Goal: Task Accomplishment & Management: Manage account settings

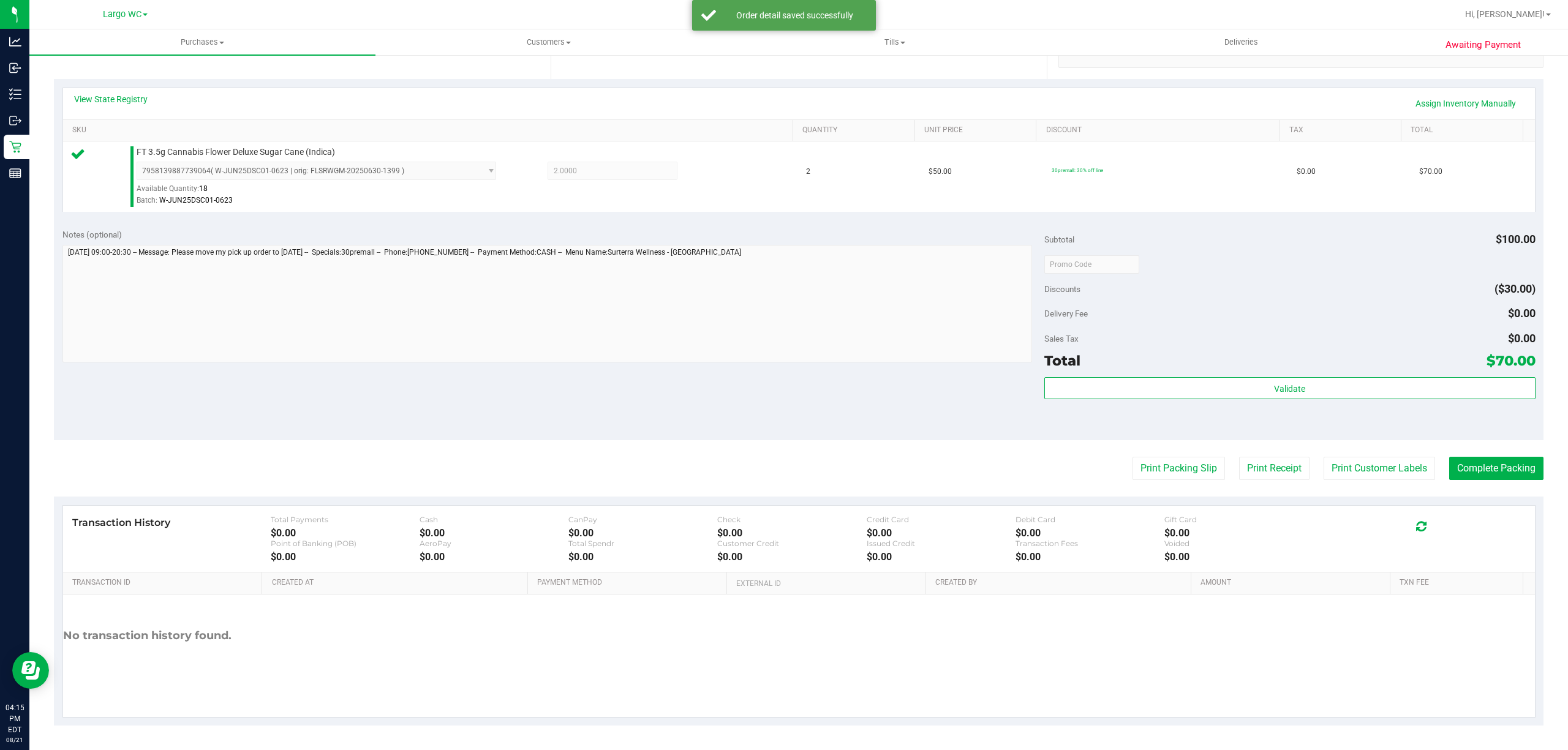
scroll to position [250, 0]
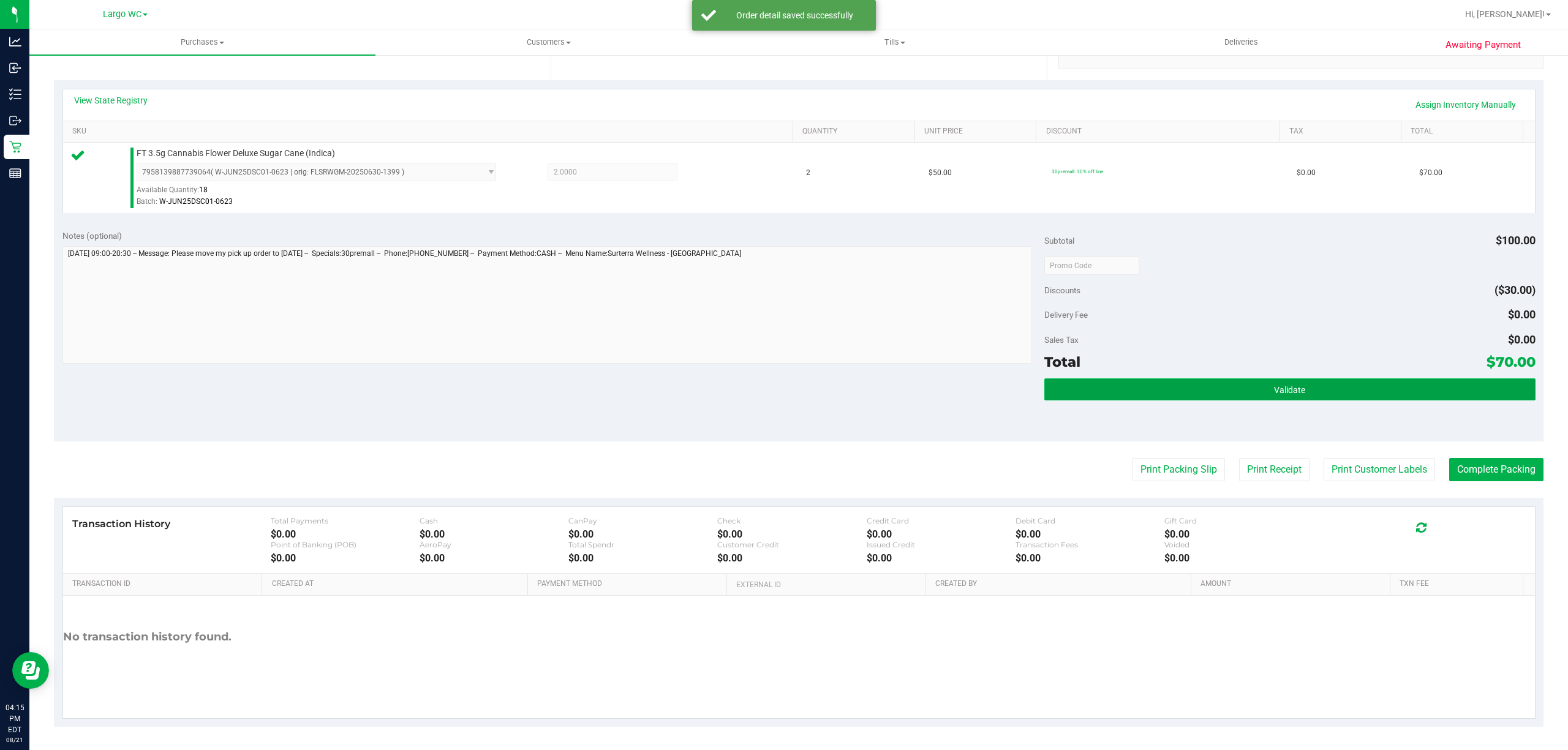
click at [1140, 390] on button "Validate" at bounding box center [1290, 390] width 491 height 22
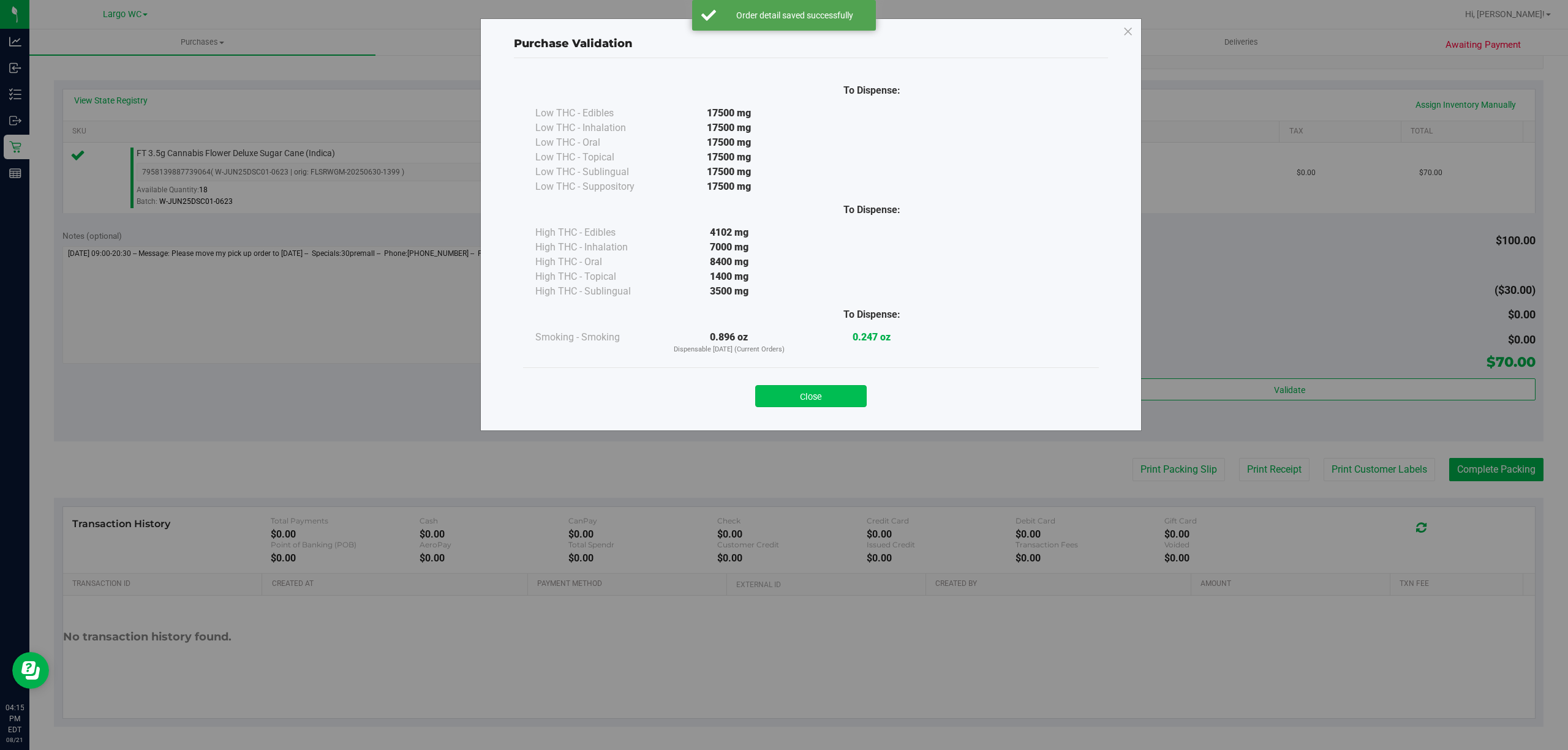
click at [801, 400] on button "Close" at bounding box center [811, 396] width 111 height 22
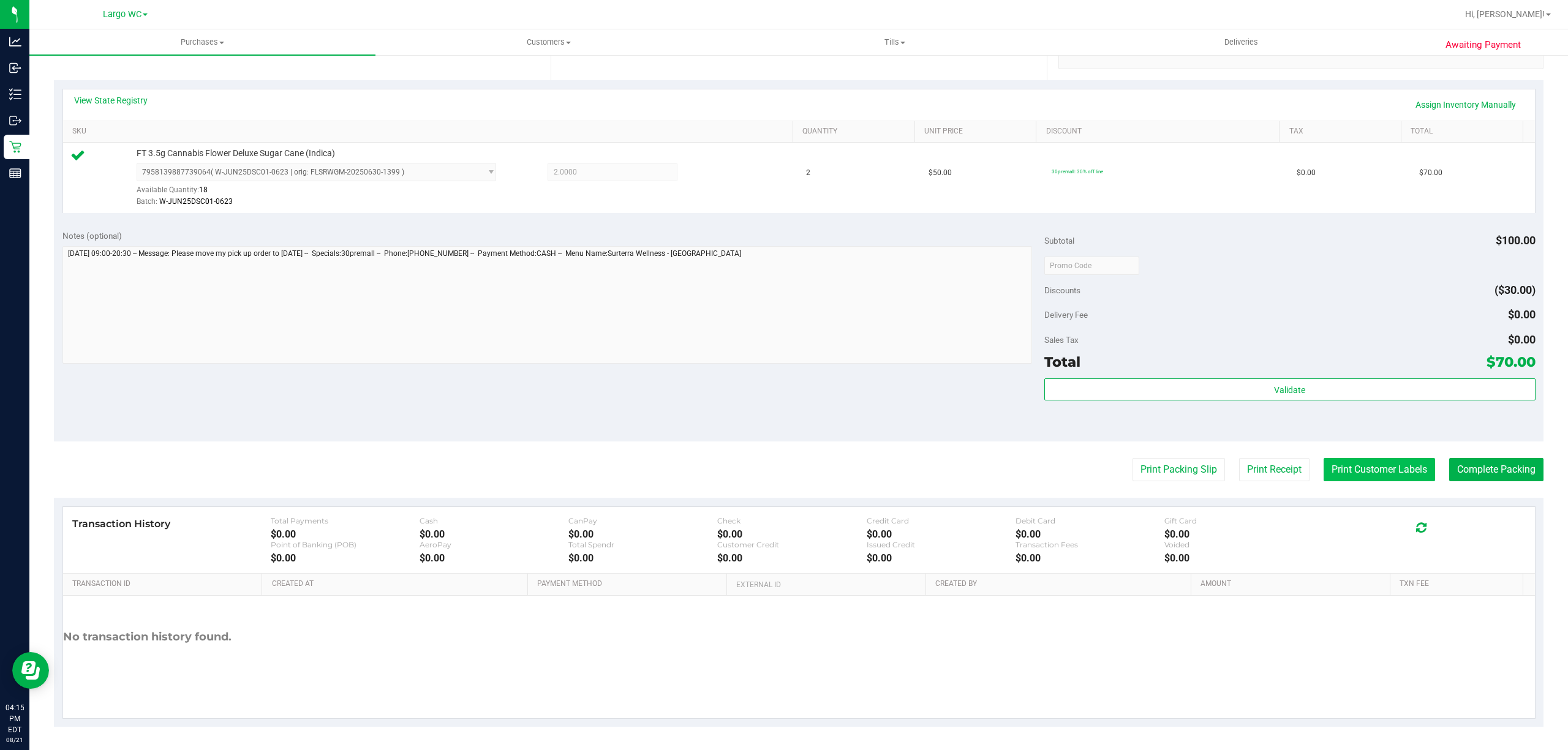
click at [1323, 459] on button "Print Customer Labels" at bounding box center [1379, 470] width 111 height 23
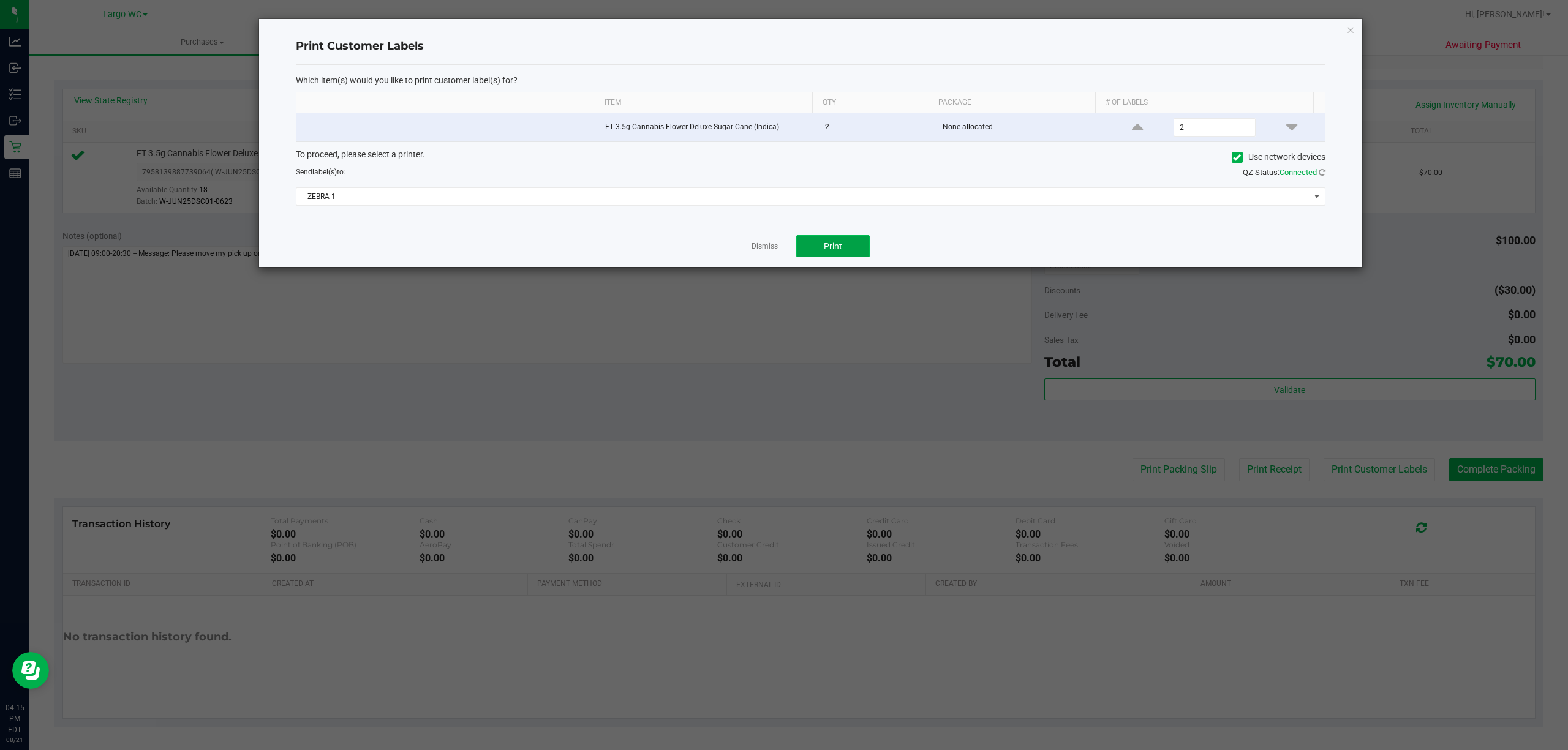
click at [838, 255] on button "Print" at bounding box center [832, 246] width 74 height 22
click at [1348, 28] on icon "button" at bounding box center [1350, 29] width 9 height 15
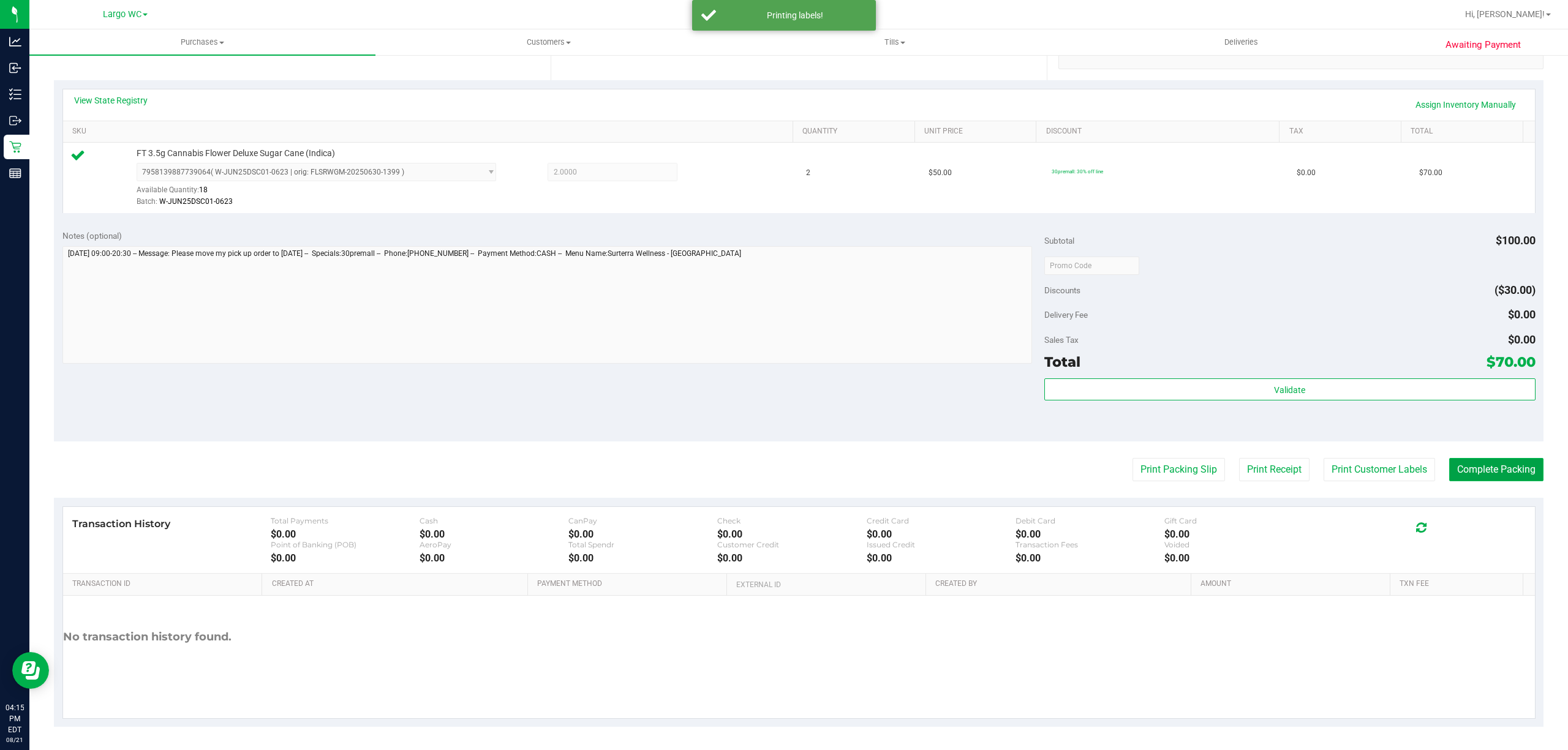
click at [1476, 469] on button "Complete Packing" at bounding box center [1495, 470] width 94 height 23
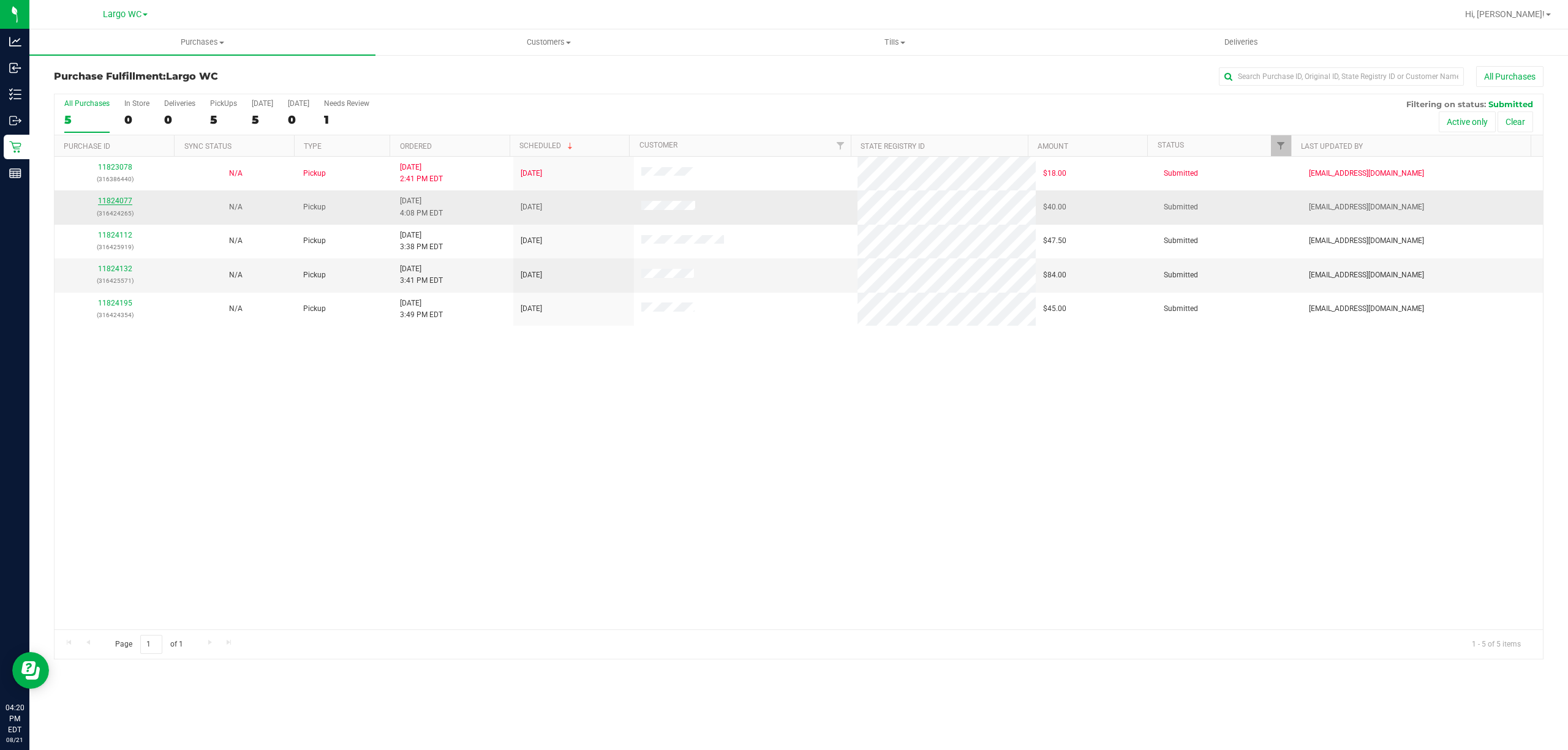
click at [120, 200] on link "11824077" at bounding box center [115, 201] width 34 height 9
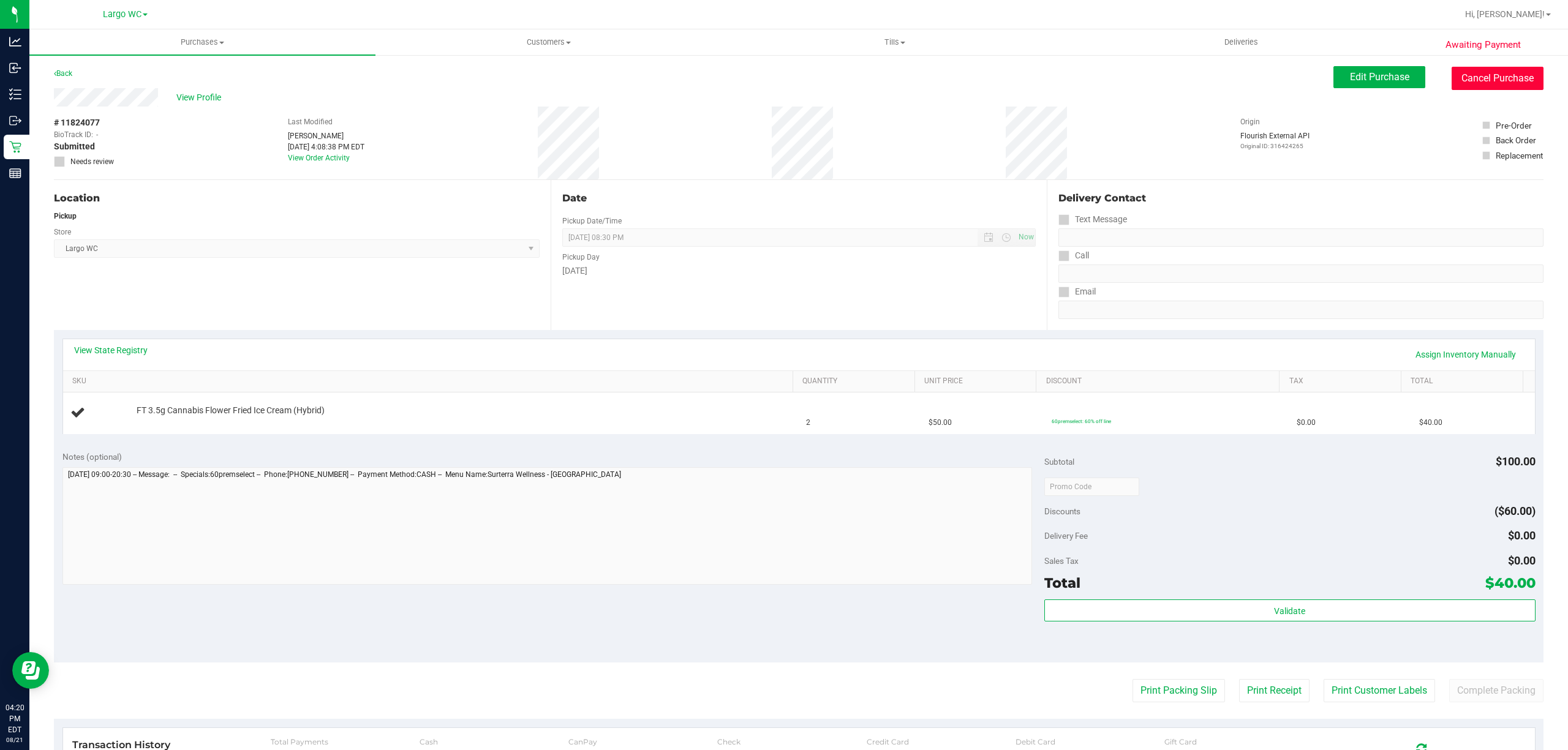
click at [1468, 74] on button "Cancel Purchase" at bounding box center [1497, 79] width 92 height 23
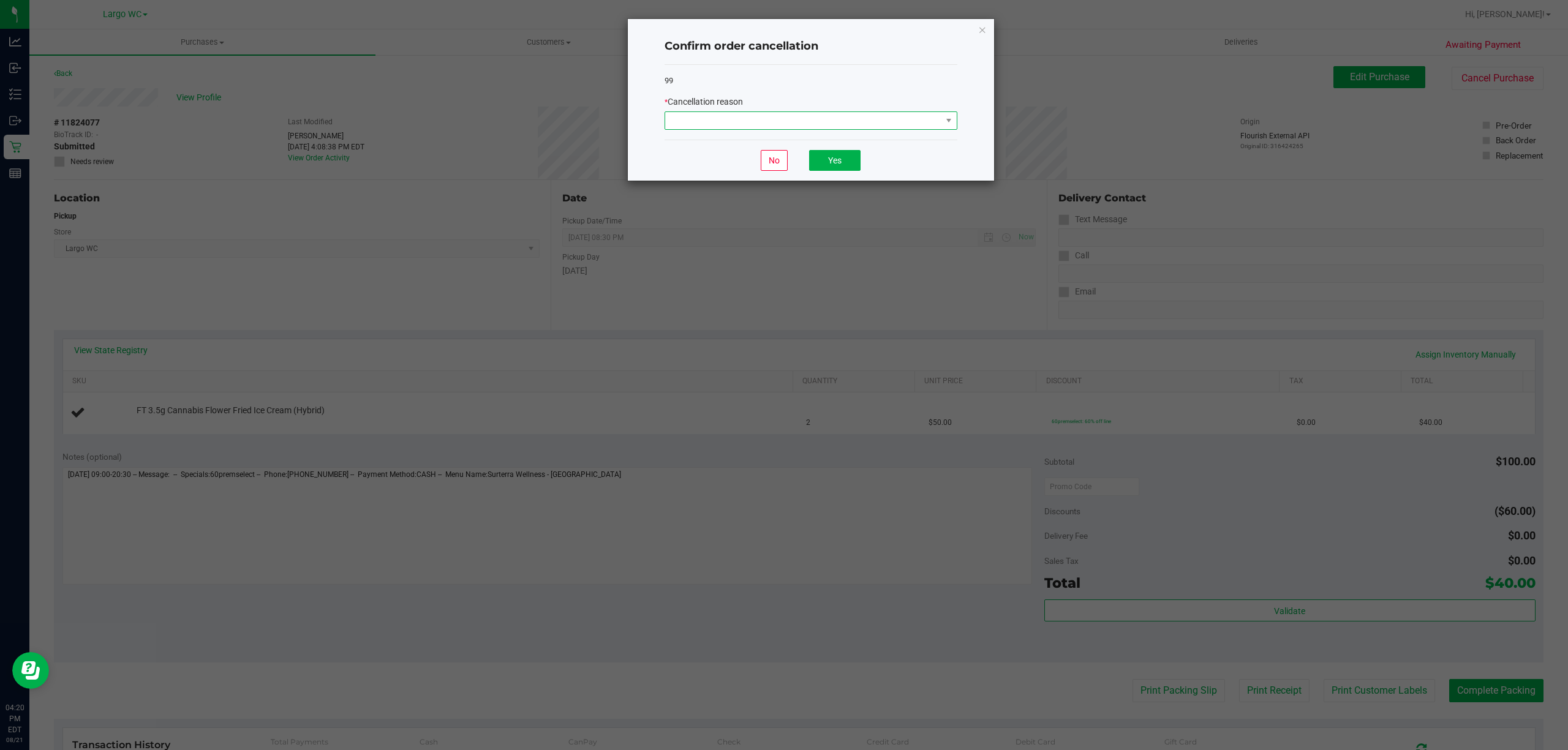
click at [802, 128] on span at bounding box center [803, 121] width 276 height 17
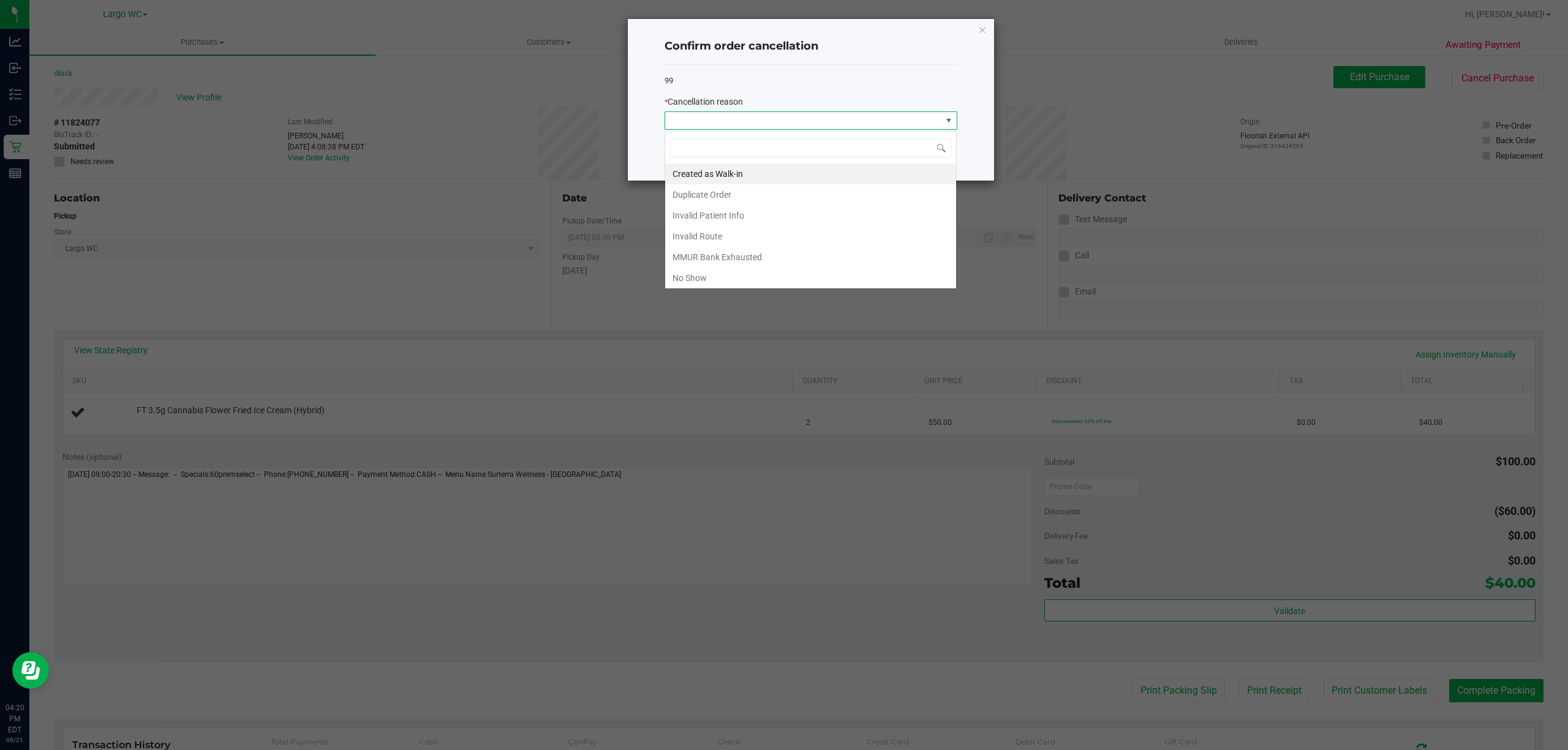
scroll to position [18, 292]
click at [724, 194] on li "Duplicate Order" at bounding box center [810, 194] width 291 height 21
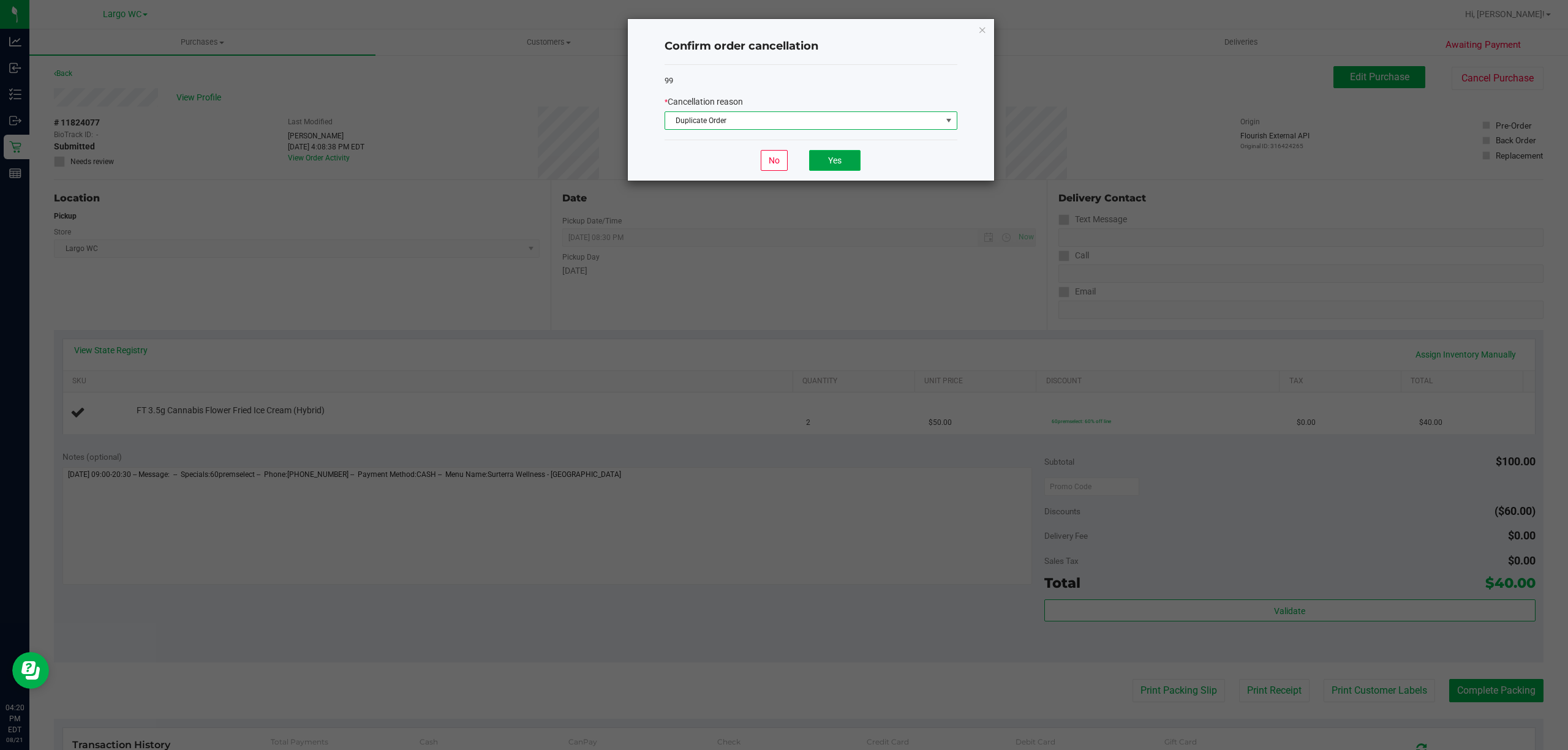
click at [825, 170] on button "Yes" at bounding box center [835, 160] width 52 height 21
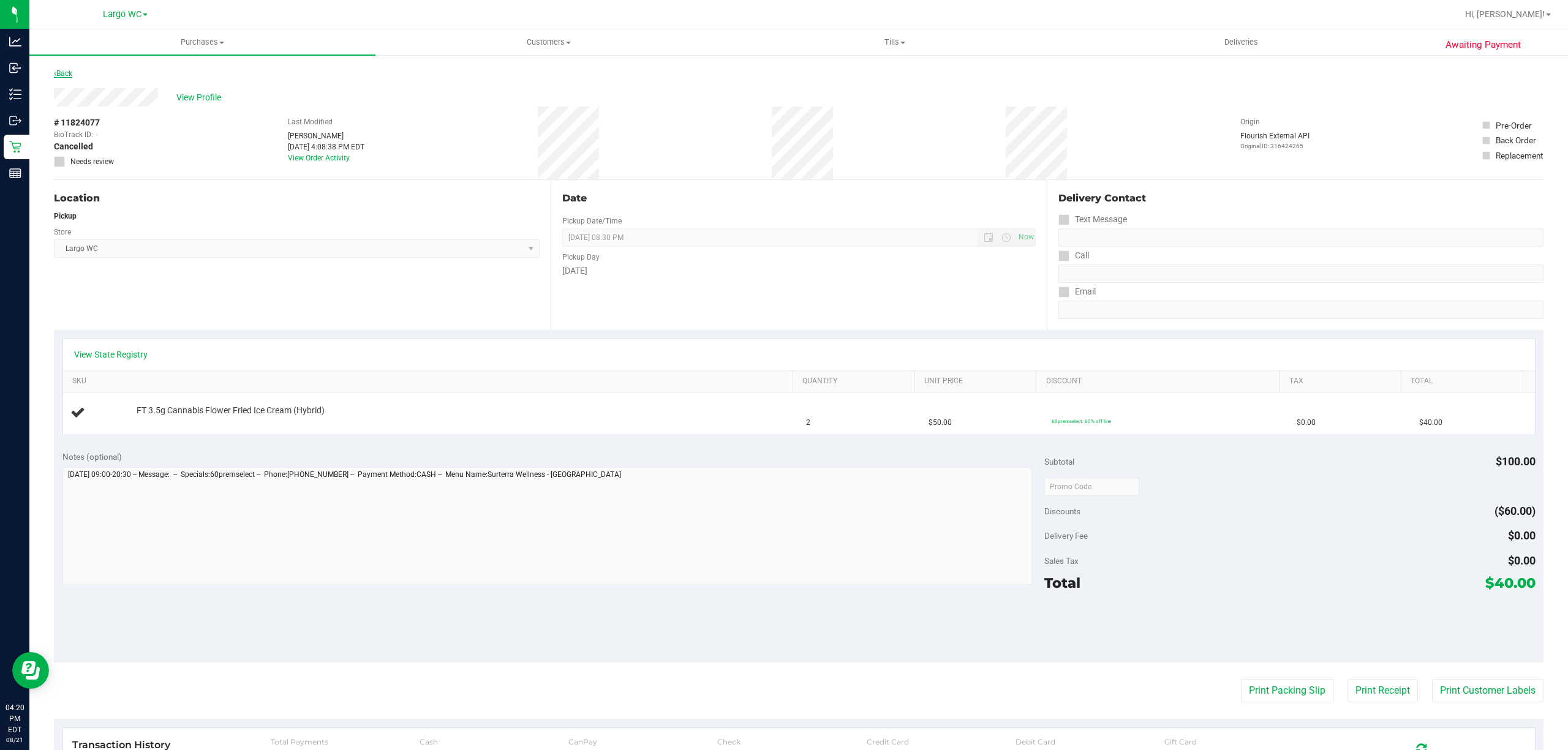
click at [64, 71] on link "Back" at bounding box center [63, 74] width 18 height 9
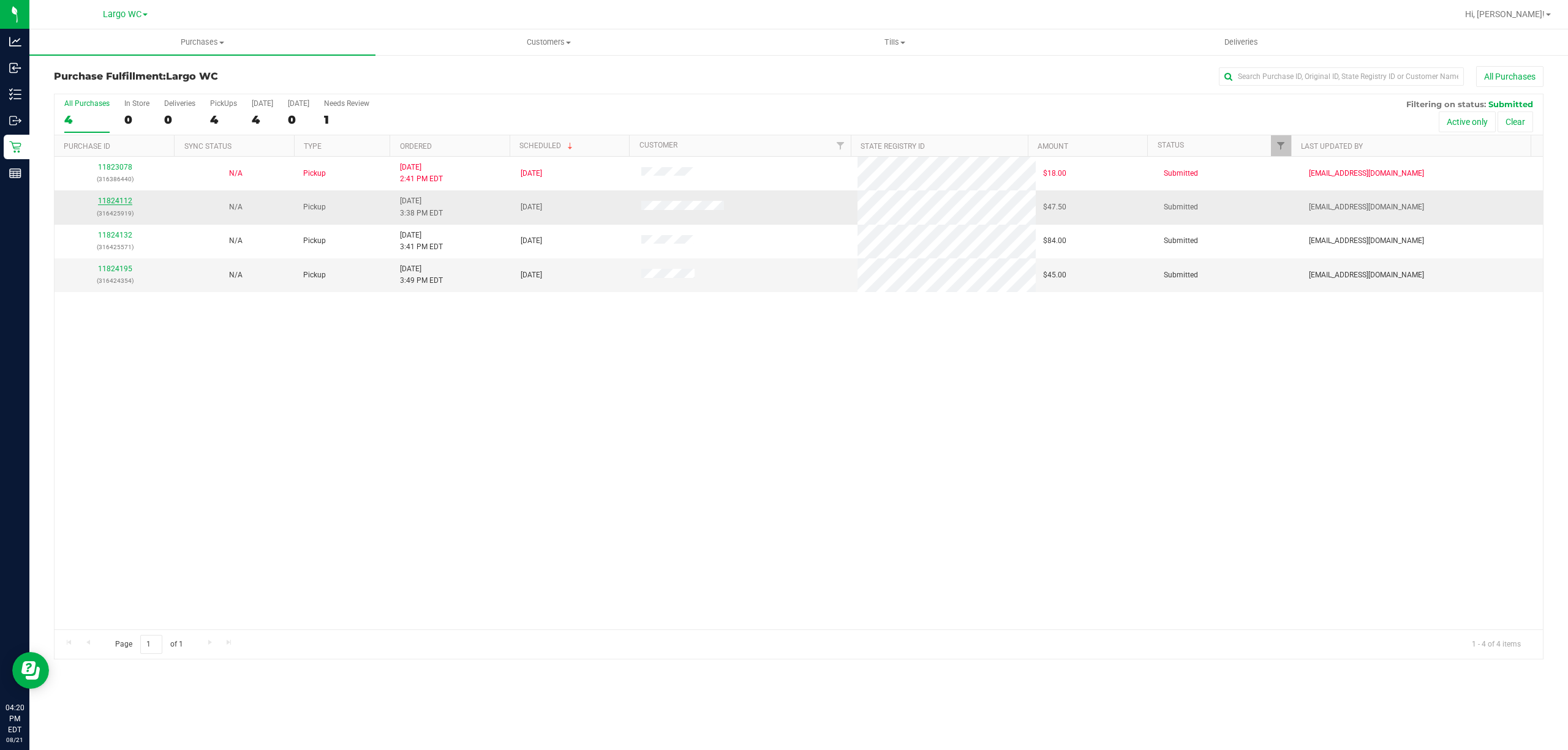
click at [106, 198] on link "11824112" at bounding box center [115, 201] width 34 height 9
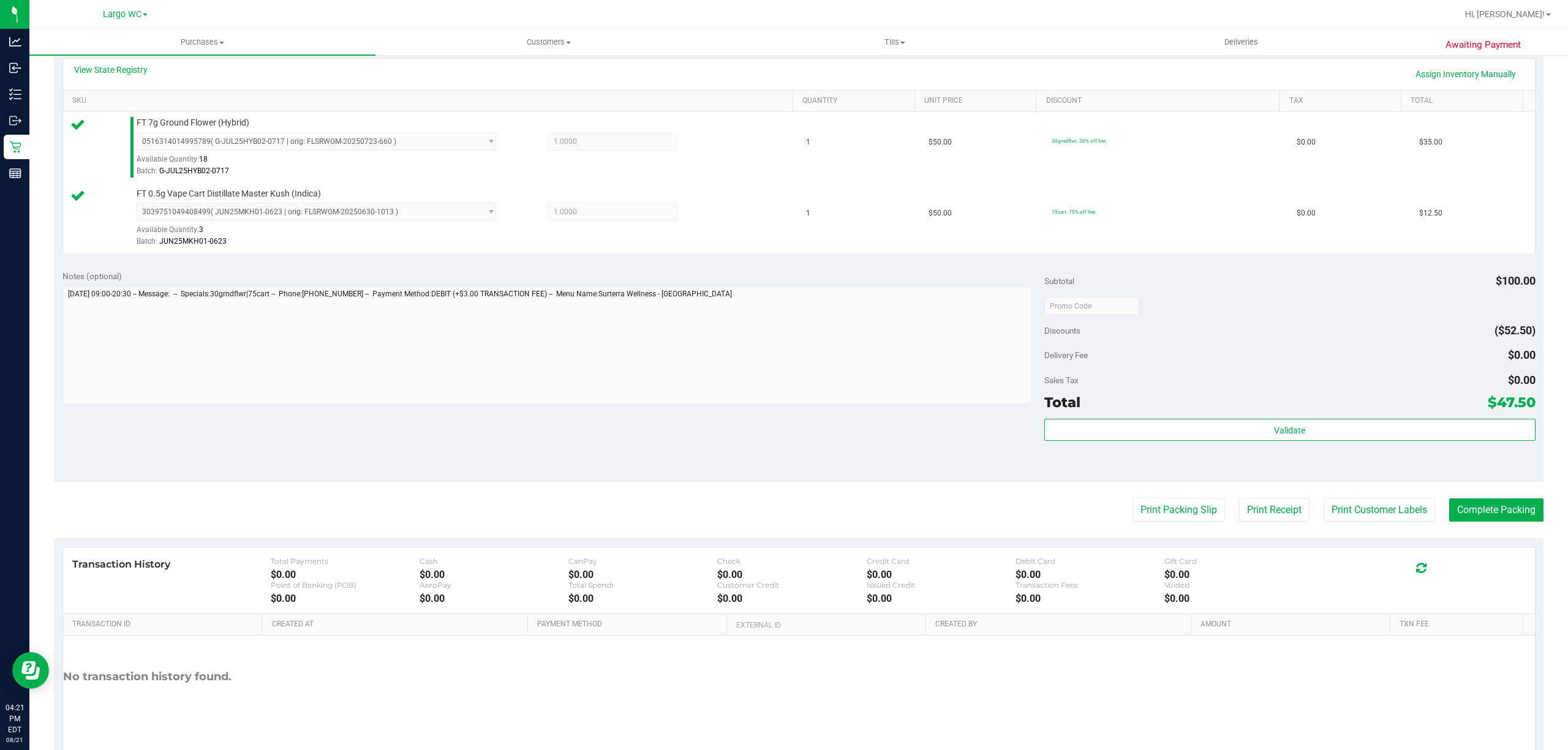
scroll to position [324, 0]
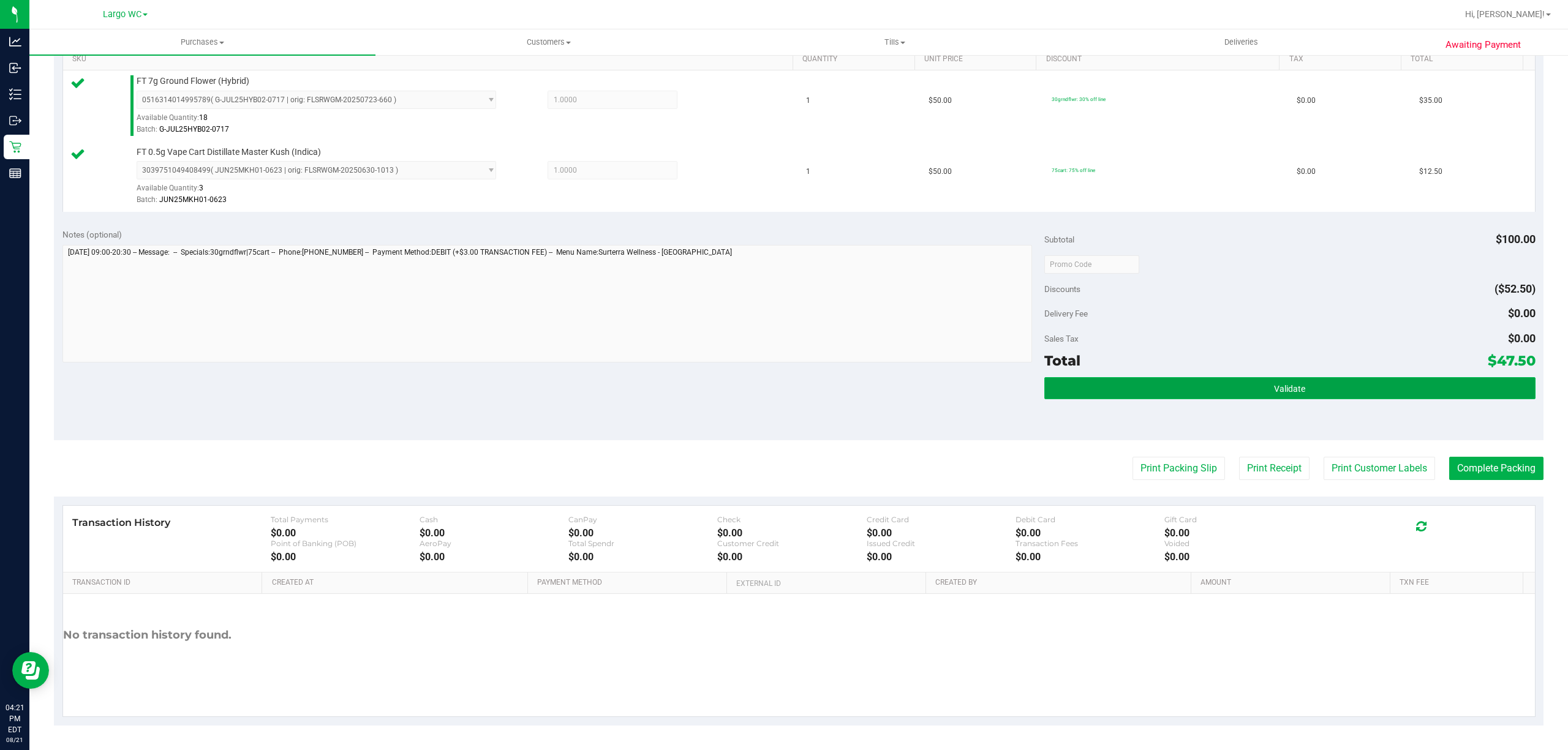
click at [1341, 379] on button "Validate" at bounding box center [1290, 388] width 491 height 22
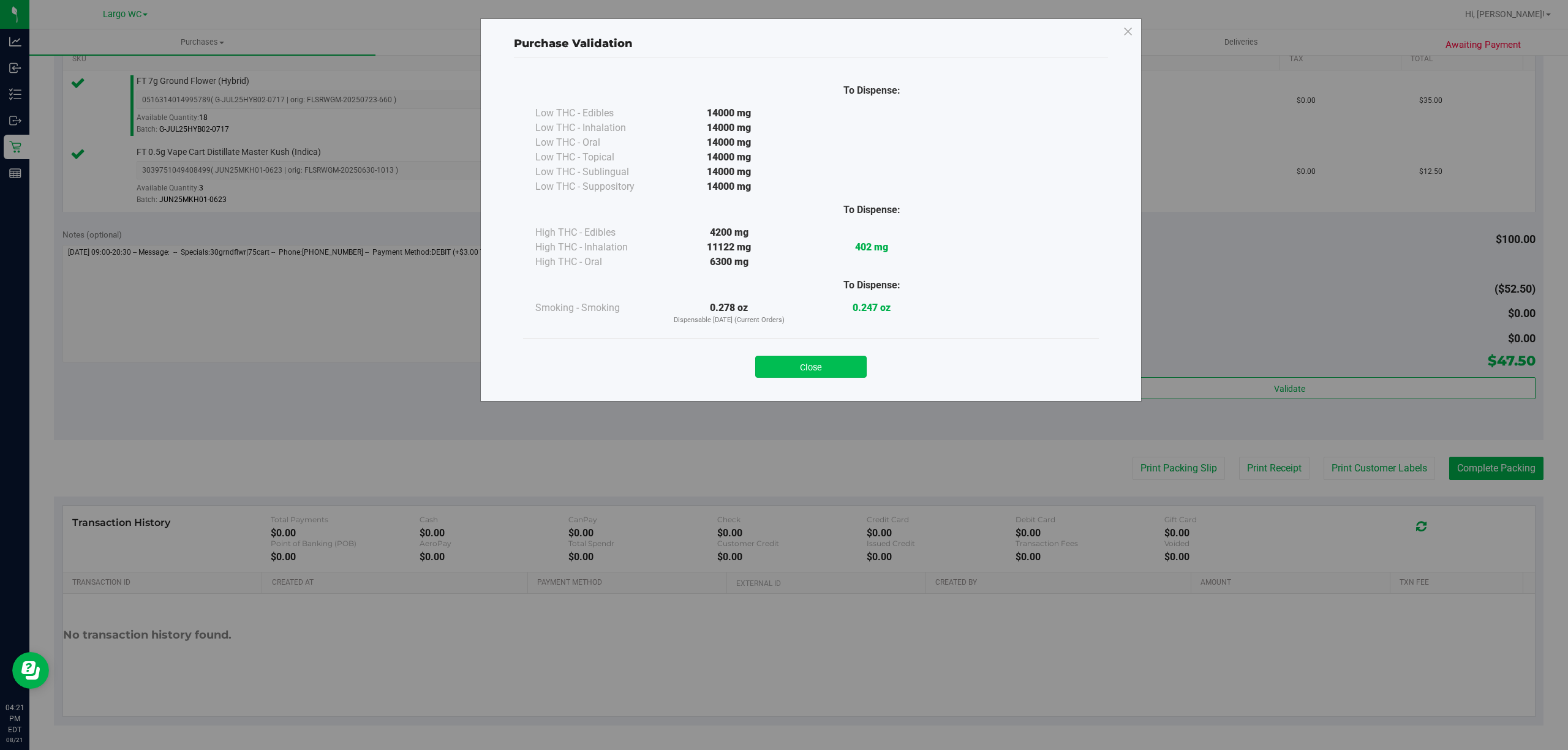
click at [836, 372] on button "Close" at bounding box center [811, 367] width 111 height 22
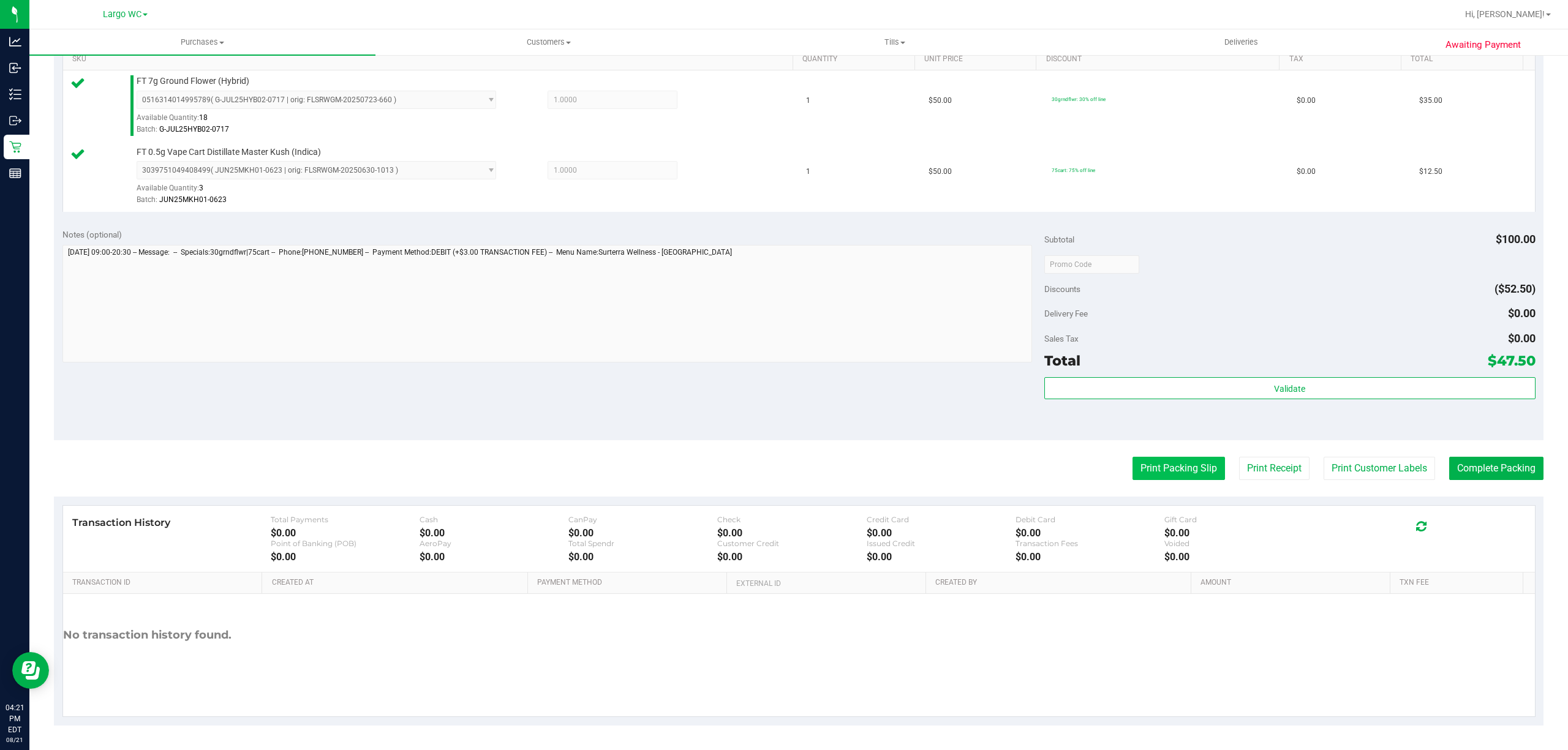
click at [1177, 470] on button "Print Packing Slip" at bounding box center [1178, 468] width 92 height 23
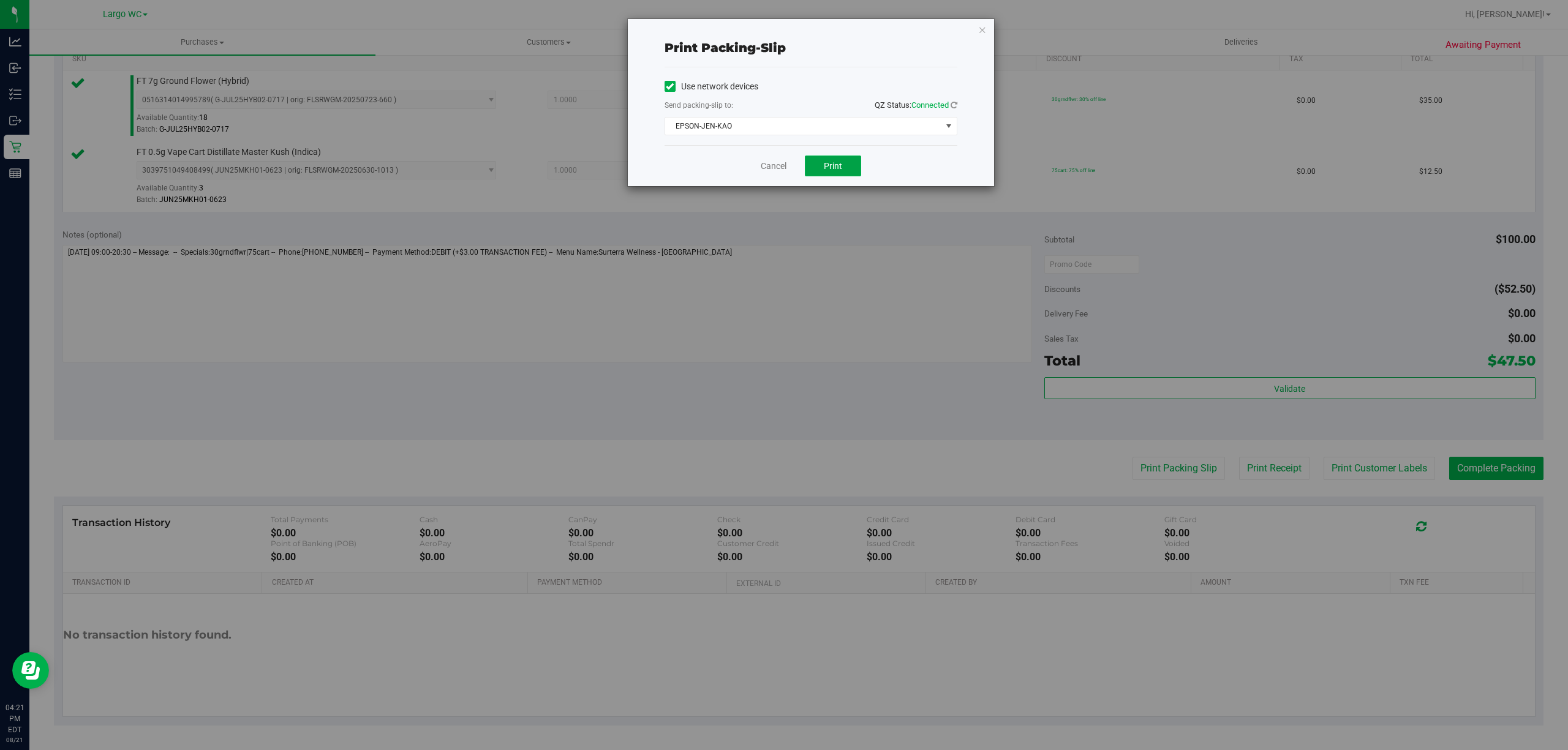
click at [834, 164] on span "Print" at bounding box center [832, 165] width 18 height 9
click at [981, 29] on icon "button" at bounding box center [982, 29] width 9 height 15
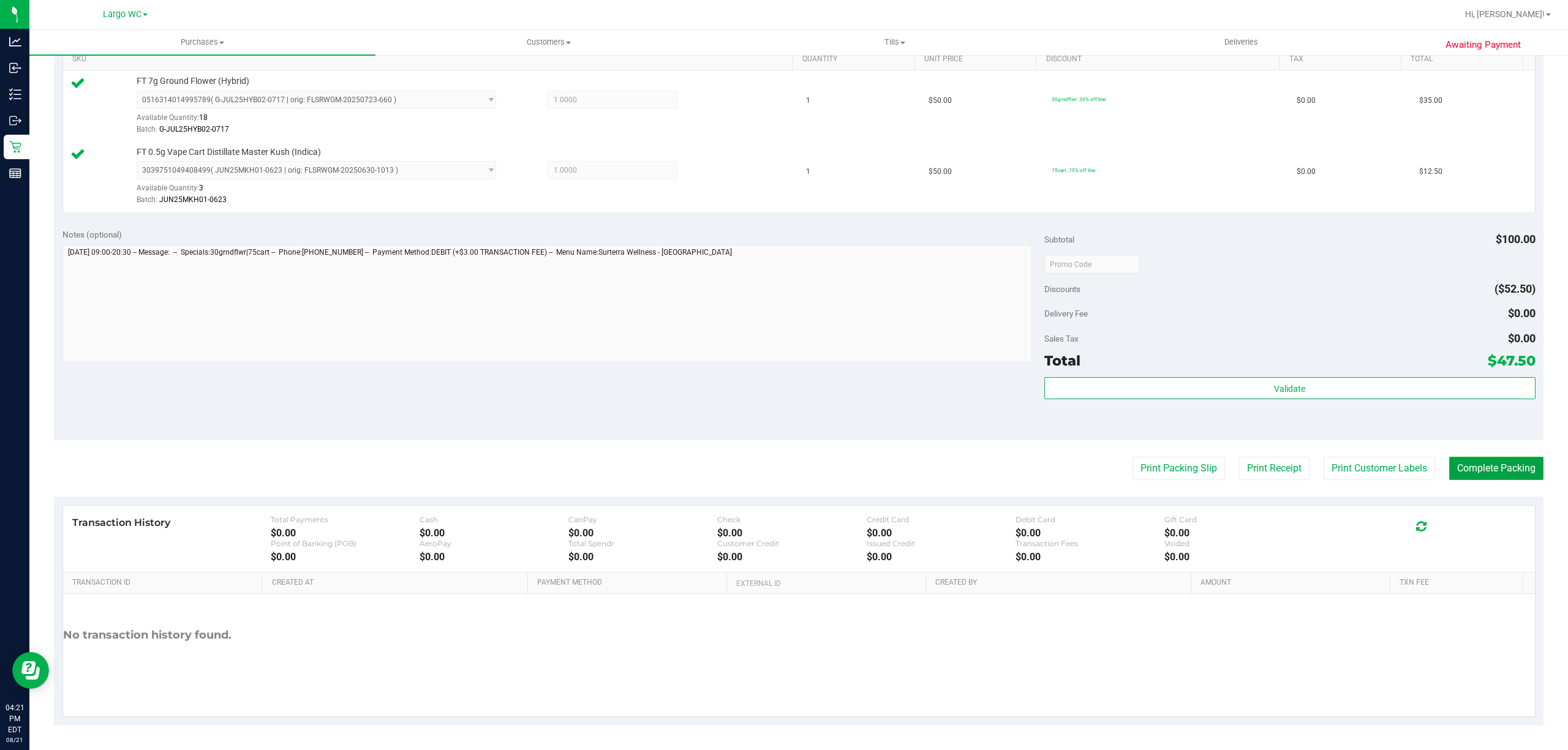
click at [1511, 470] on button "Complete Packing" at bounding box center [1495, 468] width 94 height 23
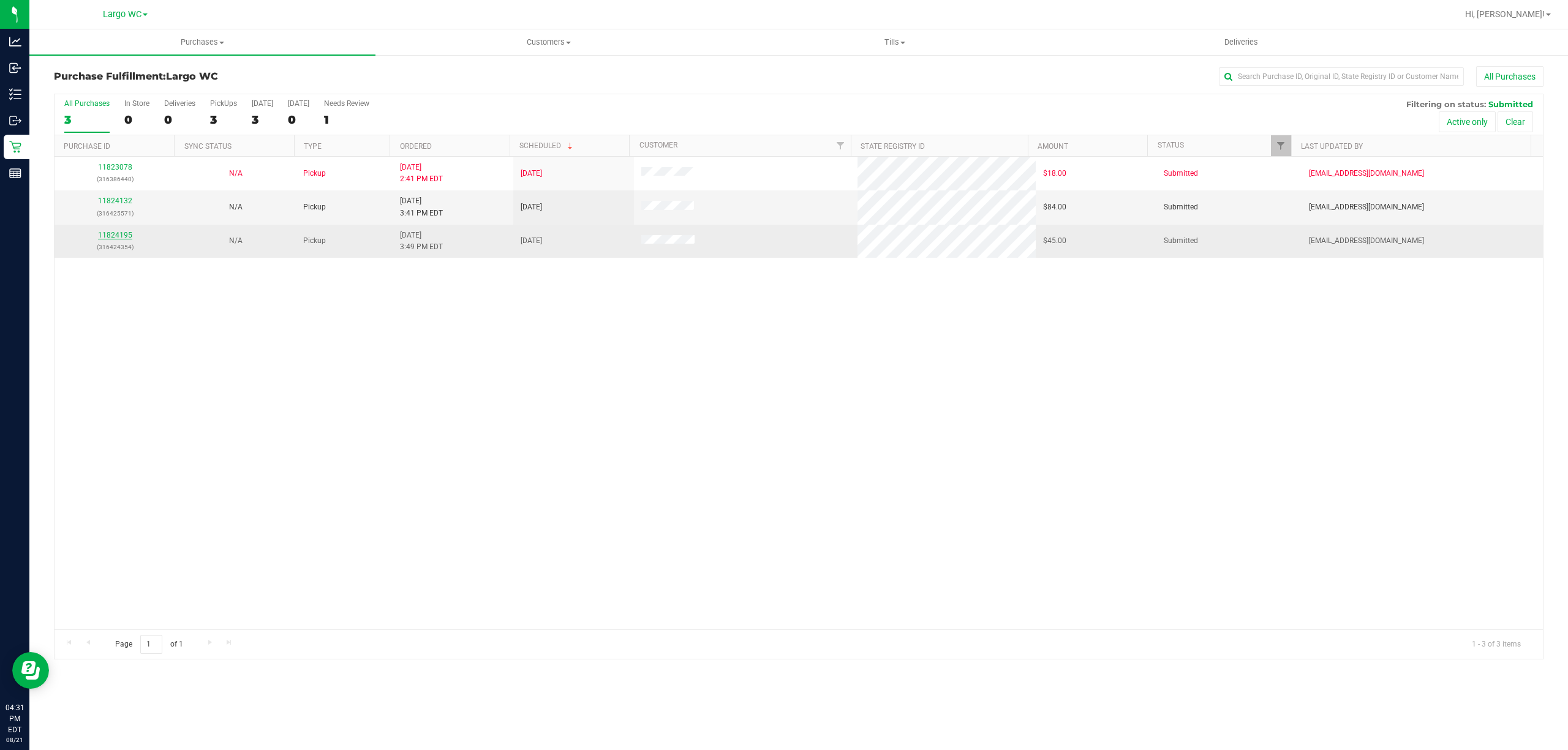
click at [109, 237] on link "11824195" at bounding box center [115, 235] width 34 height 9
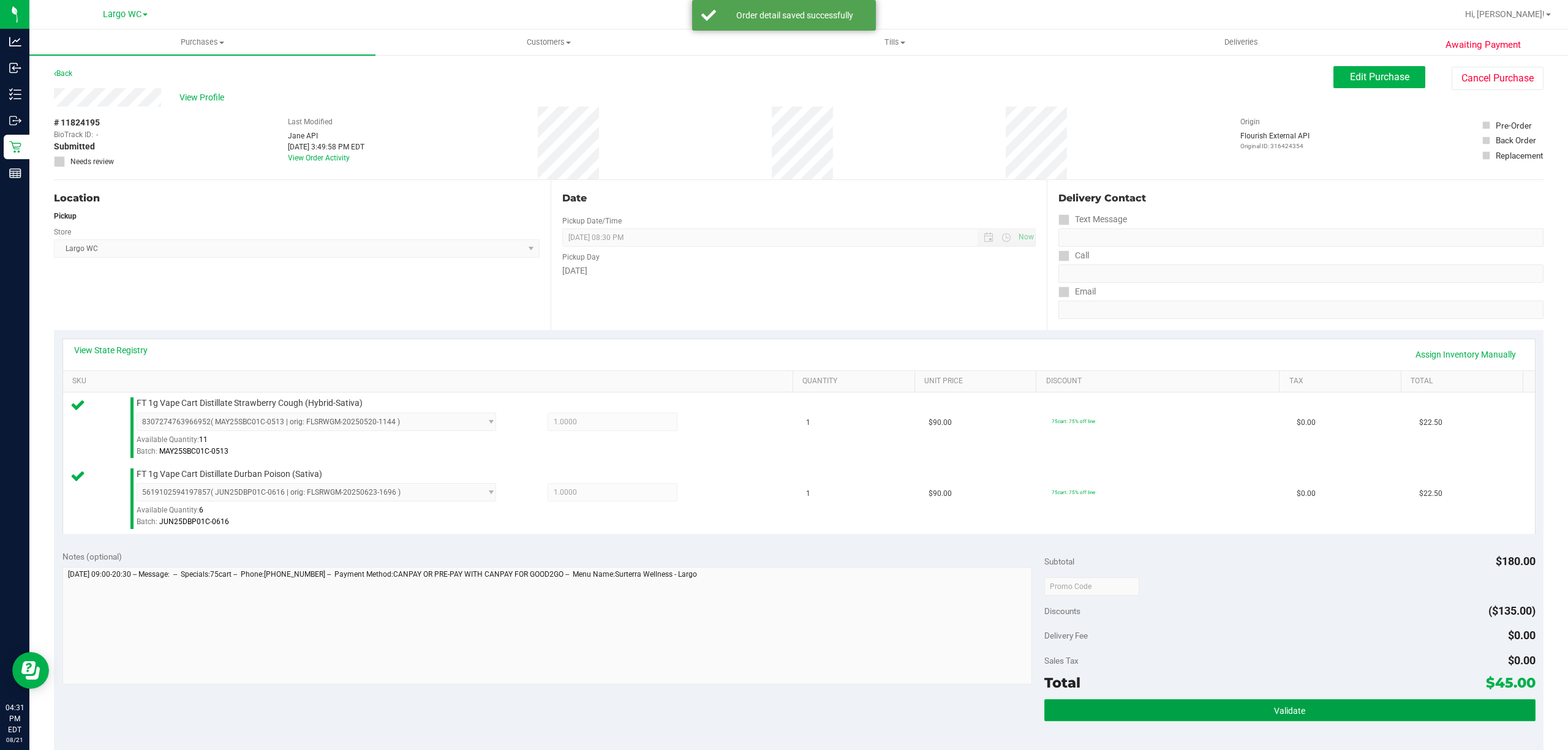
click at [1333, 713] on button "Validate" at bounding box center [1290, 710] width 491 height 22
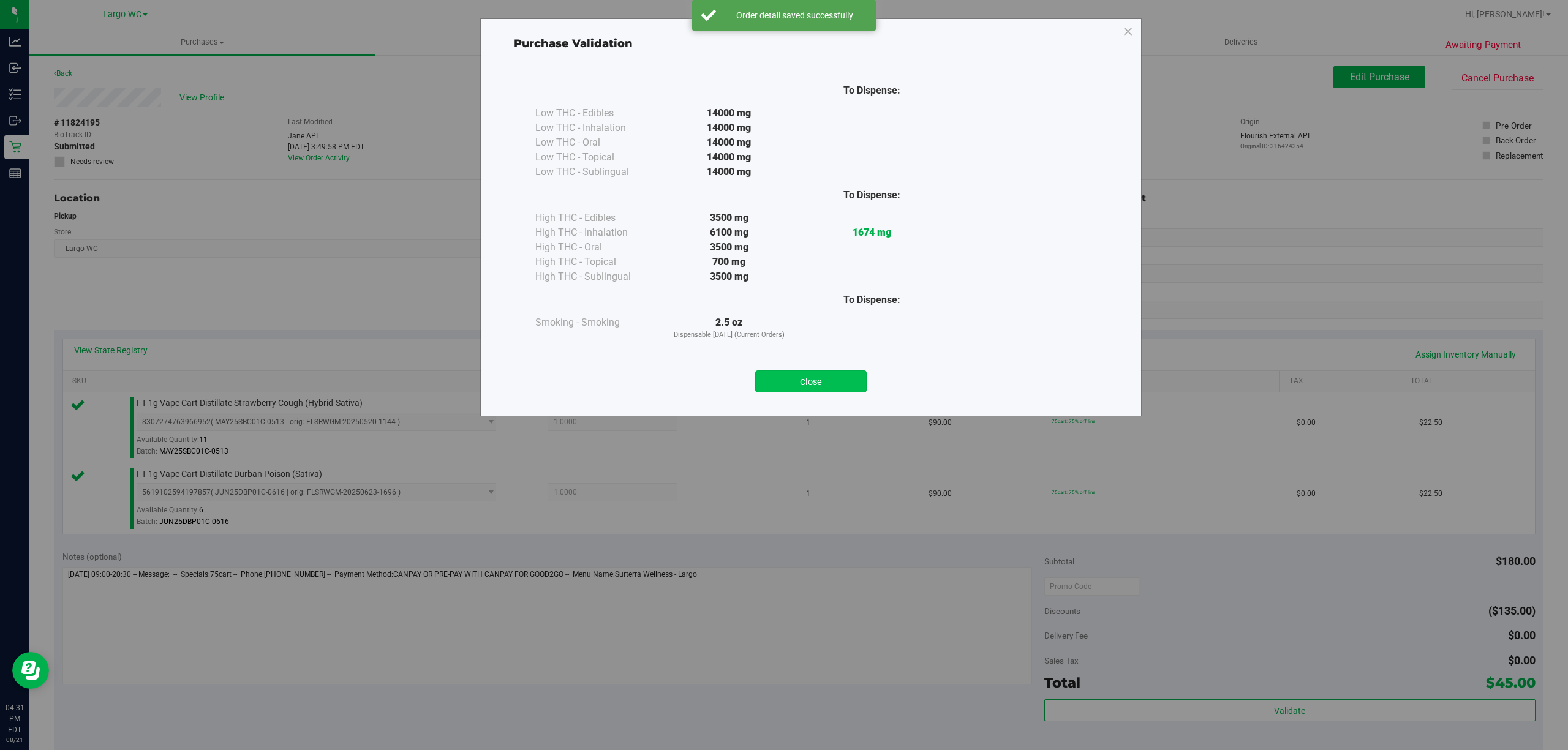
click at [798, 372] on button "Close" at bounding box center [811, 382] width 111 height 22
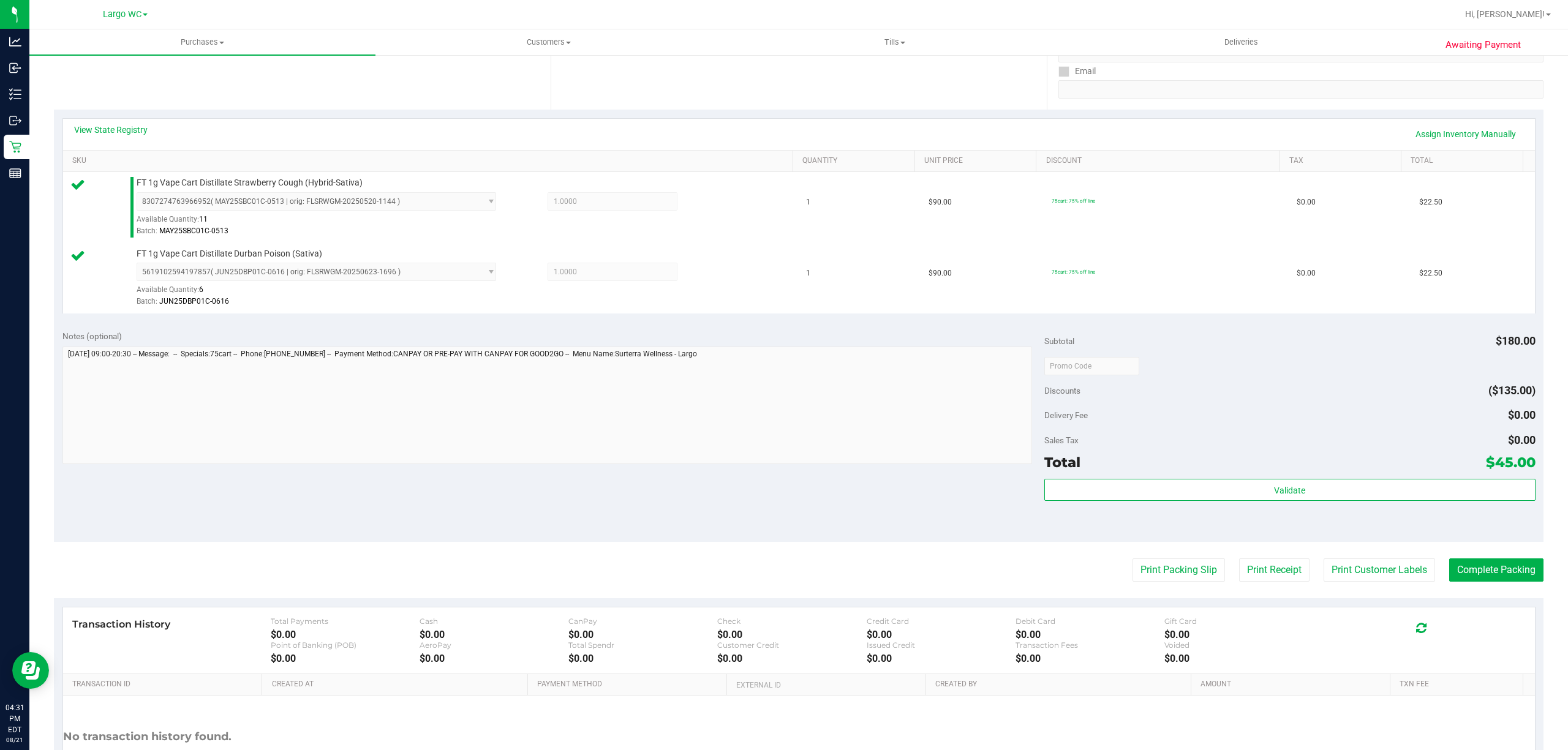
scroll to position [324, 0]
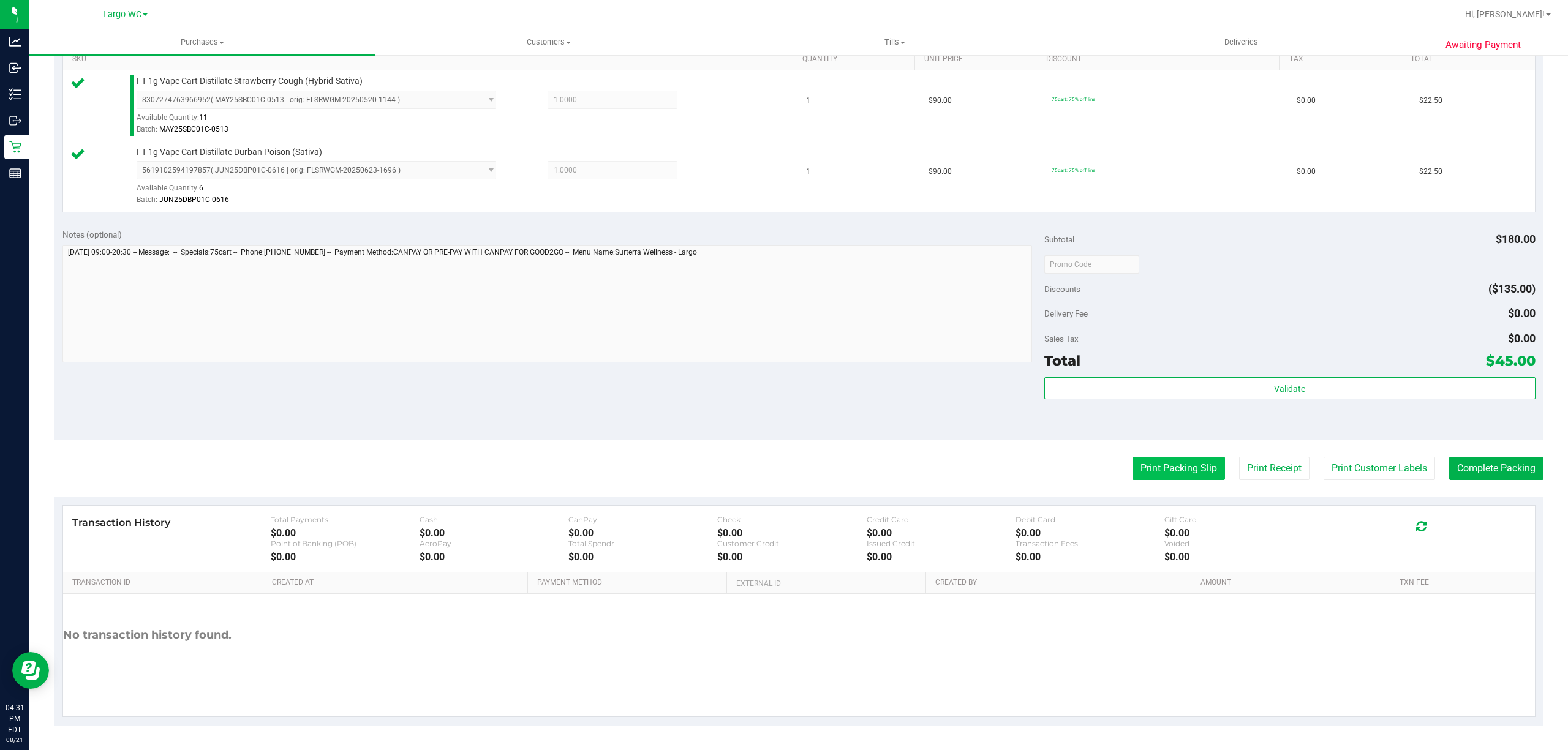
click at [1164, 469] on button "Print Packing Slip" at bounding box center [1178, 468] width 92 height 23
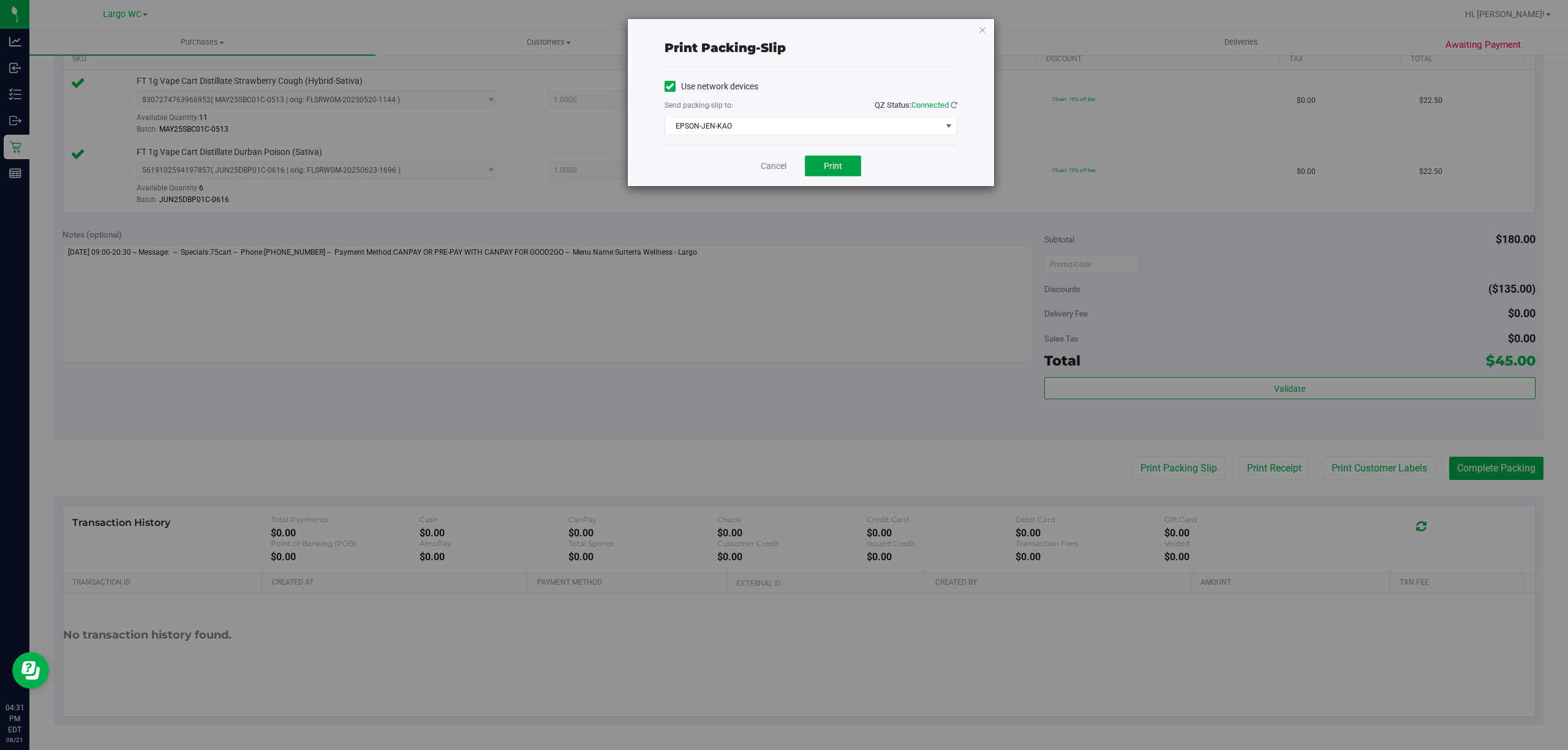
click at [833, 167] on span "Print" at bounding box center [832, 165] width 18 height 9
click at [981, 30] on icon "button" at bounding box center [982, 29] width 9 height 15
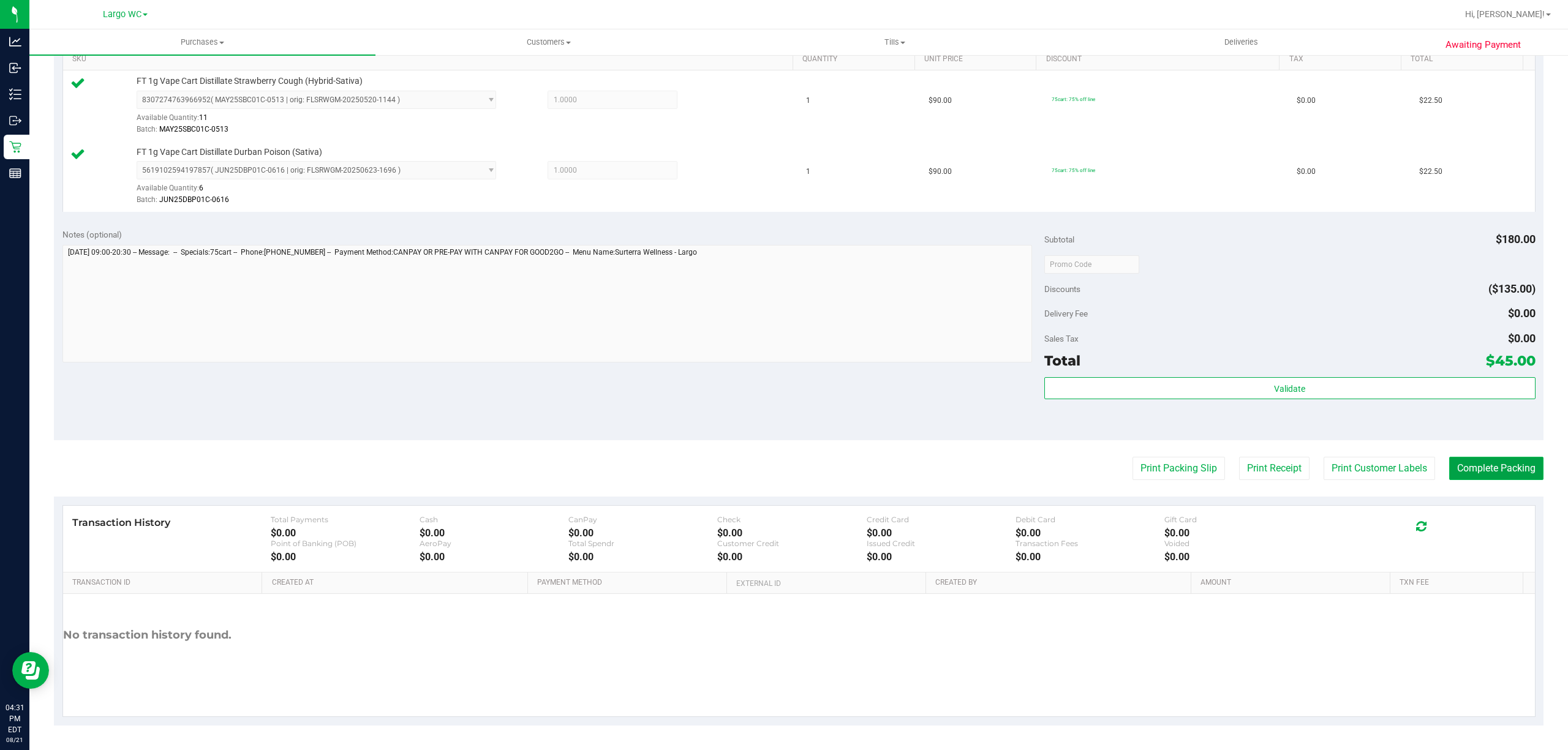
click at [1518, 468] on button "Complete Packing" at bounding box center [1495, 468] width 94 height 23
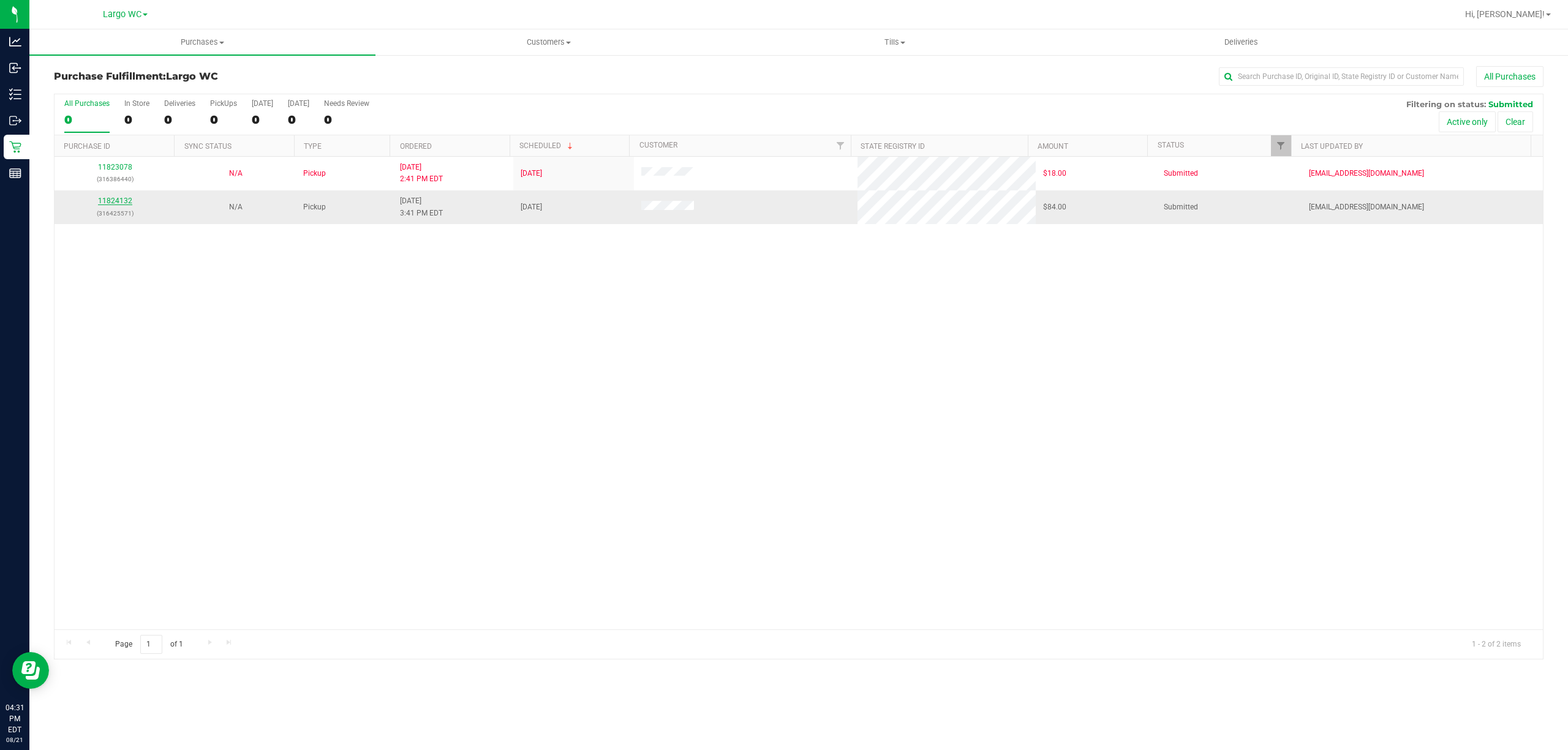
click at [130, 205] on link "11824132" at bounding box center [115, 201] width 34 height 9
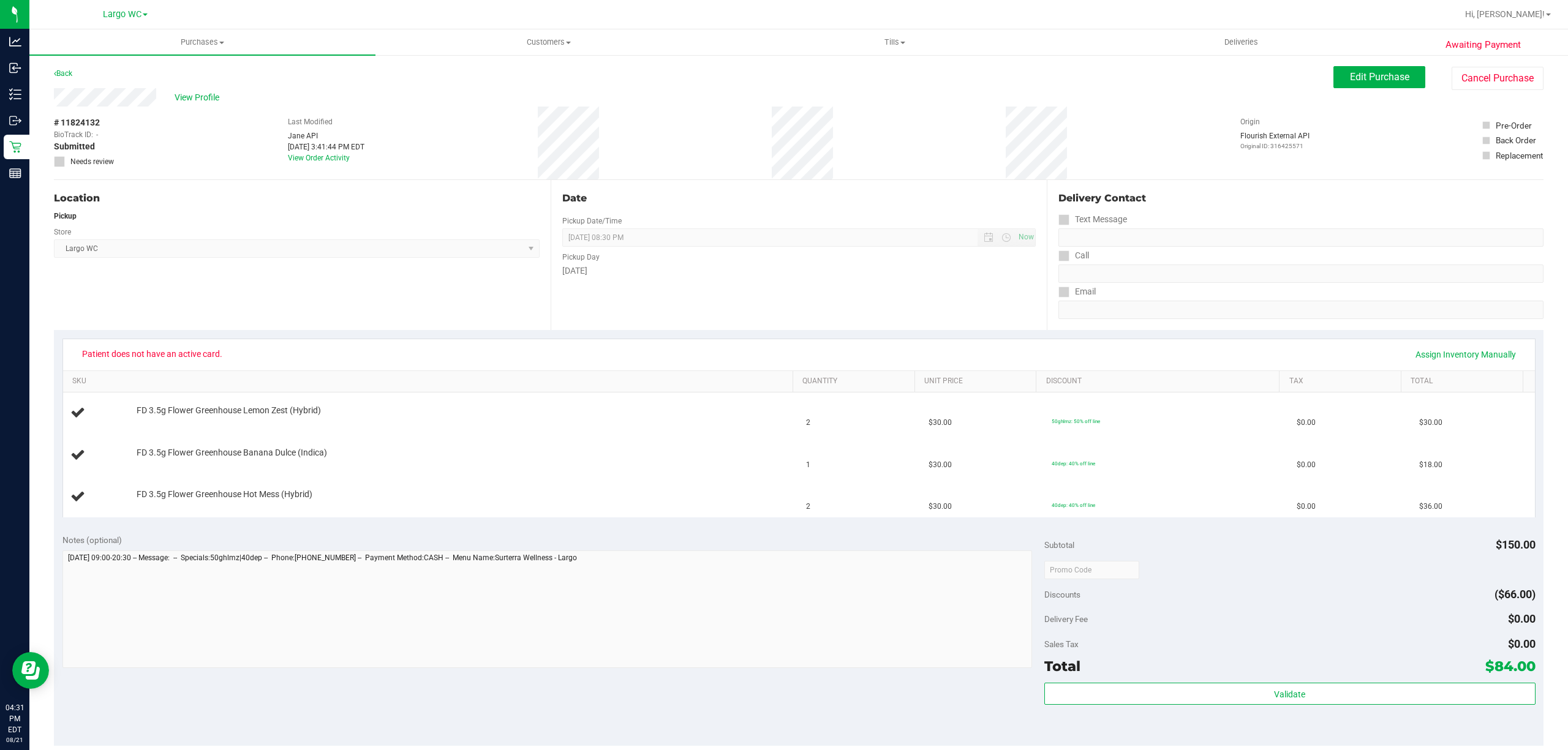
click at [1333, 89] on div "Edit Purchase Cancel Purchase" at bounding box center [1438, 78] width 210 height 24
click at [1333, 84] on button "Edit Purchase" at bounding box center [1379, 77] width 92 height 22
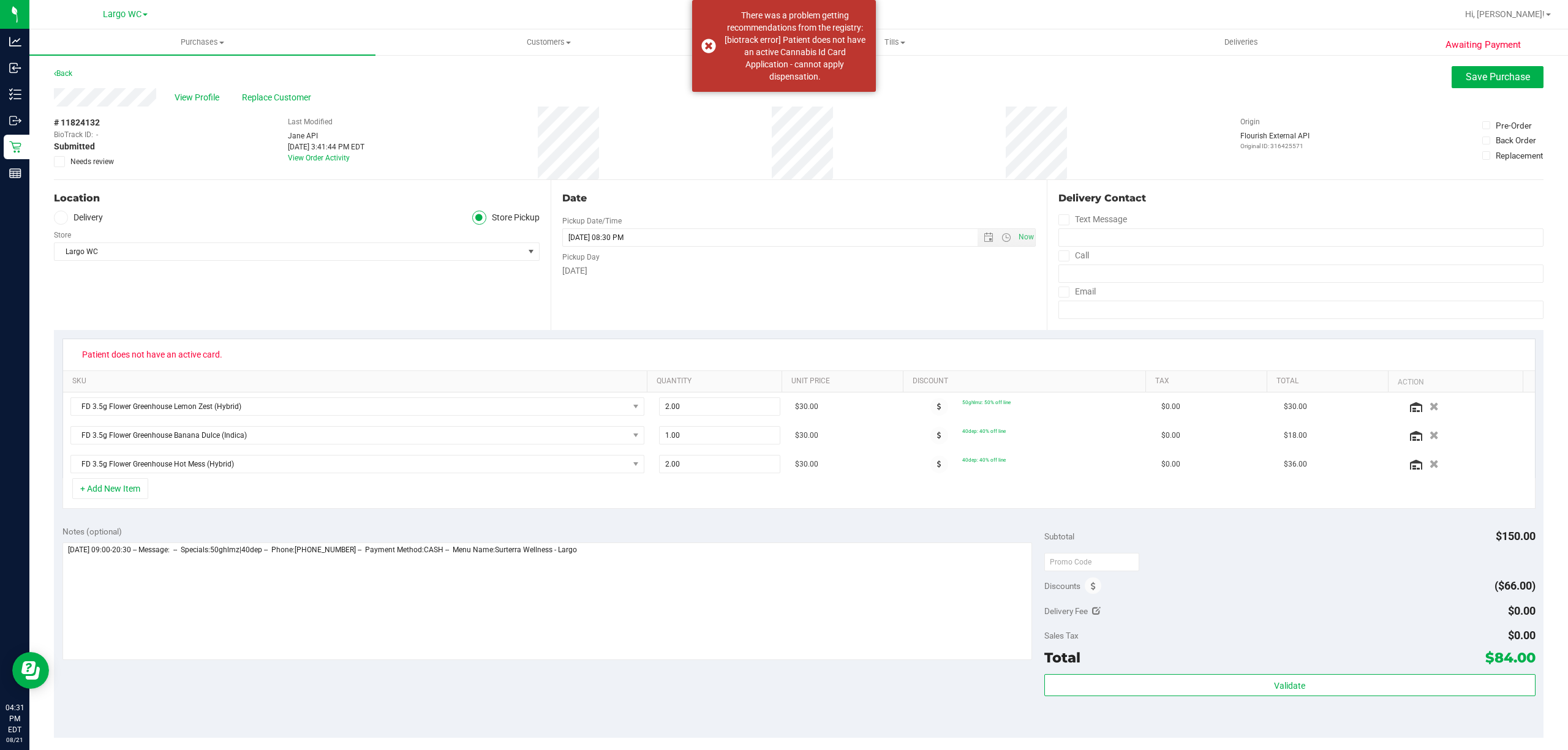
click at [63, 162] on span at bounding box center [59, 161] width 11 height 11
click at [0, 0] on input "Needs review" at bounding box center [0, 0] width 0 height 0
click at [1476, 84] on button "Save Purchase" at bounding box center [1497, 77] width 92 height 22
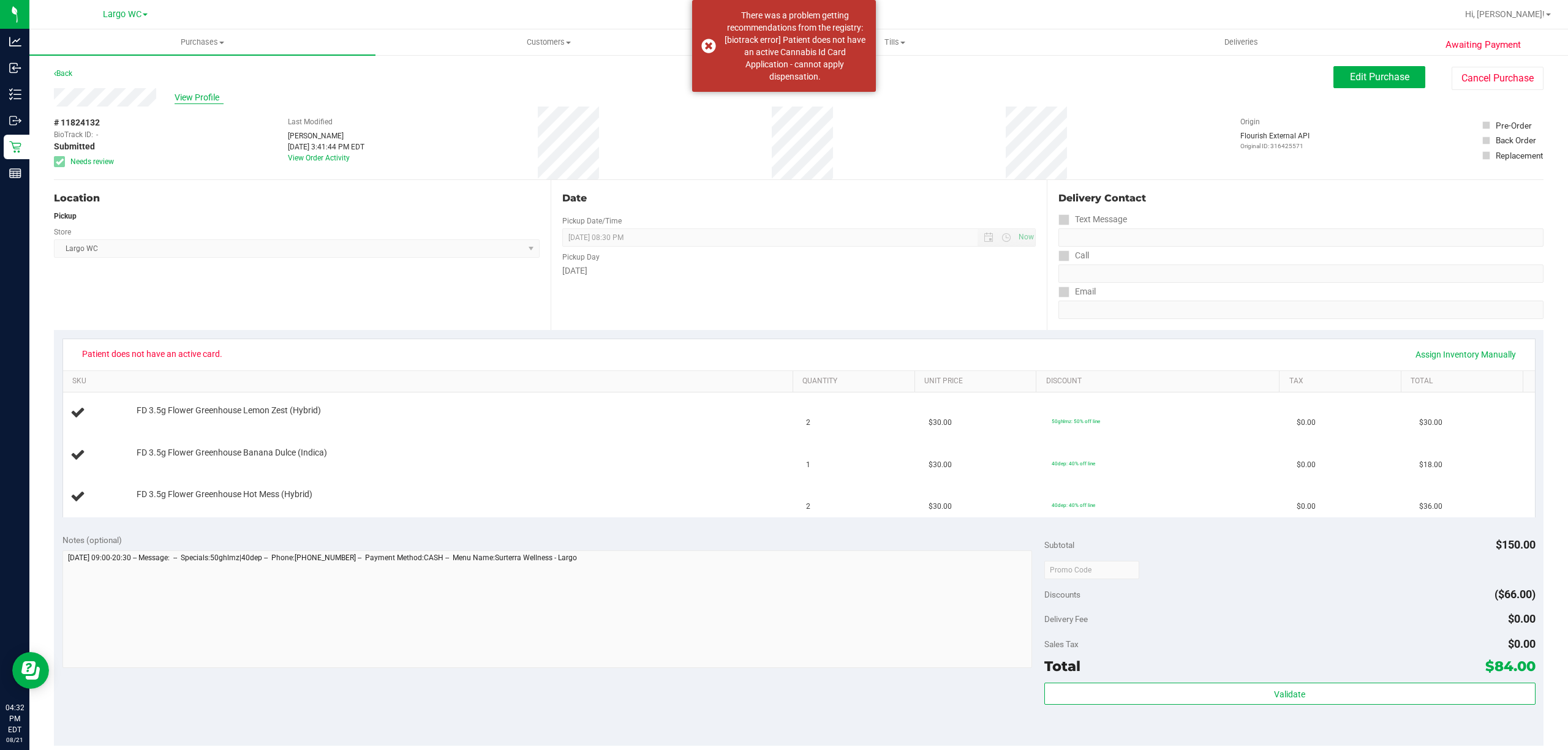
click at [185, 95] on span "View Profile" at bounding box center [199, 98] width 49 height 13
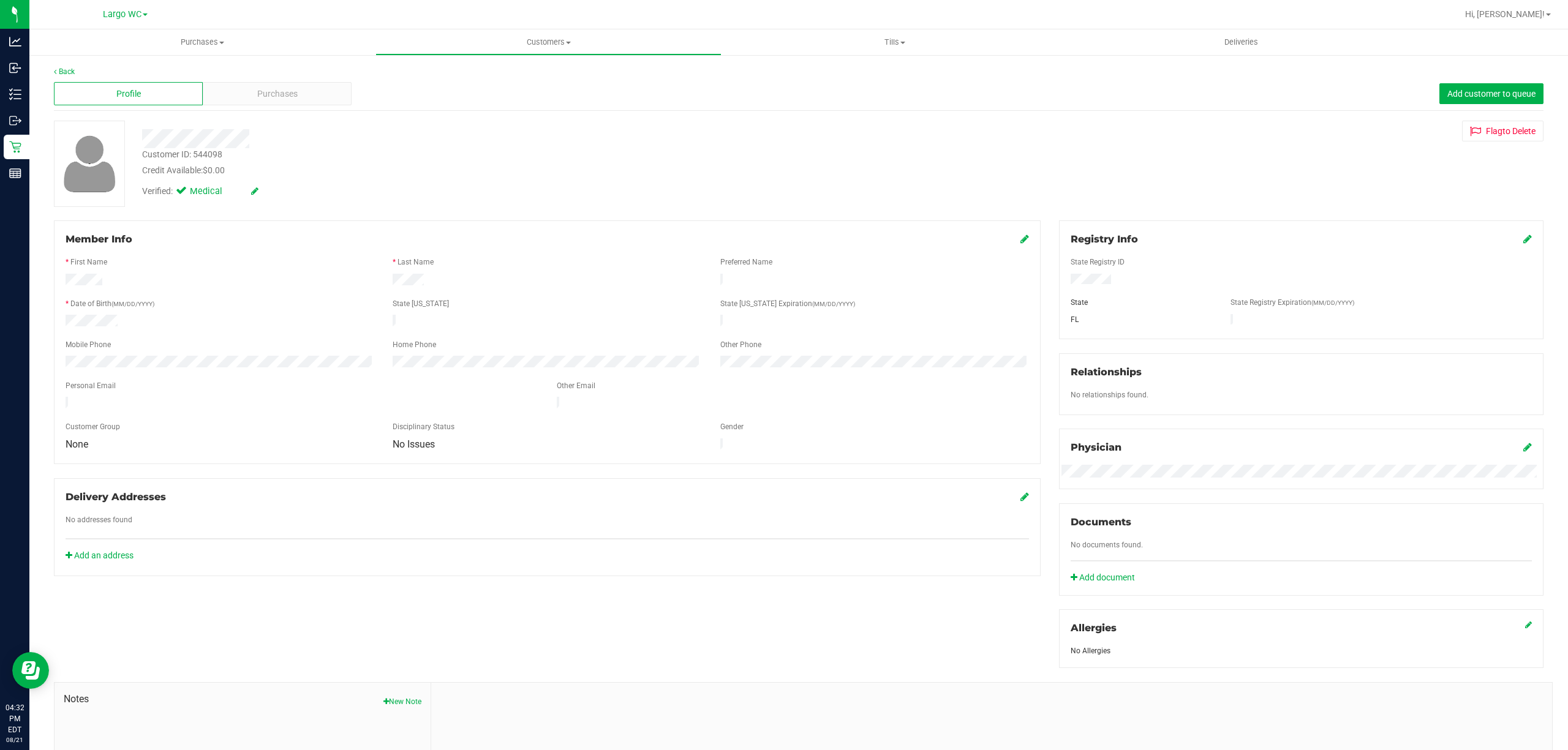
click at [170, 156] on div "Customer ID: 544098" at bounding box center [182, 154] width 80 height 13
drag, startPoint x: 142, startPoint y: 152, endPoint x: 221, endPoint y: 152, distance: 79.0
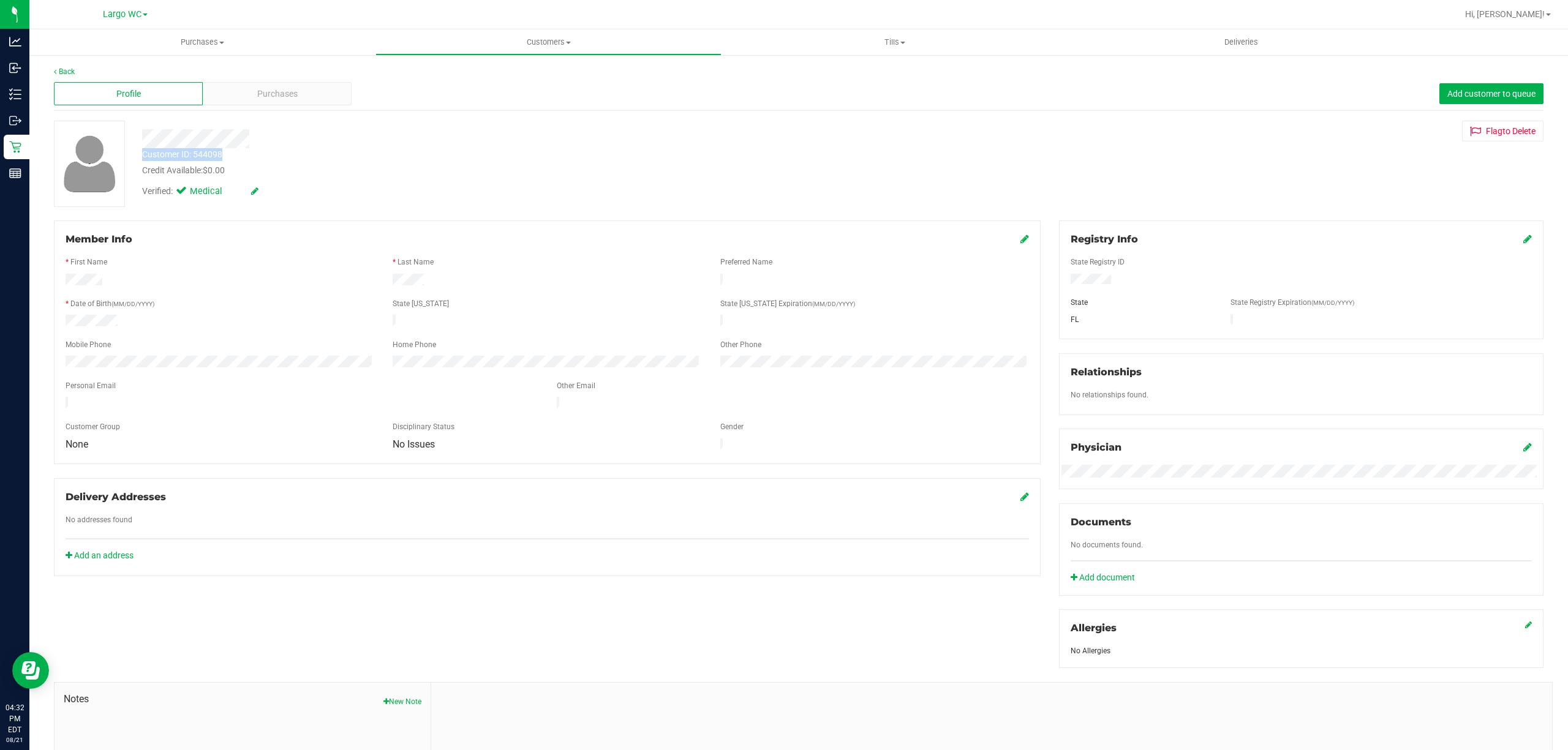
click at [221, 152] on div "Customer ID: 544098" at bounding box center [182, 154] width 80 height 13
copy div "Customer ID: 544098"
click at [363, 615] on div "Member Info * First Name * Last Name Preferred Name * Date of Birth (MM/DD/YYYY…" at bounding box center [798, 534] width 1508 height 626
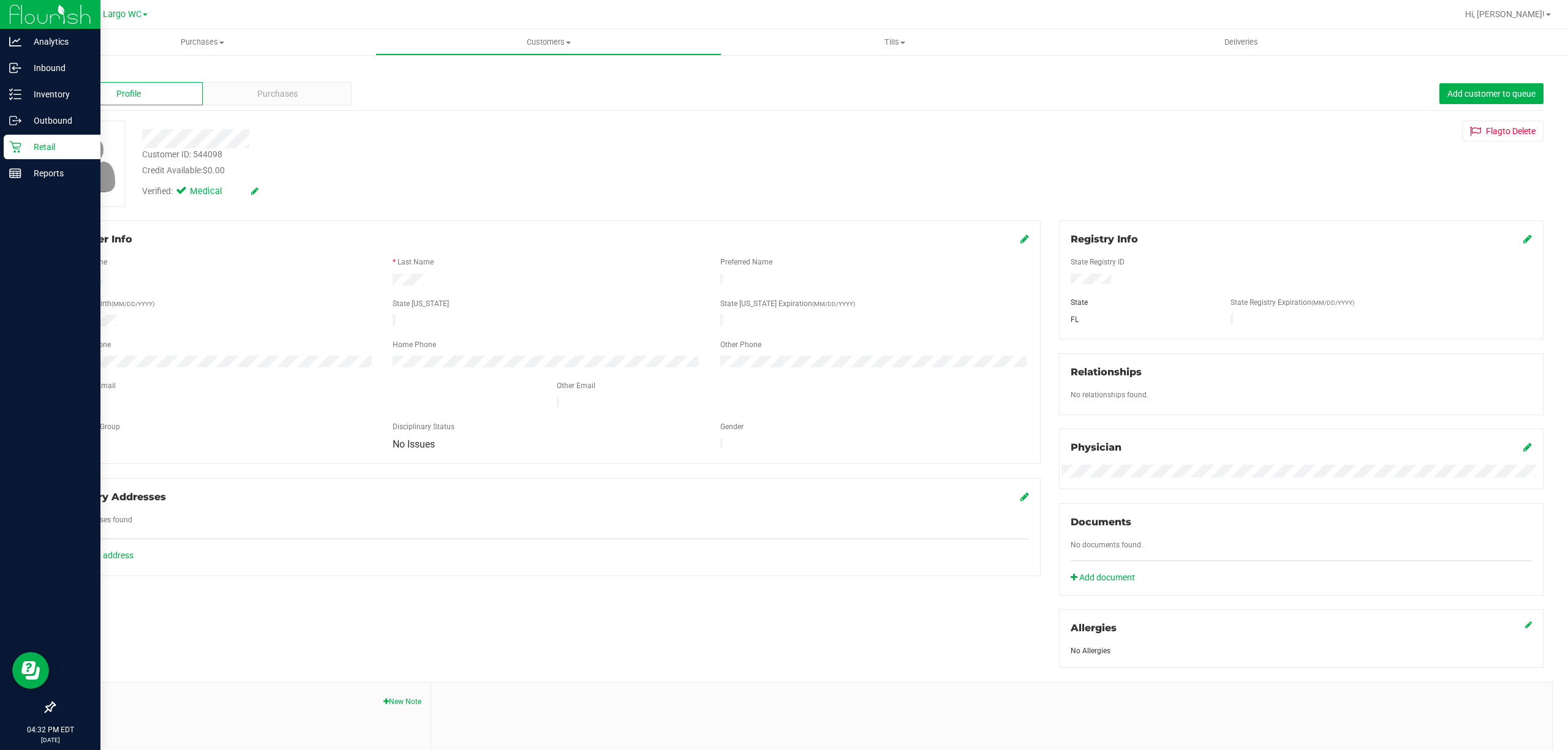
click at [15, 147] on icon at bounding box center [15, 147] width 12 height 12
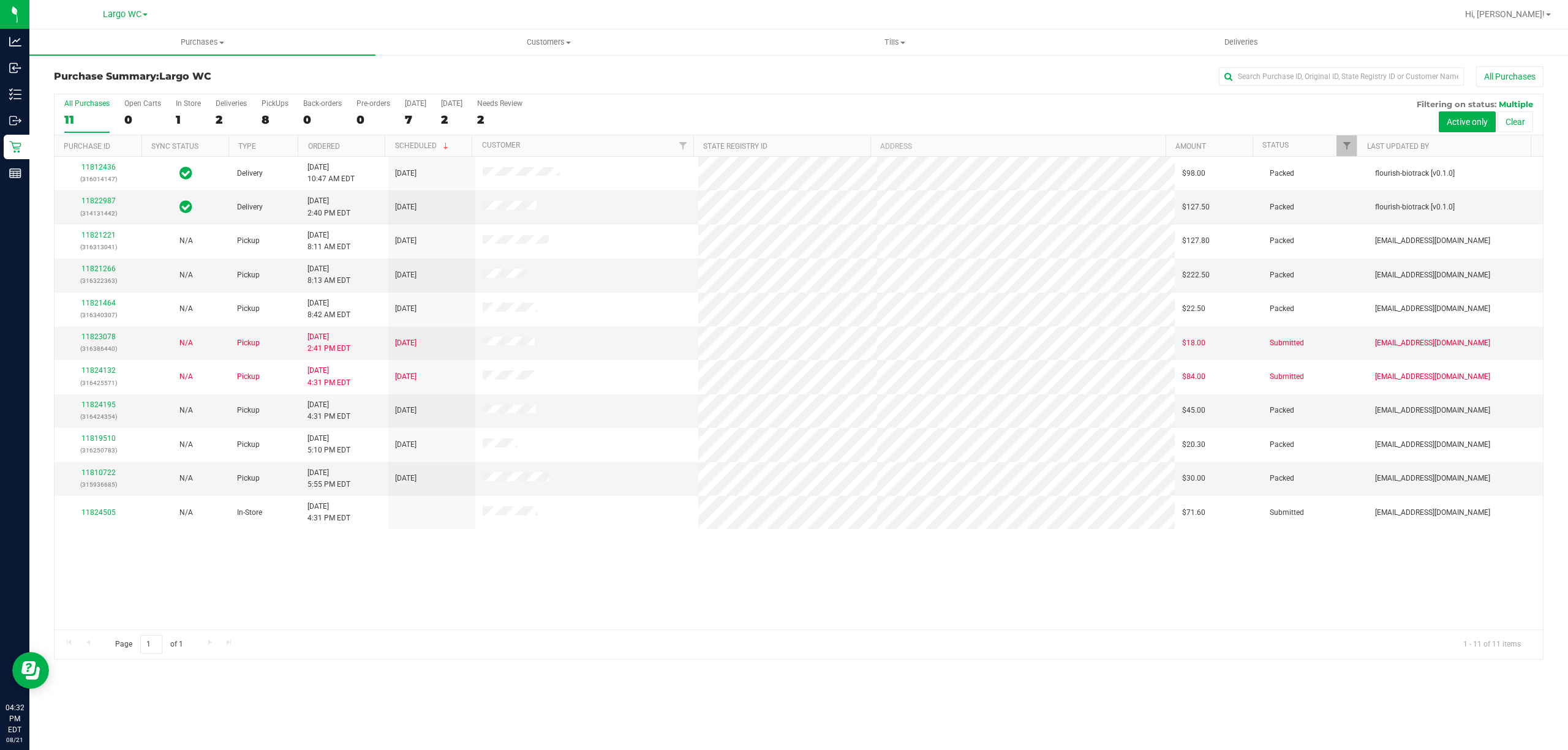
click at [224, 575] on div "11812436 (316014147) Delivery 8/19/2025 10:47 AM EDT 8/22/2025 $98.00 Packed fl…" at bounding box center [798, 392] width 1488 height 473
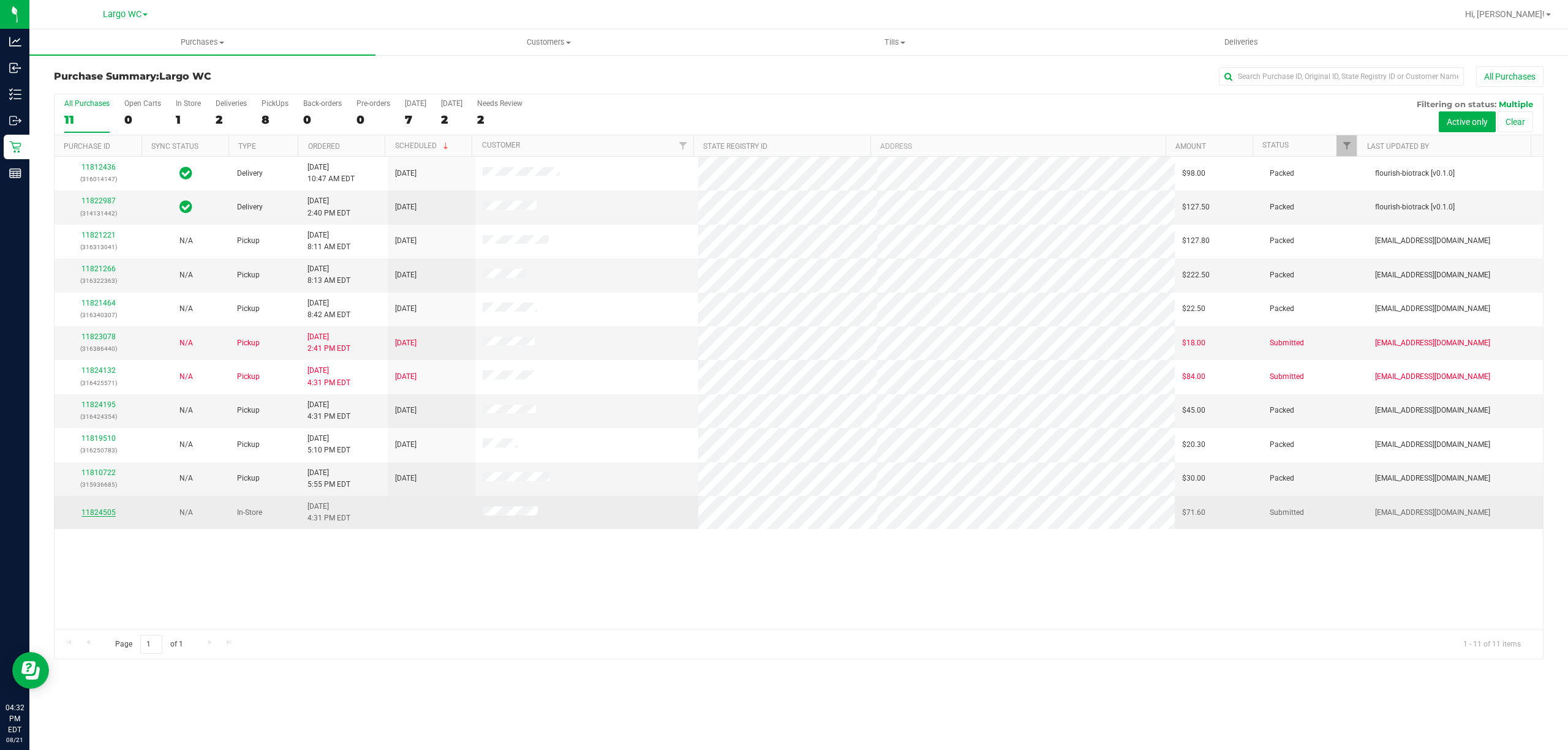
click at [102, 517] on link "11824505" at bounding box center [98, 513] width 34 height 9
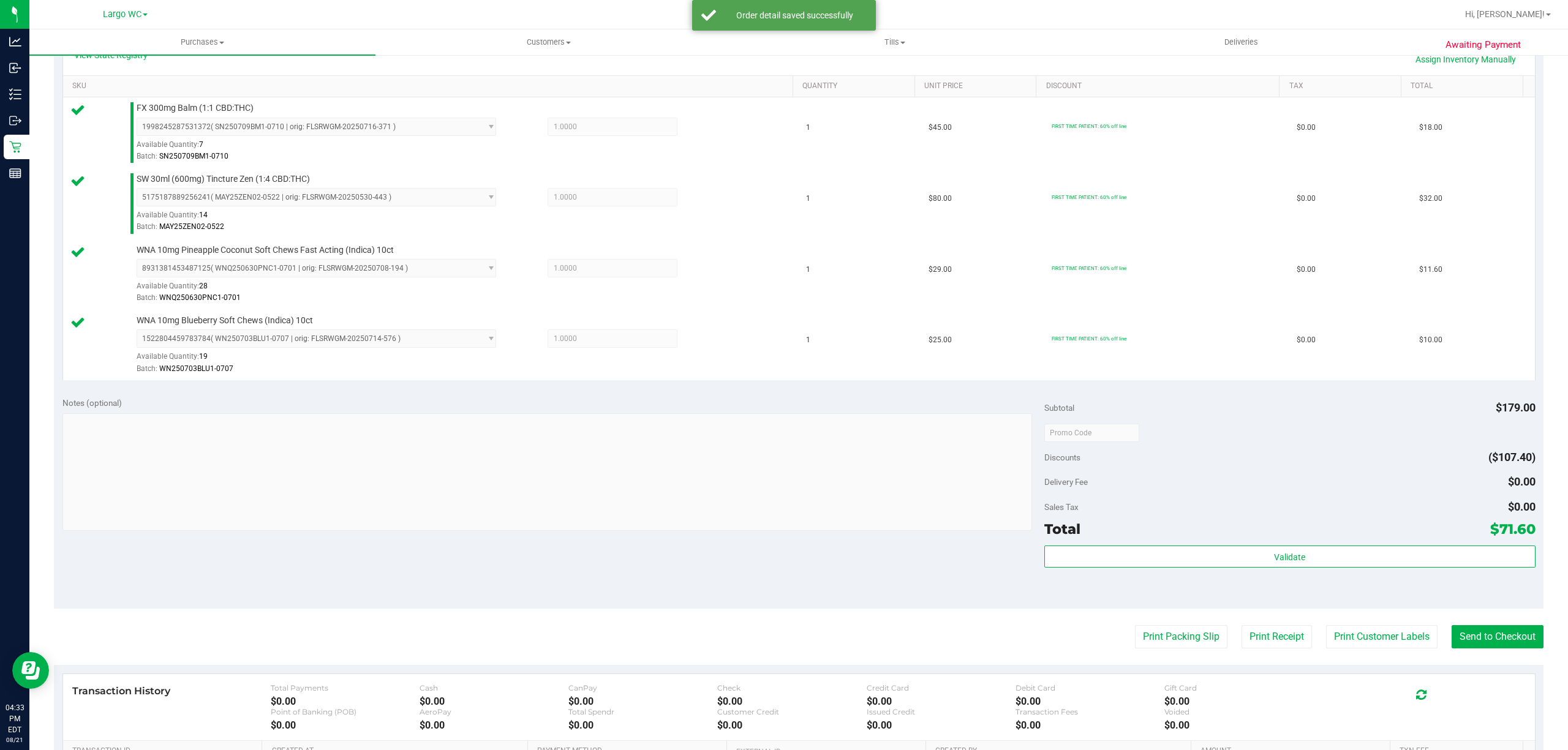
scroll to position [467, 0]
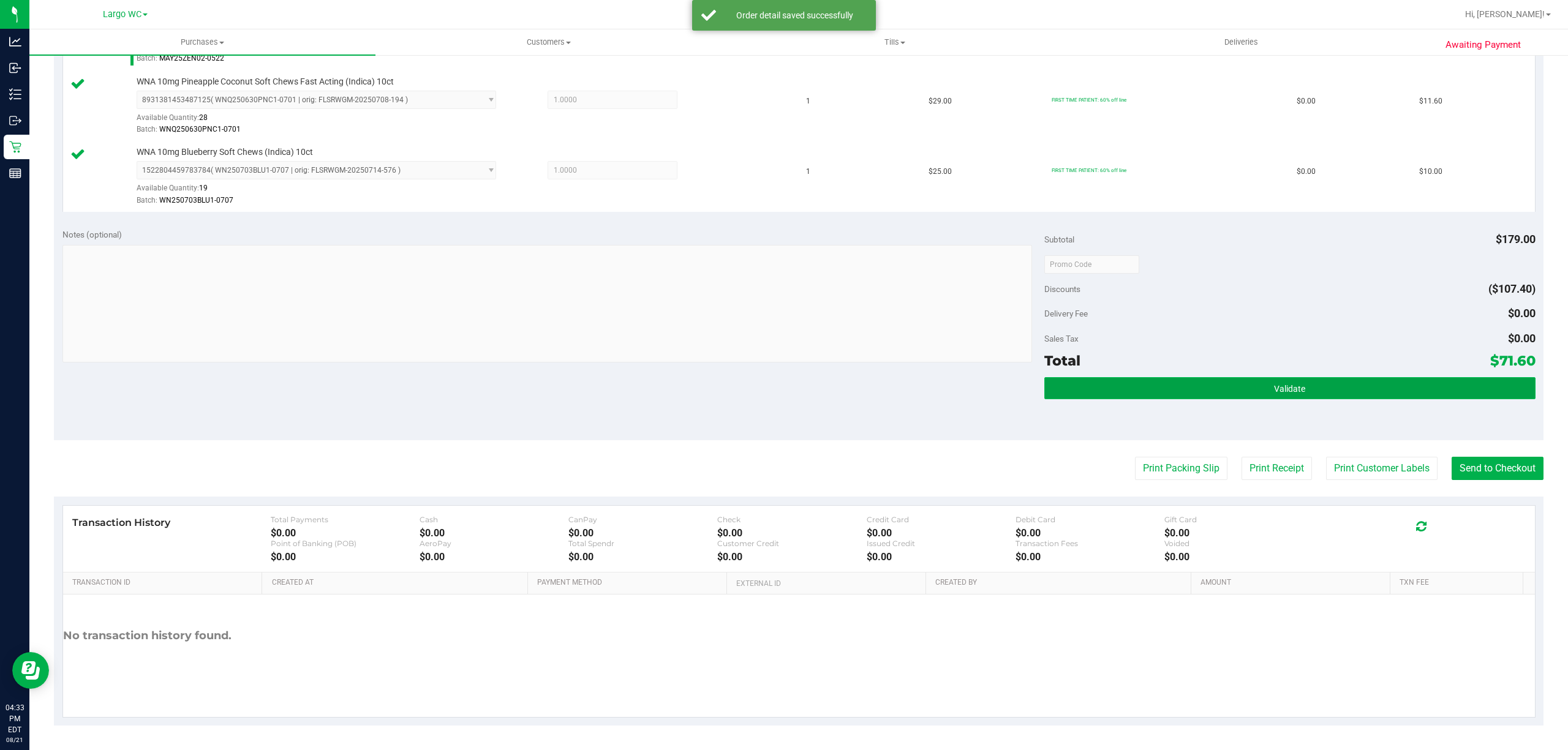
click at [1375, 382] on button "Validate" at bounding box center [1290, 388] width 491 height 22
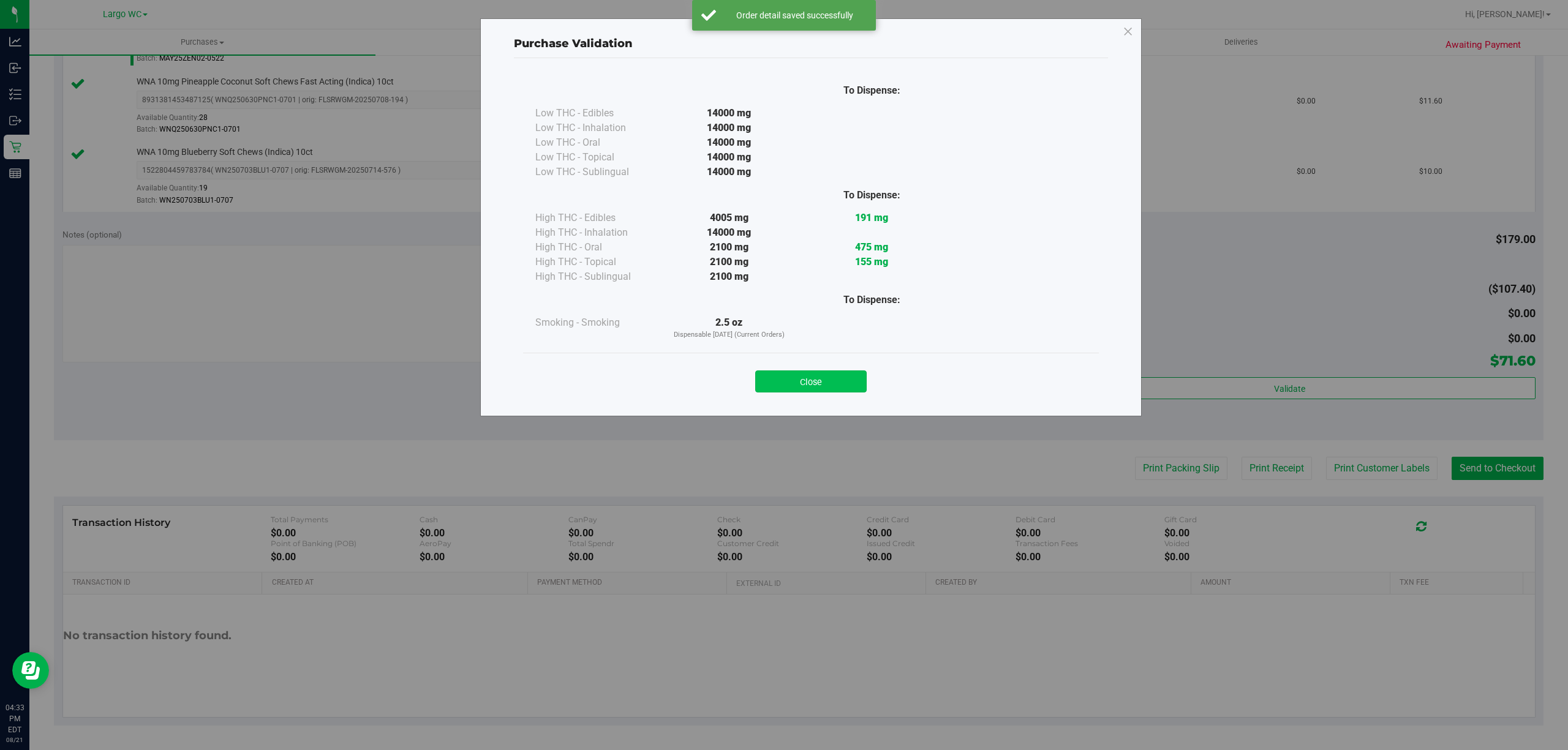
click at [843, 375] on button "Close" at bounding box center [811, 382] width 111 height 22
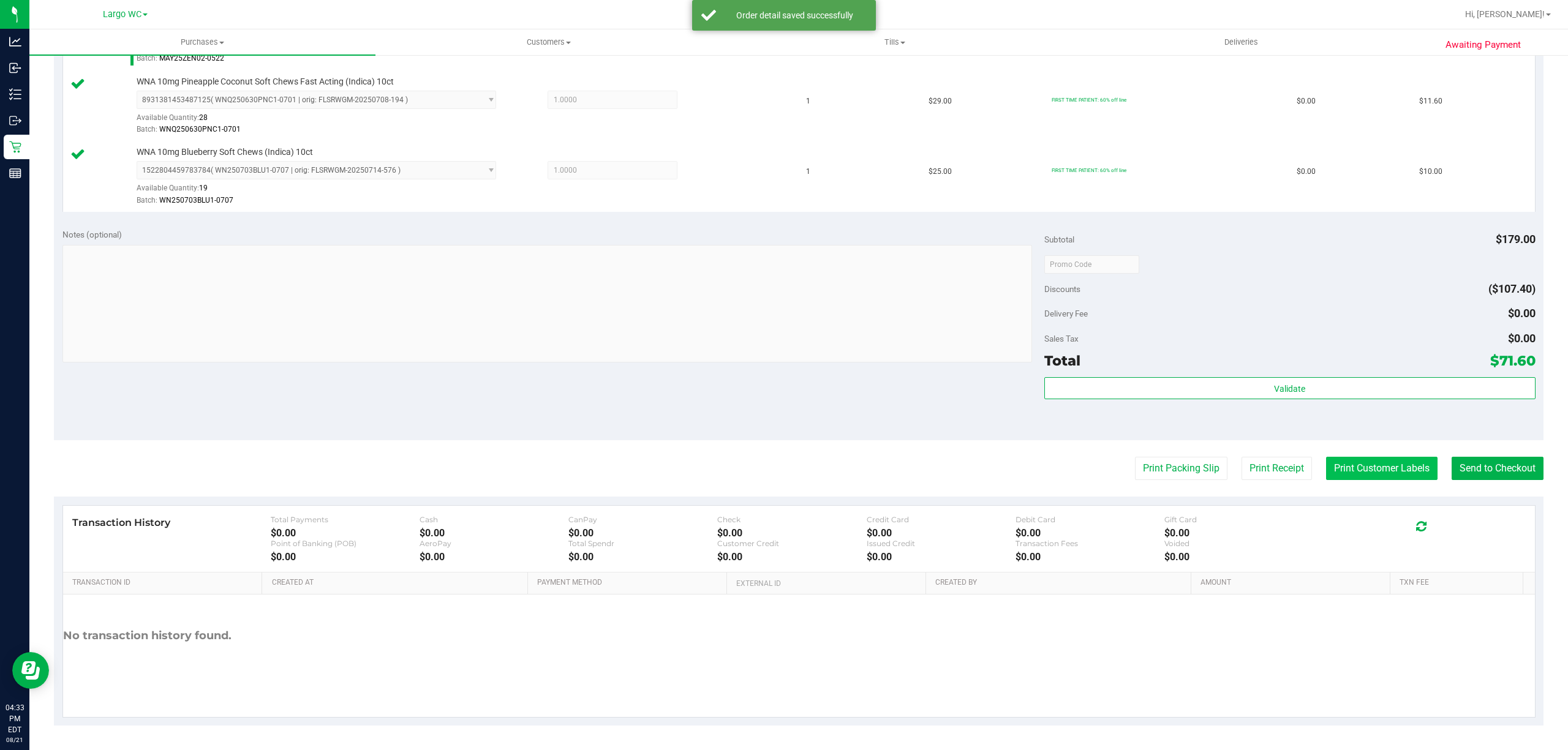
click at [1372, 469] on button "Print Customer Labels" at bounding box center [1381, 468] width 111 height 23
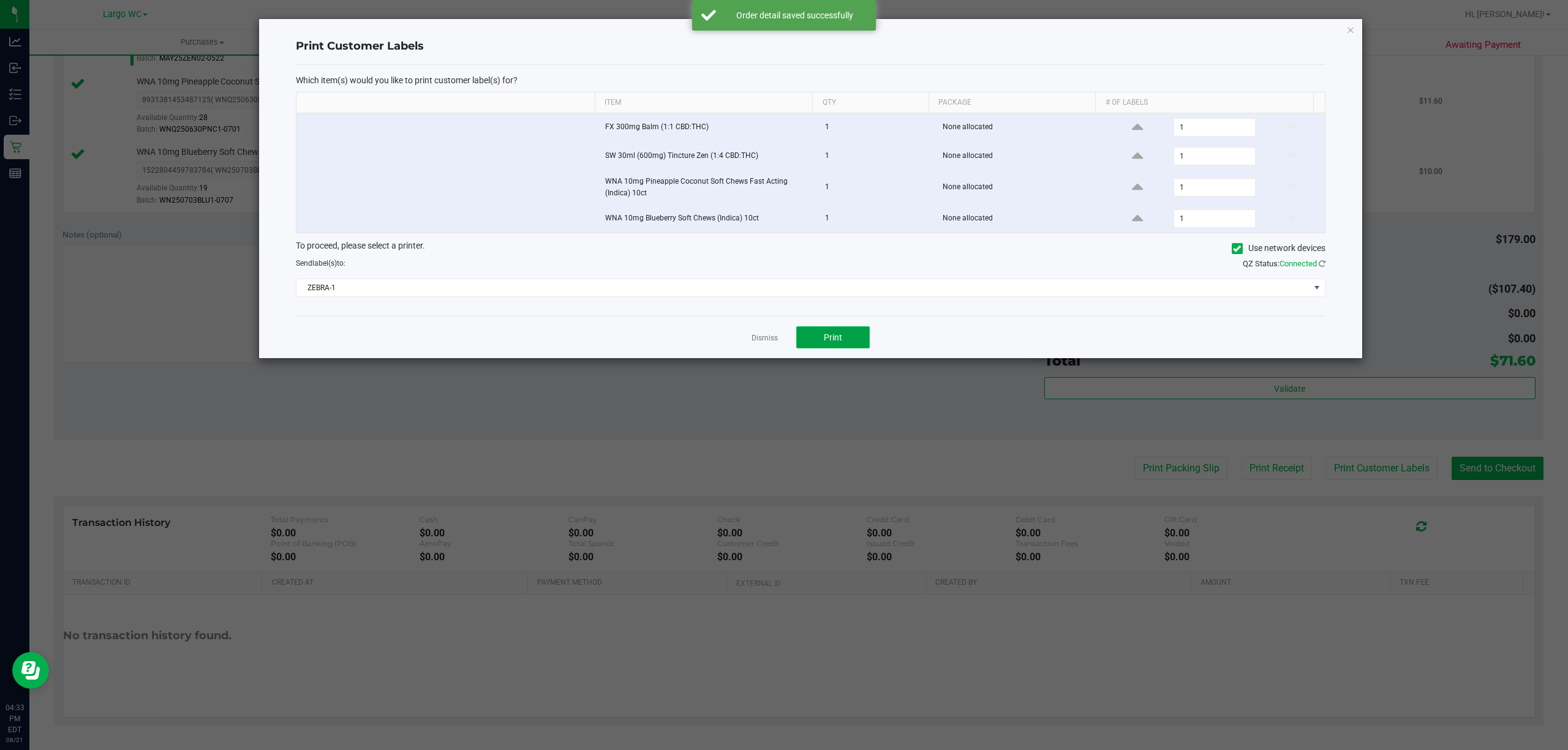
click at [856, 339] on button "Print" at bounding box center [832, 337] width 74 height 22
click at [1350, 28] on icon "button" at bounding box center [1350, 29] width 9 height 15
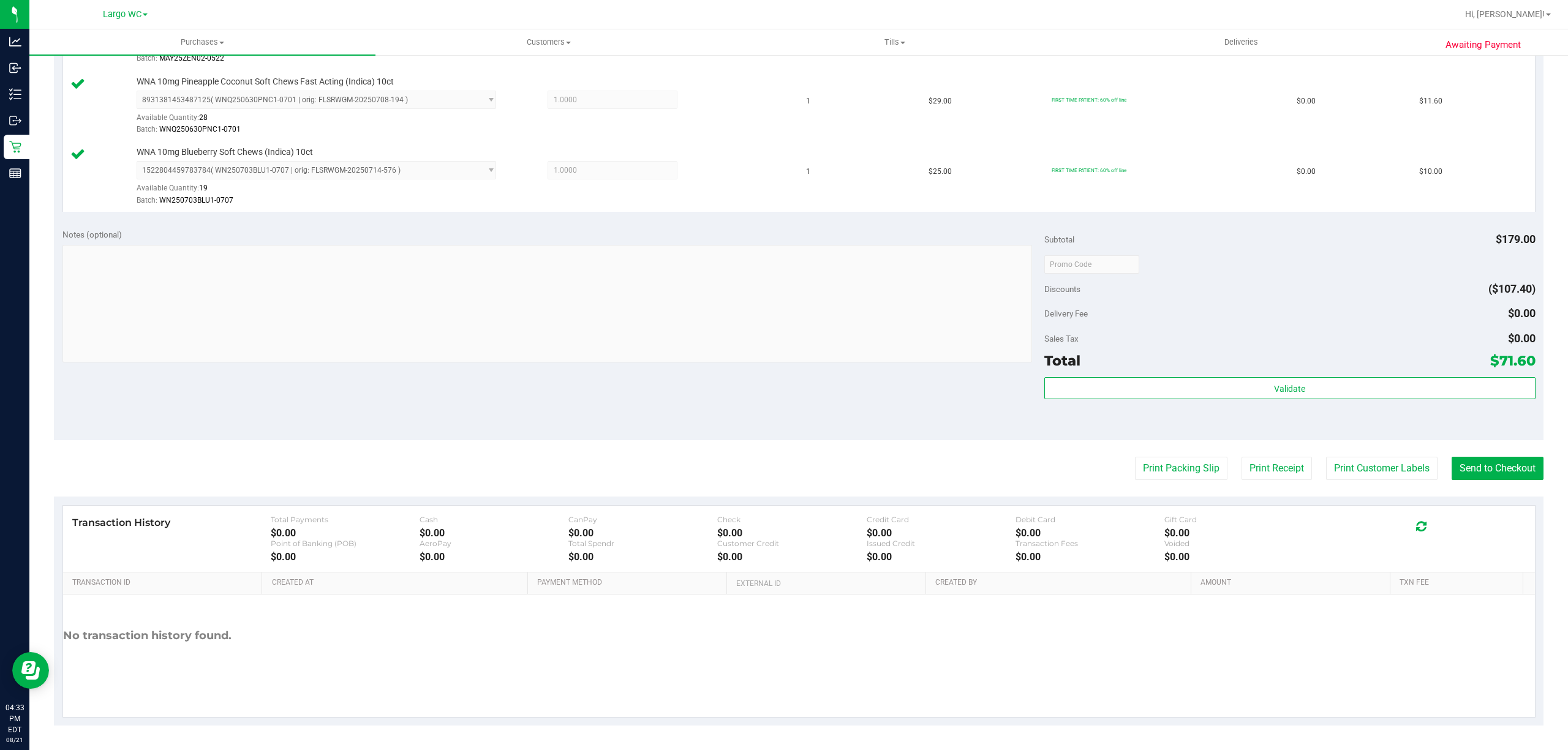
click at [1497, 440] on div "Notes (optional) Subtotal $179.00 Discounts ($107.40) Delivery Fee $0.00 Sales …" at bounding box center [798, 330] width 1489 height 221
click at [1488, 473] on button "Send to Checkout" at bounding box center [1497, 468] width 92 height 23
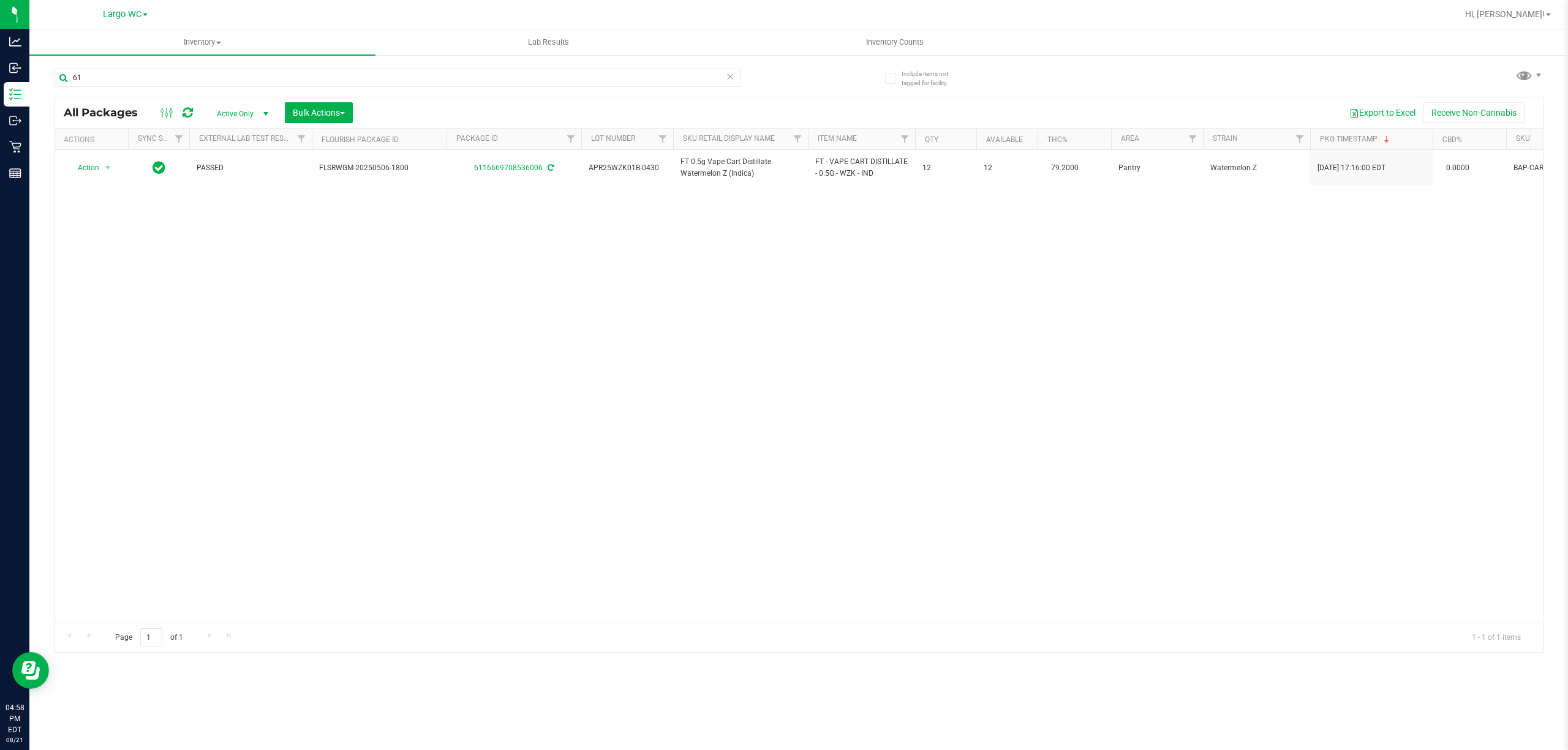
type input "6"
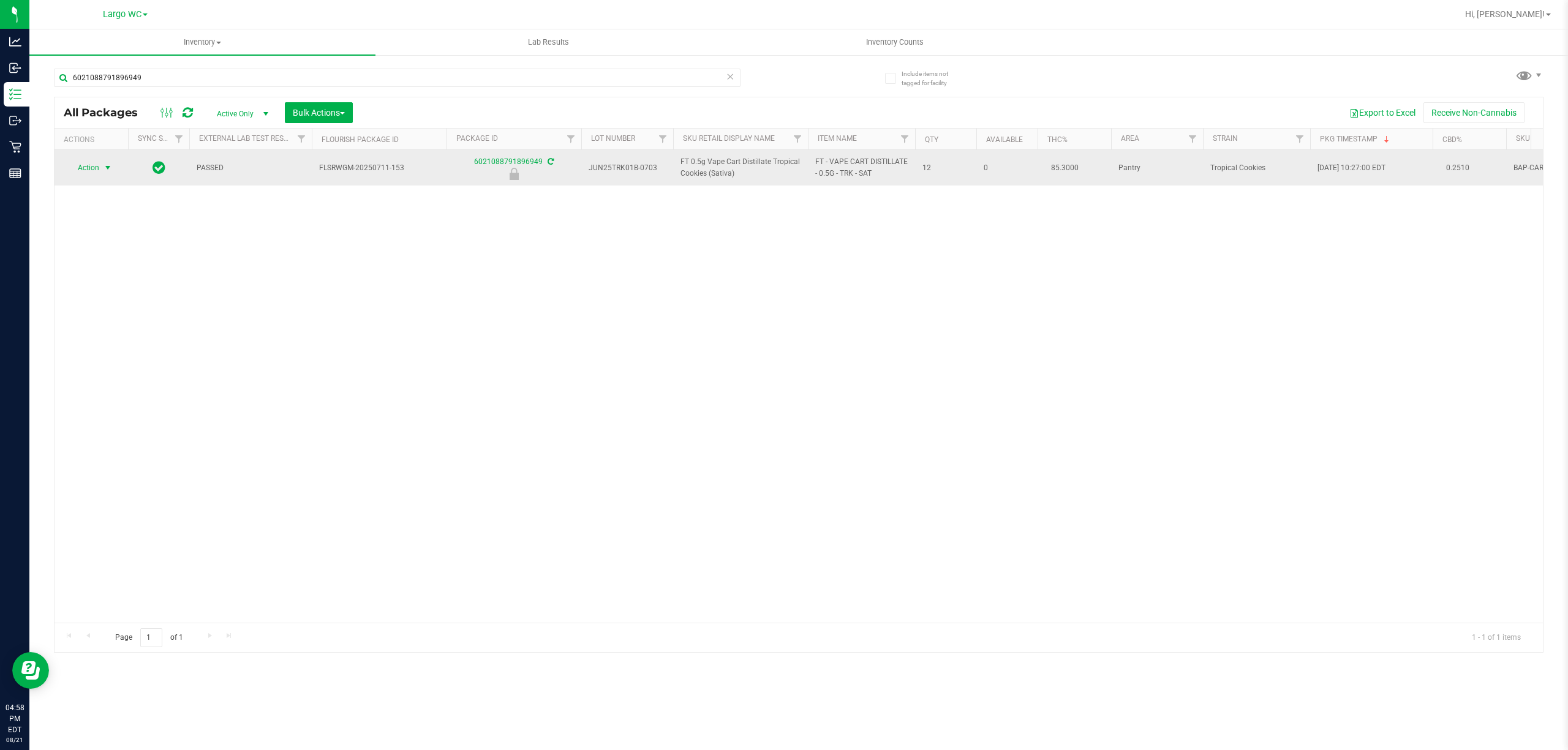
type input "6021088791896949"
click at [109, 167] on span "select" at bounding box center [107, 167] width 9 height 9
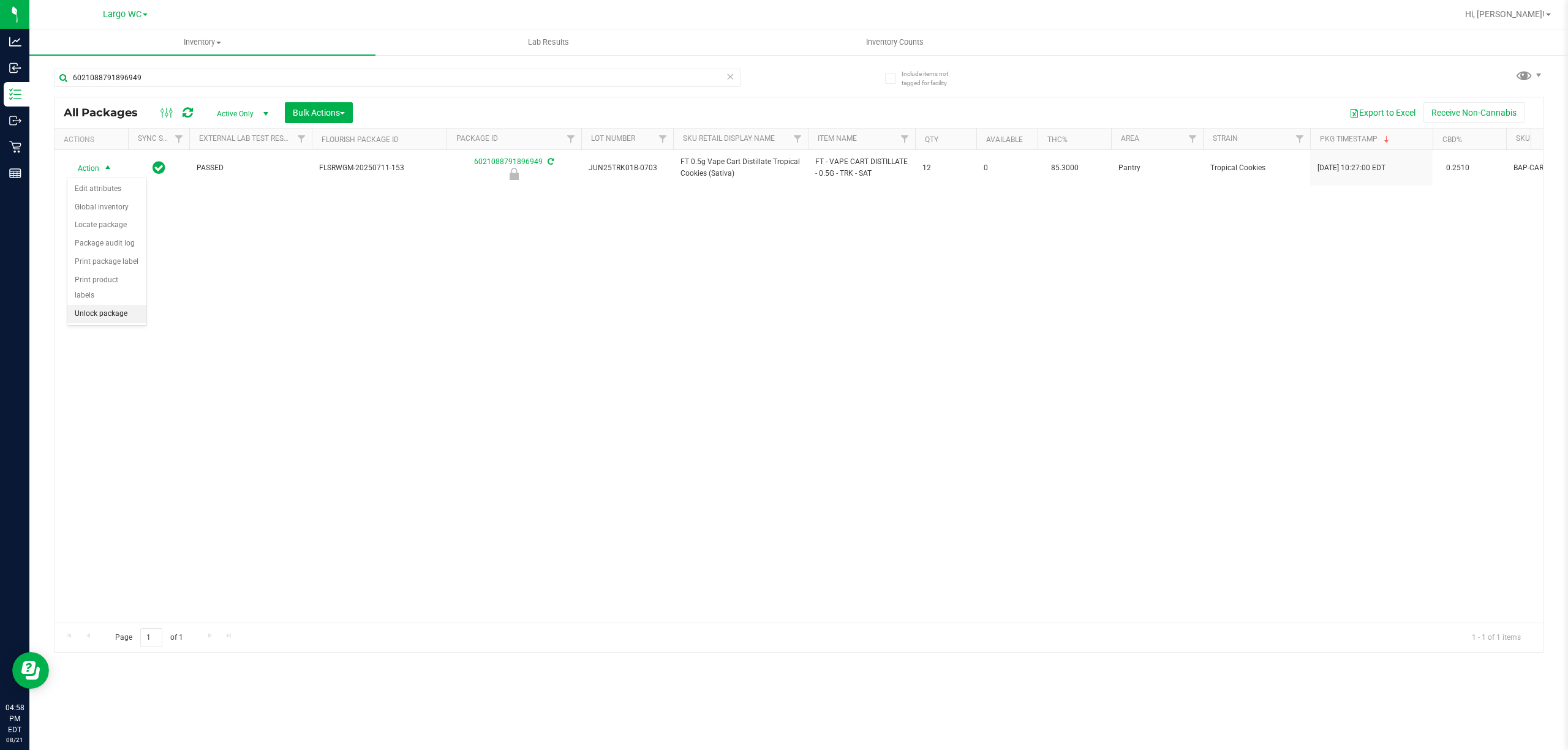
click at [119, 323] on li "Unlock package" at bounding box center [106, 314] width 79 height 18
click at [926, 33] on uib-tab-heading "Inventory Counts" at bounding box center [894, 42] width 344 height 25
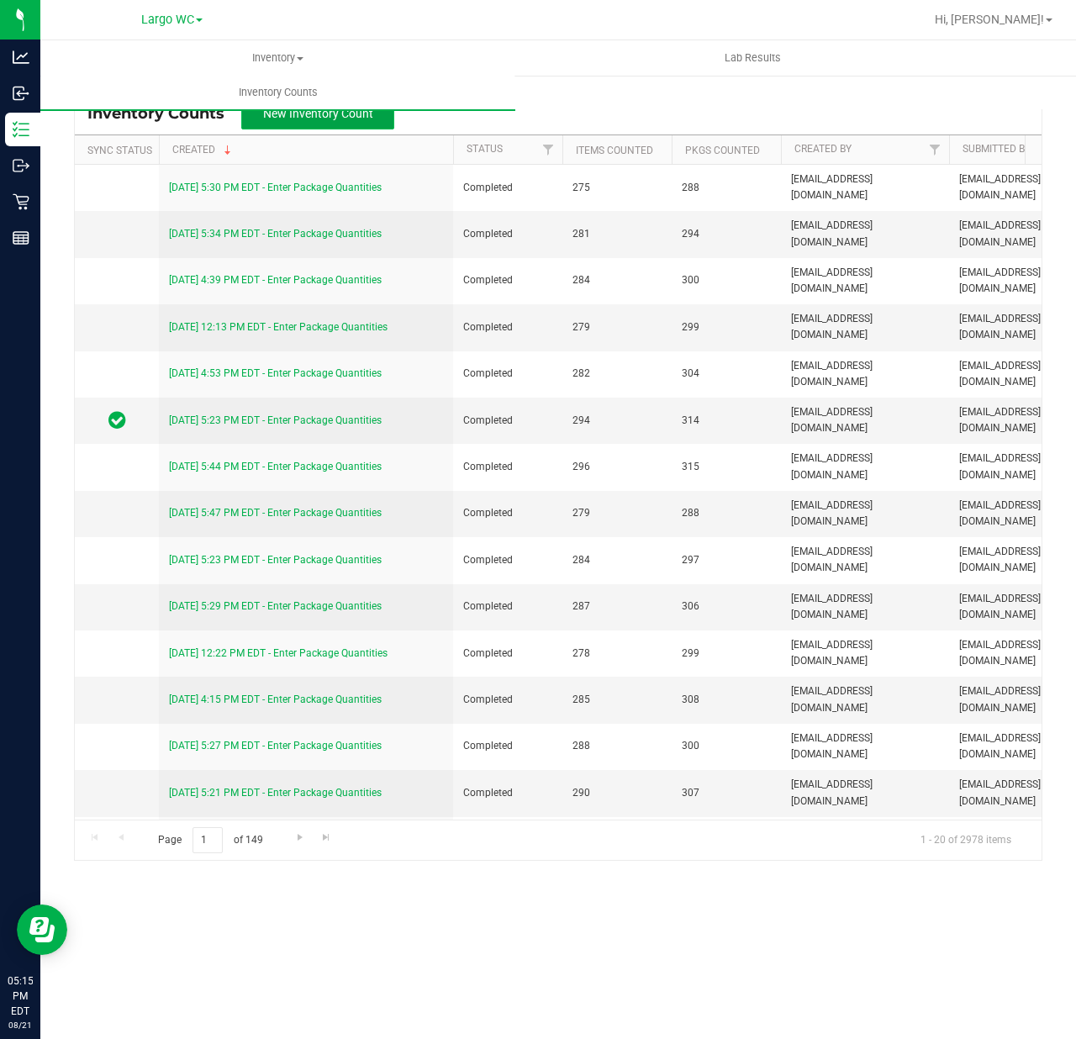
click at [336, 125] on button "New Inventory Count" at bounding box center [317, 114] width 153 height 32
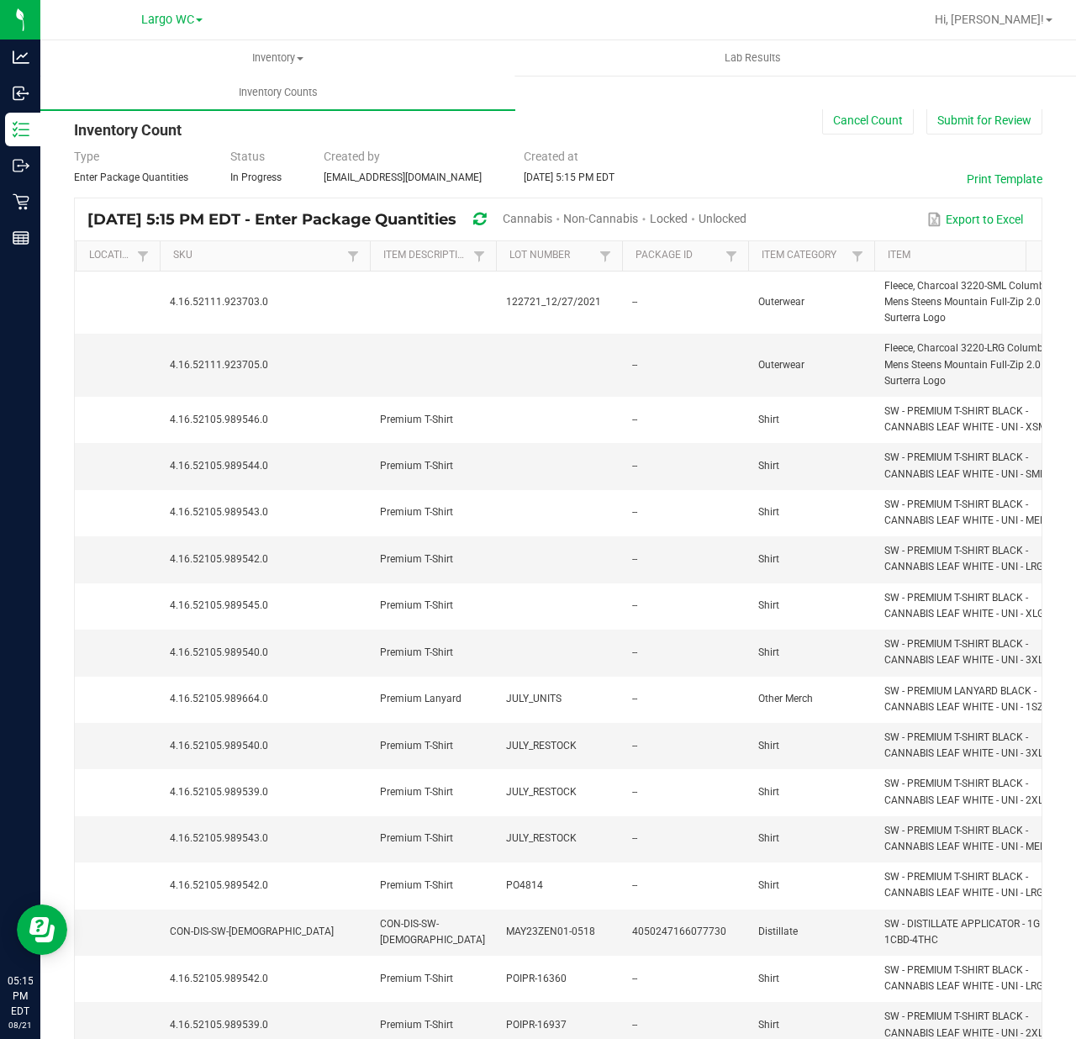
click at [552, 216] on span "Cannabis" at bounding box center [528, 218] width 50 height 13
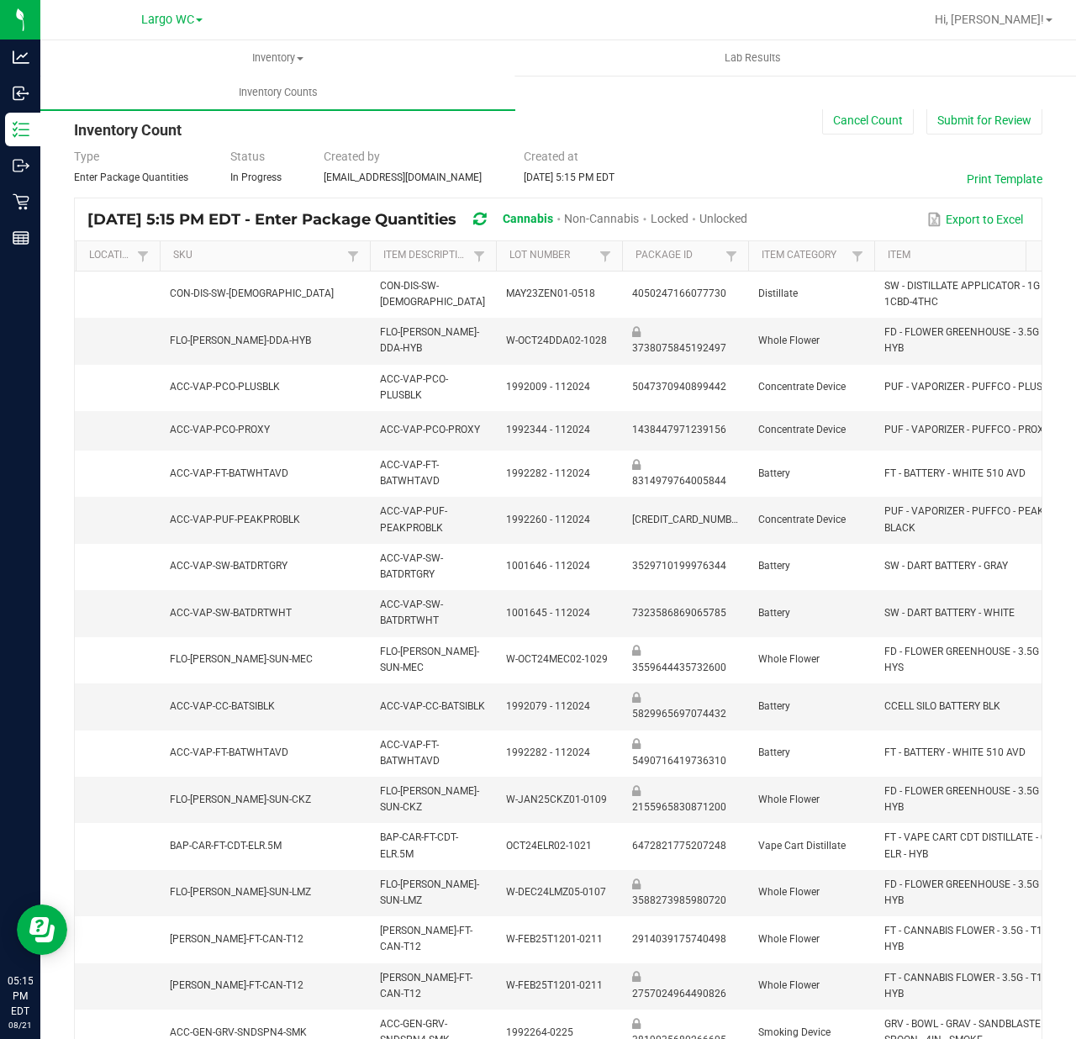
click at [748, 212] on span "Unlocked" at bounding box center [724, 218] width 48 height 13
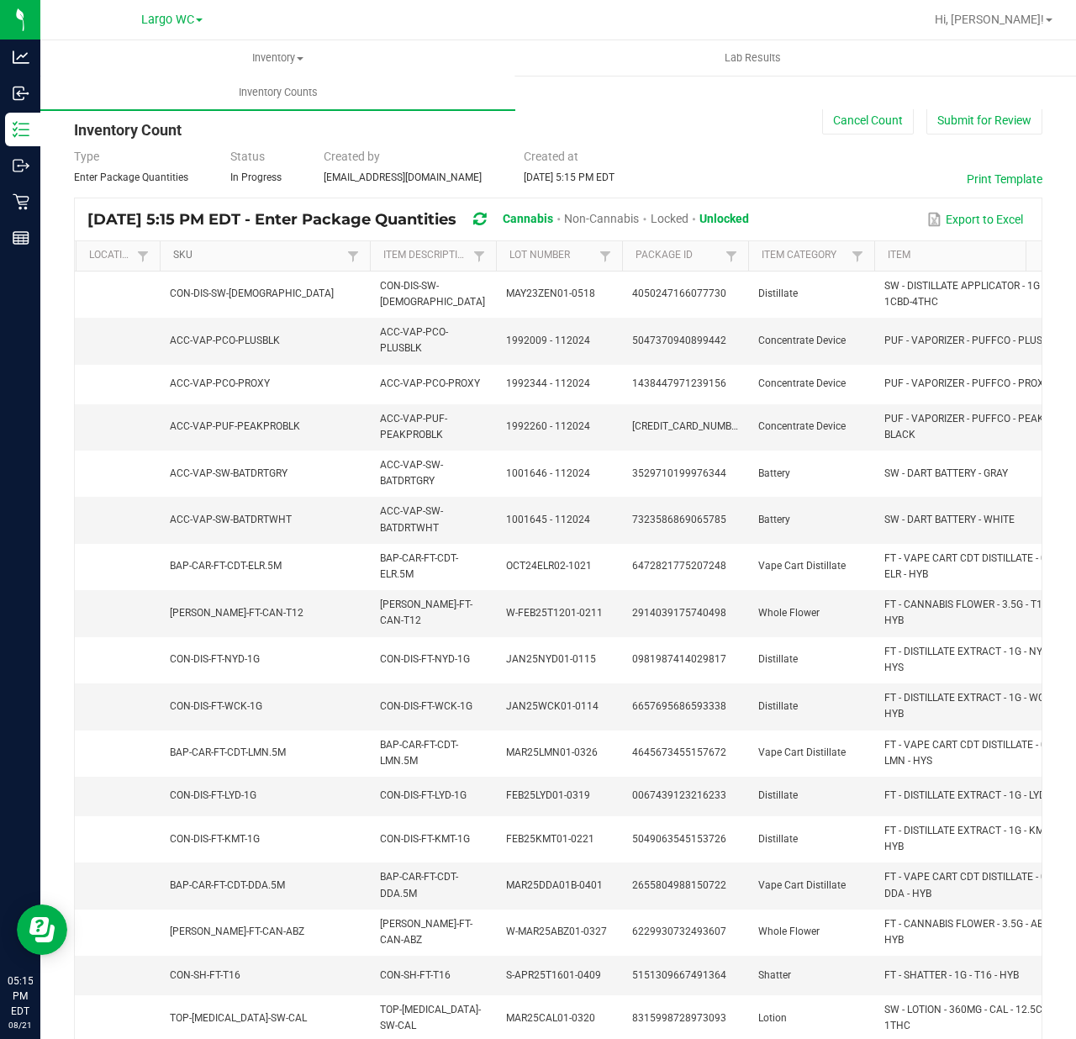
click at [300, 251] on link "SKU" at bounding box center [257, 255] width 169 height 13
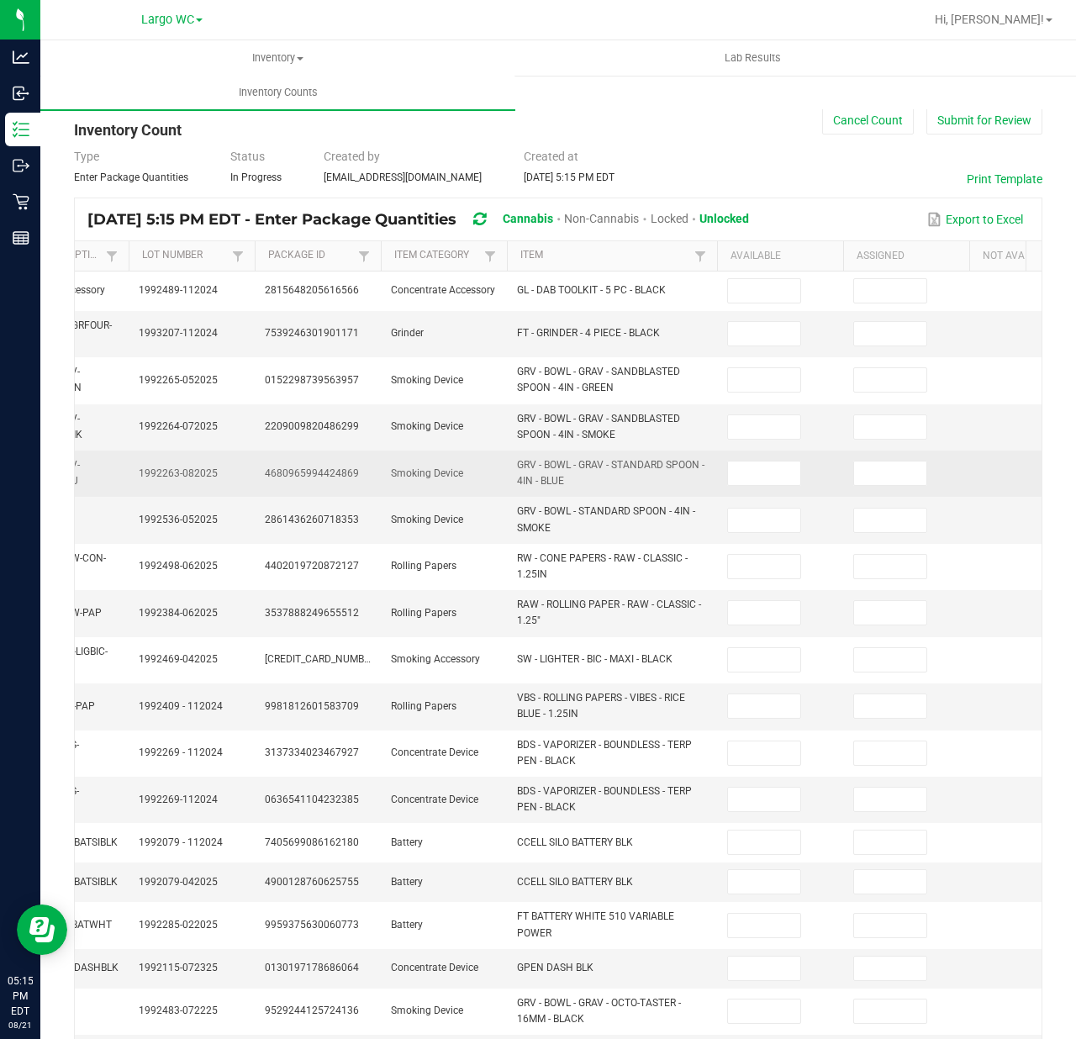
scroll to position [0, 367]
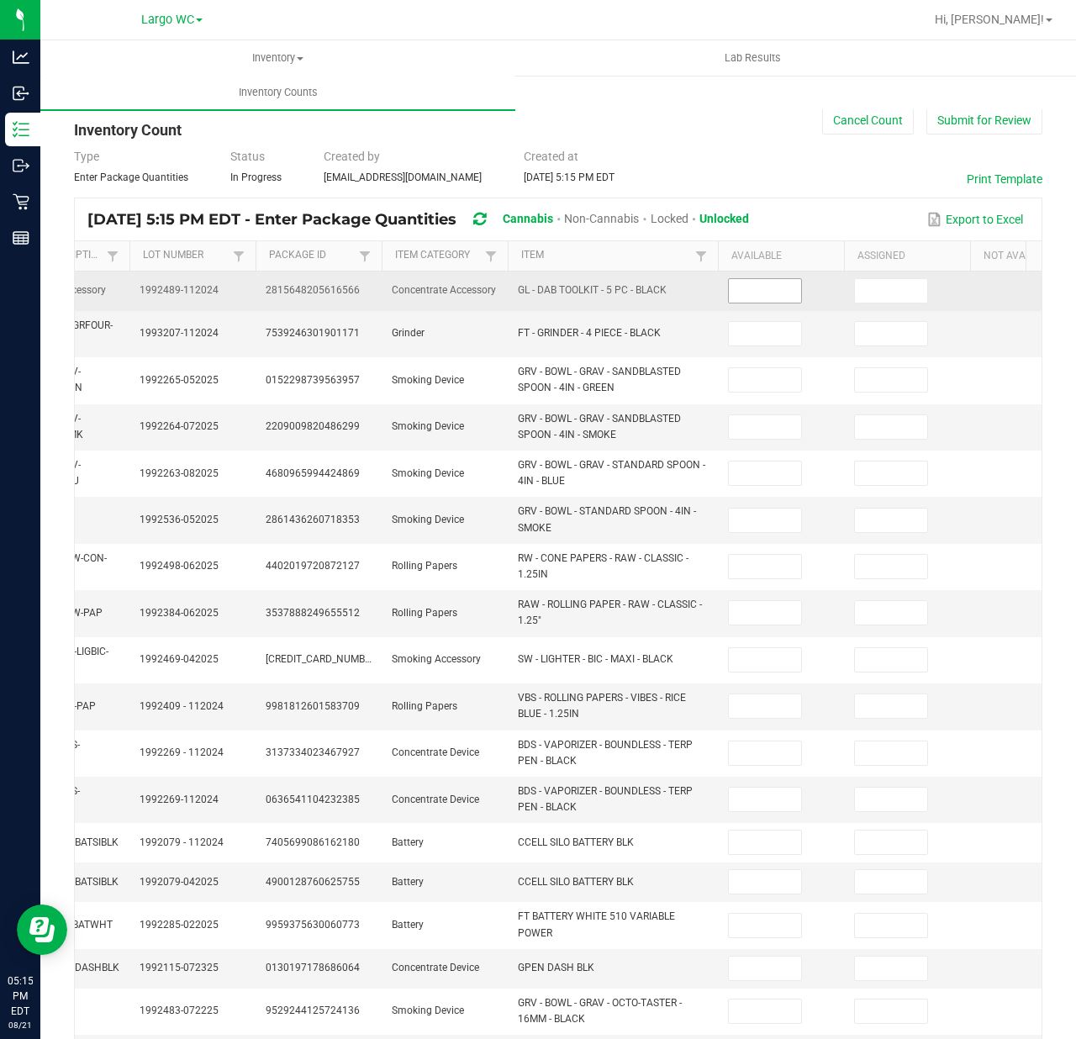
click at [768, 288] on input at bounding box center [765, 291] width 72 height 24
click at [782, 299] on input at bounding box center [765, 291] width 72 height 24
type input "4"
type input "15"
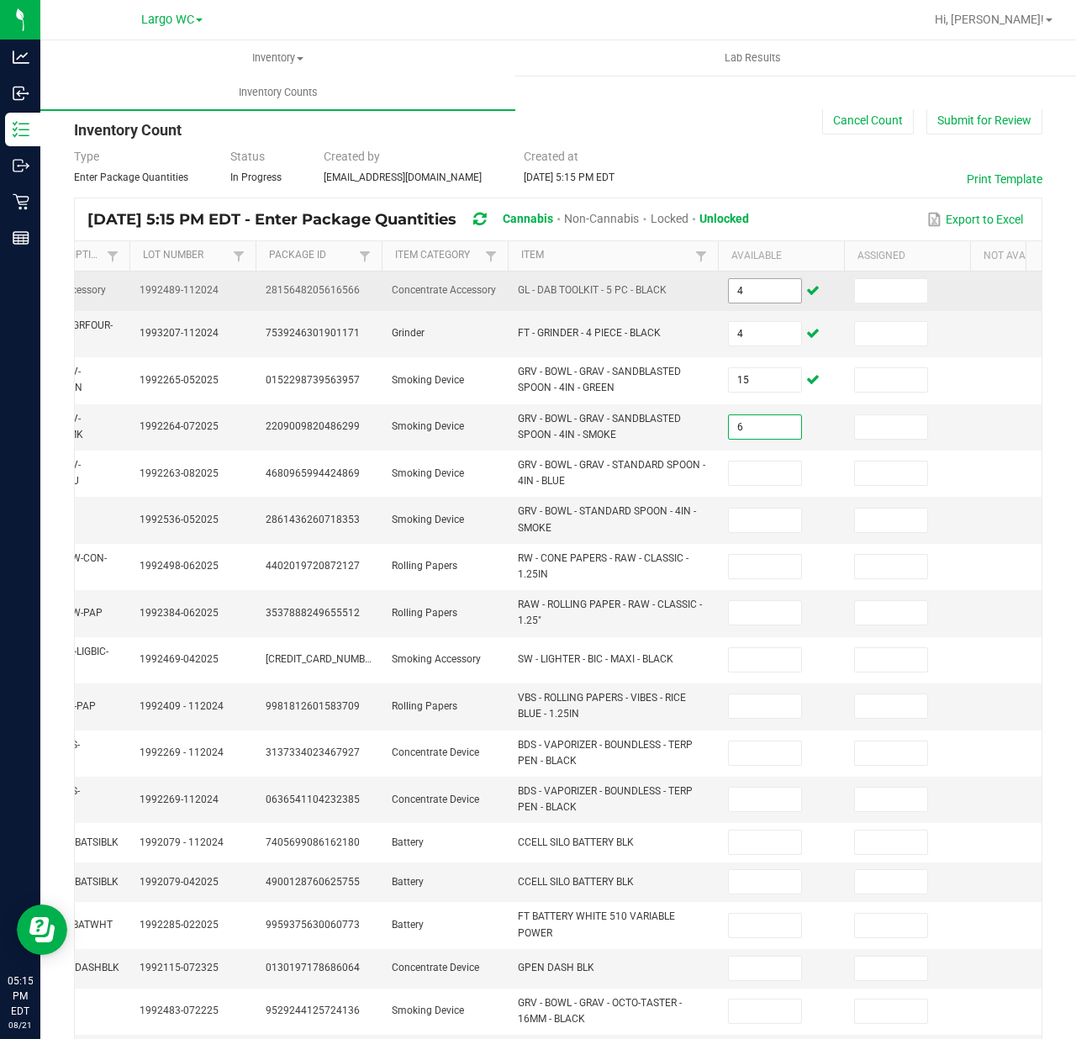
type input "6"
type input "4"
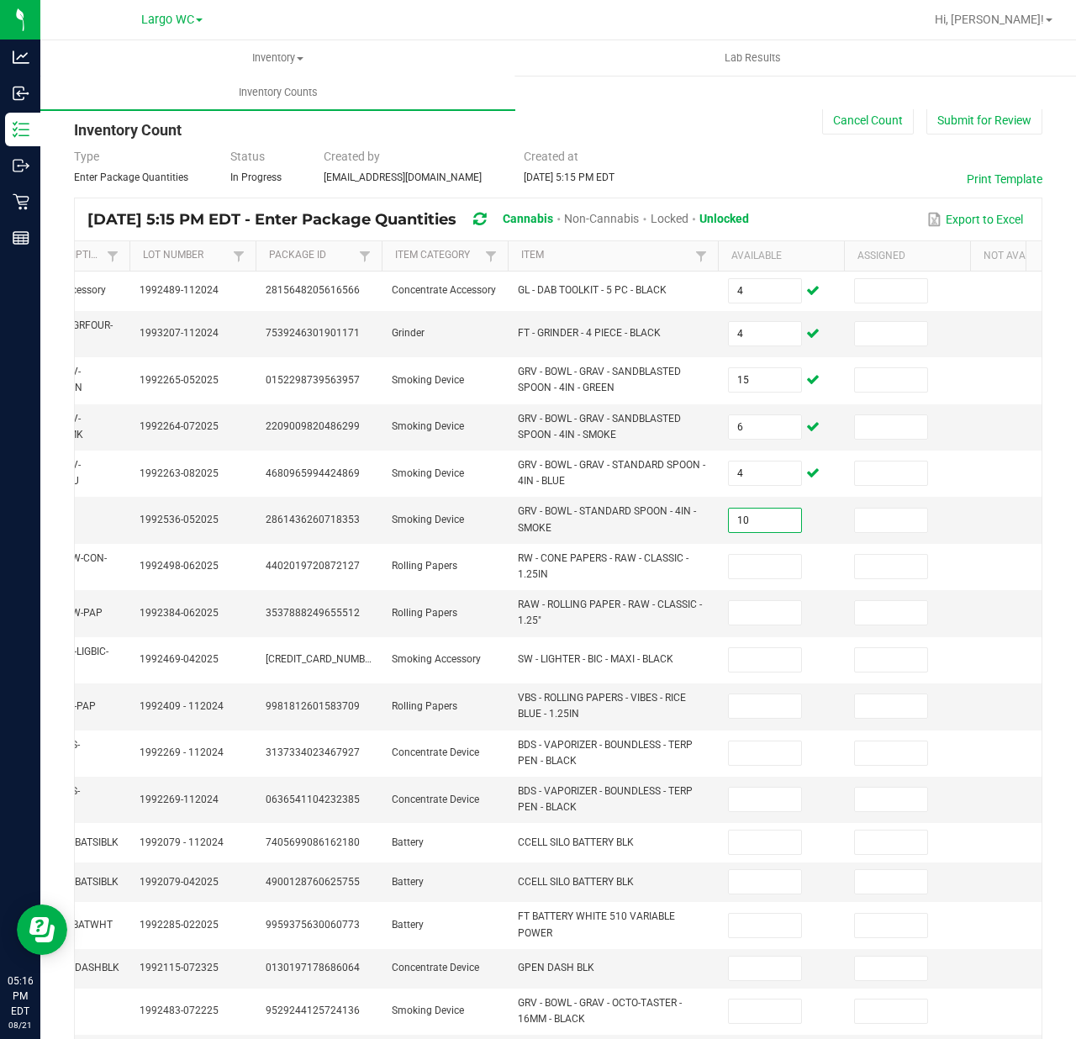
type input "10"
type input "27"
type input "35"
type input "39"
click at [751, 703] on input at bounding box center [765, 707] width 72 height 24
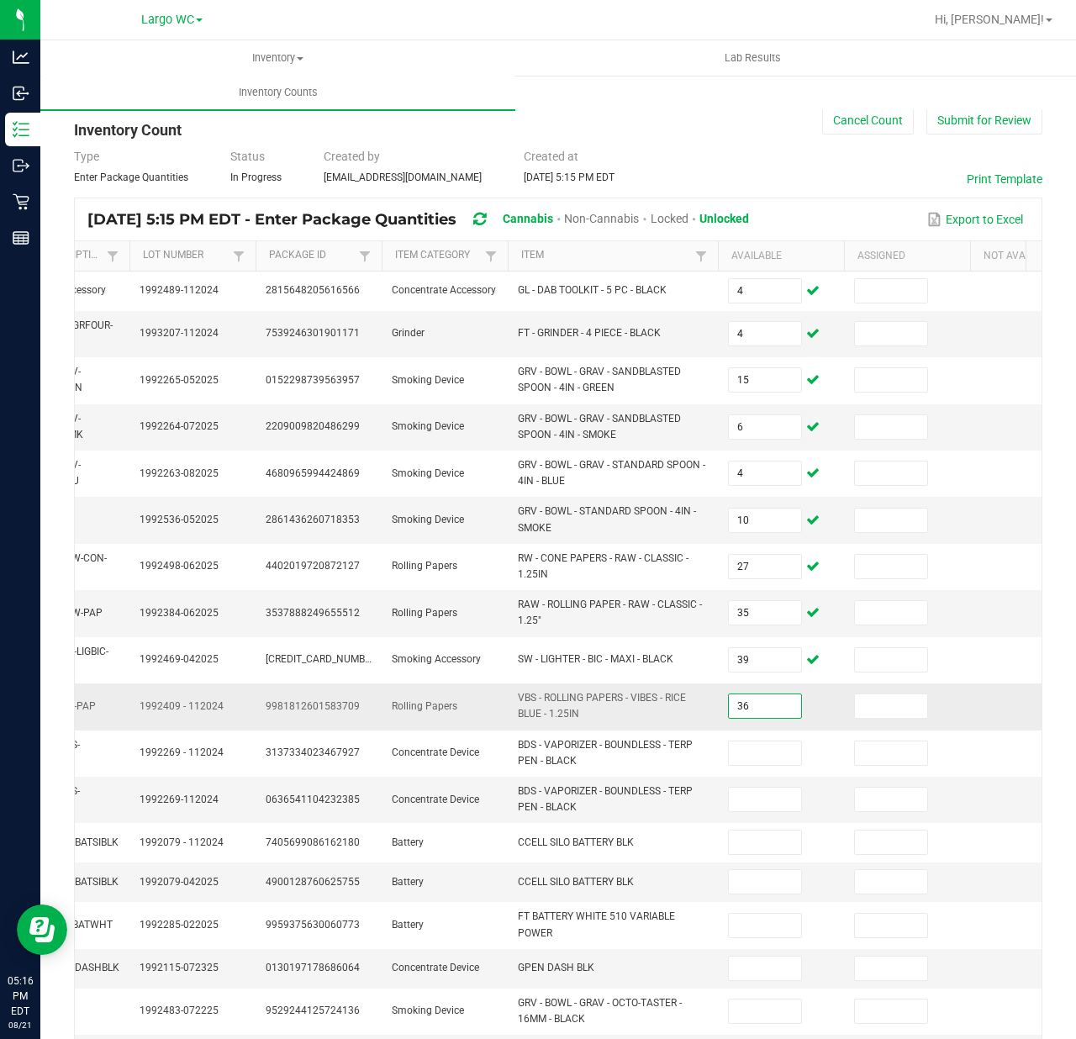
type input "36"
type input "1"
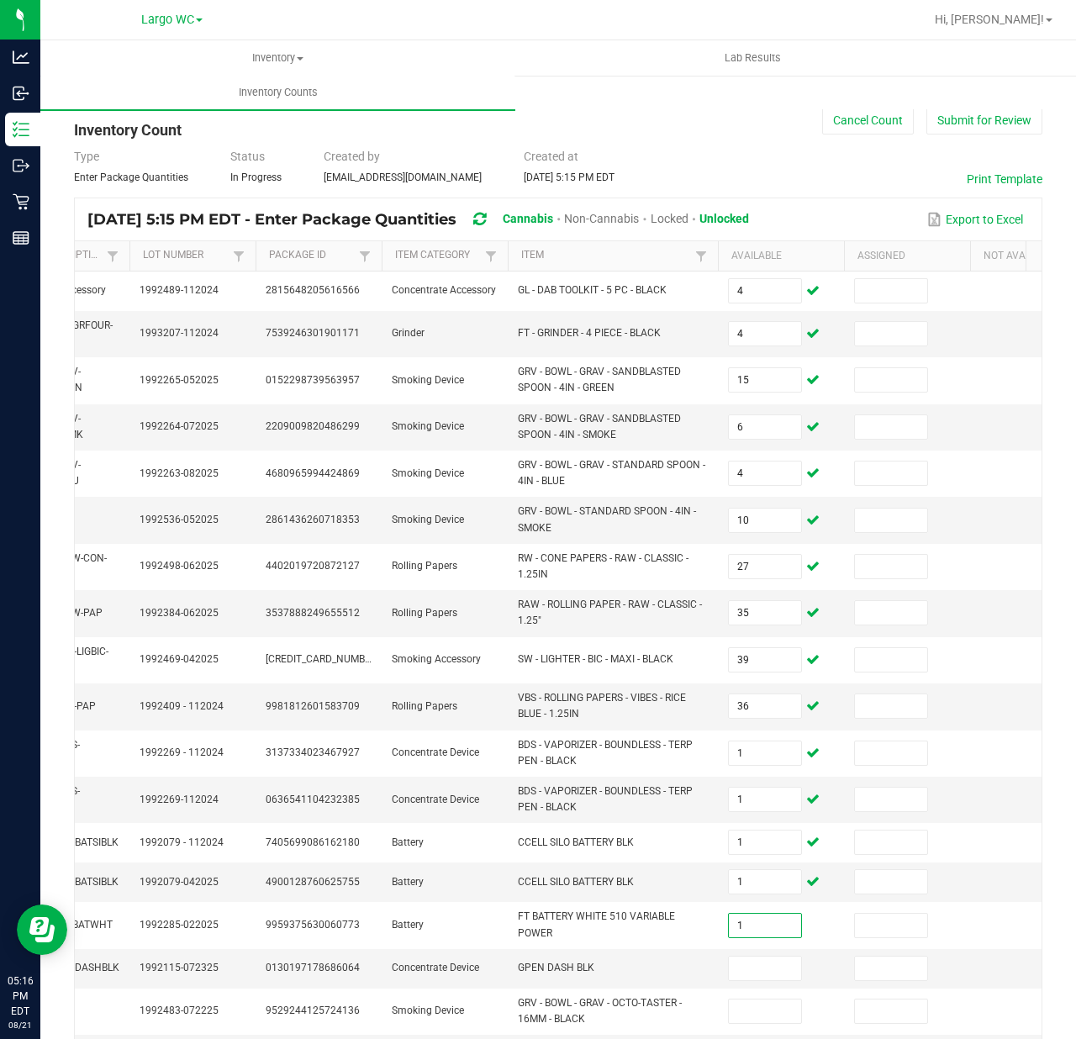
type input "1"
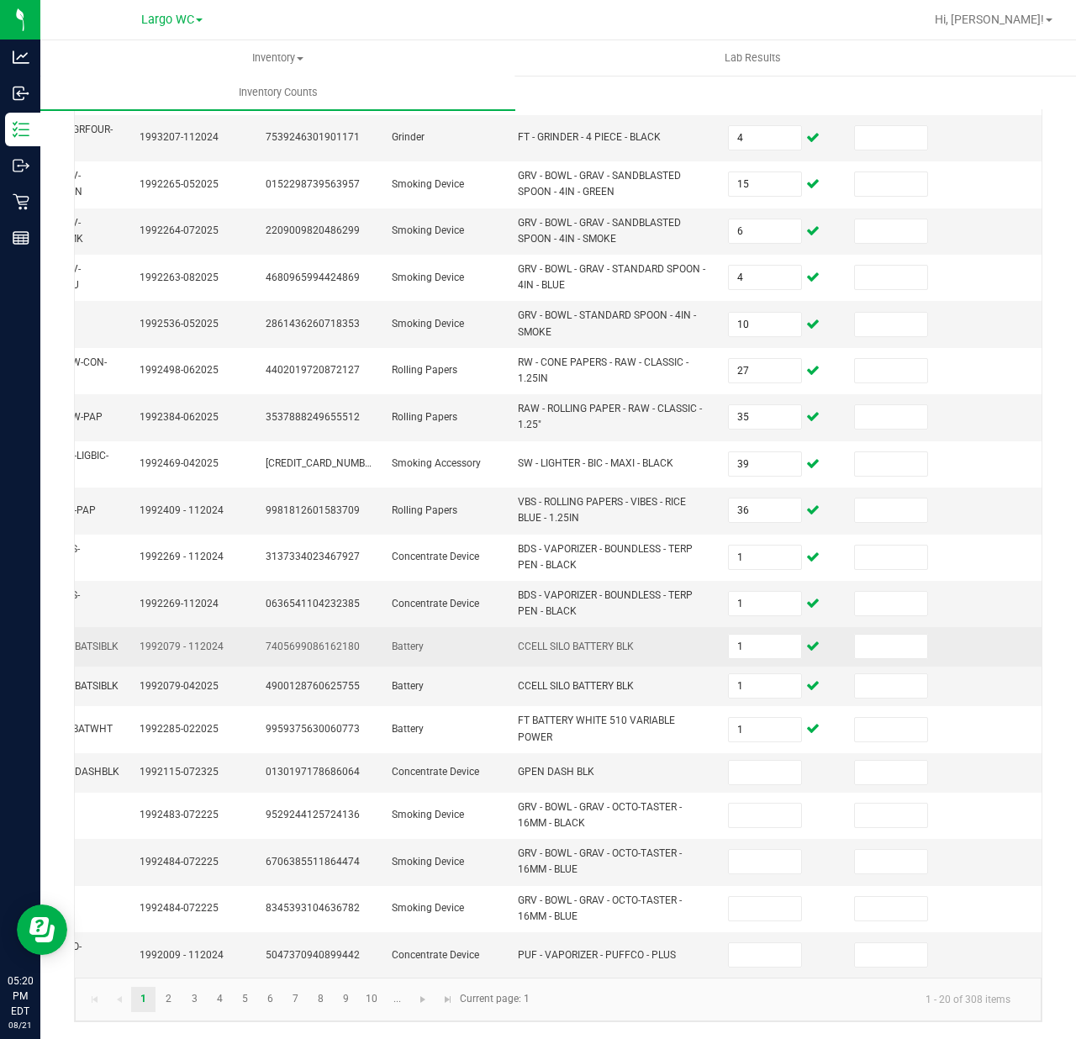
scroll to position [222, 0]
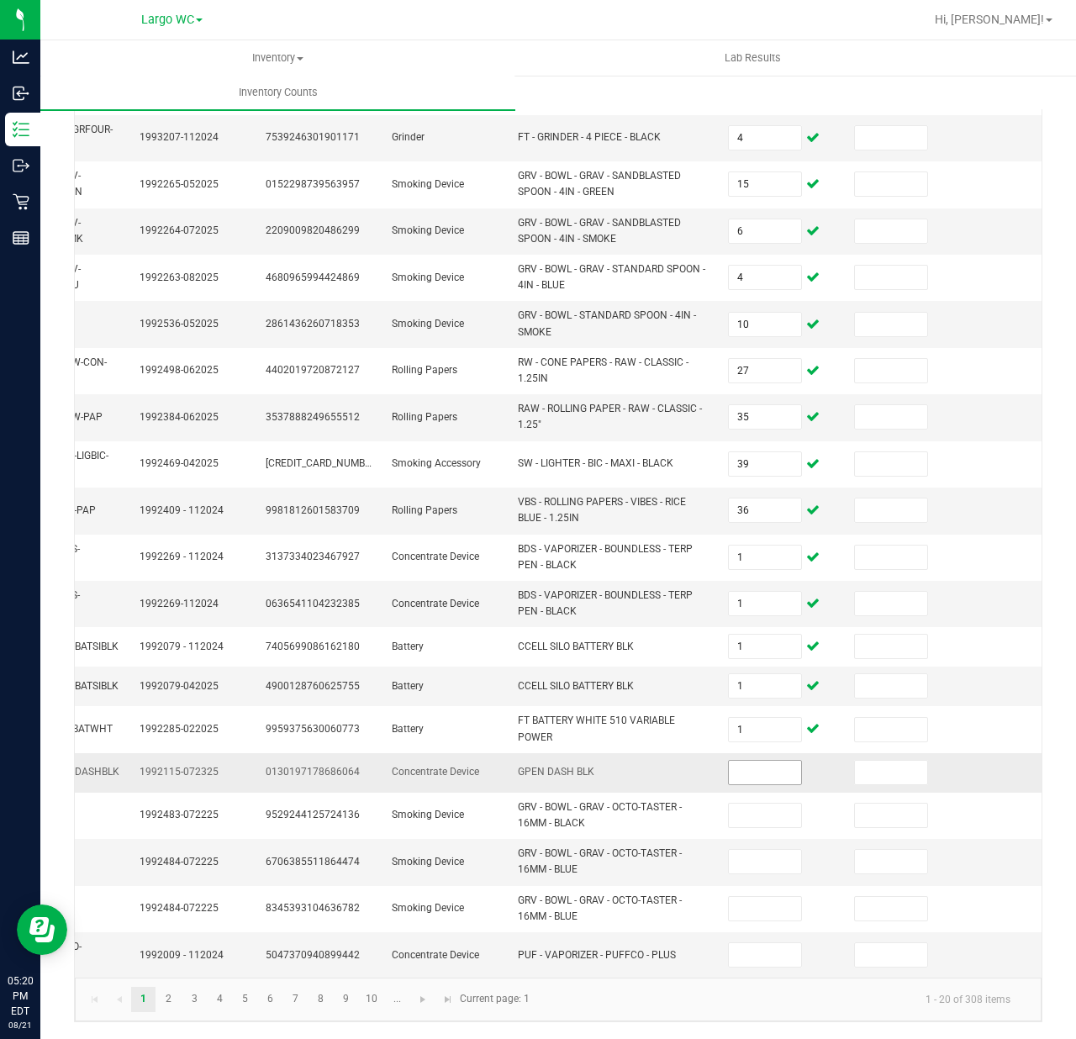
click at [741, 761] on input at bounding box center [765, 773] width 72 height 24
type input "4"
type input "1"
type input "4"
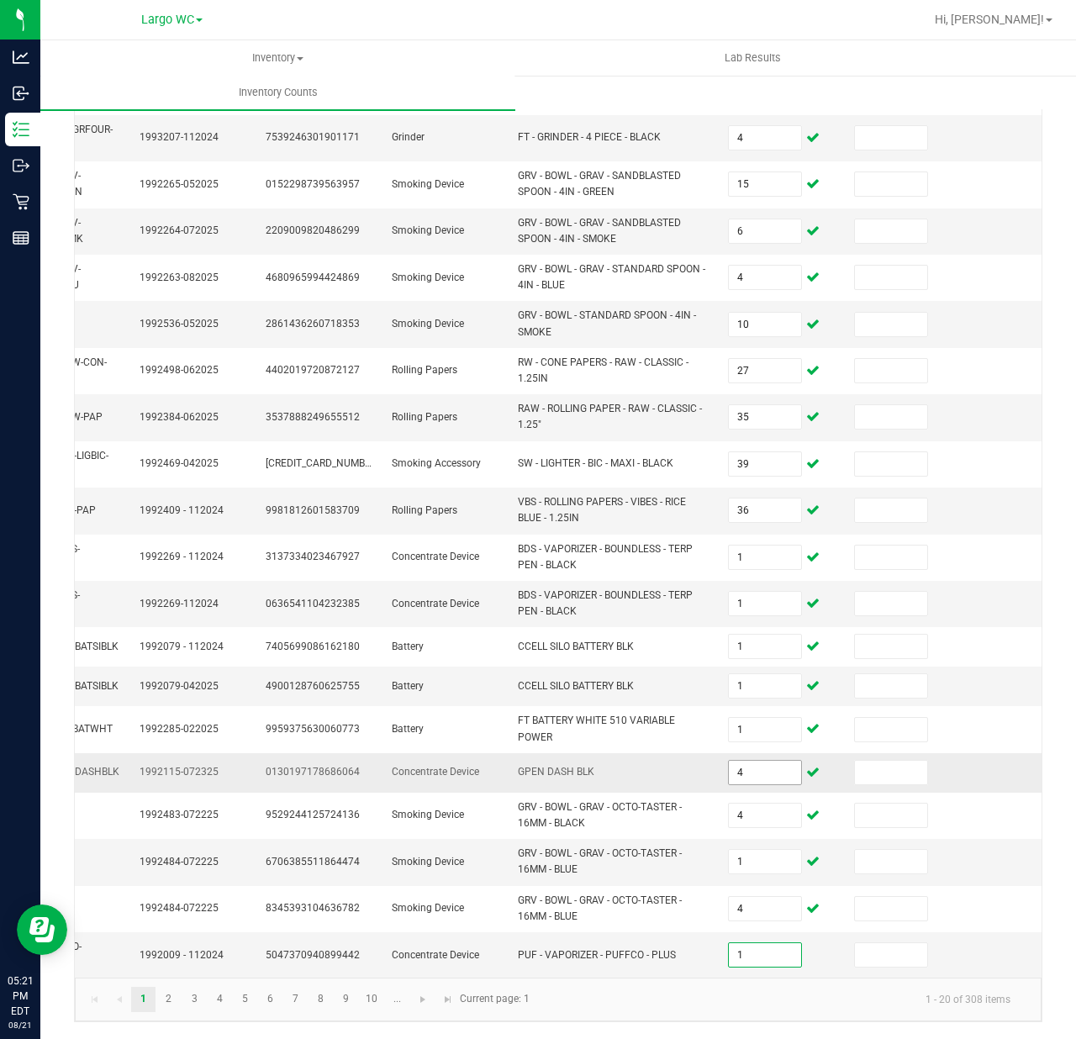
type input "1"
click at [168, 1010] on link "2" at bounding box center [168, 999] width 24 height 25
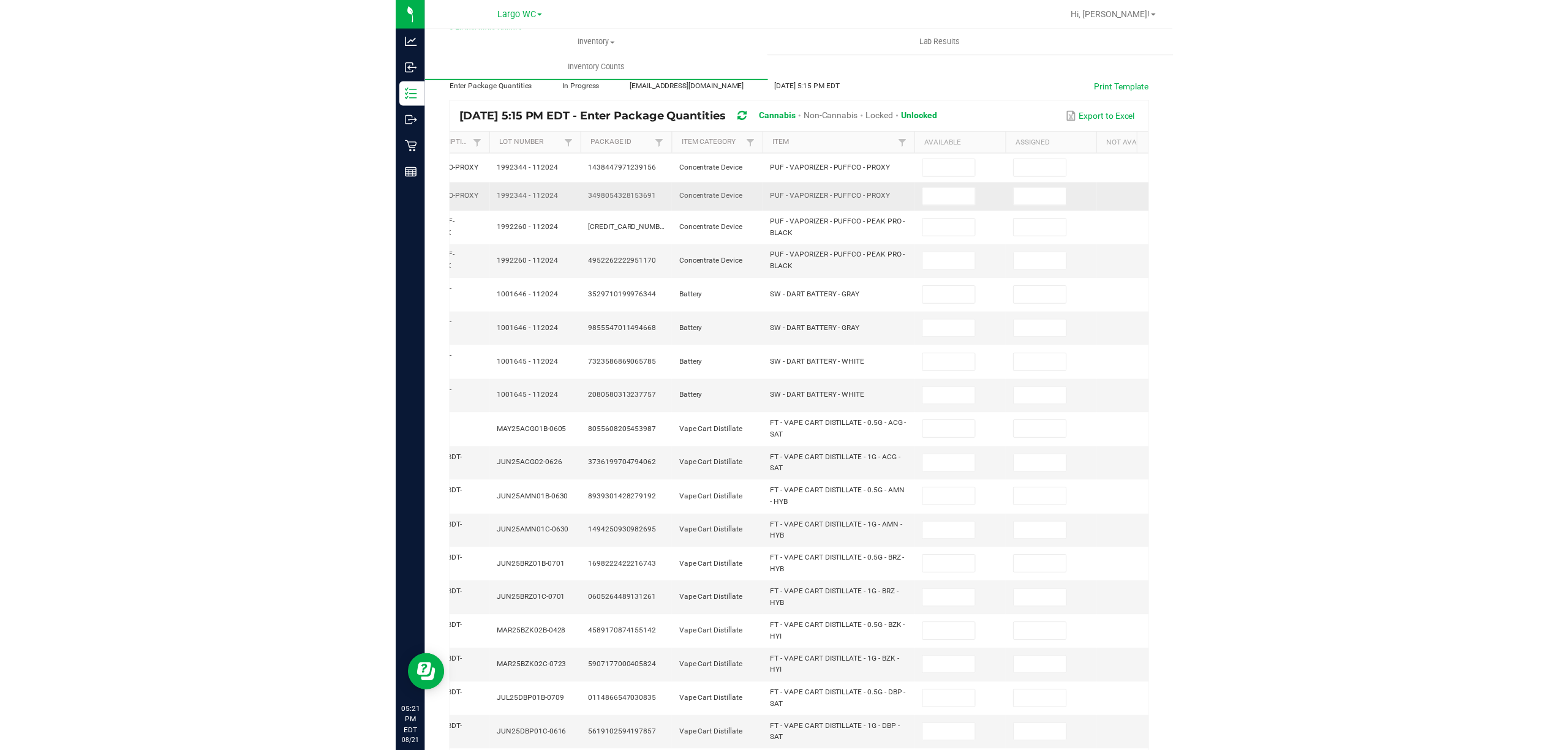
scroll to position [0, 0]
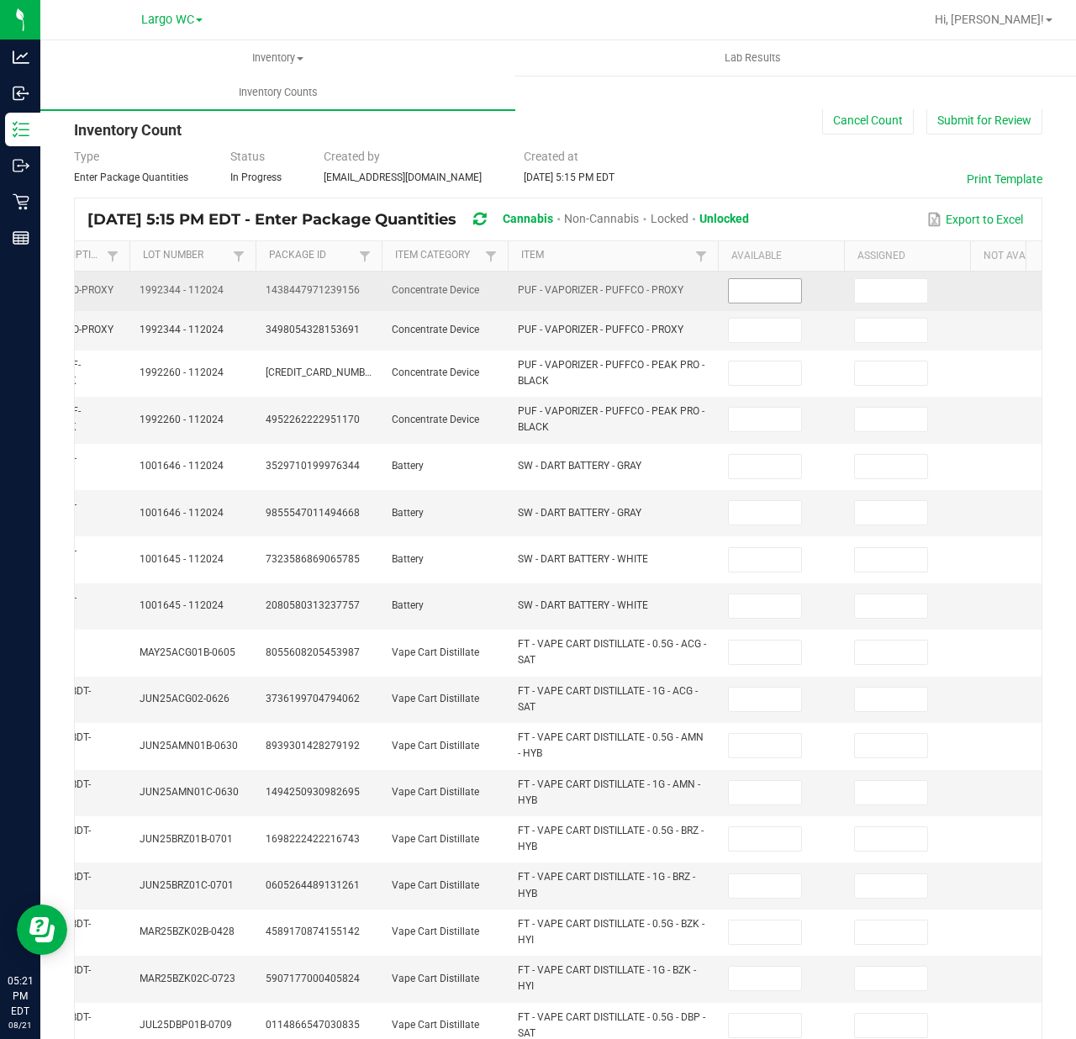
click at [781, 294] on input at bounding box center [765, 291] width 72 height 24
type input "3"
type input "1"
type input "3"
type input "1"
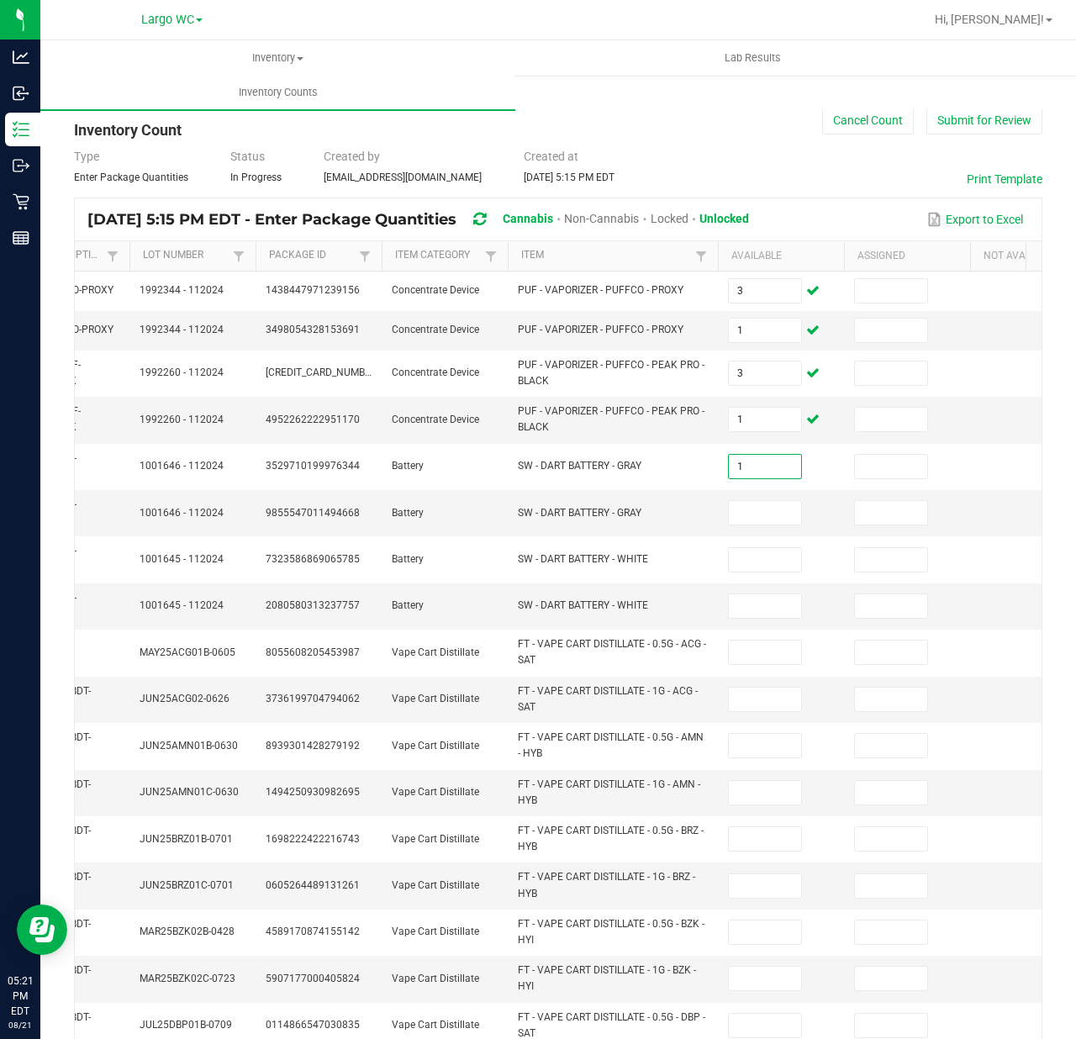
type input "1"
type input "7"
type input "1"
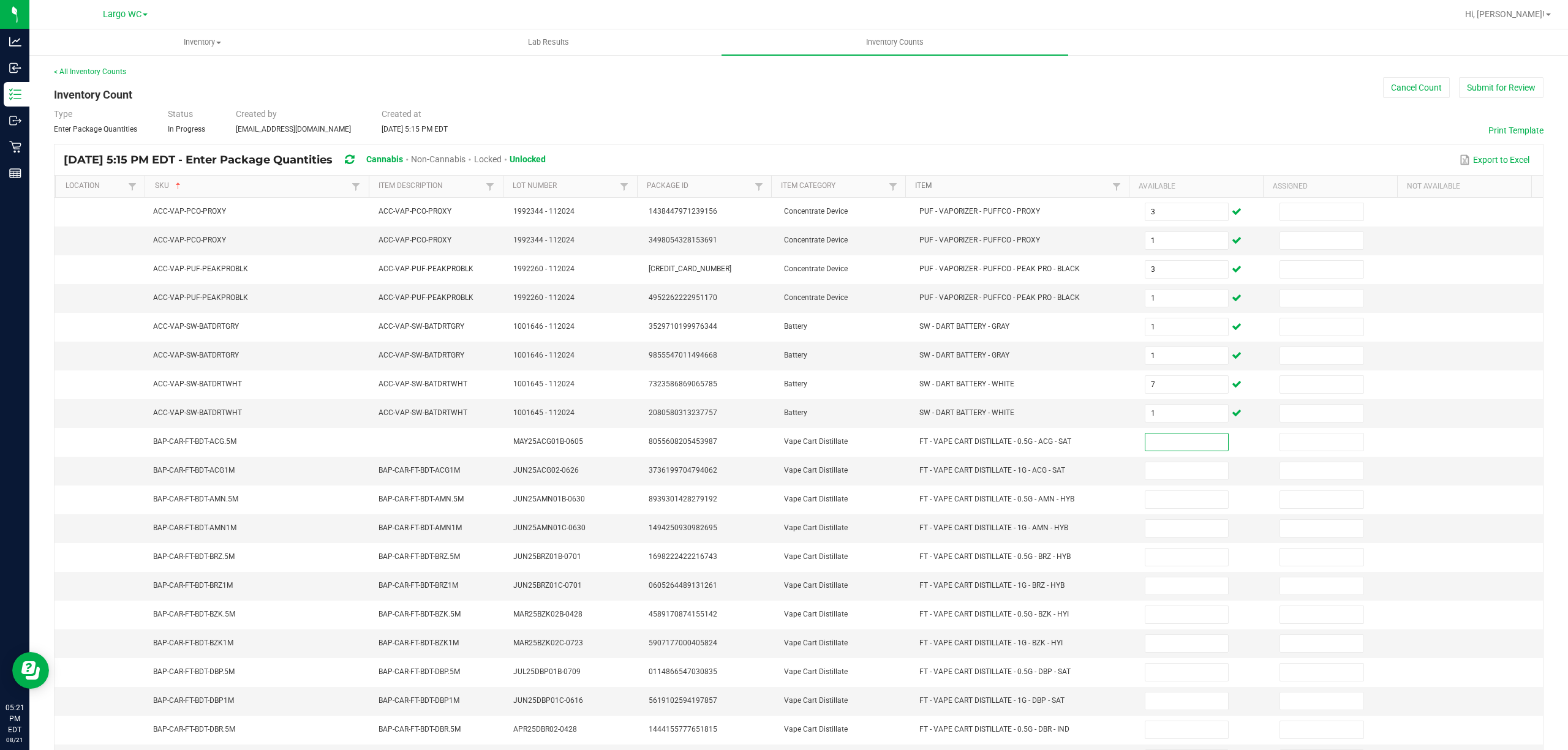
click at [1025, 186] on link "Item" at bounding box center [1012, 186] width 194 height 9
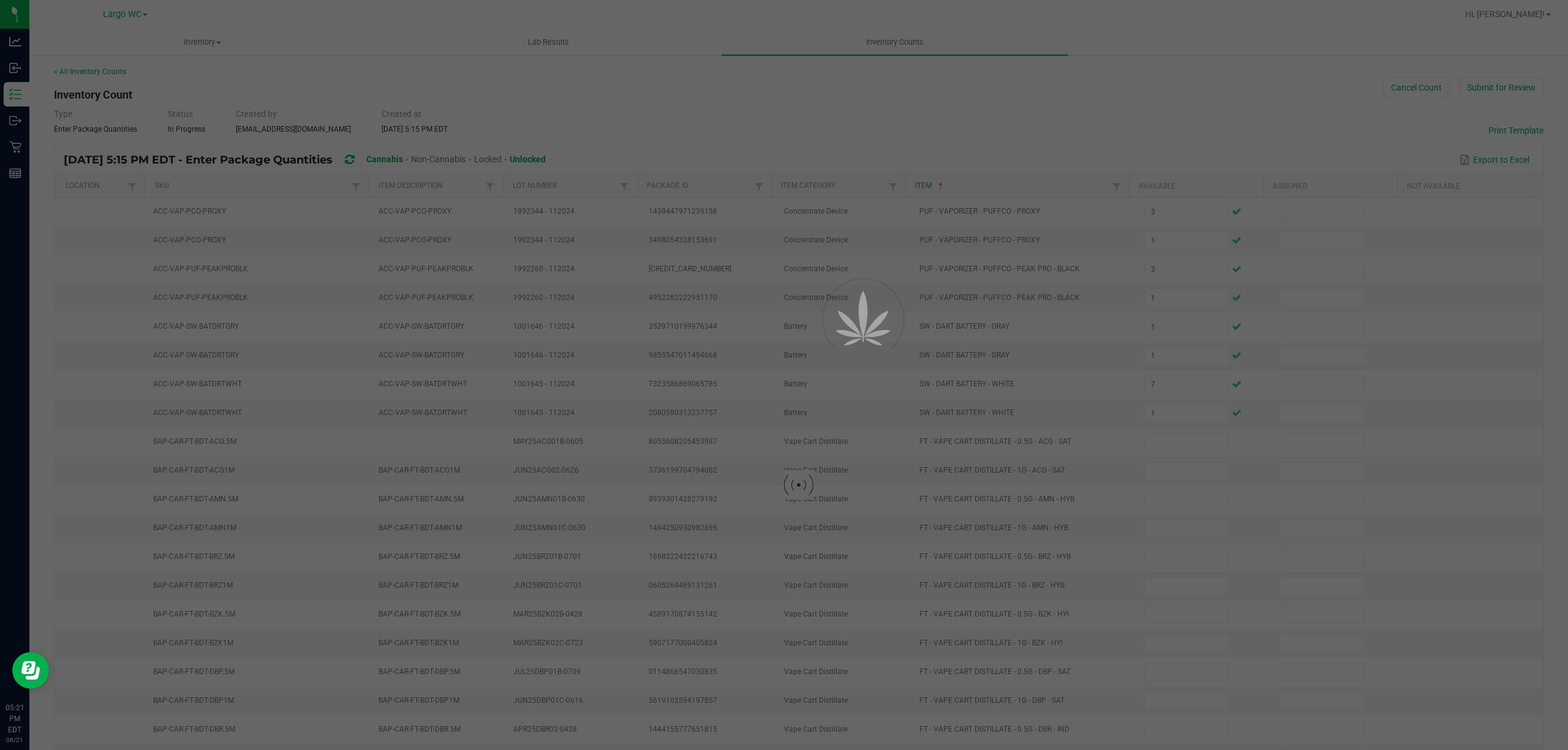
type input "1"
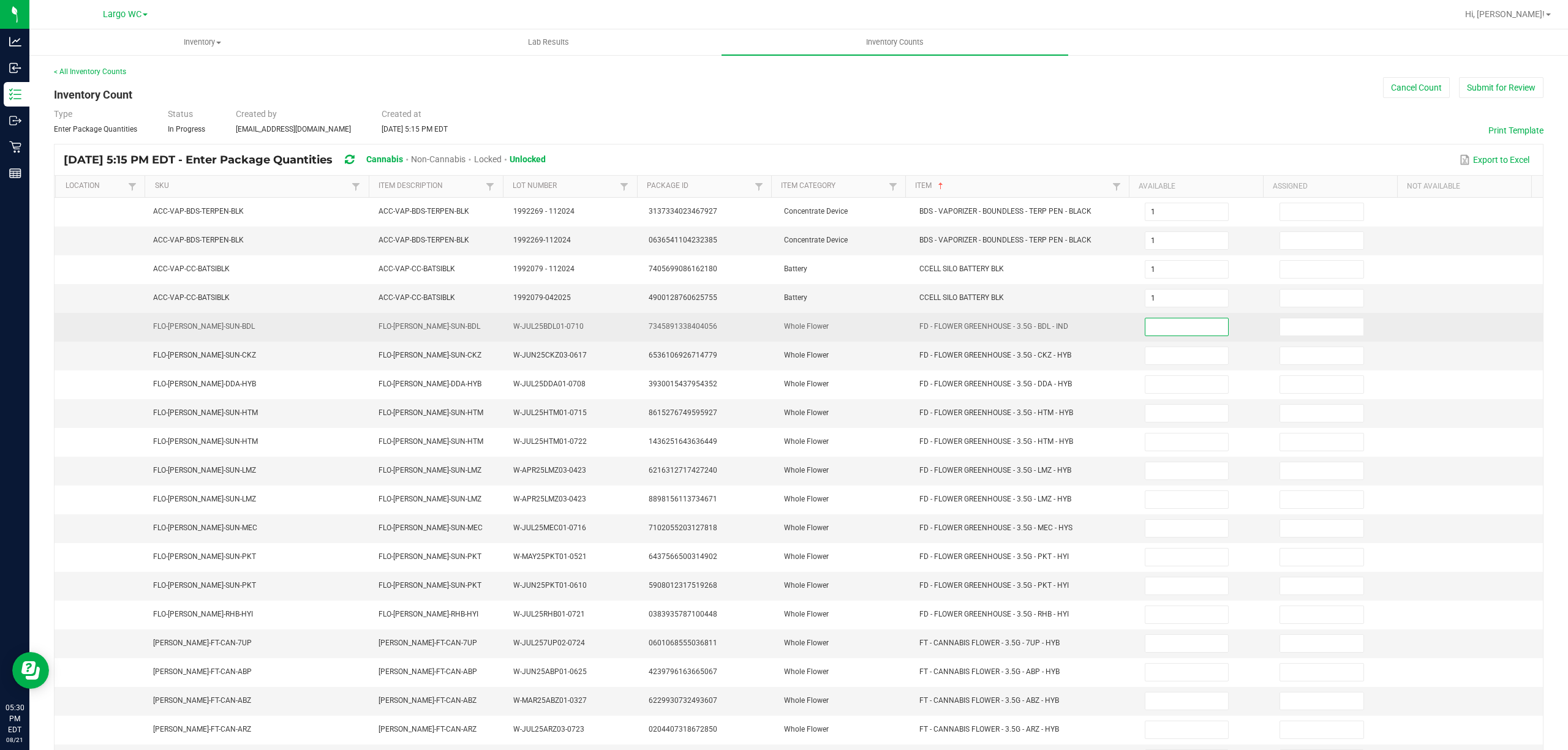
click at [1148, 331] on input at bounding box center [1186, 327] width 83 height 17
type input "12"
type input "17"
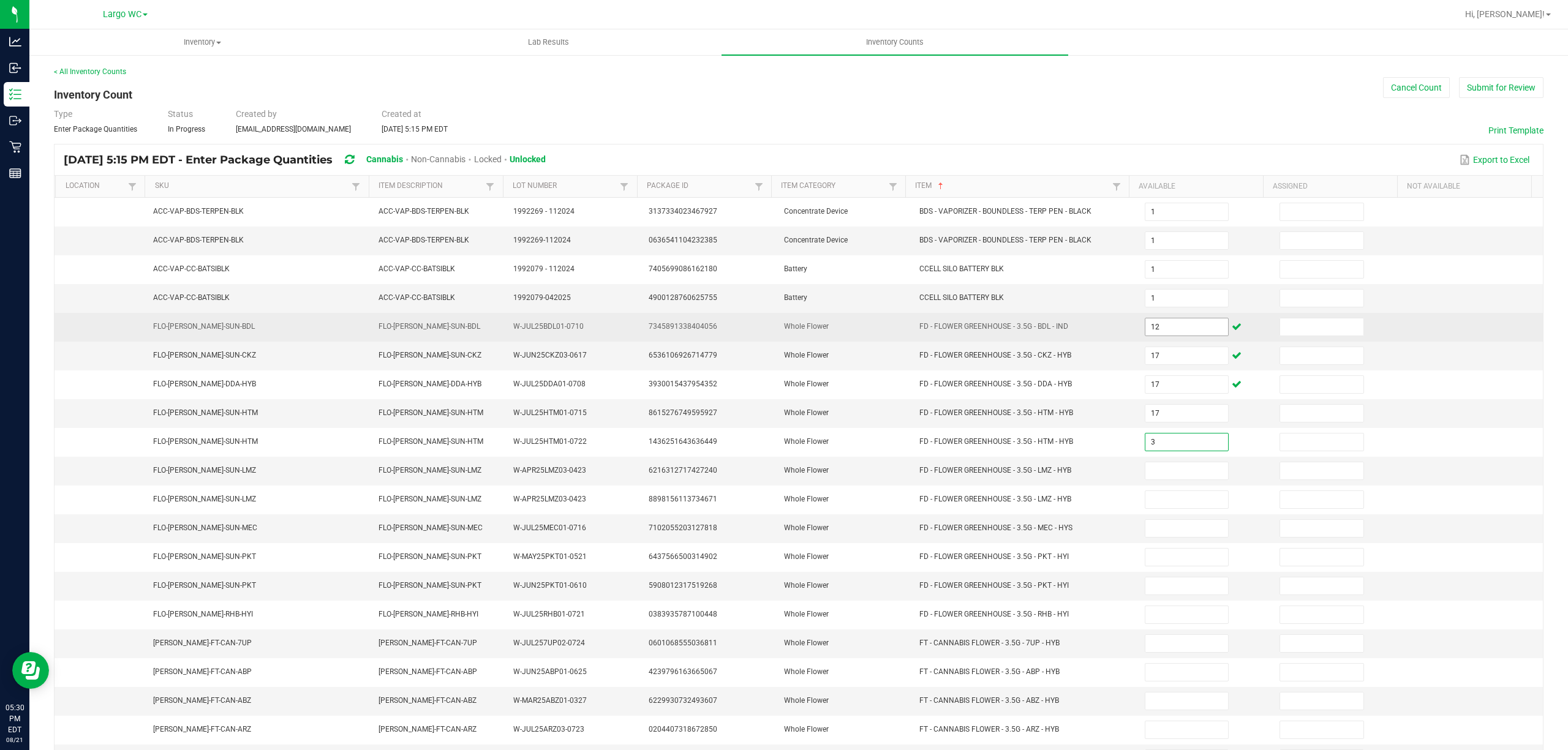
type input "3"
type input "19"
type input "2"
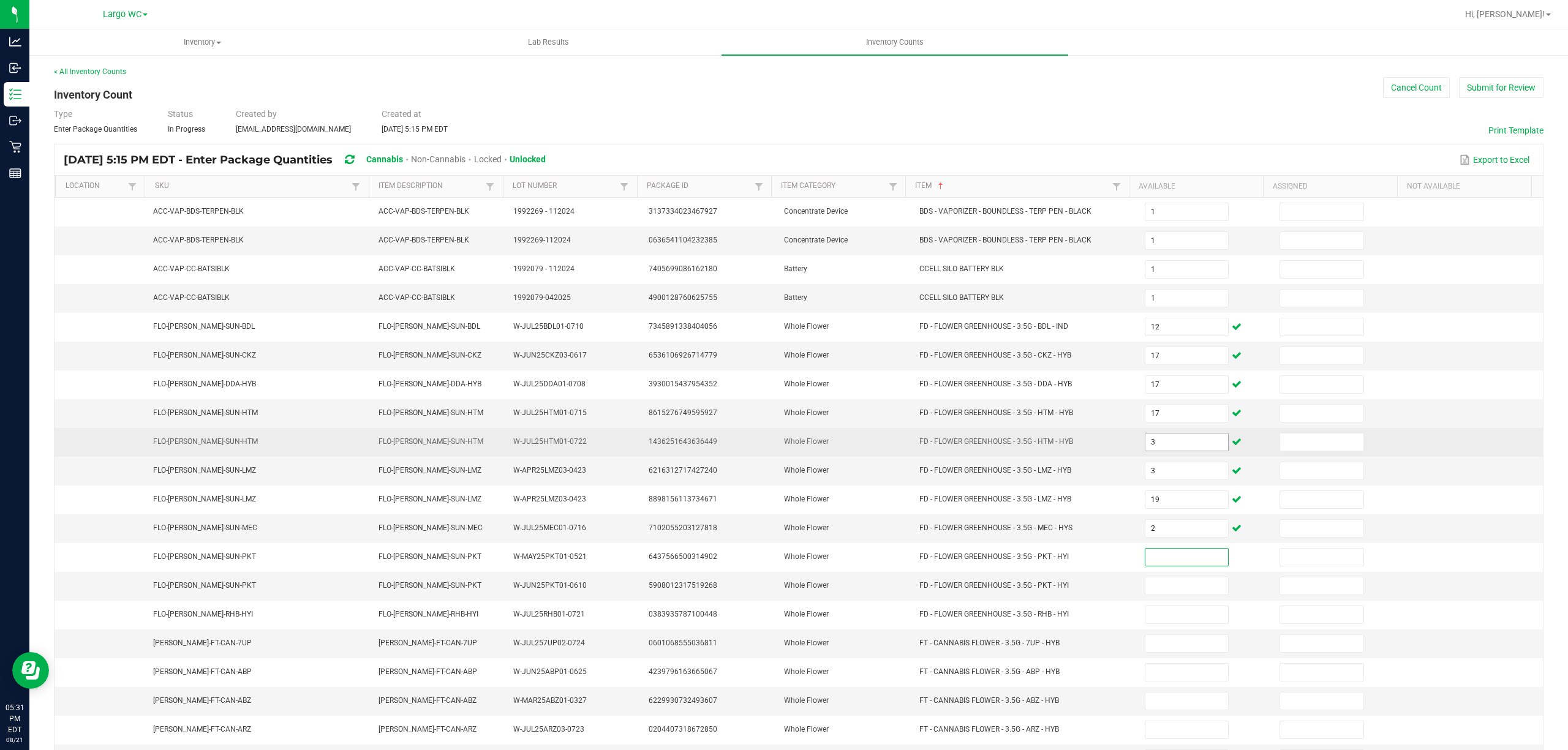
click at [1167, 448] on input "3" at bounding box center [1186, 442] width 83 height 17
type input "17"
type input "3"
type input "19"
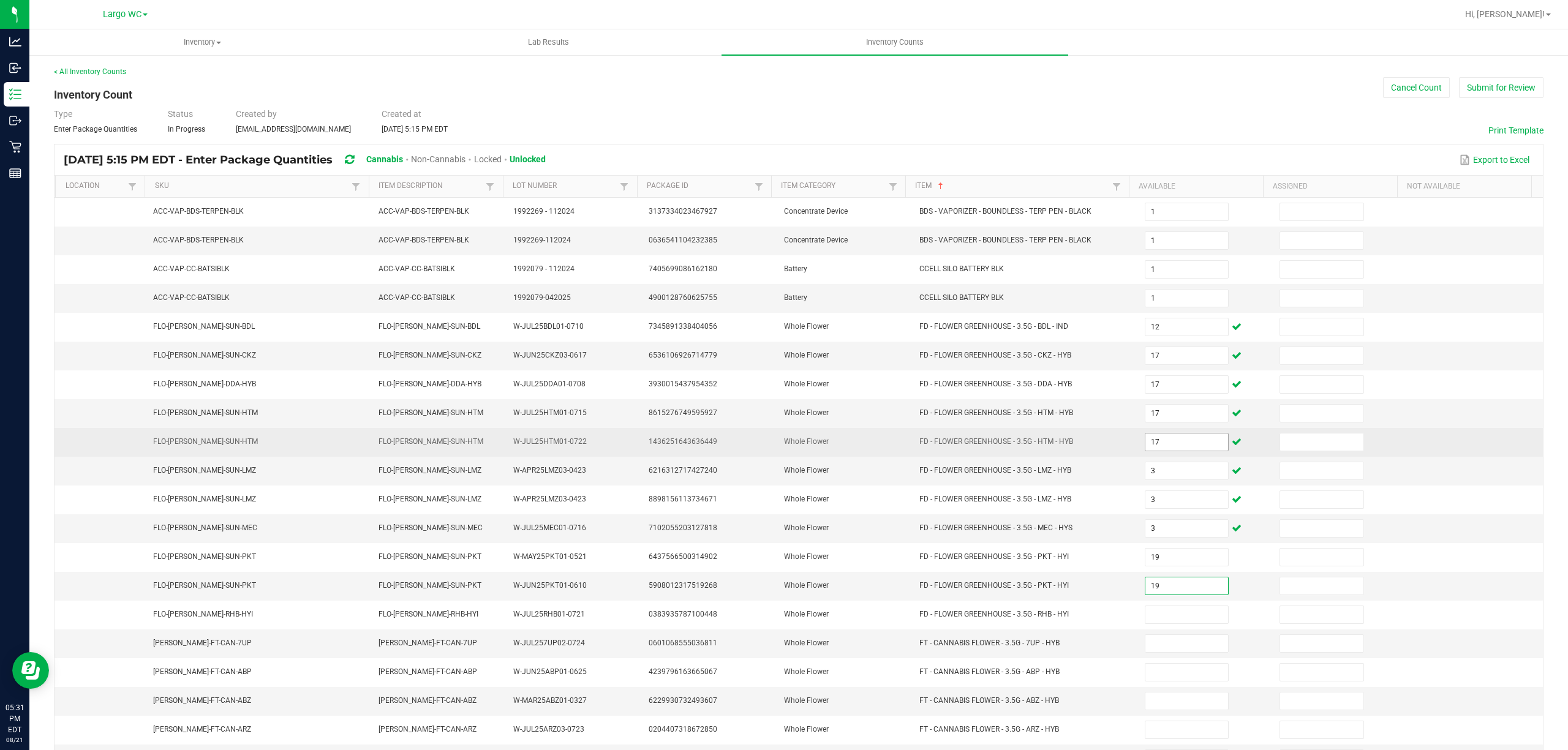
type input "19"
type input "2"
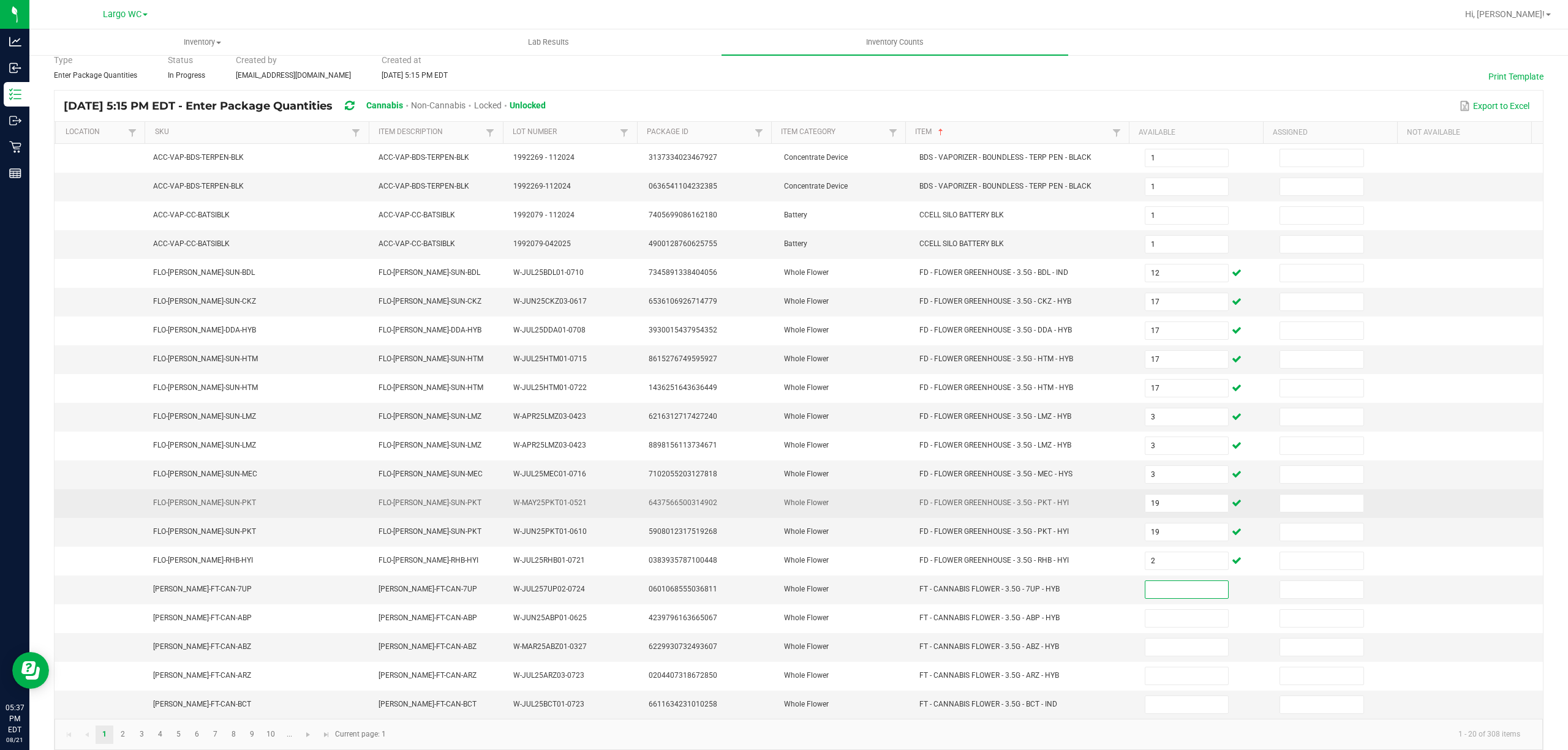
scroll to position [79, 0]
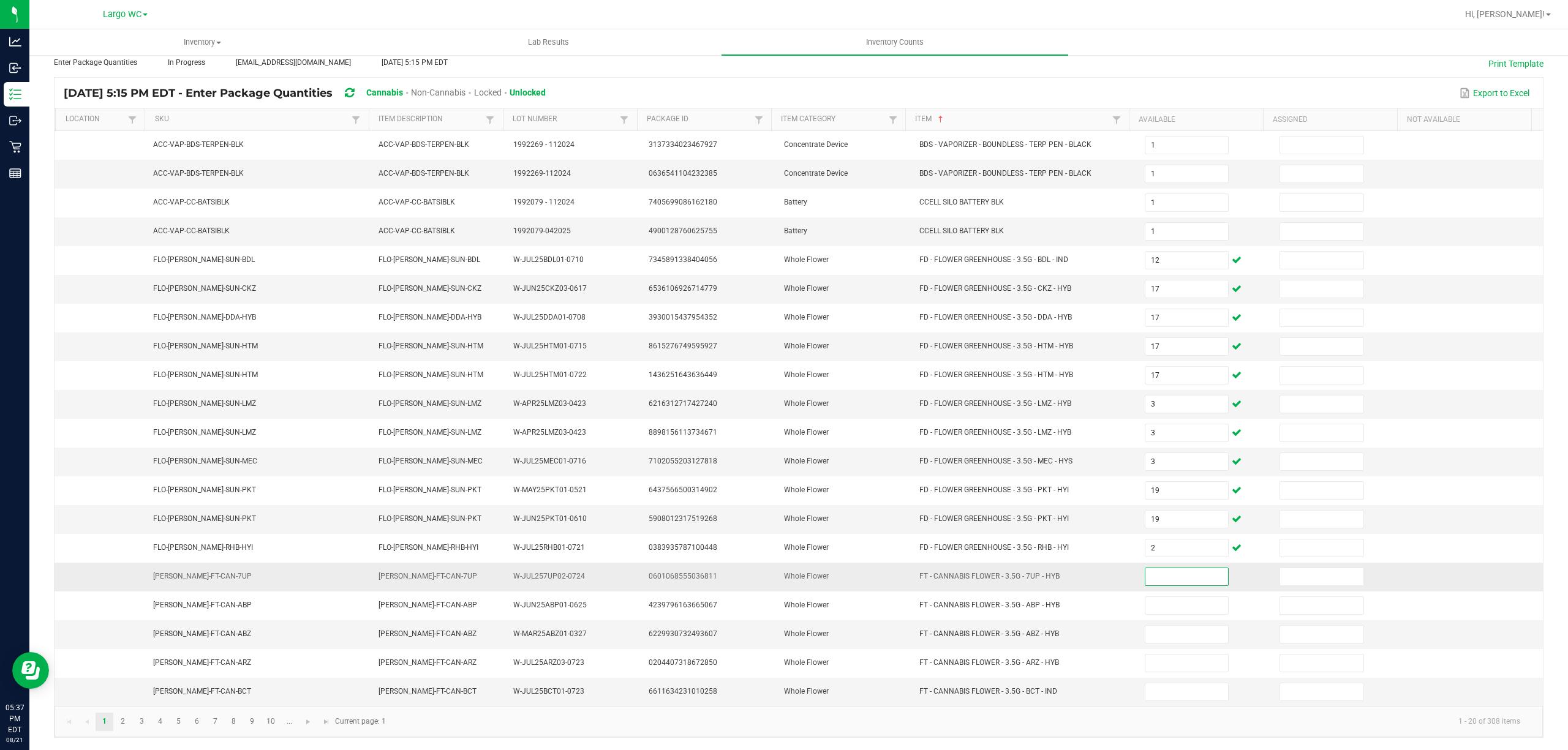
click at [1146, 577] on input at bounding box center [1186, 577] width 83 height 17
type input "6"
type input "20"
type input "7"
type input "19"
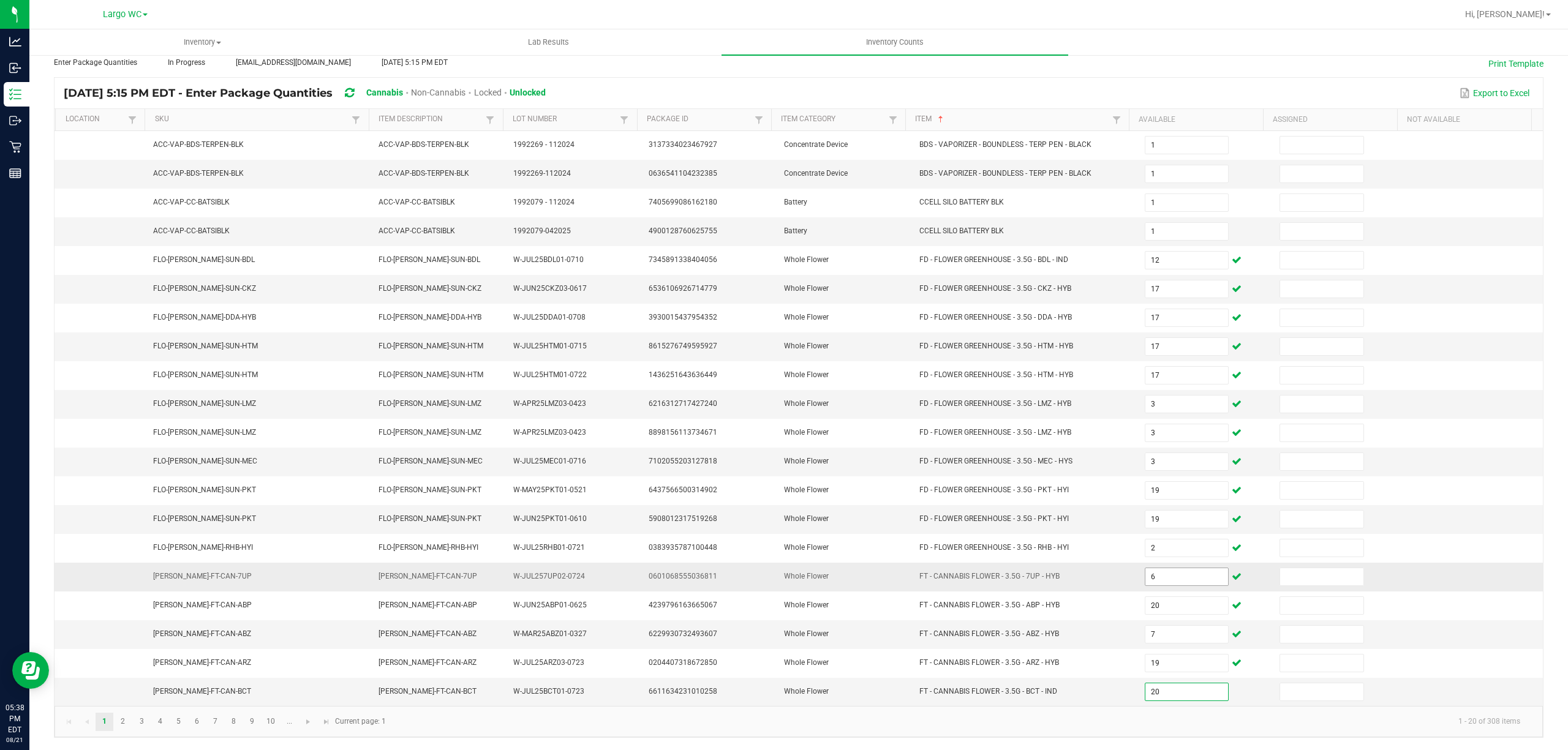
type input "20"
click at [125, 720] on link "2" at bounding box center [122, 722] width 17 height 18
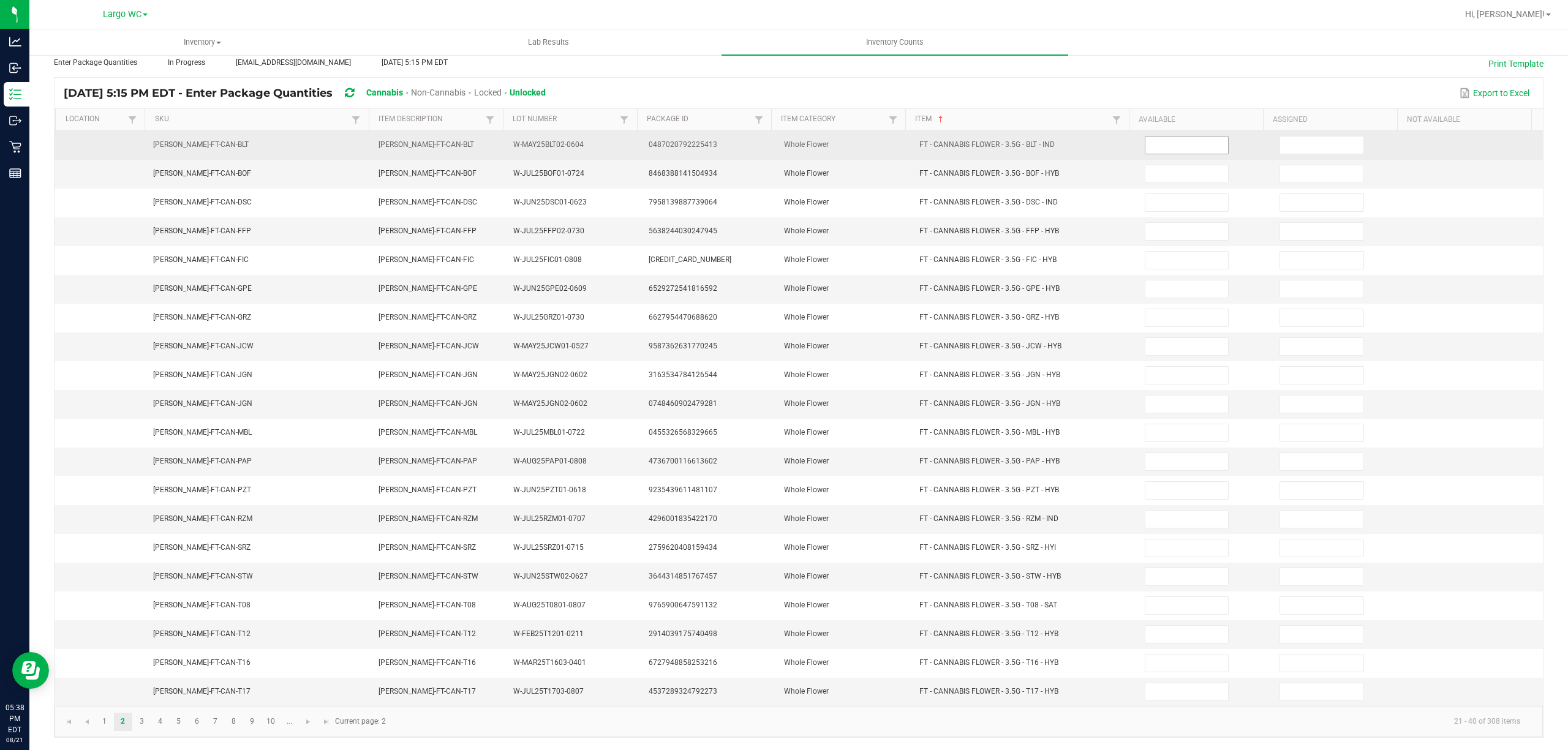
click at [1162, 137] on input at bounding box center [1186, 146] width 83 height 17
type input "19"
type input "9"
type input "18"
click at [1157, 252] on input at bounding box center [1186, 261] width 83 height 17
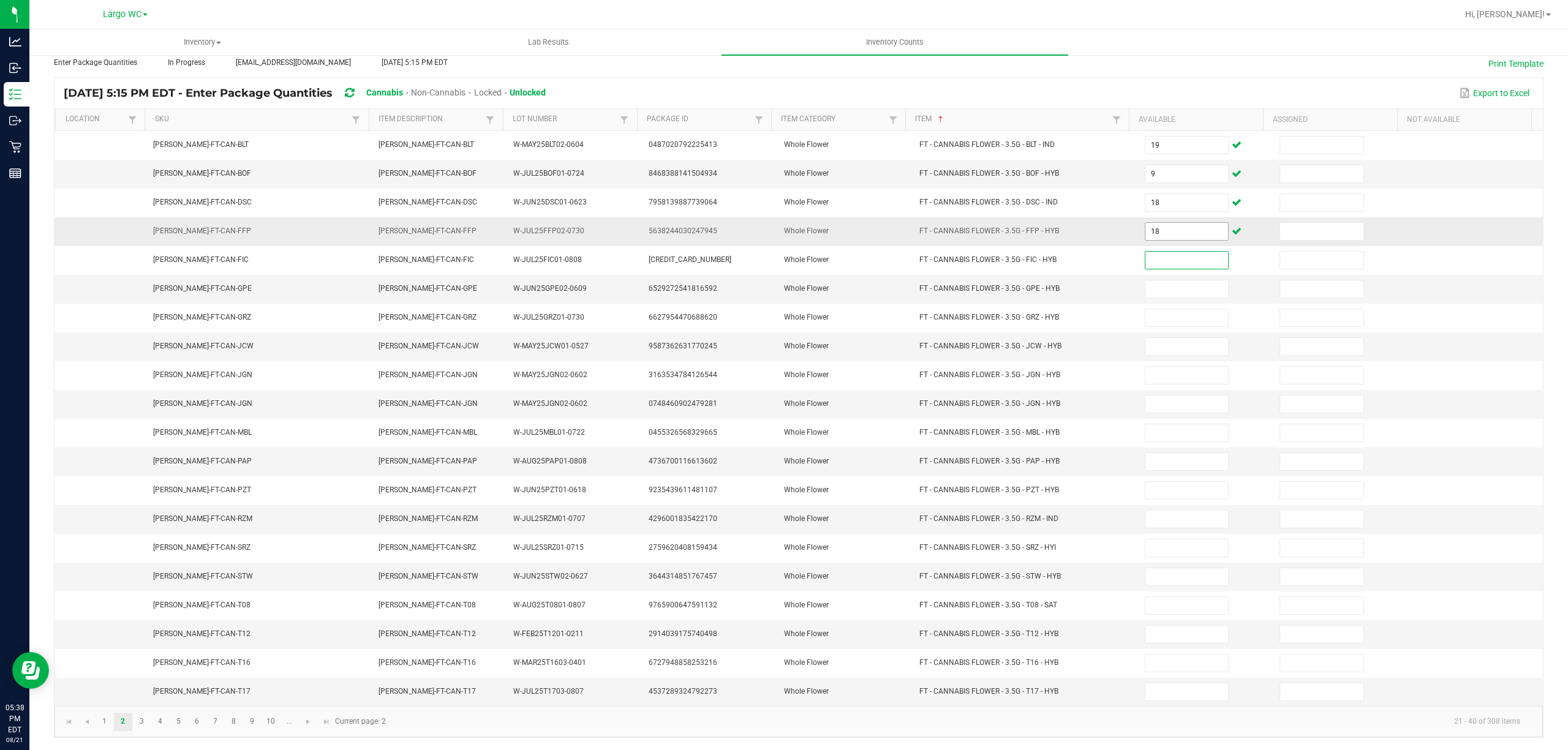
click at [1171, 223] on input "18" at bounding box center [1186, 232] width 83 height 17
type input "20"
type input "18"
type input "3"
type input "19"
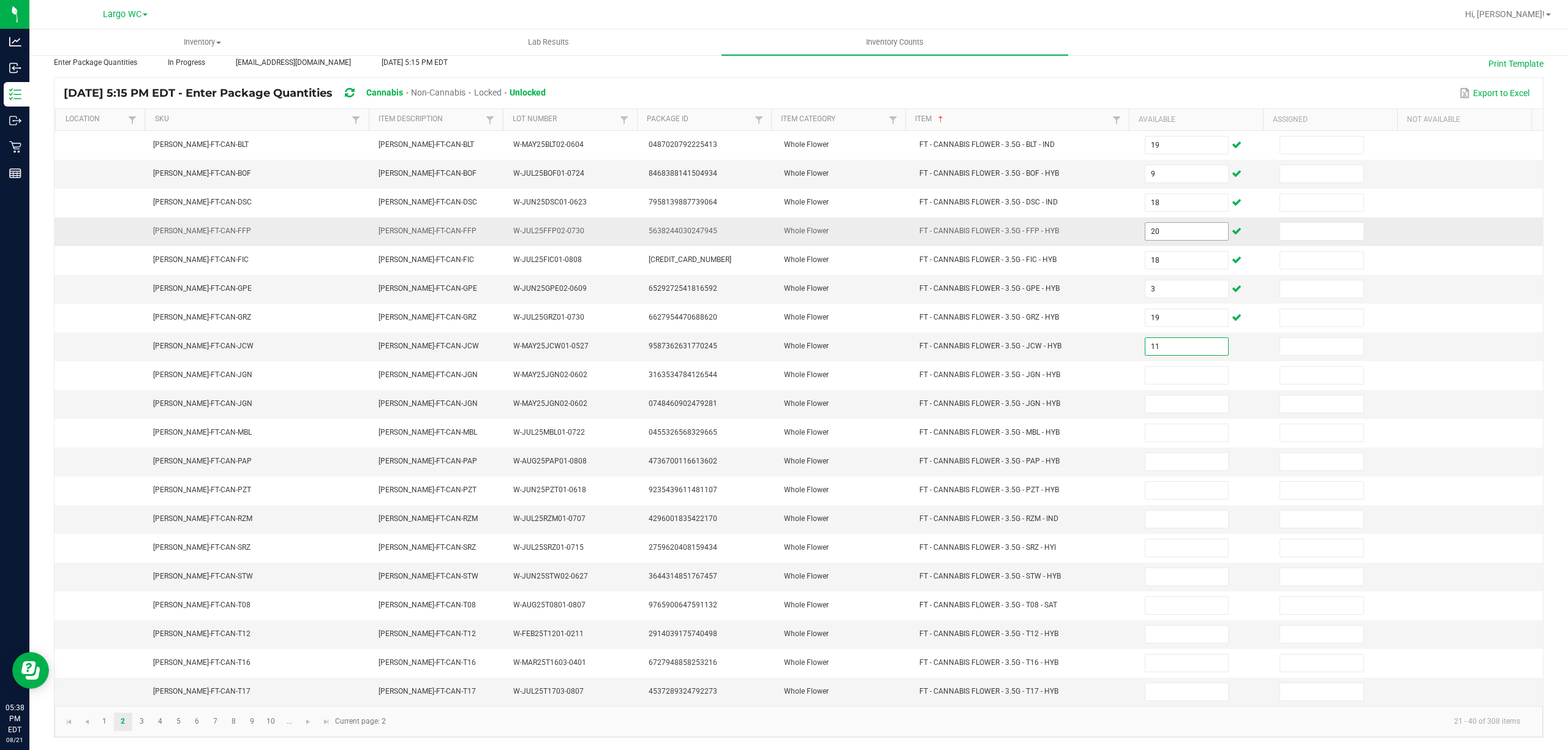
type input "11"
type input "19"
type input "8"
type input "20"
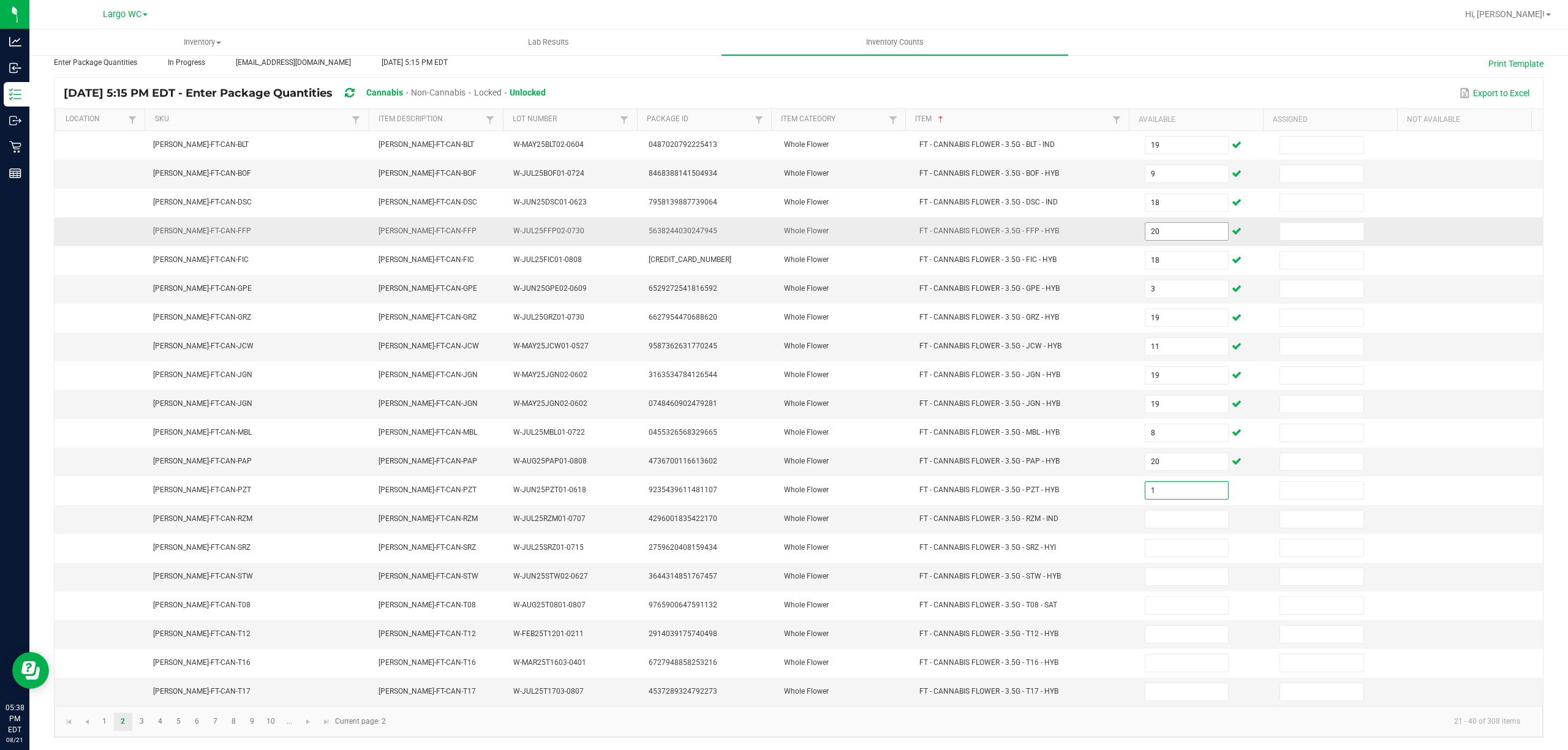
type input "1"
type input "19"
type input "1"
type input "4"
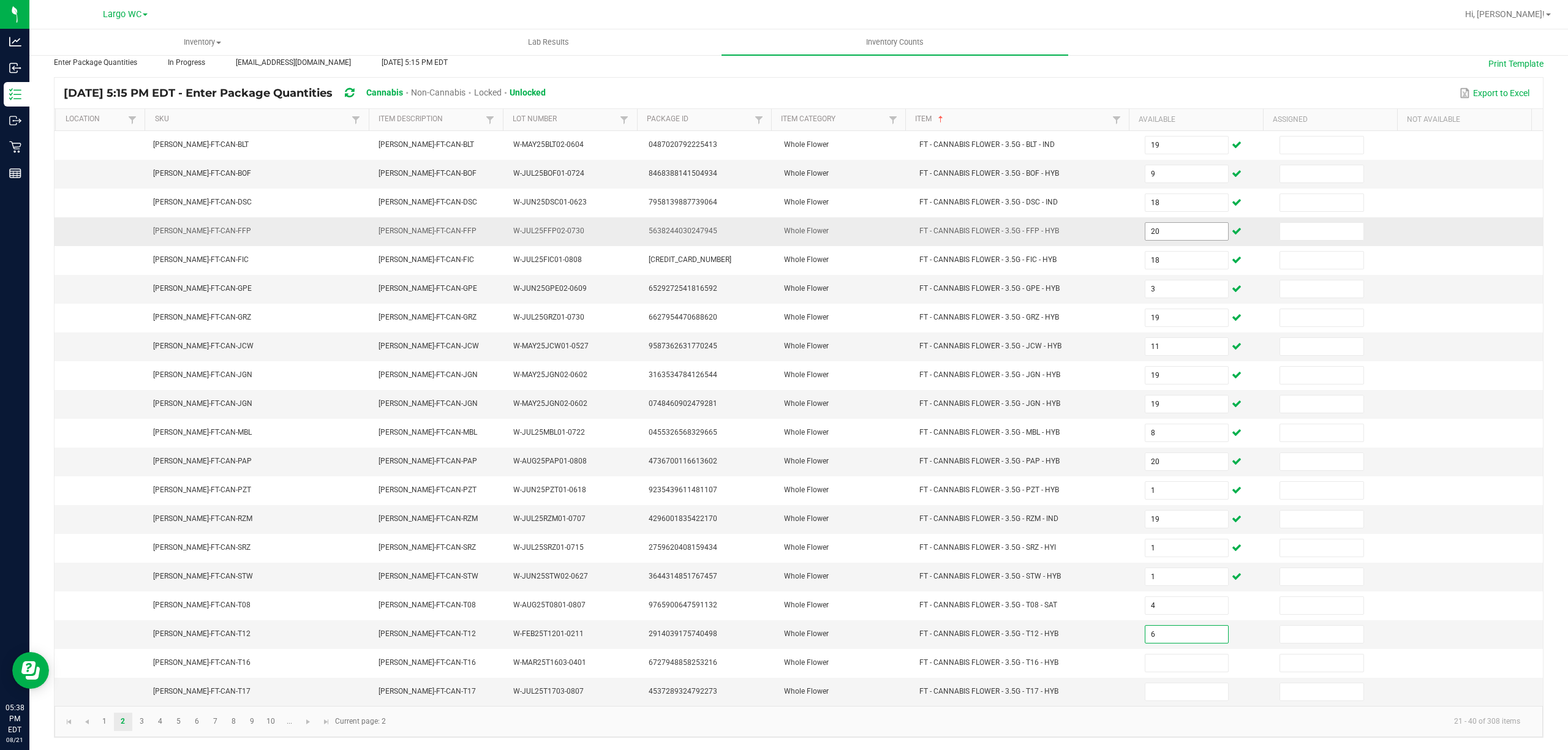
type input "6"
type input "19"
click at [159, 726] on link "4" at bounding box center [160, 722] width 17 height 18
click at [157, 725] on link "4" at bounding box center [160, 722] width 17 height 18
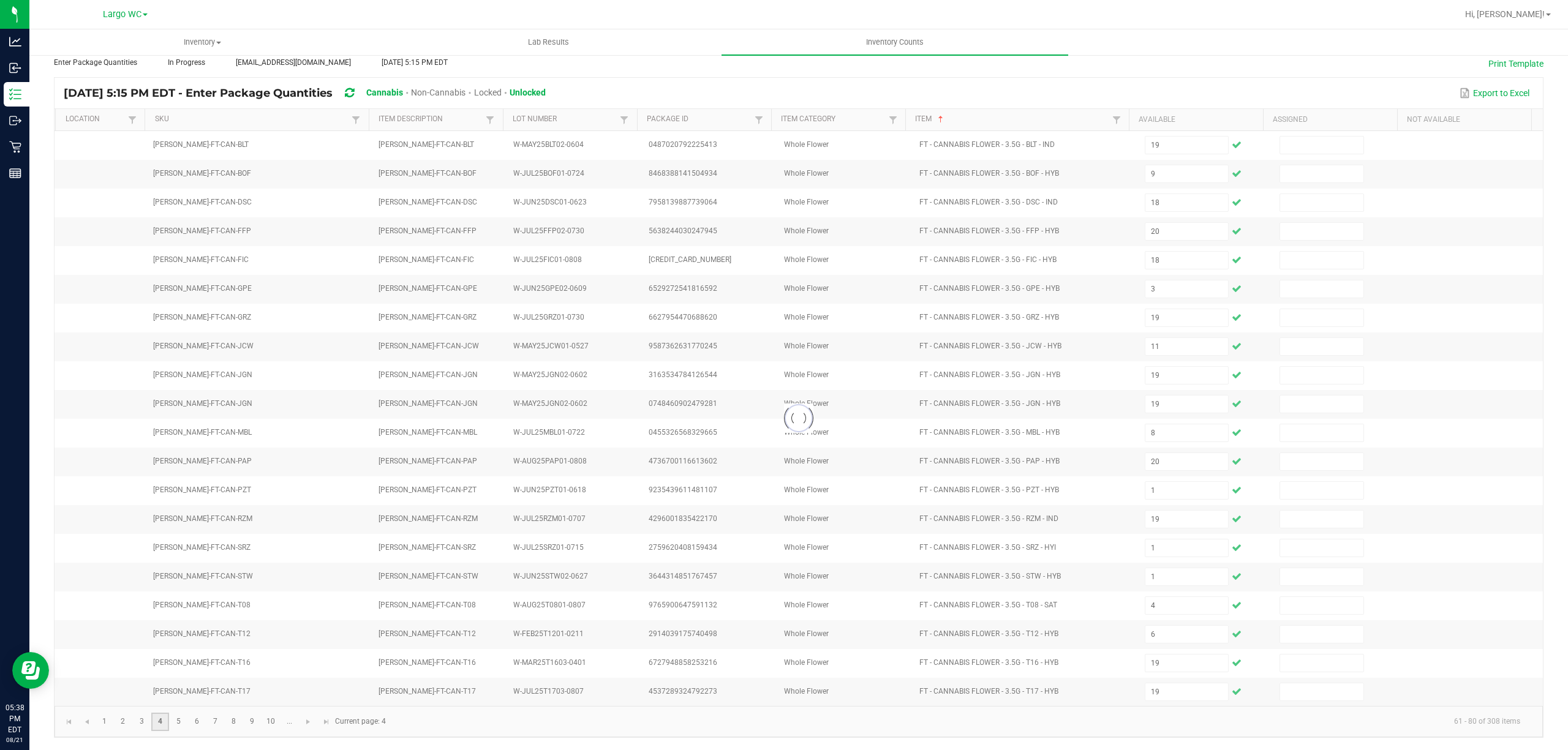
type input "4"
click at [143, 719] on link "3" at bounding box center [141, 722] width 17 height 18
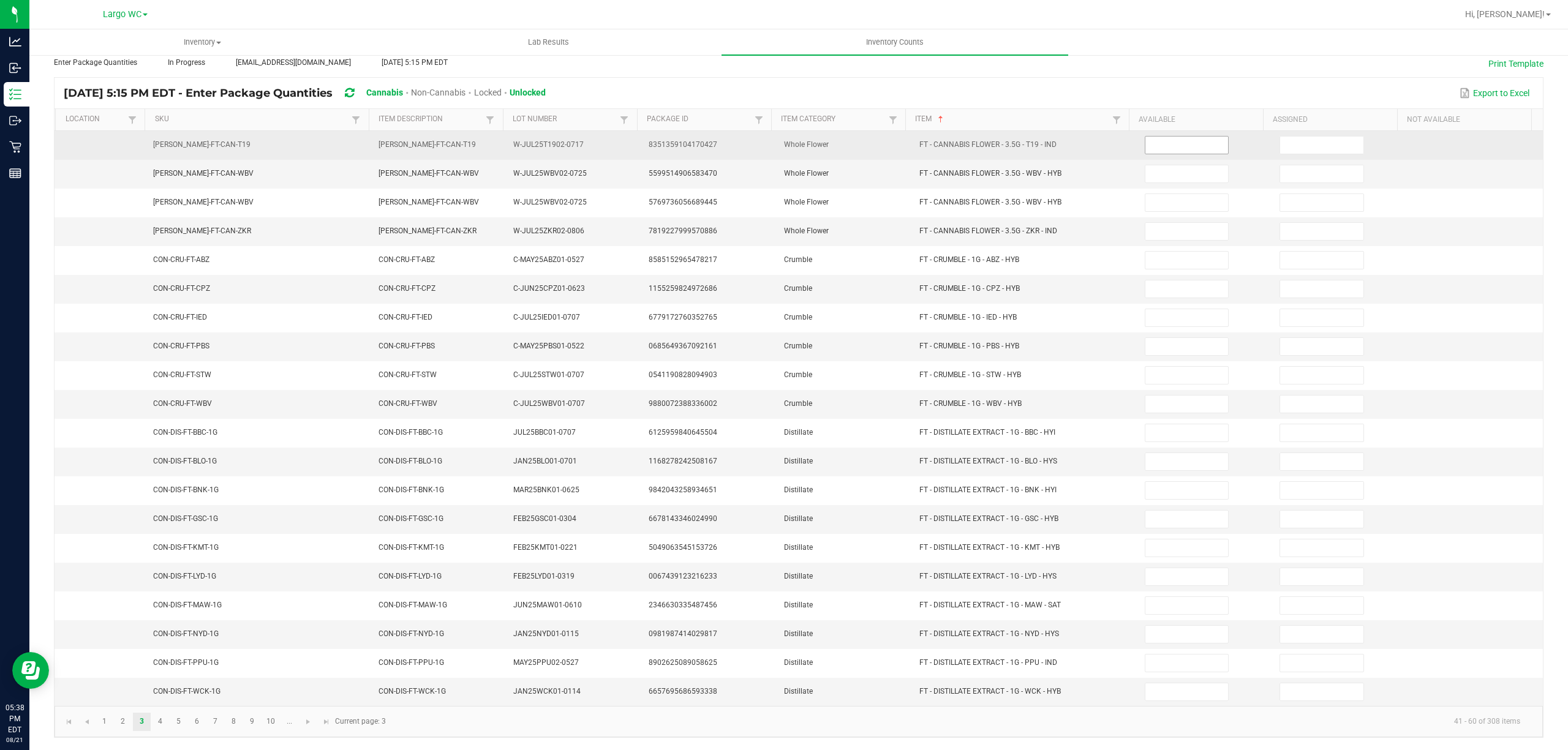
click at [1178, 137] on input at bounding box center [1186, 146] width 83 height 17
type input "9"
type input "21"
type input "14"
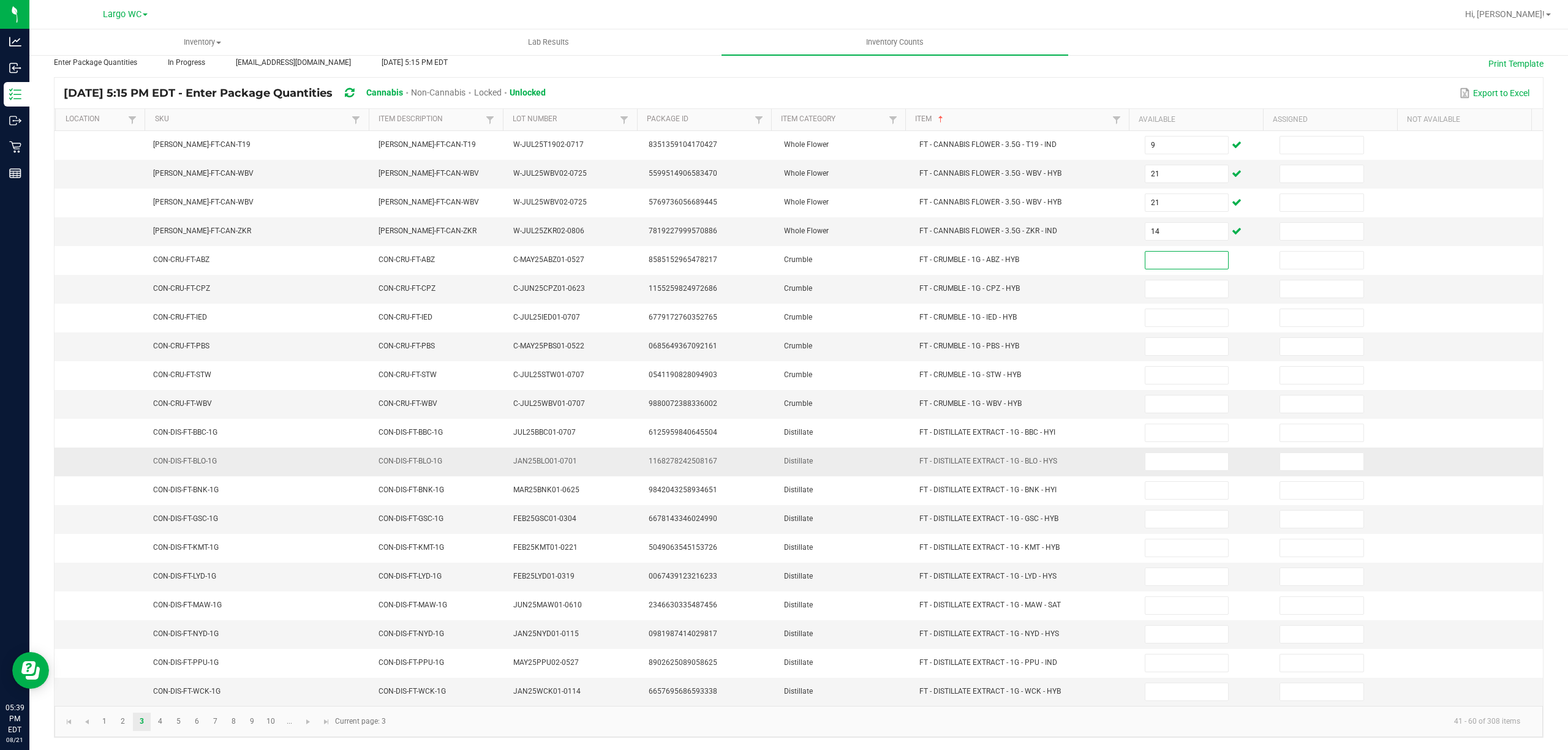
click at [250, 448] on td "CON-DIS-FT-BLO-1G" at bounding box center [258, 462] width 225 height 29
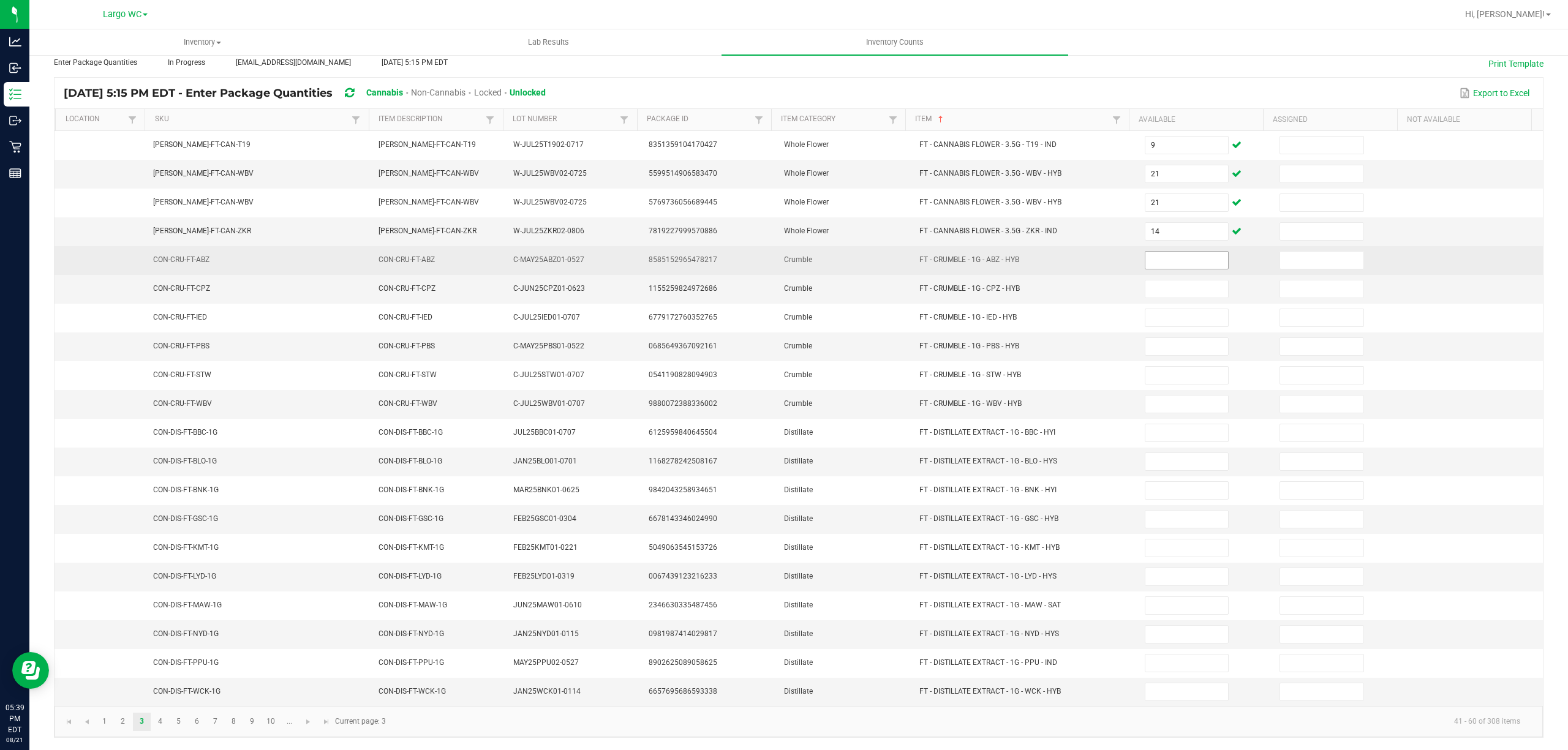
click at [1186, 252] on input at bounding box center [1186, 261] width 83 height 17
type input "6"
type input "3"
type input "1"
type input "3"
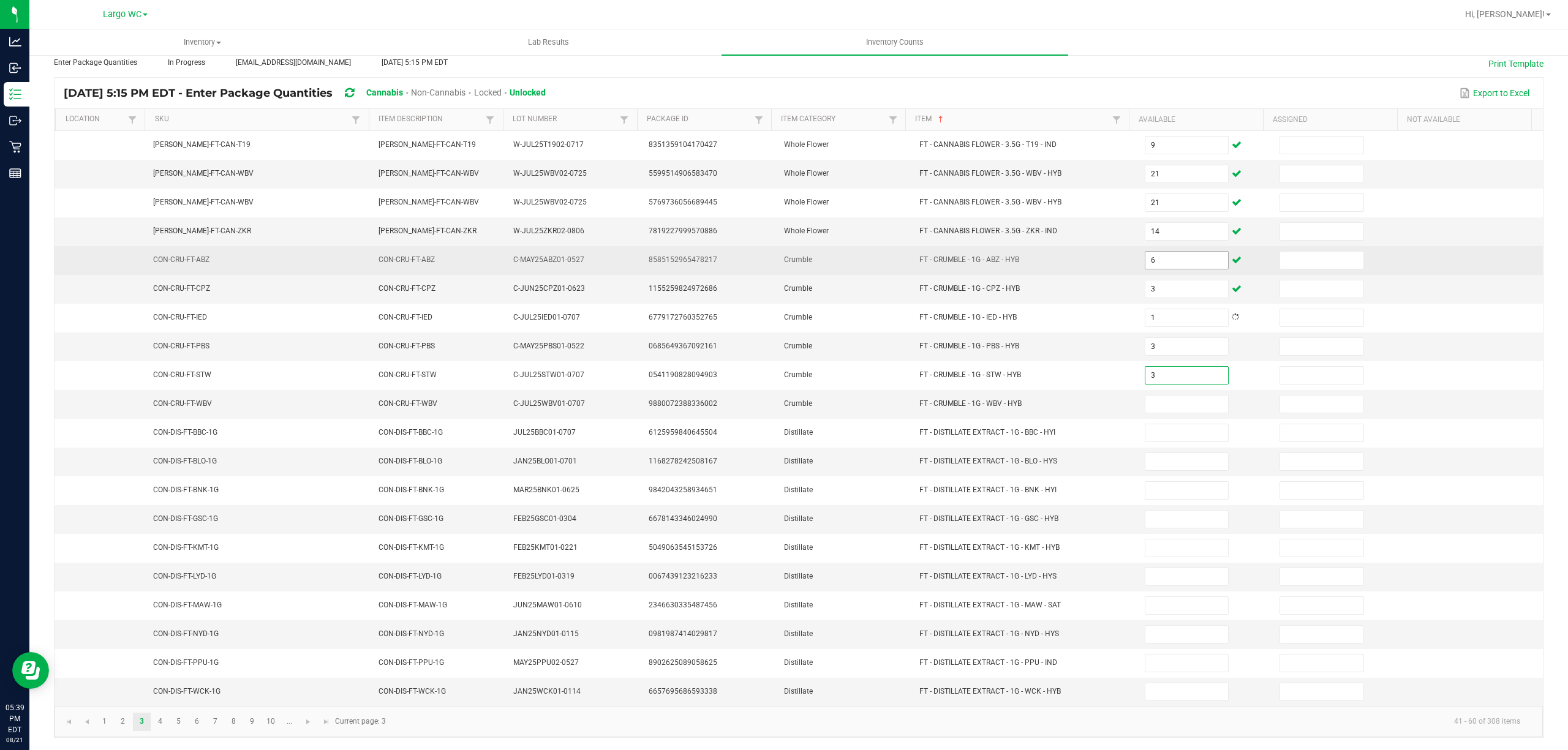
type input "3"
type input "1"
type input "11"
type input "4"
type input "6"
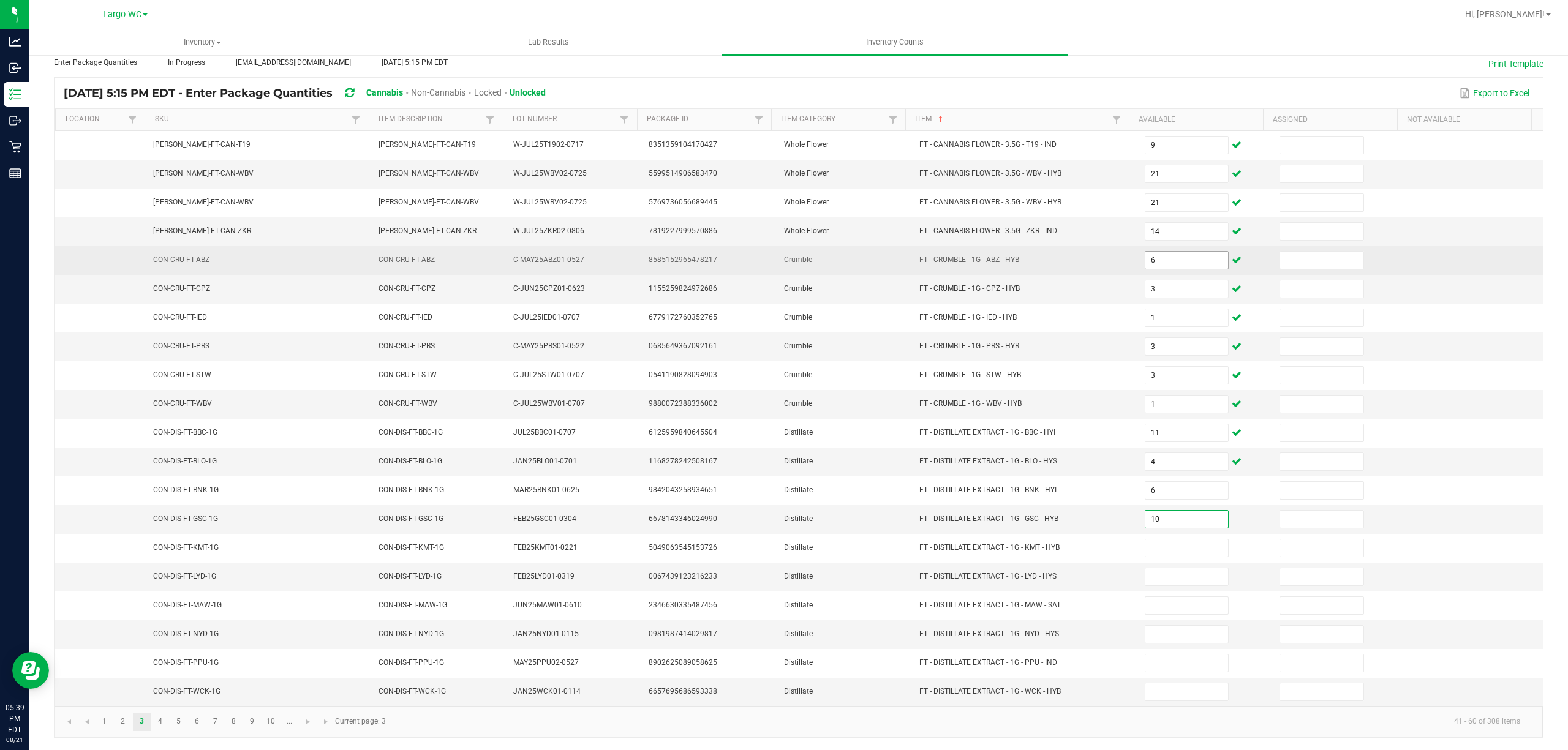
type input "10"
type input "4"
type input "8"
type input "1"
type input "5"
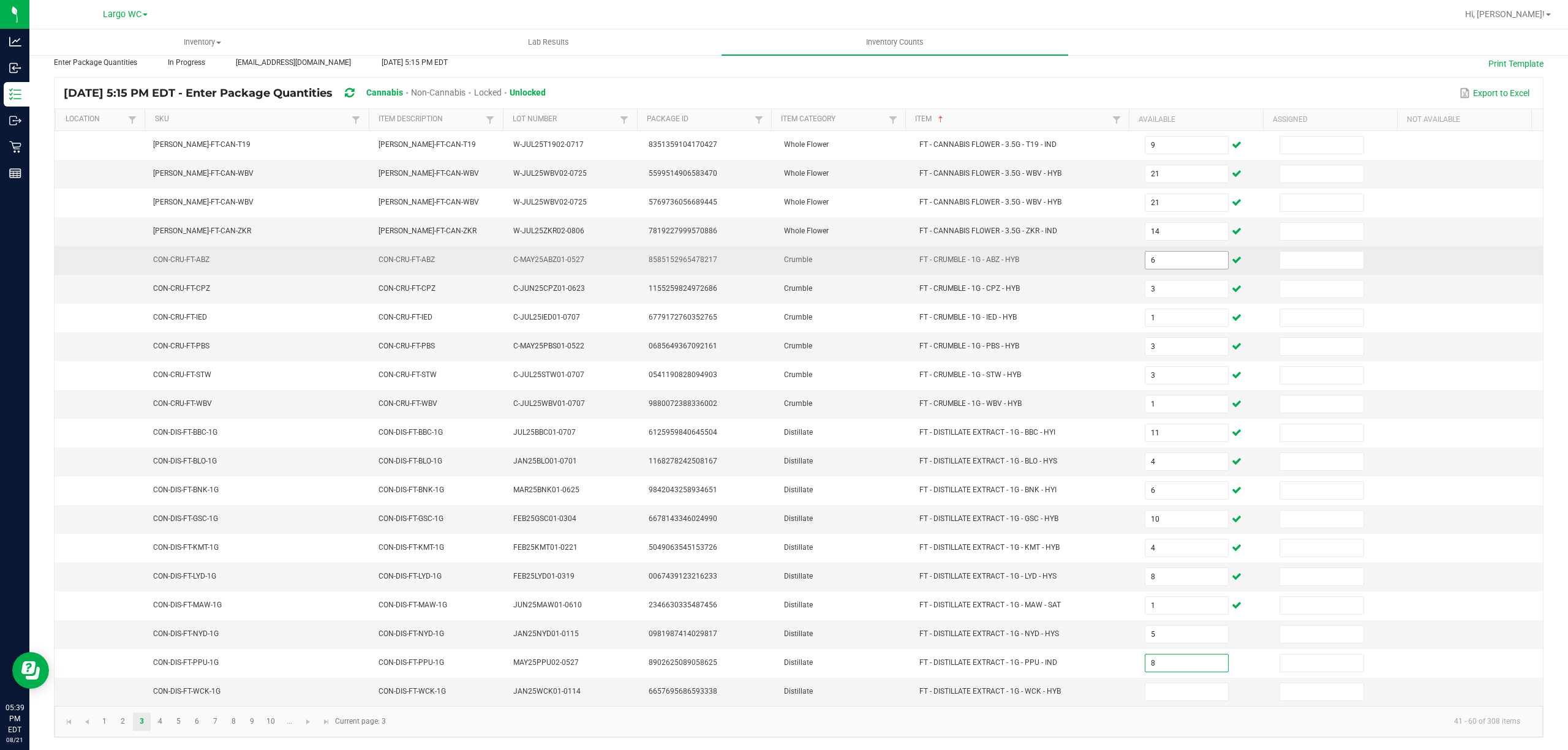
type input "8"
type input "9"
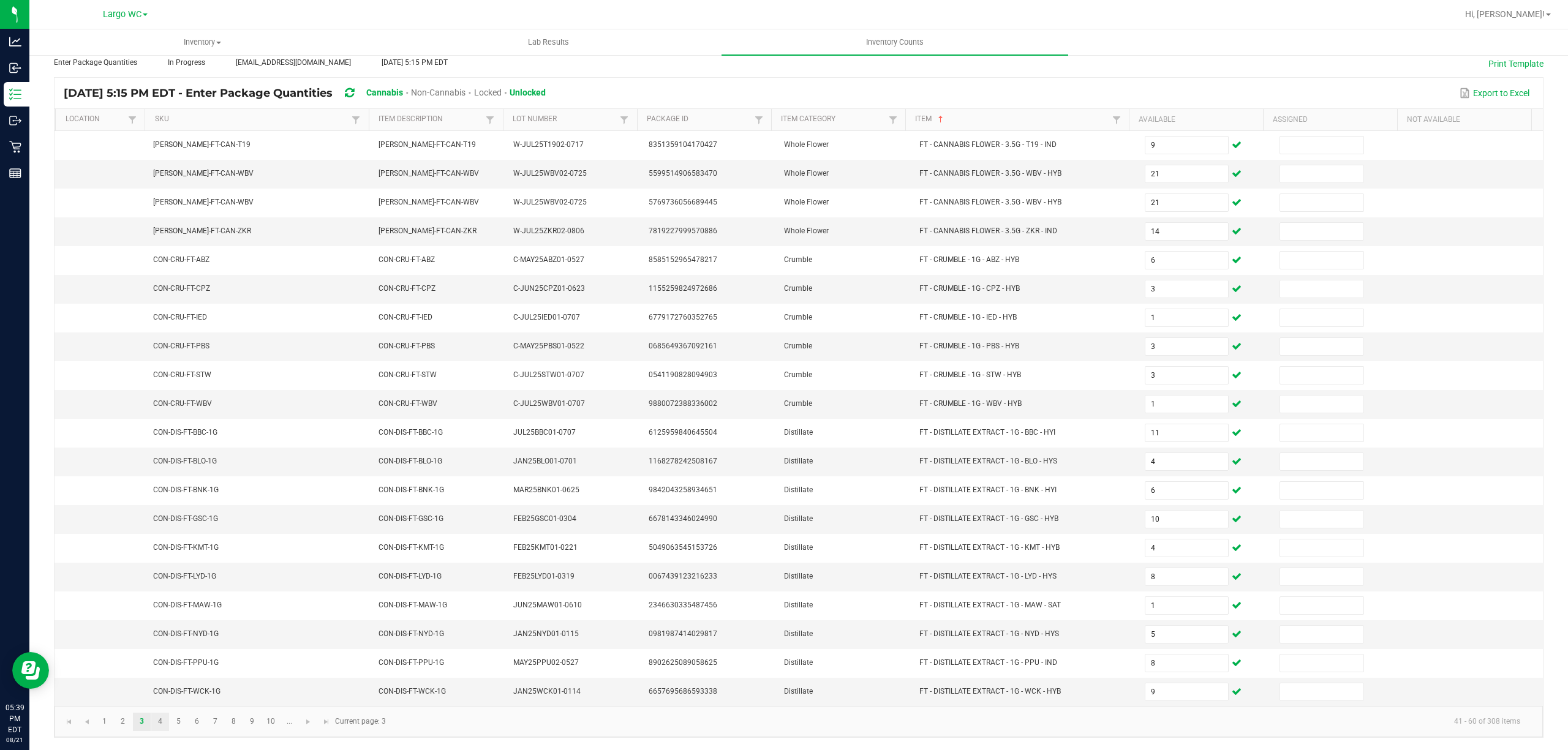
click at [159, 721] on link "4" at bounding box center [160, 722] width 17 height 18
type input "4"
click at [1148, 165] on input at bounding box center [1186, 174] width 83 height 17
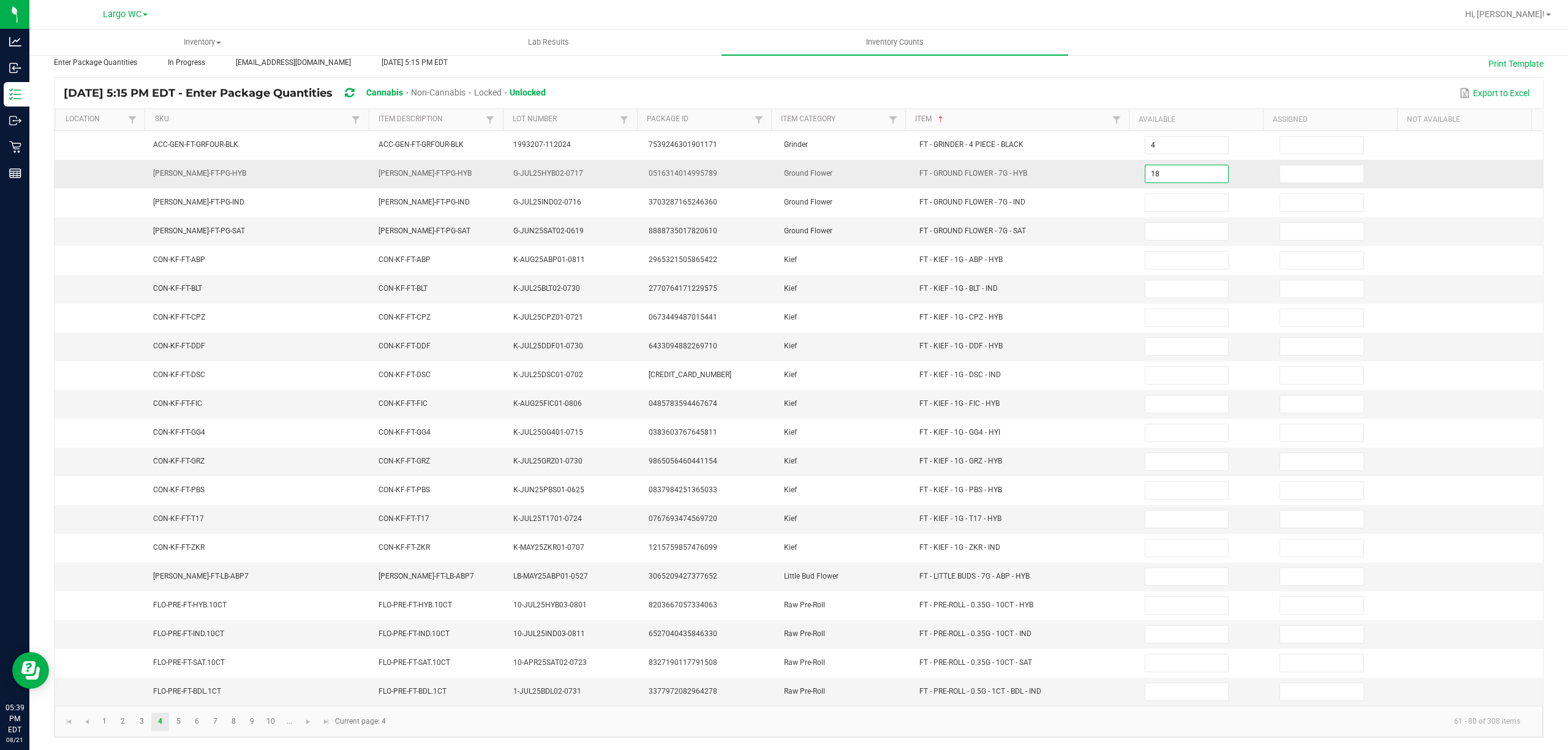
type input "18"
type input "10"
type input "14"
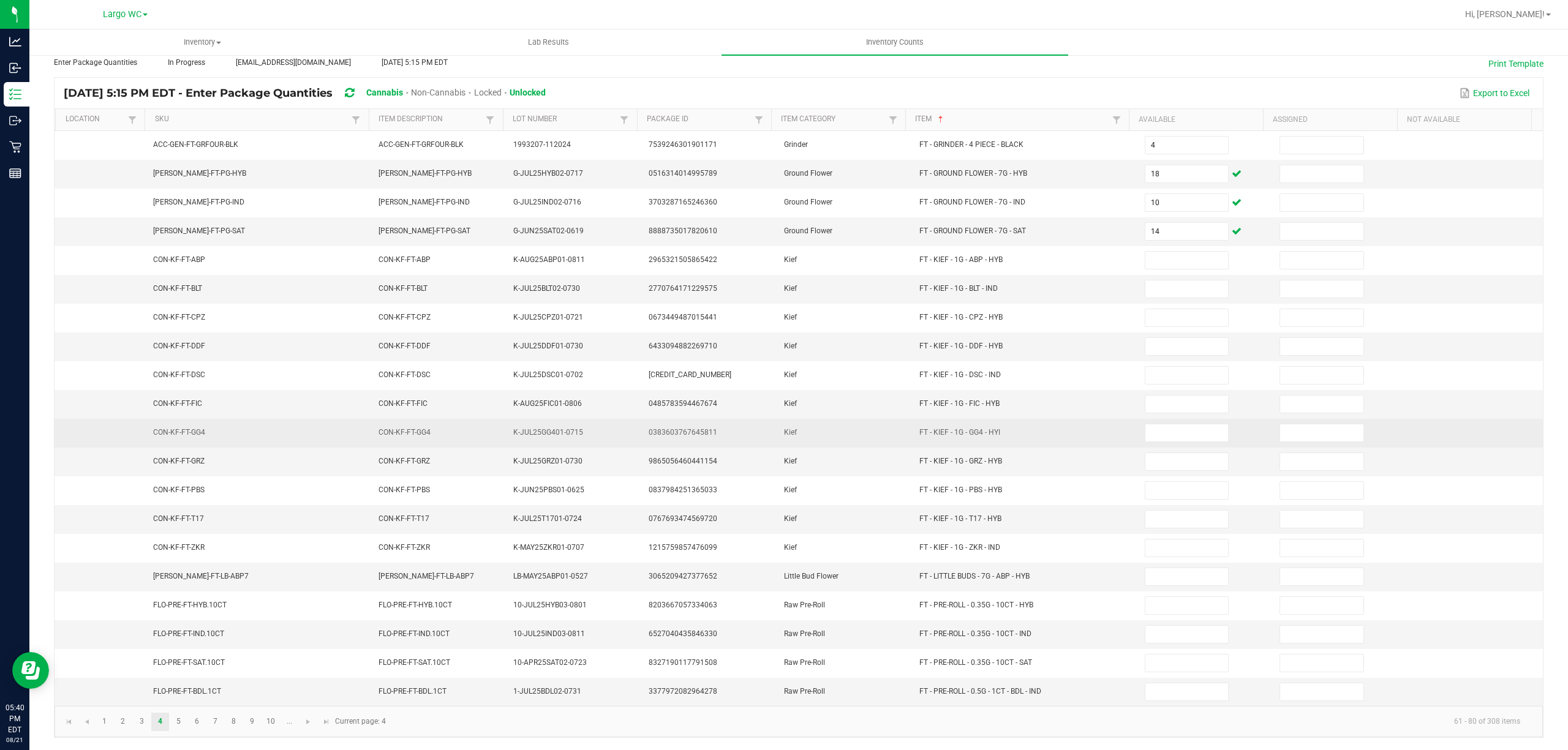
click at [302, 433] on td "CON-KF-FT-GG4" at bounding box center [258, 433] width 225 height 29
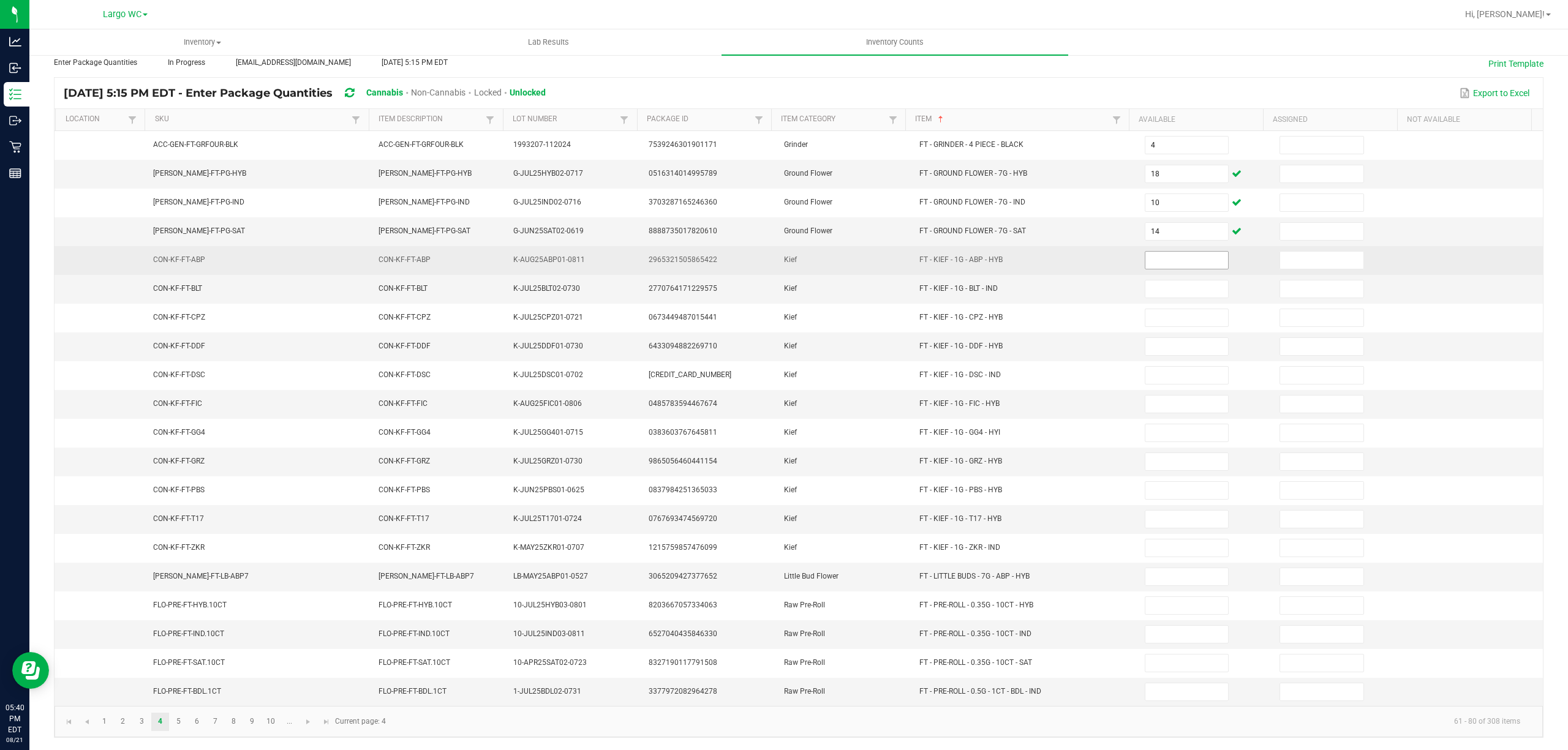
click at [1145, 252] on input at bounding box center [1186, 261] width 83 height 17
type input "7"
type input "6"
type input "2"
type input "8"
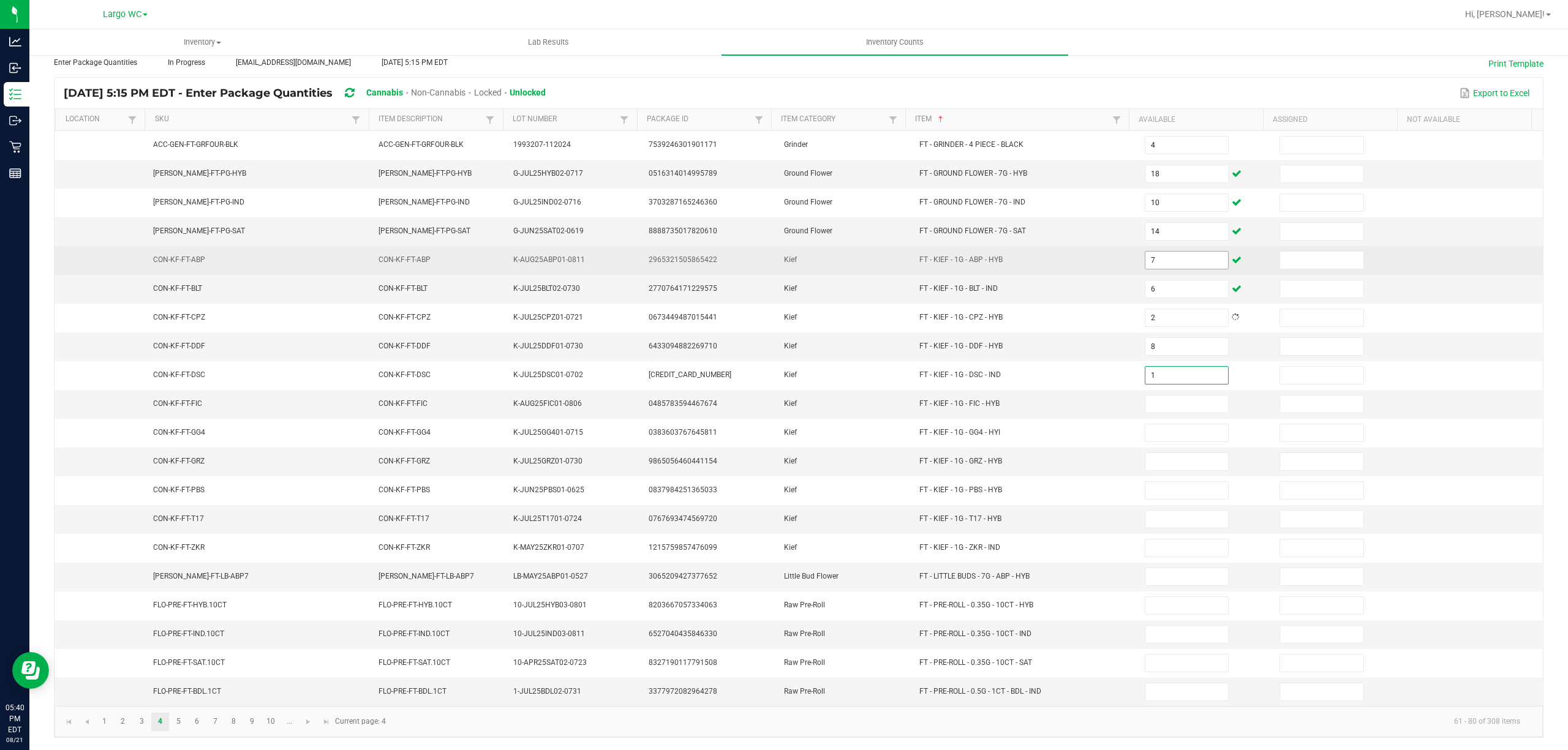
type input "1"
type input "8"
type input "1"
type input "2"
type input "4"
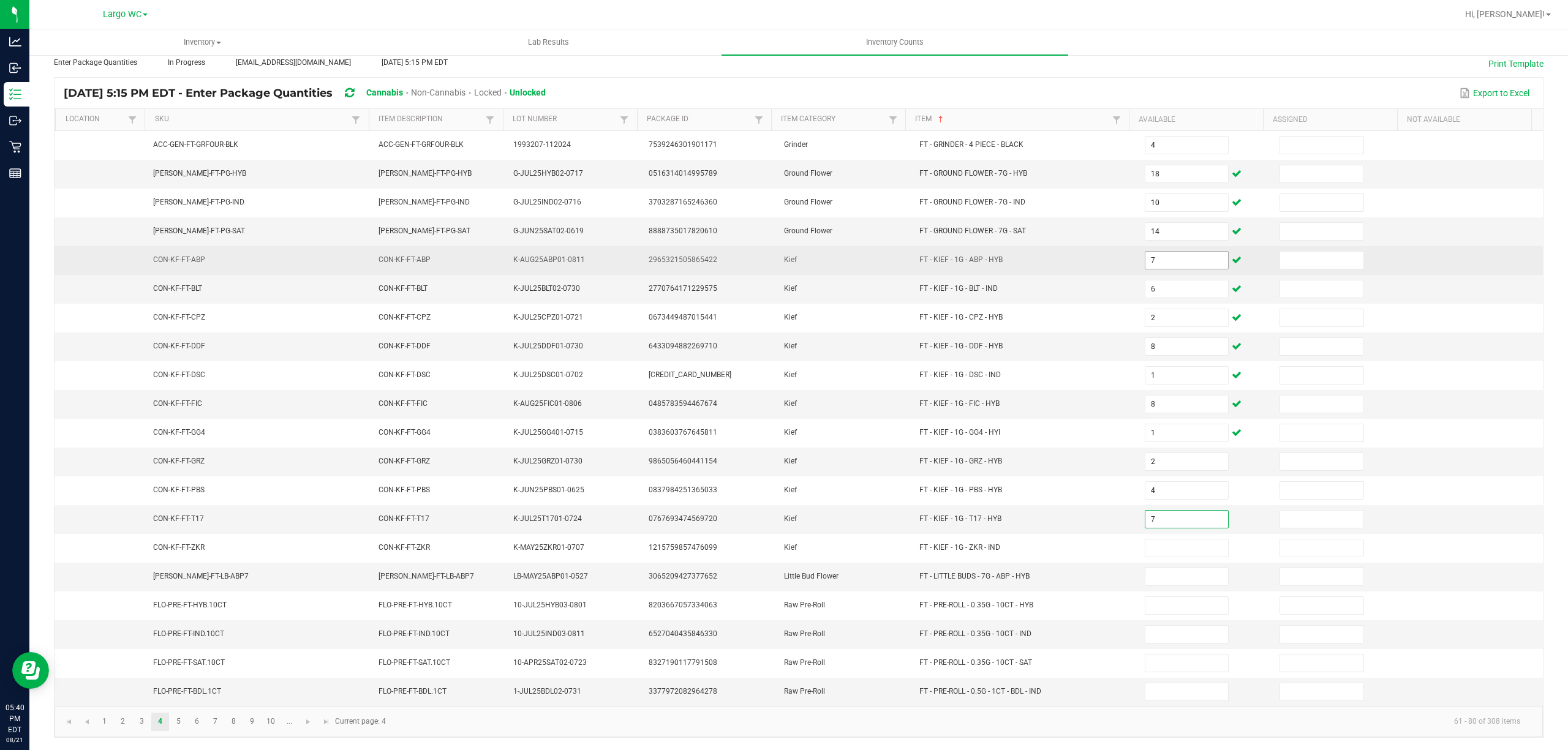
type input "7"
type input "8"
type input "12"
type input "20"
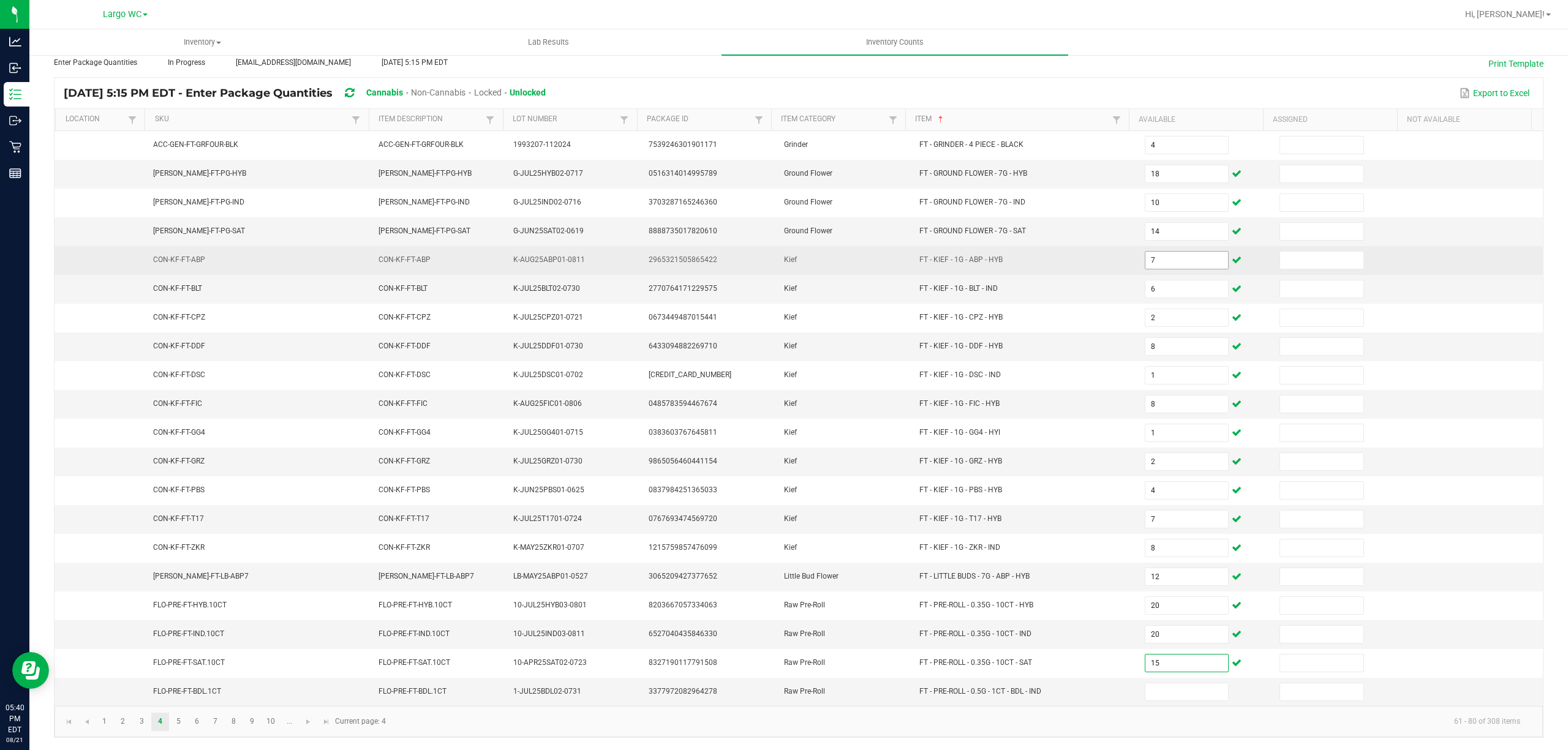
type input "15"
type input "18"
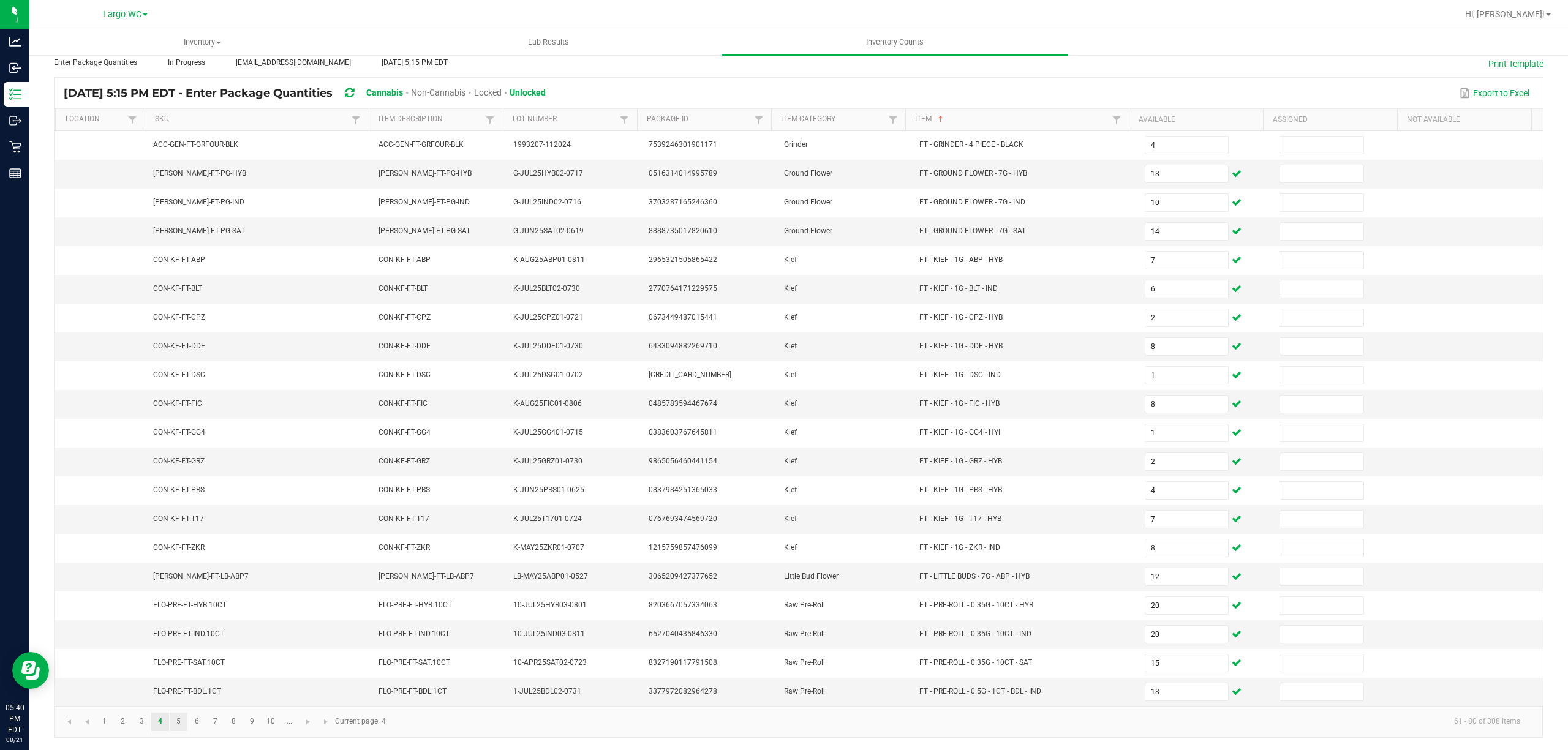
click at [175, 723] on link "5" at bounding box center [178, 722] width 17 height 18
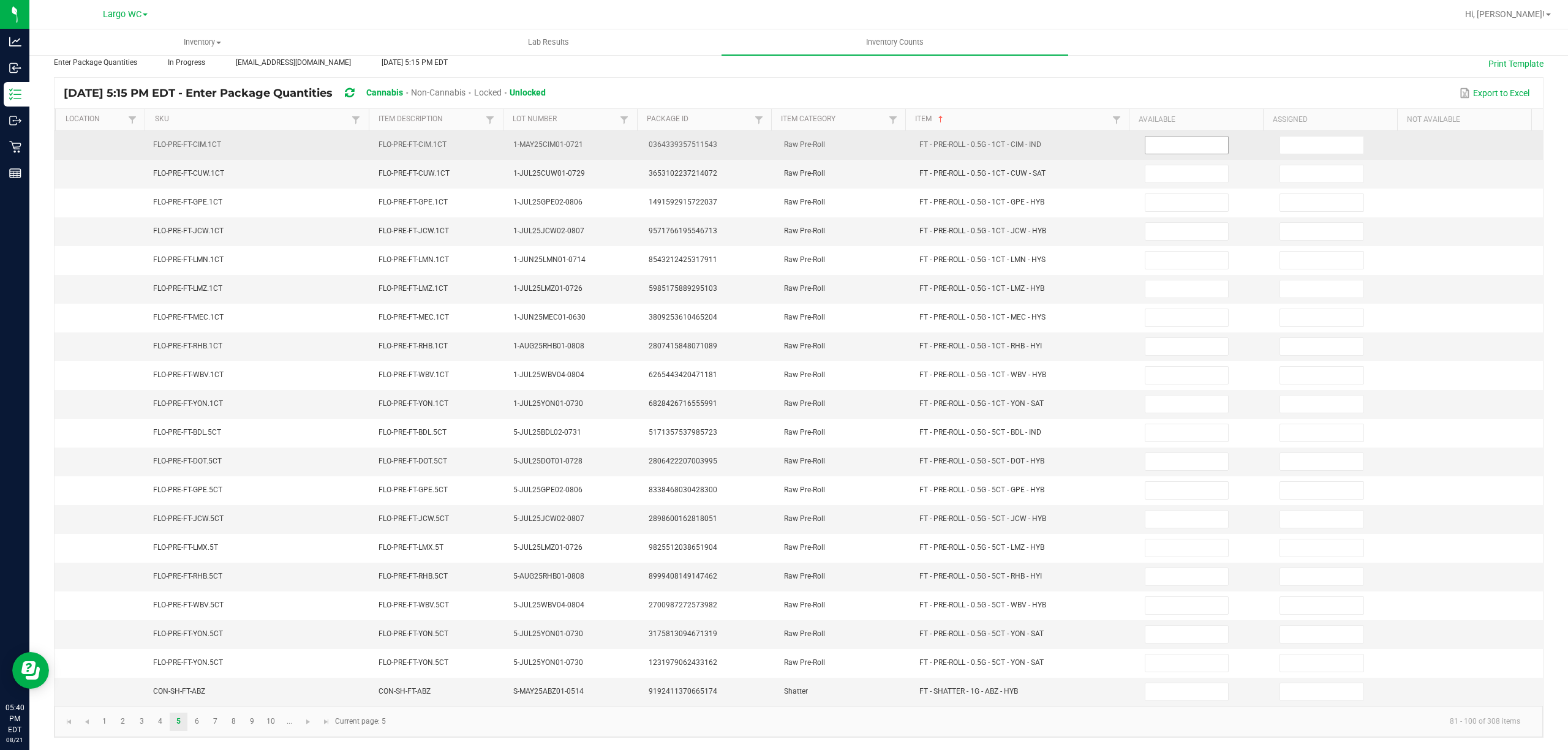
click at [1154, 137] on input at bounding box center [1186, 146] width 83 height 17
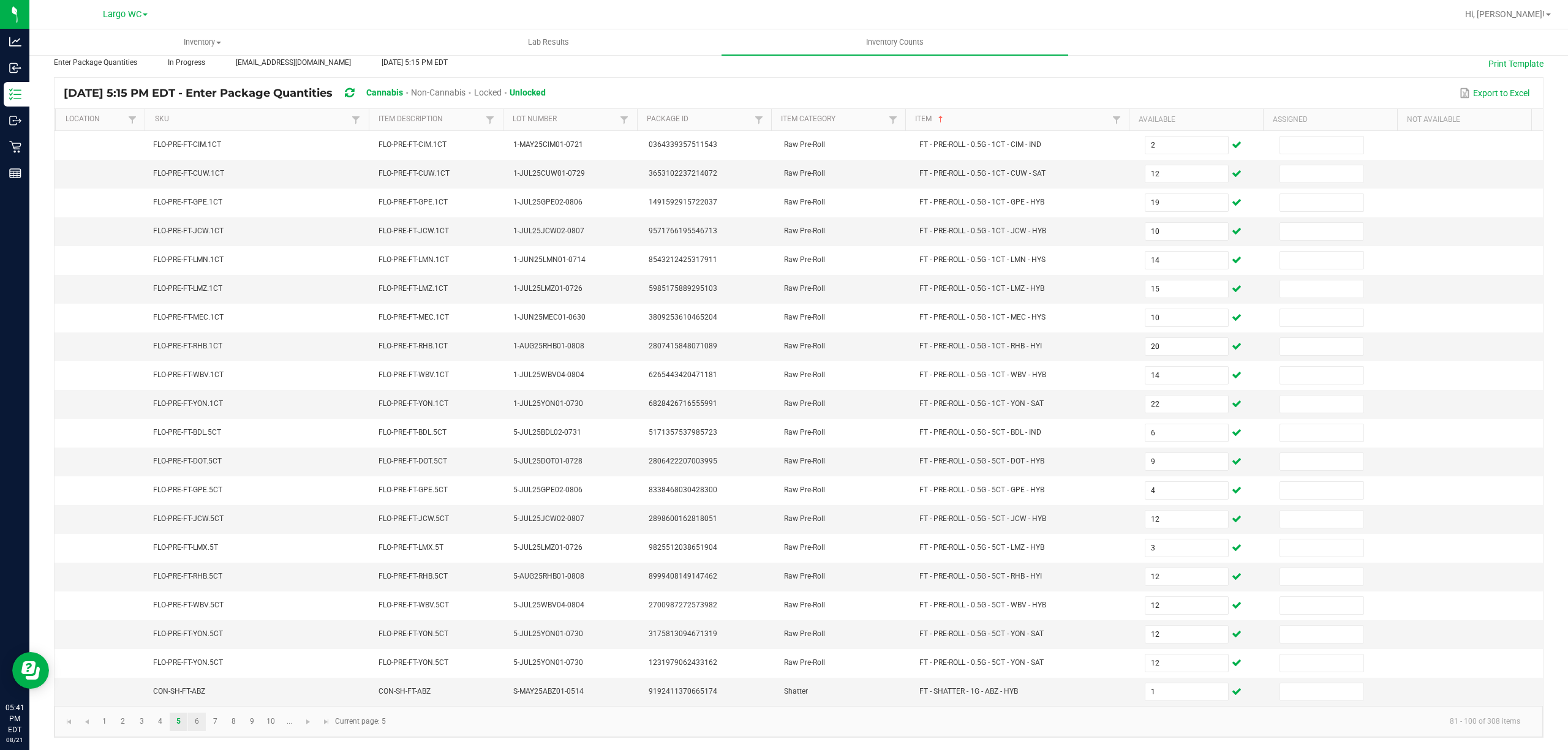
click at [197, 721] on link "6" at bounding box center [197, 722] width 17 height 18
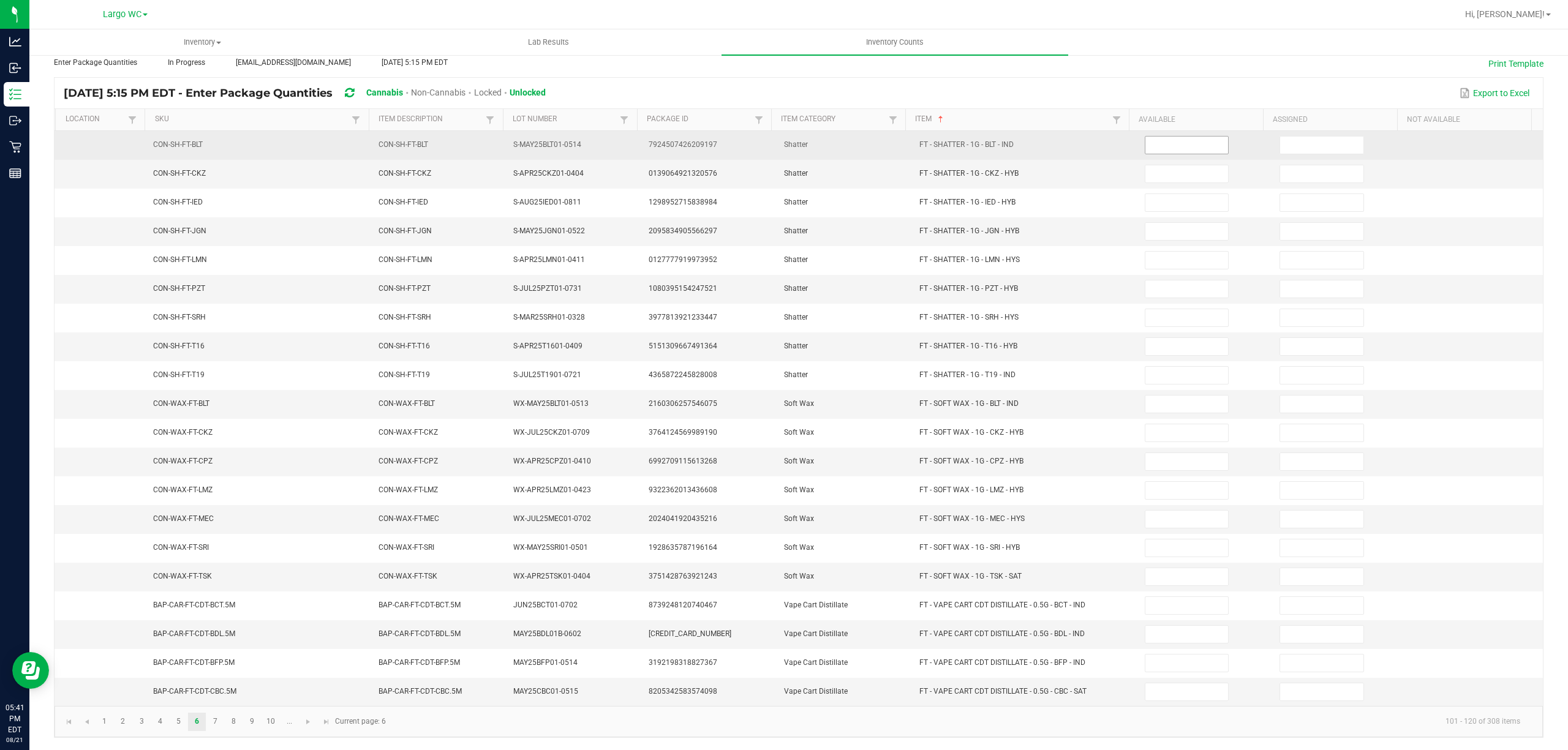
click at [1150, 137] on input at bounding box center [1186, 146] width 83 height 17
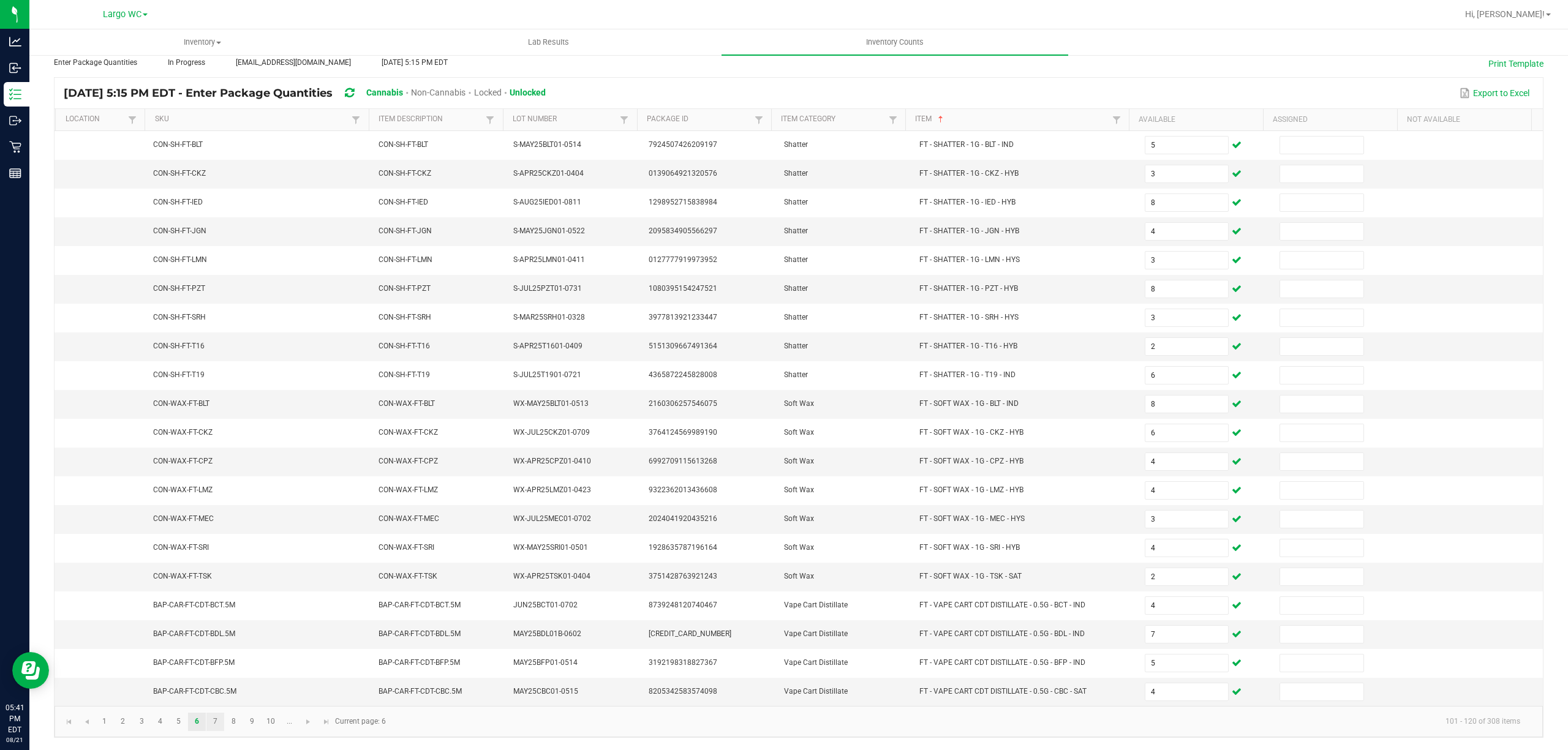
click at [218, 721] on link "7" at bounding box center [215, 722] width 17 height 18
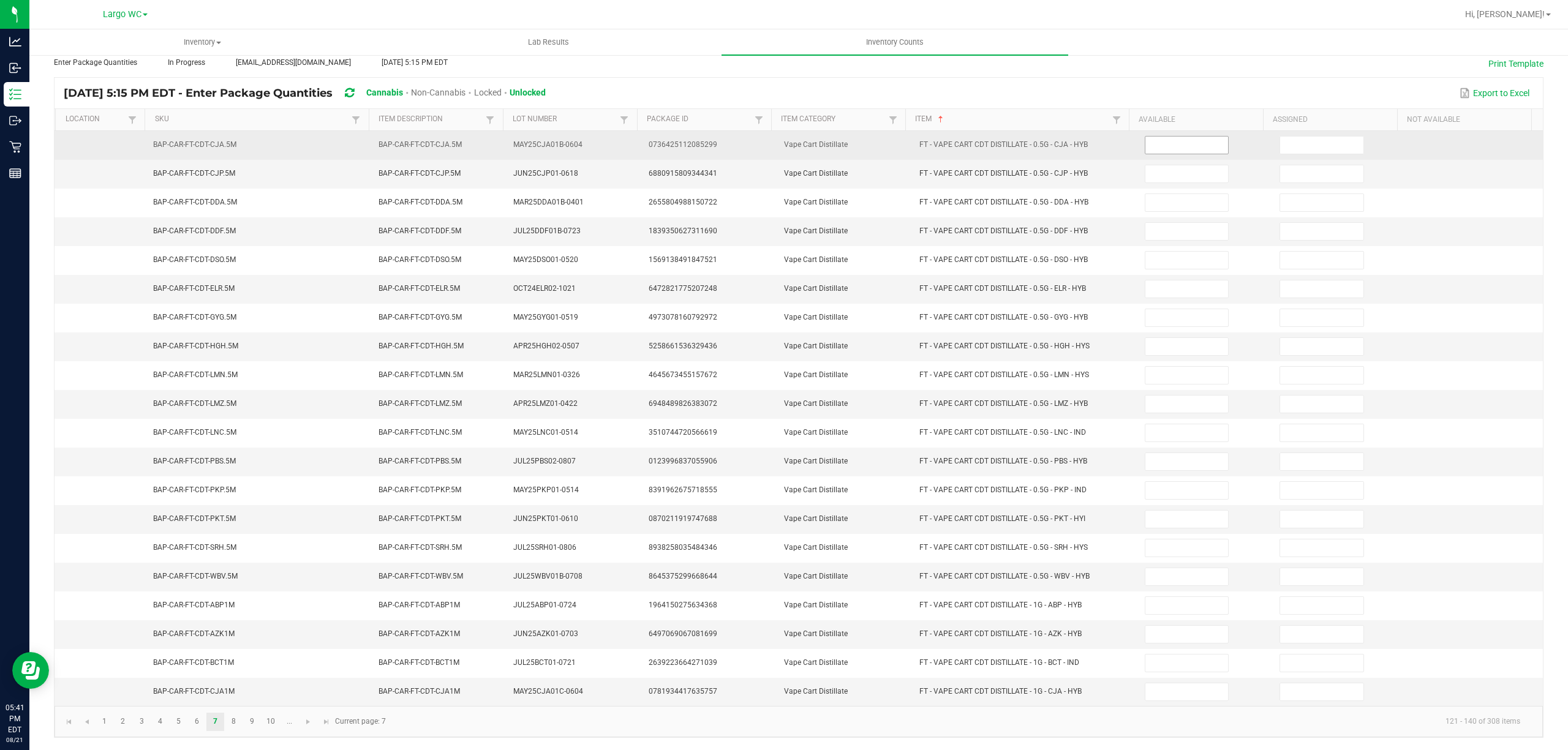
click at [1169, 137] on input at bounding box center [1186, 146] width 83 height 17
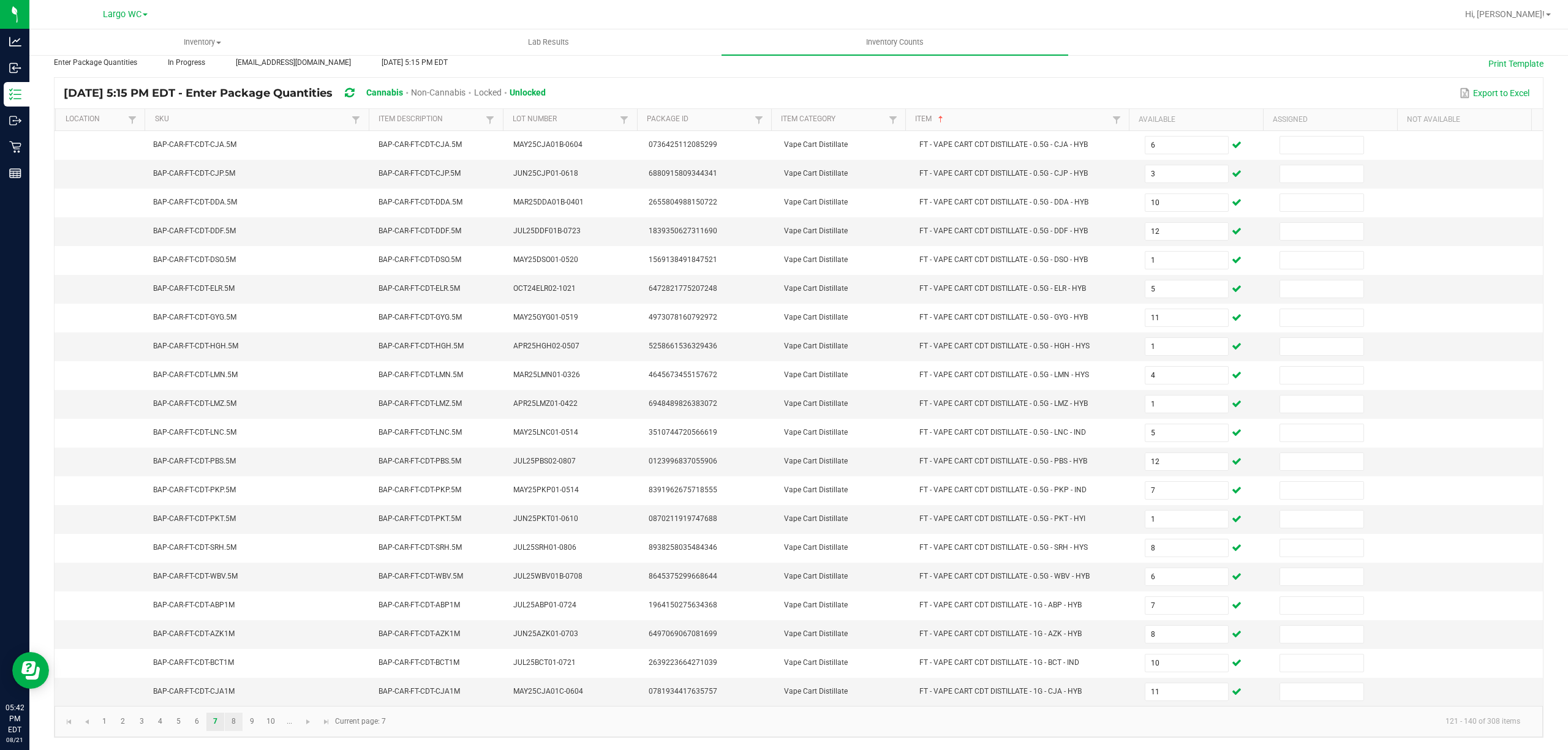
click at [234, 721] on link "8" at bounding box center [234, 722] width 17 height 18
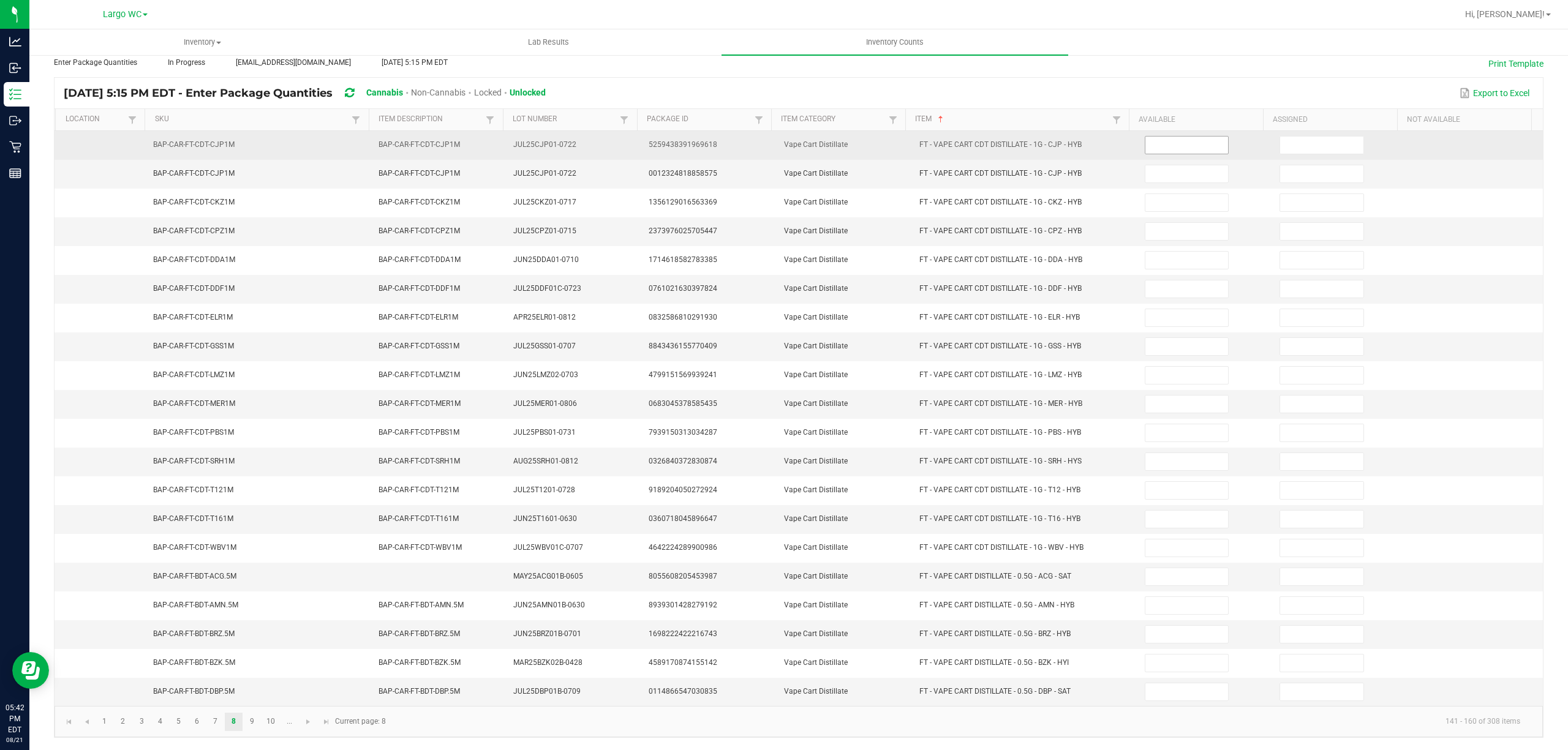
click at [1150, 137] on input at bounding box center [1186, 146] width 83 height 17
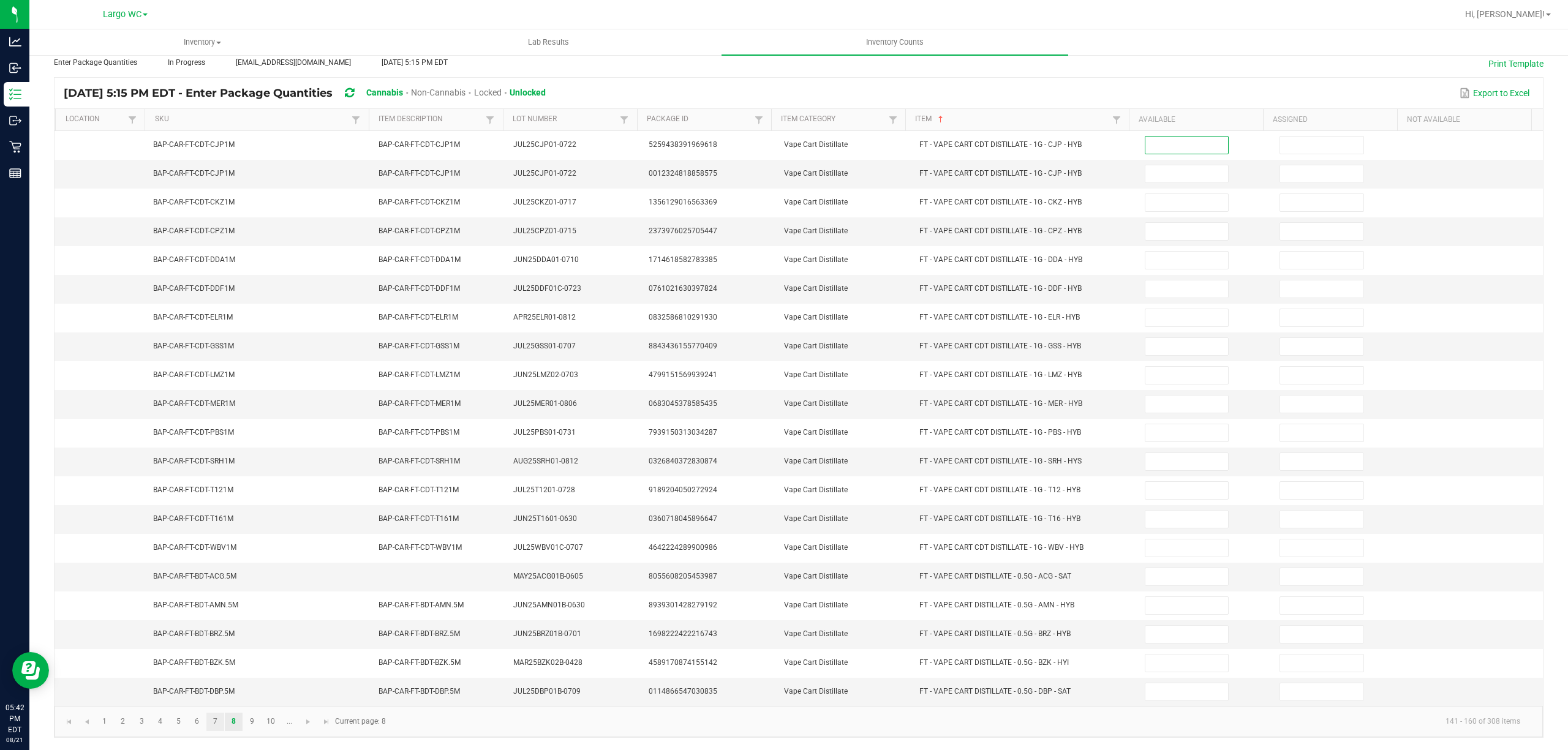
click at [216, 721] on link "7" at bounding box center [215, 722] width 17 height 18
click at [1145, 690] on input "11" at bounding box center [1186, 692] width 83 height 17
click at [234, 721] on link "8" at bounding box center [234, 722] width 17 height 18
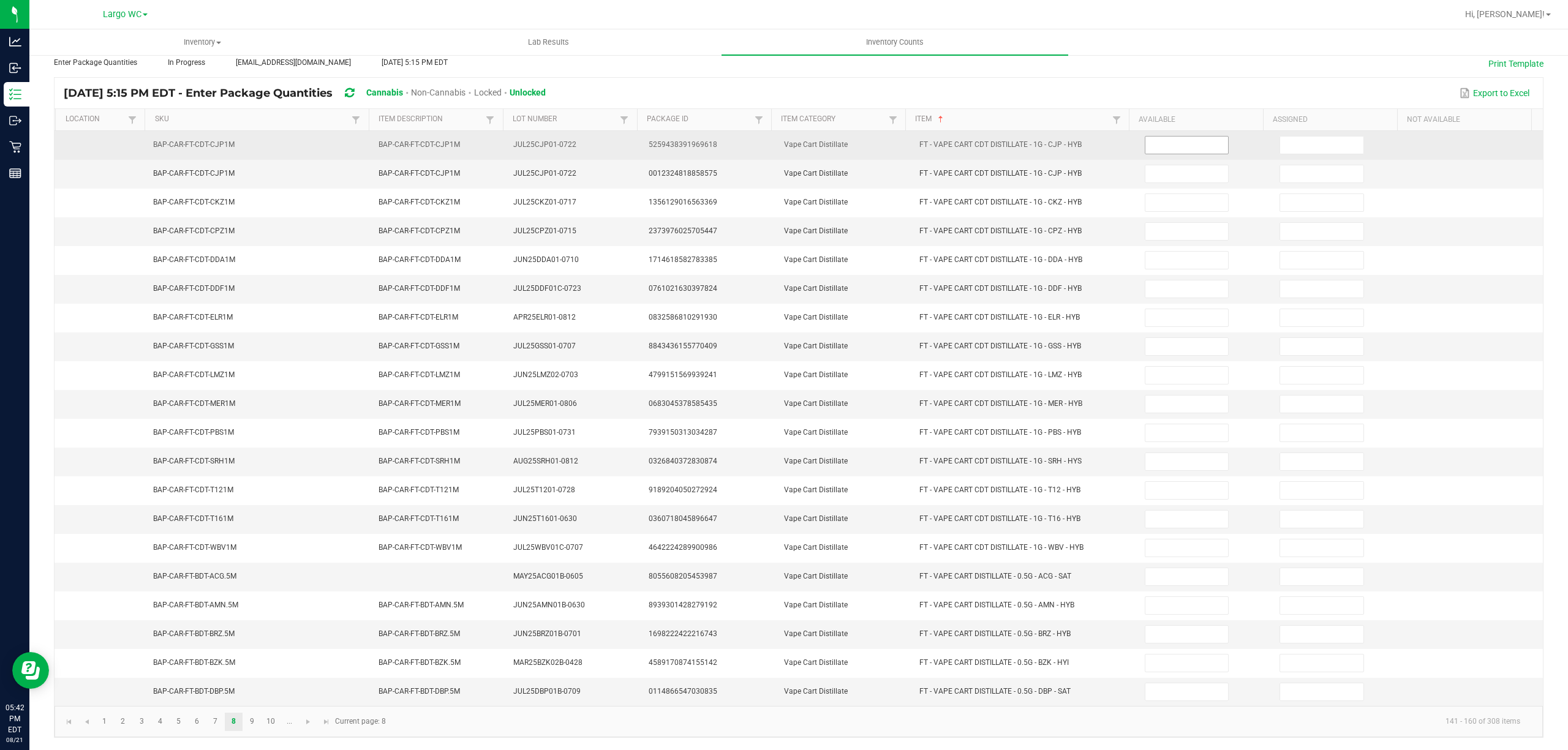
click at [1145, 137] on input at bounding box center [1186, 146] width 83 height 17
click at [250, 724] on link "9" at bounding box center [252, 722] width 17 height 18
click at [1151, 137] on input at bounding box center [1186, 146] width 83 height 17
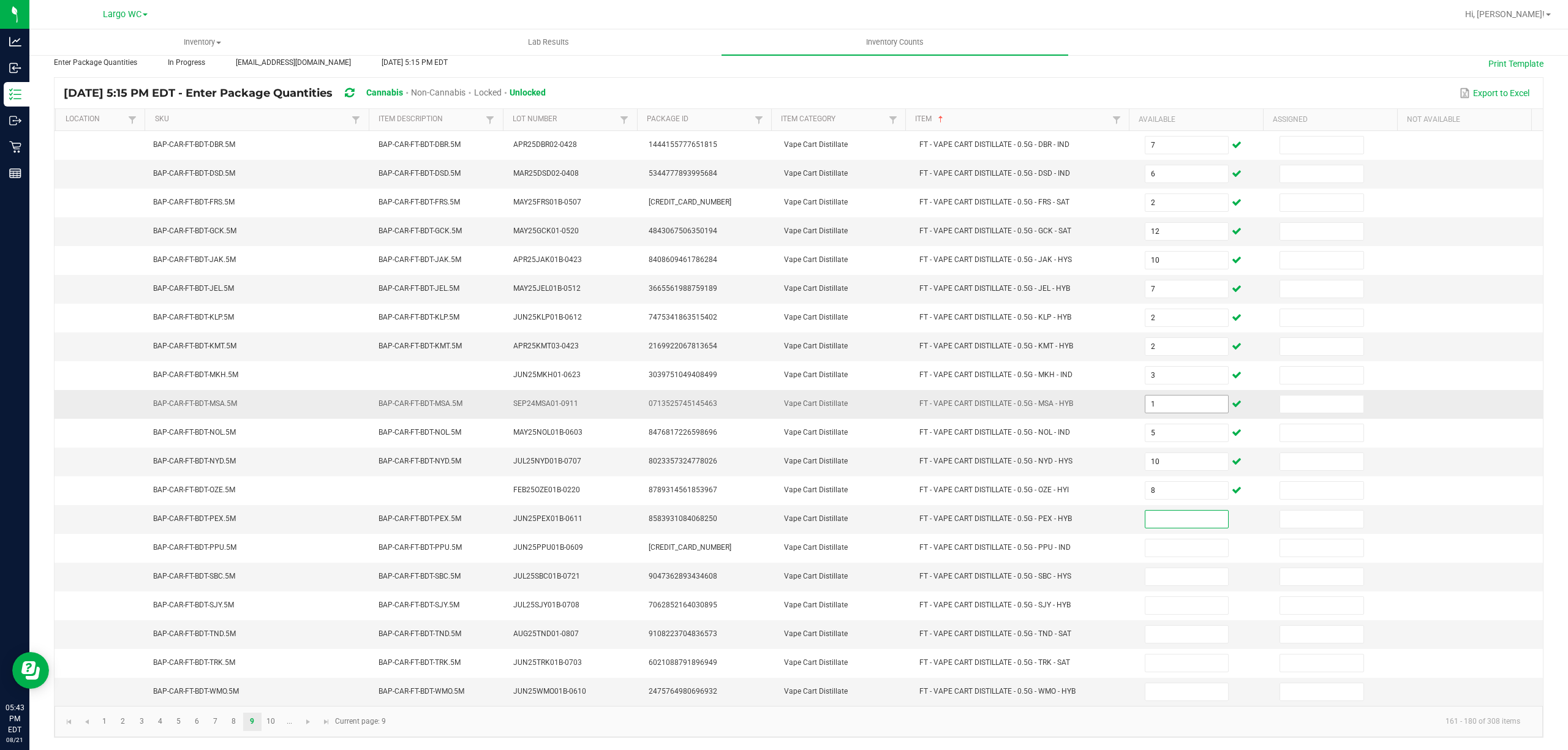
click at [1164, 395] on input "1" at bounding box center [1186, 404] width 83 height 17
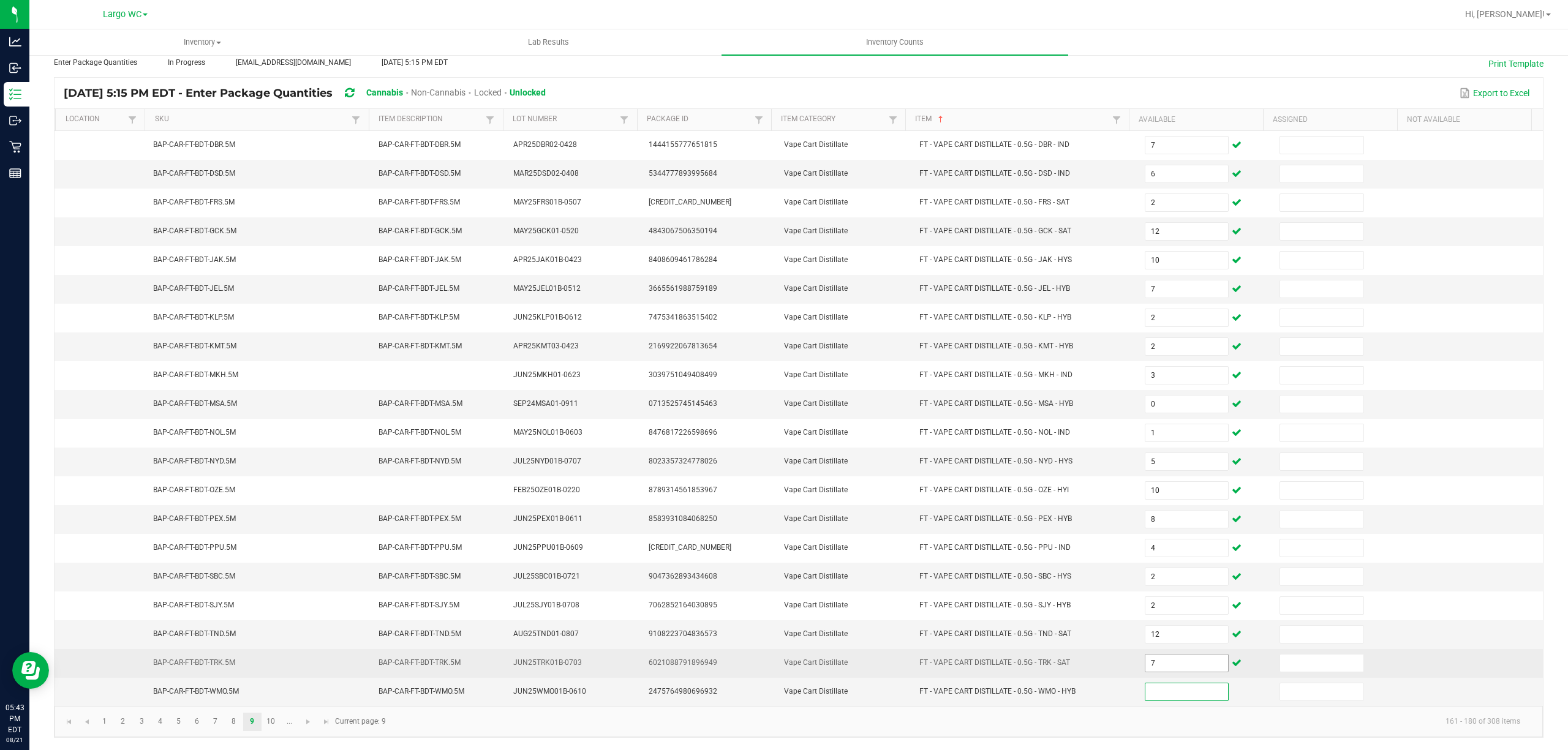
click at [1166, 664] on input "7" at bounding box center [1186, 663] width 83 height 17
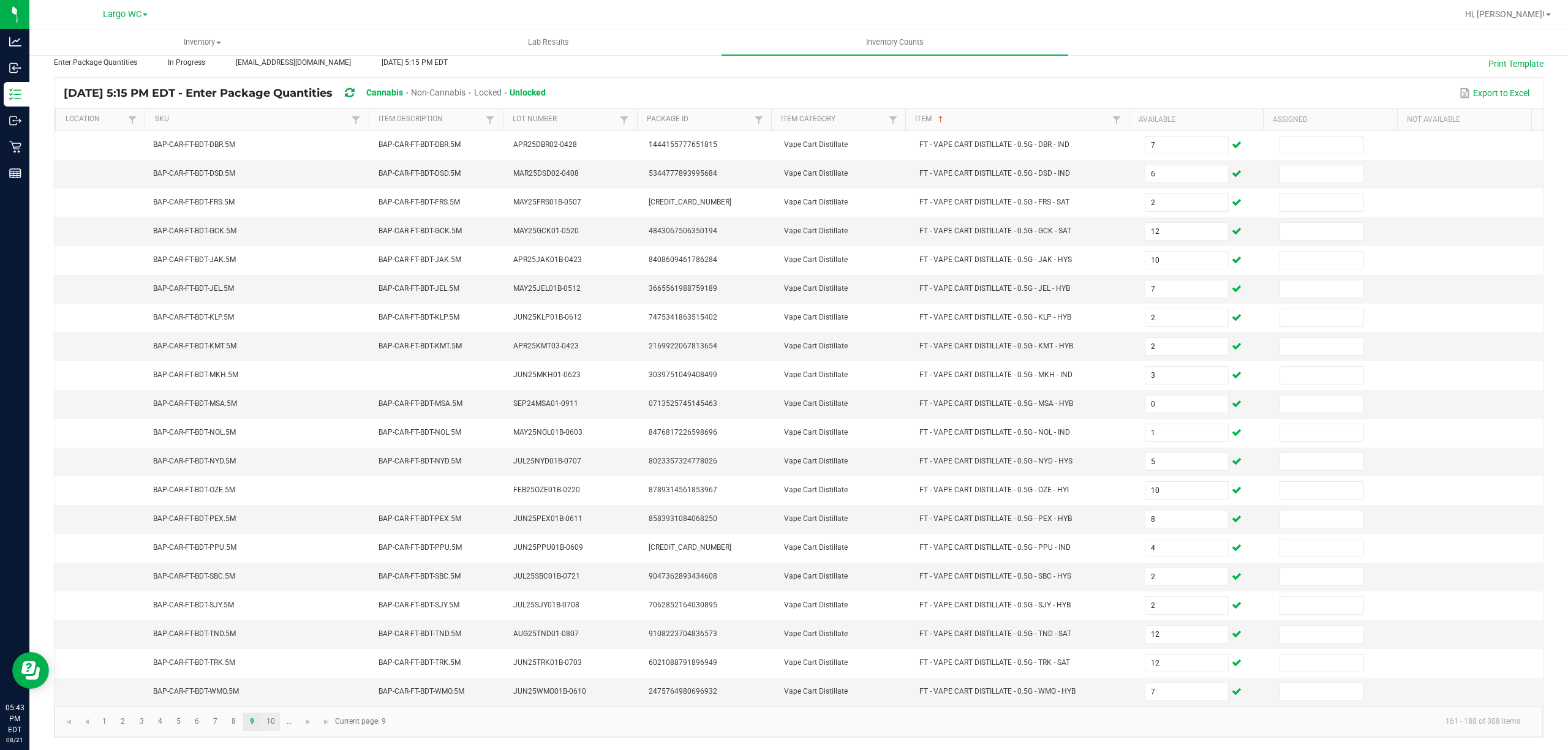
click at [272, 724] on link "10" at bounding box center [271, 722] width 17 height 18
click at [1168, 165] on input at bounding box center [1186, 174] width 83 height 17
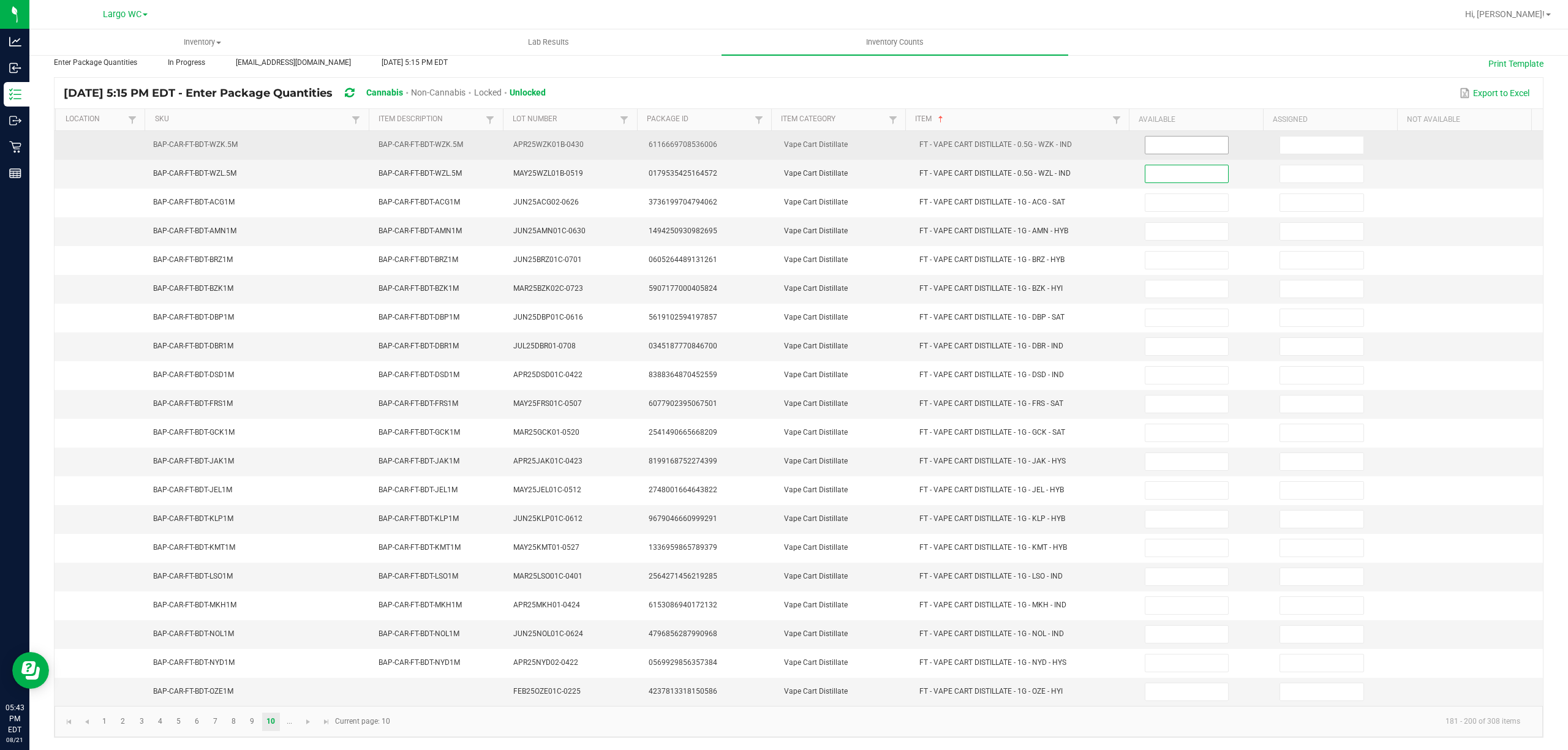
click at [1145, 137] on input at bounding box center [1186, 146] width 83 height 17
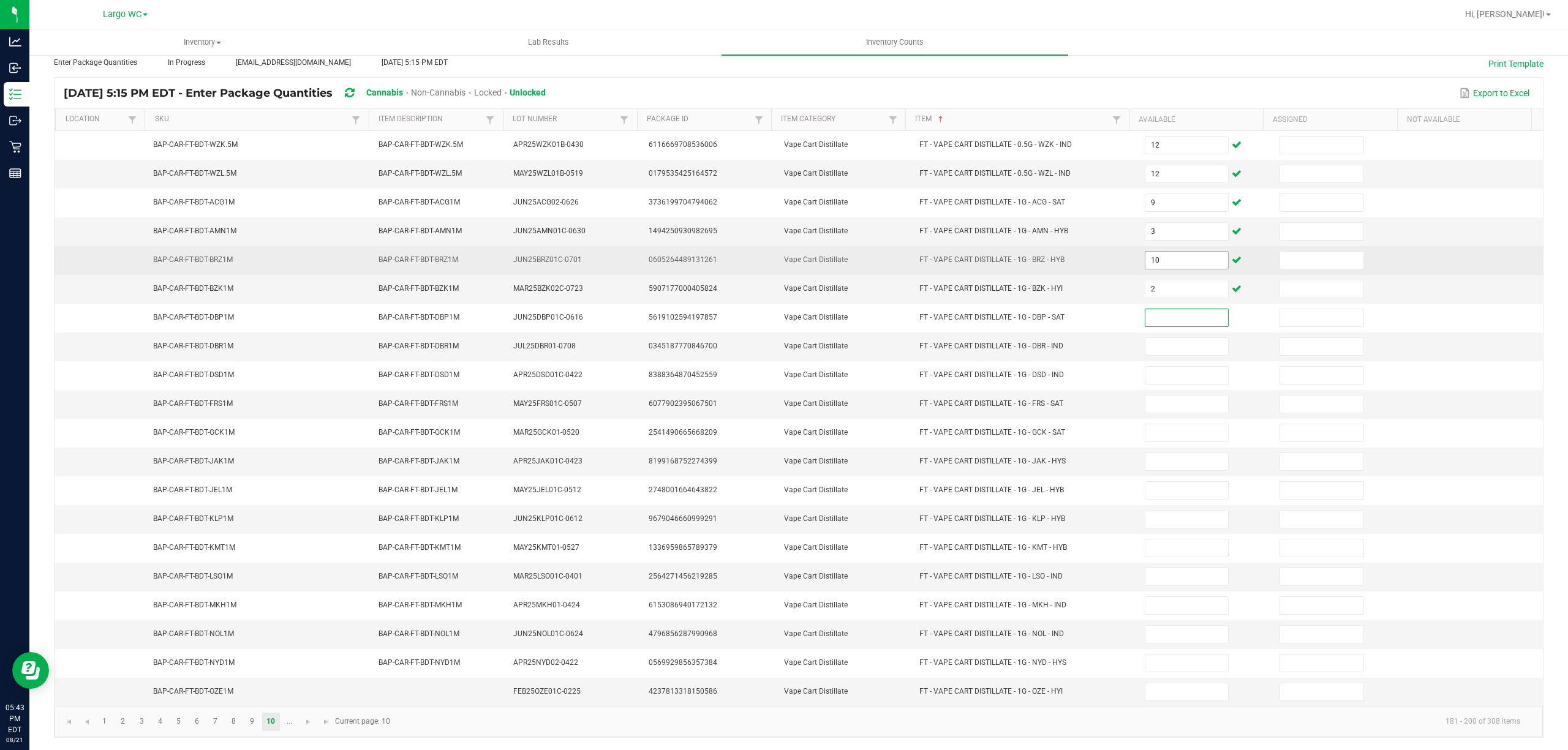
click at [1162, 252] on input "10" at bounding box center [1186, 261] width 83 height 17
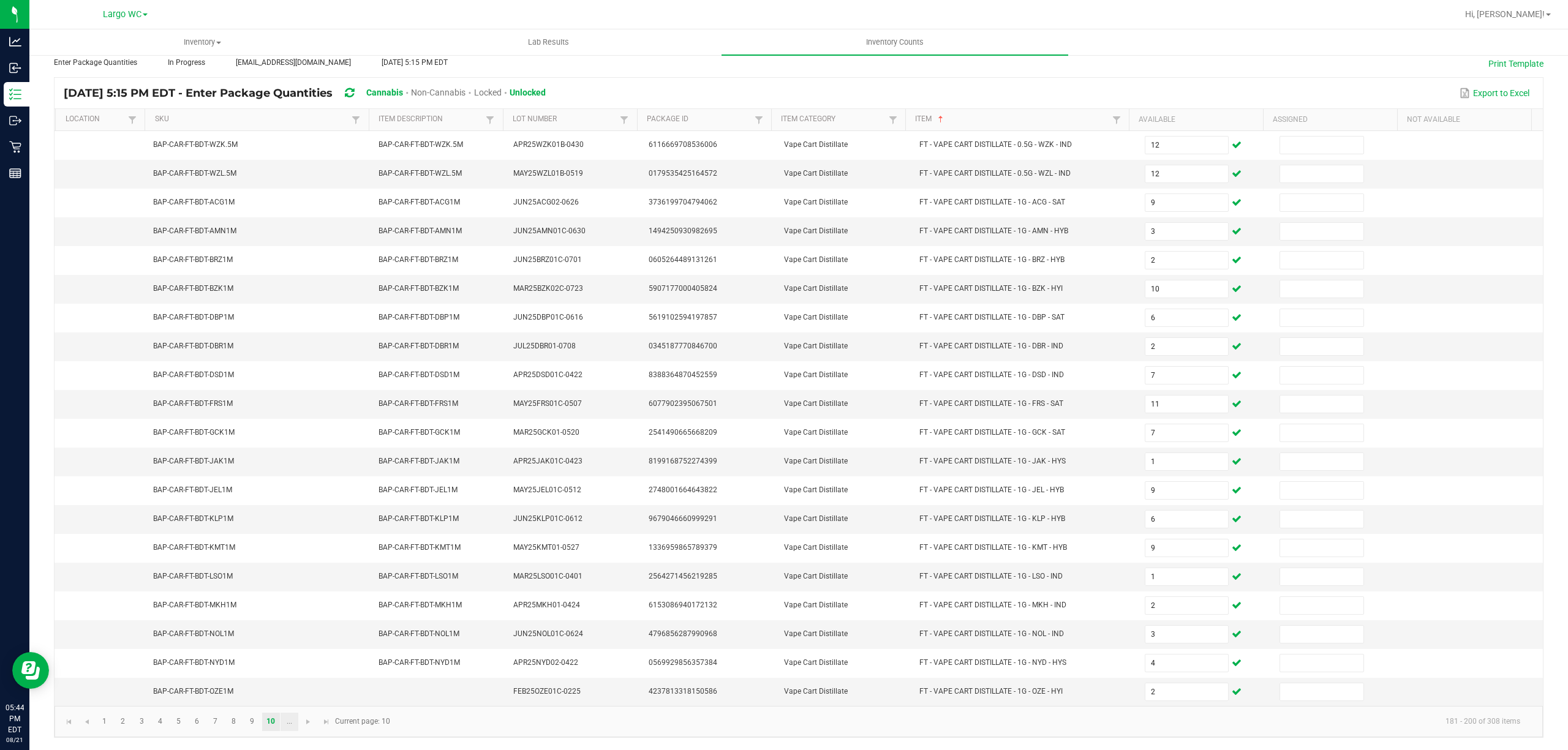
click at [288, 725] on link "..." at bounding box center [289, 722] width 17 height 18
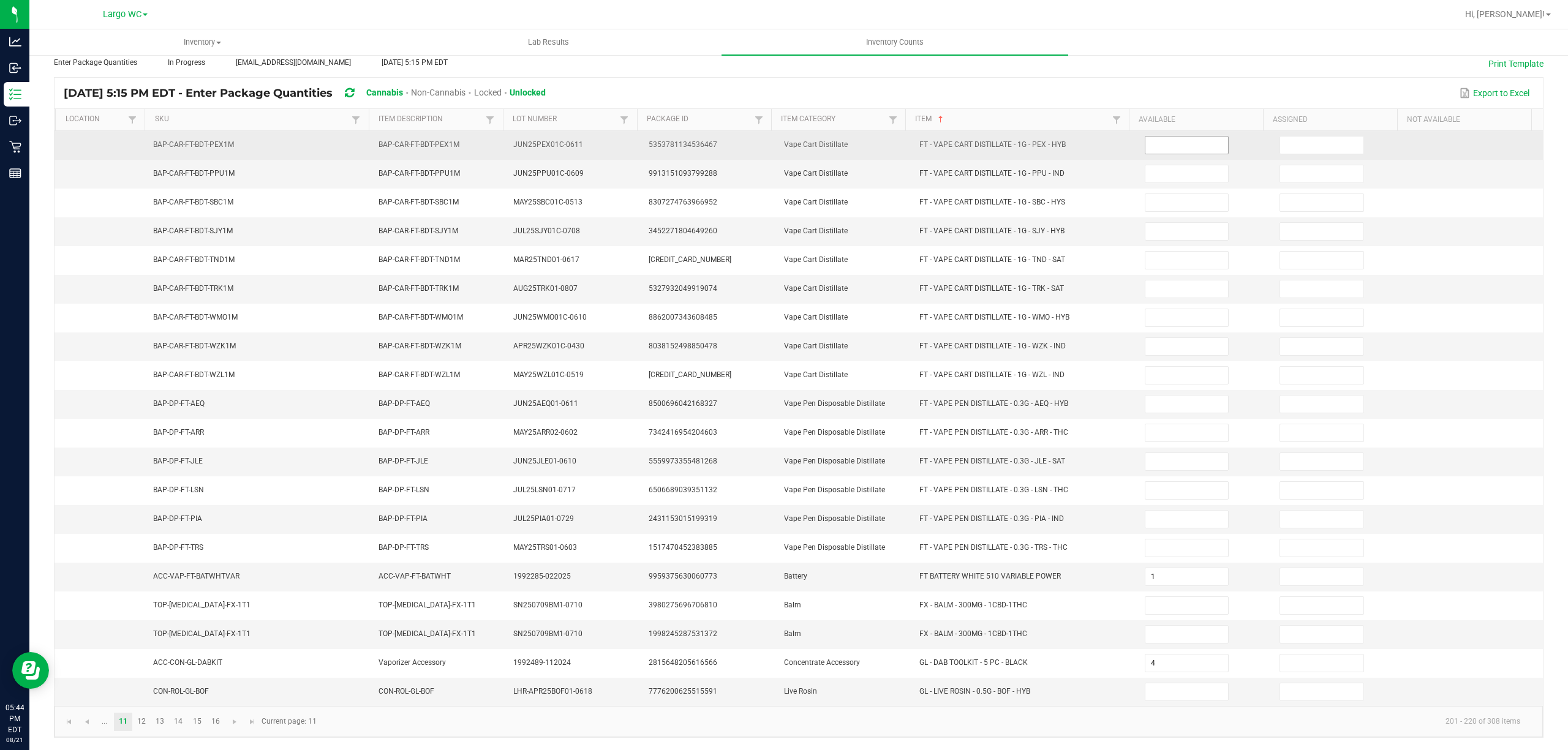
click at [1152, 137] on input at bounding box center [1186, 146] width 83 height 17
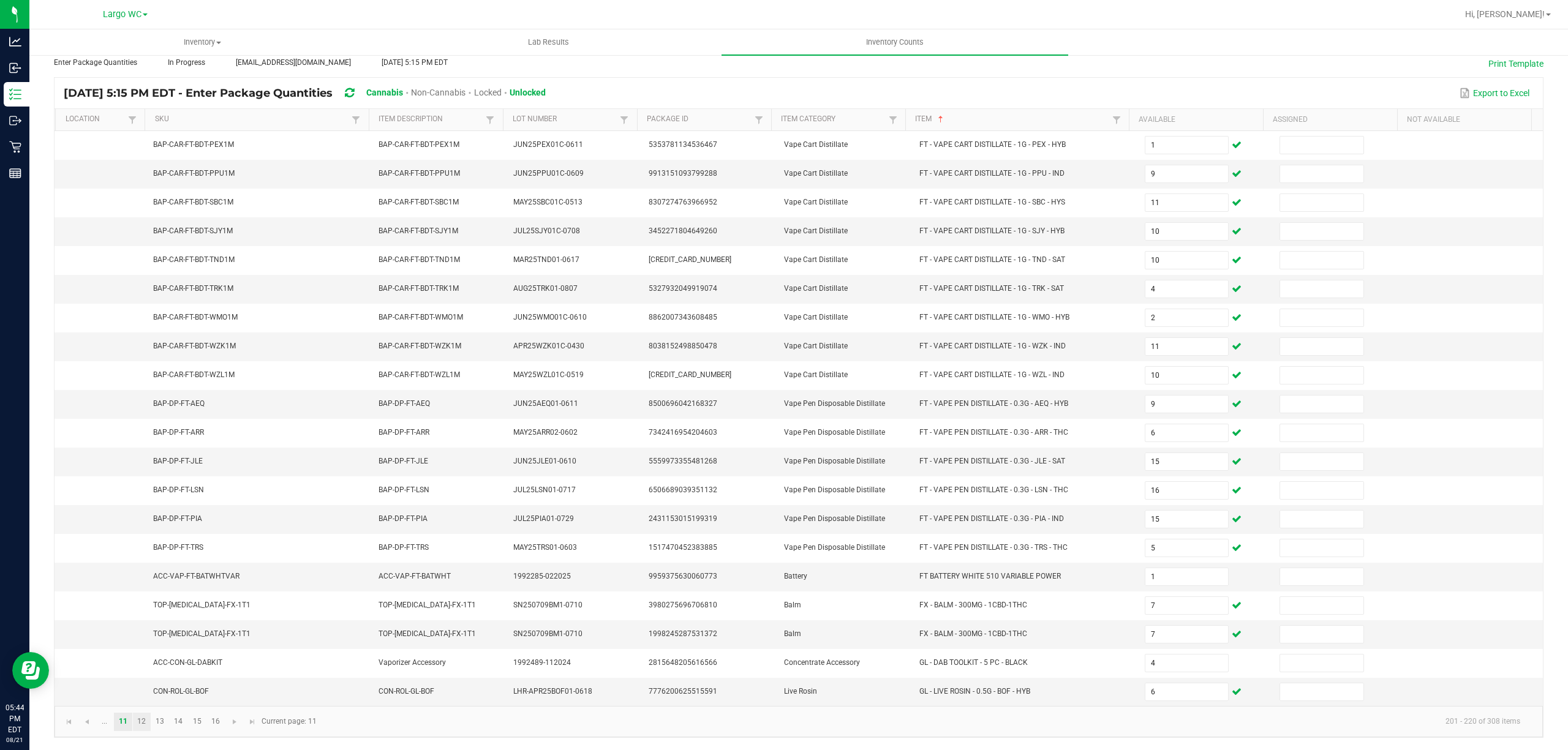
click at [143, 719] on link "12" at bounding box center [141, 722] width 17 height 18
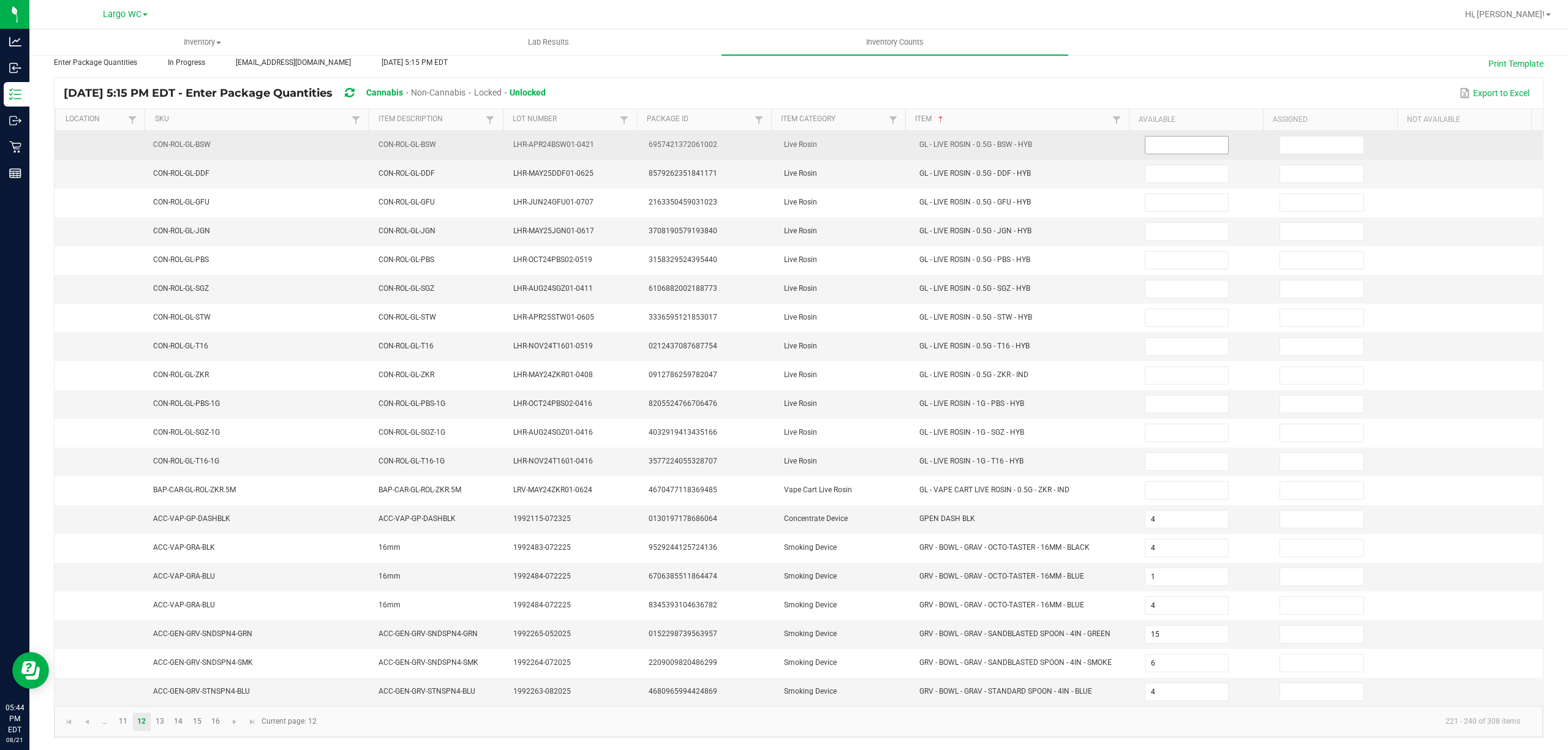
click at [1154, 137] on input at bounding box center [1186, 146] width 83 height 17
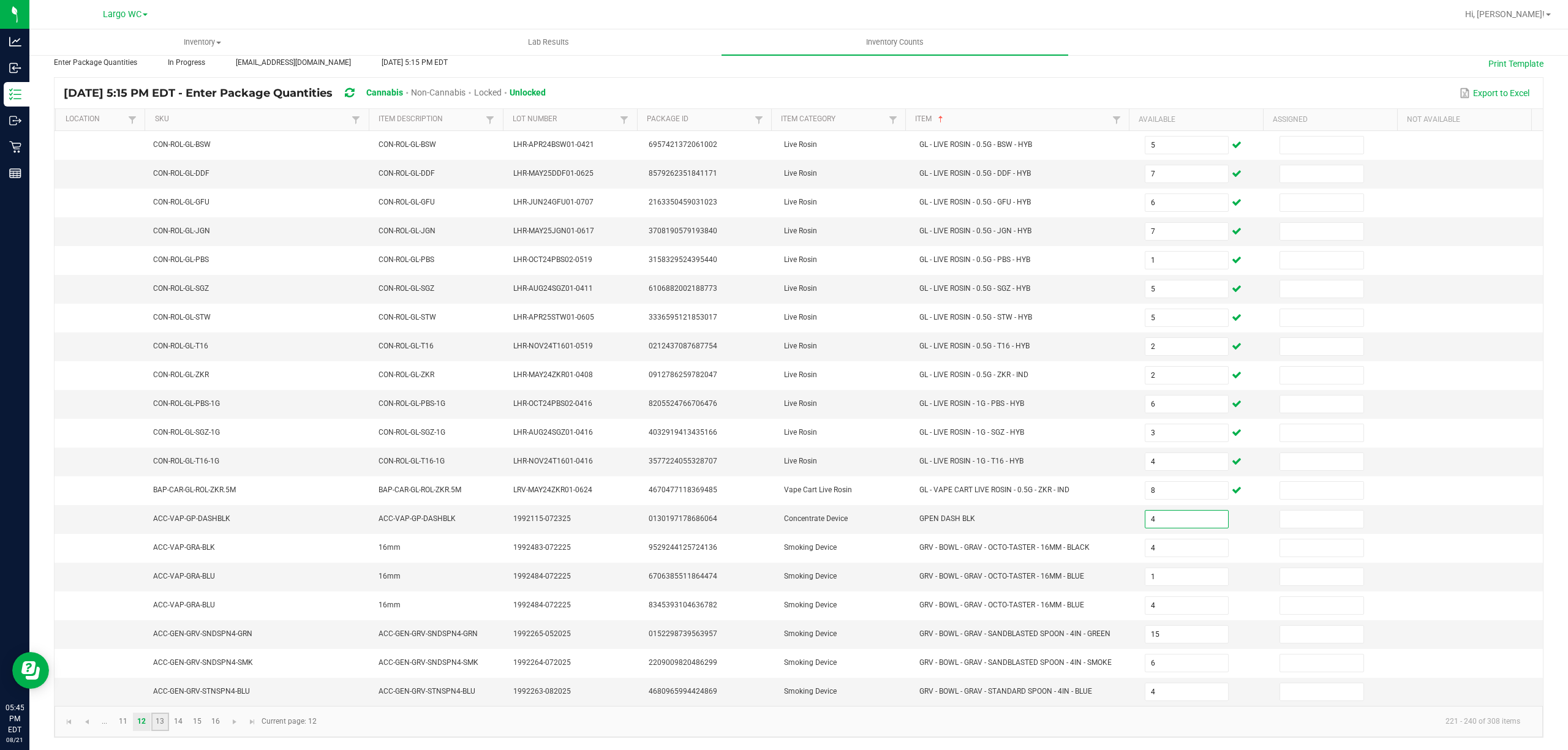
click at [159, 721] on link "13" at bounding box center [160, 722] width 17 height 18
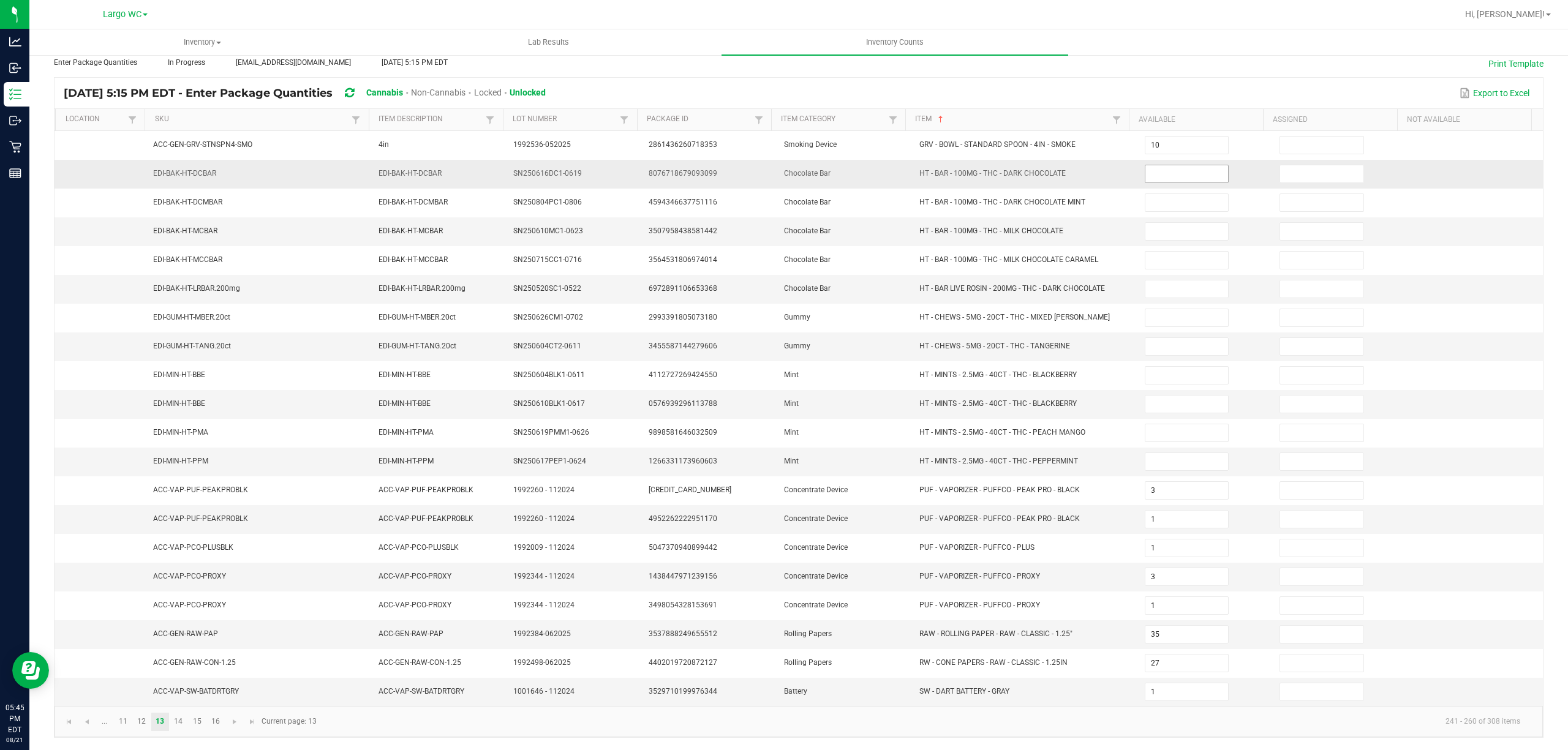
click at [1145, 165] on input at bounding box center [1186, 174] width 83 height 17
click at [1160, 399] on input "12" at bounding box center [1186, 404] width 83 height 17
click at [177, 721] on link "14" at bounding box center [178, 722] width 17 height 18
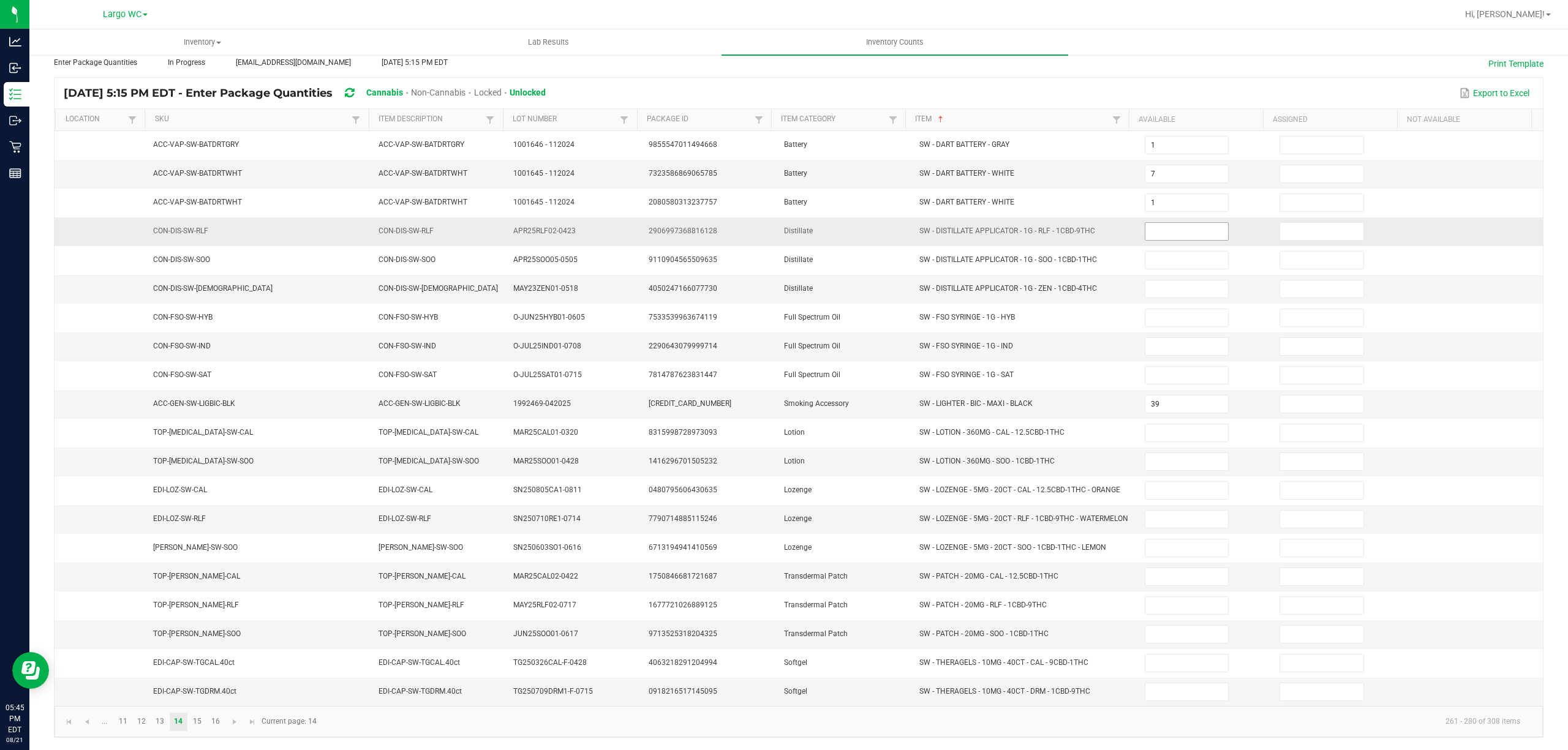
click at [1169, 223] on input at bounding box center [1186, 232] width 83 height 17
click at [200, 725] on link "15" at bounding box center [197, 722] width 17 height 18
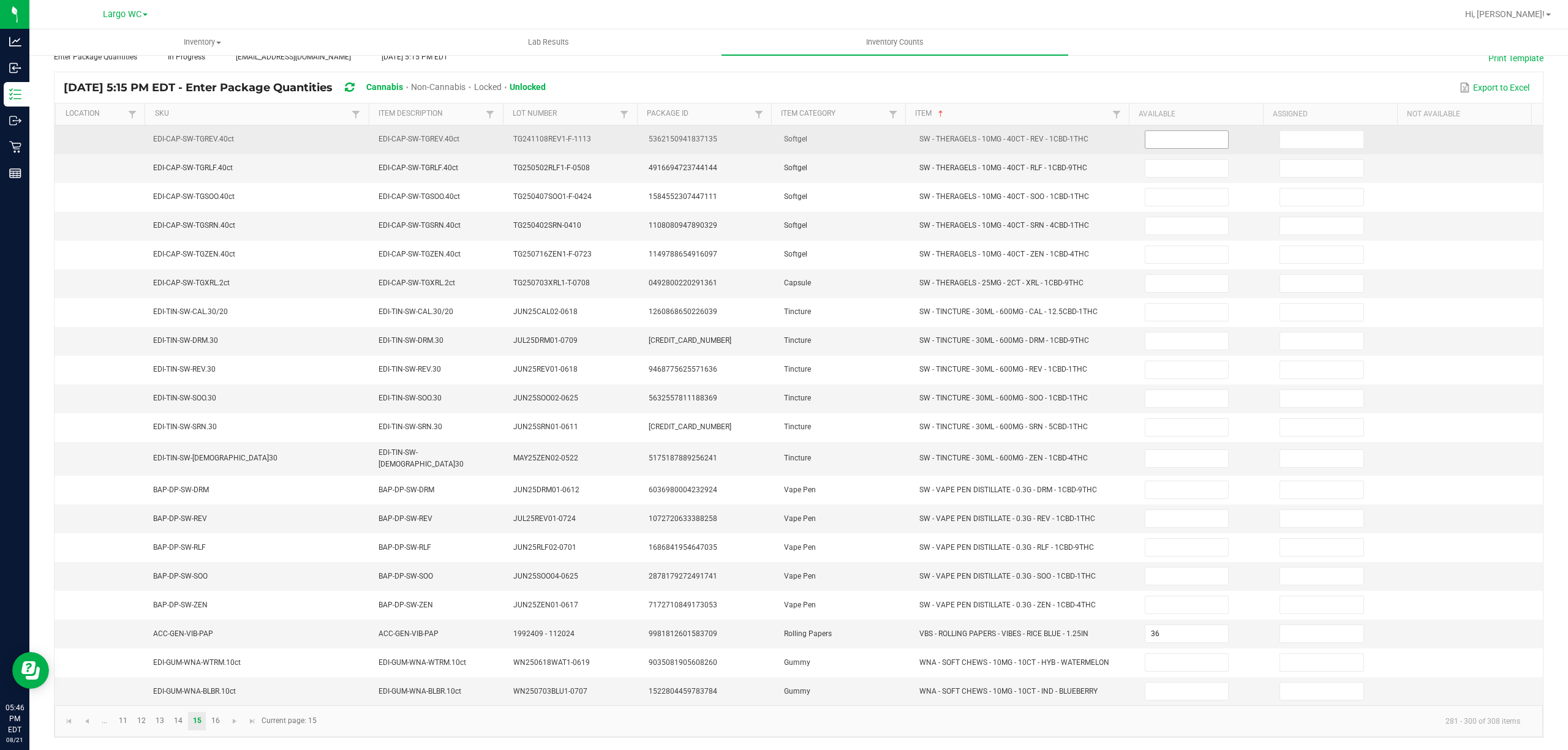
click at [1159, 133] on input at bounding box center [1186, 140] width 83 height 17
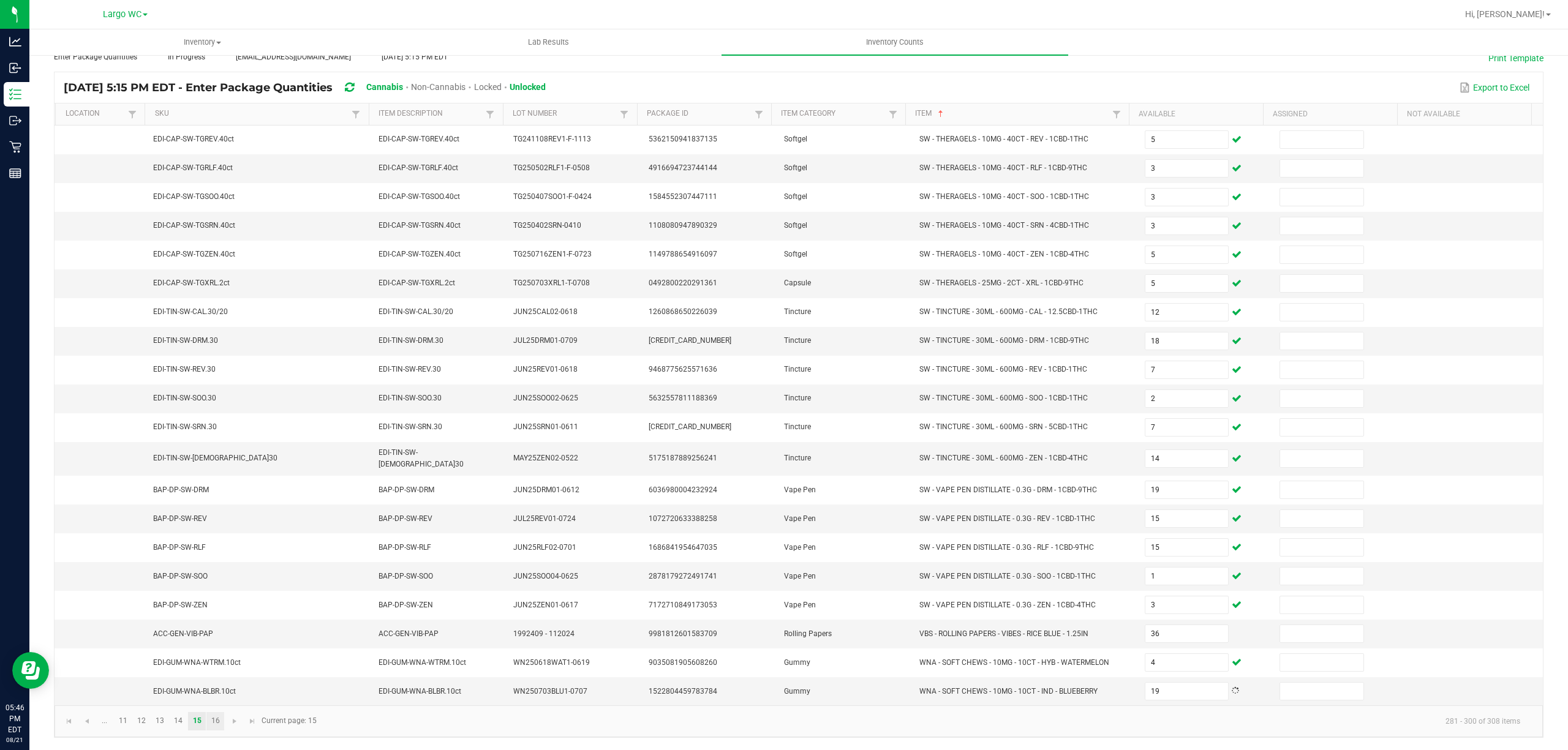
click at [216, 724] on link "16" at bounding box center [215, 721] width 17 height 18
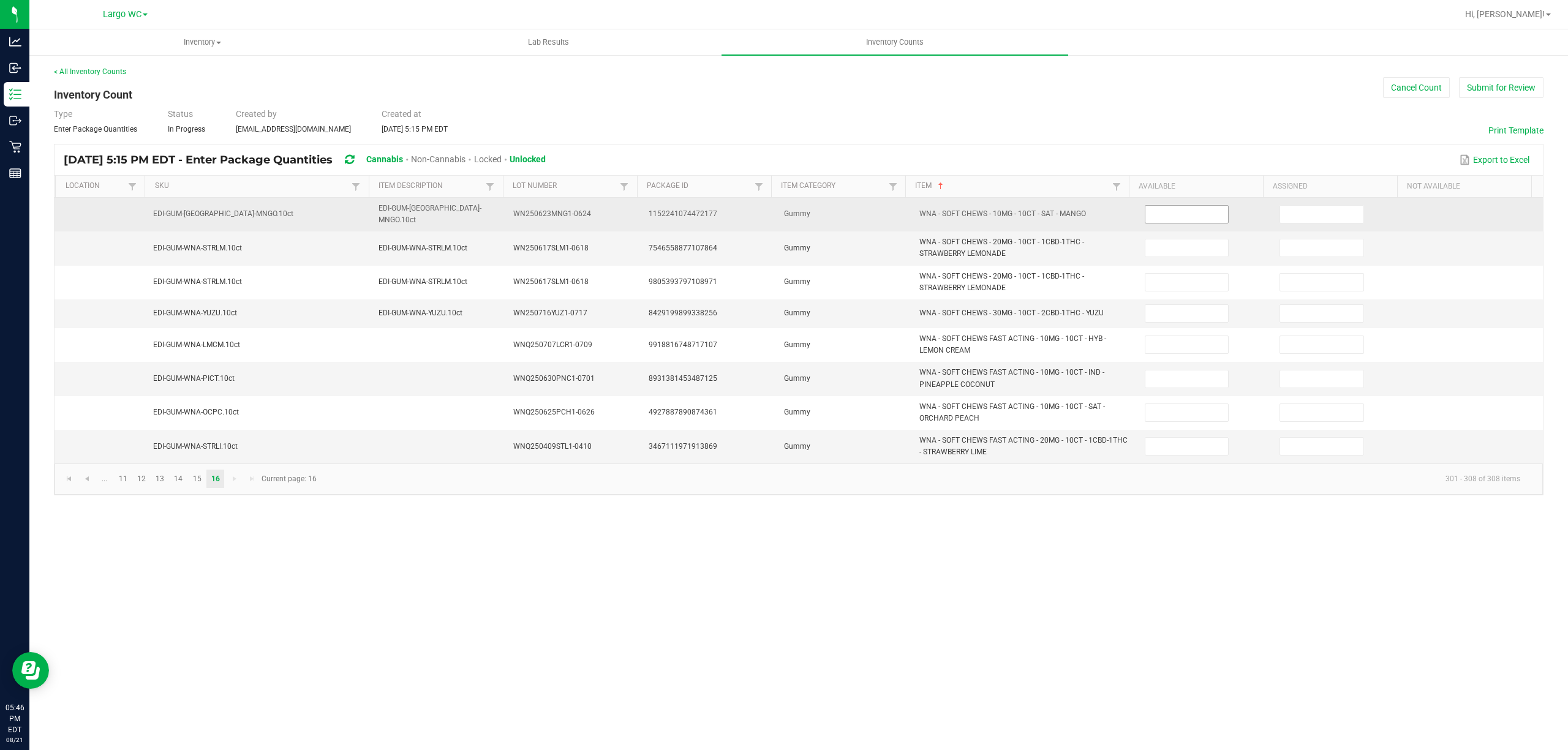
click at [1152, 213] on input at bounding box center [1186, 215] width 83 height 17
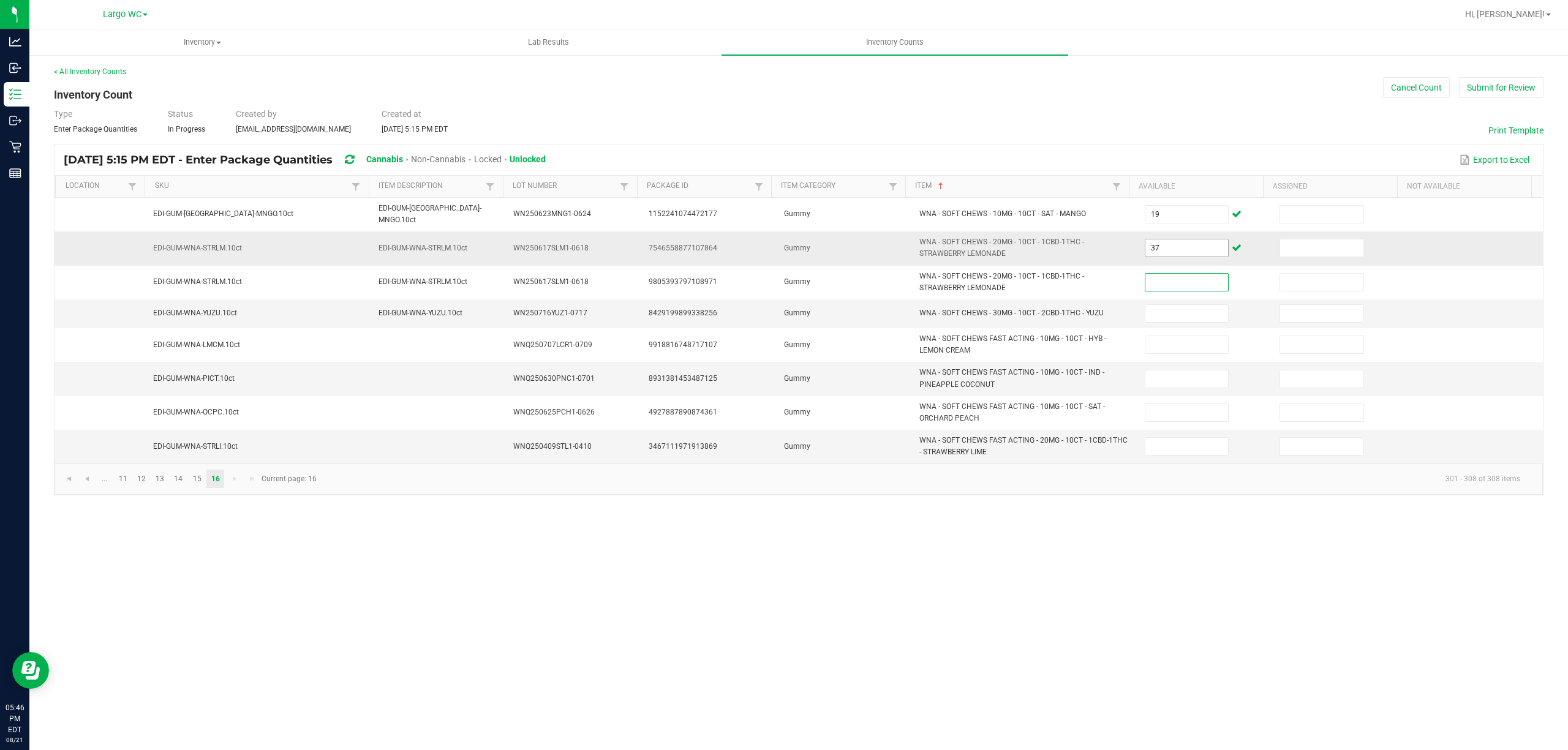
click at [1164, 244] on input "37" at bounding box center [1186, 248] width 83 height 17
click at [1507, 89] on button "Submit for Review" at bounding box center [1501, 87] width 84 height 21
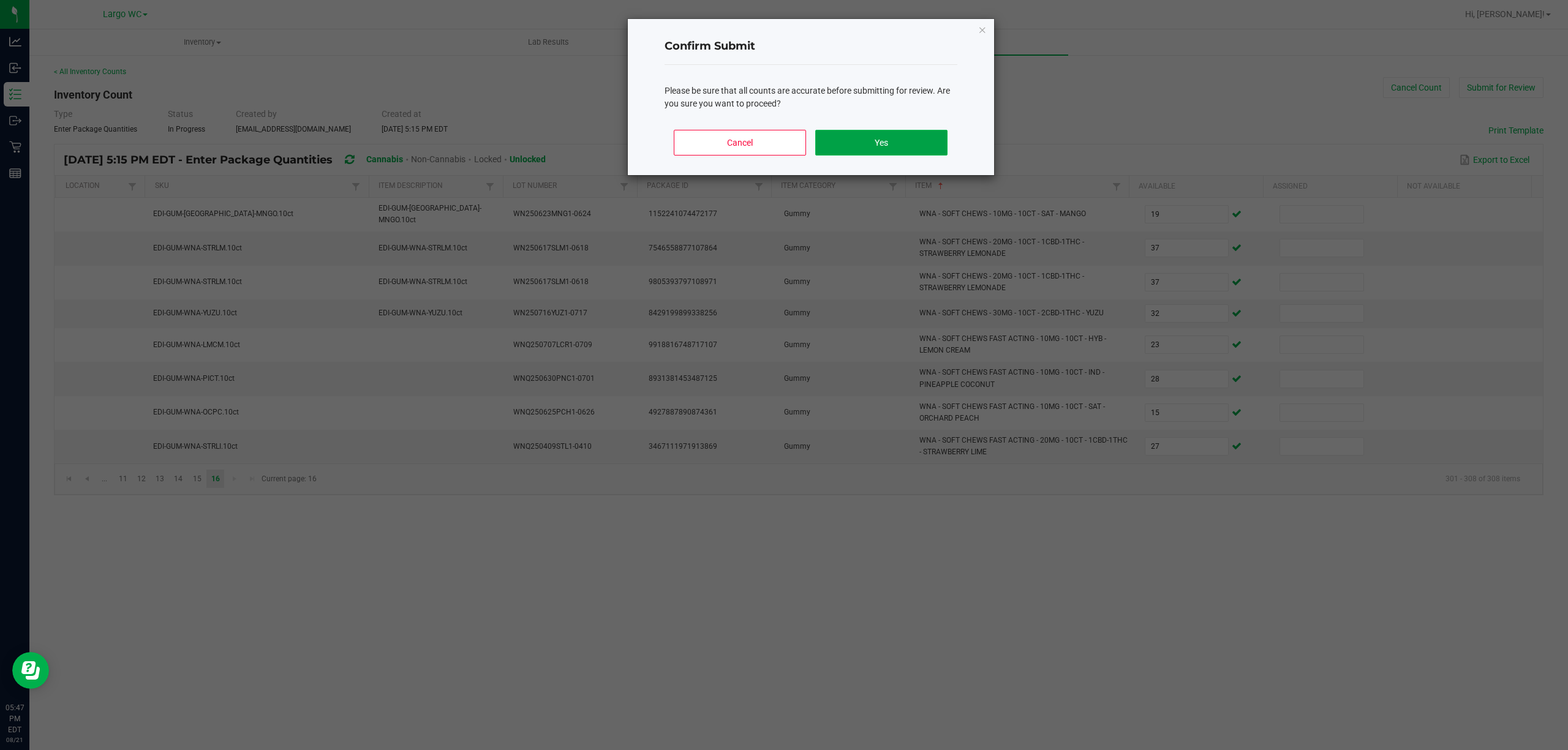
click at [919, 153] on button "Yes" at bounding box center [880, 142] width 132 height 25
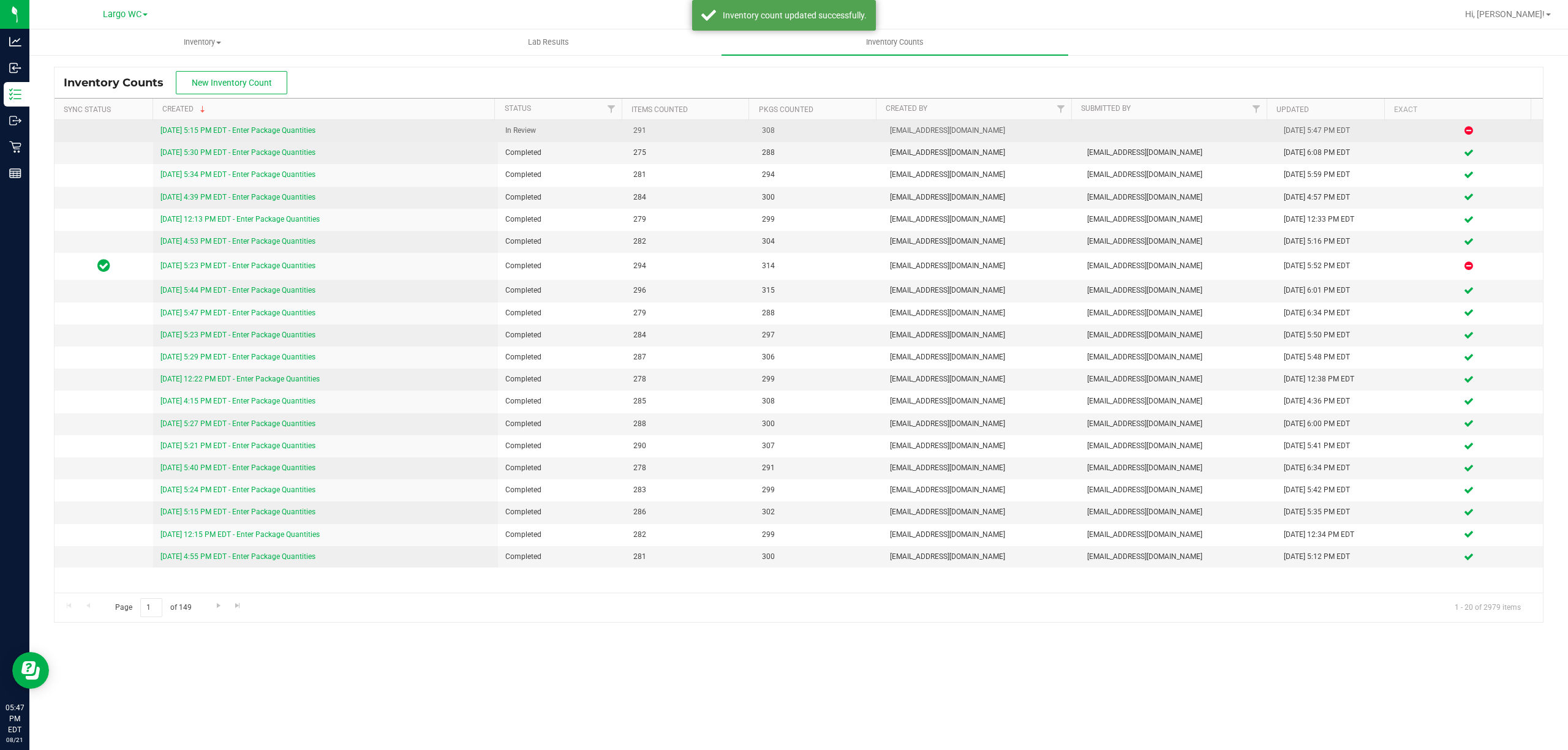
click at [295, 129] on link "8/21/25 5:15 PM EDT - Enter Package Quantities" at bounding box center [237, 130] width 155 height 9
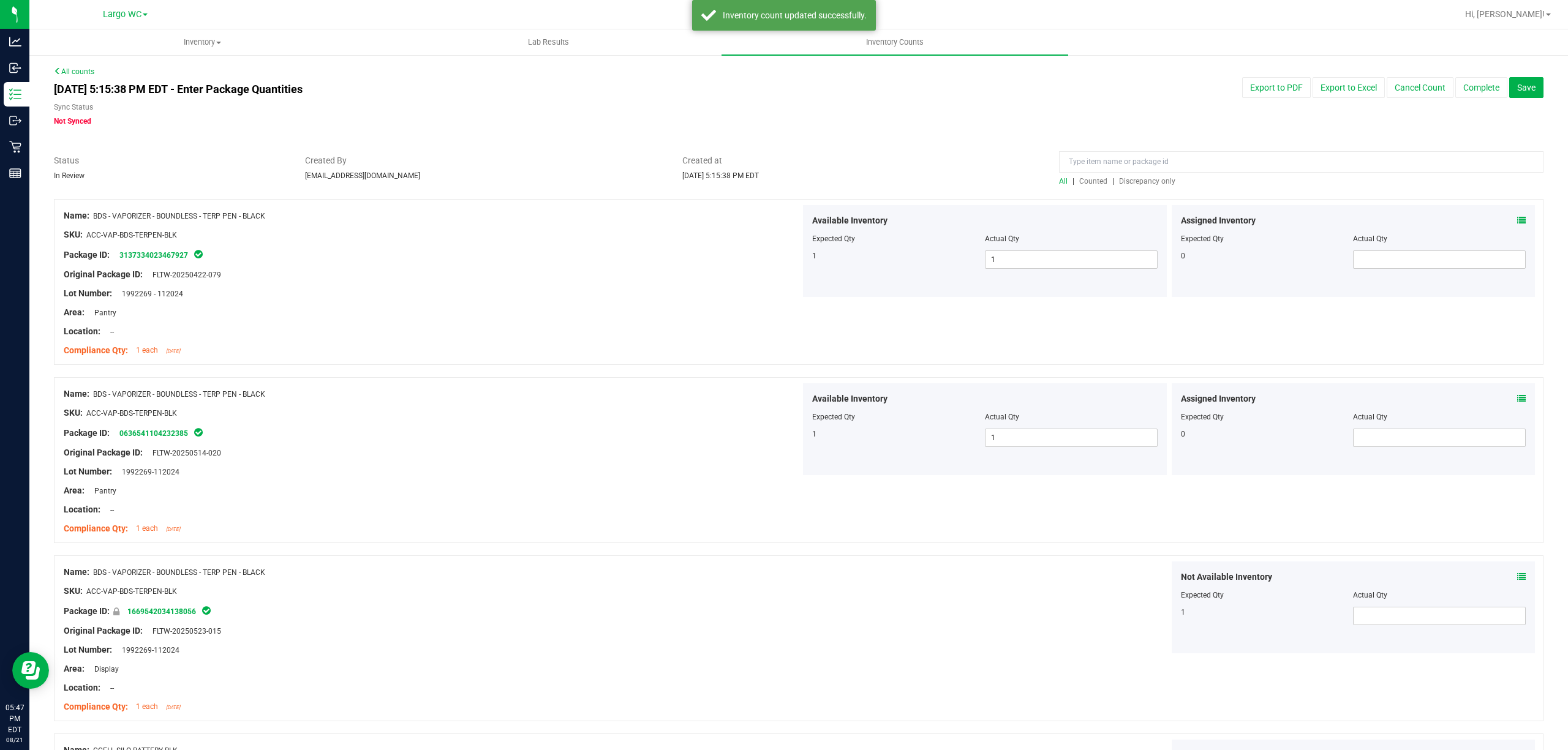
click at [1137, 185] on span "Discrepancy only" at bounding box center [1146, 181] width 56 height 9
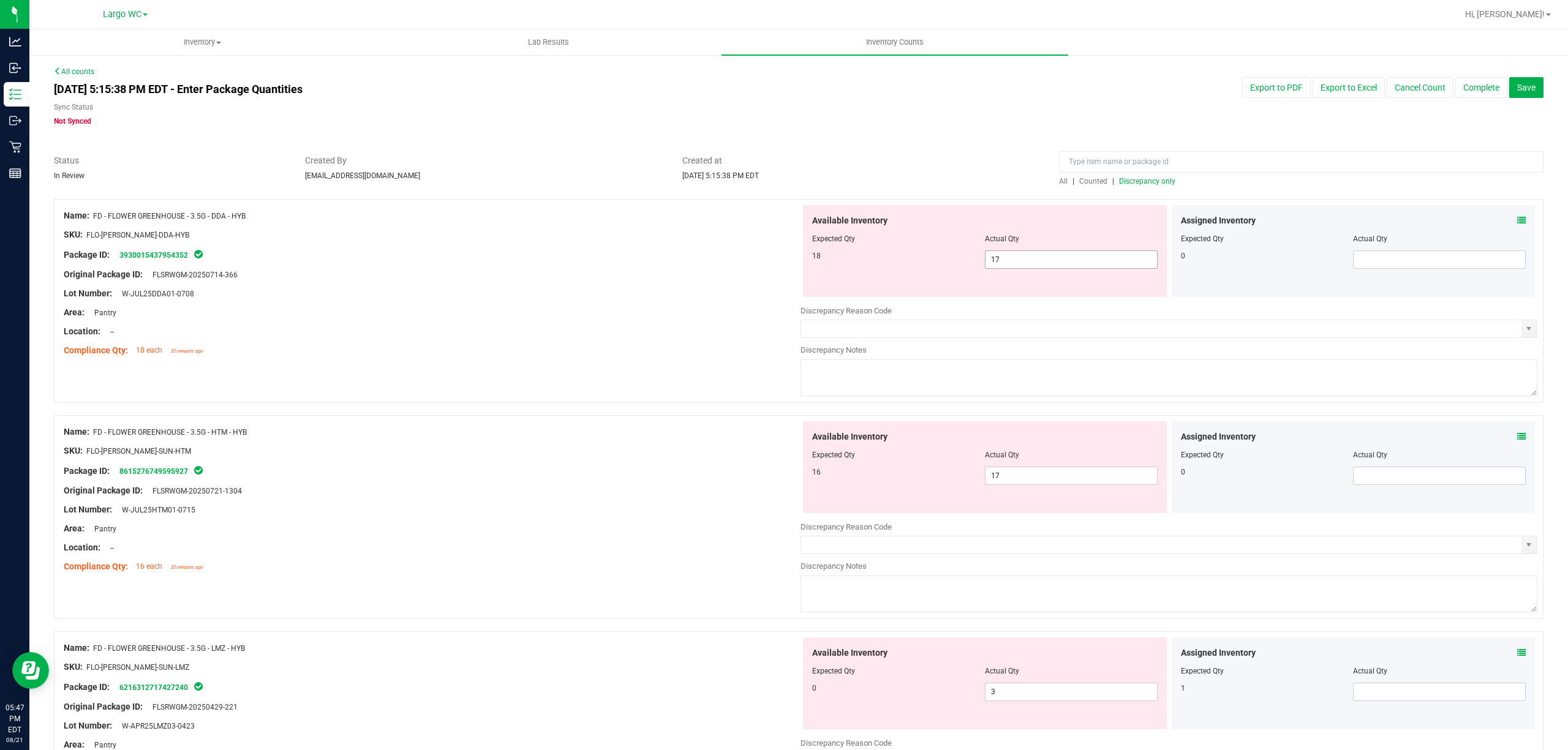
click at [1037, 266] on span "17 17" at bounding box center [1071, 259] width 173 height 18
click at [1037, 266] on input "17" at bounding box center [1071, 260] width 171 height 17
click at [1519, 217] on div "Assigned Inventory Expected Qty Actual Qty 0" at bounding box center [1353, 251] width 363 height 92
click at [1502, 224] on div "Assigned Inventory" at bounding box center [1353, 221] width 345 height 13
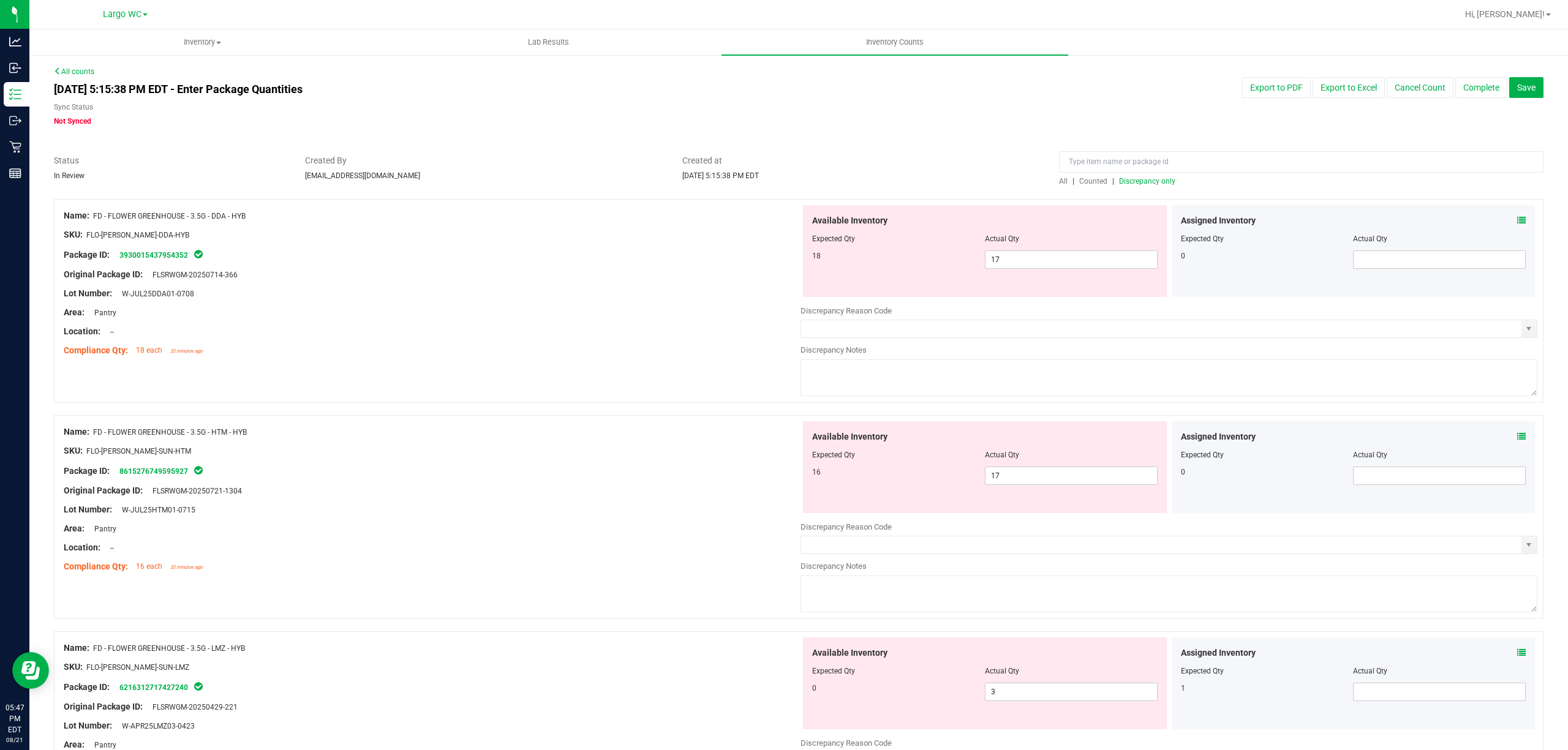
click at [1517, 224] on icon at bounding box center [1521, 221] width 9 height 9
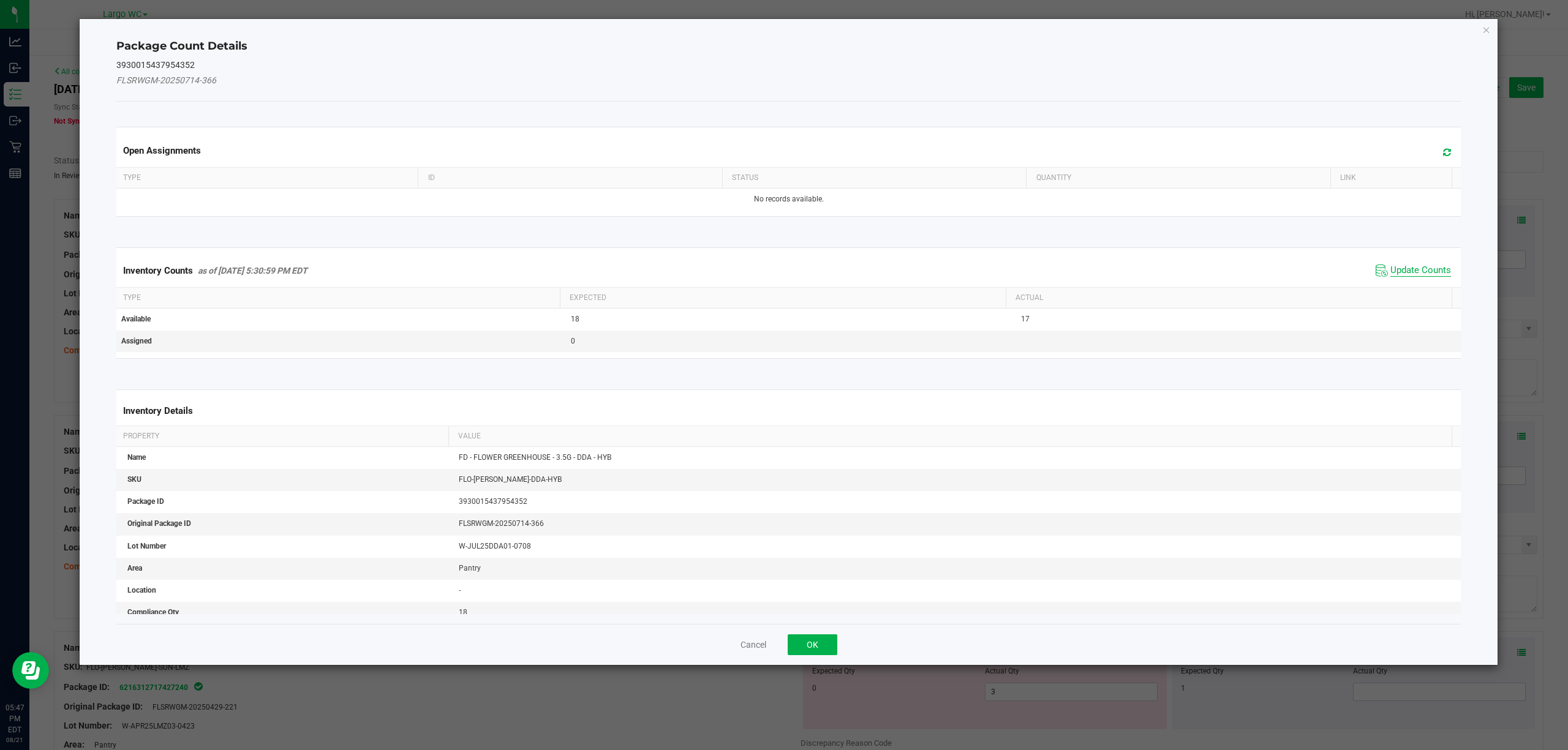
click at [1390, 272] on span "Update Counts" at bounding box center [1420, 270] width 60 height 12
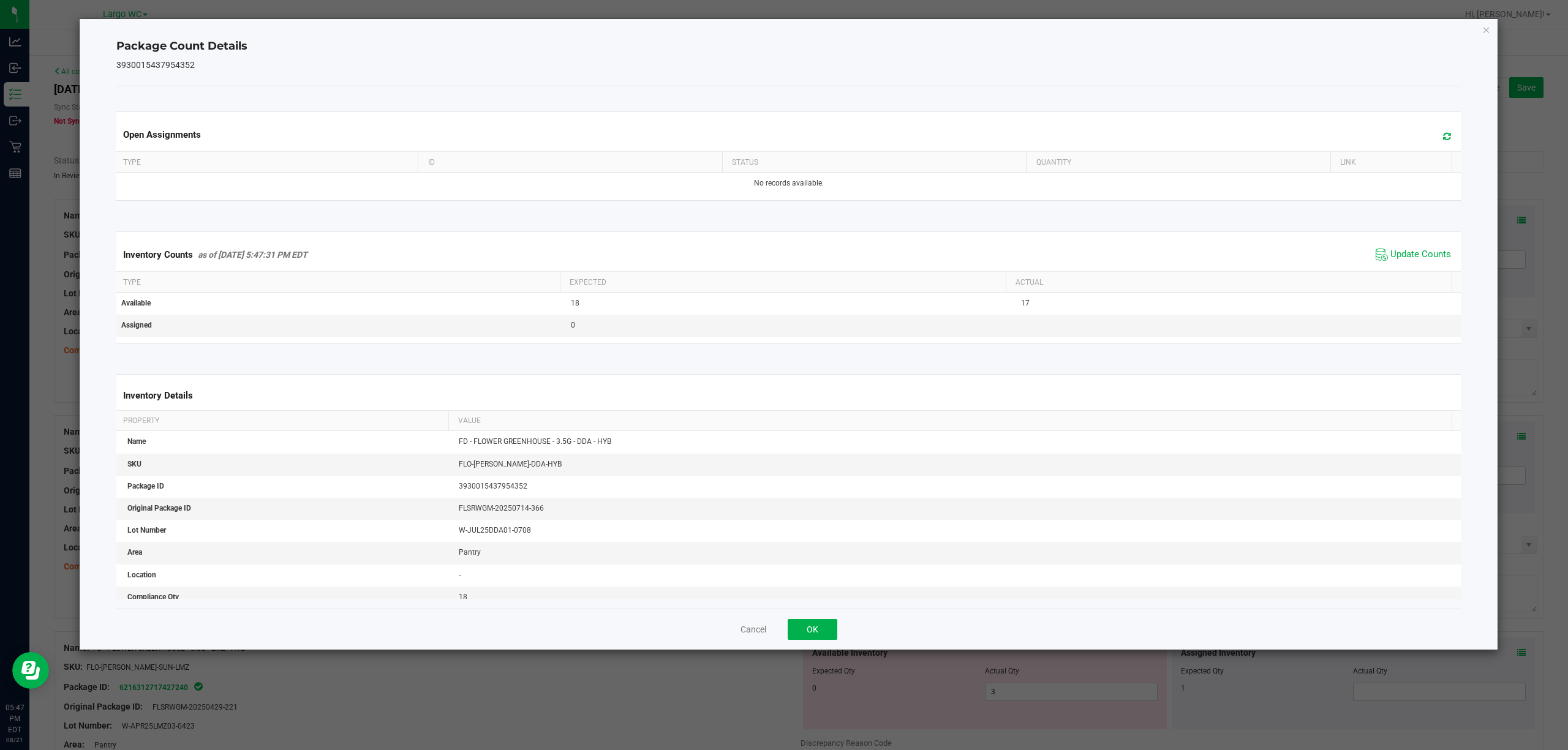
click at [1416, 264] on span "Update Counts" at bounding box center [1413, 254] width 82 height 18
click at [1488, 25] on icon "Close" at bounding box center [1486, 29] width 9 height 15
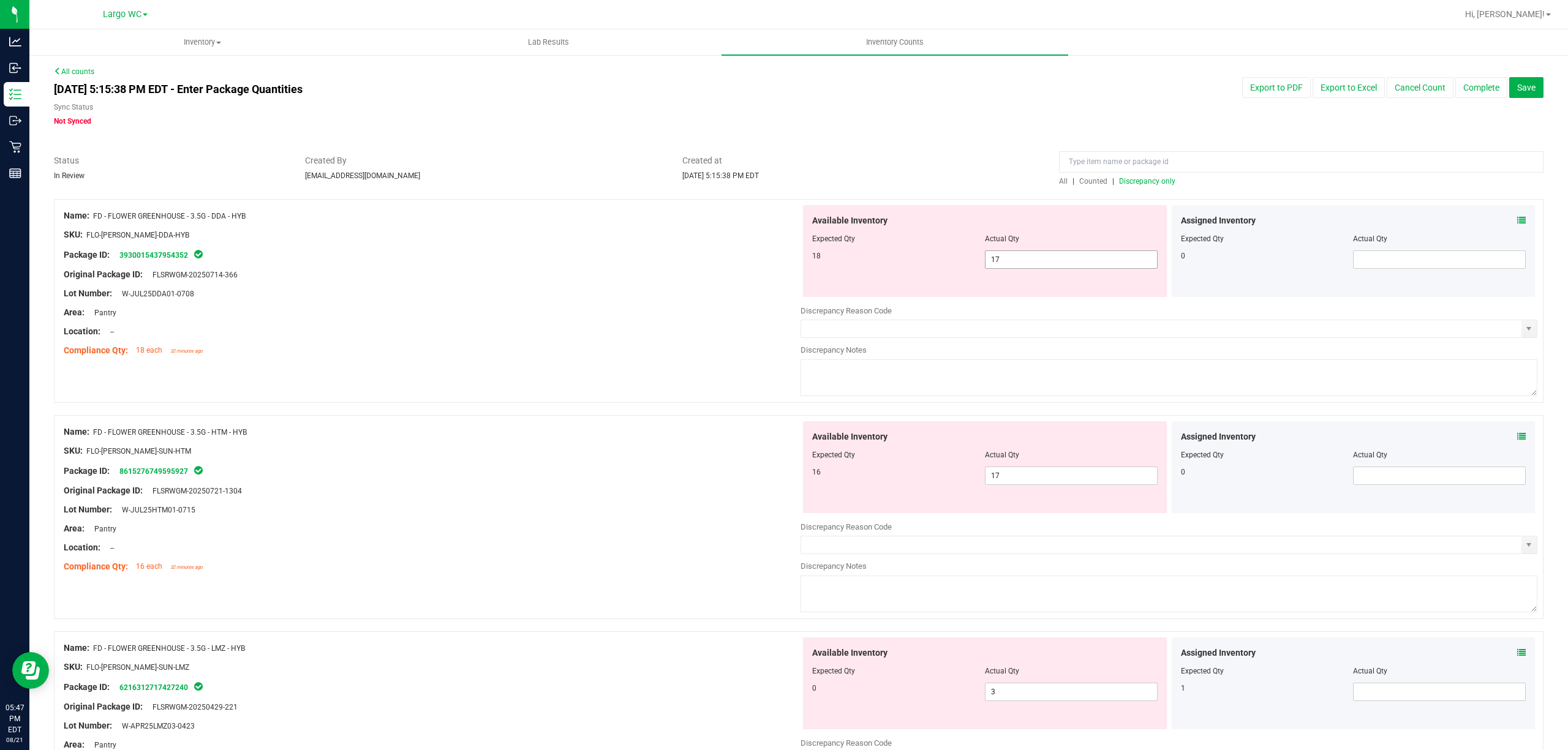
click at [1062, 263] on span "17 17" at bounding box center [1071, 259] width 173 height 18
click at [1062, 258] on input "17" at bounding box center [1071, 260] width 171 height 17
drag, startPoint x: 717, startPoint y: 250, endPoint x: 693, endPoint y: 241, distance: 25.6
click at [717, 248] on div "Package ID: 3930015437954352" at bounding box center [432, 255] width 737 height 15
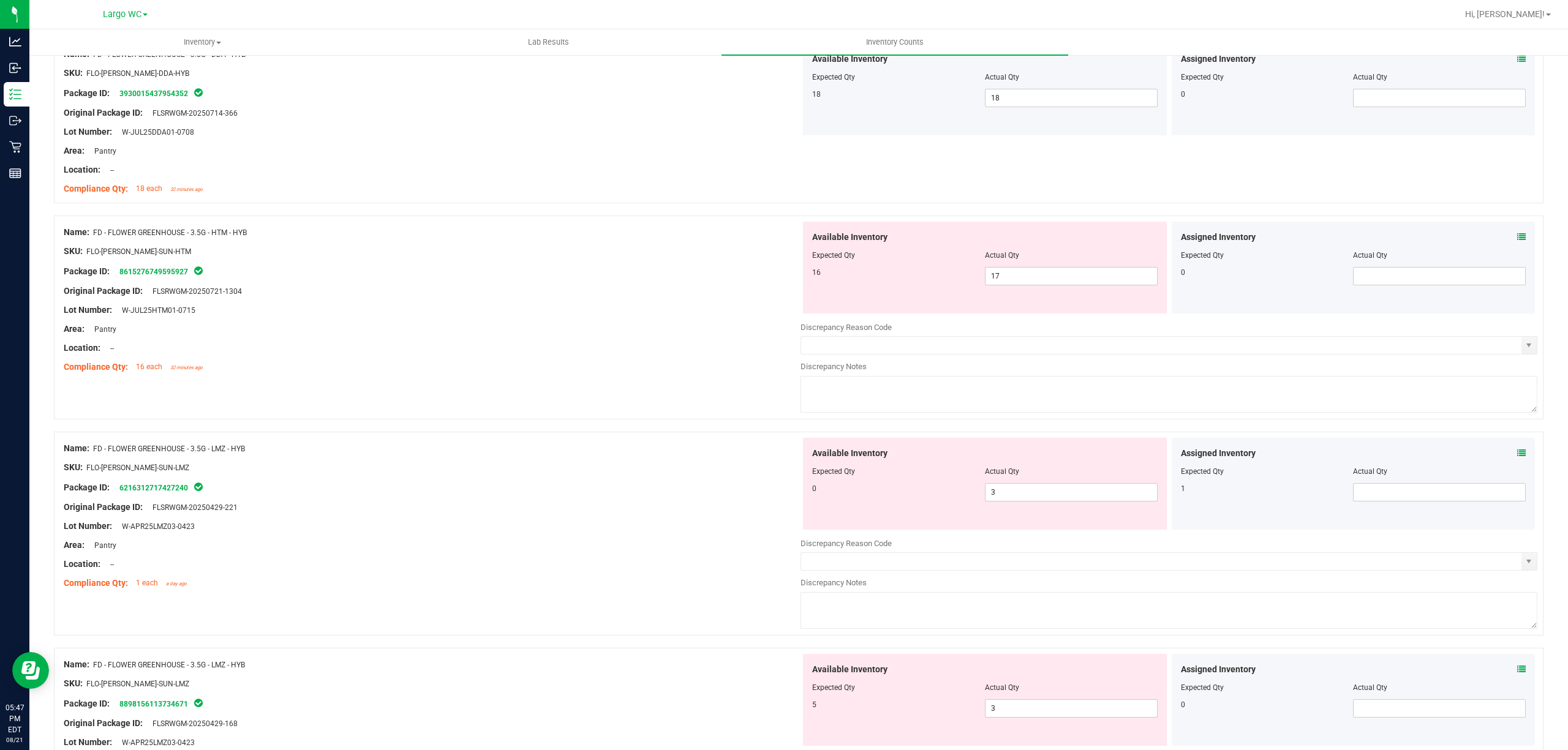
scroll to position [163, 0]
click at [1027, 279] on span "17 17" at bounding box center [1071, 275] width 173 height 18
click at [1027, 279] on input "17" at bounding box center [1071, 275] width 171 height 17
click at [741, 275] on div "Package ID: 8615276749595927" at bounding box center [432, 270] width 737 height 15
click at [1517, 233] on icon at bounding box center [1521, 236] width 9 height 9
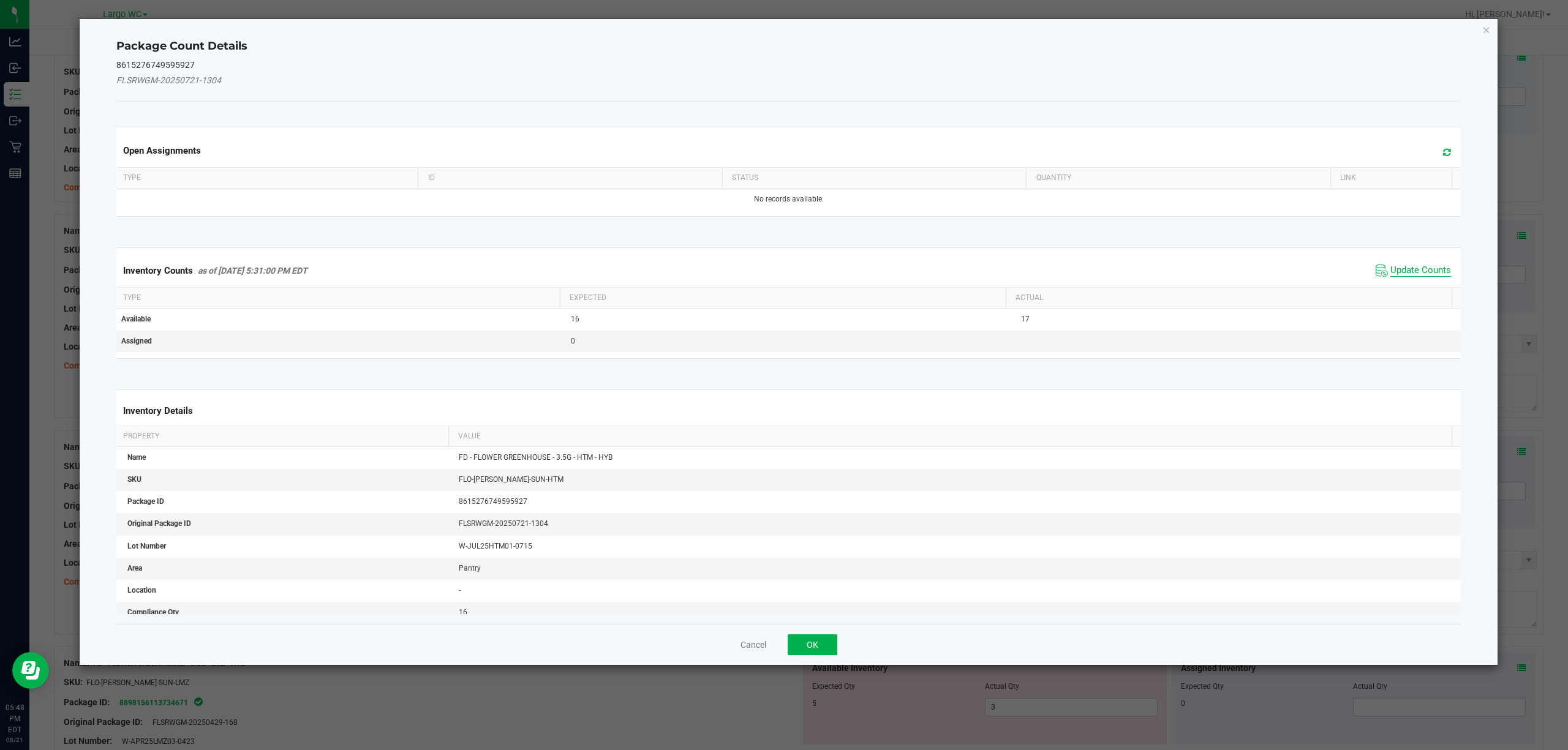
click at [1396, 270] on span "Update Counts" at bounding box center [1420, 270] width 60 height 12
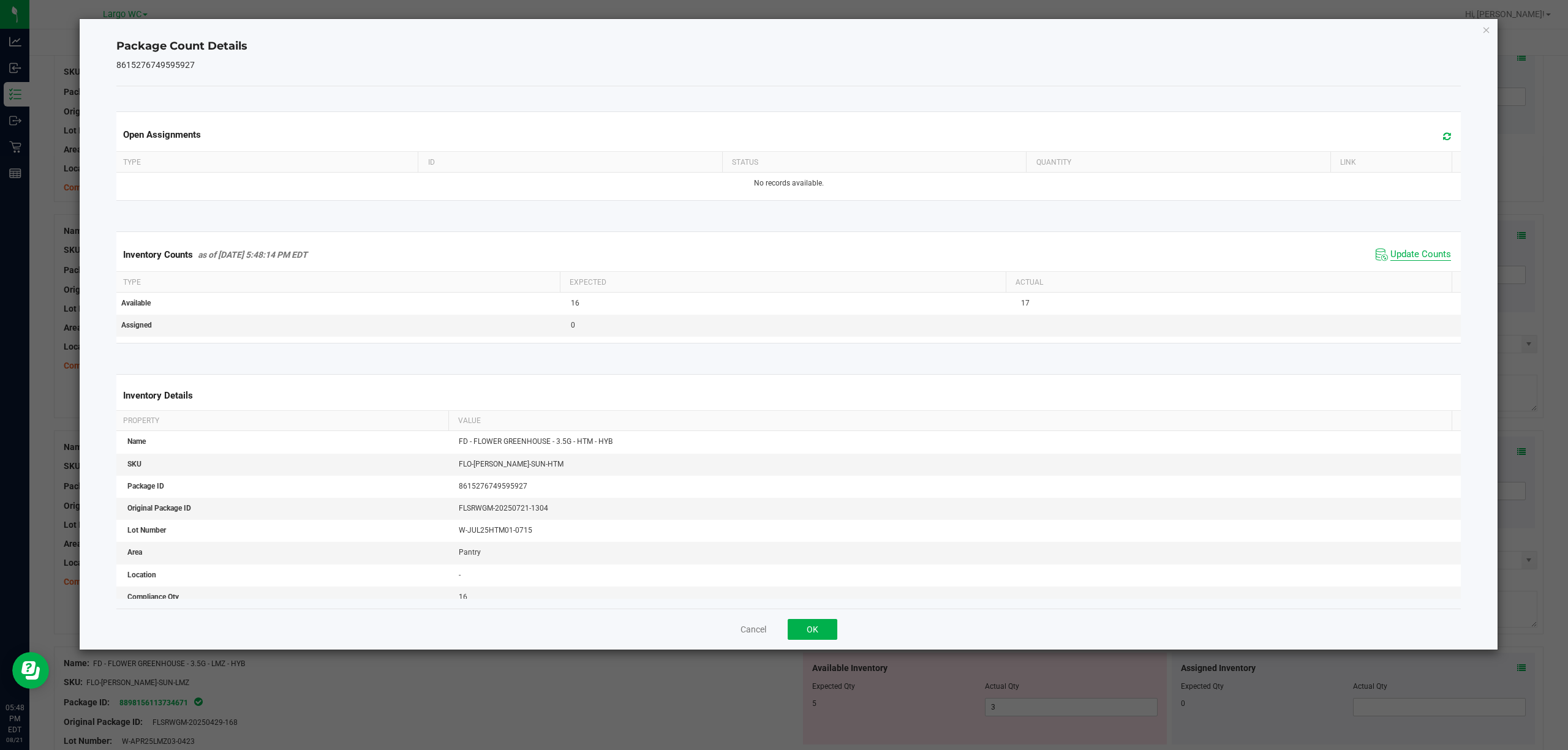
click at [1397, 253] on span "Update Counts" at bounding box center [1420, 254] width 60 height 12
click at [1470, 29] on div "Package Count Details 8615276749595927 Open Assignments Type ID Status Quantity…" at bounding box center [788, 334] width 1418 height 631
click at [1479, 32] on div "Package Count Details 8615276749595927 Open Assignments Type ID Status Quantity…" at bounding box center [788, 334] width 1418 height 631
click at [1482, 25] on icon "Close" at bounding box center [1486, 29] width 9 height 15
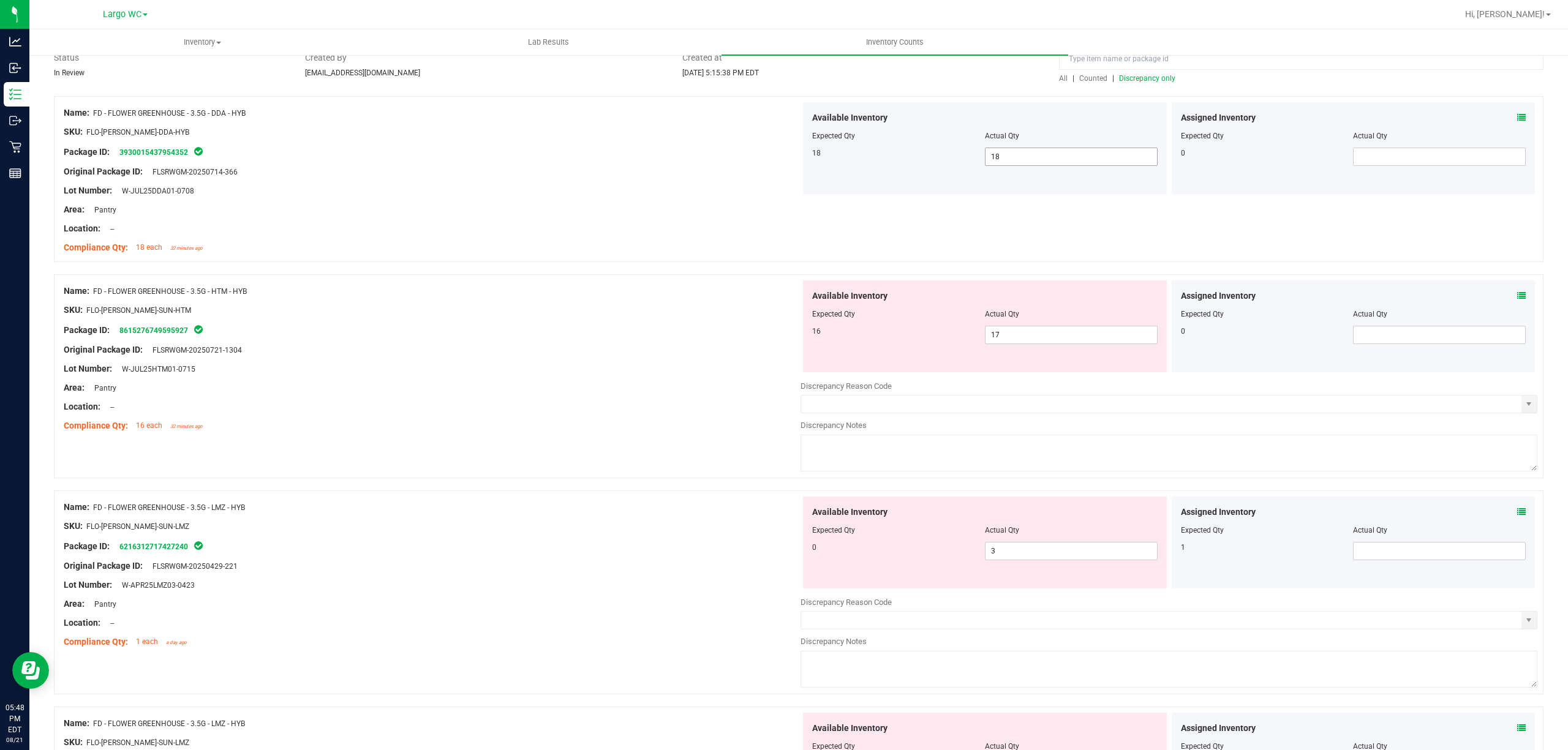
scroll to position [0, 0]
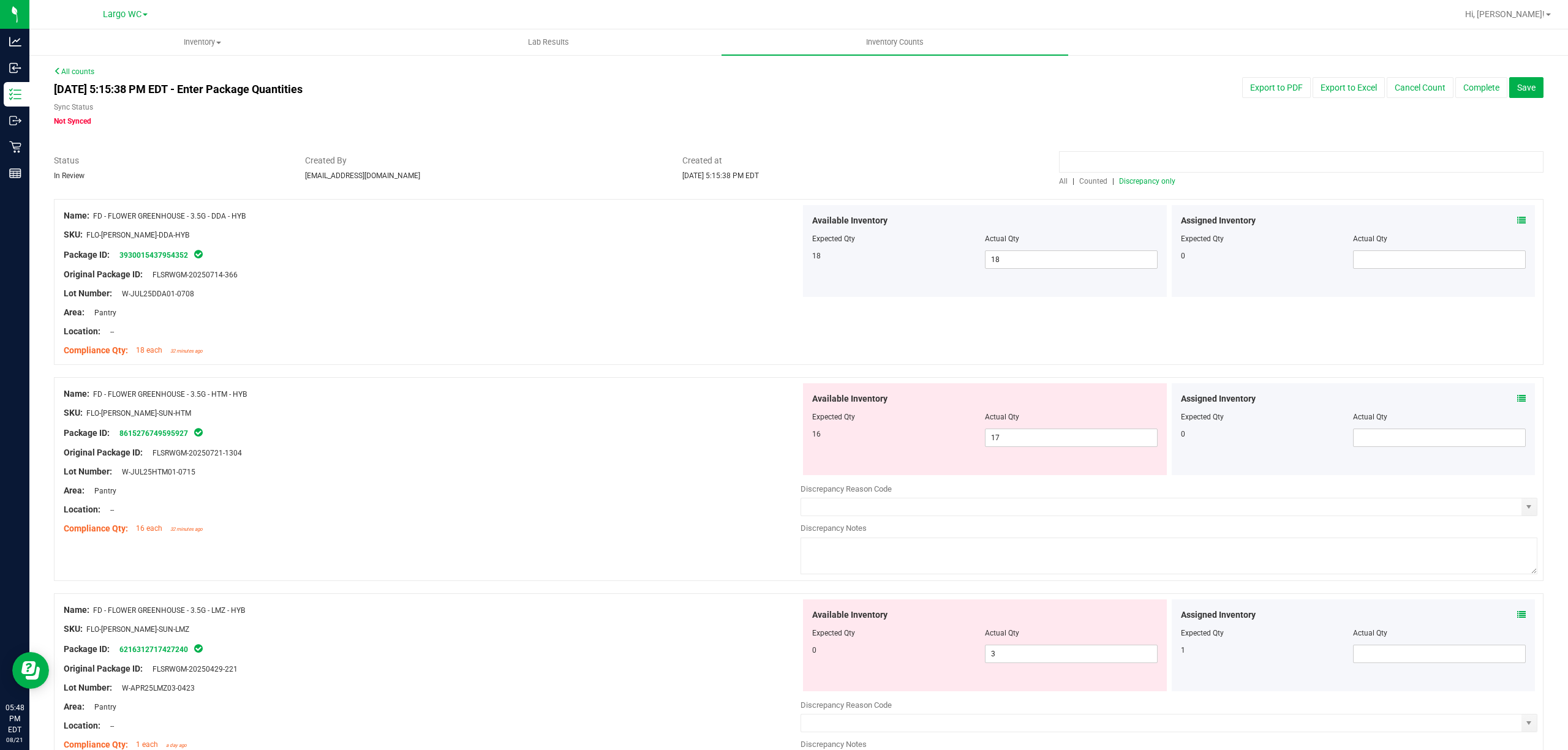
click at [1193, 165] on input at bounding box center [1301, 162] width 484 height 21
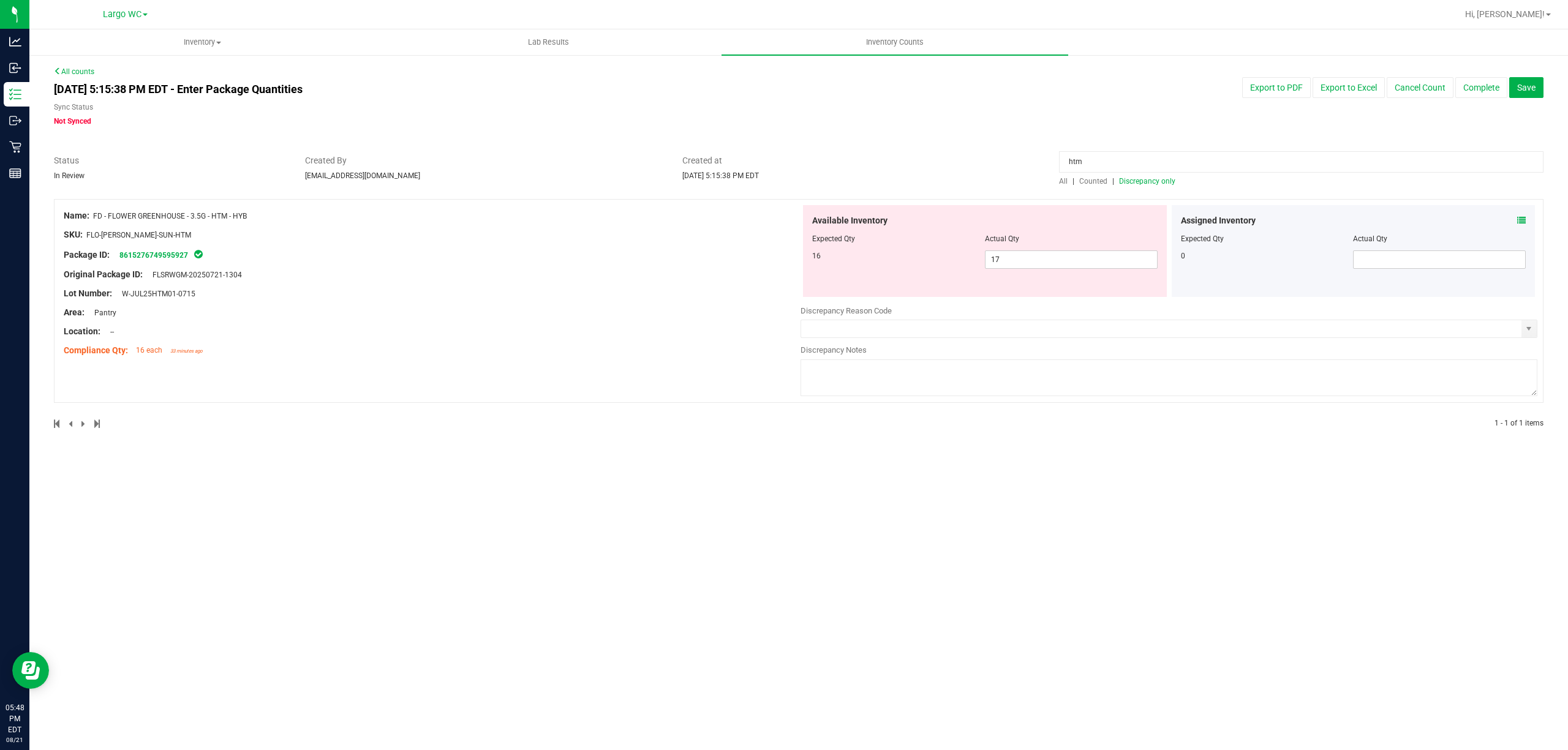
click at [1090, 178] on span "Counted" at bounding box center [1093, 181] width 28 height 9
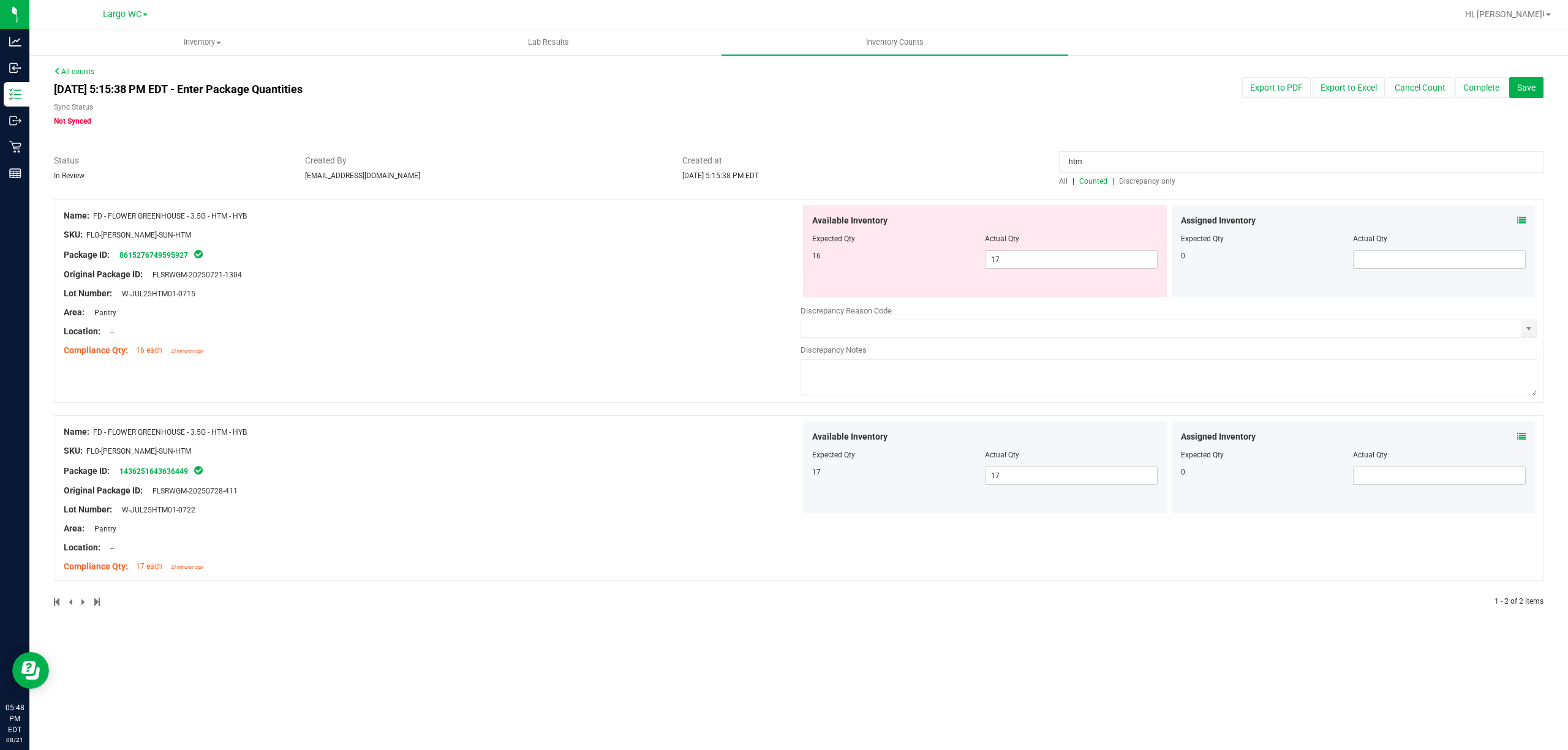
click at [1519, 434] on icon at bounding box center [1521, 437] width 9 height 9
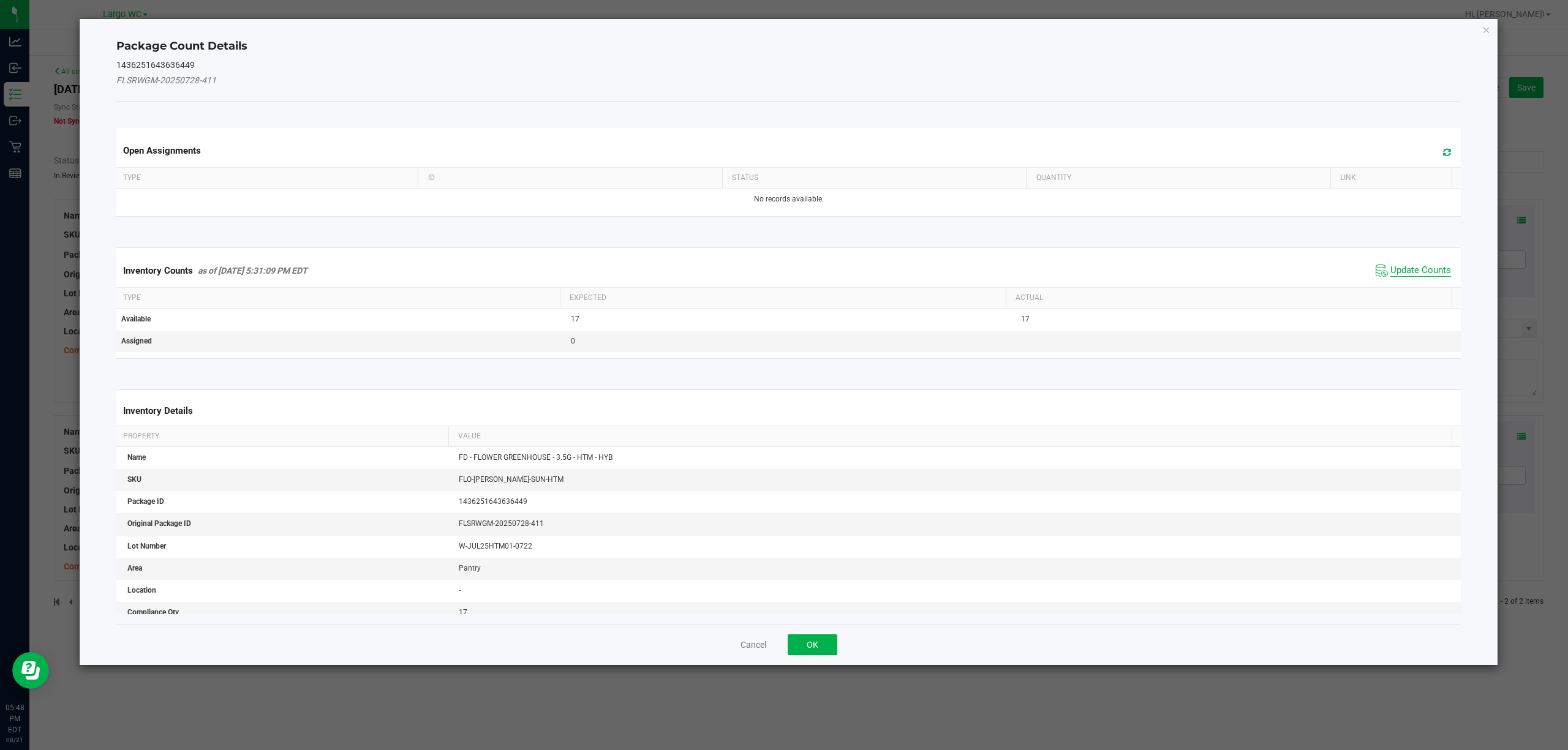
click at [1398, 269] on span "Update Counts" at bounding box center [1420, 270] width 60 height 12
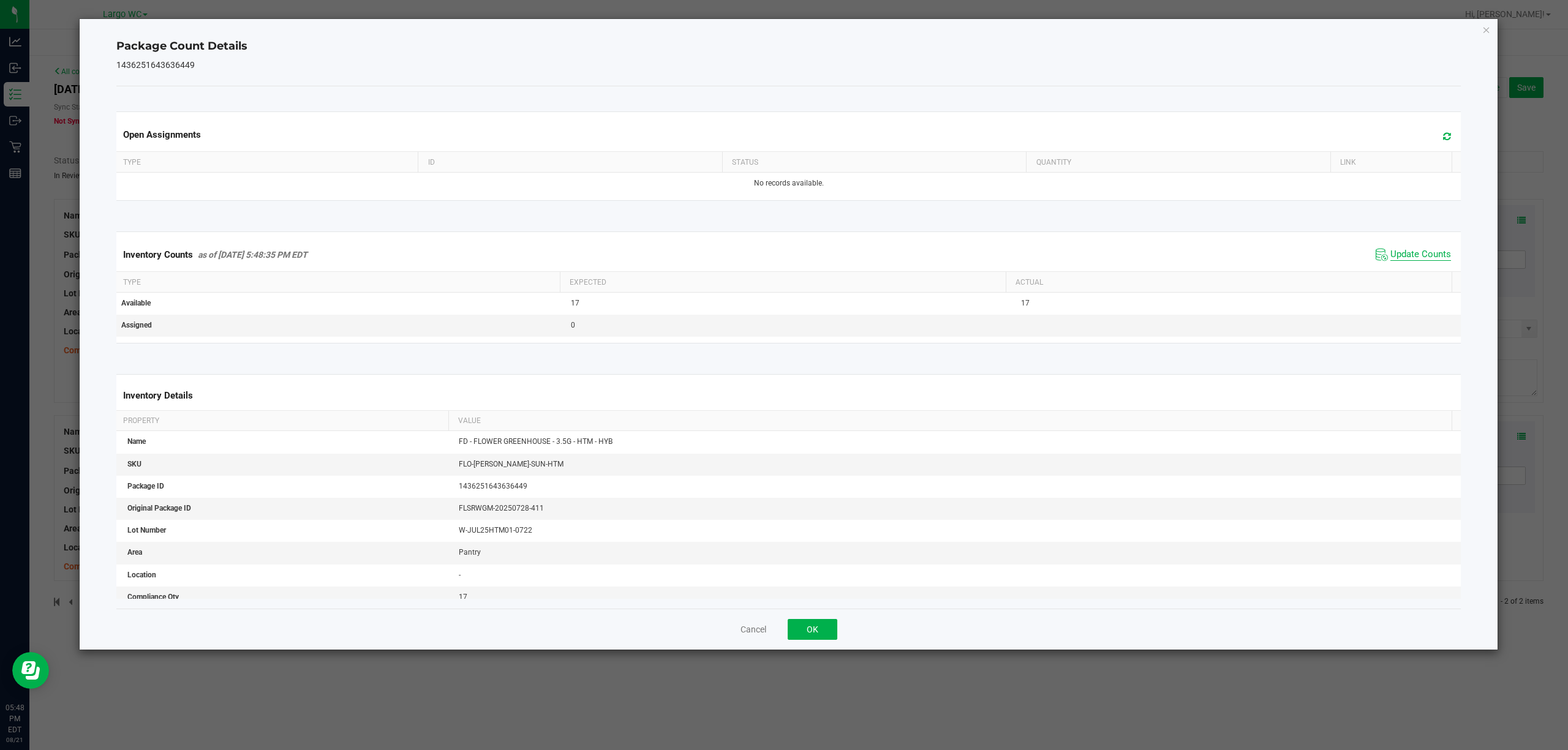
click at [1398, 258] on span "Update Counts" at bounding box center [1420, 254] width 60 height 12
click at [1486, 27] on icon "Close" at bounding box center [1486, 29] width 9 height 15
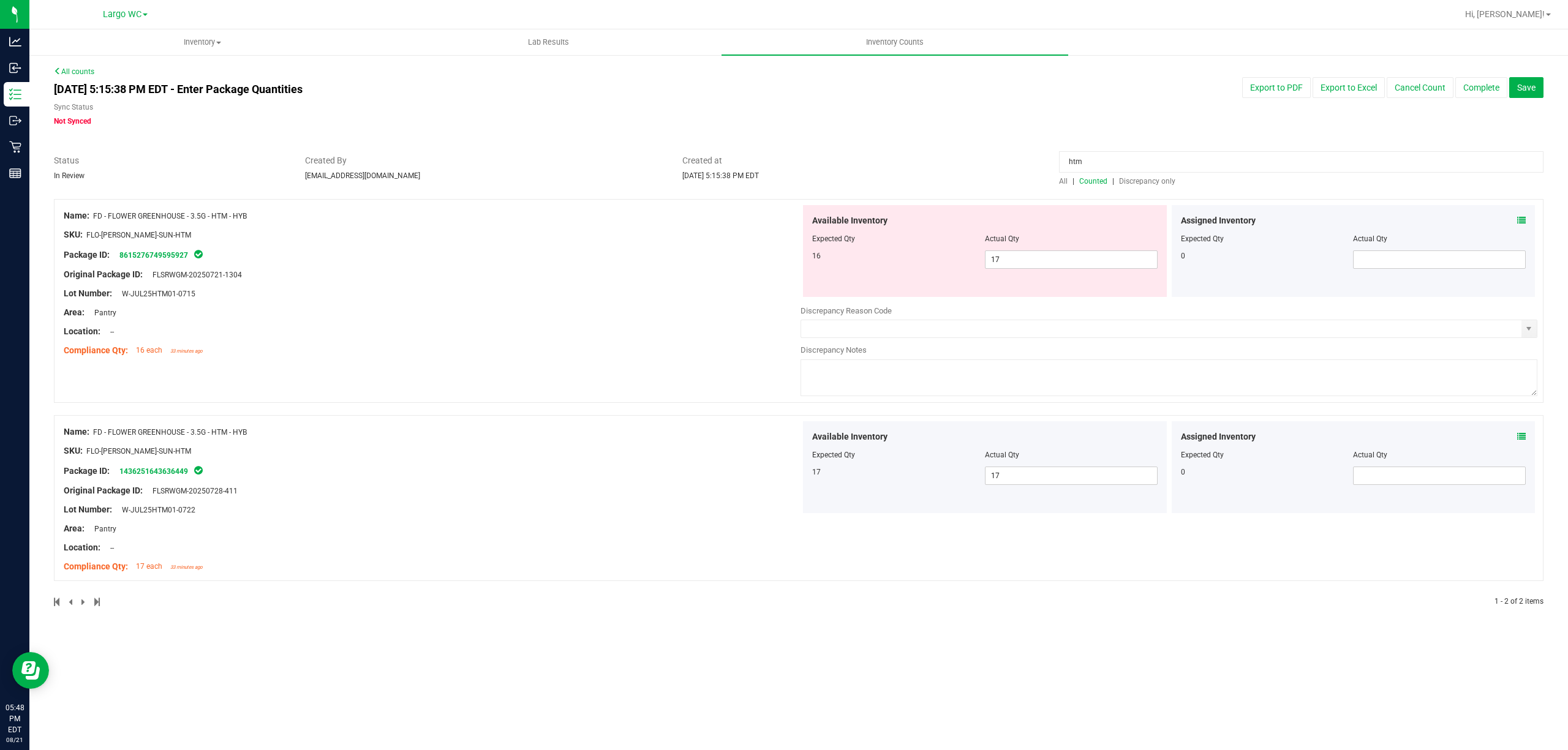
click at [1522, 216] on icon at bounding box center [1521, 221] width 9 height 9
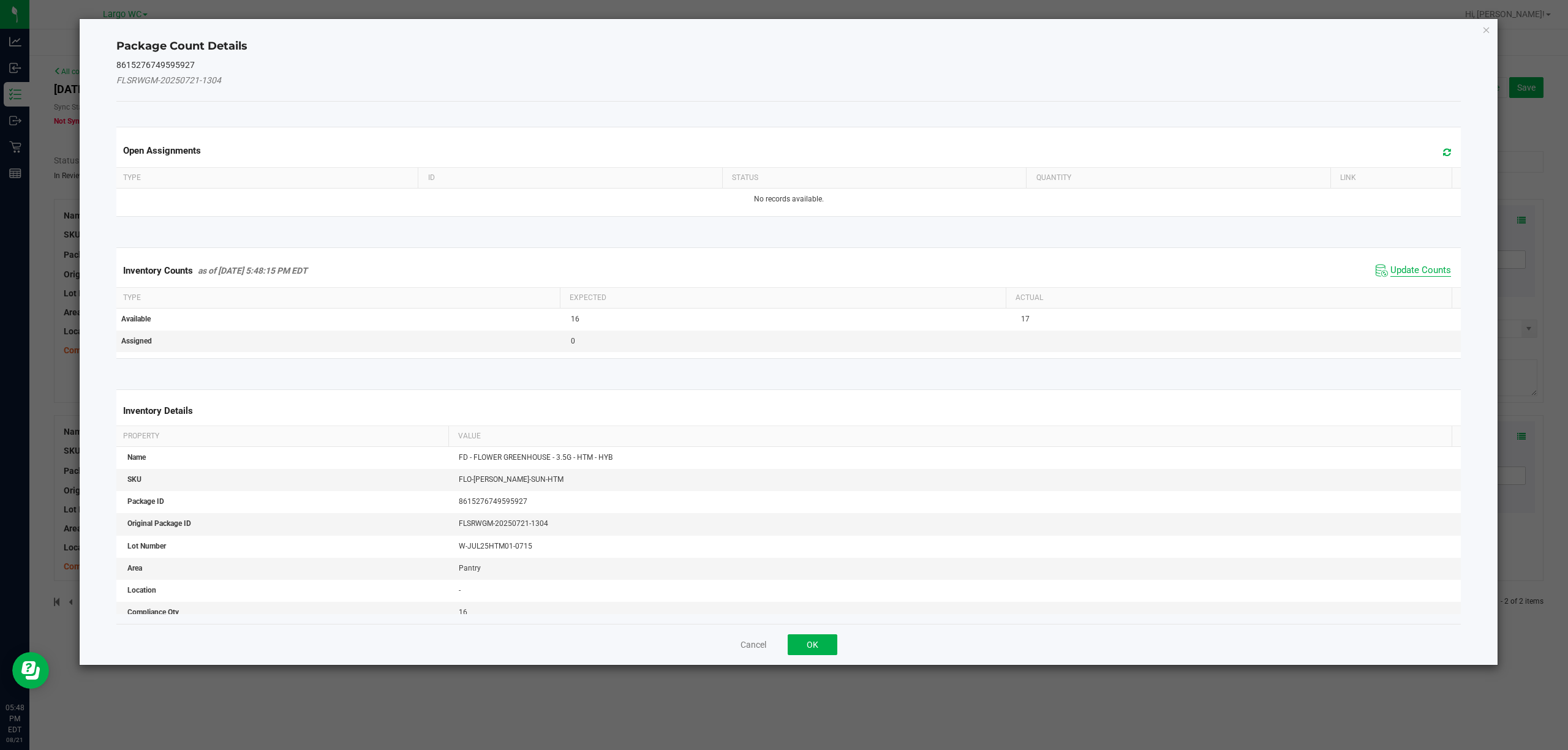
click at [1390, 265] on span "Update Counts" at bounding box center [1420, 270] width 60 height 12
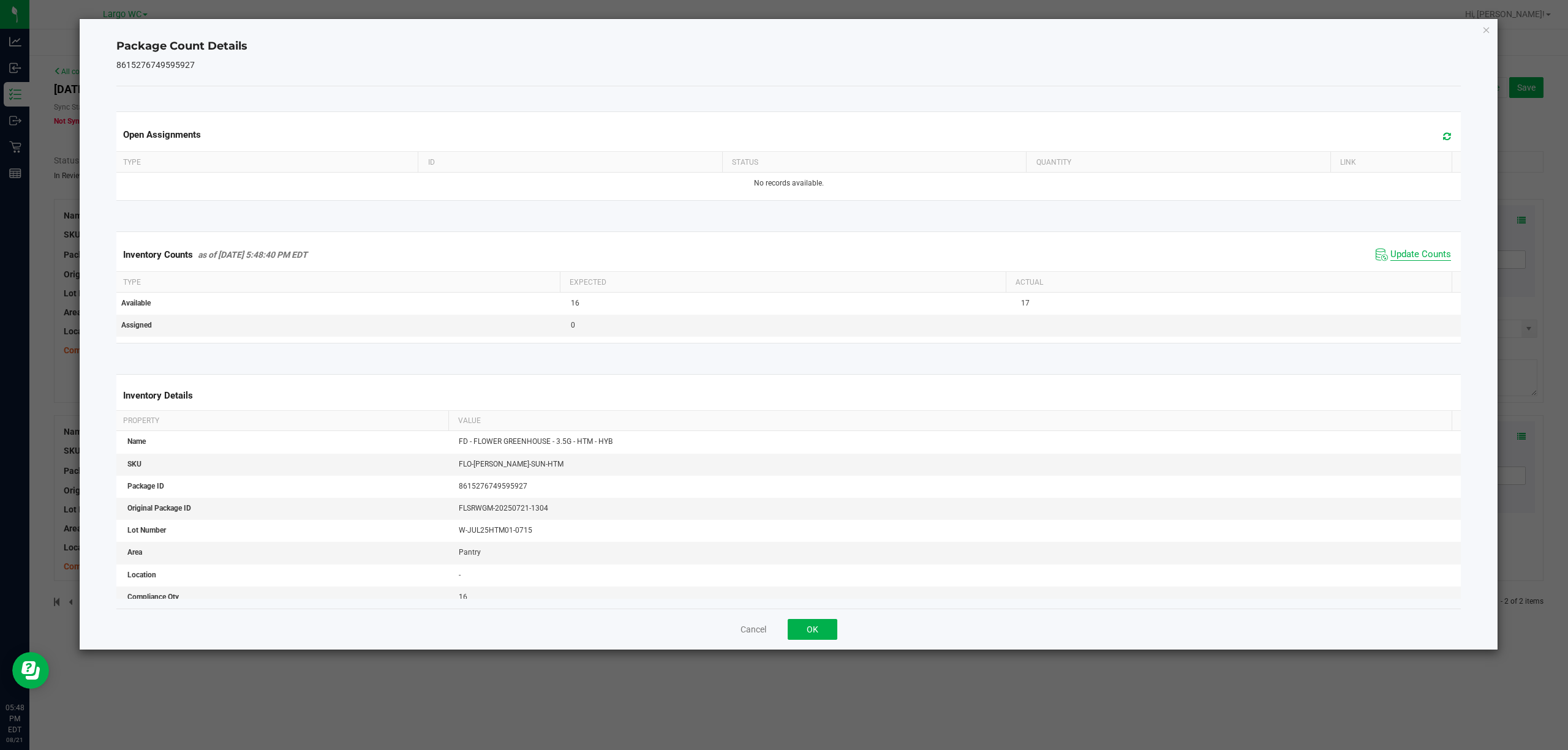
click at [1382, 264] on span "Update Counts" at bounding box center [1413, 254] width 82 height 18
click at [1480, 32] on div "Package Count Details 8615276749595927 Open Assignments Type ID Status Quantity…" at bounding box center [788, 334] width 1418 height 631
click at [1482, 30] on icon "Close" at bounding box center [1486, 29] width 9 height 15
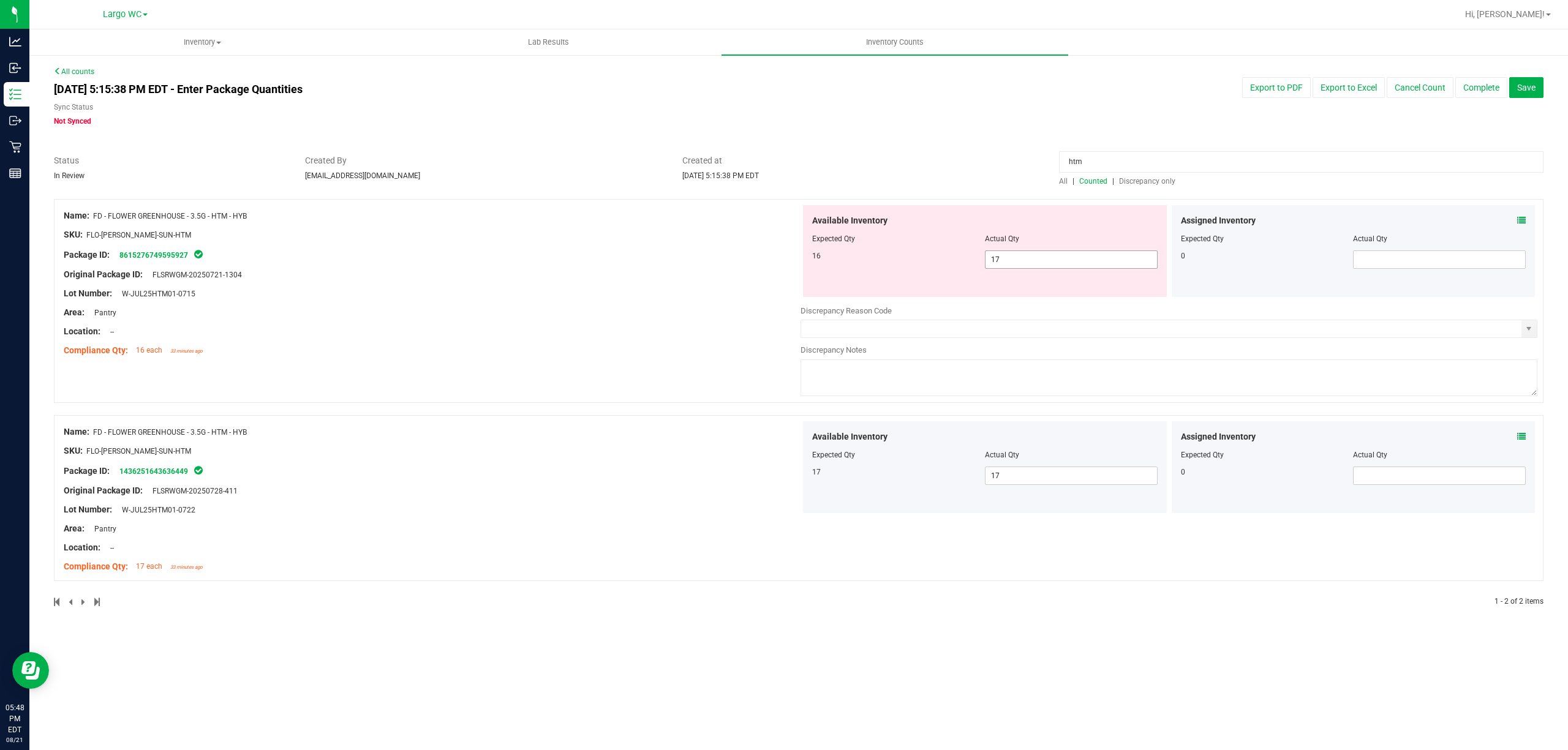
click at [1006, 250] on span "17 17" at bounding box center [1071, 259] width 173 height 18
click at [1002, 248] on div at bounding box center [985, 247] width 345 height 6
click at [995, 290] on div "Available Inventory Expected Qty Actual Qty 16 17 17" at bounding box center [984, 251] width 363 height 92
click at [1012, 264] on span "17 17" at bounding box center [1071, 259] width 173 height 18
click at [1012, 264] on input "17" at bounding box center [1071, 260] width 171 height 17
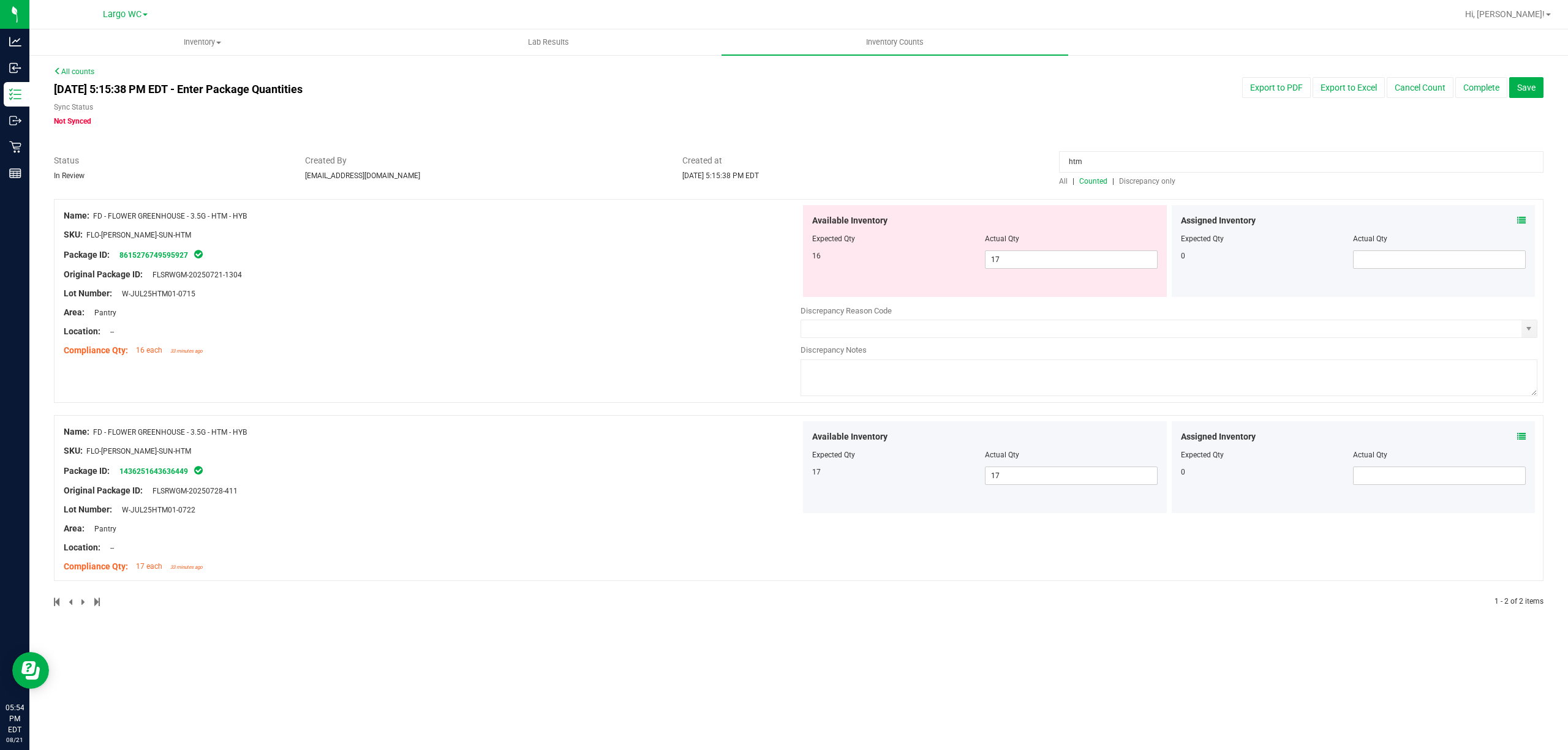
click at [1526, 221] on div "Assigned Inventory Expected Qty Actual Qty 0" at bounding box center [1353, 251] width 363 height 92
click at [1521, 219] on icon at bounding box center [1521, 221] width 9 height 9
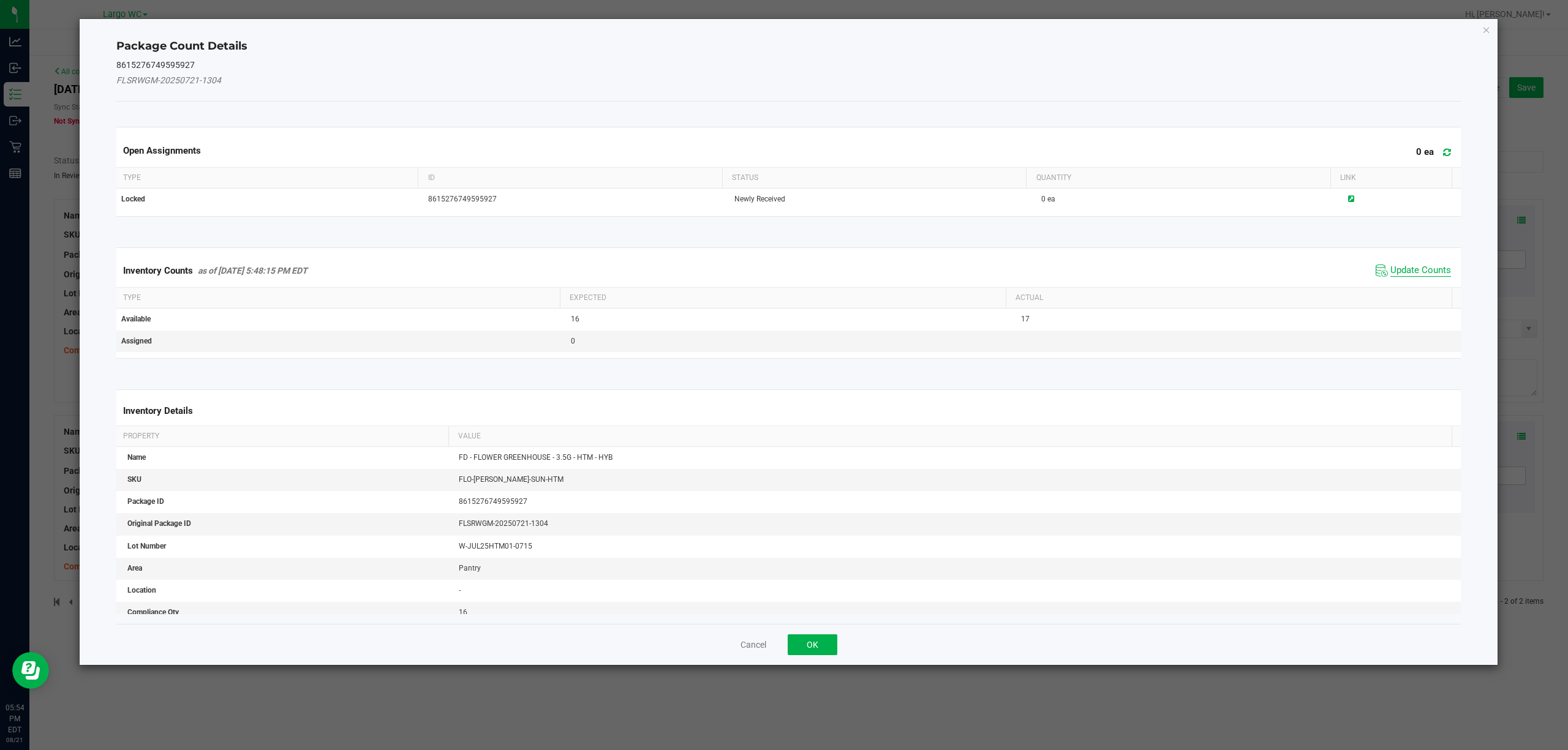
click at [1422, 272] on span "Update Counts" at bounding box center [1420, 270] width 60 height 12
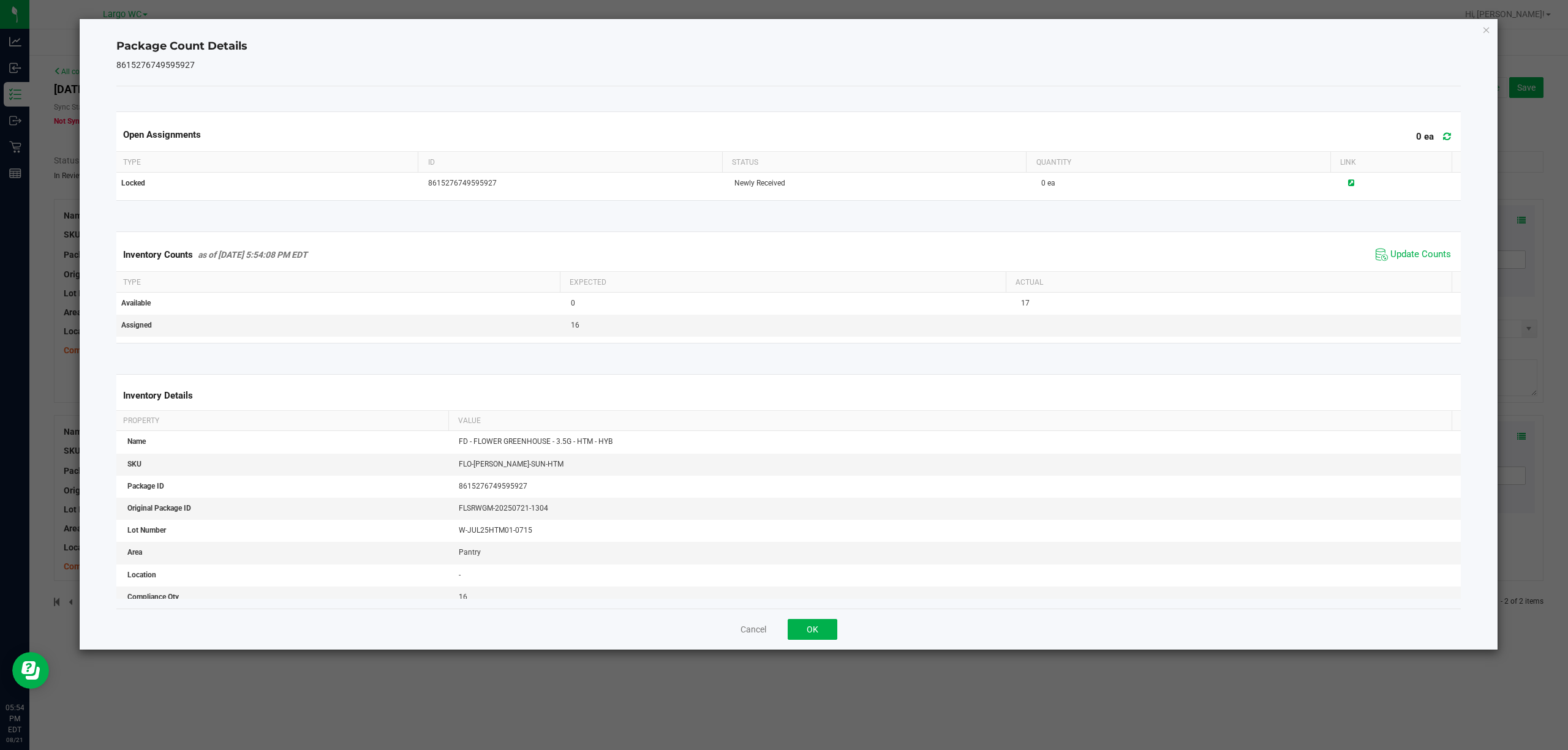
click at [1480, 30] on div "Package Count Details 8615276749595927 Open Assignments 0 ea Type ID Status Qua…" at bounding box center [788, 334] width 1418 height 631
click at [1484, 30] on icon "Close" at bounding box center [1486, 29] width 9 height 15
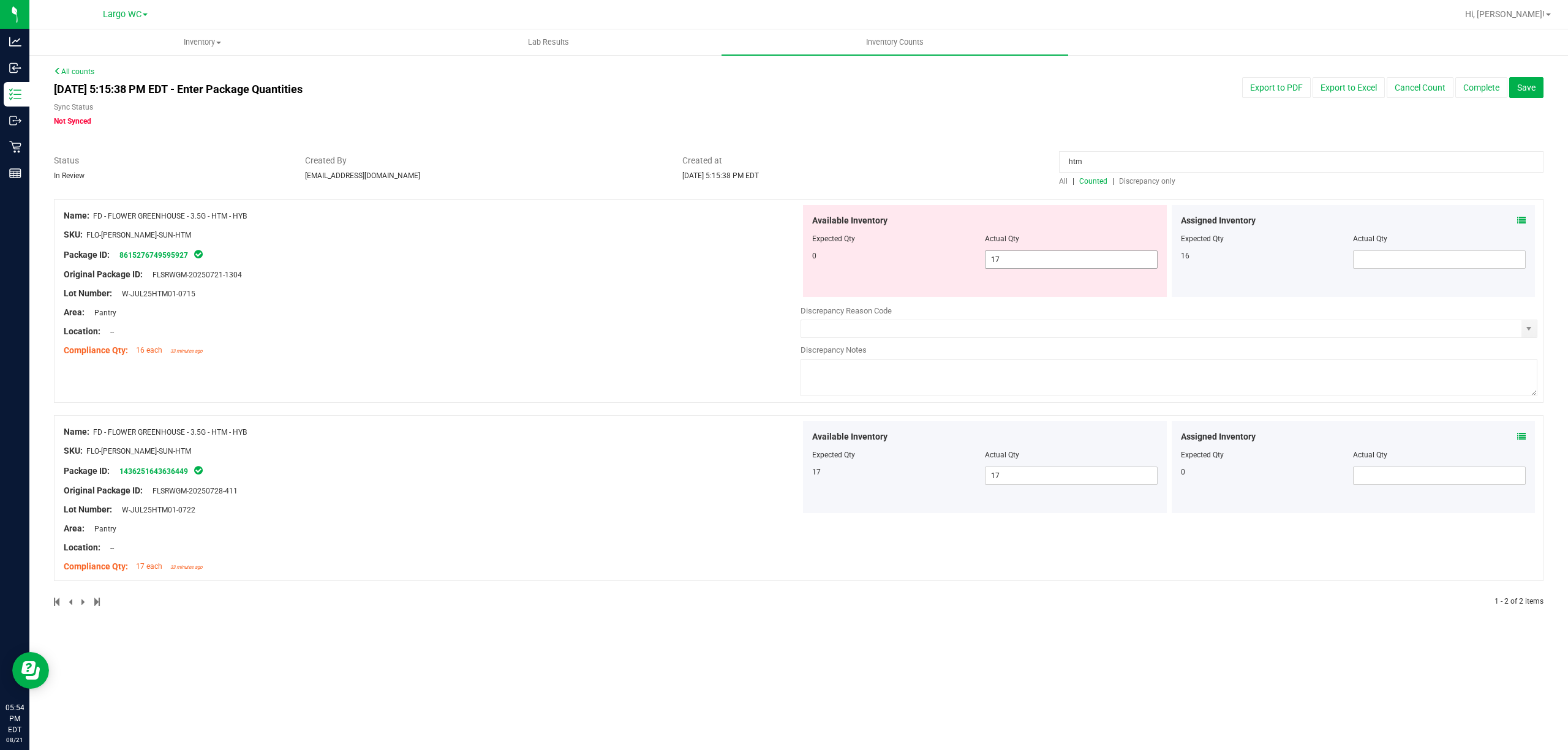
click at [1017, 256] on span "17 17" at bounding box center [1071, 259] width 173 height 18
click at [1017, 256] on input "17" at bounding box center [1071, 260] width 171 height 17
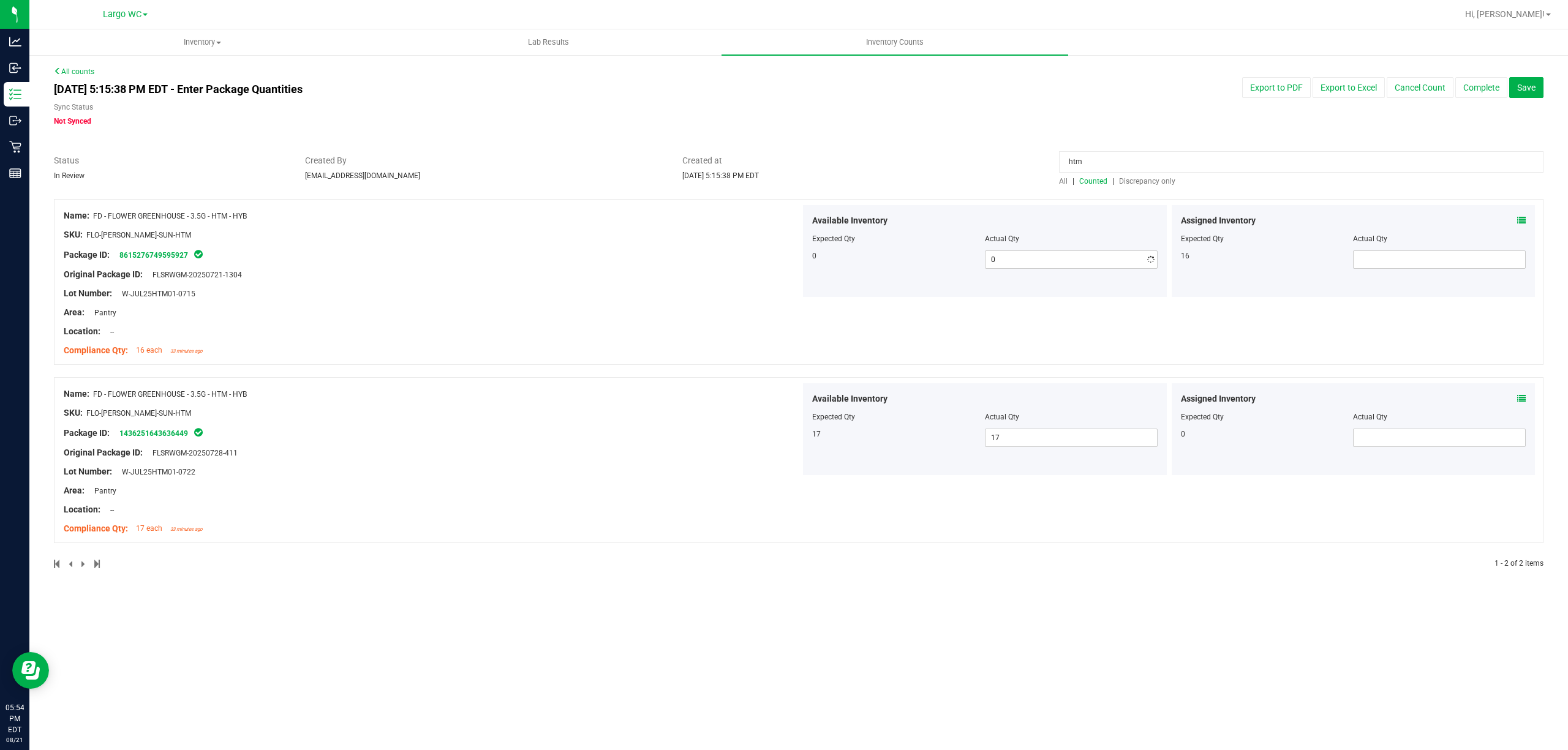
click at [626, 264] on div at bounding box center [432, 265] width 737 height 6
click at [1460, 264] on span at bounding box center [1438, 259] width 173 height 18
click at [787, 272] on div "Original Package ID: FLSRWGM-20250721-1304" at bounding box center [432, 275] width 737 height 13
click at [1162, 180] on span "Discrepancy only" at bounding box center [1146, 181] width 56 height 9
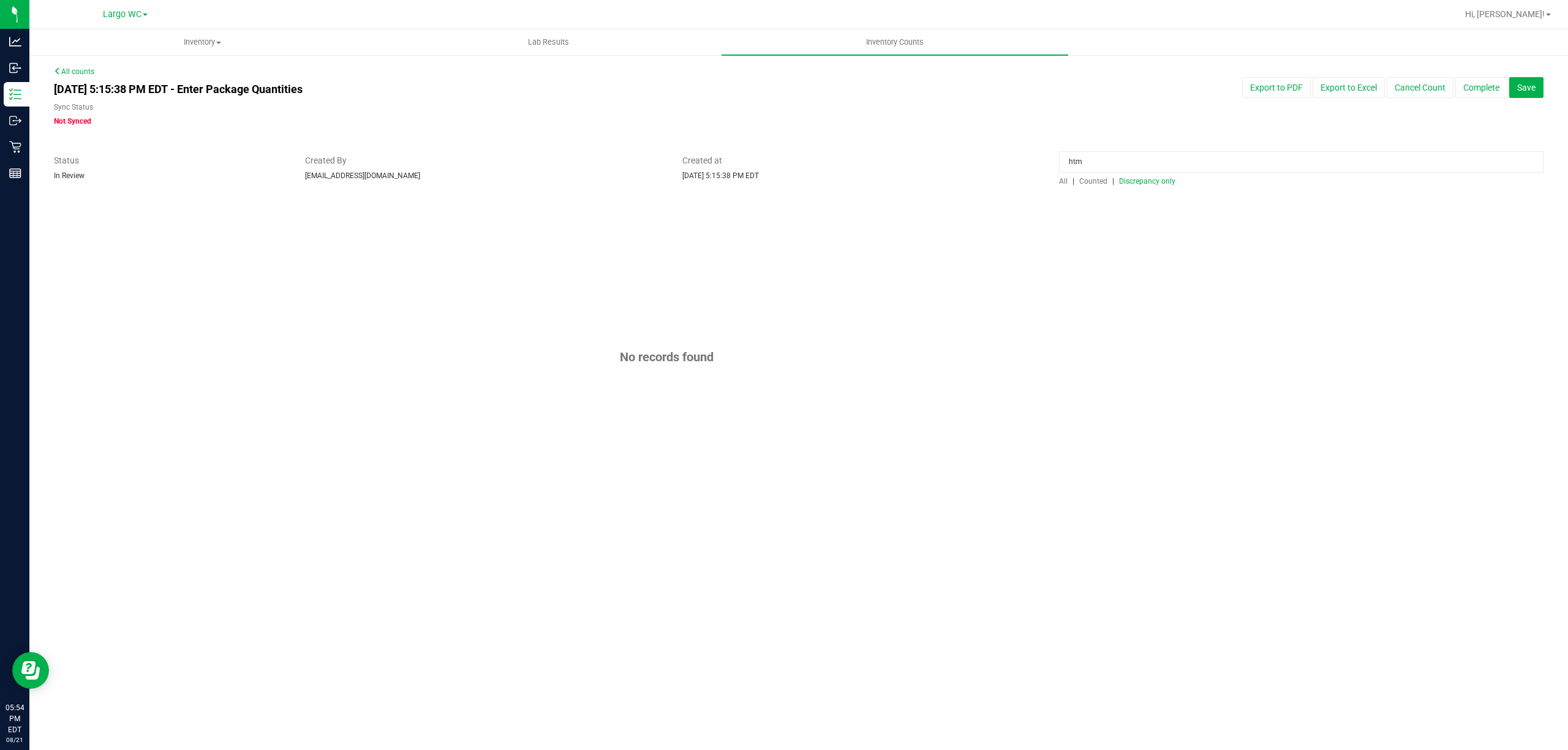
click at [1137, 155] on input "htm" at bounding box center [1301, 162] width 484 height 21
click at [1114, 344] on div "No records found" at bounding box center [798, 357] width 1489 height 316
click at [1201, 165] on input at bounding box center [1301, 162] width 484 height 21
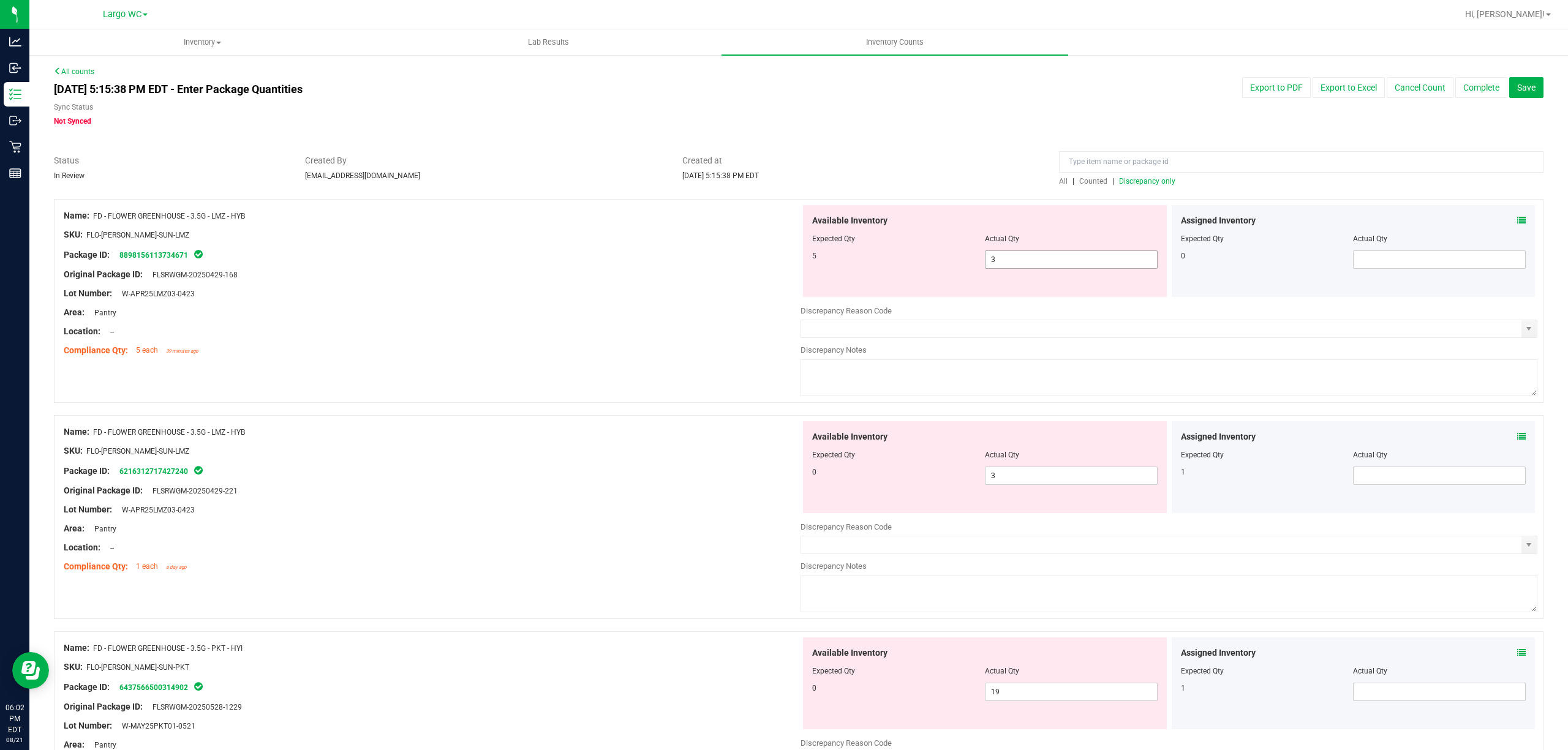
click at [1006, 253] on span "3 3" at bounding box center [1071, 259] width 173 height 18
click at [1006, 253] on input "3" at bounding box center [1071, 260] width 171 height 17
click at [1054, 221] on div "Available Inventory" at bounding box center [985, 221] width 345 height 13
click at [1514, 218] on div "Assigned Inventory Expected Qty Actual Qty 0" at bounding box center [1353, 251] width 363 height 92
click at [1517, 221] on icon at bounding box center [1521, 221] width 9 height 9
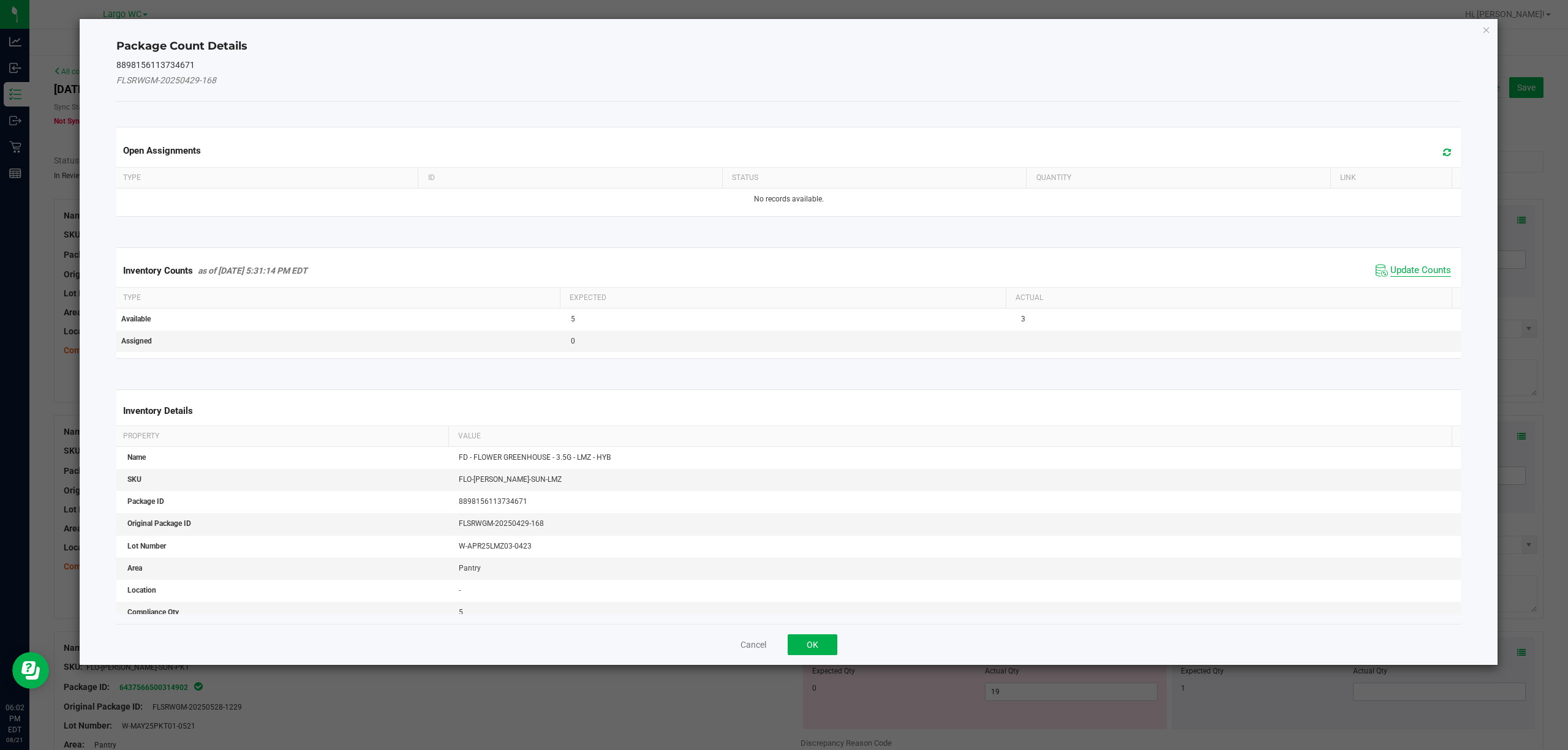
click at [1390, 267] on span "Update Counts" at bounding box center [1420, 270] width 60 height 12
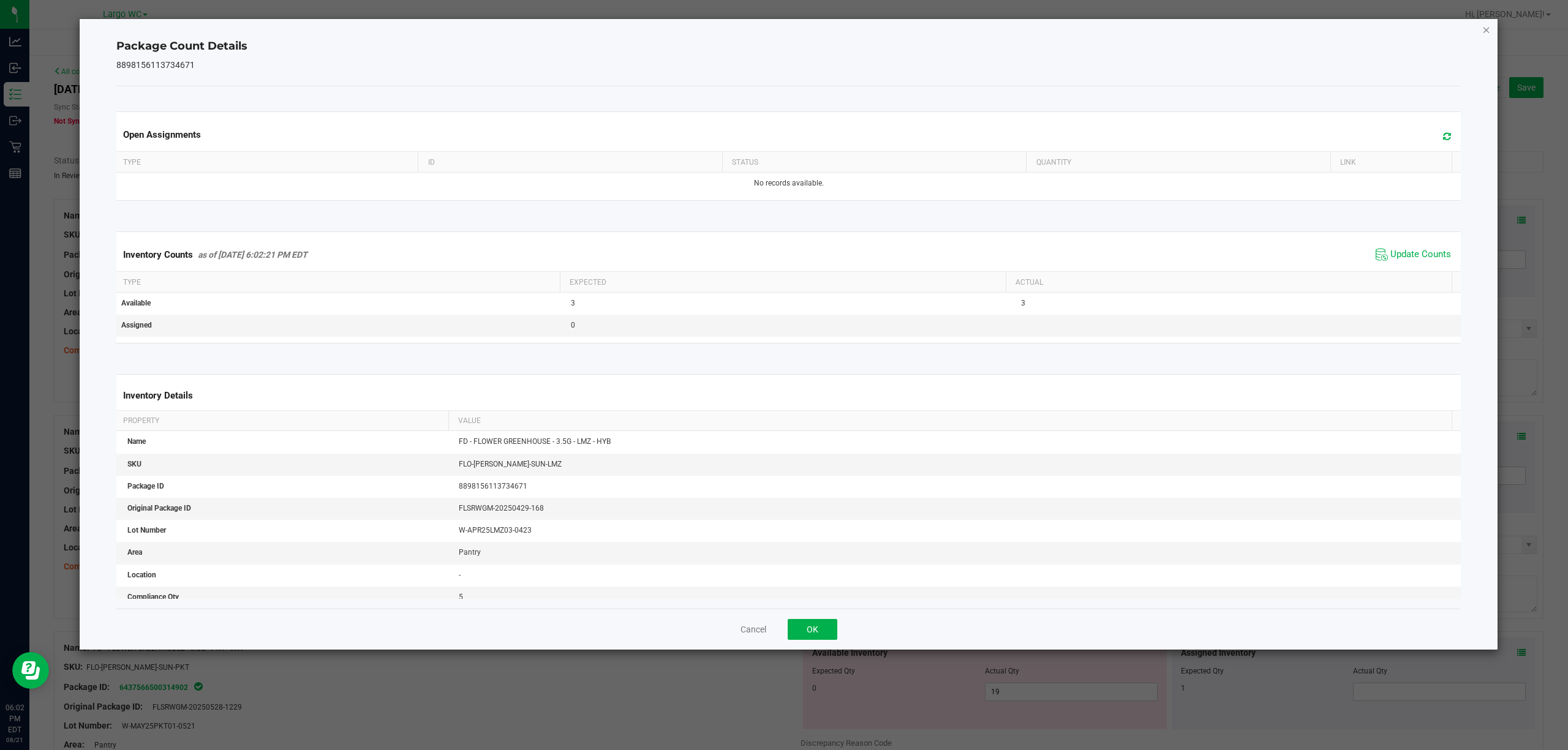
click at [1487, 25] on icon "Close" at bounding box center [1486, 29] width 9 height 15
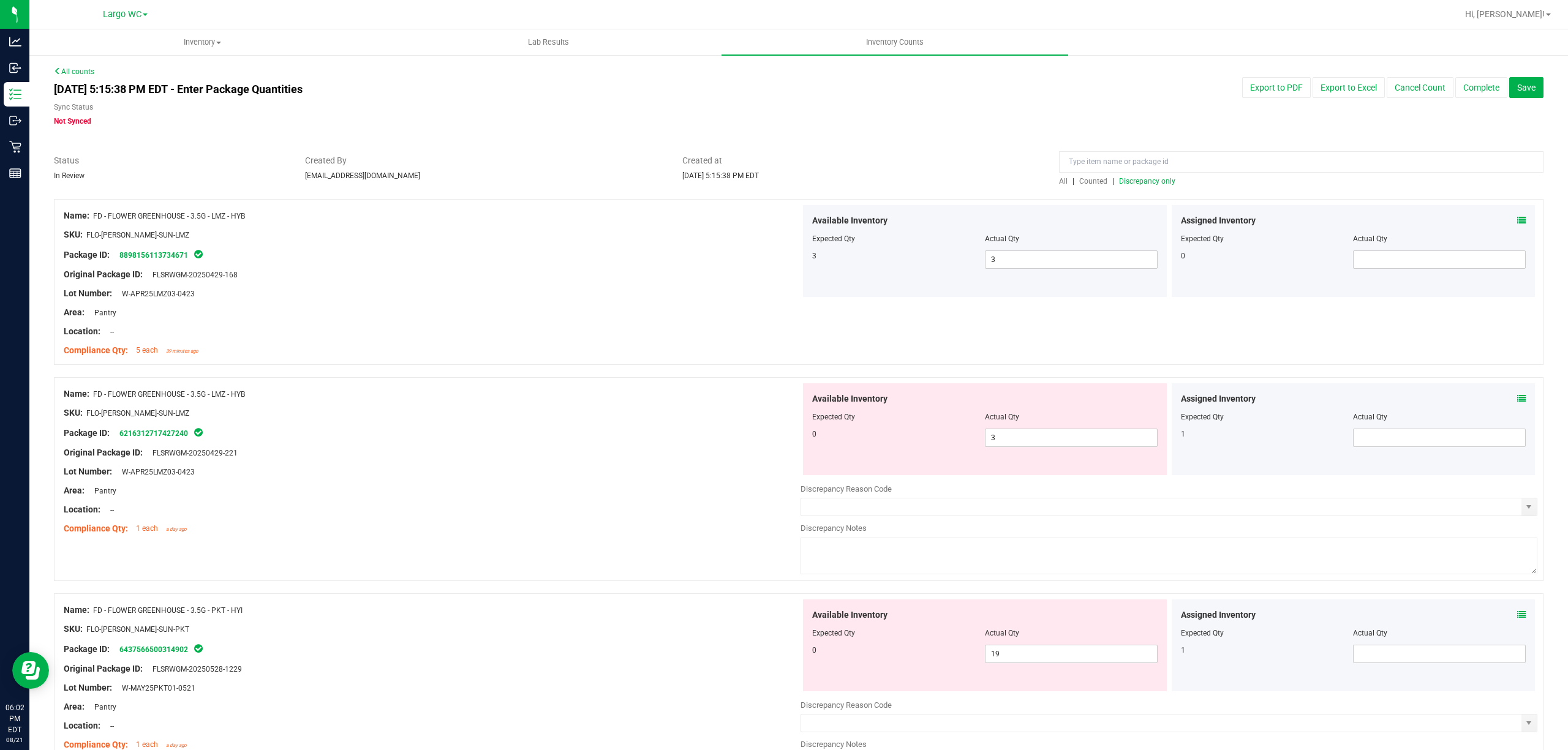
click at [1146, 175] on div at bounding box center [1301, 165] width 484 height 21
click at [1145, 178] on span "Discrepancy only" at bounding box center [1146, 181] width 56 height 9
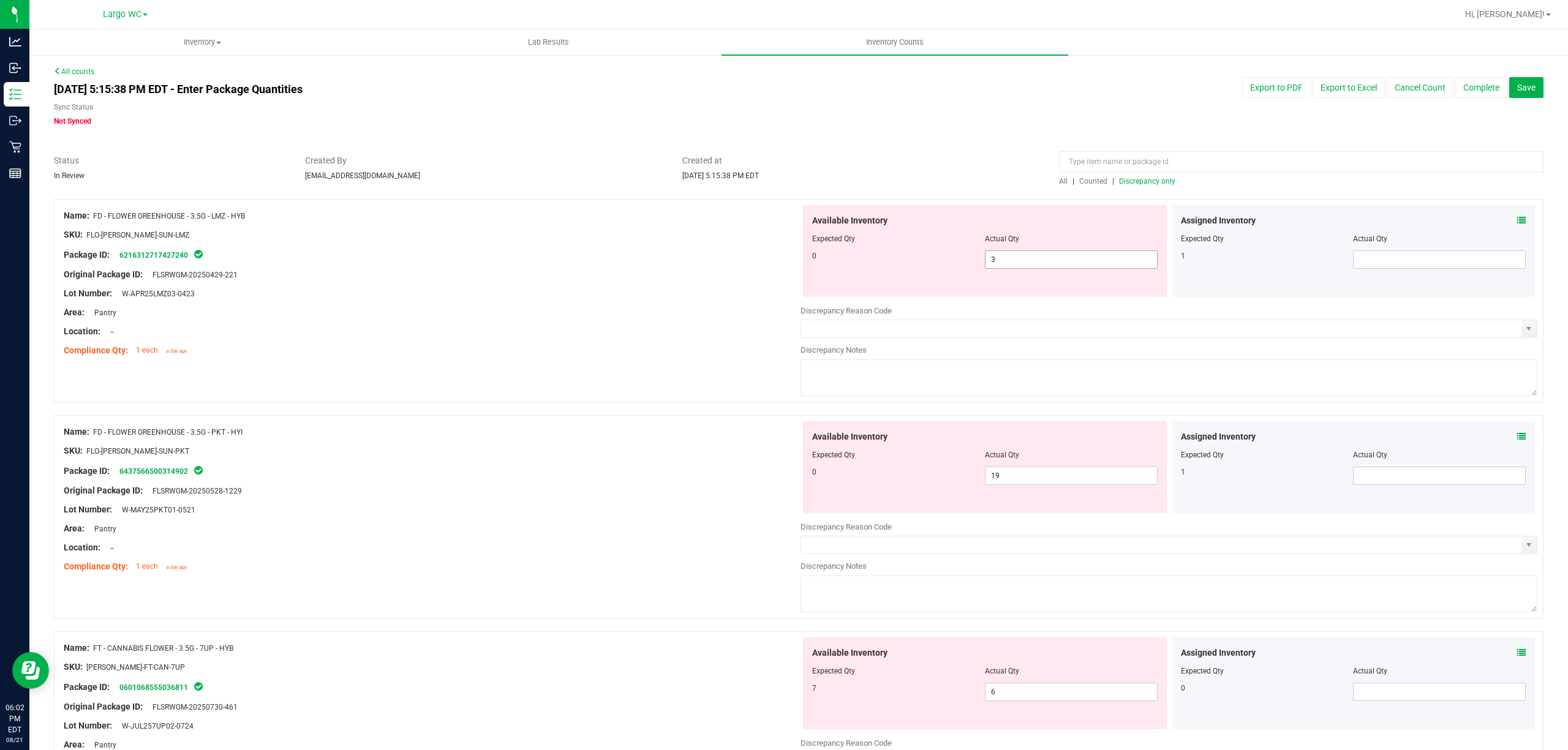
click at [1051, 256] on span "3 3" at bounding box center [1071, 259] width 173 height 18
click at [1051, 256] on input "3" at bounding box center [1071, 260] width 171 height 17
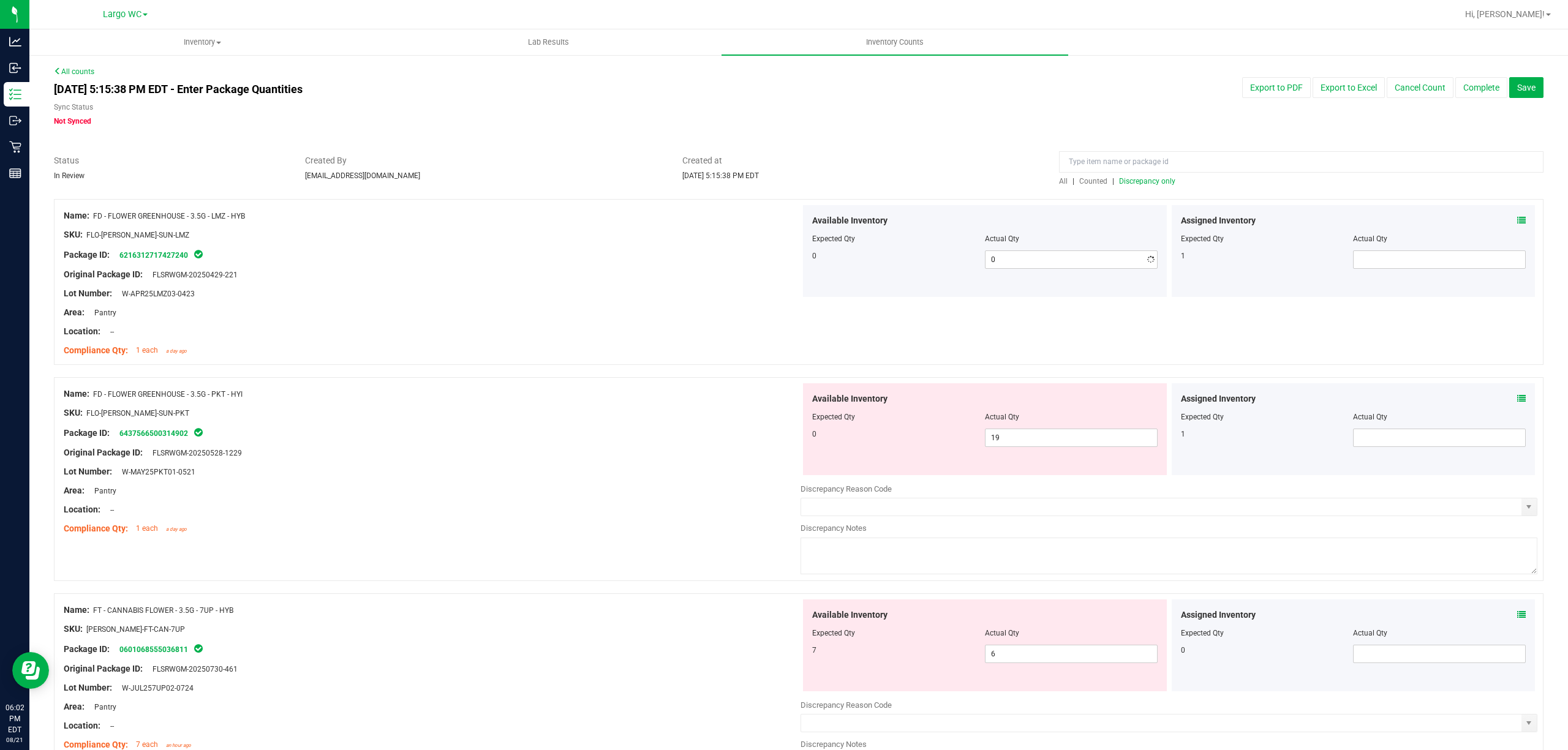
click at [618, 314] on div "Area: Pantry" at bounding box center [432, 312] width 737 height 13
click at [1032, 444] on span "19 19" at bounding box center [1071, 438] width 173 height 18
click at [1032, 444] on input "19" at bounding box center [1071, 438] width 171 height 17
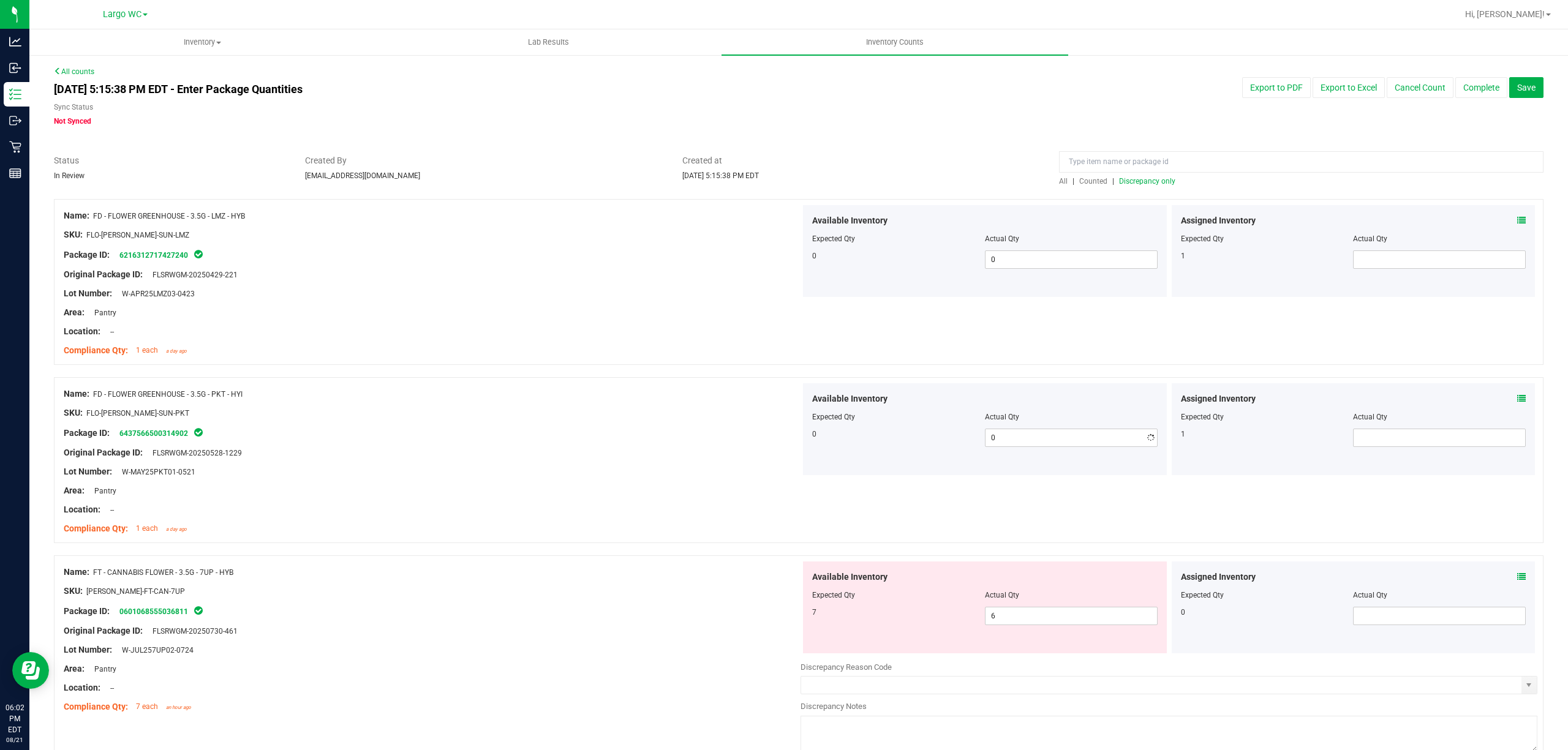
click at [610, 397] on div "Name: FD - FLOWER GREENHOUSE - 3.5G - PKT - HYI" at bounding box center [432, 394] width 737 height 13
click at [1147, 177] on span "Discrepancy only" at bounding box center [1146, 181] width 56 height 9
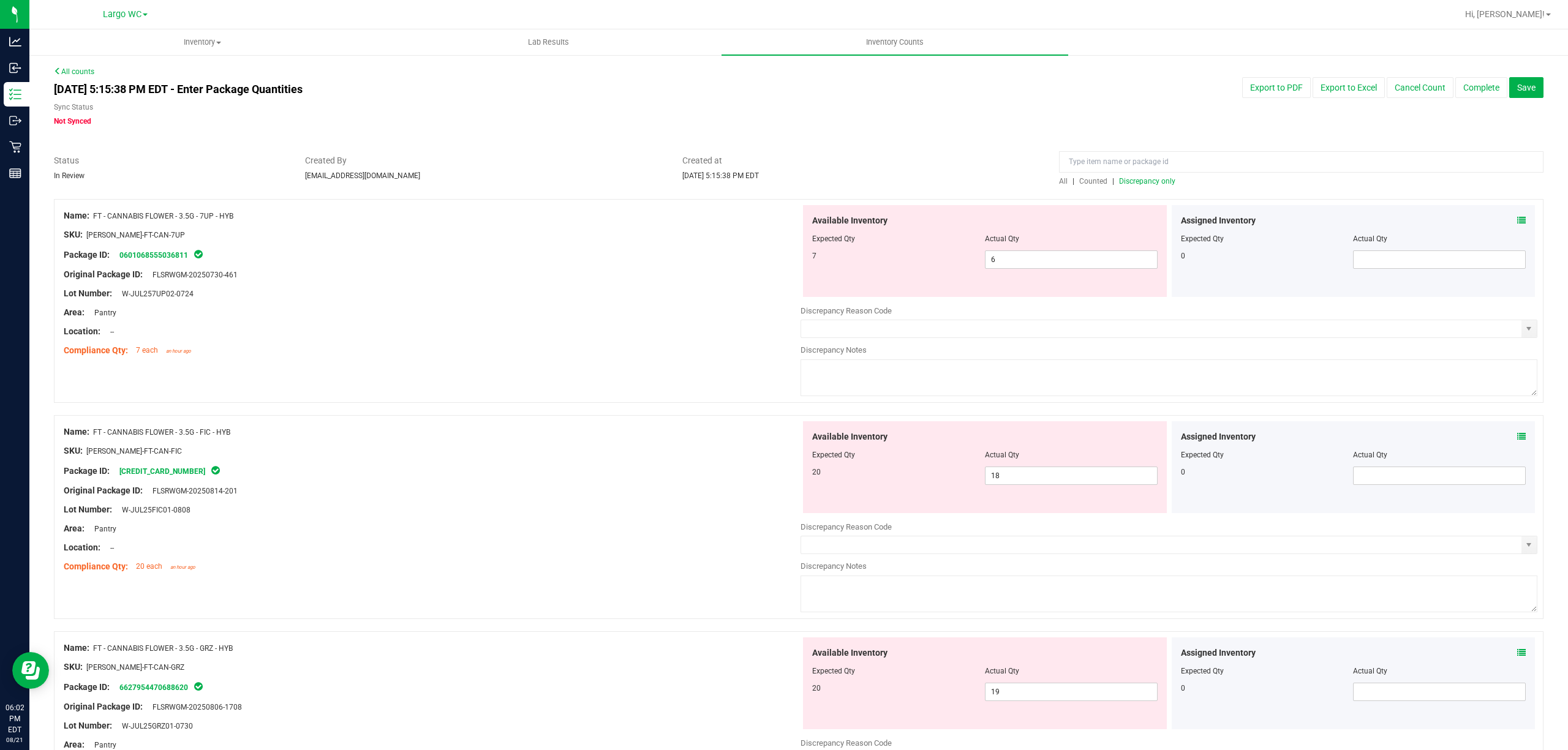
click at [1514, 221] on div "Assigned Inventory Expected Qty Actual Qty 0" at bounding box center [1353, 251] width 363 height 92
click at [1517, 221] on icon at bounding box center [1521, 221] width 9 height 9
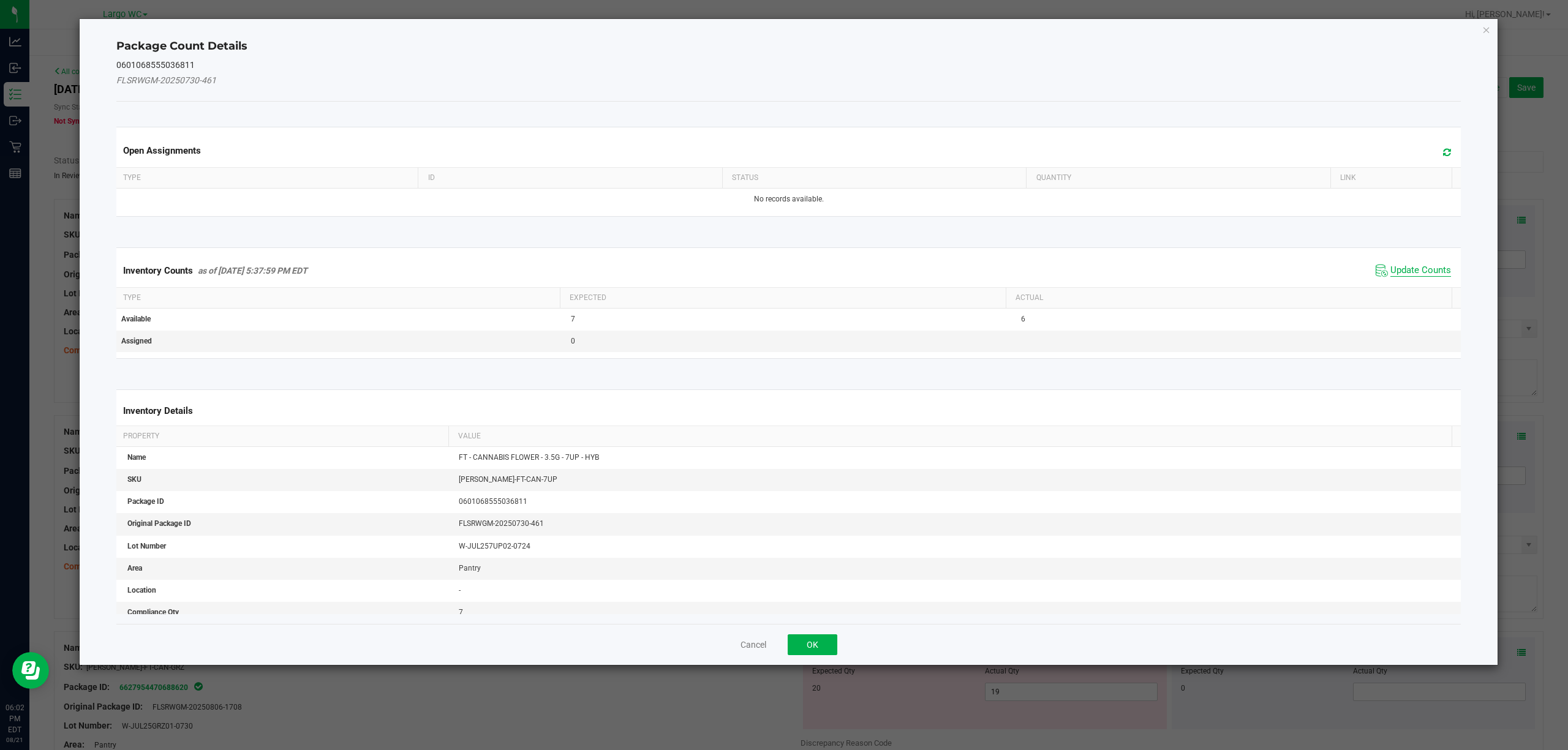
click at [1414, 275] on span "Update Counts" at bounding box center [1420, 270] width 60 height 12
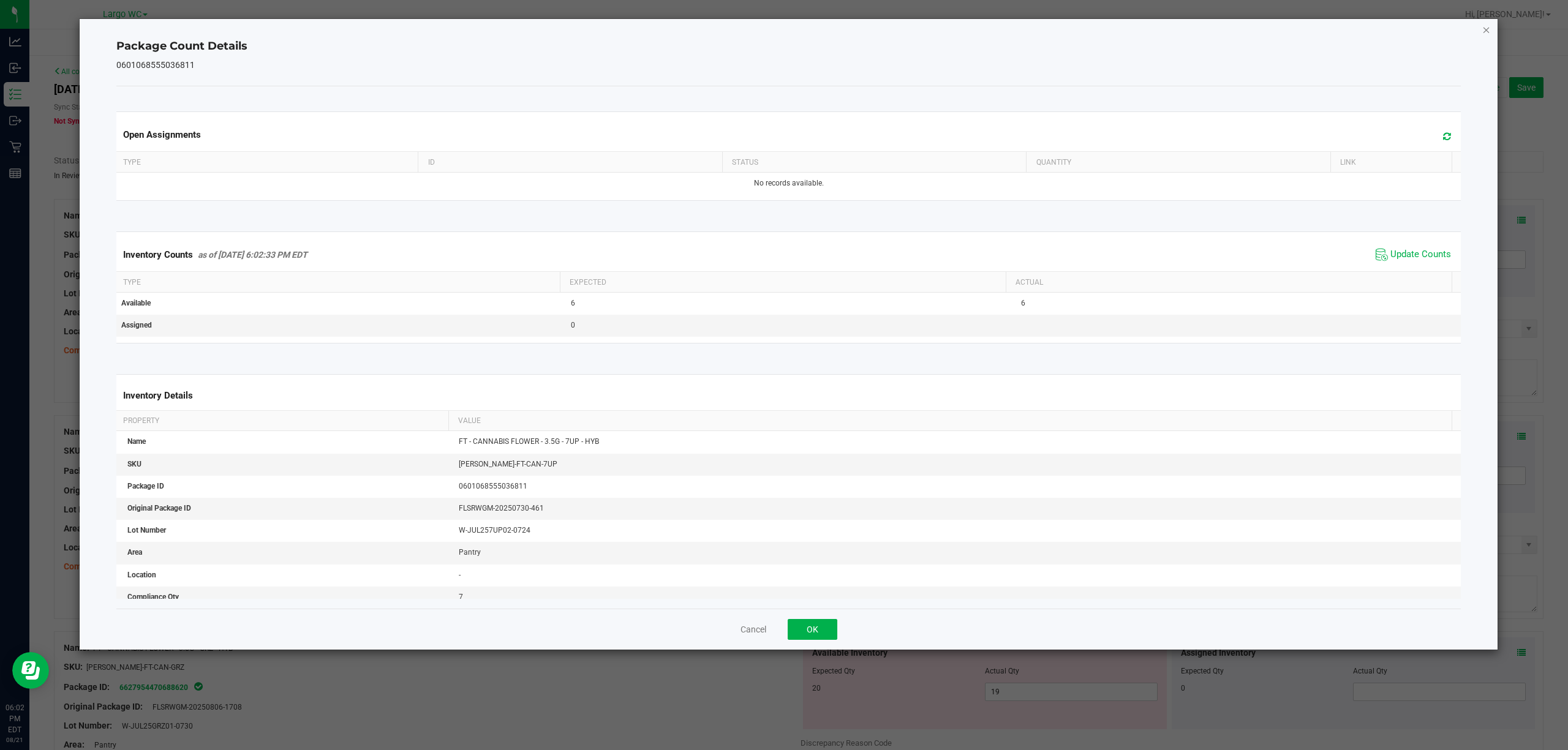
click at [1485, 25] on icon "Close" at bounding box center [1486, 29] width 9 height 15
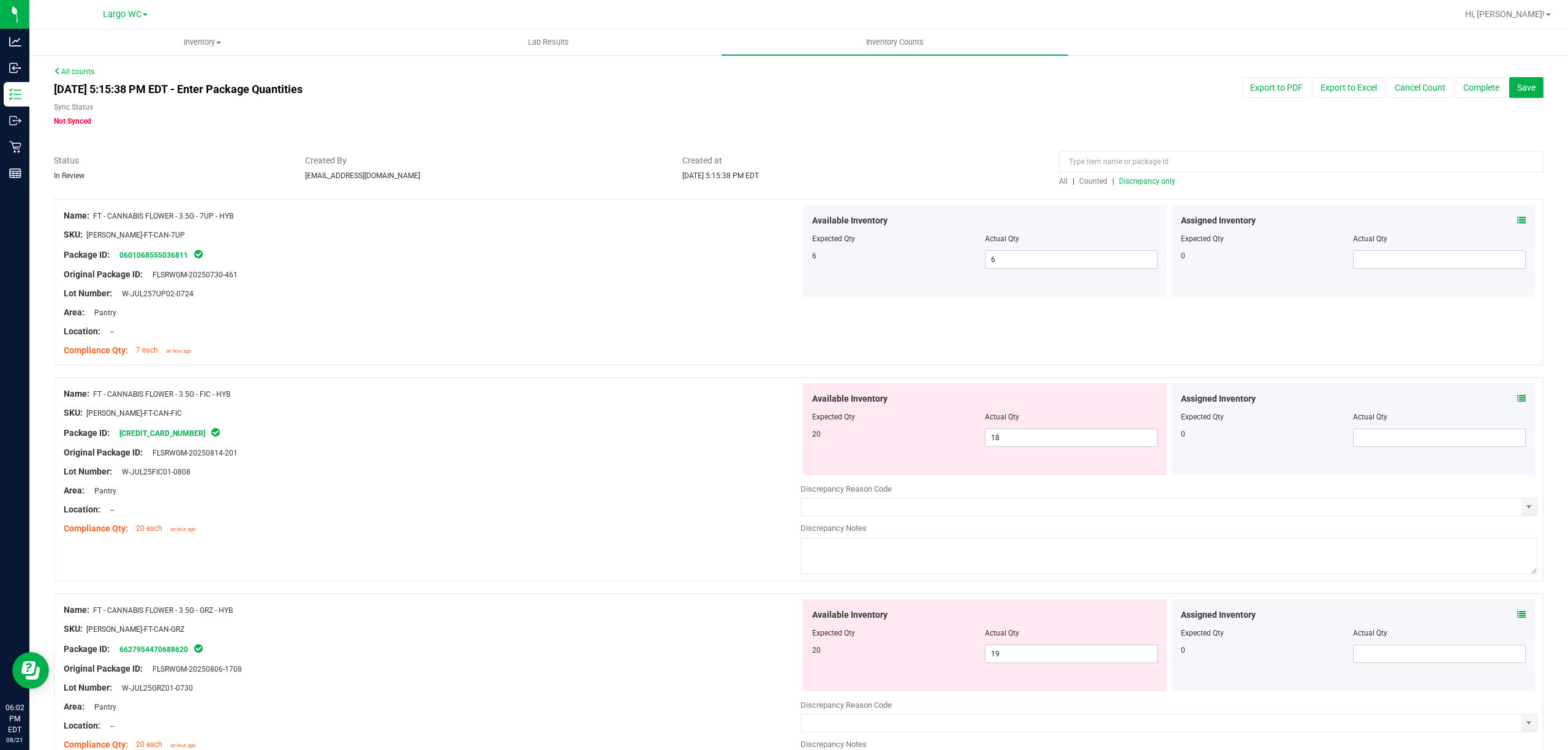
click at [1517, 397] on icon at bounding box center [1521, 399] width 9 height 9
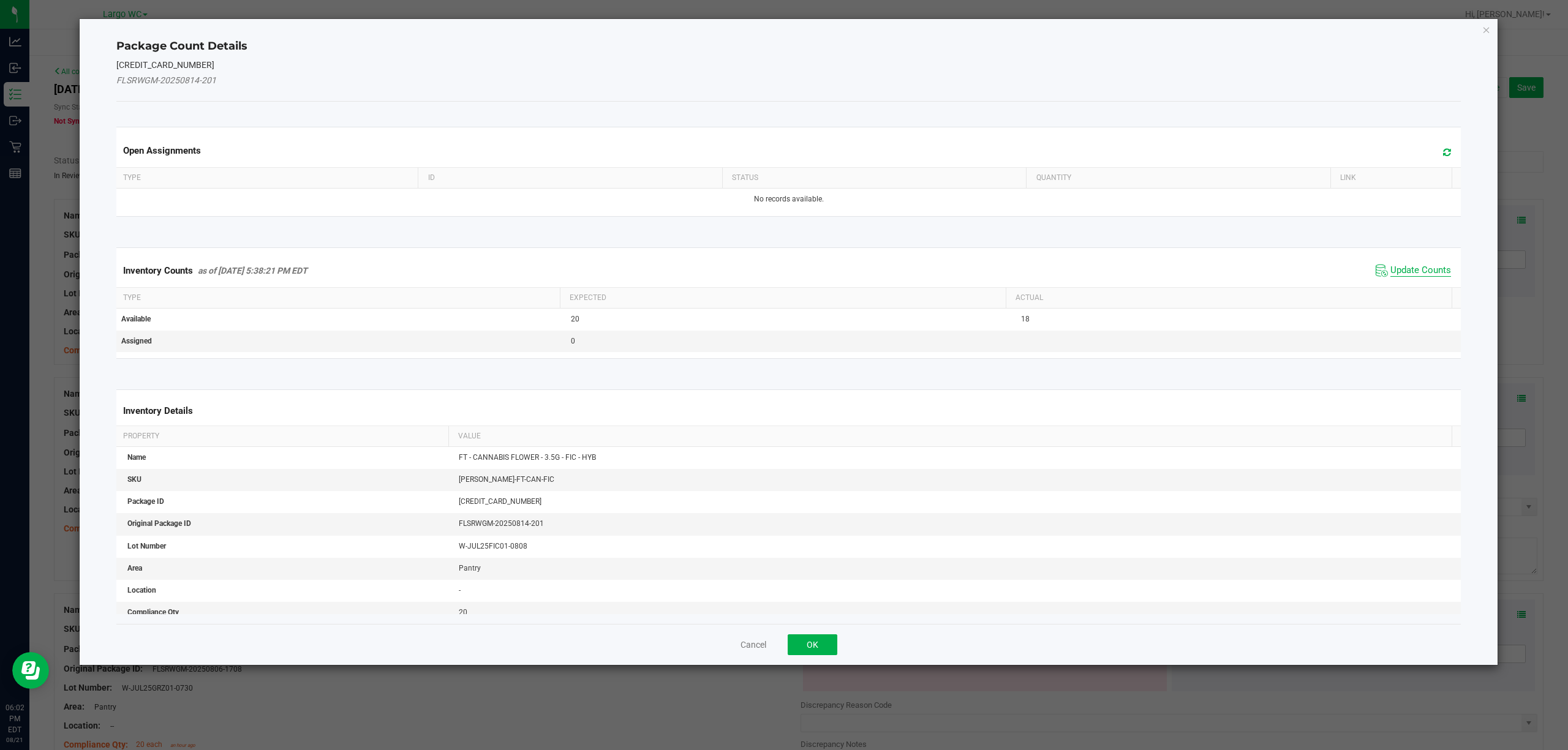
click at [1390, 268] on span "Update Counts" at bounding box center [1420, 270] width 60 height 12
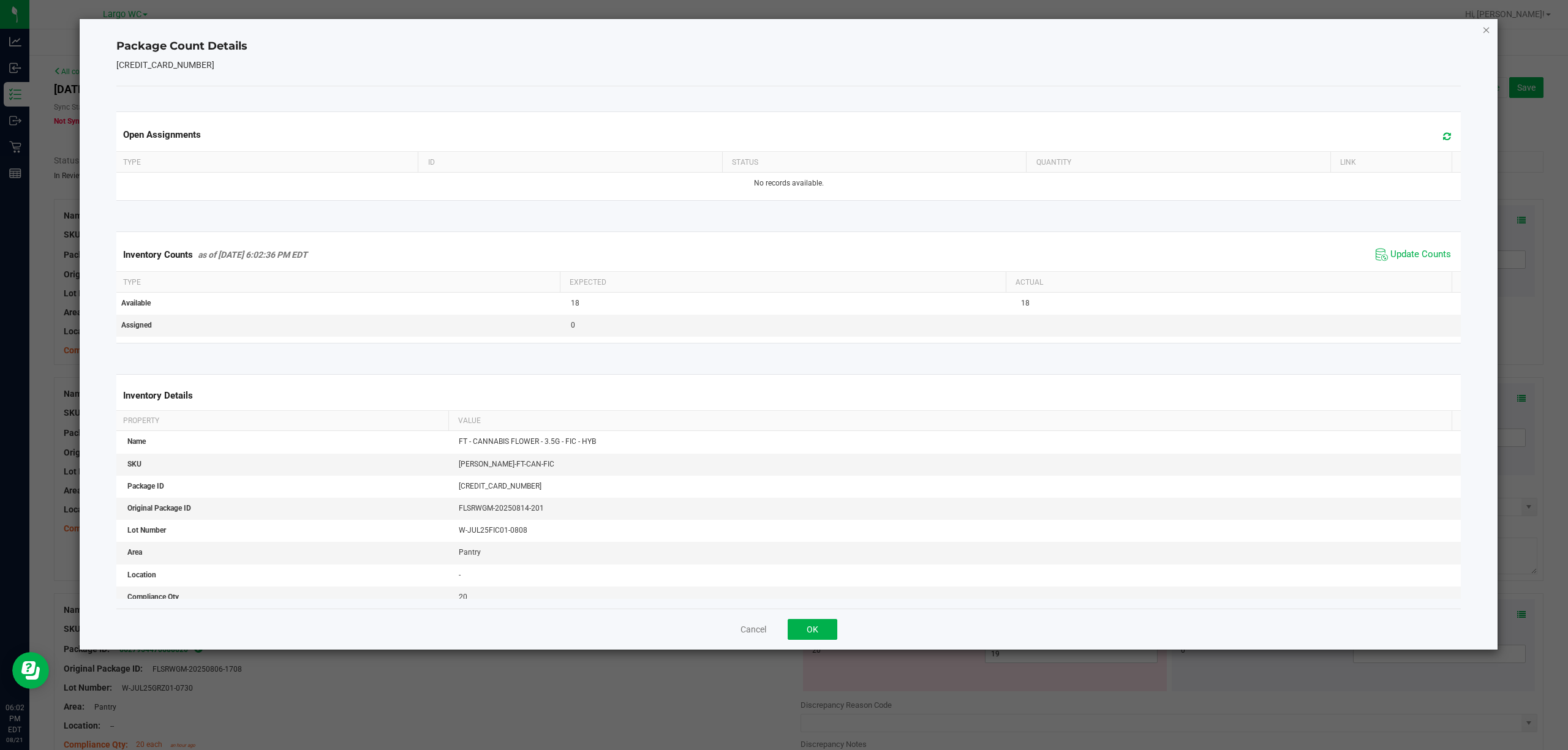
click at [1485, 28] on icon "Close" at bounding box center [1486, 29] width 9 height 15
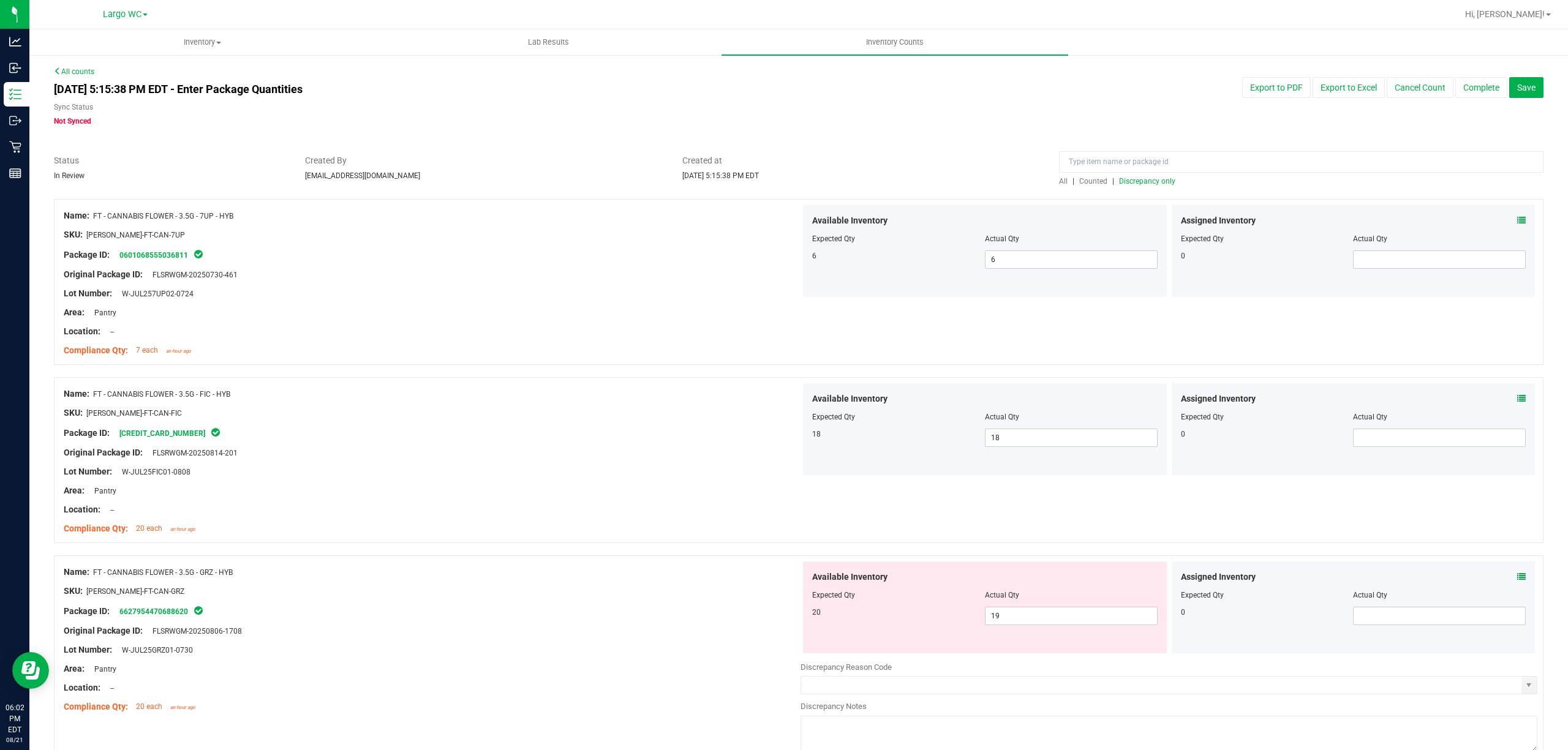
click at [1132, 179] on span "Discrepancy only" at bounding box center [1146, 181] width 56 height 9
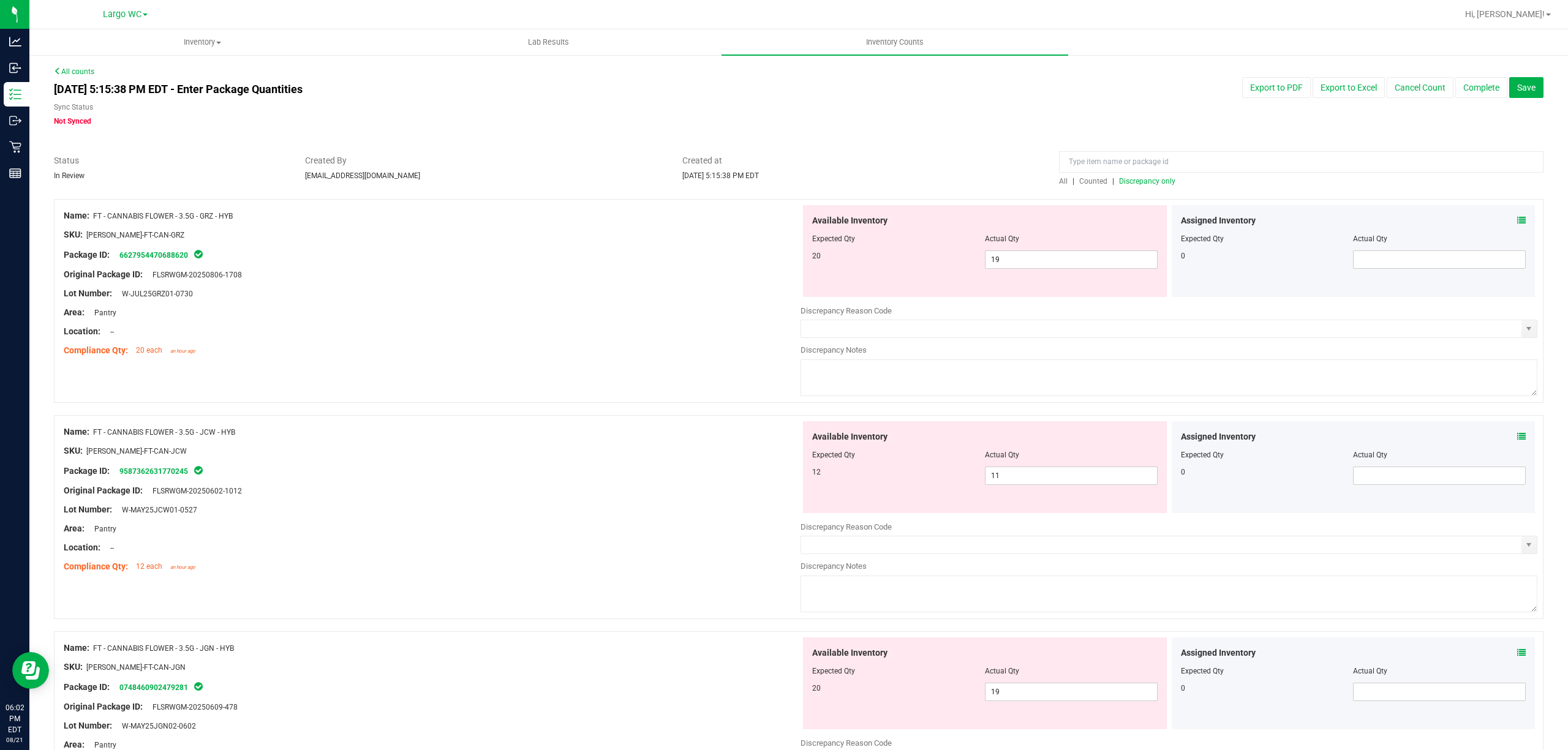
click at [1517, 218] on icon at bounding box center [1521, 221] width 9 height 9
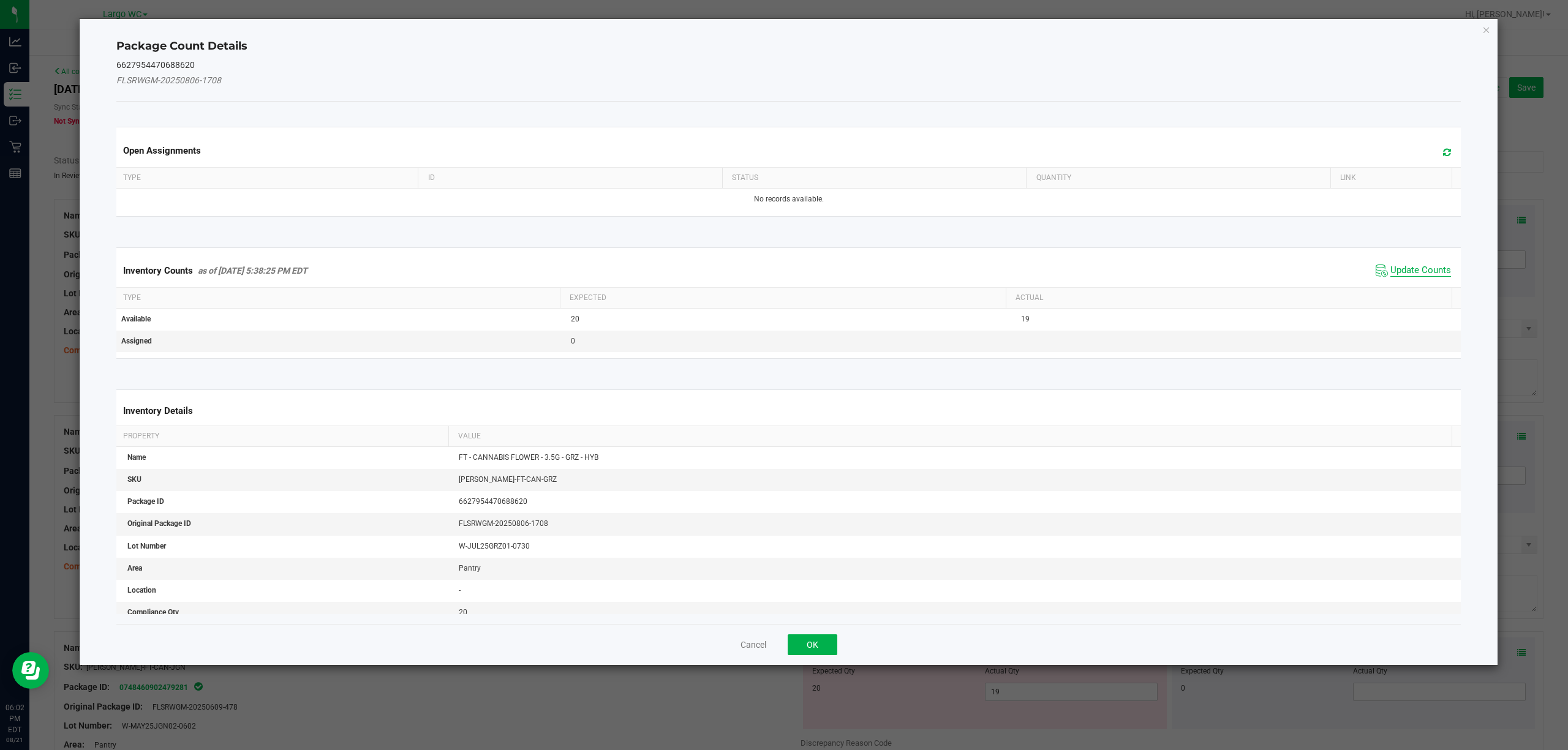
click at [1403, 272] on span "Update Counts" at bounding box center [1420, 270] width 60 height 12
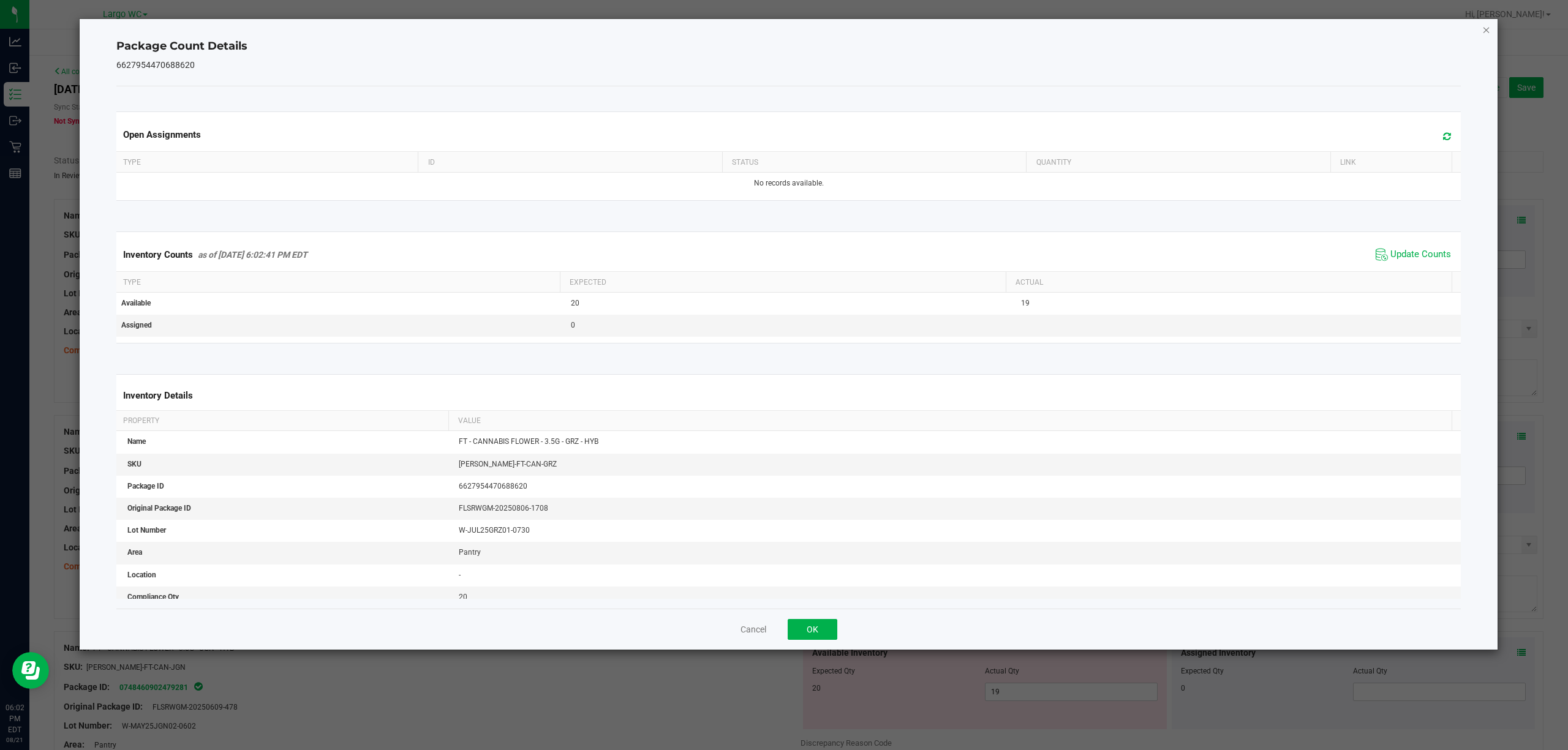
click at [1484, 32] on icon "Close" at bounding box center [1486, 29] width 9 height 15
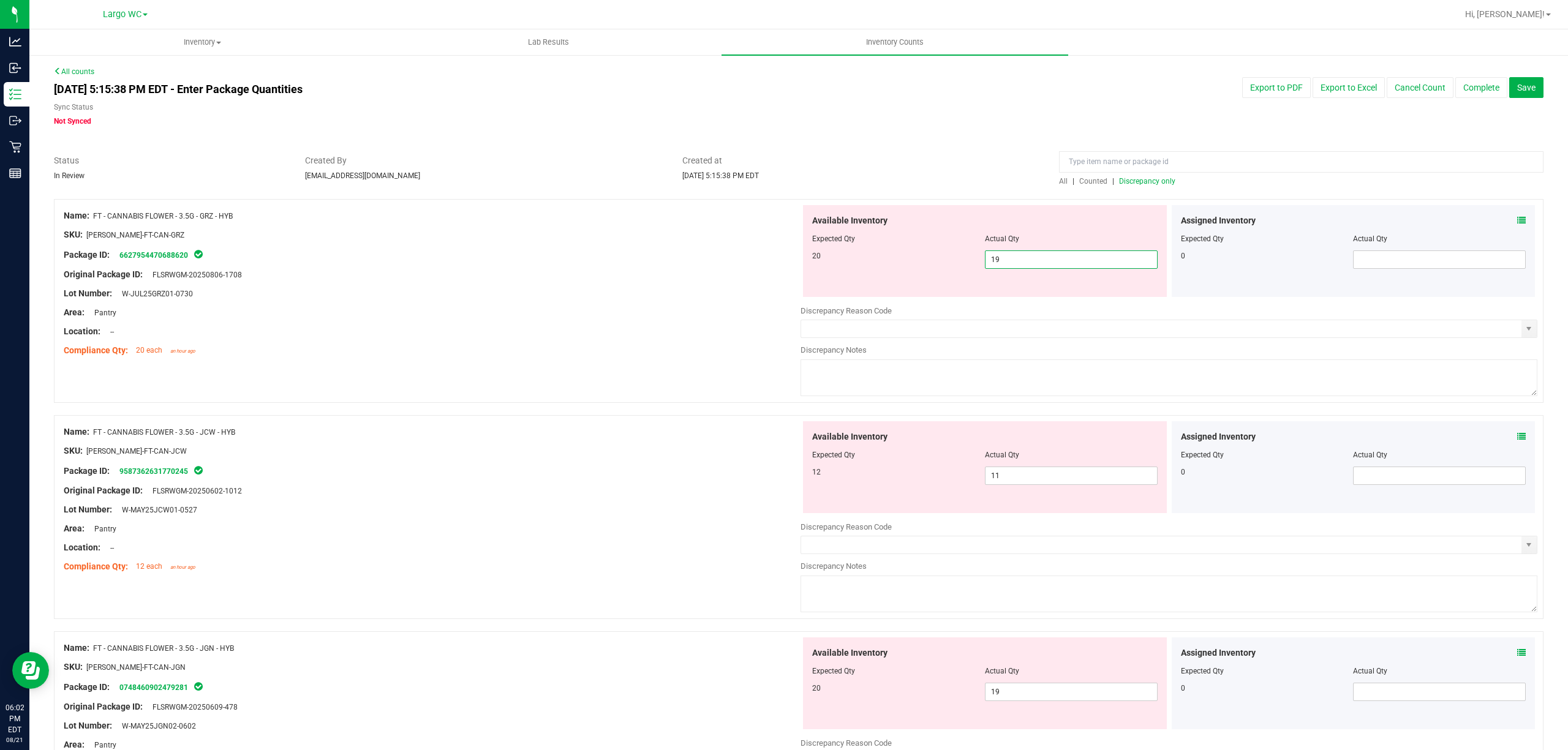
click at [1029, 256] on span "19 19" at bounding box center [1071, 259] width 173 height 18
click at [1029, 256] on input "19" at bounding box center [1071, 260] width 171 height 17
click at [609, 365] on div "Name: FT - CANNABIS FLOWER - 3.5G - GRZ - HYB SKU: FLO-BUD-FT-CAN-GRZ Package I…" at bounding box center [798, 307] width 1489 height 216
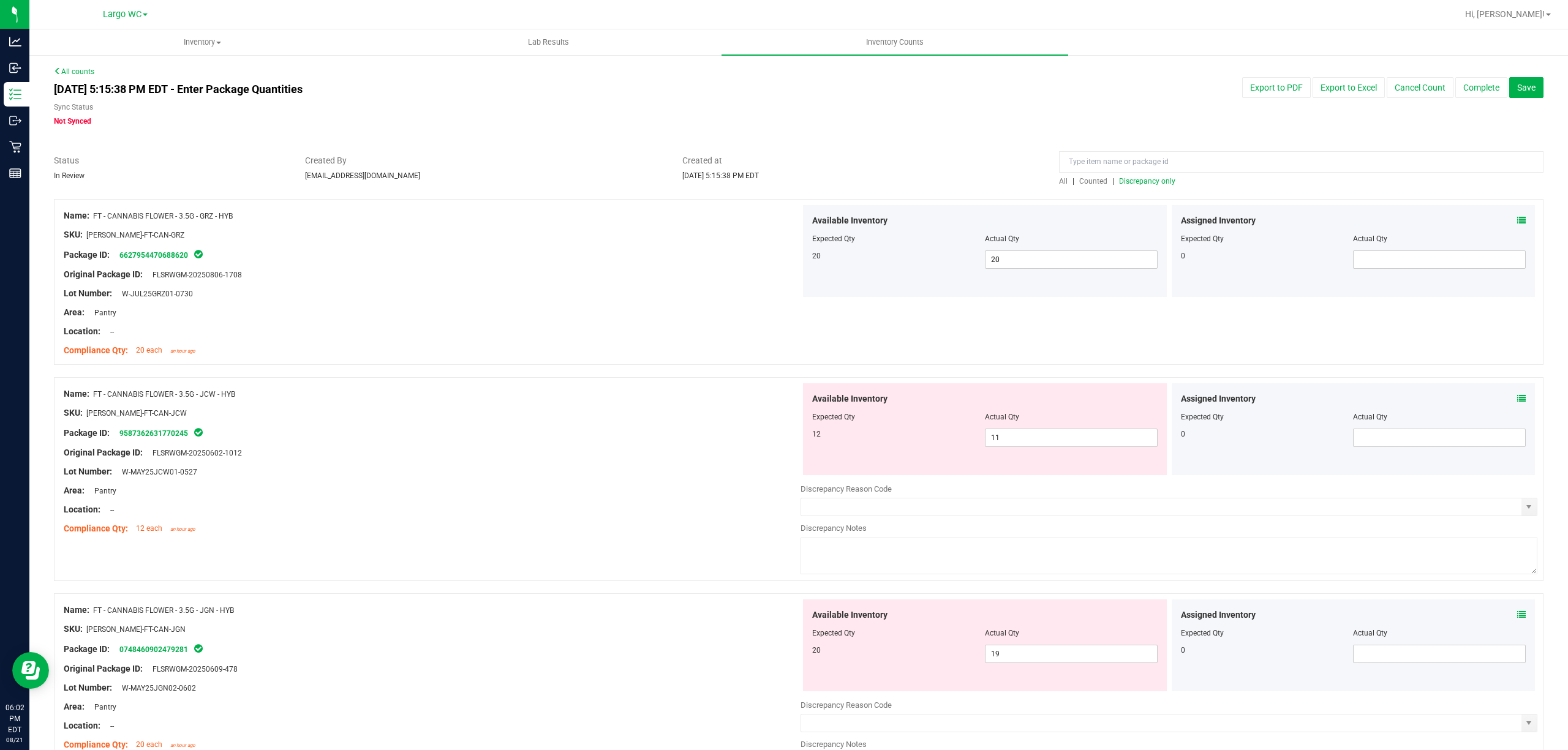
scroll to position [163, 0]
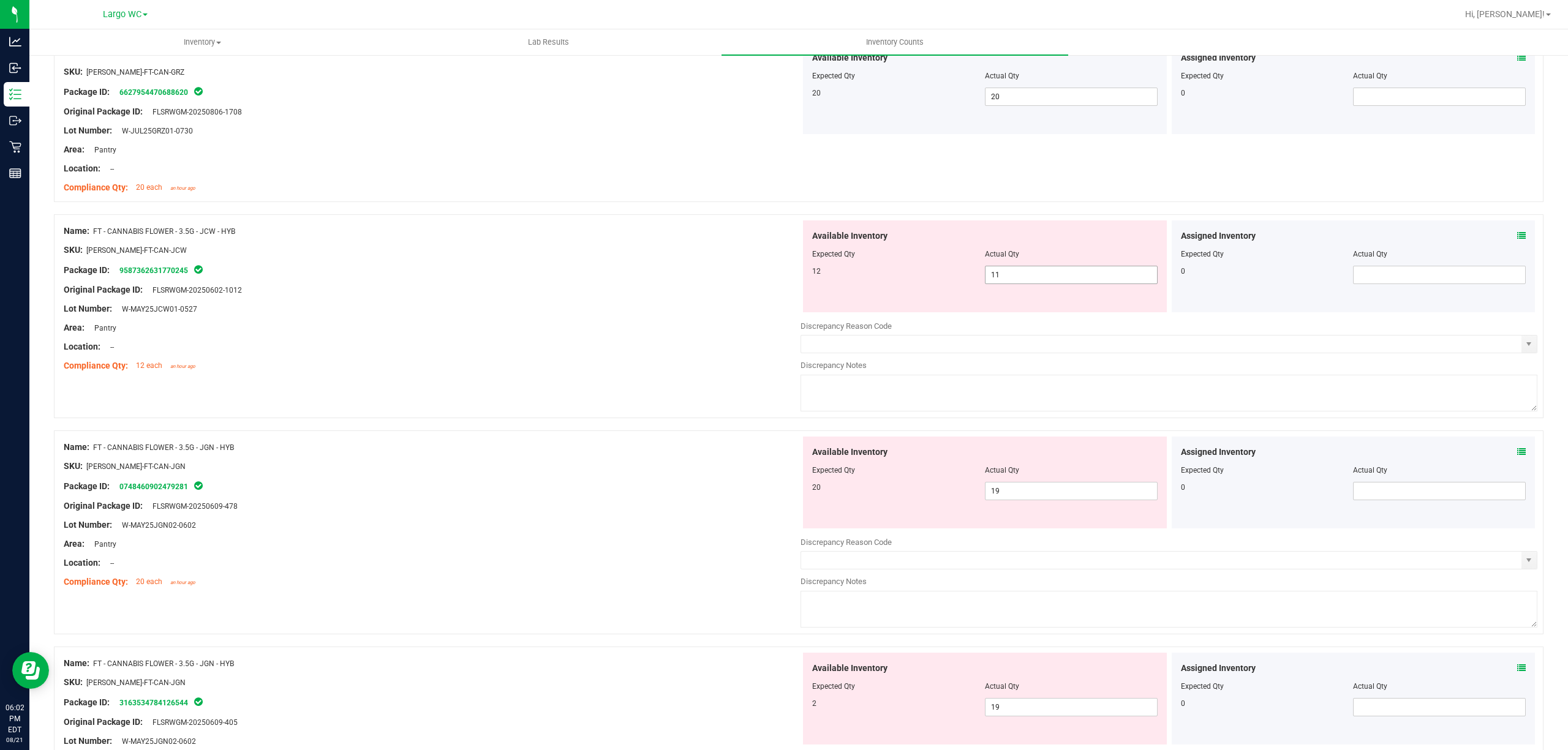
click at [987, 272] on span "11 11" at bounding box center [1071, 275] width 173 height 18
click at [987, 272] on input "11" at bounding box center [1071, 275] width 171 height 17
click at [517, 285] on div "Original Package ID: FLSRWGM-20250602-1012" at bounding box center [432, 290] width 737 height 13
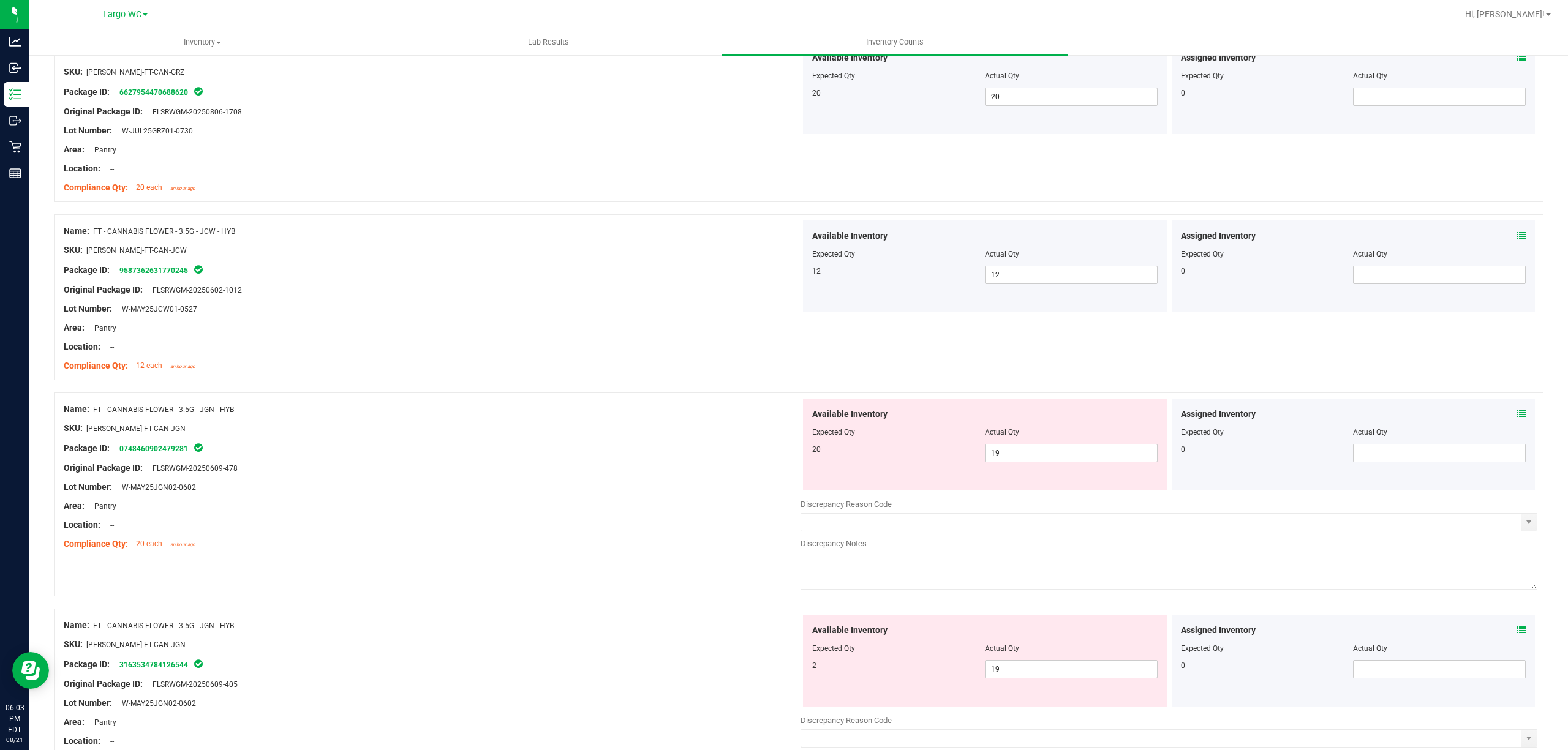
click at [1517, 410] on icon at bounding box center [1521, 414] width 9 height 9
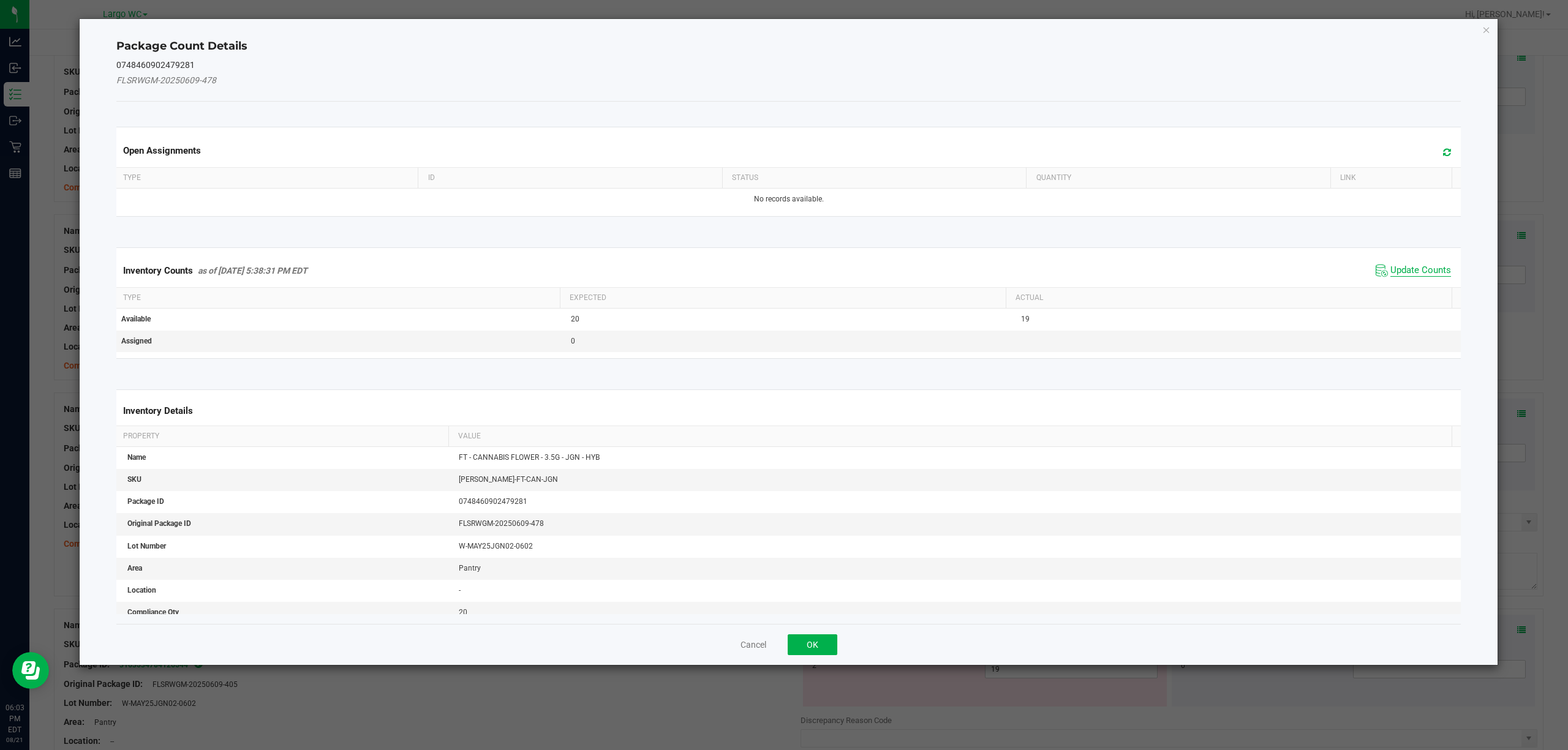
click at [1422, 272] on span "Update Counts" at bounding box center [1420, 270] width 60 height 12
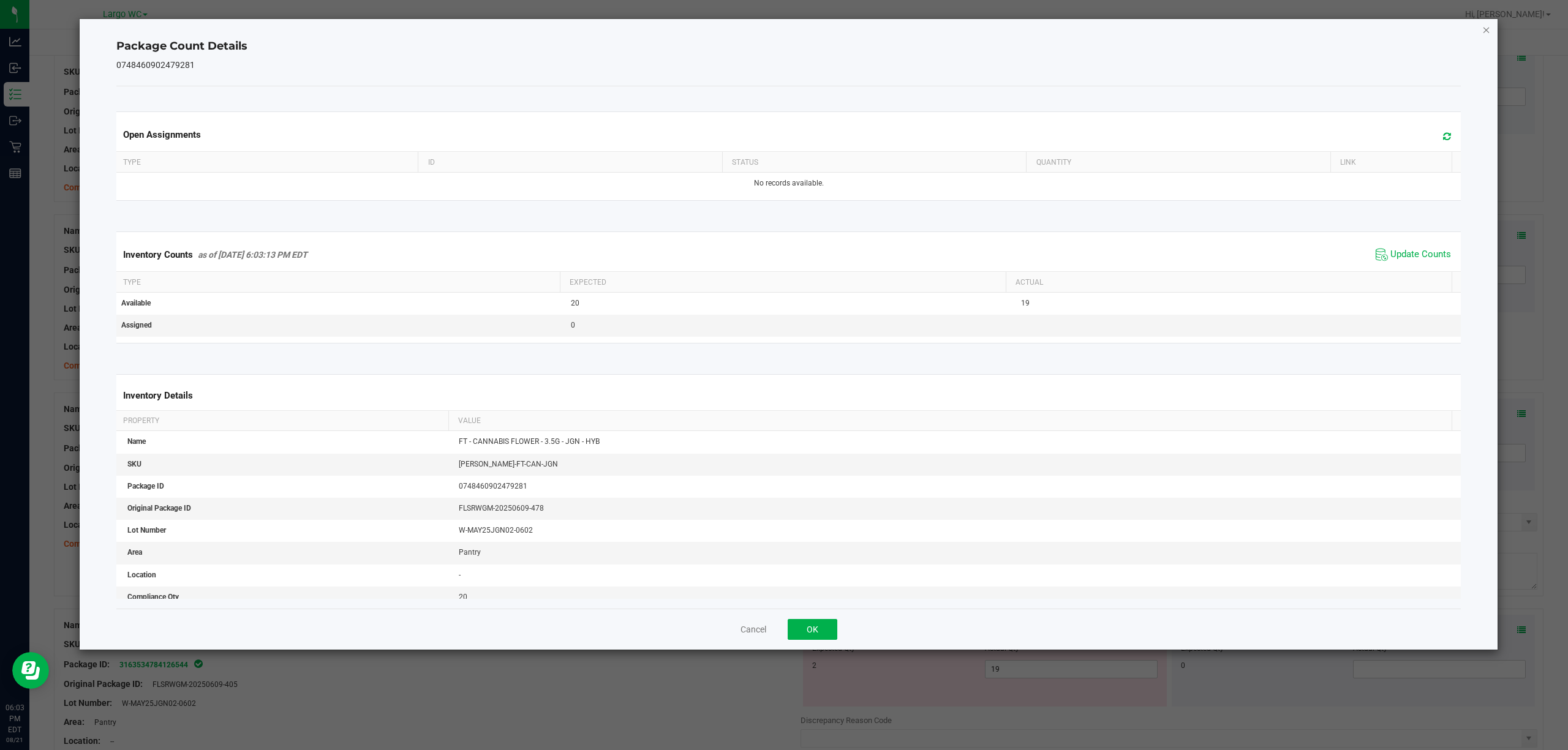
click at [1485, 23] on icon "Close" at bounding box center [1486, 29] width 9 height 15
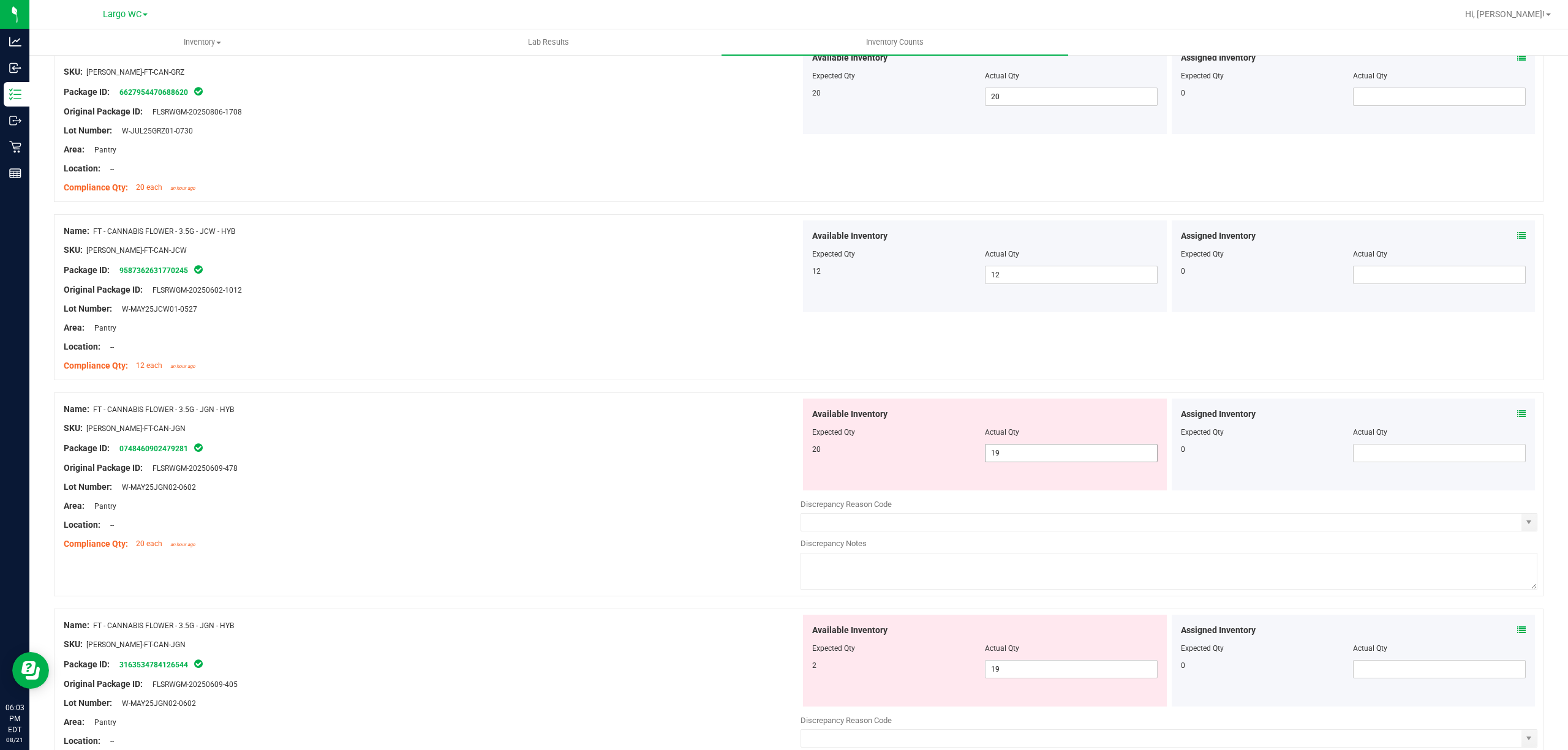
click at [1080, 451] on span "19 19" at bounding box center [1071, 453] width 173 height 18
click at [1080, 451] on input "19" at bounding box center [1071, 453] width 171 height 17
click at [671, 480] on div at bounding box center [432, 478] width 737 height 6
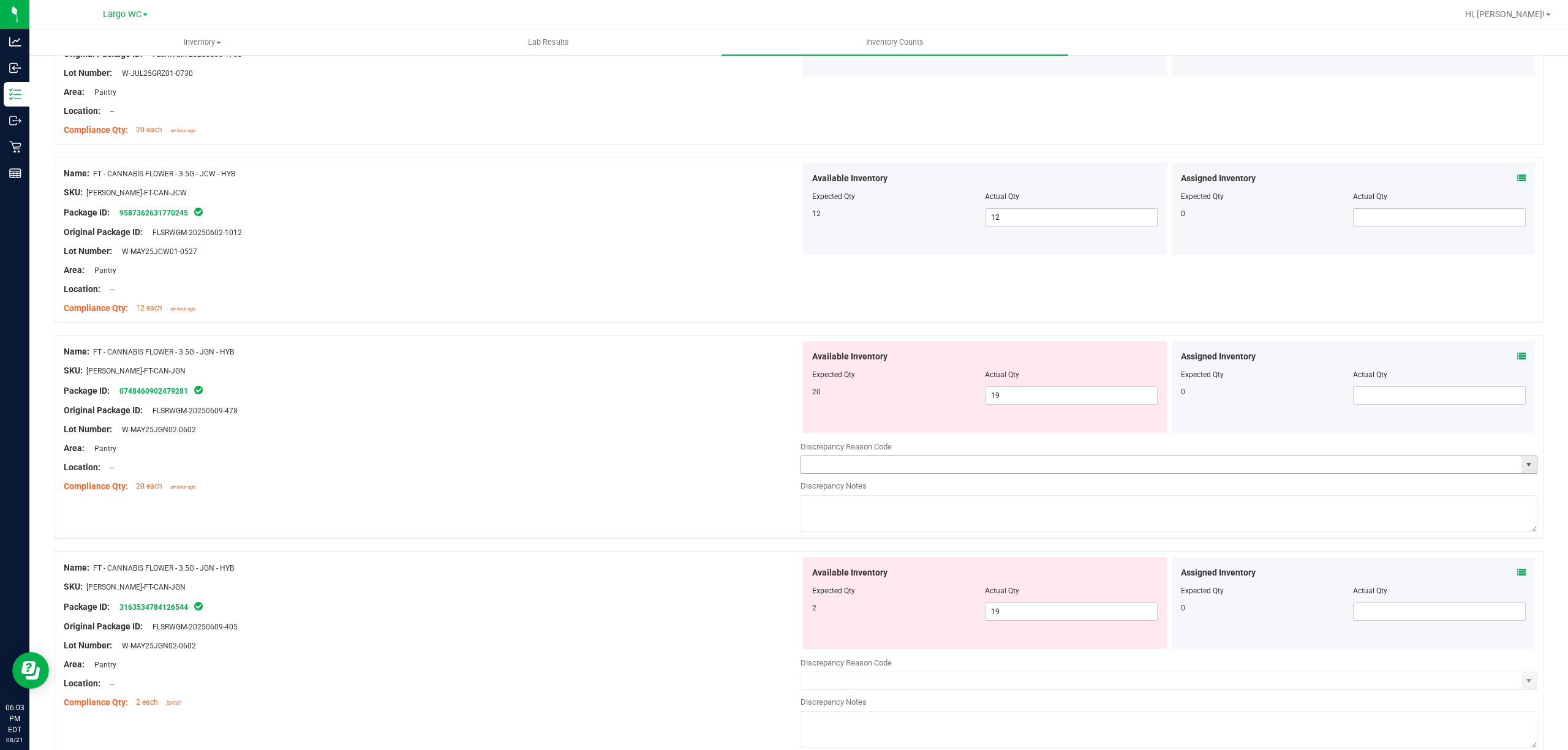
scroll to position [245, 0]
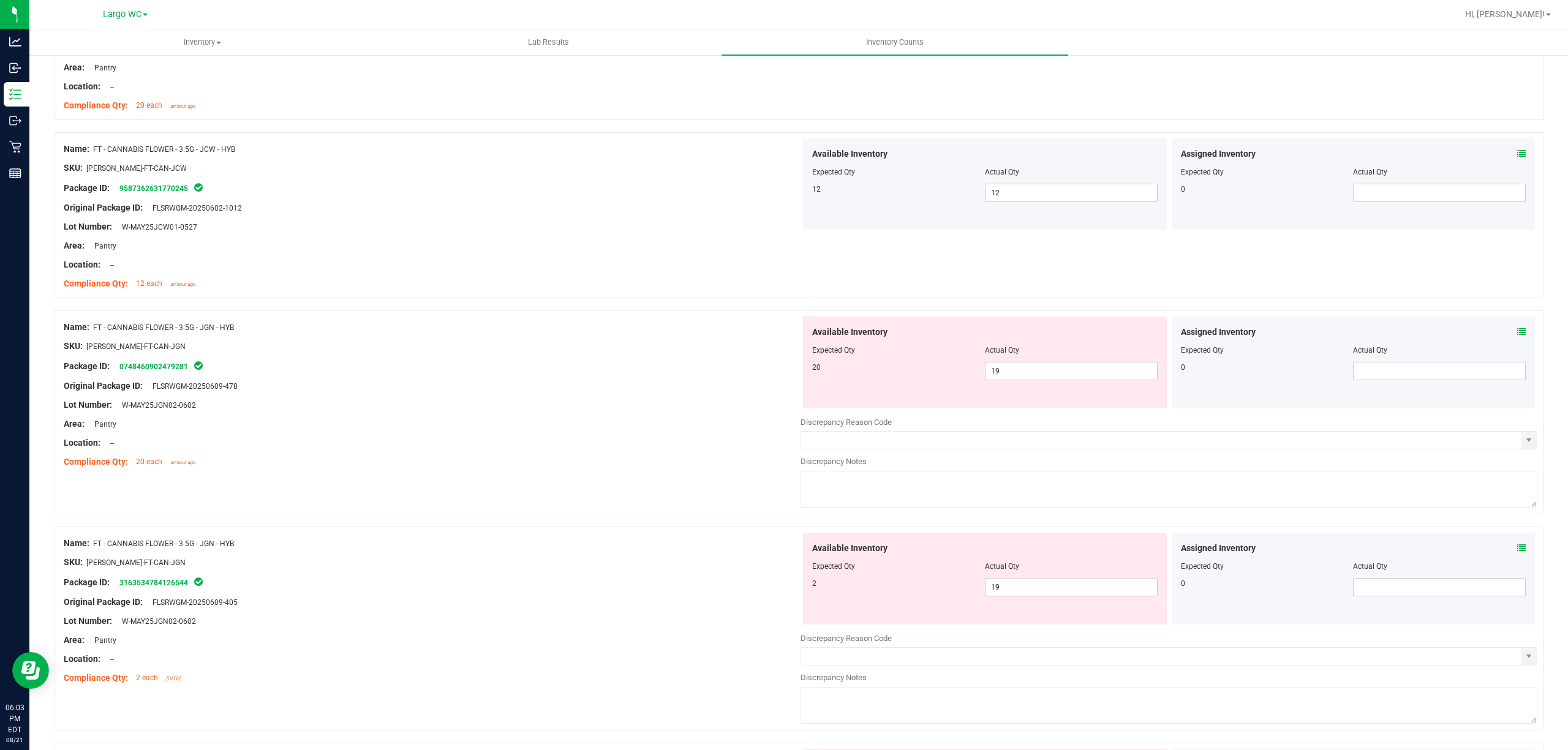
click at [1517, 547] on icon at bounding box center [1521, 548] width 9 height 9
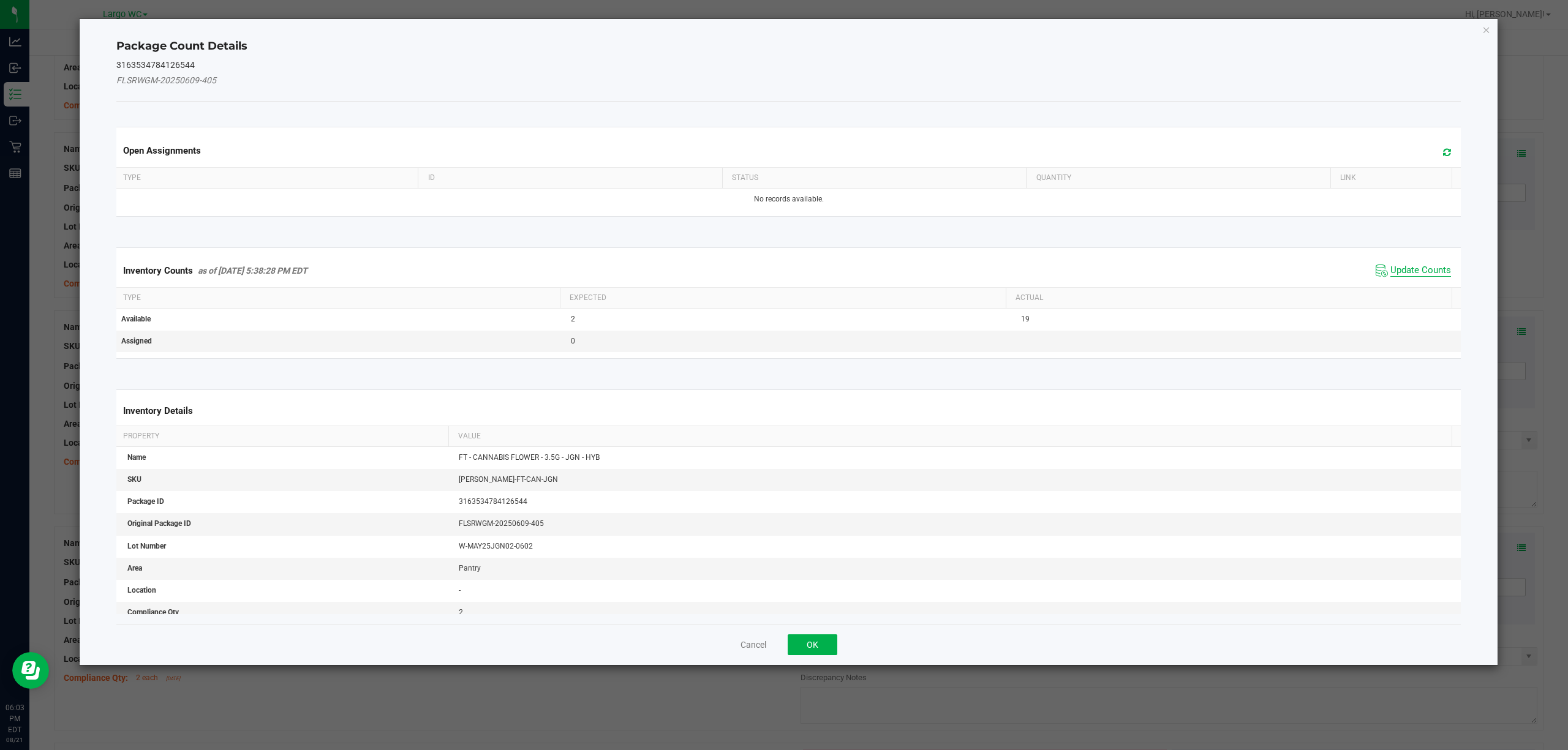
click at [1407, 267] on span "Update Counts" at bounding box center [1420, 270] width 60 height 12
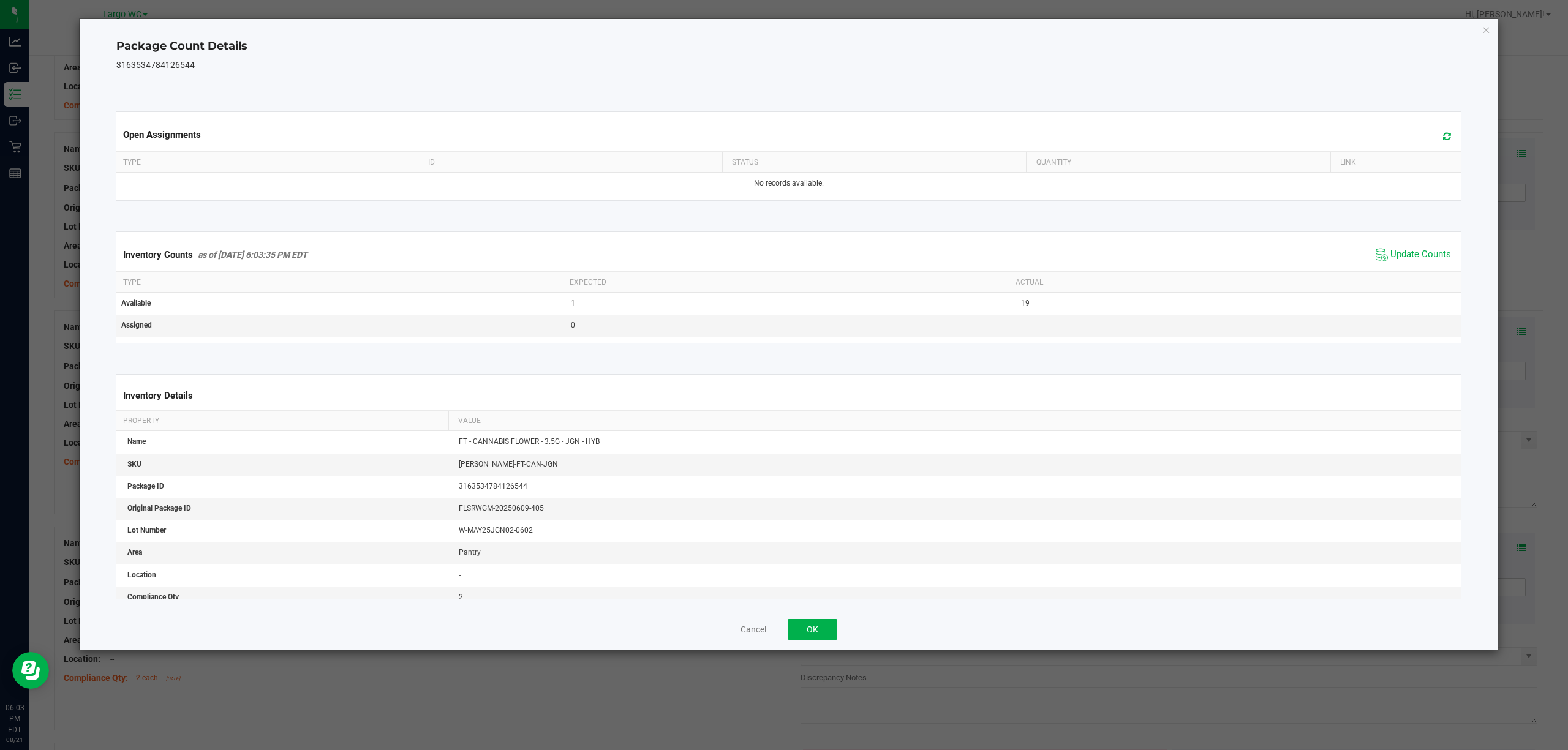
click at [1492, 28] on div "Package Count Details 3163534784126544 Open Assignments Type ID Status Quantity…" at bounding box center [788, 334] width 1418 height 631
click at [1489, 28] on icon "Close" at bounding box center [1486, 29] width 9 height 15
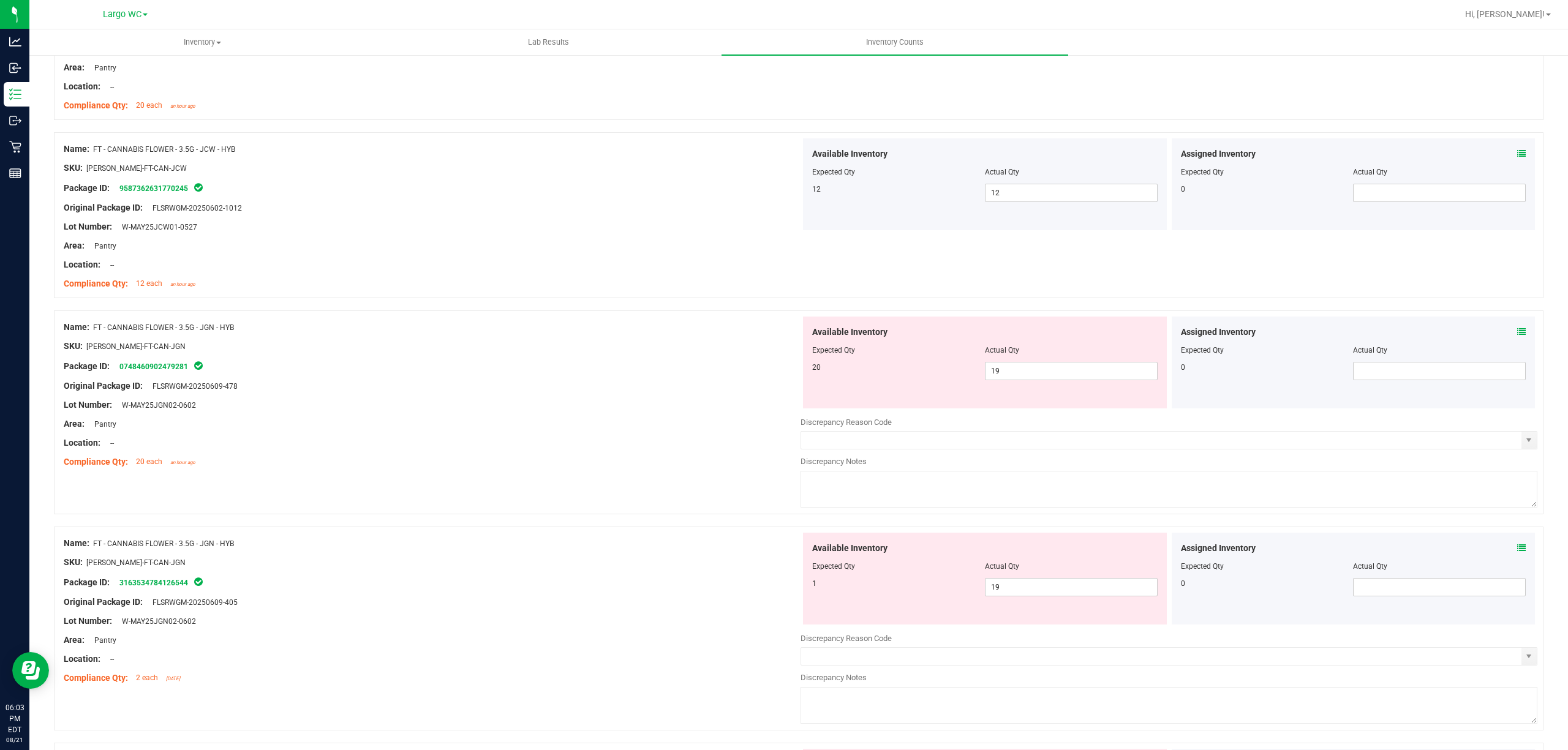
click at [1005, 599] on div "Available Inventory Expected Qty Actual Qty 1 19 19" at bounding box center [984, 579] width 363 height 92
click at [1015, 588] on span "19 19" at bounding box center [1071, 587] width 173 height 18
click at [1015, 588] on input "19" at bounding box center [1071, 588] width 171 height 17
drag, startPoint x: 660, startPoint y: 466, endPoint x: 920, endPoint y: 378, distance: 274.5
click at [660, 464] on div "Compliance Qty: 20 each an hour ago" at bounding box center [432, 462] width 737 height 13
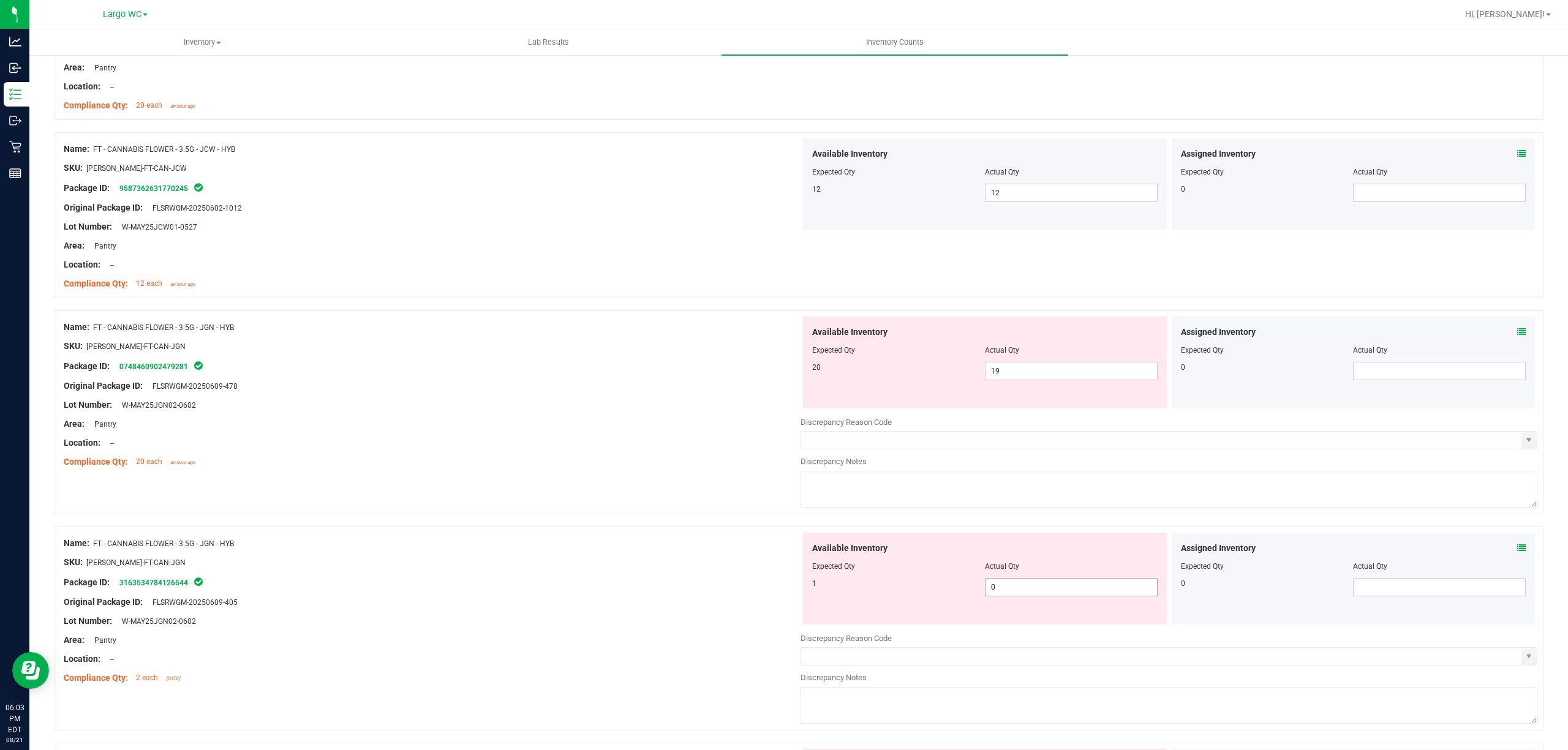
click at [1009, 587] on span "0 0" at bounding box center [1071, 587] width 173 height 18
click at [1009, 587] on input "0" at bounding box center [1071, 588] width 171 height 17
click at [1022, 379] on input "19" at bounding box center [1071, 371] width 171 height 17
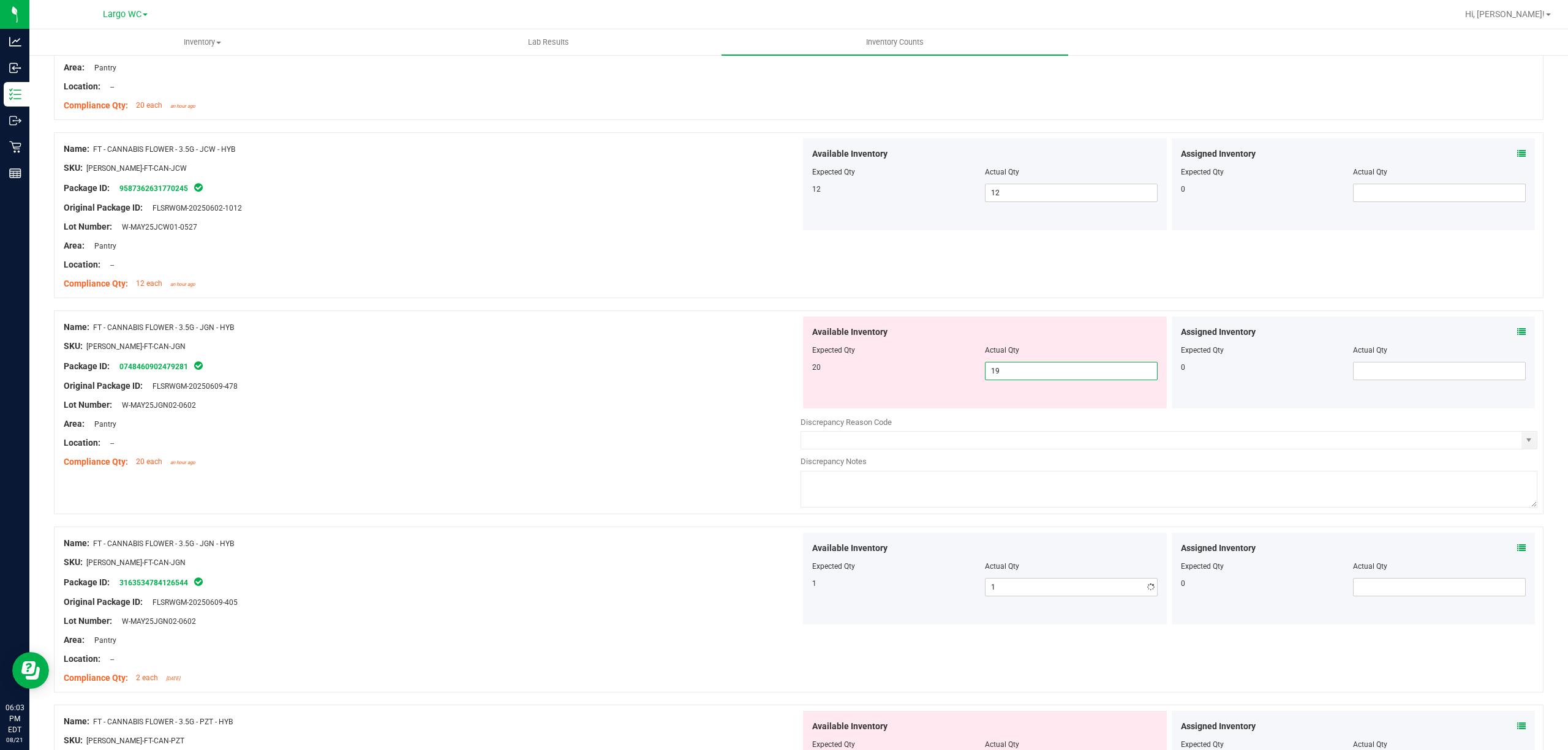
click at [1022, 379] on input "19" at bounding box center [1071, 371] width 171 height 17
click at [679, 383] on div "Original Package ID: FLSRWGM-20250609-478" at bounding box center [432, 386] width 737 height 13
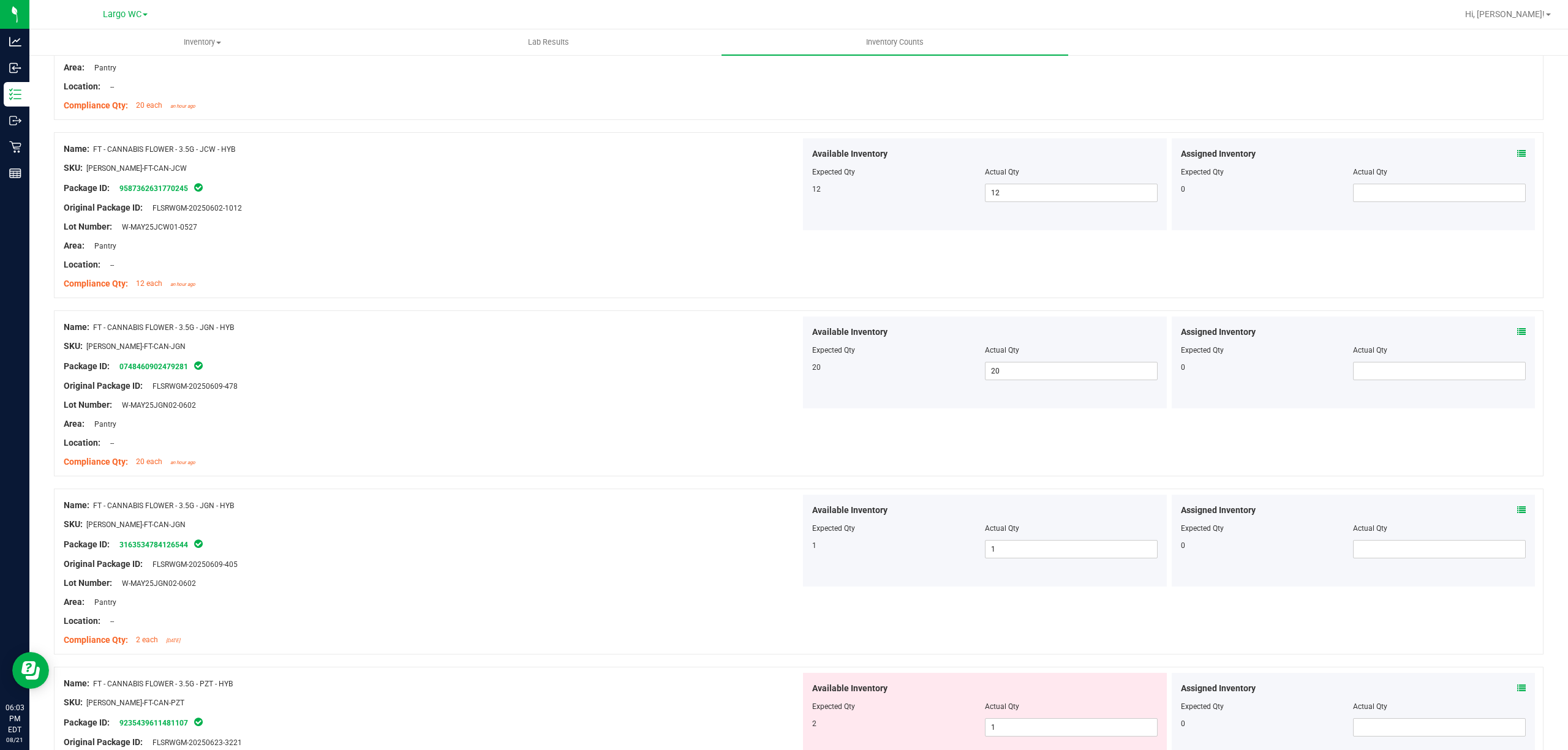
click at [1517, 329] on icon at bounding box center [1521, 332] width 9 height 9
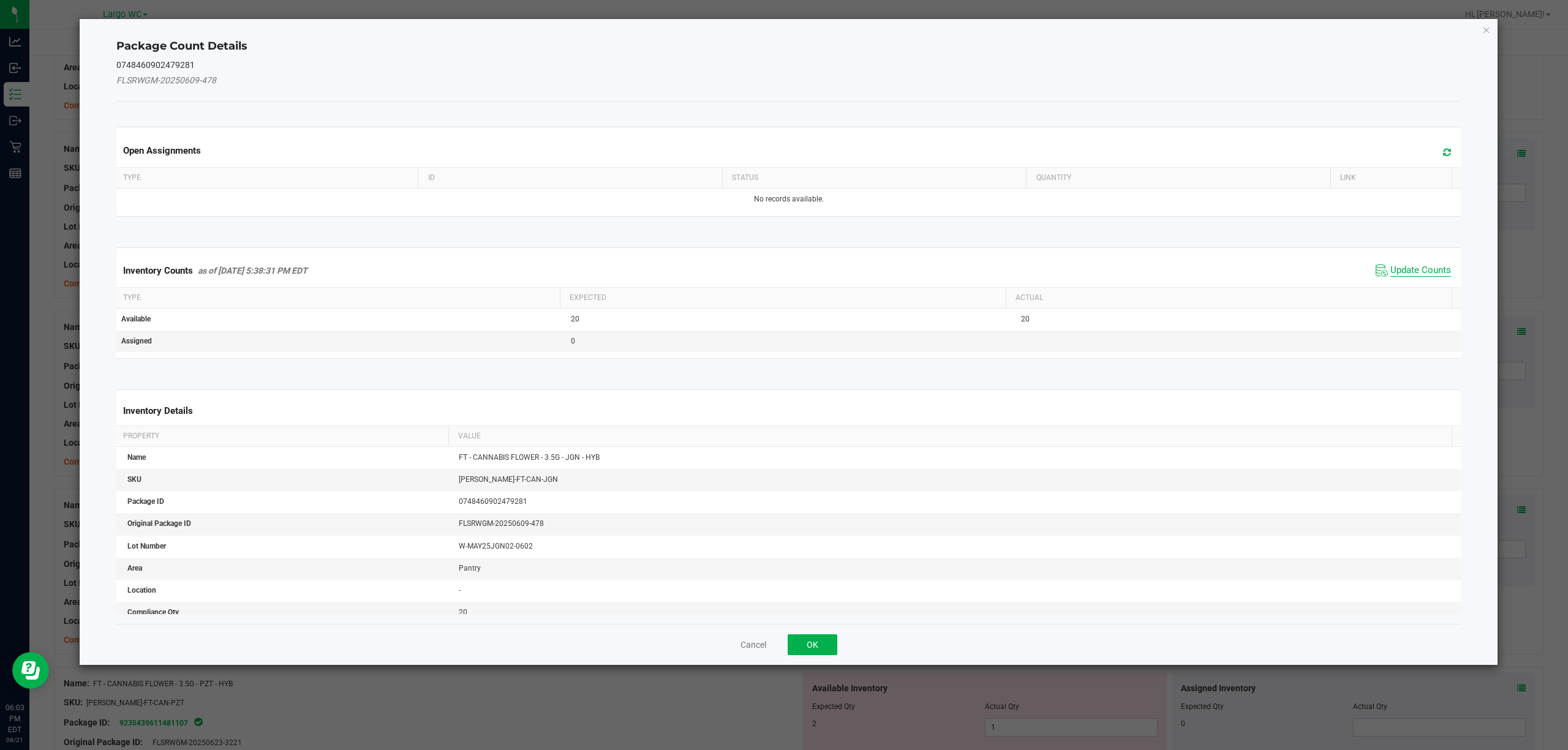
click at [1418, 268] on span "Update Counts" at bounding box center [1420, 270] width 60 height 12
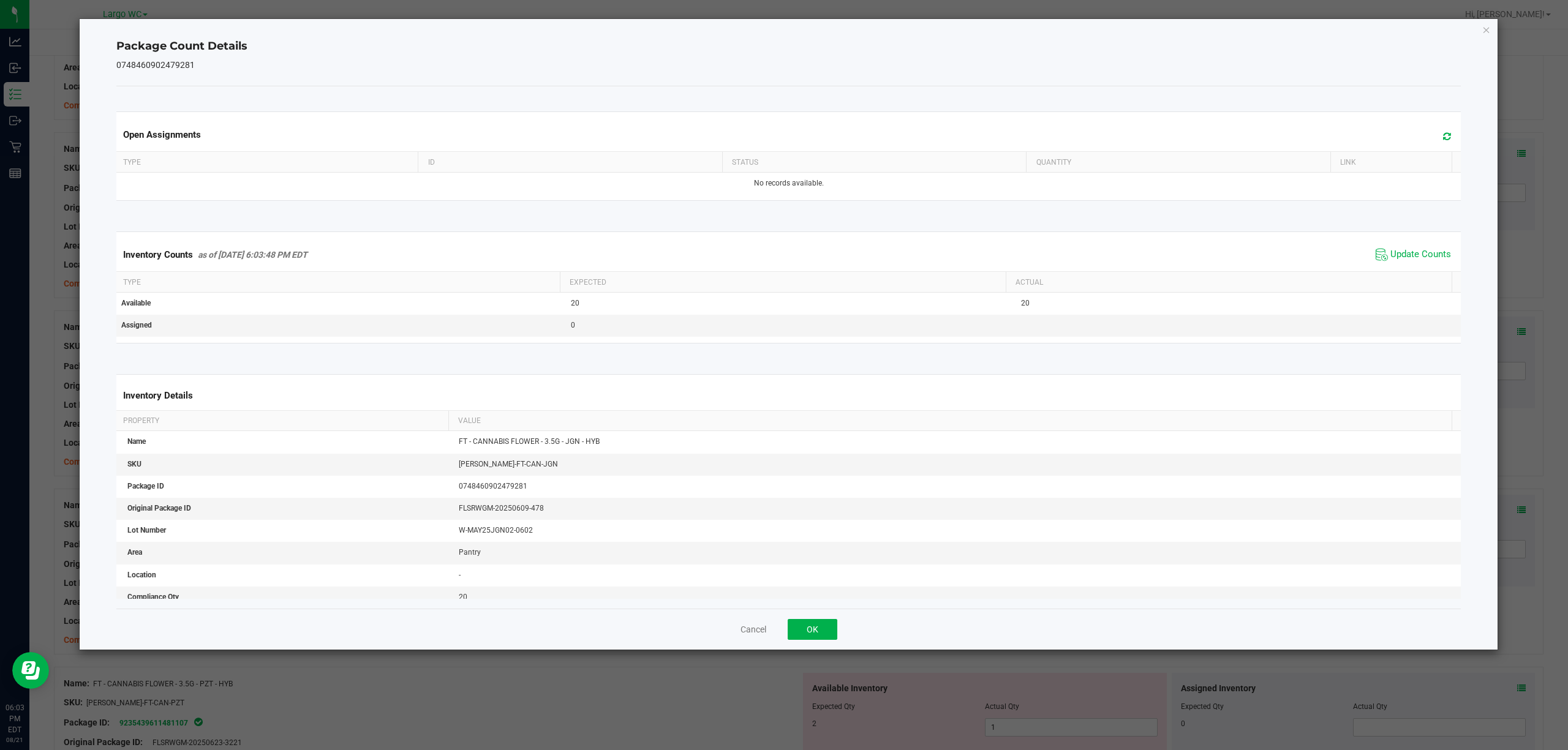
click at [1486, 25] on icon "Close" at bounding box center [1486, 29] width 9 height 15
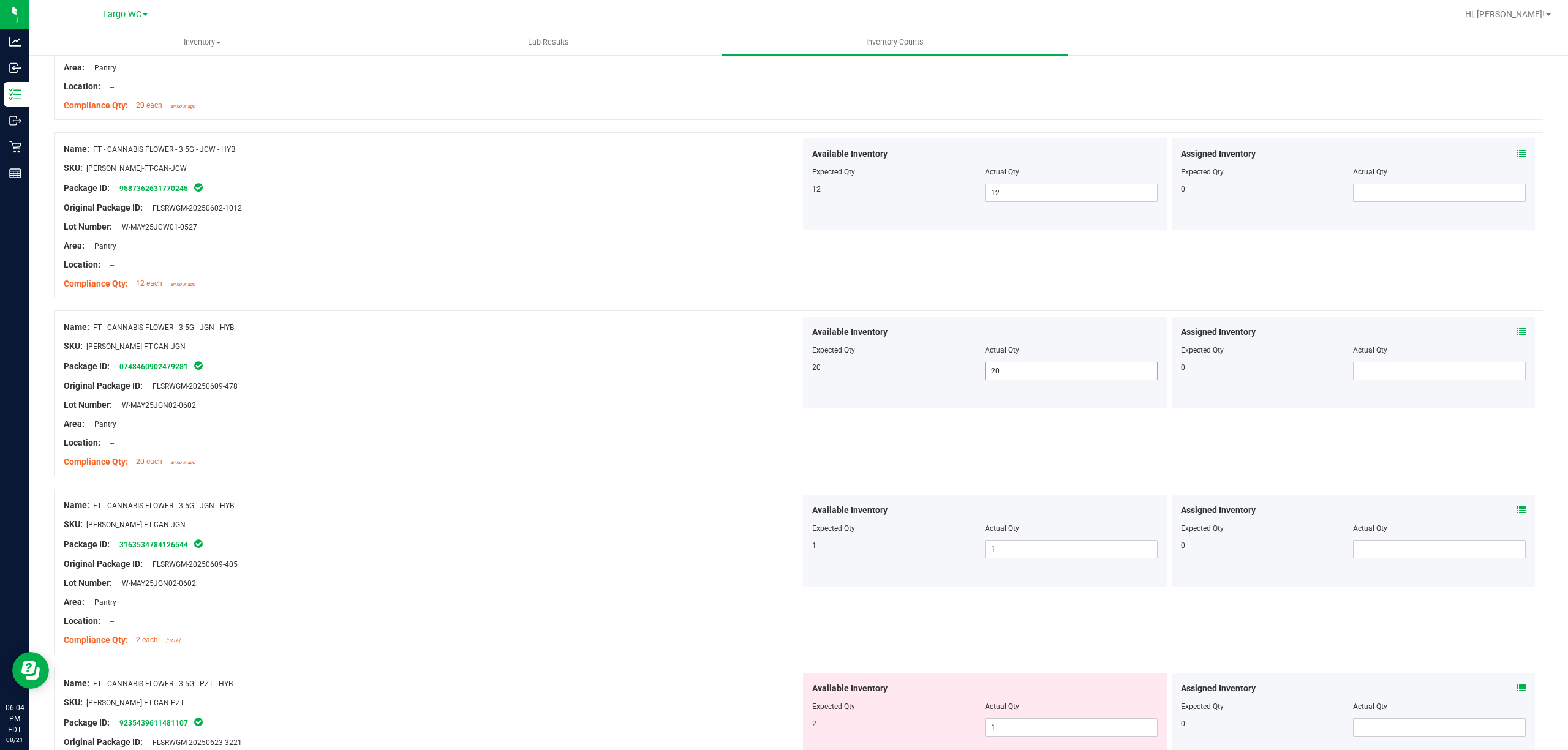
click at [1017, 376] on span "20 20" at bounding box center [1071, 371] width 173 height 18
click at [1017, 376] on input "20" at bounding box center [1071, 371] width 171 height 17
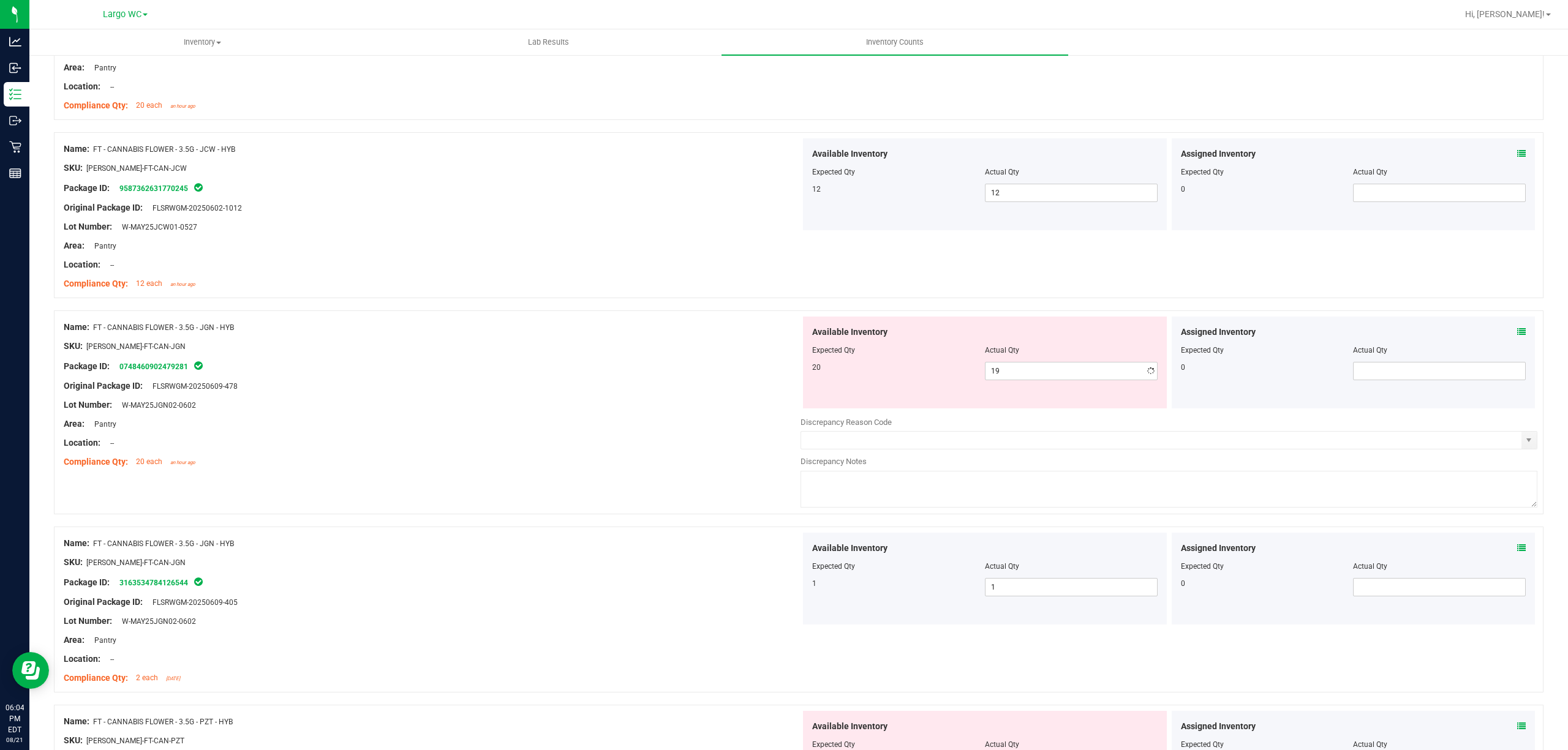
drag, startPoint x: 589, startPoint y: 350, endPoint x: 1197, endPoint y: 458, distance: 617.5
click at [593, 350] on div "SKU: FLO-BUD-FT-CAN-JGN" at bounding box center [432, 347] width 737 height 13
click at [997, 591] on span "1 1" at bounding box center [1071, 587] width 173 height 18
click at [997, 591] on input "1" at bounding box center [1071, 588] width 171 height 17
click at [687, 557] on div "SKU: FLO-BUD-FT-CAN-JGN" at bounding box center [432, 562] width 737 height 13
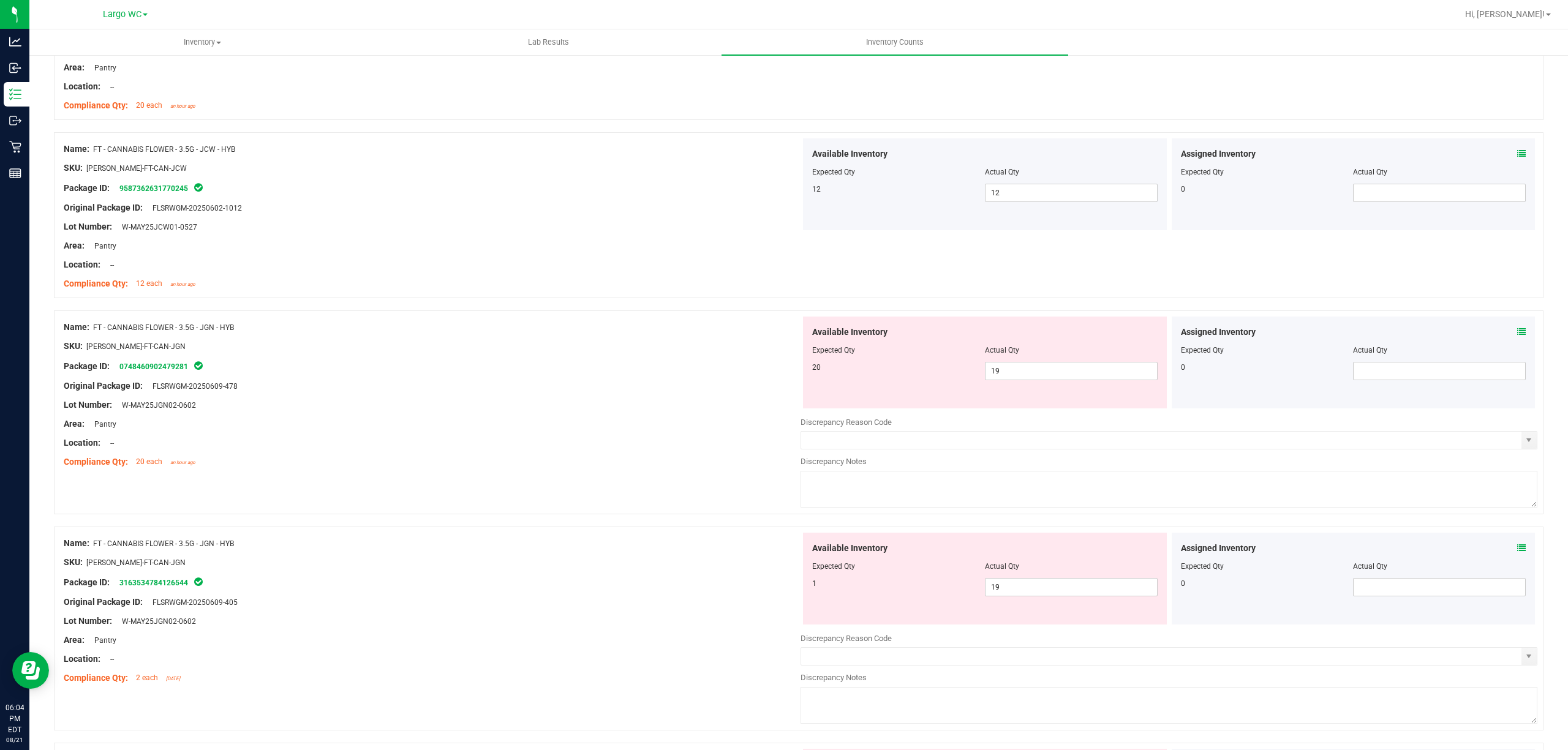
click at [1517, 331] on icon at bounding box center [1521, 332] width 9 height 9
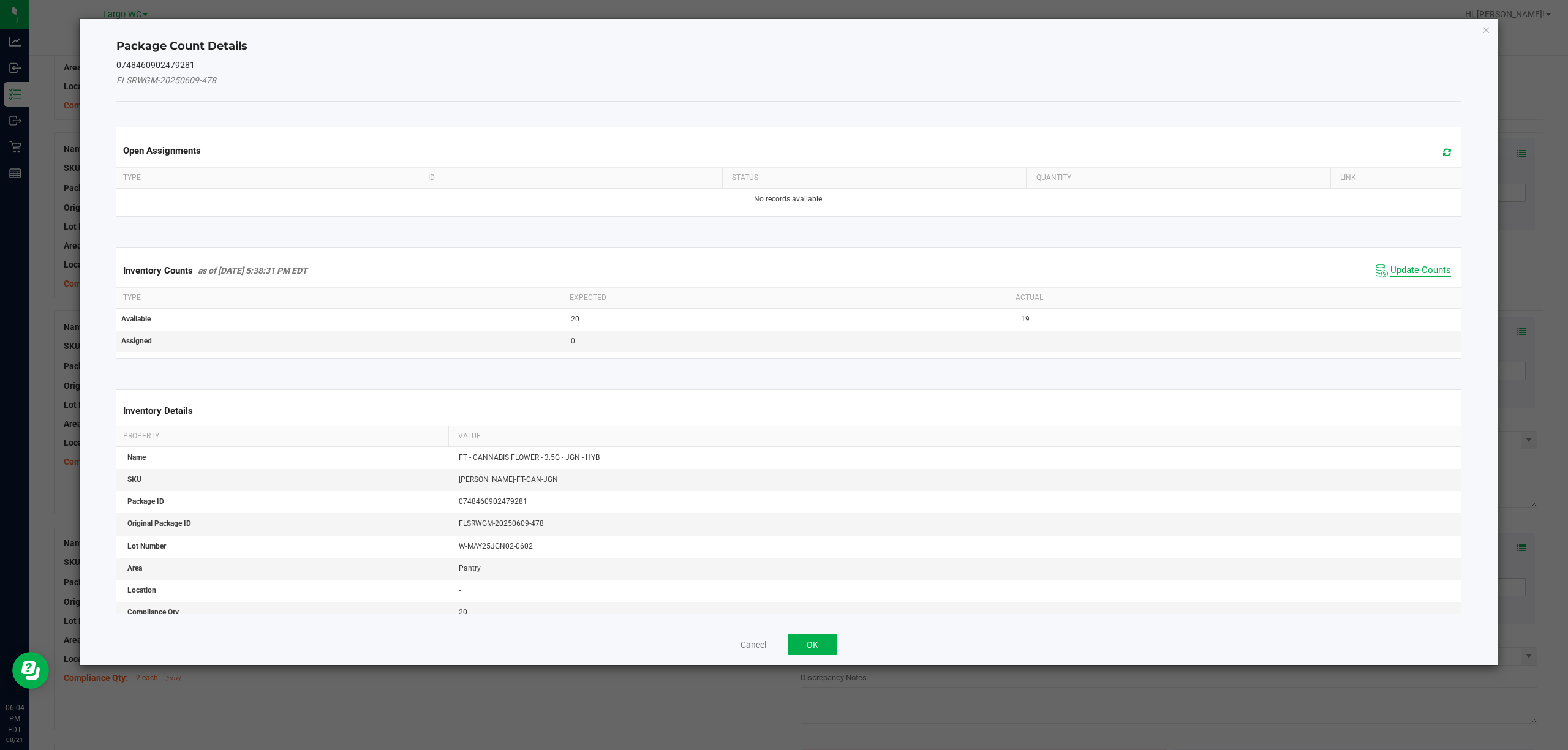
click at [1390, 266] on span "Update Counts" at bounding box center [1420, 270] width 60 height 12
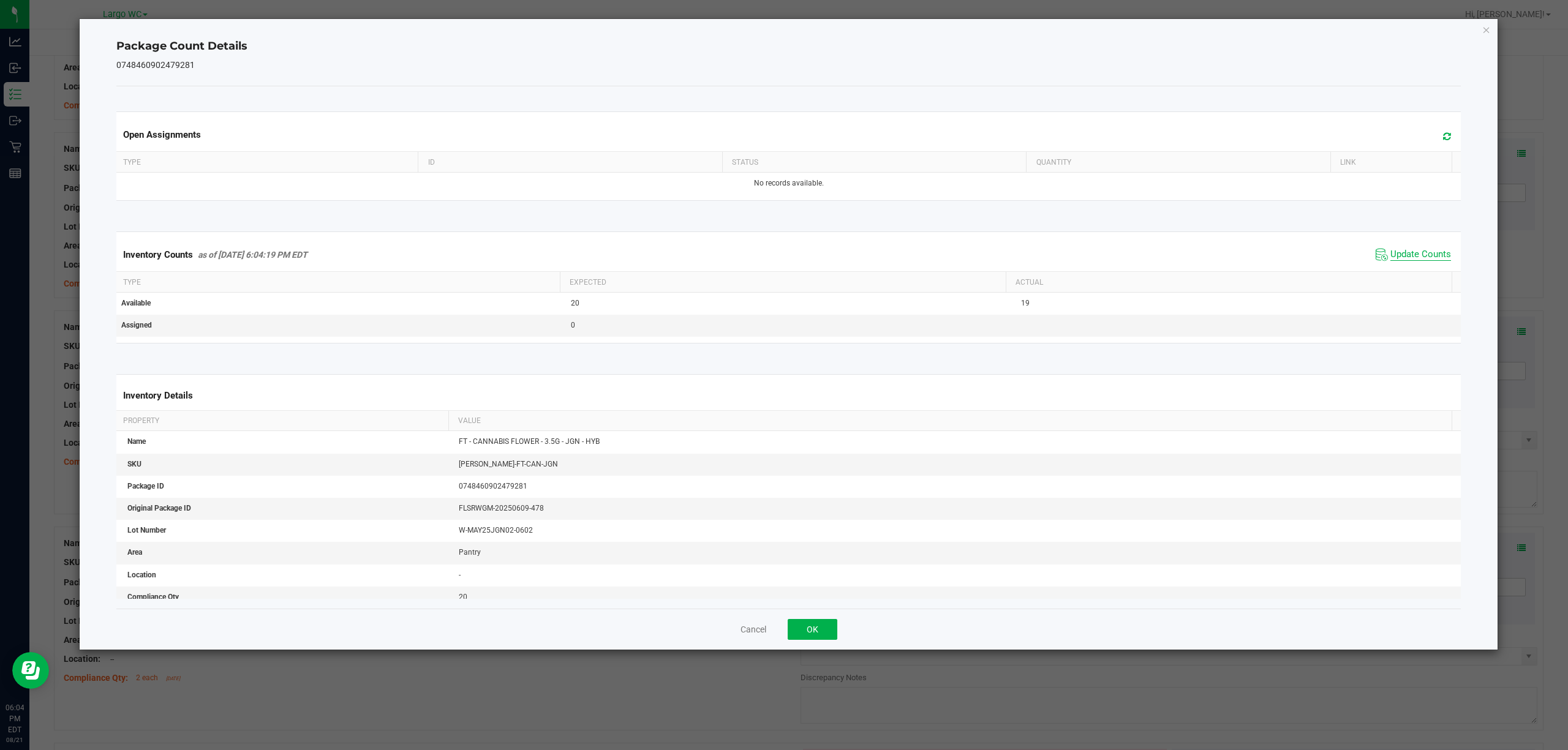
click at [1390, 253] on span "Update Counts" at bounding box center [1420, 254] width 60 height 12
click at [1486, 30] on icon "Close" at bounding box center [1486, 29] width 9 height 15
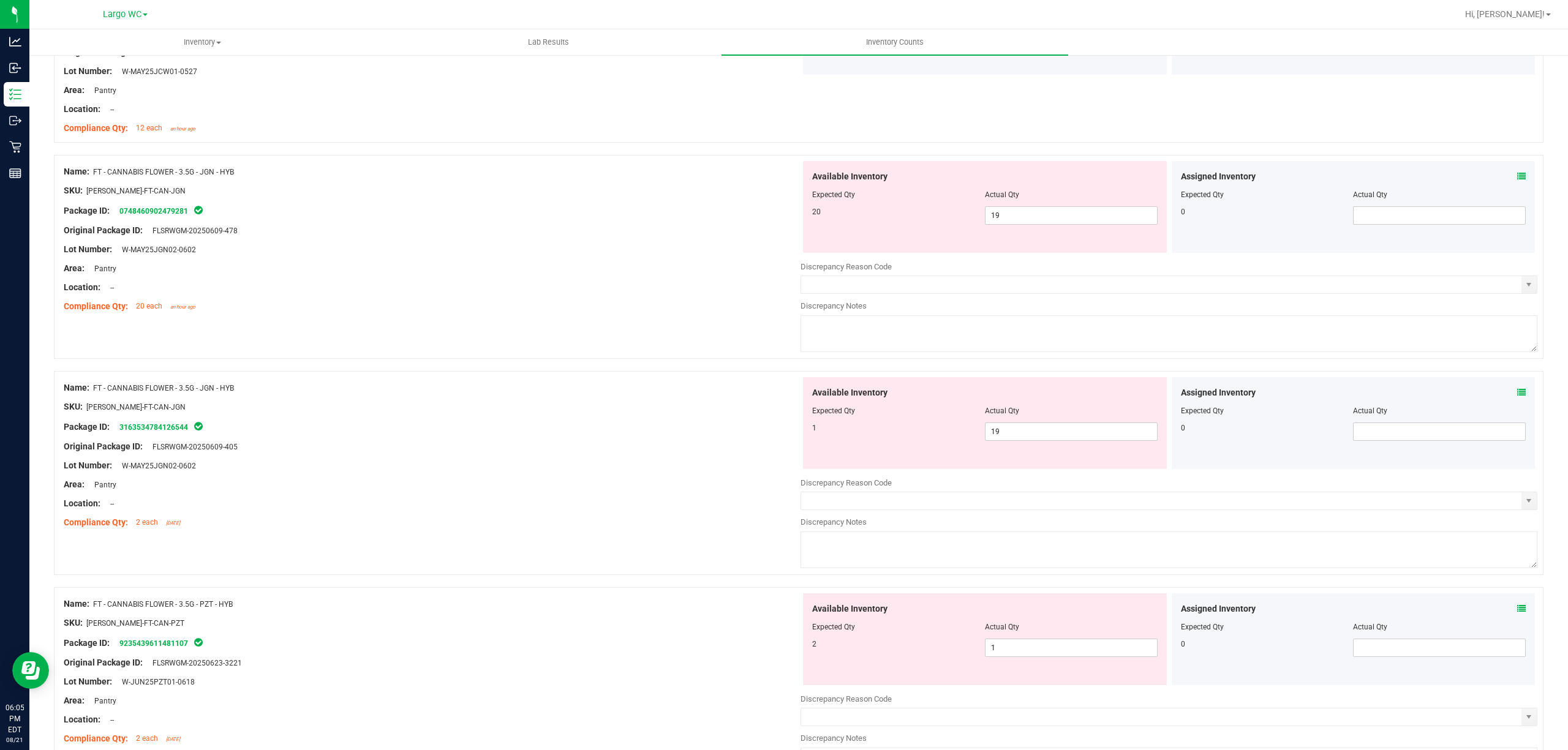
scroll to position [408, 0]
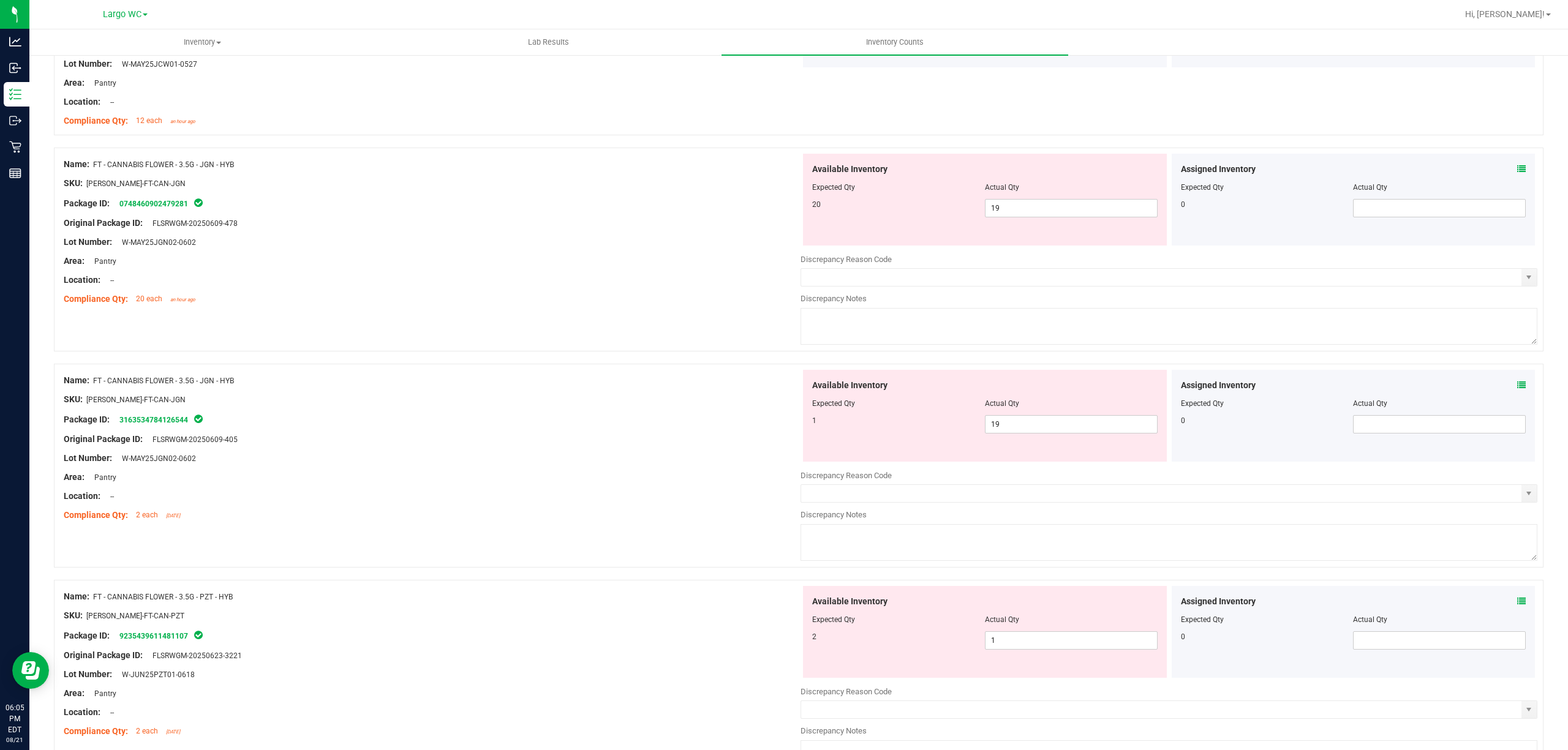
click at [1507, 377] on div "Assigned Inventory Expected Qty Actual Qty 0" at bounding box center [1353, 416] width 363 height 92
click at [1502, 386] on div "Assigned Inventory" at bounding box center [1353, 385] width 345 height 13
click at [1517, 383] on icon at bounding box center [1521, 385] width 9 height 9
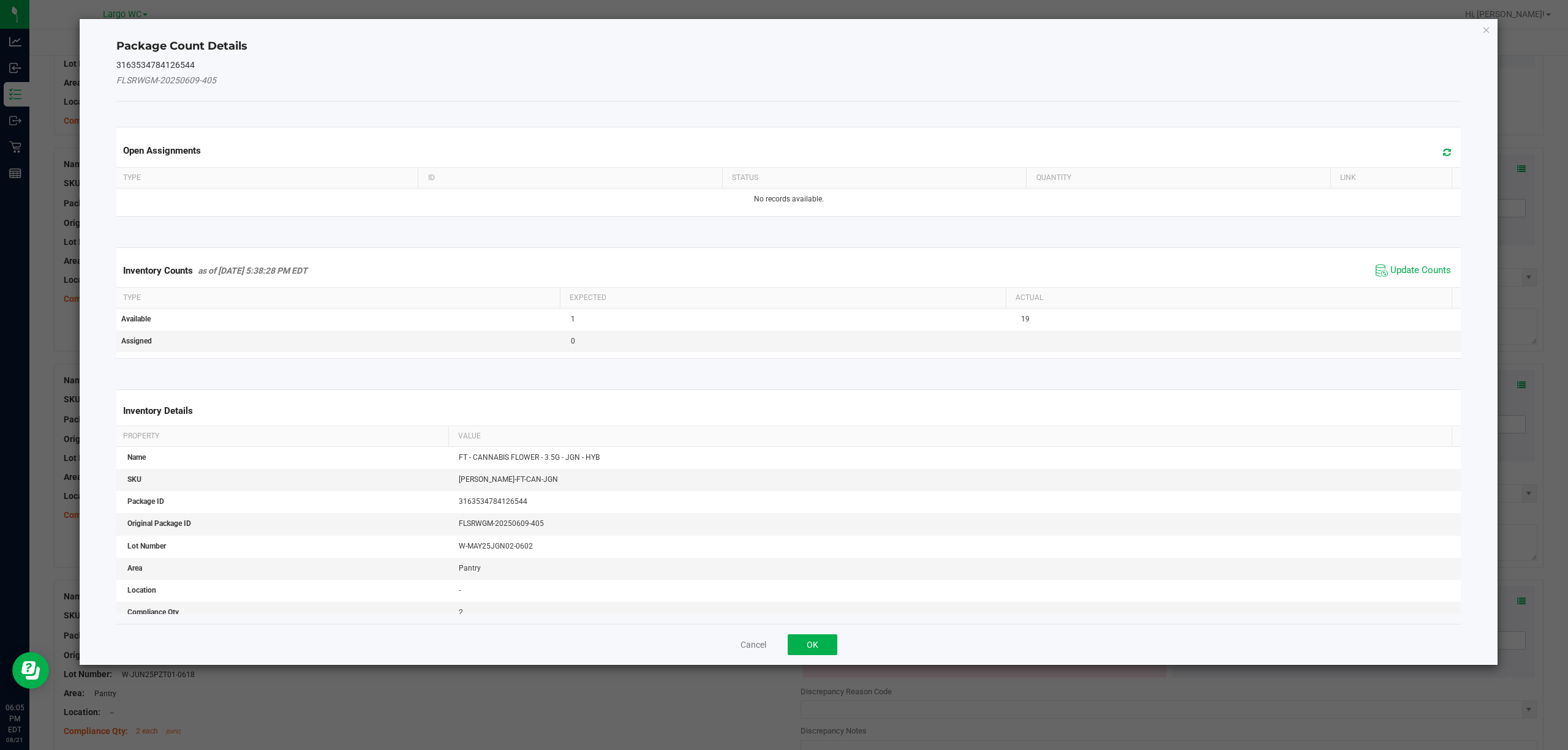
click at [1406, 264] on span "Update Counts" at bounding box center [1413, 270] width 82 height 18
click at [1406, 264] on span "Update Counts" at bounding box center [1415, 270] width 79 height 17
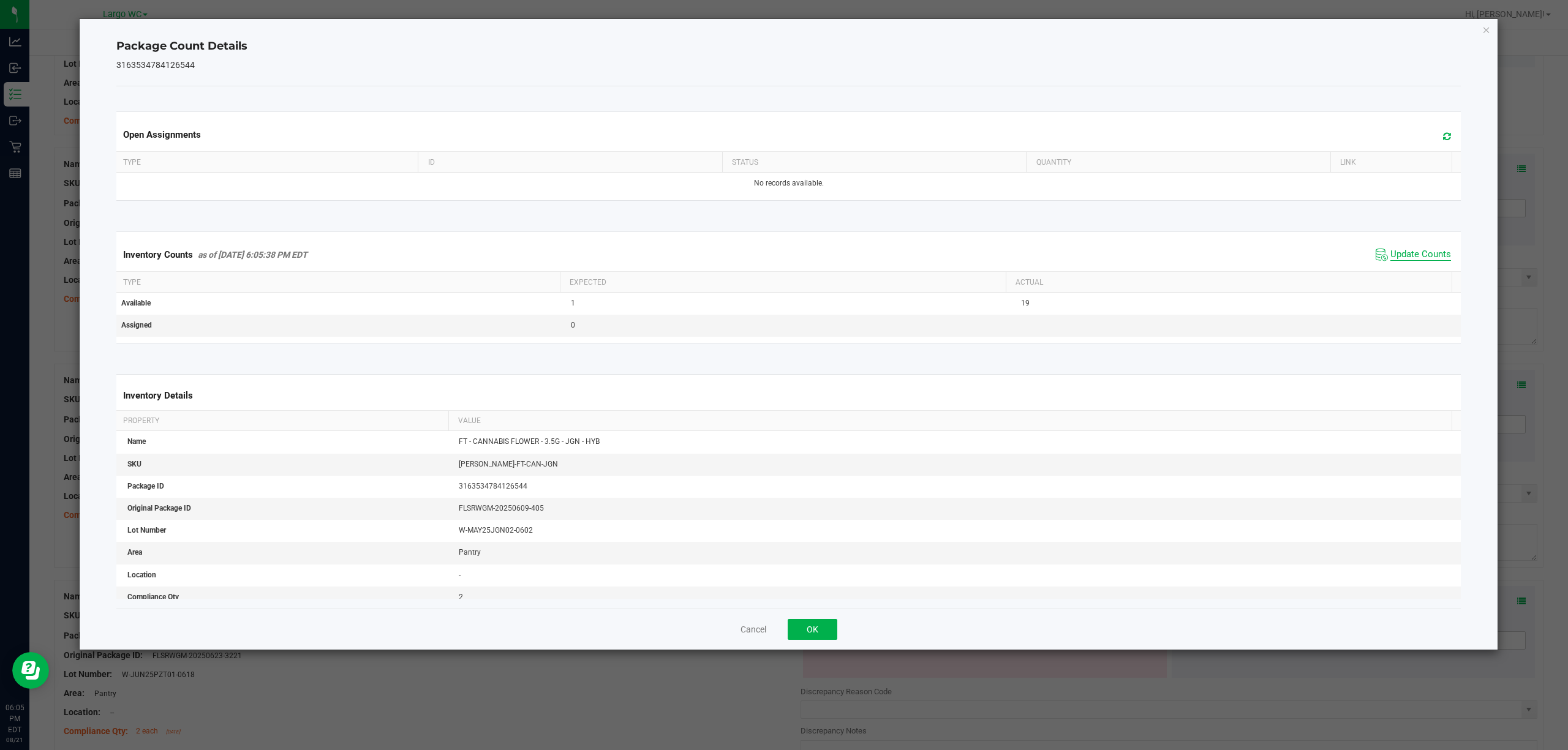
click at [1405, 255] on span "Update Counts" at bounding box center [1420, 254] width 60 height 12
click at [1483, 23] on icon "Close" at bounding box center [1486, 29] width 9 height 15
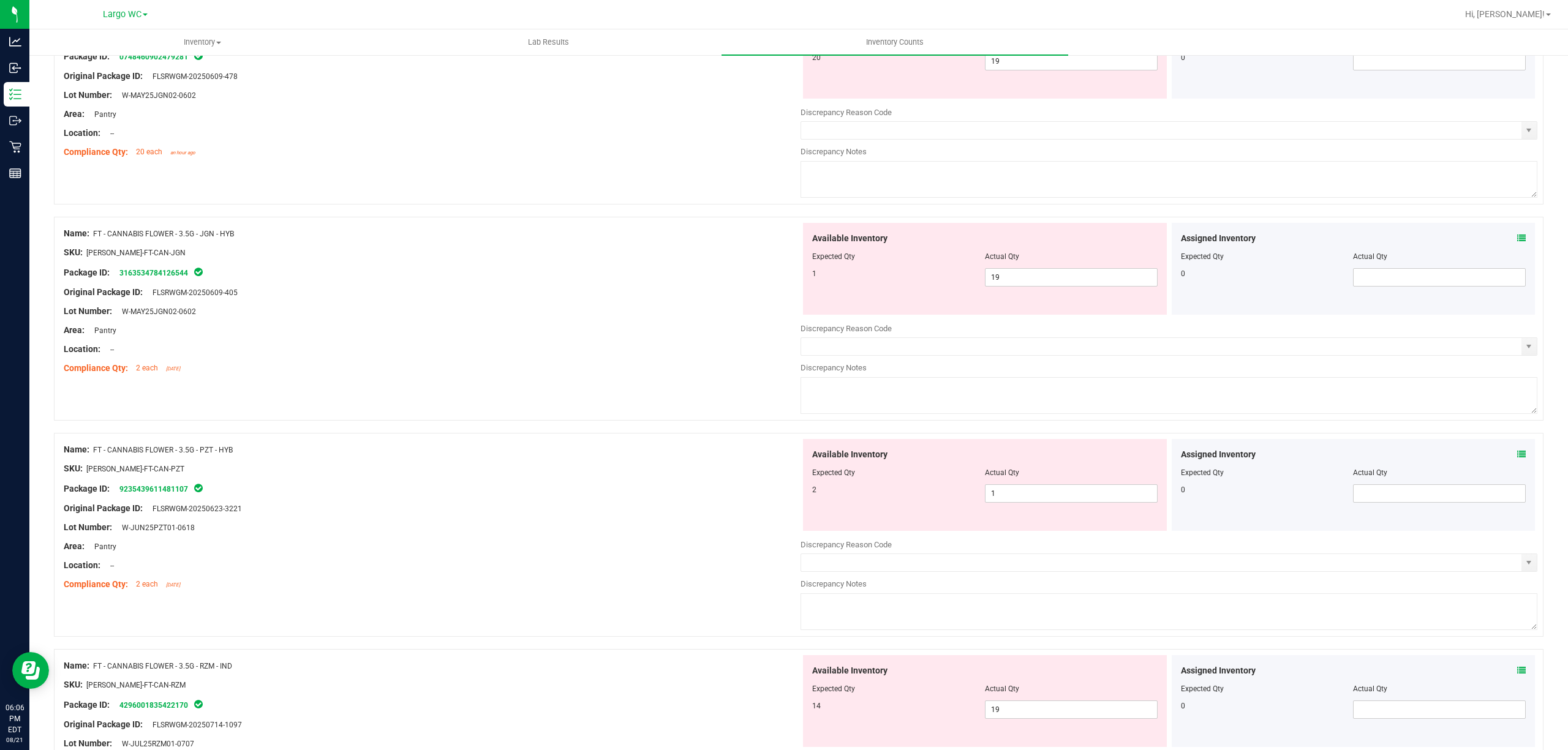
scroll to position [652, 0]
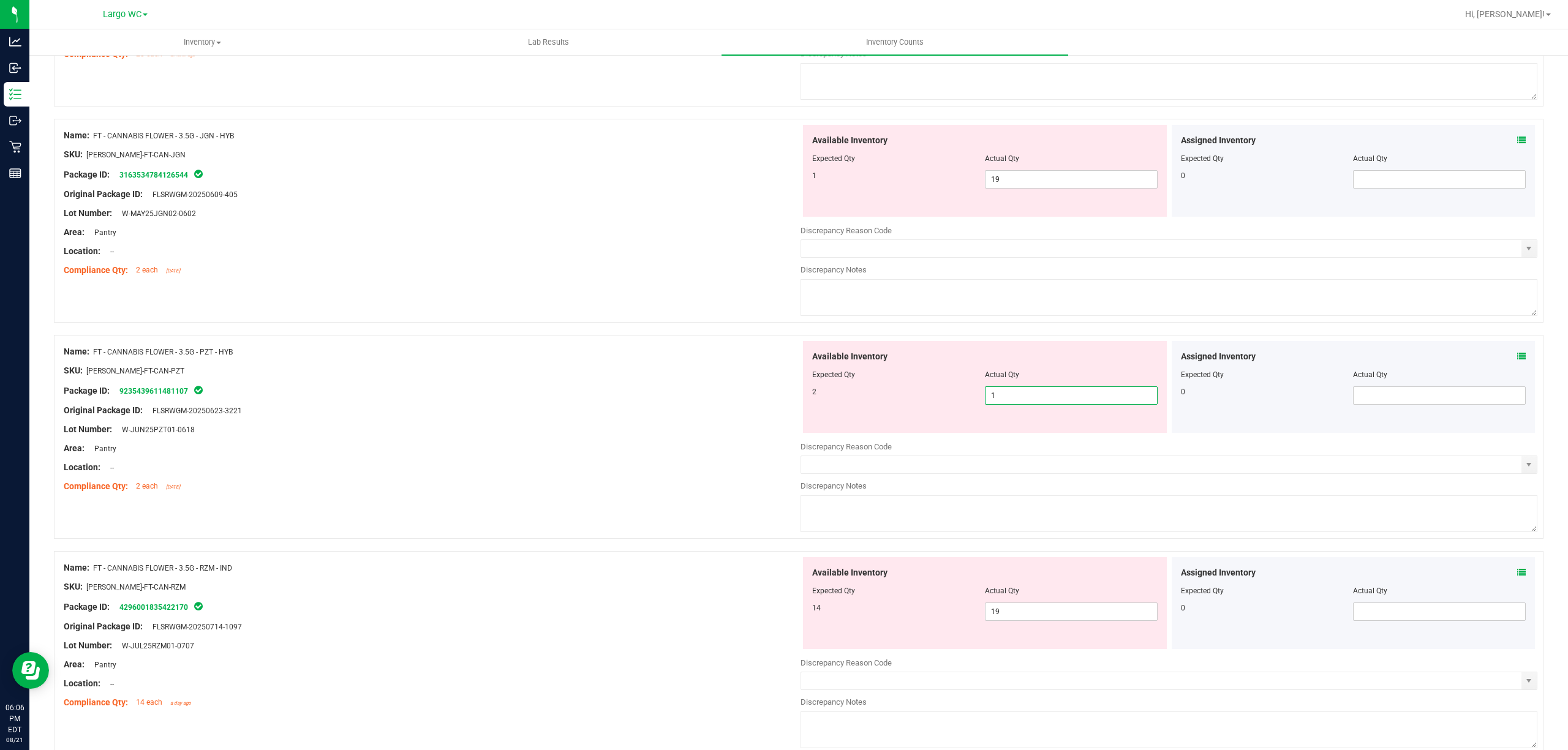
click at [1022, 399] on span "1 1" at bounding box center [1071, 395] width 173 height 18
click at [1022, 399] on input "1" at bounding box center [1071, 395] width 171 height 17
click at [353, 379] on div at bounding box center [432, 380] width 737 height 6
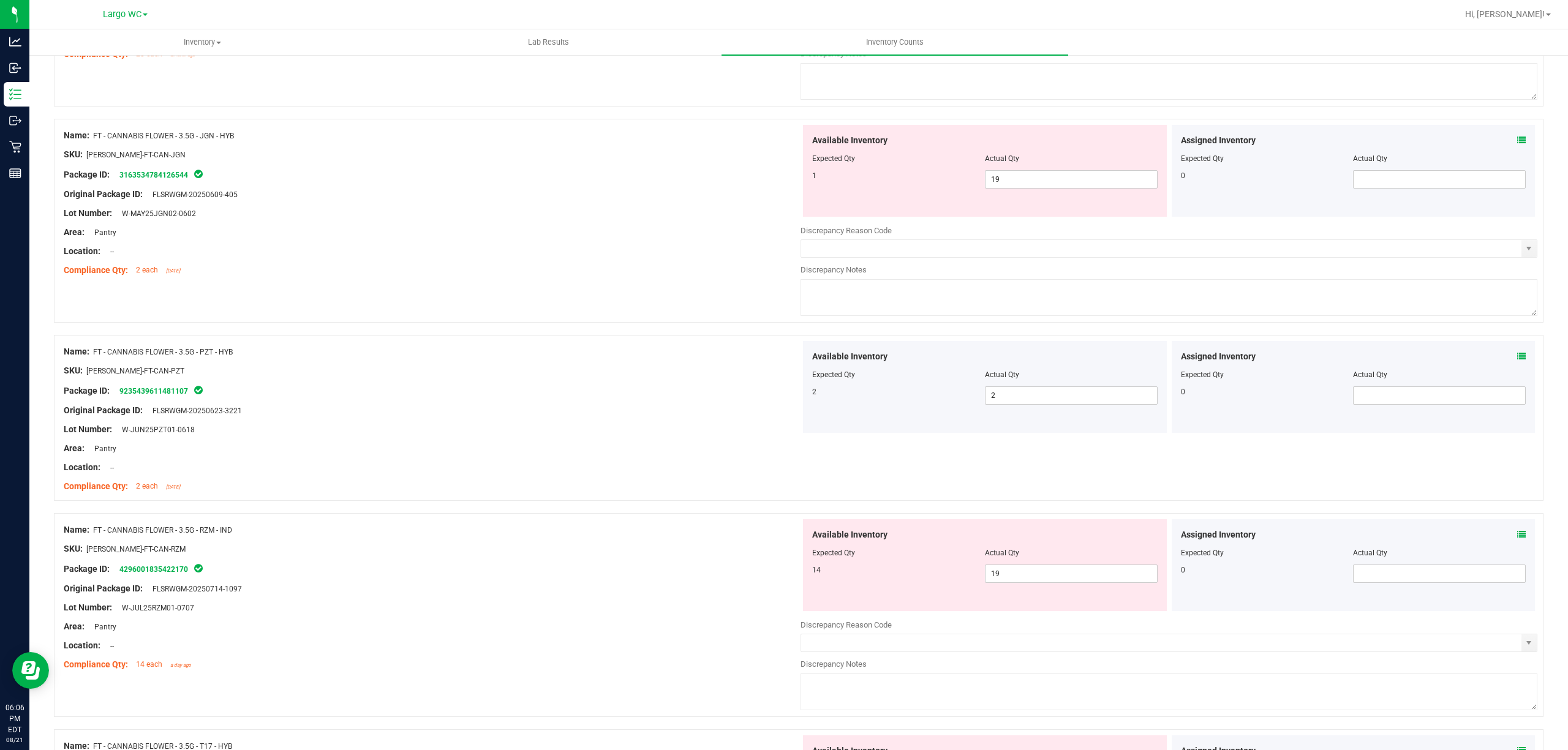
scroll to position [979, 0]
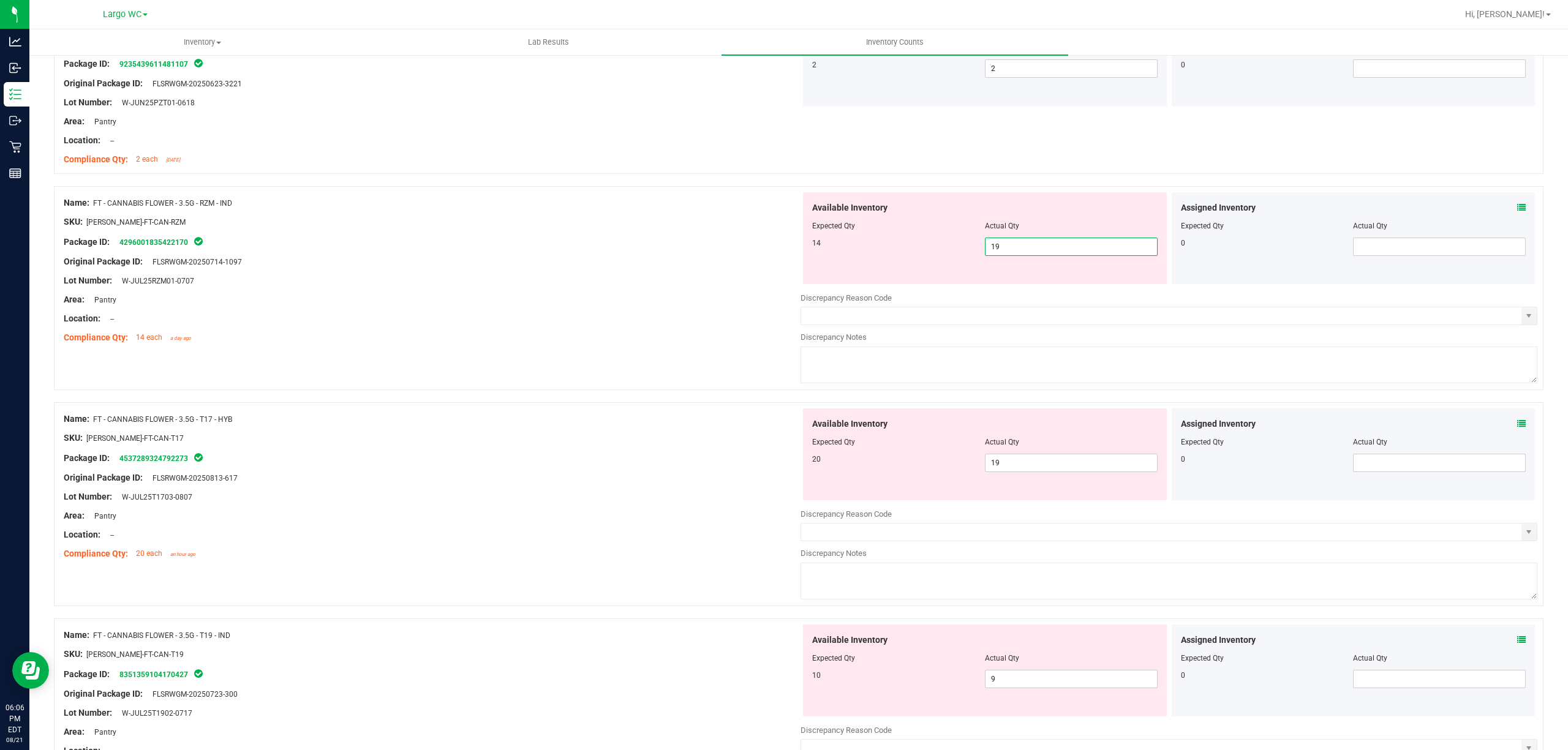
click at [1032, 248] on span "19 19" at bounding box center [1071, 246] width 173 height 18
click at [1032, 248] on input "19" at bounding box center [1071, 247] width 171 height 17
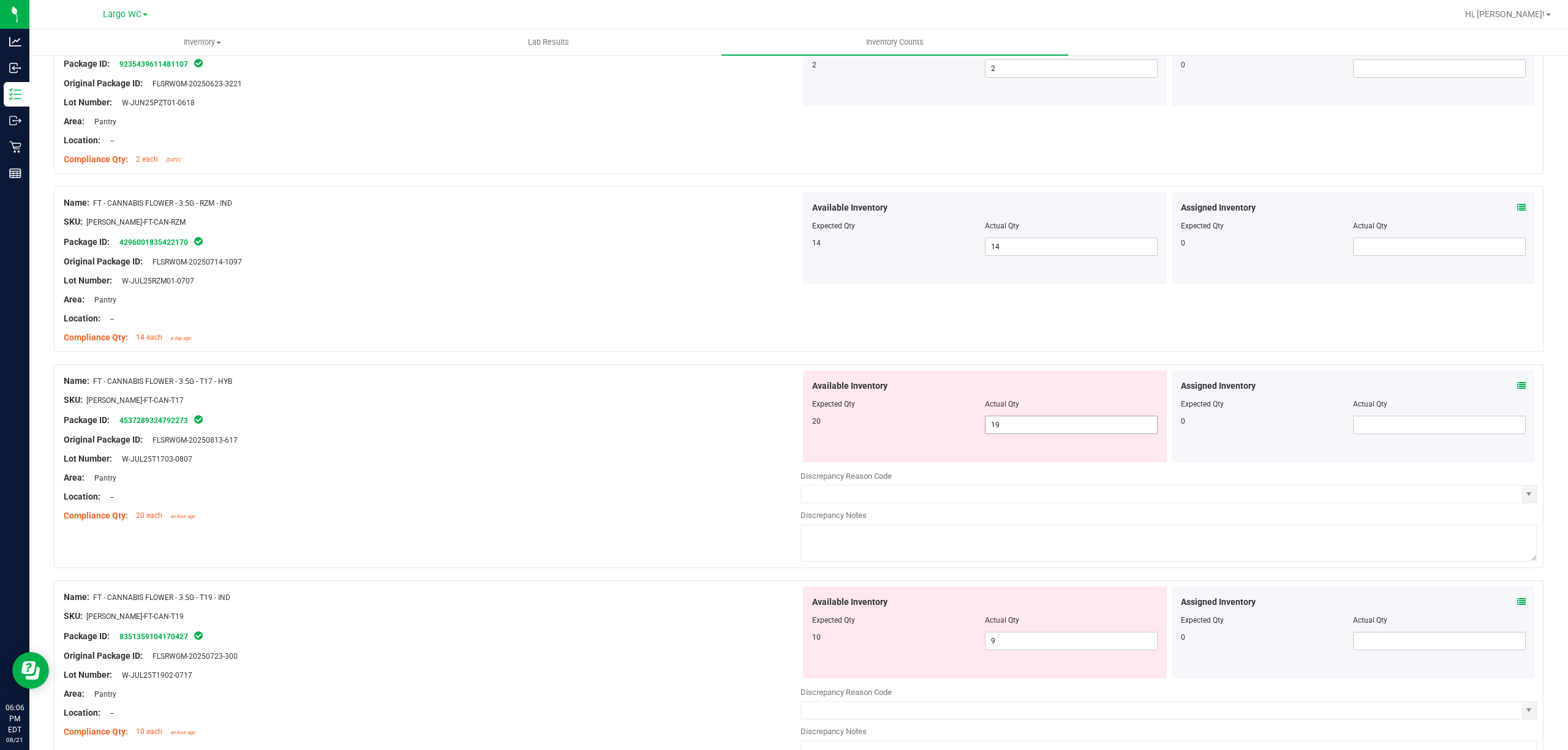
click at [1020, 417] on span "19 19" at bounding box center [1071, 425] width 173 height 18
click at [1015, 427] on span "19 19" at bounding box center [1071, 425] width 173 height 18
click at [0, 0] on input "19" at bounding box center [0, 0] width 0 height 0
click at [1513, 390] on div "Assigned Inventory Expected Qty Actual Qty 0" at bounding box center [1353, 417] width 363 height 92
click at [1513, 387] on div "Assigned Inventory Expected Qty Actual Qty 0" at bounding box center [1353, 417] width 363 height 92
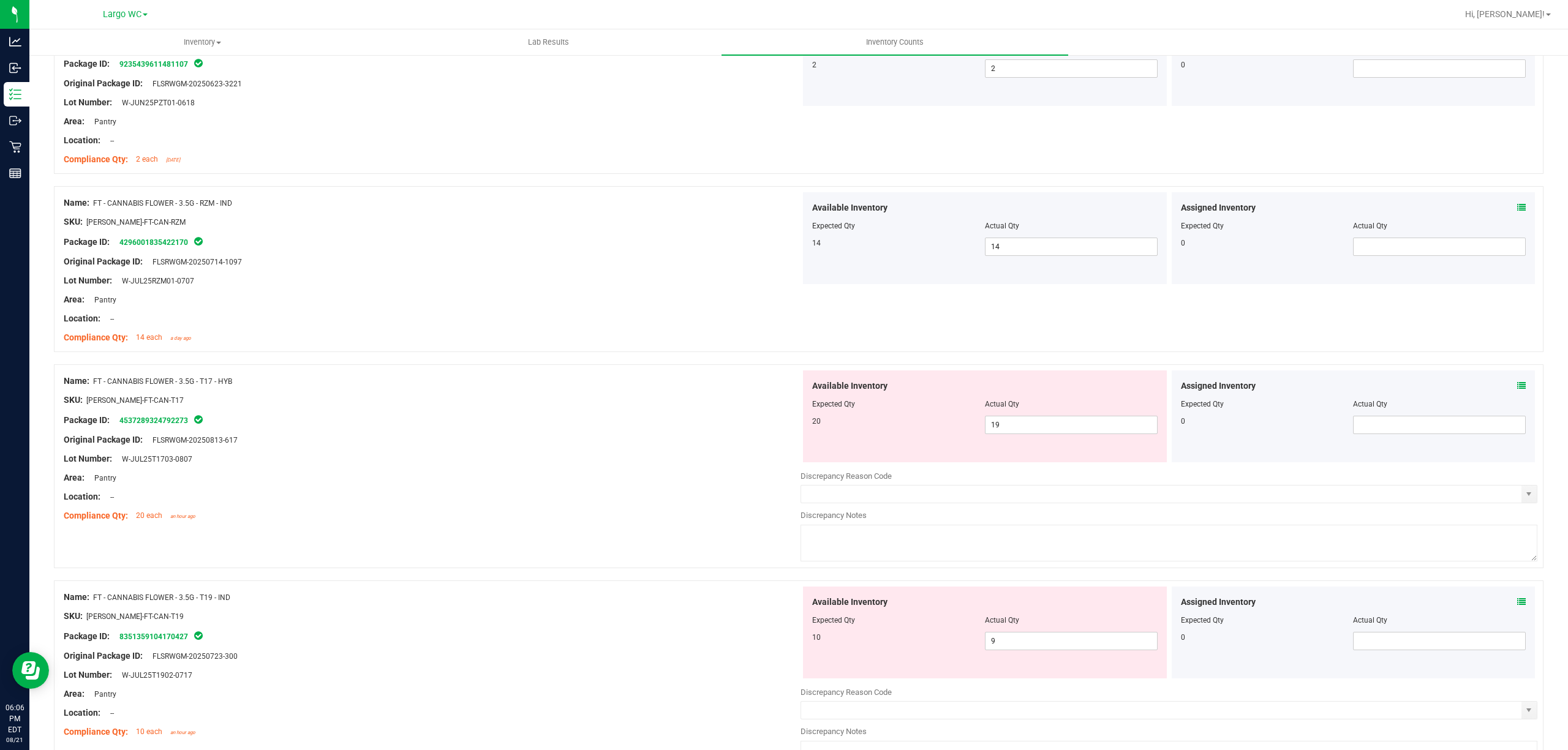
click at [1517, 385] on icon at bounding box center [1521, 386] width 9 height 9
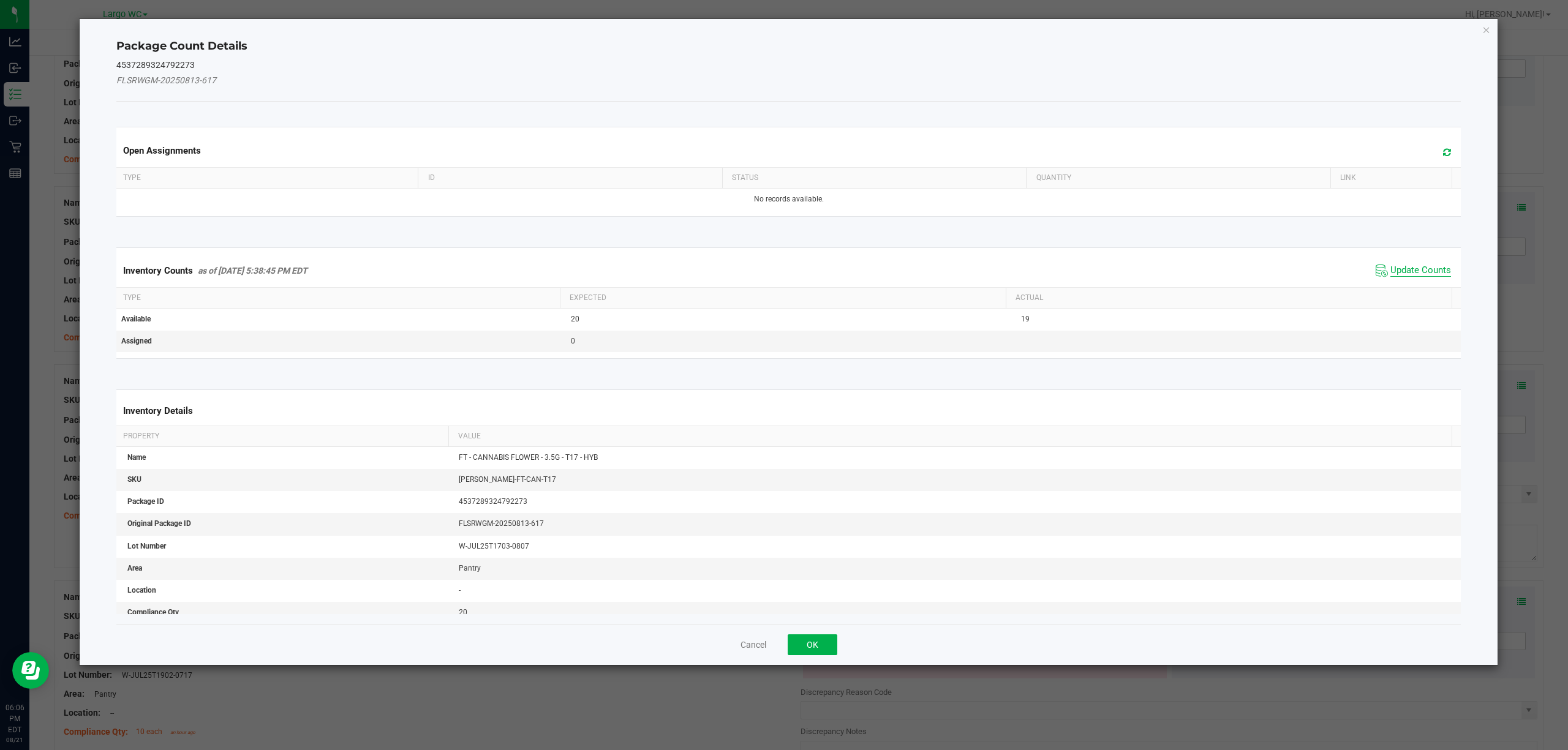
click at [1390, 270] on span "Update Counts" at bounding box center [1420, 270] width 60 height 12
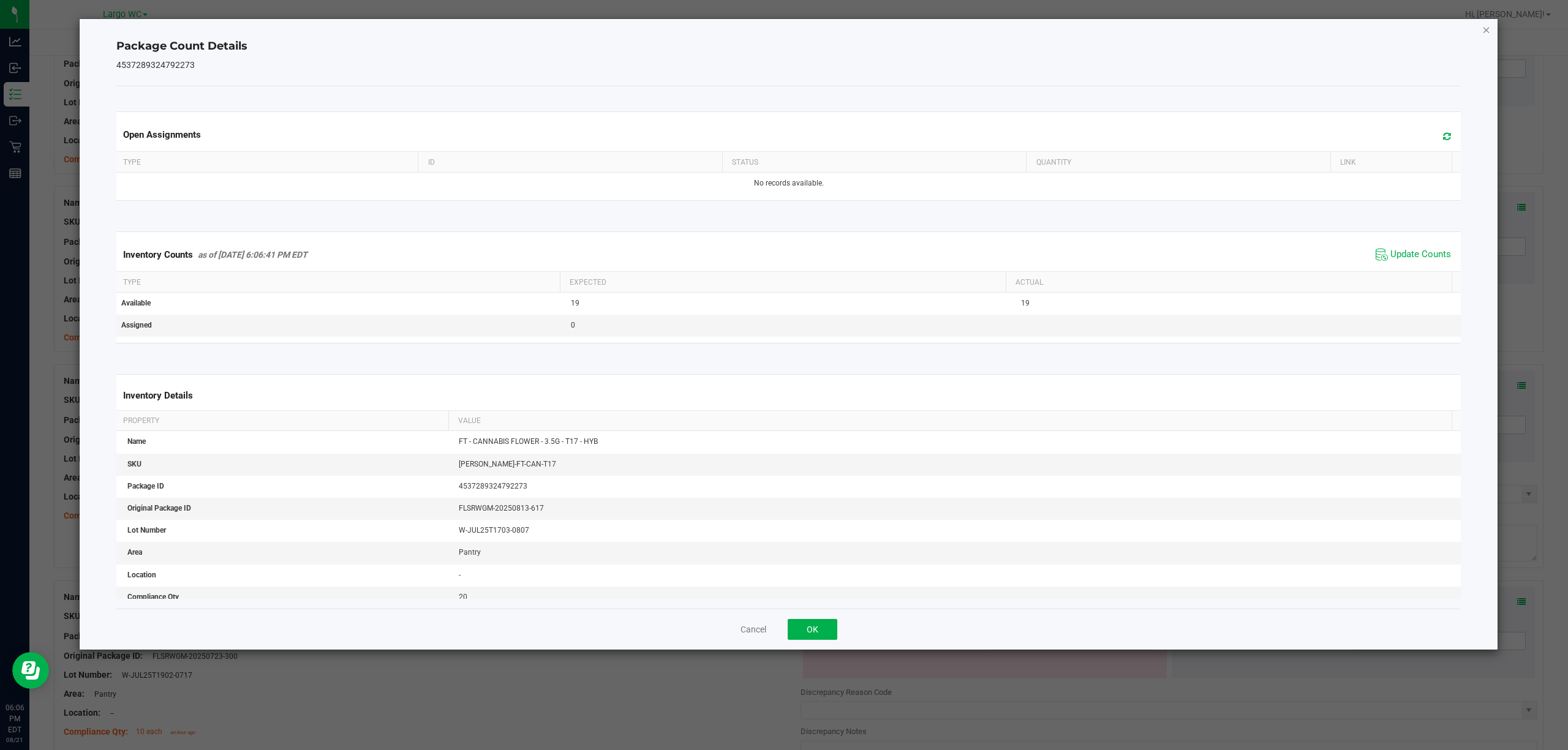
click at [1487, 28] on icon "Close" at bounding box center [1486, 29] width 9 height 15
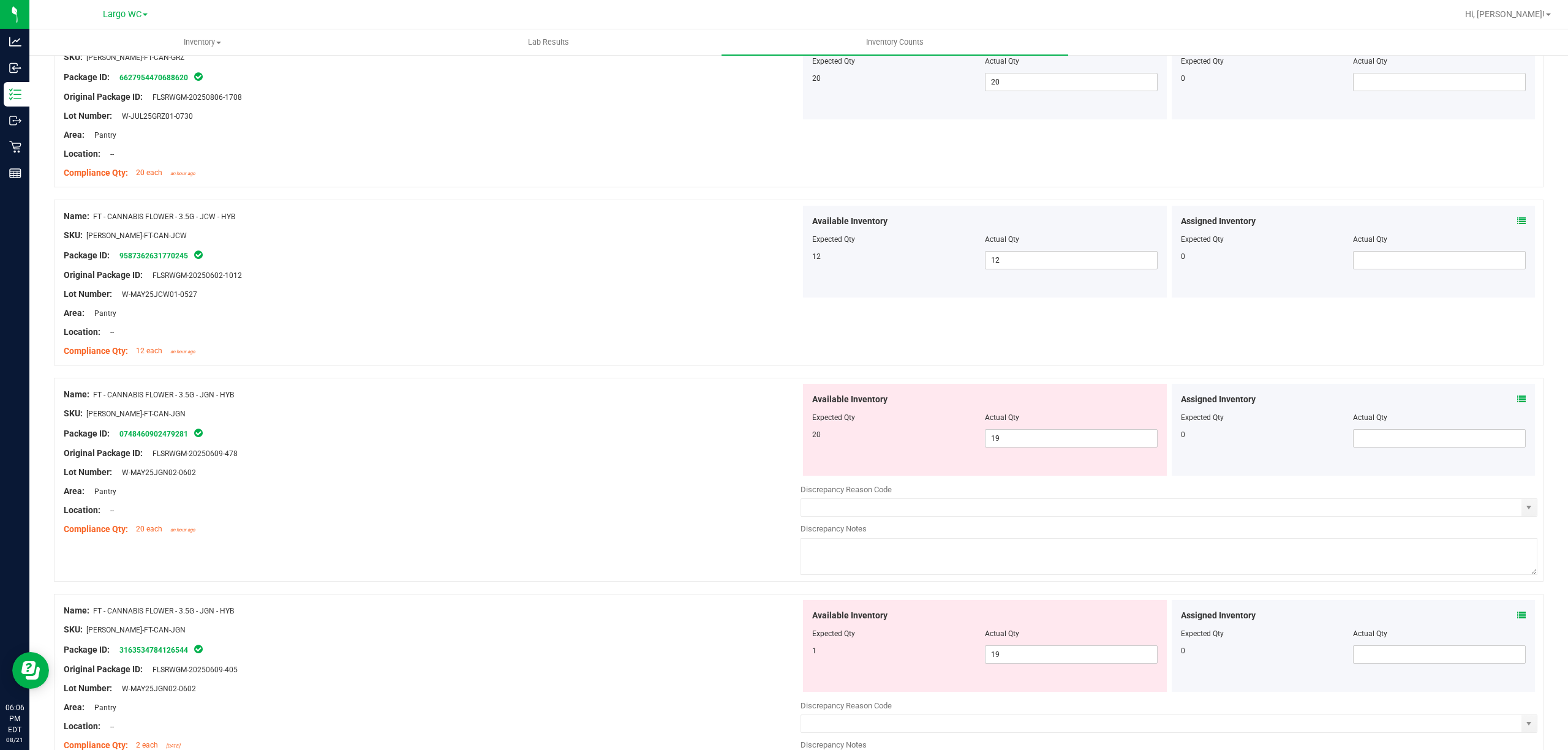
scroll to position [0, 0]
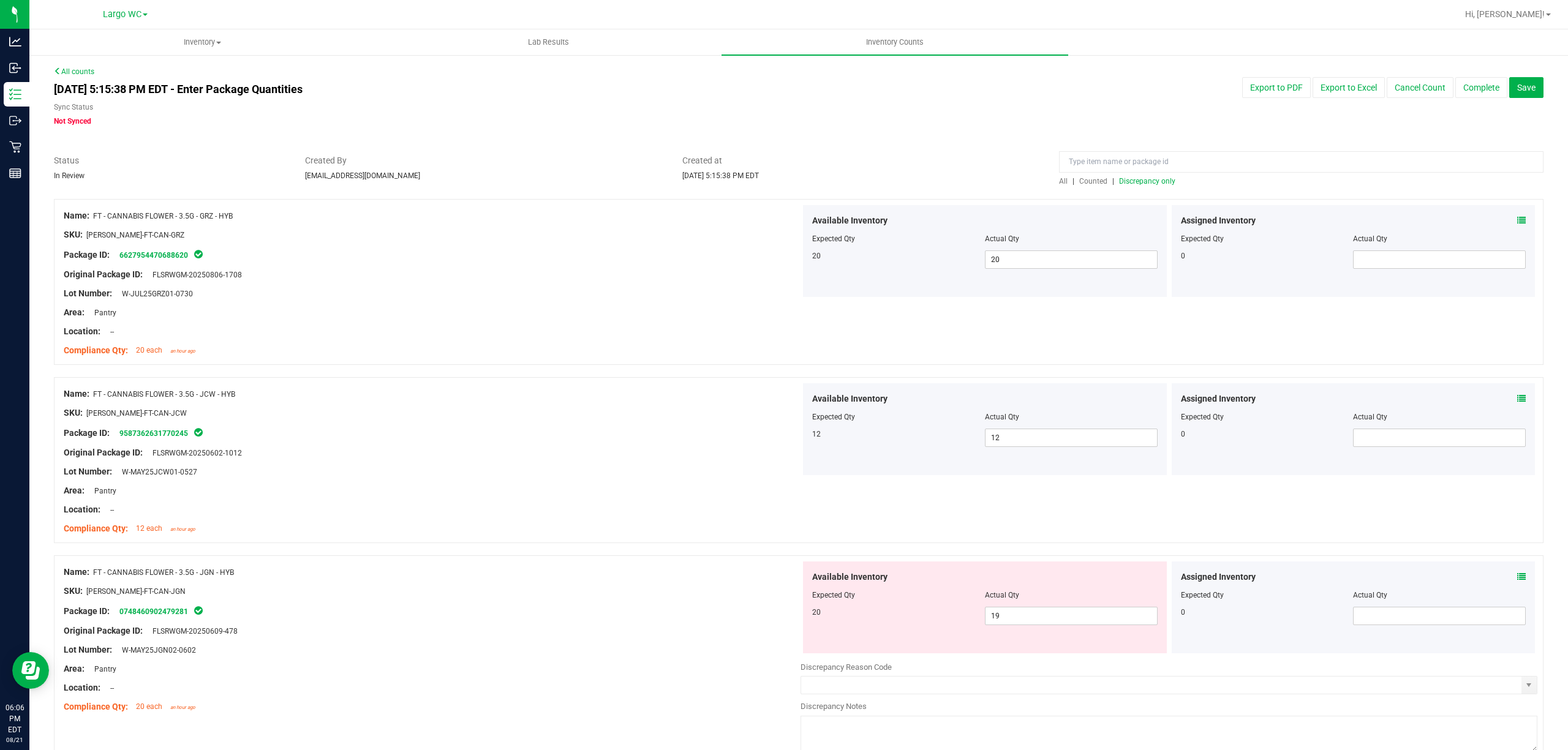
click at [1138, 179] on span "Discrepancy only" at bounding box center [1146, 181] width 56 height 9
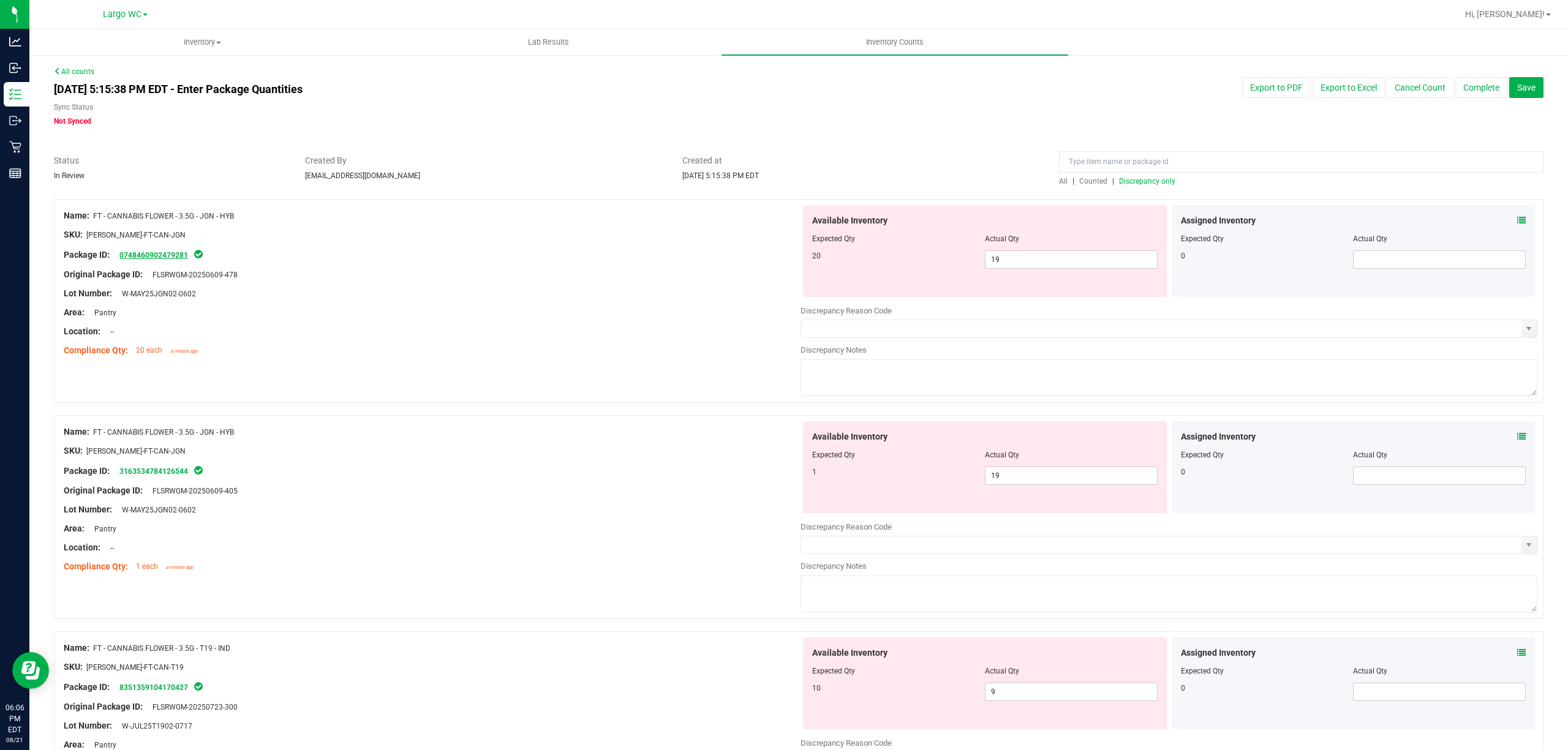
click at [155, 252] on link "0748460902479281" at bounding box center [154, 256] width 68 height 9
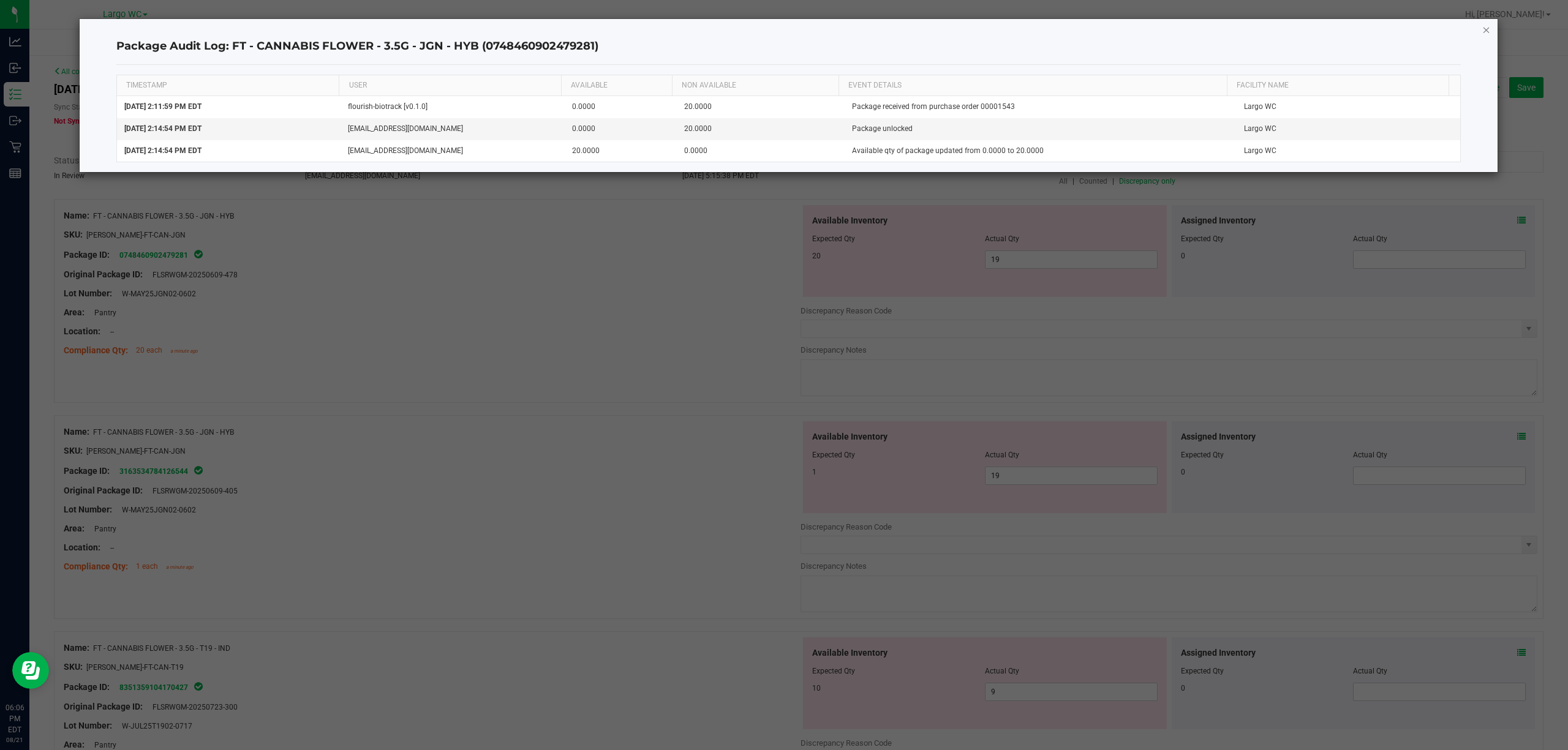
click at [1485, 25] on icon "button" at bounding box center [1486, 29] width 9 height 15
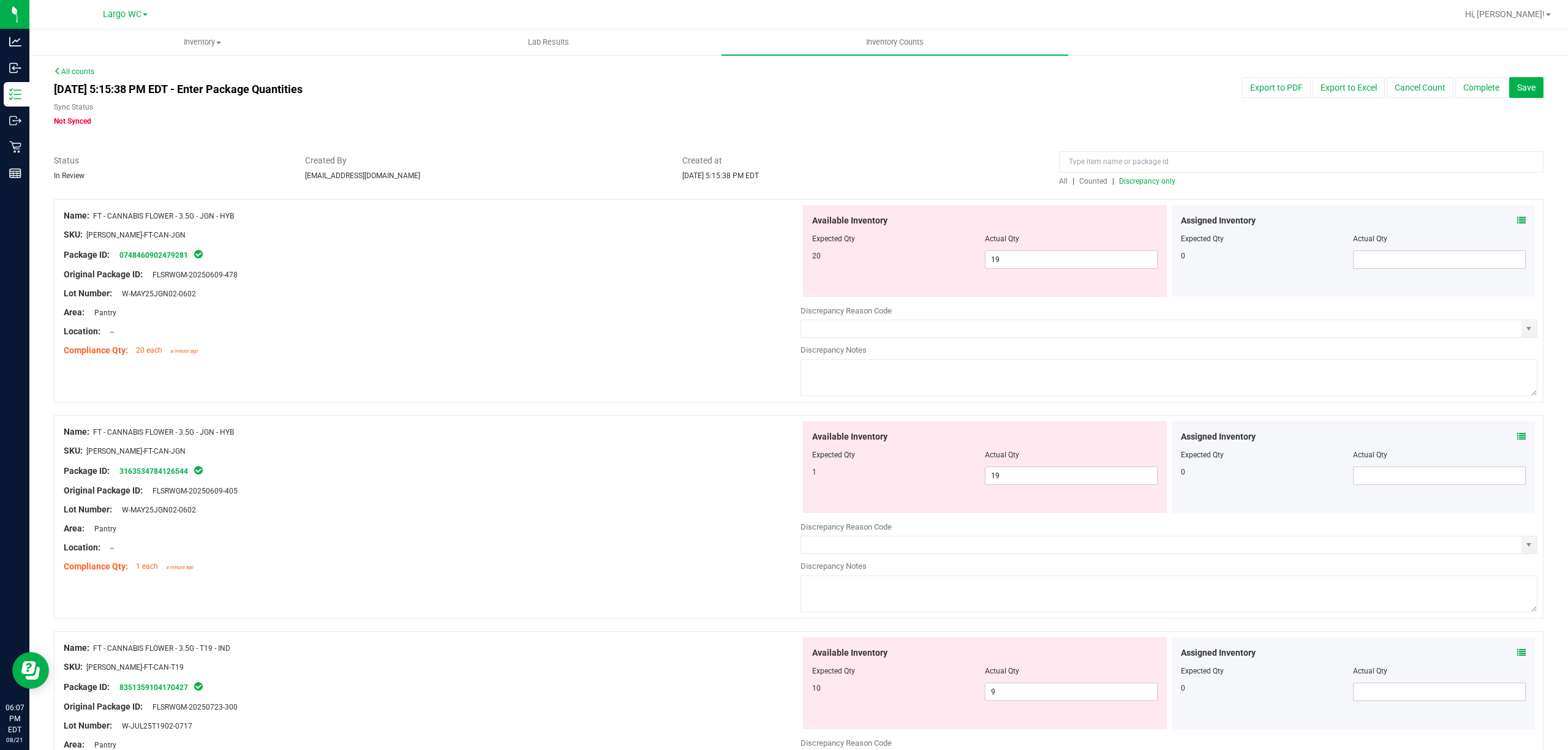
click at [178, 466] on div "Package ID: 3163534784126544" at bounding box center [432, 471] width 737 height 15
click at [172, 473] on link "3163534784126544" at bounding box center [154, 472] width 68 height 9
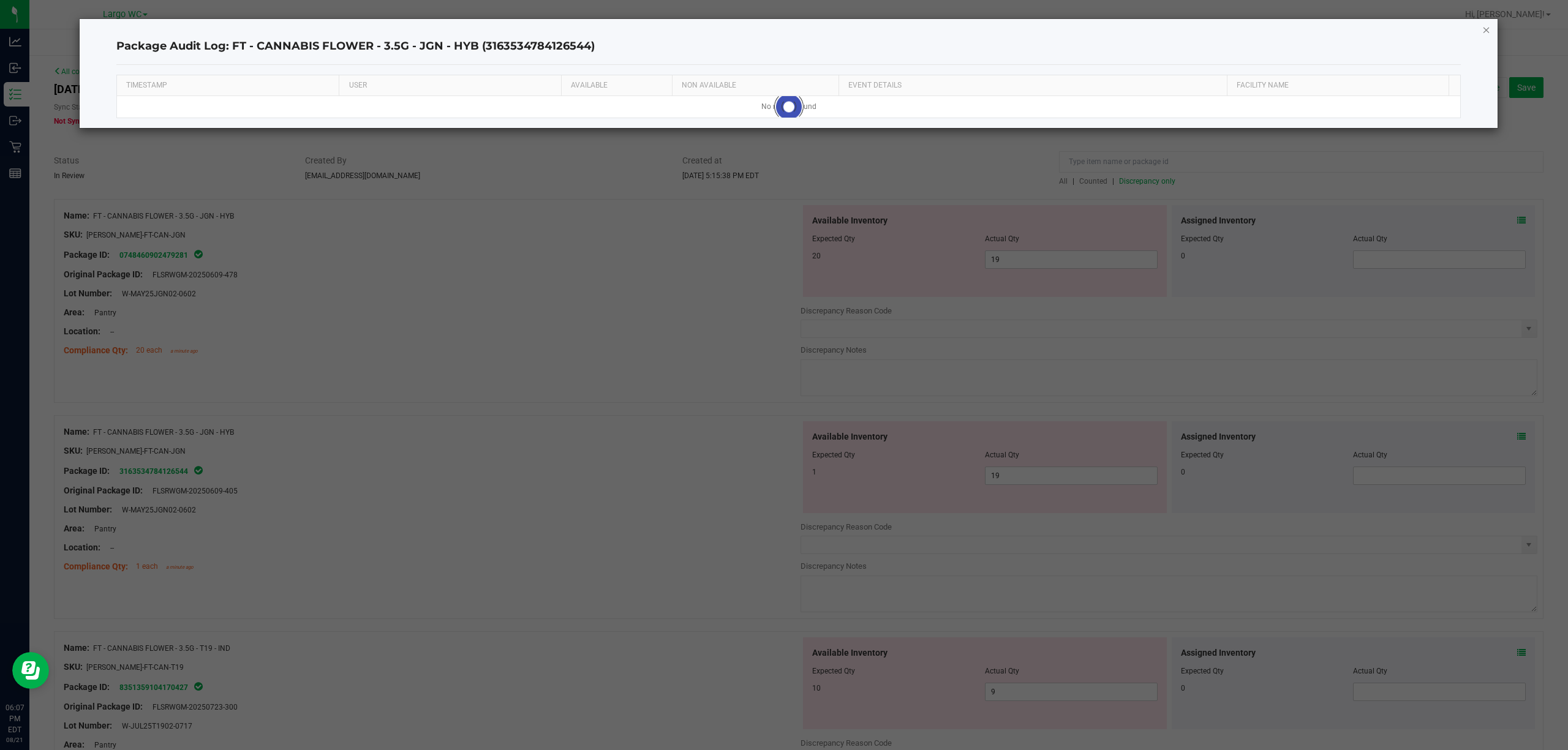
click at [1482, 28] on icon "button" at bounding box center [1486, 29] width 9 height 15
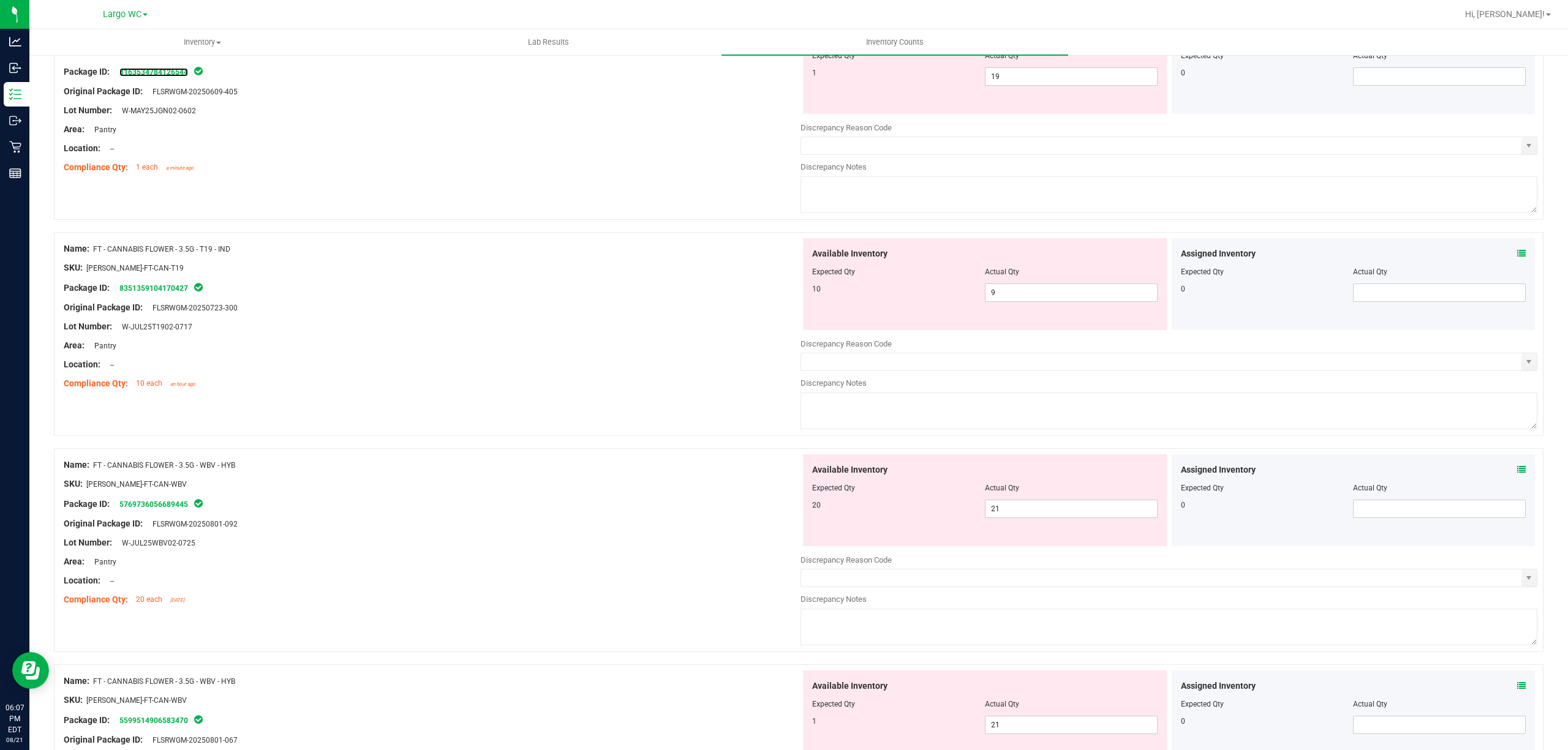
scroll to position [490, 0]
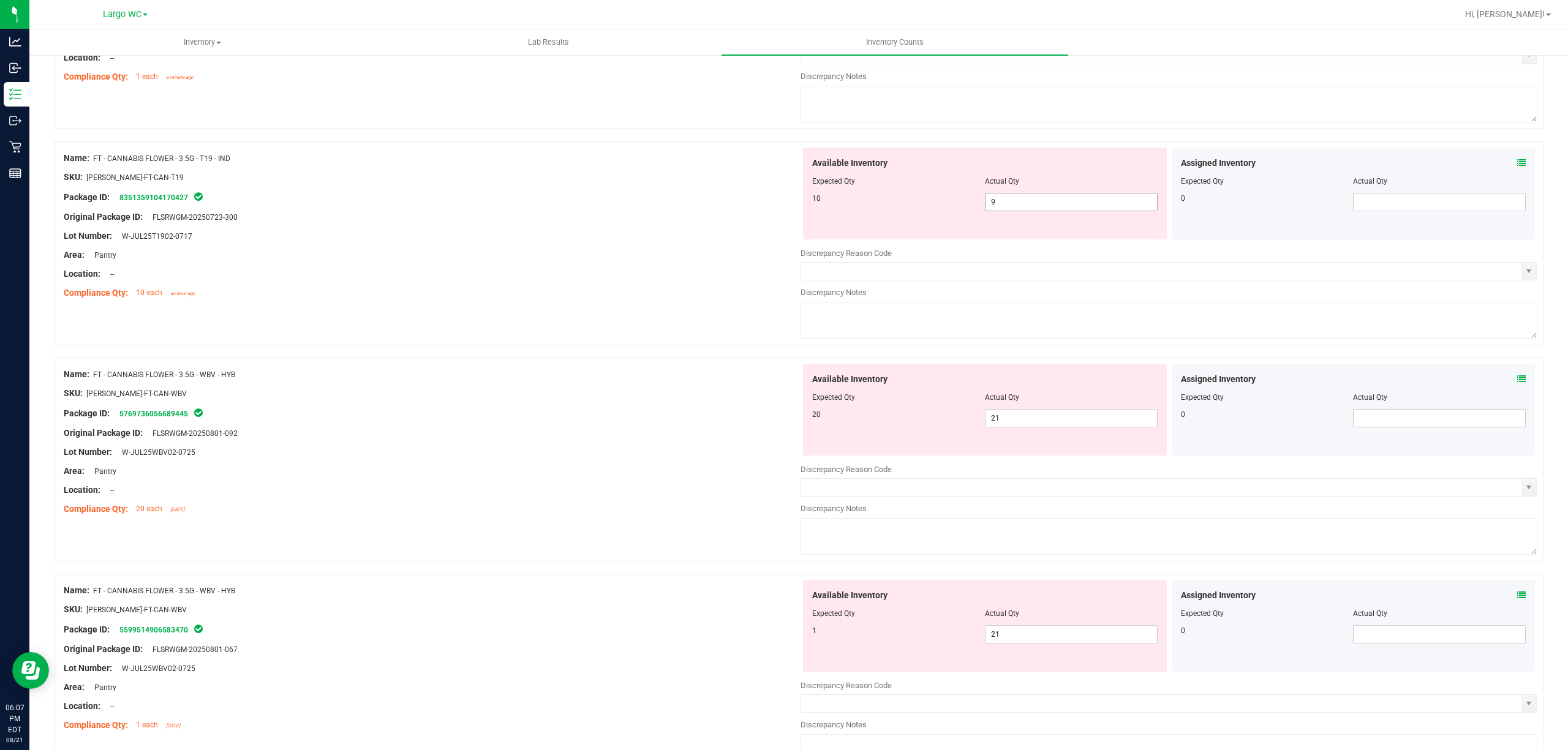
click at [1010, 206] on span "9 9" at bounding box center [1071, 202] width 173 height 18
click at [1010, 206] on input "9" at bounding box center [1071, 202] width 171 height 17
click at [1517, 163] on icon at bounding box center [1521, 163] width 9 height 9
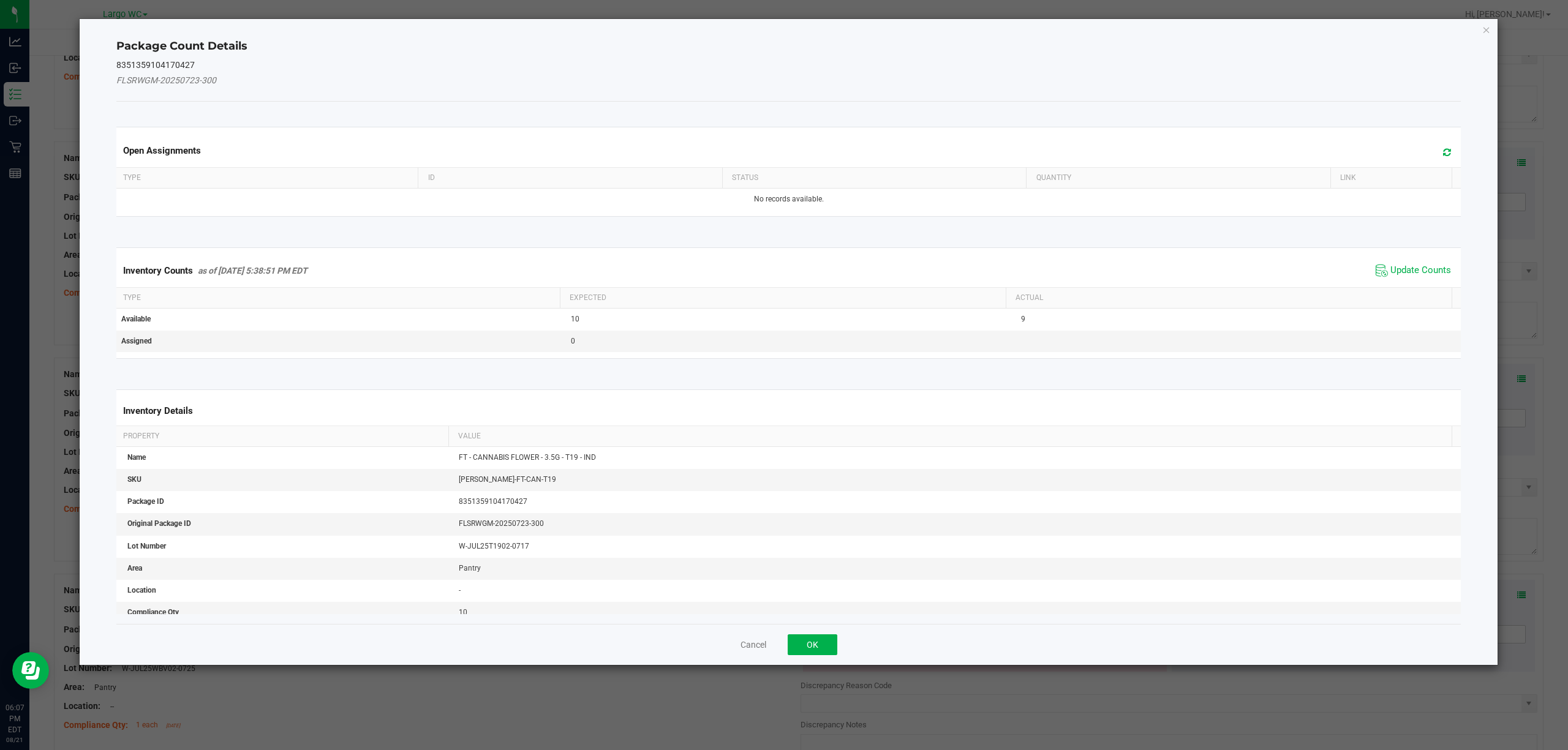
click at [1376, 273] on span "Update Counts" at bounding box center [1413, 270] width 82 height 18
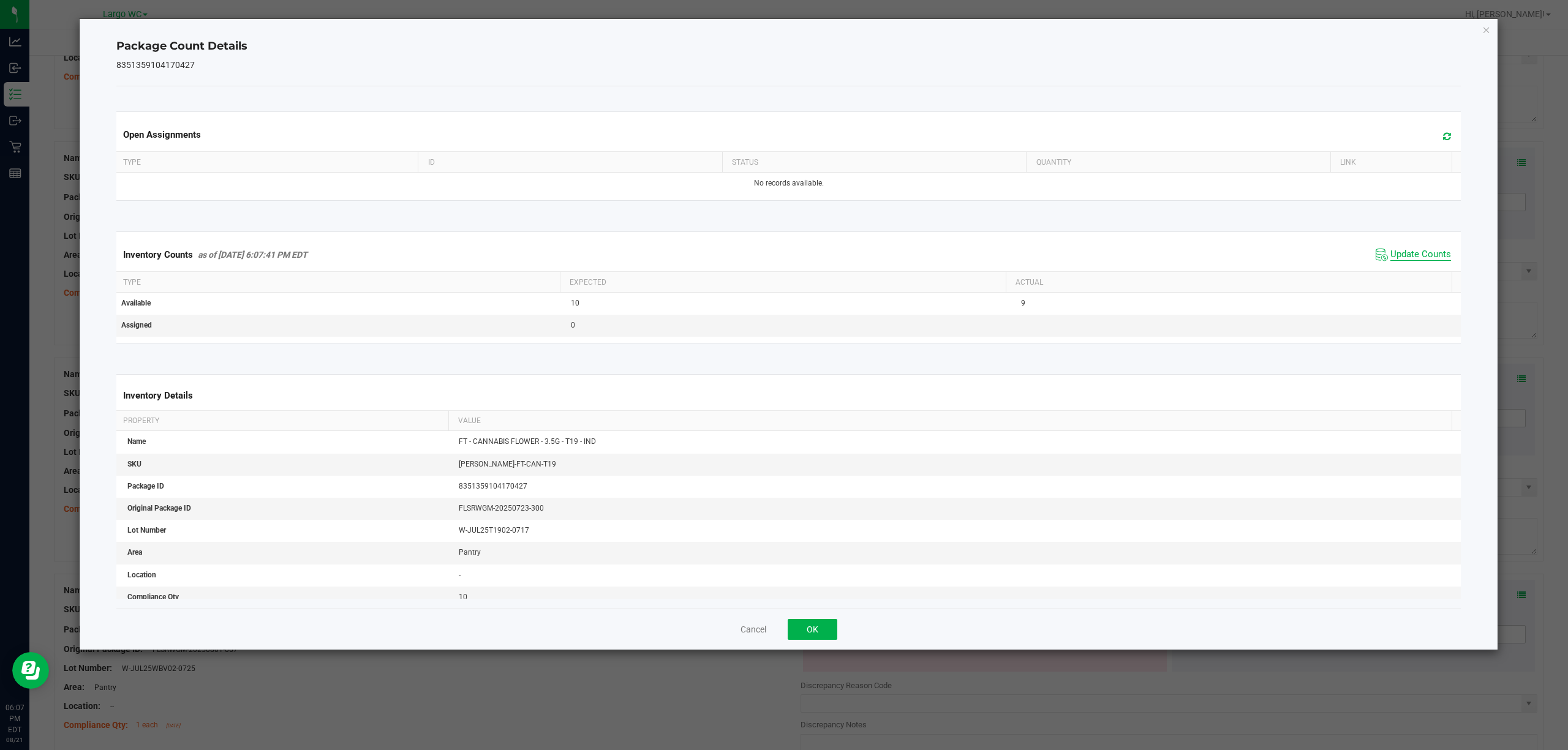
click at [1390, 250] on span "Update Counts" at bounding box center [1420, 254] width 60 height 12
click at [1484, 28] on icon "Close" at bounding box center [1486, 29] width 9 height 15
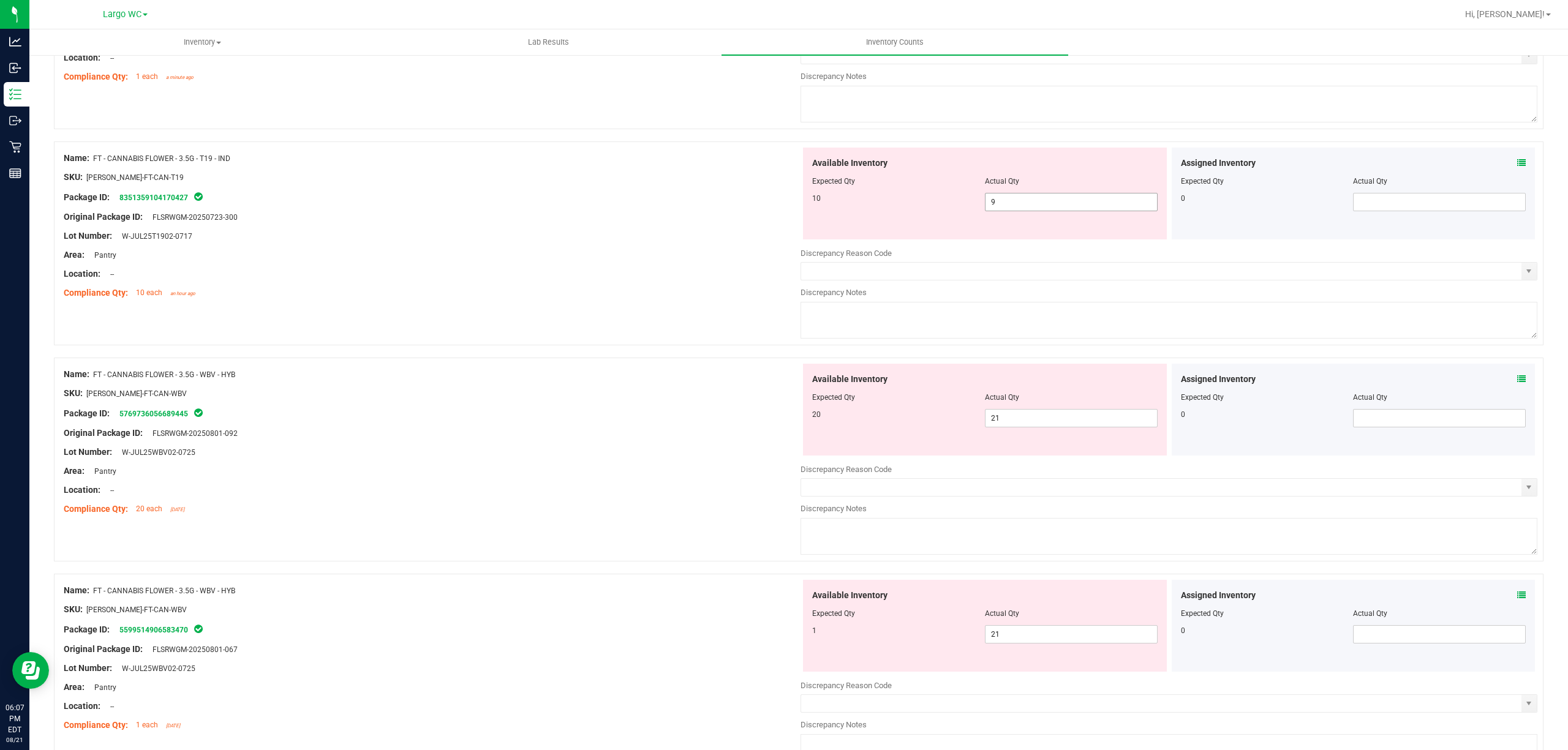
click at [1006, 205] on span "9 9" at bounding box center [1071, 202] width 173 height 18
click at [1006, 203] on input "9" at bounding box center [1071, 202] width 171 height 17
click at [1022, 422] on div "Available Inventory Expected Qty Actual Qty 20 21 21" at bounding box center [1169, 460] width 737 height 194
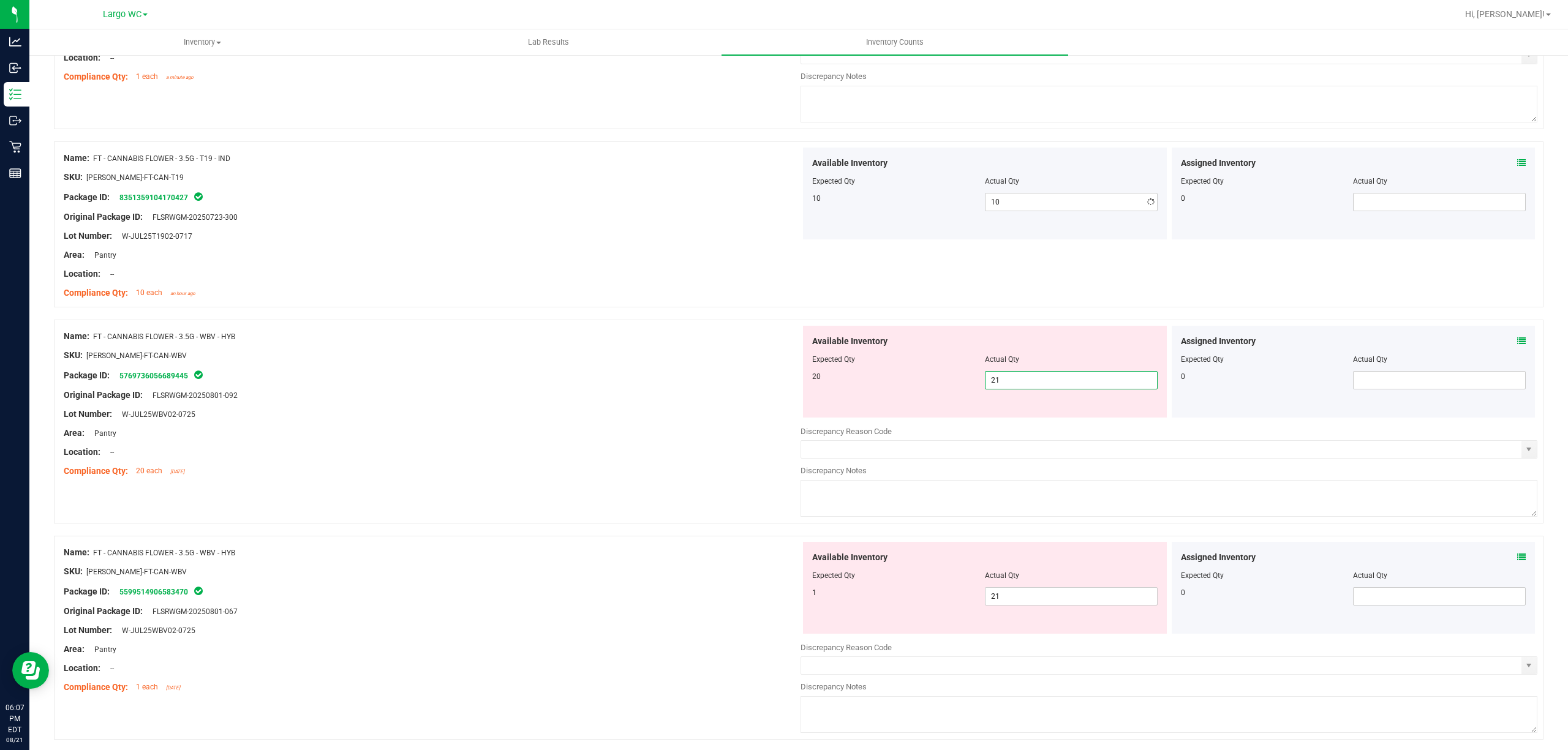
click at [1022, 422] on div at bounding box center [1169, 422] width 737 height 6
click at [1020, 393] on div "Available Inventory Expected Qty Actual Qty 20 21 21" at bounding box center [984, 371] width 363 height 92
click at [1020, 392] on div "Available Inventory Expected Qty Actual Qty 20 21 21" at bounding box center [984, 371] width 363 height 92
click at [1024, 385] on span "21 21" at bounding box center [1071, 380] width 173 height 18
click at [1024, 385] on input "21" at bounding box center [1071, 380] width 171 height 17
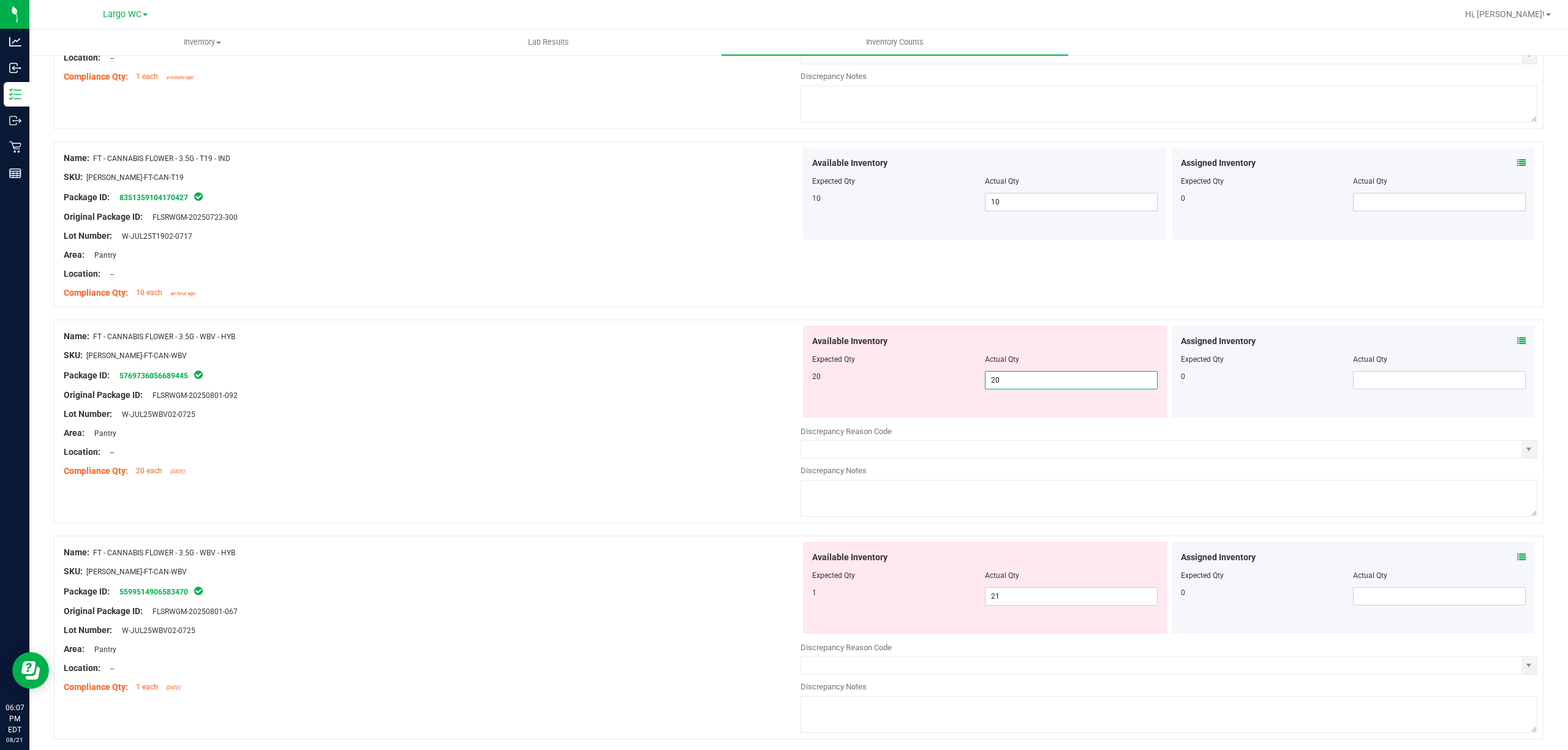
click at [684, 395] on div "Original Package ID: FLSRWGM-20250801-092" at bounding box center [432, 395] width 737 height 13
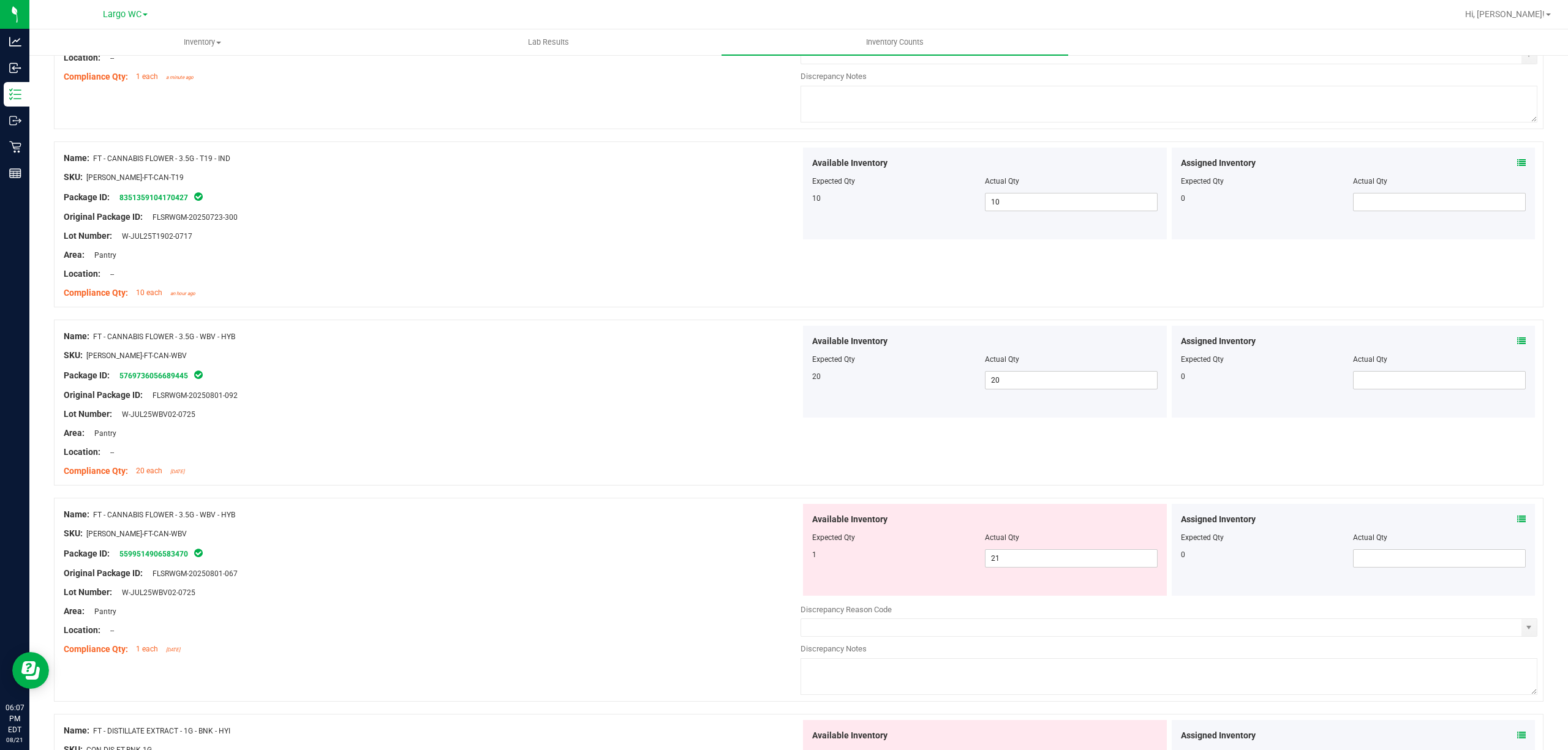
scroll to position [652, 0]
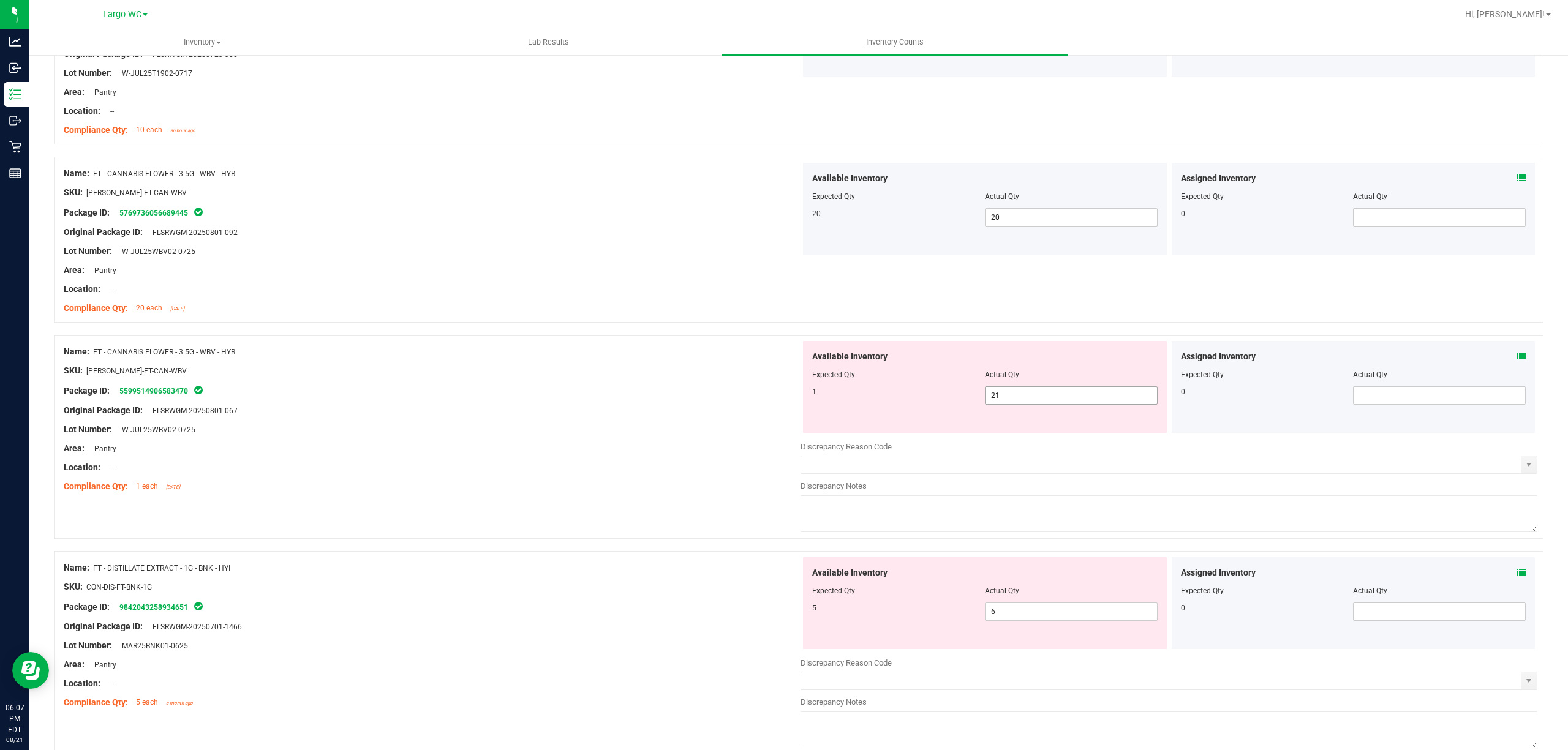
click at [1022, 405] on span "21 21" at bounding box center [1071, 395] width 173 height 18
click at [1022, 404] on span "21 21" at bounding box center [1071, 395] width 173 height 18
click at [1022, 404] on input "21" at bounding box center [1071, 395] width 171 height 17
click at [627, 341] on div "Name: FT - CANNABIS FLOWER - 3.5G - WBV - HYB SKU: FLO-BUD-FT-CAN-WBV Package I…" at bounding box center [798, 437] width 1489 height 204
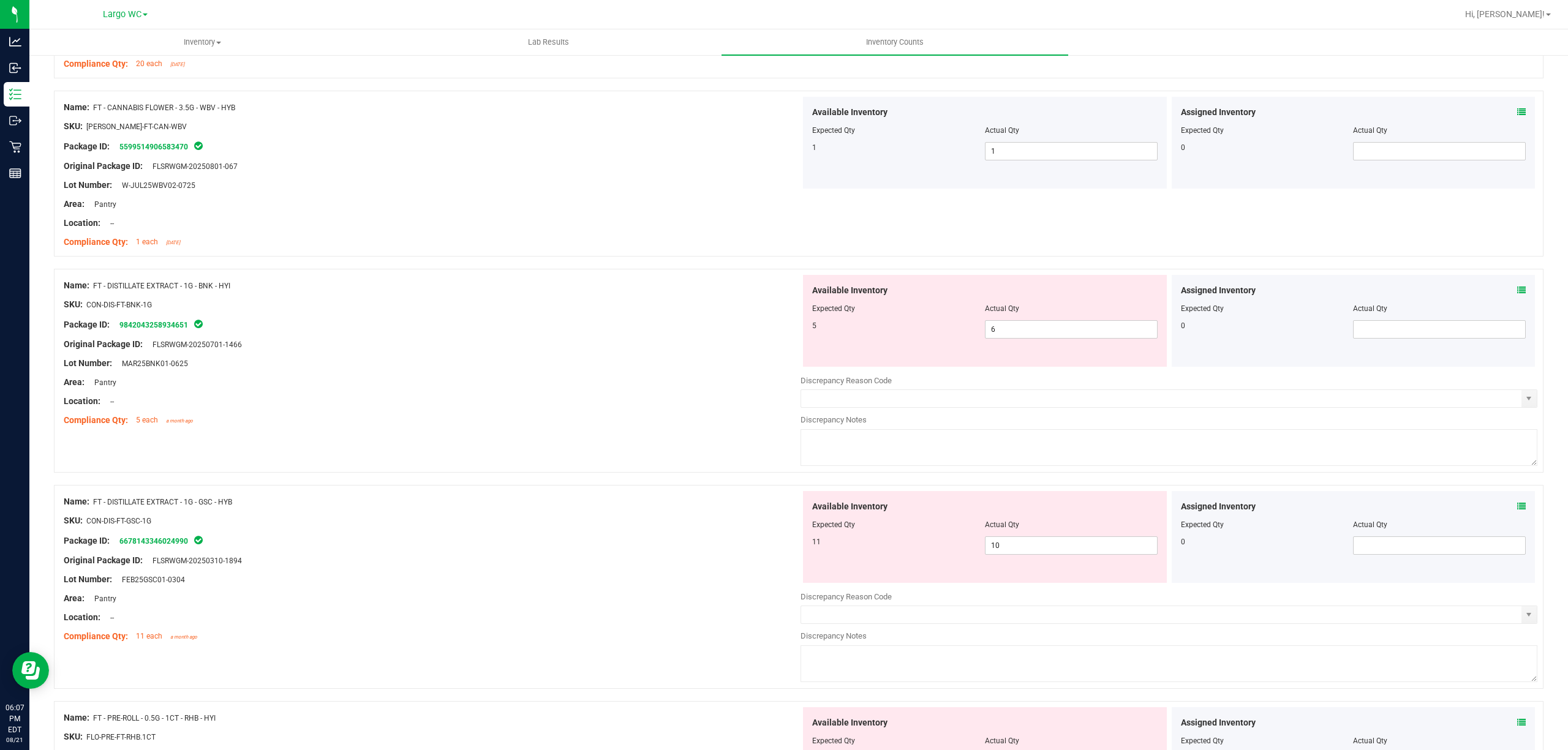
scroll to position [898, 0]
click at [1062, 333] on span "6 6" at bounding box center [1071, 328] width 173 height 18
click at [1062, 333] on input "6" at bounding box center [1071, 329] width 171 height 17
drag, startPoint x: 503, startPoint y: 542, endPoint x: 502, endPoint y: 527, distance: 15.0
click at [502, 539] on div "Name: FT - DISTILLATE EXTRACT - 1G - GSC - HYB SKU: CON-DIS-FT-GSC-1G Package I…" at bounding box center [432, 569] width 737 height 156
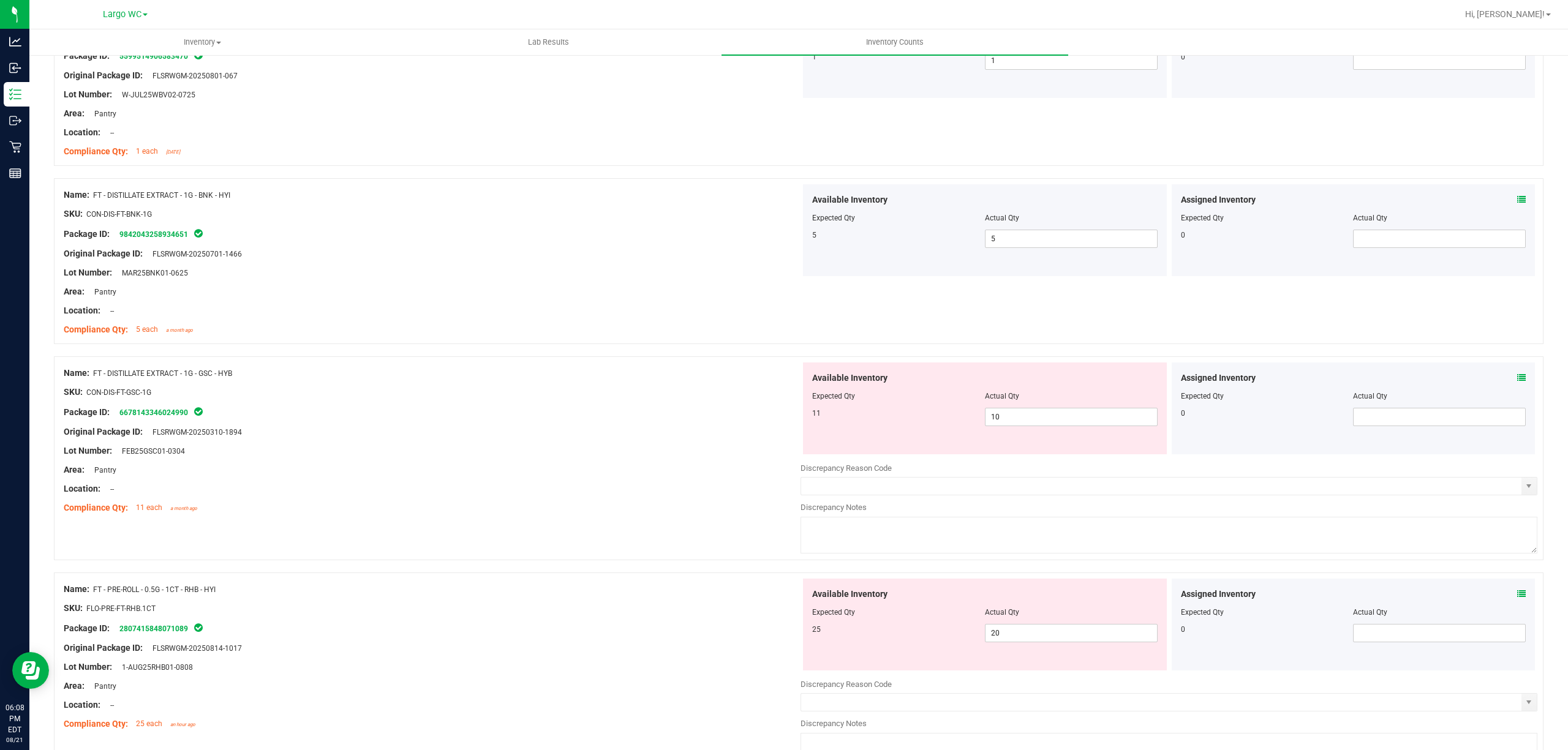
scroll to position [1142, 0]
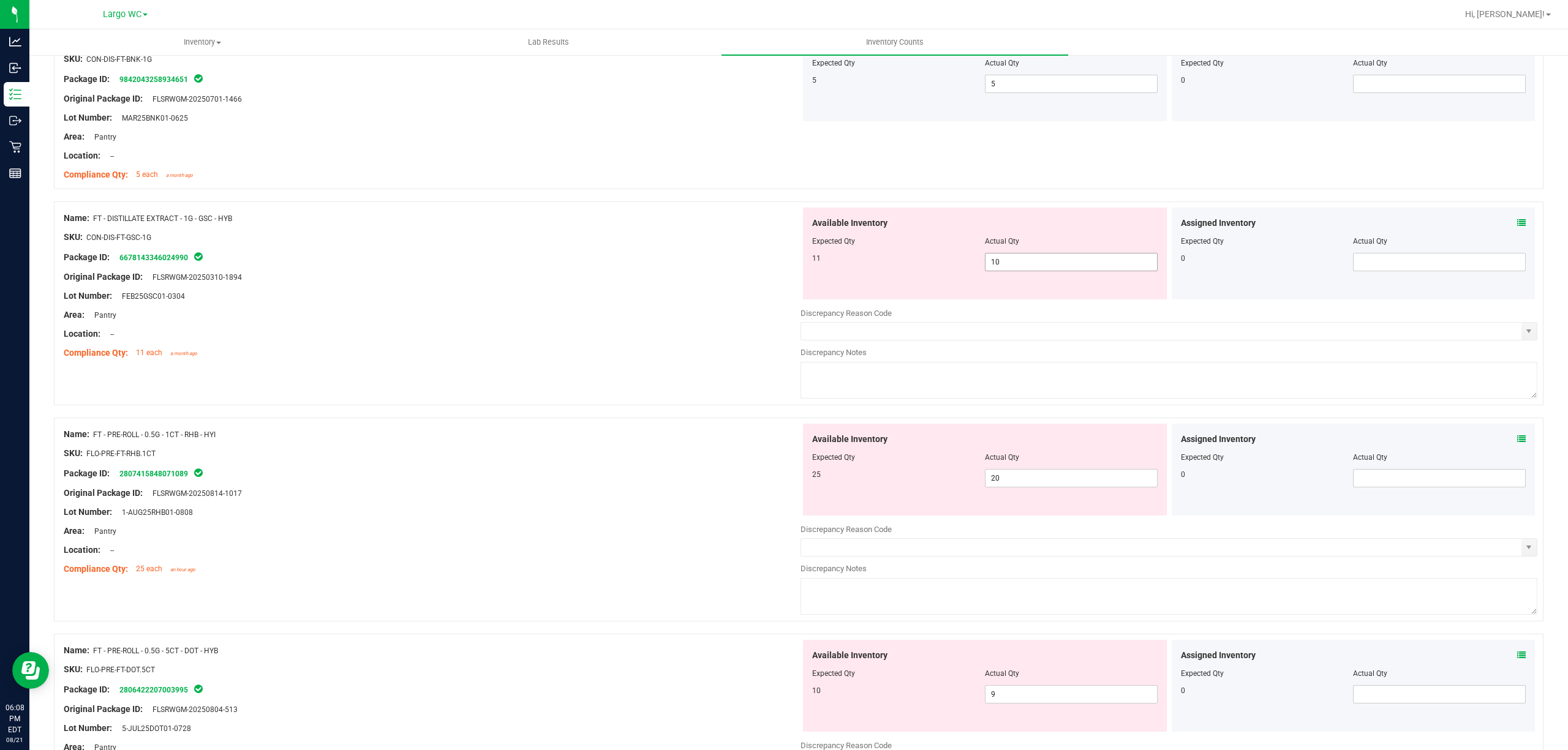
click at [1024, 270] on span "10 10" at bounding box center [1071, 261] width 173 height 18
click at [1024, 270] on input "10" at bounding box center [1071, 262] width 171 height 17
click at [491, 341] on div "Location: --" at bounding box center [432, 334] width 737 height 13
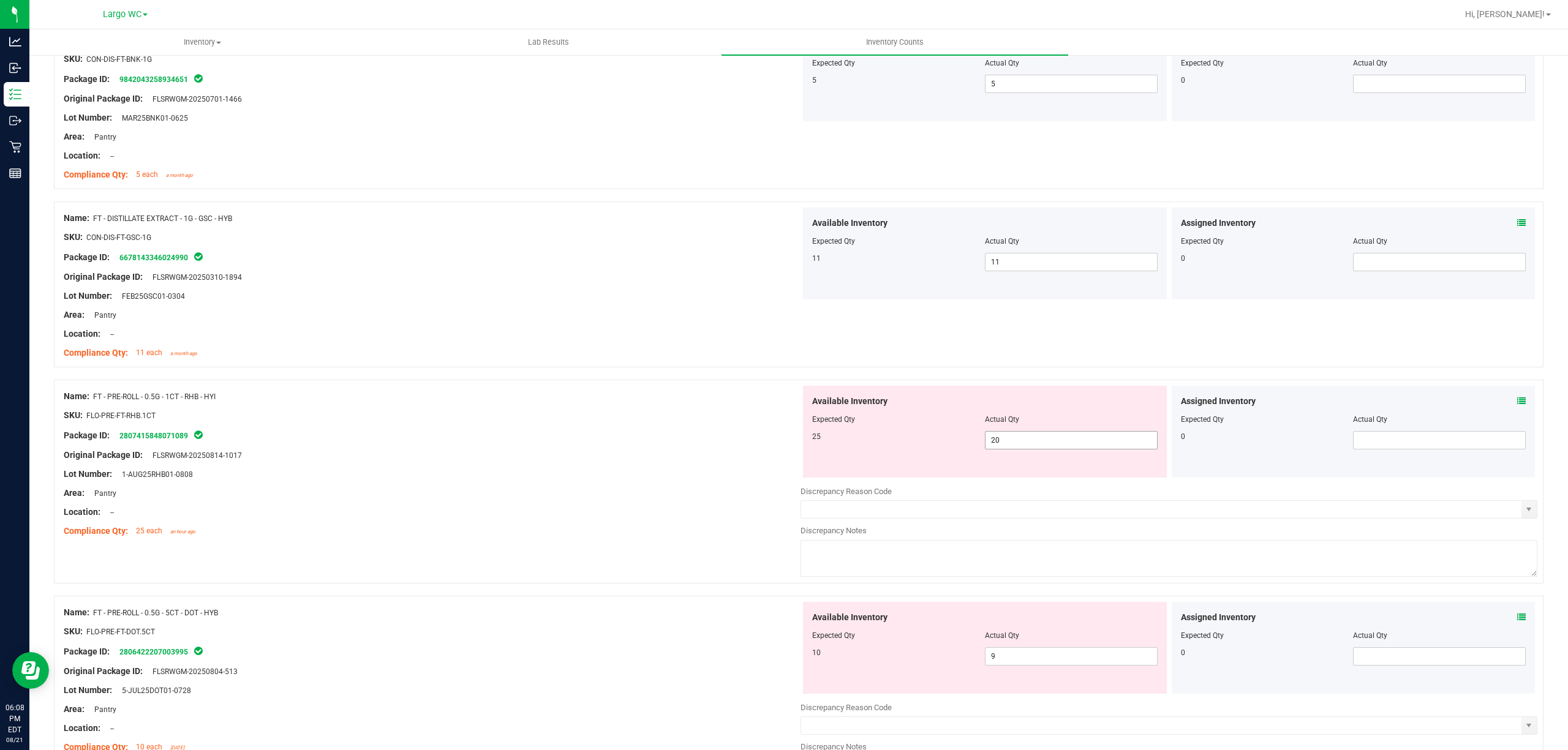
click at [1034, 433] on span "20 20" at bounding box center [1071, 440] width 173 height 18
click at [1029, 441] on span "20 20" at bounding box center [1071, 440] width 173 height 18
click at [1029, 441] on input "20" at bounding box center [1071, 441] width 171 height 17
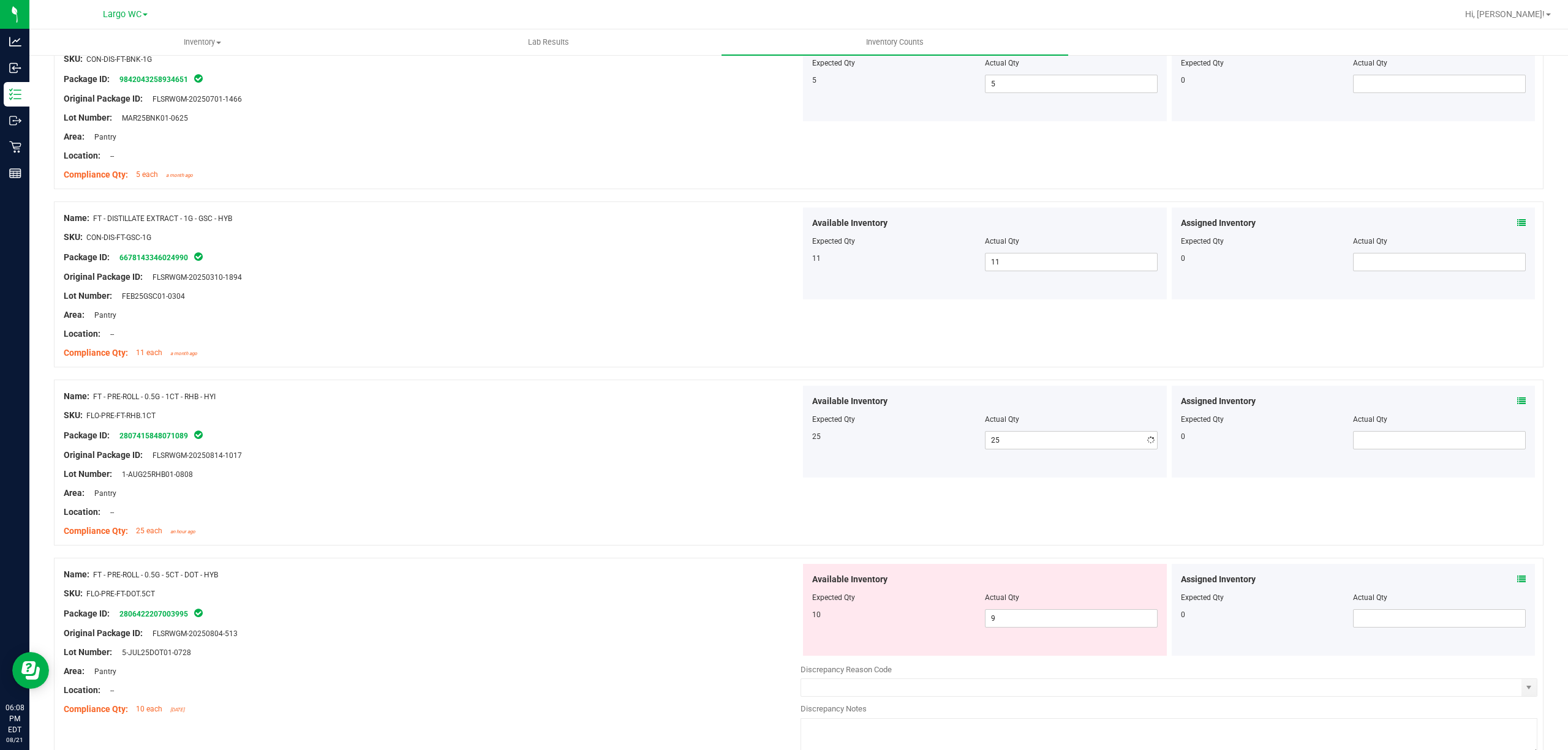
click at [618, 231] on div at bounding box center [432, 228] width 737 height 6
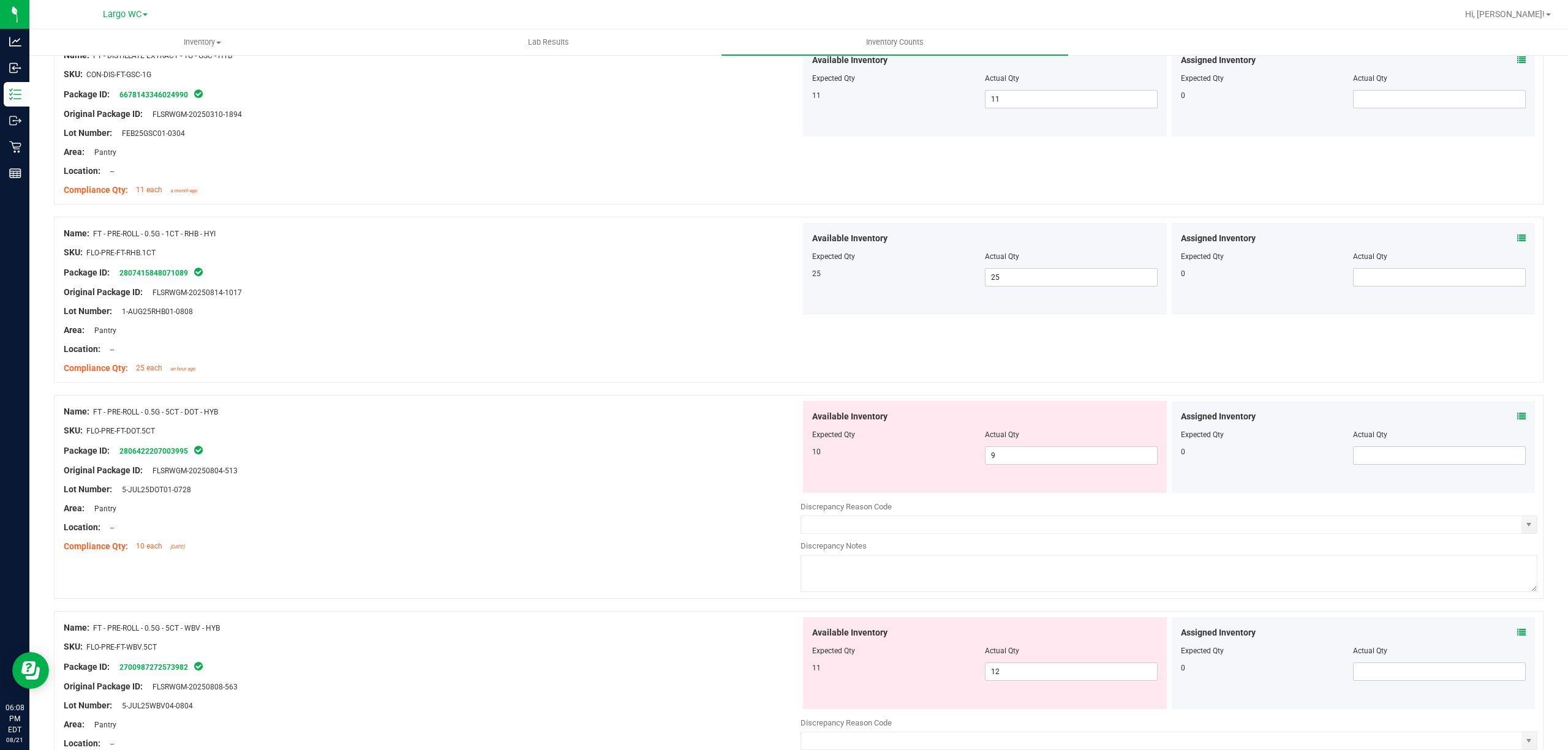
scroll to position [1306, 0]
click at [1511, 412] on div "Assigned Inventory Expected Qty Actual Qty 0" at bounding box center [1353, 446] width 363 height 92
click at [1517, 422] on span at bounding box center [1521, 417] width 9 height 13
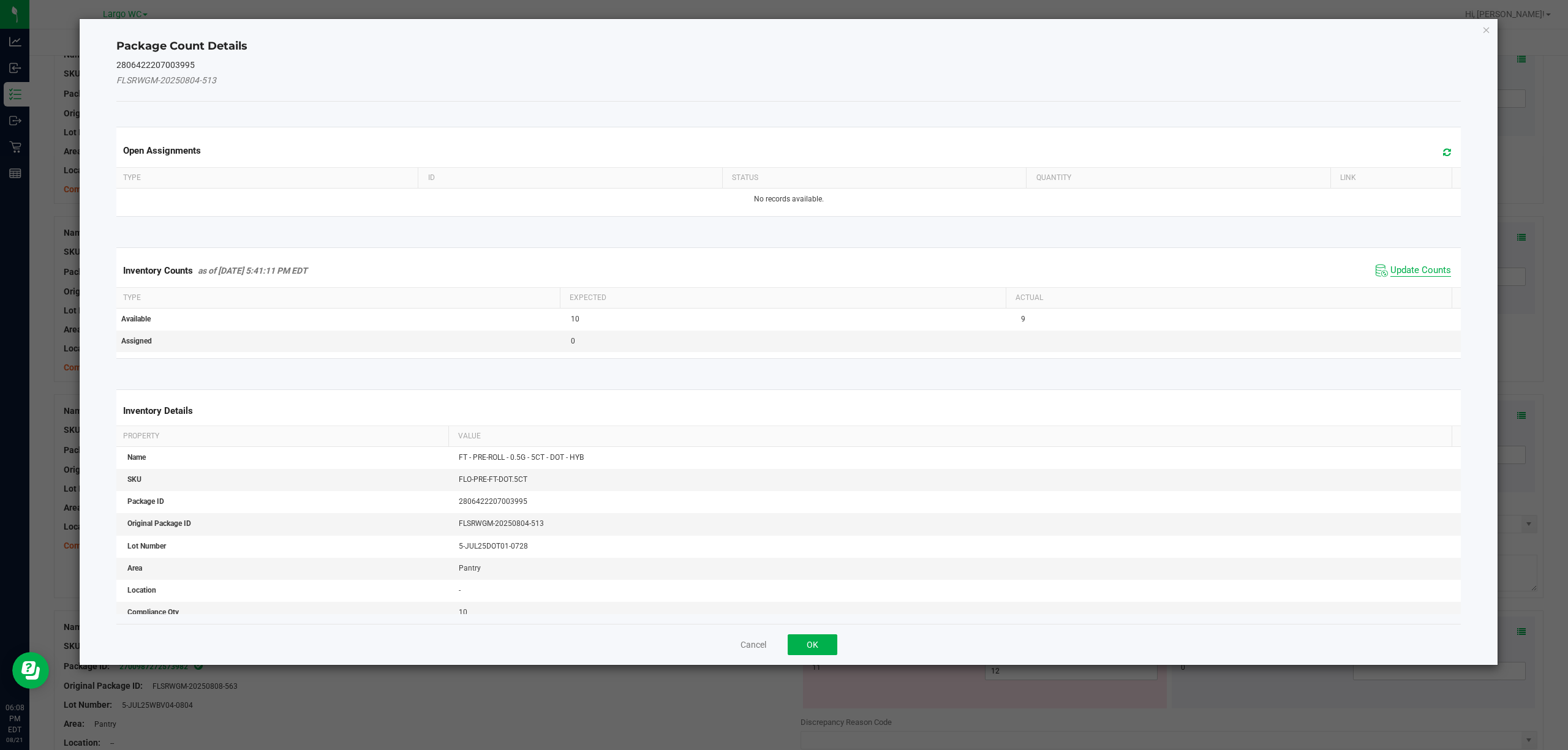
click at [1416, 267] on span "Update Counts" at bounding box center [1420, 270] width 60 height 12
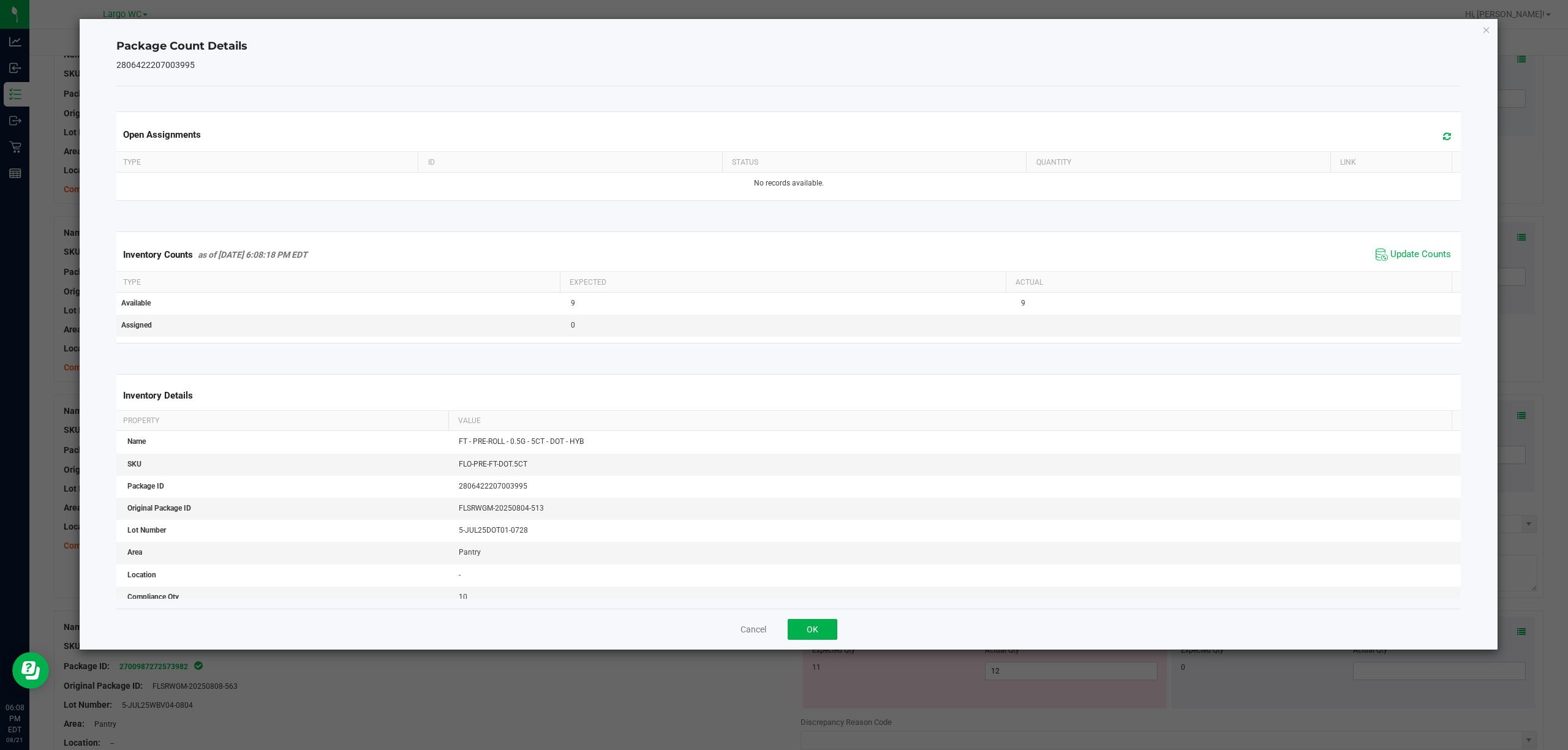
click at [1479, 25] on div "Package Count Details 2806422207003995 Open Assignments Type ID Status Quantity…" at bounding box center [788, 334] width 1418 height 631
click at [1484, 25] on icon "Close" at bounding box center [1486, 29] width 9 height 15
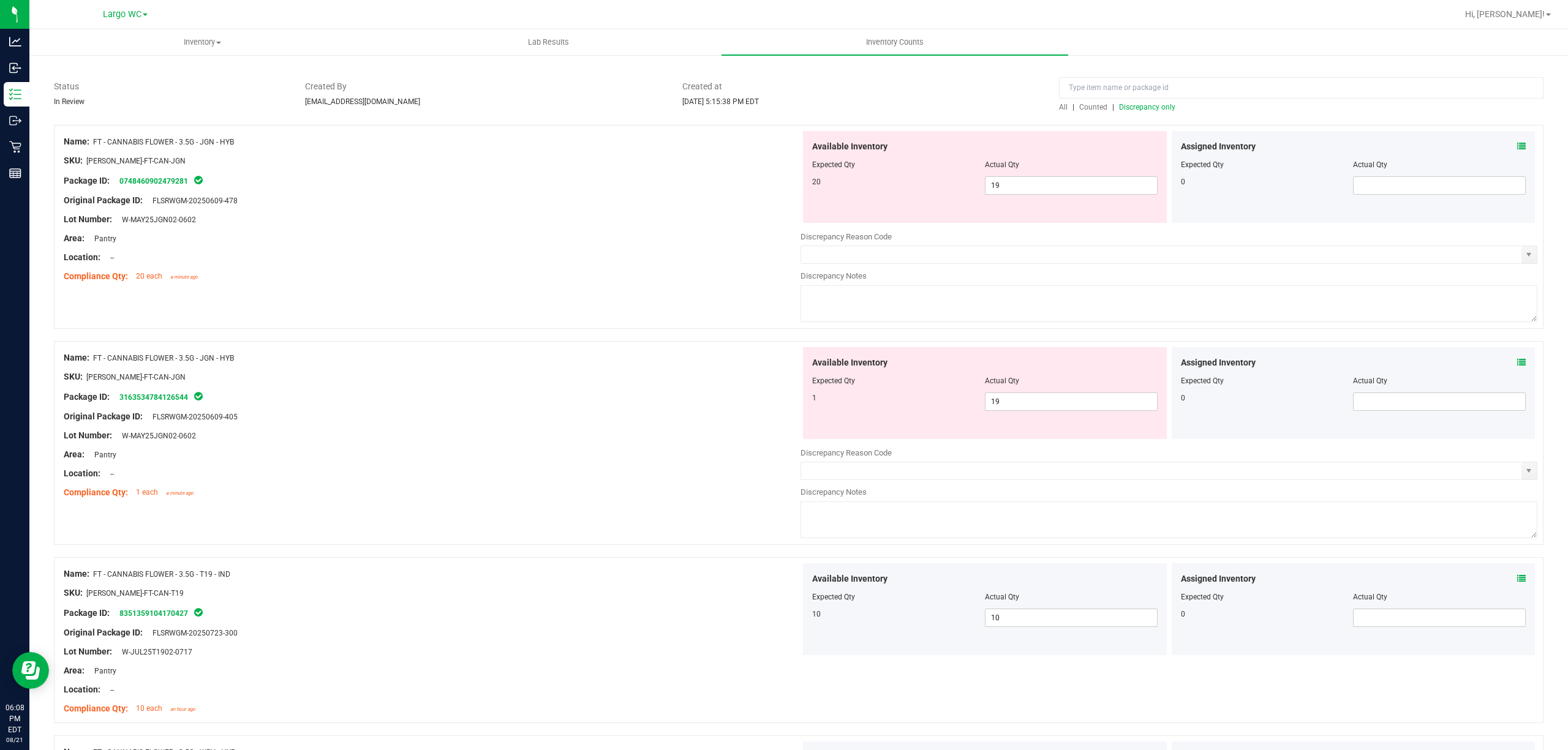
scroll to position [0, 0]
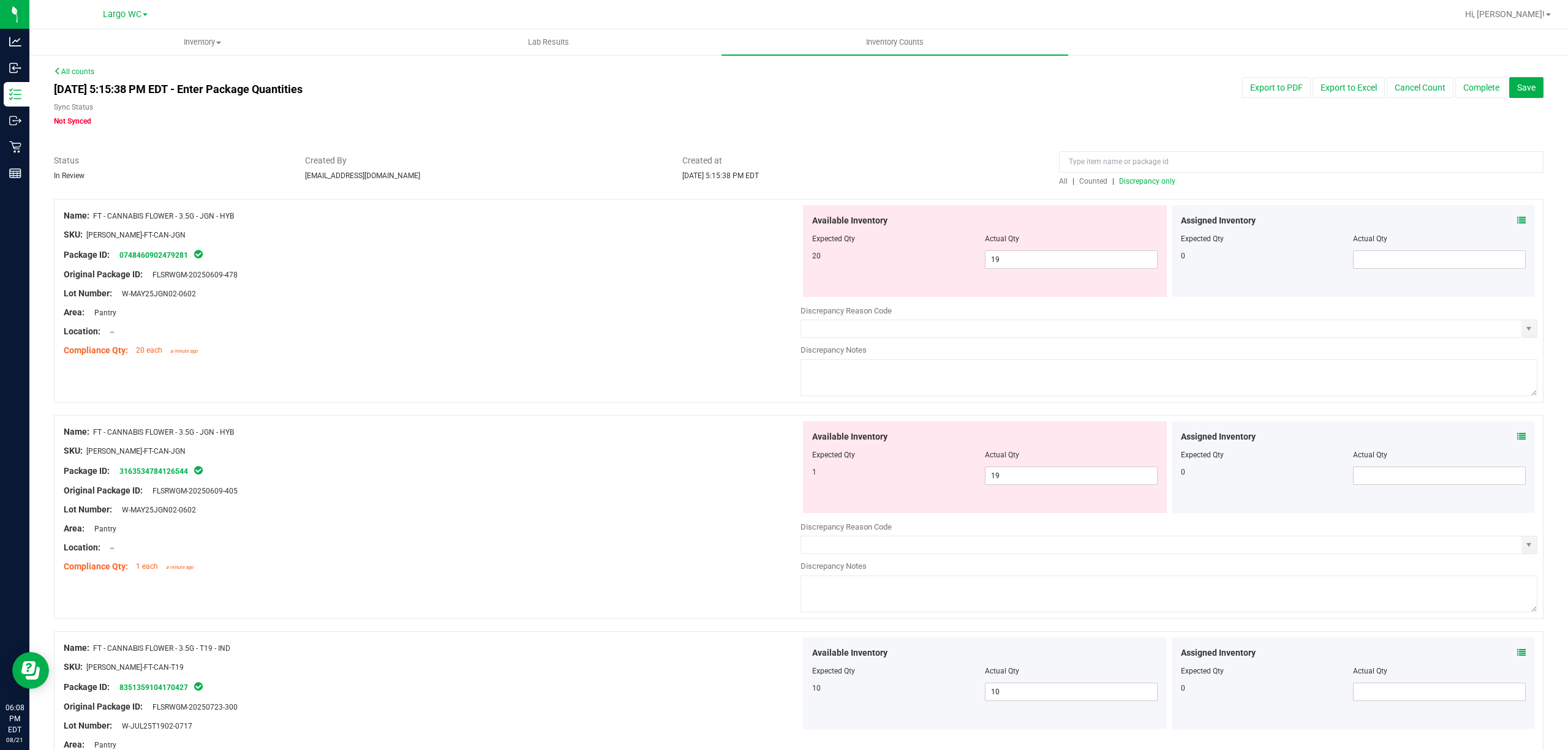
click at [1149, 180] on span "Discrepancy only" at bounding box center [1146, 181] width 56 height 9
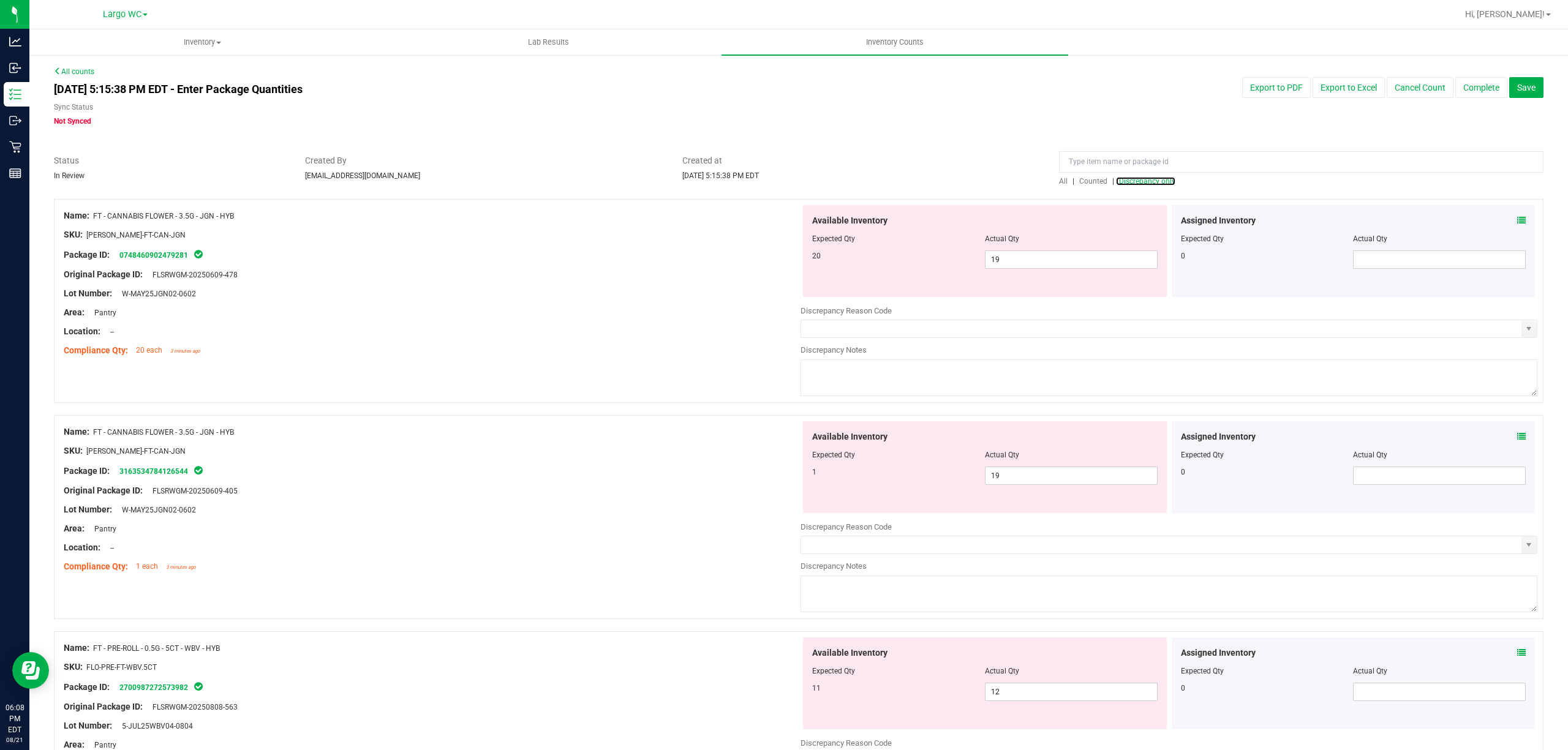
scroll to position [245, 0]
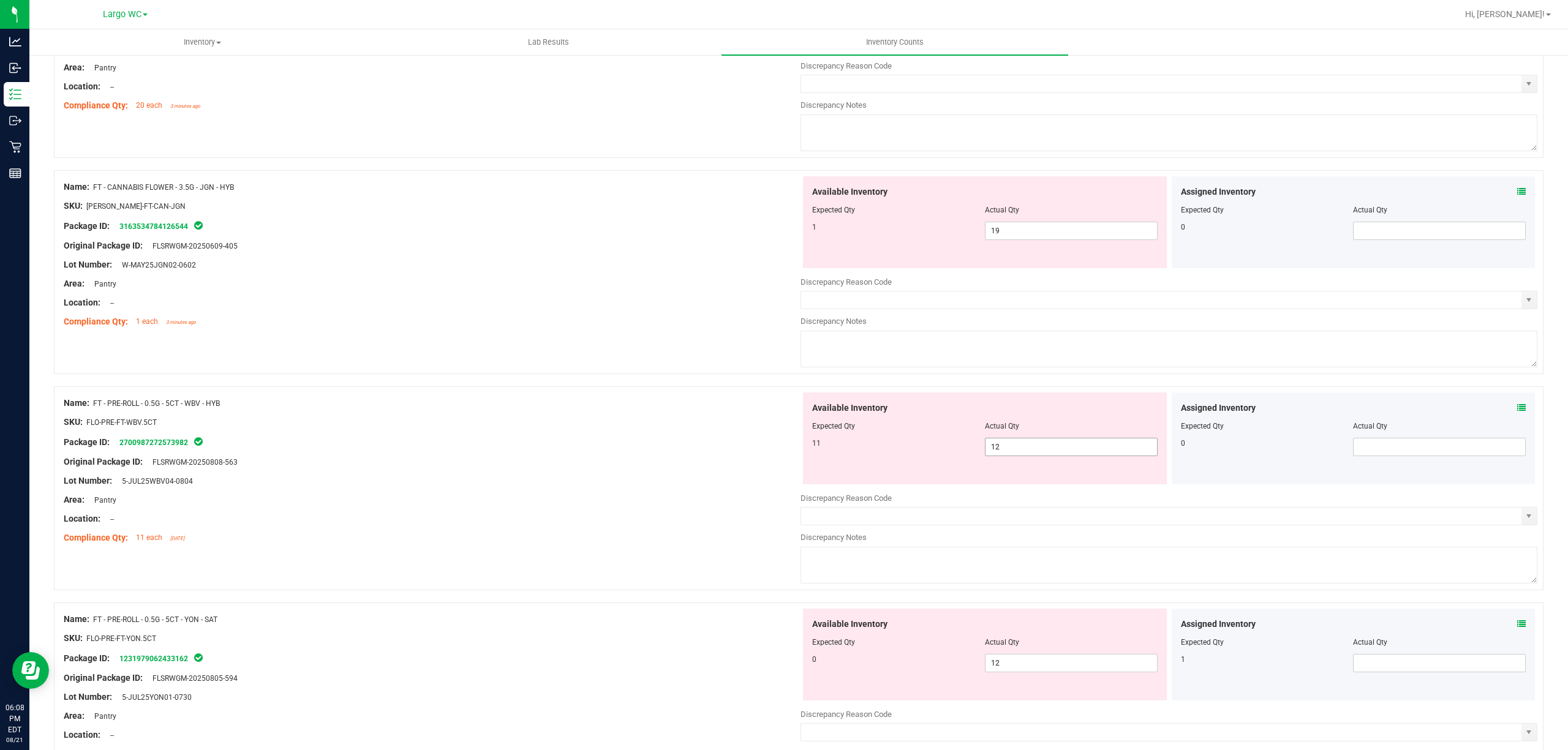
click at [1041, 446] on span "12 12" at bounding box center [1071, 446] width 173 height 18
click at [1041, 448] on input "12" at bounding box center [1071, 447] width 171 height 17
click at [1517, 410] on icon at bounding box center [1521, 408] width 9 height 9
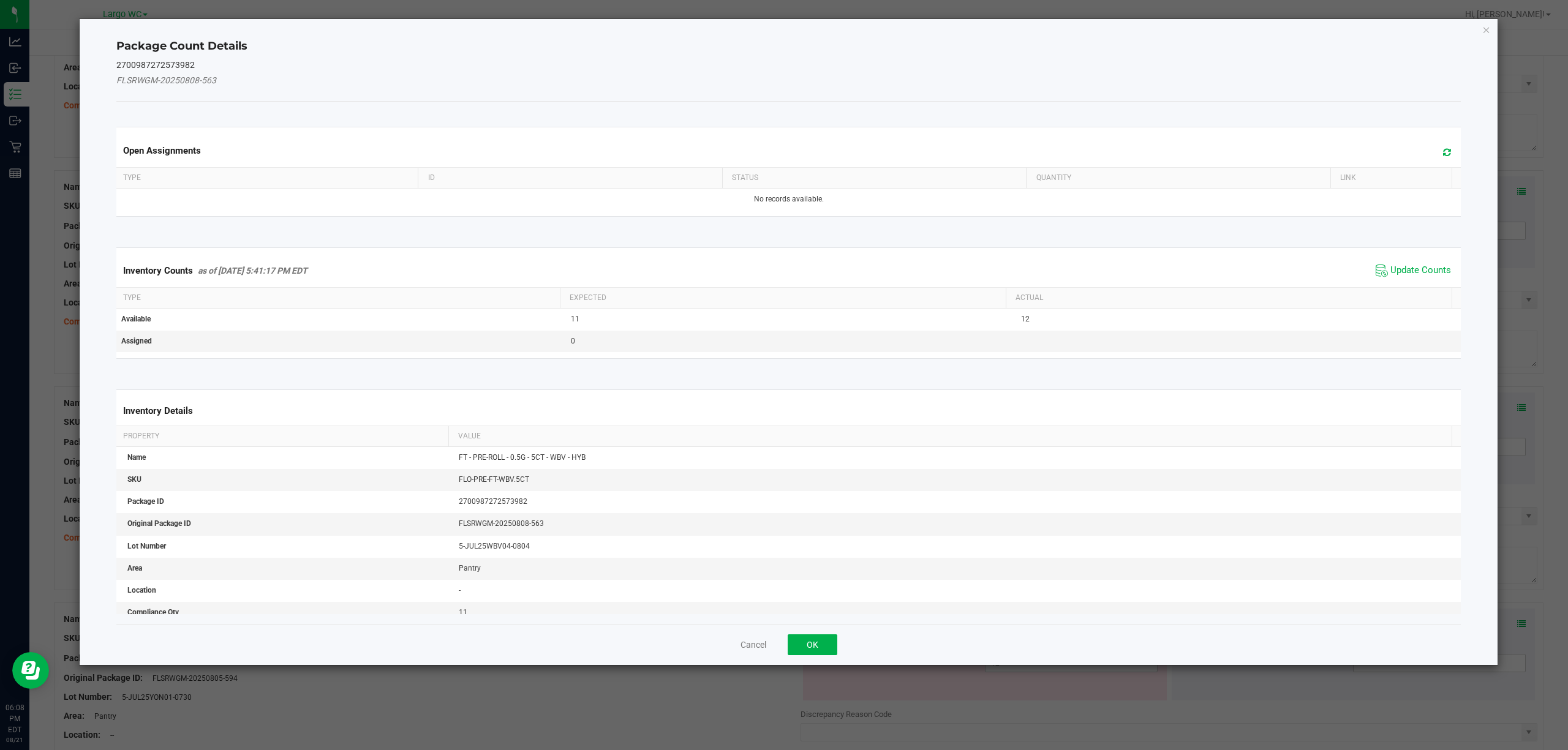
click at [1378, 263] on span "Update Counts" at bounding box center [1413, 270] width 82 height 18
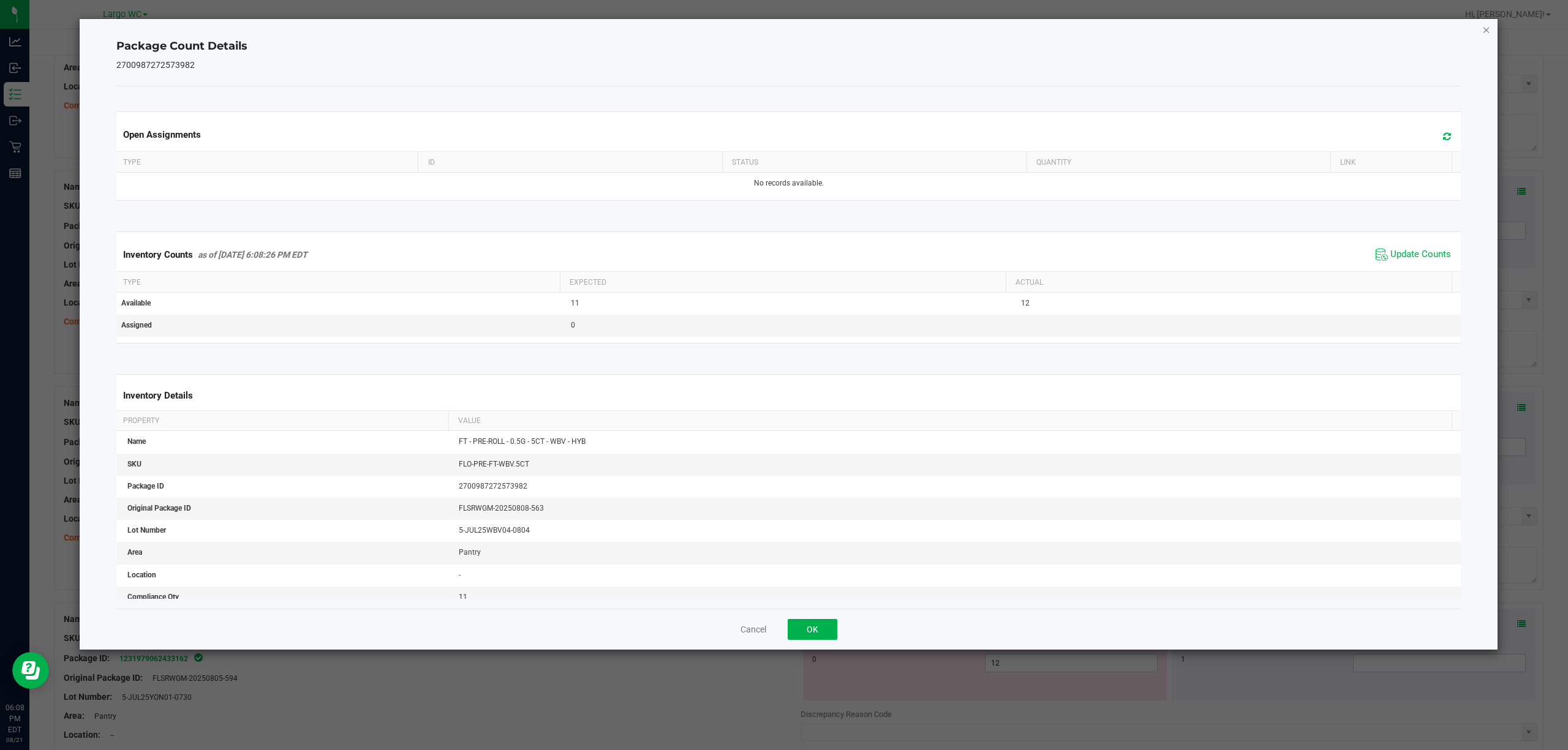
click at [1482, 27] on icon "Close" at bounding box center [1486, 29] width 9 height 15
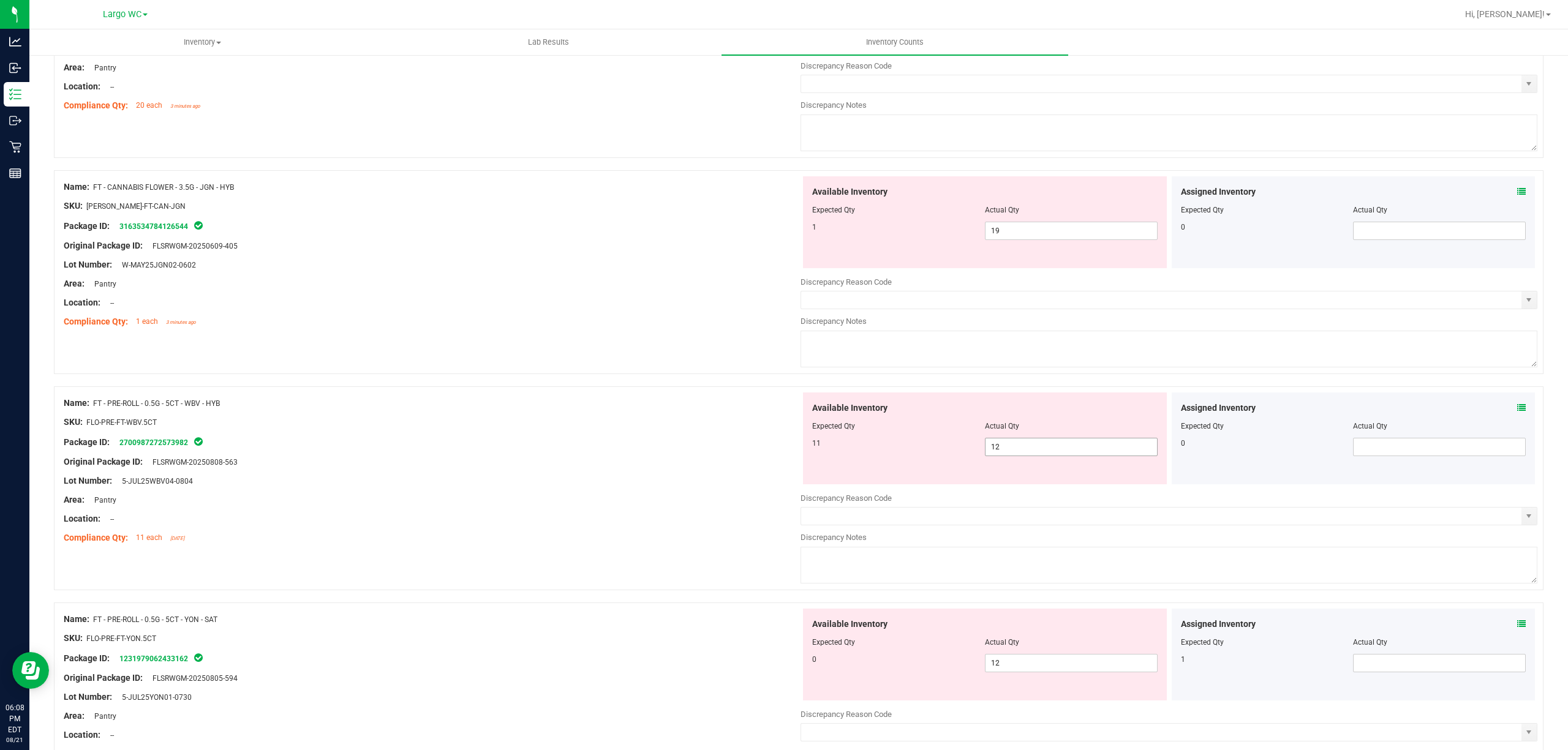
click at [1004, 460] on div "Available Inventory Expected Qty Actual Qty 11 12 12" at bounding box center [984, 438] width 363 height 92
click at [1013, 454] on span "12 12" at bounding box center [1071, 446] width 173 height 18
click at [1013, 454] on input "12" at bounding box center [1071, 447] width 171 height 17
click at [711, 469] on div at bounding box center [432, 471] width 737 height 6
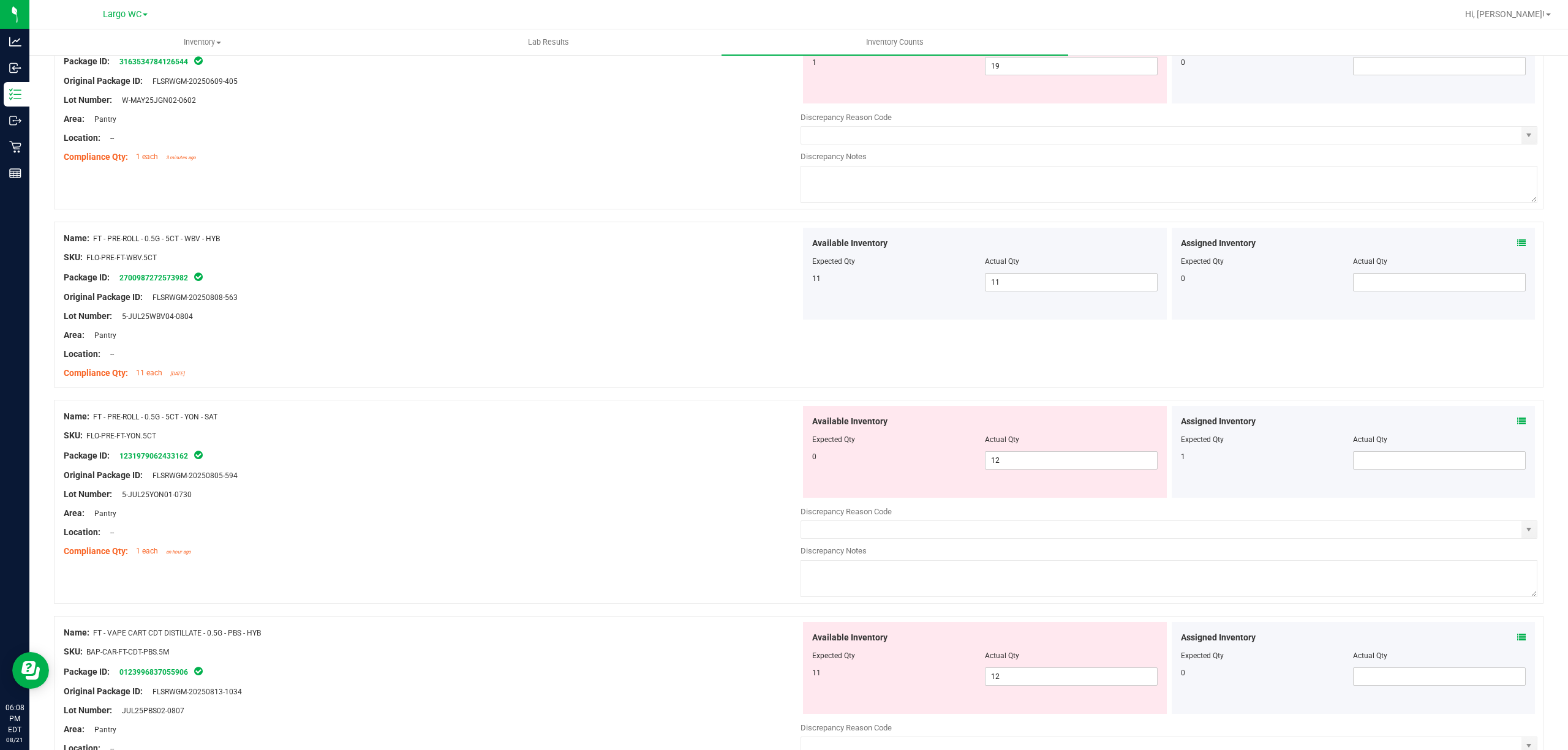
scroll to position [652, 0]
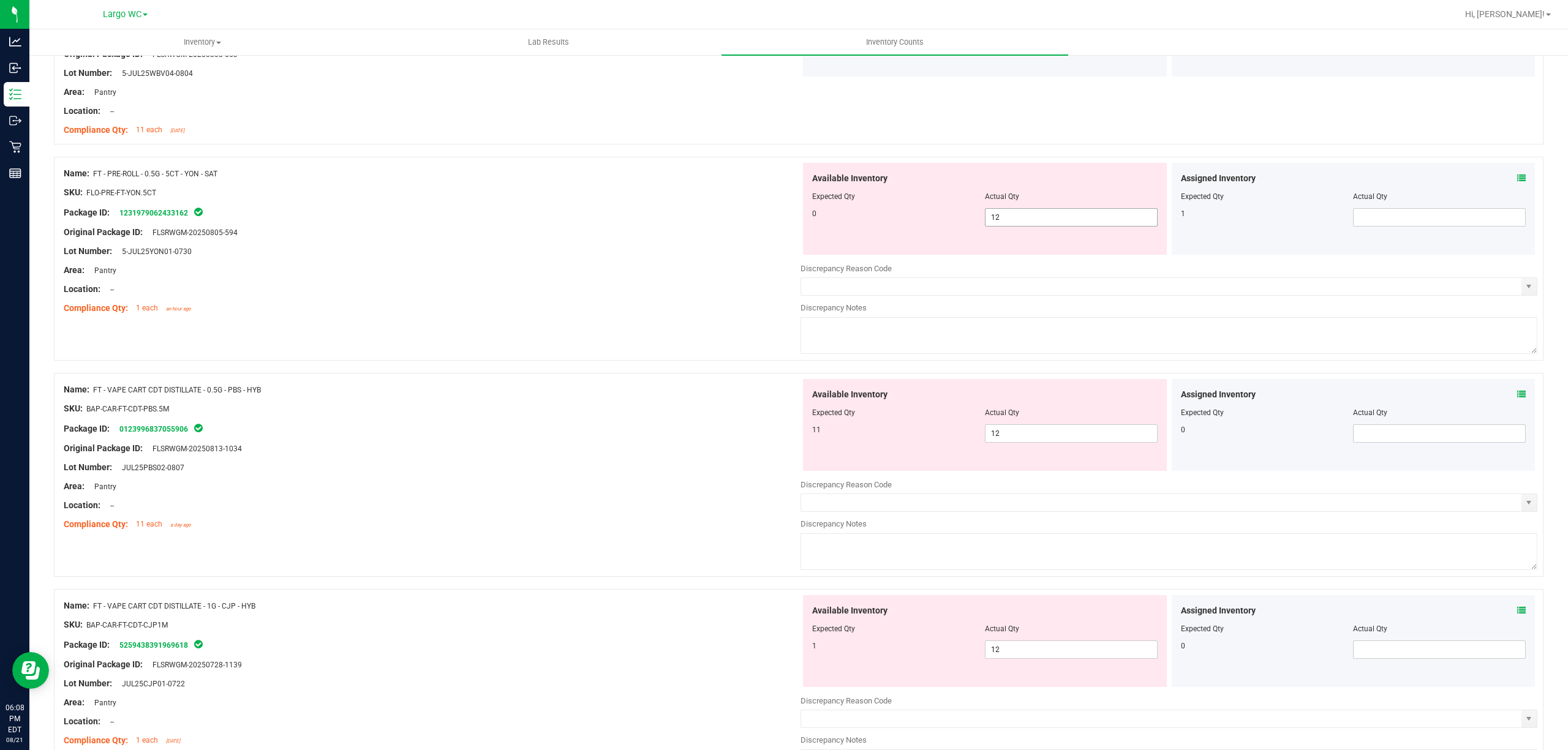
click at [1010, 221] on span "12 12" at bounding box center [1071, 217] width 173 height 18
click at [1010, 221] on input "12" at bounding box center [1071, 218] width 171 height 17
click at [764, 243] on div at bounding box center [432, 242] width 737 height 6
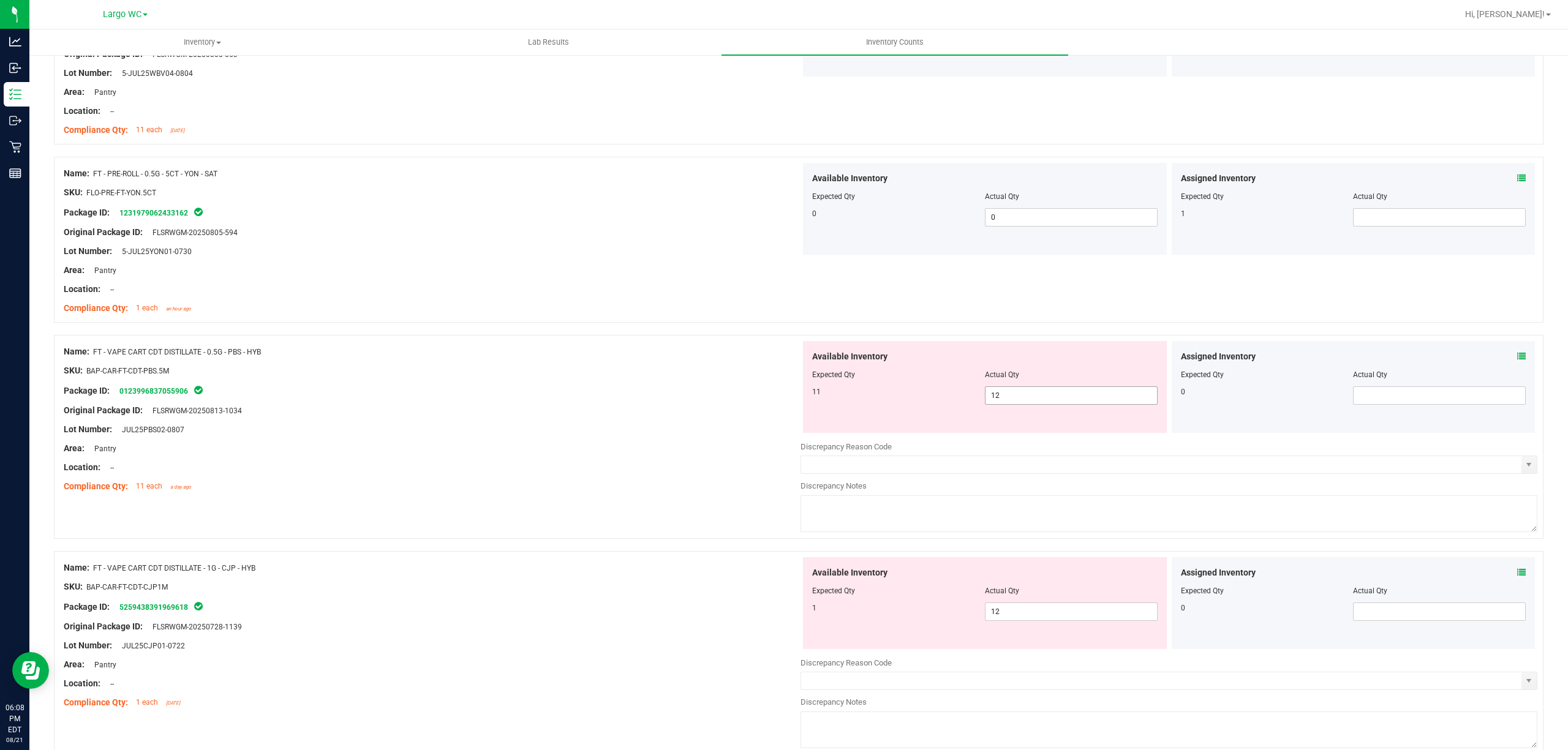
click at [1034, 390] on span "12 12" at bounding box center [1071, 395] width 173 height 18
click at [1517, 179] on icon at bounding box center [1521, 178] width 9 height 9
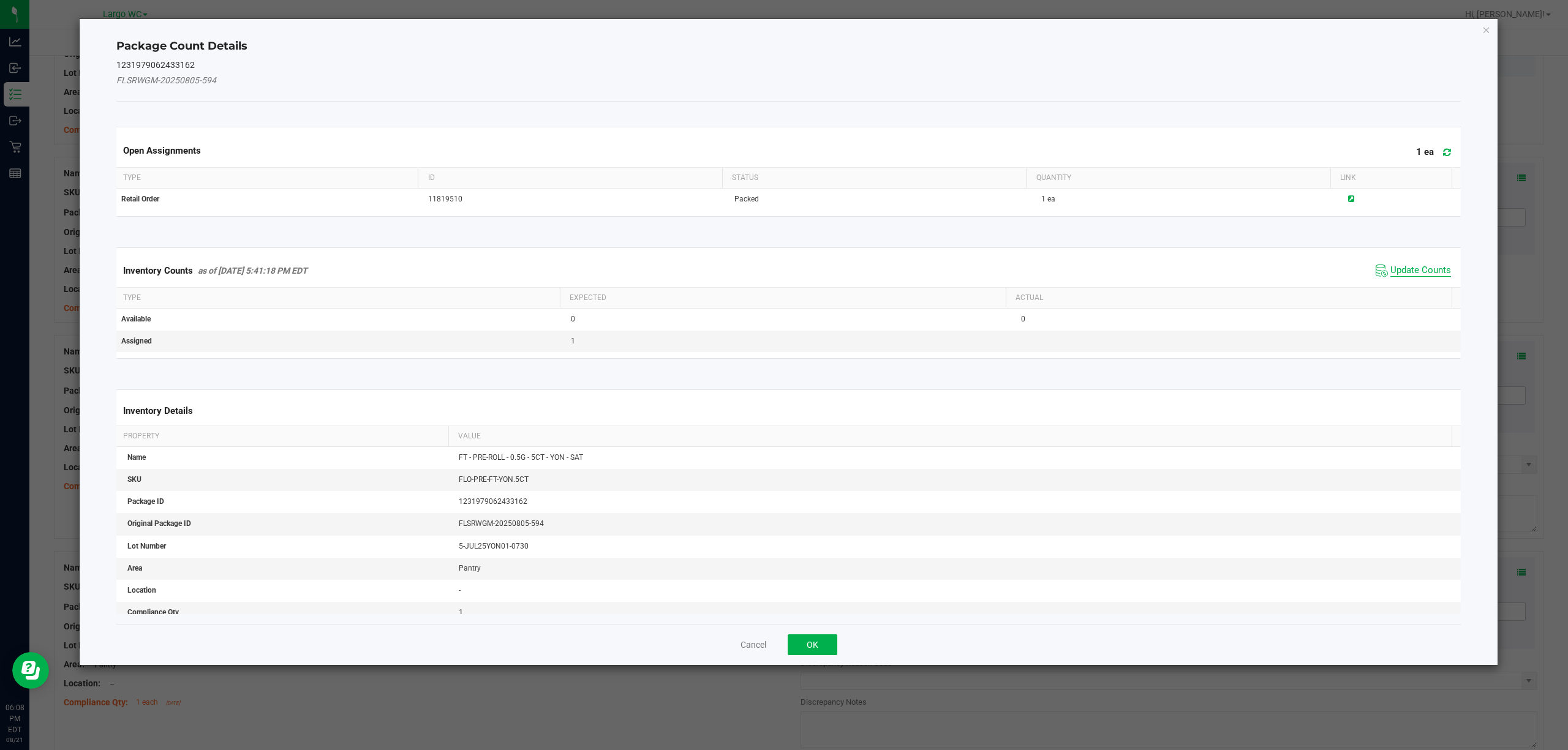
click at [1396, 272] on span "Update Counts" at bounding box center [1420, 270] width 60 height 12
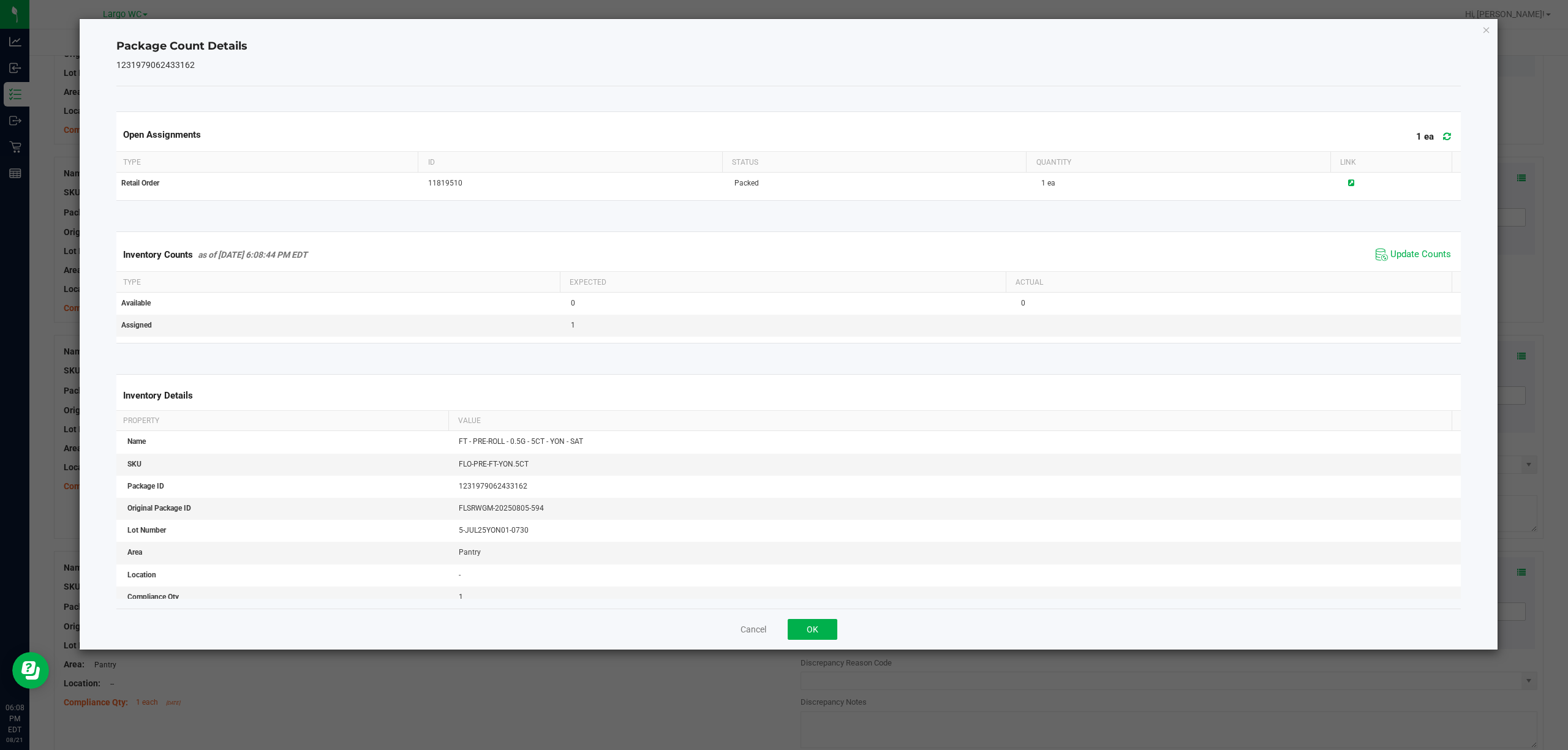
click at [1397, 245] on div "Inventory Counts as of Aug 21, 2025 6:08:44 PM EDT Update Counts" at bounding box center [788, 254] width 1350 height 33
click at [1397, 248] on span "Update Counts" at bounding box center [1413, 254] width 82 height 18
click at [1443, 133] on icon at bounding box center [1446, 136] width 8 height 9
click at [1483, 36] on div "Package Count Details 1231979062433162 Open Assignments 1 ea Type ID Status Qua…" at bounding box center [788, 334] width 1418 height 631
click at [1484, 30] on icon "Close" at bounding box center [1486, 29] width 9 height 15
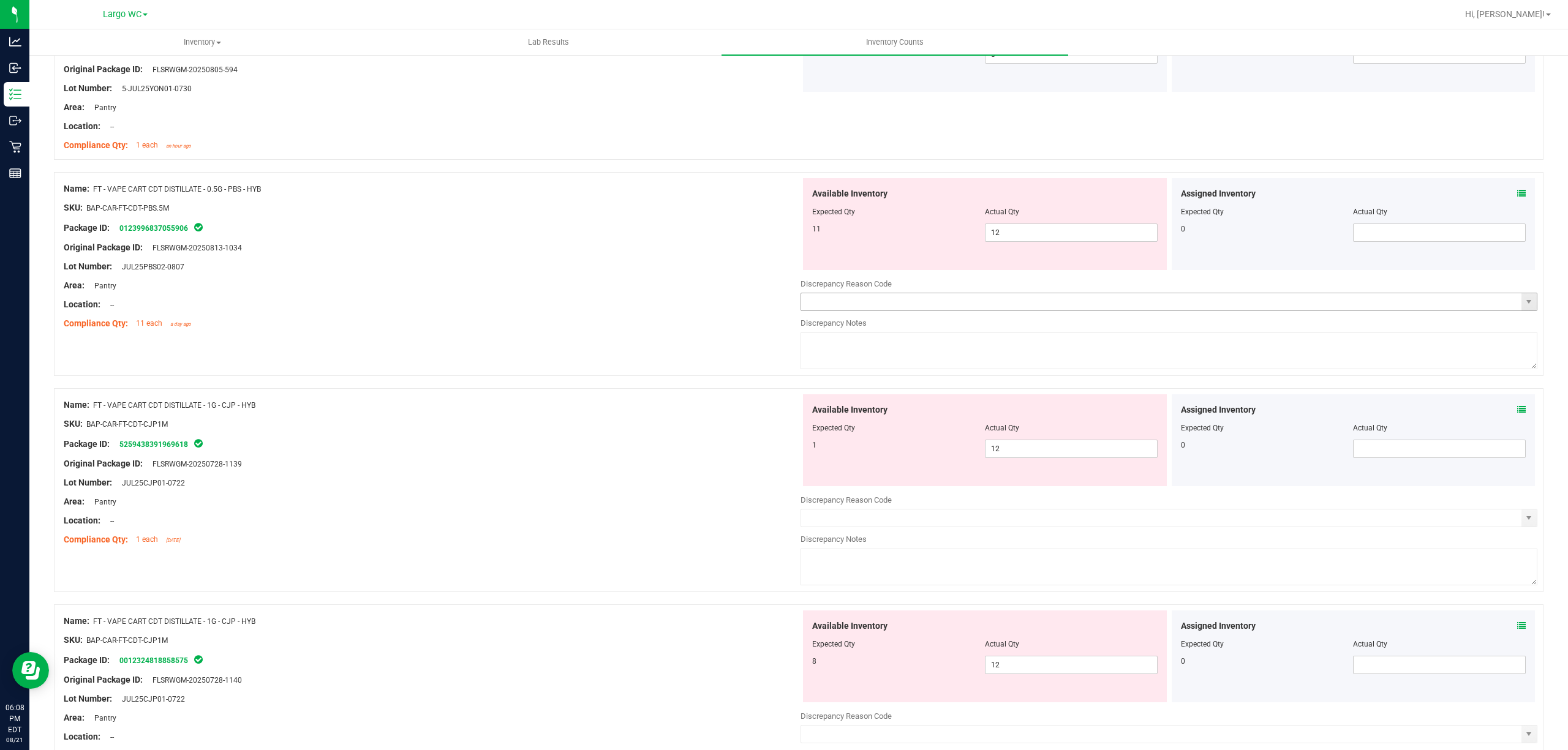
scroll to position [816, 0]
click at [1091, 235] on span "12 12" at bounding box center [1071, 232] width 173 height 18
click at [1091, 235] on input "12" at bounding box center [1071, 232] width 171 height 17
click at [689, 338] on div "Name: FT - VAPE CART CDT DISTILLATE - 0.5G - PBS - HYB SKU: BAP-CAR-FT-CDT-PBS.…" at bounding box center [798, 273] width 1489 height 204
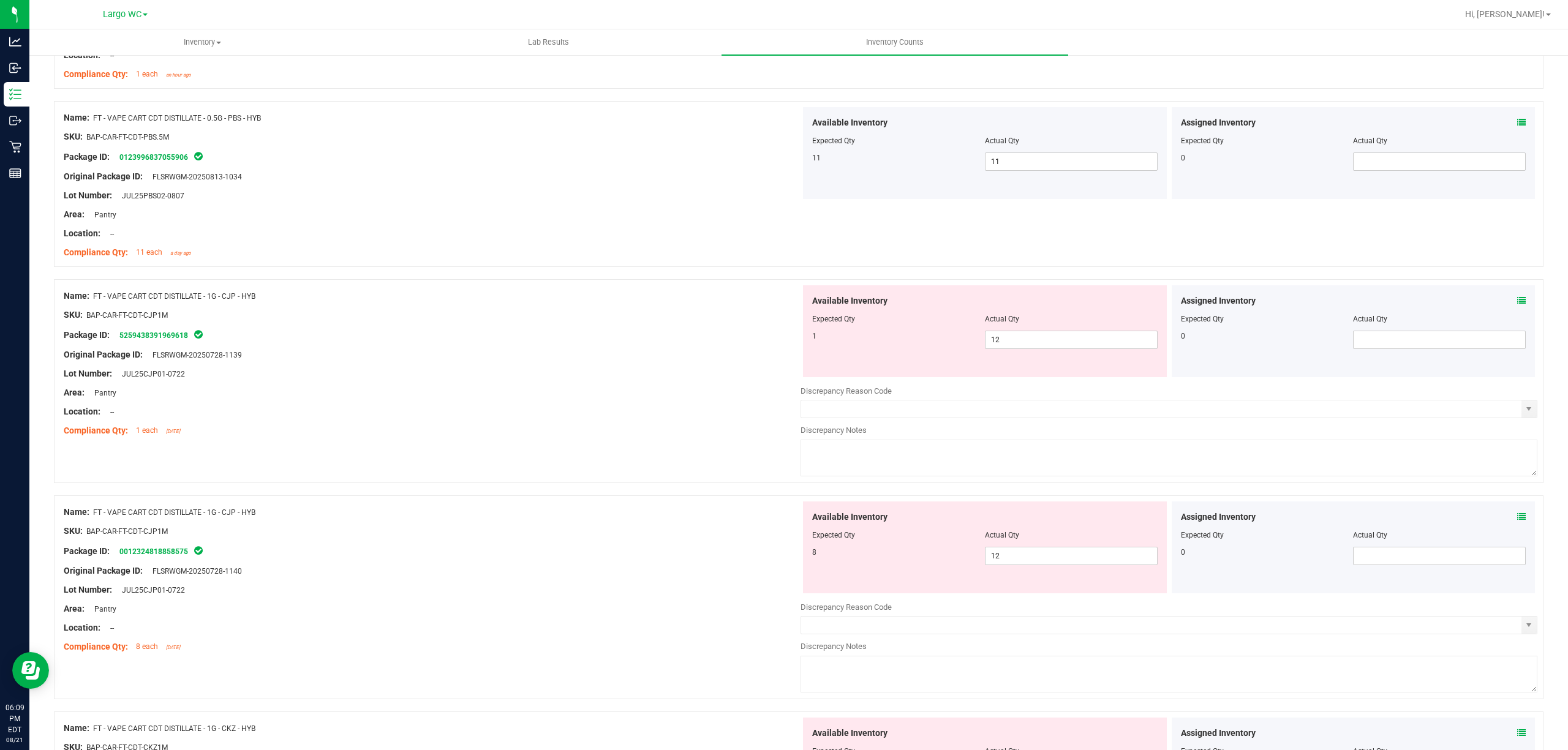
scroll to position [979, 0]
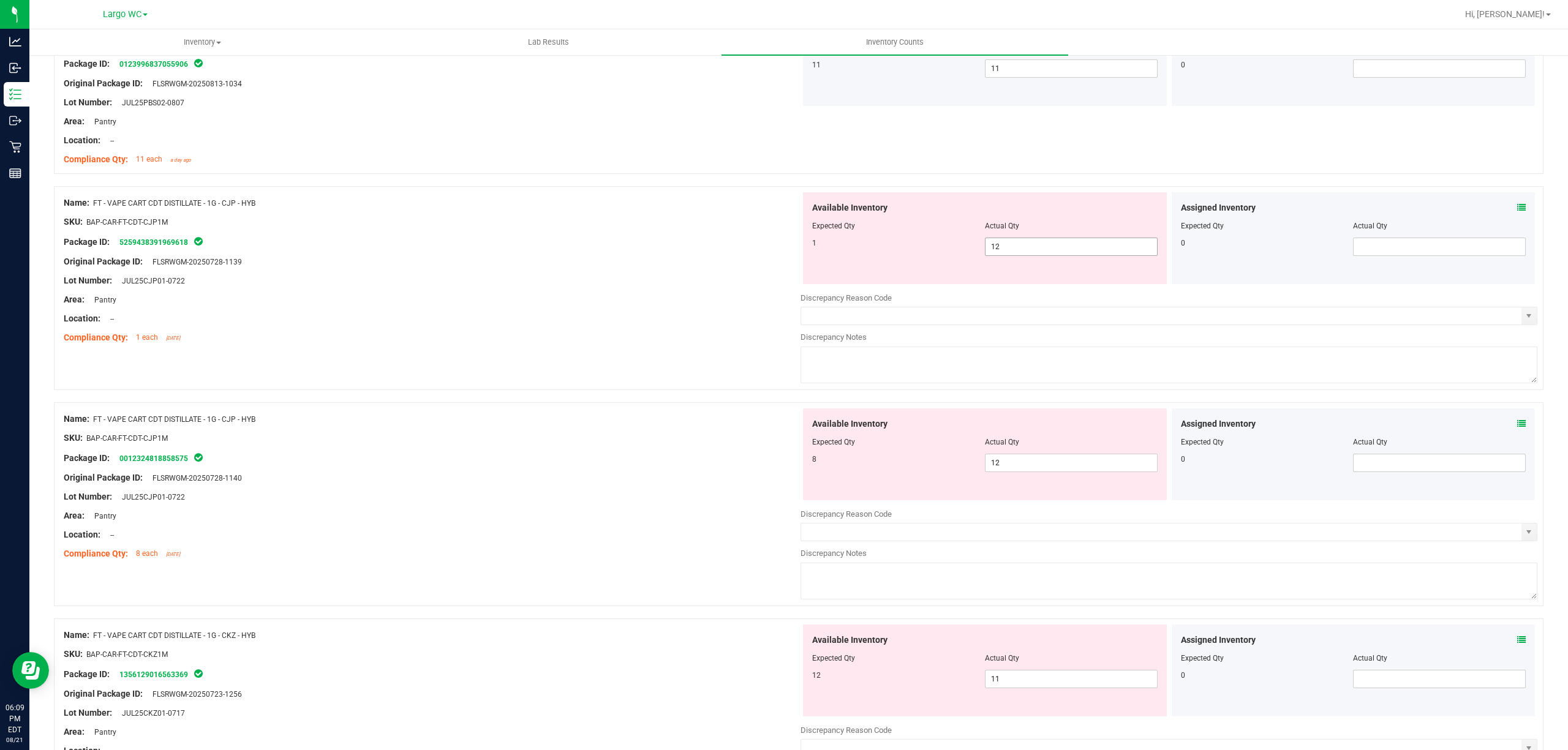
click at [1041, 255] on span "12 12" at bounding box center [1071, 246] width 173 height 18
click at [1041, 255] on input "12" at bounding box center [1071, 247] width 171 height 17
click at [1132, 208] on div "Available Inventory" at bounding box center [985, 208] width 345 height 13
click at [1514, 211] on div "Assigned Inventory Expected Qty Actual Qty 0" at bounding box center [1353, 238] width 363 height 92
click at [1517, 211] on icon at bounding box center [1521, 208] width 9 height 9
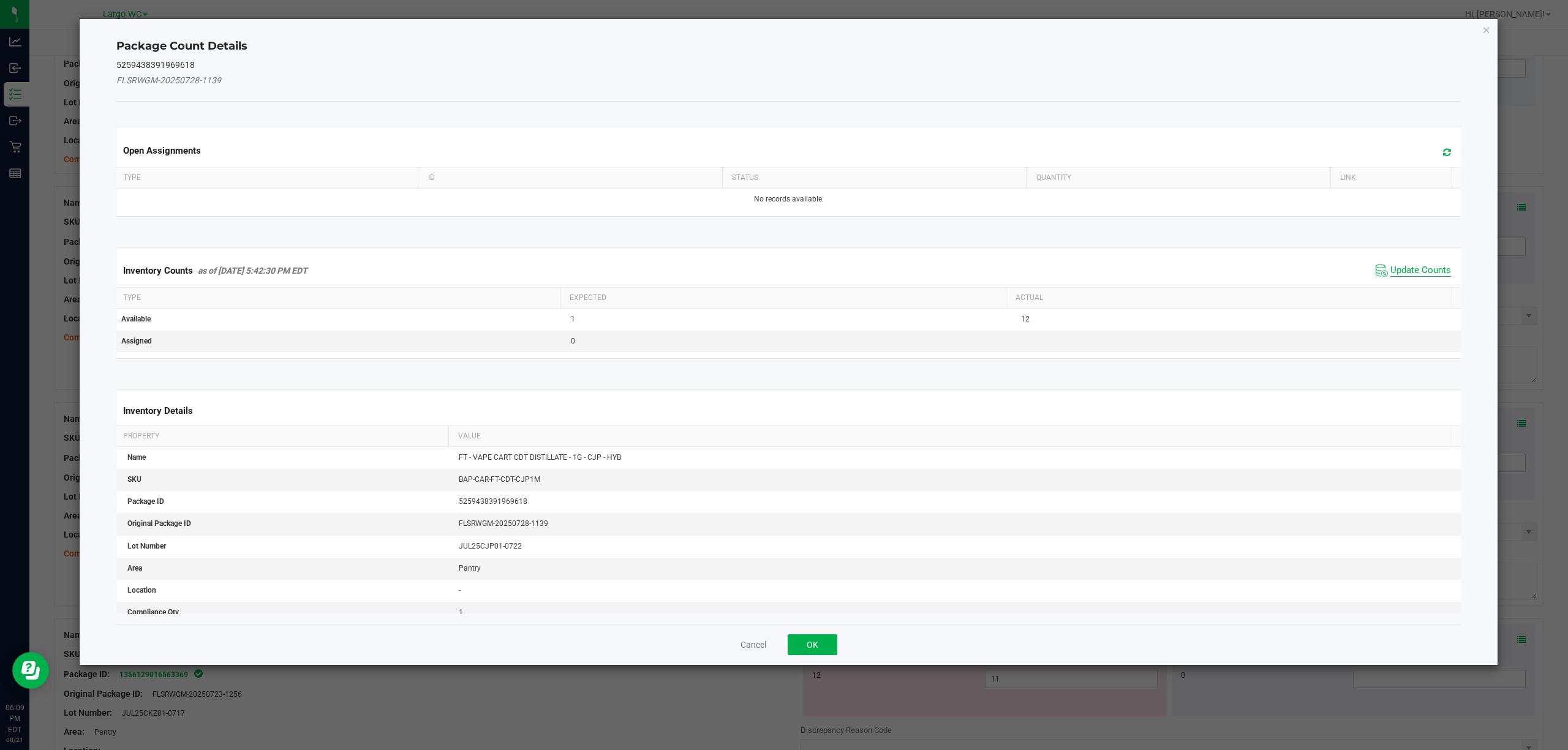
click at [1398, 272] on span "Update Counts" at bounding box center [1420, 270] width 60 height 12
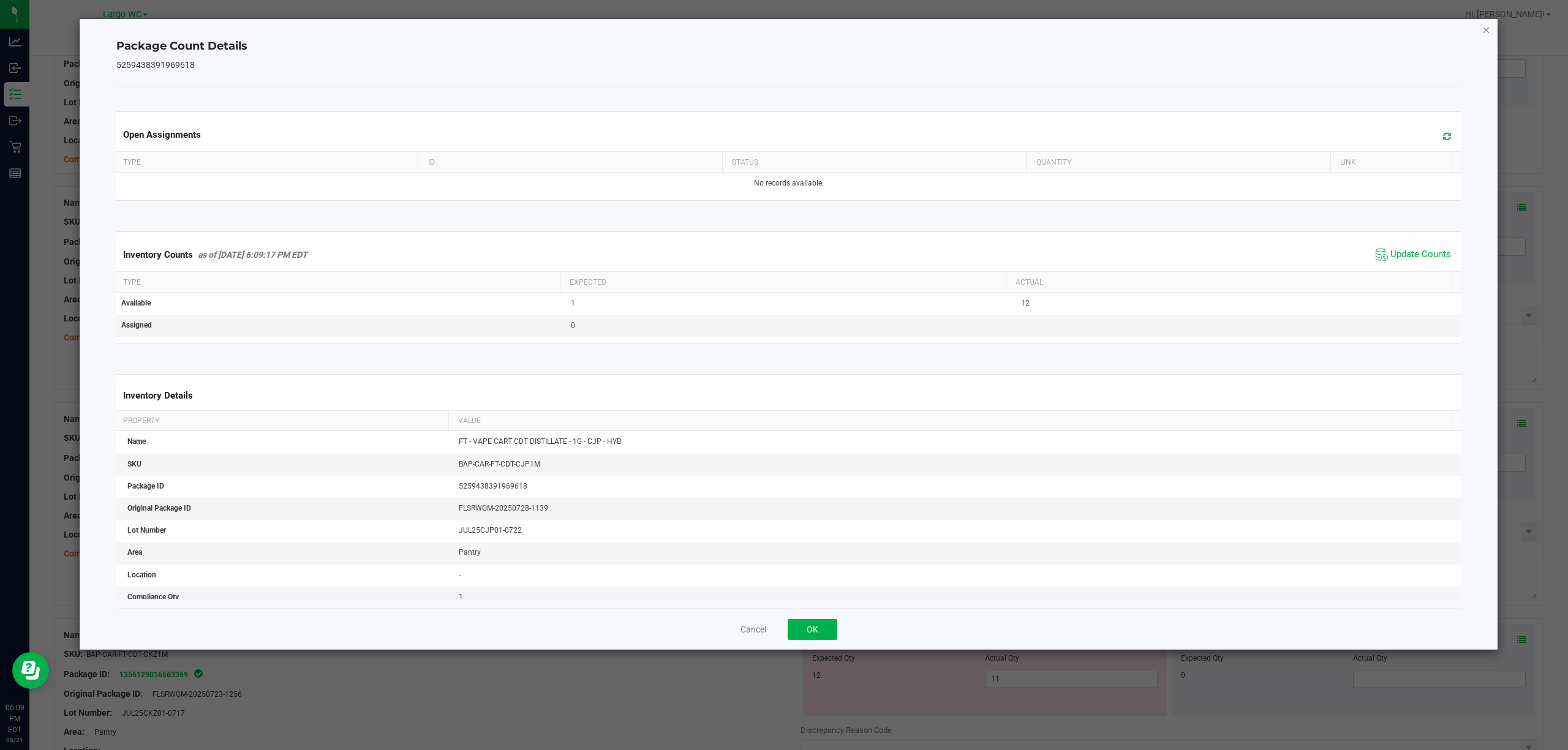
click at [1487, 33] on icon "Close" at bounding box center [1486, 29] width 9 height 15
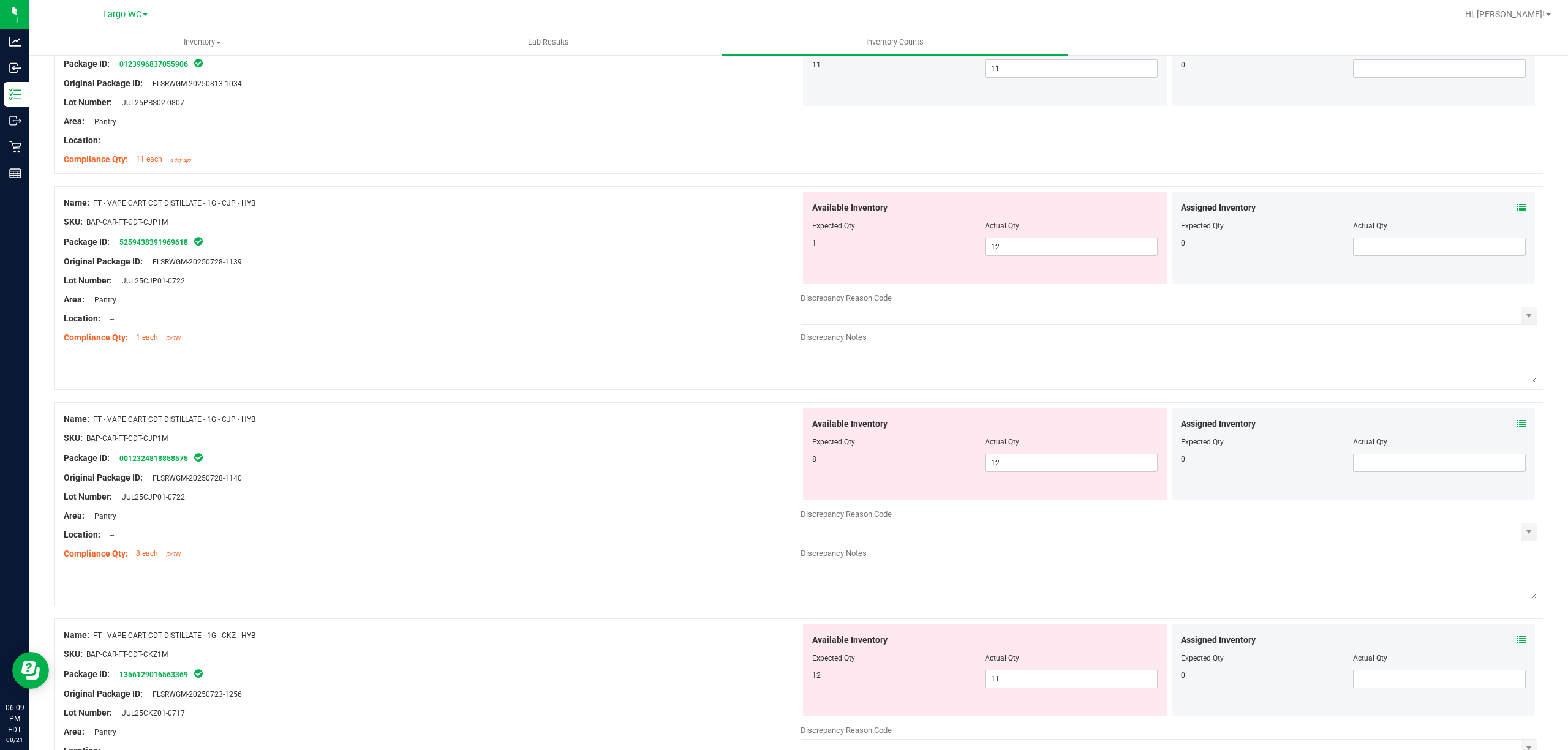
click at [1517, 426] on icon at bounding box center [1521, 424] width 9 height 9
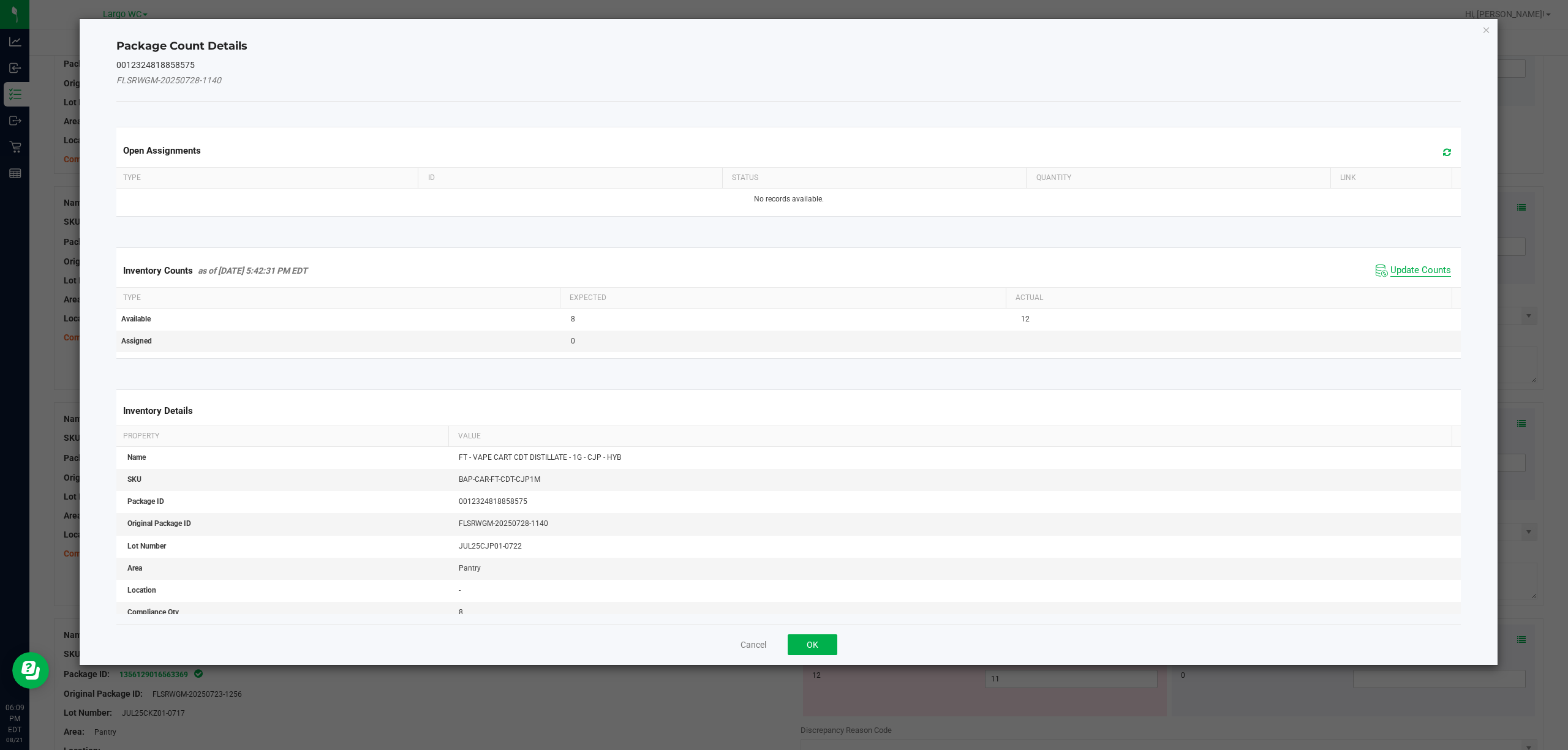
click at [1390, 275] on span "Update Counts" at bounding box center [1420, 270] width 60 height 12
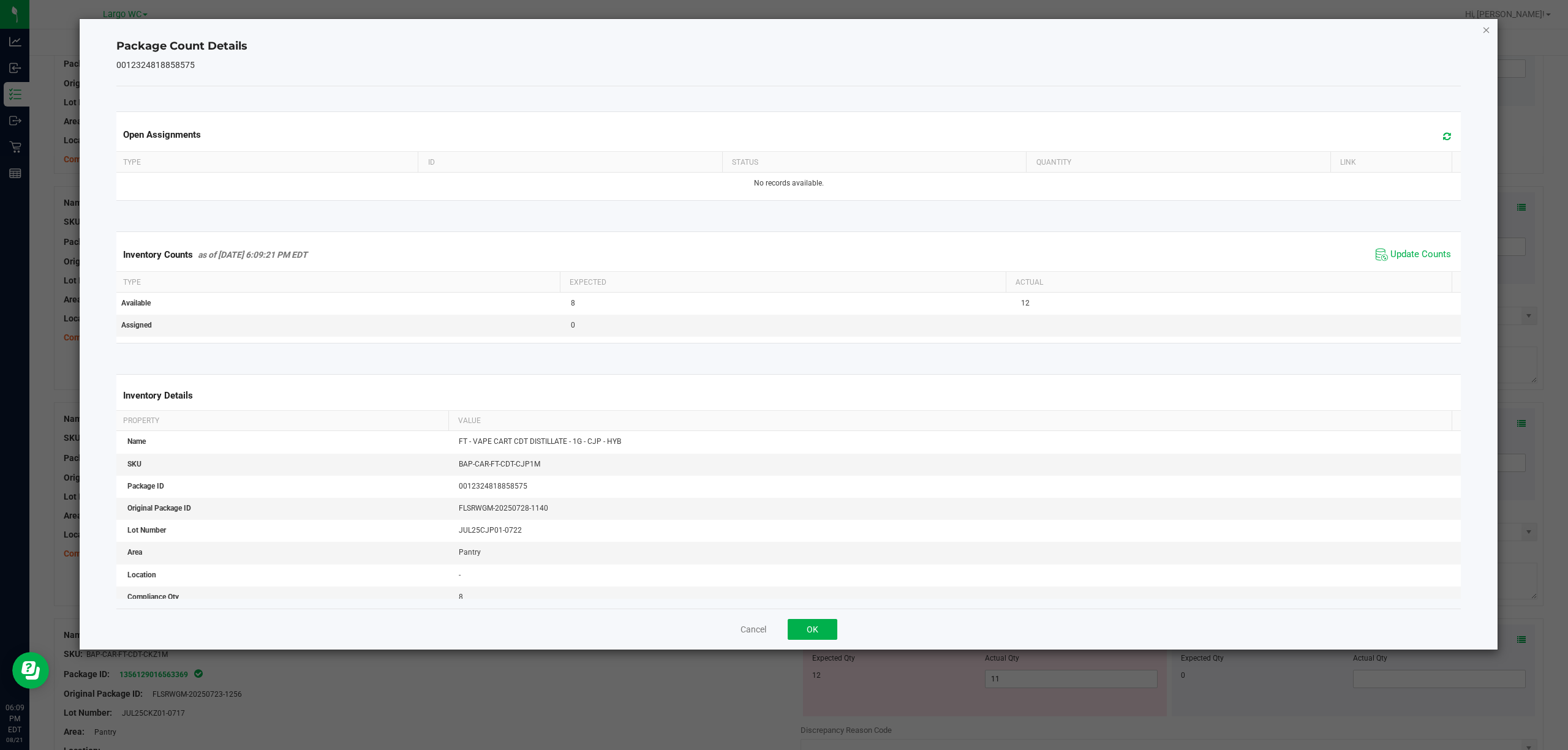
click at [1482, 25] on icon "Close" at bounding box center [1486, 29] width 9 height 15
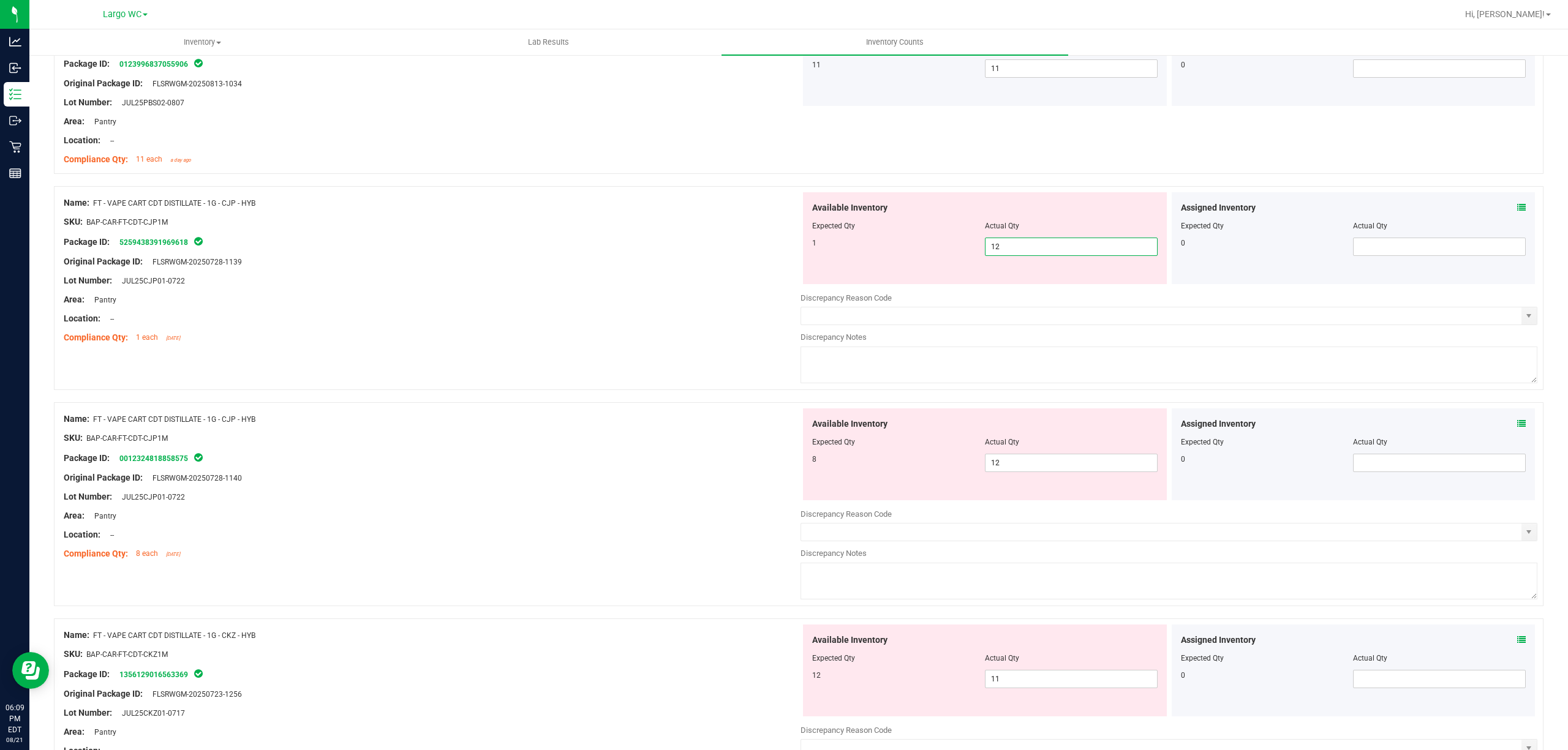
click at [1036, 246] on span "12 12" at bounding box center [1071, 246] width 173 height 18
click at [1036, 246] on input "1" at bounding box center [1071, 247] width 171 height 17
click at [998, 461] on div "Available Inventory Expected Qty Actual Qty 8 12 12" at bounding box center [984, 454] width 363 height 92
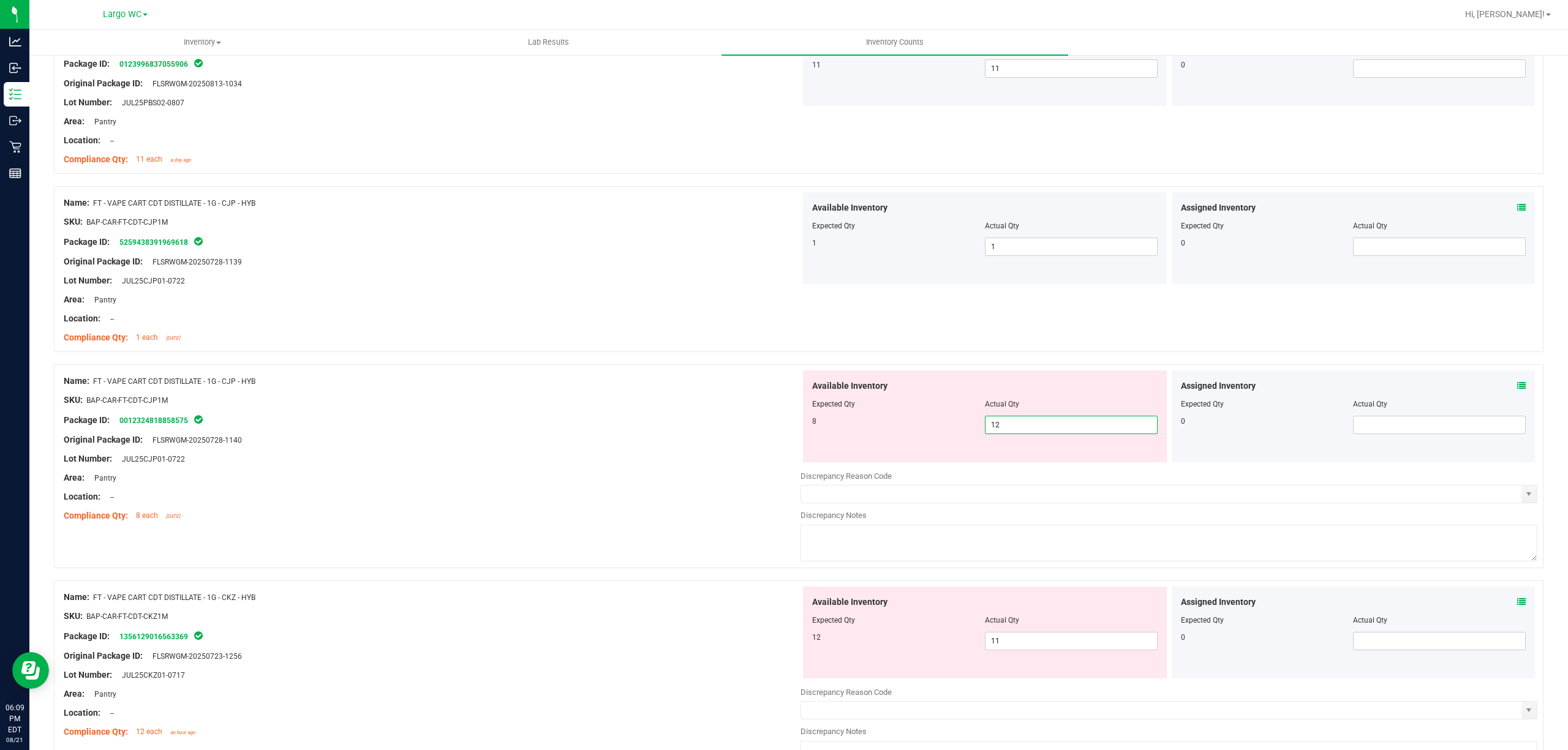
click at [1013, 430] on input "12" at bounding box center [1071, 425] width 171 height 17
click at [765, 529] on div "Name: FT - VAPE CART CDT DISTILLATE - 1G - CJP - HYB SKU: BAP-CAR-FT-CDT-CJP1M …" at bounding box center [798, 466] width 1489 height 204
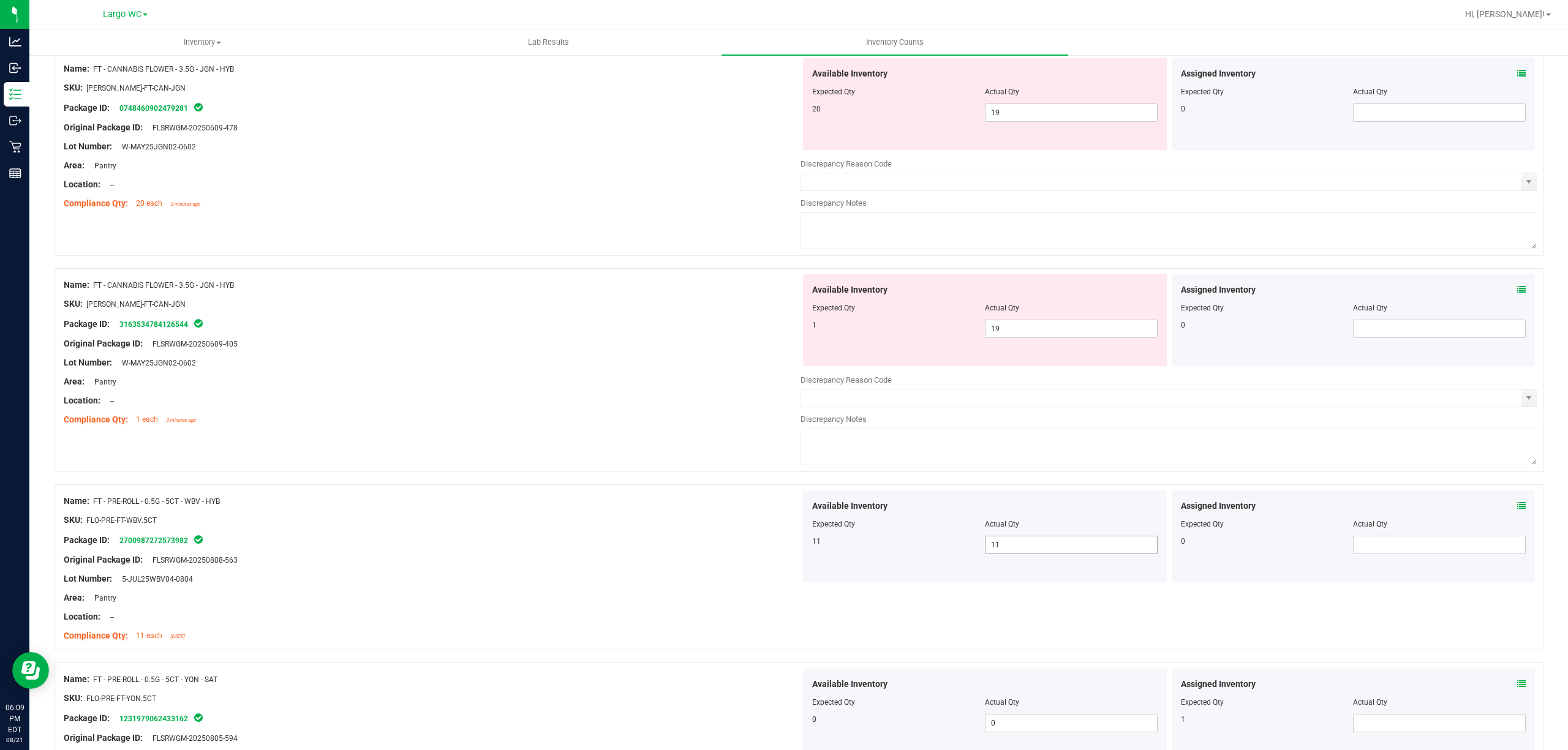
scroll to position [0, 0]
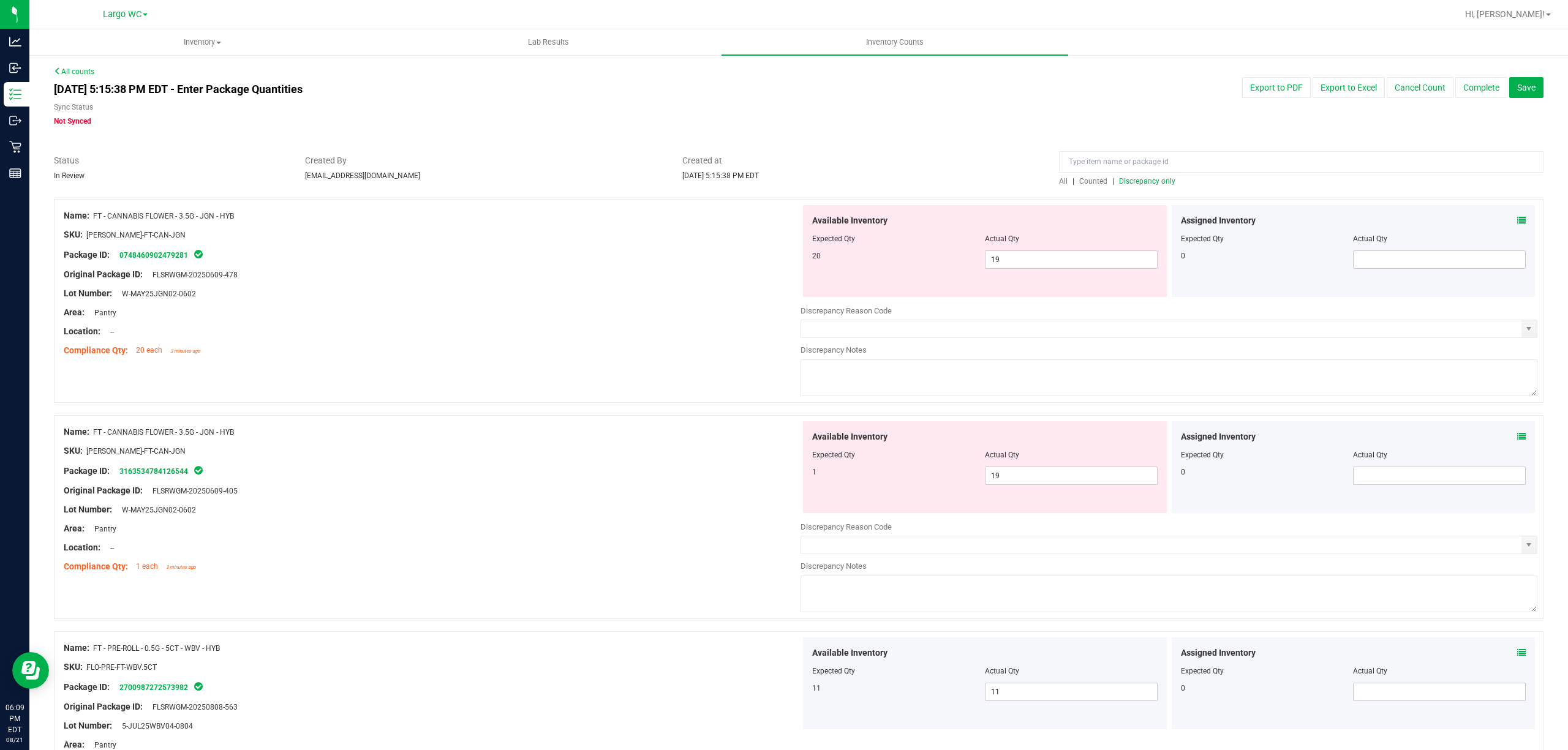
click at [1122, 179] on span "Discrepancy only" at bounding box center [1146, 181] width 56 height 9
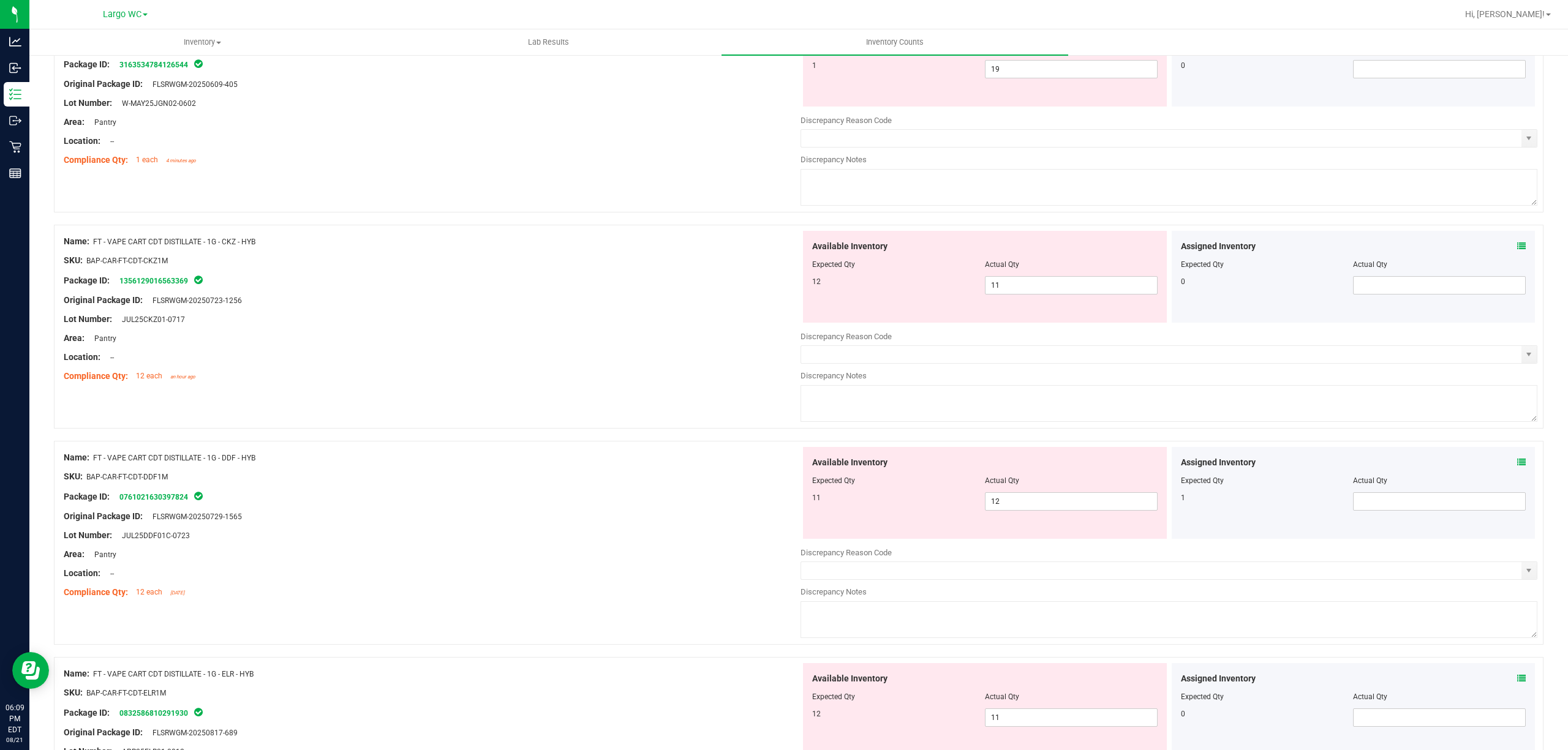
scroll to position [408, 0]
click at [1044, 290] on span "11 11" at bounding box center [1071, 284] width 173 height 18
click at [1044, 290] on input "11" at bounding box center [1071, 284] width 171 height 17
click at [1441, 262] on div "Actual Qty" at bounding box center [1438, 263] width 173 height 11
click at [1517, 245] on div "Assigned Inventory Expected Qty Actual Qty 0" at bounding box center [1353, 275] width 363 height 92
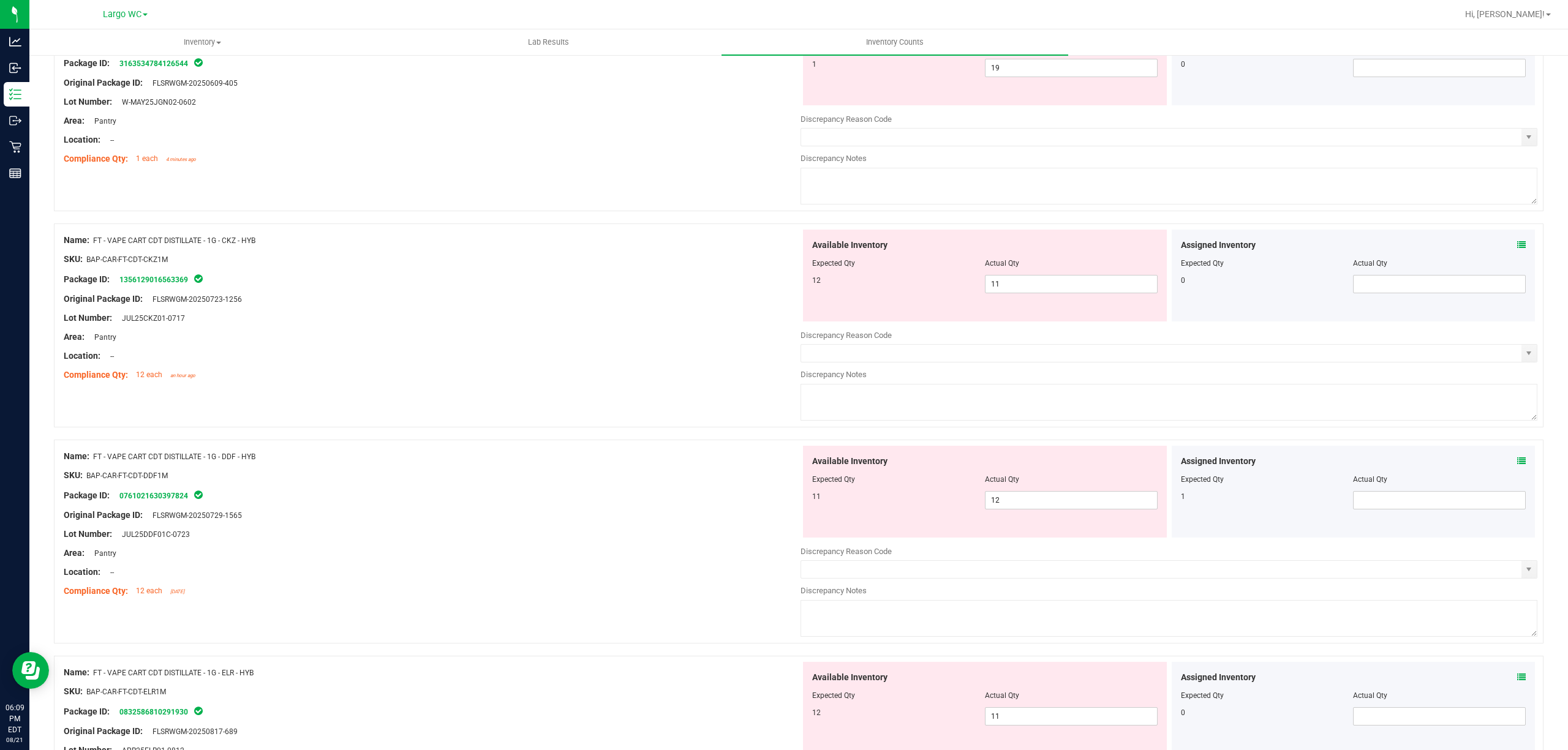
click at [1517, 248] on icon at bounding box center [1521, 245] width 9 height 9
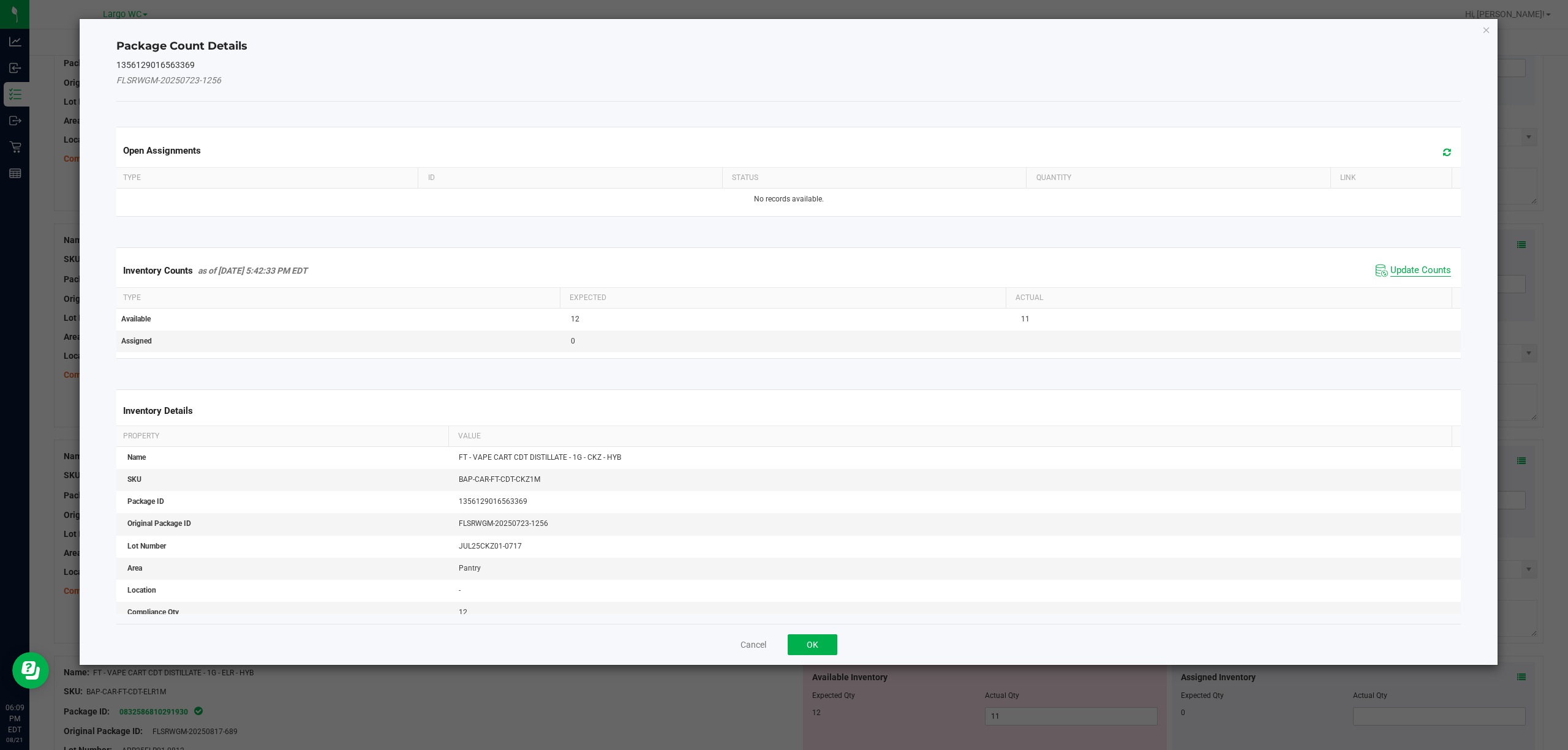
click at [1402, 268] on span "Update Counts" at bounding box center [1420, 270] width 60 height 12
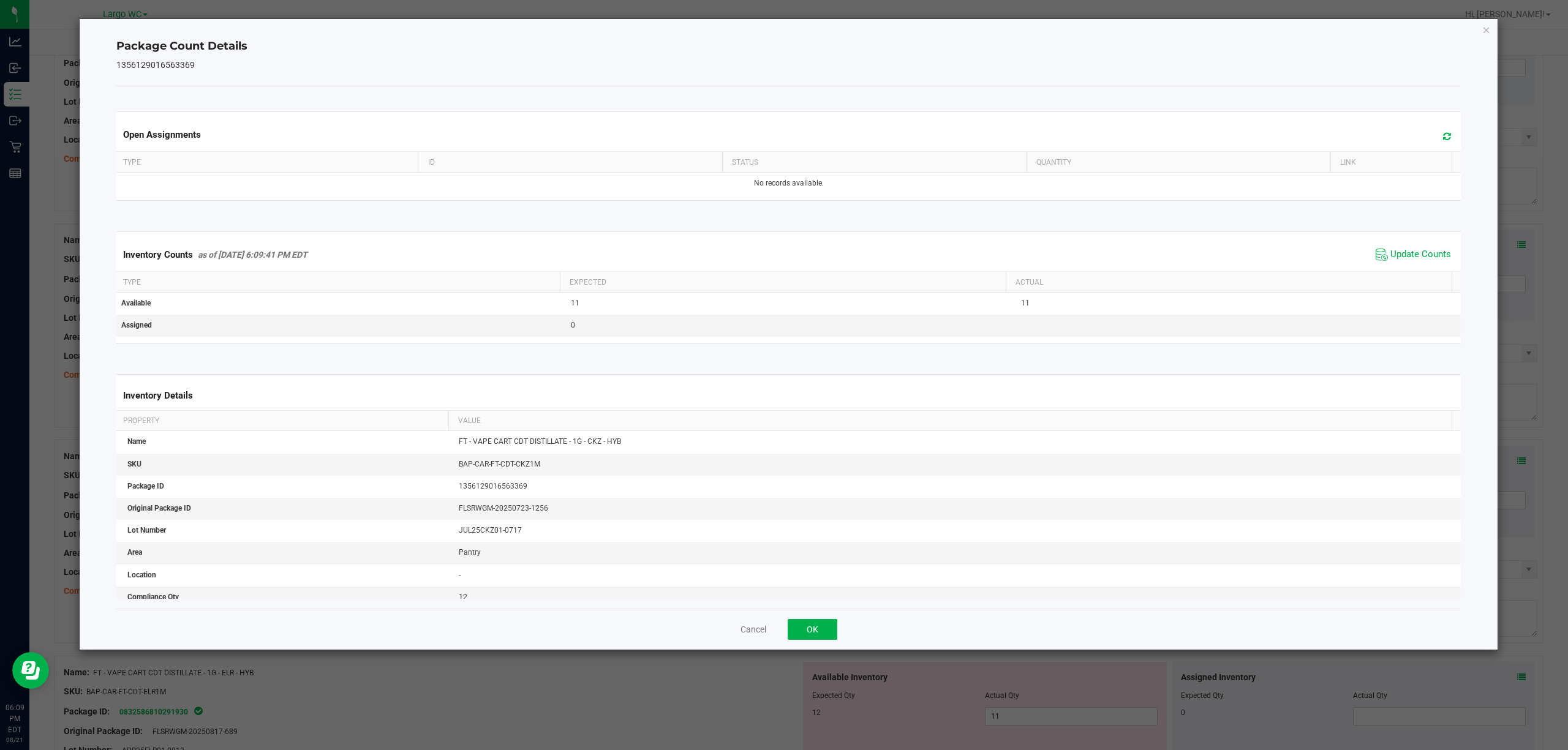
click at [1486, 20] on div "Package Count Details 1356129016563369 Open Assignments Type ID Status Quantity…" at bounding box center [788, 334] width 1418 height 631
click at [1483, 33] on icon "Close" at bounding box center [1486, 29] width 9 height 15
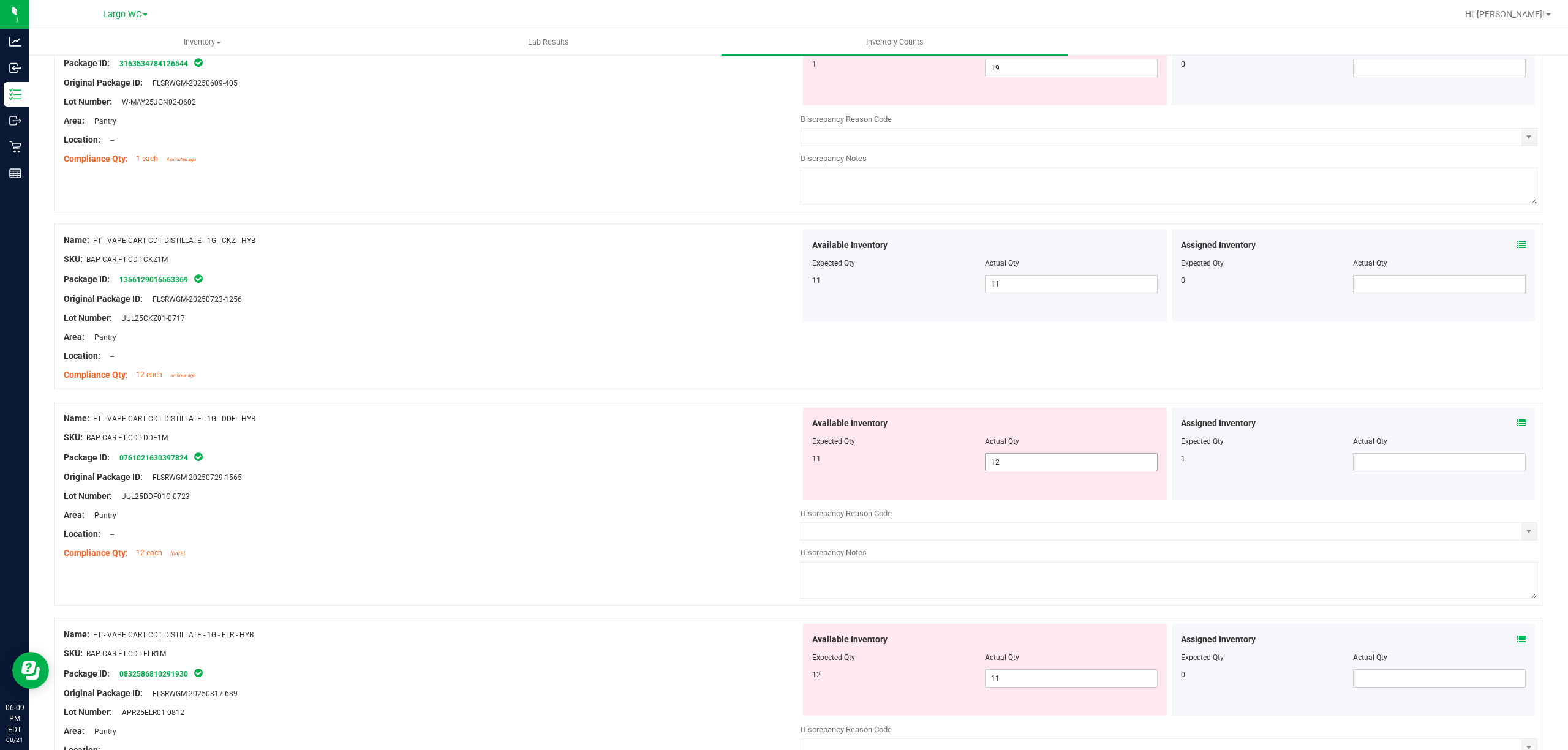
scroll to position [652, 0]
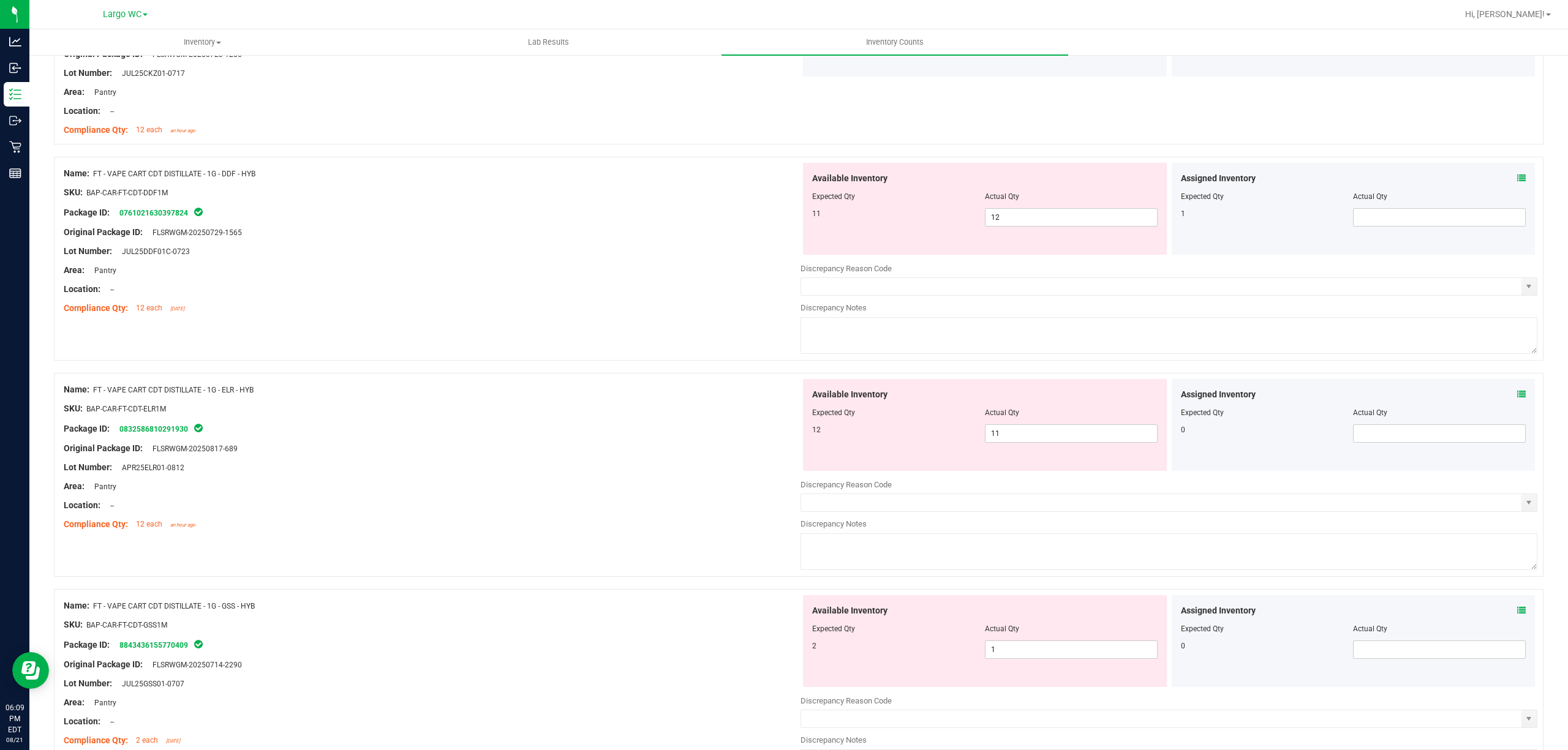
click at [1517, 173] on span at bounding box center [1521, 178] width 9 height 13
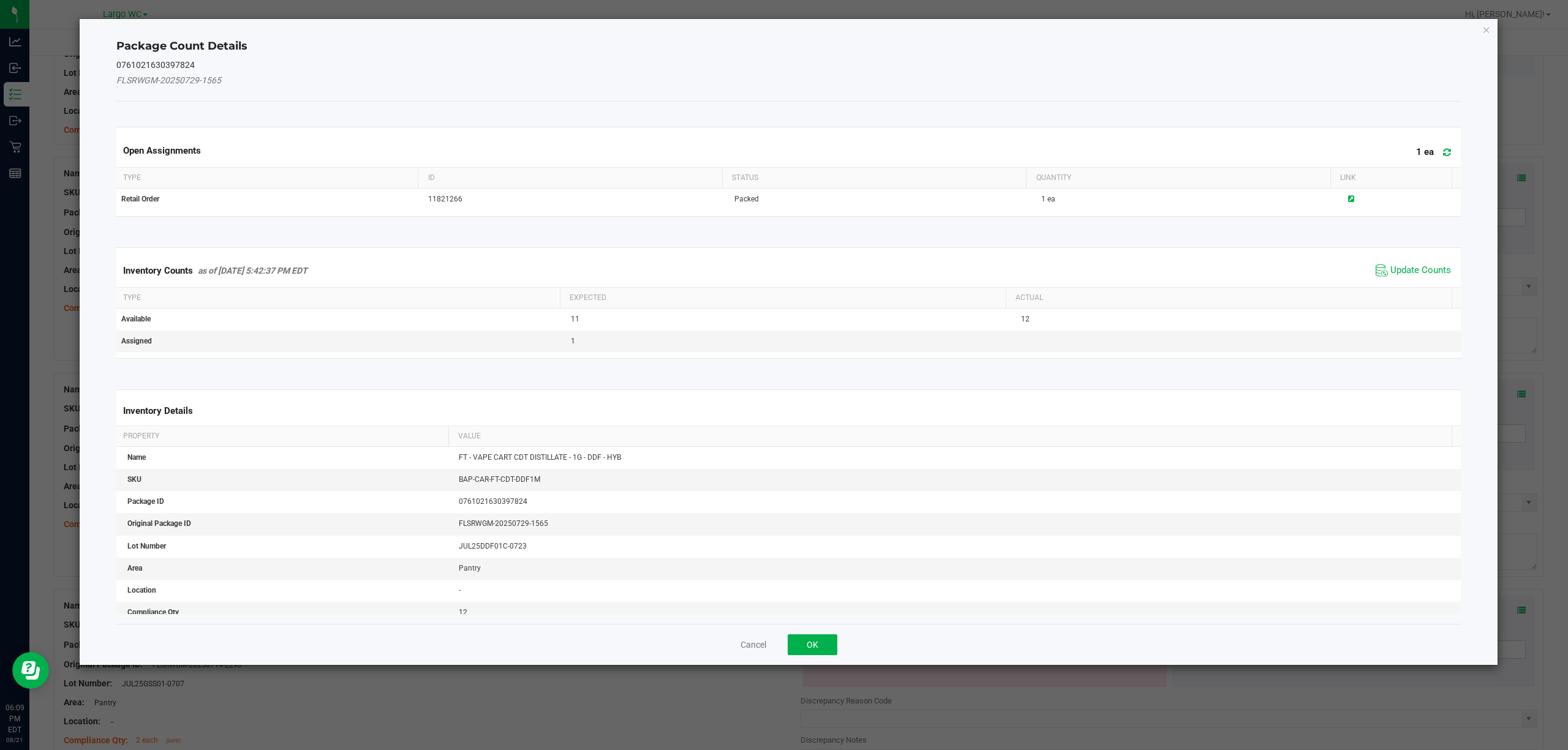
click at [1391, 264] on span "Update Counts" at bounding box center [1413, 270] width 82 height 18
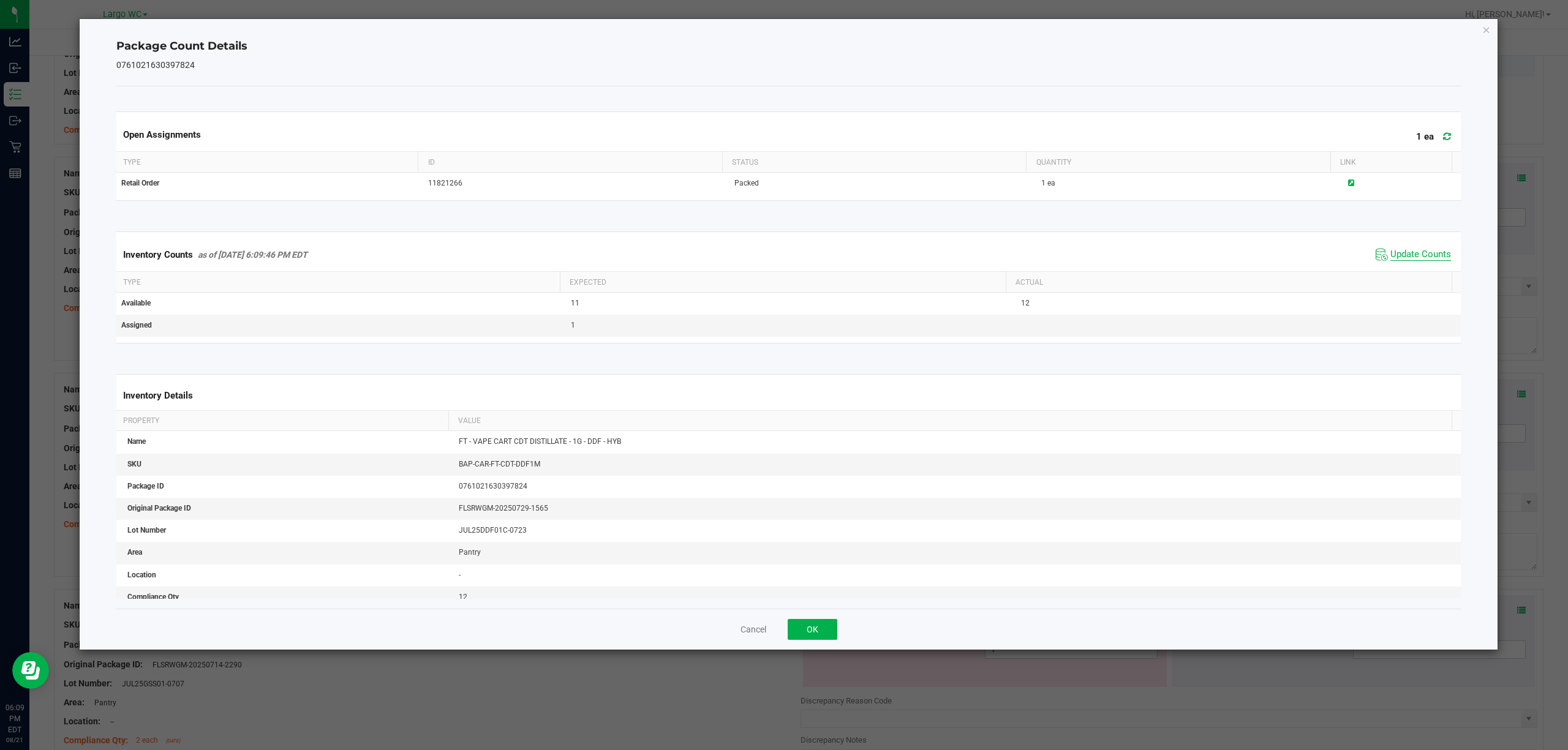
click at [1392, 256] on span "Update Counts" at bounding box center [1420, 254] width 60 height 12
click at [1490, 28] on div "Package Count Details 0761021630397824 Open Assignments 1 ea Type ID Status Qua…" at bounding box center [788, 334] width 1418 height 631
click at [1487, 28] on icon "Close" at bounding box center [1486, 29] width 9 height 15
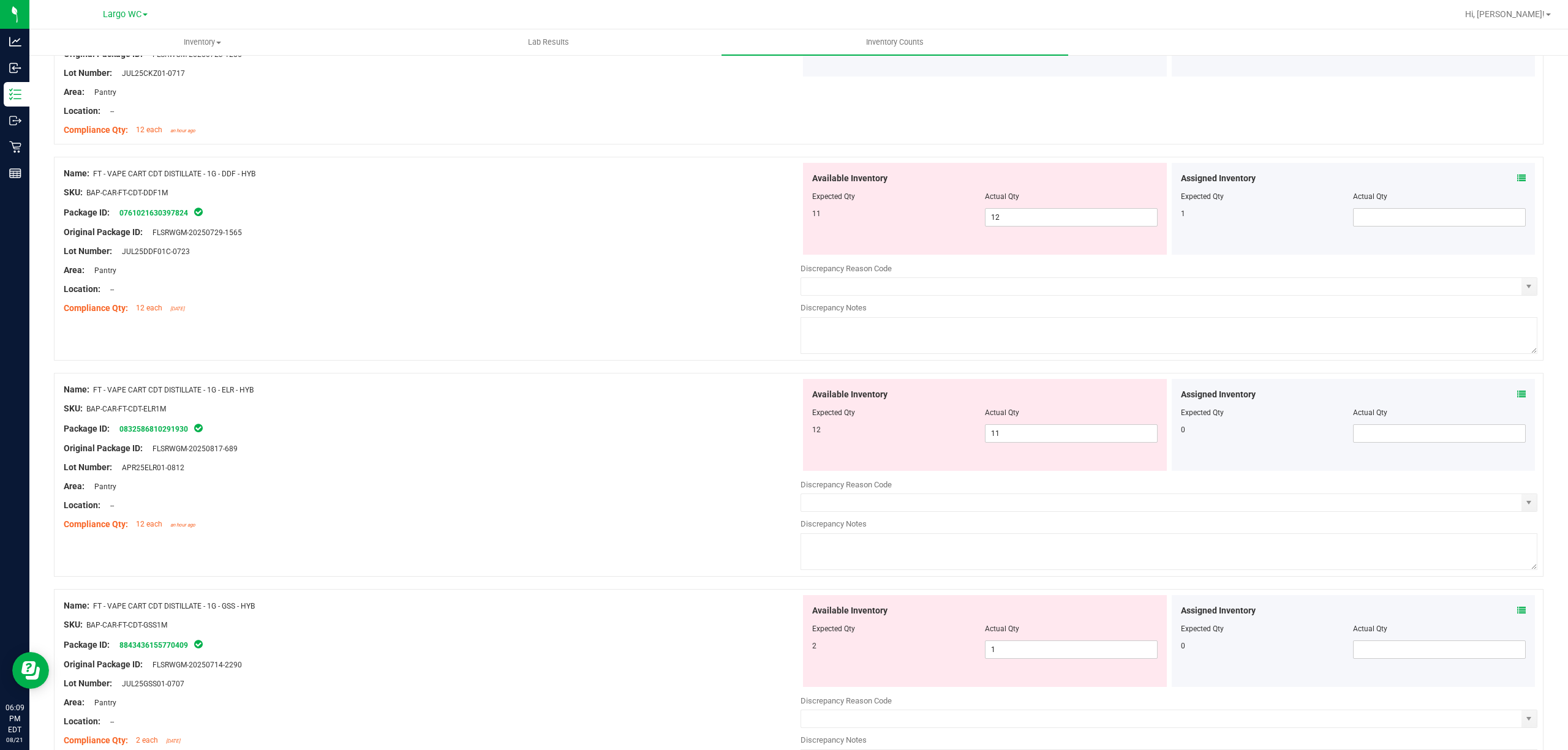
click at [1052, 243] on div "Available Inventory Expected Qty Actual Qty 11 12 12" at bounding box center [984, 209] width 363 height 92
click at [1053, 221] on span "12 12" at bounding box center [1071, 217] width 173 height 18
click at [1053, 221] on input "12" at bounding box center [1071, 218] width 171 height 17
click at [307, 246] on div "Lot Number: JUL25DDF01C-0723" at bounding box center [432, 251] width 737 height 13
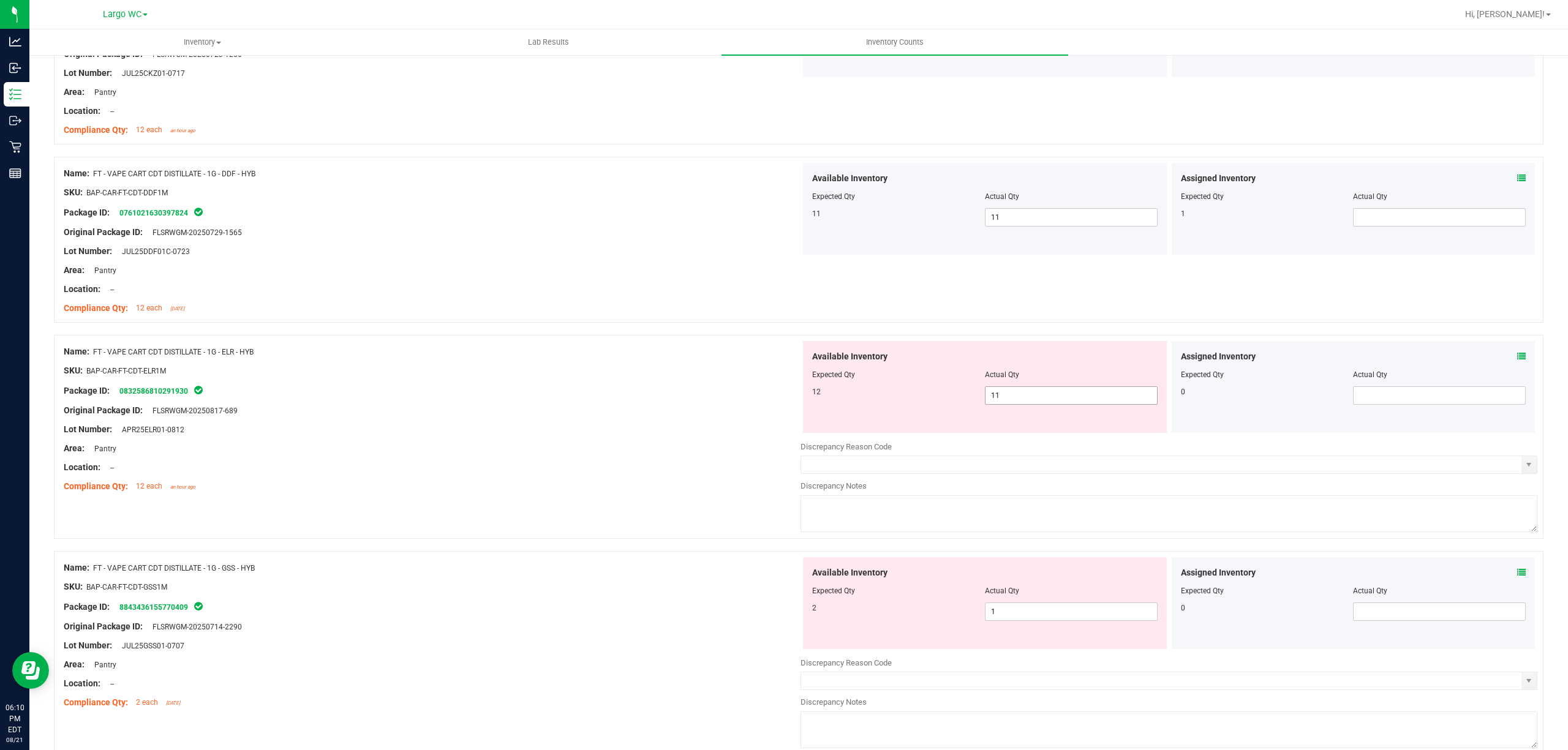
click at [1024, 398] on span "11 11" at bounding box center [1071, 395] width 173 height 18
click at [1024, 398] on input "11" at bounding box center [1071, 395] width 171 height 17
click at [569, 355] on div "Name: FT - VAPE CART CDT DISTILLATE - 1G - ELR - HYB" at bounding box center [432, 352] width 737 height 13
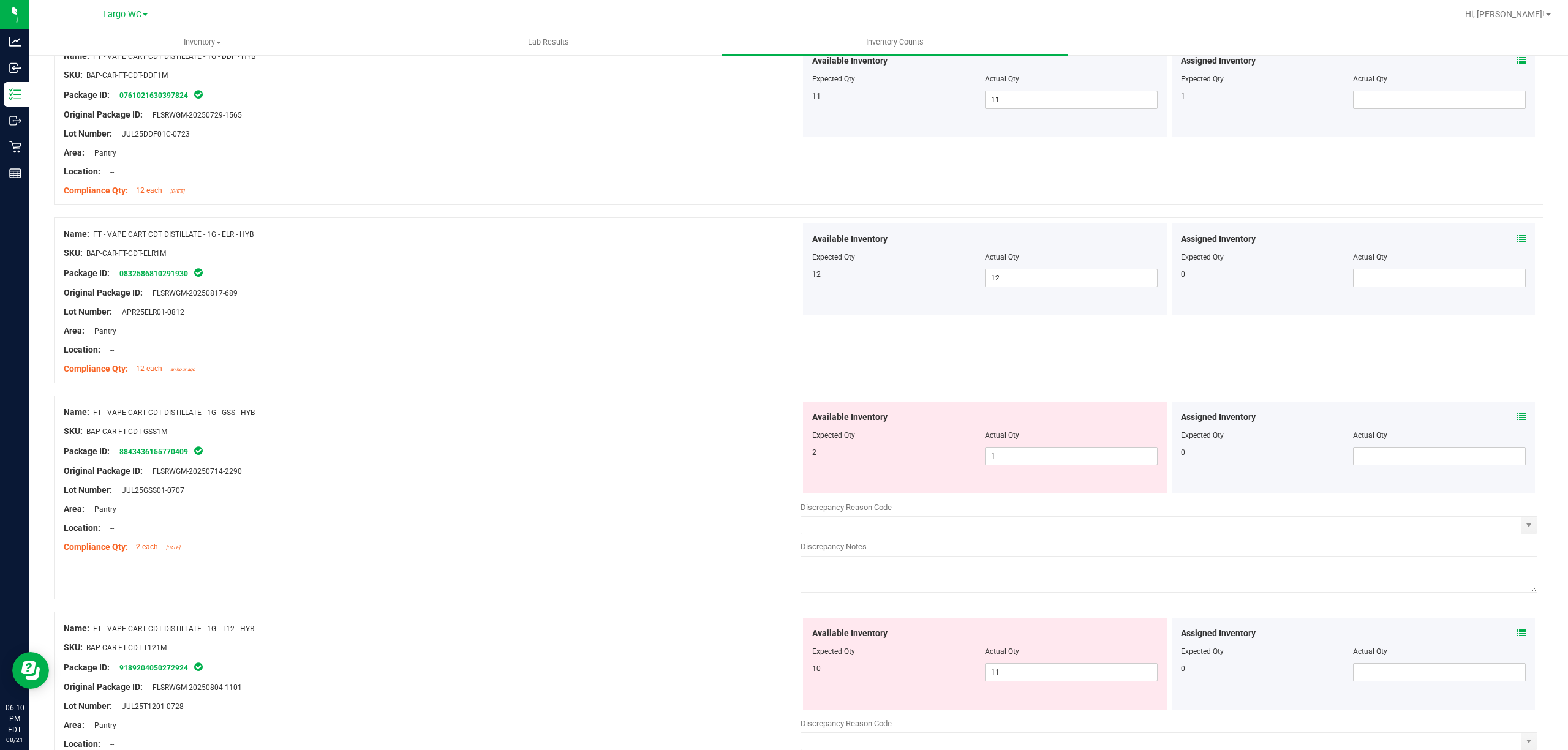
scroll to position [898, 0]
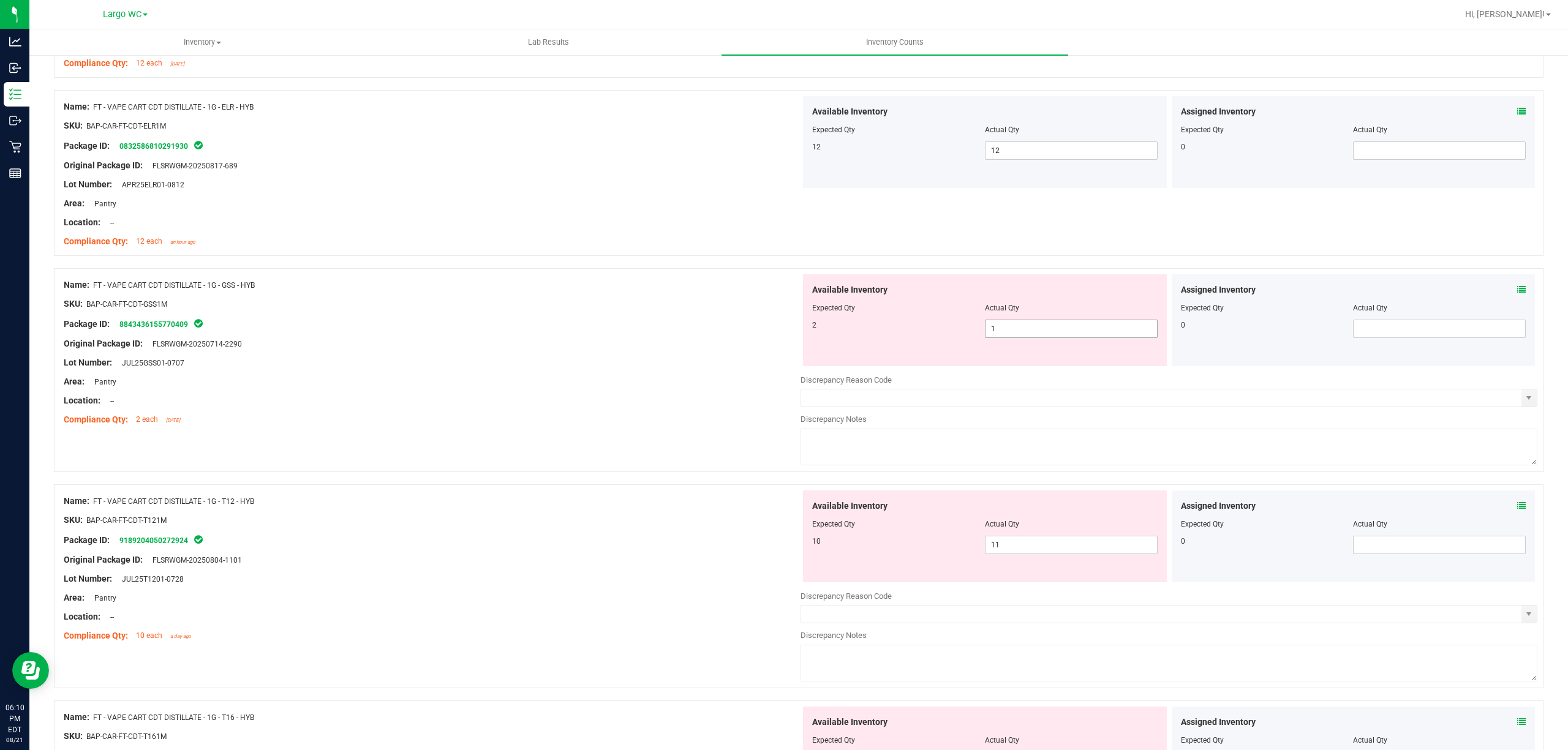
click at [997, 323] on span "1 1" at bounding box center [1071, 328] width 173 height 18
click at [997, 323] on input "1" at bounding box center [1071, 329] width 171 height 17
click at [629, 331] on div "Name: FT - VAPE CART CDT DISTILLATE - 1G - GSS - HYB SKU: BAP-CAR-FT-CDT-GSS1M …" at bounding box center [432, 352] width 737 height 156
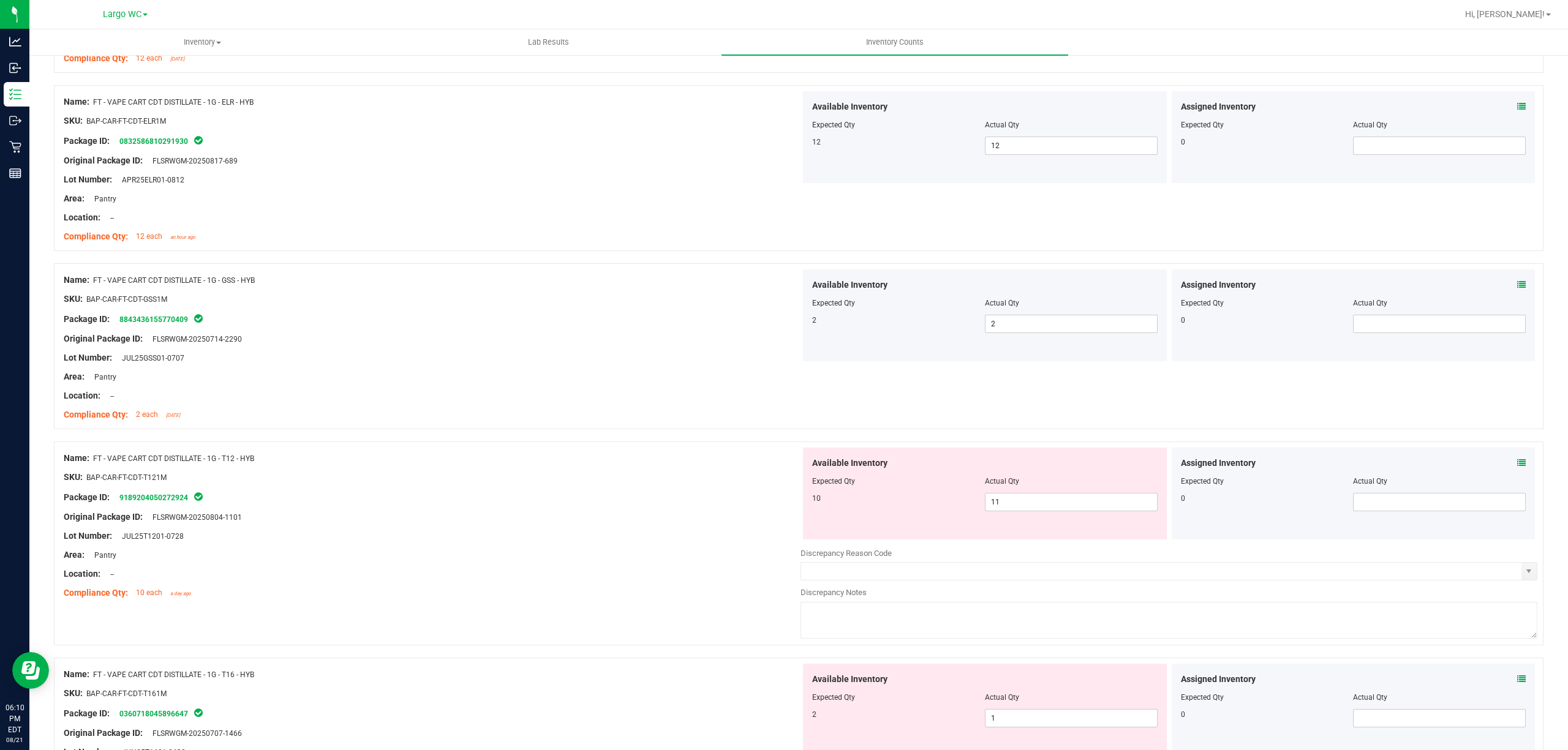
scroll to position [1142, 0]
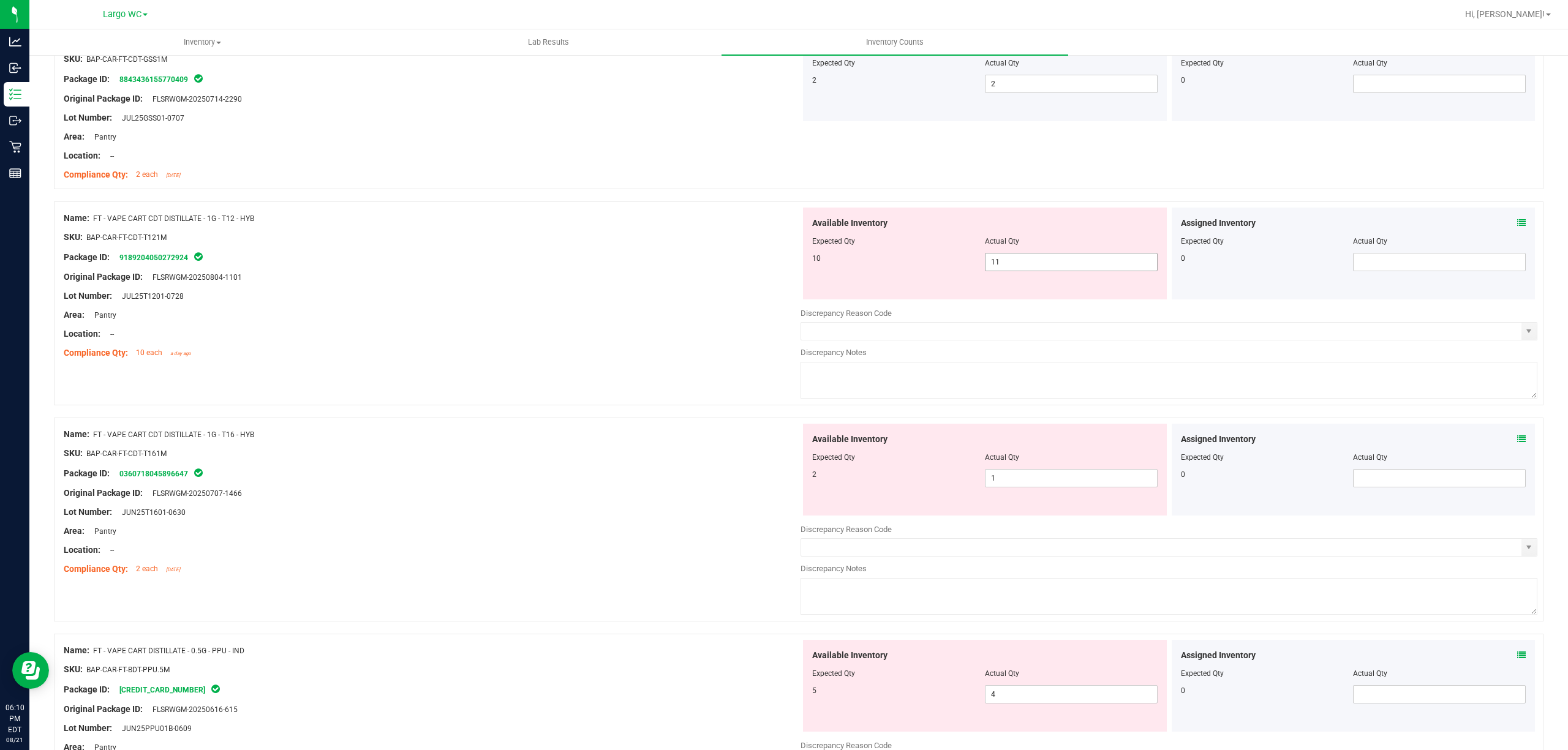
click at [1003, 264] on span "11 11" at bounding box center [1071, 261] width 173 height 18
click at [1003, 264] on input "11" at bounding box center [1071, 262] width 171 height 17
click at [1517, 224] on icon at bounding box center [1521, 223] width 9 height 9
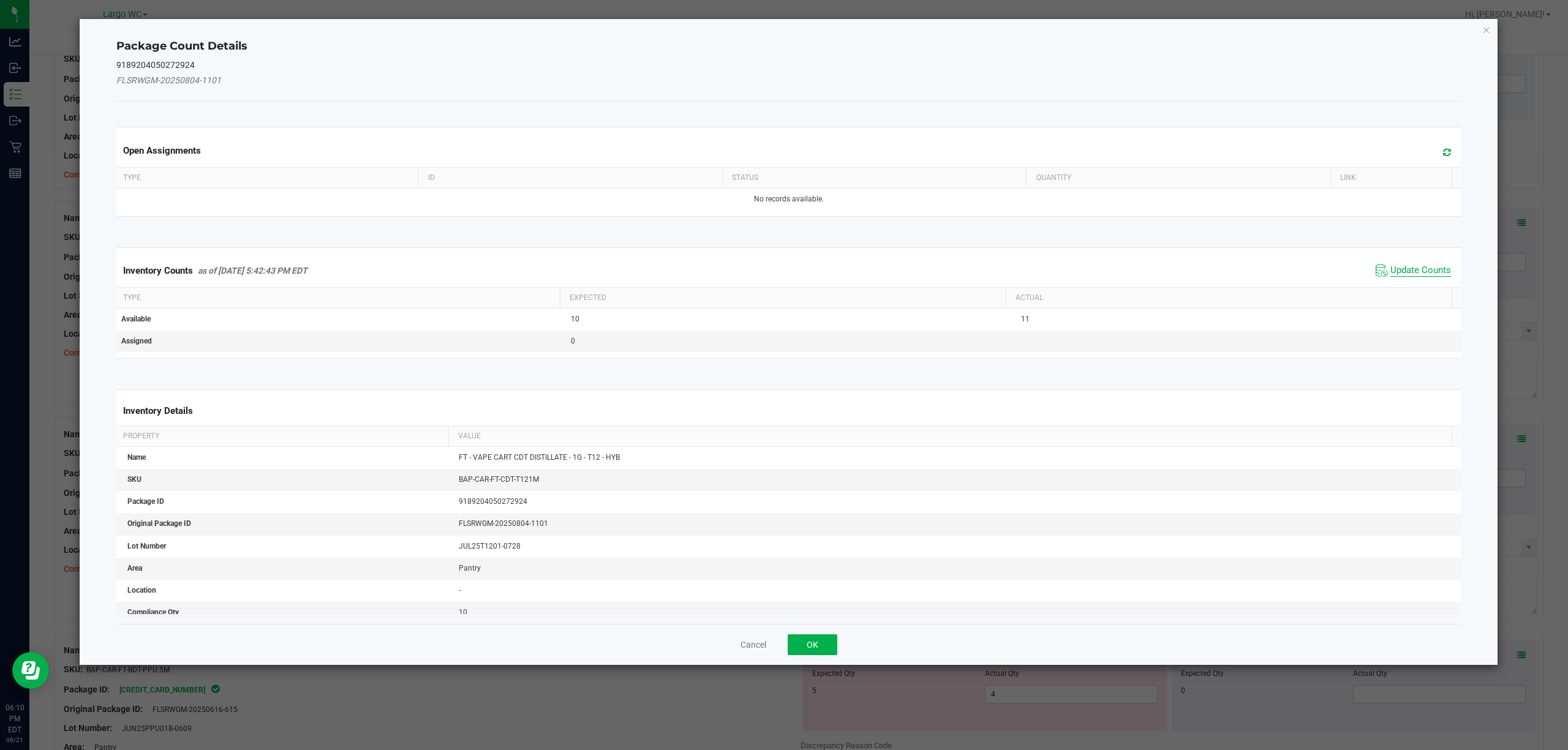
click at [1414, 277] on span "Update Counts" at bounding box center [1420, 270] width 60 height 12
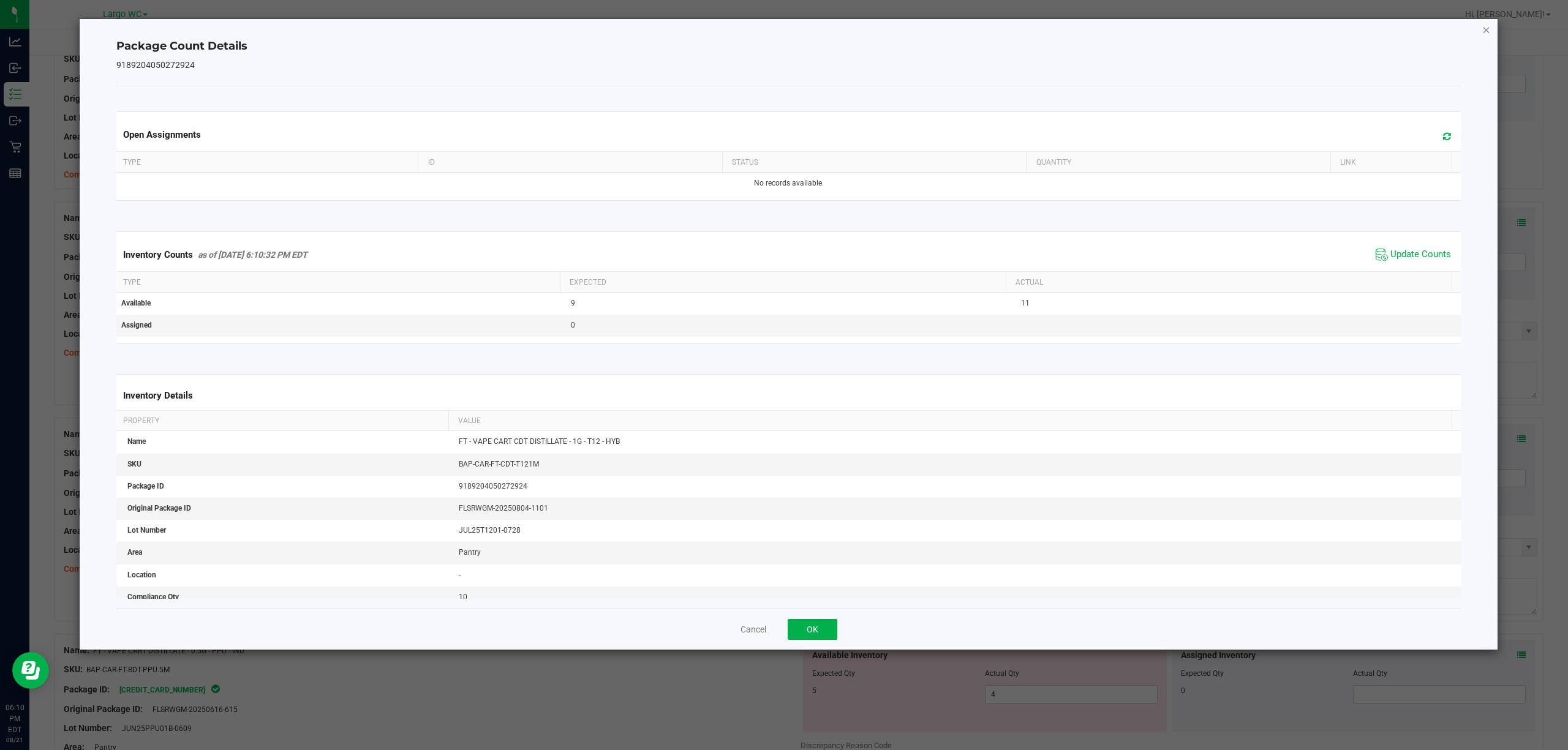
click at [1484, 25] on icon "Close" at bounding box center [1486, 29] width 9 height 15
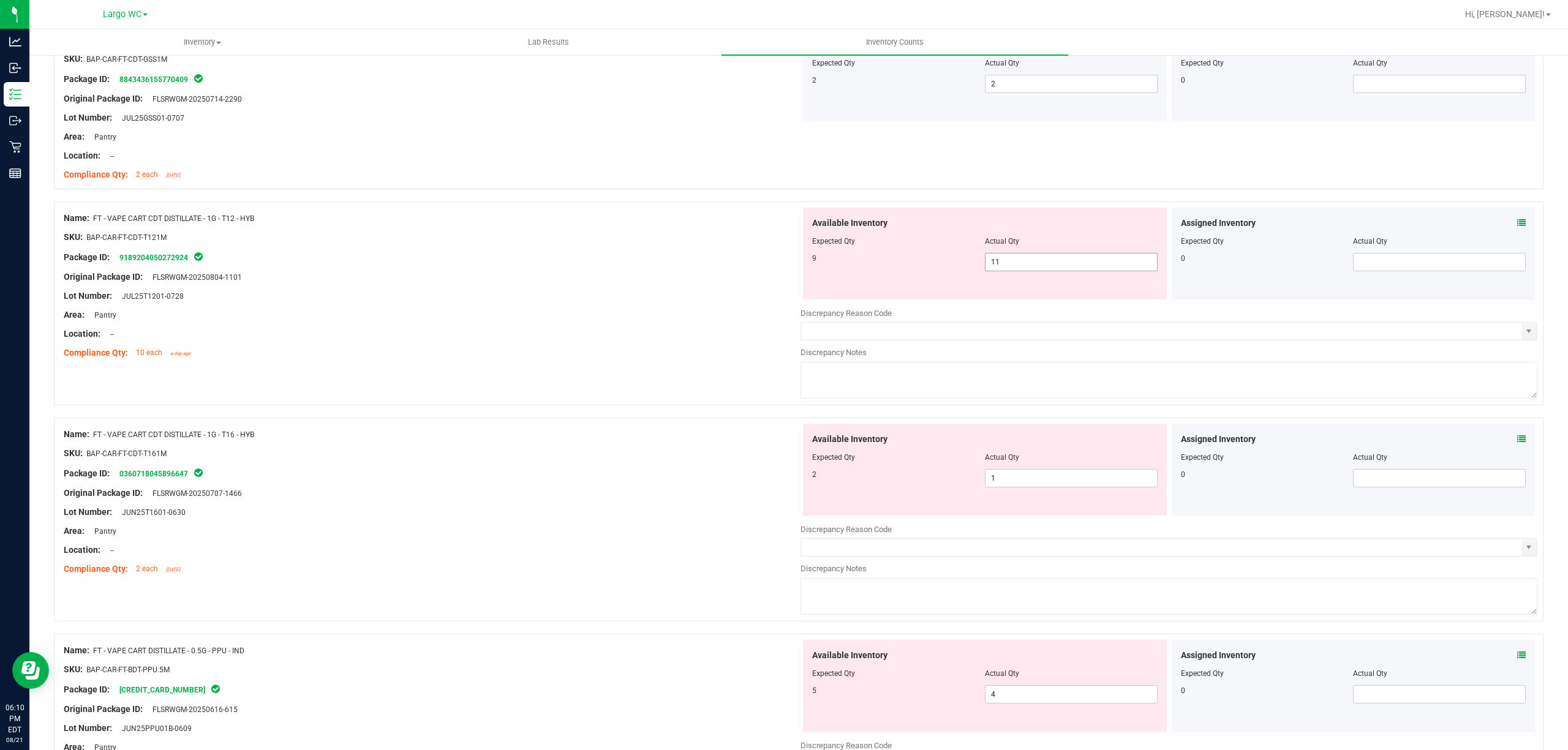
click at [1084, 271] on span "11 11" at bounding box center [1071, 261] width 173 height 18
click at [0, 0] on input "11" at bounding box center [0, 0] width 0 height 0
click at [627, 256] on div "Package ID: 9189204050272924" at bounding box center [432, 257] width 737 height 15
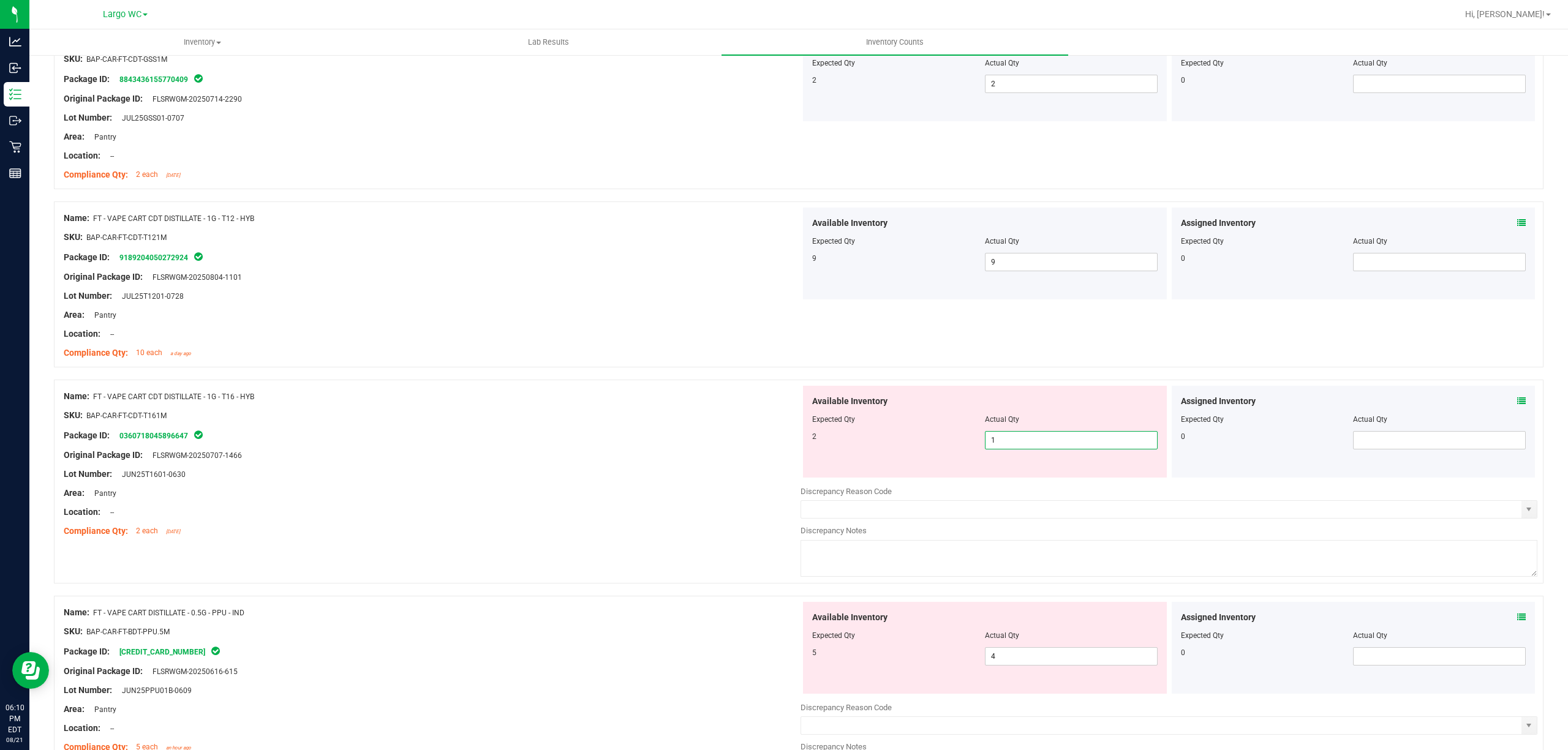
click at [996, 446] on span "1 1" at bounding box center [1071, 440] width 173 height 18
click at [996, 446] on input "1" at bounding box center [1071, 441] width 171 height 17
click at [783, 478] on div "Lot Number: JUN25T1601-0630" at bounding box center [432, 474] width 737 height 13
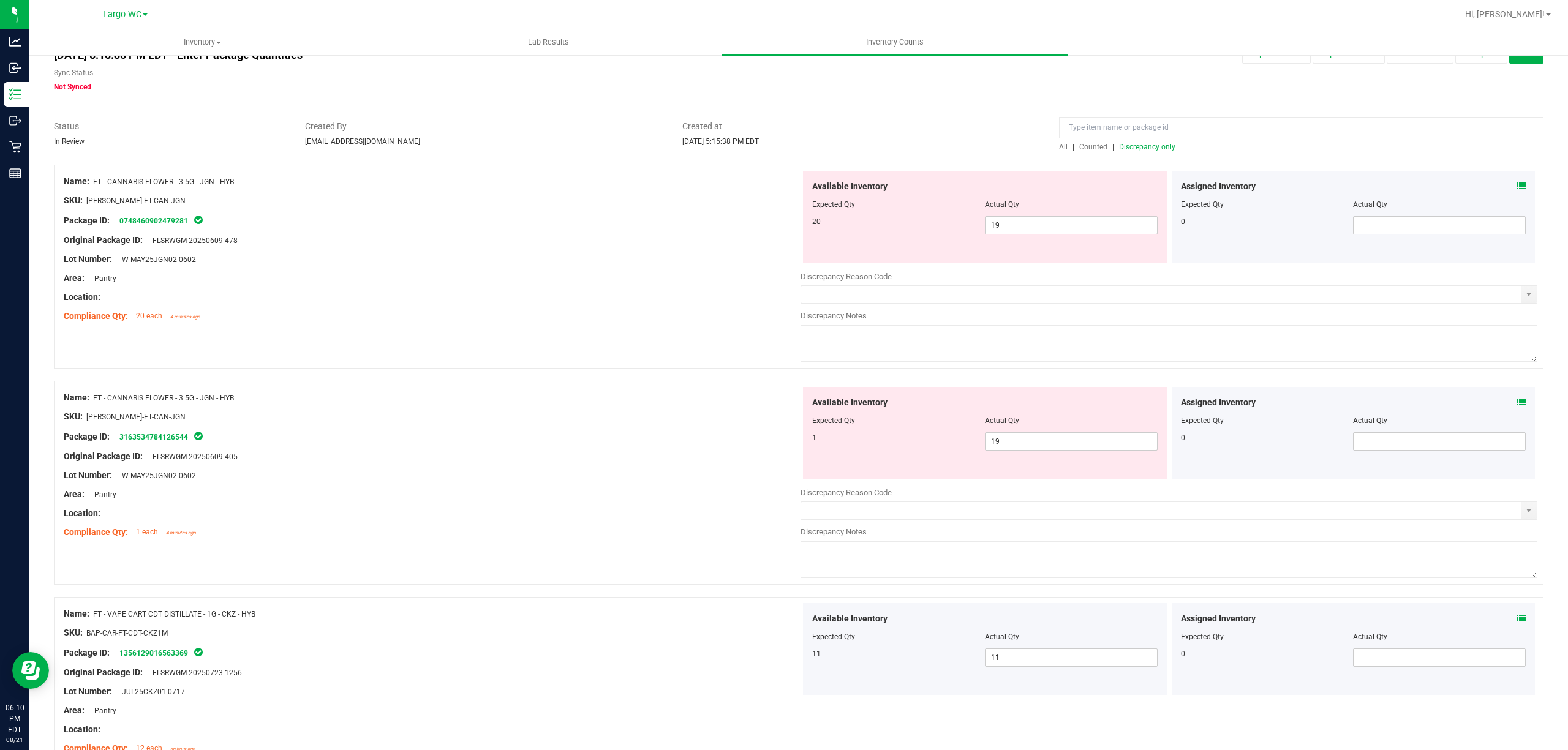
scroll to position [0, 0]
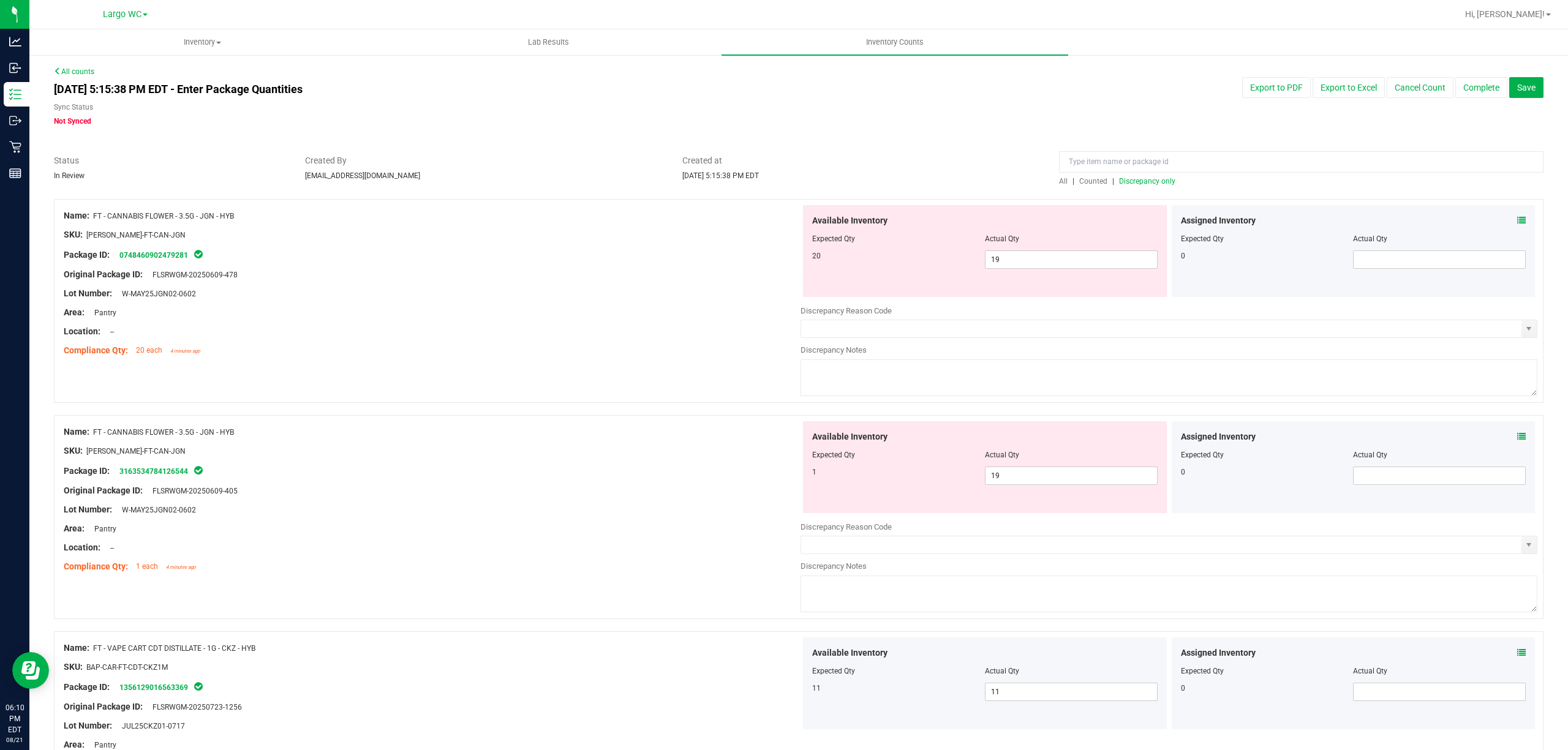
click at [1145, 184] on span "Discrepancy only" at bounding box center [1146, 181] width 56 height 9
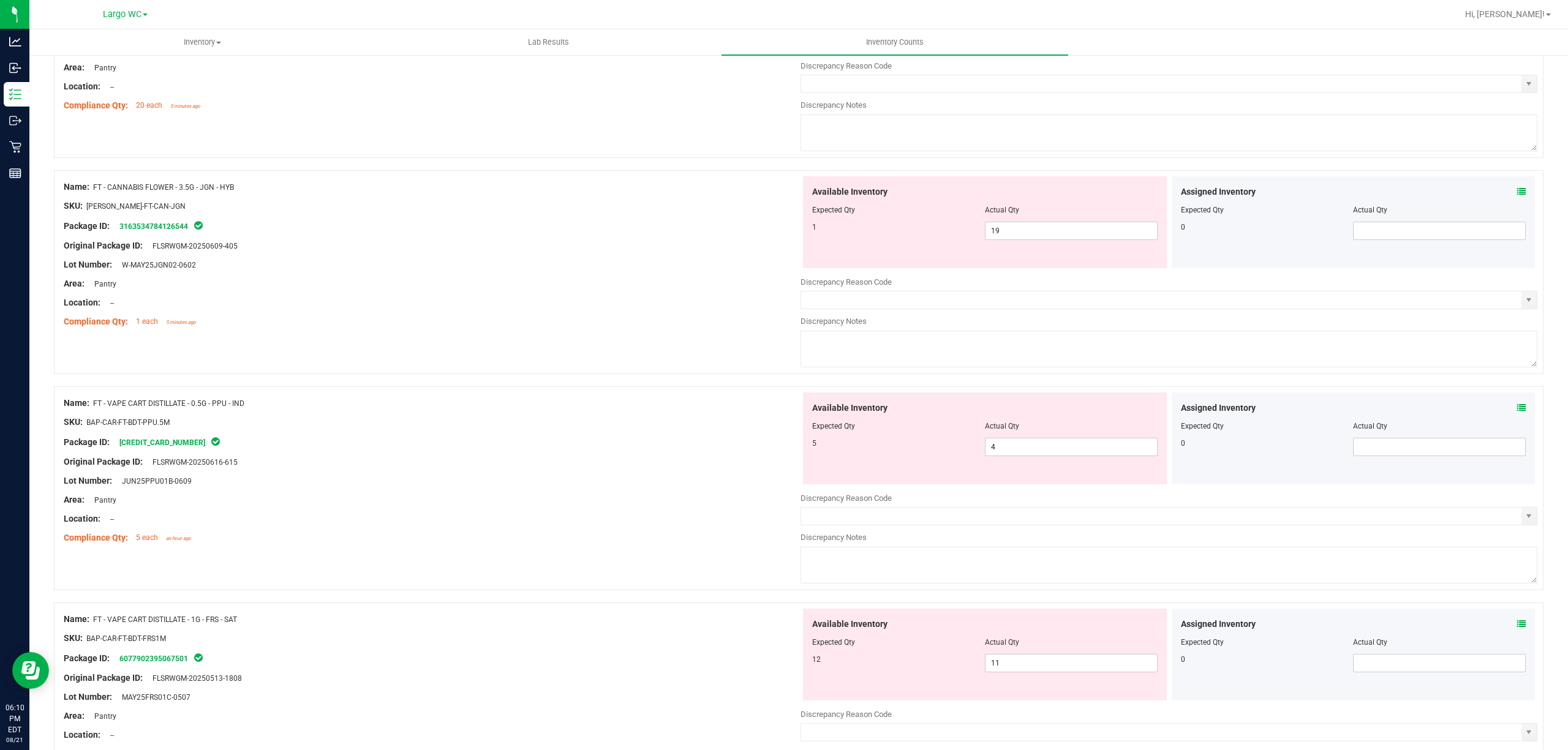
scroll to position [408, 0]
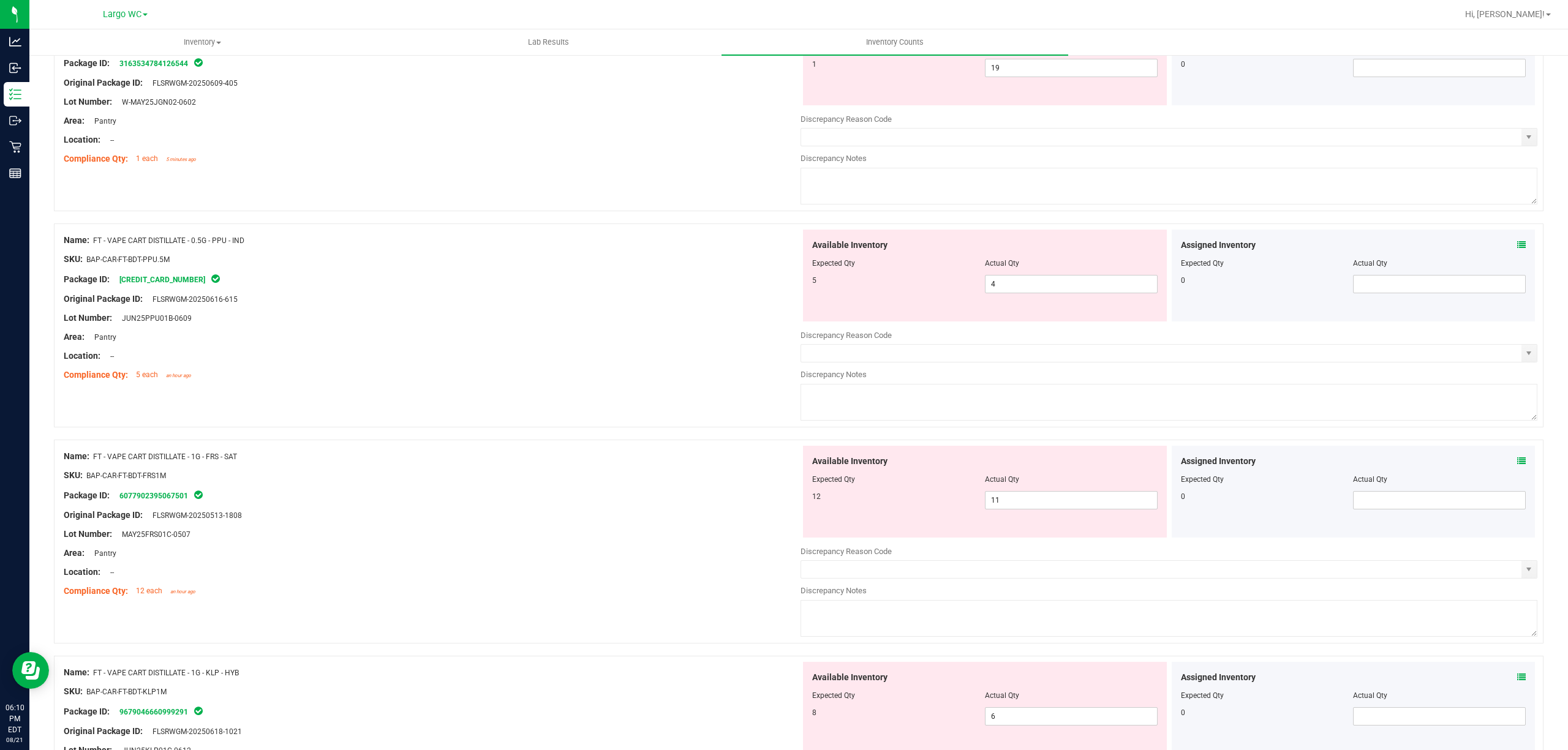
click at [1006, 295] on div "Available Inventory Expected Qty Actual Qty 5 4 4" at bounding box center [984, 275] width 363 height 92
click at [1012, 285] on span "4 4" at bounding box center [1071, 284] width 173 height 18
click at [1012, 285] on input "4" at bounding box center [1071, 284] width 171 height 17
drag, startPoint x: 725, startPoint y: 267, endPoint x: 724, endPoint y: 253, distance: 14.0
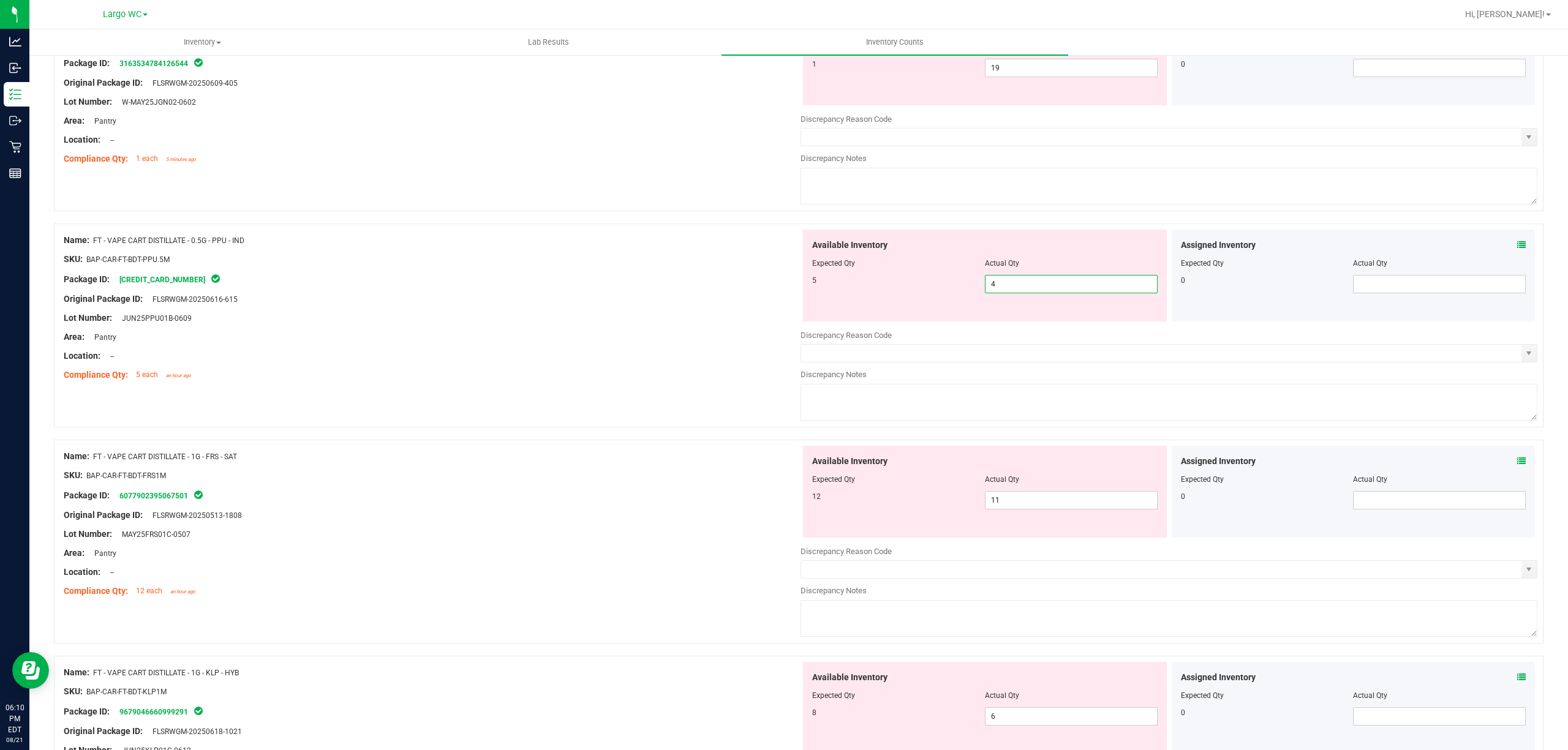
click at [724, 253] on ng-container "SKU: BAP-CAR-FT-BDT-PPU.5M" at bounding box center [432, 262] width 737 height 19
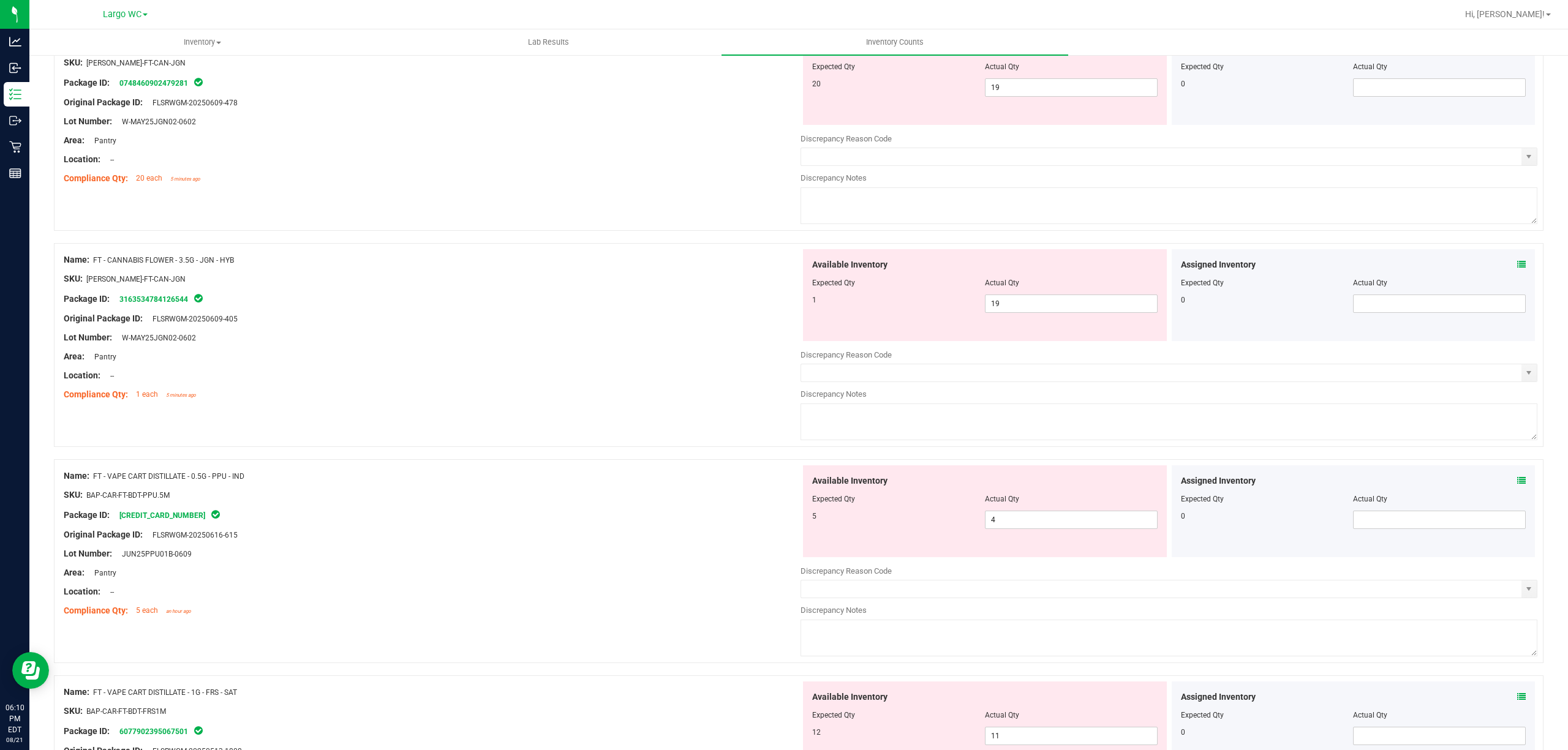
scroll to position [163, 0]
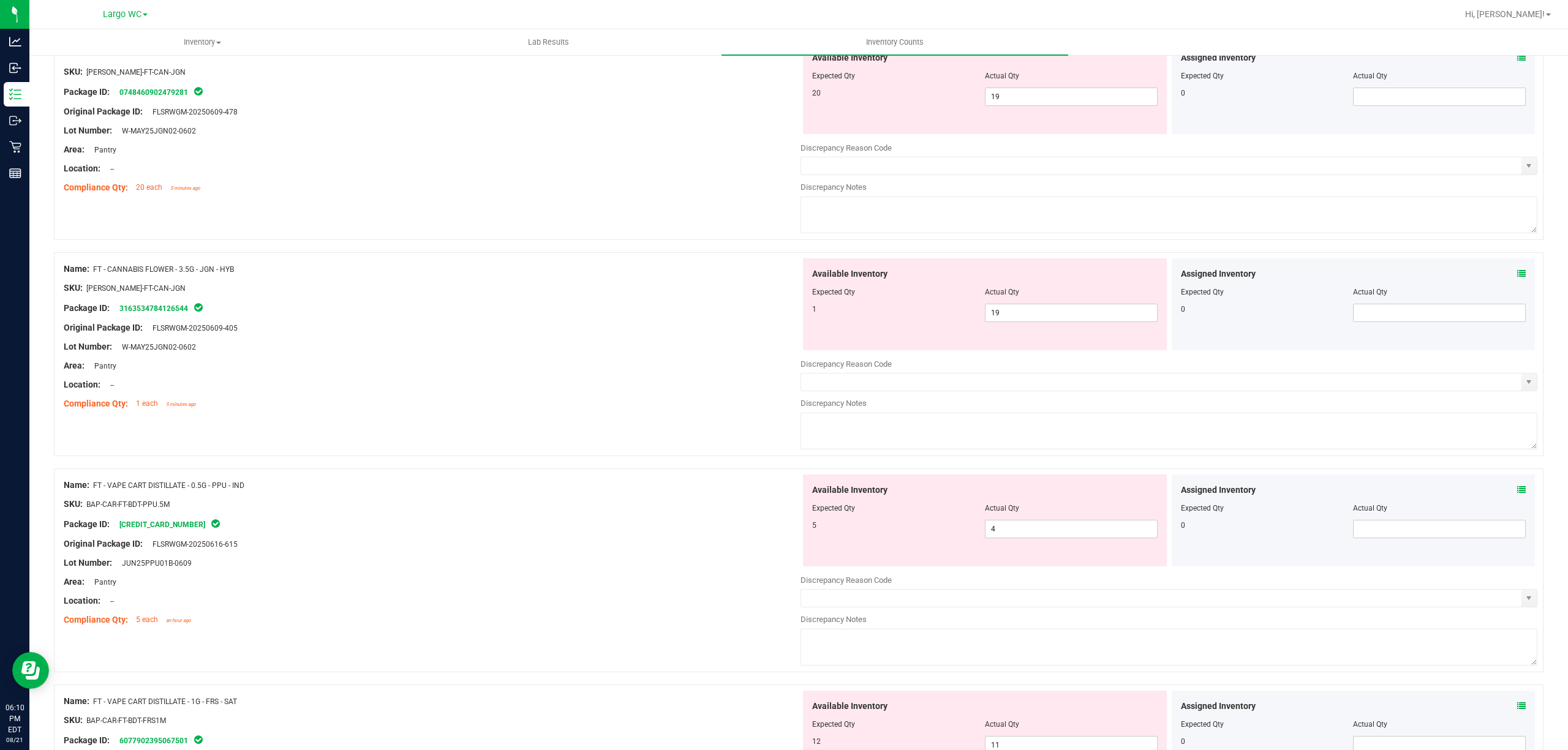
click at [1517, 489] on icon at bounding box center [1521, 490] width 9 height 9
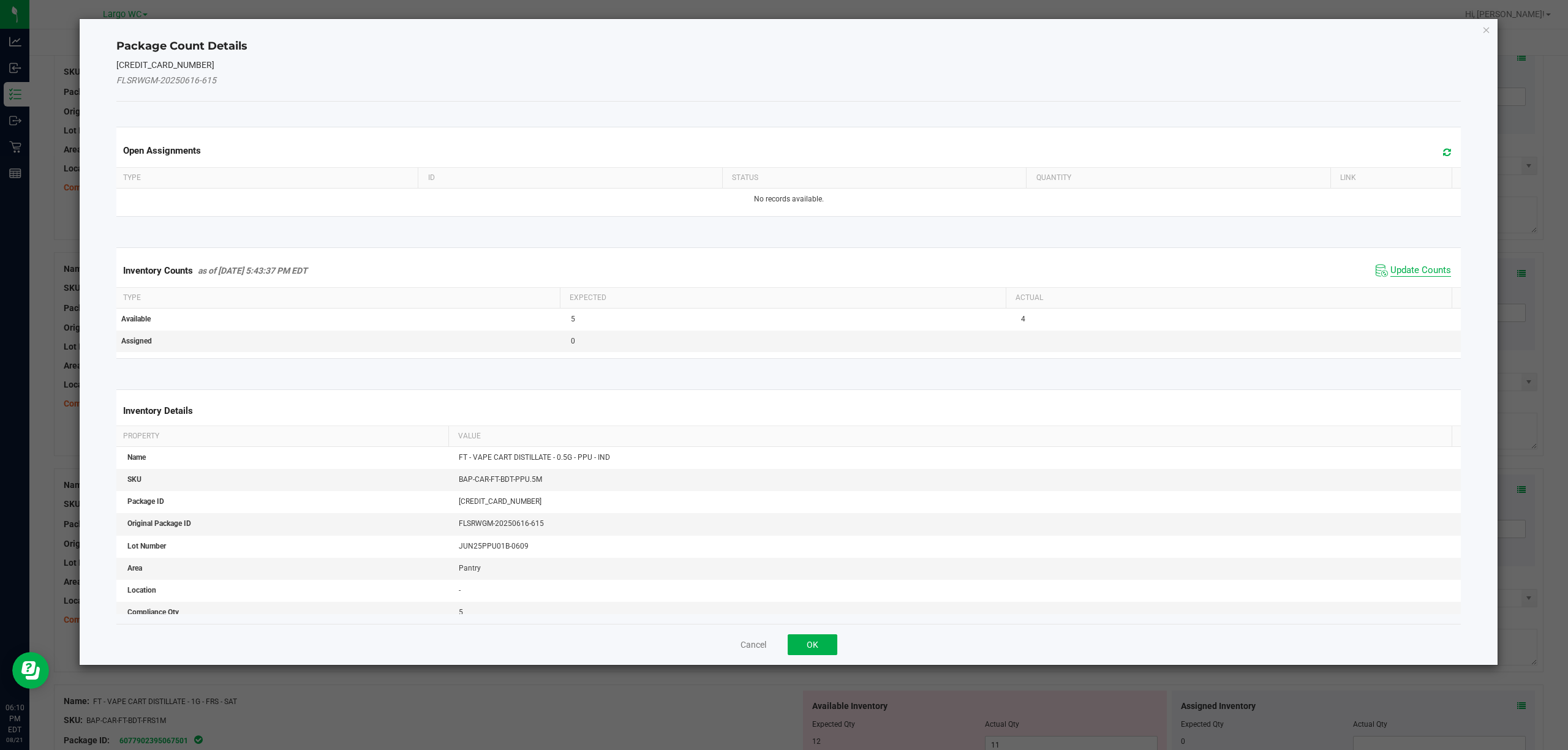
click at [1423, 271] on span "Update Counts" at bounding box center [1420, 270] width 60 height 12
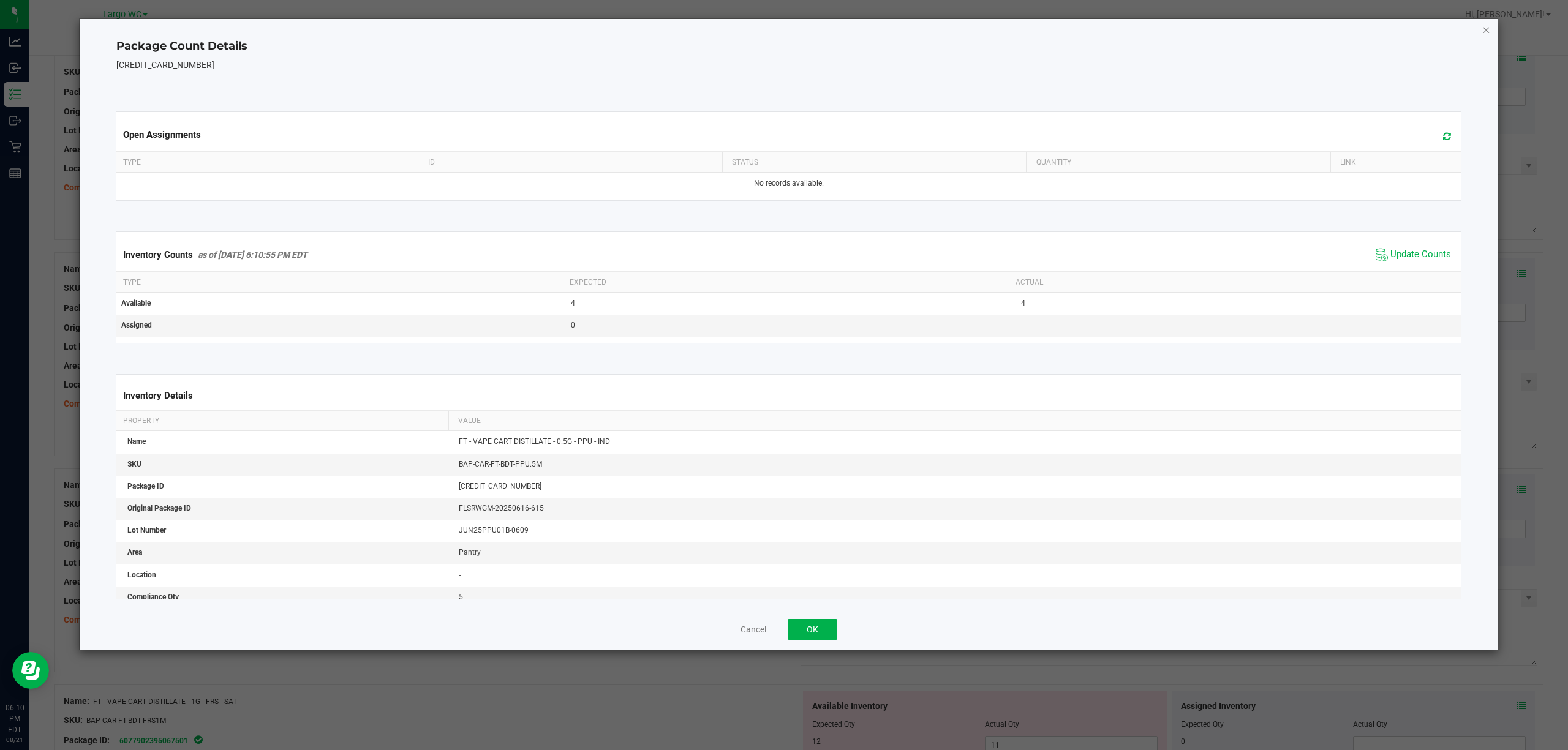
click at [1486, 30] on icon "Close" at bounding box center [1486, 29] width 9 height 15
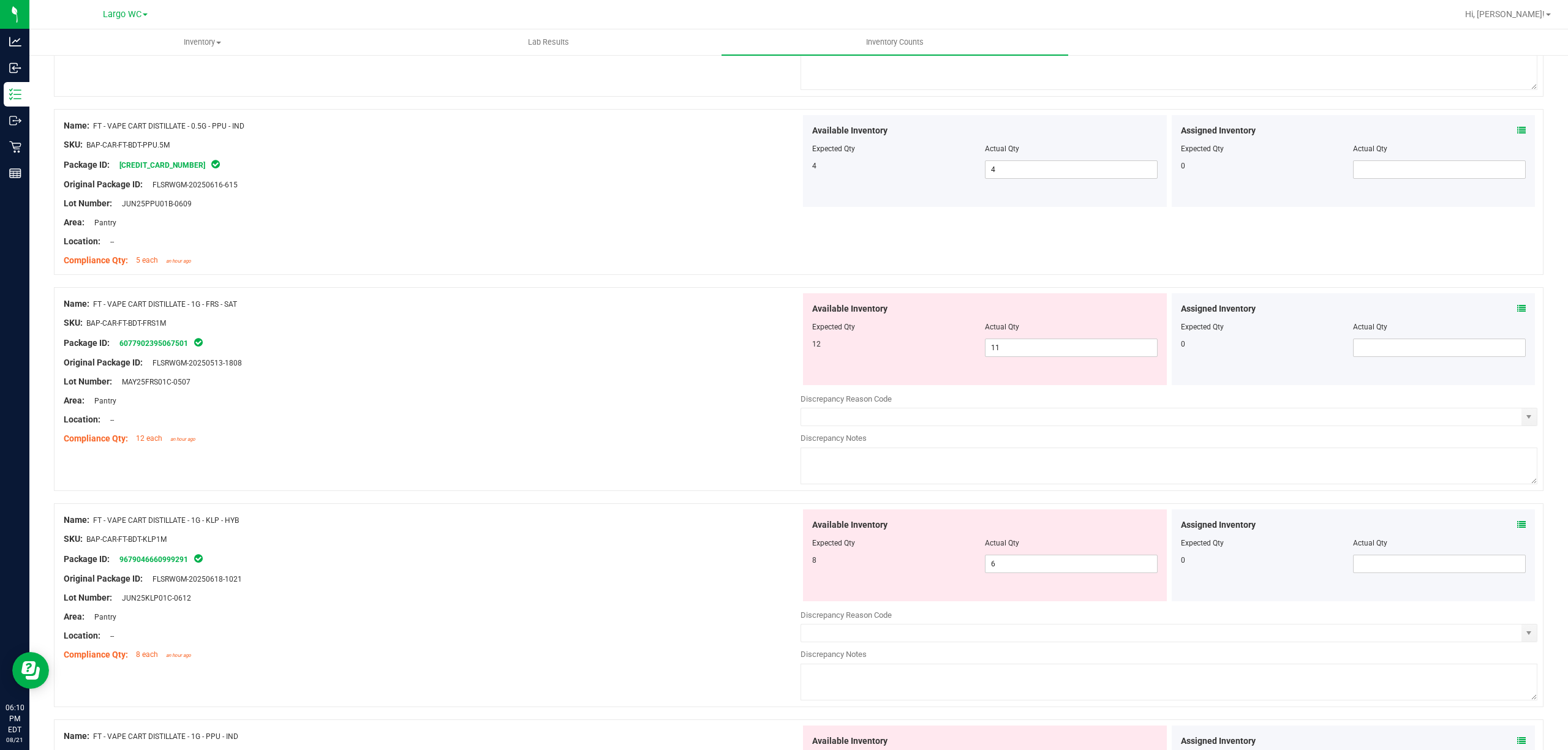
scroll to position [572, 0]
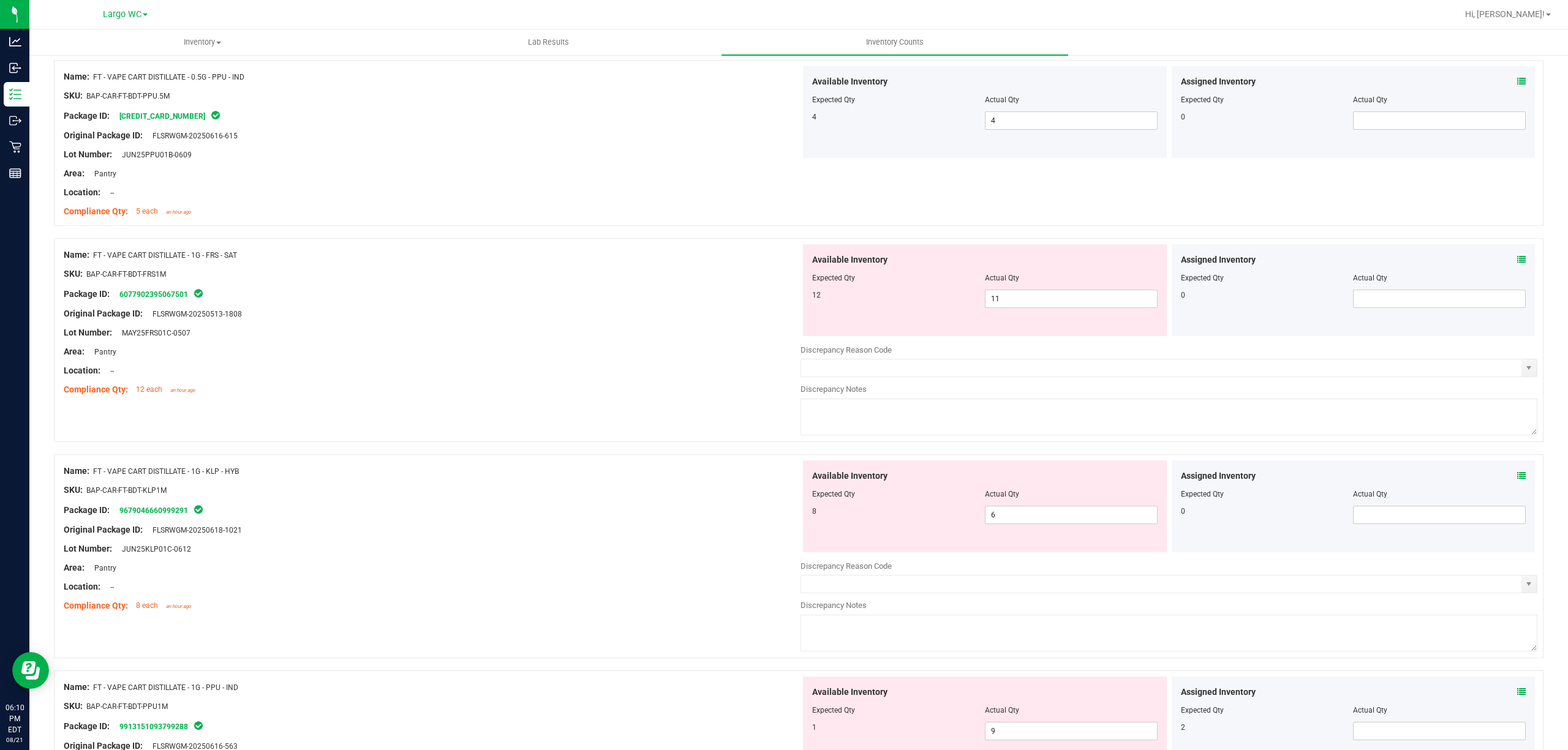
click at [1517, 260] on icon at bounding box center [1521, 260] width 9 height 9
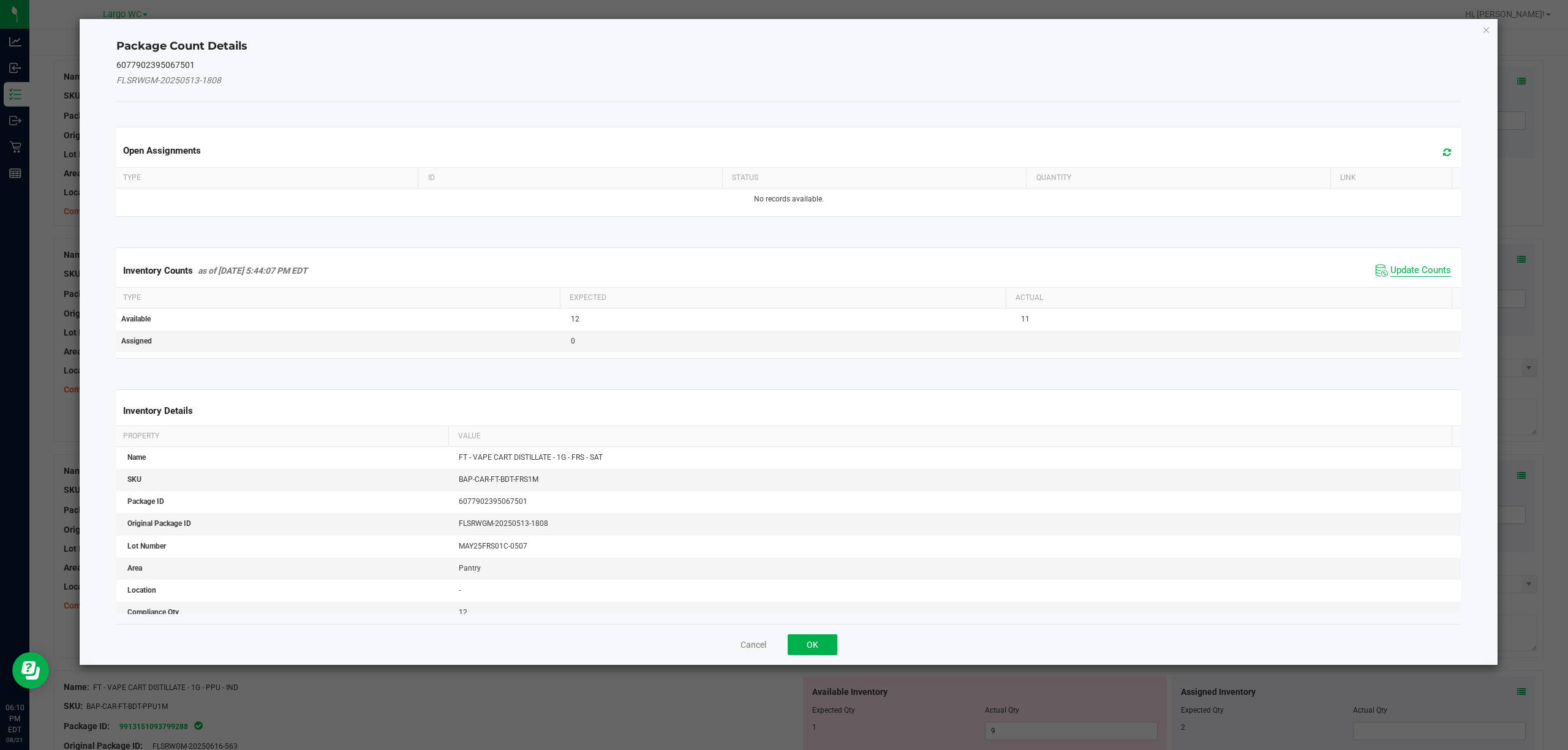
click at [1414, 275] on span "Update Counts" at bounding box center [1420, 270] width 60 height 12
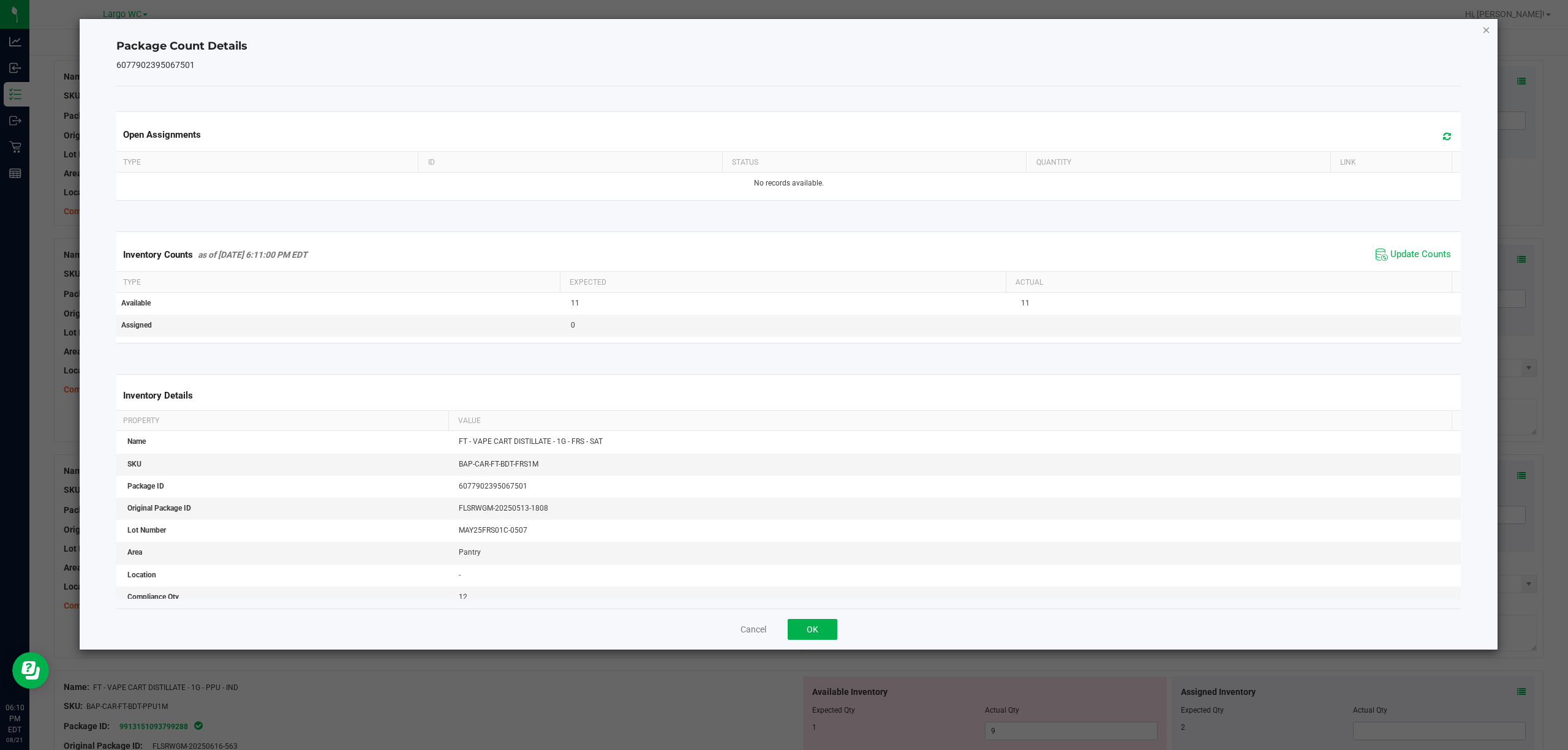
click at [1487, 27] on icon "Close" at bounding box center [1486, 29] width 9 height 15
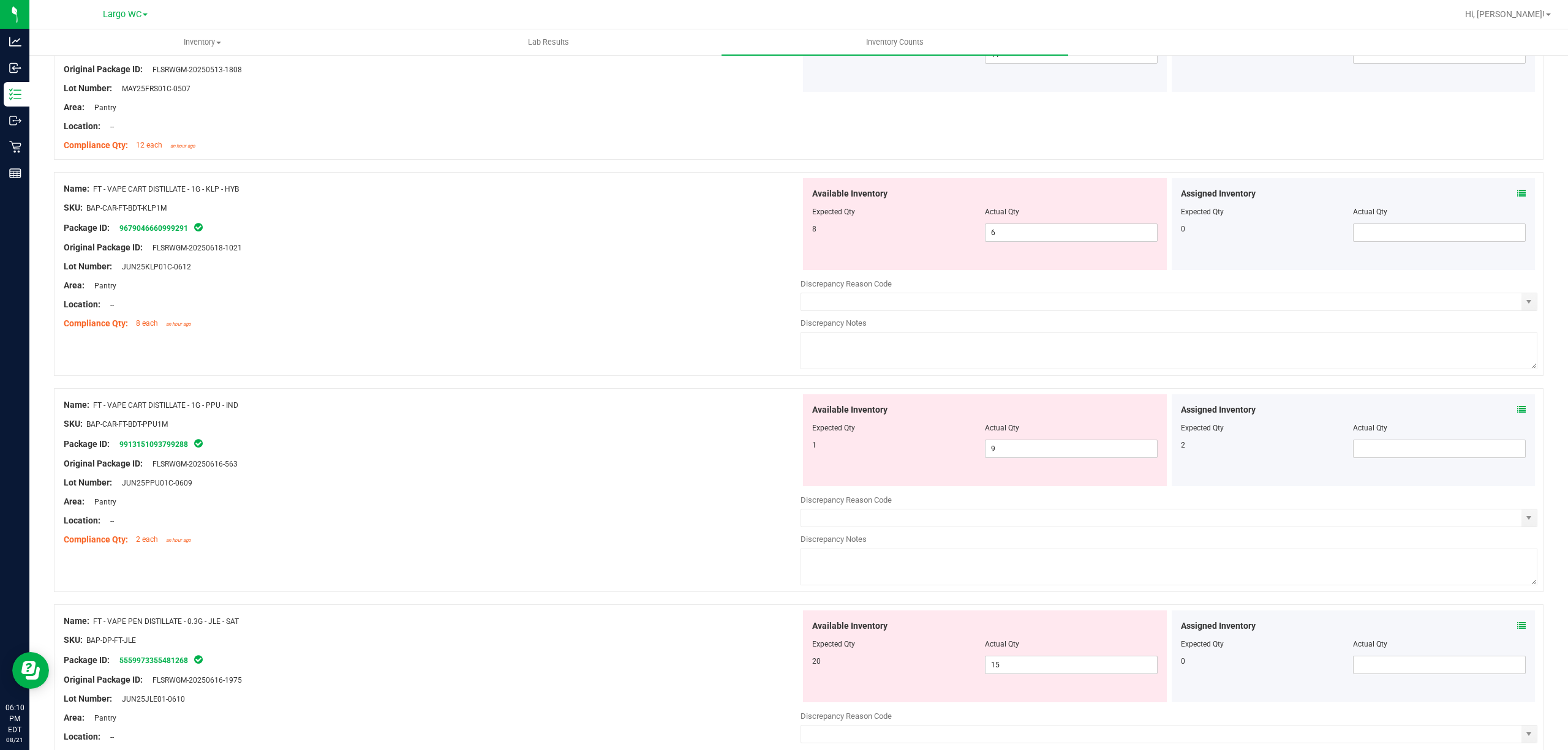
scroll to position [735, 0]
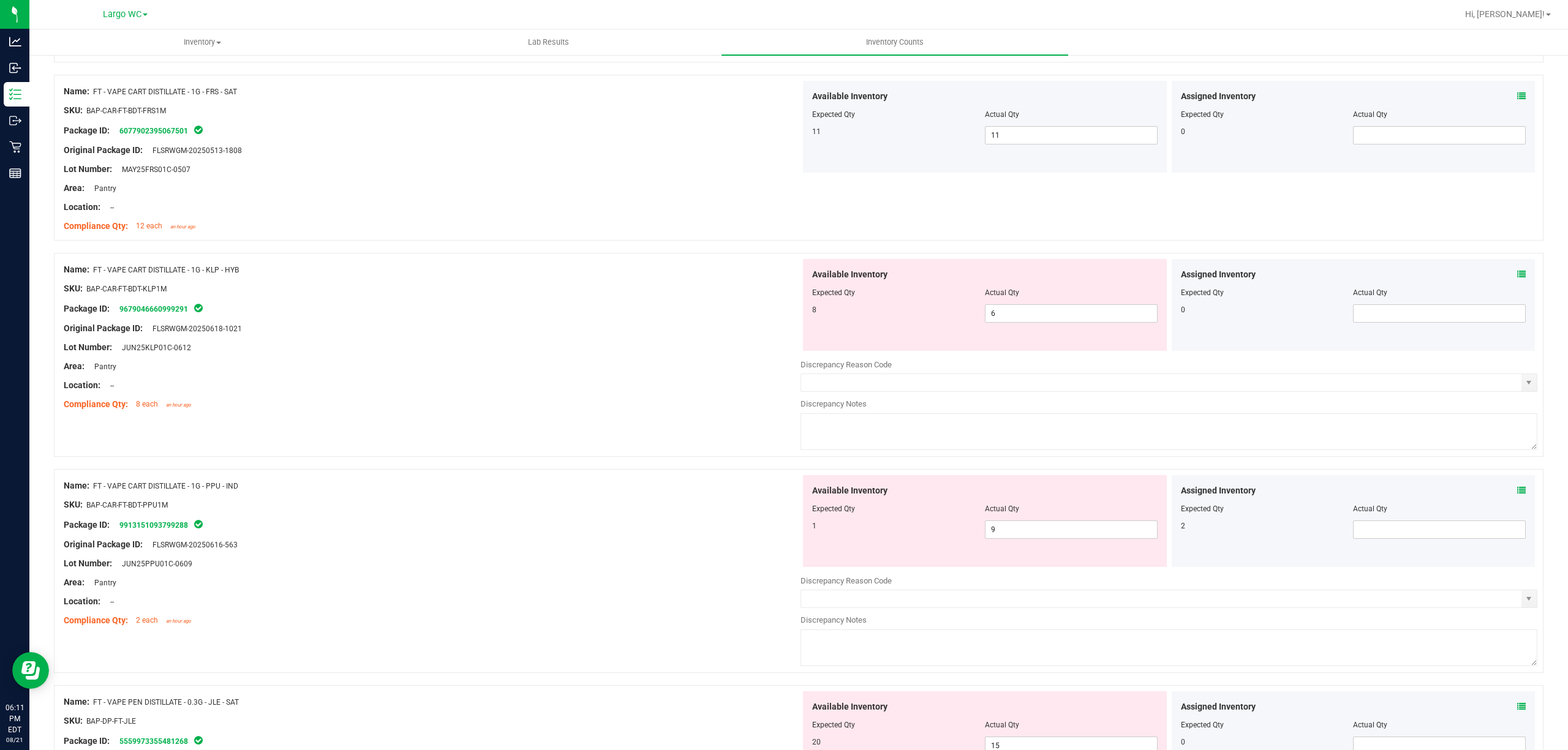
click at [1513, 272] on div "Assigned Inventory Expected Qty Actual Qty 0" at bounding box center [1353, 305] width 363 height 92
click at [1517, 271] on span at bounding box center [1521, 275] width 9 height 13
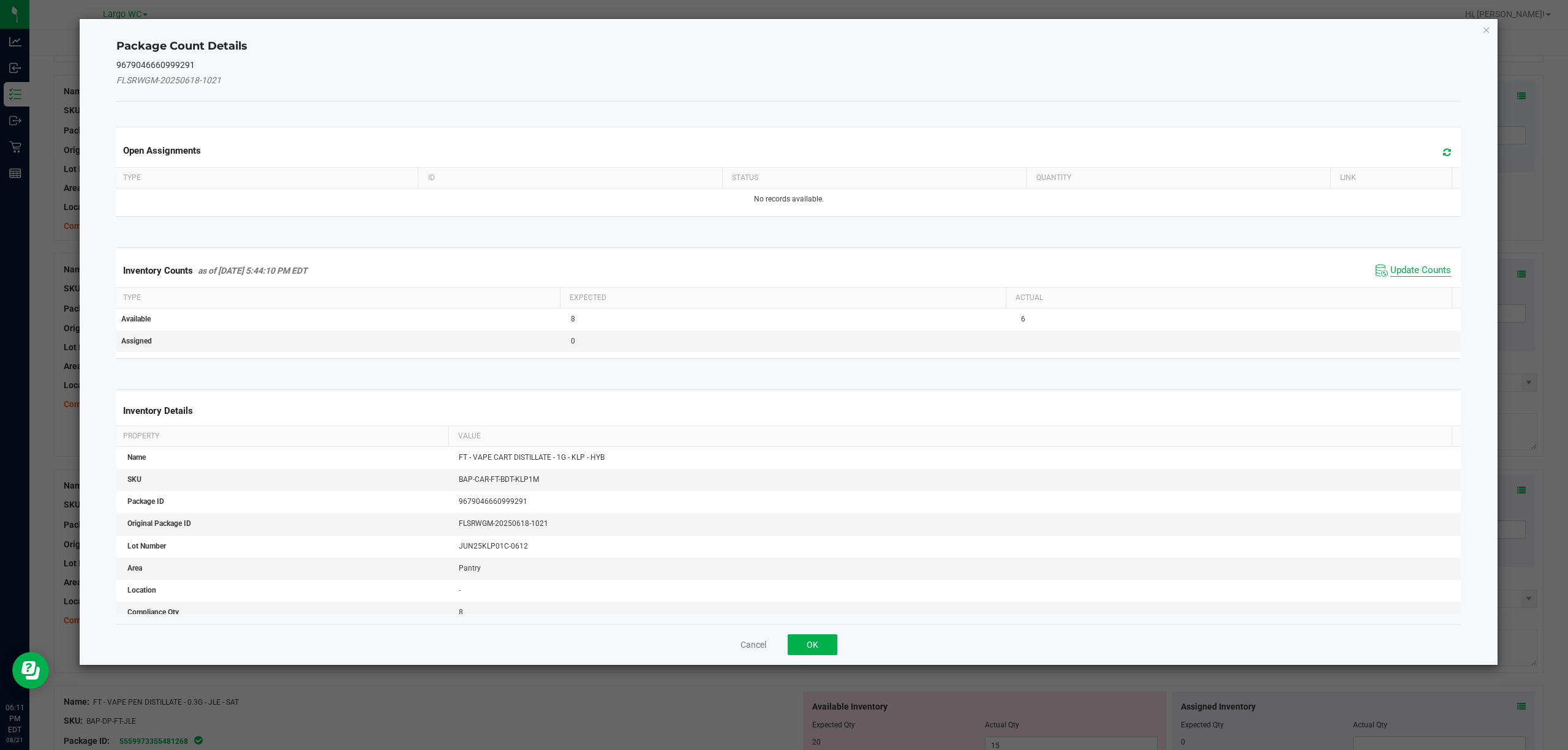
click at [1409, 273] on span "Update Counts" at bounding box center [1420, 270] width 60 height 12
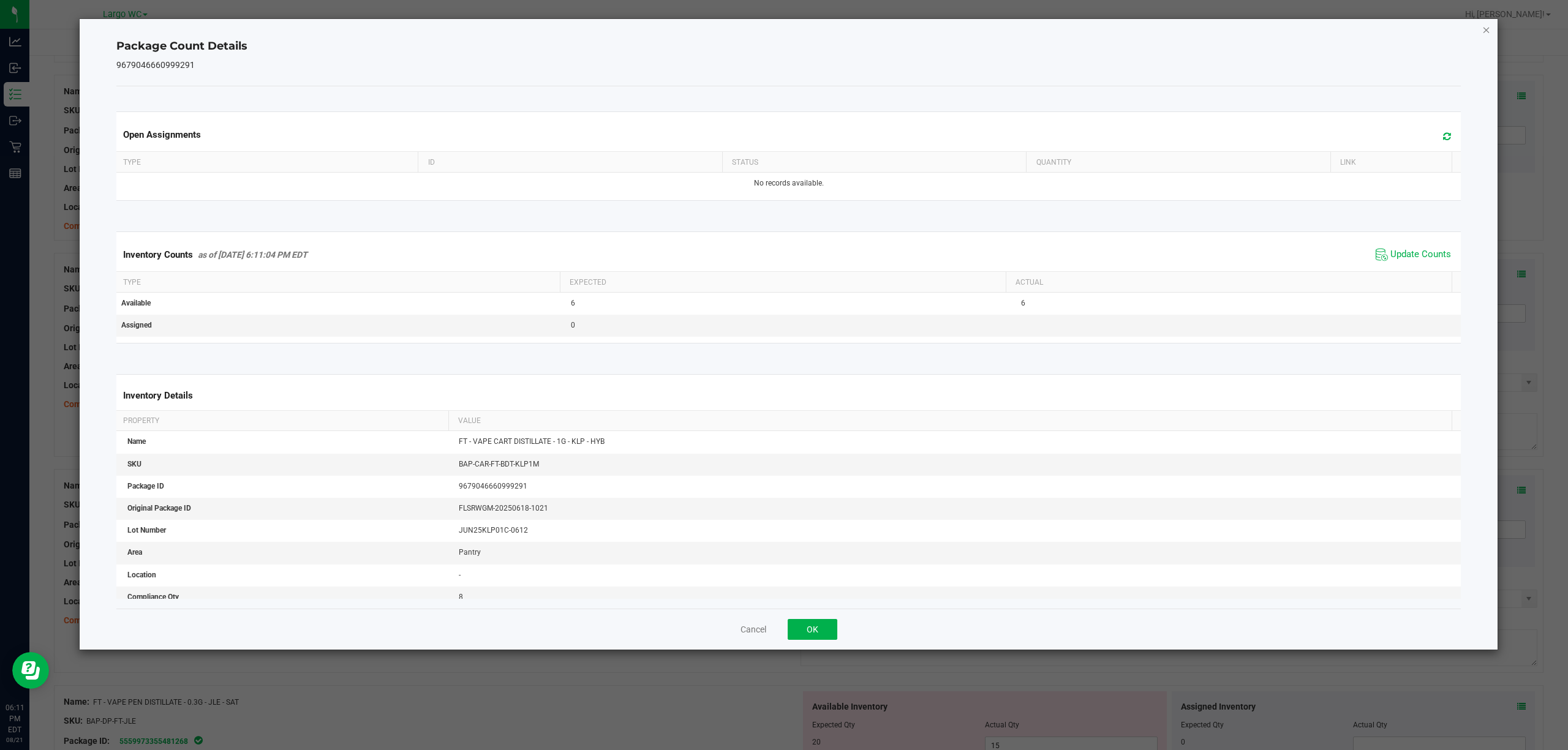
click at [1484, 30] on icon "Close" at bounding box center [1486, 29] width 9 height 15
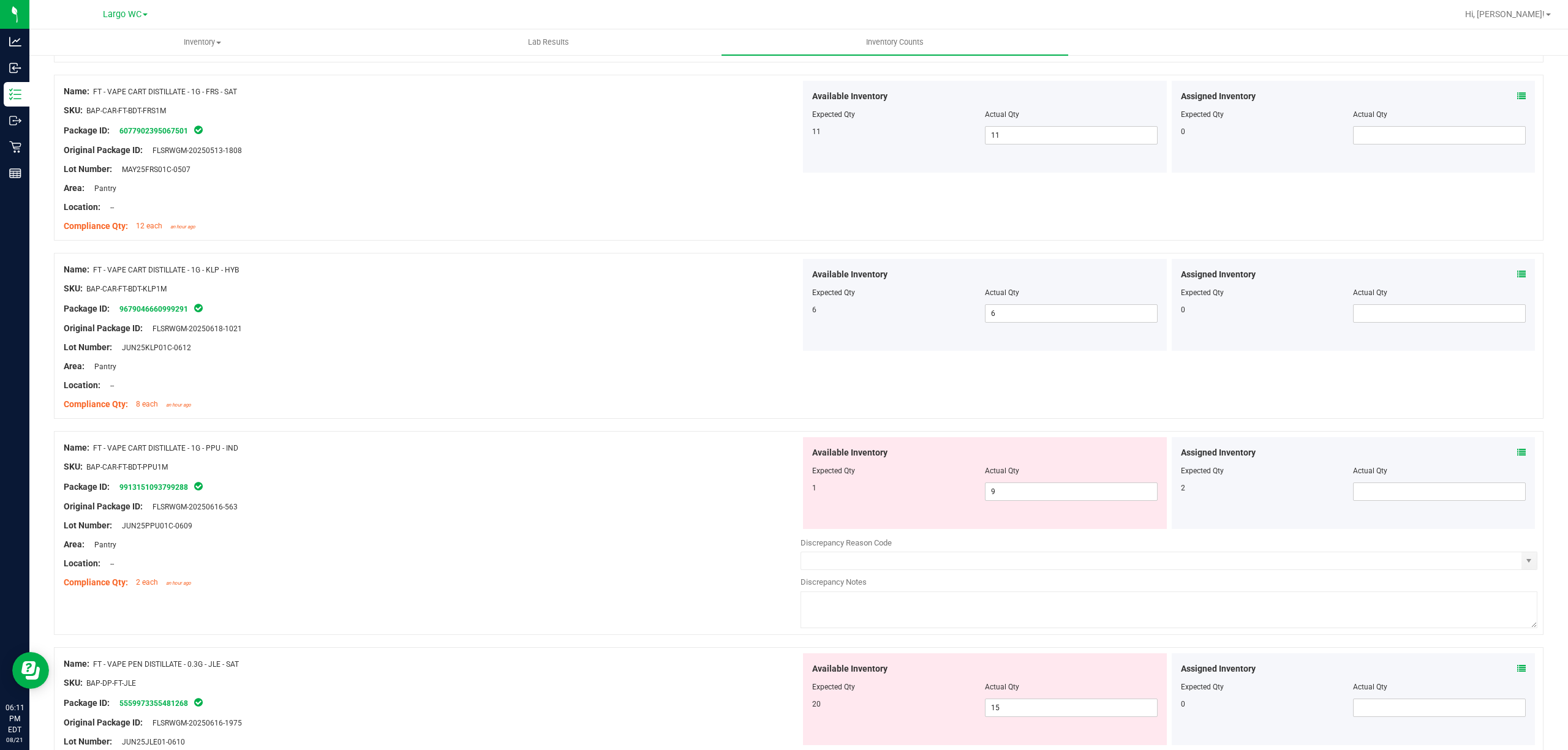
scroll to position [898, 0]
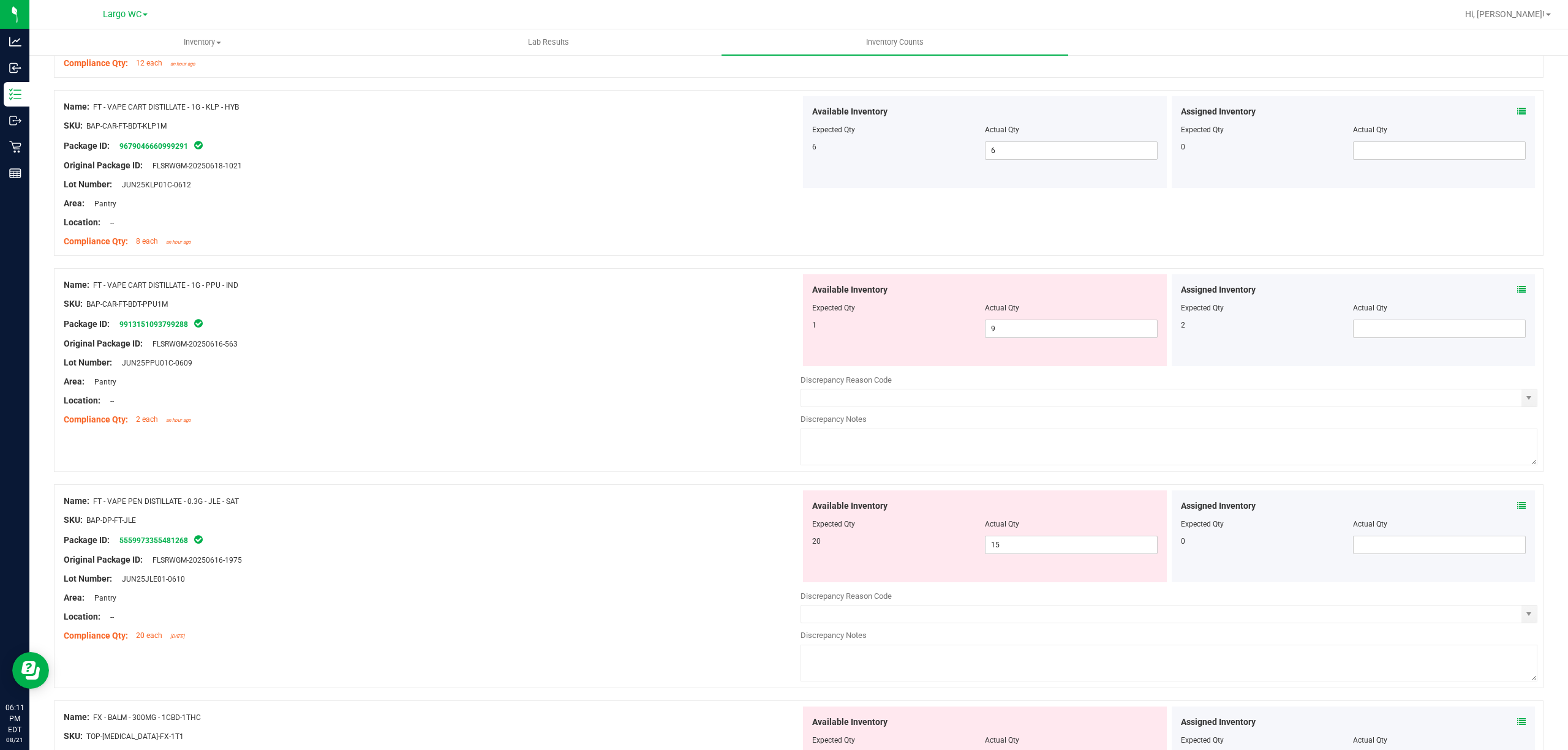
click at [1517, 291] on icon at bounding box center [1521, 290] width 9 height 9
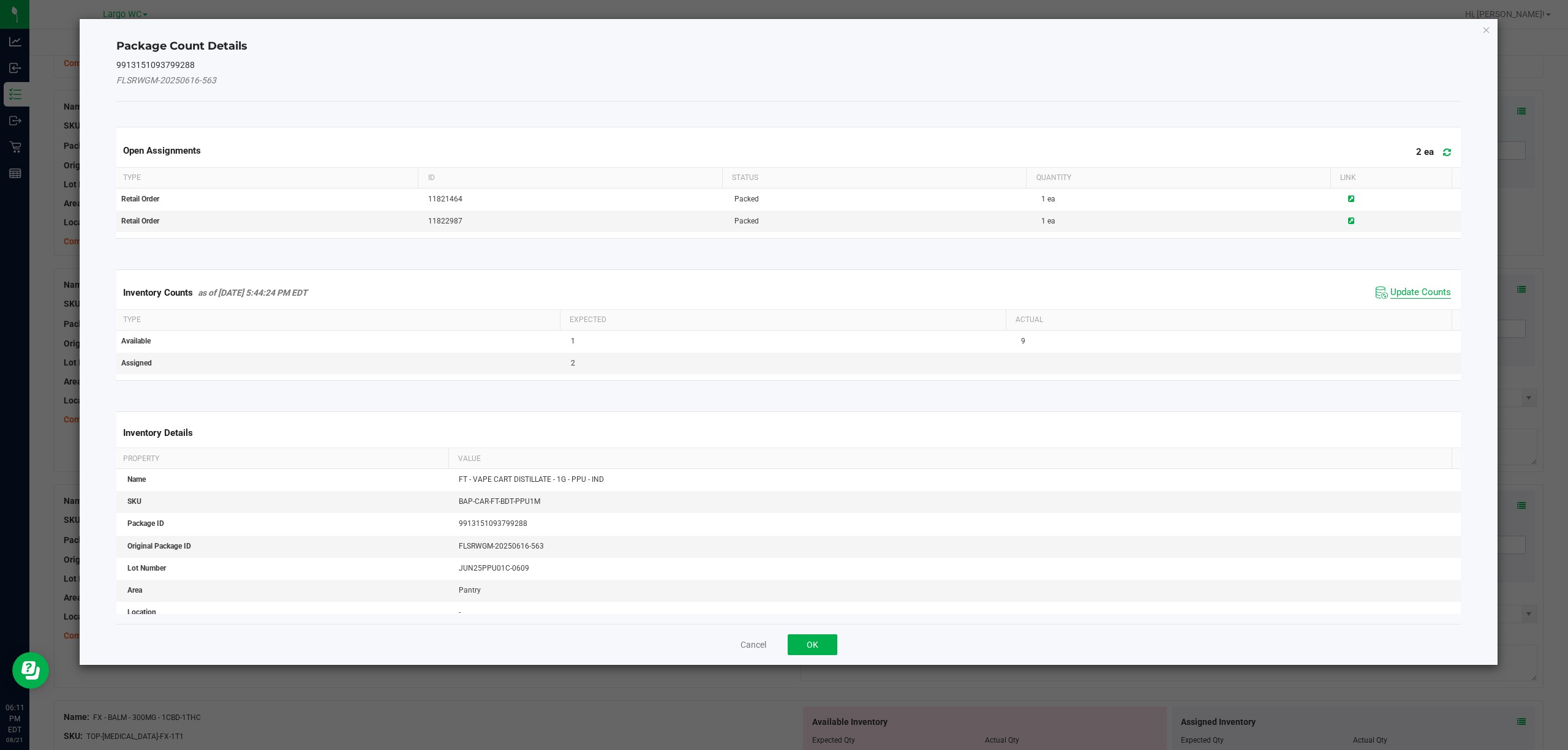
click at [1398, 294] on span "Update Counts" at bounding box center [1420, 293] width 60 height 12
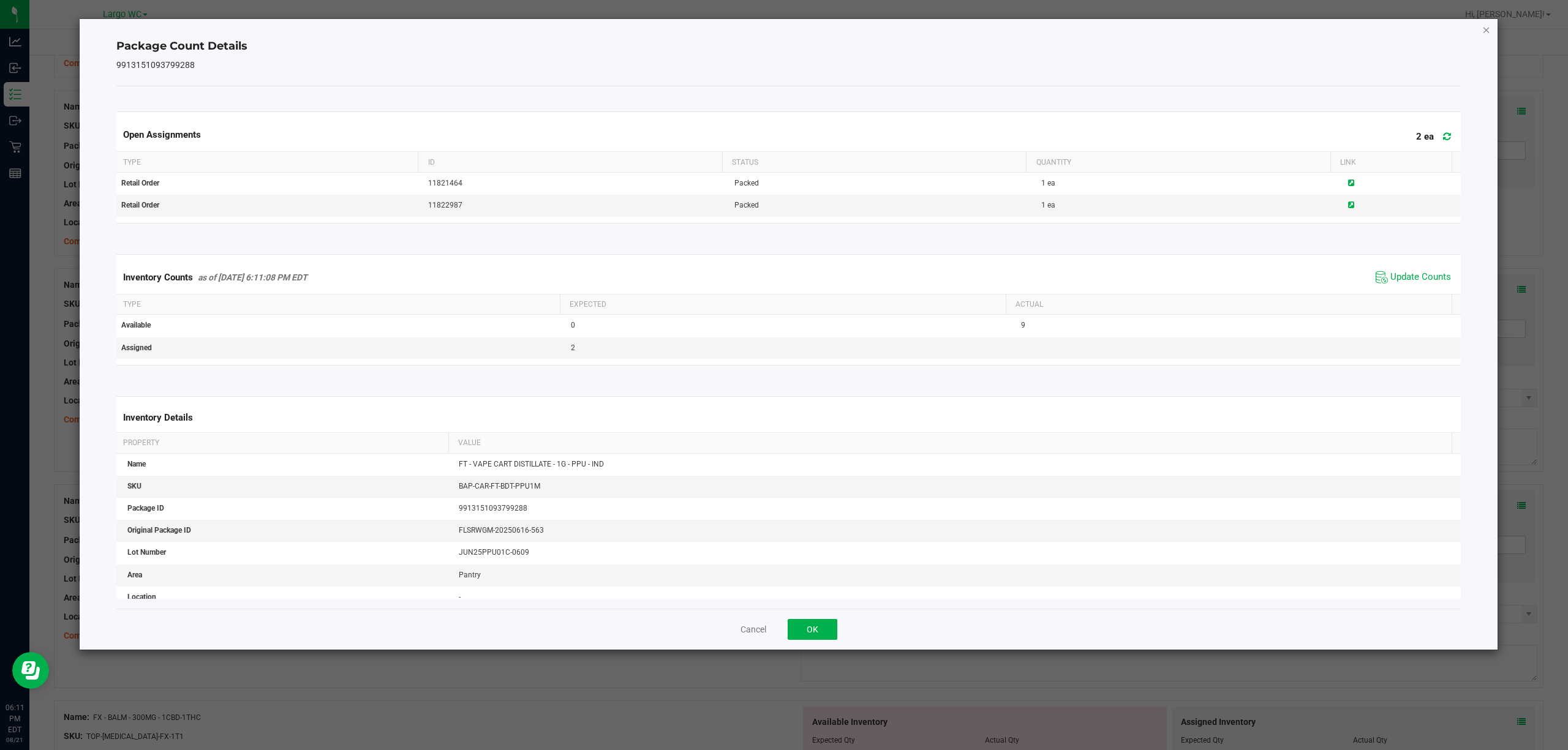
click at [1489, 32] on icon "Close" at bounding box center [1486, 29] width 9 height 15
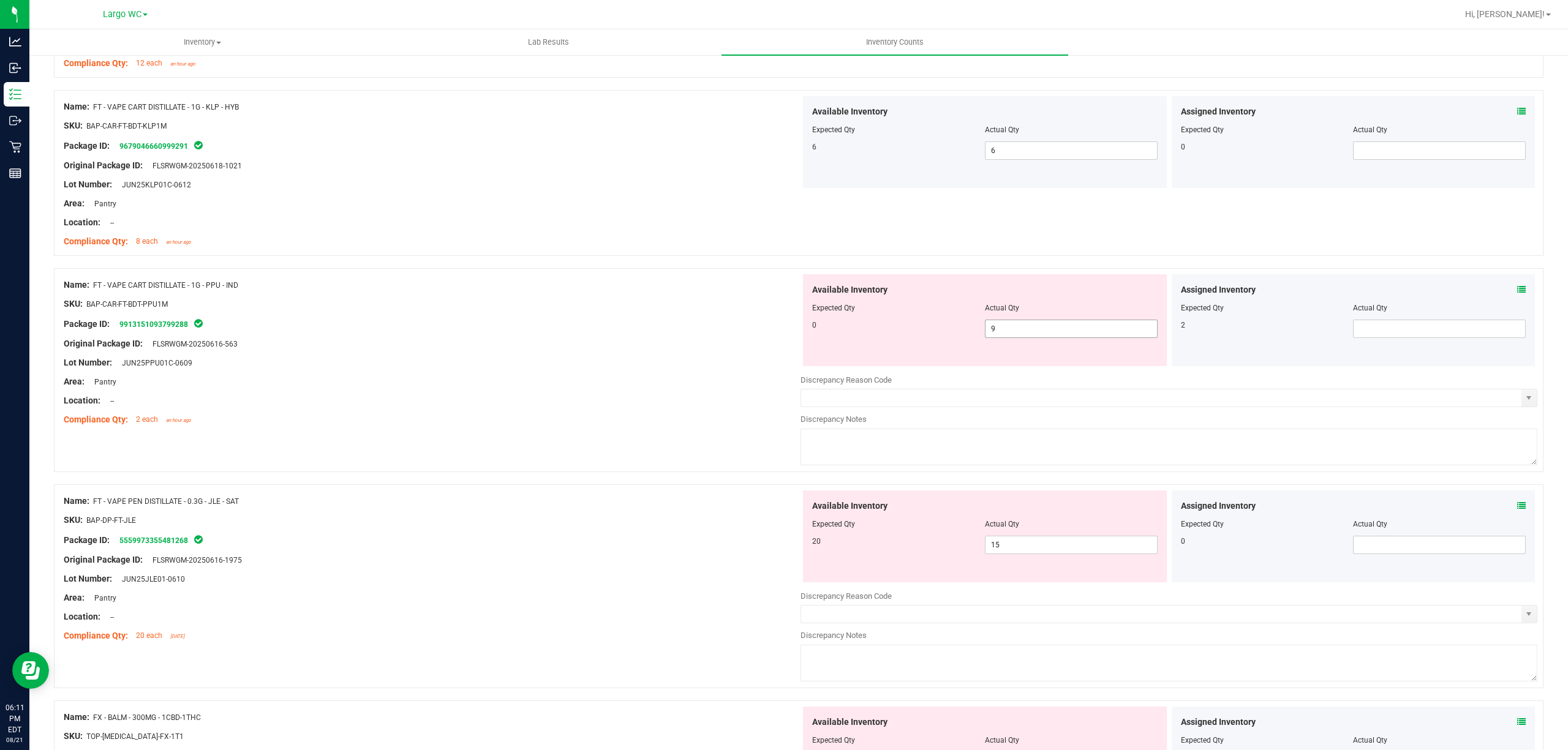
click at [1060, 334] on span "9 9" at bounding box center [1071, 328] width 173 height 18
click at [1060, 334] on input "9" at bounding box center [1071, 329] width 171 height 17
click at [583, 355] on div at bounding box center [432, 353] width 737 height 6
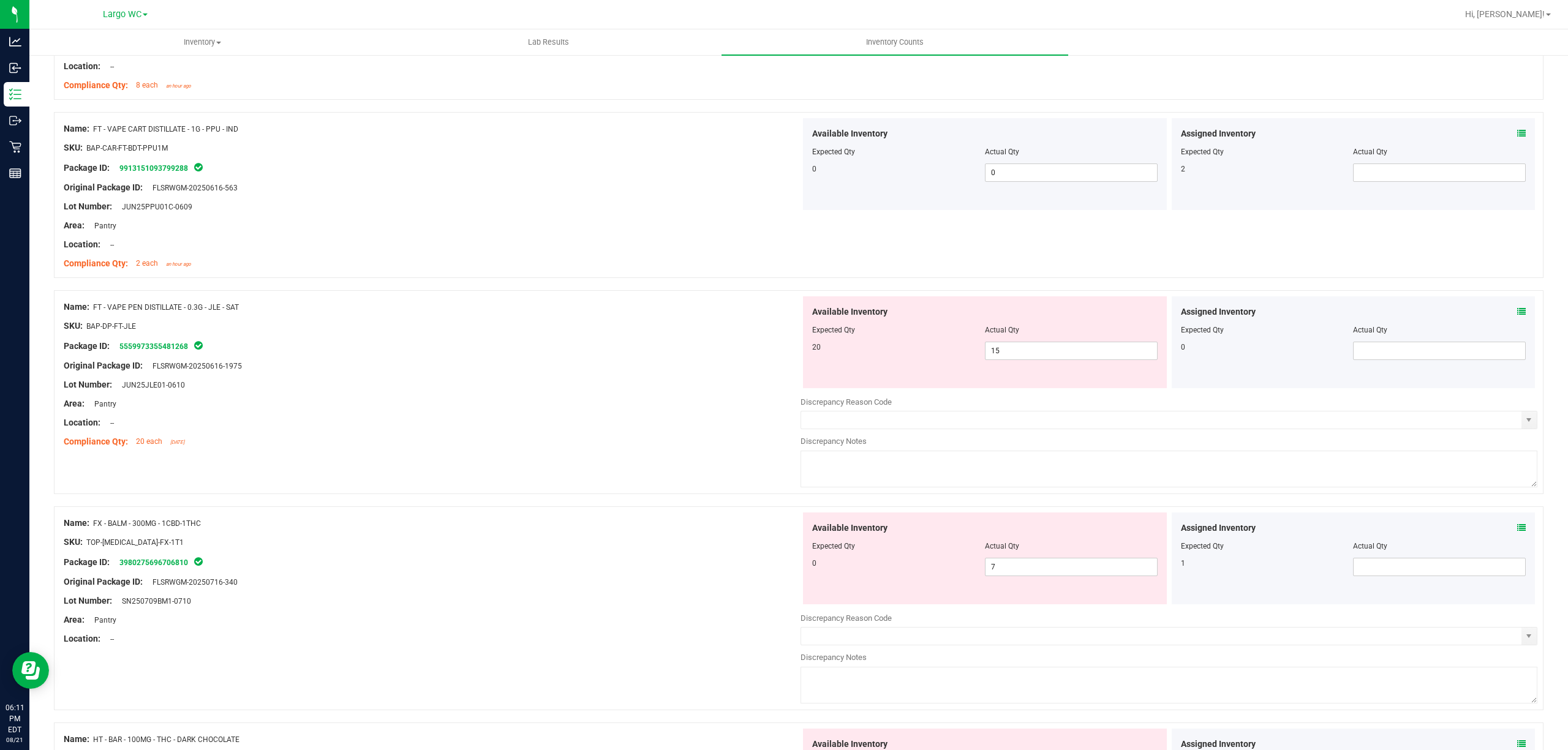
scroll to position [1061, 0]
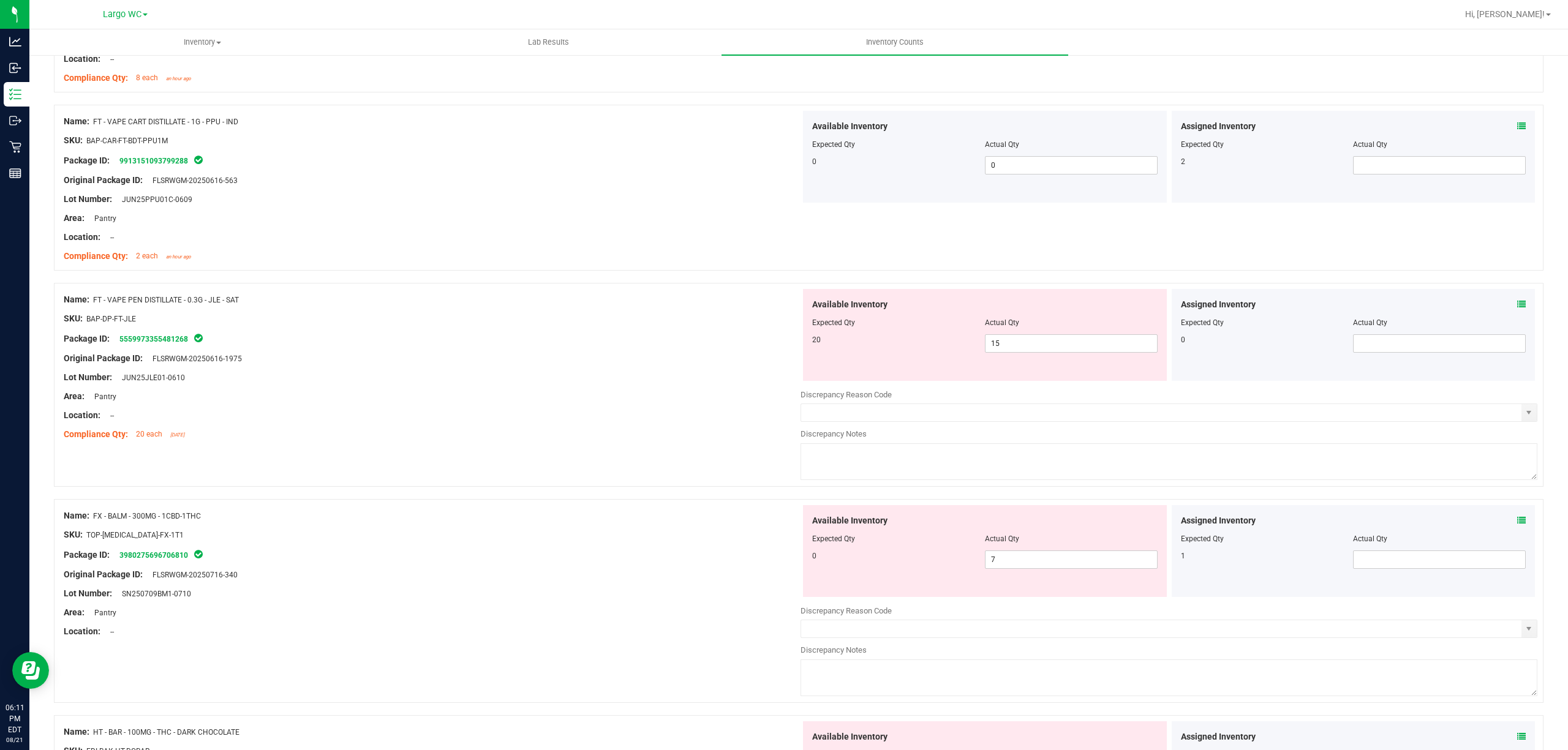
click at [1514, 300] on div "Assigned Inventory Expected Qty Actual Qty 0" at bounding box center [1353, 335] width 363 height 92
click at [1517, 302] on icon at bounding box center [1521, 304] width 9 height 9
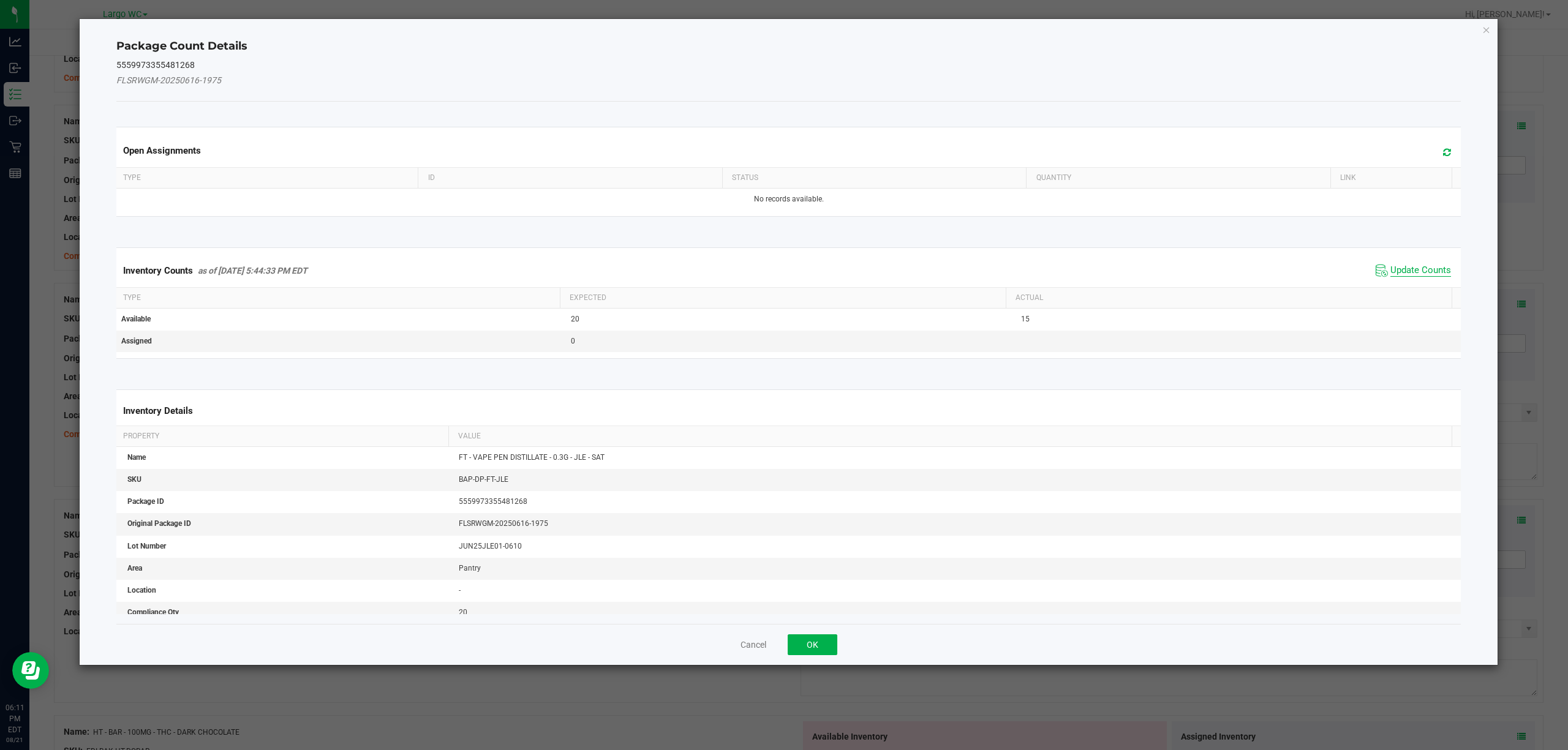
click at [1395, 275] on span "Update Counts" at bounding box center [1420, 270] width 60 height 12
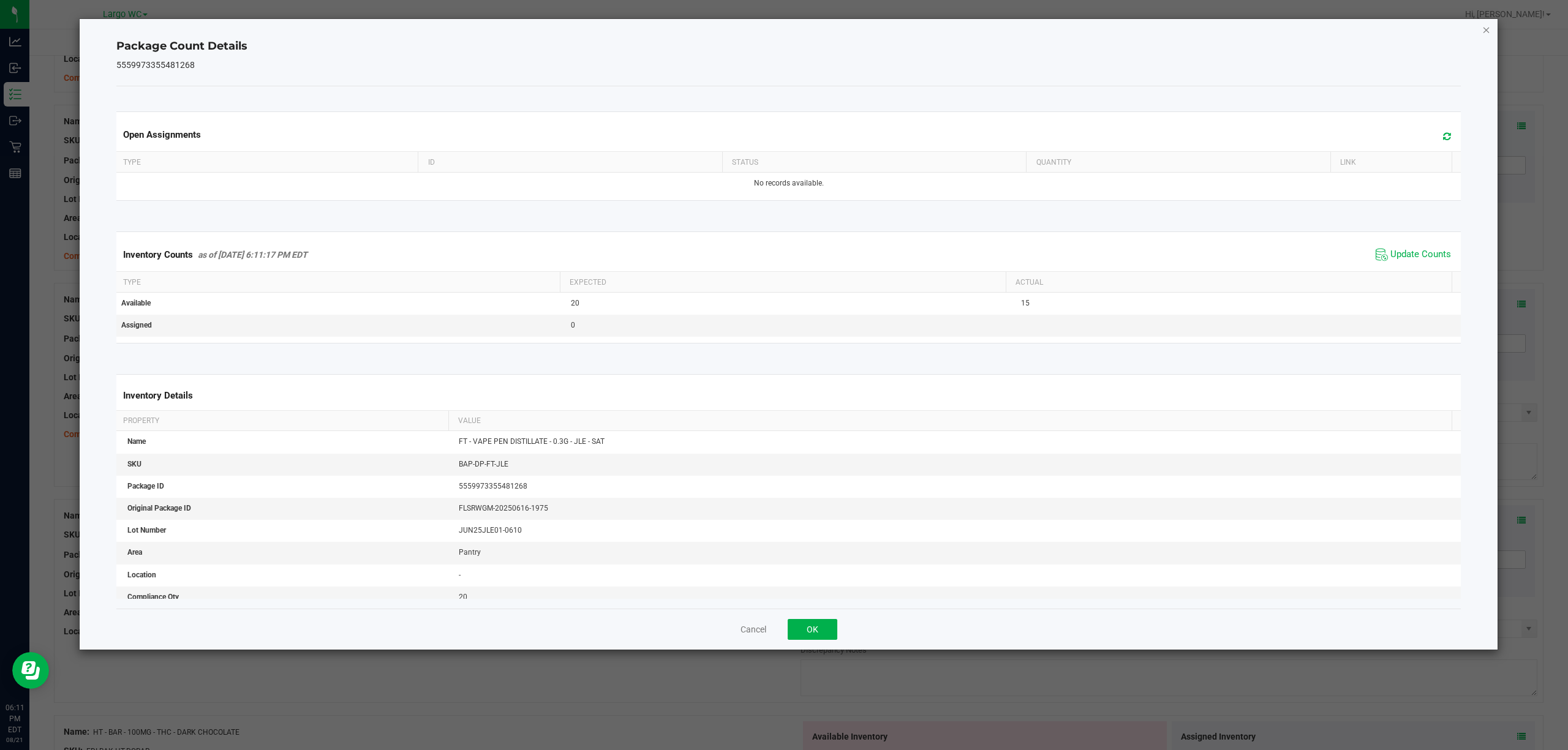
click at [1482, 25] on icon "Close" at bounding box center [1486, 29] width 9 height 15
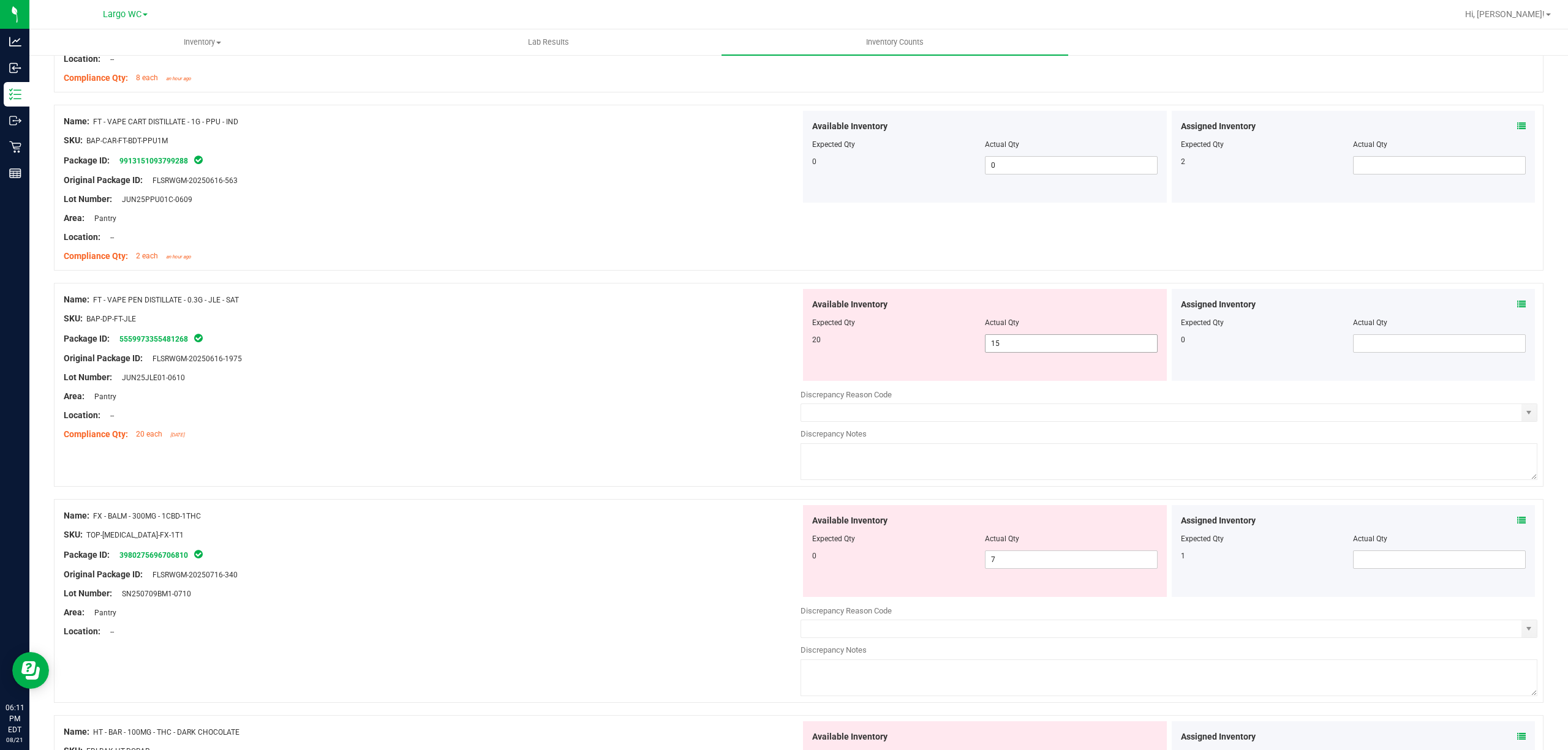
click at [1014, 341] on span "15 15" at bounding box center [1071, 343] width 173 height 18
click at [0, 0] on input "15" at bounding box center [0, 0] width 0 height 0
click at [518, 390] on div at bounding box center [432, 387] width 737 height 6
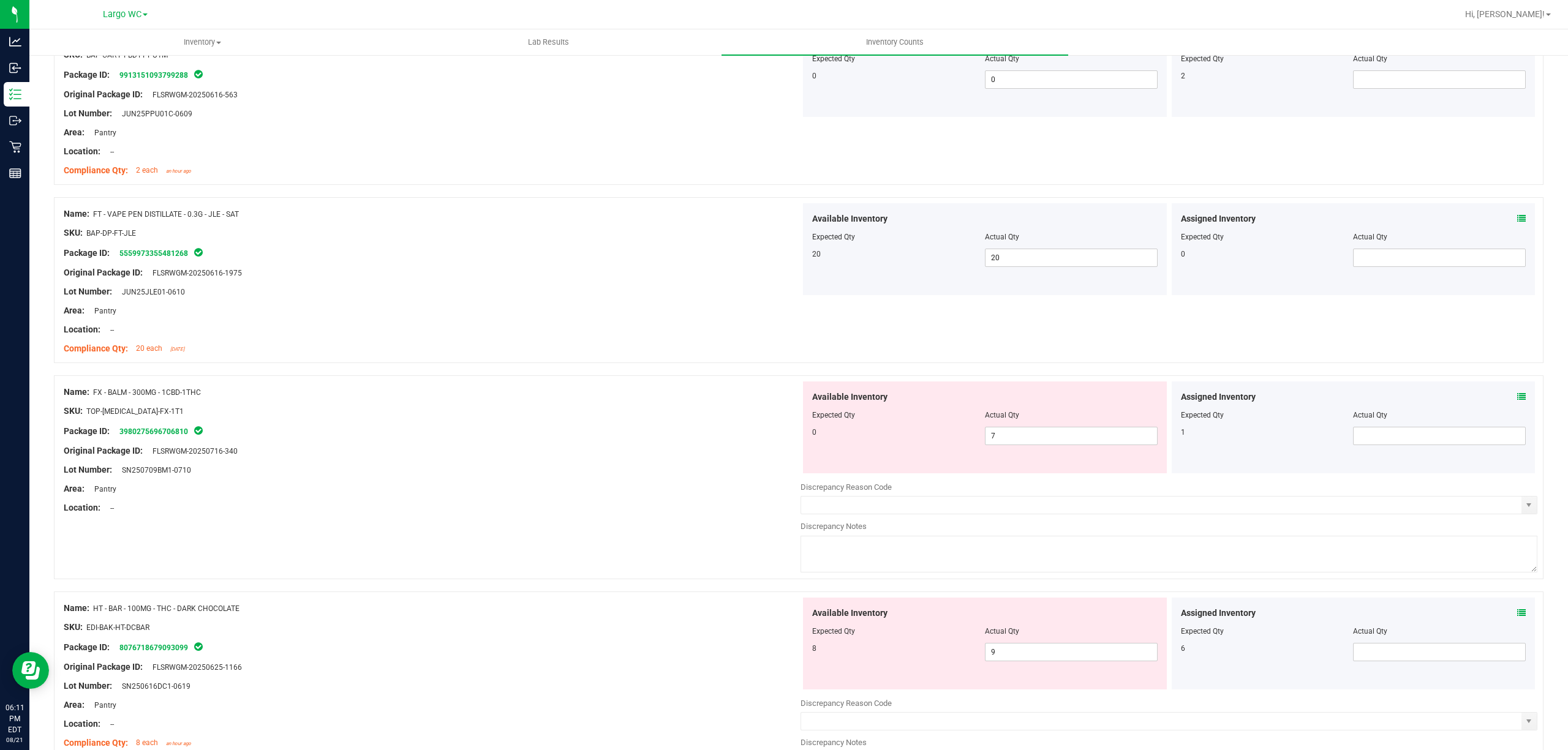
scroll to position [1225, 0]
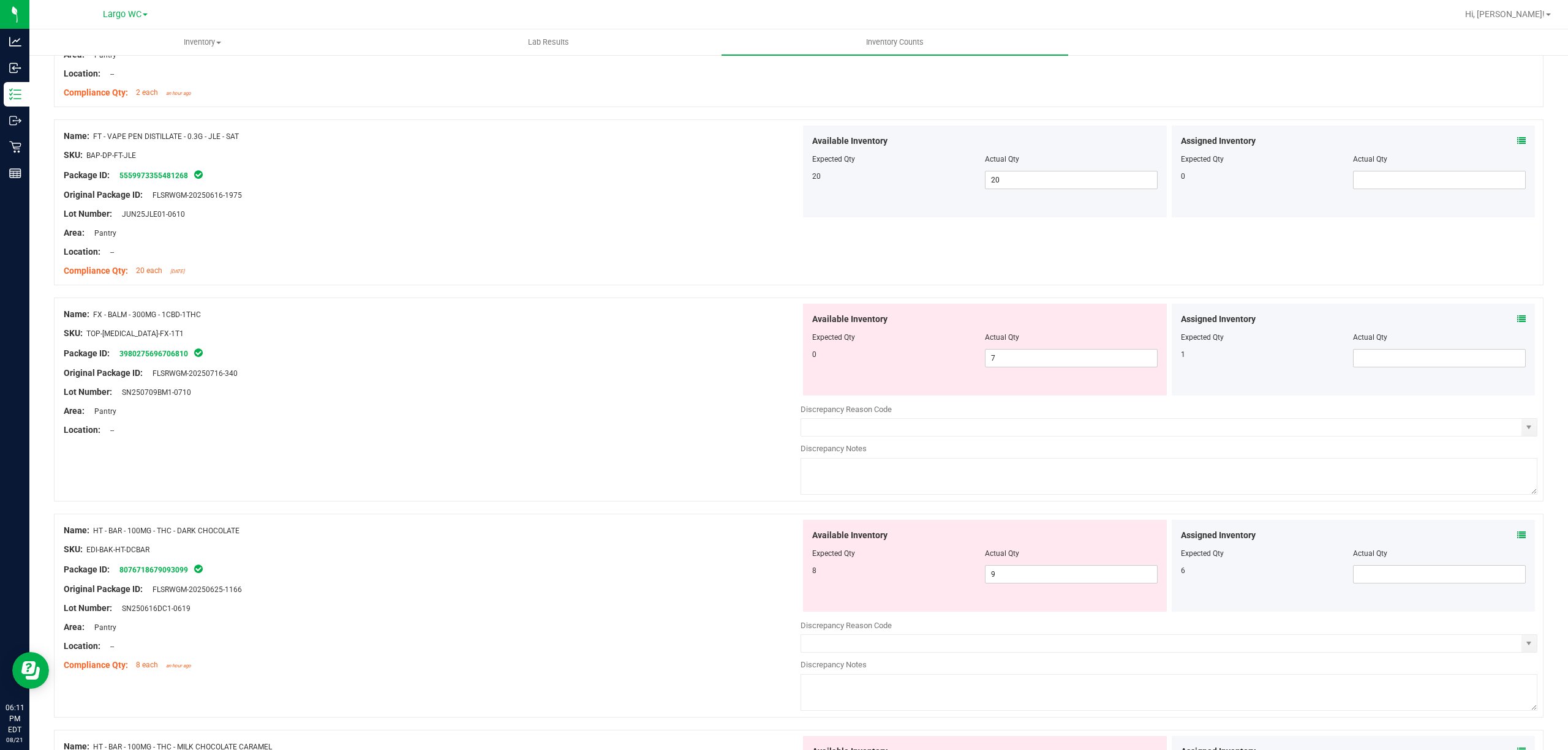
click at [1031, 373] on div "Available Inventory Expected Qty Actual Qty 0 7 7" at bounding box center [984, 350] width 363 height 92
click at [1036, 361] on span "7 7" at bounding box center [1071, 358] width 173 height 18
click at [1036, 361] on input "7" at bounding box center [1071, 358] width 171 height 17
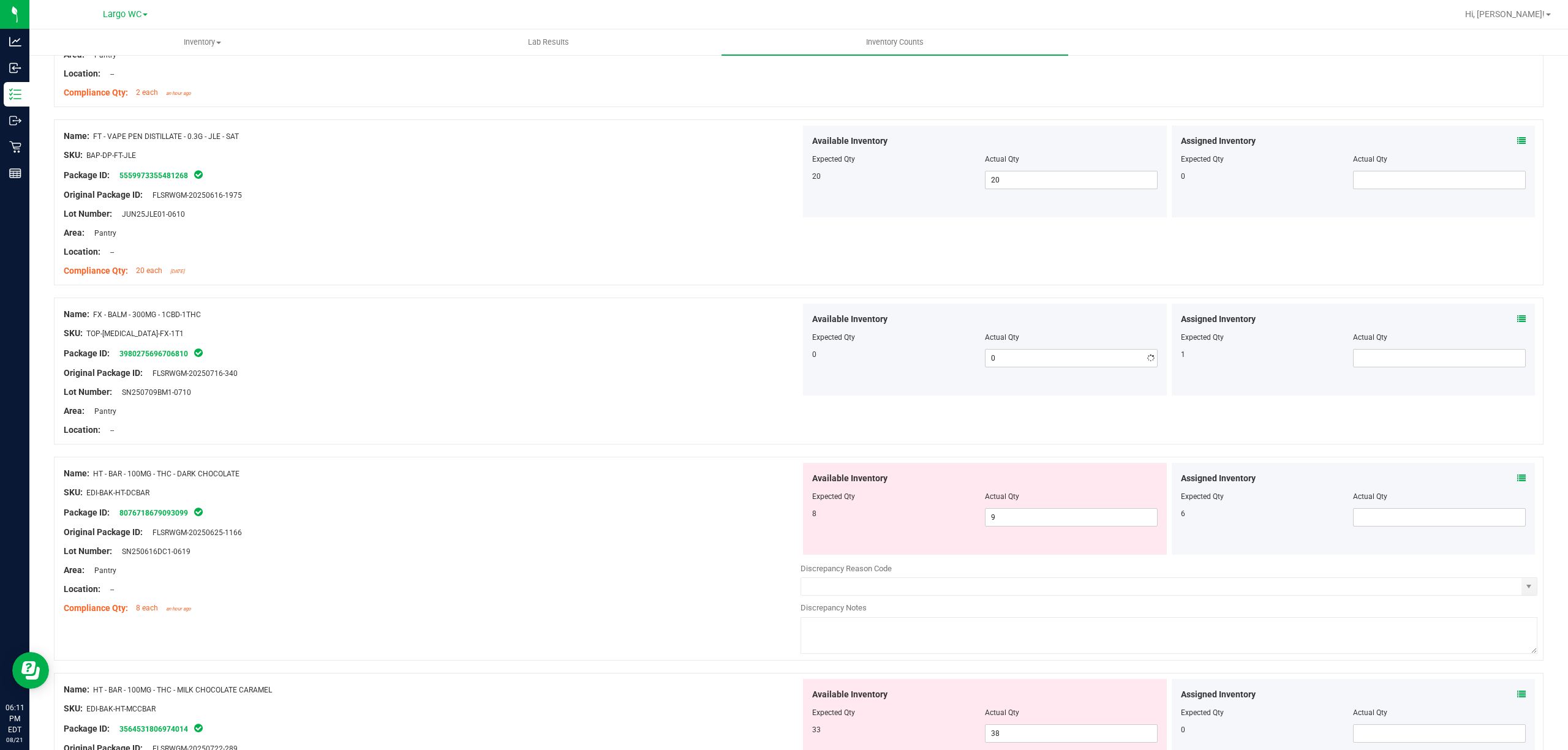
click at [634, 350] on div "Package ID: 3980275696706810" at bounding box center [432, 353] width 737 height 15
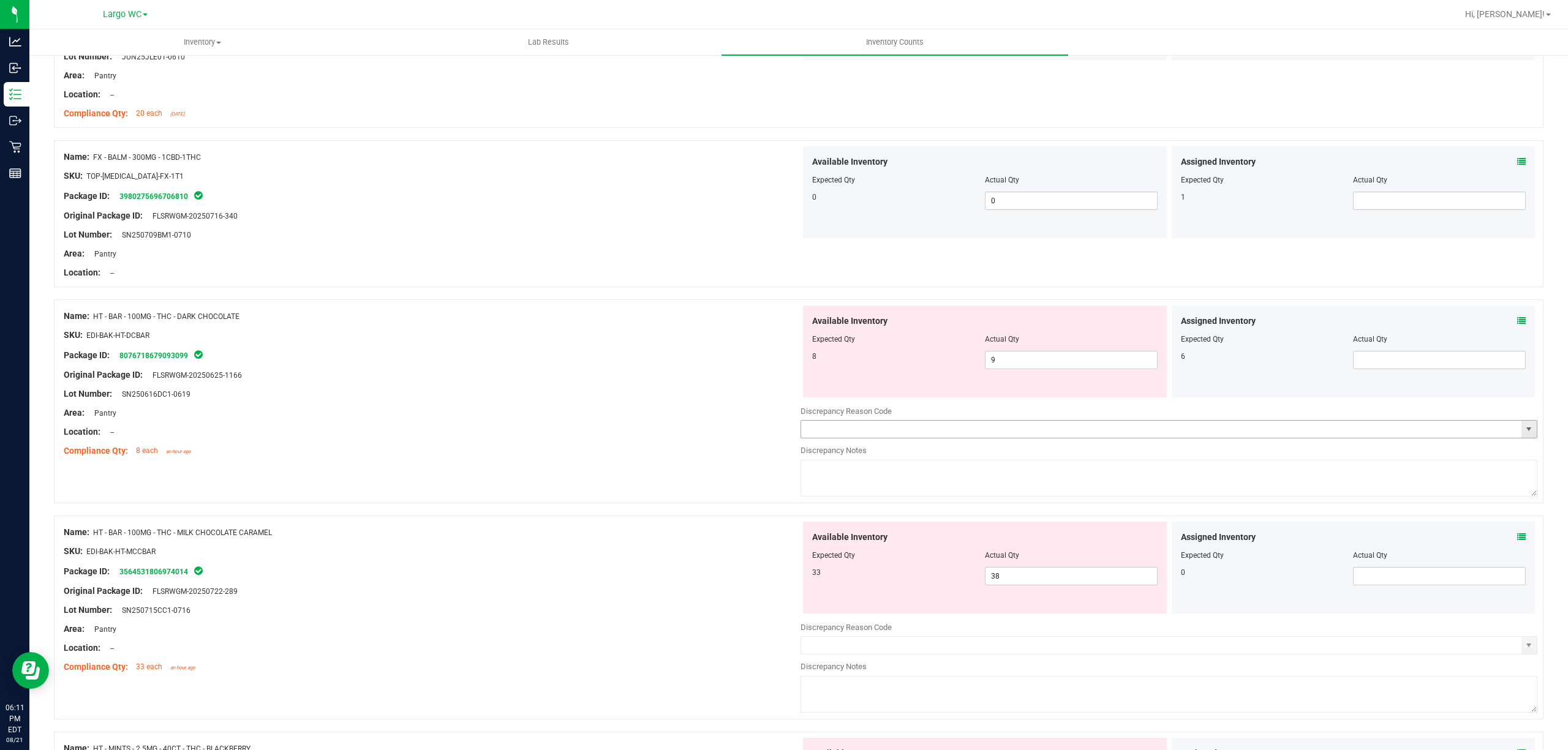
scroll to position [1387, 0]
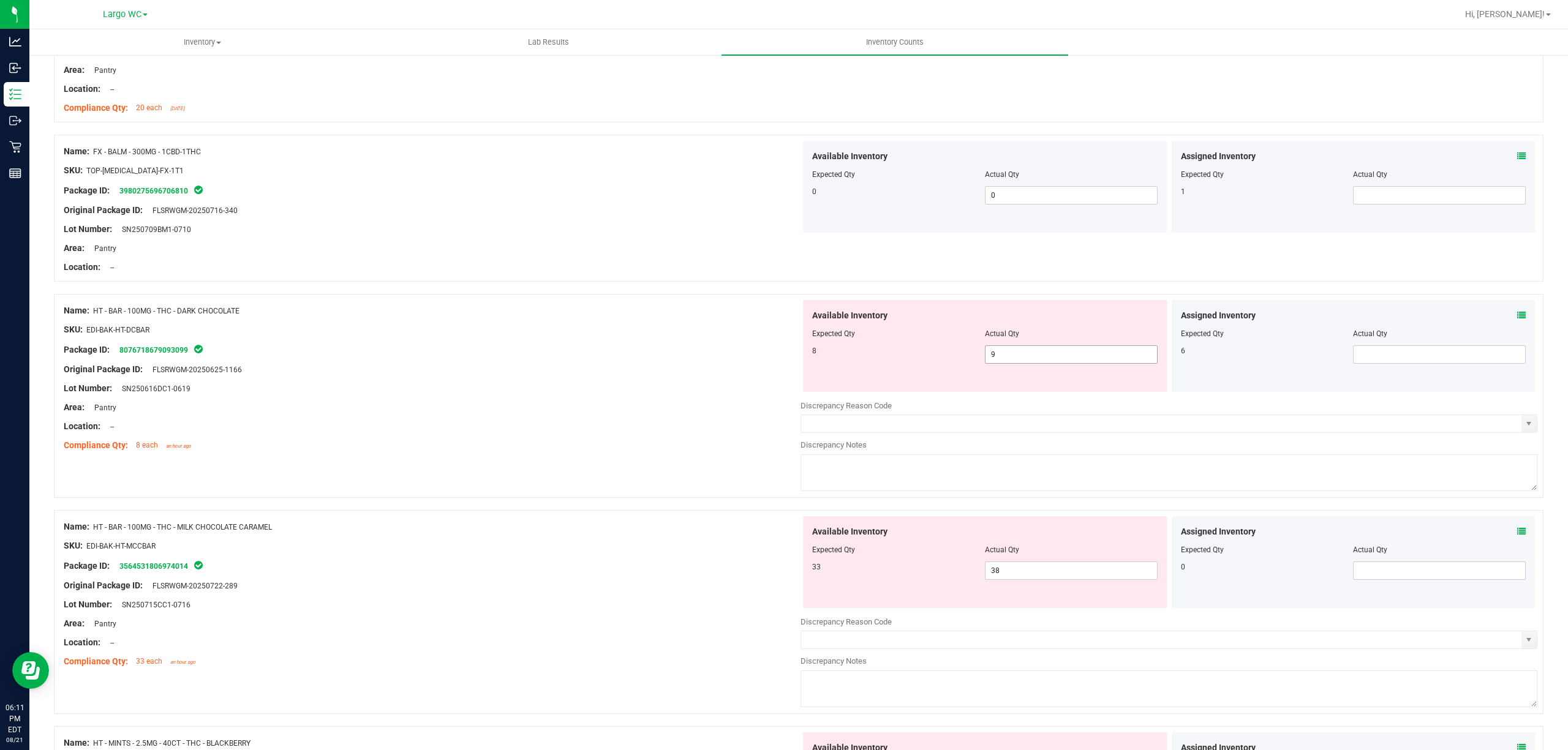
click at [1033, 360] on span "9 9" at bounding box center [1071, 354] width 173 height 18
click at [1033, 360] on input "9" at bounding box center [1071, 355] width 171 height 17
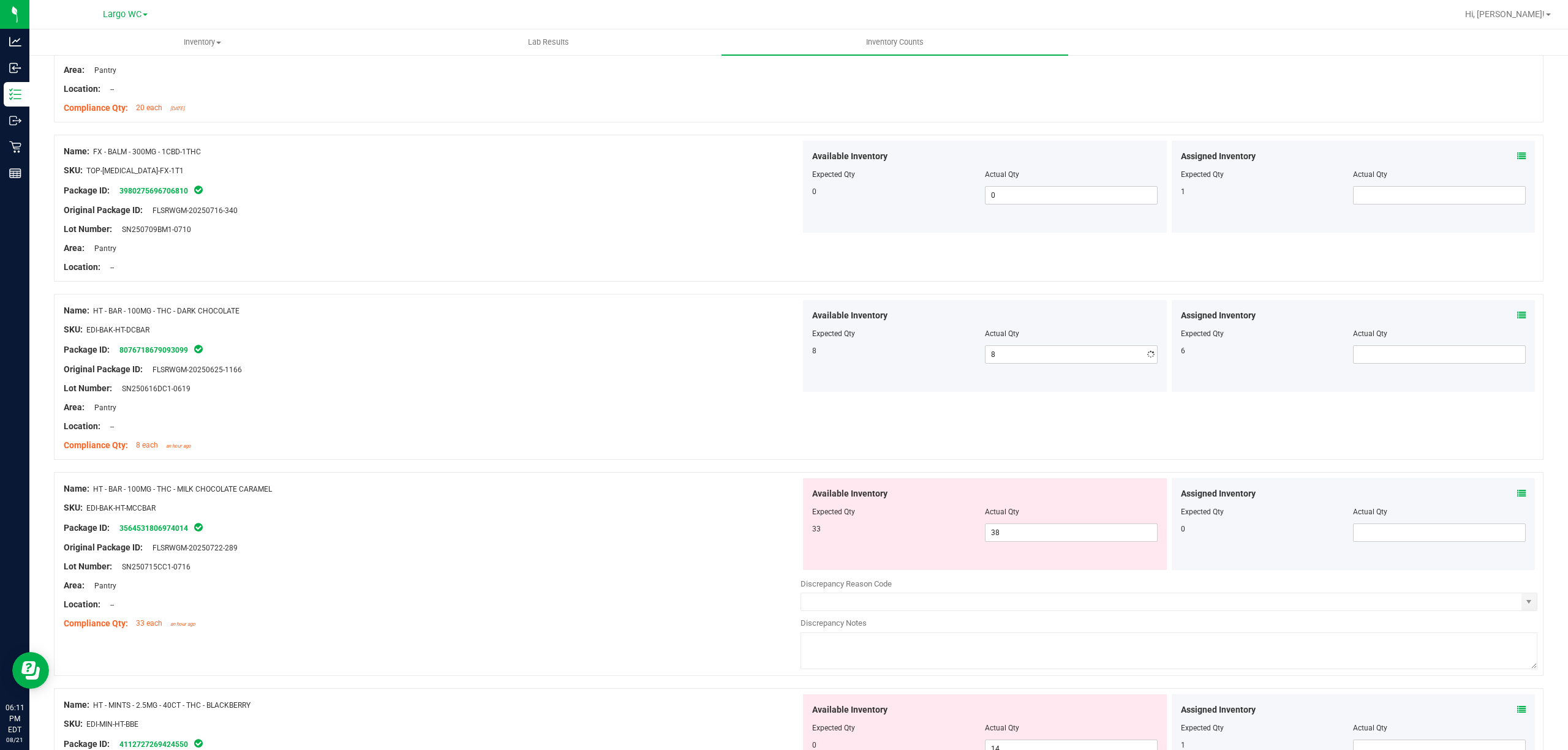
click at [666, 368] on div "Original Package ID: FLSRWGM-20250625-1166" at bounding box center [432, 370] width 737 height 13
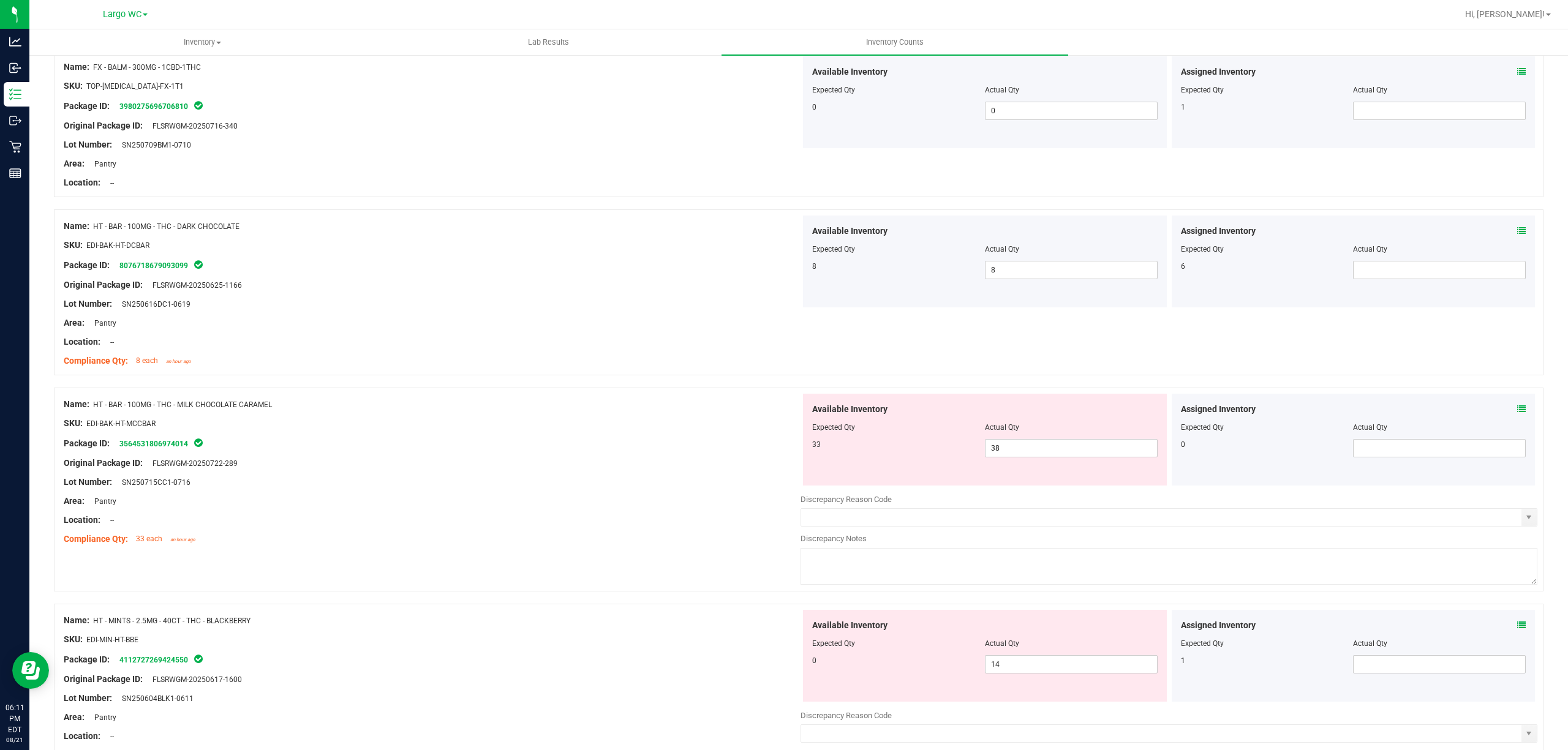
scroll to position [1551, 0]
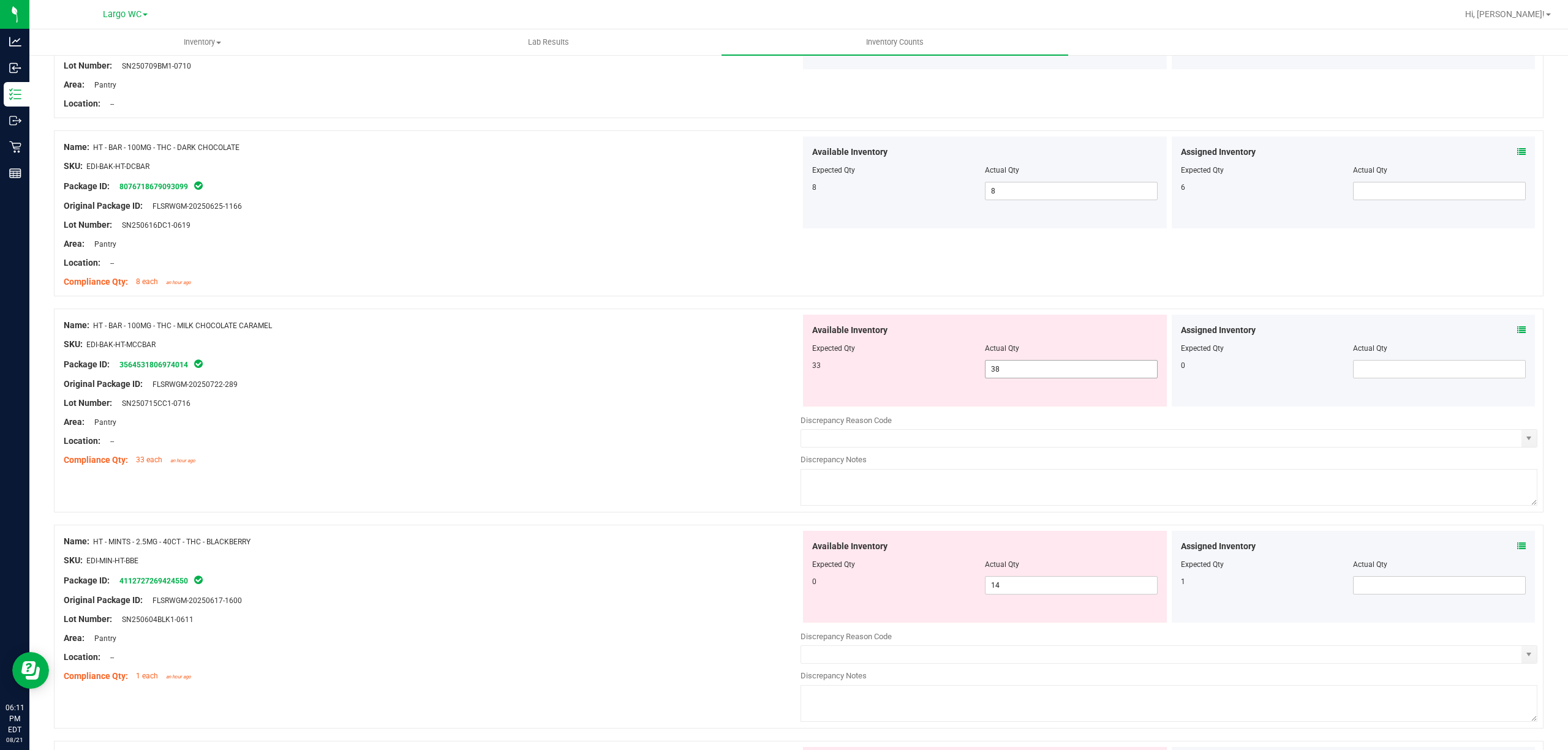
click at [1067, 383] on div "Available Inventory Expected Qty Actual Qty 33 38 38" at bounding box center [984, 360] width 363 height 92
click at [1065, 375] on span "38 38" at bounding box center [1071, 368] width 173 height 18
click at [1065, 375] on input "38" at bounding box center [1071, 369] width 171 height 17
click at [993, 365] on input "3833" at bounding box center [1071, 369] width 171 height 17
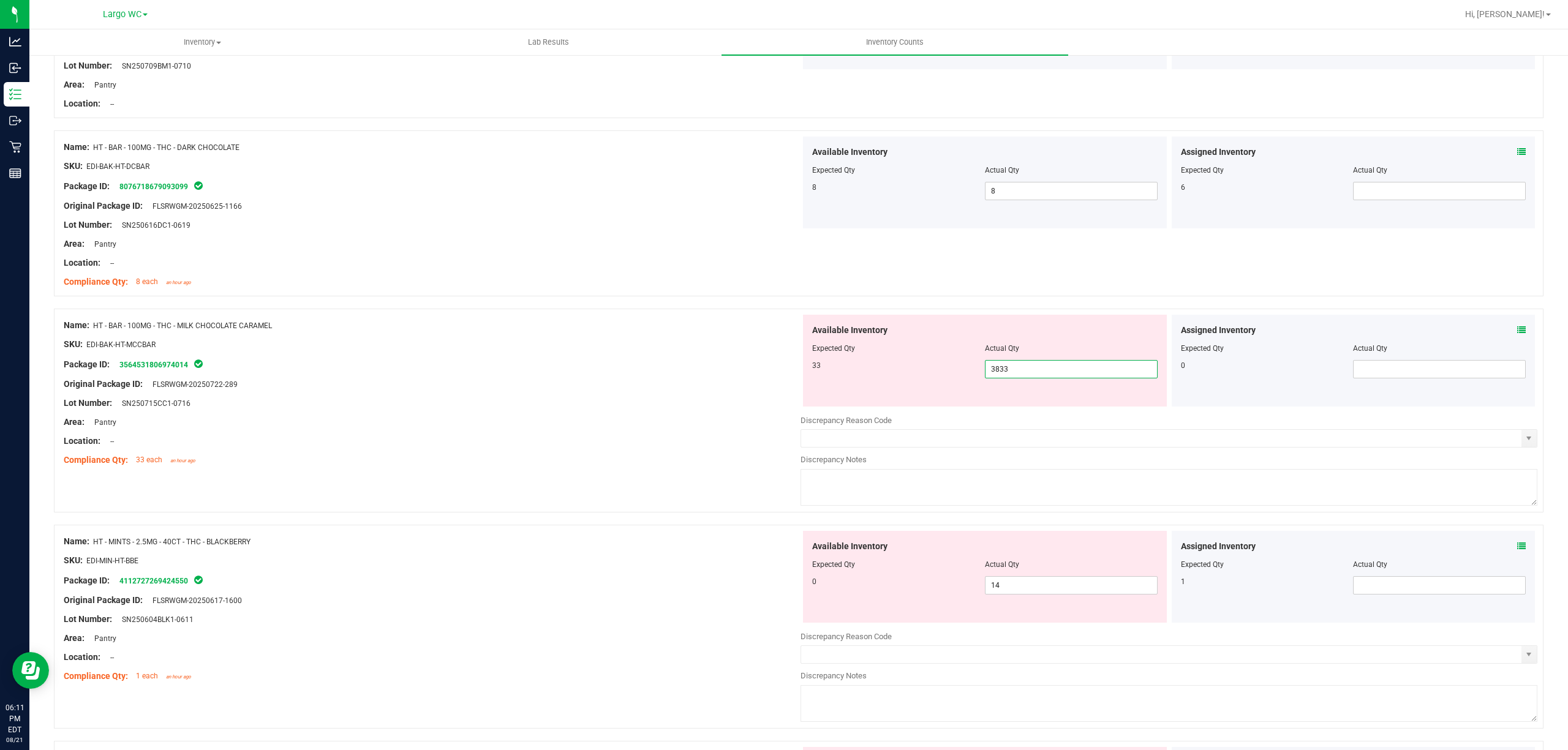
click at [995, 363] on span "38 3833" at bounding box center [1071, 368] width 173 height 18
click at [995, 363] on span "3,833 3833" at bounding box center [1071, 368] width 173 height 18
click at [993, 371] on span "3,833 3833" at bounding box center [1071, 368] width 173 height 18
click at [0, 0] on input "3833" at bounding box center [0, 0] width 0 height 0
click at [993, 371] on input "3833" at bounding box center [1071, 369] width 171 height 17
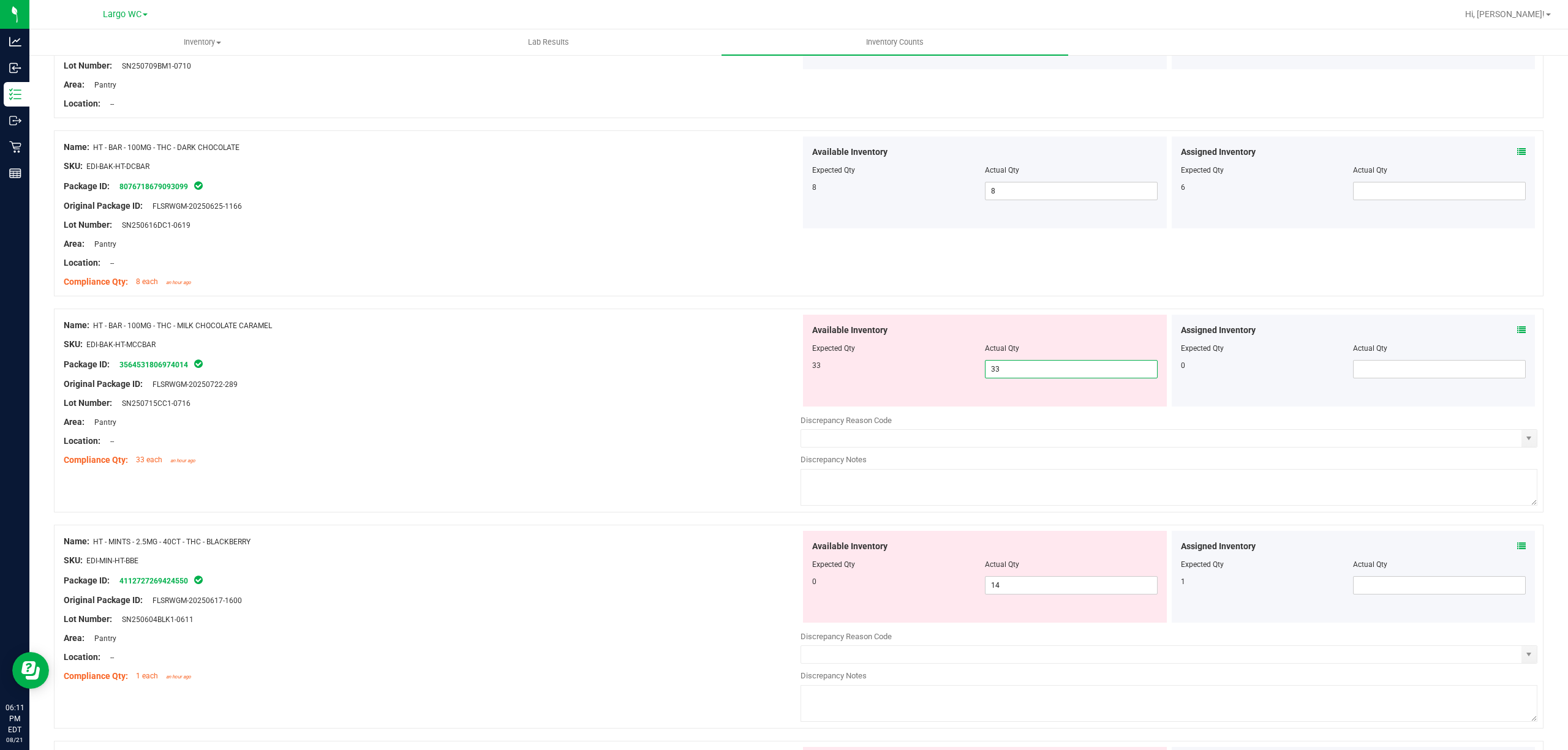
click at [762, 383] on div "Original Package ID: FLSRWGM-20250722-289" at bounding box center [432, 384] width 737 height 13
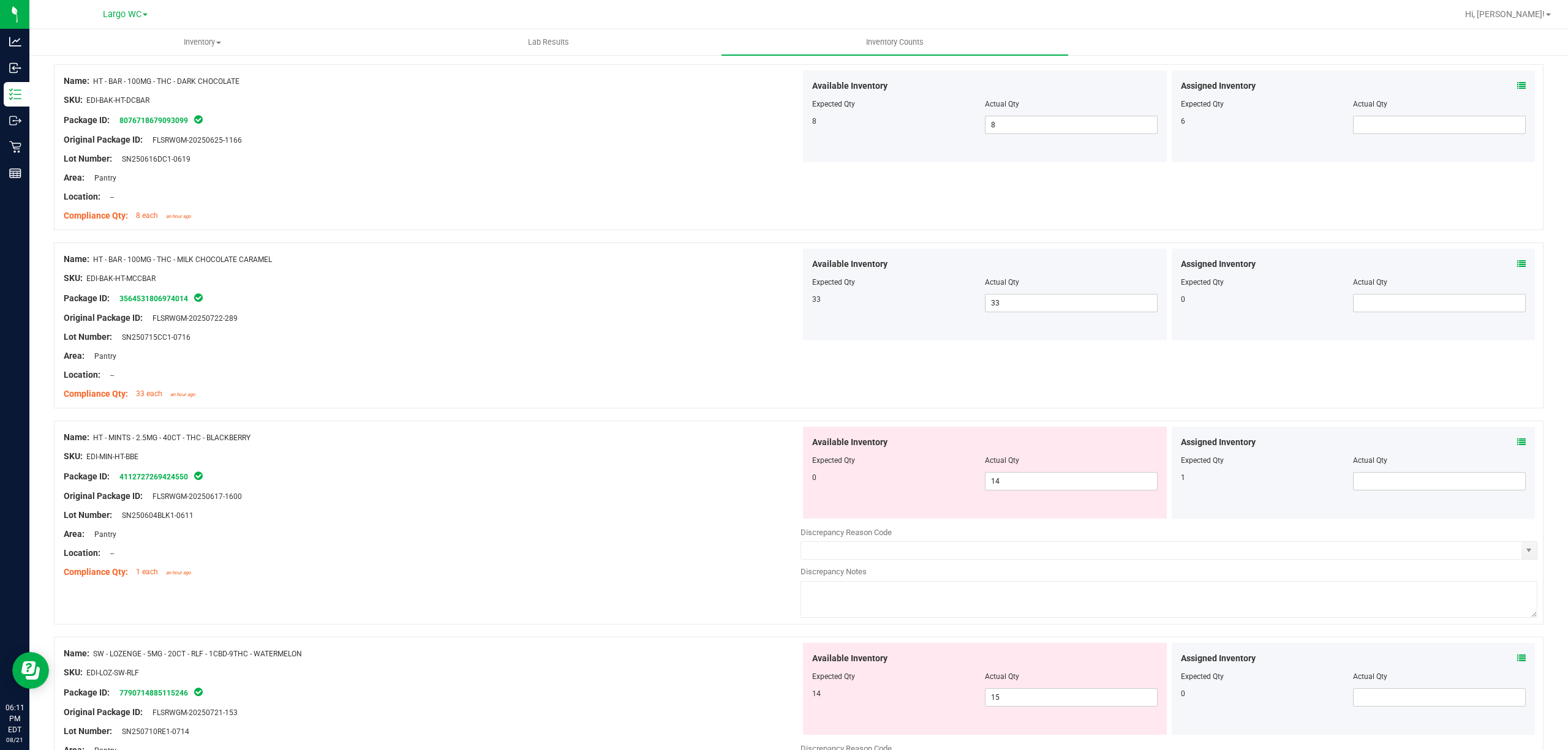
scroll to position [1796, 0]
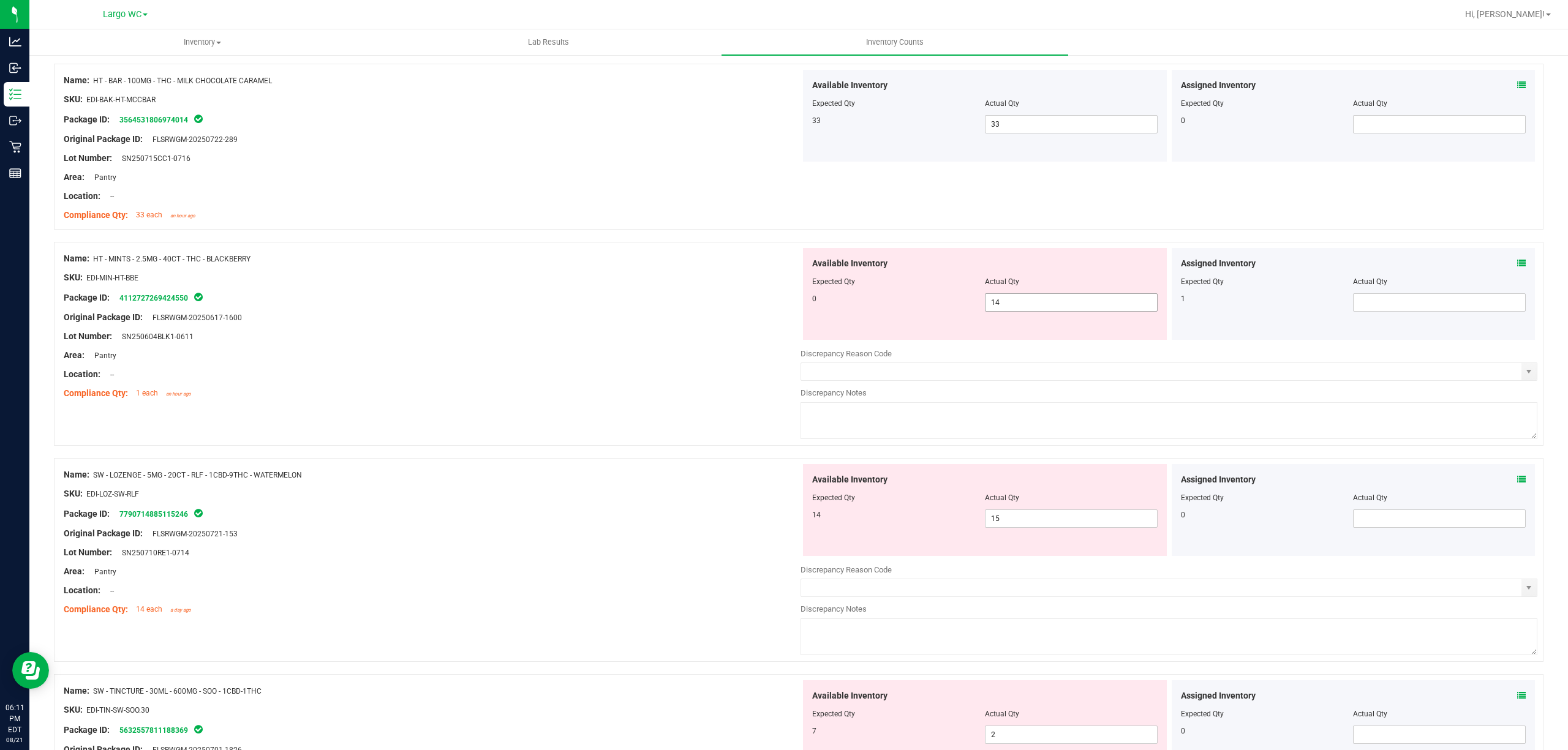
click at [1006, 309] on span "14 14" at bounding box center [1071, 302] width 173 height 18
click at [1006, 309] on input "14" at bounding box center [1071, 303] width 171 height 17
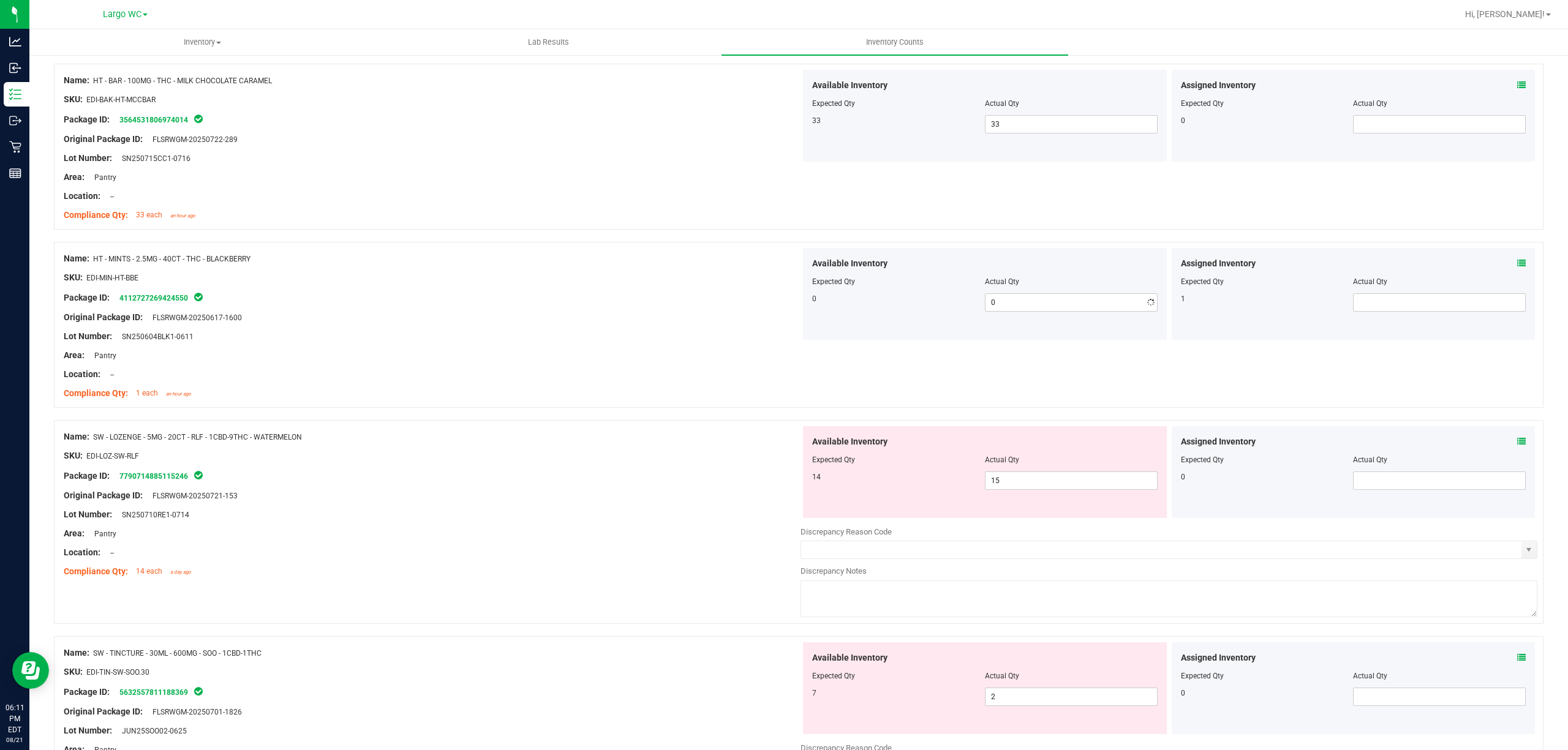
click at [757, 311] on div at bounding box center [432, 308] width 737 height 6
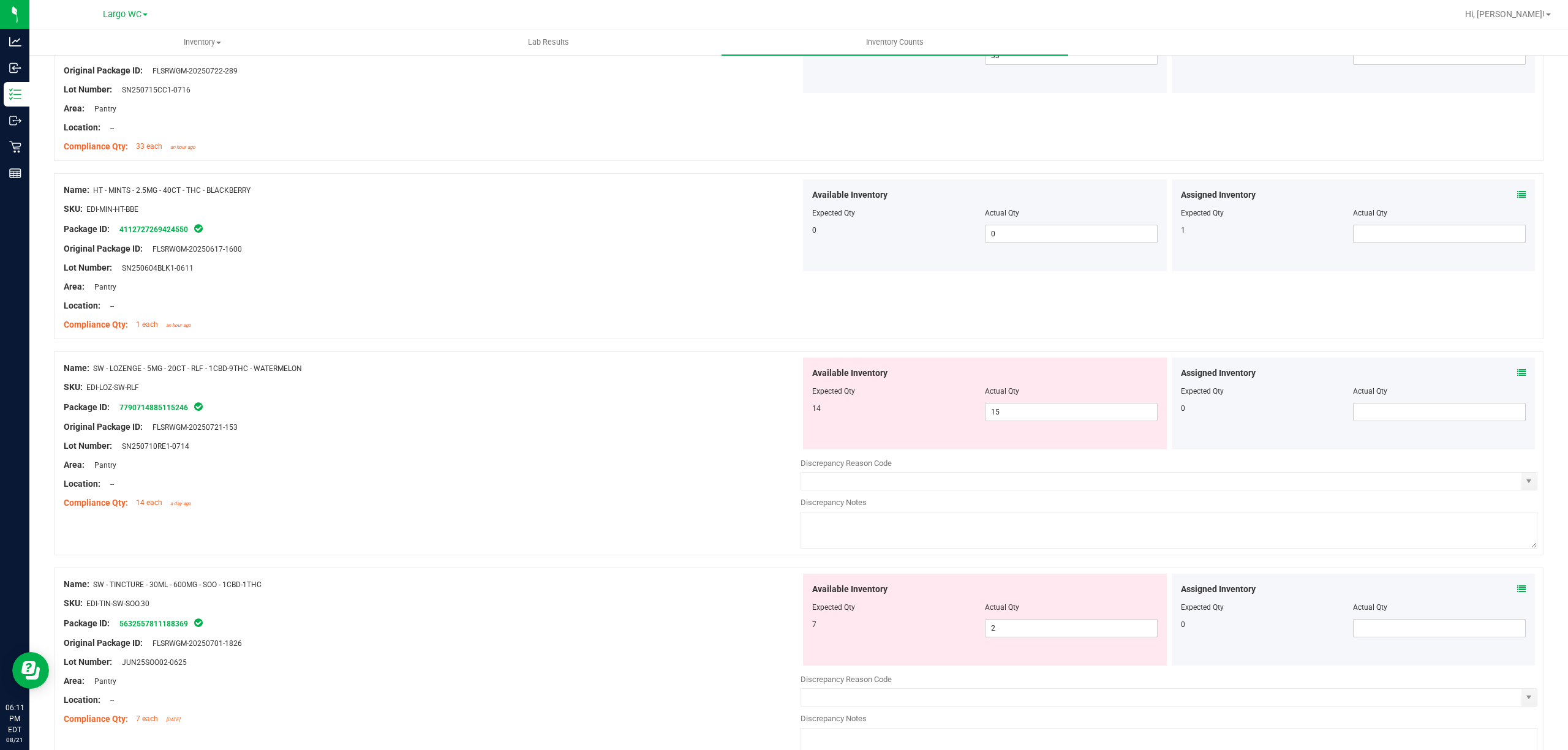
scroll to position [1959, 0]
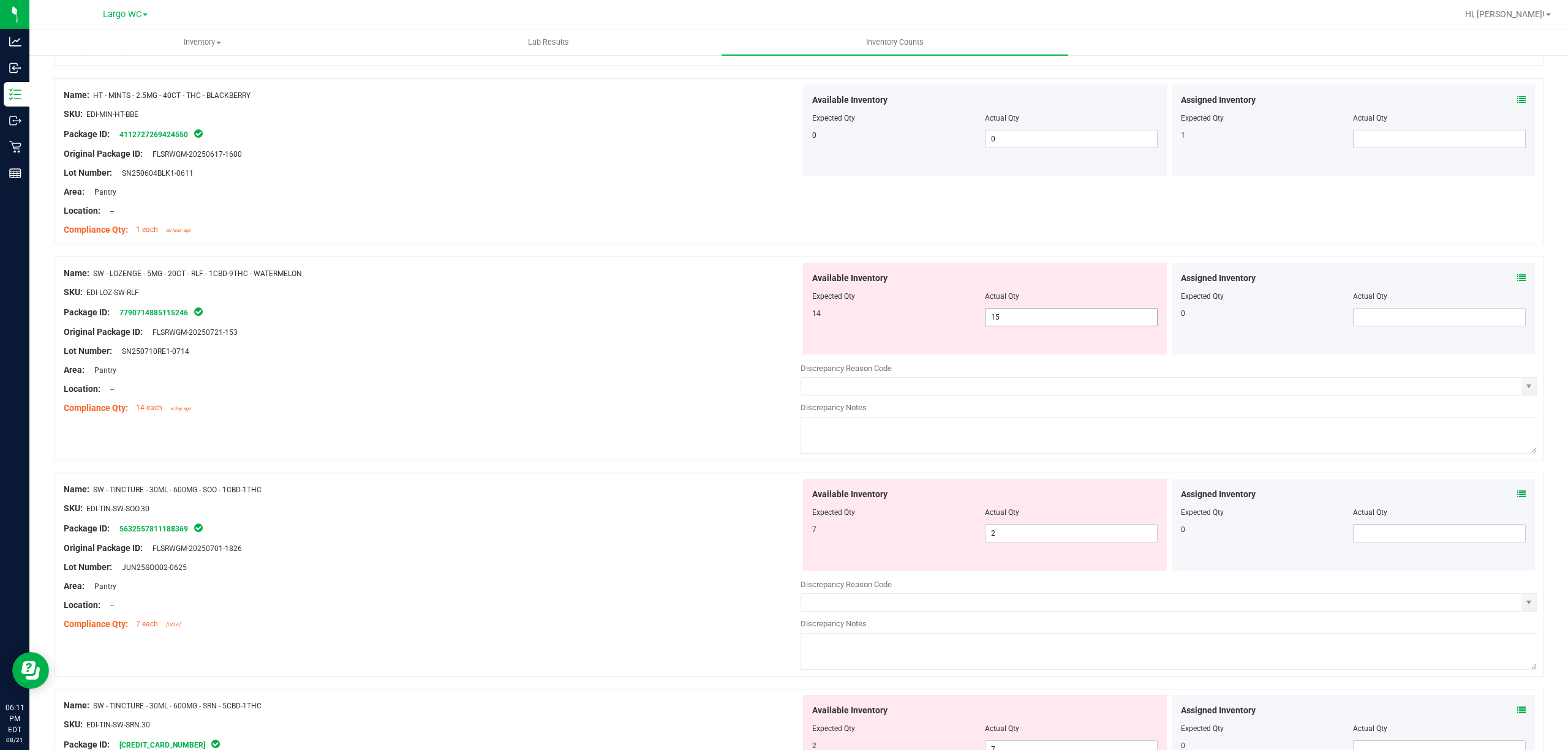
click at [1009, 325] on span "15 15" at bounding box center [1071, 317] width 173 height 18
click at [1009, 325] on input "15" at bounding box center [1071, 317] width 171 height 17
click at [1506, 275] on div "Assigned Inventory Expected Qty Actual Qty 0" at bounding box center [1353, 309] width 363 height 92
click at [1517, 283] on icon at bounding box center [1521, 278] width 9 height 9
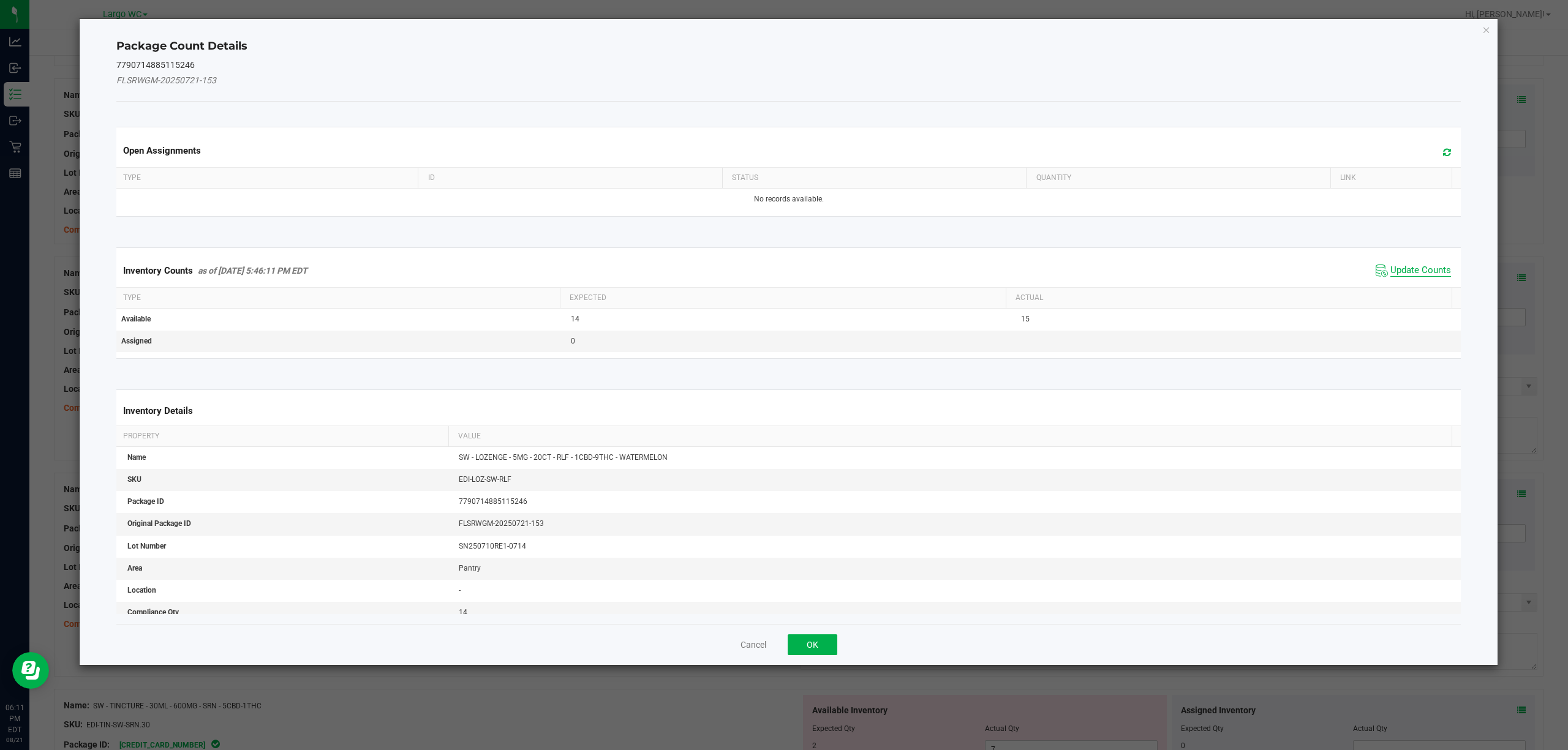
click at [1390, 275] on span "Update Counts" at bounding box center [1420, 270] width 60 height 12
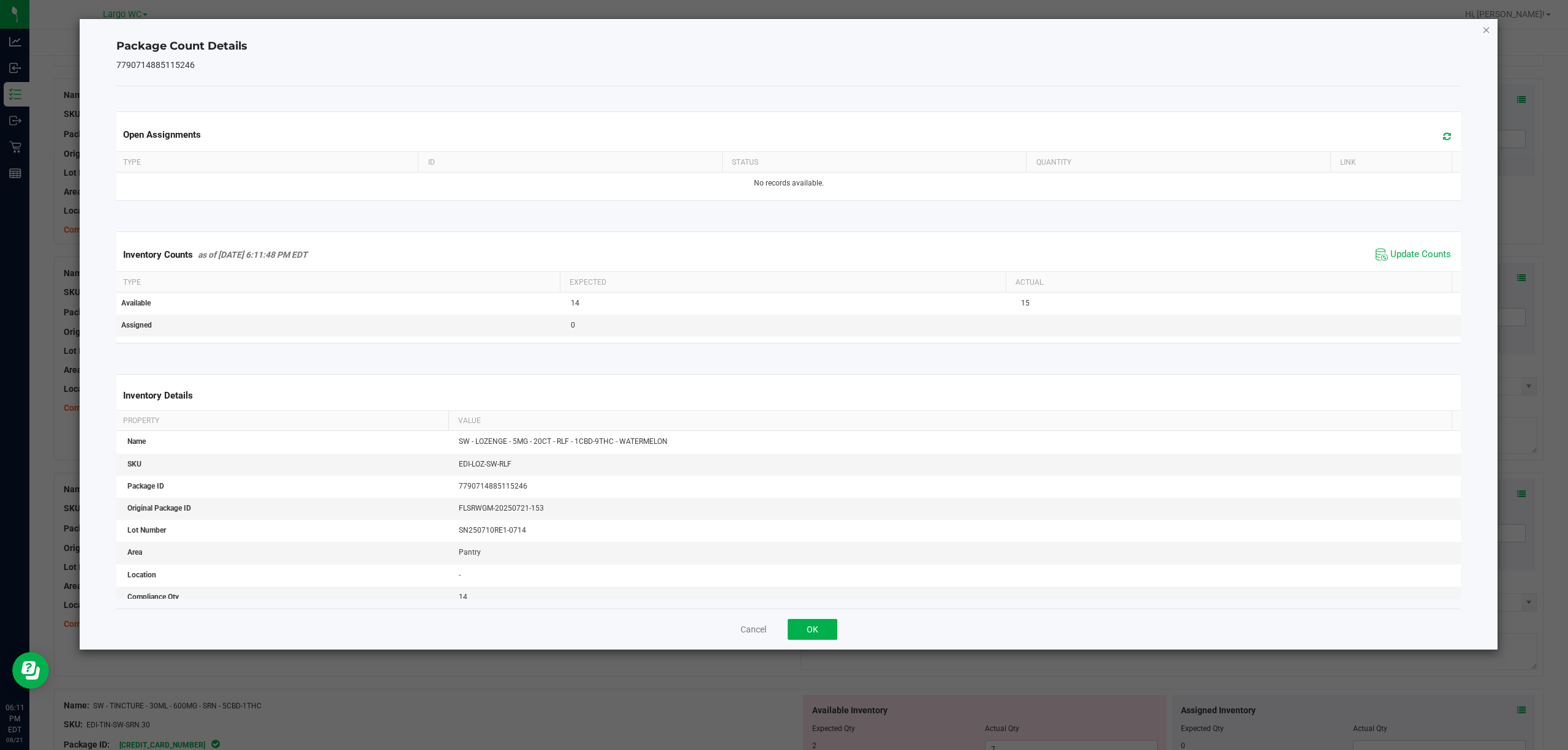
click at [1484, 28] on icon "Close" at bounding box center [1486, 29] width 9 height 15
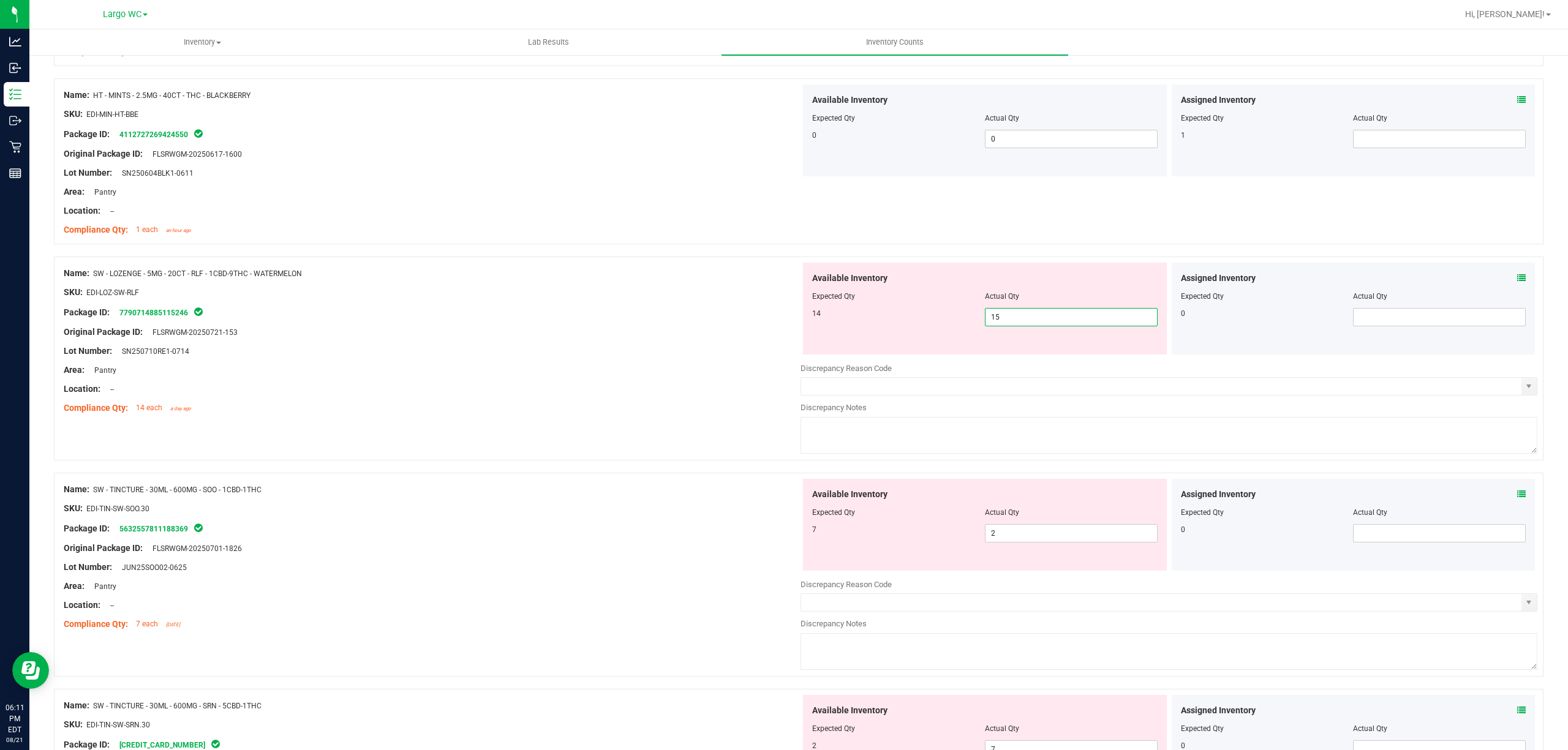
click at [1010, 324] on span "15 15" at bounding box center [1071, 317] width 173 height 18
click at [1010, 324] on input "15" at bounding box center [1071, 317] width 171 height 17
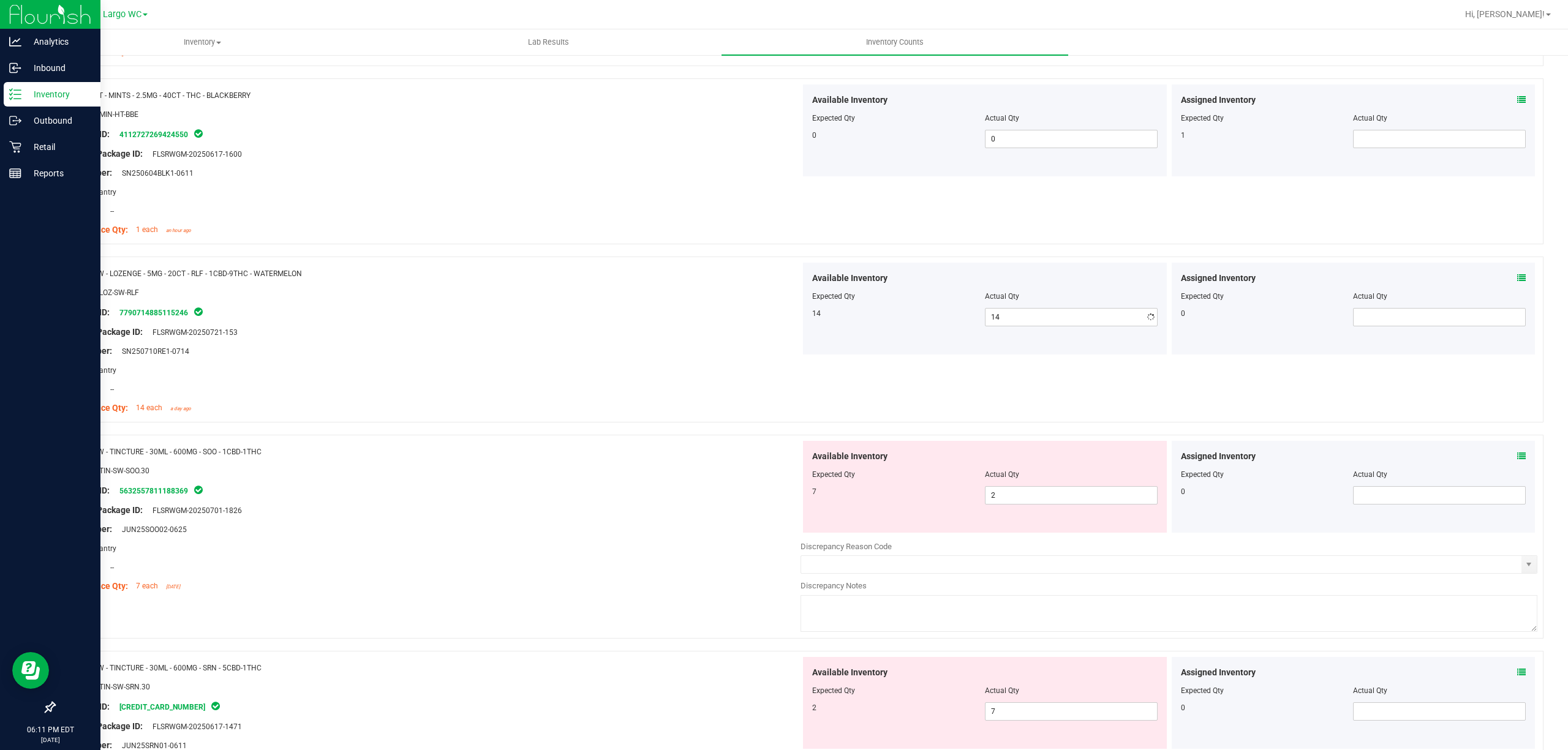
click at [0, 317] on div at bounding box center [50, 441] width 101 height 508
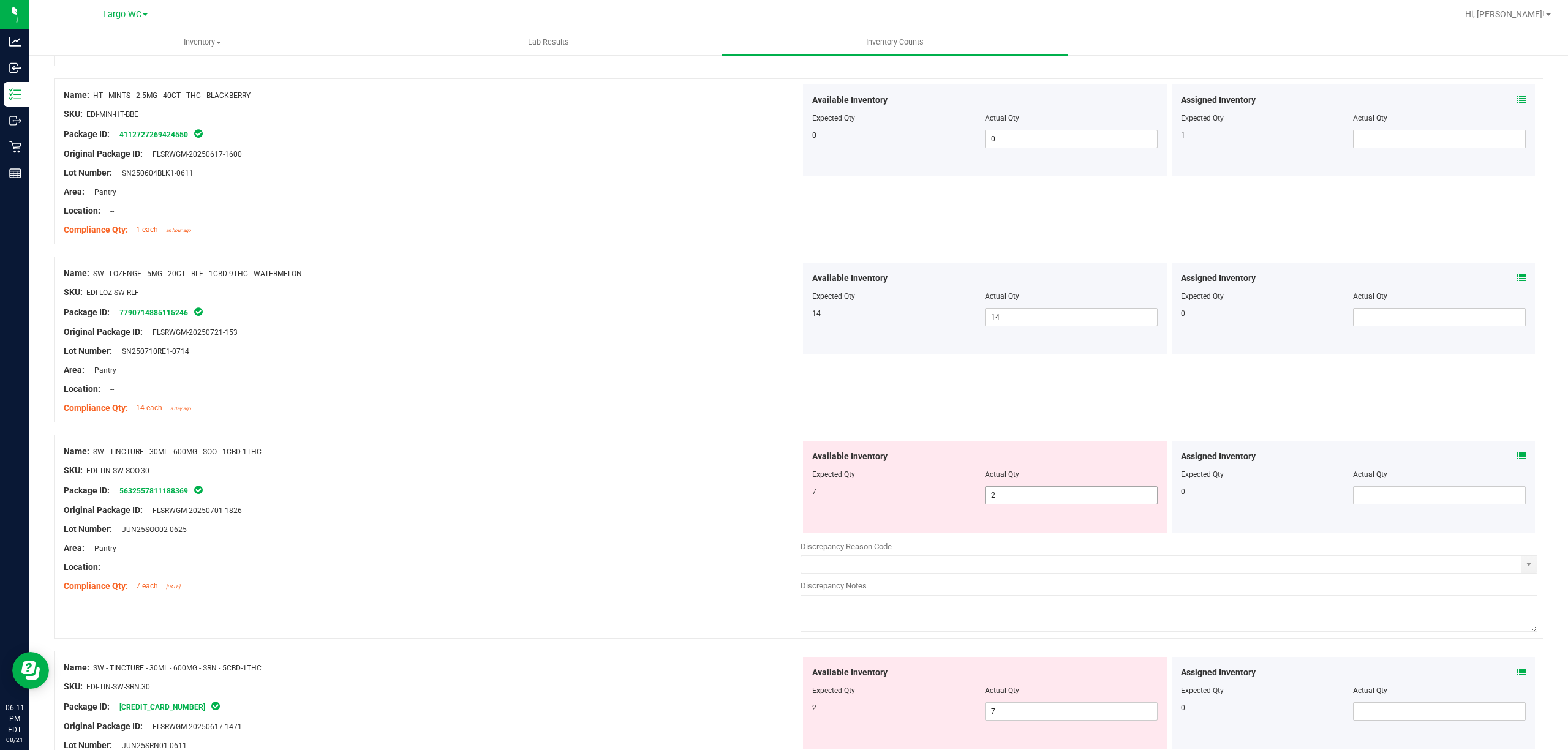
click at [1036, 505] on span "2 2" at bounding box center [1071, 495] width 173 height 18
click at [1039, 504] on input "2" at bounding box center [1071, 495] width 171 height 17
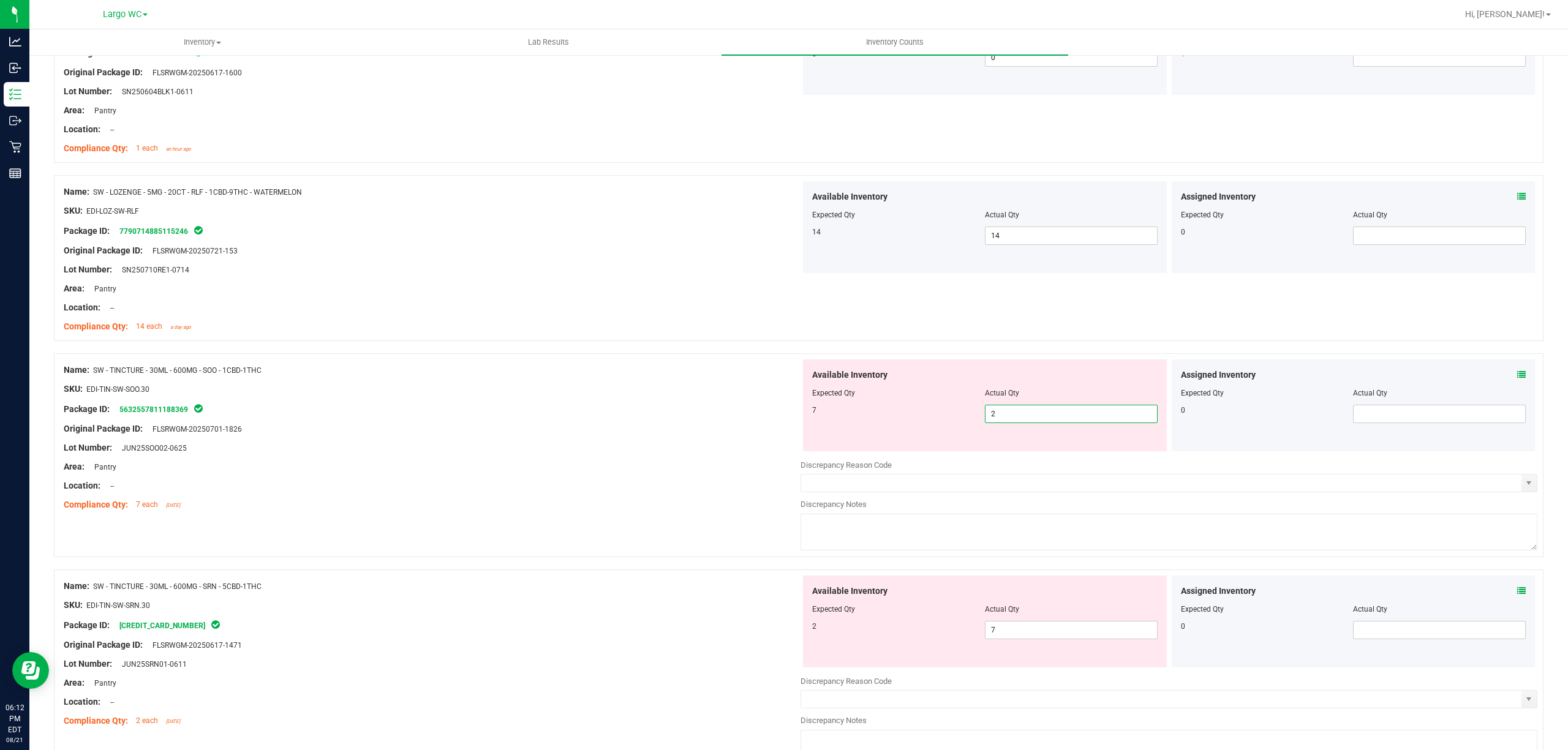
click at [1003, 410] on input "2" at bounding box center [1071, 414] width 171 height 17
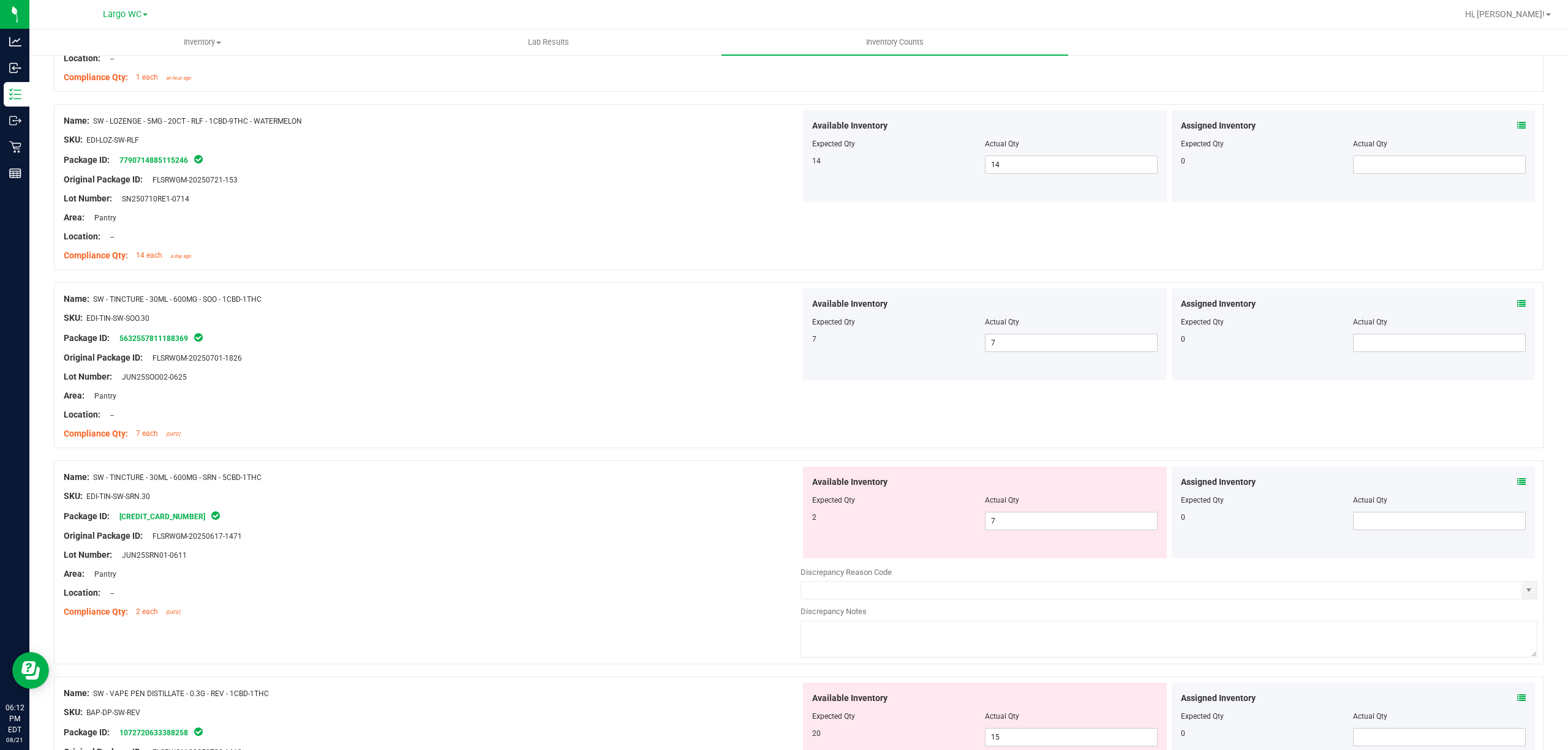
scroll to position [2204, 0]
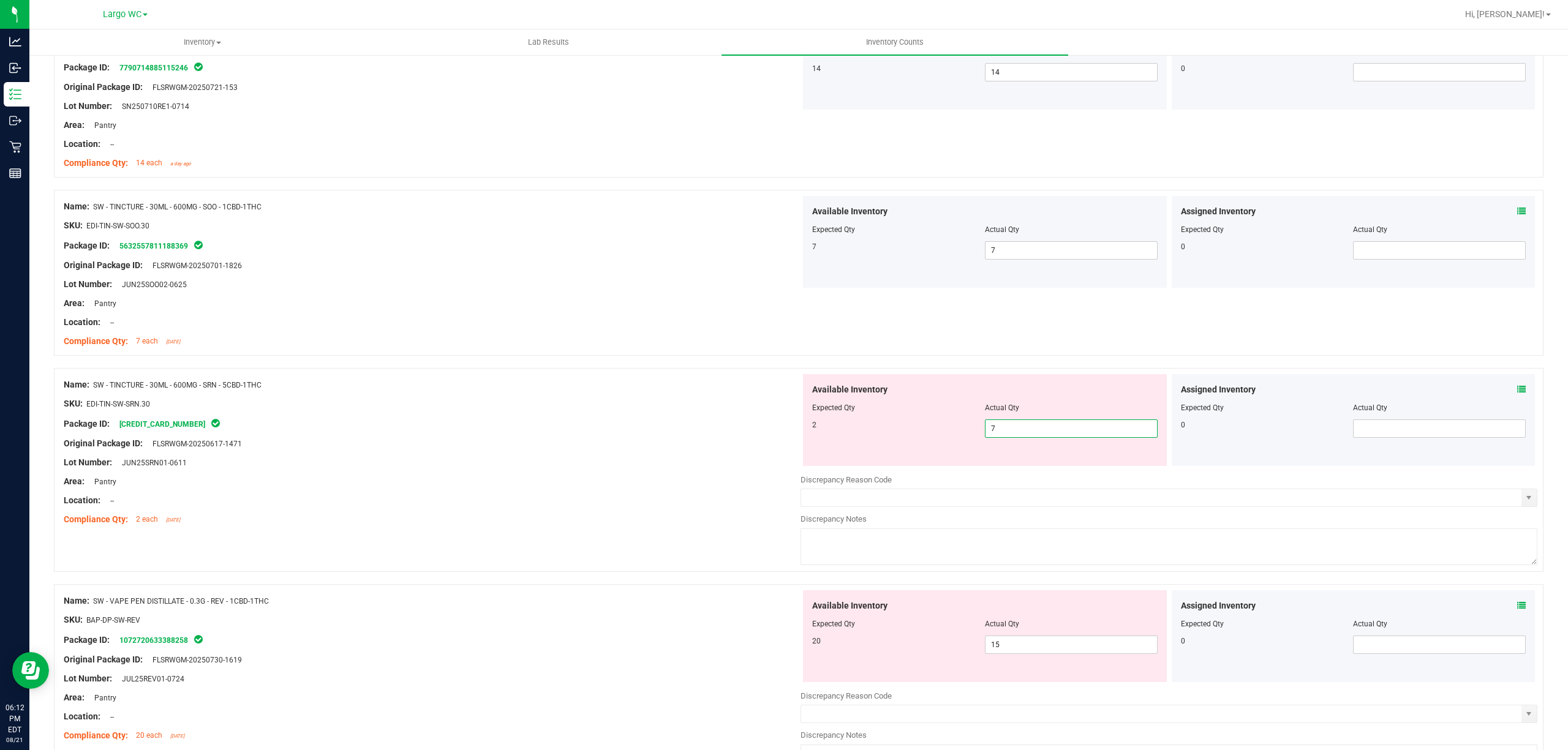
click at [1012, 434] on span "7 7" at bounding box center [1071, 428] width 173 height 18
click at [1012, 434] on input "7" at bounding box center [1071, 429] width 171 height 17
click at [722, 442] on div "Original Package ID: FLSRWGM-20250617-1471" at bounding box center [432, 443] width 737 height 13
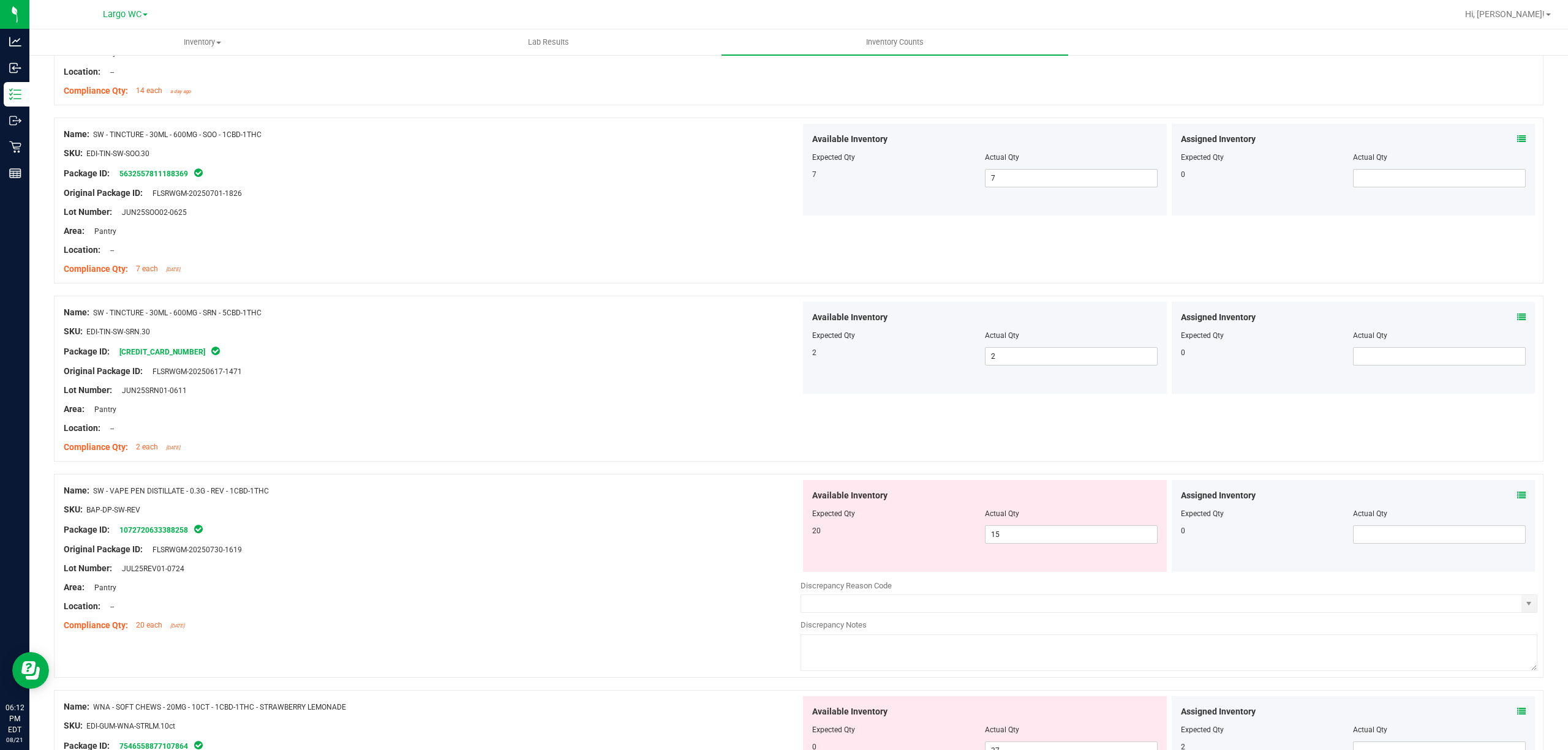
scroll to position [2530, 0]
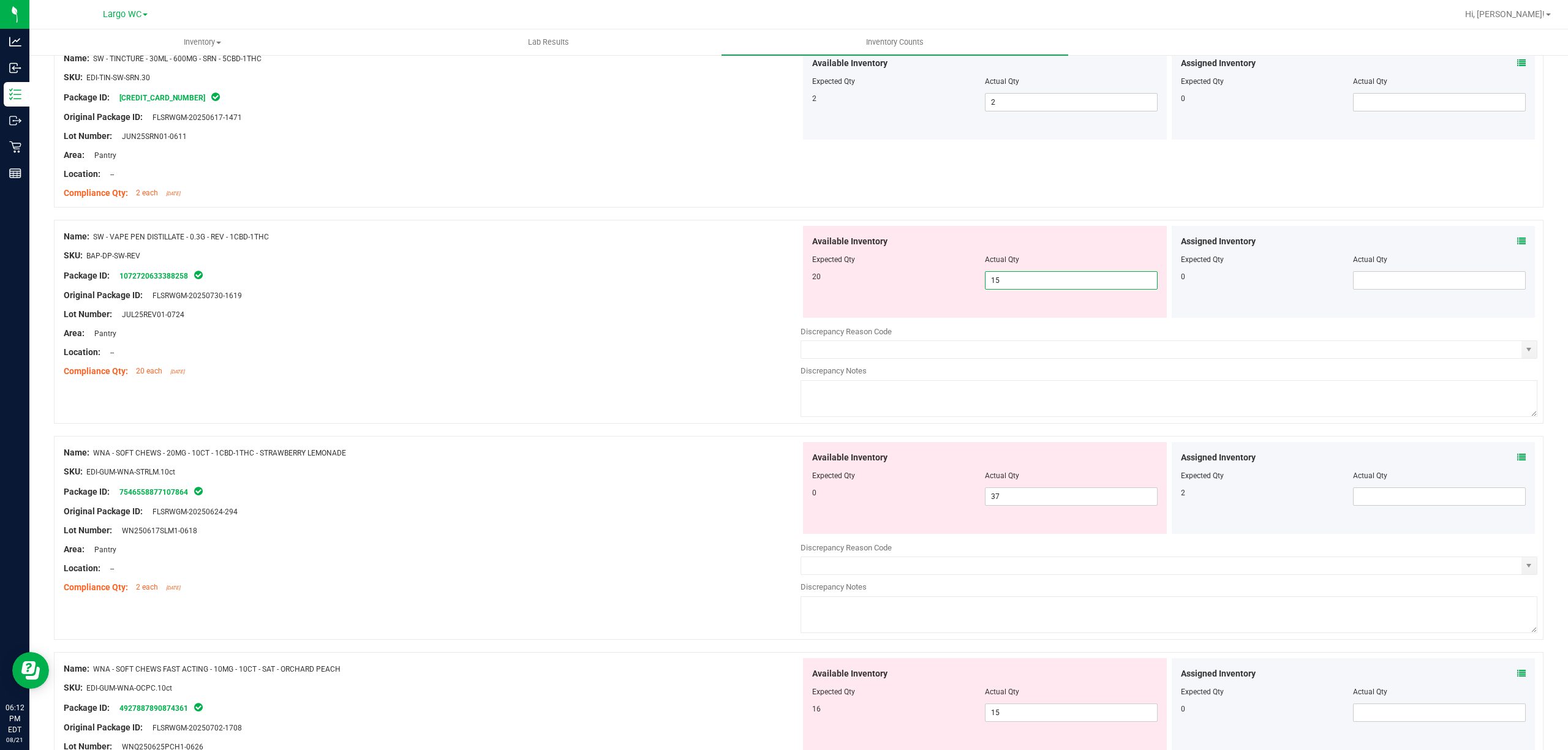
click at [1033, 290] on span "15 15" at bounding box center [1071, 280] width 173 height 18
click at [1033, 289] on input "15" at bounding box center [1071, 280] width 171 height 17
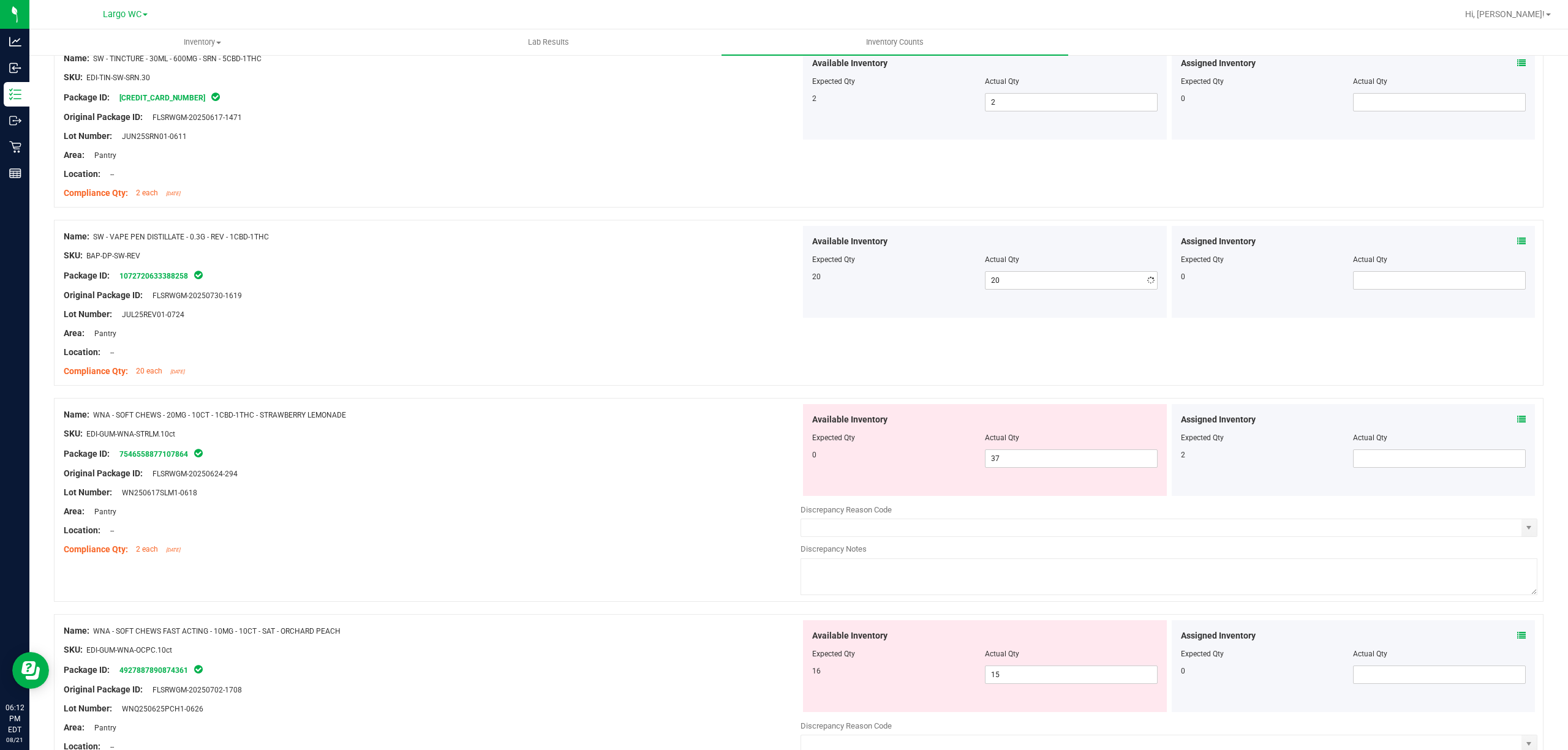
click at [693, 295] on div "Original Package ID: FLSRWGM-20250730-1619" at bounding box center [432, 296] width 737 height 13
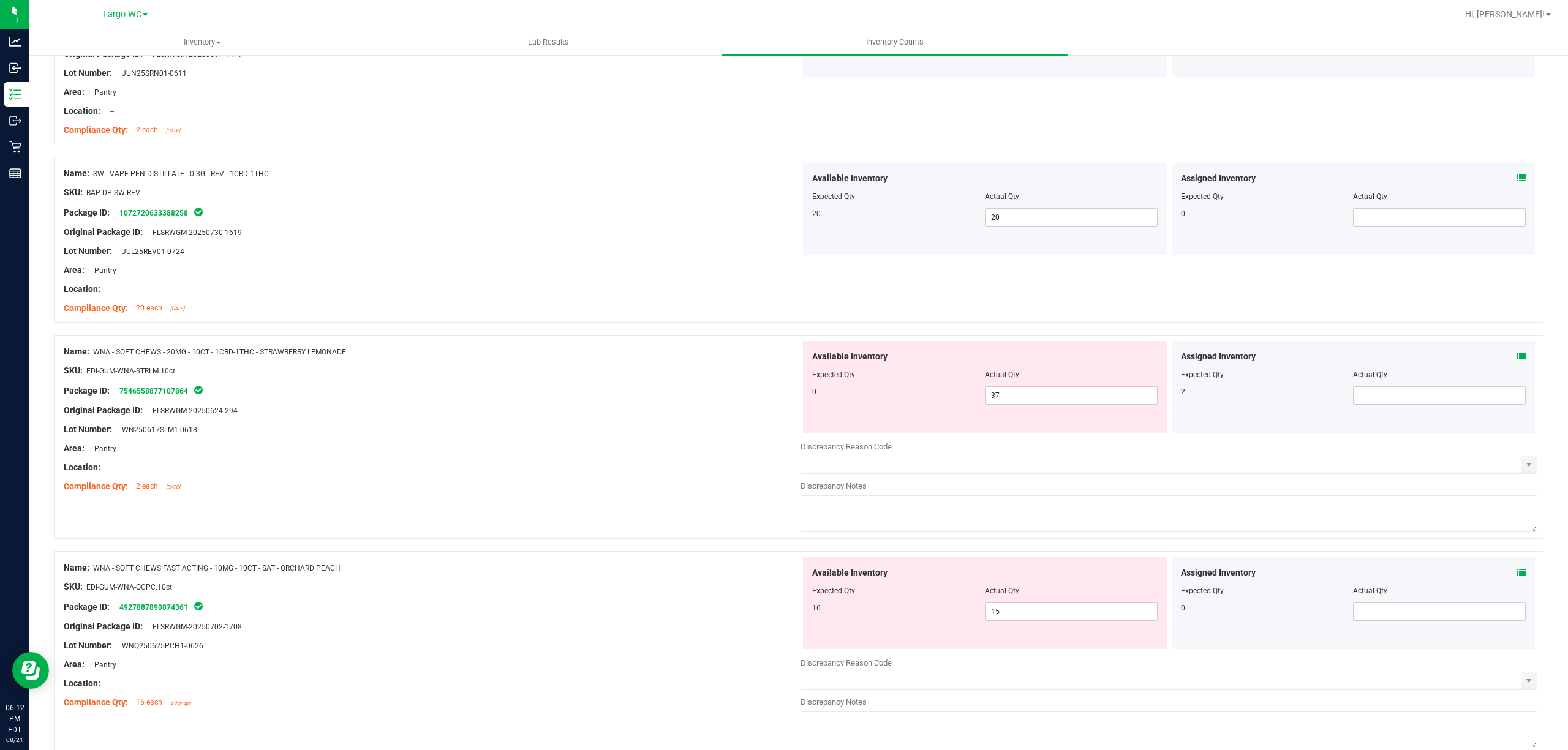
scroll to position [2660, 0]
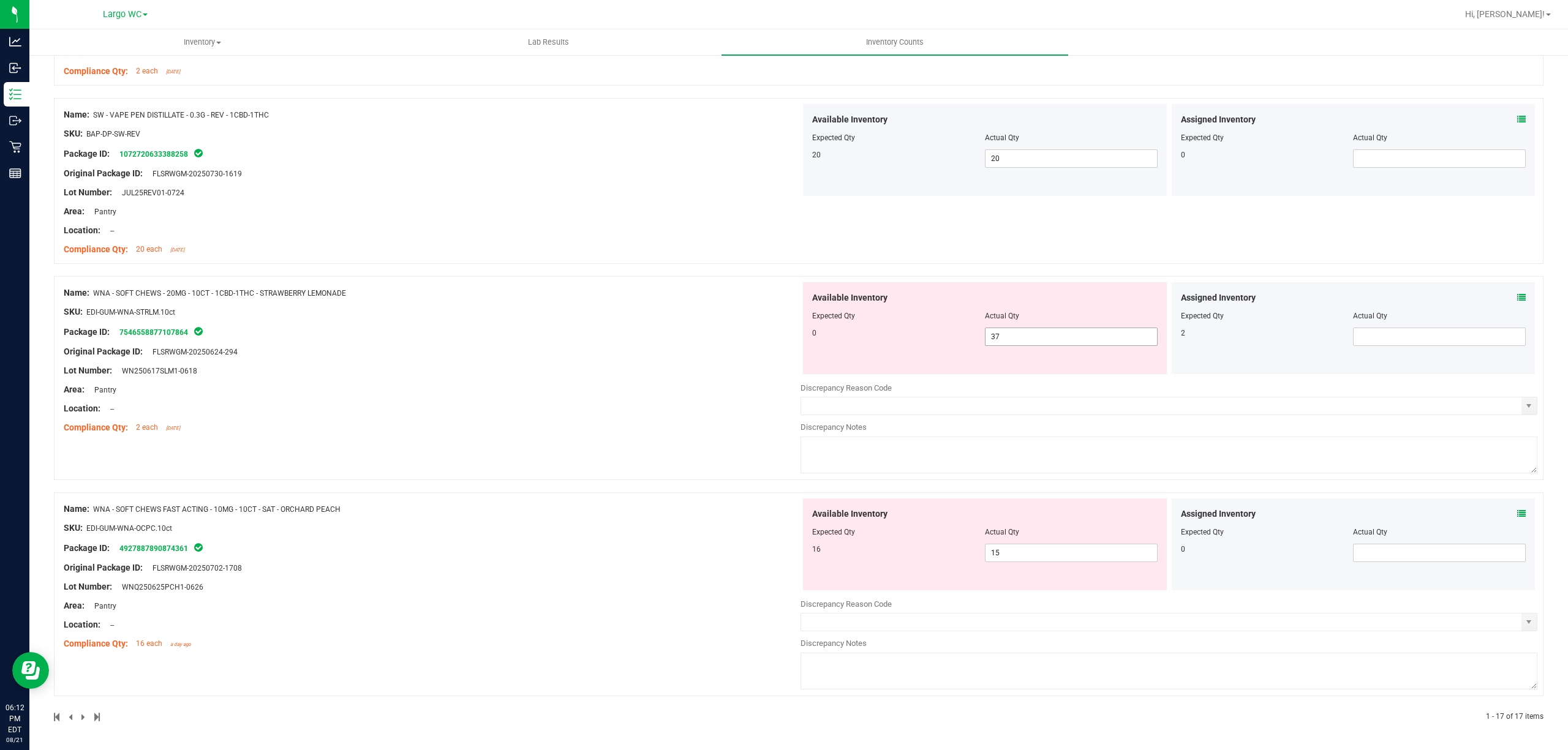
click at [1009, 331] on span "37 37" at bounding box center [1071, 336] width 173 height 18
click at [0, 0] on input "37" at bounding box center [0, 0] width 0 height 0
click at [608, 431] on div "Name: WNA - SOFT CHEWS - 20MG - 10CT - 1CBD-1THC - STRAWBERRY LEMONADE SKU: EDI…" at bounding box center [432, 360] width 737 height 156
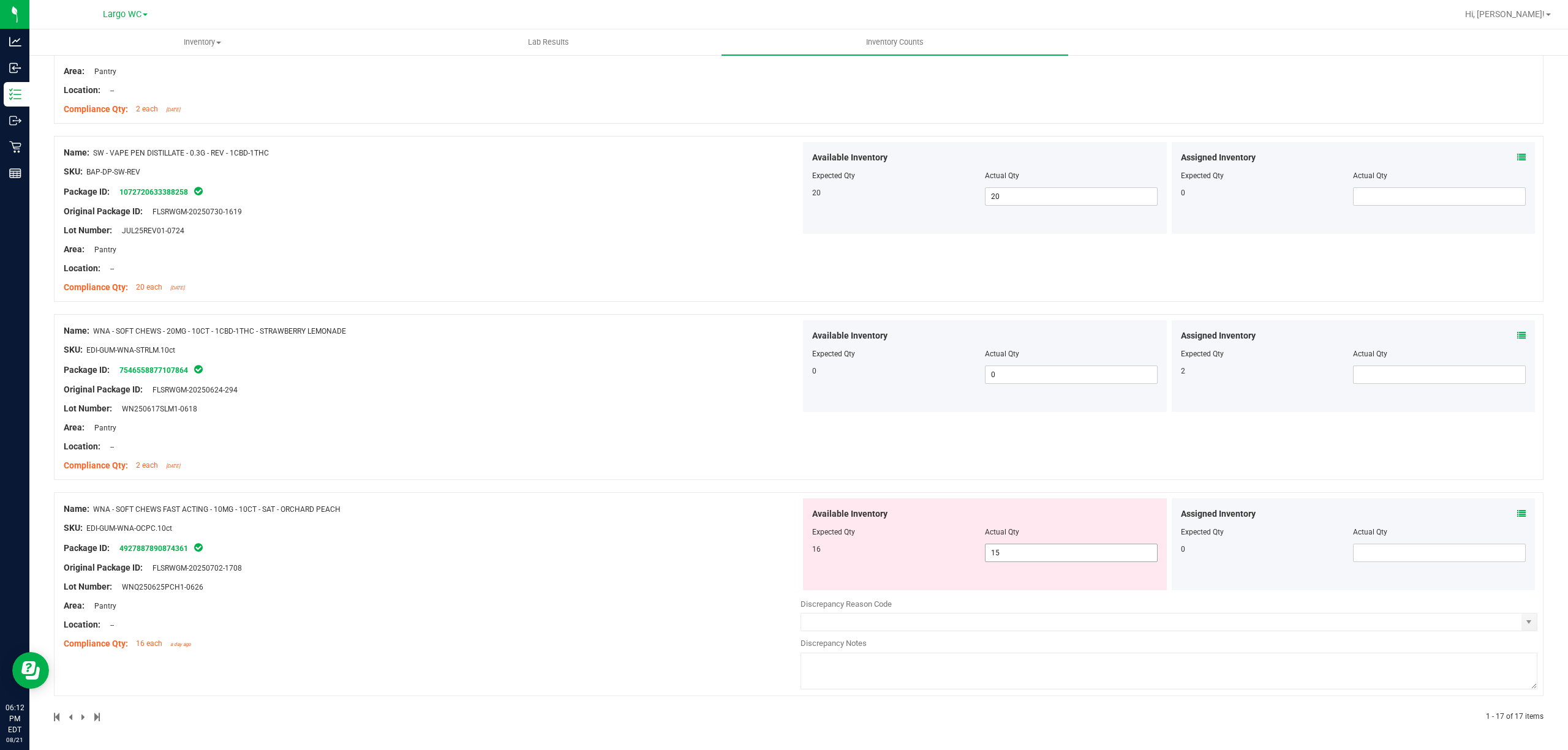
click at [1002, 545] on span "15 15" at bounding box center [1071, 553] width 173 height 18
click at [1002, 545] on input "15" at bounding box center [1071, 553] width 171 height 17
drag, startPoint x: 749, startPoint y: 456, endPoint x: 833, endPoint y: 466, distance: 84.6
click at [749, 456] on div at bounding box center [432, 456] width 737 height 6
click at [1517, 512] on icon at bounding box center [1521, 514] width 9 height 9
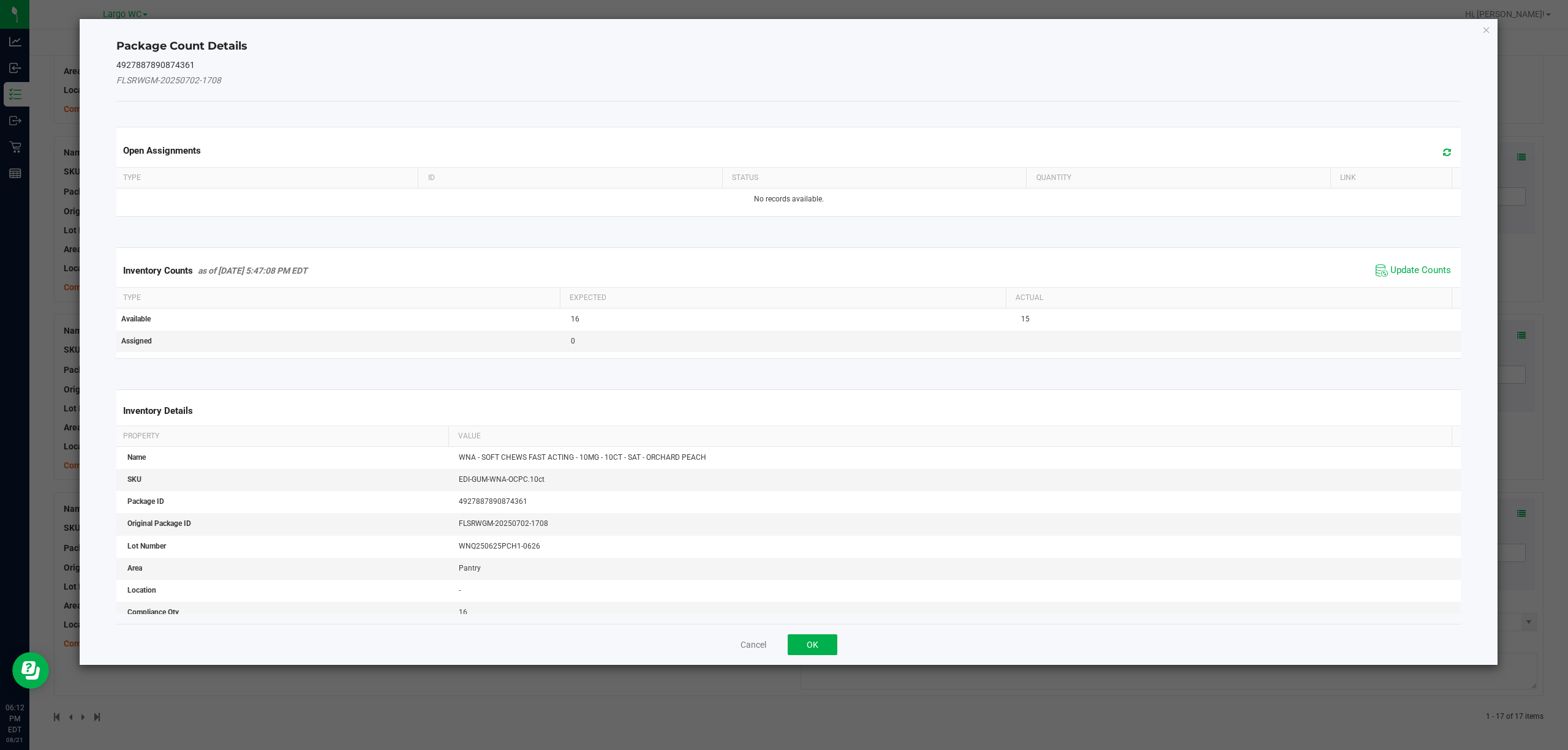
click at [1397, 278] on span "Update Counts" at bounding box center [1413, 270] width 82 height 18
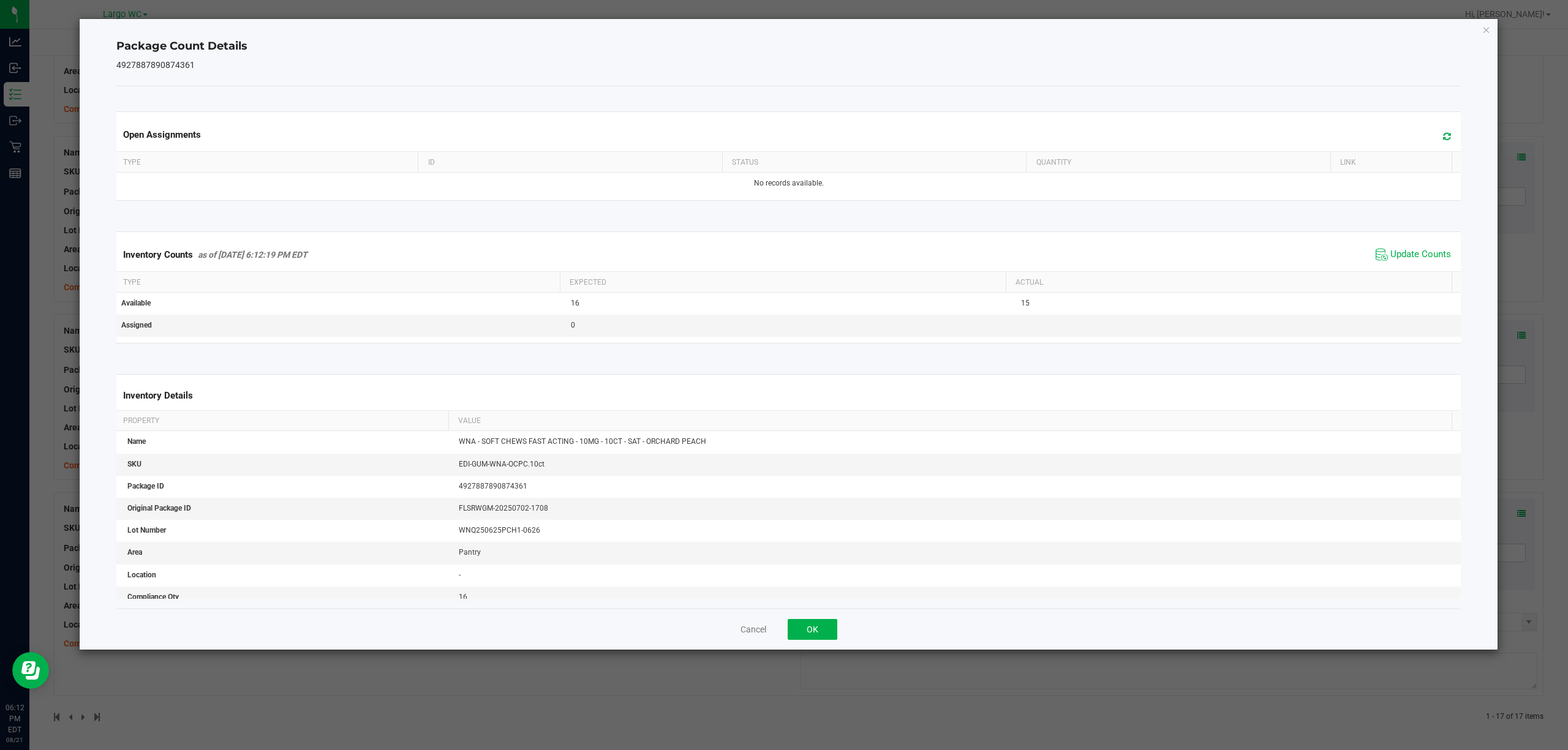
click at [1488, 28] on icon "Close" at bounding box center [1486, 29] width 9 height 15
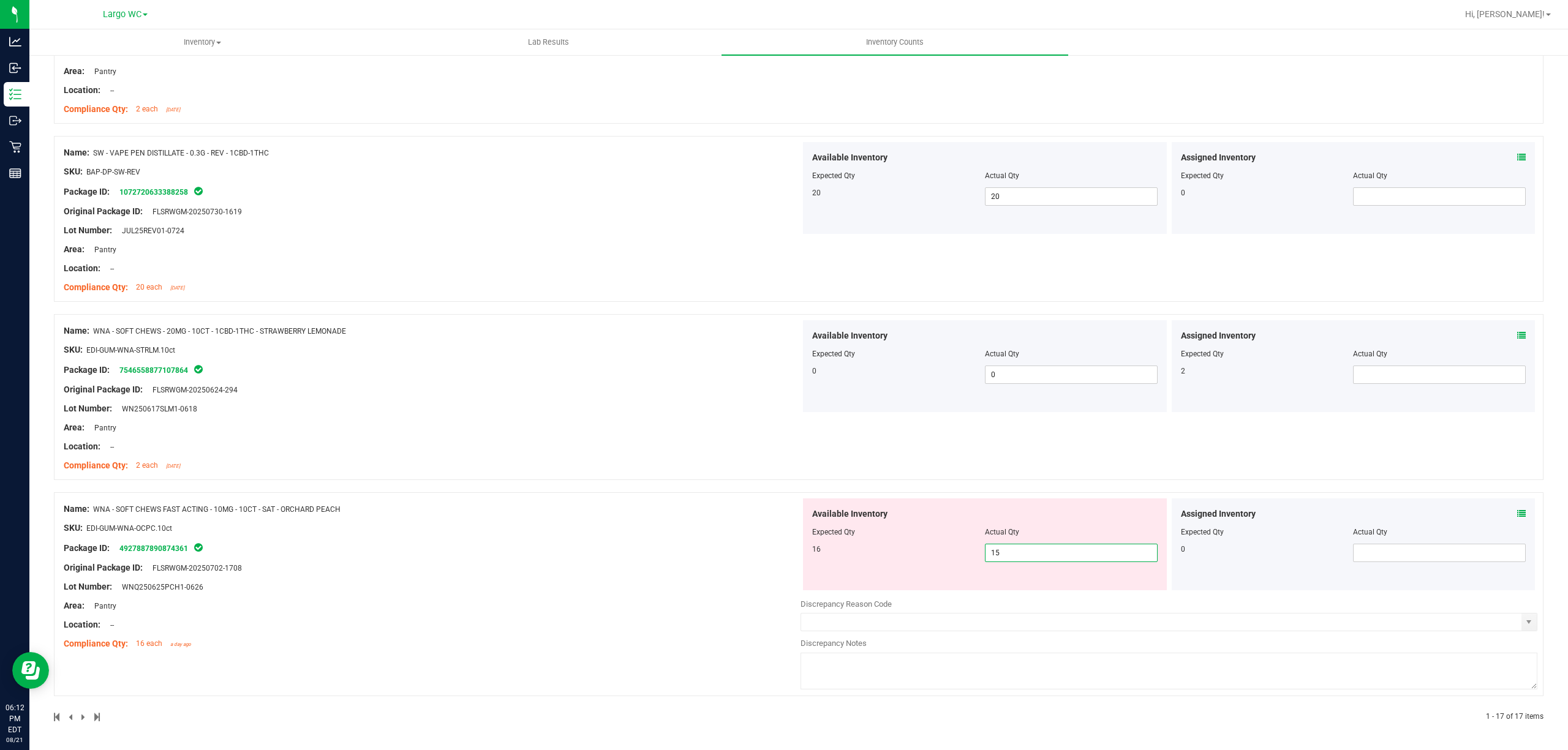
click at [1031, 547] on span "15 15" at bounding box center [1071, 553] width 173 height 18
click at [1031, 547] on input "15" at bounding box center [1071, 553] width 171 height 17
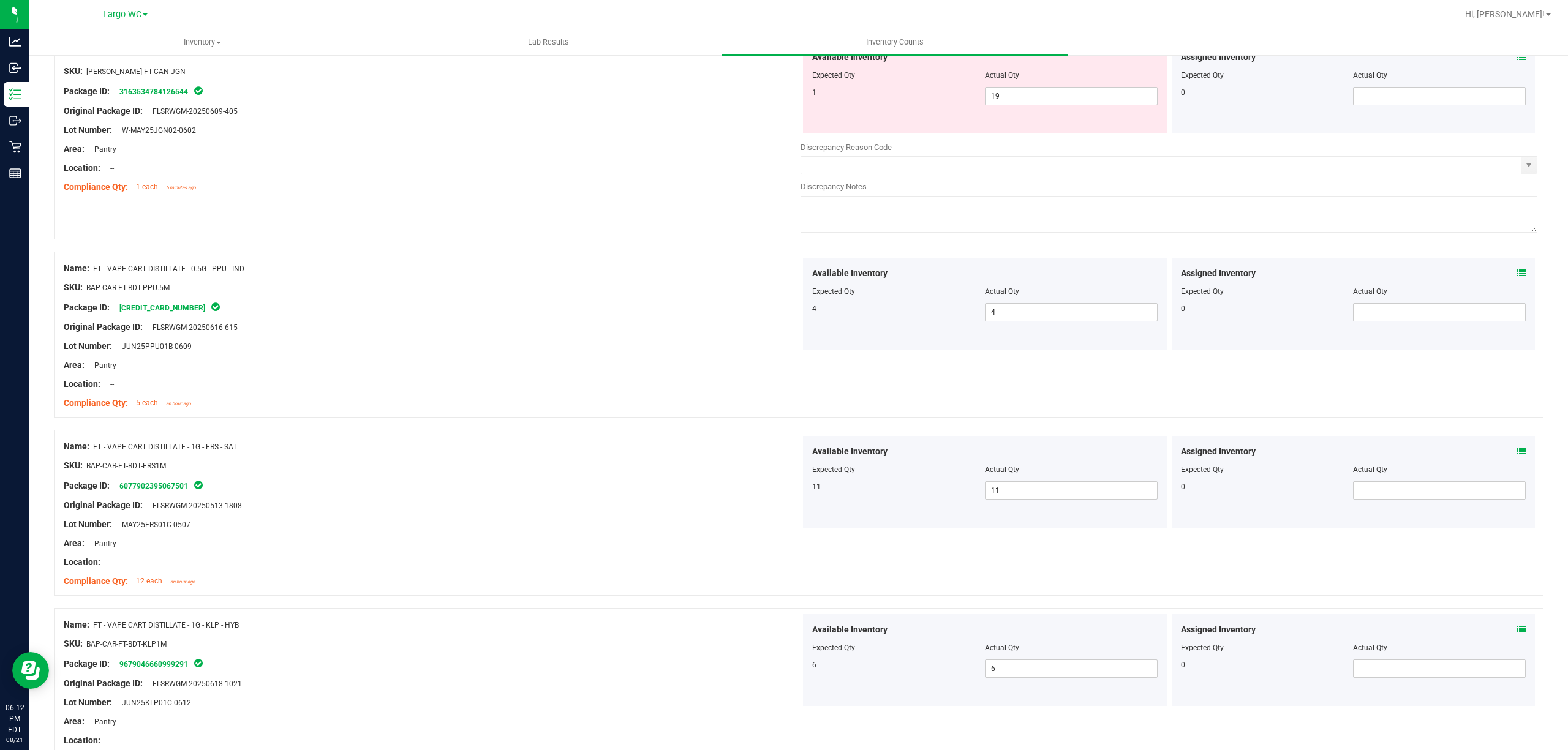
scroll to position [0, 0]
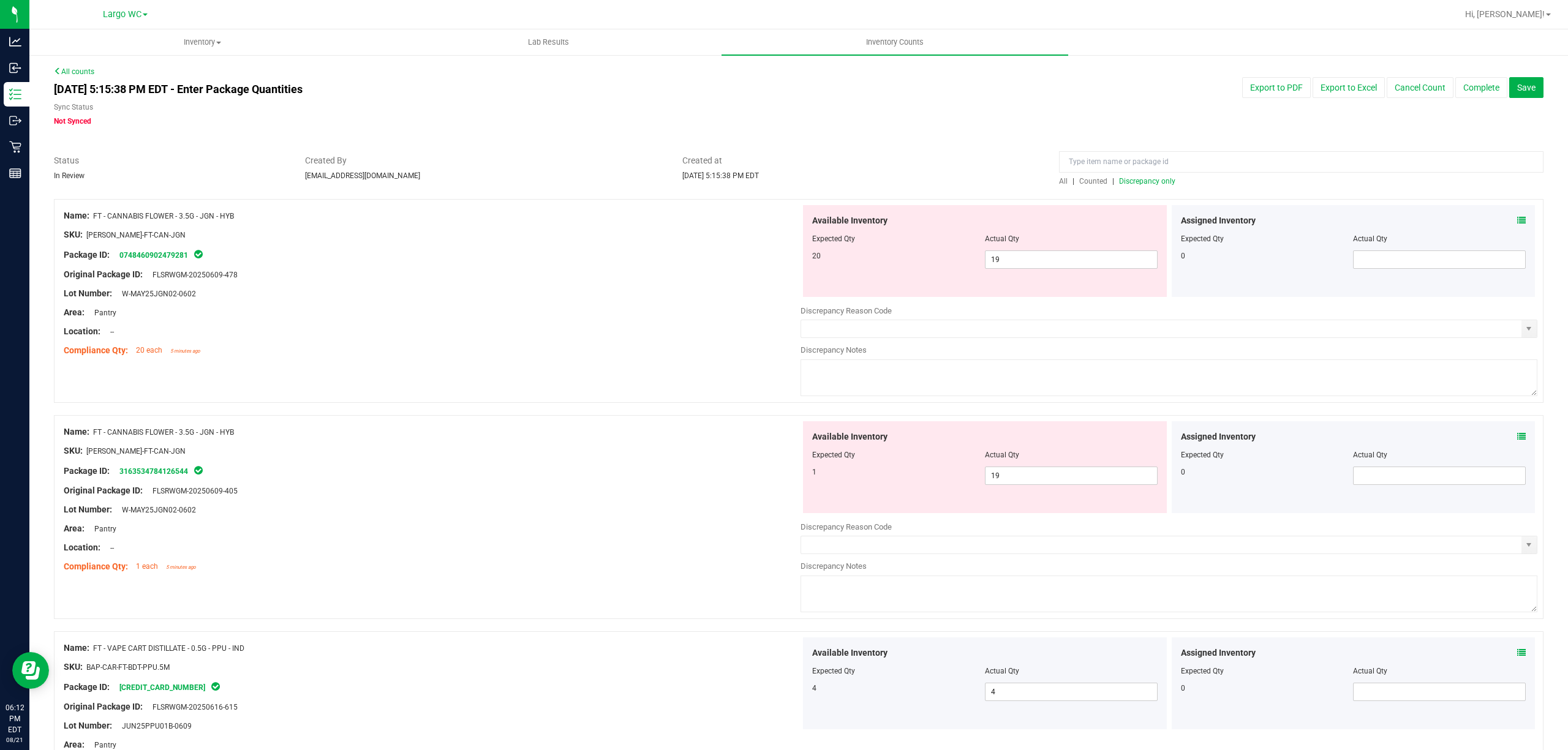
click at [1154, 177] on span "Discrepancy only" at bounding box center [1146, 181] width 56 height 9
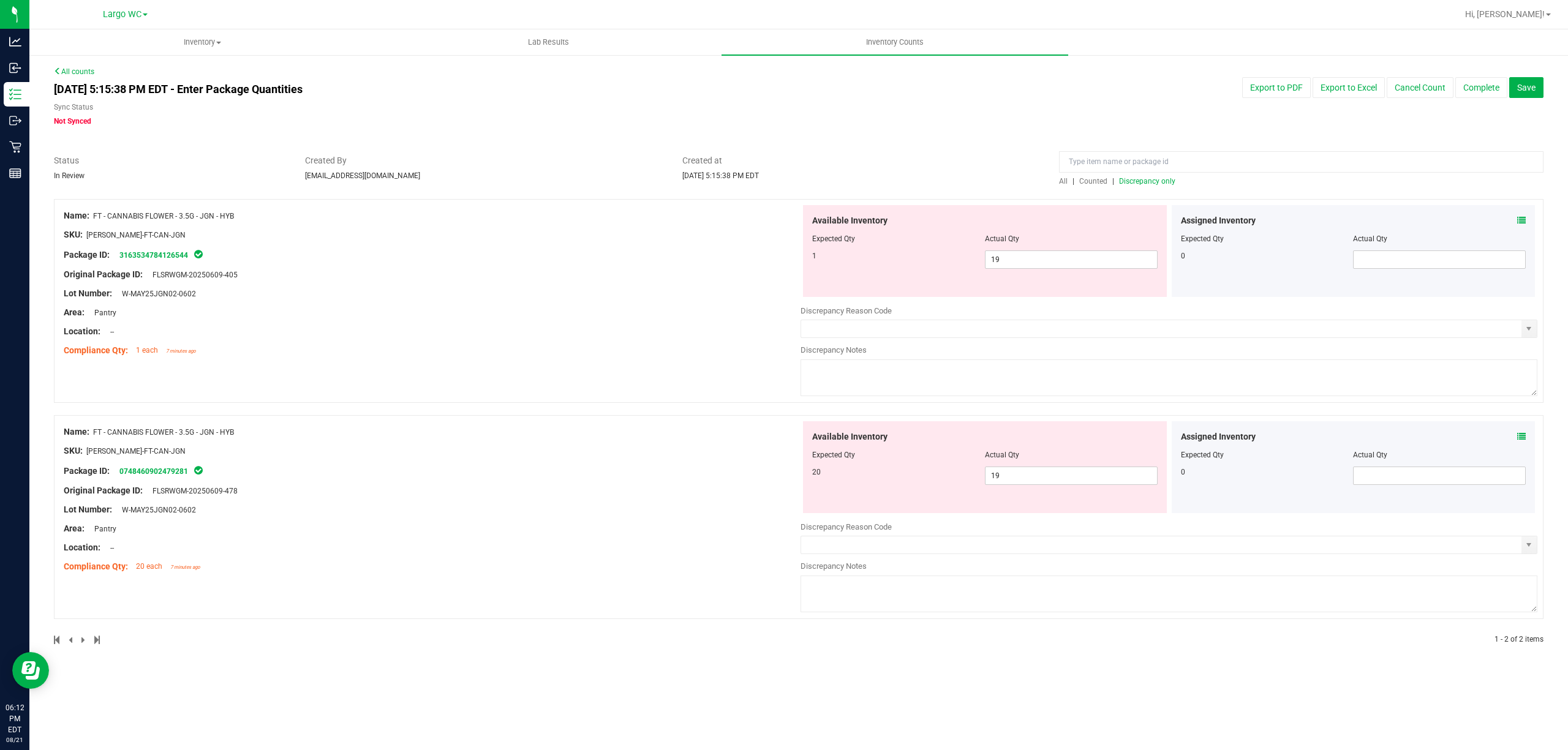
click at [1517, 218] on icon at bounding box center [1521, 221] width 9 height 9
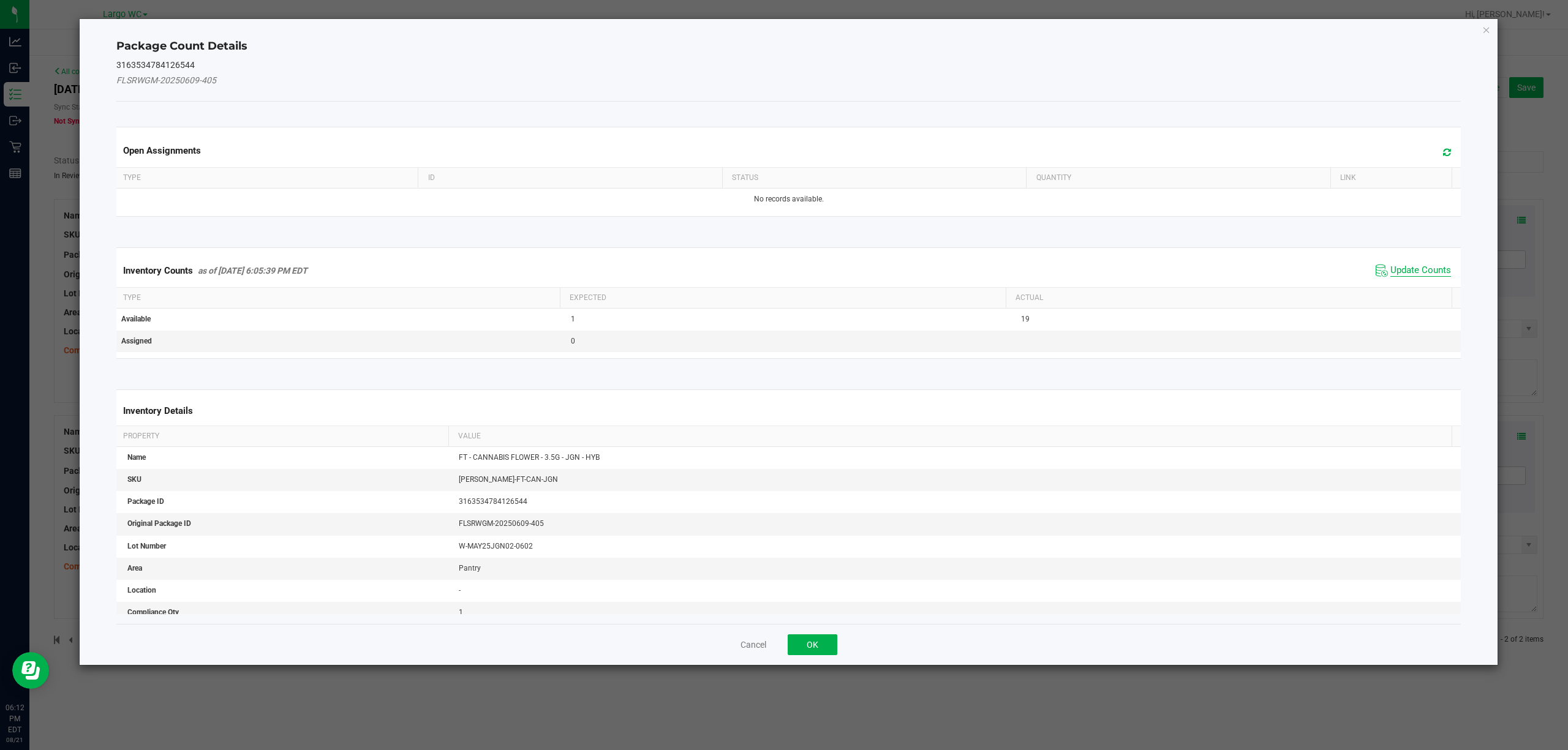
click at [1397, 271] on span "Update Counts" at bounding box center [1420, 270] width 60 height 12
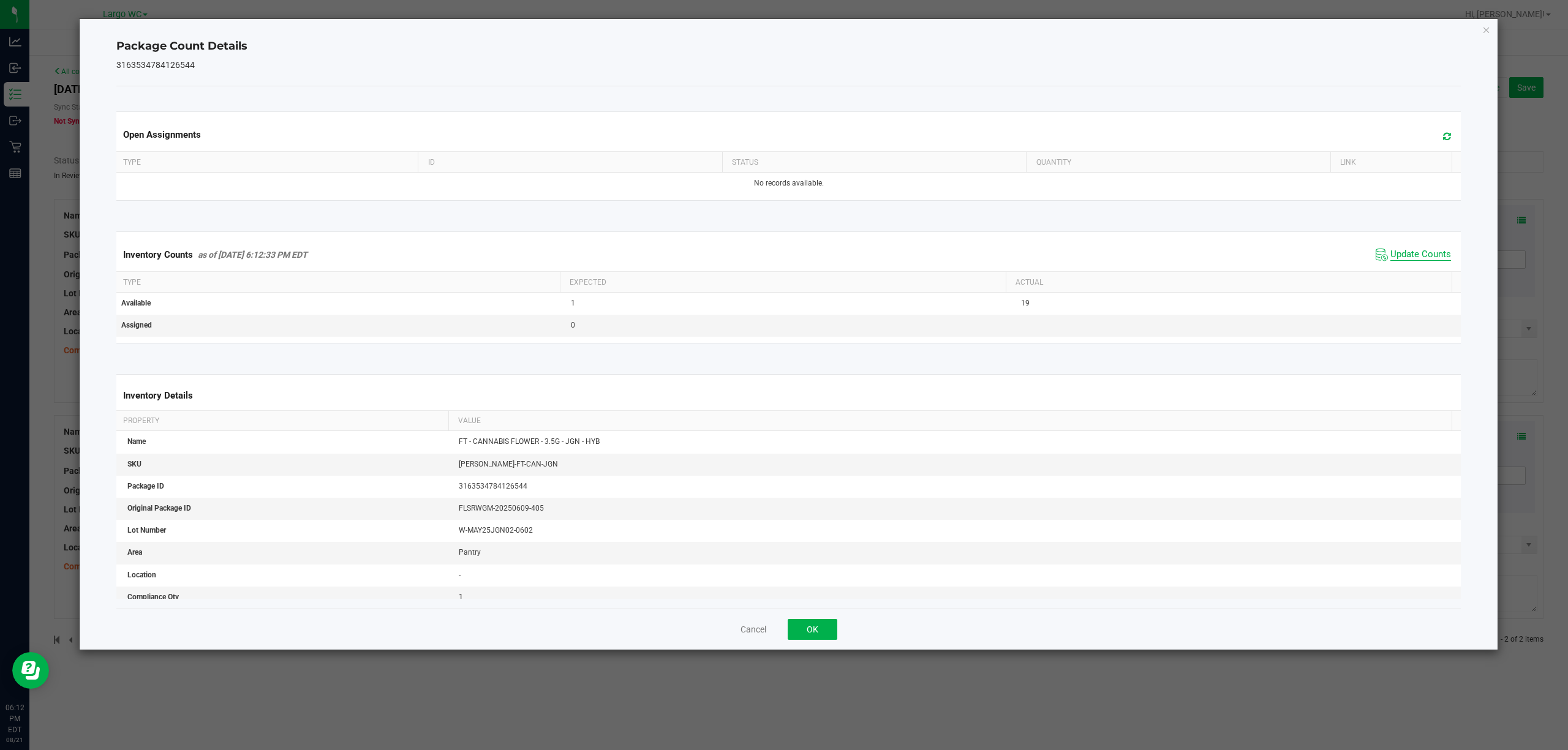
click at [1403, 250] on span "Update Counts" at bounding box center [1420, 254] width 60 height 12
click at [1483, 28] on icon "Close" at bounding box center [1486, 29] width 9 height 15
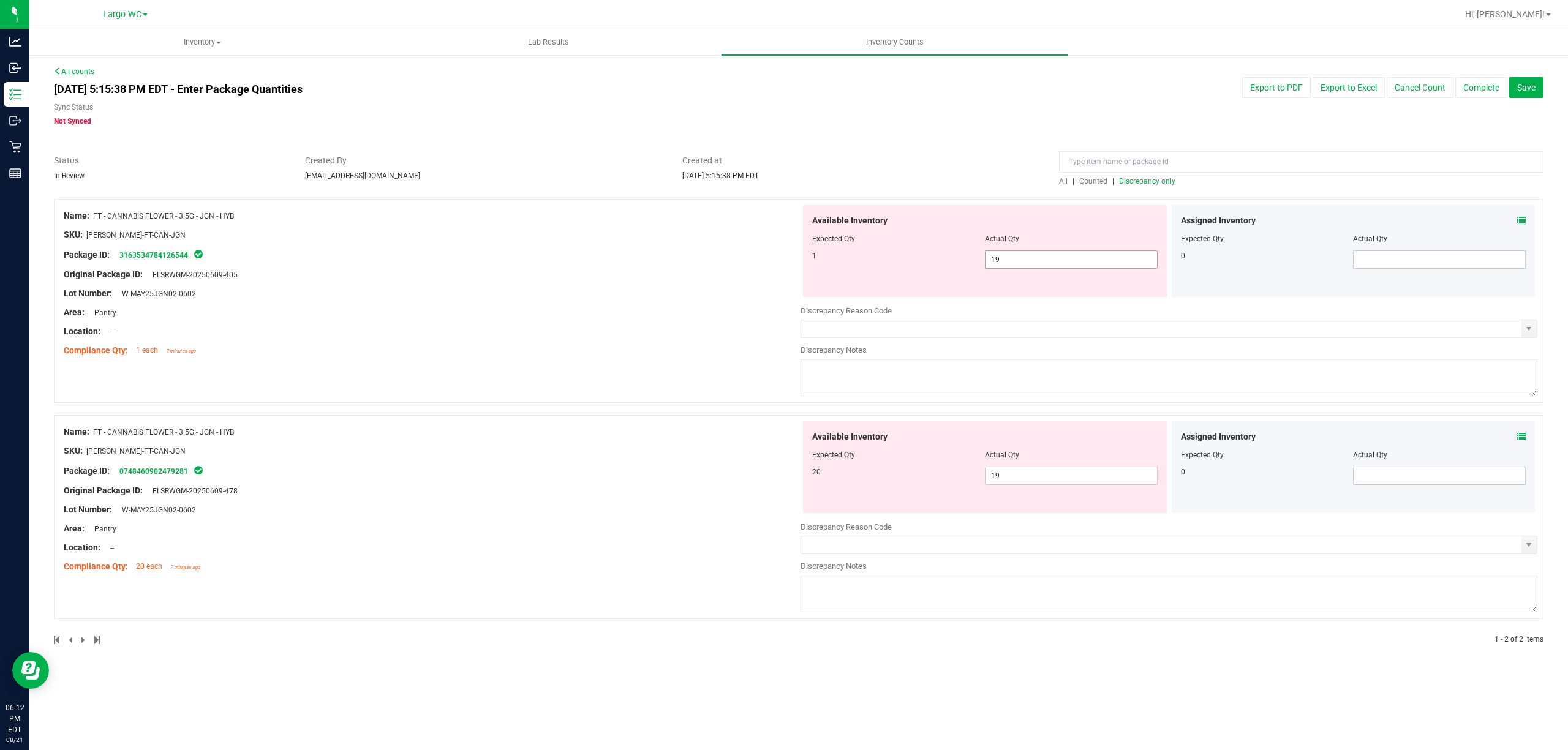
click at [1037, 258] on span "19 19" at bounding box center [1071, 259] width 173 height 18
click at [1037, 258] on input "19" at bounding box center [1071, 260] width 171 height 17
click at [1522, 439] on icon at bounding box center [1521, 437] width 9 height 9
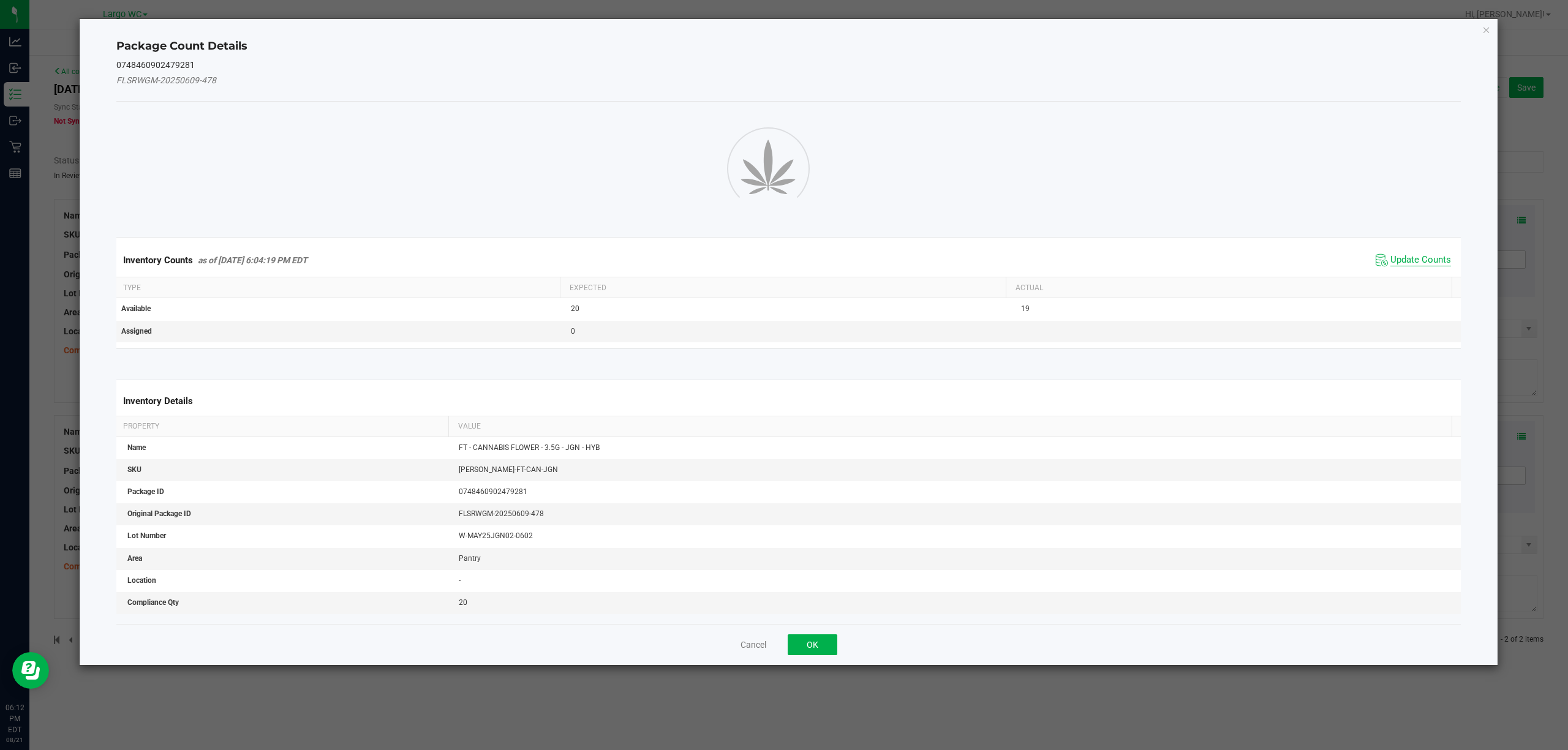
click at [1416, 257] on span "Update Counts" at bounding box center [1420, 260] width 60 height 12
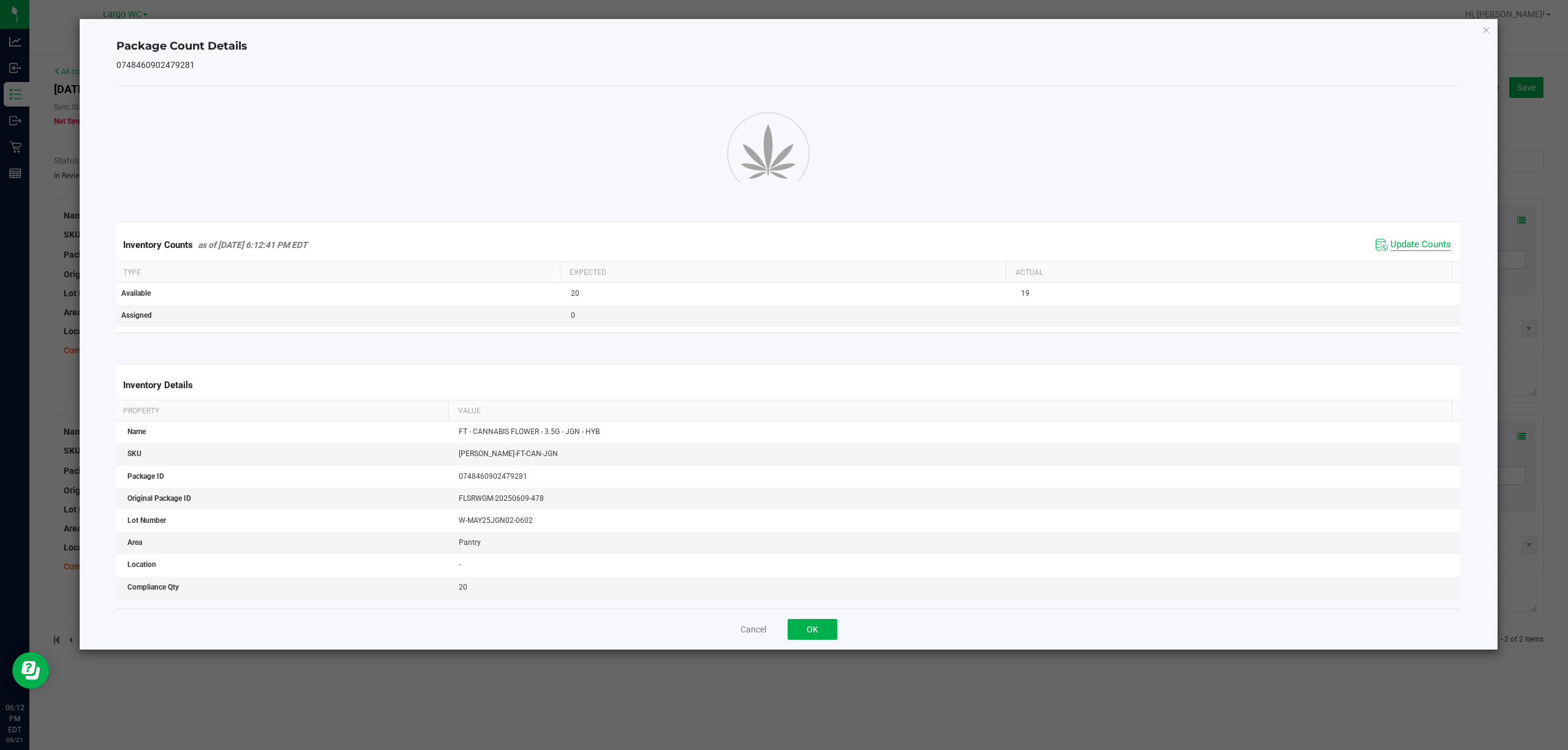
click at [1411, 250] on span "Update Counts" at bounding box center [1420, 245] width 60 height 12
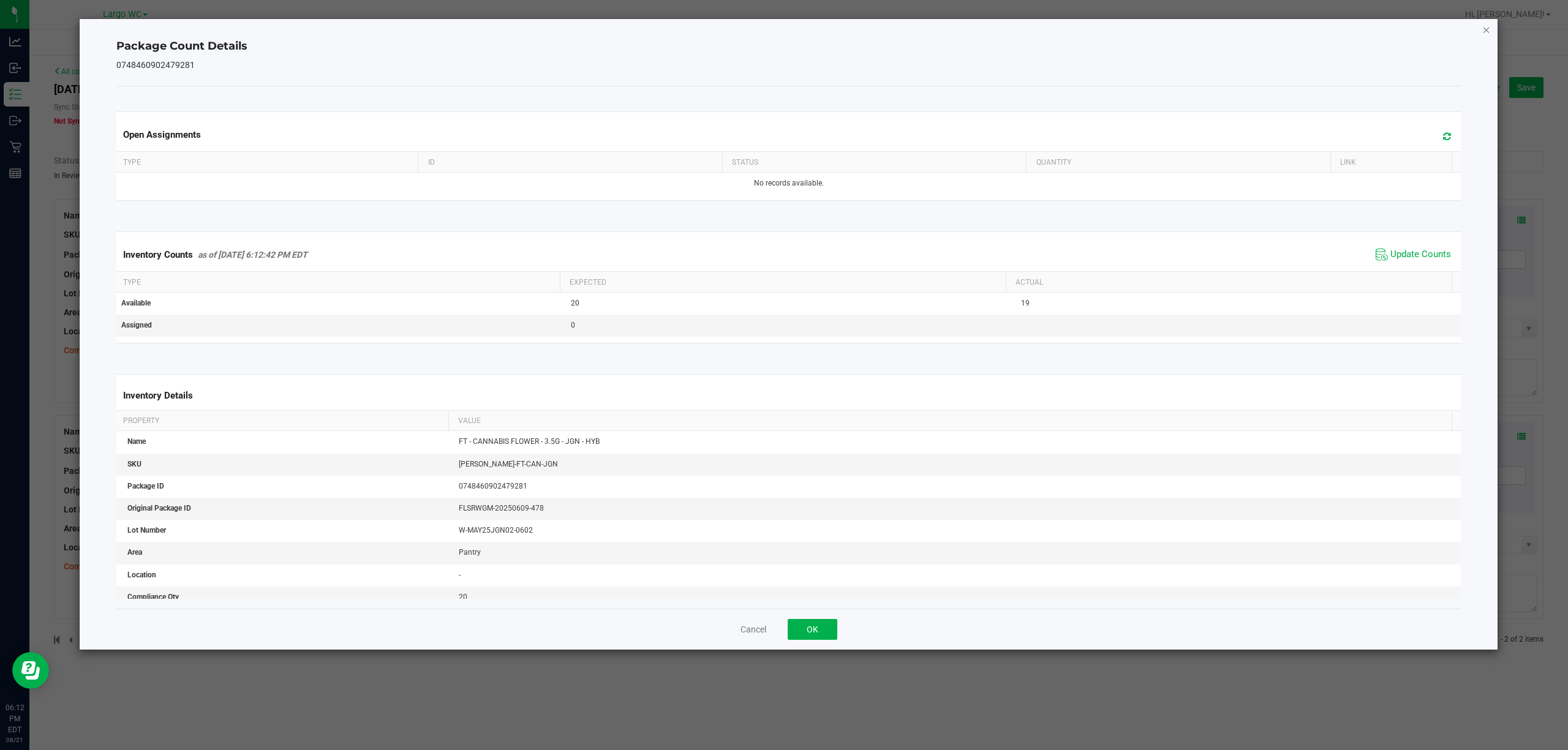
click at [1482, 30] on icon "Close" at bounding box center [1486, 29] width 9 height 15
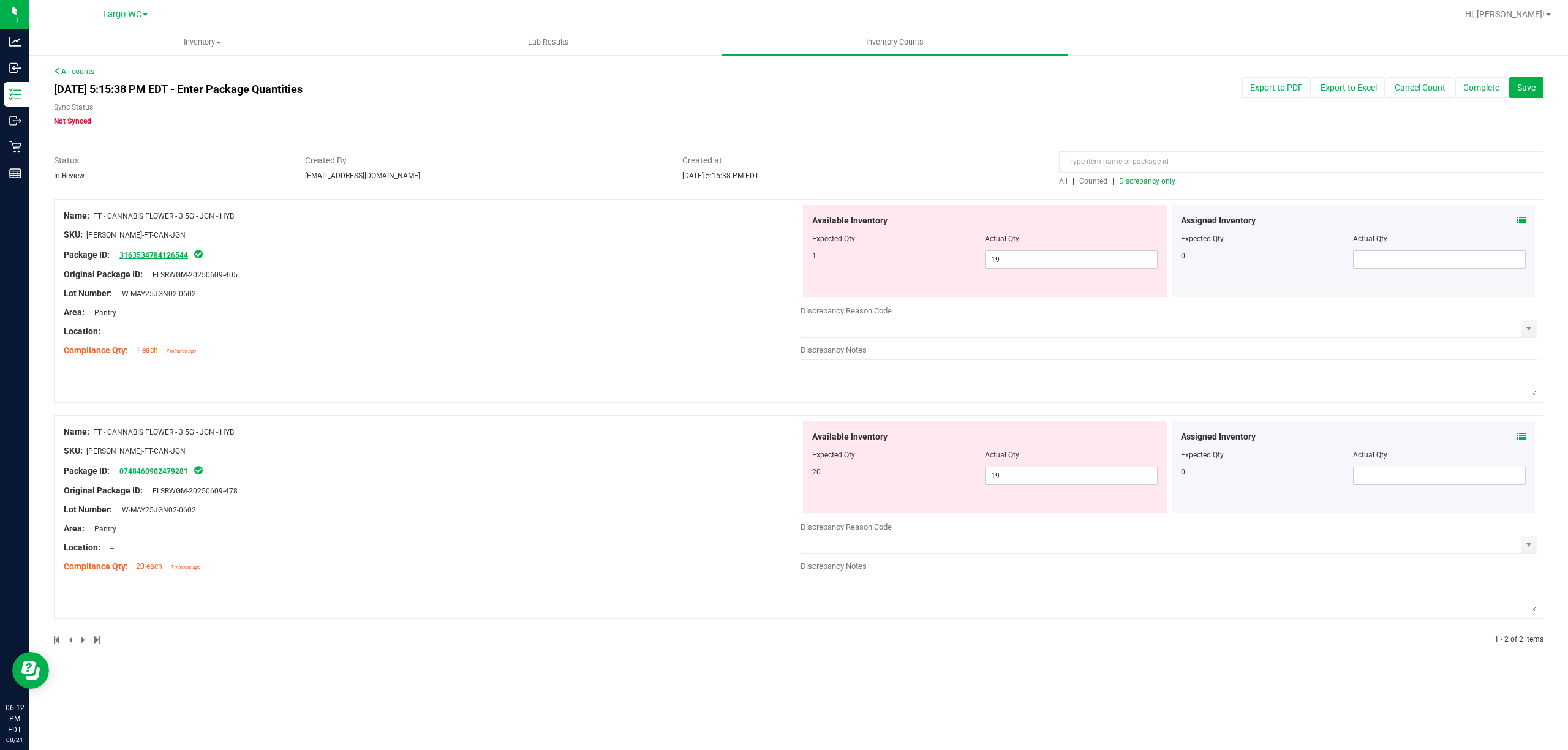
click at [149, 251] on link "3163534784126544" at bounding box center [154, 256] width 68 height 9
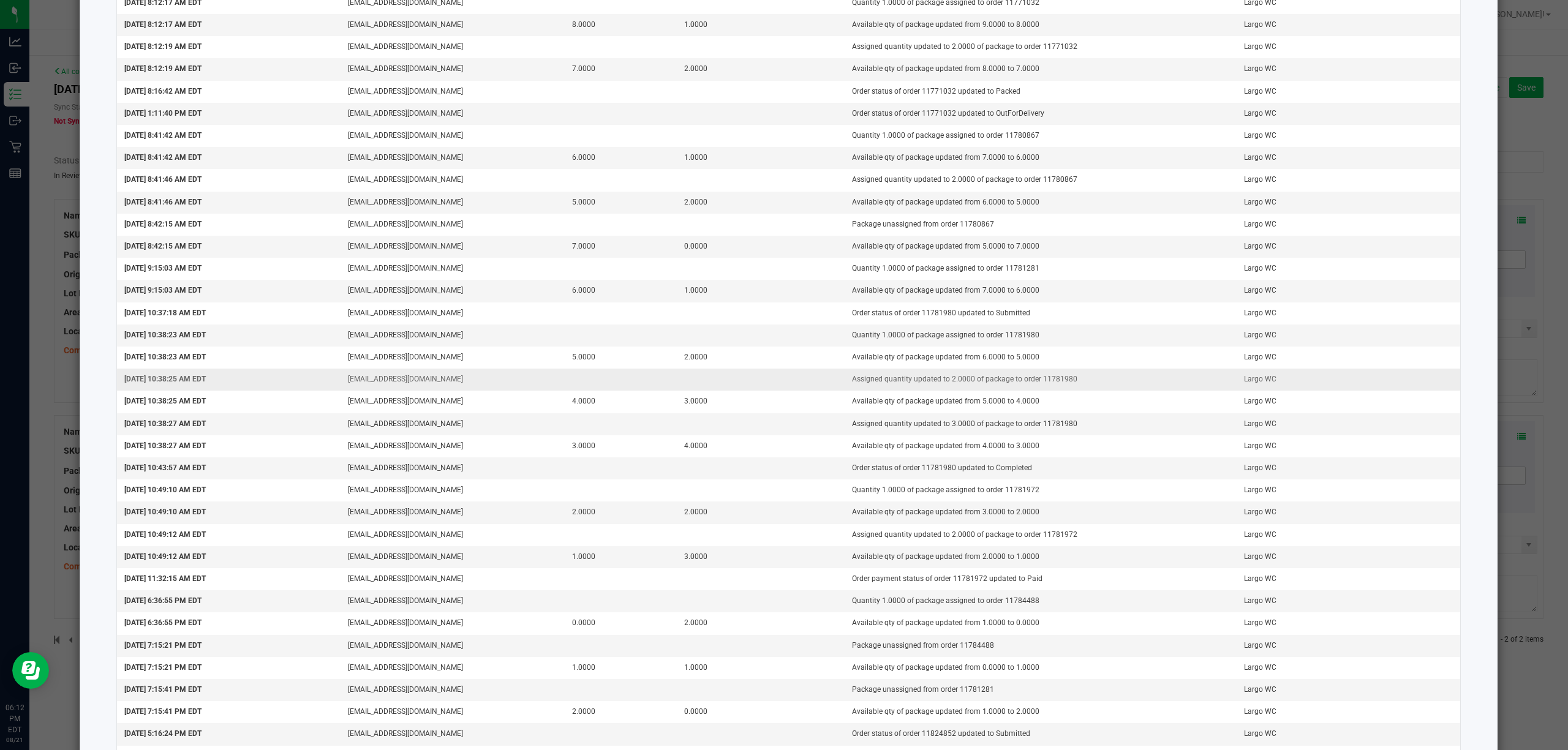
scroll to position [1322, 0]
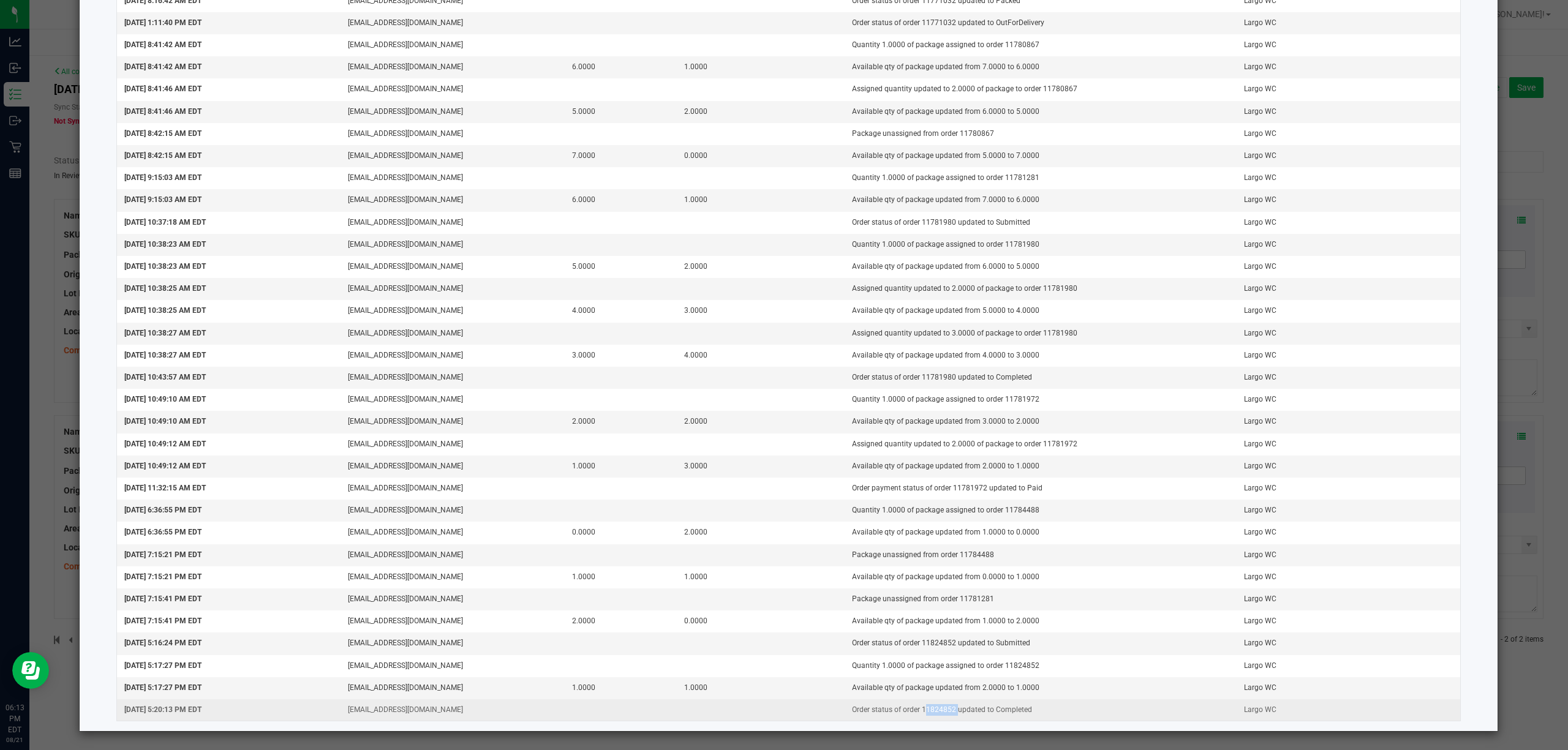
drag, startPoint x: 907, startPoint y: 708, endPoint x: 941, endPoint y: 706, distance: 34.1
click at [941, 706] on td "Order status of order 11824852 updated to Completed" at bounding box center [1041, 709] width 392 height 21
copy td "11824852"
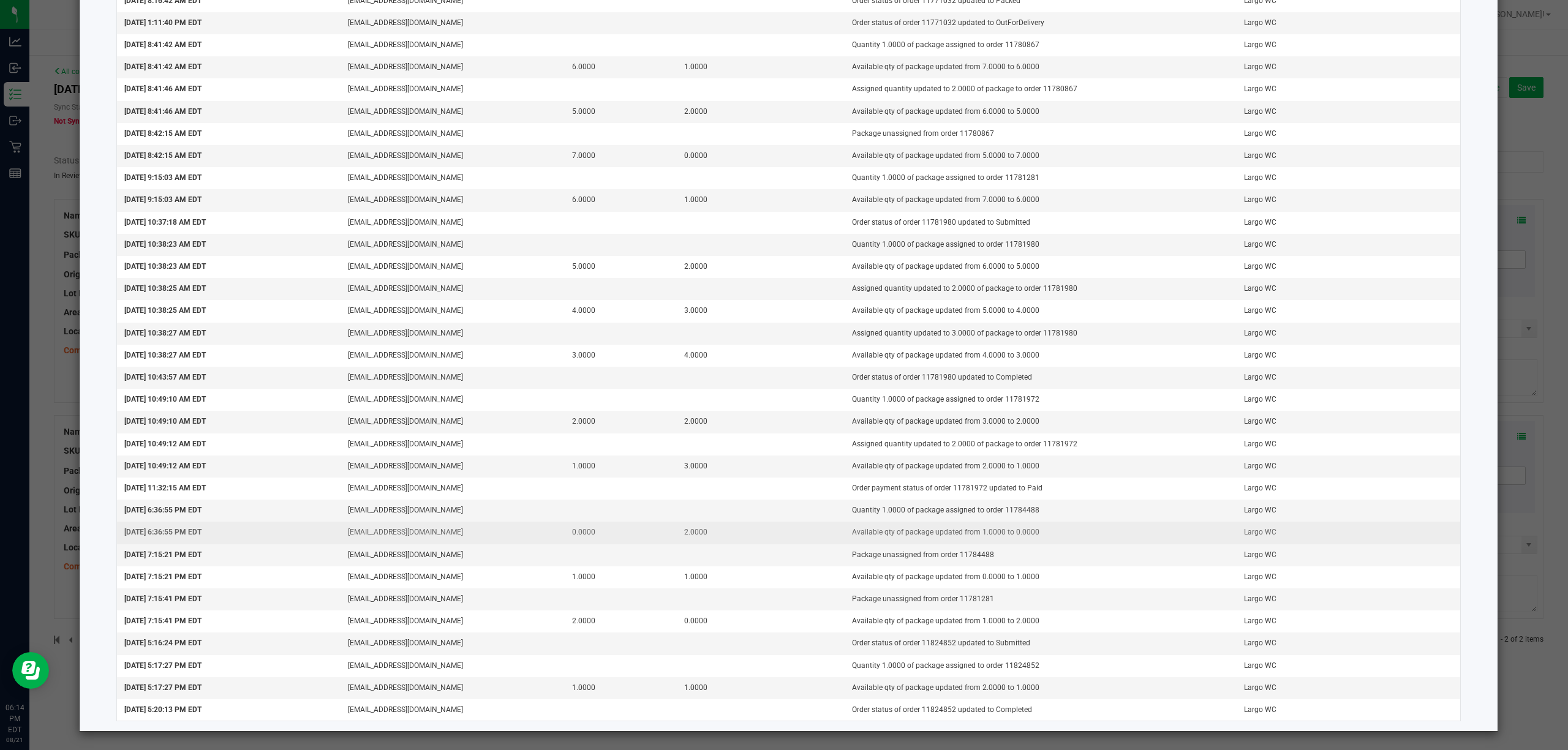
click at [813, 539] on td "2.0000" at bounding box center [760, 532] width 168 height 22
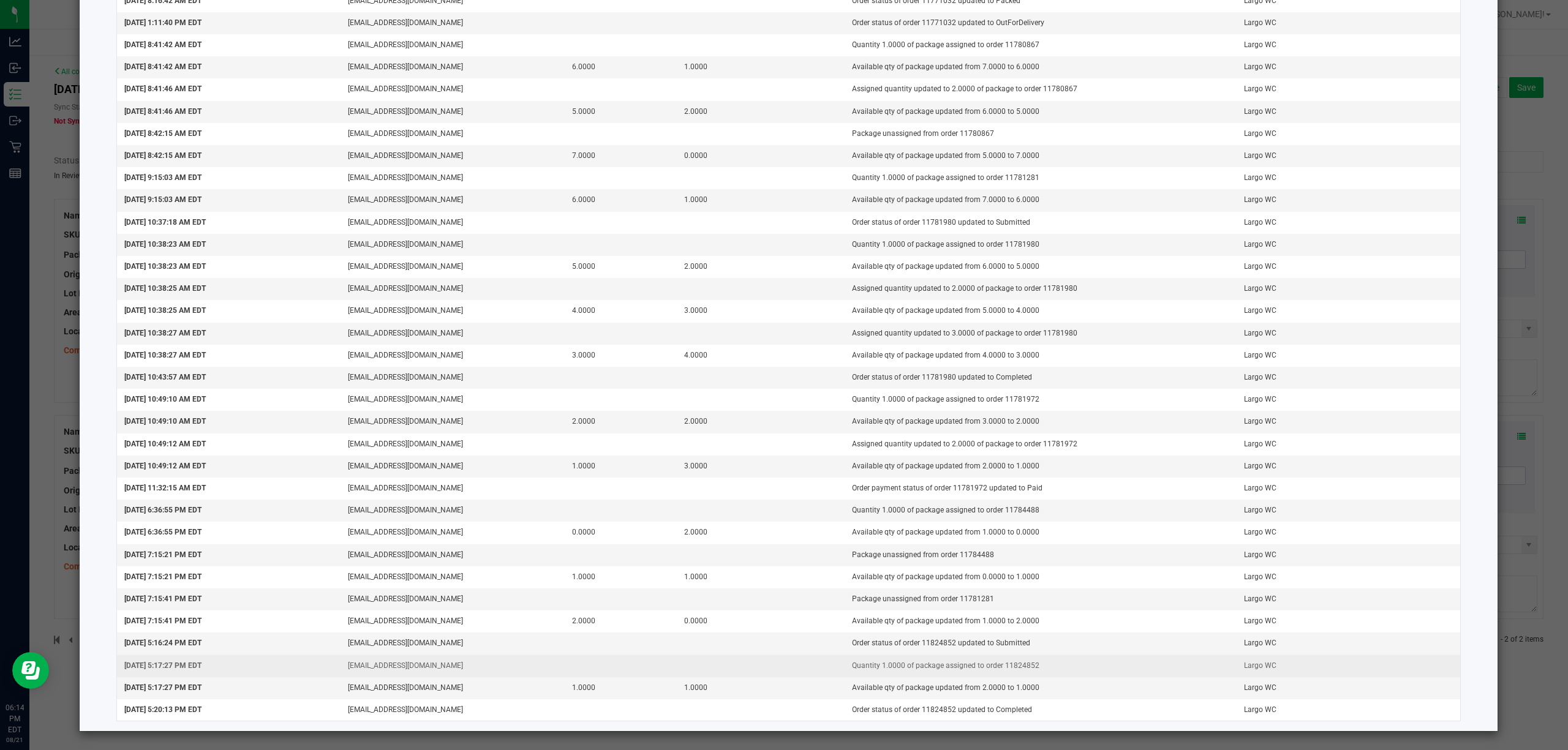
drag, startPoint x: 1026, startPoint y: 661, endPoint x: 990, endPoint y: 663, distance: 36.1
click at [990, 663] on td "Quantity 1.0000 of package assigned to order 11824852" at bounding box center [1041, 666] width 392 height 22
click at [1006, 663] on td "Quantity 1.0000 of package assigned to order 11824852" at bounding box center [1041, 666] width 392 height 22
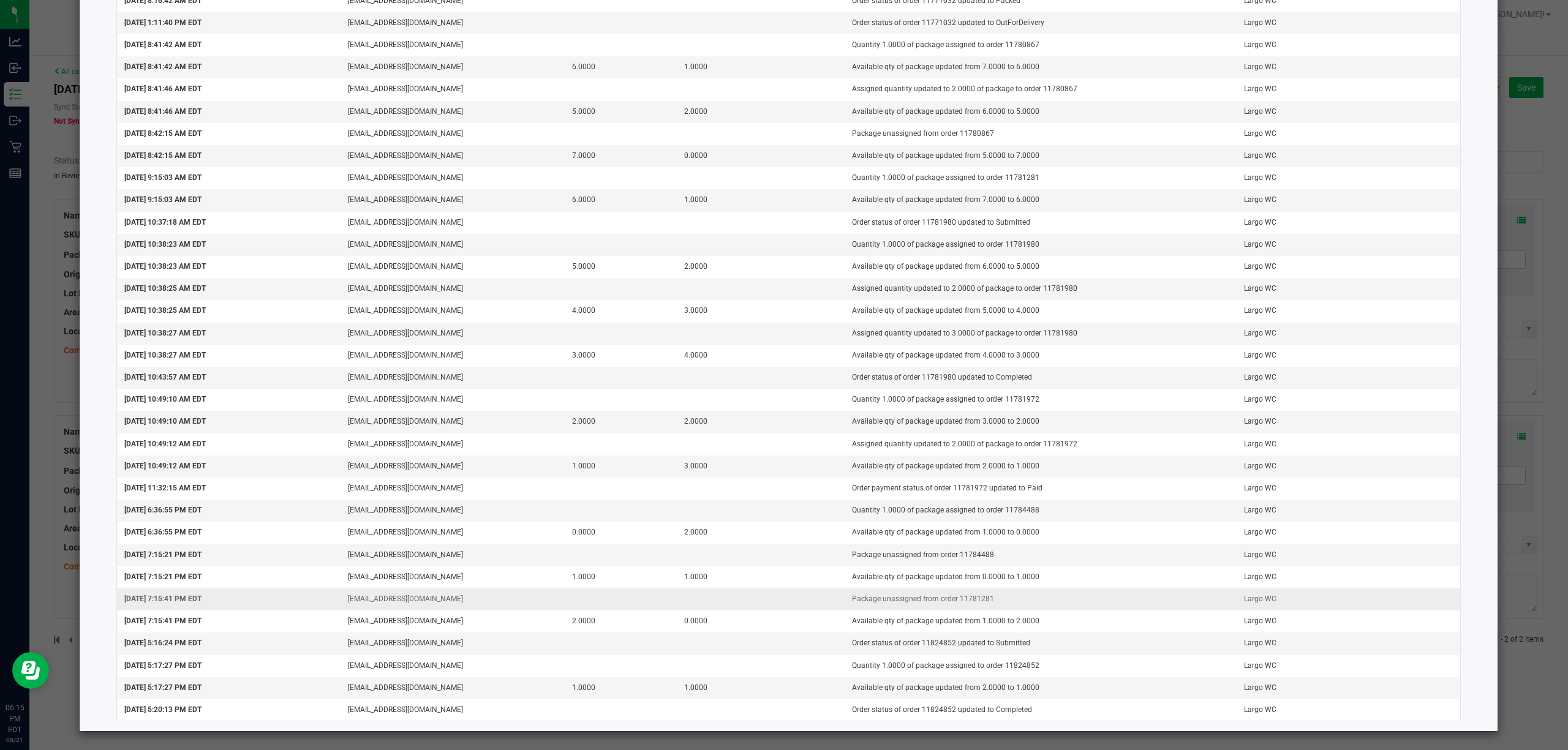
drag, startPoint x: 983, startPoint y: 595, endPoint x: 945, endPoint y: 593, distance: 38.1
click at [945, 593] on td "Package unassigned from order 11781281" at bounding box center [1041, 599] width 392 height 22
copy td "11781281"
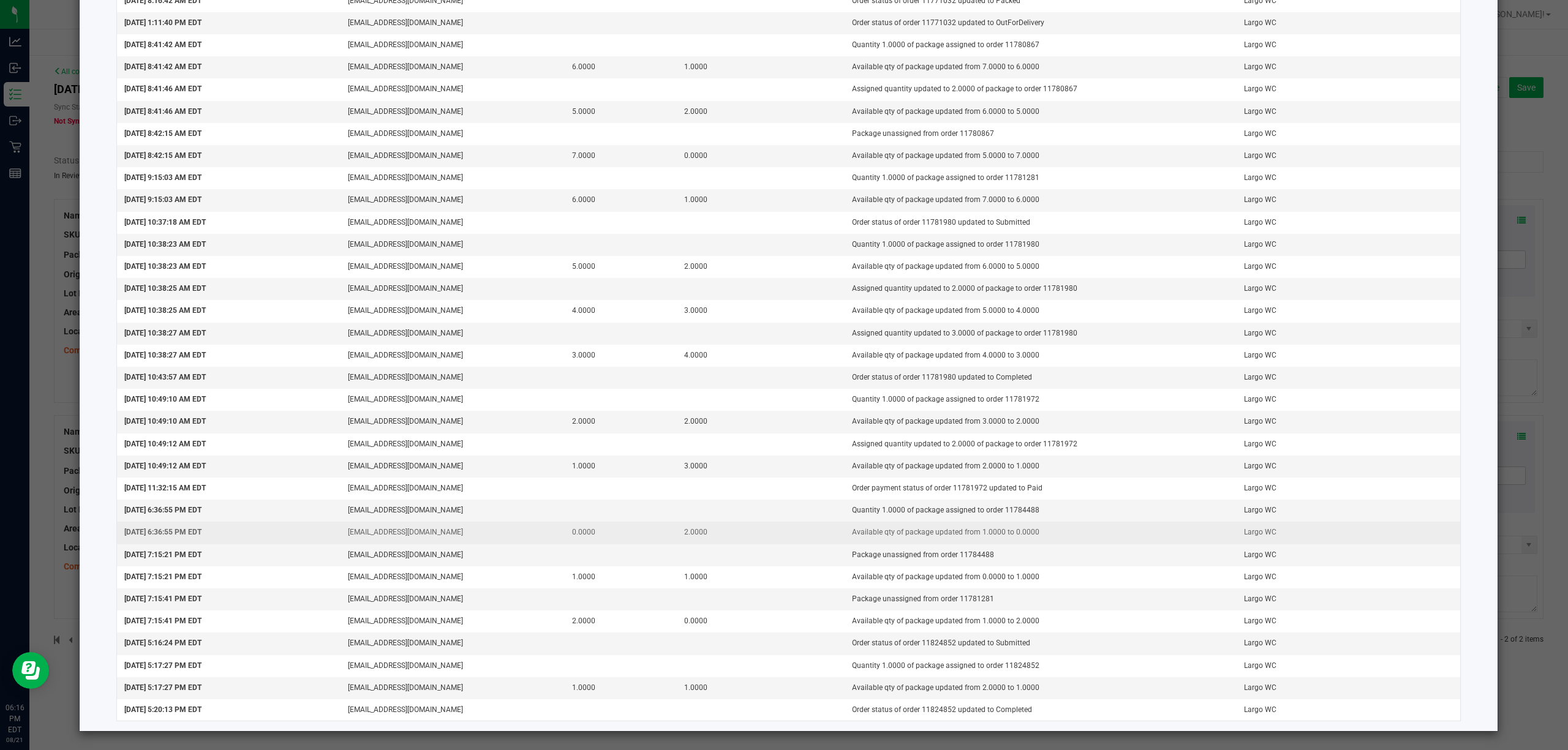
click at [999, 527] on td "Available qty of package updated from 1.0000 to 0.0000" at bounding box center [1041, 532] width 392 height 22
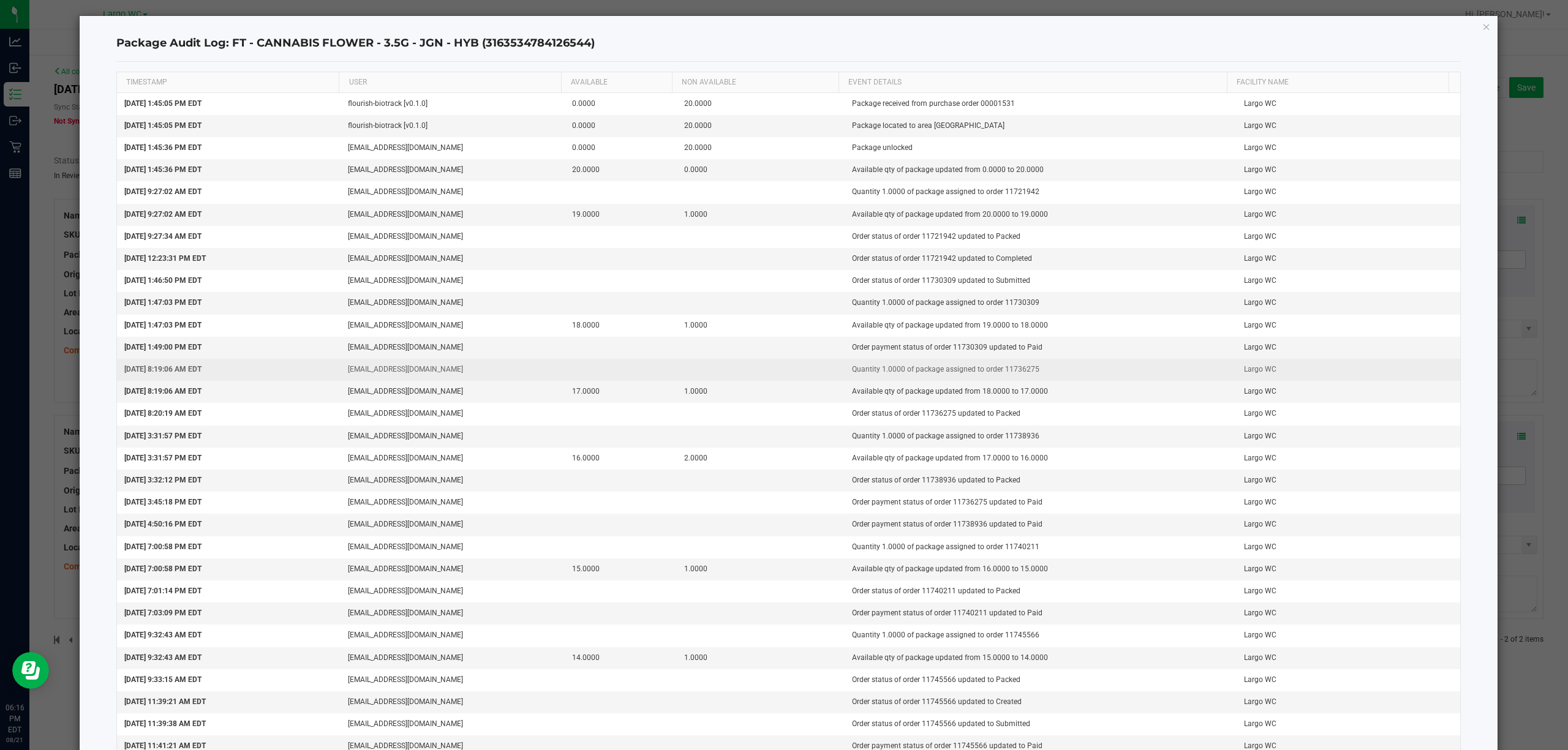
scroll to position [0, 0]
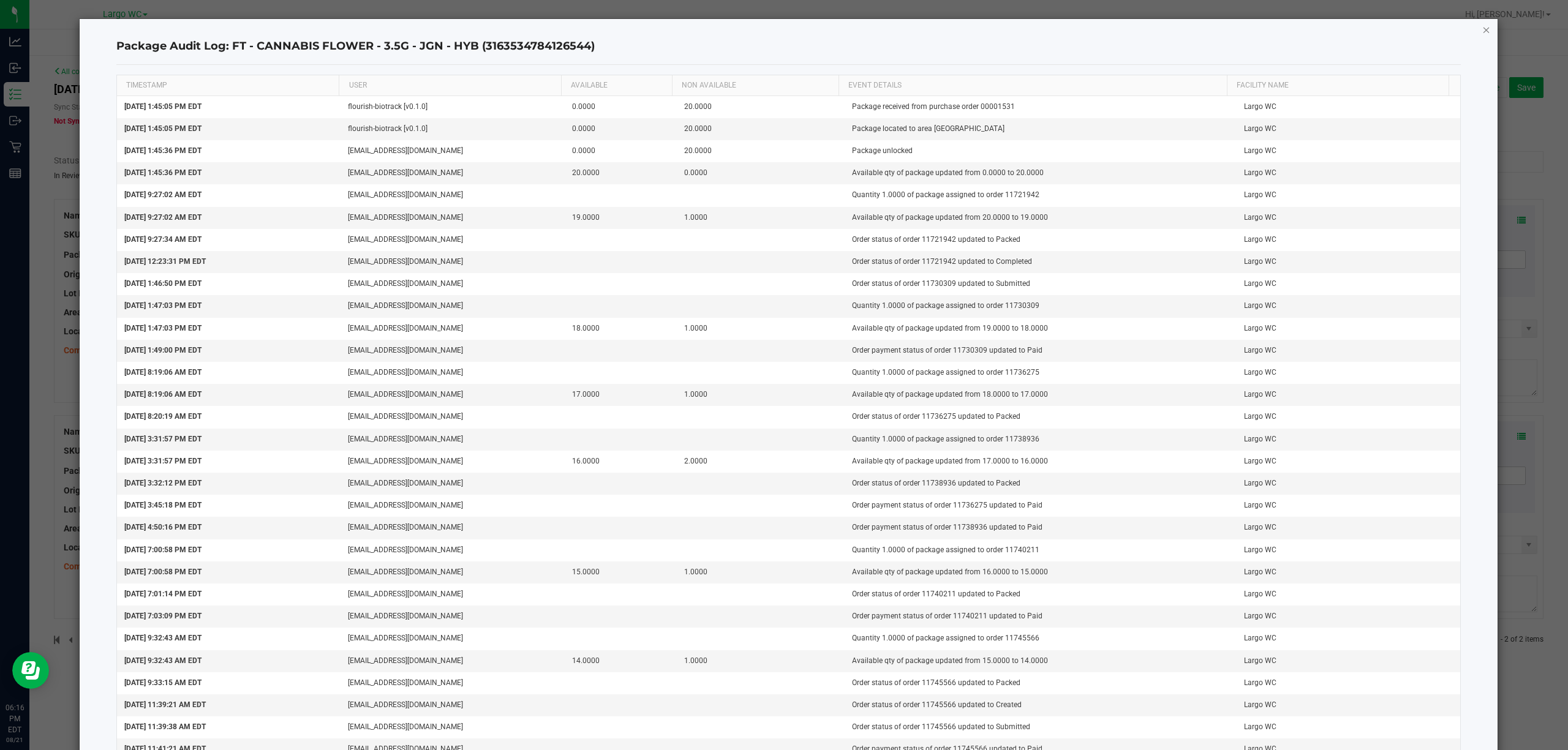
click at [1482, 25] on icon "button" at bounding box center [1486, 29] width 9 height 15
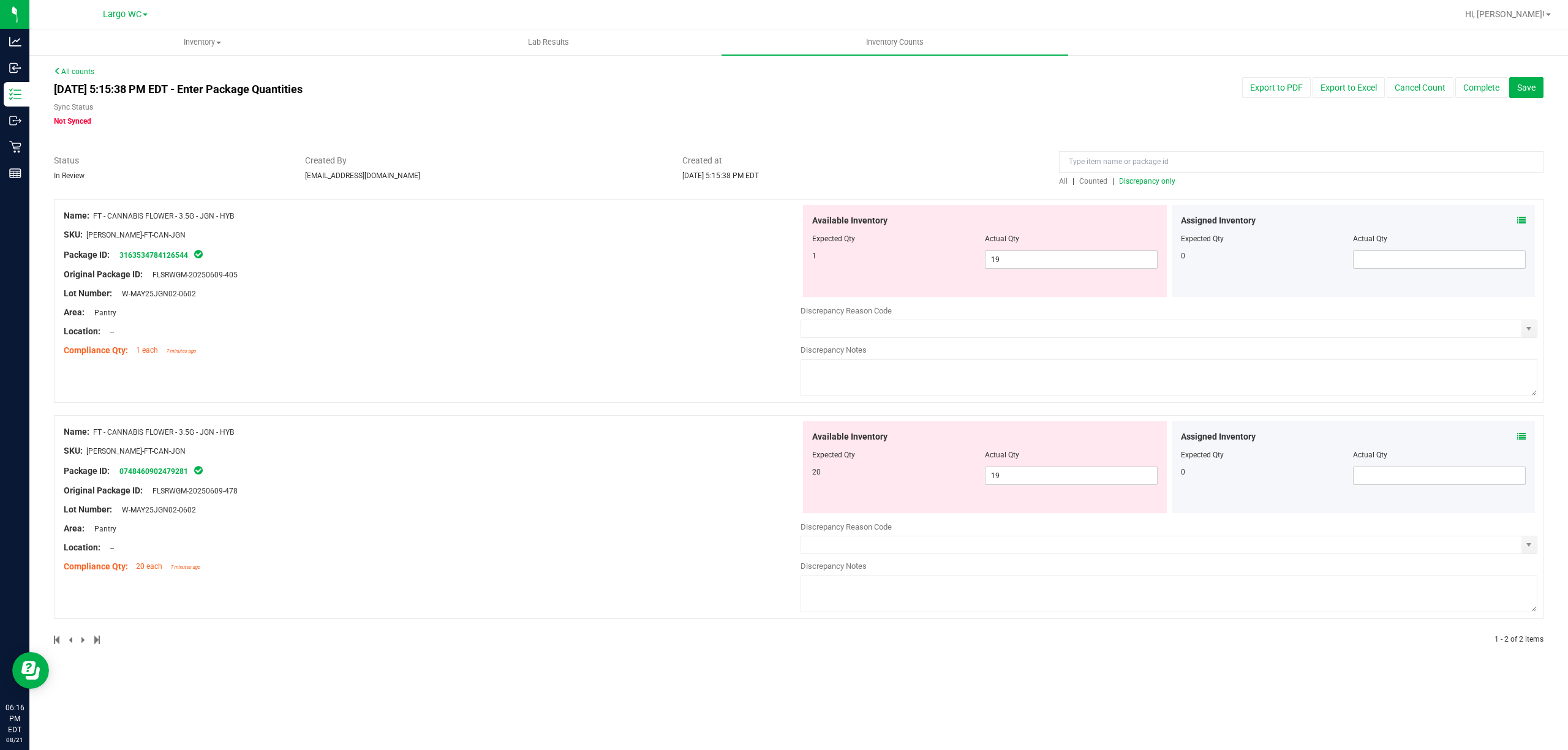
click at [627, 241] on div at bounding box center [432, 244] width 737 height 6
click at [1520, 225] on icon at bounding box center [1521, 221] width 9 height 9
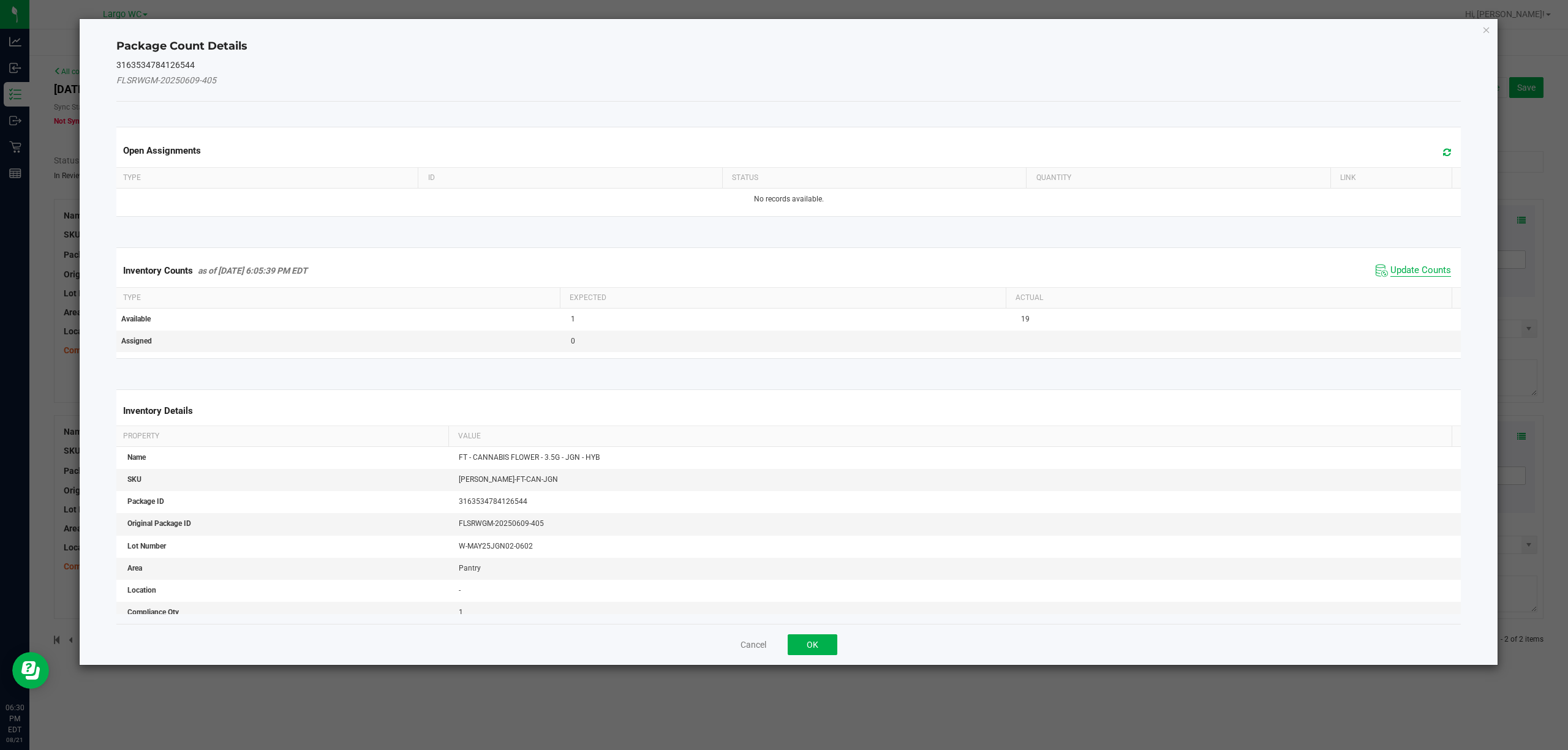
click at [1390, 270] on span "Update Counts" at bounding box center [1420, 270] width 60 height 12
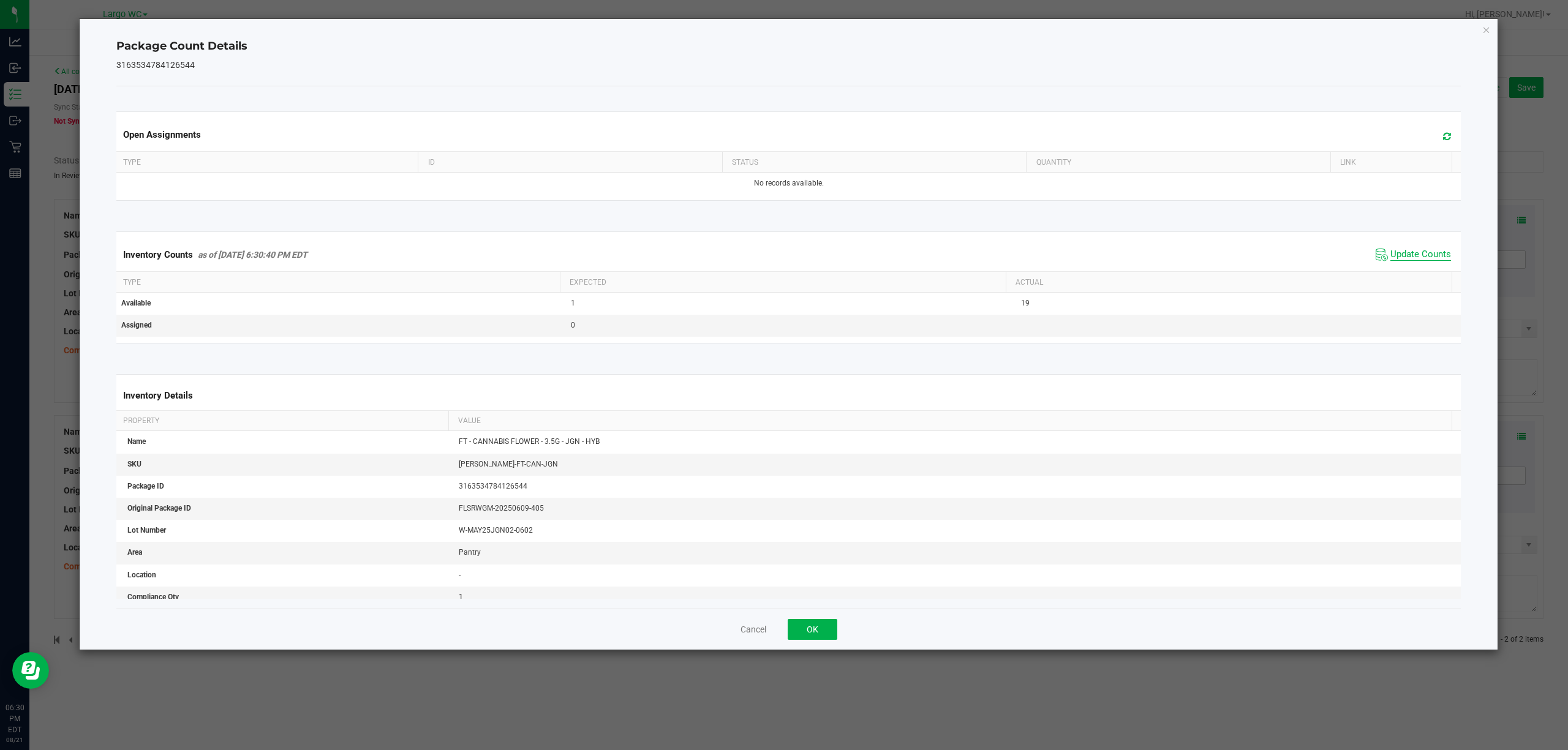
click at [1403, 261] on span "Update Counts" at bounding box center [1420, 254] width 60 height 12
click at [1403, 260] on span "Update Counts" at bounding box center [1420, 253] width 60 height 11
click at [1396, 260] on span "Update Counts" at bounding box center [1420, 253] width 60 height 11
click at [1514, 23] on ngb-modal-window "Package Count Details 3163534784126544 Open Assignments Type ID Status Quantity…" at bounding box center [788, 375] width 1577 height 750
click at [1485, 30] on icon "Close" at bounding box center [1486, 29] width 9 height 15
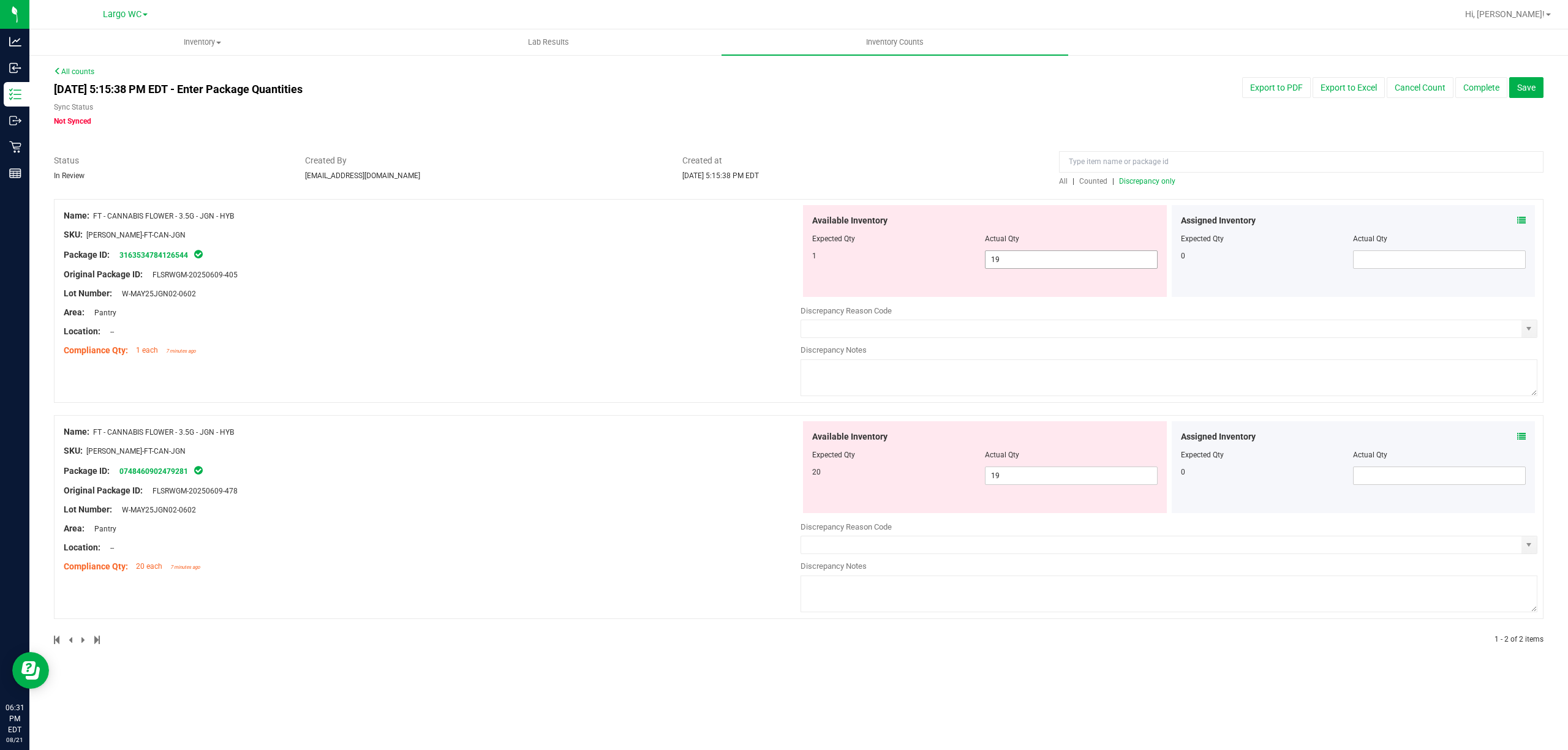
click at [995, 257] on span "19 19" at bounding box center [1071, 259] width 173 height 18
click at [995, 257] on input "19" at bounding box center [1071, 260] width 171 height 17
click at [799, 348] on div "Name: FT - CANNABIS FLOWER - 3.5G - JGN - HYB SKU: FLO-BUD-FT-CAN-JGN Package I…" at bounding box center [798, 301] width 1489 height 204
click at [993, 291] on div "Available Inventory Expected Qty Actual Qty 1 0 0" at bounding box center [984, 251] width 363 height 92
click at [904, 336] on input "text" at bounding box center [1161, 329] width 720 height 17
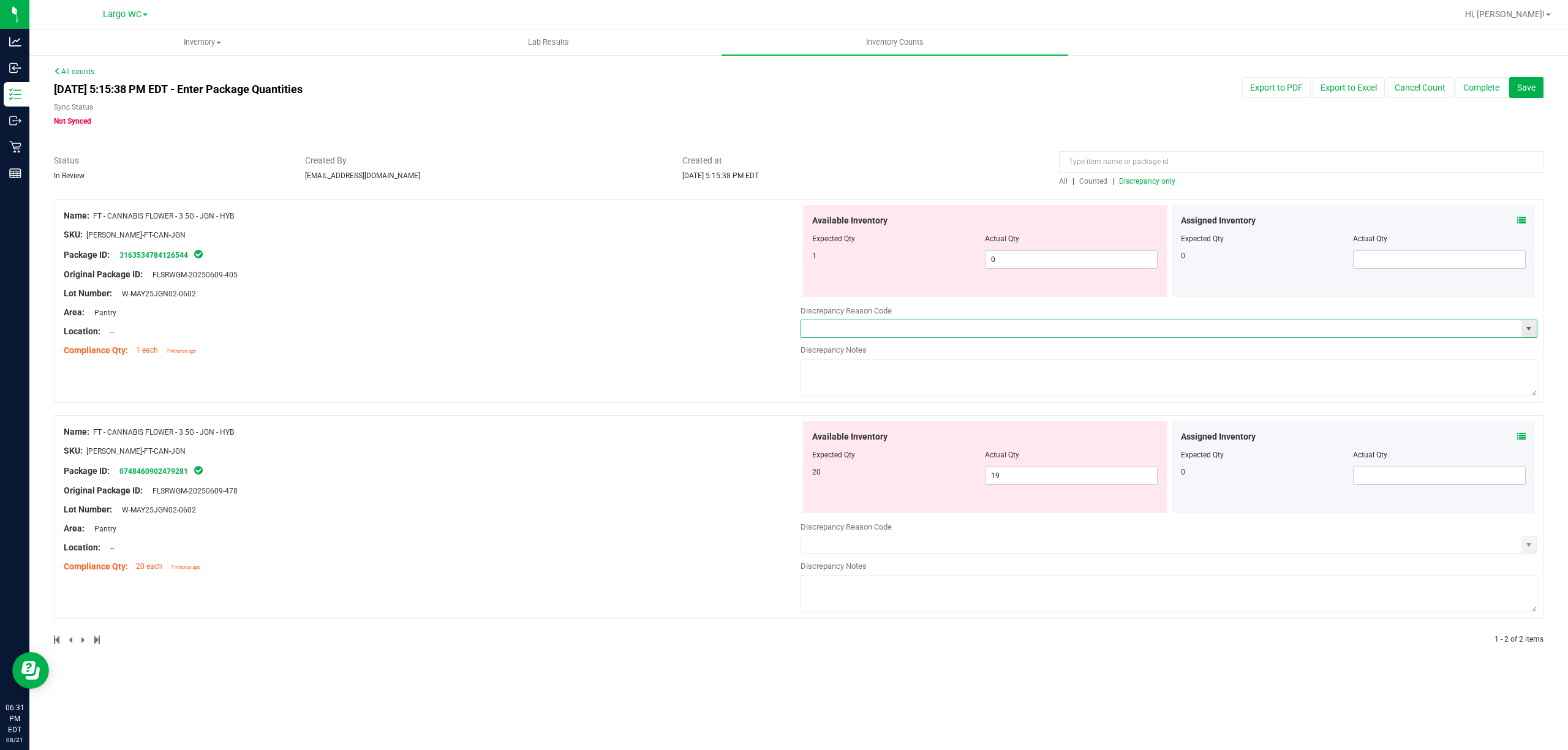
click at [1500, 325] on input "text" at bounding box center [1161, 329] width 720 height 17
click at [1532, 329] on span "select" at bounding box center [1528, 328] width 9 height 9
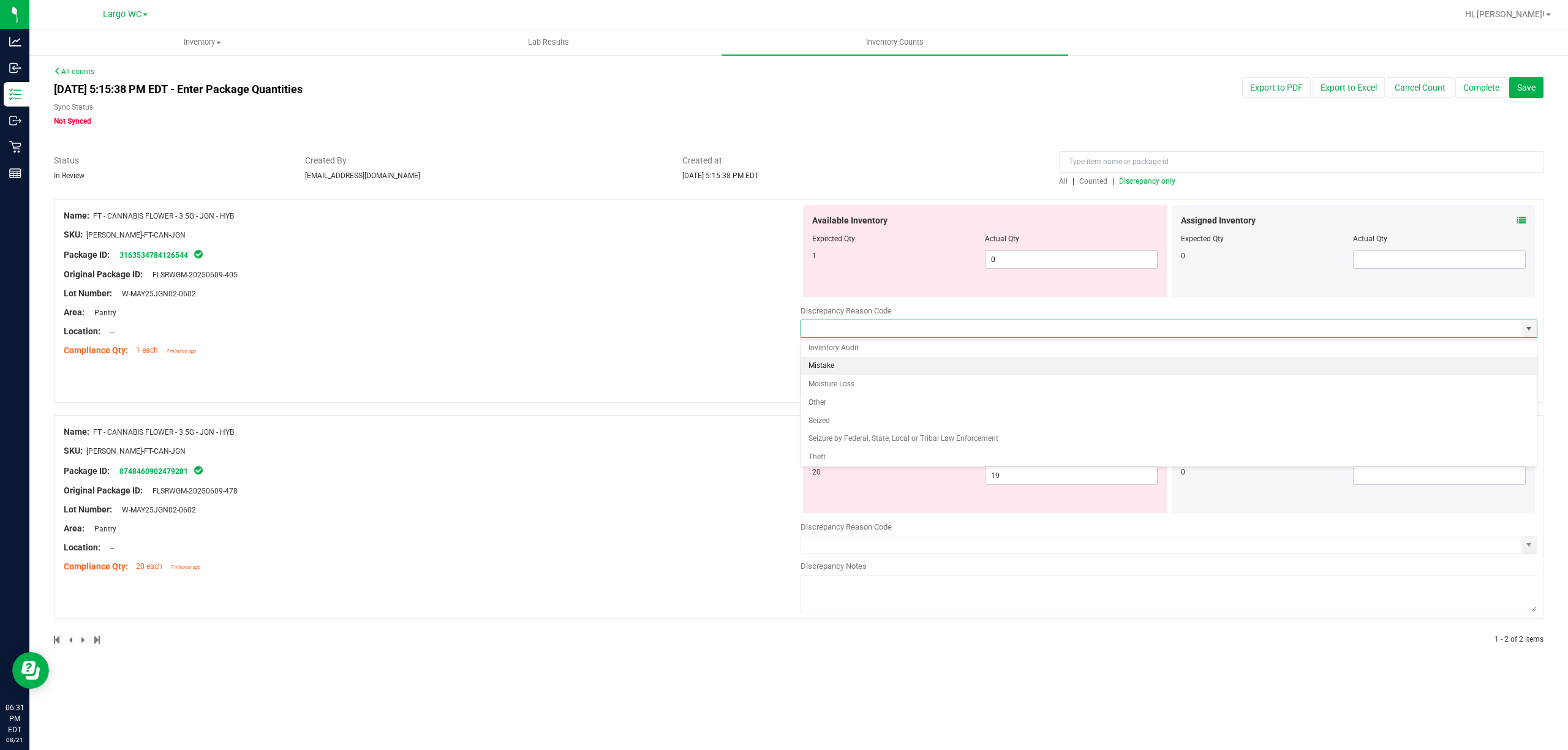
scroll to position [25, 0]
click at [974, 370] on li "Mistake" at bounding box center [1169, 363] width 736 height 18
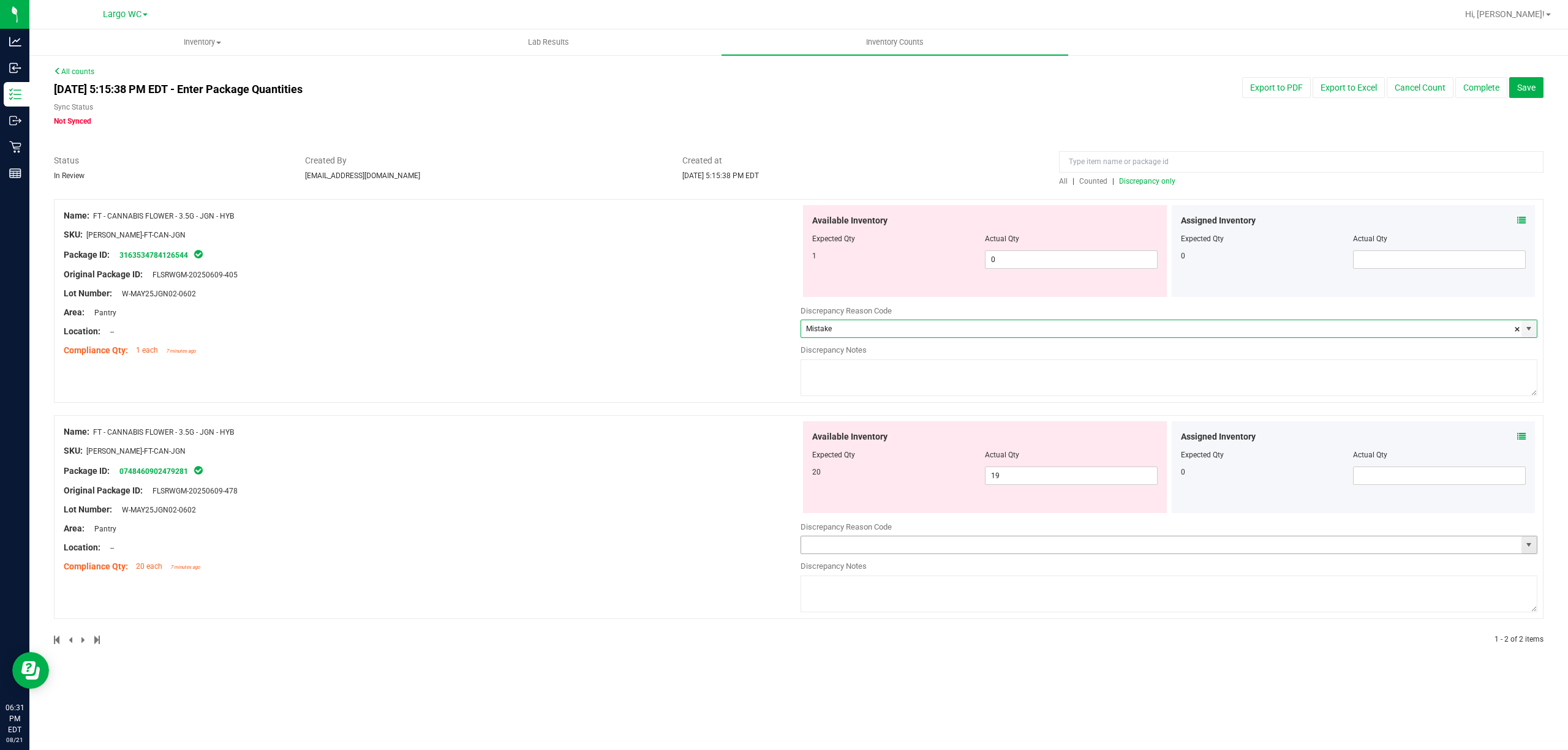
click at [1532, 542] on span "select" at bounding box center [1528, 545] width 9 height 9
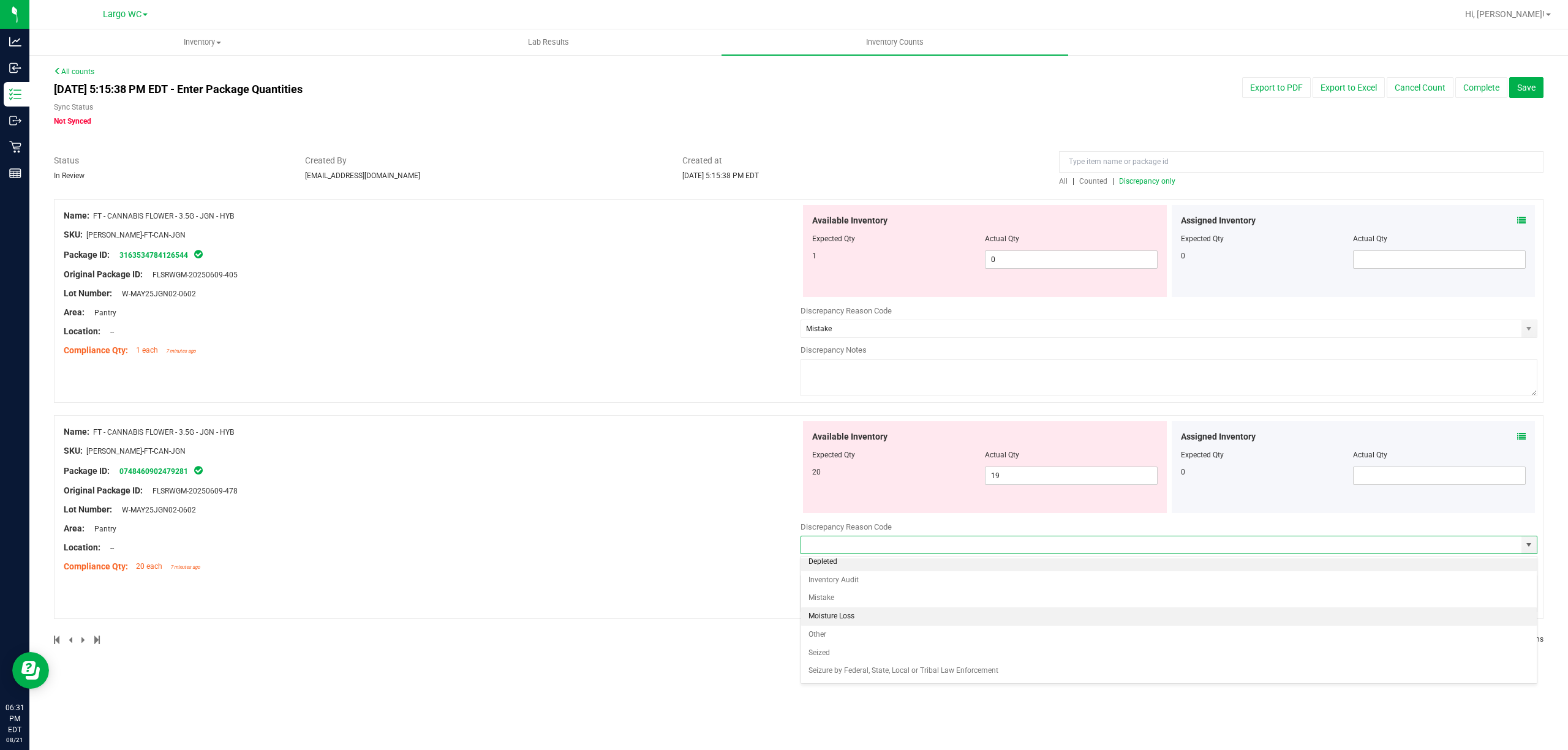
scroll to position [0, 0]
click at [1025, 599] on li "Mistake" at bounding box center [1169, 603] width 736 height 18
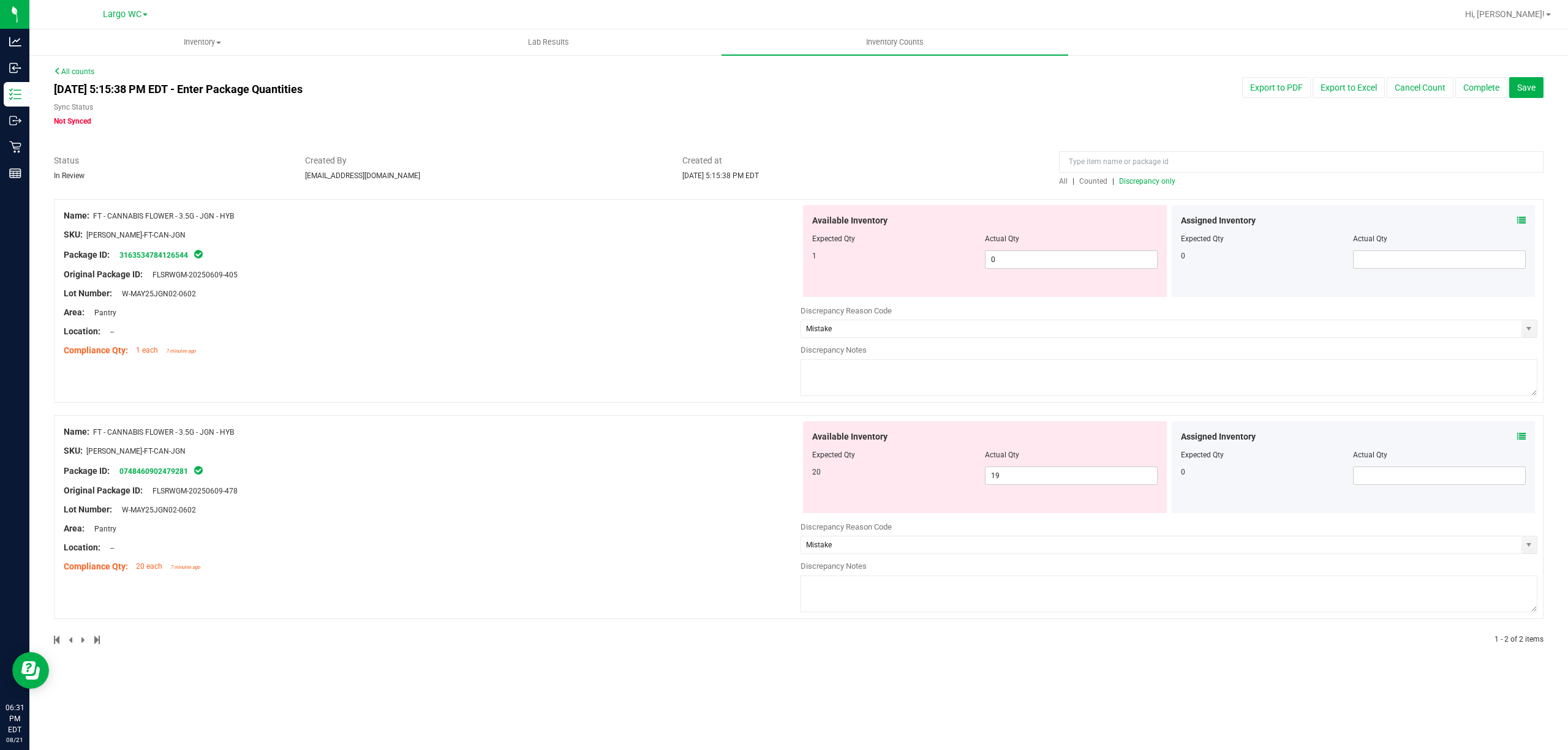
click at [899, 581] on textarea at bounding box center [1169, 593] width 737 height 36
click at [868, 365] on textarea at bounding box center [1169, 378] width 737 height 36
click at [1232, 360] on textarea "Flourish is showing that we have a total of 21 JGN flowers, while we only have …" at bounding box center [1169, 378] width 737 height 36
click at [745, 331] on div "Location: --" at bounding box center [432, 331] width 737 height 13
click at [906, 366] on textarea "Flourish is showing that we have a total of 21 JGN flowers, while we only have …" at bounding box center [1169, 378] width 737 height 36
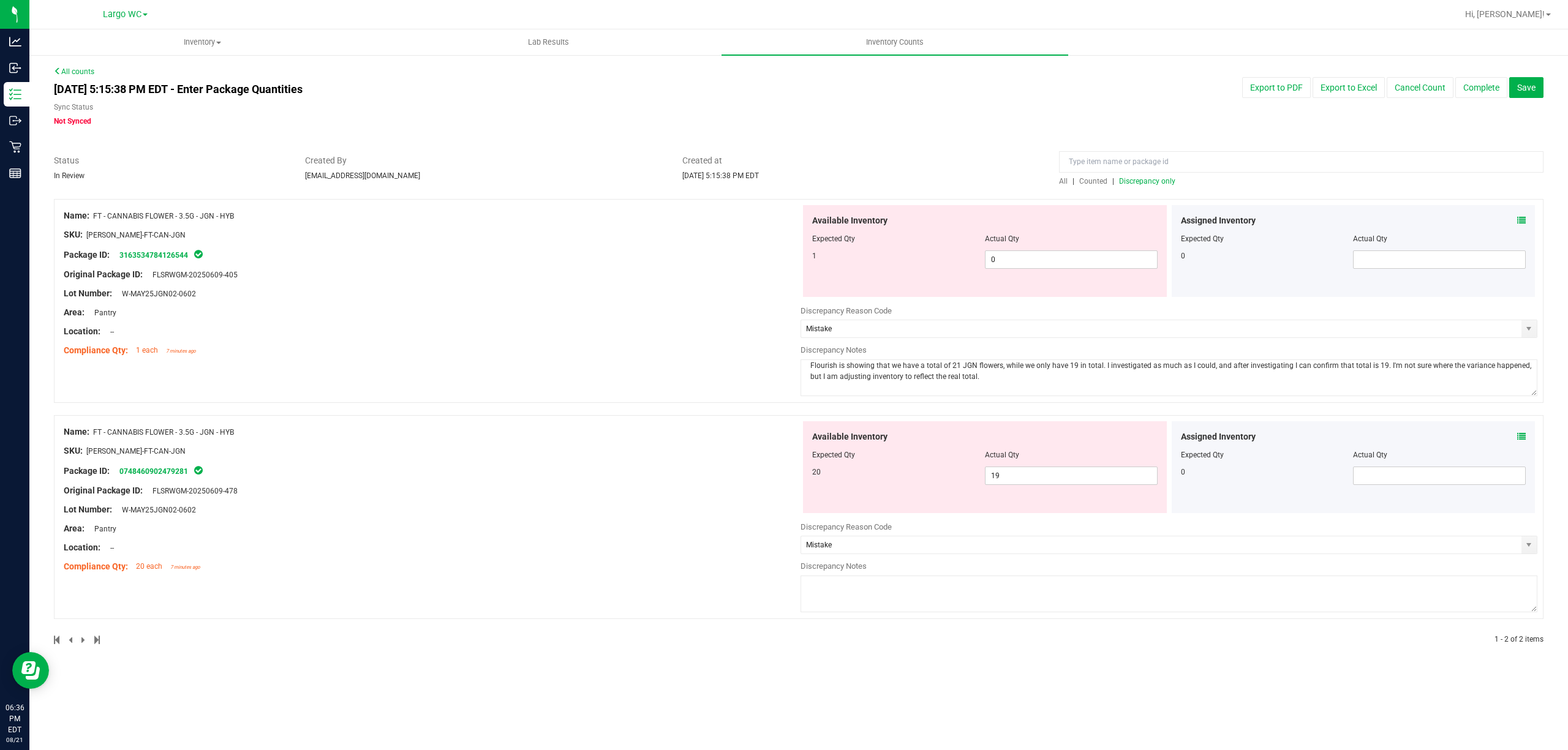
click at [906, 366] on textarea "Flourish is showing that we have a total of 21 JGN flowers, while we only have …" at bounding box center [1169, 378] width 737 height 36
click at [905, 368] on textarea "Flourish is showing that we have a total of 21 JGN flowers, while we only have …" at bounding box center [1169, 378] width 737 height 36
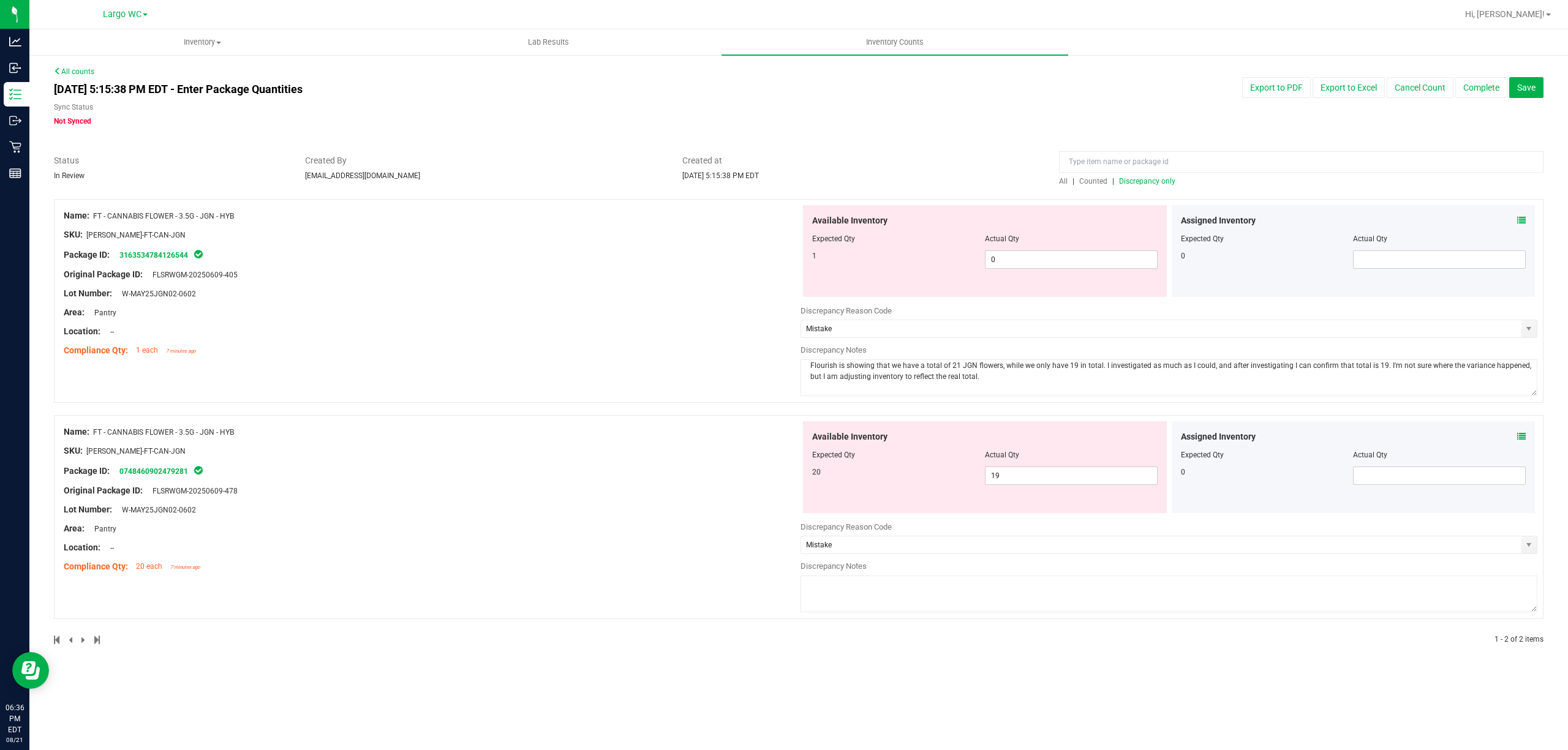
paste textarea "Flourish is showing that we have a total of 21 JGN flowers, while we only have …"
click at [722, 593] on div "Name: FT - CANNABIS FLOWER - 3.5G - JGN - HYB SKU: FLO-BUD-FT-CAN-JGN Package I…" at bounding box center [798, 517] width 1489 height 204
click at [993, 591] on textarea "Flourish is showing that we have a total of 21 JGN flowers, while we only have …" at bounding box center [1169, 593] width 737 height 36
click at [1378, 363] on textarea "Flourish is showing that we have a total of 21 JGN flowers, while we only have …" at bounding box center [1169, 378] width 737 height 36
click at [540, 452] on div "SKU: FLO-BUD-FT-CAN-JGN" at bounding box center [432, 451] width 737 height 13
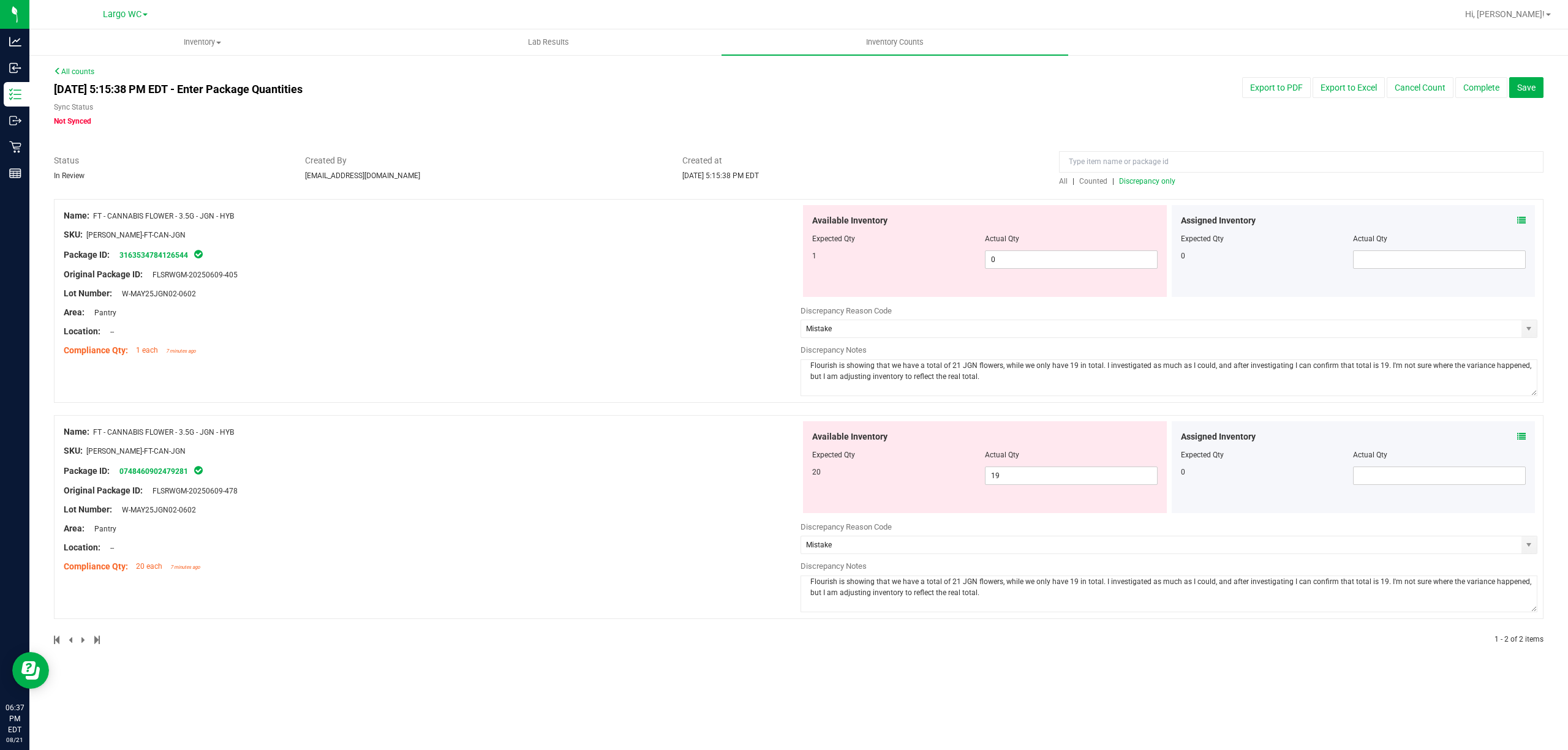
click at [992, 386] on textarea "Flourish is showing that we have a total of 21 JGN flowers, while we only have …" at bounding box center [1169, 378] width 737 height 36
click at [1534, 331] on span "select" at bounding box center [1529, 329] width 15 height 17
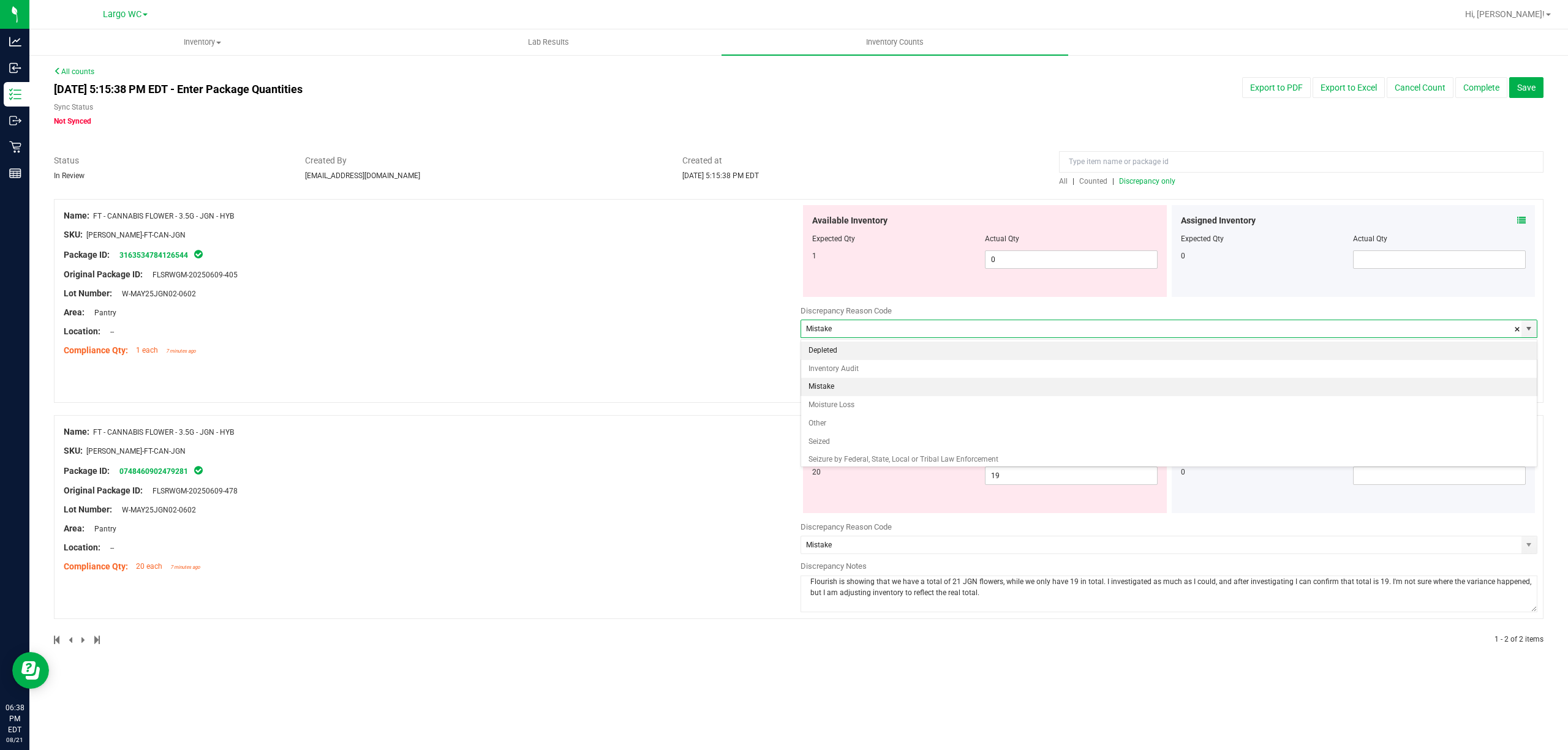
click at [895, 350] on li "Depleted" at bounding box center [1169, 350] width 736 height 18
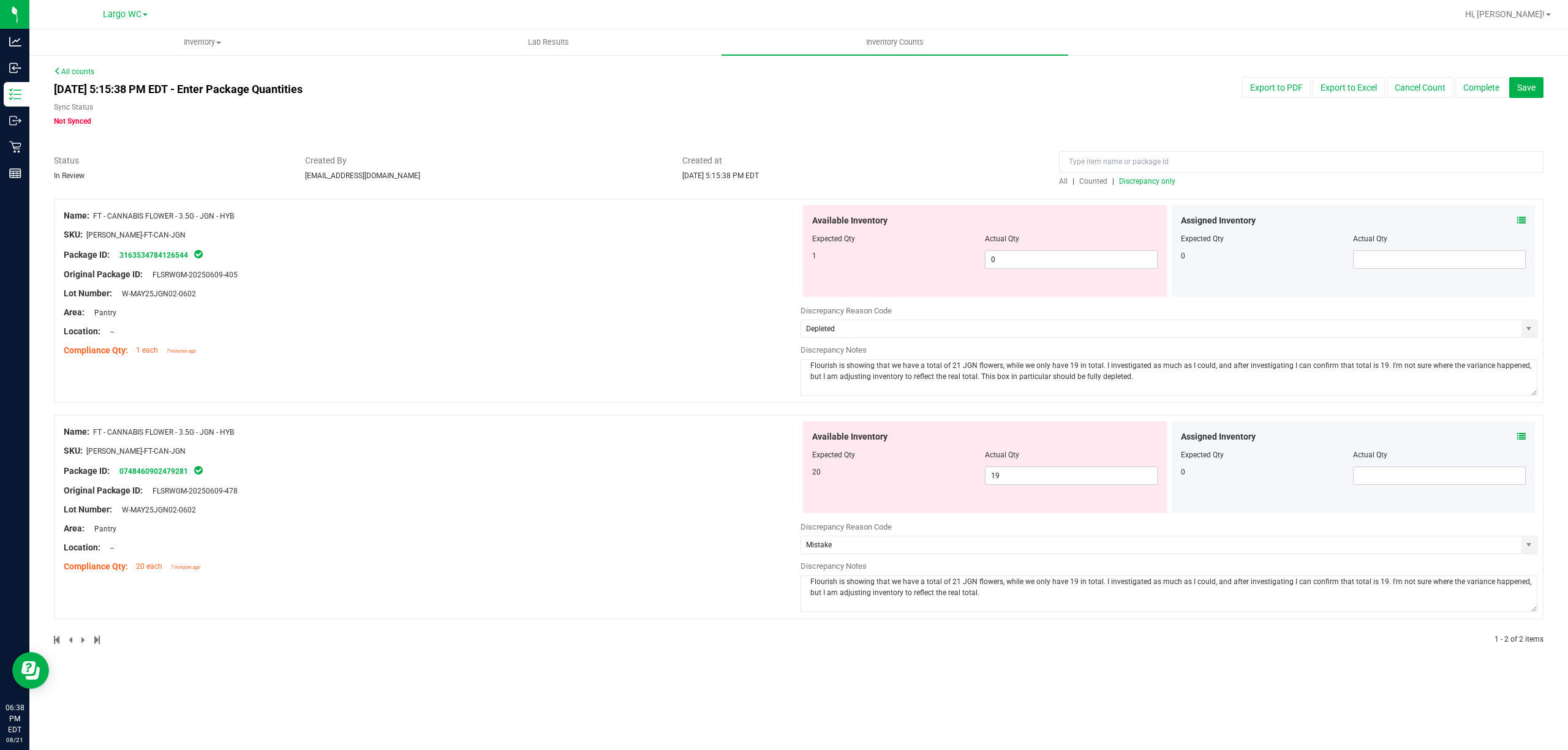
click at [1175, 388] on textarea "Flourish is showing that we have a total of 21 JGN flowers, while we only have …" at bounding box center [1169, 378] width 737 height 36
click at [973, 601] on textarea "Flourish is showing that we have a total of 21 JGN flowers, while we only have …" at bounding box center [1169, 593] width 737 height 36
click at [1031, 373] on textarea "Flourish is showing that we have a total of 21 JGN flowers, while we only have …" at bounding box center [1169, 378] width 737 height 36
click at [1106, 380] on textarea "Flourish is showing that we have a total of 21 JGN flowers, while we only have …" at bounding box center [1169, 378] width 737 height 36
click at [583, 250] on div "Package ID: 3163534784126544" at bounding box center [432, 255] width 737 height 15
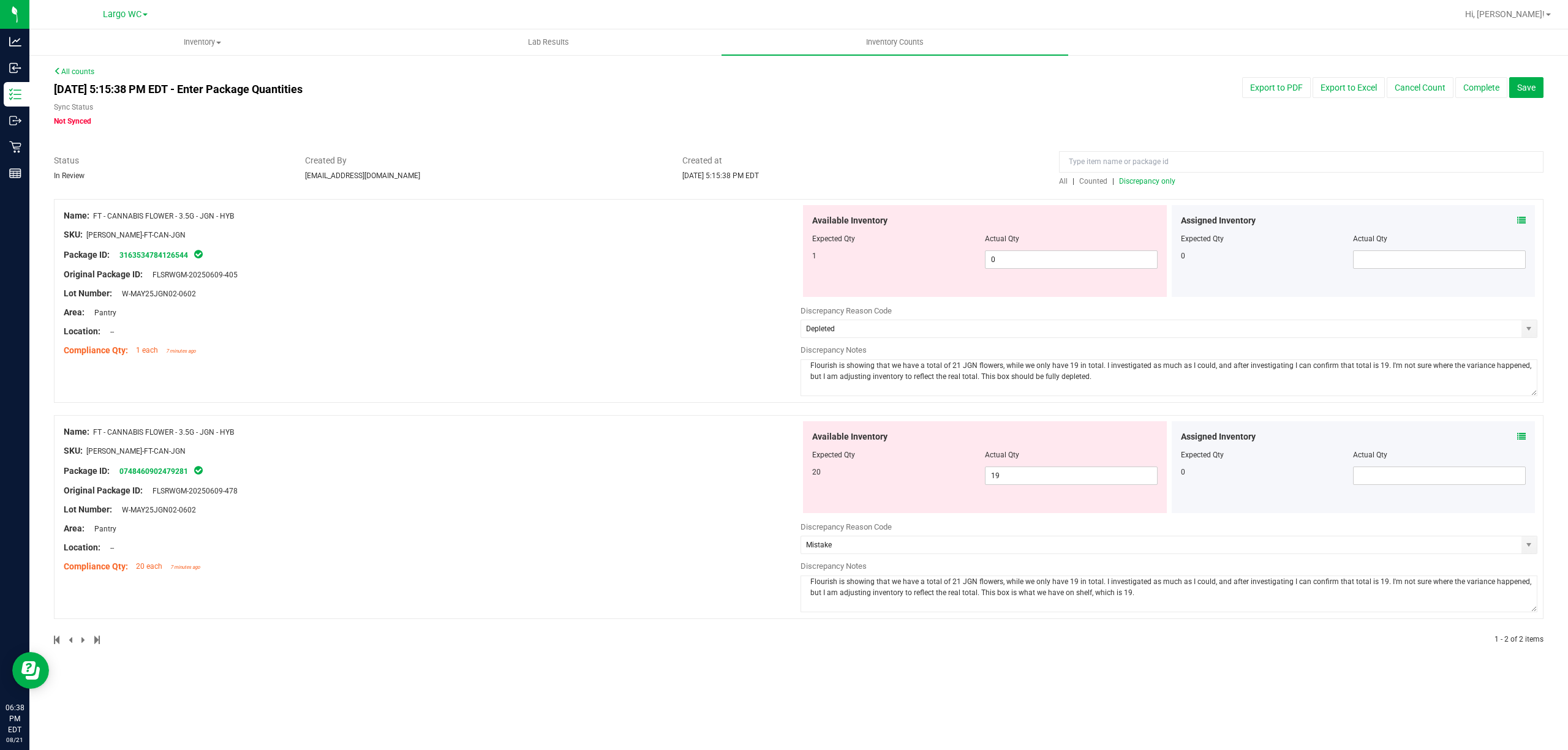
click at [1076, 380] on textarea "Flourish is showing that we have a total of 21 JGN flowers, while we only have …" at bounding box center [1169, 378] width 737 height 36
click at [743, 375] on div "Name: FT - CANNABIS FLOWER - 3.5G - JGN - HYB SKU: FLO-BUD-FT-CAN-JGN Package I…" at bounding box center [798, 301] width 1489 height 204
click at [1103, 593] on textarea "Flourish is showing that we have a total of 21 JGN flowers, while we only have …" at bounding box center [1169, 593] width 737 height 36
click at [1168, 594] on textarea "Flourish is showing that we have a total of 21 JGN flowers, while we only have …" at bounding box center [1169, 593] width 737 height 36
click at [740, 277] on div "Original Package ID: FLSRWGM-20250609-405" at bounding box center [432, 275] width 737 height 13
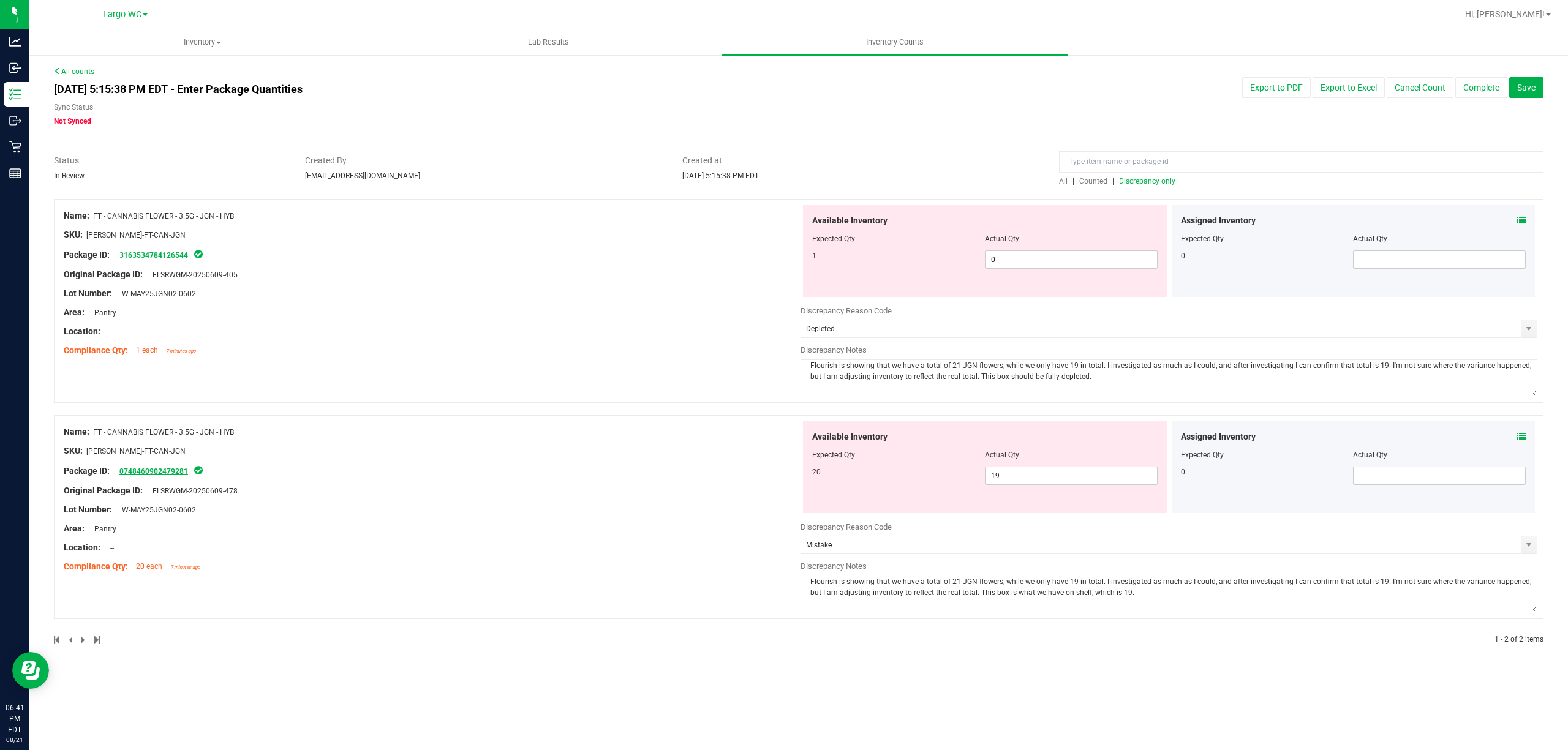
click at [155, 471] on link "0748460902479281" at bounding box center [154, 472] width 68 height 9
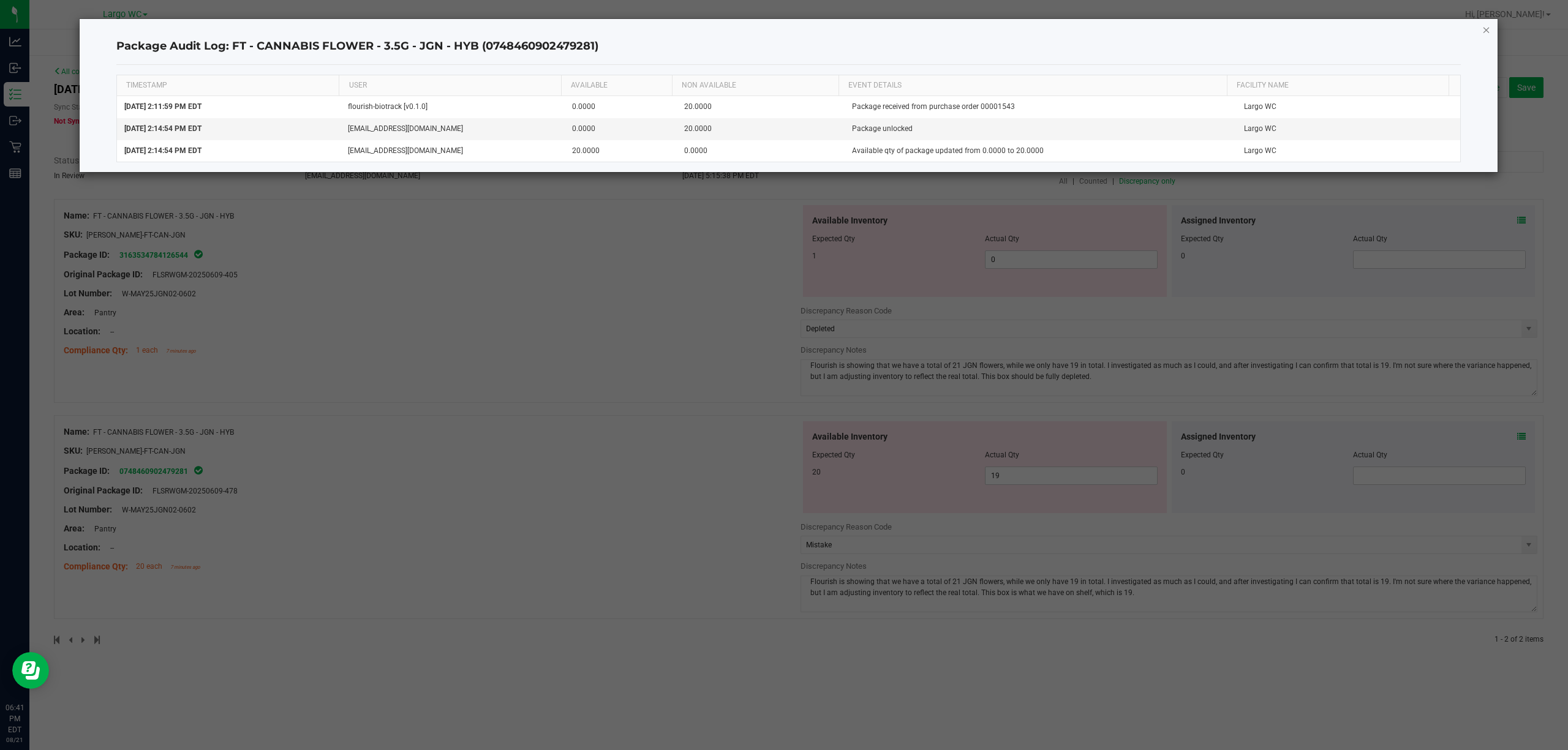
click at [1483, 22] on icon "button" at bounding box center [1486, 29] width 9 height 15
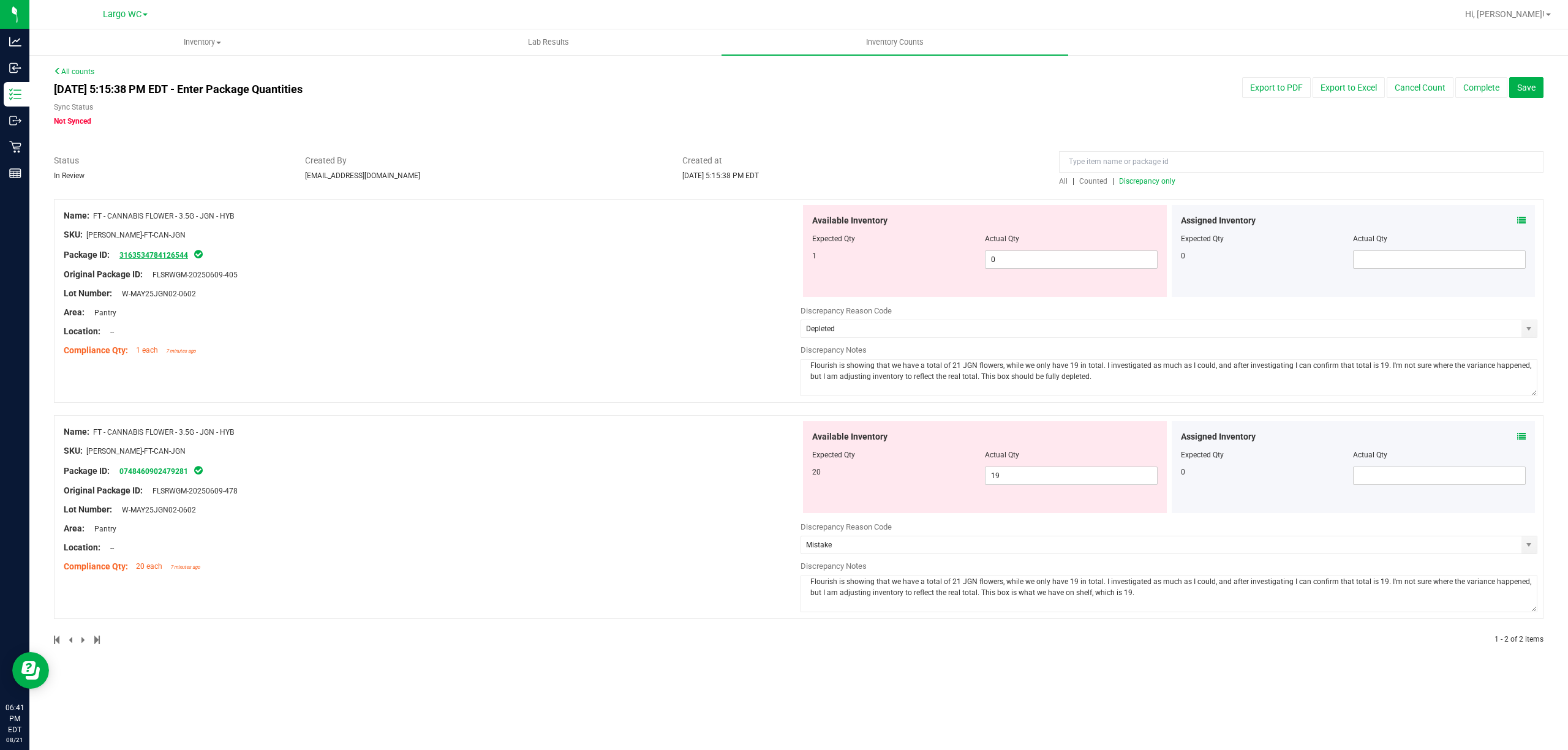
click at [162, 253] on link "3163534784126544" at bounding box center [154, 256] width 68 height 9
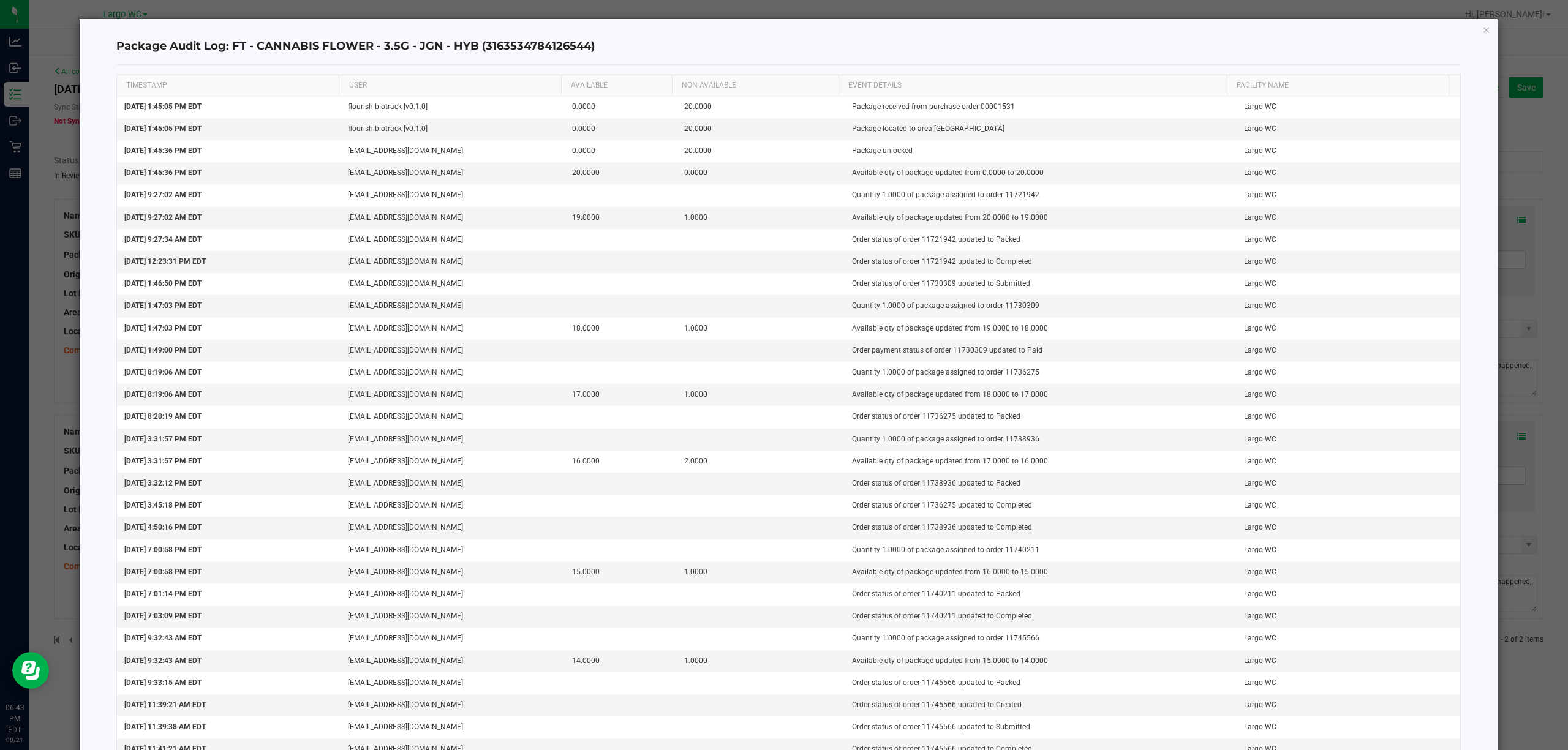
click at [1482, 28] on icon "button" at bounding box center [1486, 29] width 9 height 15
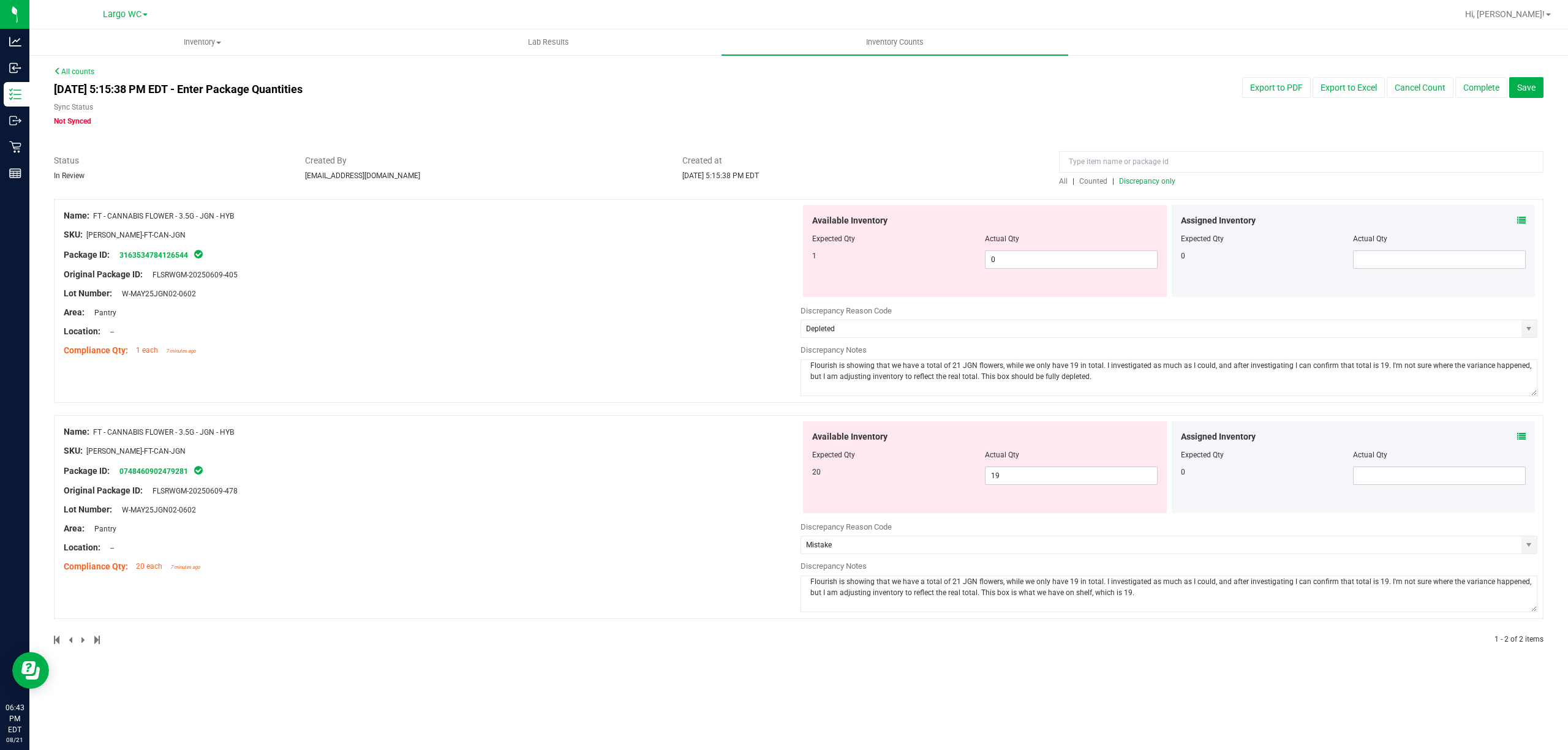
click at [1376, 583] on textarea "Flourish is showing that we have a total of 21 JGN flowers, while we only have …" at bounding box center [1169, 593] width 737 height 36
click at [1515, 587] on textarea "Flourish is showing that we have a total of 21 JGN flowers, while we only have …" at bounding box center [1169, 593] width 737 height 36
click at [1519, 585] on textarea "Flourish is showing that we have a total of 21 JGN flowers, while we only have …" at bounding box center [1169, 593] width 737 height 36
click at [1196, 591] on textarea "Flourish is showing that we have a total of 21 JGN flowers, while we only have …" at bounding box center [1169, 593] width 737 height 36
click at [1161, 656] on div at bounding box center [798, 654] width 1489 height 12
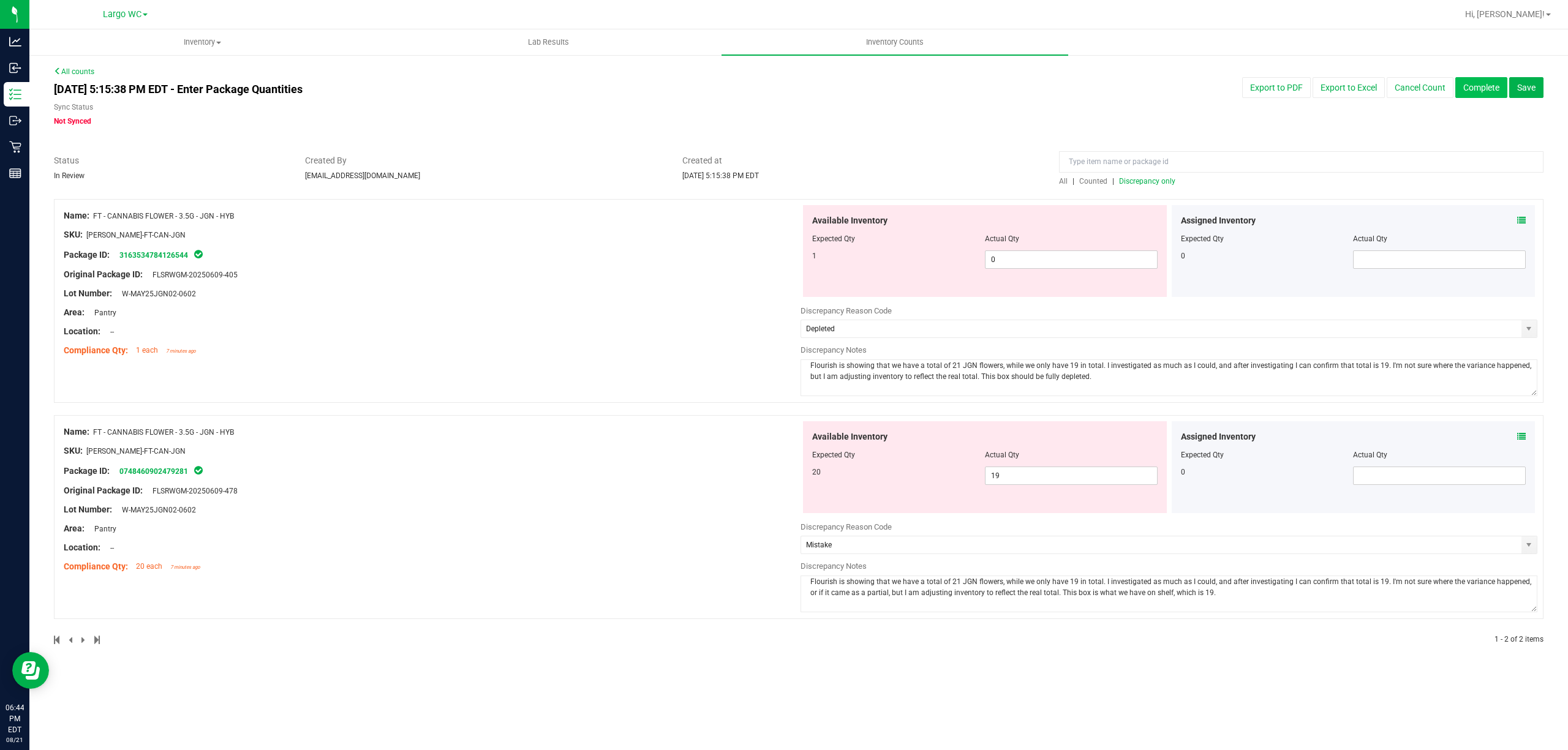
click at [1476, 90] on button "Complete" at bounding box center [1481, 87] width 52 height 21
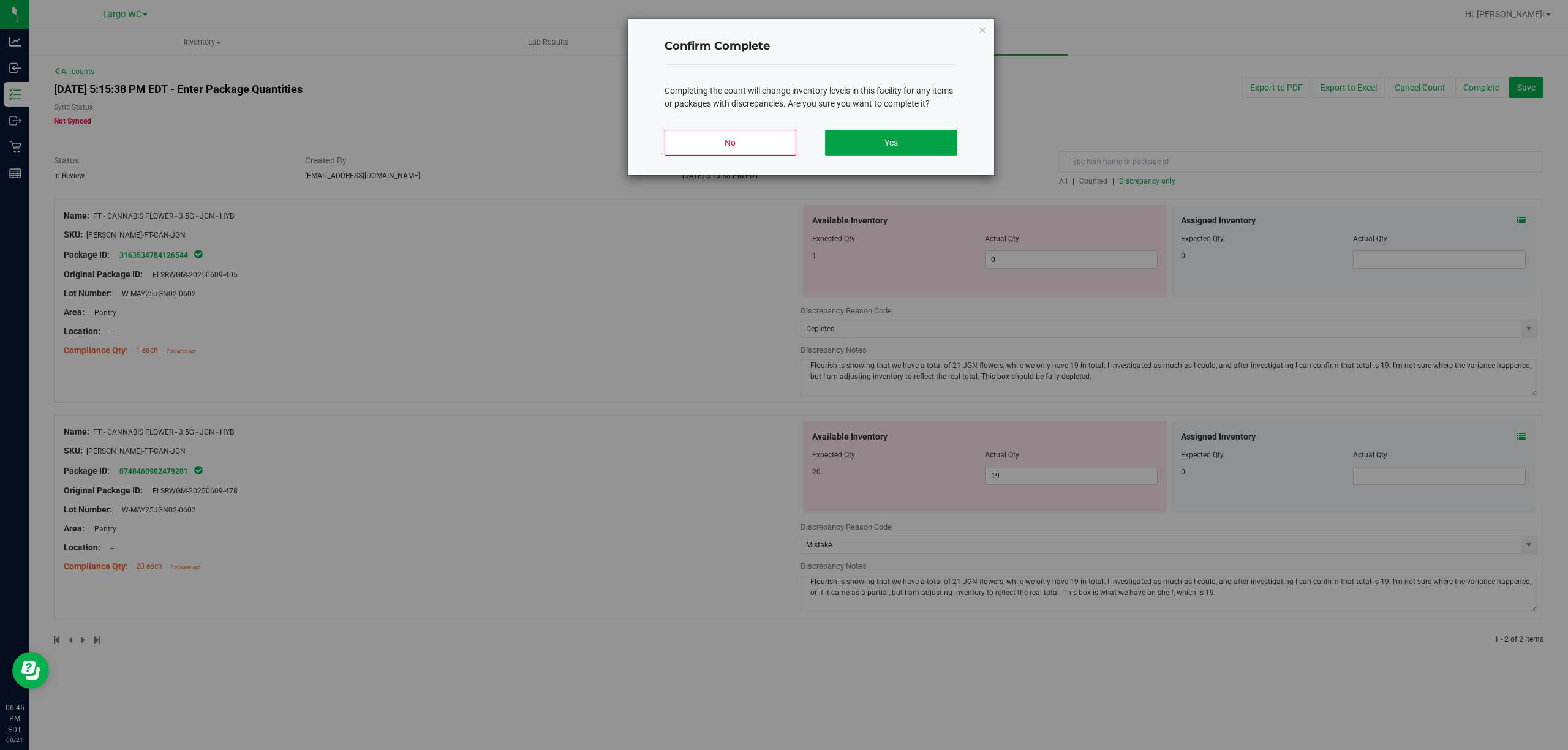
click at [891, 143] on button "Yes" at bounding box center [891, 142] width 132 height 25
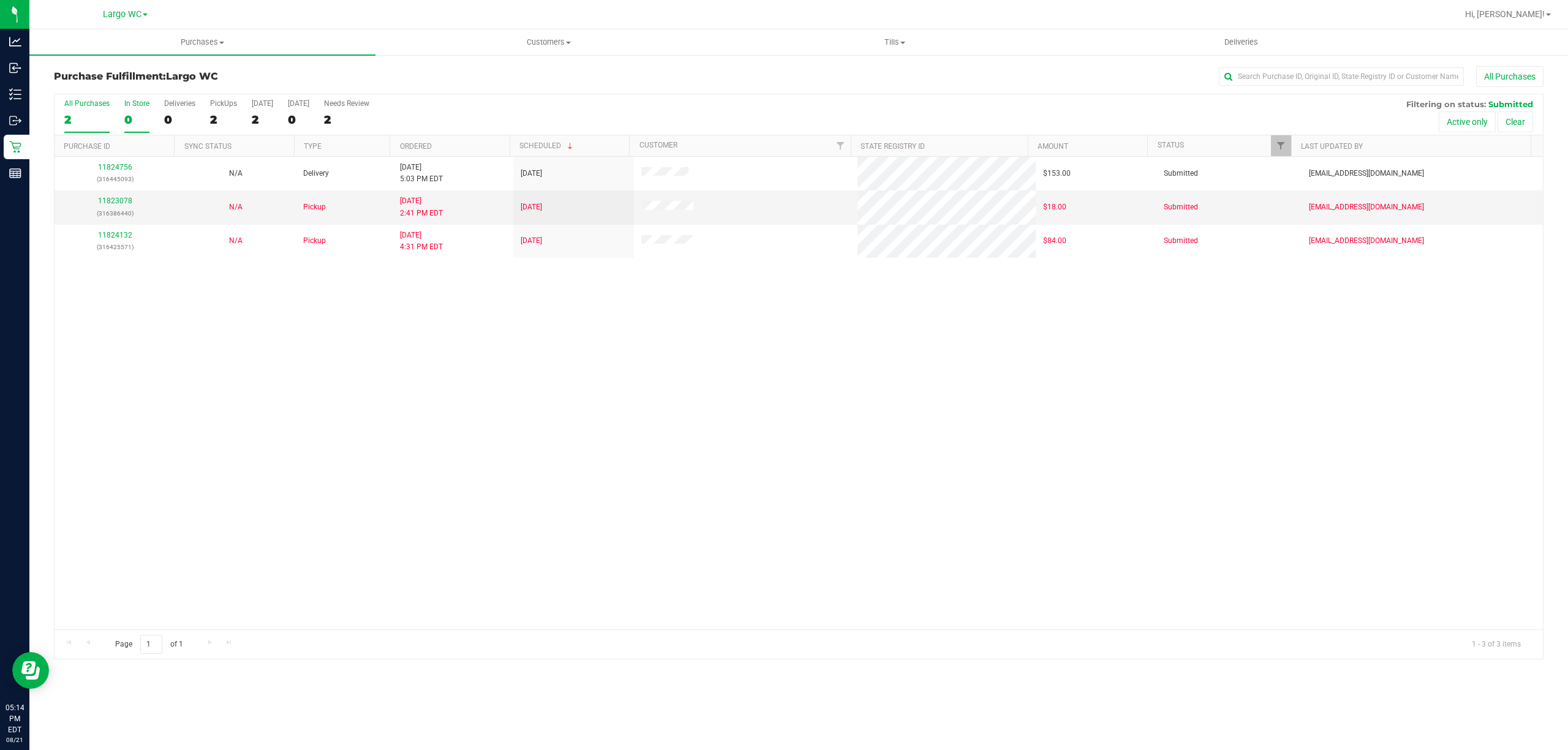
click at [138, 115] on div "0" at bounding box center [137, 119] width 25 height 14
click at [0, 0] on input "In Store 0" at bounding box center [0, 0] width 0 height 0
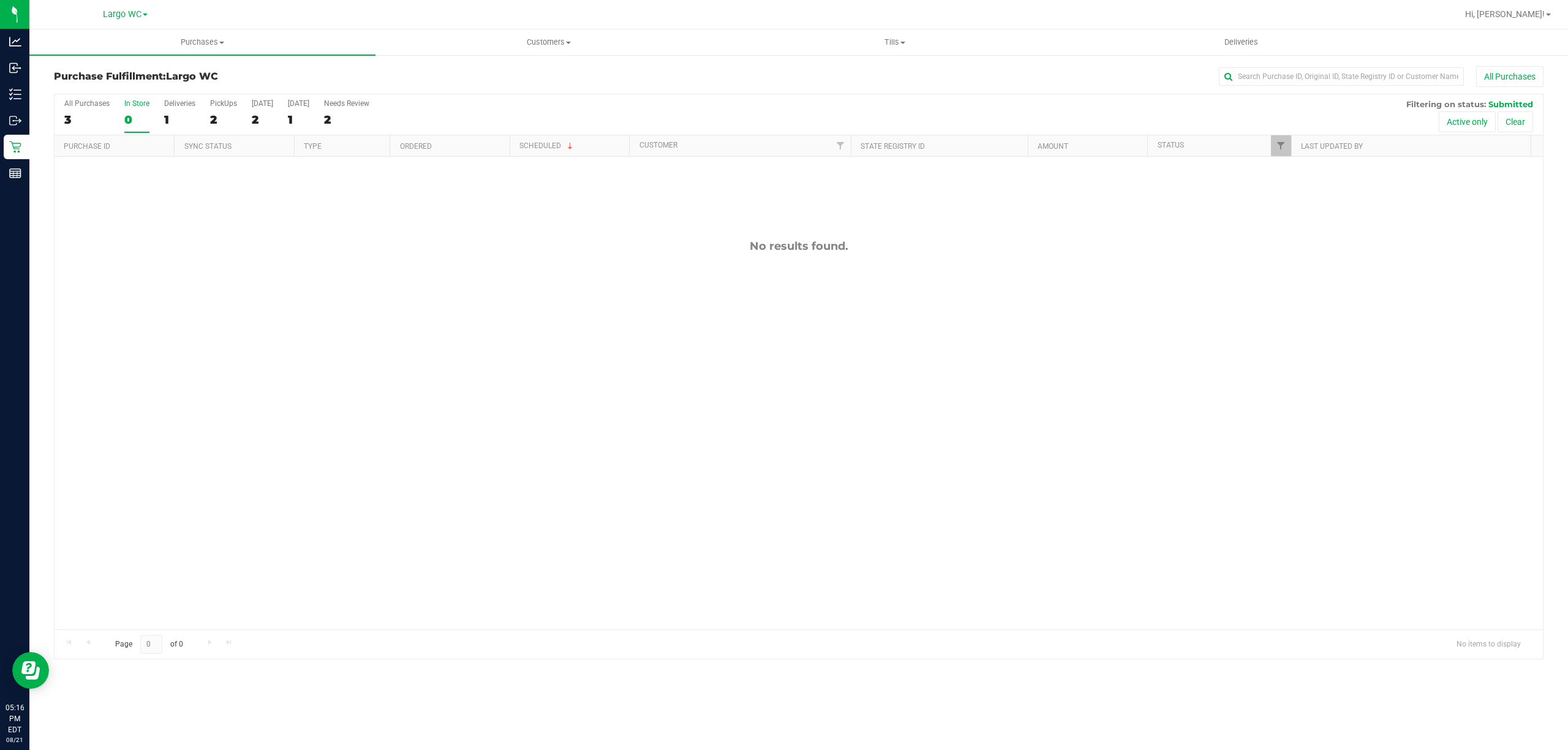
click at [138, 106] on div "In Store" at bounding box center [137, 103] width 25 height 9
click at [0, 0] on input "In Store 0" at bounding box center [0, 0] width 0 height 0
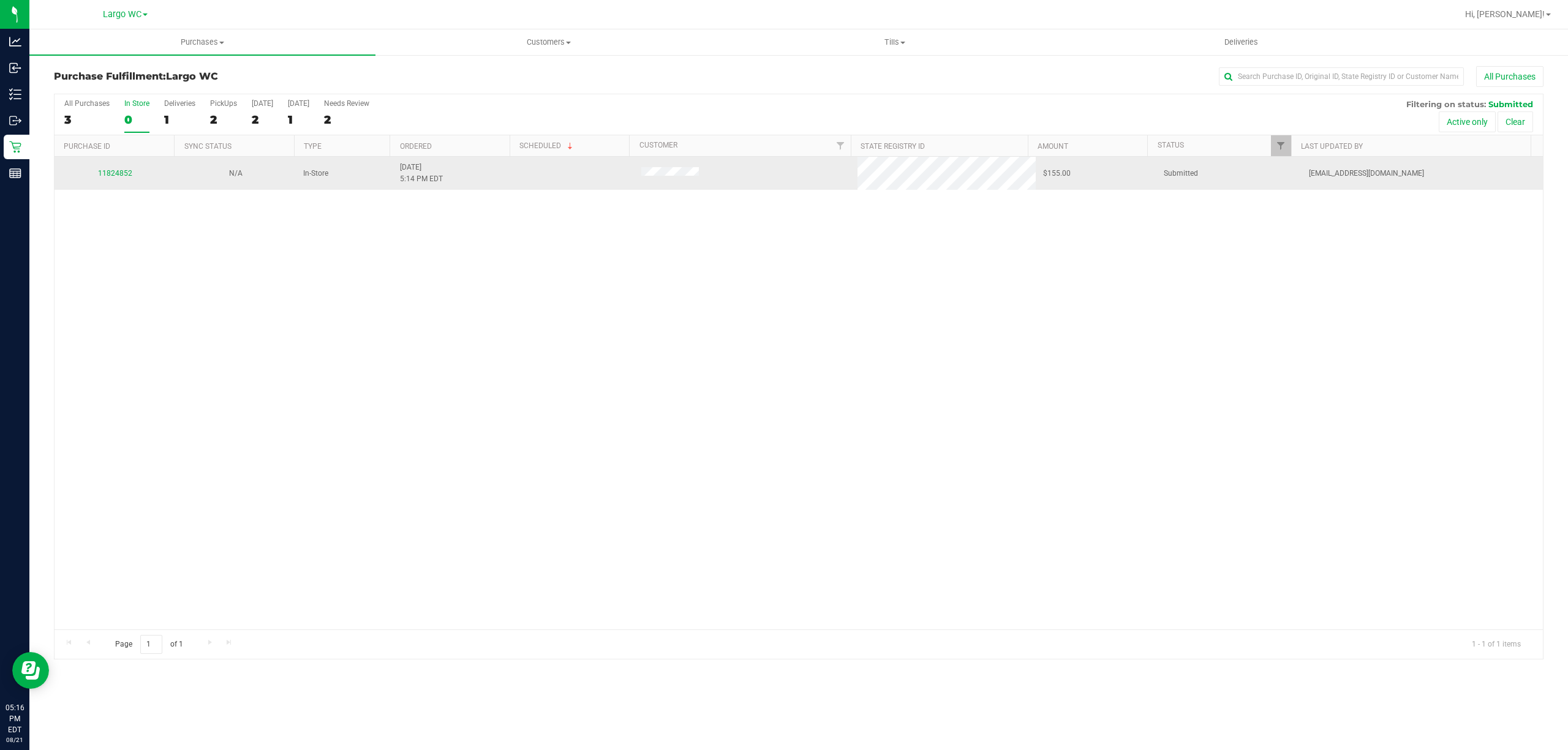
click at [110, 179] on div "11824852" at bounding box center [114, 173] width 106 height 12
click at [121, 169] on link "11824852" at bounding box center [115, 173] width 34 height 9
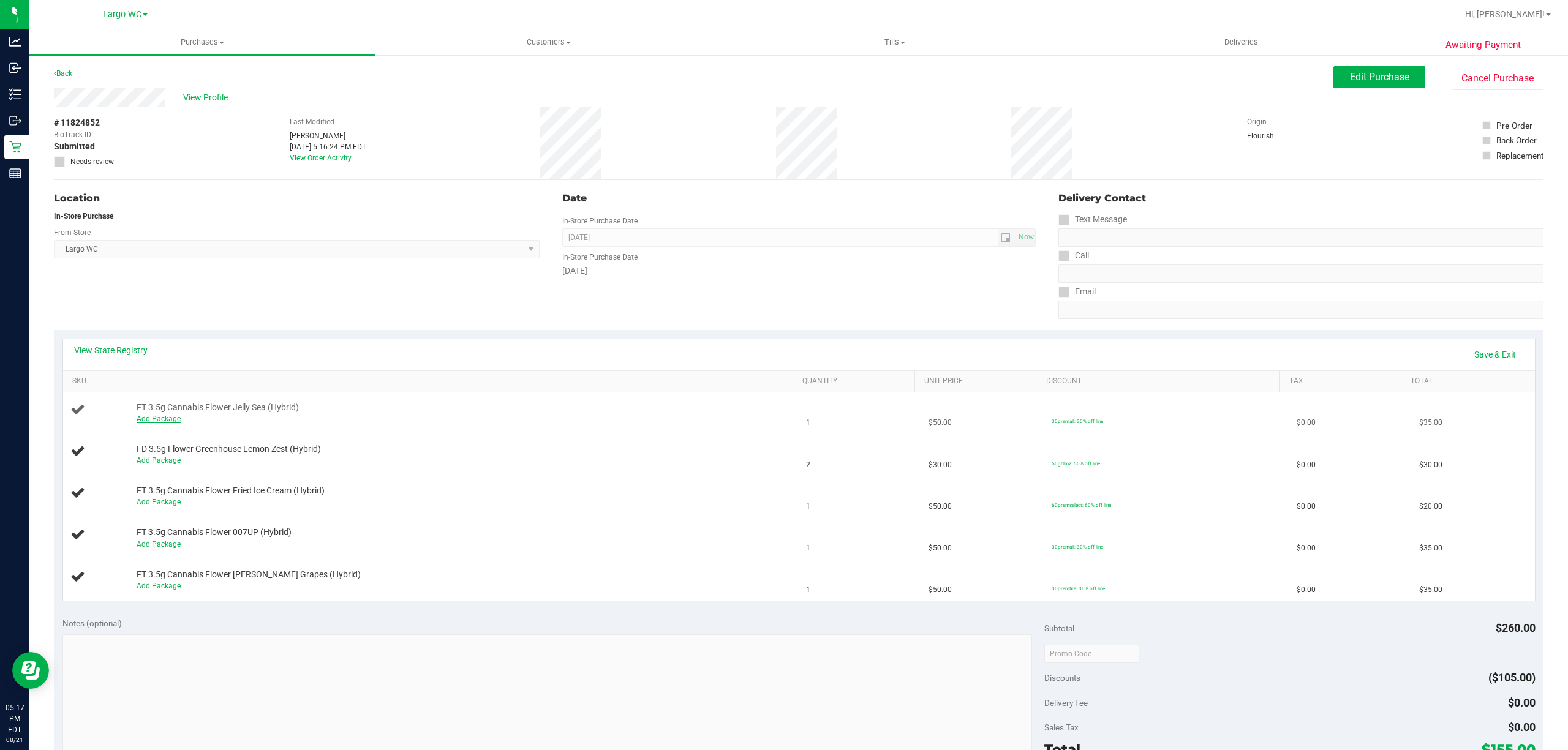
click at [148, 419] on link "Add Package" at bounding box center [159, 419] width 44 height 9
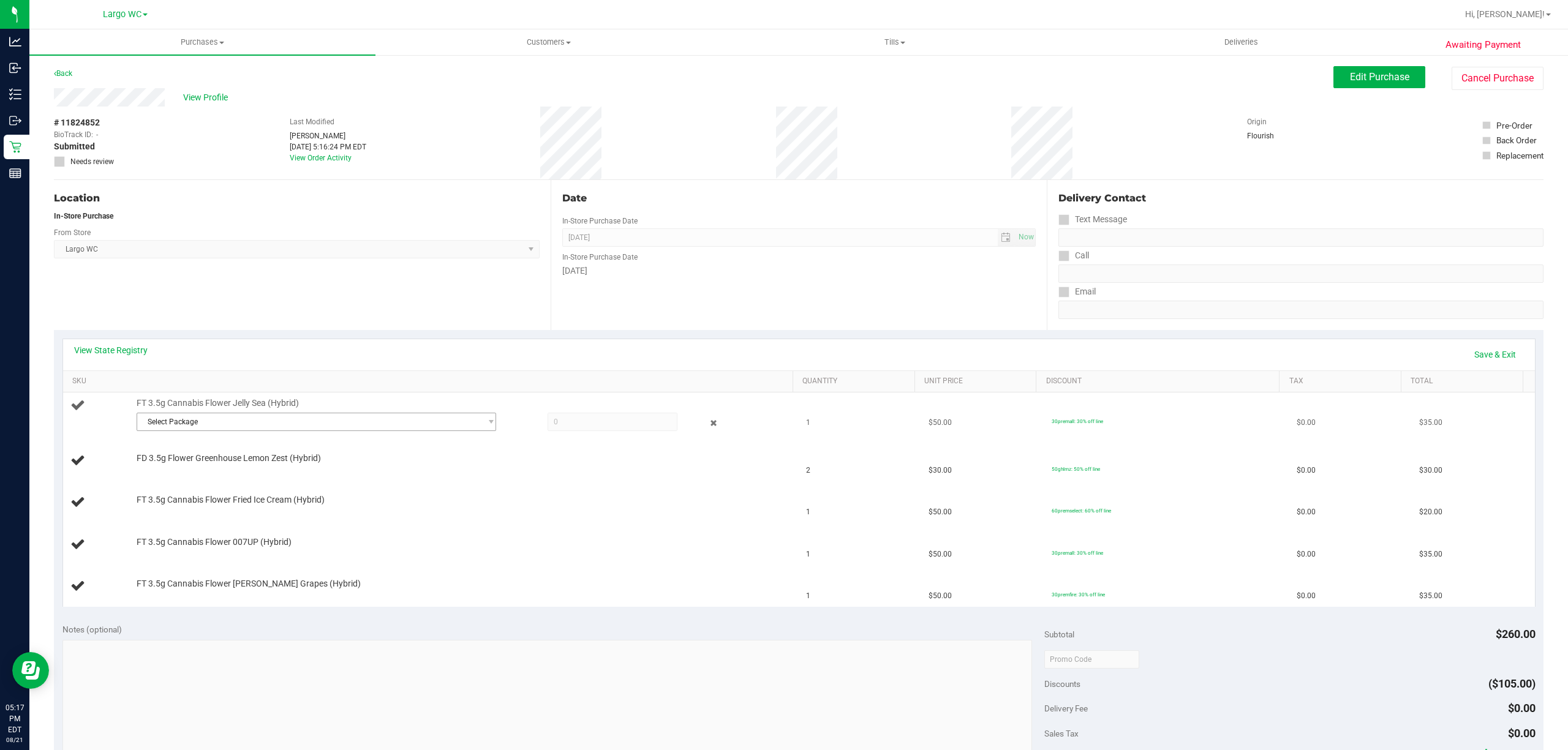
click at [182, 422] on span "Select Package" at bounding box center [308, 422] width 343 height 17
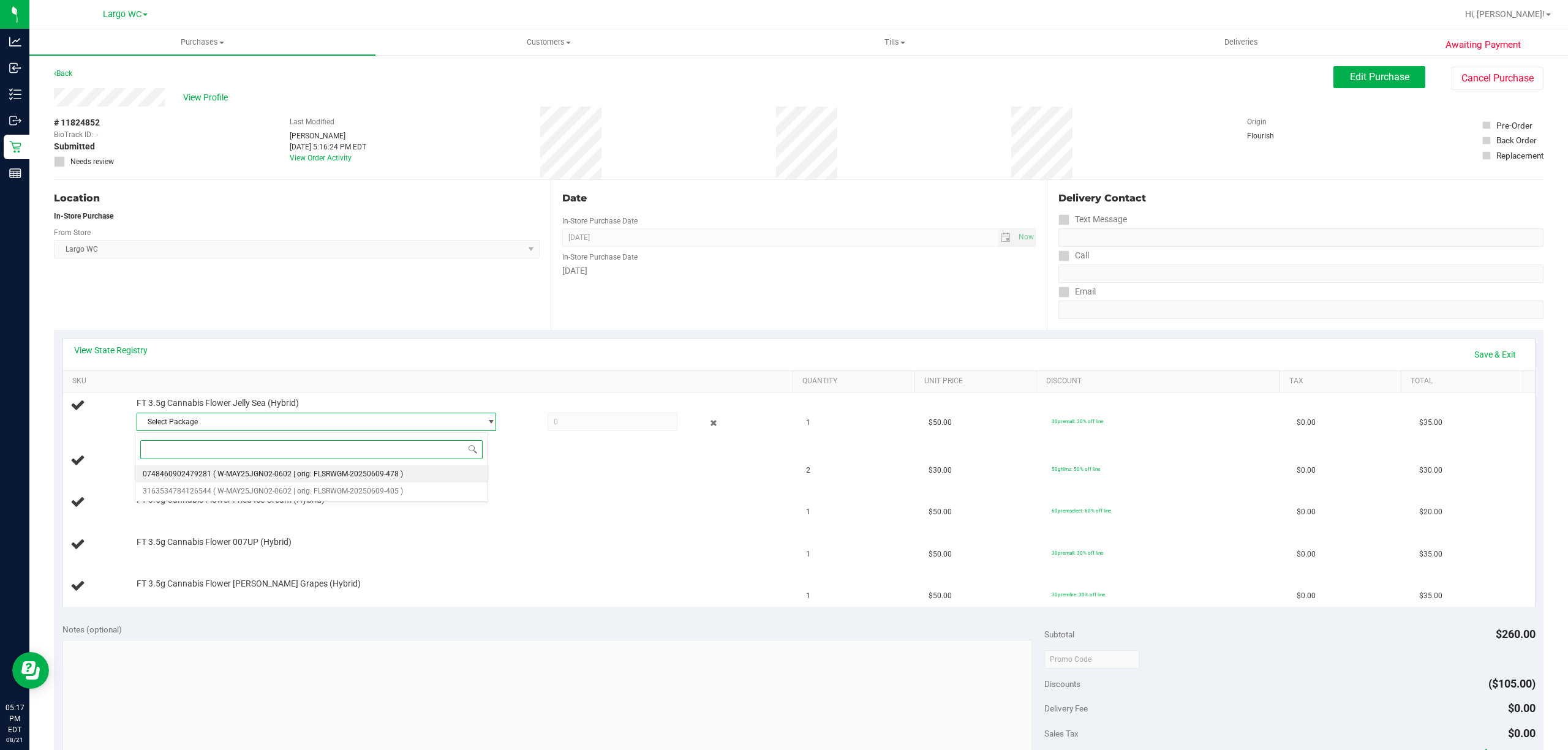
click at [226, 473] on span "( W-MAY25JGN02-0602 | orig: FLSRWGM-20250609-478 )" at bounding box center [308, 474] width 190 height 9
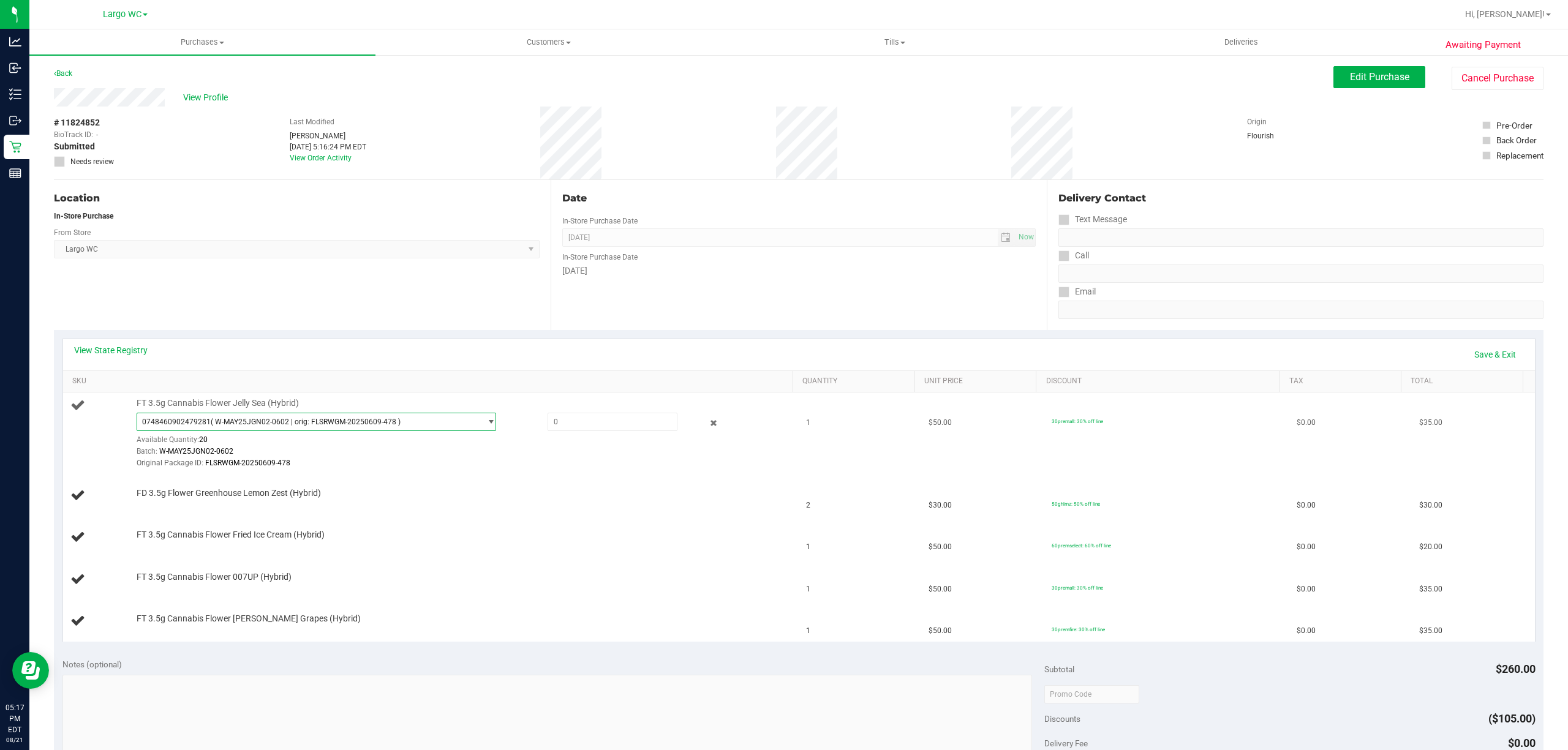
click at [255, 422] on span "( W-MAY25JGN02-0602 | orig: FLSRWGM-20250609-478 )" at bounding box center [305, 422] width 190 height 9
click at [187, 494] on span "3163534784126544" at bounding box center [177, 491] width 68 height 9
click at [560, 422] on input "text" at bounding box center [612, 422] width 129 height 17
type input "1"
click at [523, 541] on div "FT 3.5g Cannabis Flower Fried Ice Cream (Hybrid)" at bounding box center [458, 534] width 655 height 12
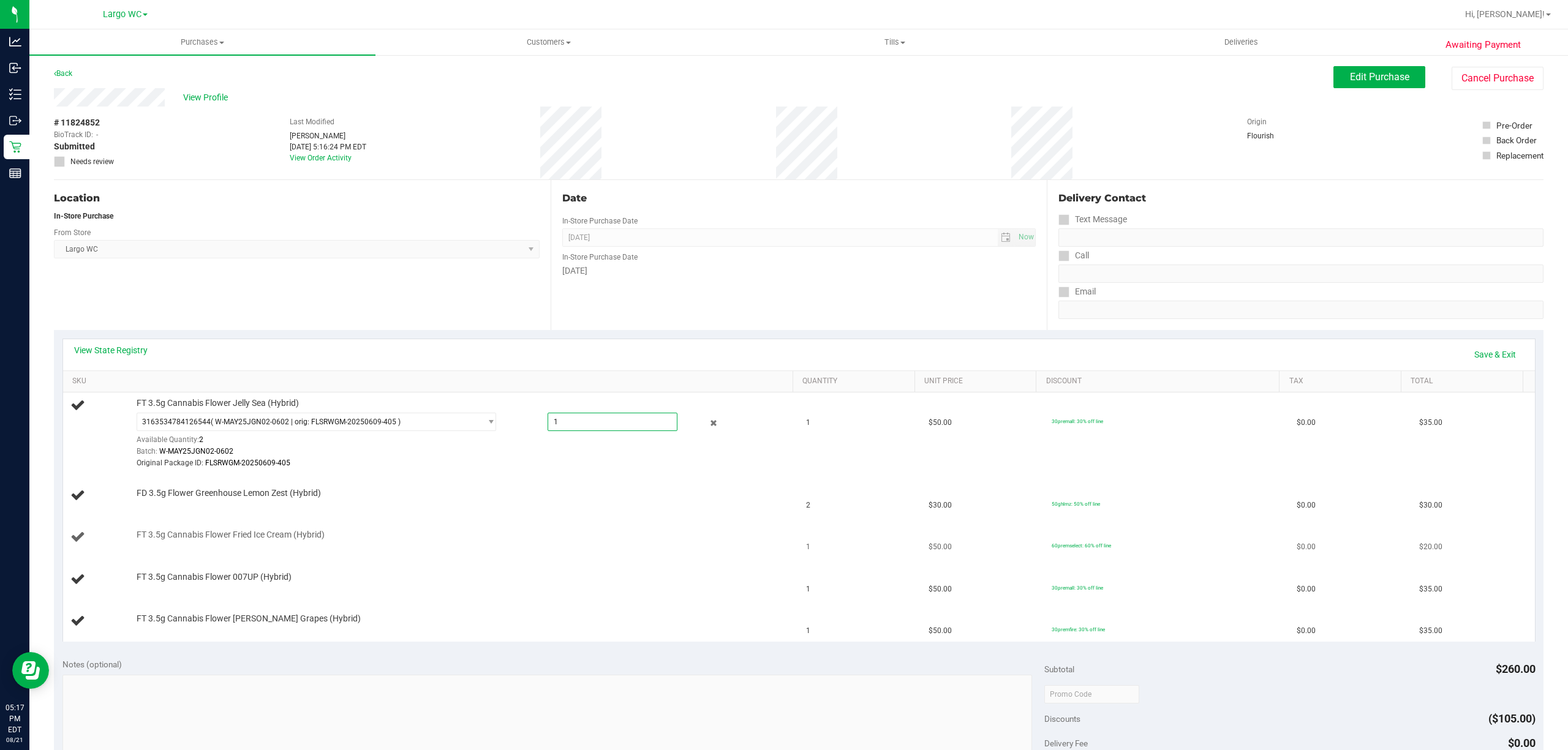
type input "1.0000"
click at [1489, 354] on link "Save & Exit" at bounding box center [1494, 355] width 58 height 21
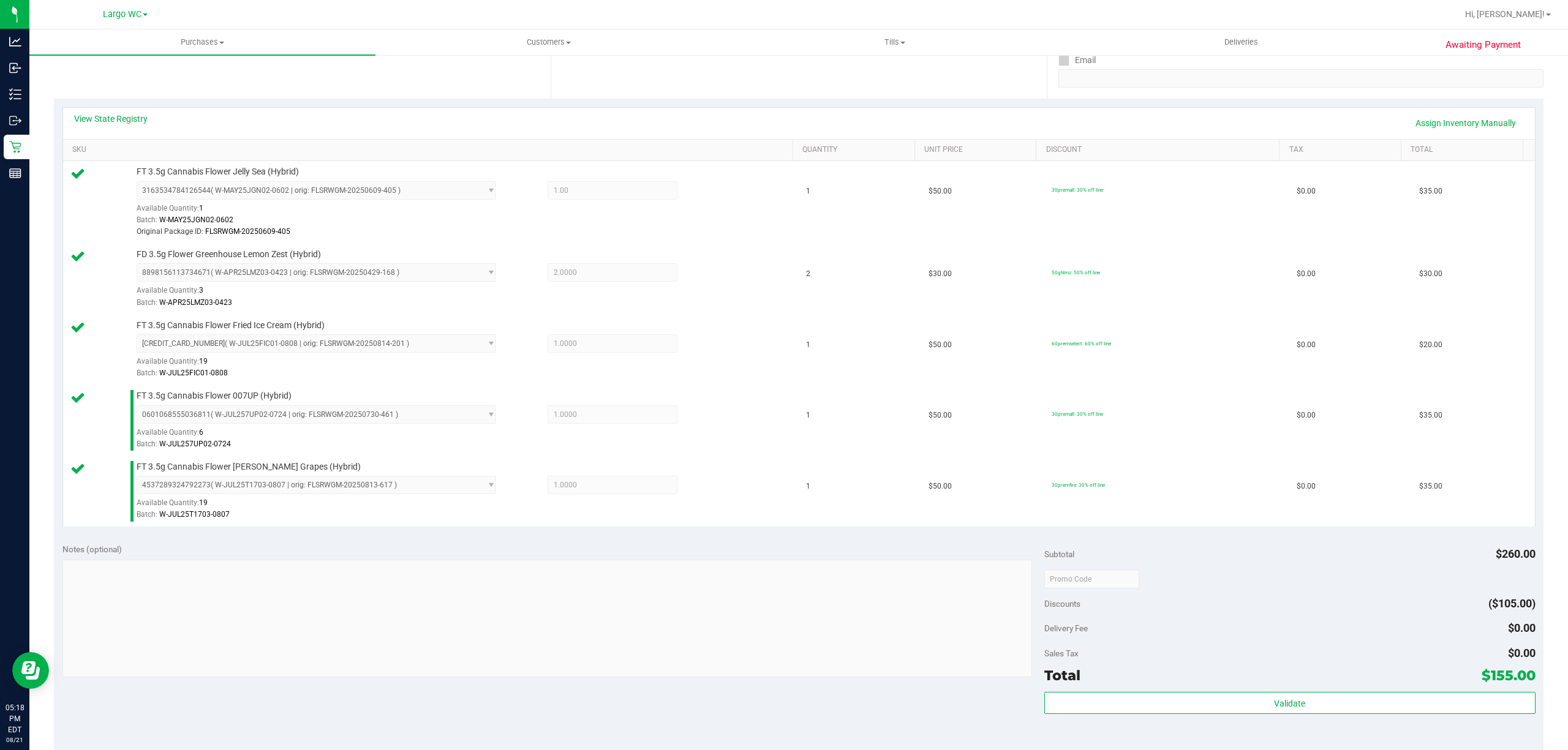
scroll to position [550, 0]
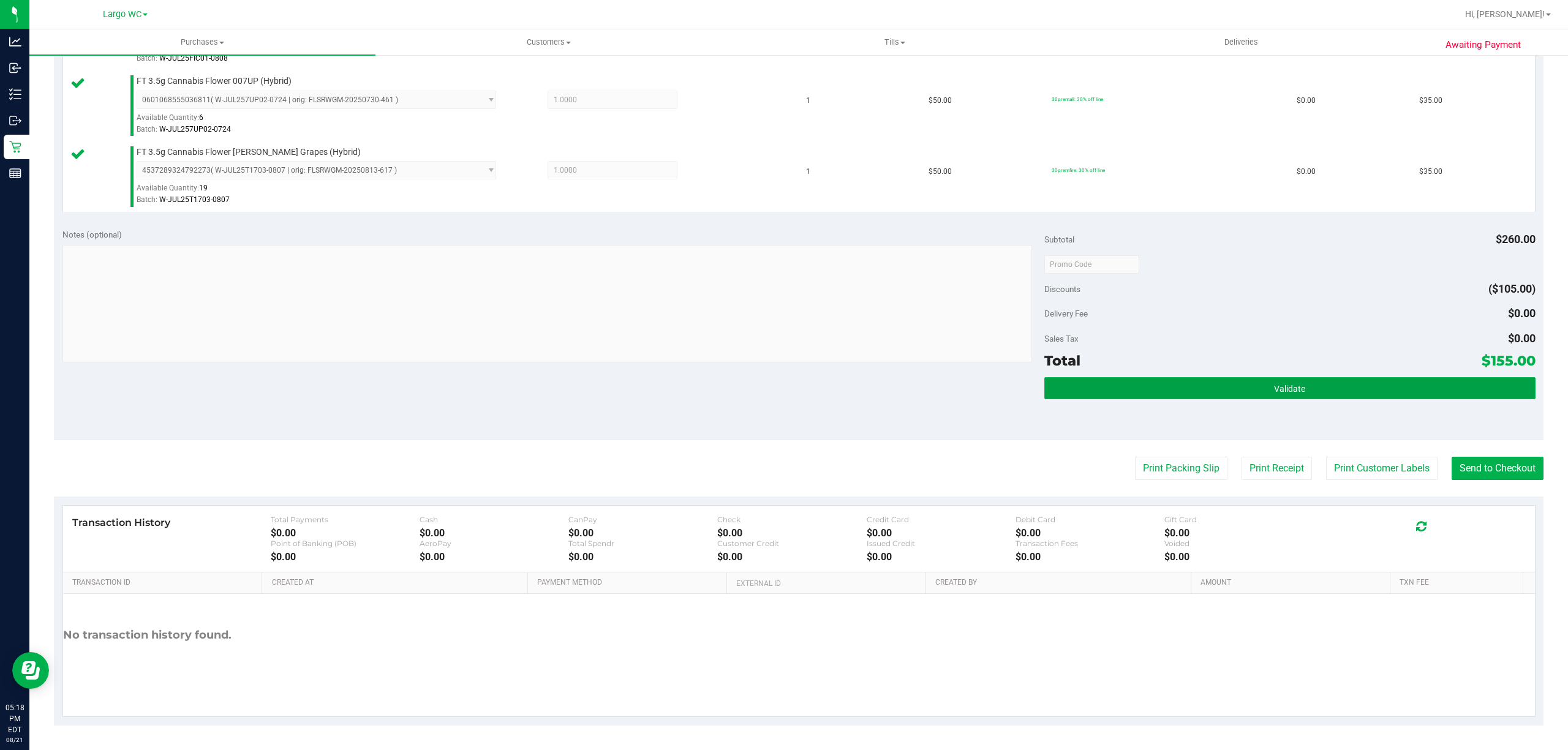
click at [1283, 378] on button "Validate" at bounding box center [1290, 388] width 491 height 22
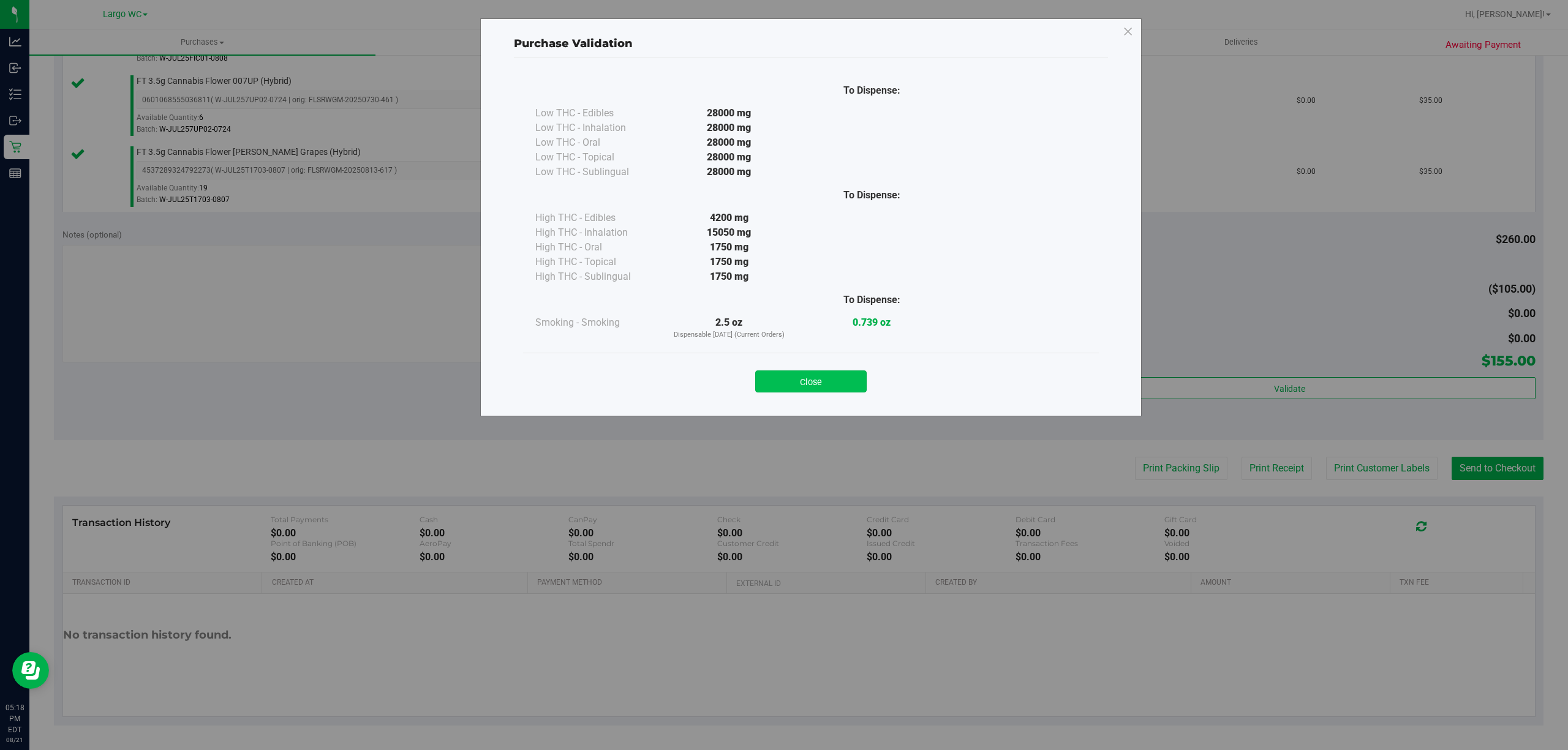
click at [840, 392] on button "Close" at bounding box center [811, 382] width 111 height 22
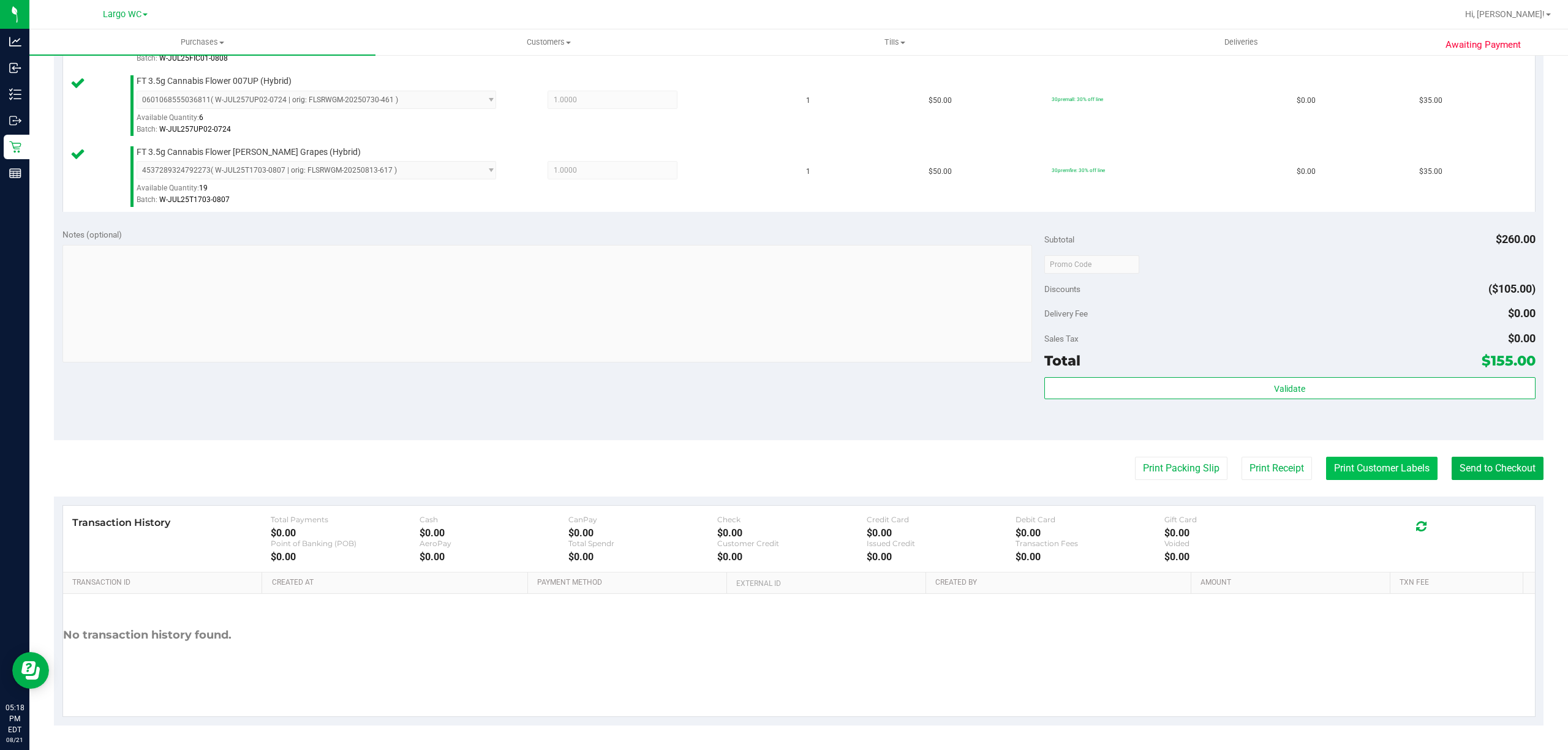
click at [1342, 467] on button "Print Customer Labels" at bounding box center [1381, 468] width 111 height 23
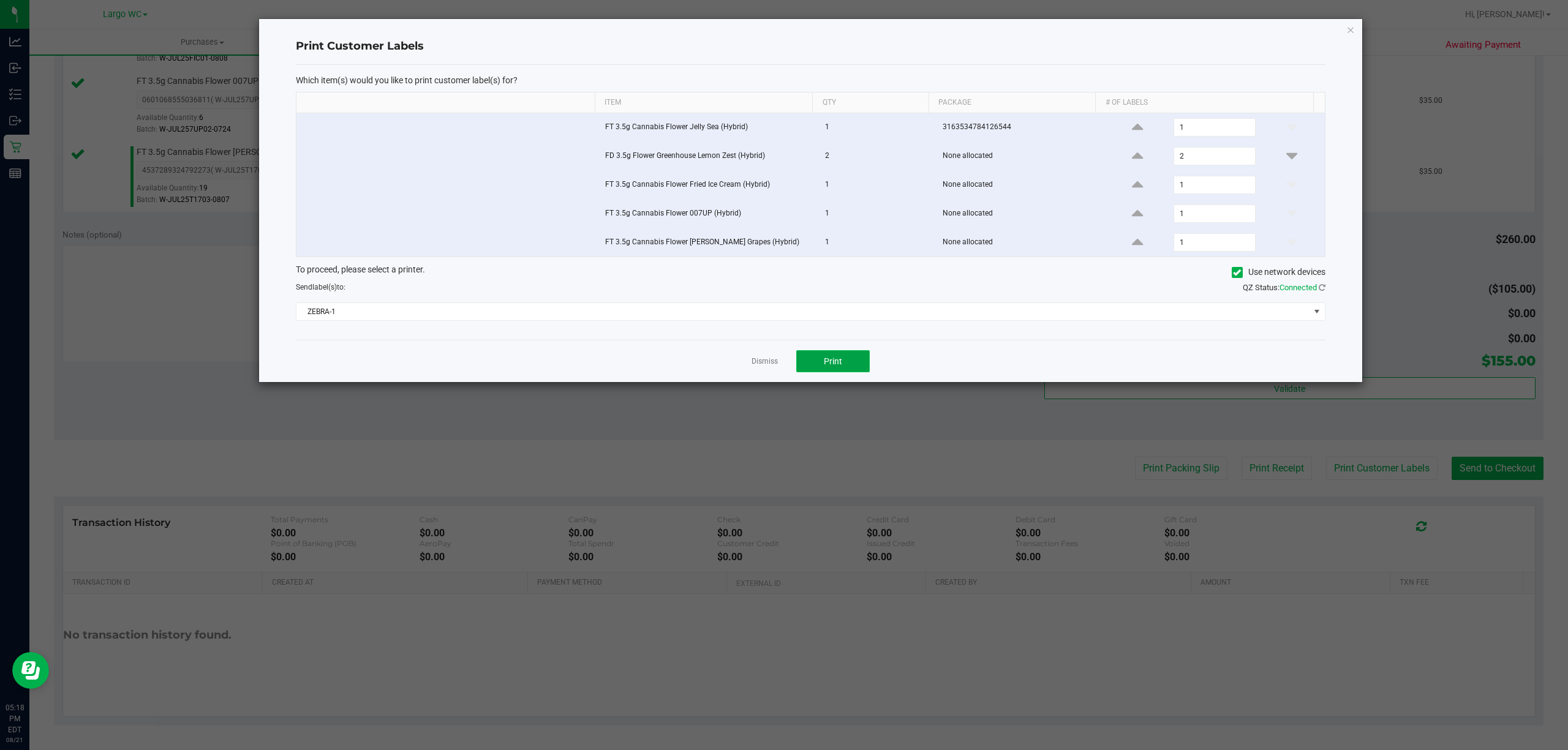
click at [817, 372] on button "Print" at bounding box center [832, 361] width 74 height 22
click at [1350, 30] on icon "button" at bounding box center [1350, 29] width 9 height 15
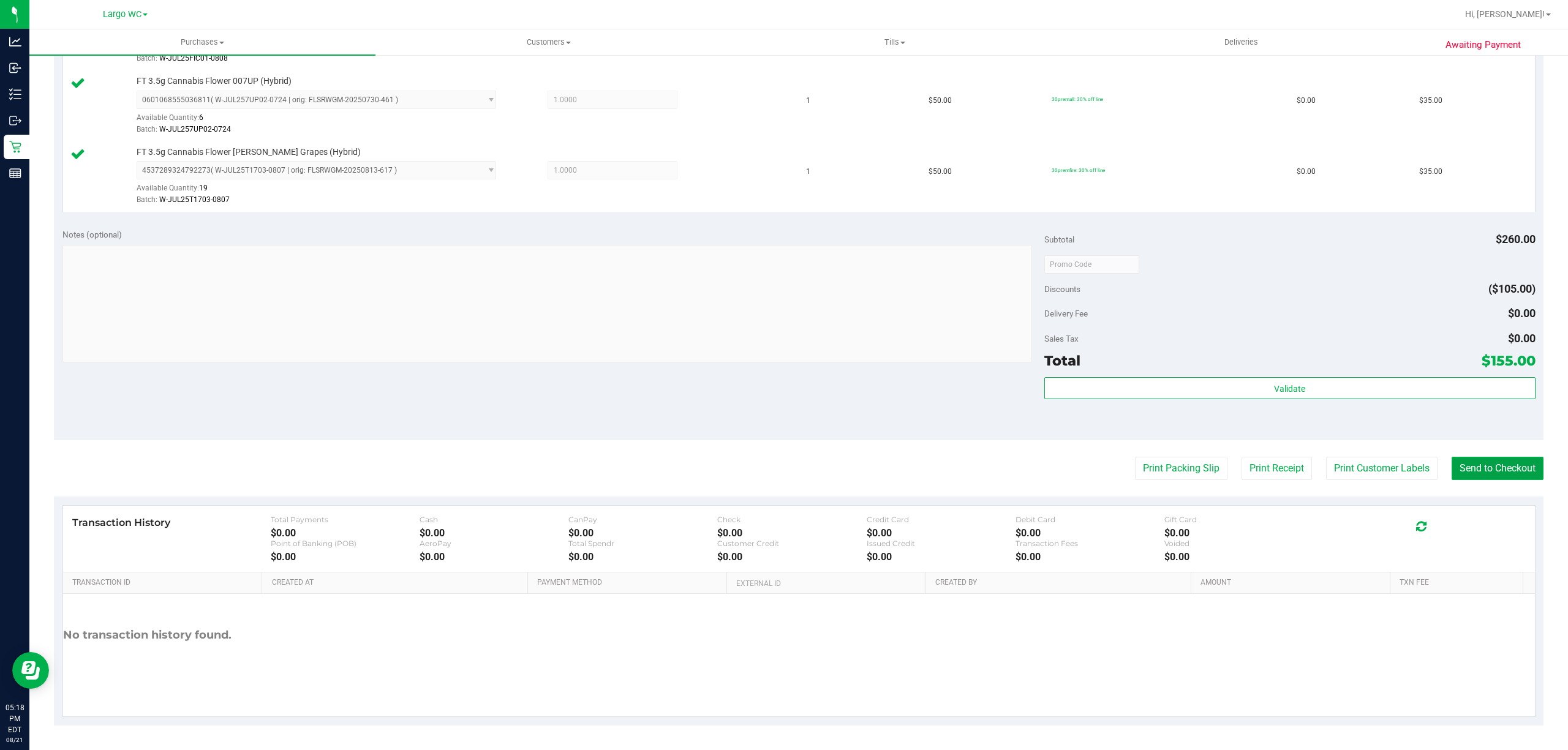
click at [1499, 469] on button "Send to Checkout" at bounding box center [1497, 468] width 92 height 23
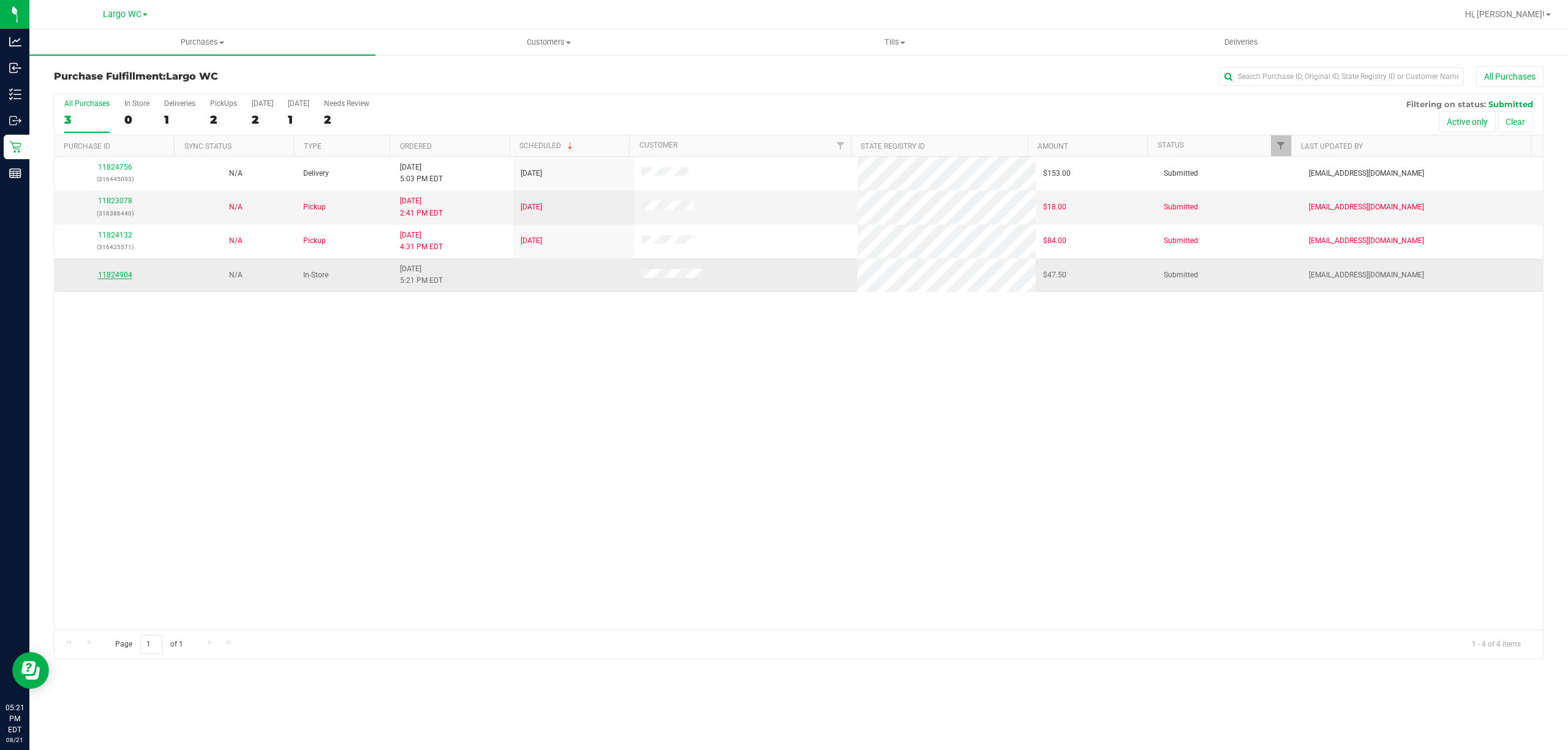
click at [127, 278] on link "11824904" at bounding box center [115, 275] width 34 height 9
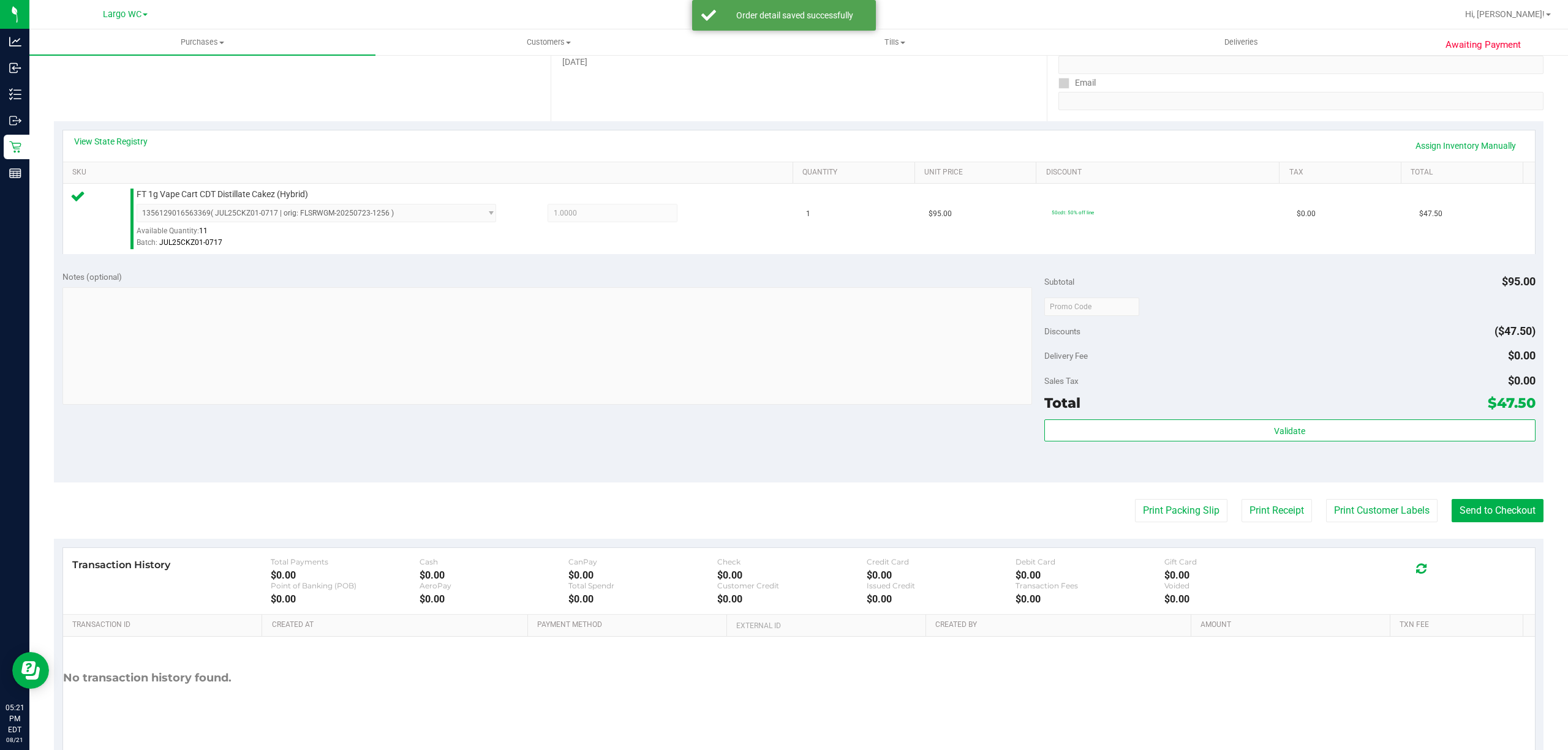
scroll to position [213, 0]
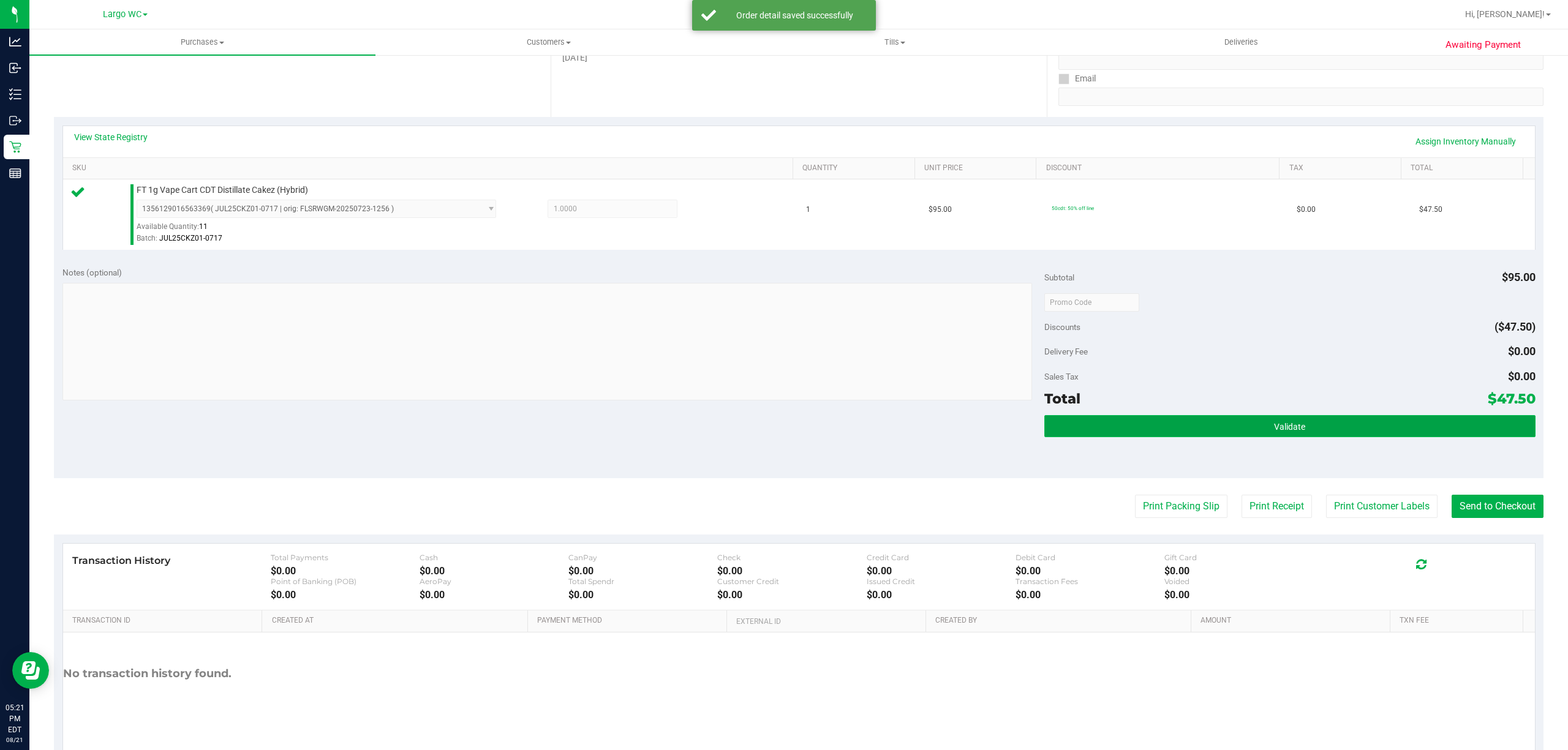
click at [1105, 437] on button "Validate" at bounding box center [1290, 426] width 491 height 22
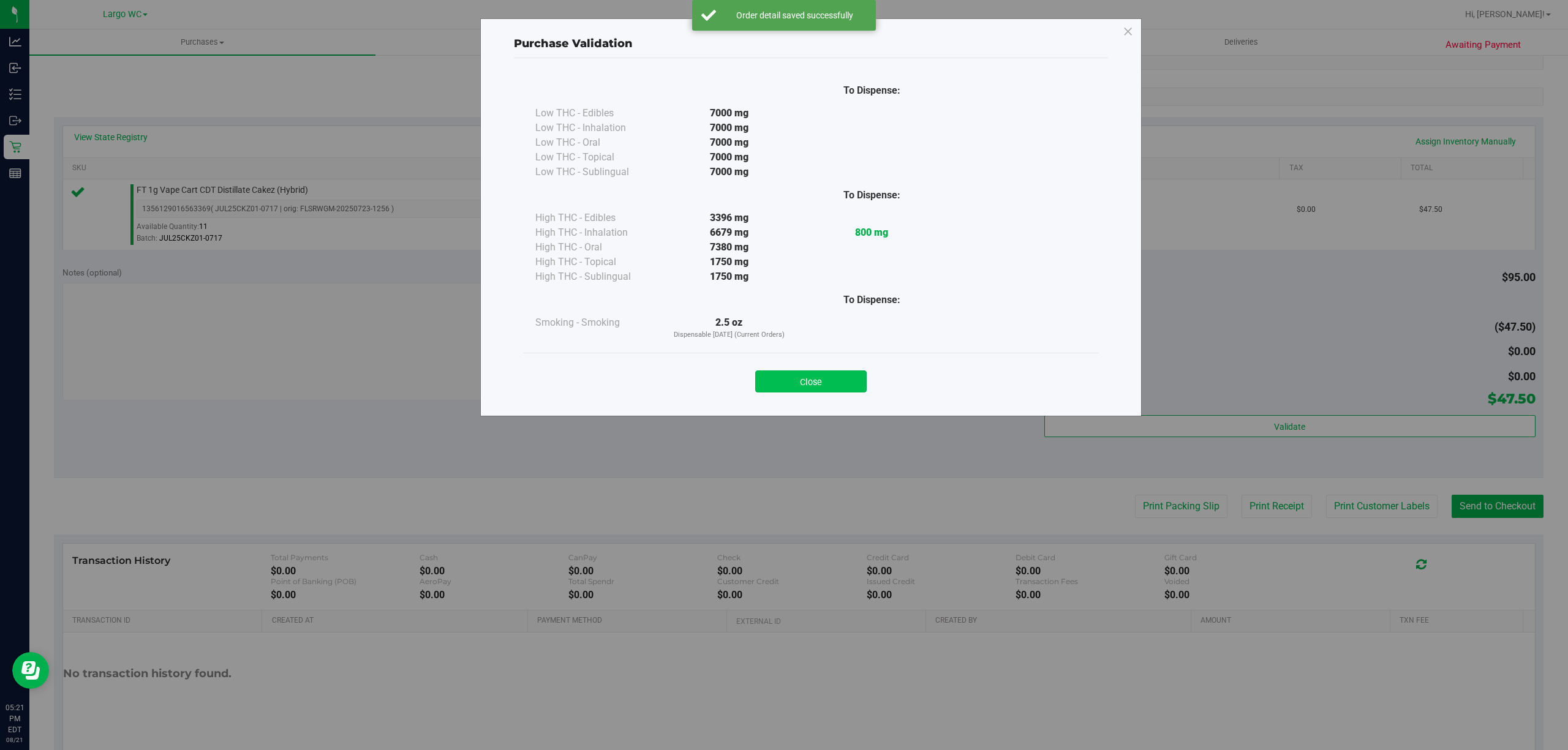
click at [821, 371] on button "Close" at bounding box center [811, 382] width 111 height 22
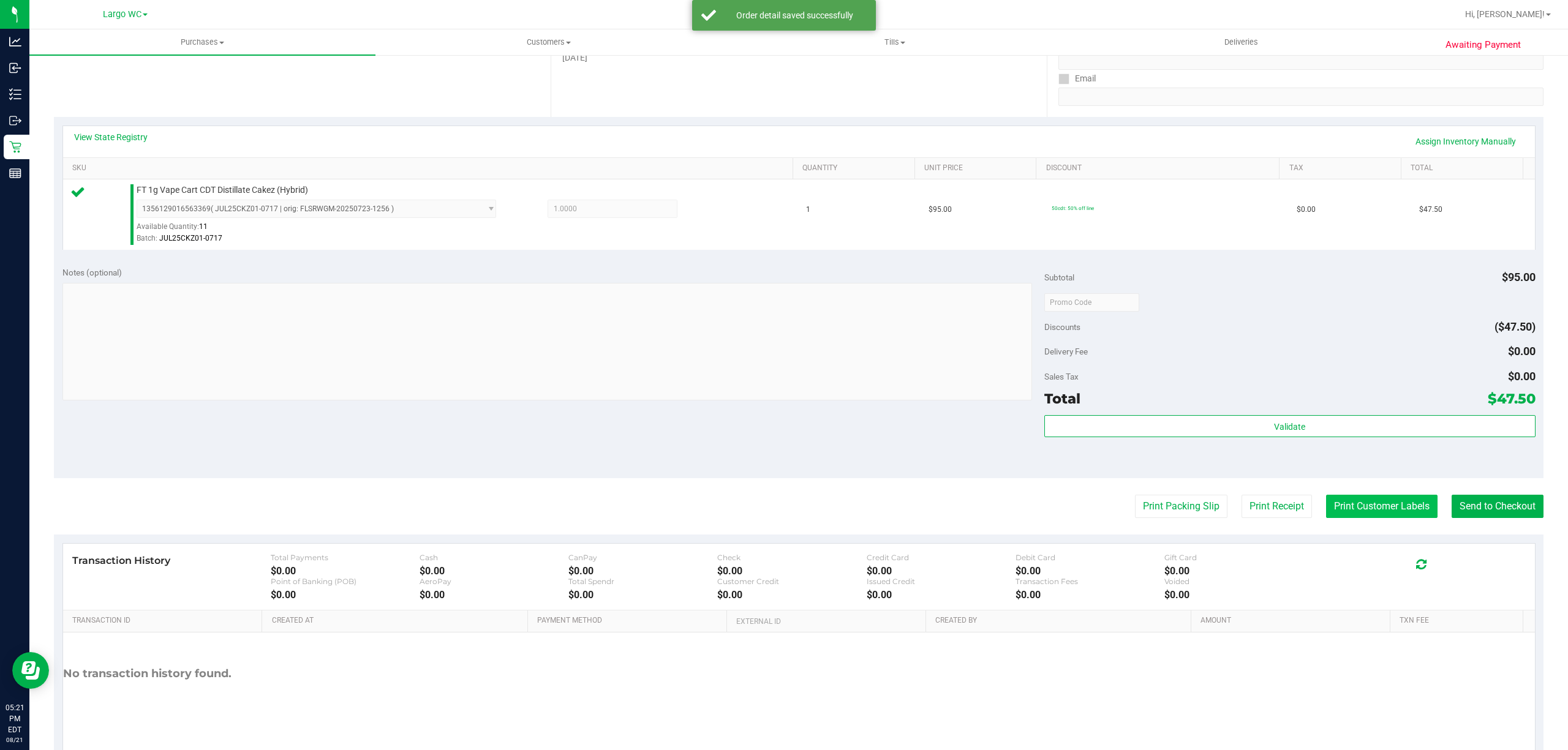
click at [1360, 497] on button "Print Customer Labels" at bounding box center [1381, 506] width 111 height 23
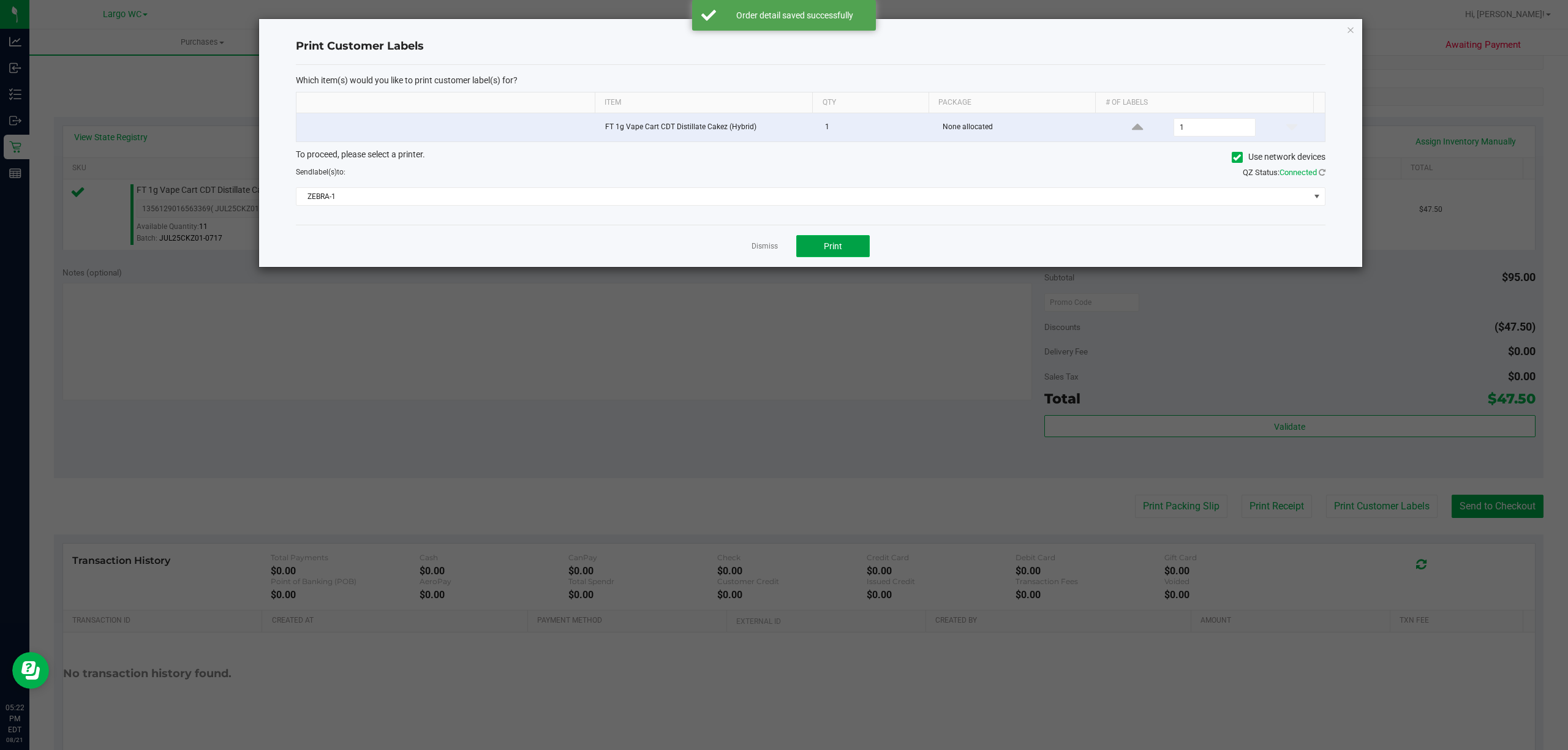
click at [838, 244] on span "Print" at bounding box center [832, 245] width 18 height 9
click at [1349, 34] on icon "button" at bounding box center [1350, 29] width 9 height 15
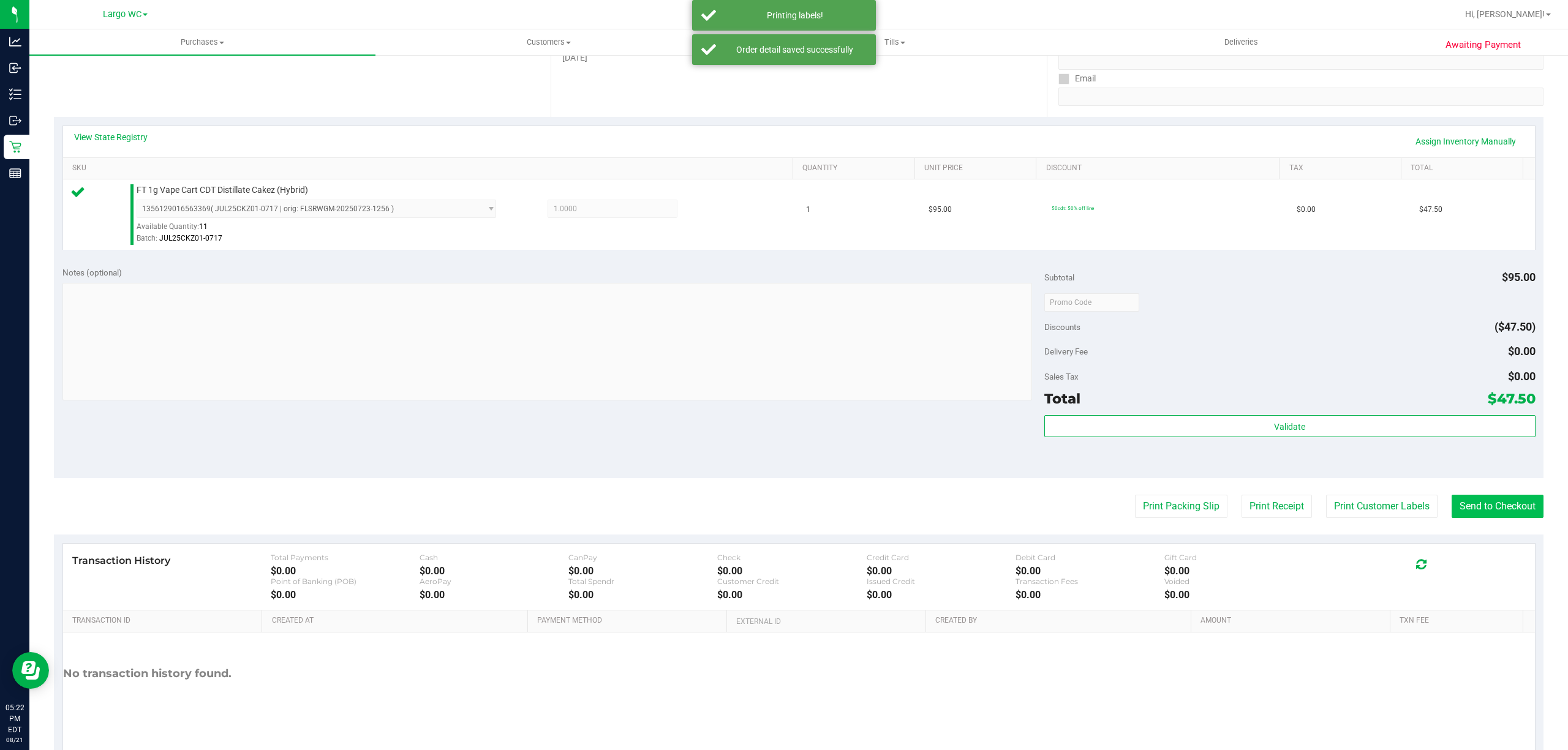
click at [1472, 518] on button "Send to Checkout" at bounding box center [1497, 506] width 92 height 23
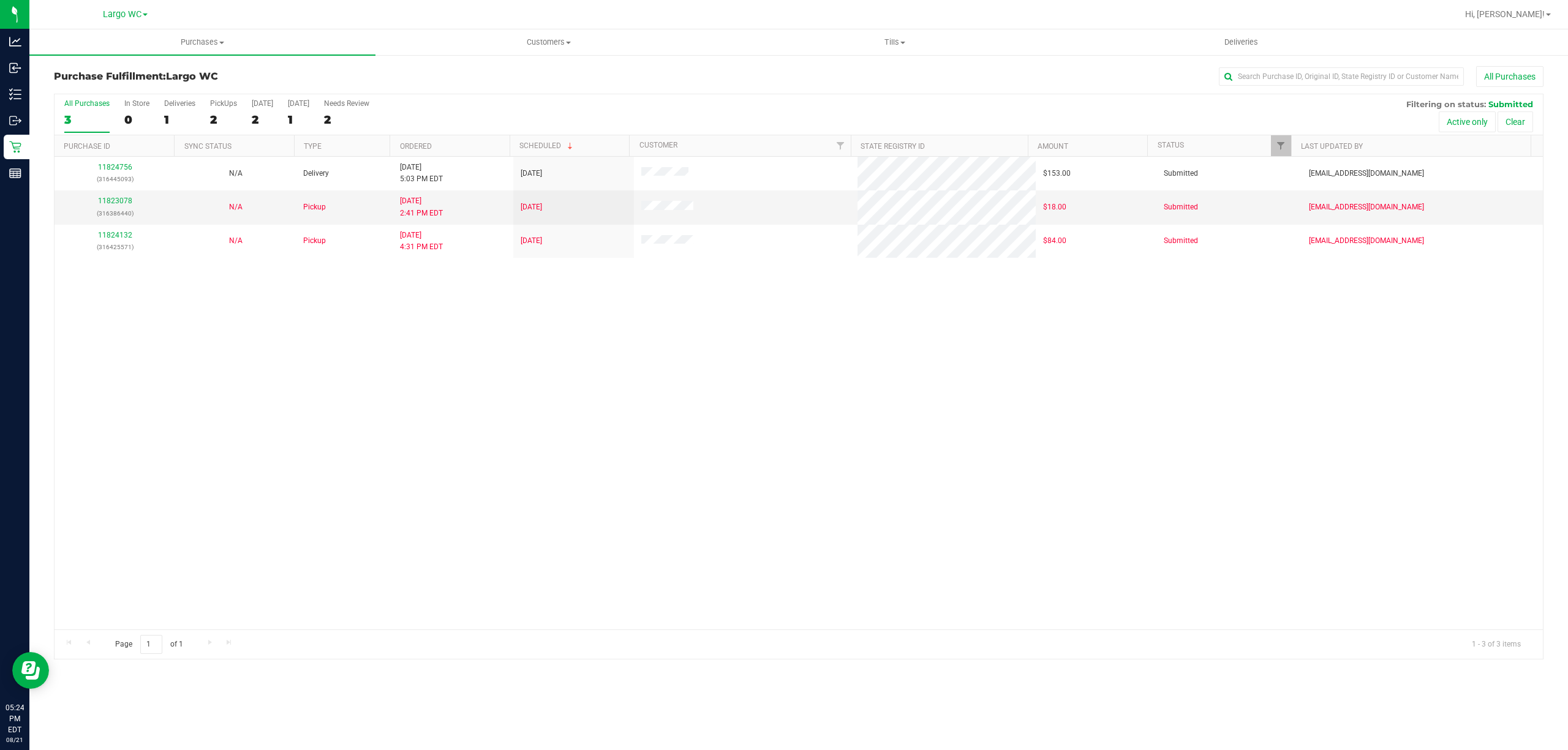
click at [257, 569] on div "11824756 (316445093) N/A Delivery 8/21/2025 5:03 PM EDT 8/22/2025 $153.00 Submi…" at bounding box center [798, 392] width 1488 height 473
click at [210, 481] on div "11824756 (316445093) N/A Delivery 8/21/2025 5:03 PM EDT 8/22/2025 $153.00 Submi…" at bounding box center [798, 392] width 1488 height 473
click at [145, 108] on div "In Store" at bounding box center [137, 103] width 25 height 9
click at [0, 0] on input "In Store 0" at bounding box center [0, 0] width 0 height 0
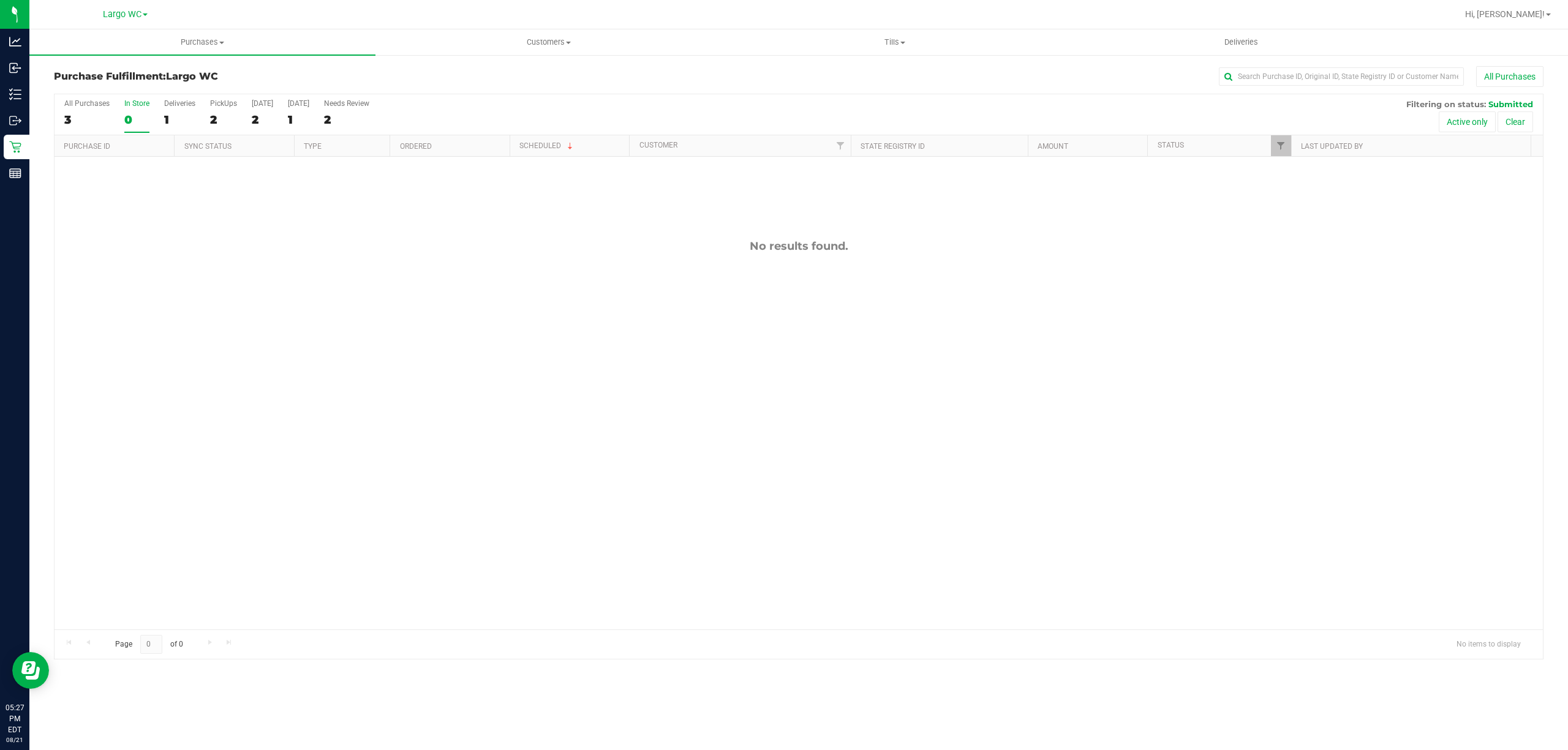
click at [126, 119] on div "0" at bounding box center [137, 119] width 25 height 14
click at [0, 0] on input "In Store 0" at bounding box center [0, 0] width 0 height 0
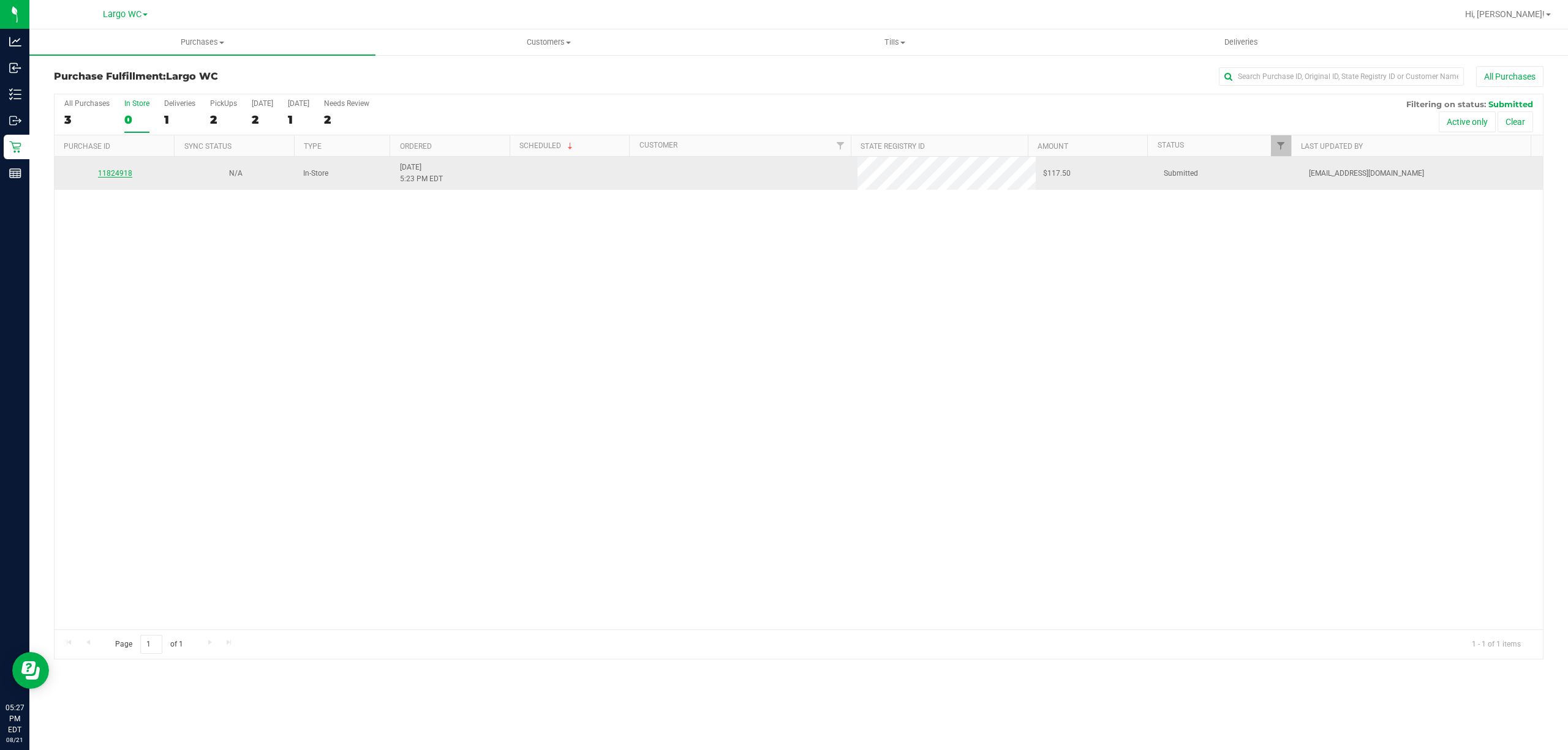
click at [116, 174] on link "11824918" at bounding box center [115, 173] width 34 height 9
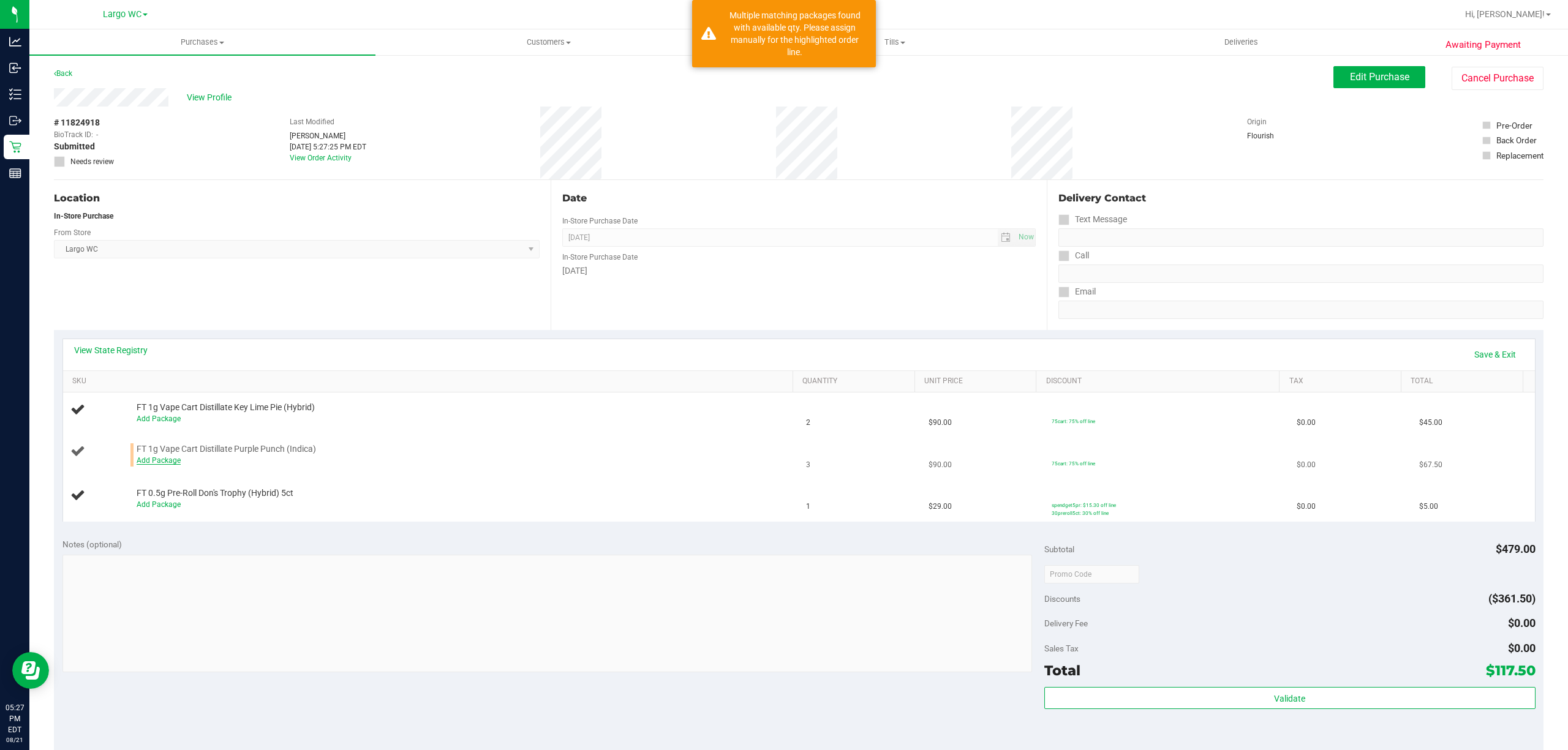
click at [148, 461] on link "Add Package" at bounding box center [159, 460] width 44 height 9
click at [171, 464] on span "Select Package" at bounding box center [308, 464] width 343 height 17
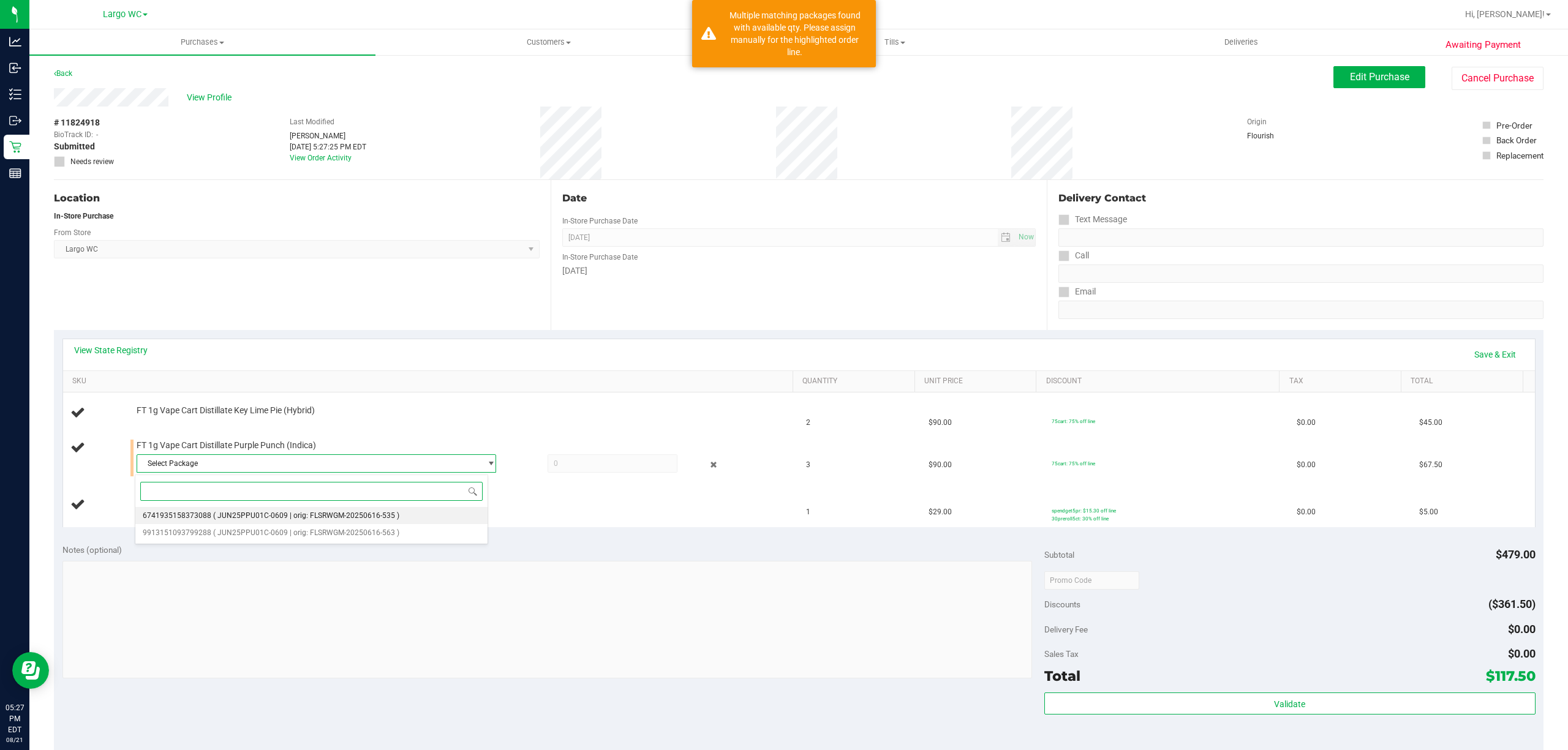
click at [176, 512] on span "6741935158373088" at bounding box center [177, 516] width 68 height 9
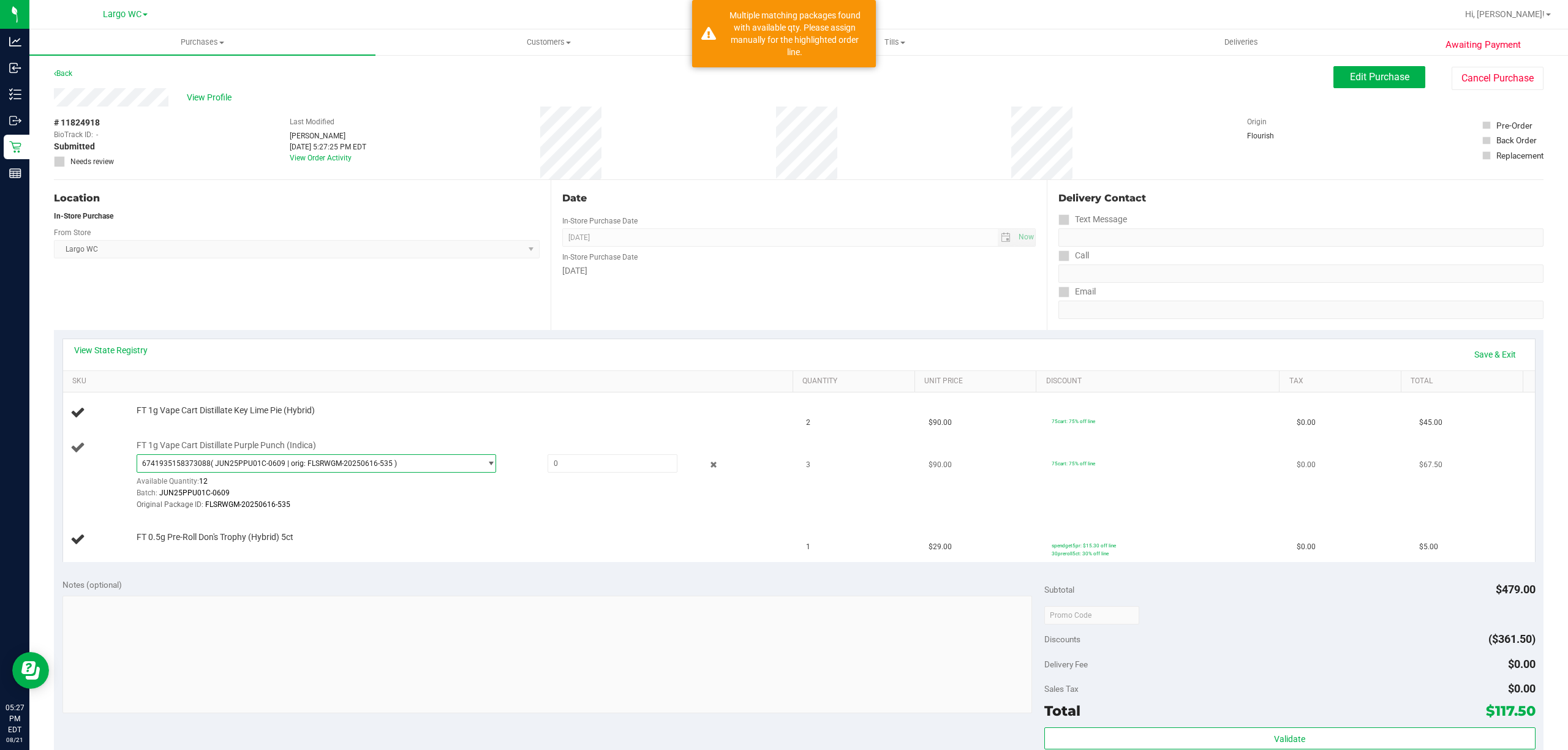
click at [181, 464] on span "6741935158373088" at bounding box center [176, 464] width 68 height 9
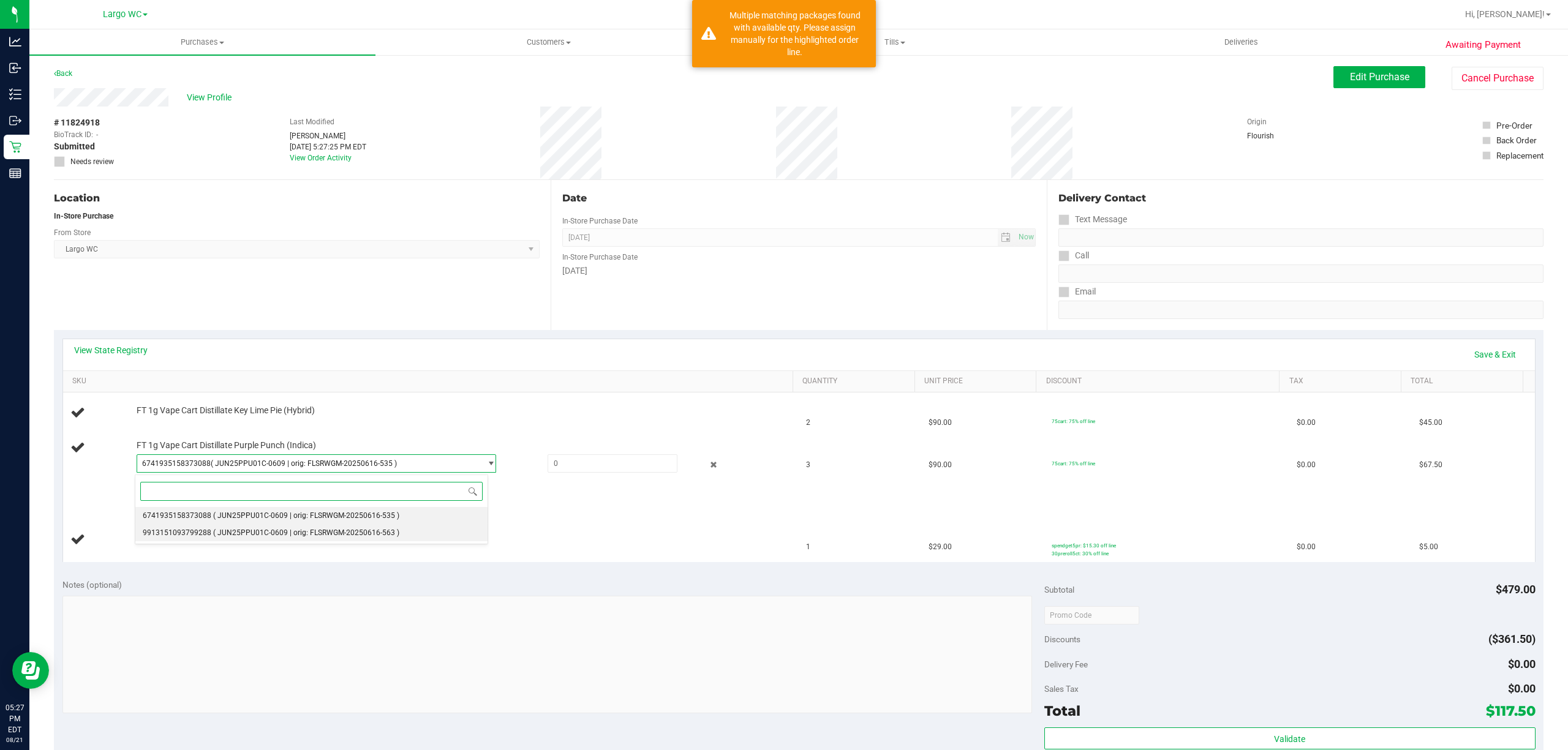
click at [179, 534] on span "9913151093799288" at bounding box center [177, 533] width 68 height 9
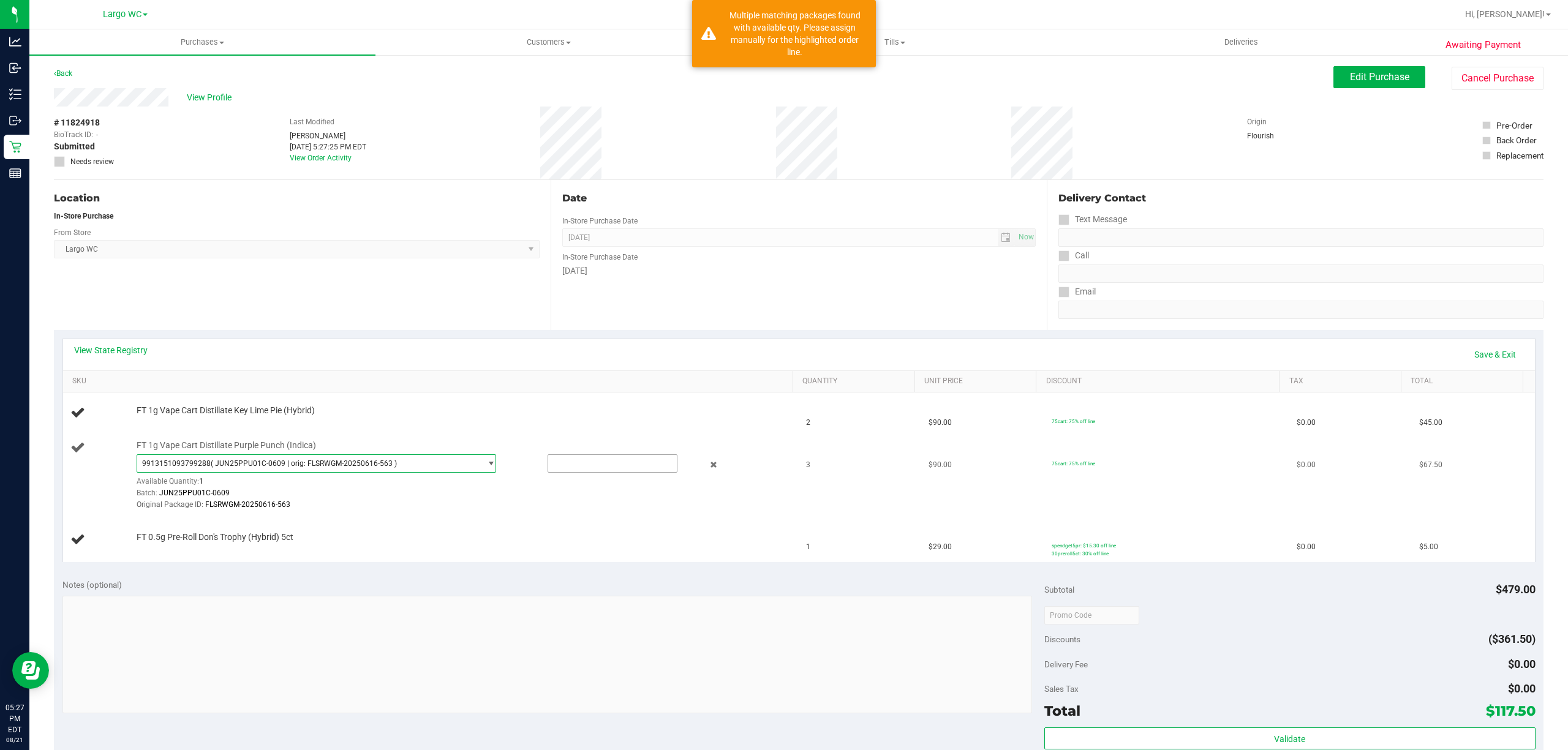
click at [567, 468] on input "text" at bounding box center [612, 464] width 129 height 17
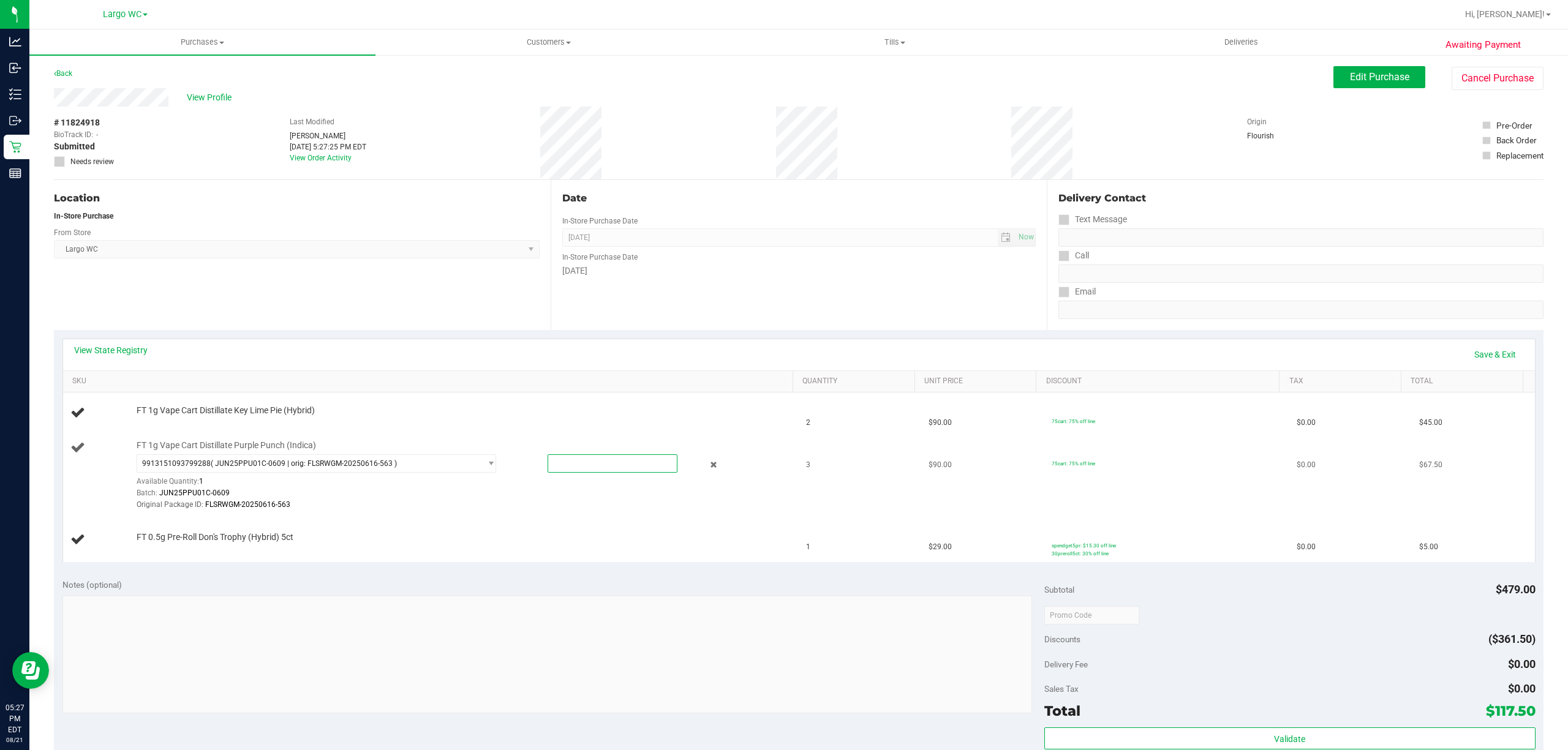
type input "1"
click at [456, 511] on div at bounding box center [461, 510] width 649 height 1
type input "1.0000"
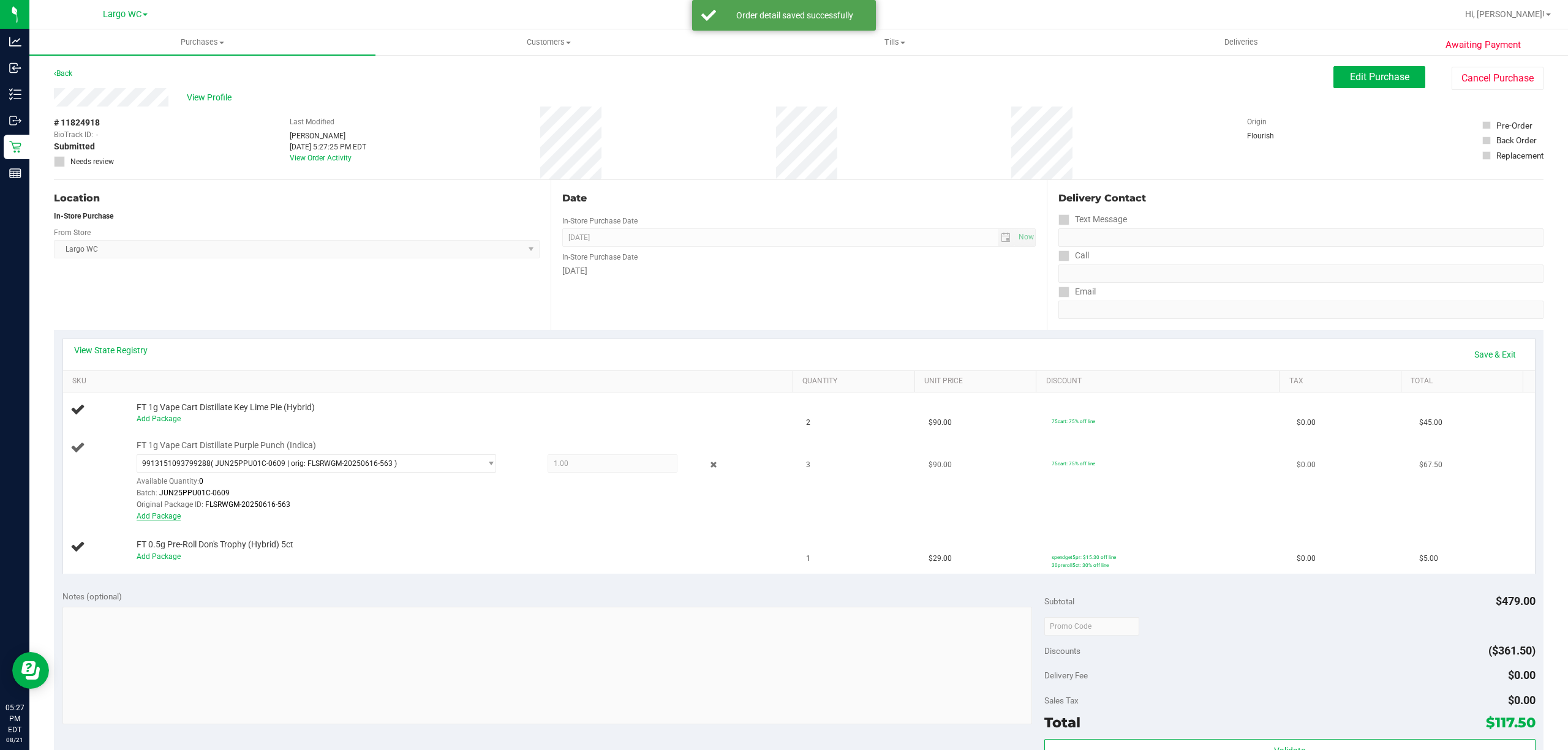
click at [162, 515] on link "Add Package" at bounding box center [159, 516] width 44 height 9
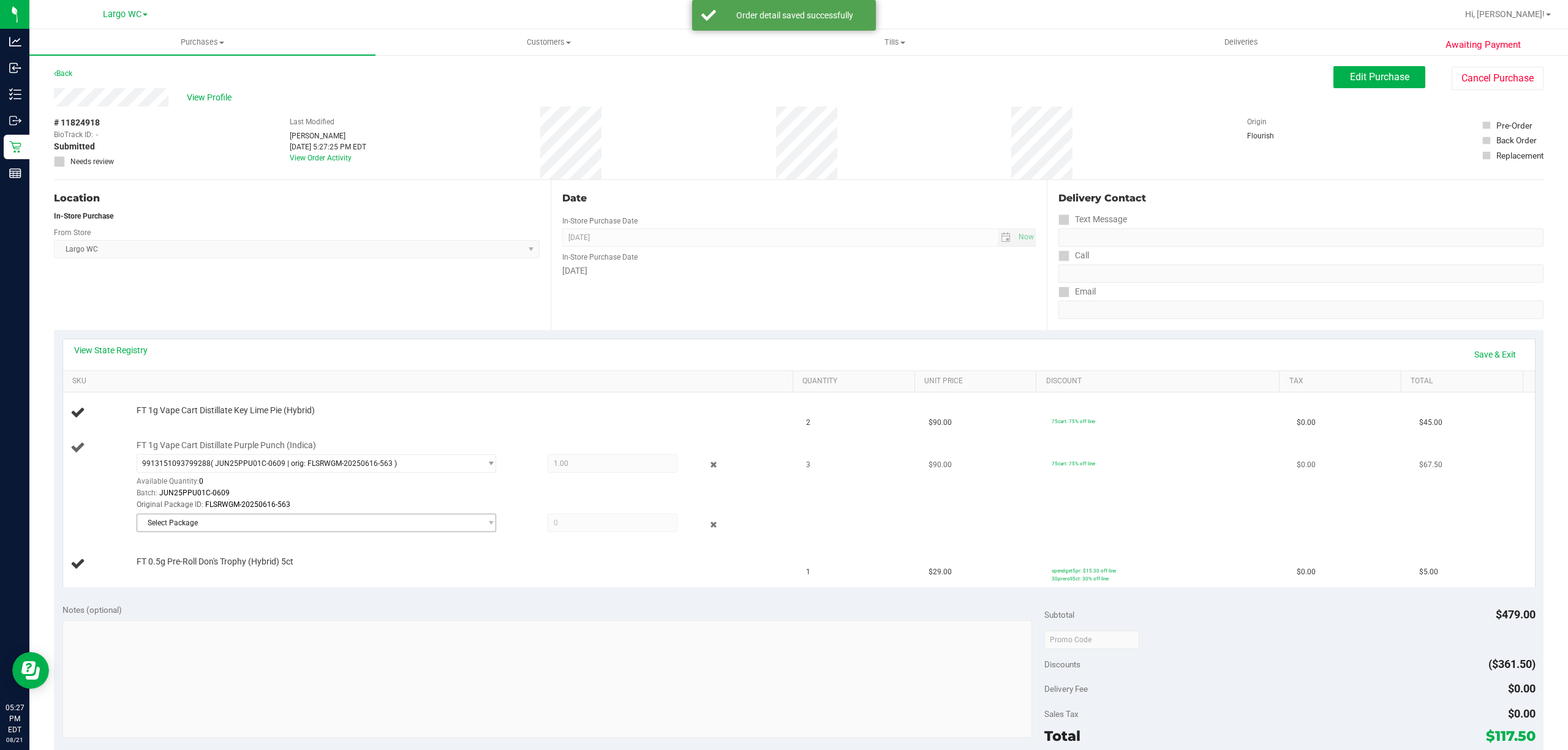
click at [210, 529] on span "Select Package" at bounding box center [308, 523] width 343 height 17
click at [244, 577] on span "( JUN25PPU01C-0609 | orig: FLSRWGM-20250616-535 )" at bounding box center [307, 576] width 186 height 9
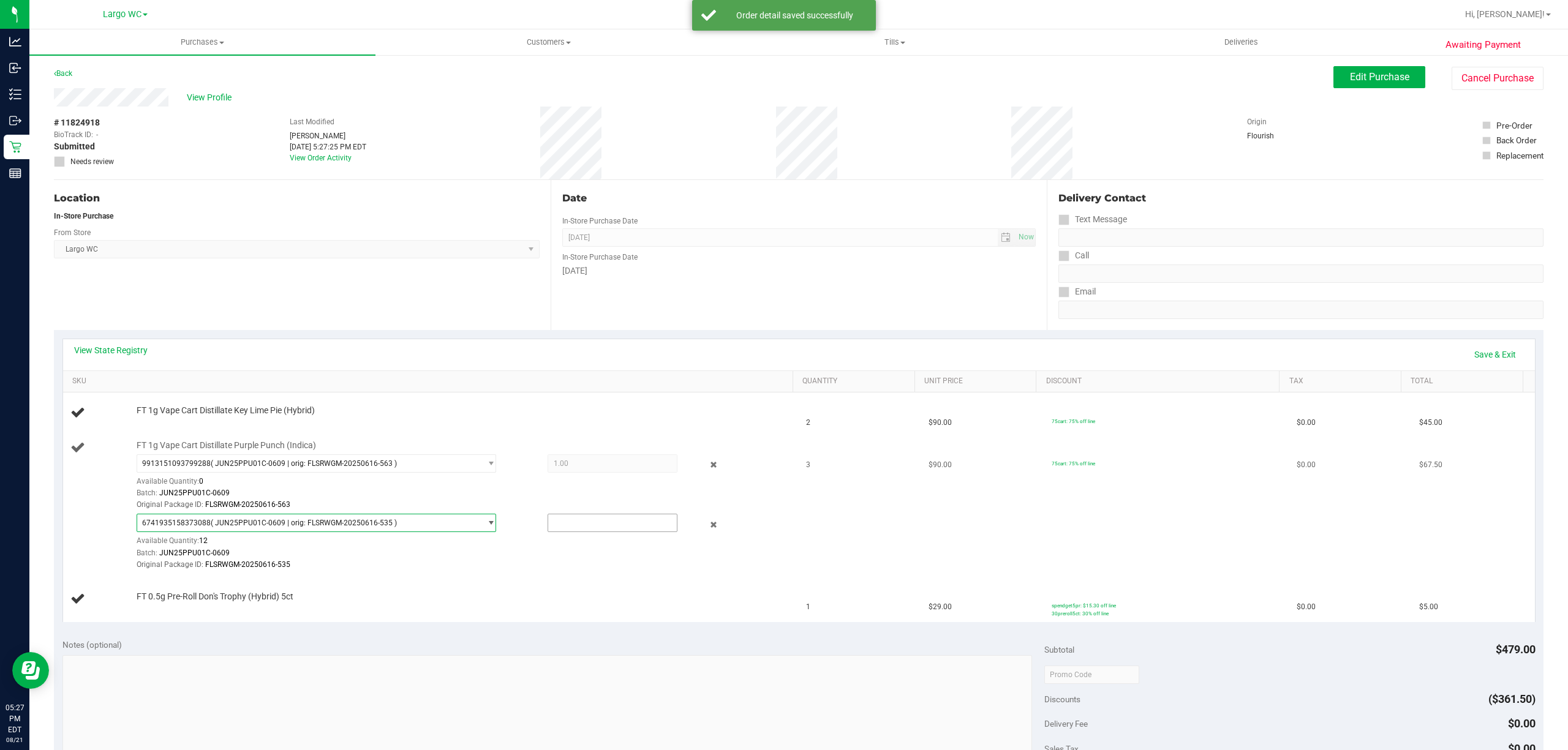
click at [567, 529] on input "text" at bounding box center [612, 523] width 129 height 17
type input "2"
click at [525, 572] on div at bounding box center [461, 571] width 649 height 1
type input "2.0000"
click at [1476, 358] on link "Save & Exit" at bounding box center [1494, 355] width 58 height 21
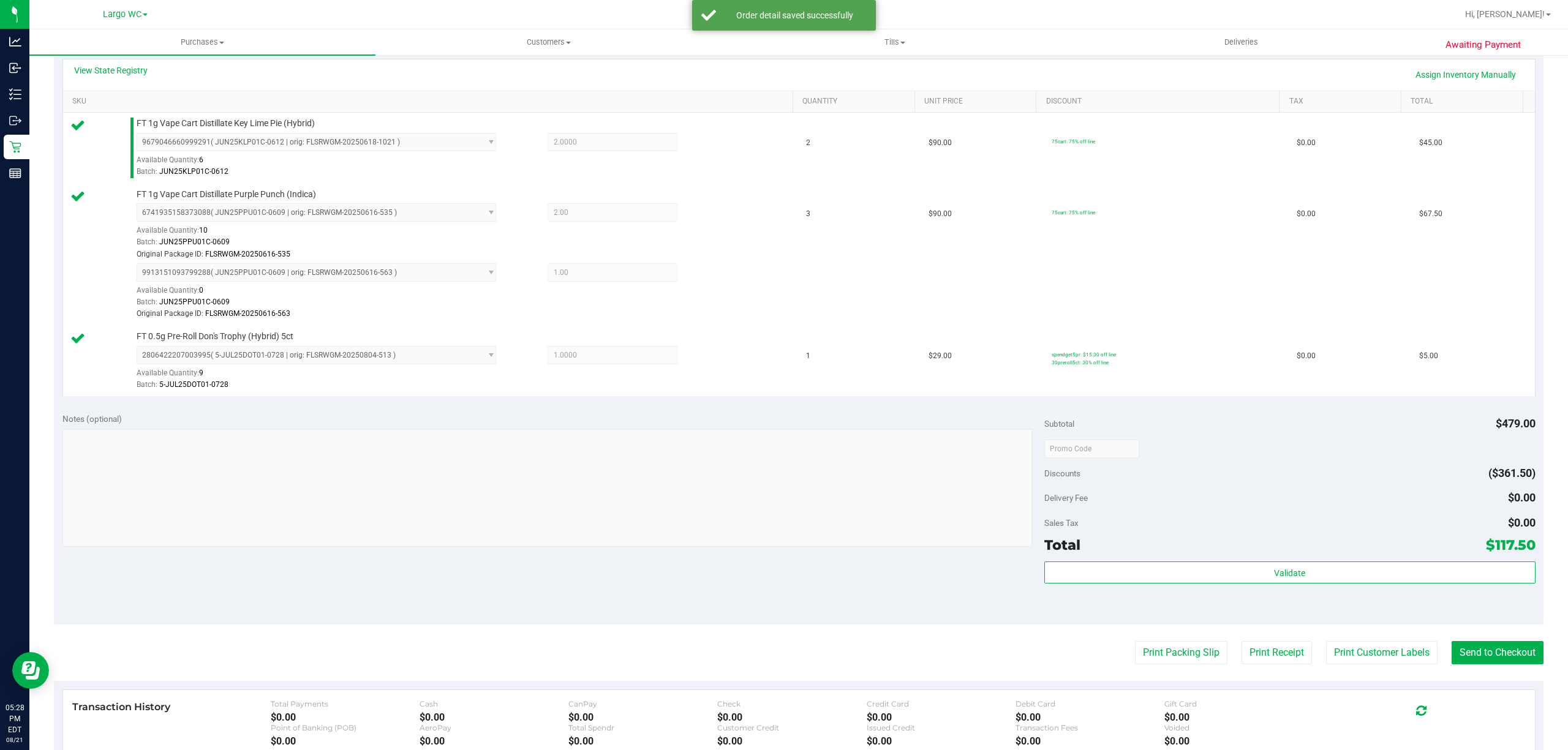
scroll to position [329, 0]
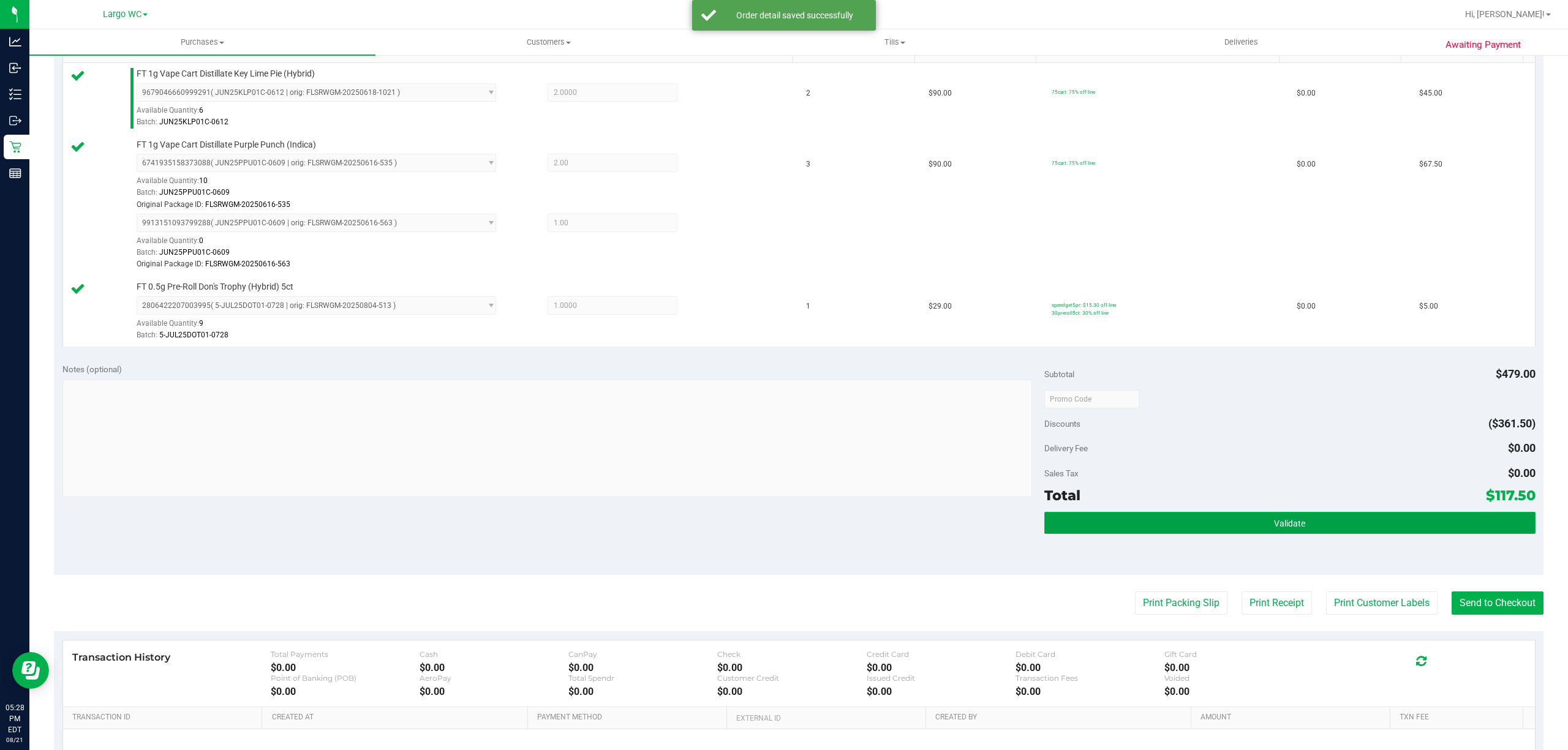
click at [1137, 519] on button "Validate" at bounding box center [1290, 523] width 491 height 22
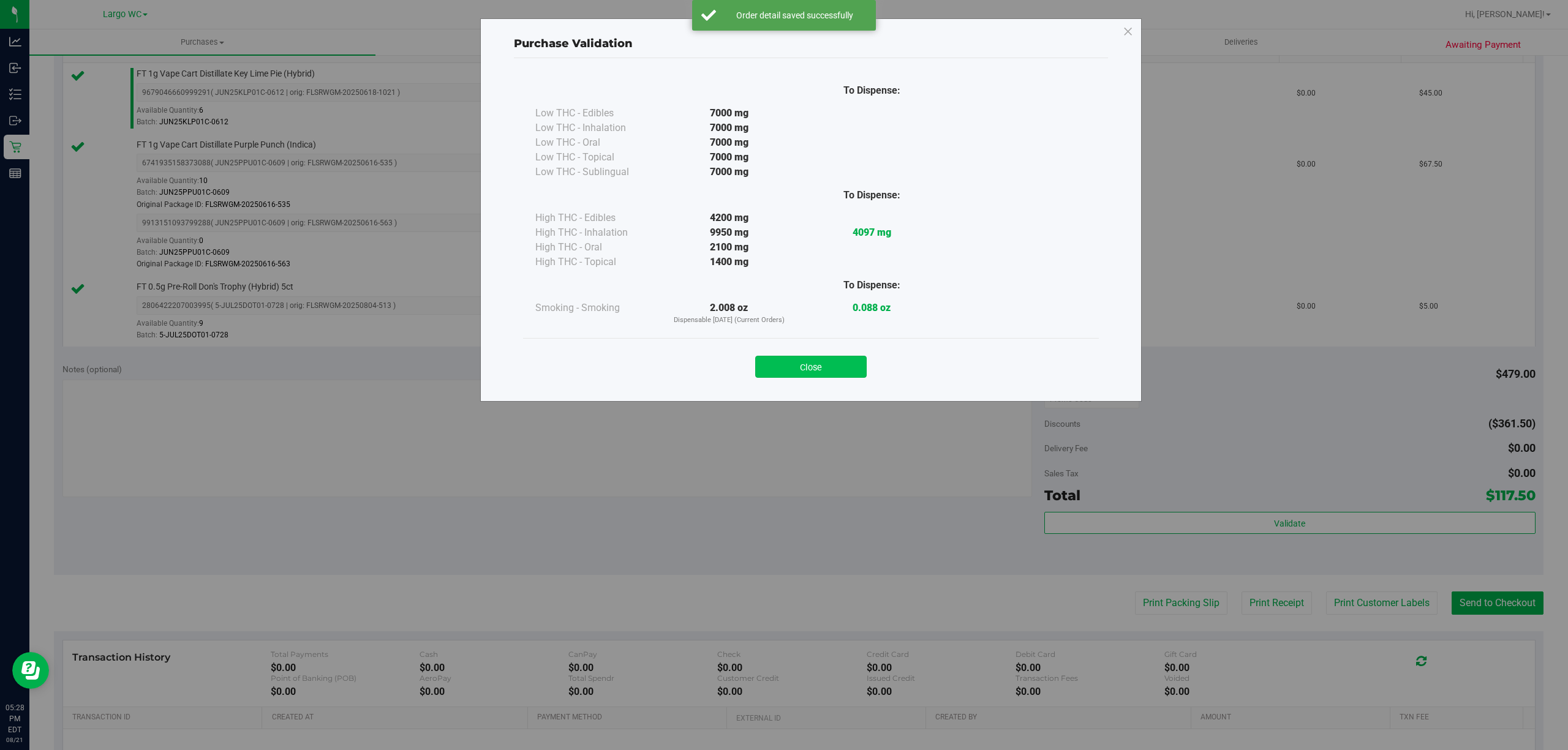
click at [814, 363] on button "Close" at bounding box center [811, 367] width 111 height 22
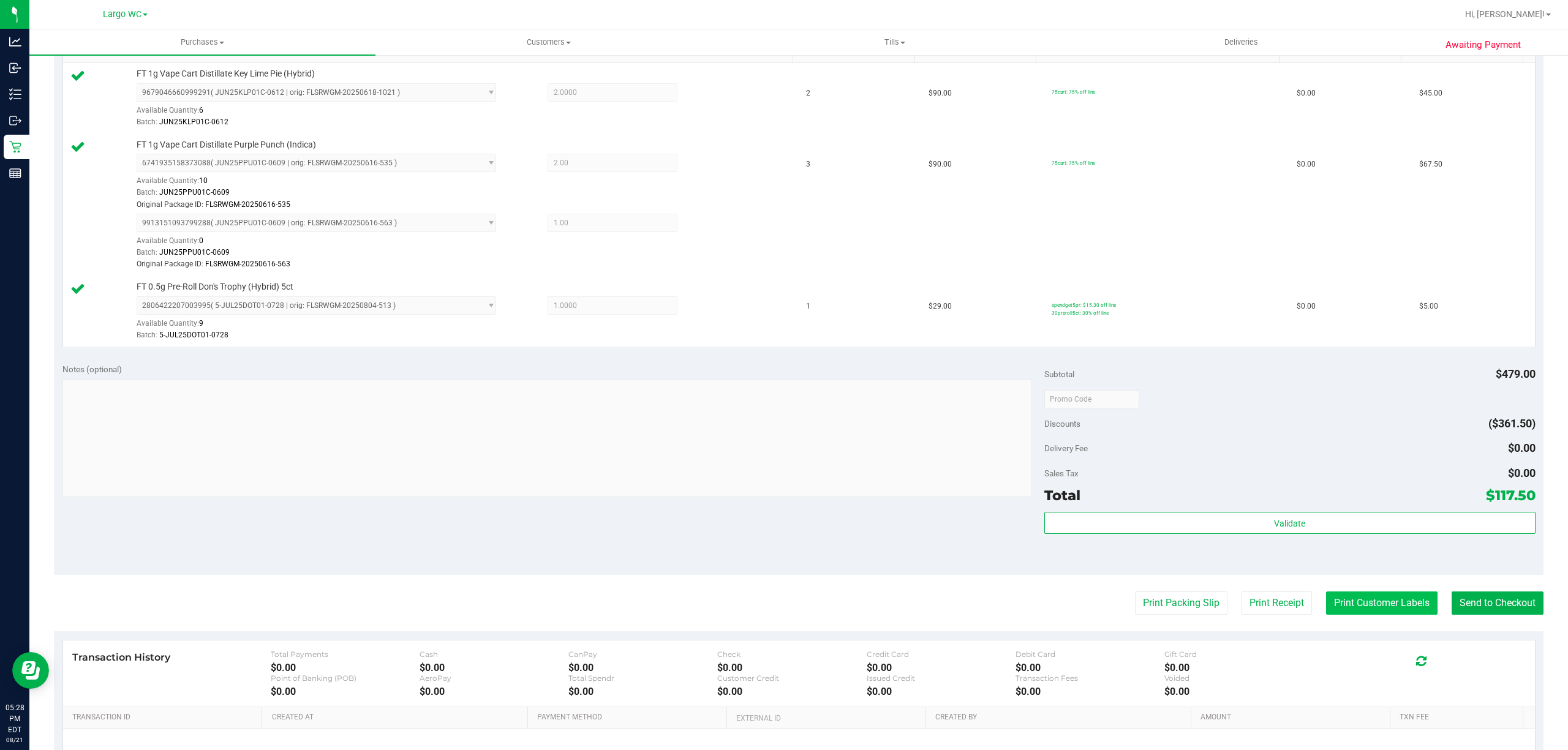
click at [1341, 610] on button "Print Customer Labels" at bounding box center [1381, 603] width 111 height 23
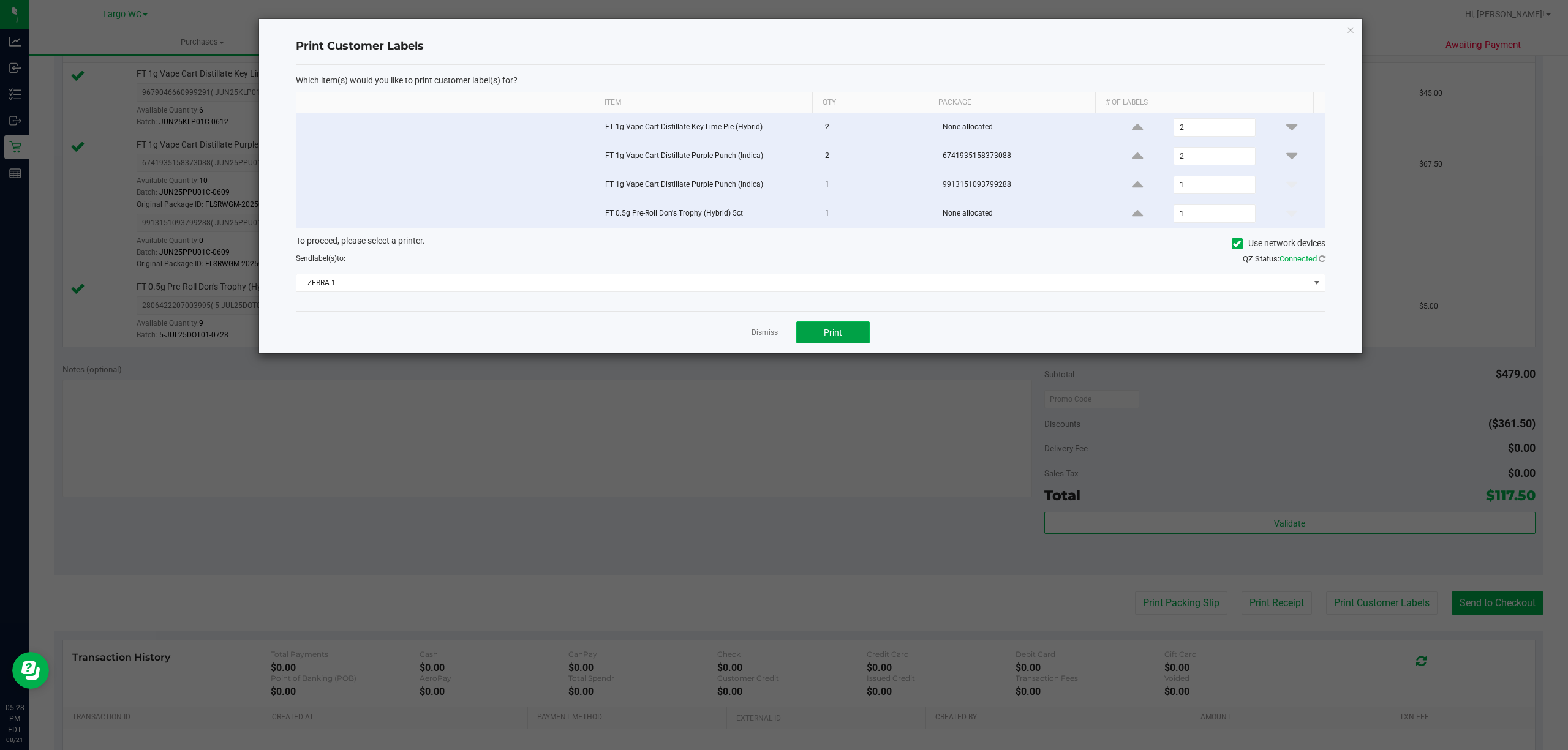
click at [846, 342] on button "Print" at bounding box center [832, 332] width 74 height 22
click at [1350, 28] on icon "button" at bounding box center [1350, 29] width 9 height 15
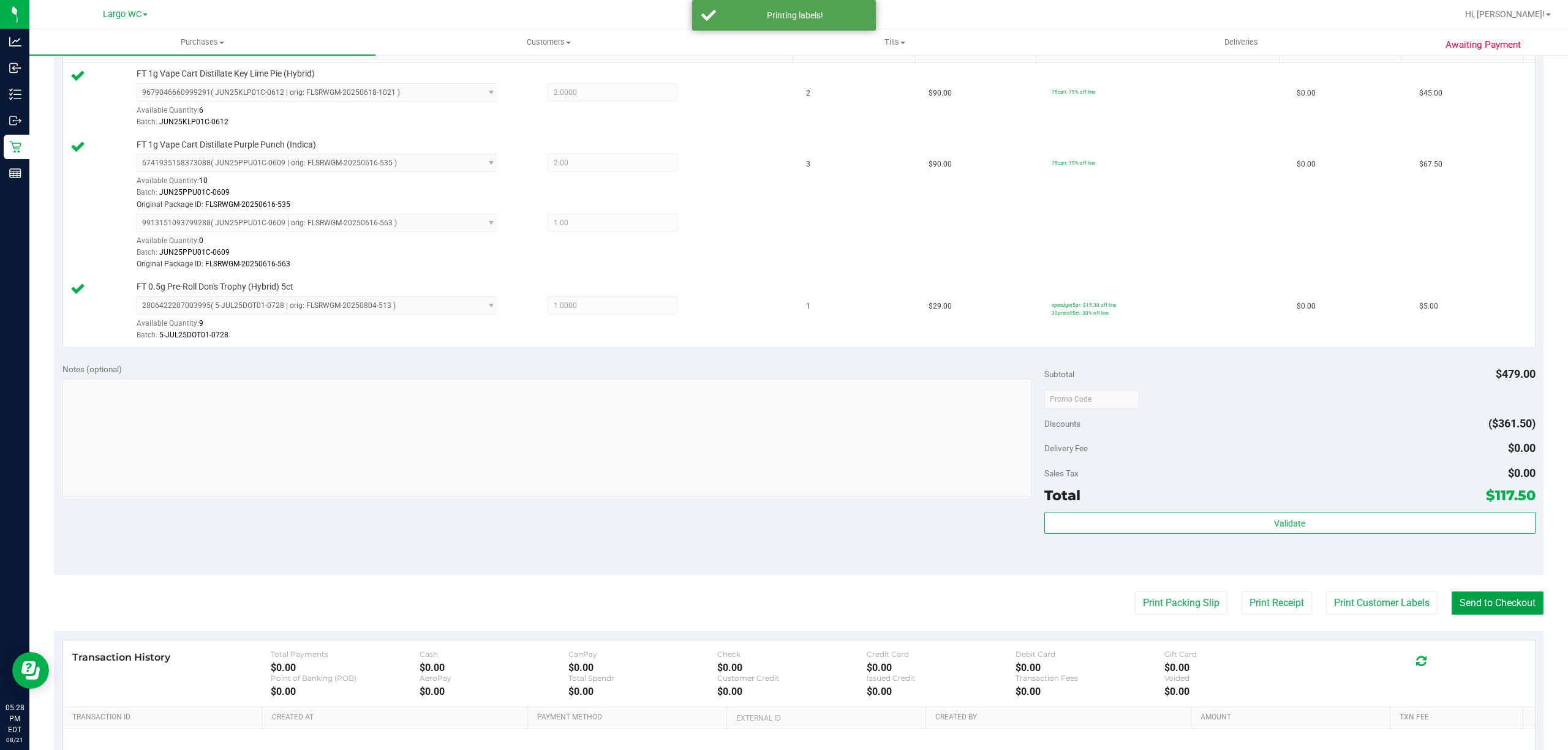
click at [1495, 606] on button "Send to Checkout" at bounding box center [1497, 603] width 92 height 23
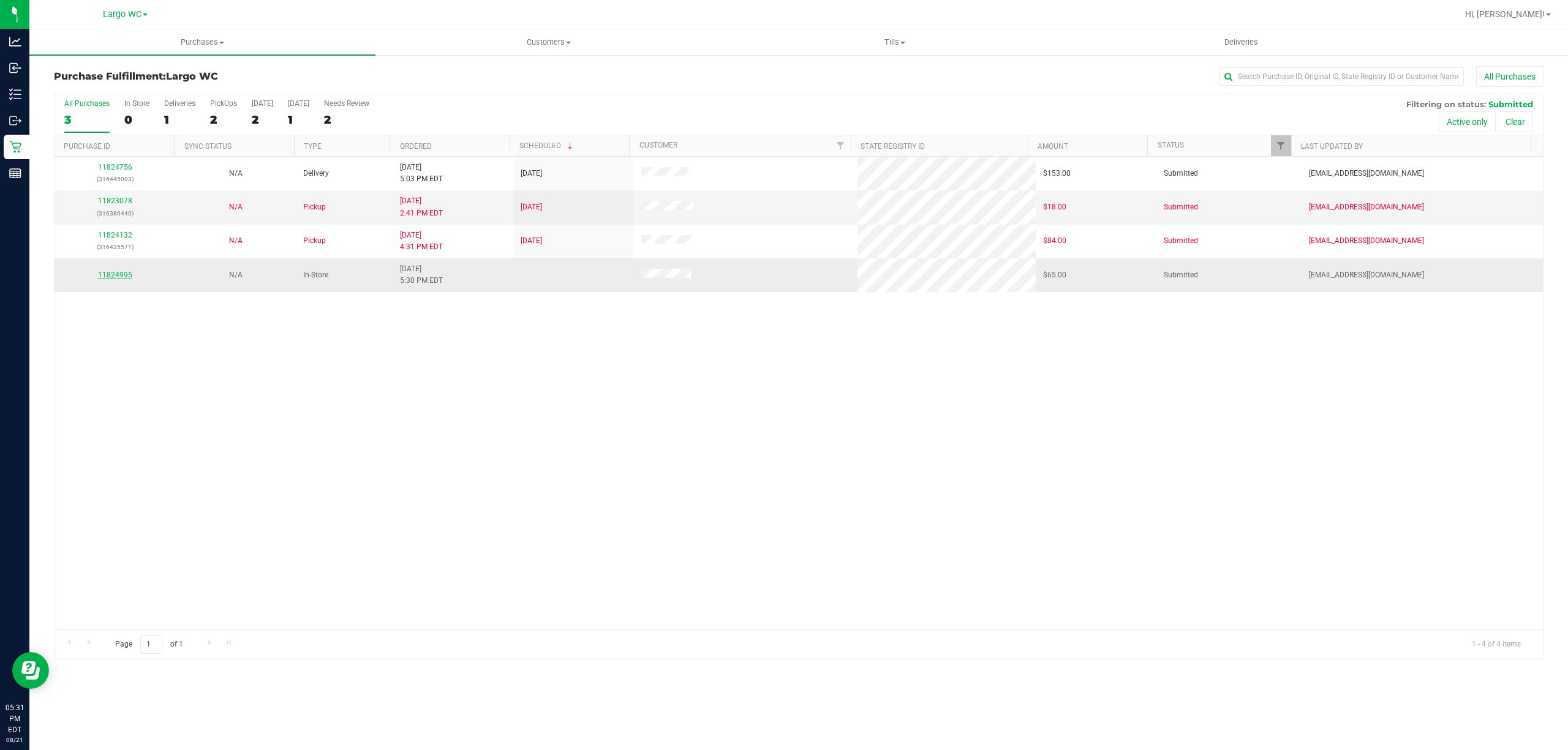
click at [122, 275] on link "11824995" at bounding box center [115, 275] width 34 height 9
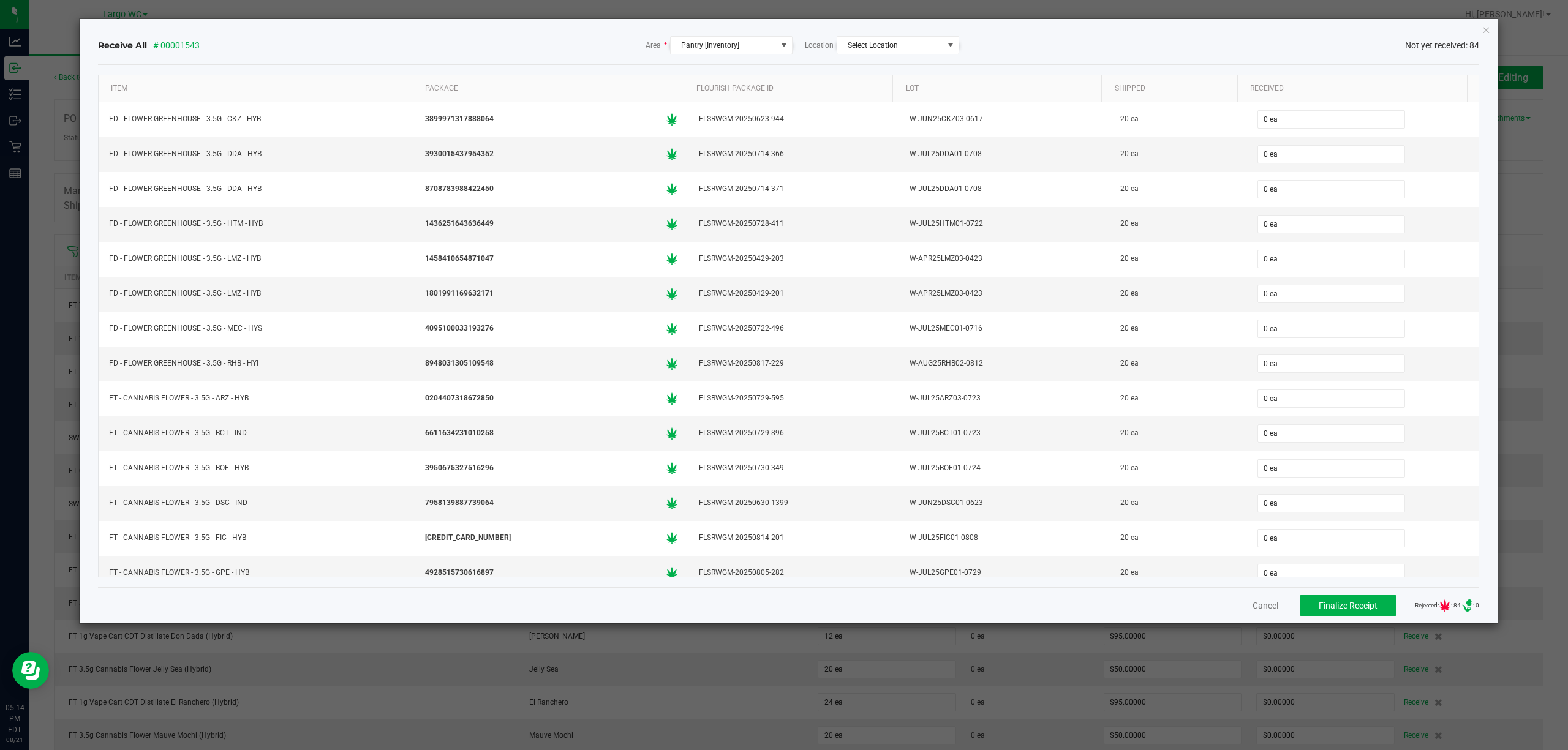
scroll to position [1182, 0]
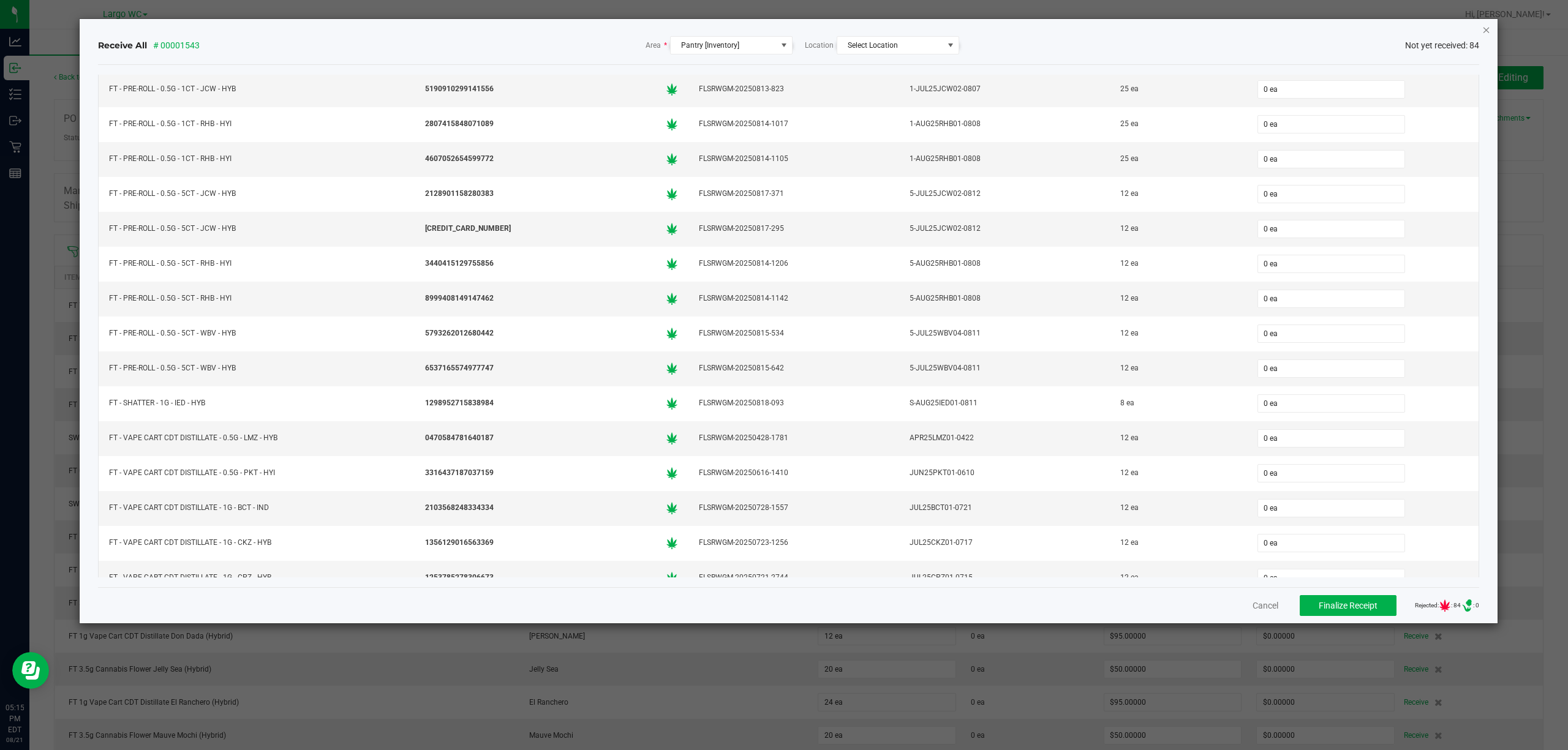
click at [1486, 25] on icon "Close" at bounding box center [1486, 29] width 9 height 15
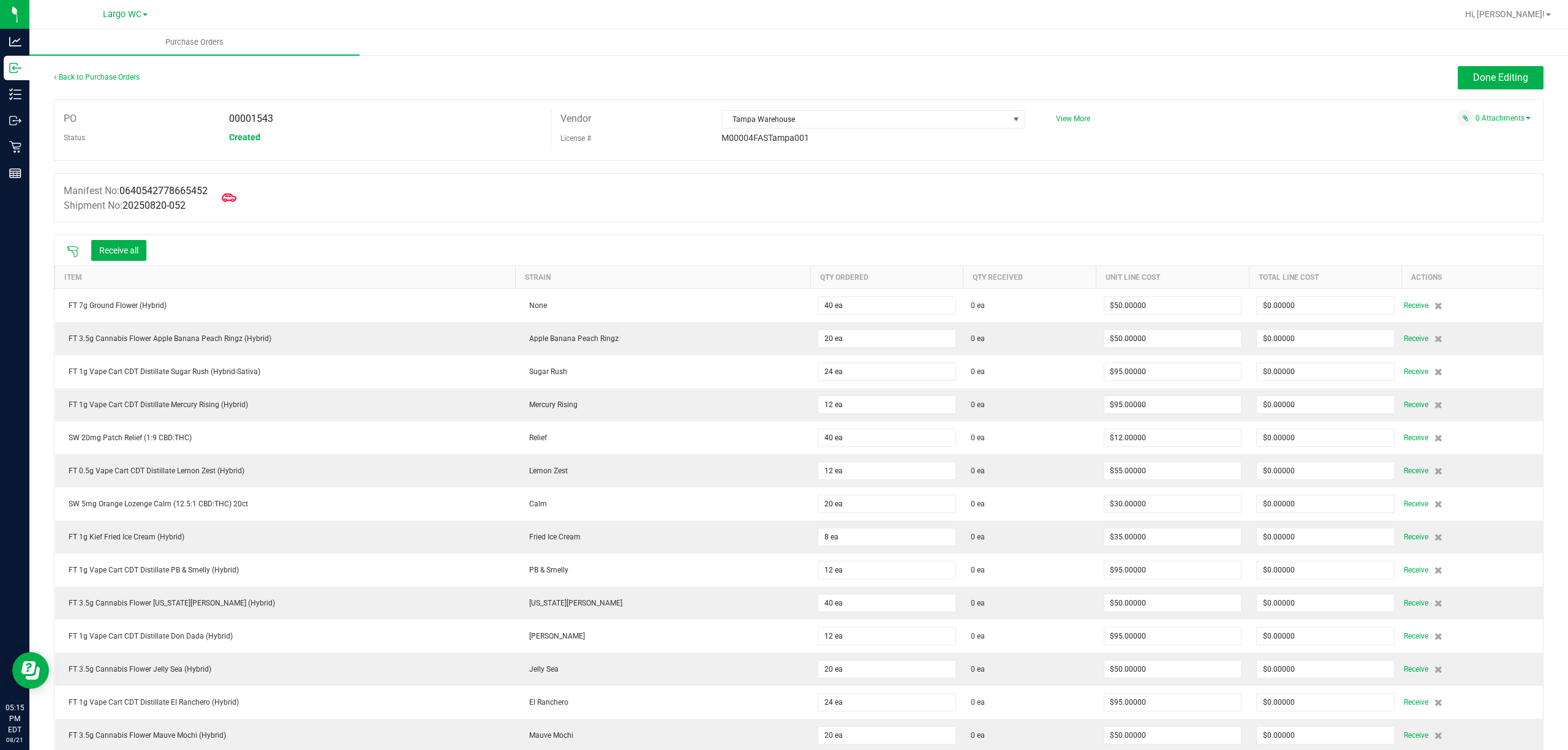
click at [95, 71] on div "Back to Purchase Orders" at bounding box center [240, 77] width 372 height 22
click at [94, 75] on link "Back to Purchase Orders" at bounding box center [97, 77] width 86 height 9
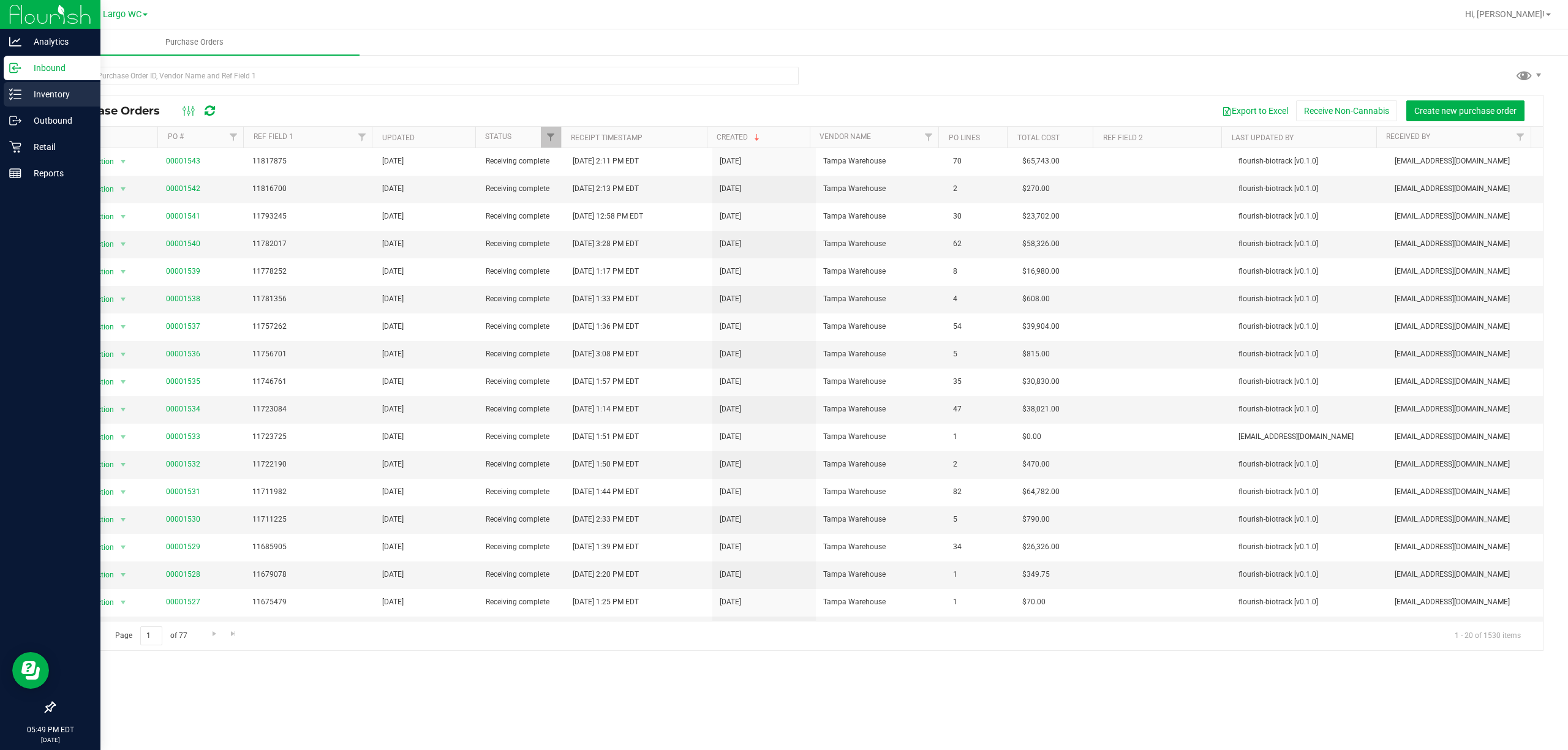
click at [10, 100] on div "Inventory" at bounding box center [52, 95] width 97 height 25
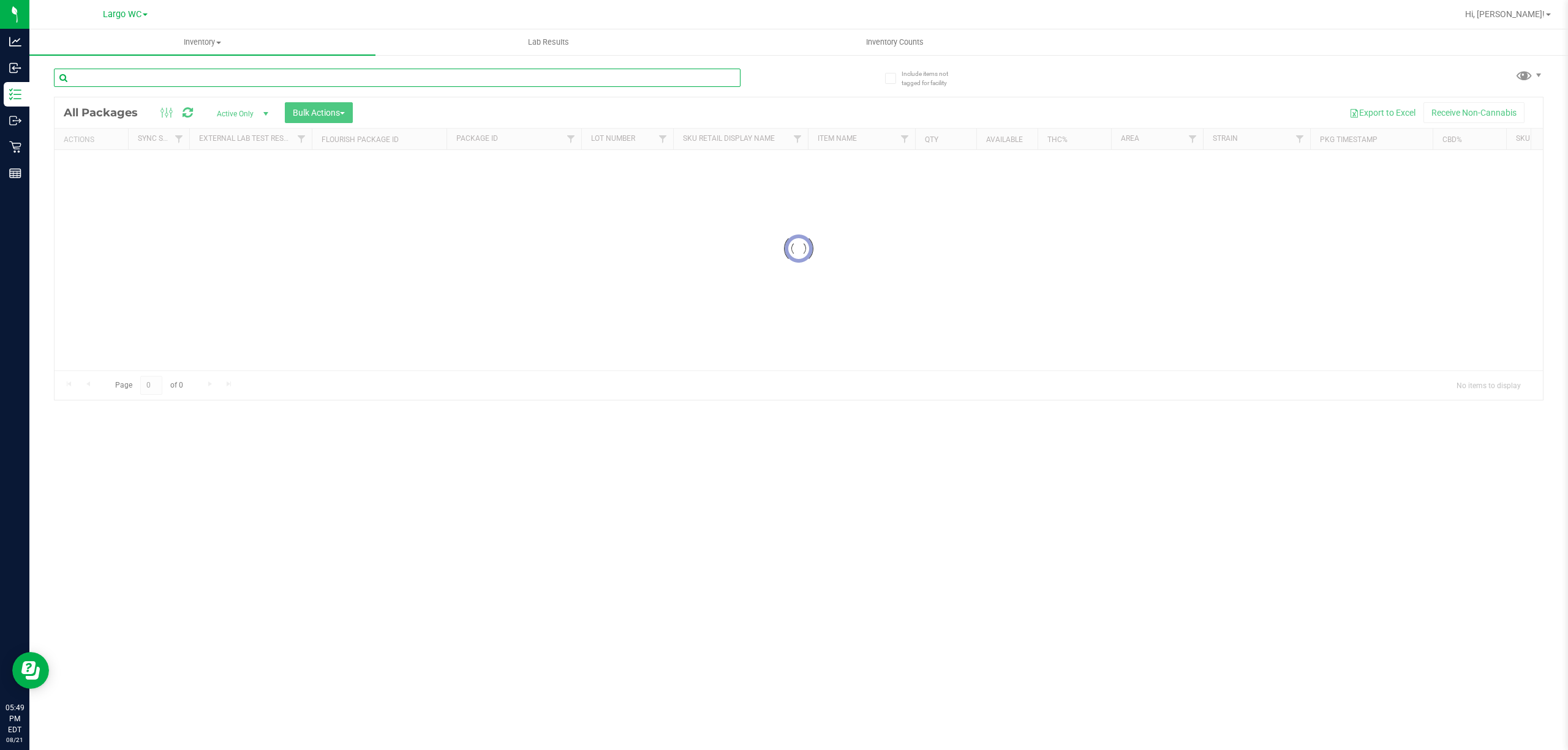
click at [197, 72] on input "text" at bounding box center [397, 77] width 687 height 18
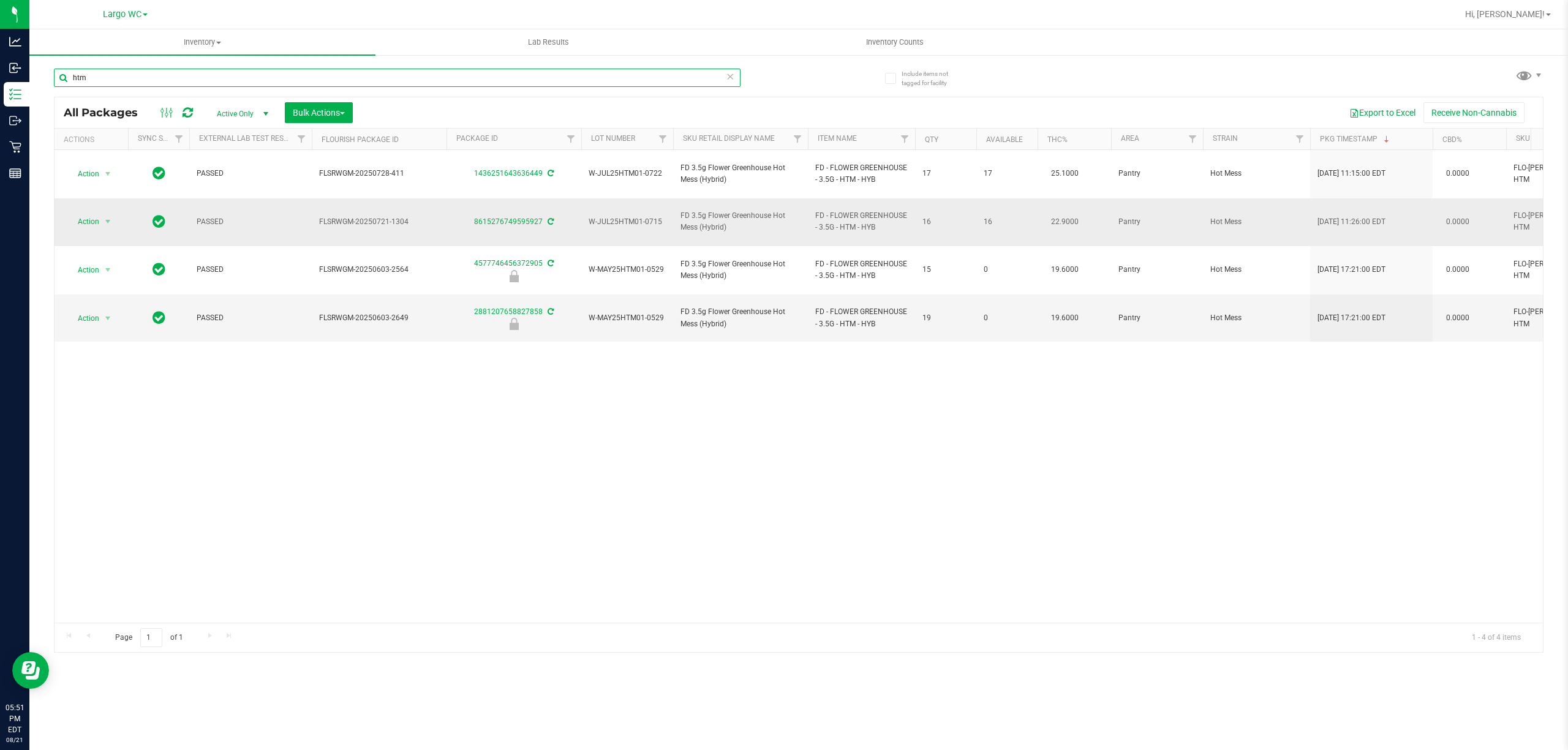
type input "htm"
click at [387, 483] on div "Action Action Adjust qty Create package Edit attributes Global inventory Locate…" at bounding box center [798, 386] width 1488 height 473
click at [103, 217] on span "select" at bounding box center [107, 221] width 9 height 9
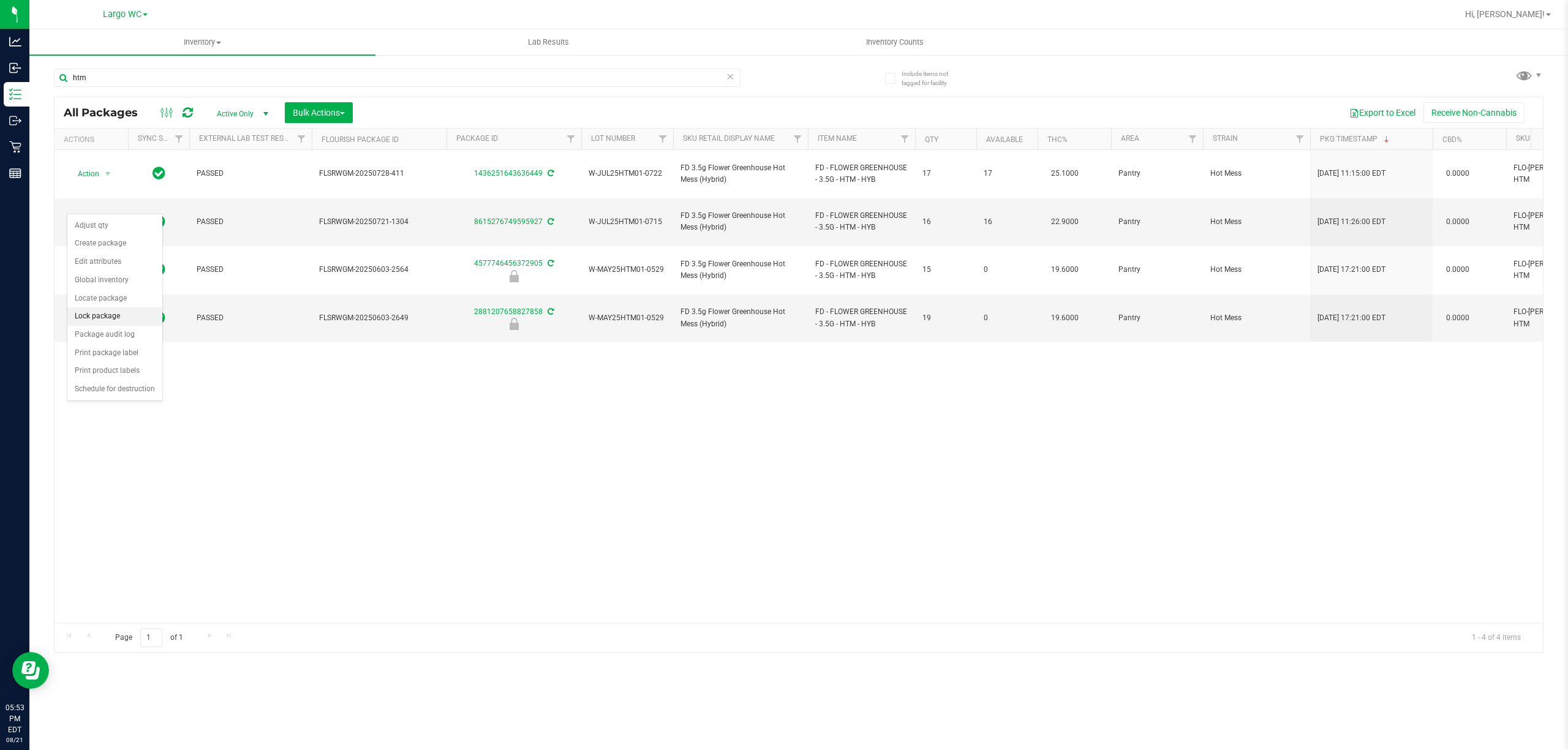
click at [109, 317] on li "Lock package" at bounding box center [114, 316] width 95 height 18
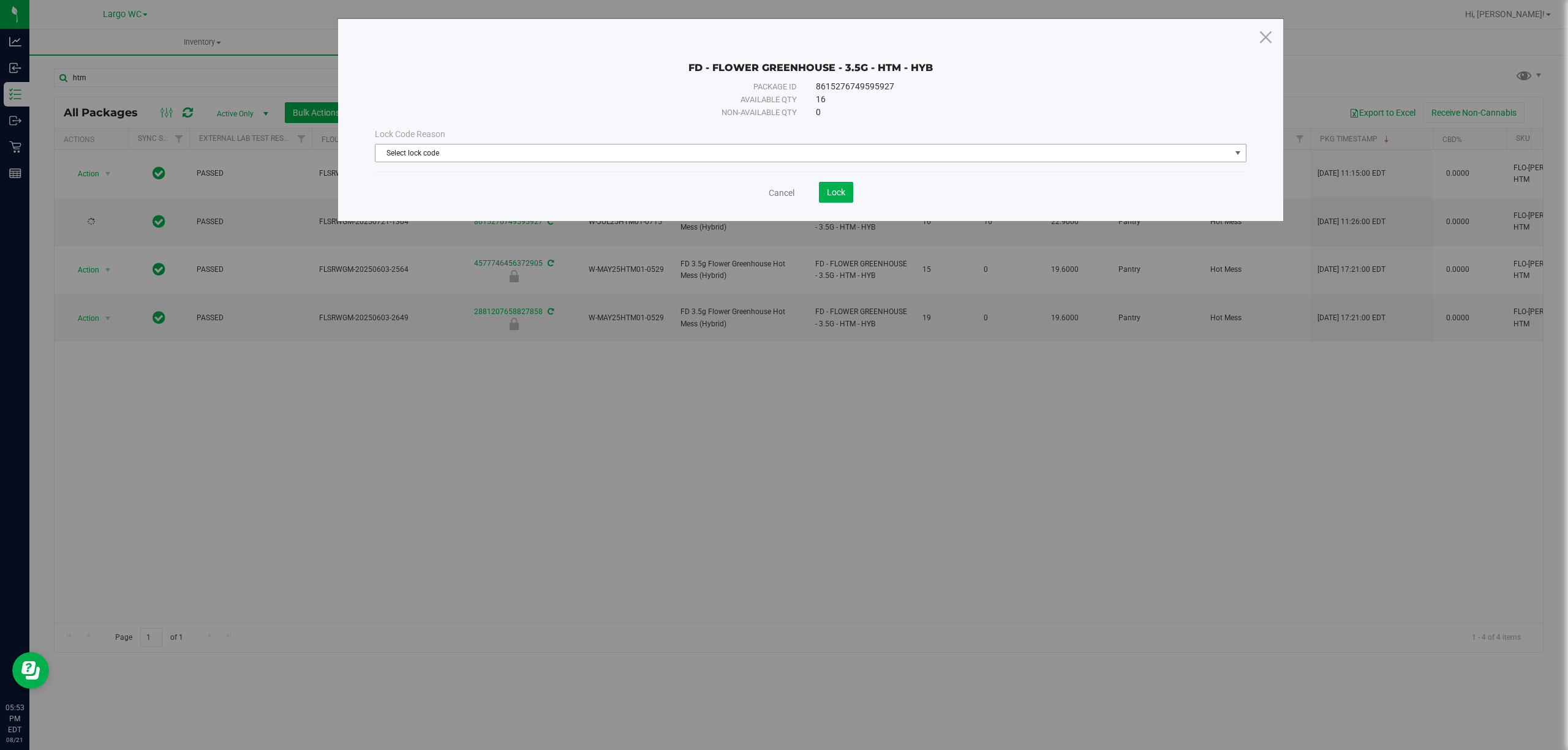
click at [868, 144] on span "Select lock code" at bounding box center [811, 153] width 872 height 18
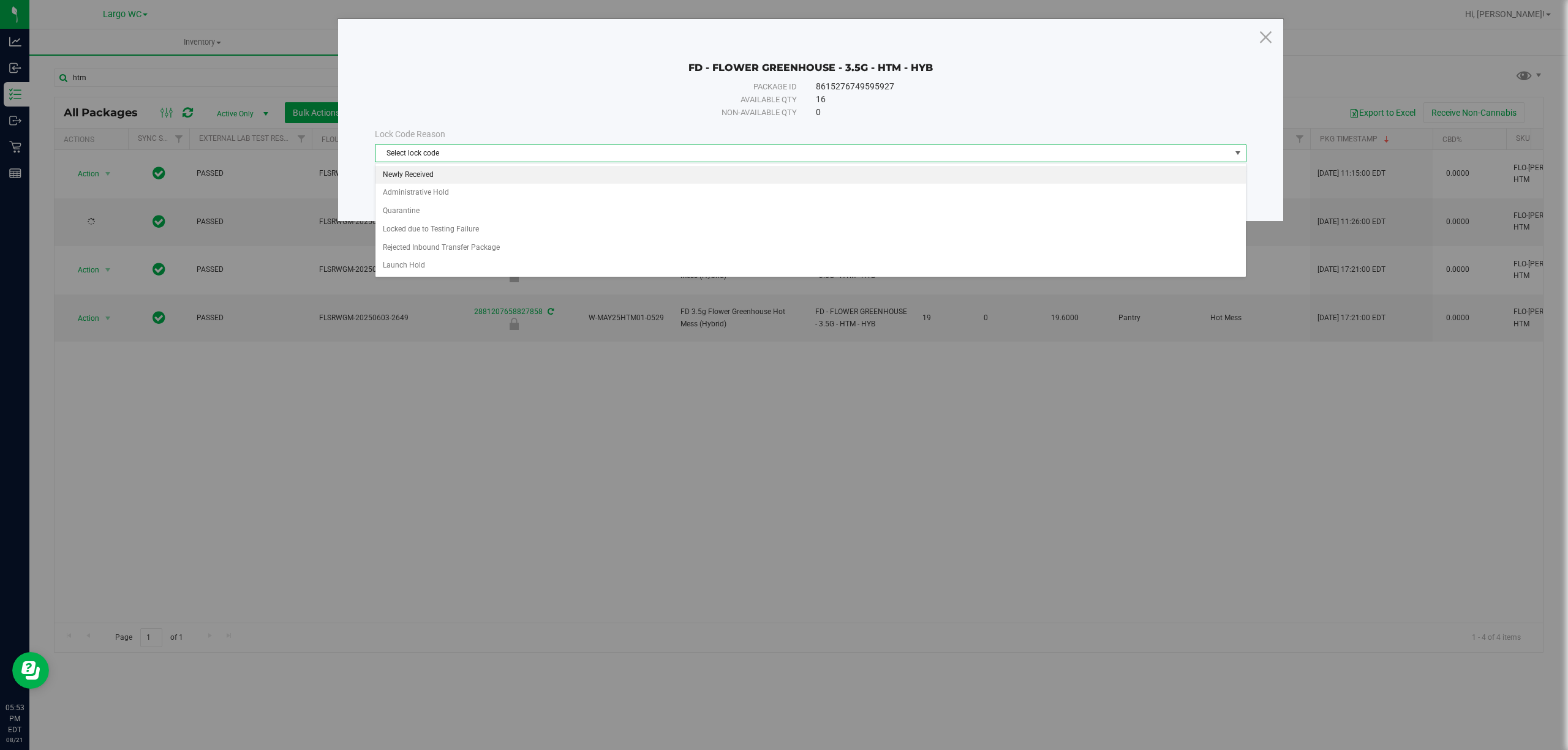
click at [606, 170] on li "Newly Received" at bounding box center [810, 175] width 870 height 18
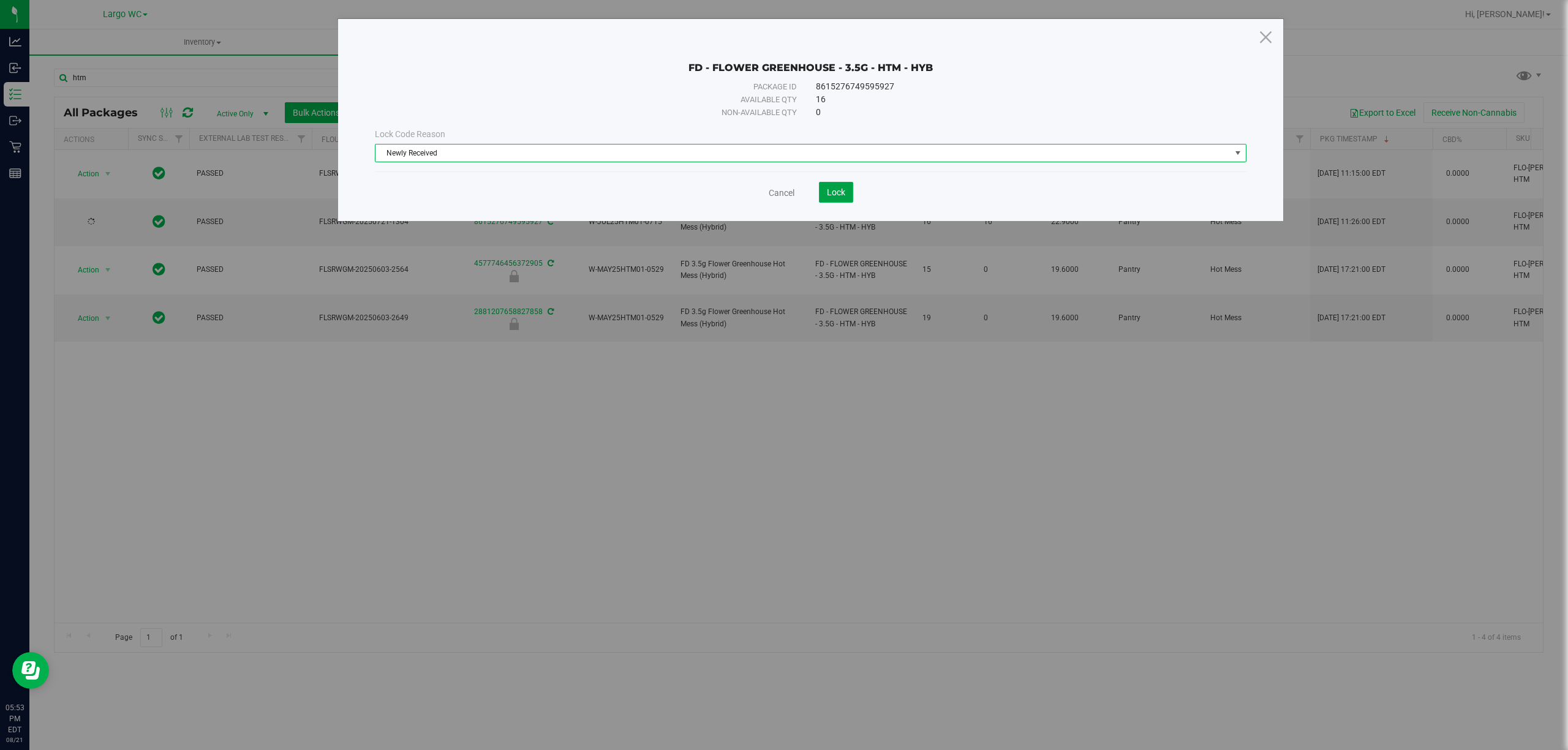
click at [850, 187] on button "Lock" at bounding box center [835, 192] width 34 height 21
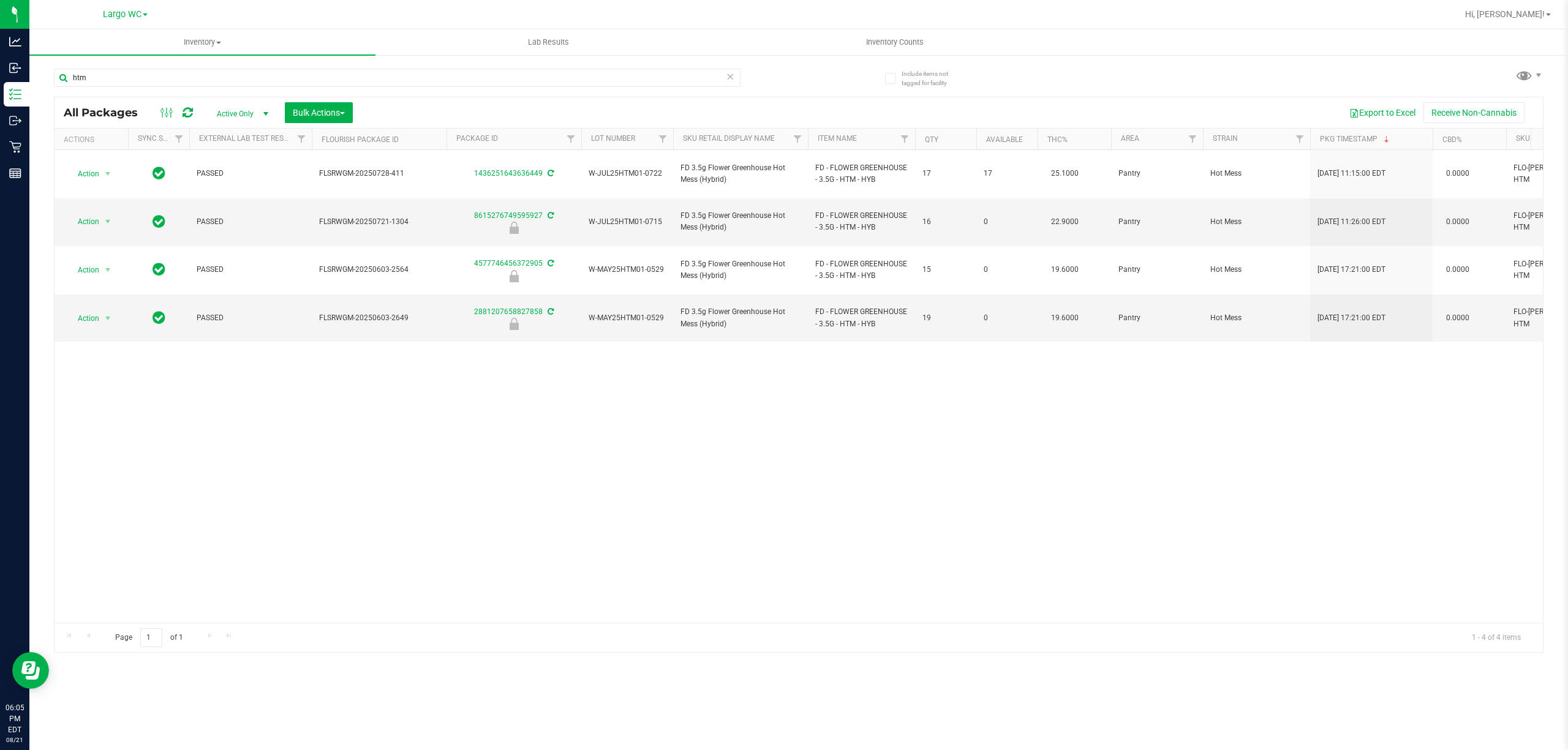
click at [257, 89] on div "htm" at bounding box center [397, 82] width 687 height 28
click at [259, 76] on input "htm" at bounding box center [397, 77] width 687 height 18
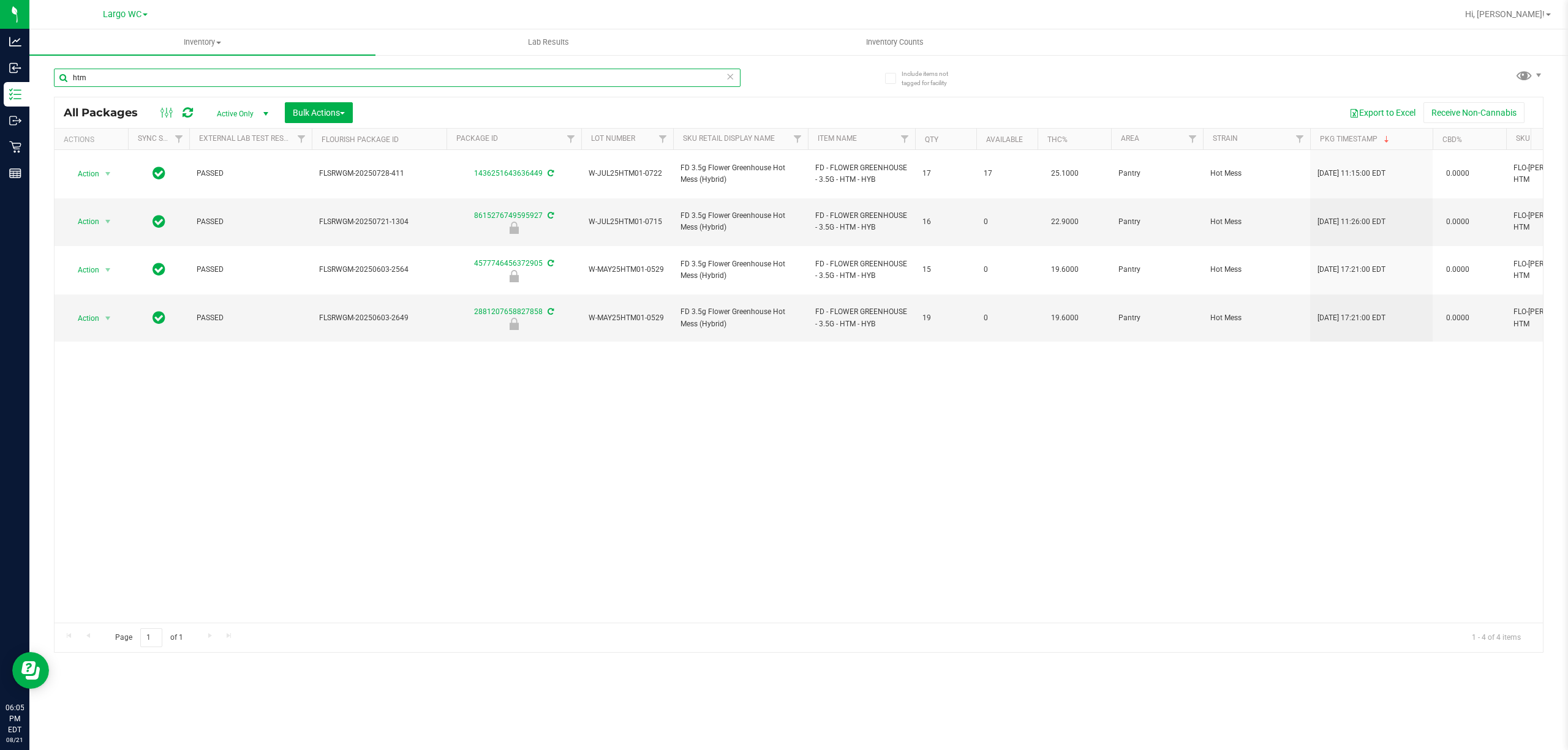
click at [259, 76] on input "htm" at bounding box center [397, 77] width 687 height 18
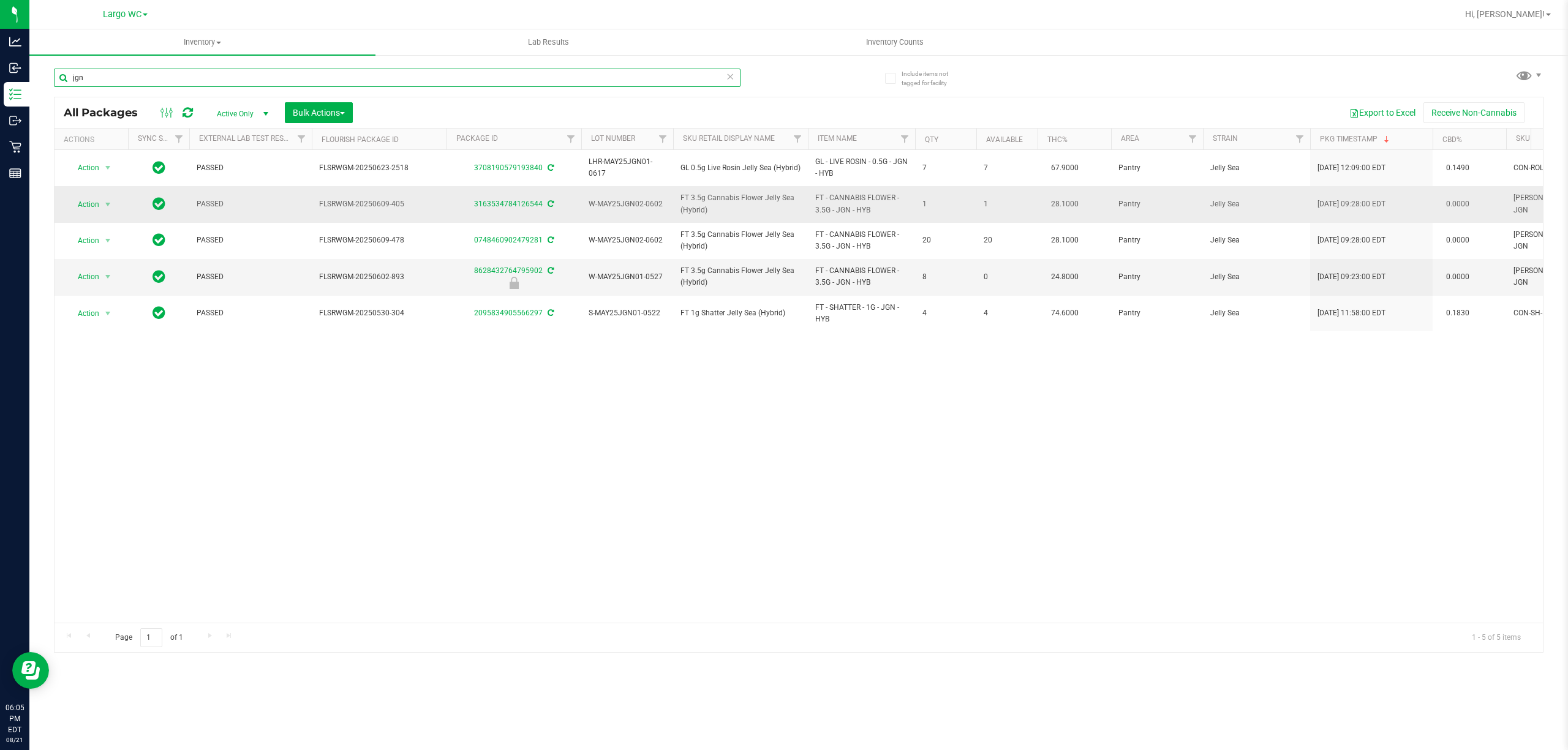
type input "jgn"
click at [548, 204] on icon at bounding box center [551, 204] width 6 height 7
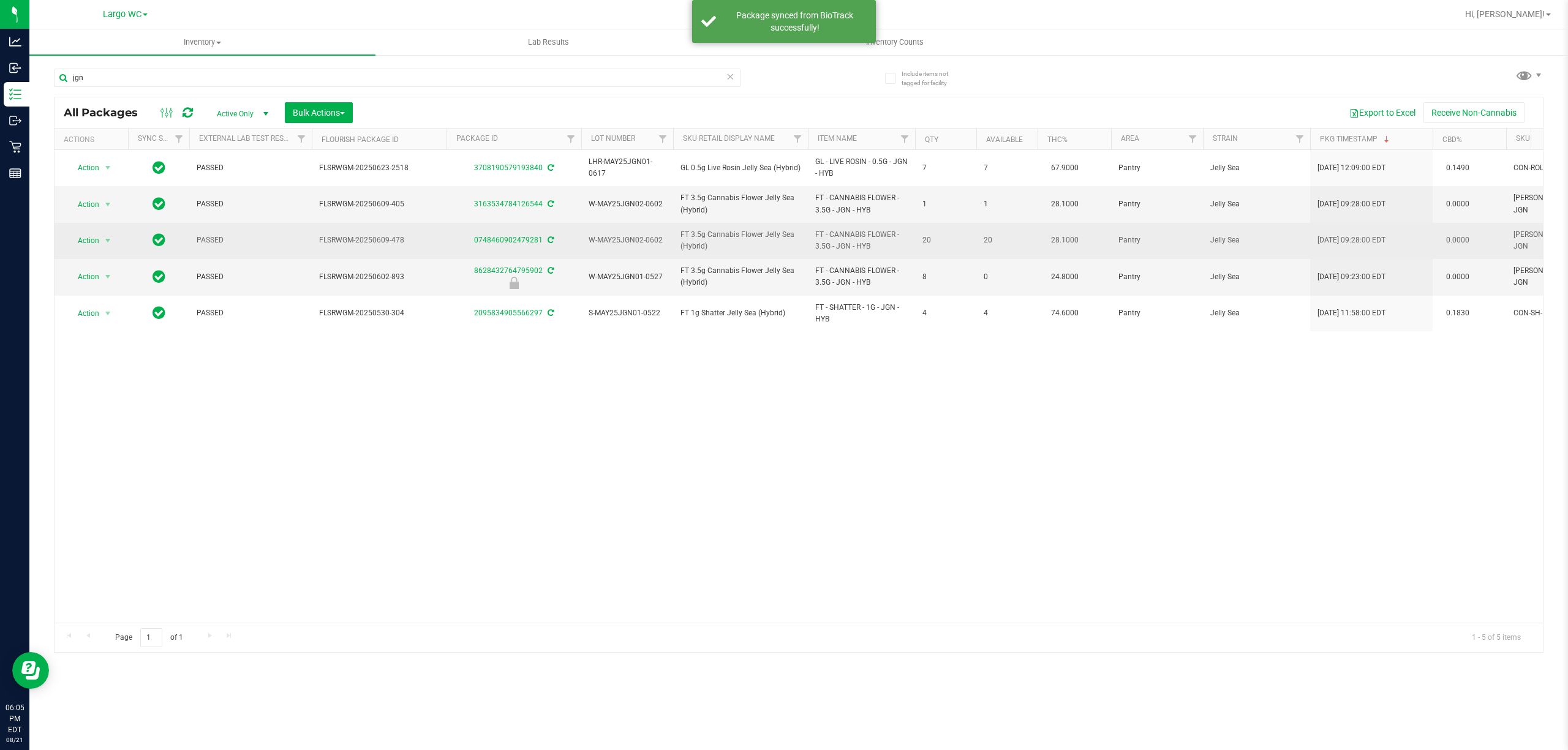
click at [545, 242] on div "0748460902479281" at bounding box center [513, 240] width 138 height 12
click at [550, 243] on icon at bounding box center [551, 240] width 6 height 7
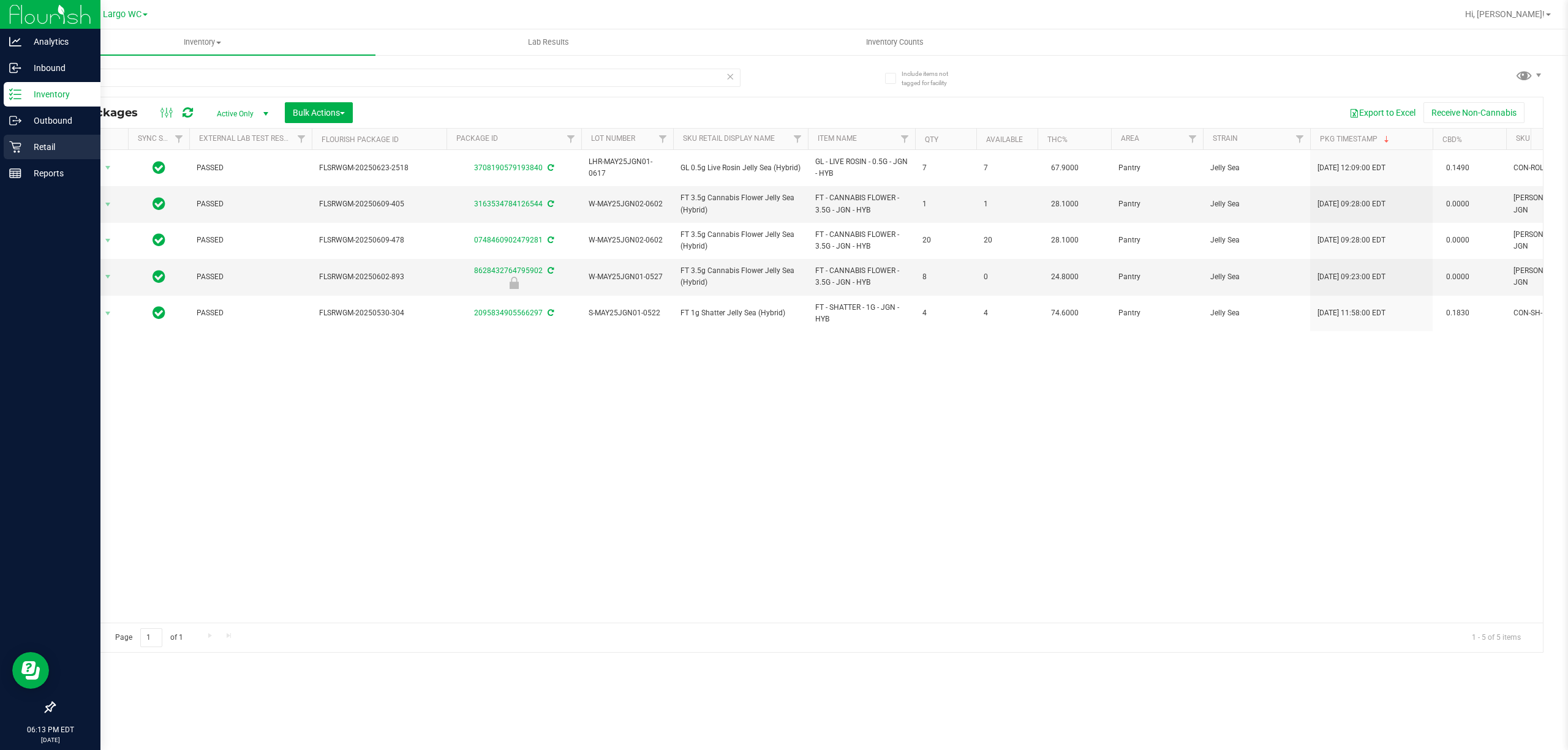
click at [63, 158] on div "Retail" at bounding box center [52, 147] width 97 height 25
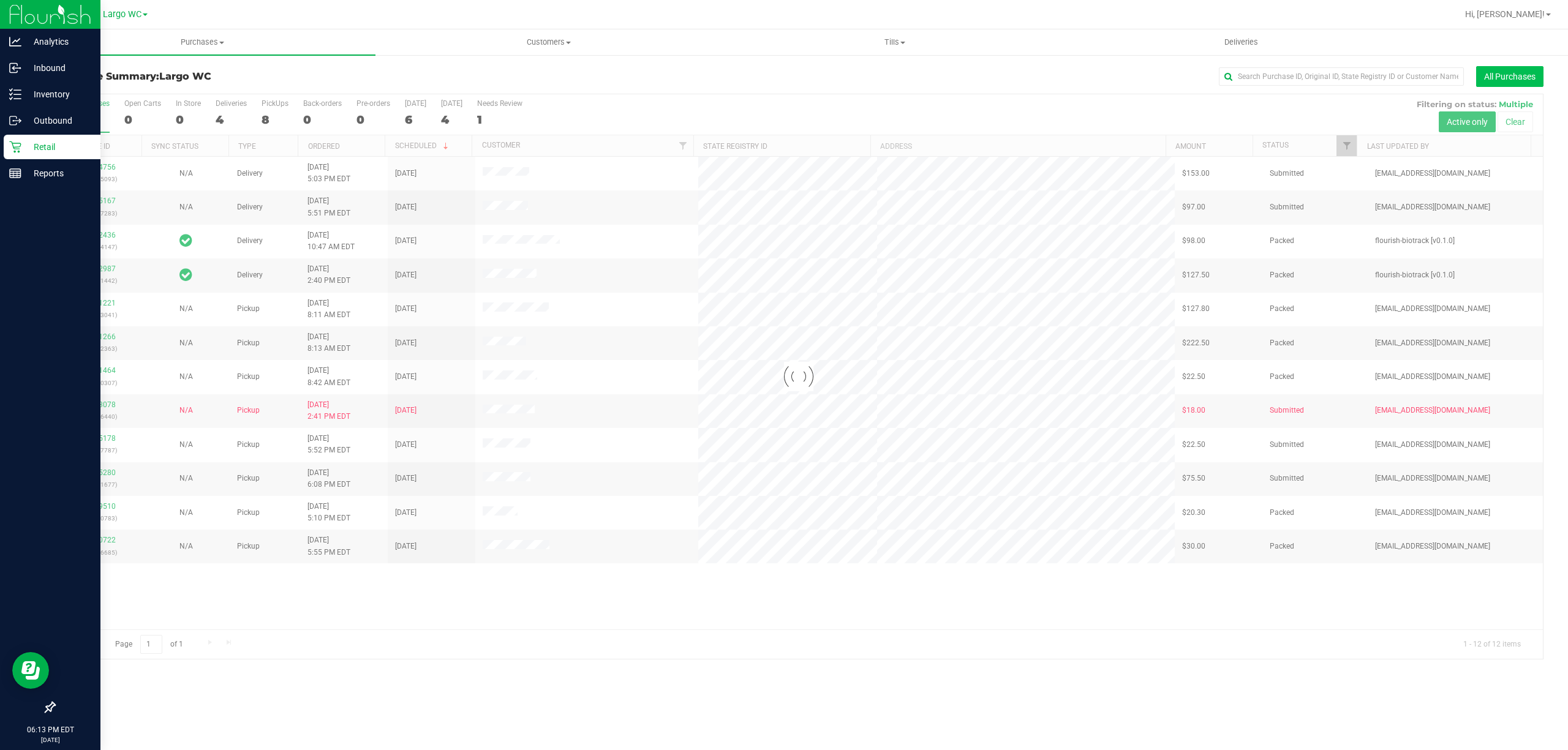
click at [1505, 84] on button "All Purchases" at bounding box center [1509, 76] width 67 height 21
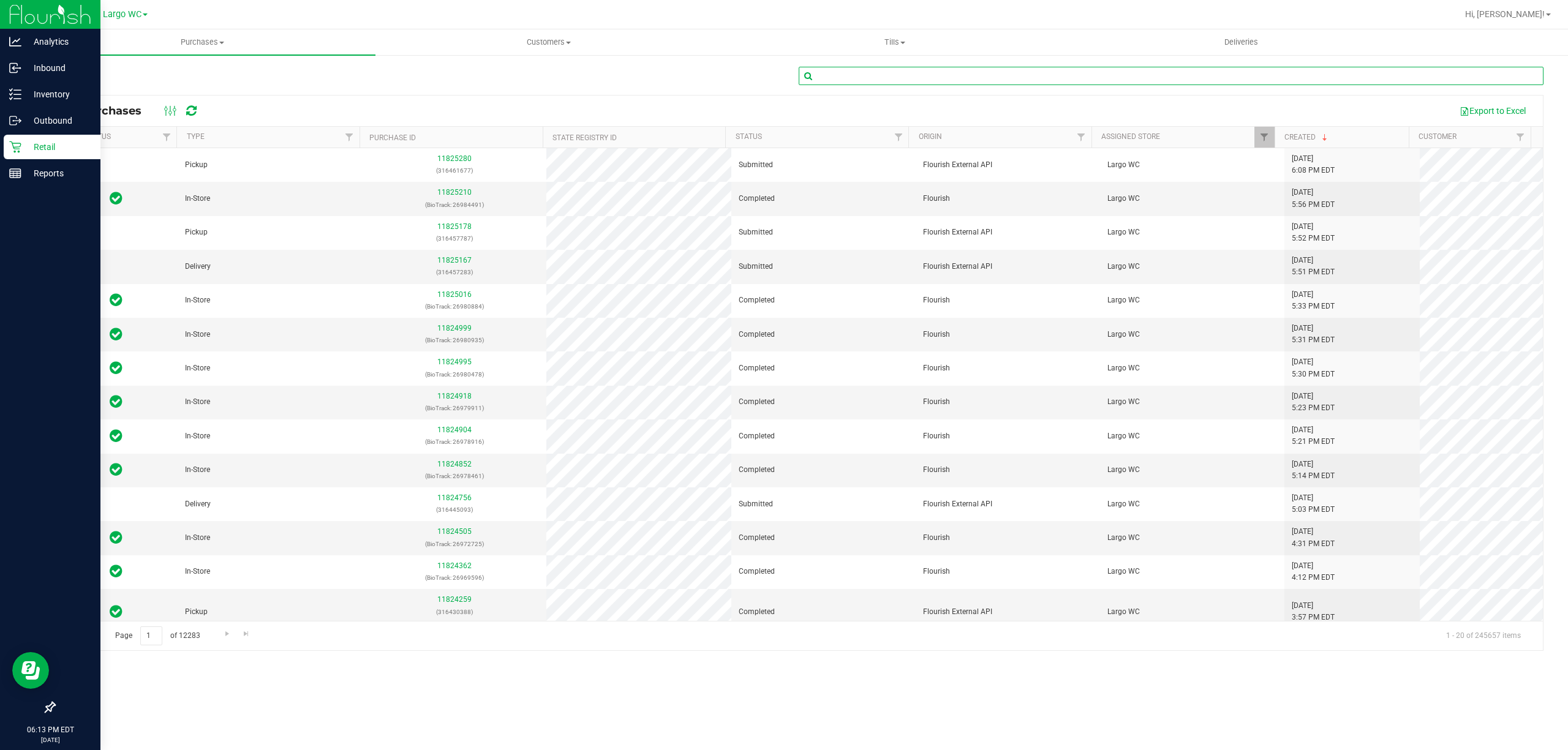
paste input "11824852"
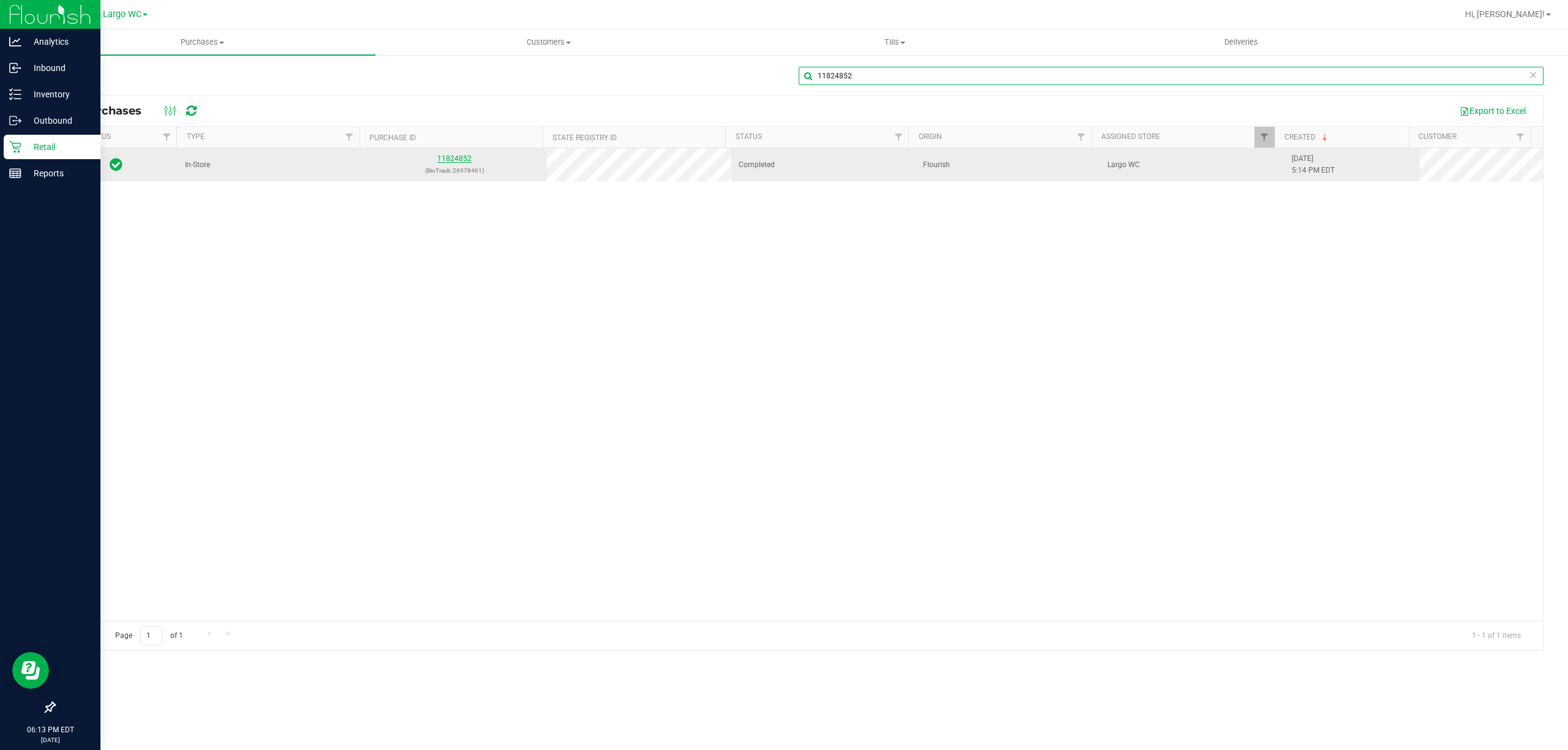
type input "11824852"
click at [460, 157] on link "11824852" at bounding box center [454, 159] width 34 height 9
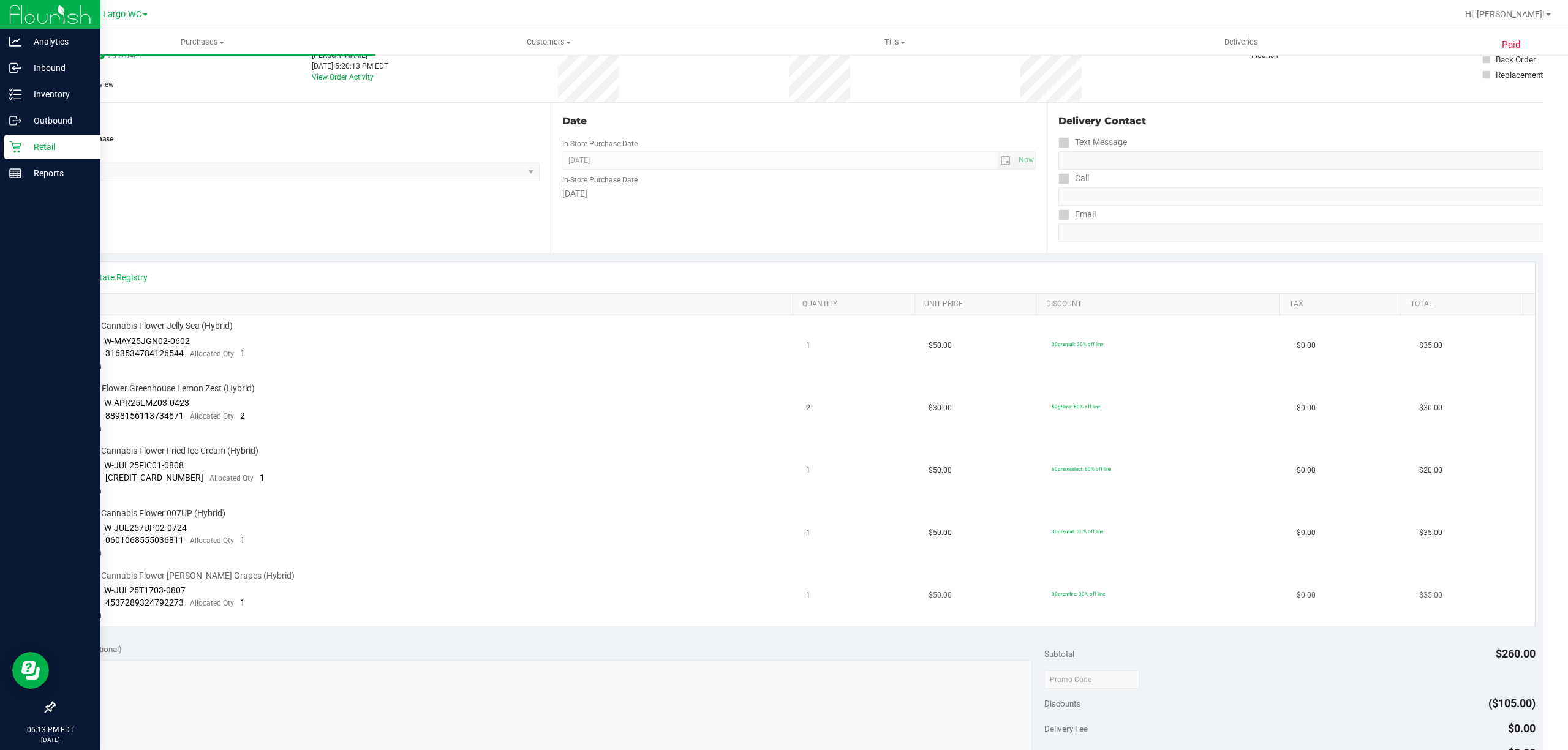
scroll to position [91, 0]
drag, startPoint x: 187, startPoint y: 343, endPoint x: 103, endPoint y: 343, distance: 84.0
click at [104, 343] on span "W-MAY25JGN02-0602" at bounding box center [147, 341] width 86 height 9
click at [184, 373] on td "FT 3.5g Cannabis Flower Jelly Sea (Hybrid) Batch ID W-MAY25JGN02-0602 Package 3…" at bounding box center [431, 347] width 736 height 63
drag, startPoint x: 184, startPoint y: 349, endPoint x: 106, endPoint y: 352, distance: 78.1
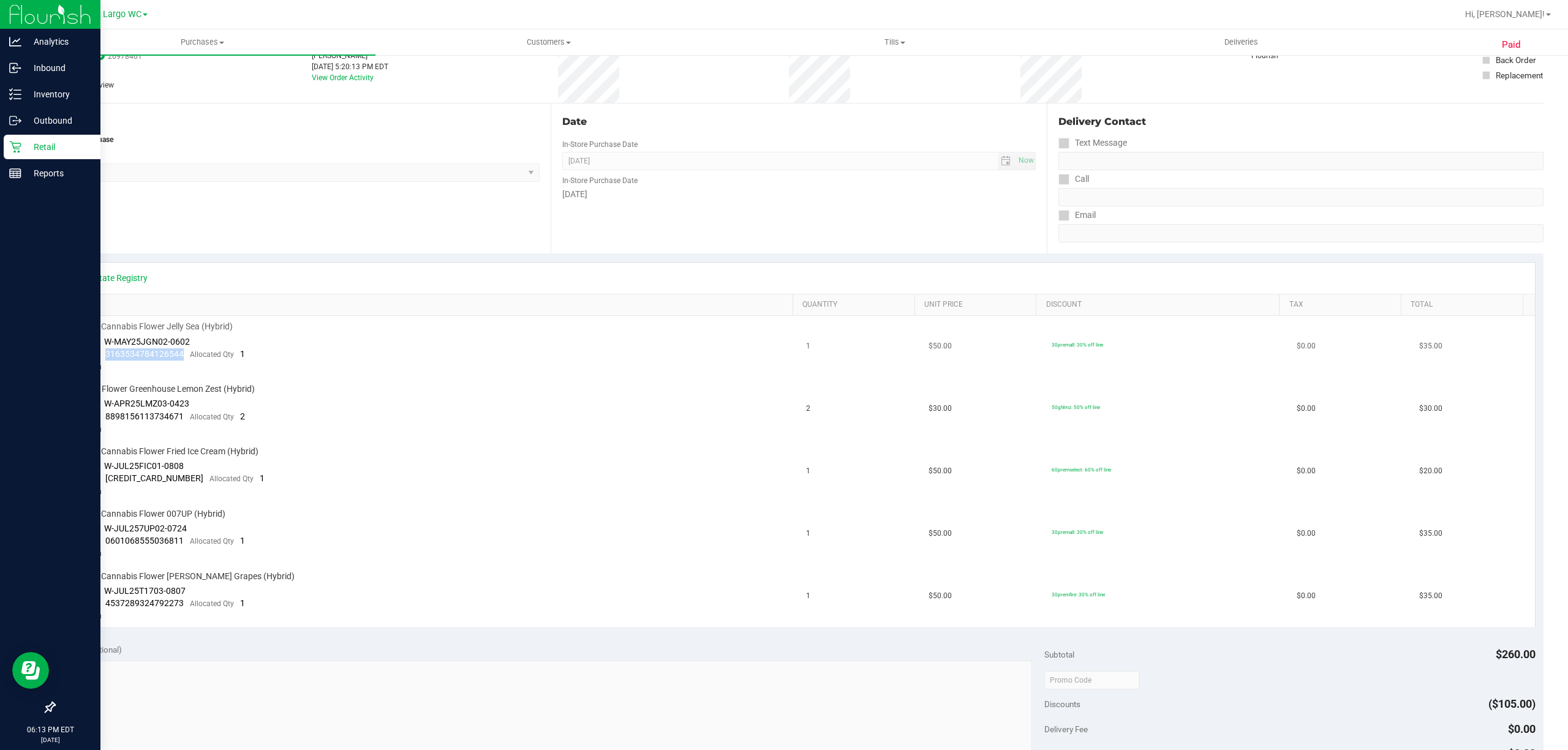
click at [106, 352] on div "Package 3163534784126544 Allocated Qty 1" at bounding box center [158, 354] width 175 height 12
copy span "3163534784126544"
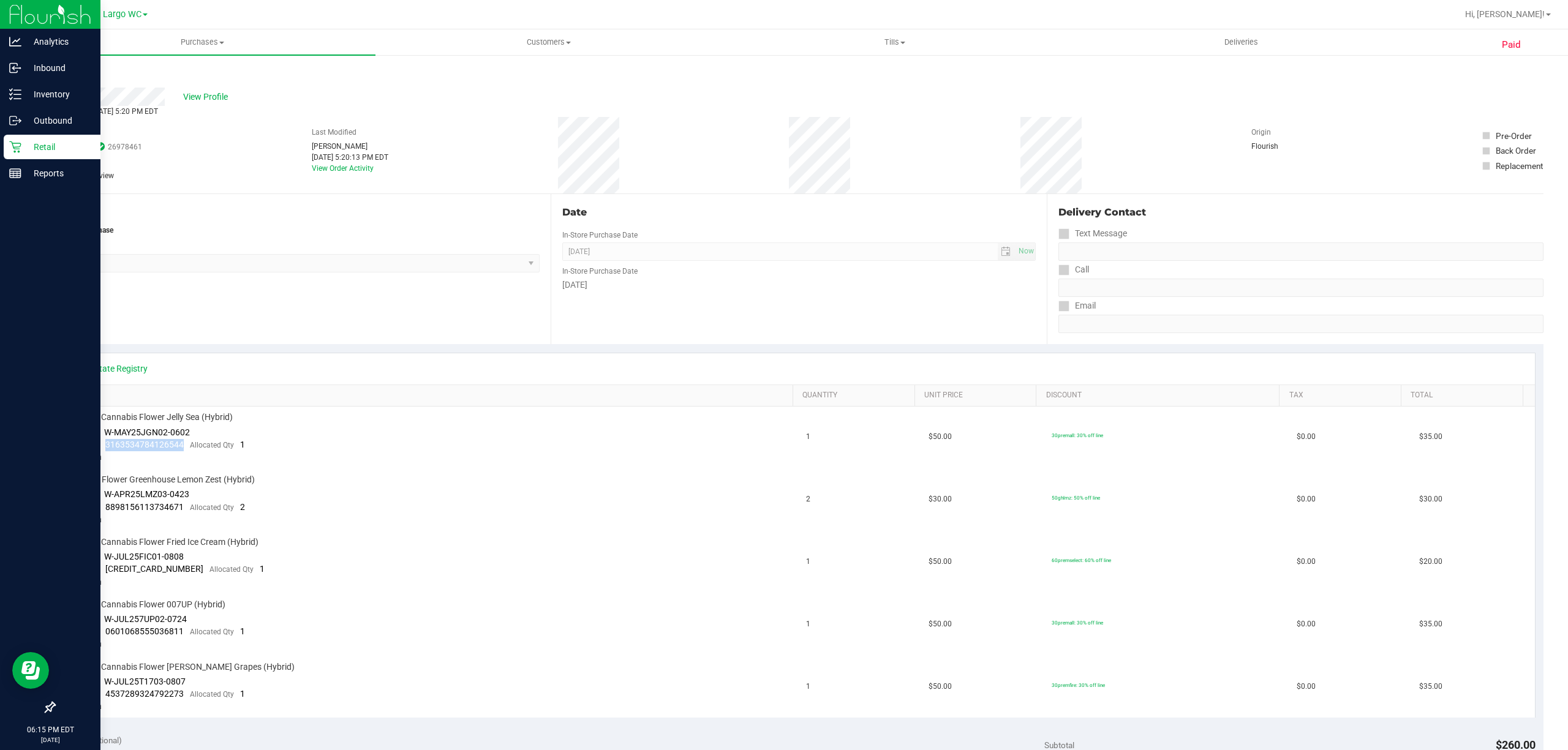
scroll to position [0, 0]
click at [22, 152] on p "Retail" at bounding box center [58, 147] width 74 height 15
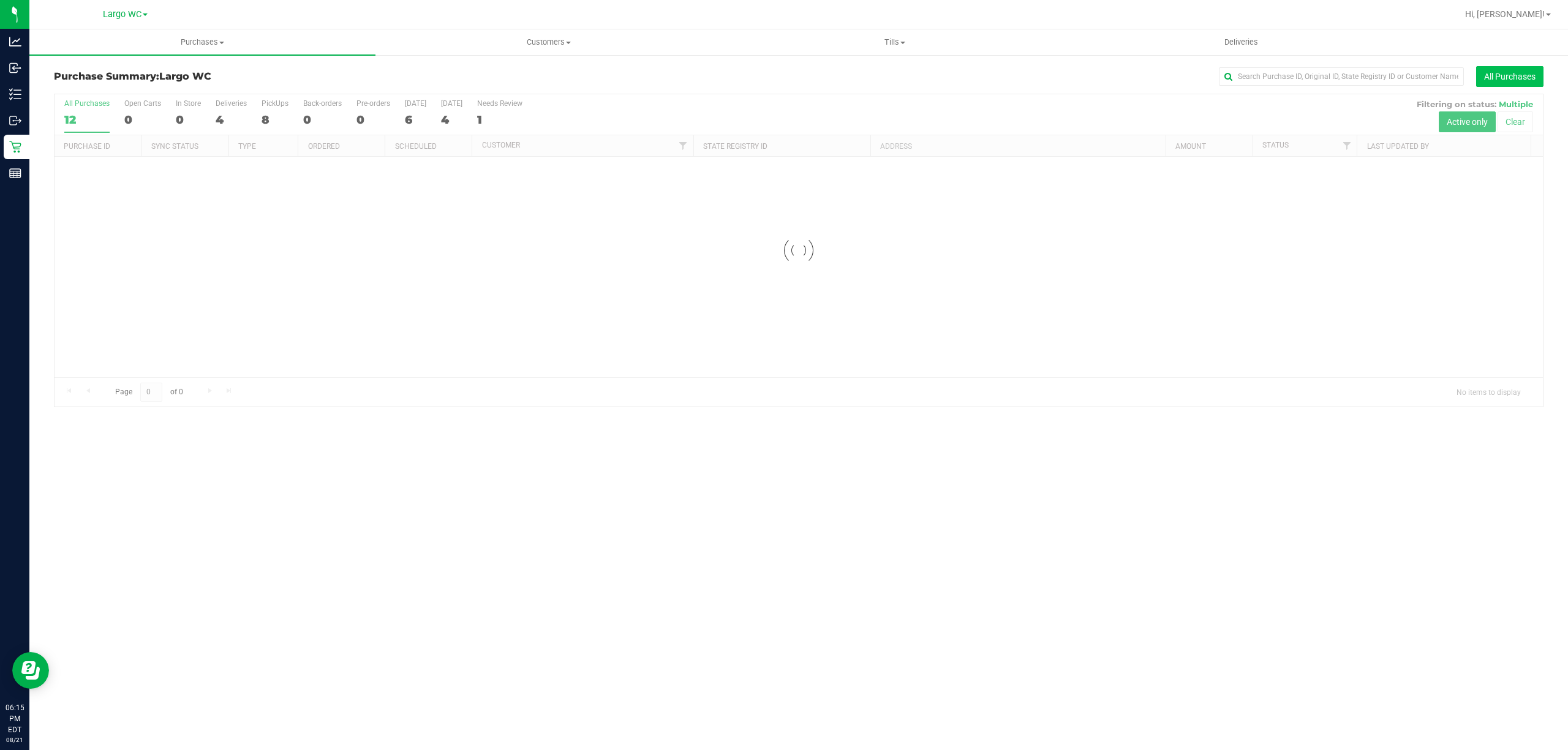
click at [1497, 66] on button "All Purchases" at bounding box center [1509, 76] width 67 height 21
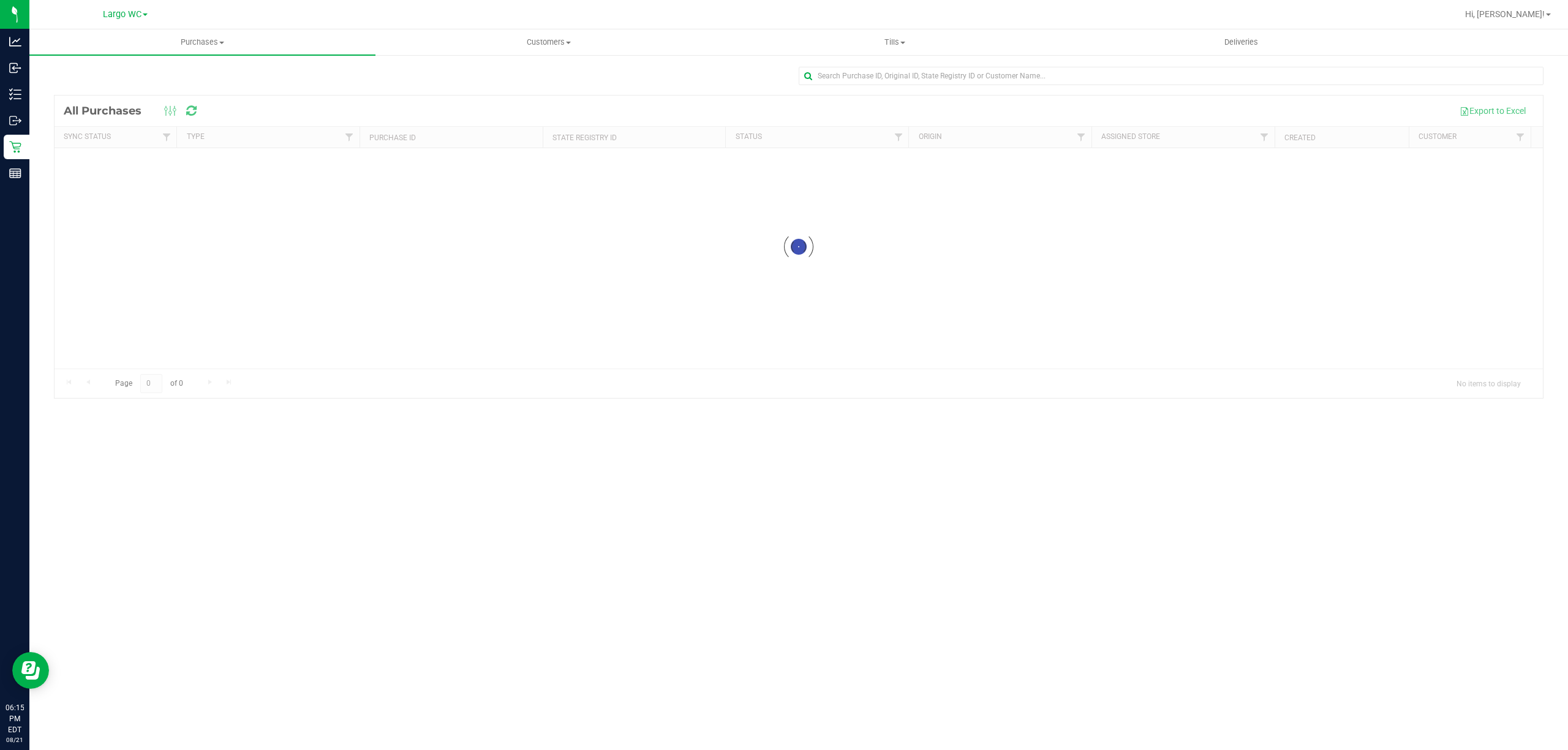
drag, startPoint x: 929, startPoint y: 62, endPoint x: 860, endPoint y: 63, distance: 69.0
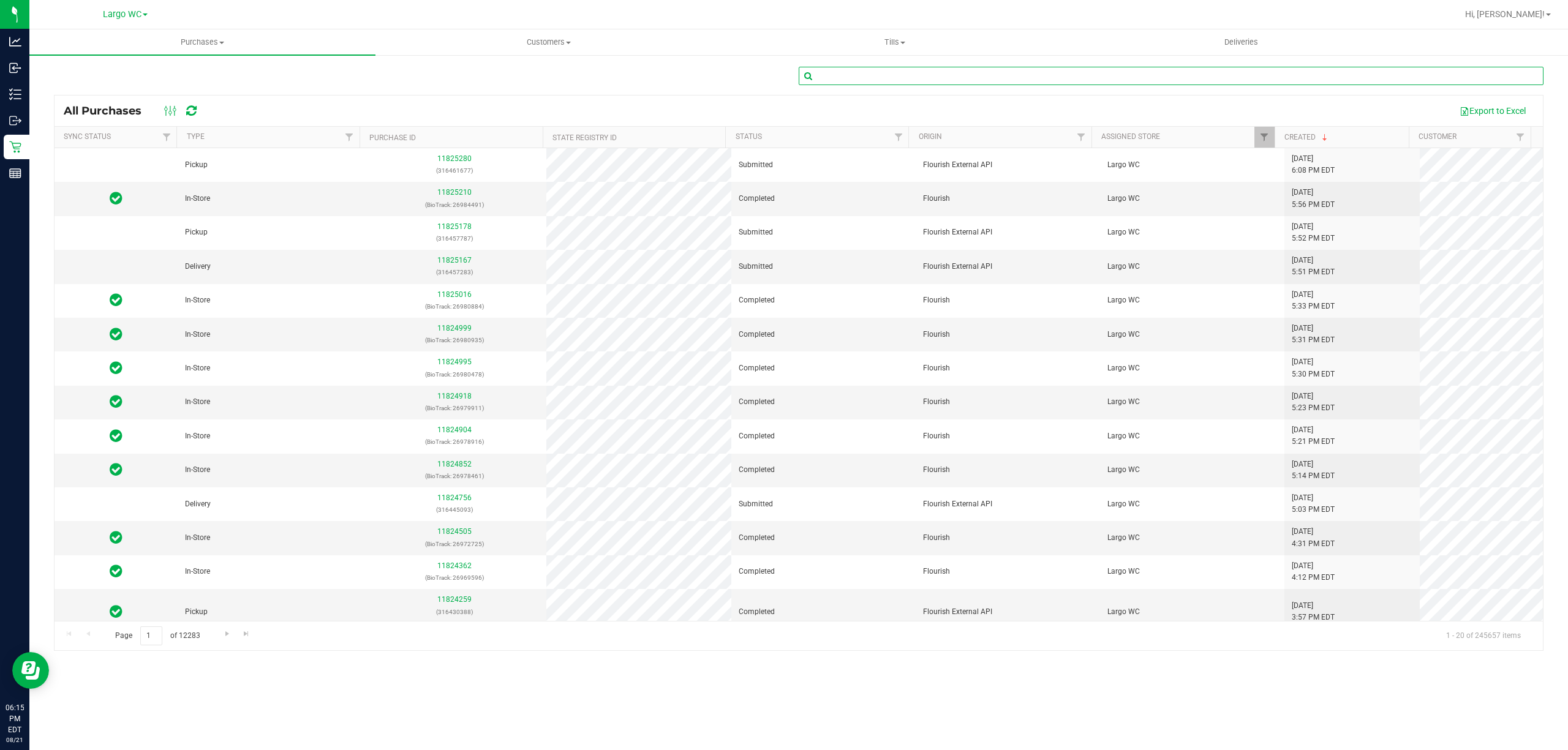
paste input "11781281"
type input "11781281"
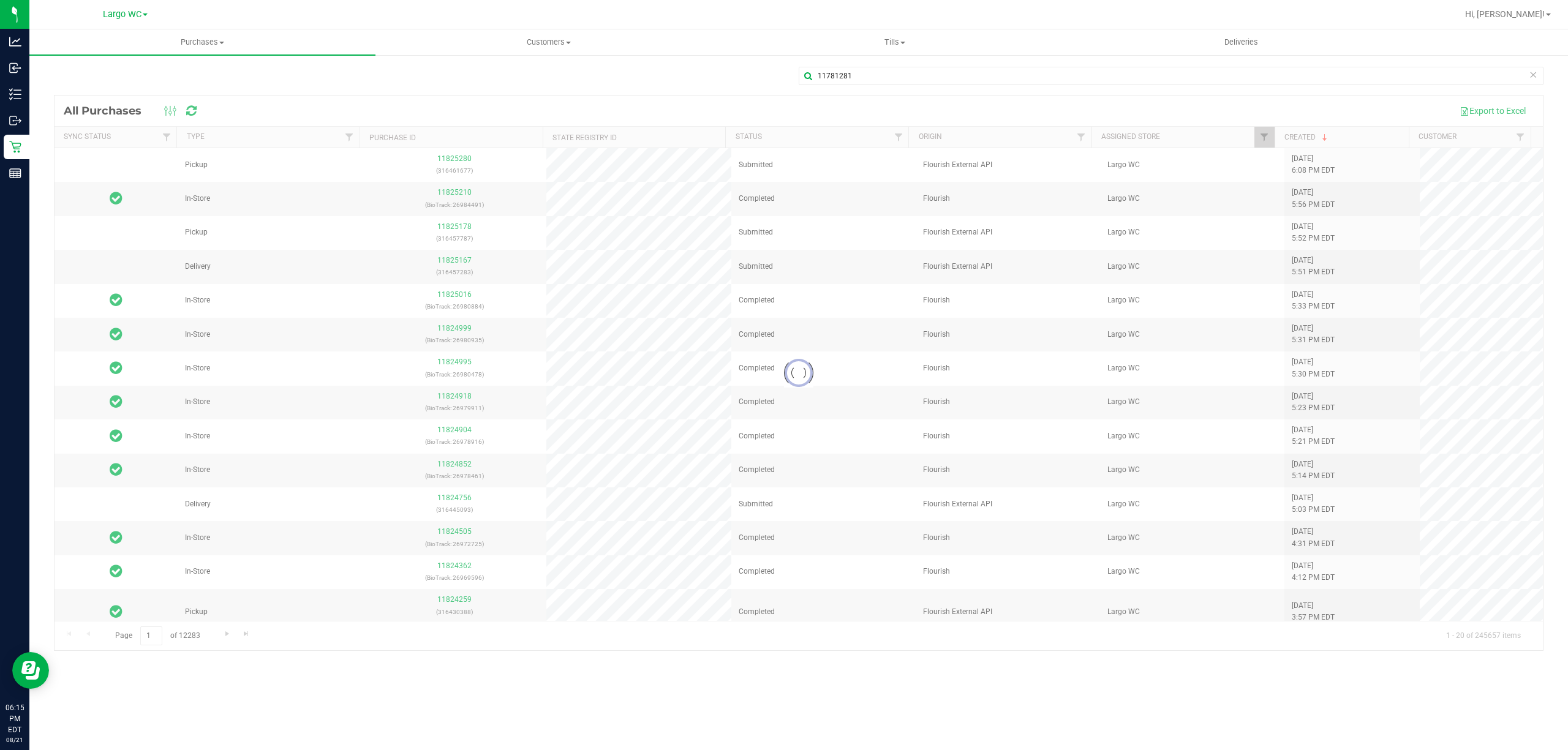
drag, startPoint x: 521, startPoint y: 87, endPoint x: 497, endPoint y: 94, distance: 25.0
click at [497, 94] on div "11781281" at bounding box center [798, 81] width 1489 height 28
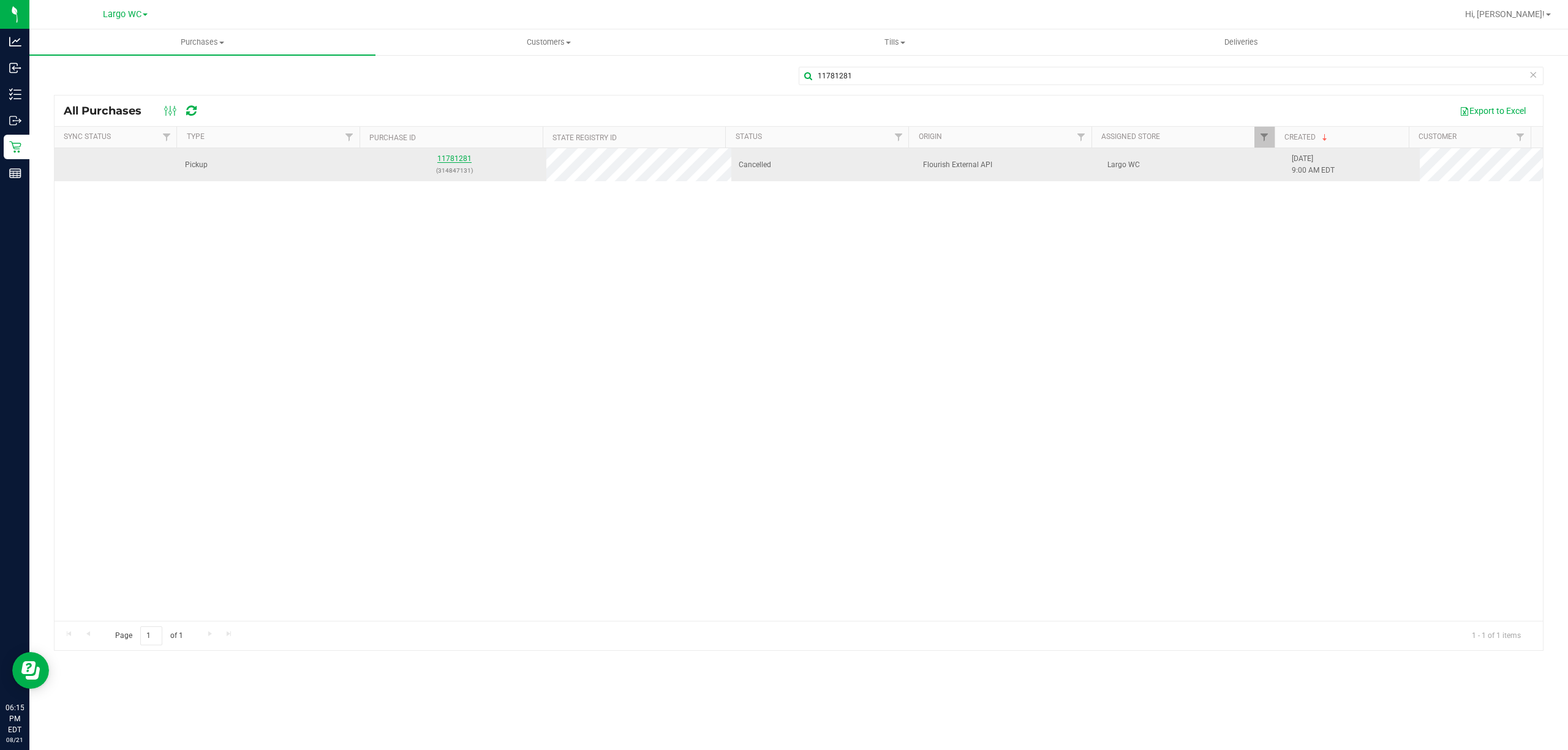
click at [449, 160] on link "11781281" at bounding box center [454, 159] width 34 height 9
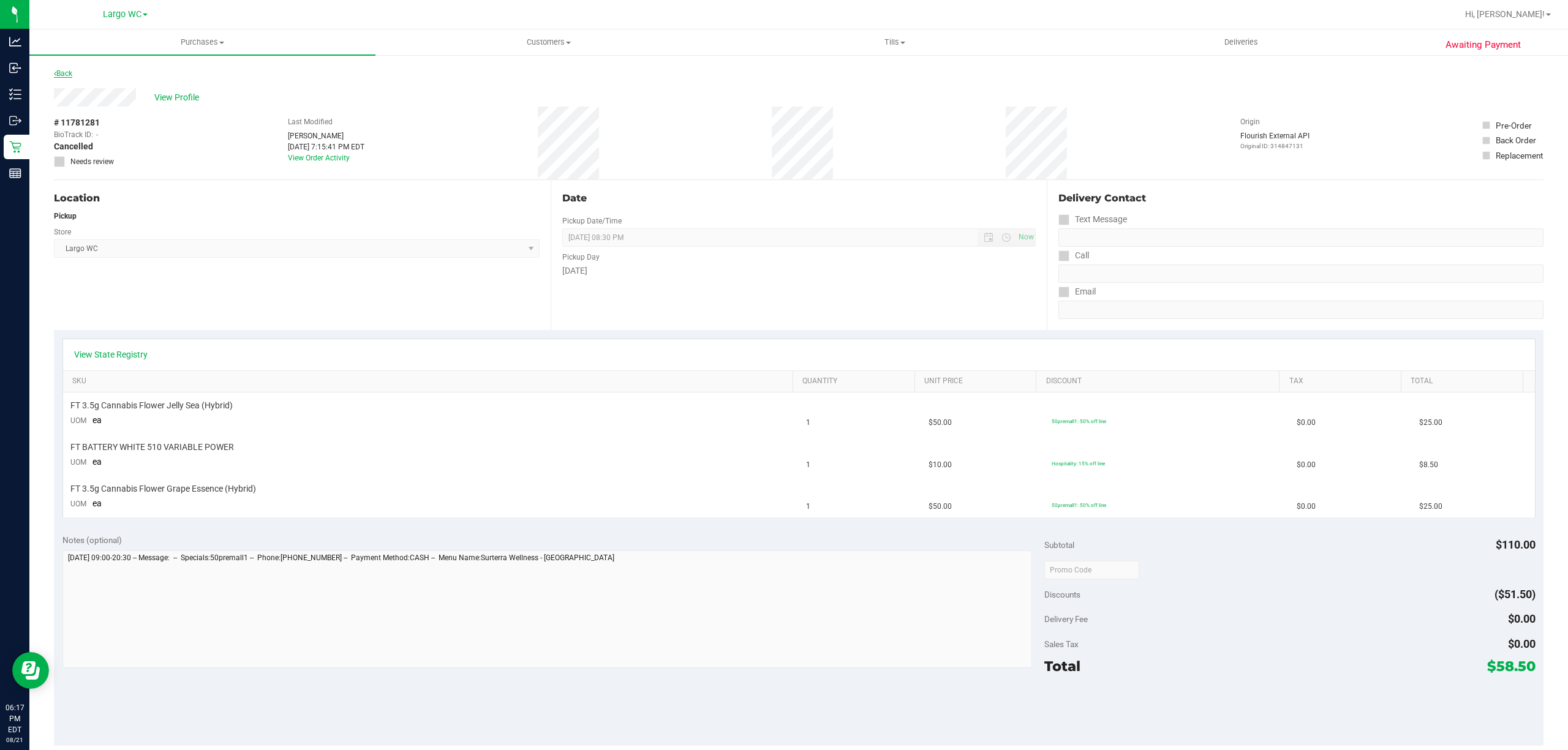
click at [60, 75] on link "Back" at bounding box center [63, 74] width 18 height 9
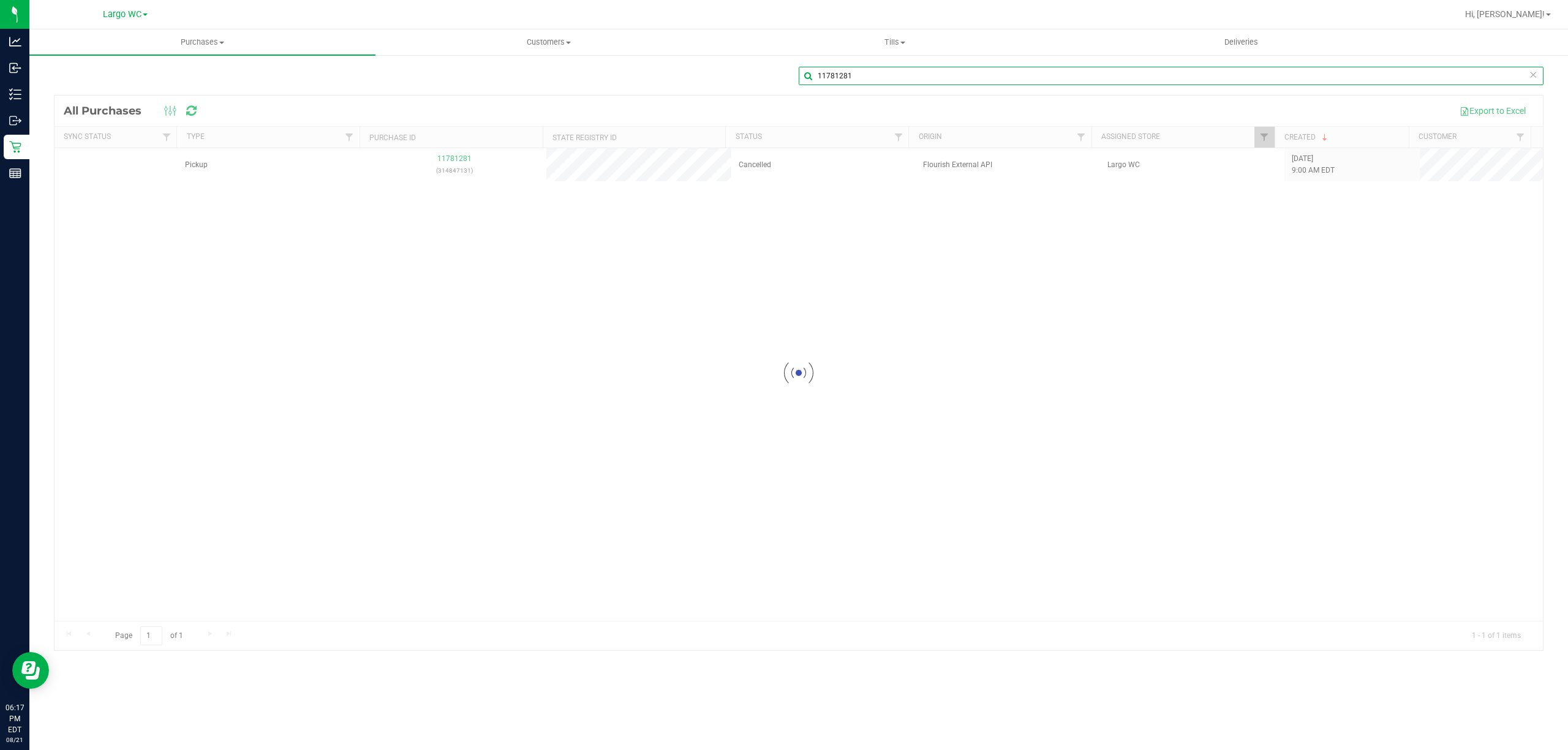
click at [835, 75] on input "11781281" at bounding box center [1170, 76] width 744 height 18
click at [835, 74] on input "11781281" at bounding box center [1170, 76] width 744 height 18
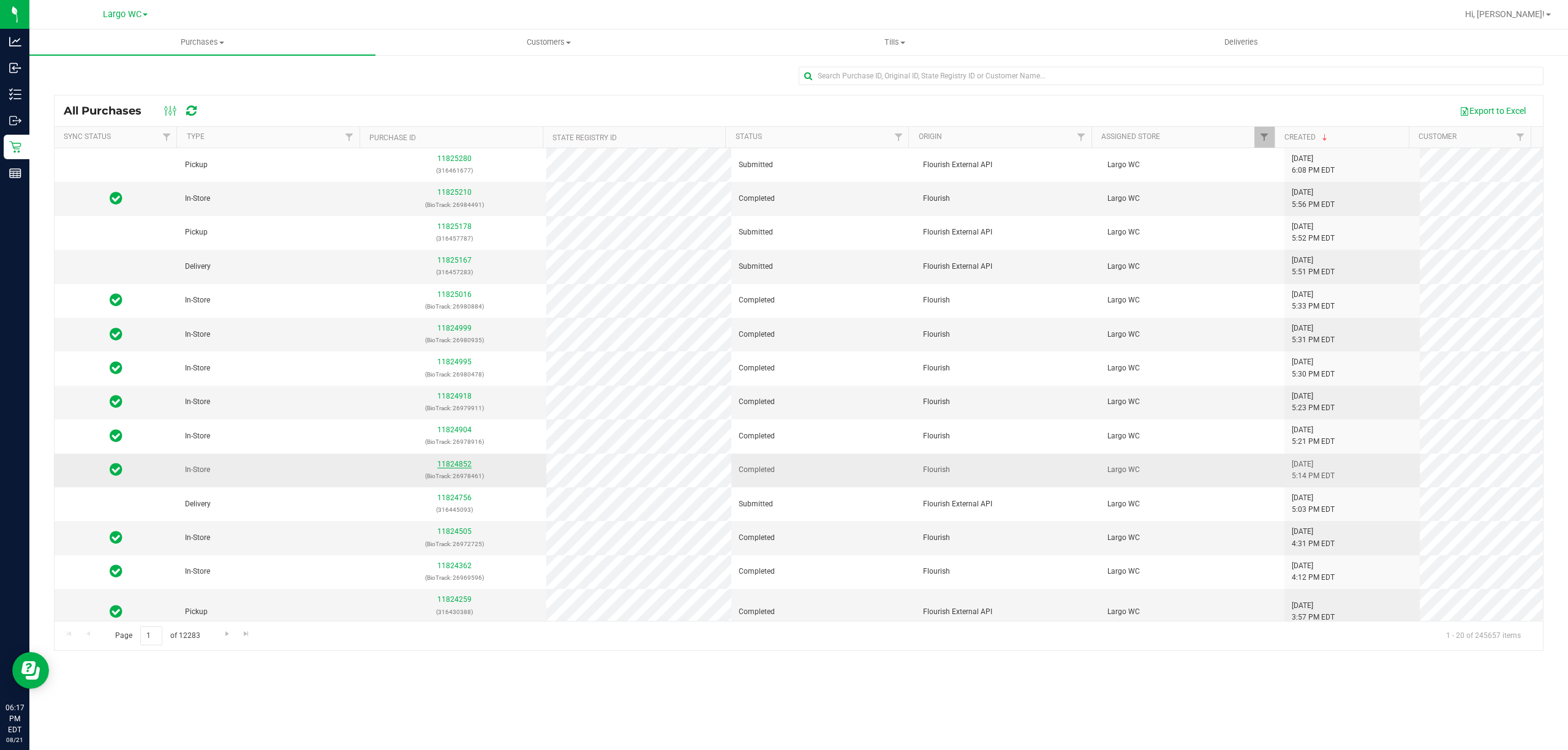
click at [446, 468] on link "11824852" at bounding box center [454, 464] width 34 height 9
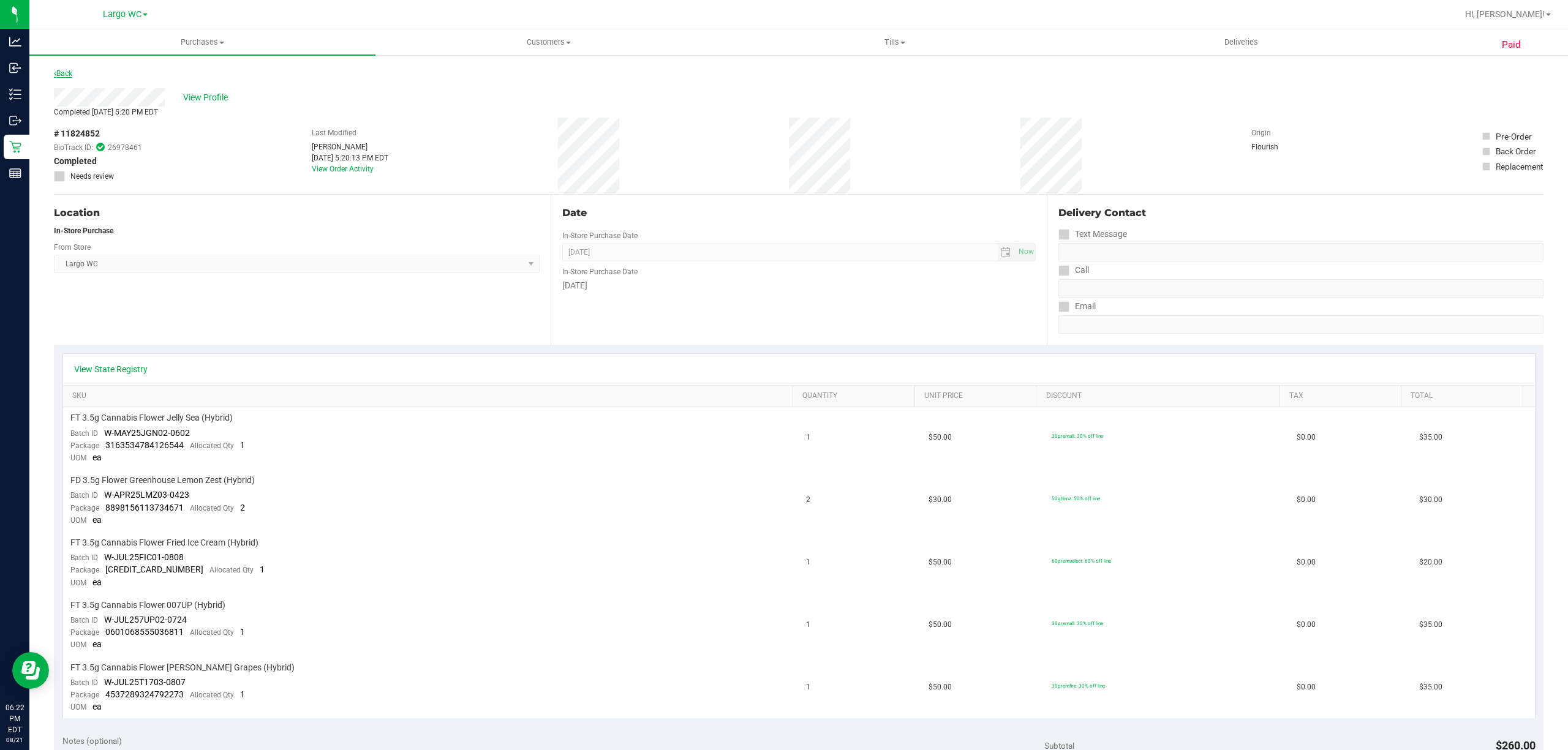
click at [66, 72] on link "Back" at bounding box center [63, 74] width 18 height 9
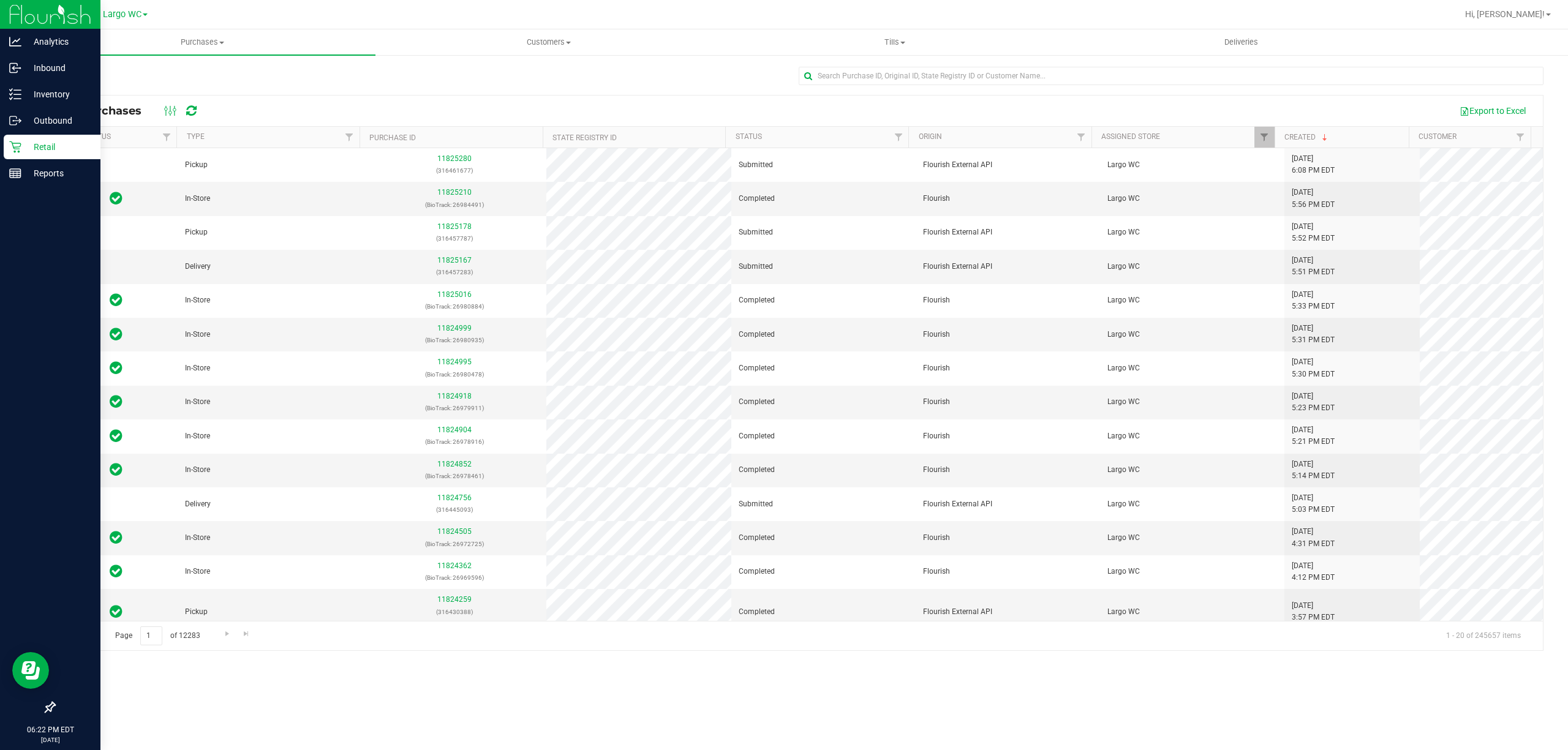
click at [13, 147] on icon at bounding box center [15, 147] width 12 height 12
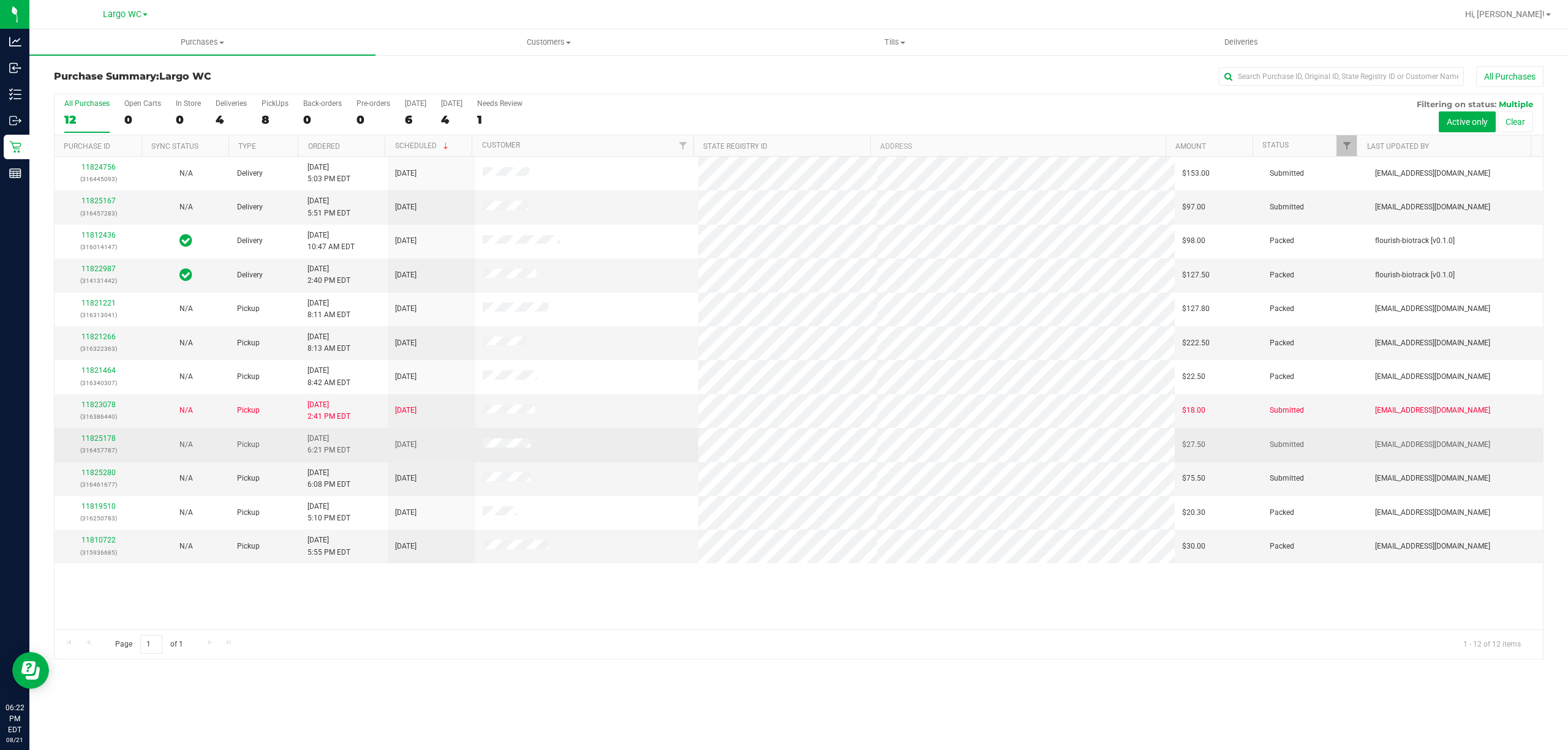
click at [605, 438] on td at bounding box center [586, 445] width 224 height 33
click at [98, 438] on link "11825178" at bounding box center [98, 438] width 34 height 9
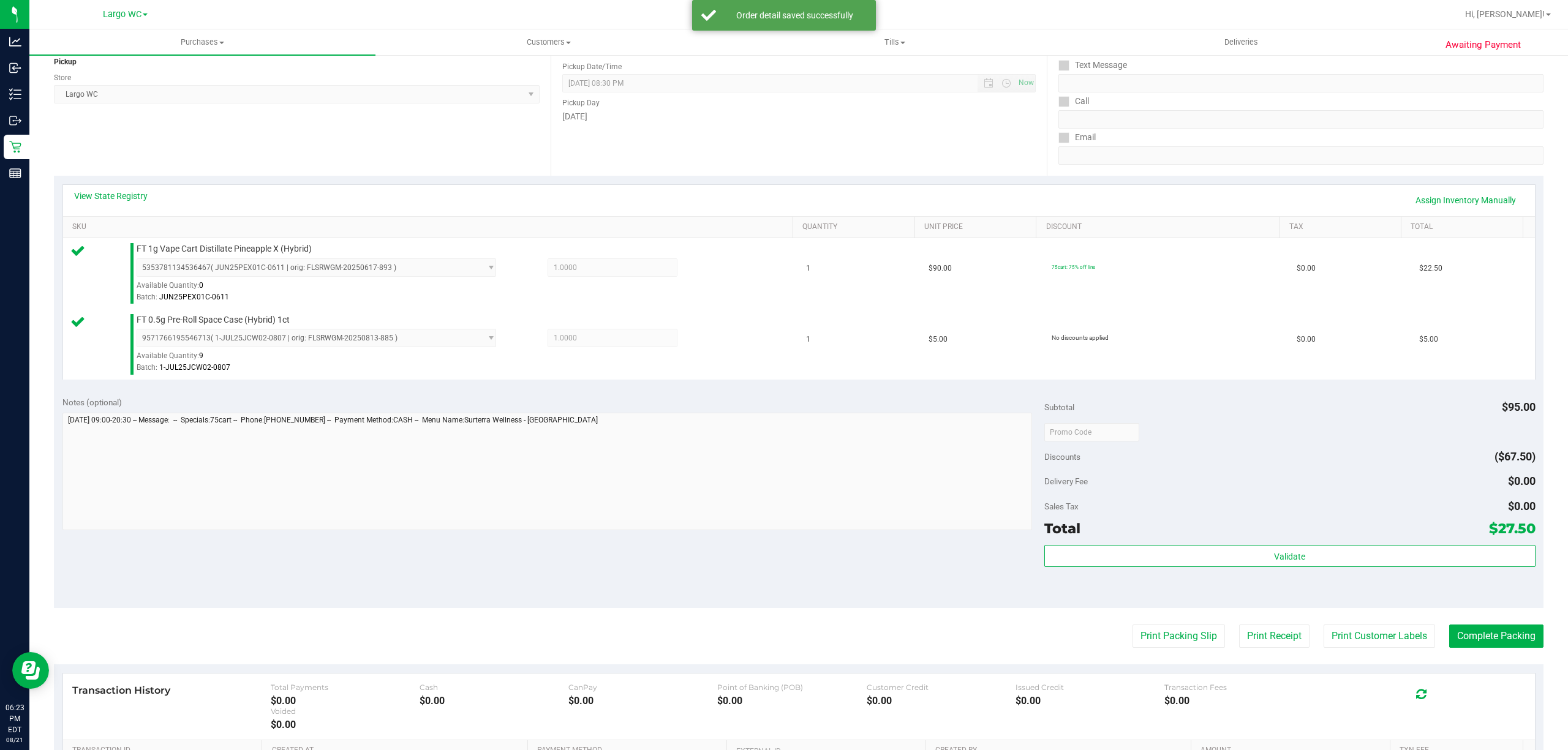
scroll to position [217, 0]
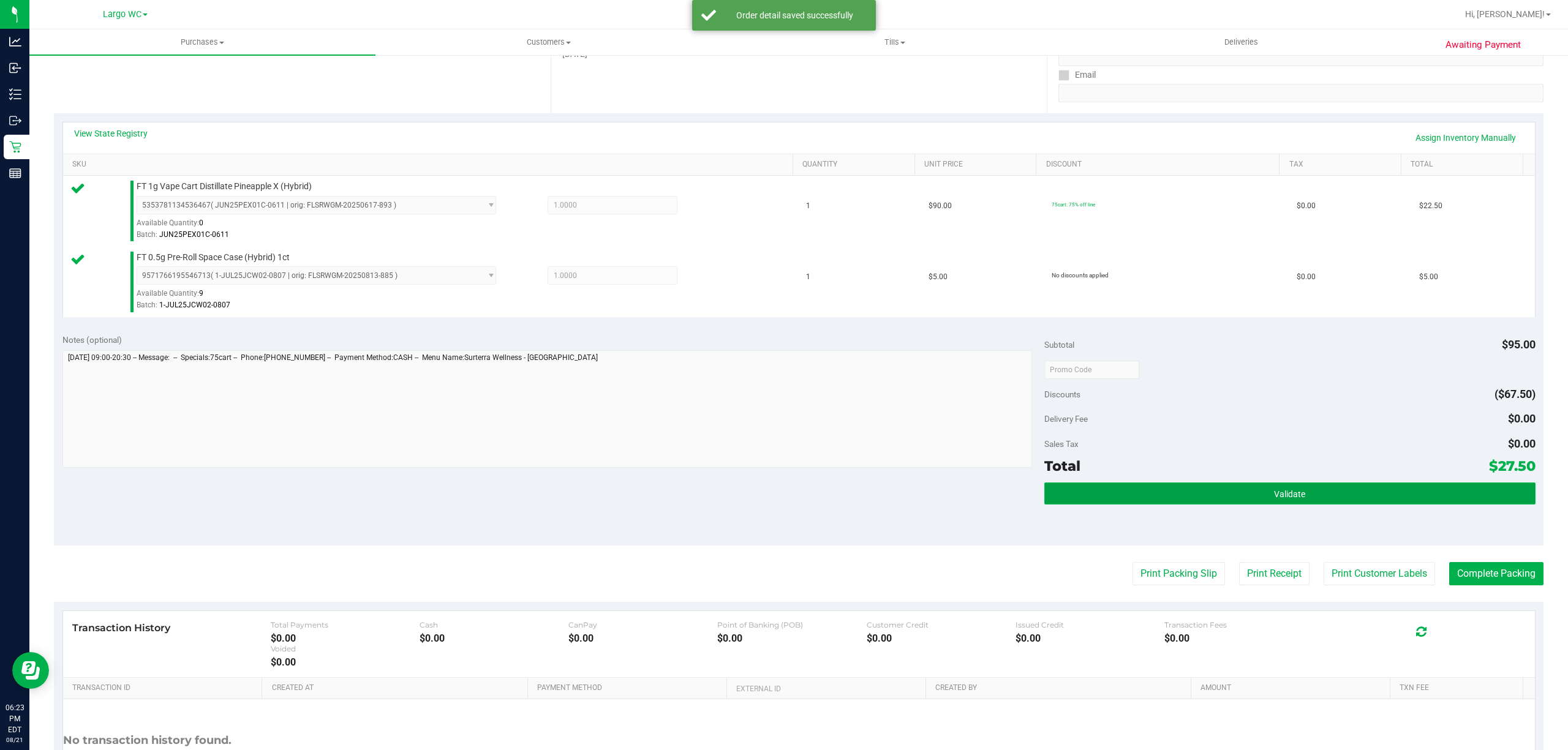
click at [1064, 505] on button "Validate" at bounding box center [1290, 494] width 491 height 22
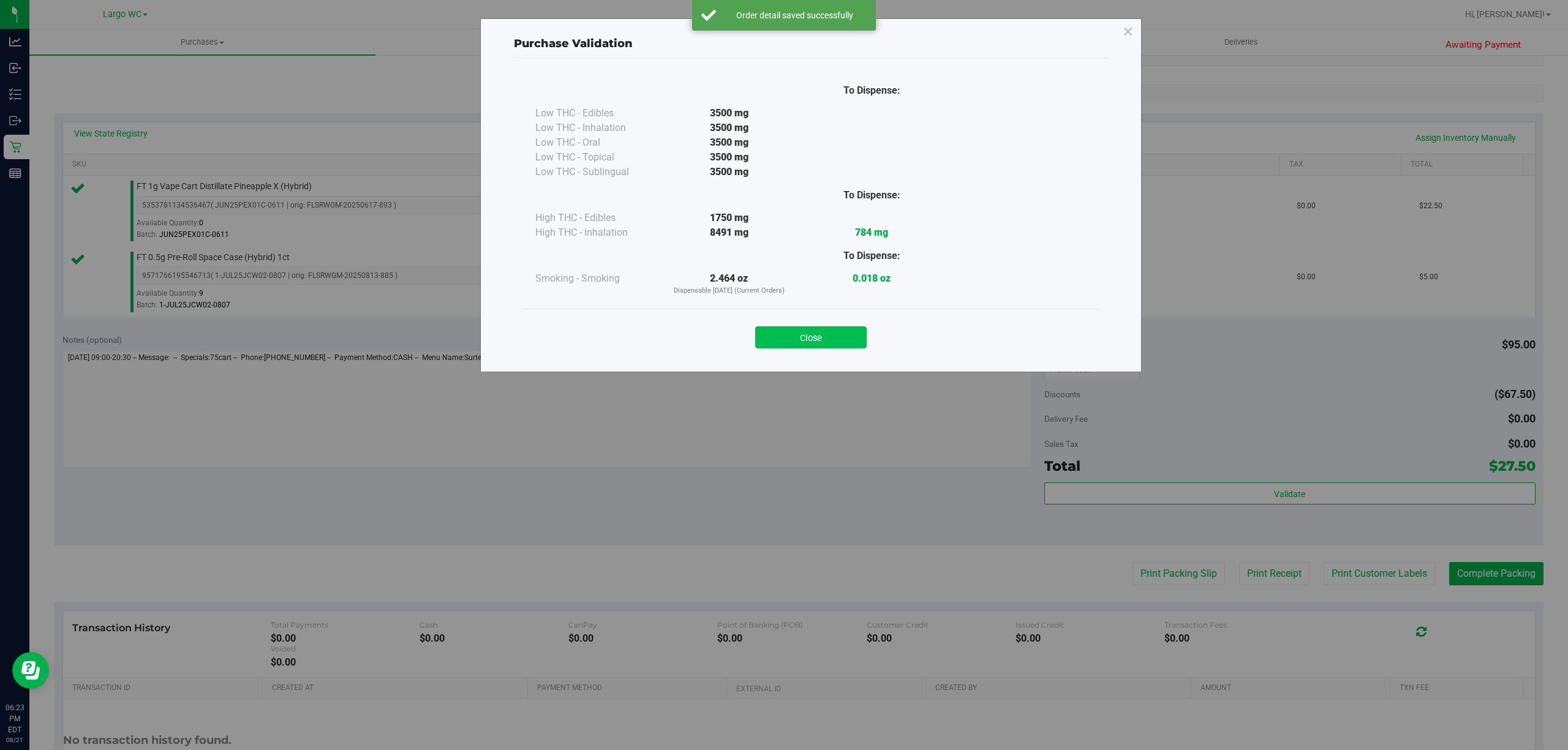
click at [816, 339] on button "Close" at bounding box center [811, 337] width 111 height 22
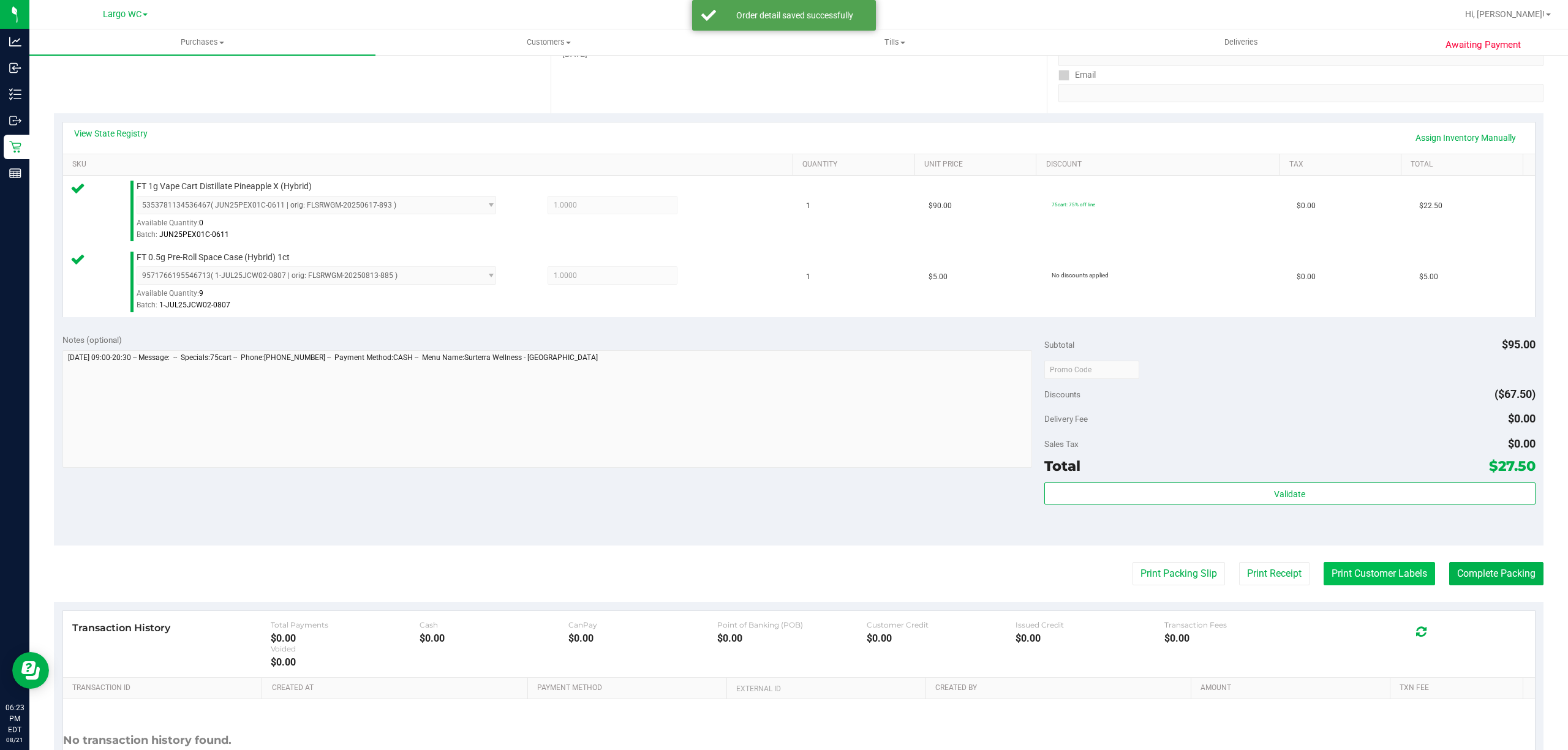
click at [1358, 573] on button "Print Customer Labels" at bounding box center [1379, 574] width 111 height 23
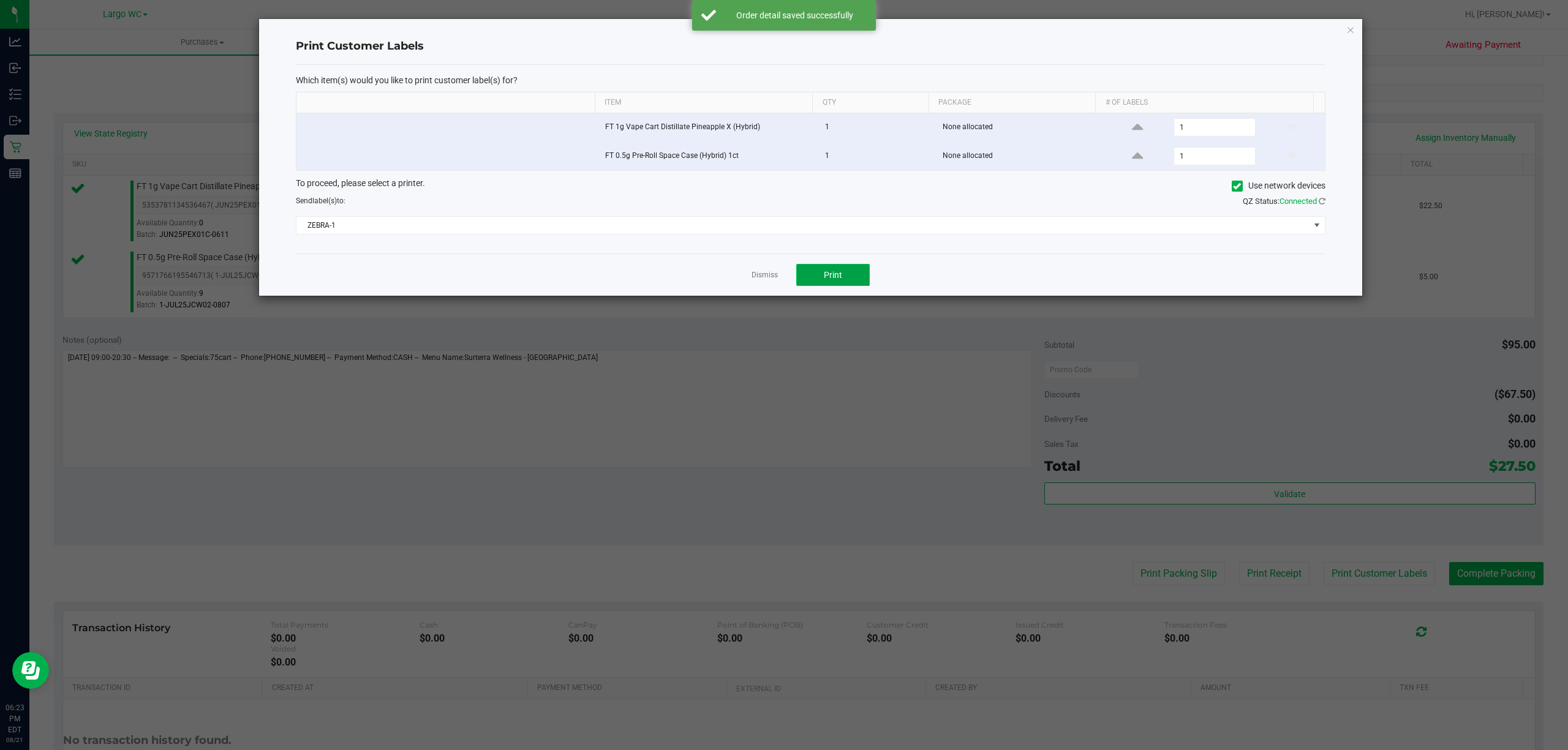
click at [840, 280] on span "Print" at bounding box center [832, 275] width 18 height 9
click at [1350, 28] on icon "button" at bounding box center [1350, 29] width 9 height 15
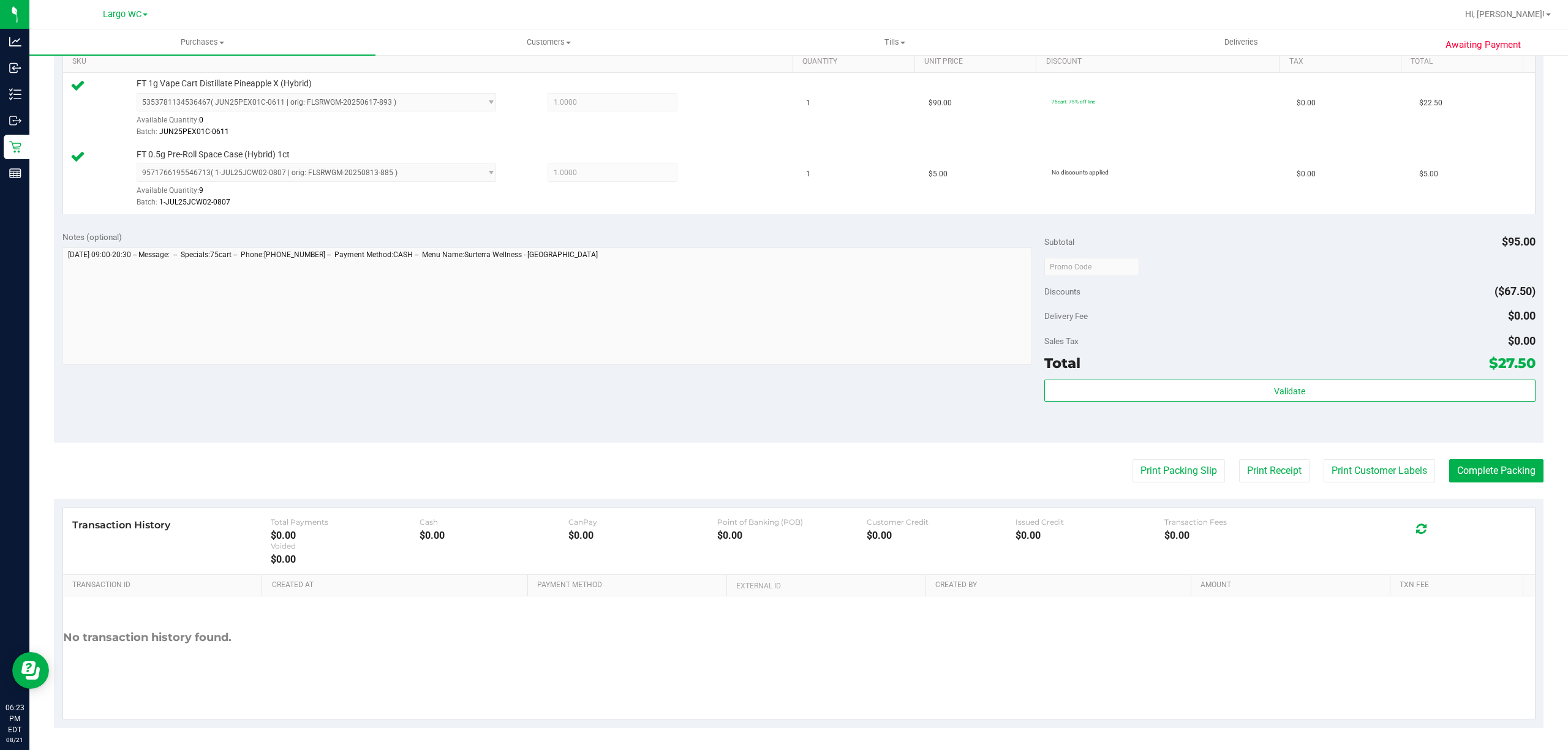
scroll to position [318, 0]
click at [1480, 481] on button "Complete Packing" at bounding box center [1495, 472] width 94 height 23
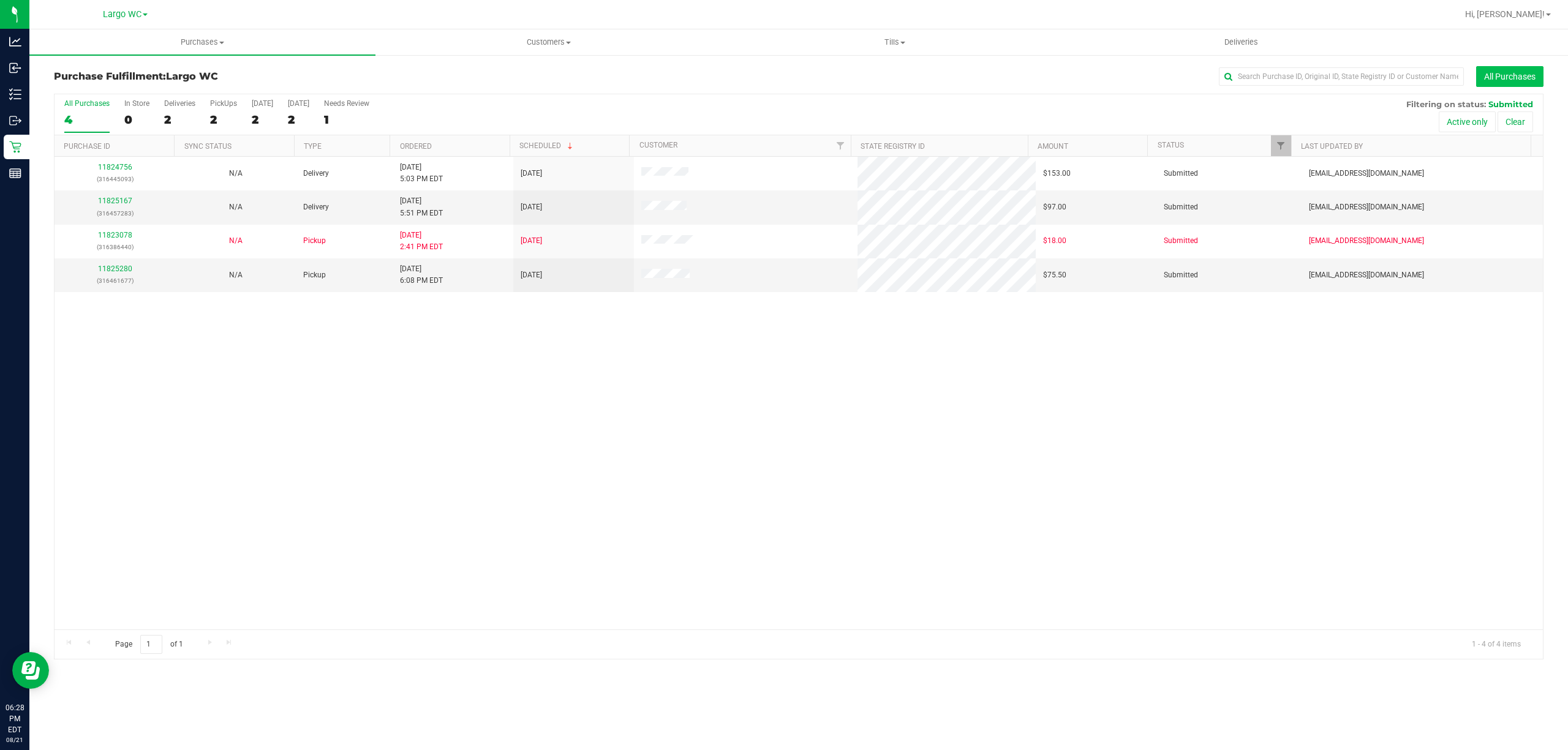
click at [1524, 71] on button "All Purchases" at bounding box center [1509, 76] width 67 height 21
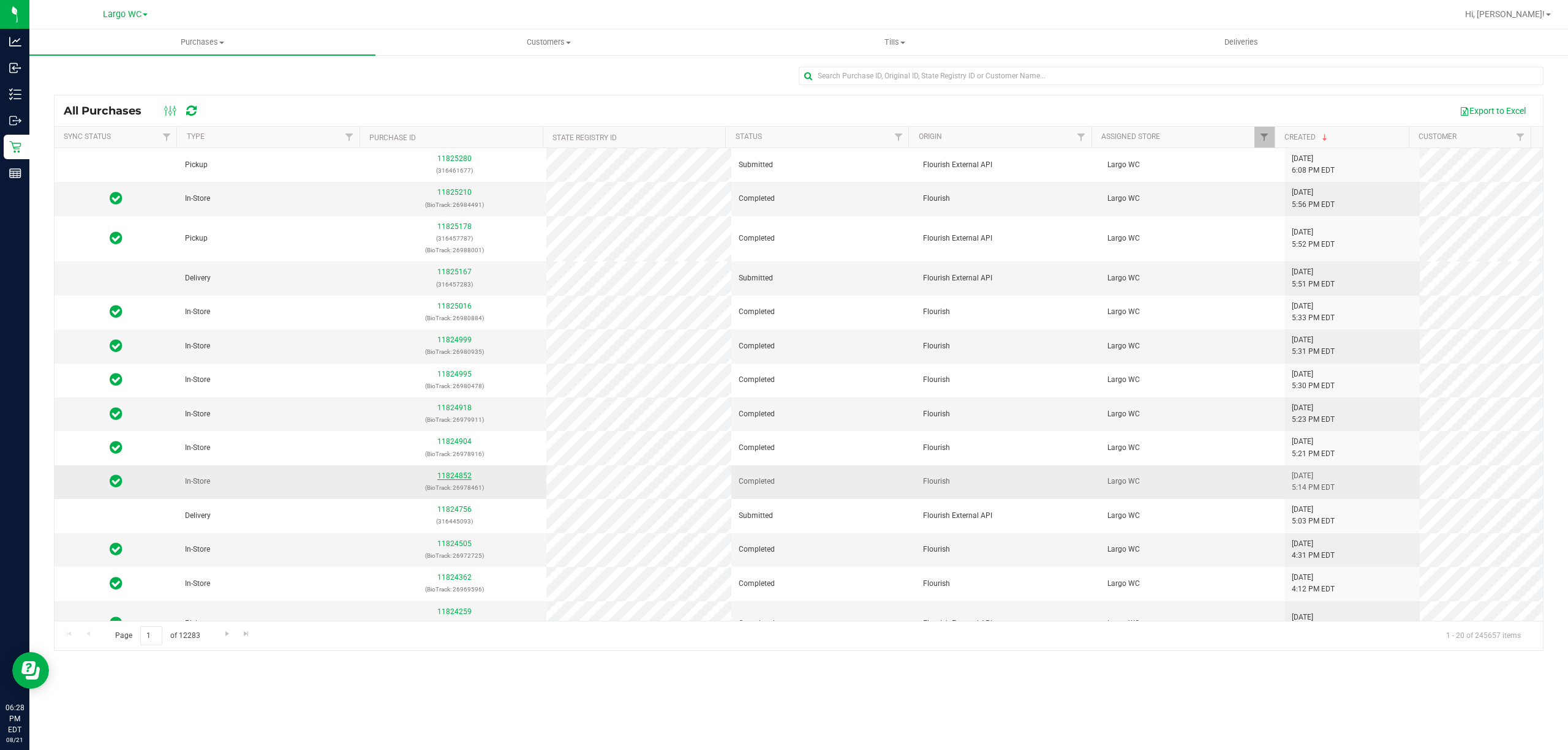
click at [444, 478] on link "11824852" at bounding box center [454, 475] width 34 height 9
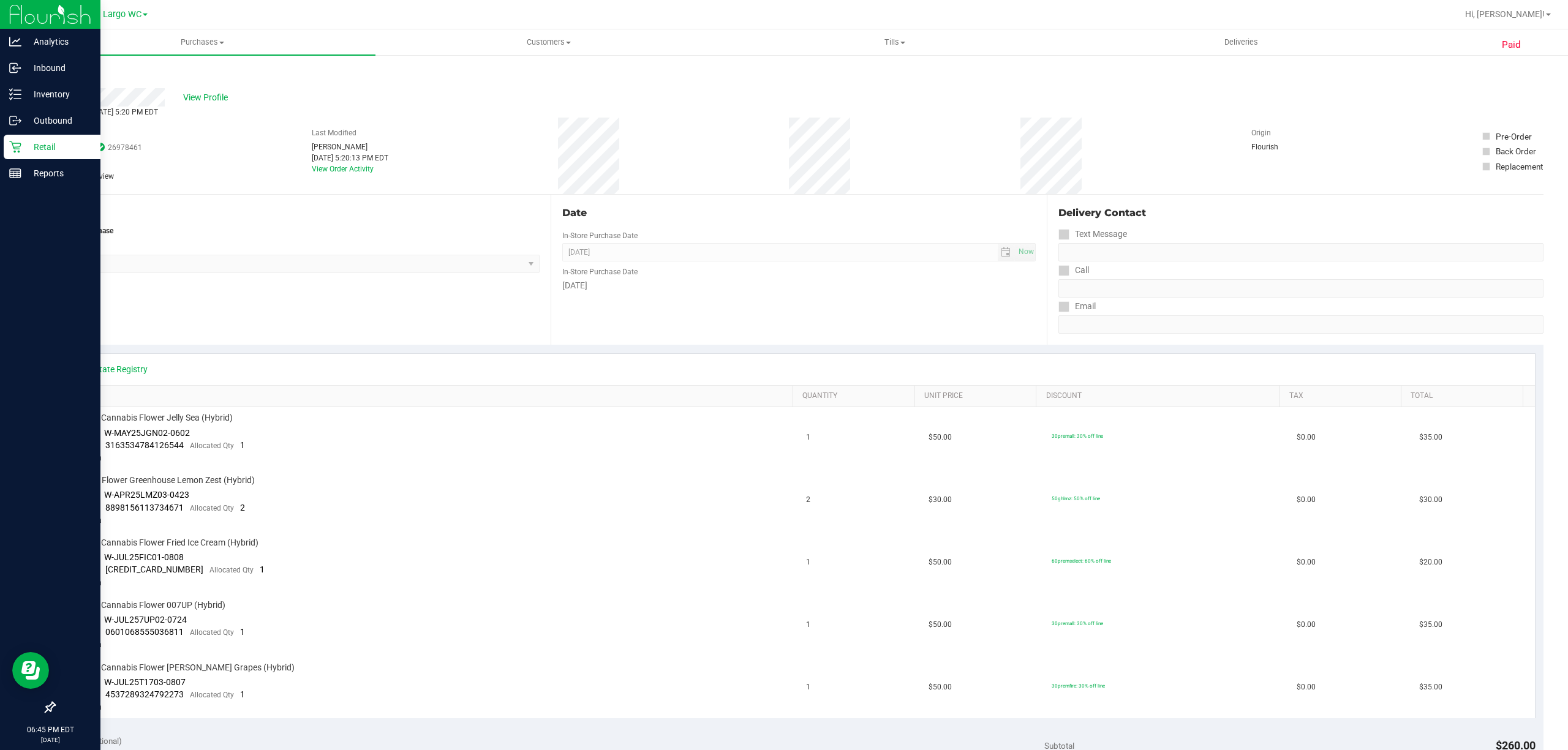
click at [36, 150] on p "Retail" at bounding box center [58, 147] width 74 height 15
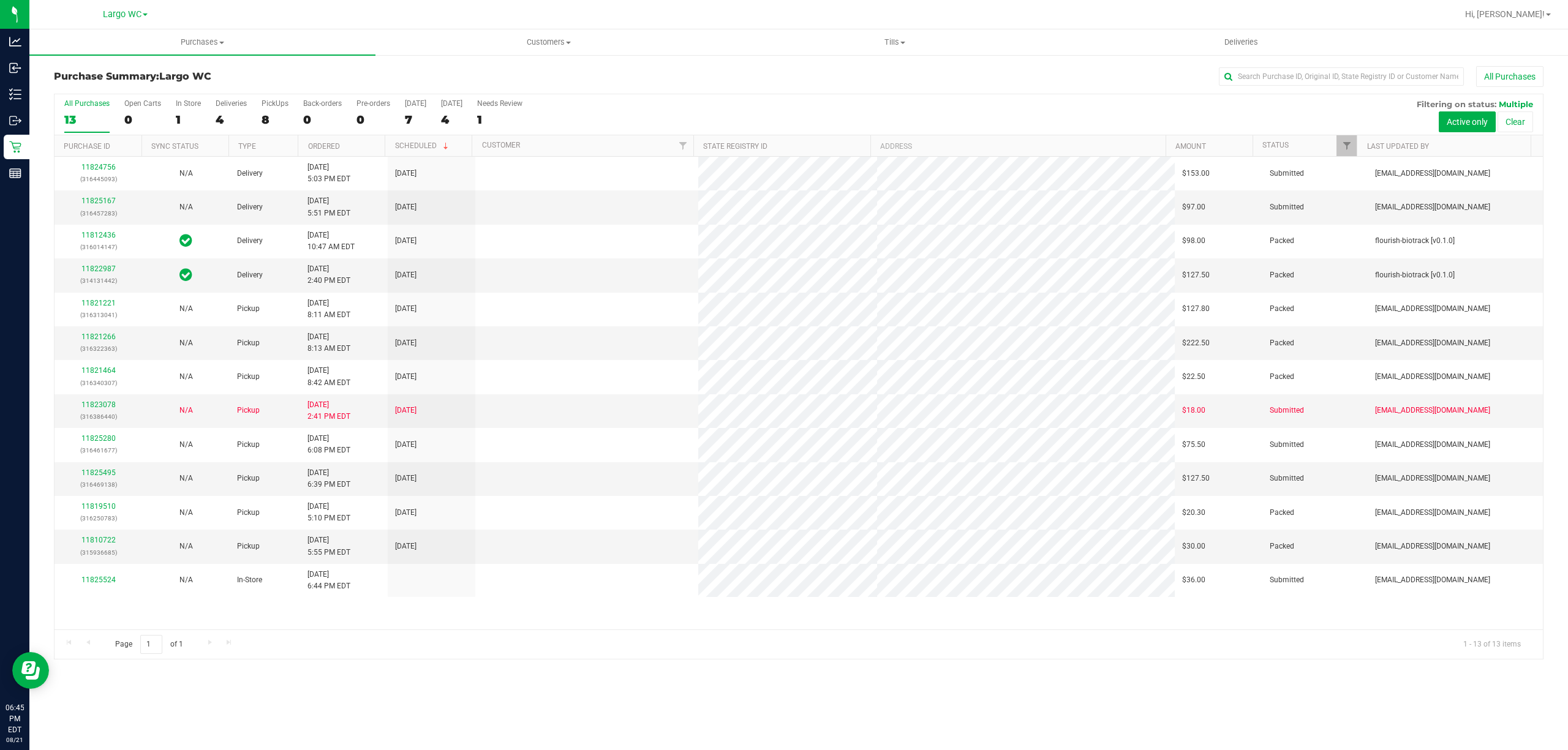
click at [189, 106] on div "In Store" at bounding box center [188, 103] width 25 height 9
click at [0, 0] on input "In Store 1" at bounding box center [0, 0] width 0 height 0
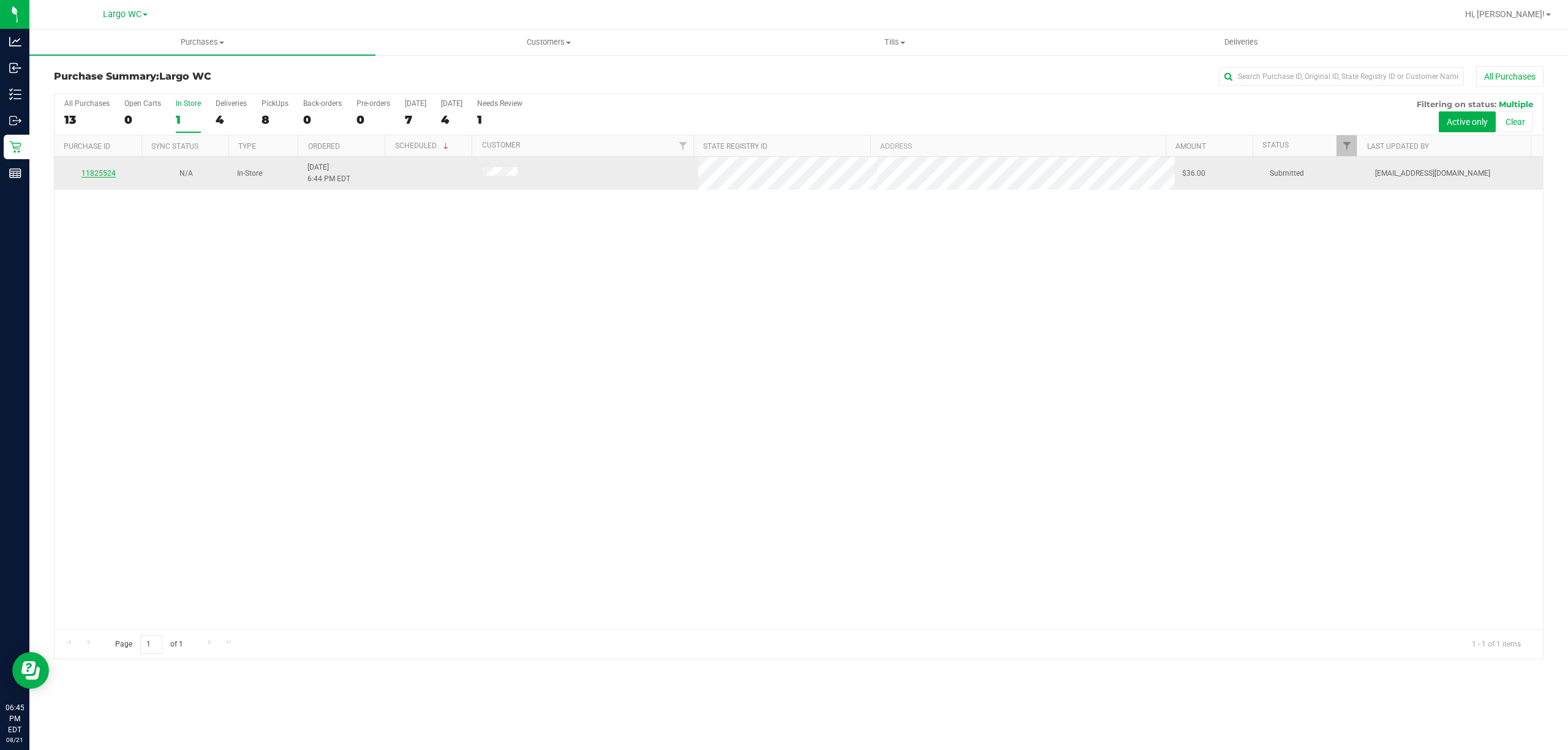
click at [109, 175] on link "11825524" at bounding box center [98, 173] width 34 height 9
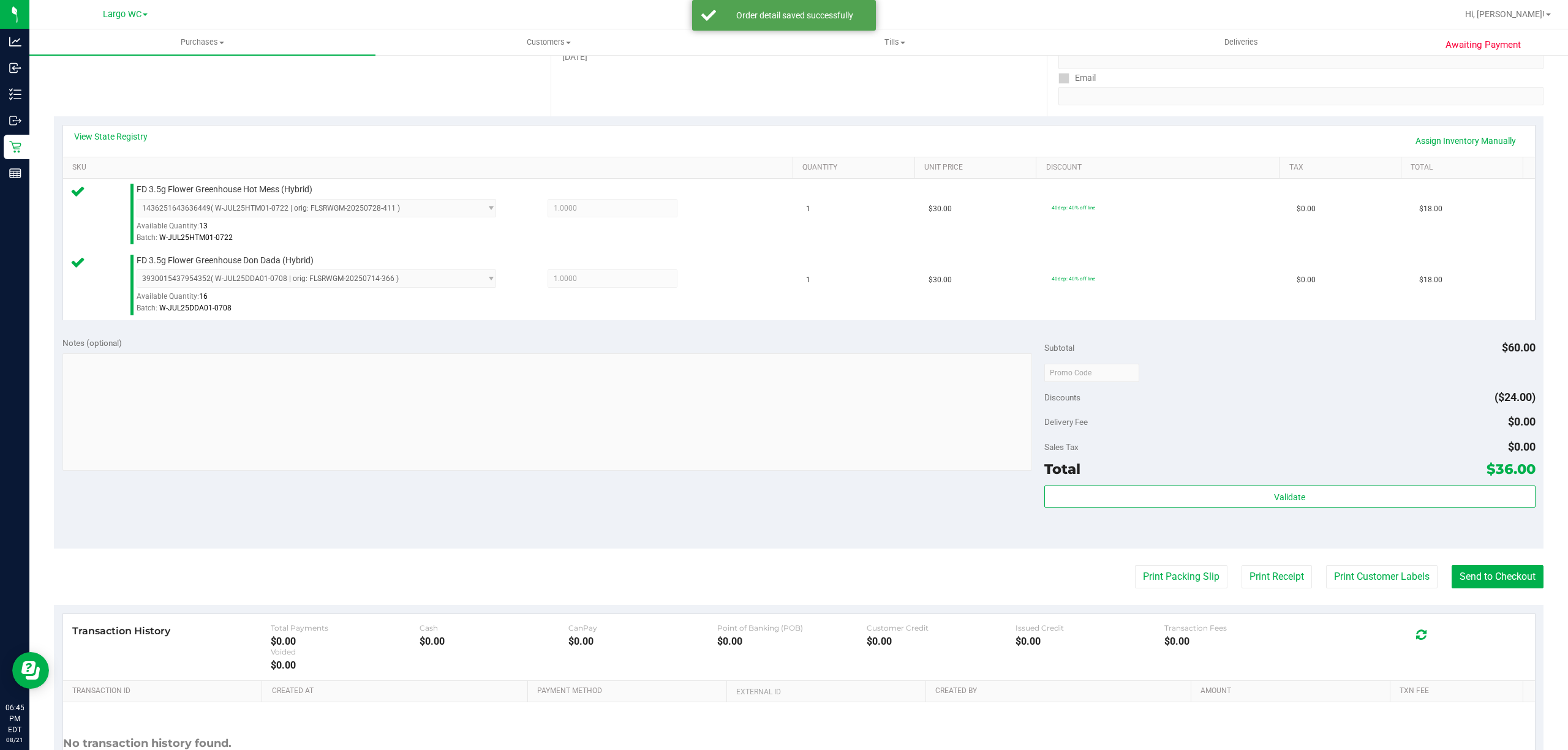
scroll to position [323, 0]
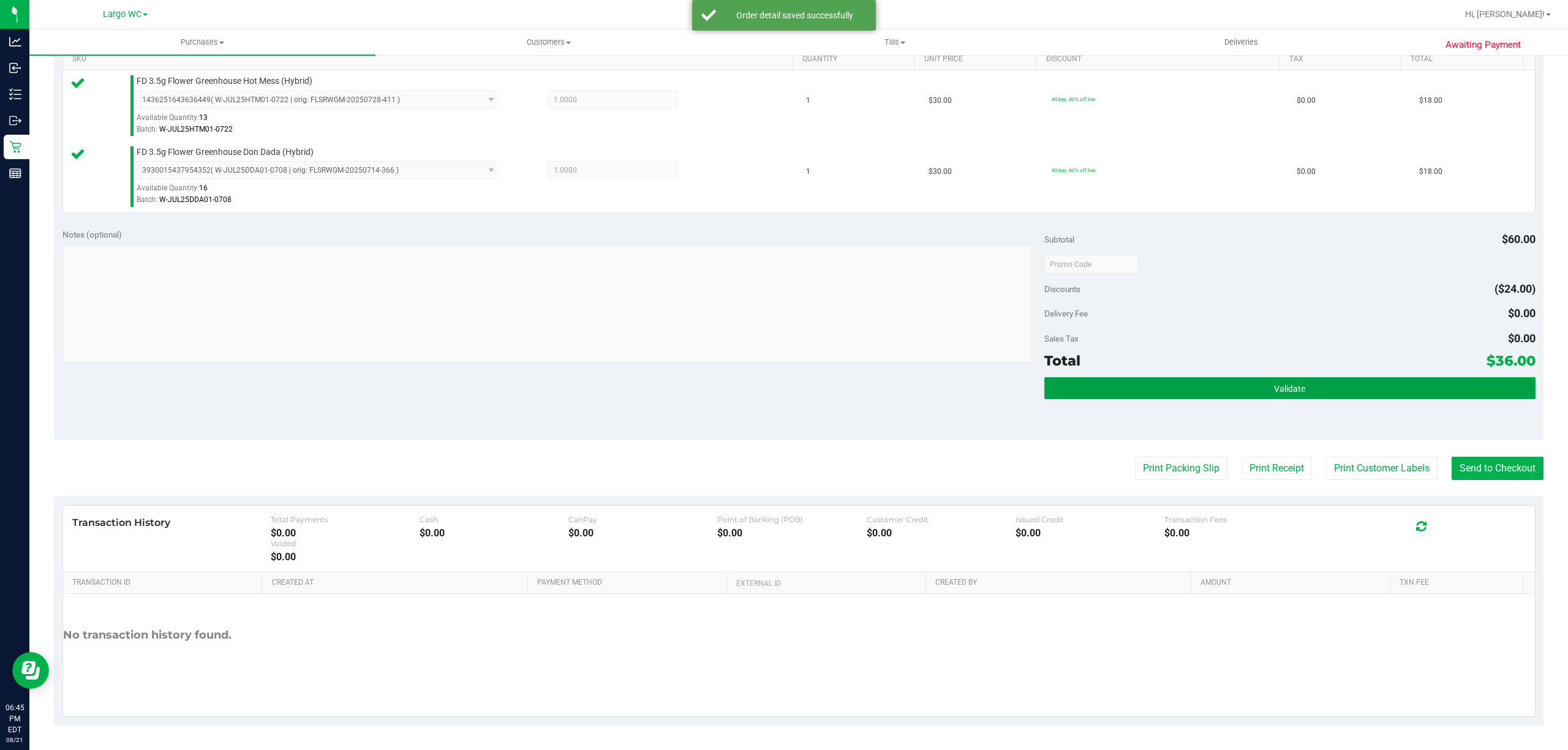
click at [1063, 397] on button "Validate" at bounding box center [1290, 388] width 491 height 22
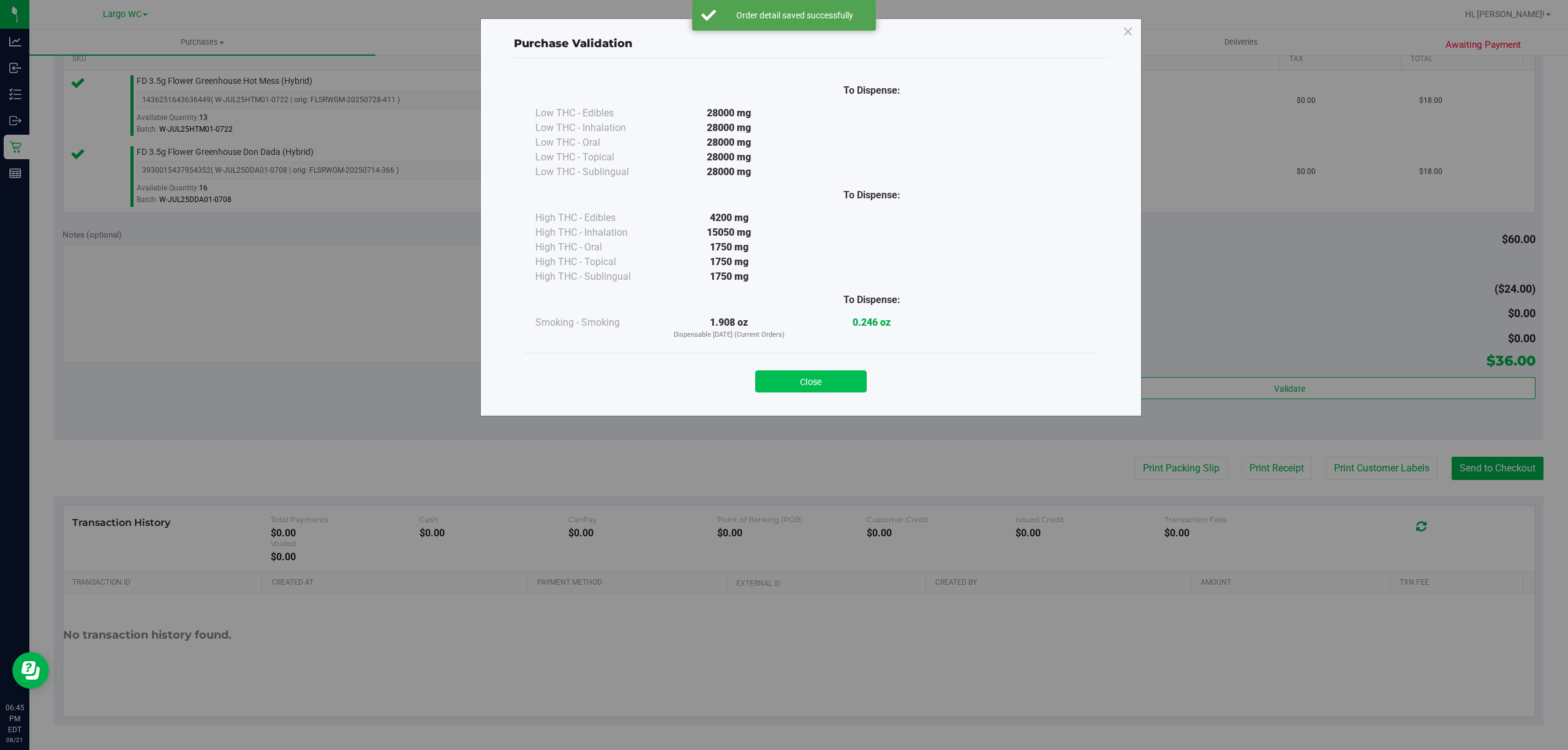
click at [833, 386] on button "Close" at bounding box center [811, 382] width 111 height 22
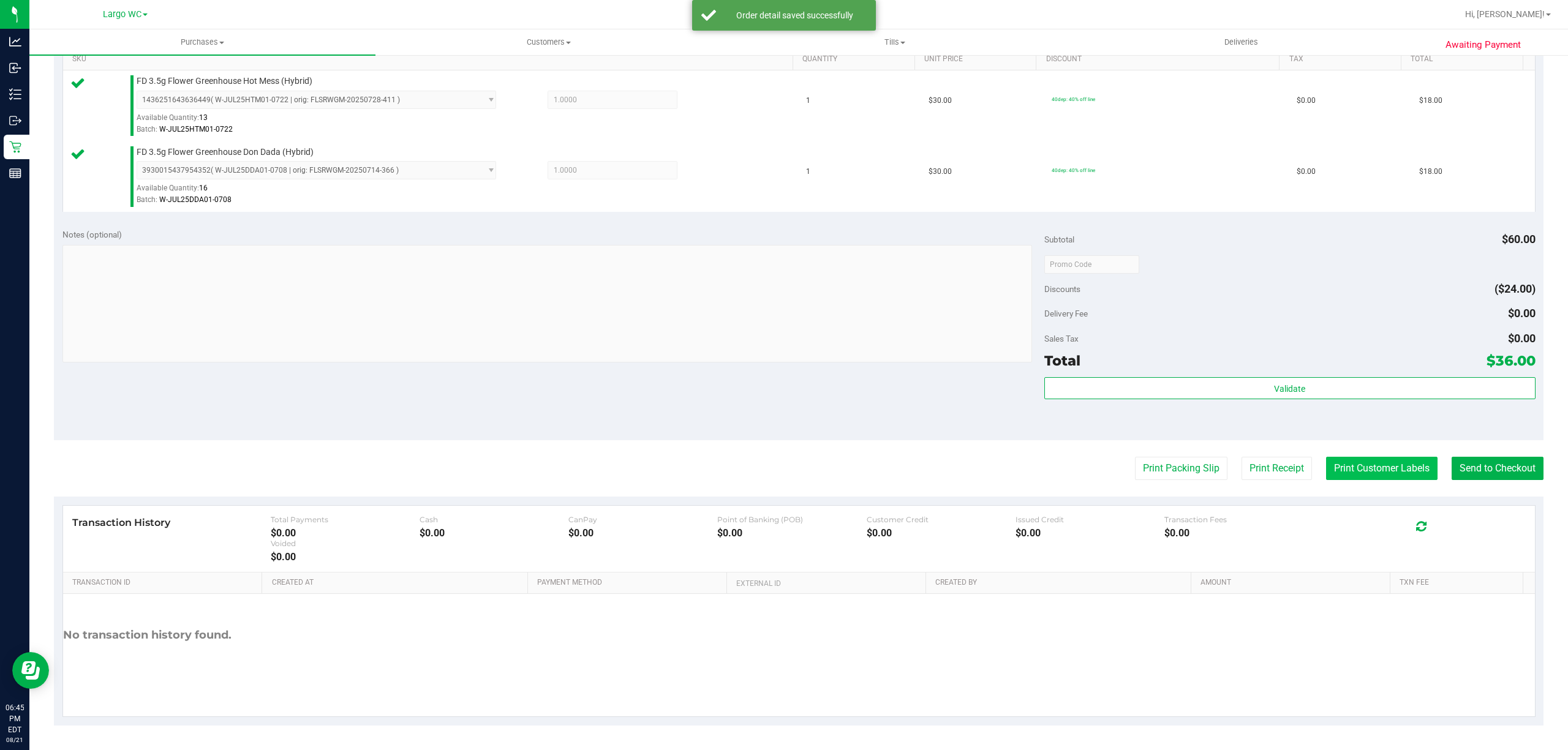
click at [1353, 470] on button "Print Customer Labels" at bounding box center [1381, 468] width 111 height 23
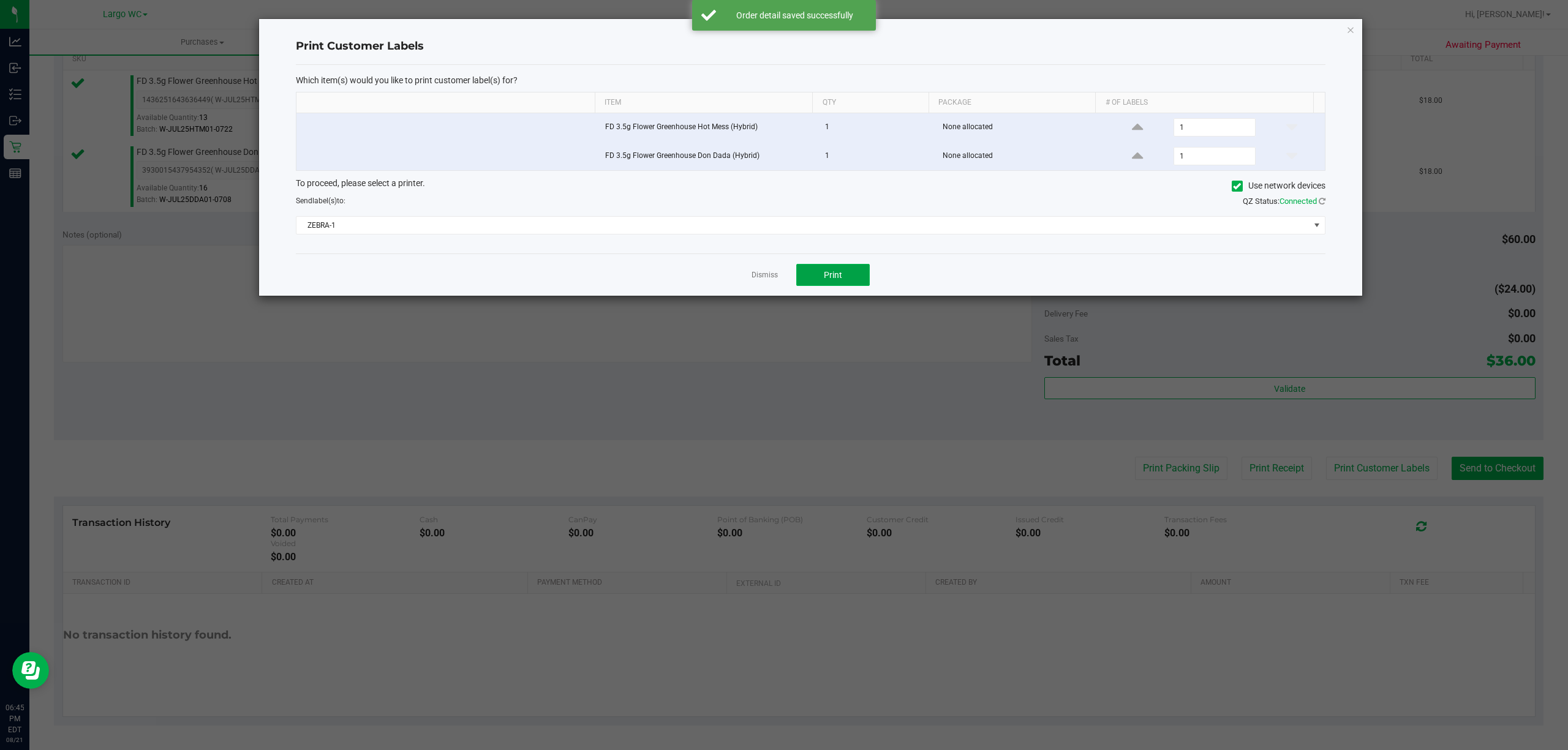
click at [833, 277] on span "Print" at bounding box center [832, 275] width 18 height 9
click at [1346, 28] on icon "button" at bounding box center [1350, 29] width 9 height 15
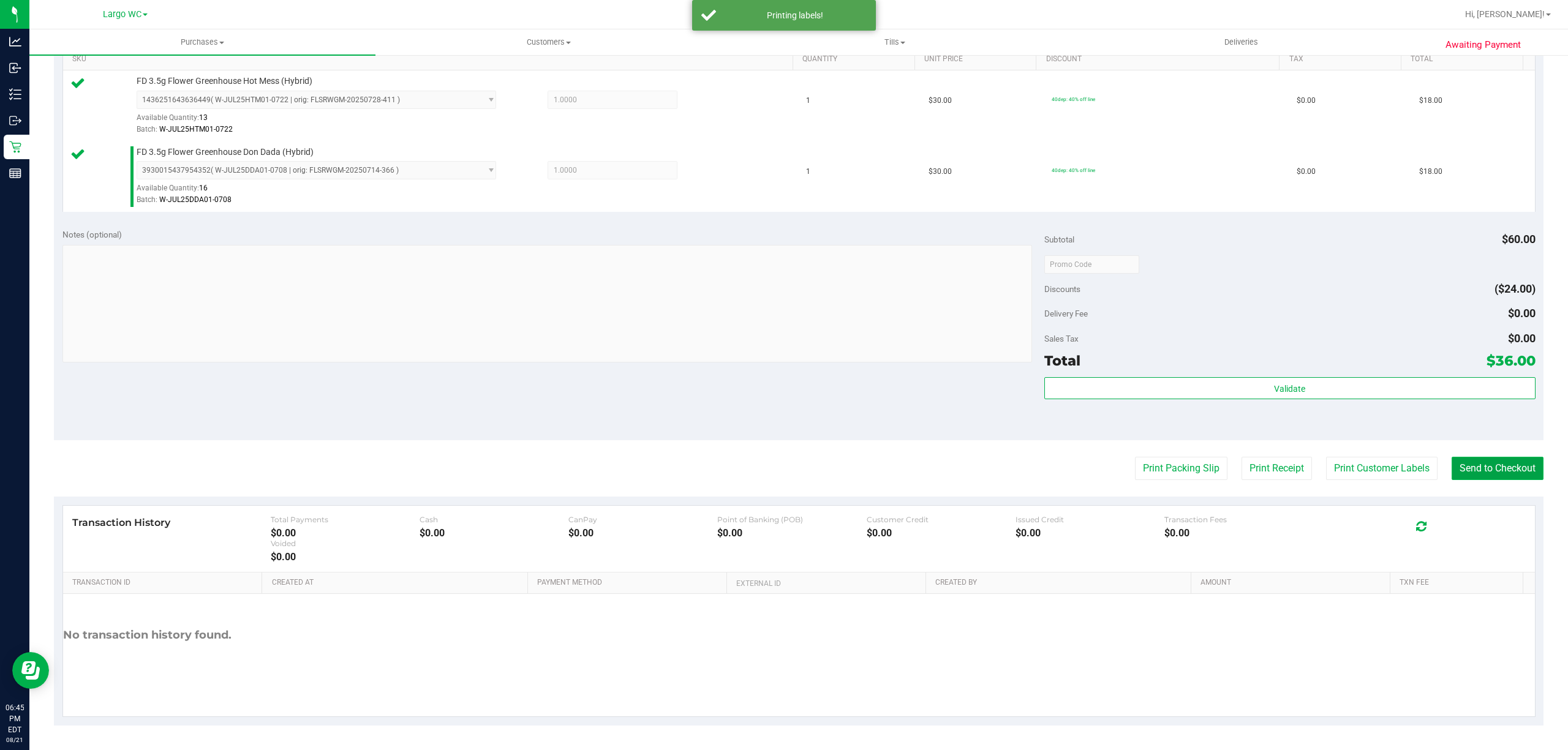
click at [1480, 469] on button "Send to Checkout" at bounding box center [1497, 468] width 92 height 23
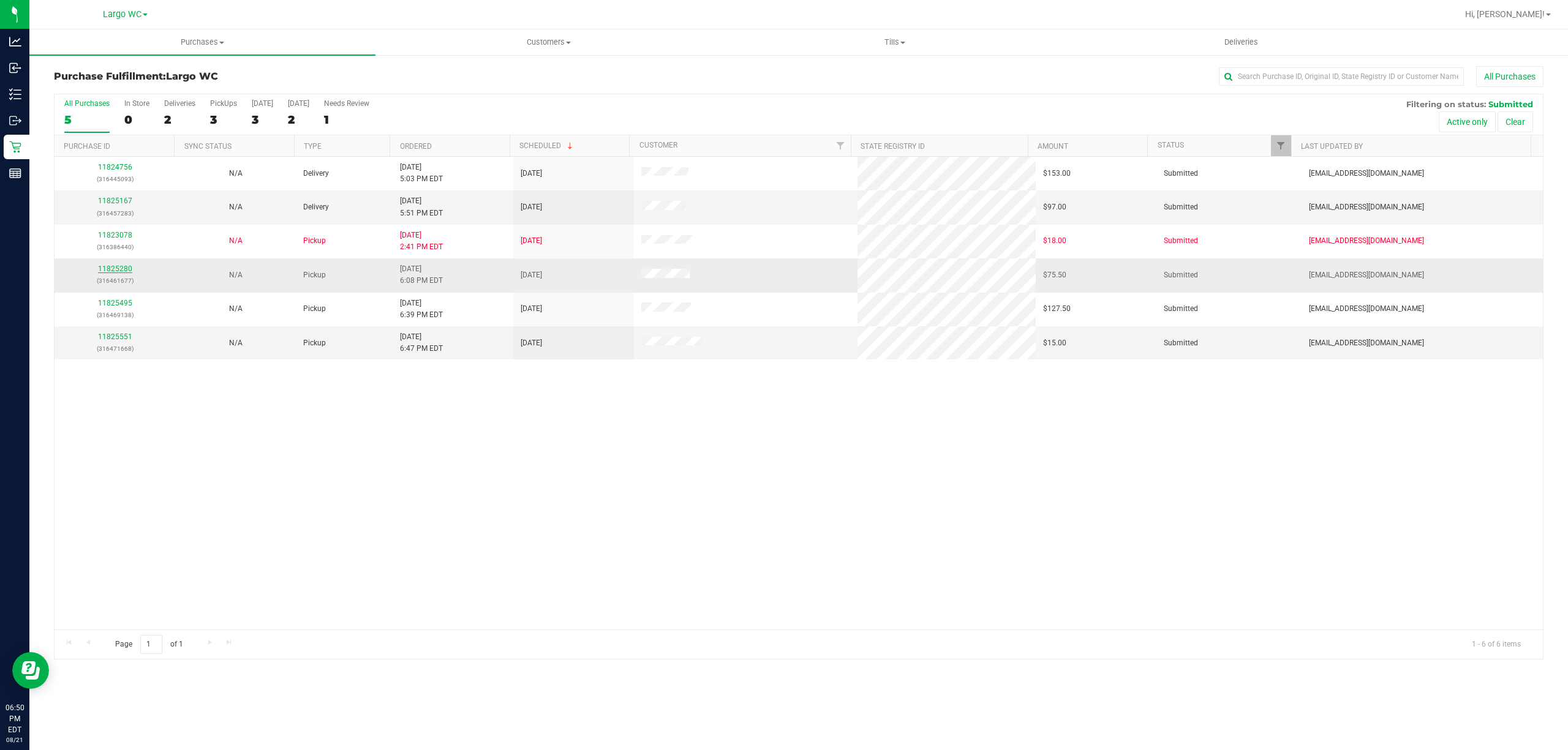
click at [122, 272] on link "11825280" at bounding box center [115, 269] width 34 height 9
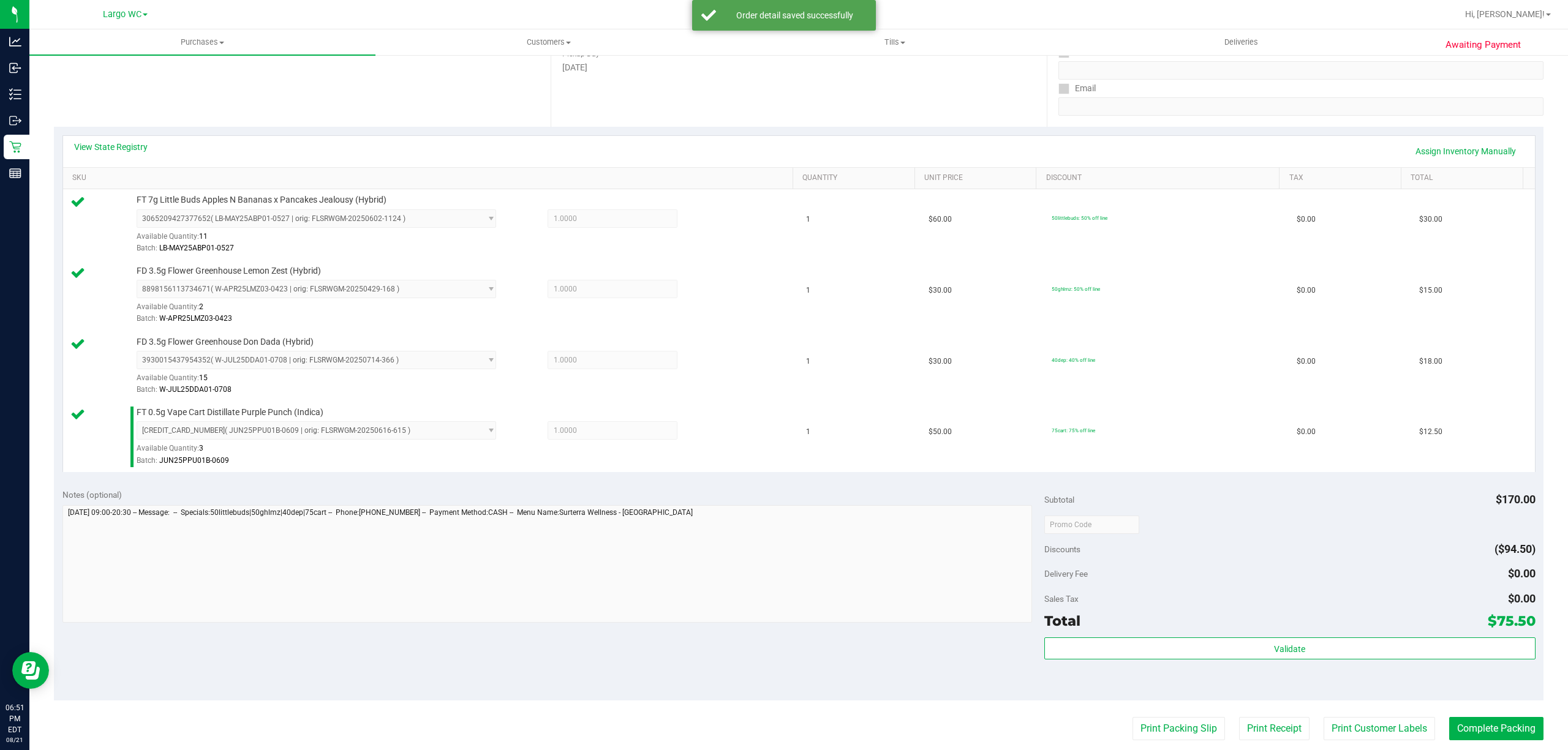
scroll to position [331, 0]
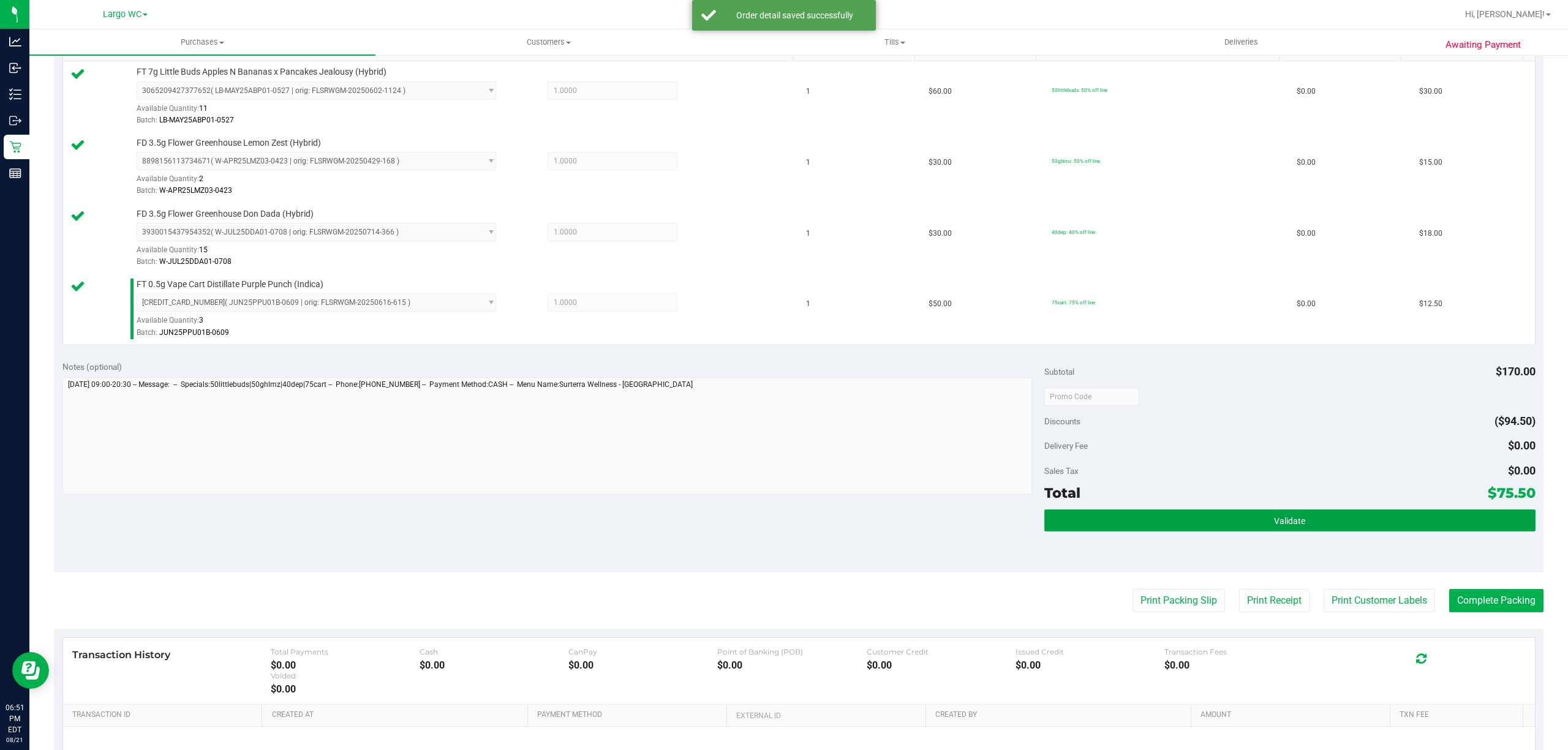
click at [1108, 526] on button "Validate" at bounding box center [1290, 521] width 491 height 22
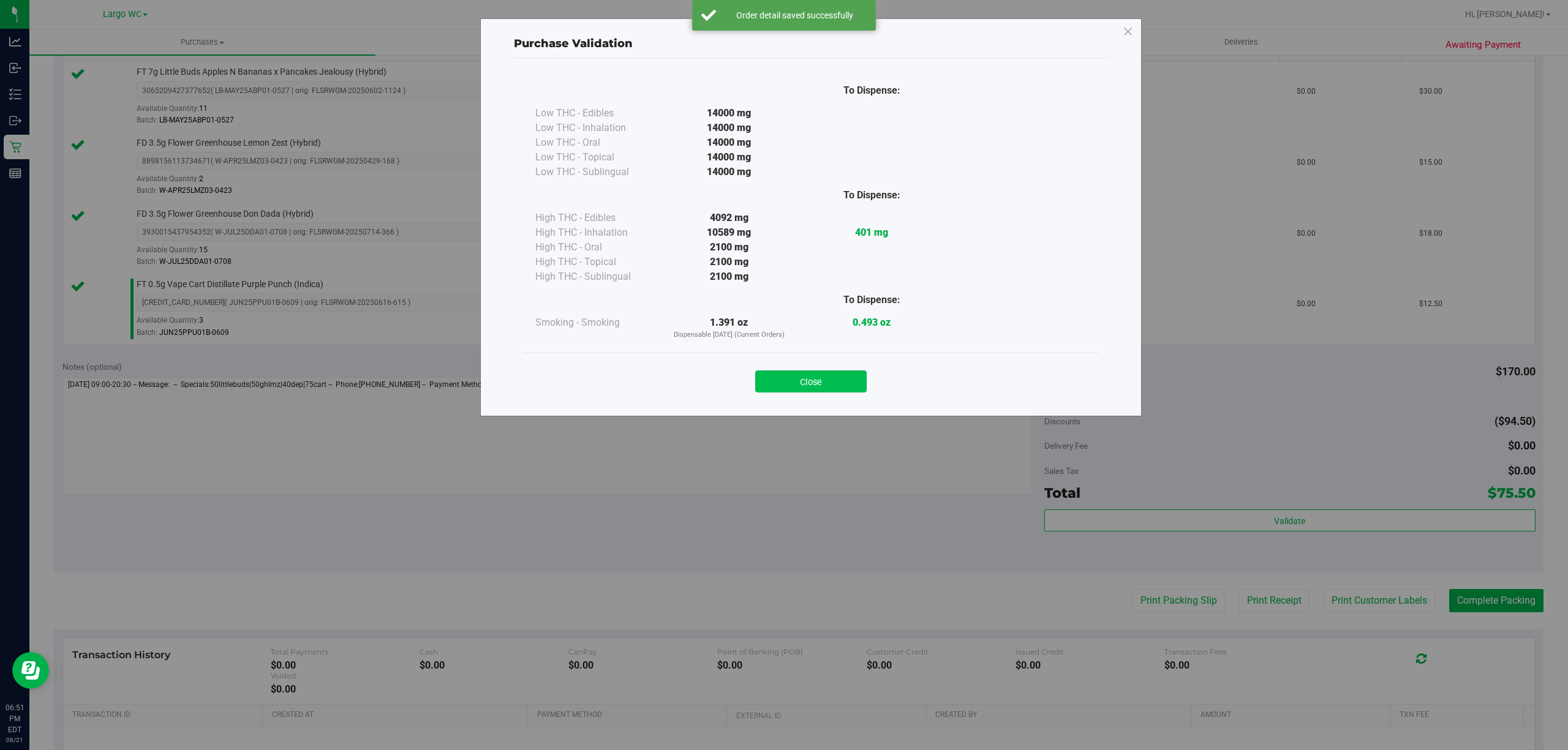
click at [811, 390] on button "Close" at bounding box center [811, 382] width 111 height 22
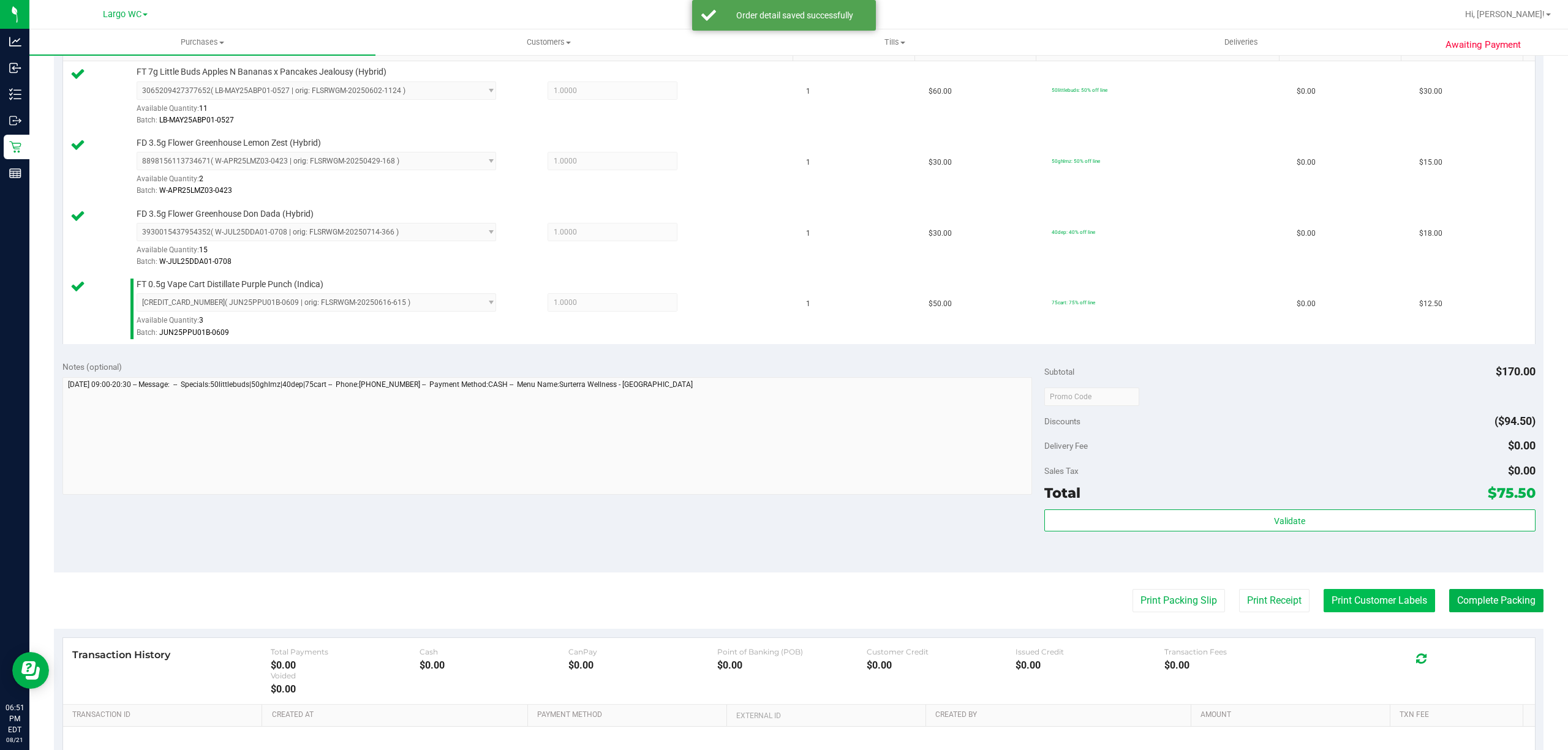
click at [1341, 612] on button "Print Customer Labels" at bounding box center [1379, 601] width 111 height 23
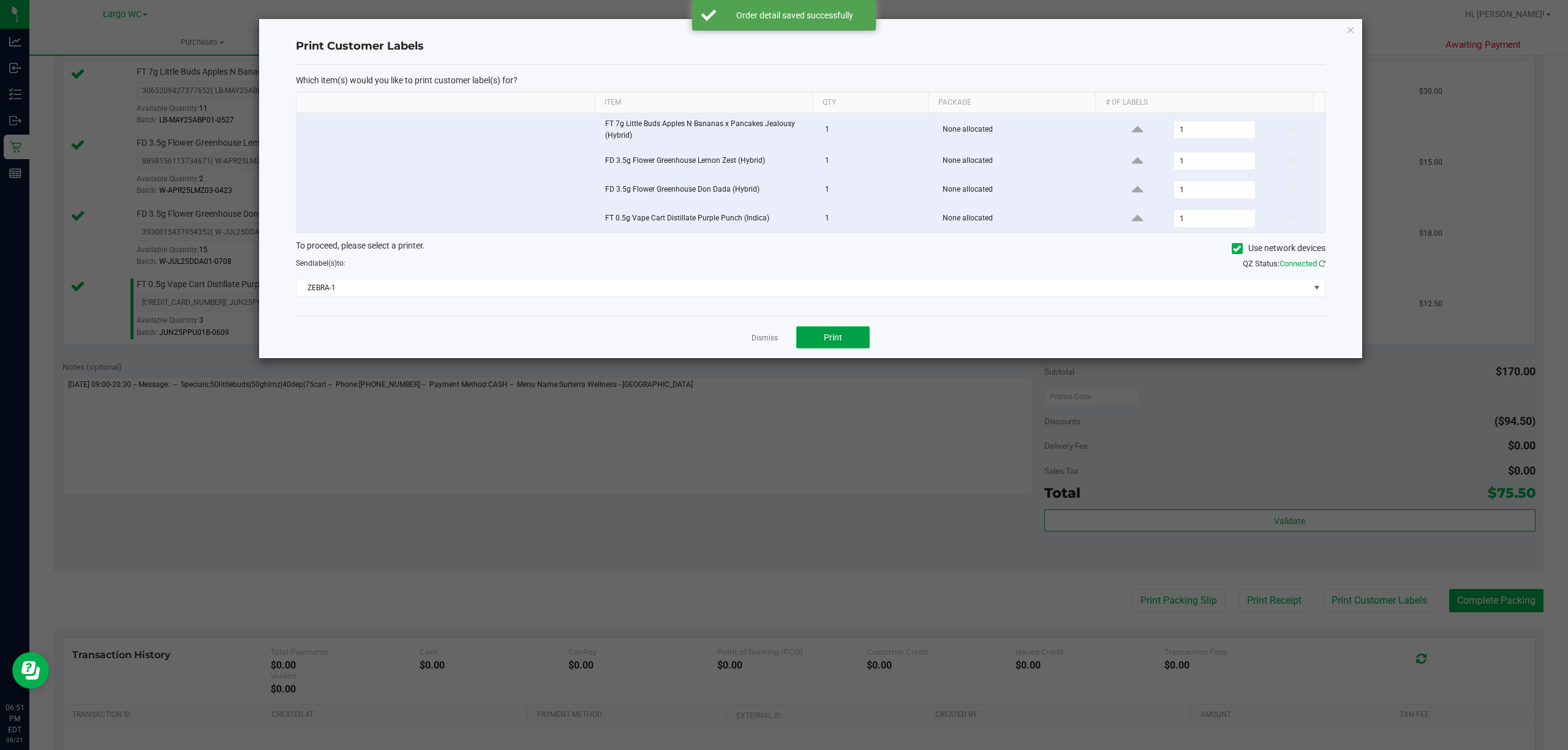
click at [845, 343] on button "Print" at bounding box center [832, 337] width 74 height 22
click at [1350, 28] on icon "button" at bounding box center [1350, 29] width 9 height 15
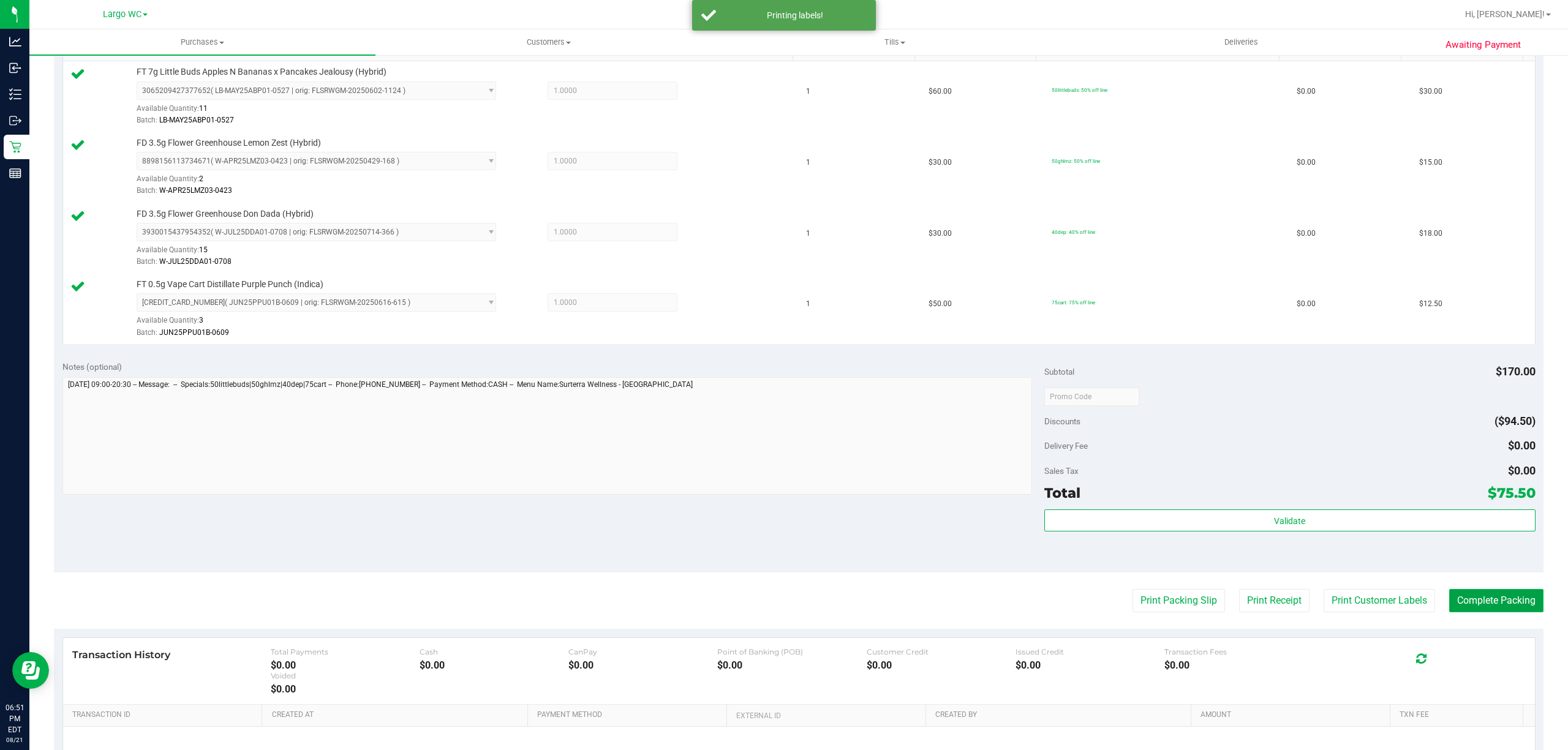
click at [1510, 612] on button "Complete Packing" at bounding box center [1495, 601] width 94 height 23
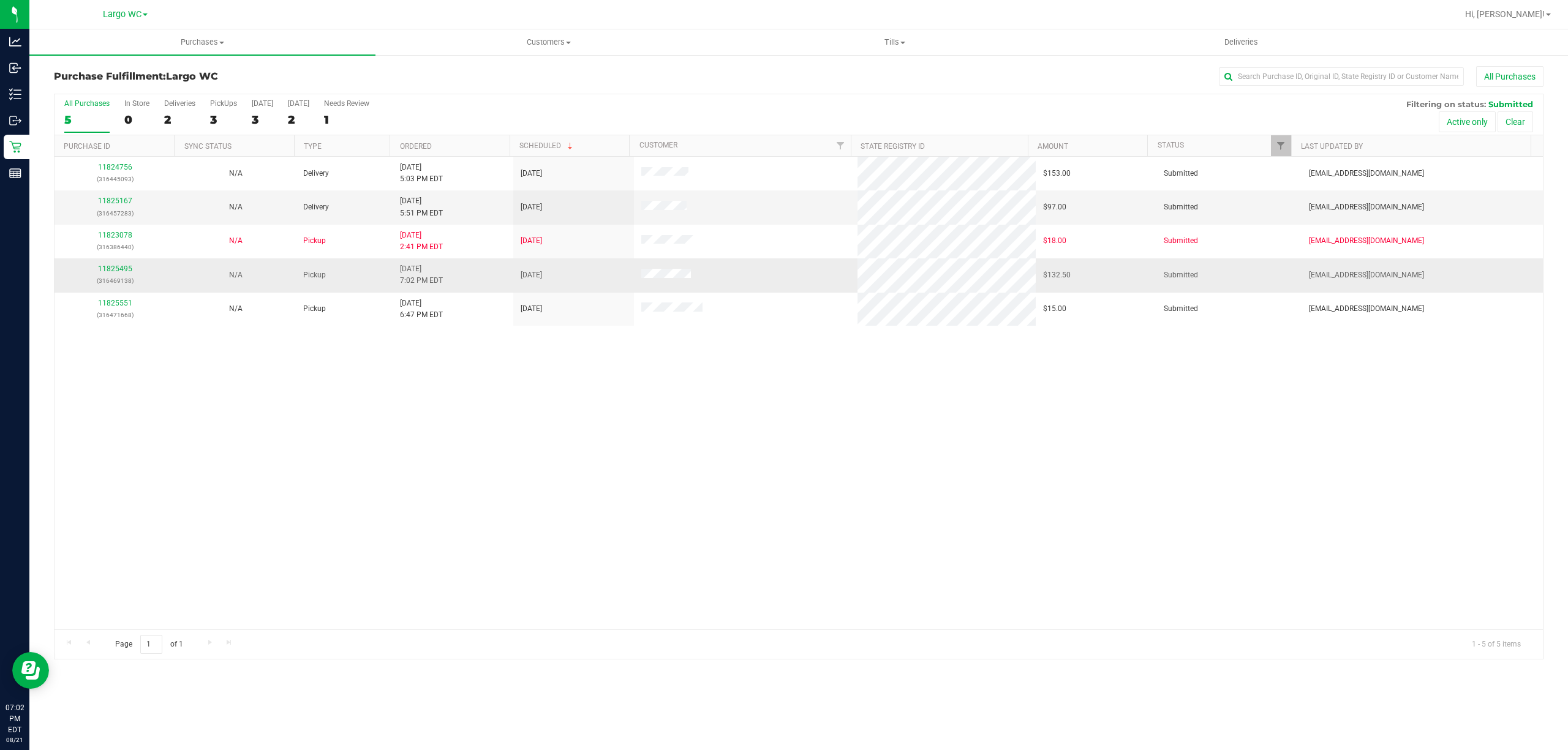
click at [123, 264] on div "11825495 (316469138)" at bounding box center [114, 275] width 106 height 23
click at [122, 268] on link "11825495" at bounding box center [115, 269] width 34 height 9
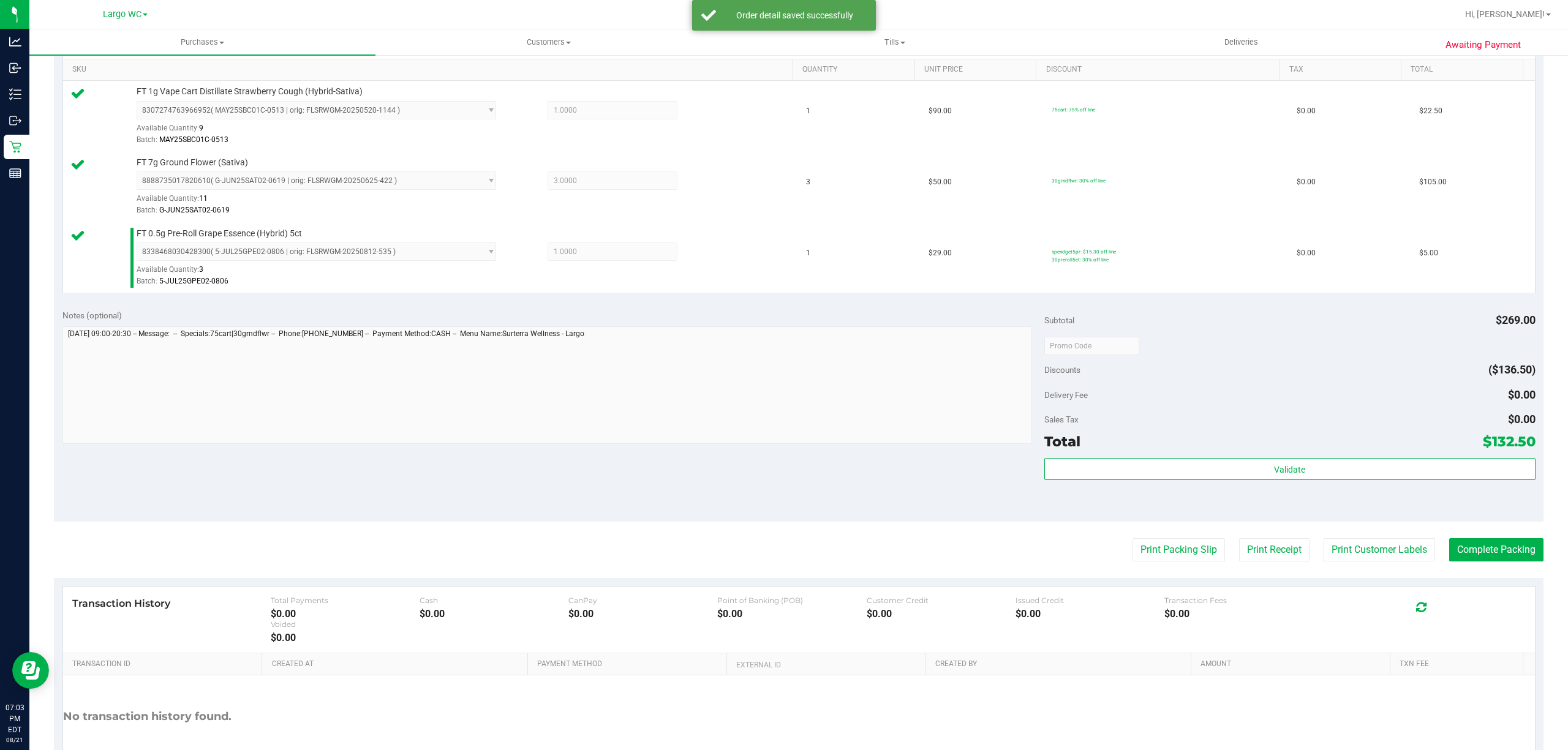
scroll to position [318, 0]
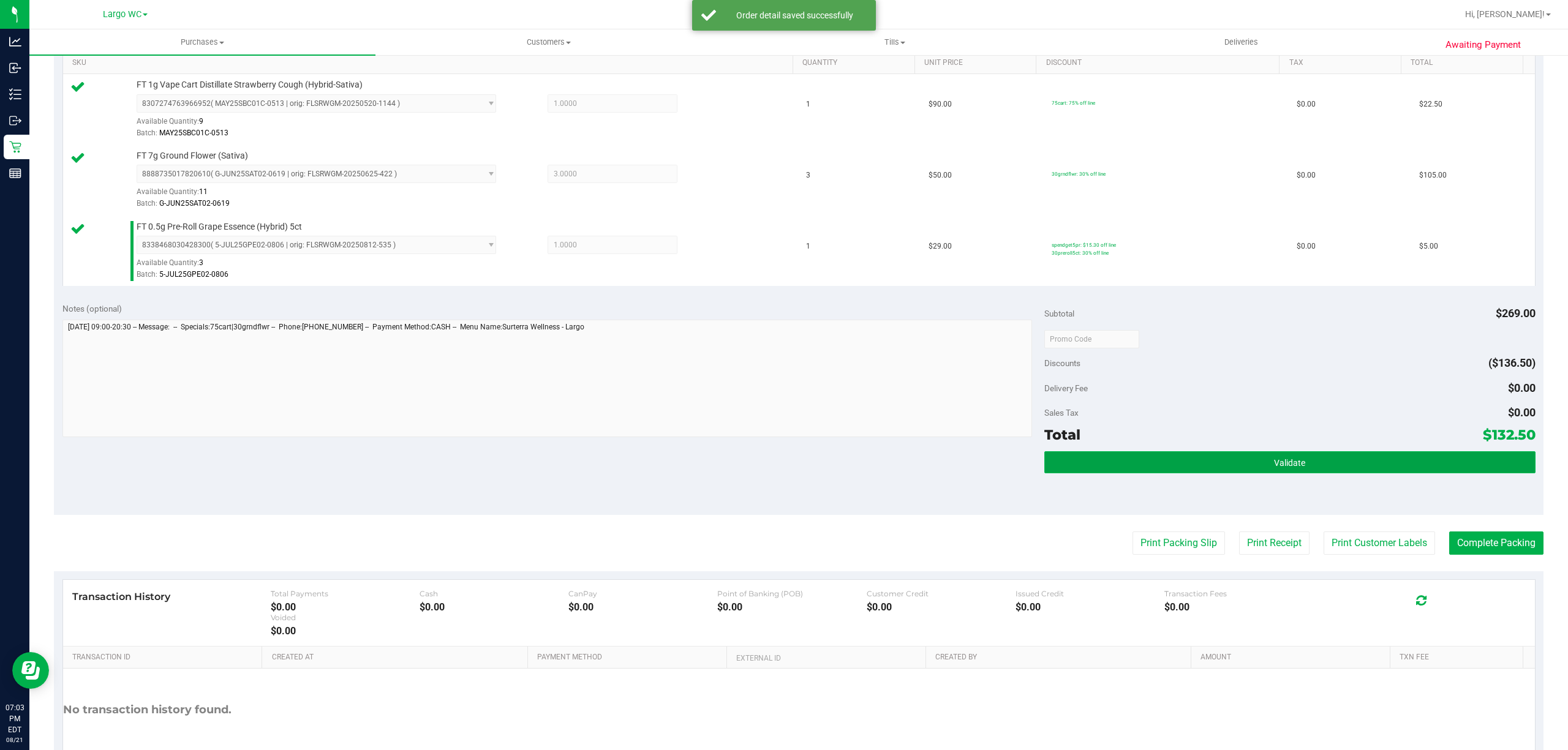
click at [1250, 460] on button "Validate" at bounding box center [1290, 462] width 491 height 22
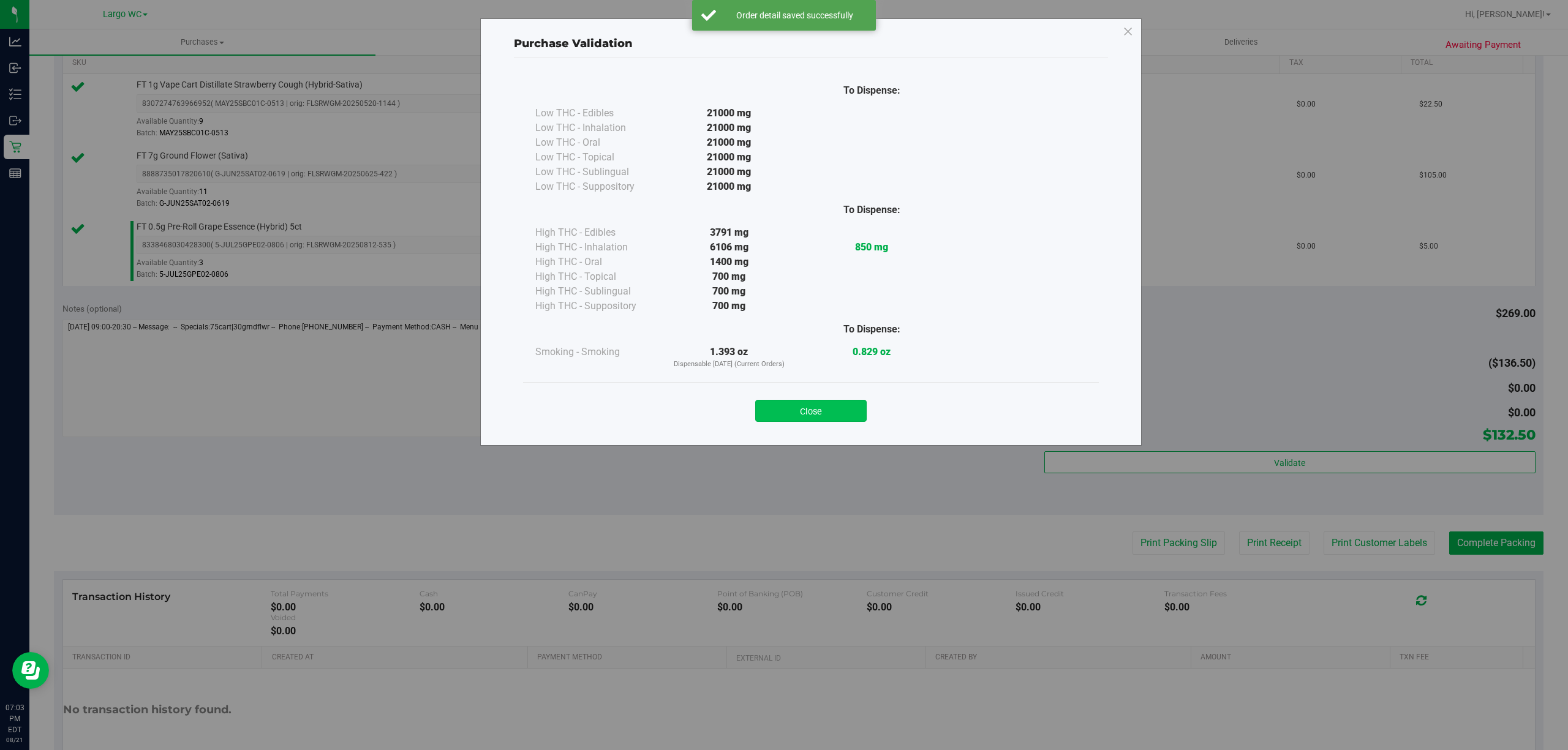
click at [833, 417] on button "Close" at bounding box center [811, 411] width 111 height 22
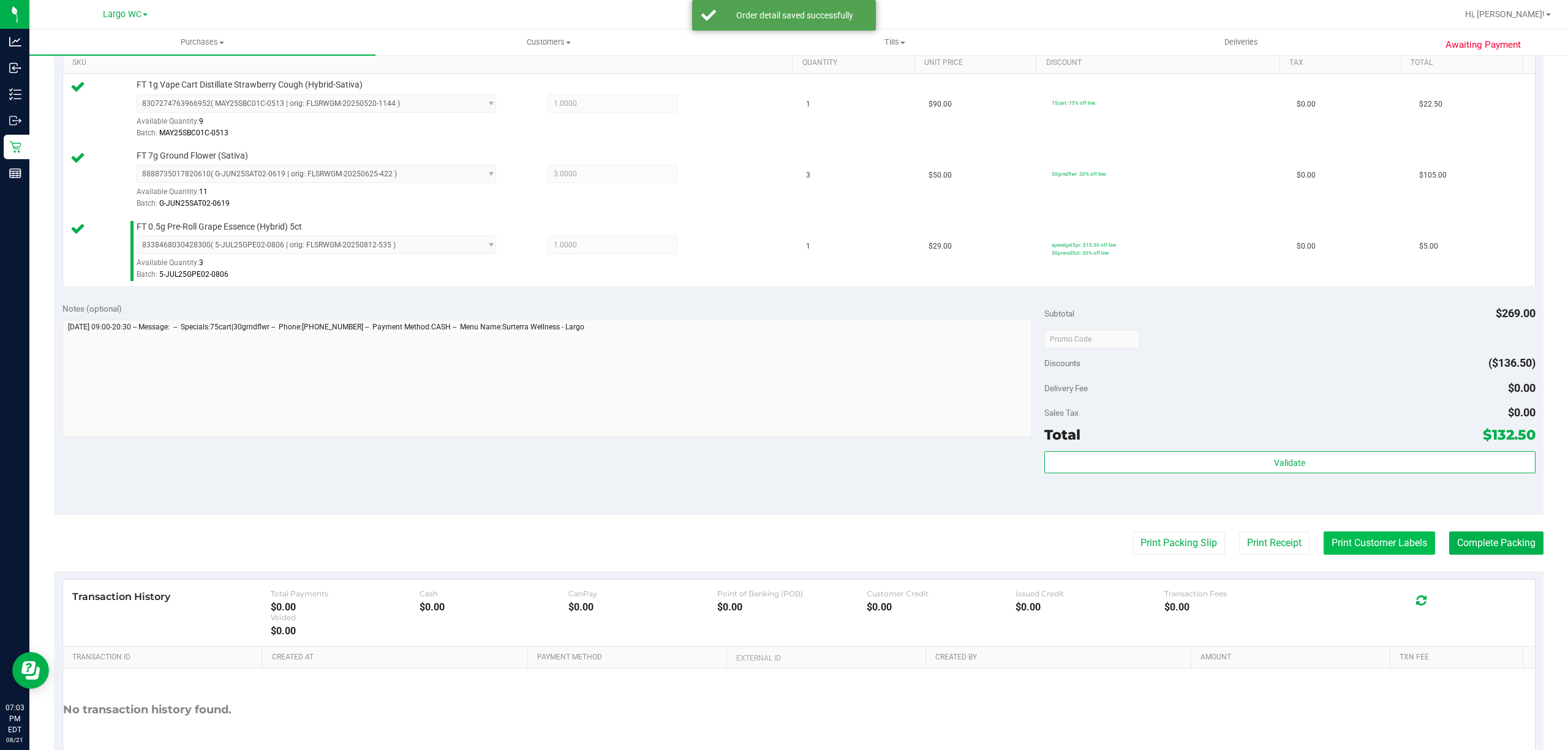
click at [1374, 555] on button "Print Customer Labels" at bounding box center [1379, 543] width 111 height 23
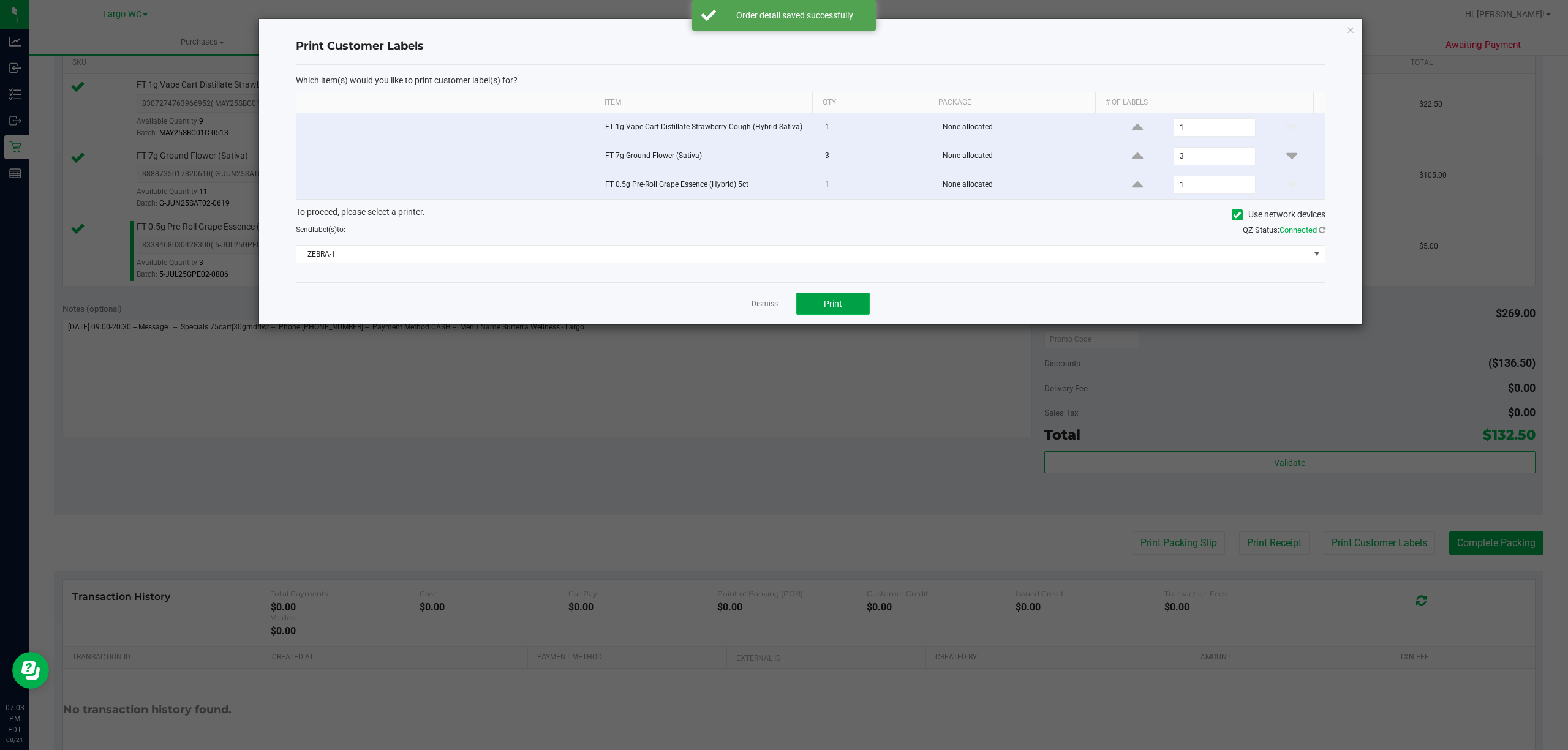
click at [859, 304] on button "Print" at bounding box center [832, 304] width 74 height 22
click at [1350, 30] on icon "button" at bounding box center [1350, 29] width 9 height 15
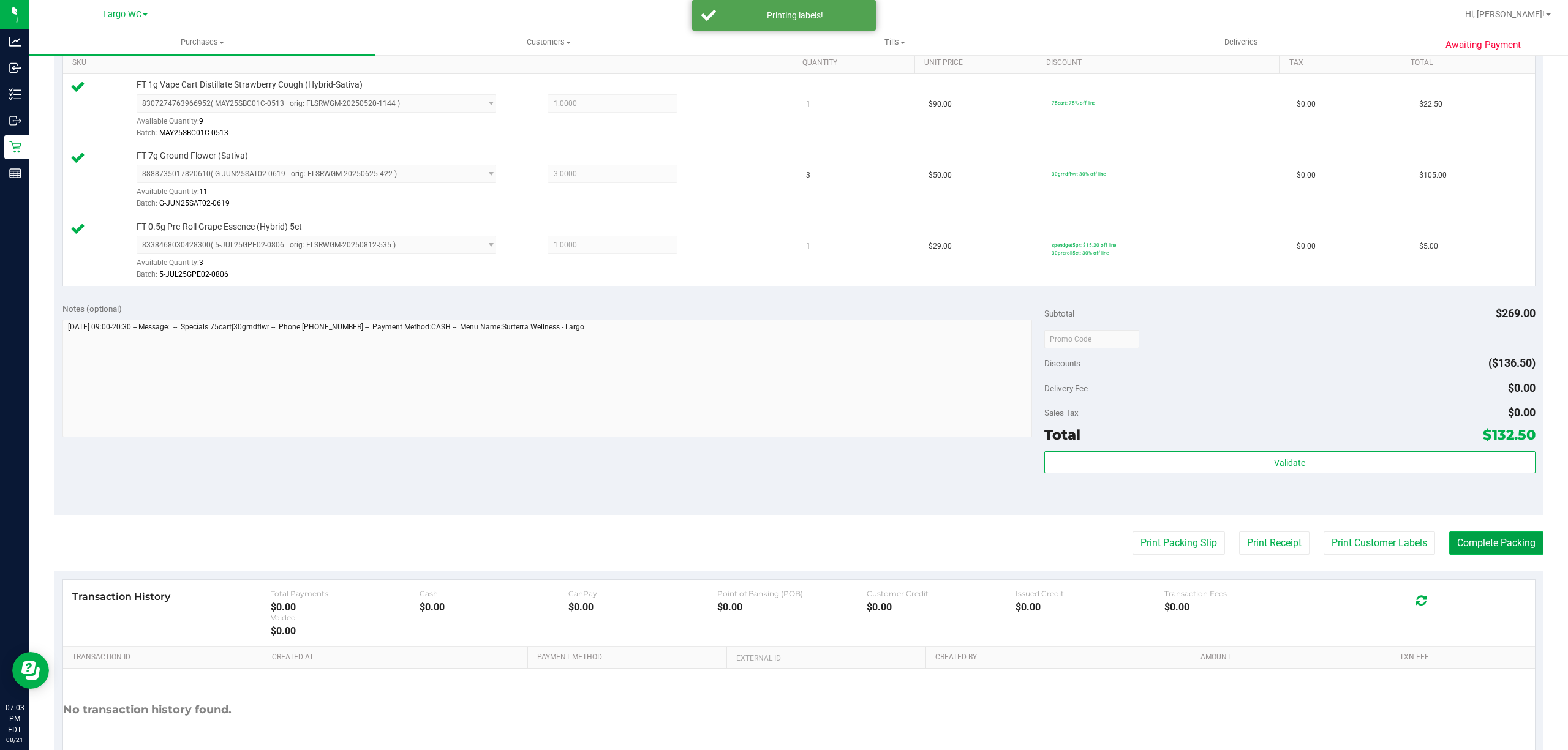
click at [1492, 547] on button "Complete Packing" at bounding box center [1495, 543] width 94 height 23
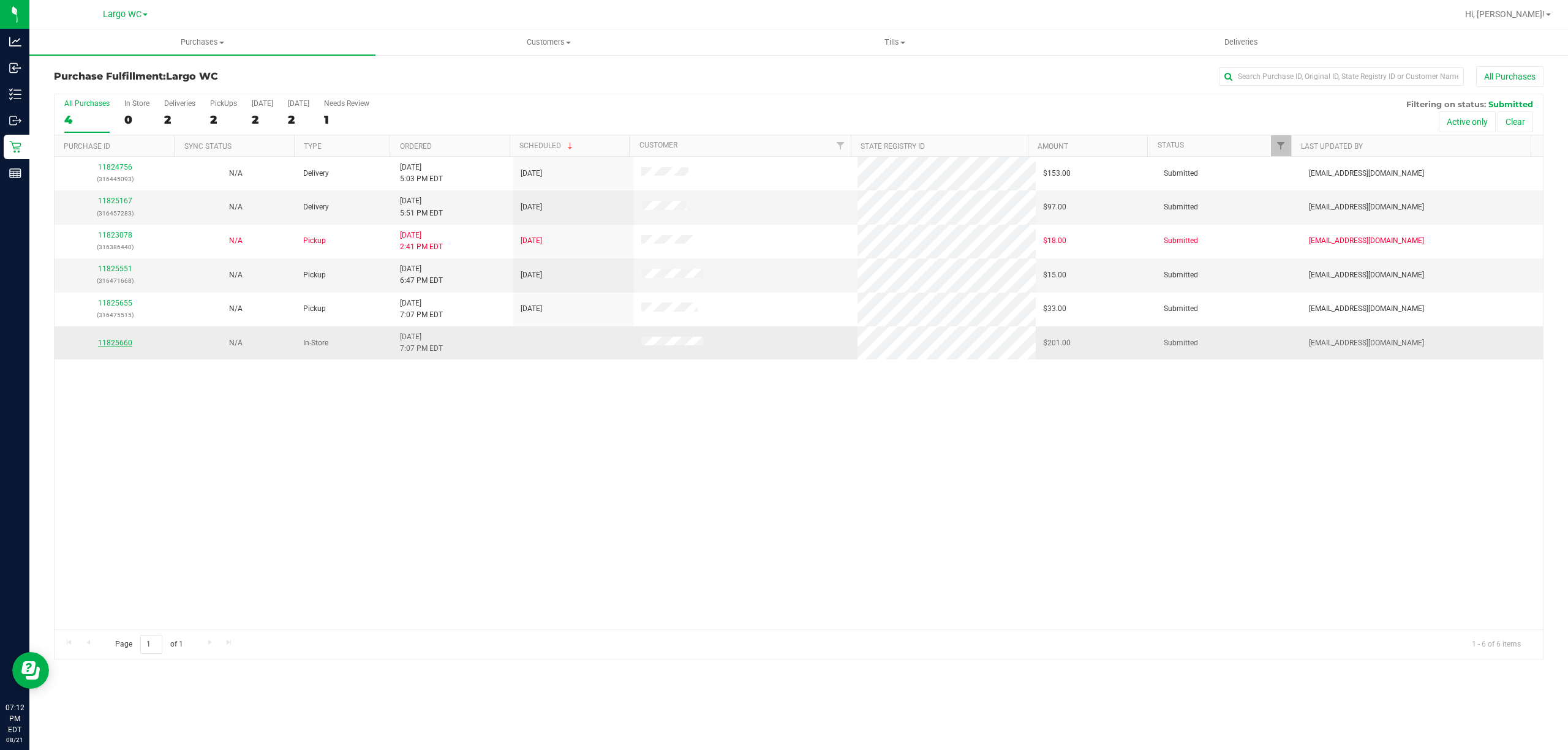
click at [113, 347] on link "11825660" at bounding box center [115, 343] width 34 height 9
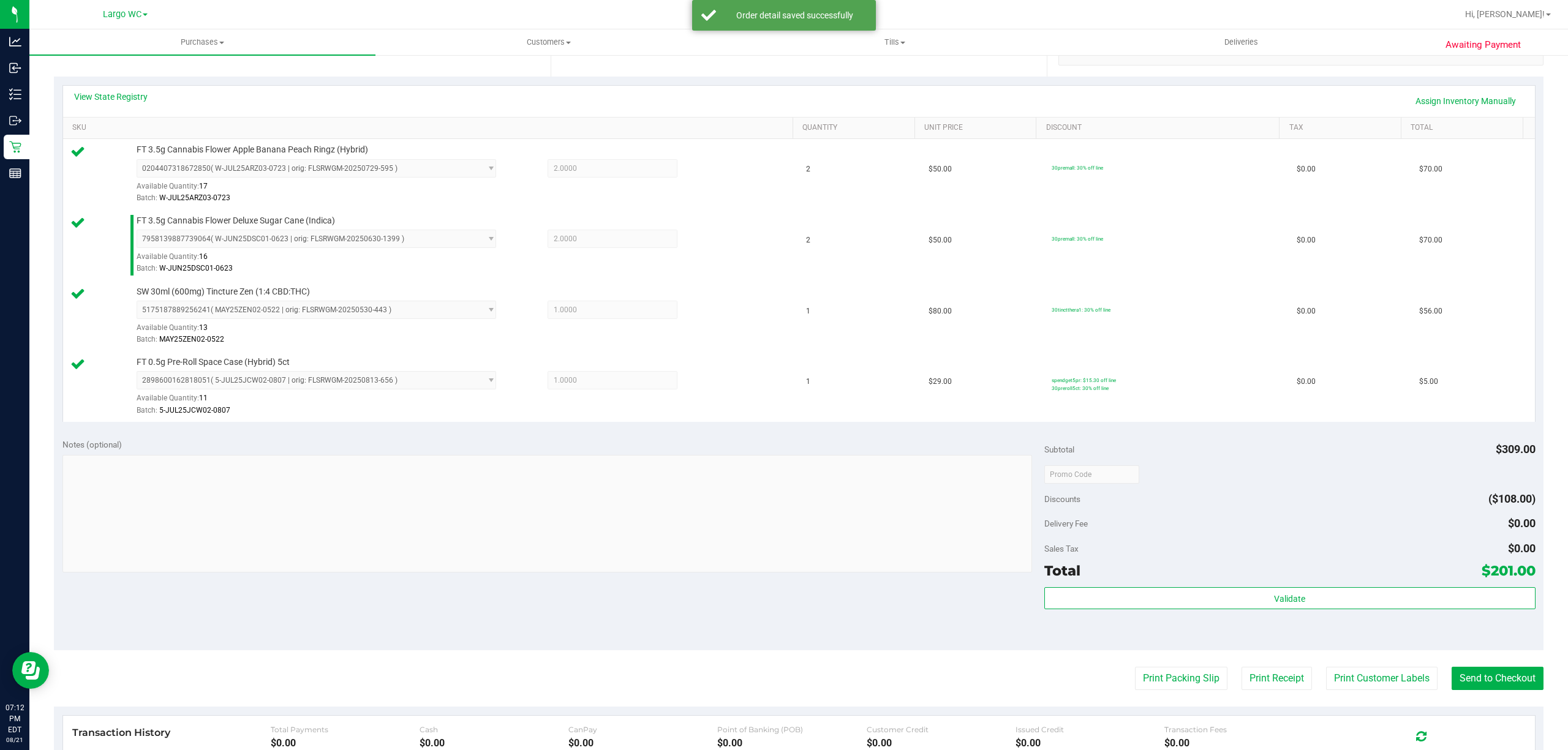
scroll to position [438, 0]
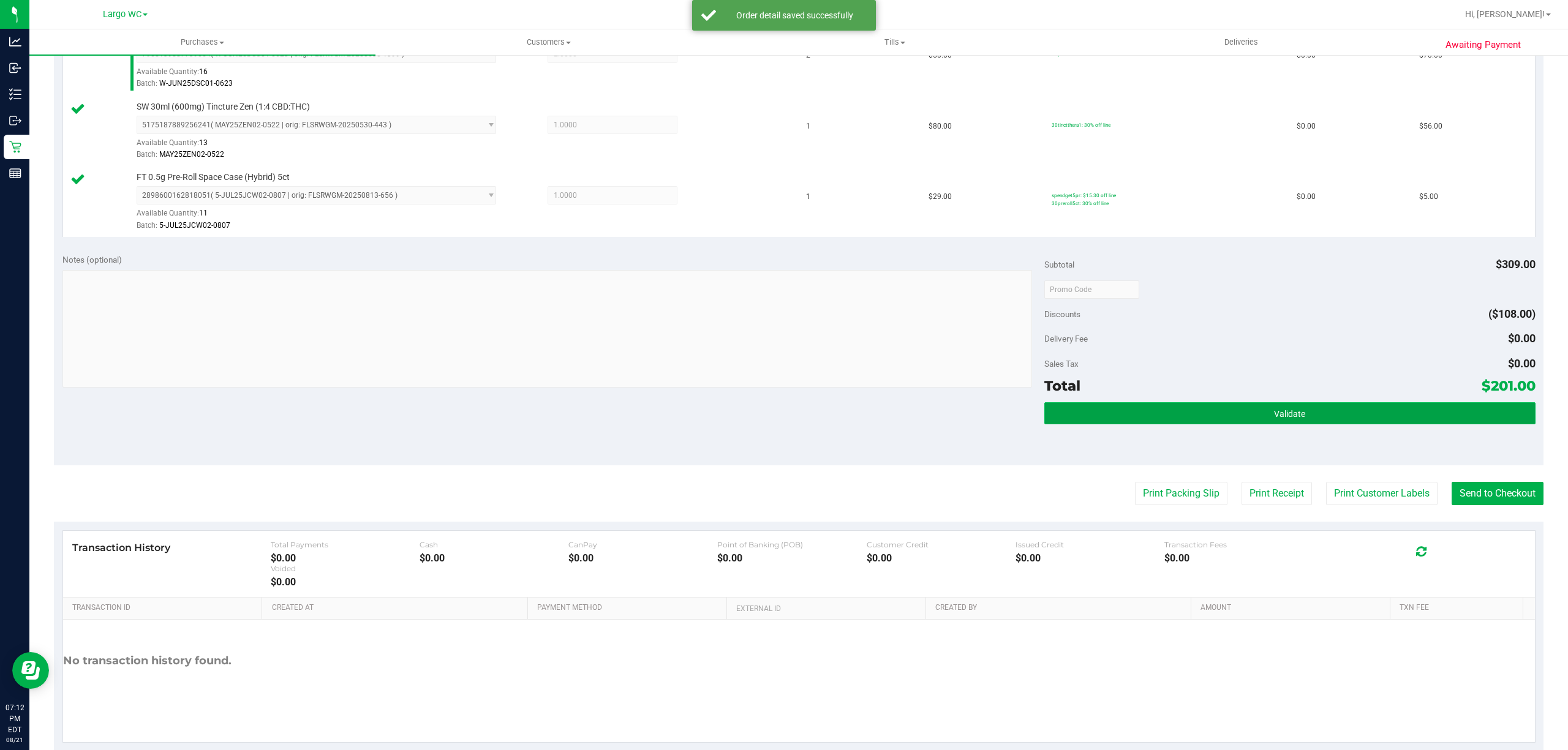
click at [1188, 415] on button "Validate" at bounding box center [1290, 413] width 491 height 22
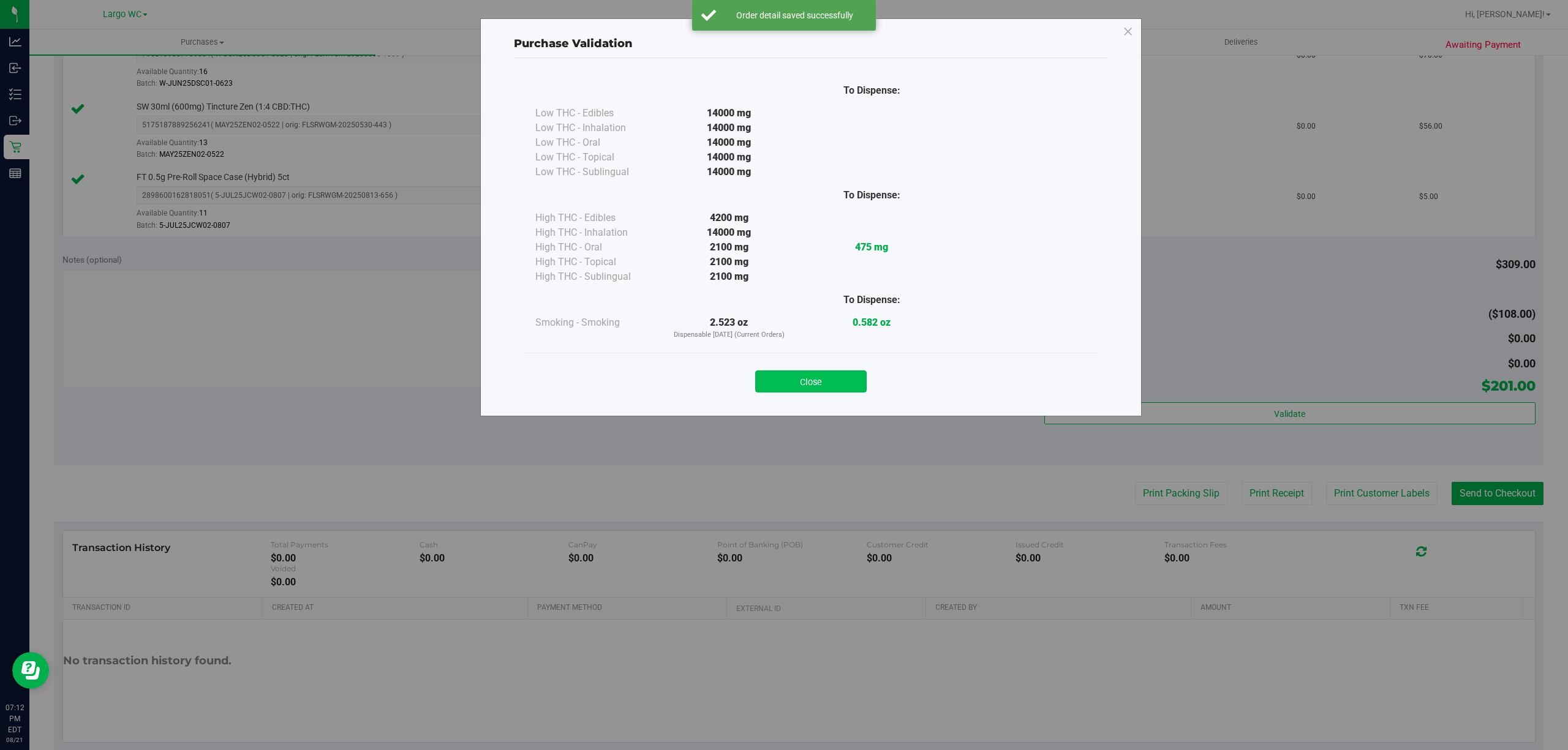
click at [838, 379] on button "Close" at bounding box center [811, 382] width 111 height 22
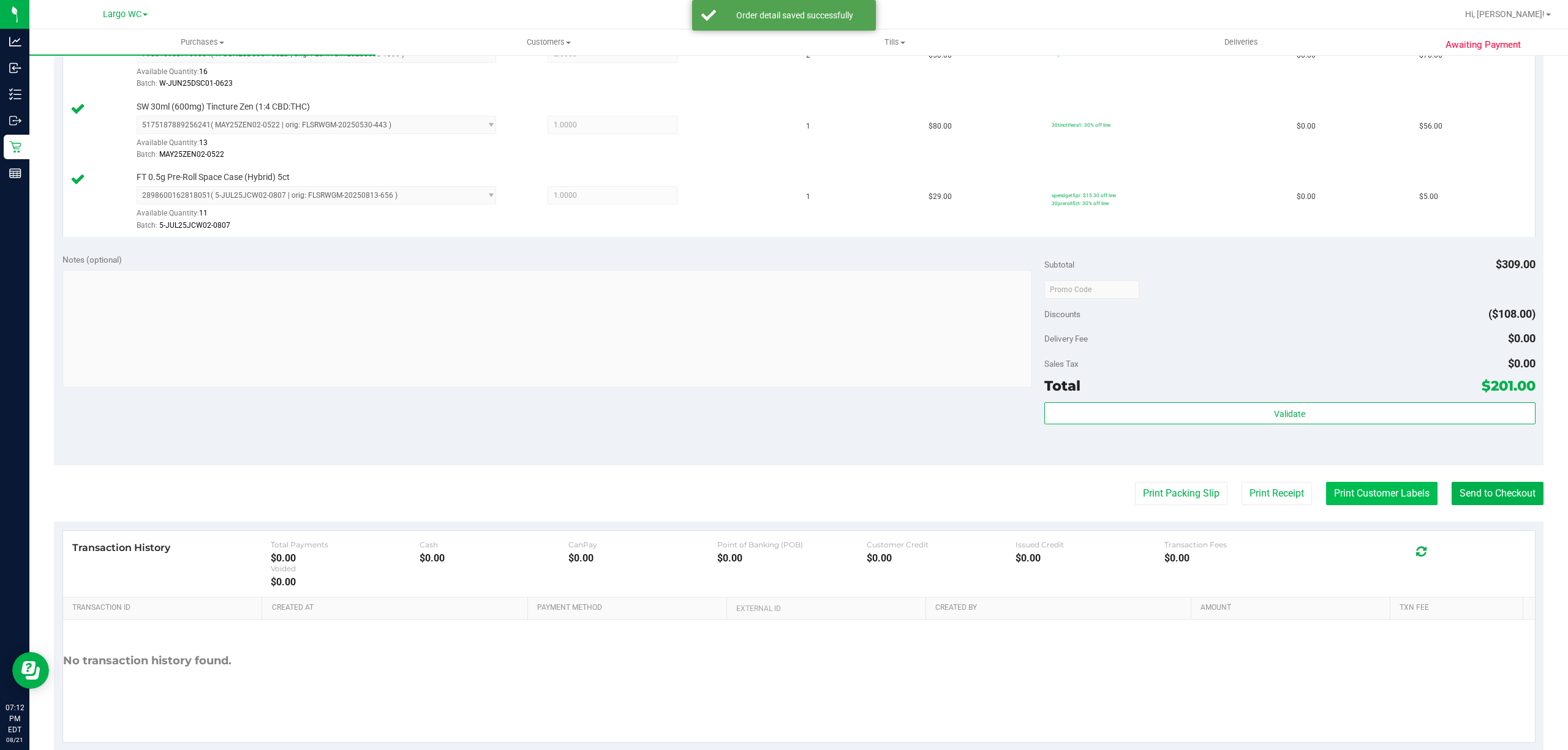
click at [1333, 494] on button "Print Customer Labels" at bounding box center [1381, 494] width 111 height 23
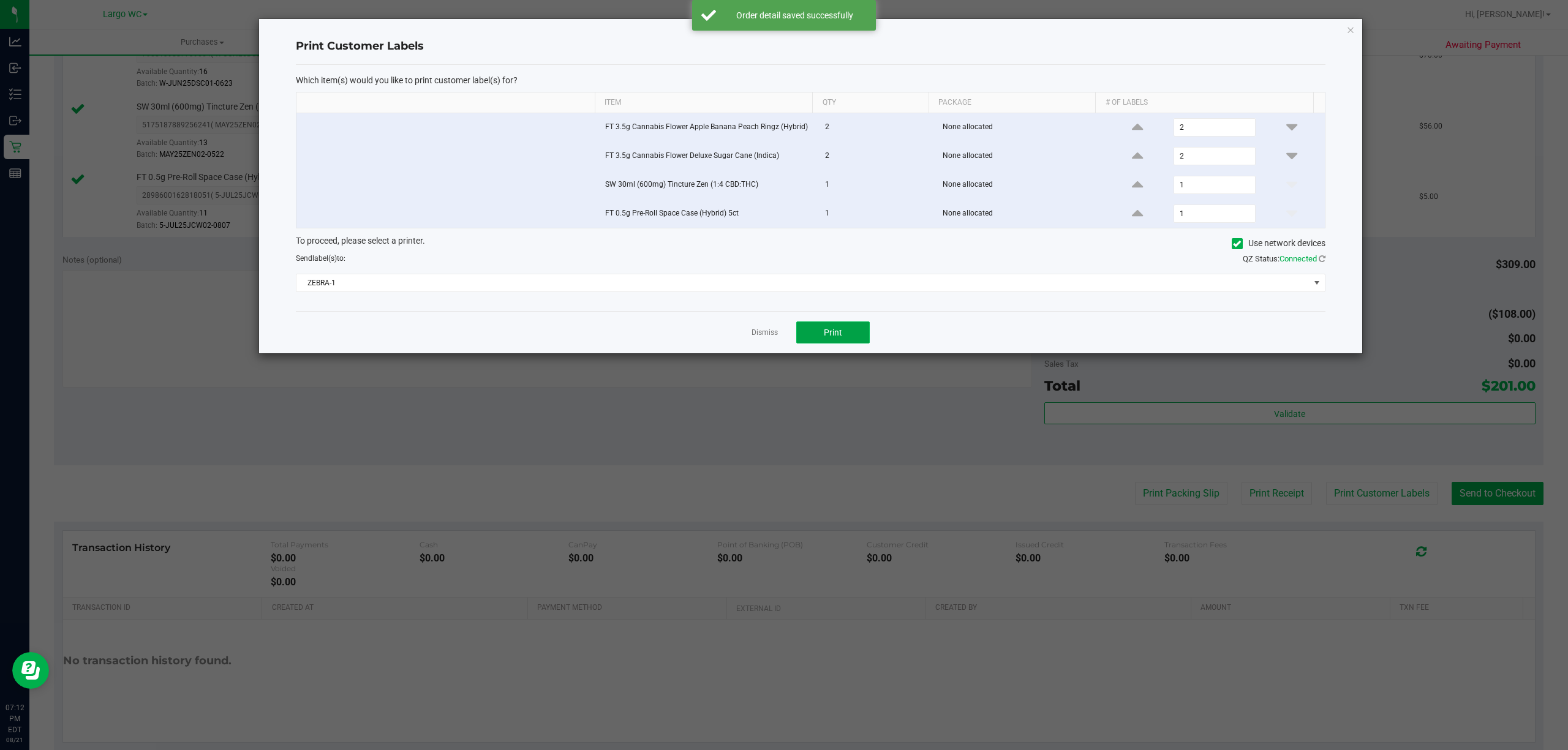
click at [840, 344] on button "Print" at bounding box center [832, 332] width 74 height 22
click at [1346, 28] on icon "button" at bounding box center [1350, 29] width 9 height 15
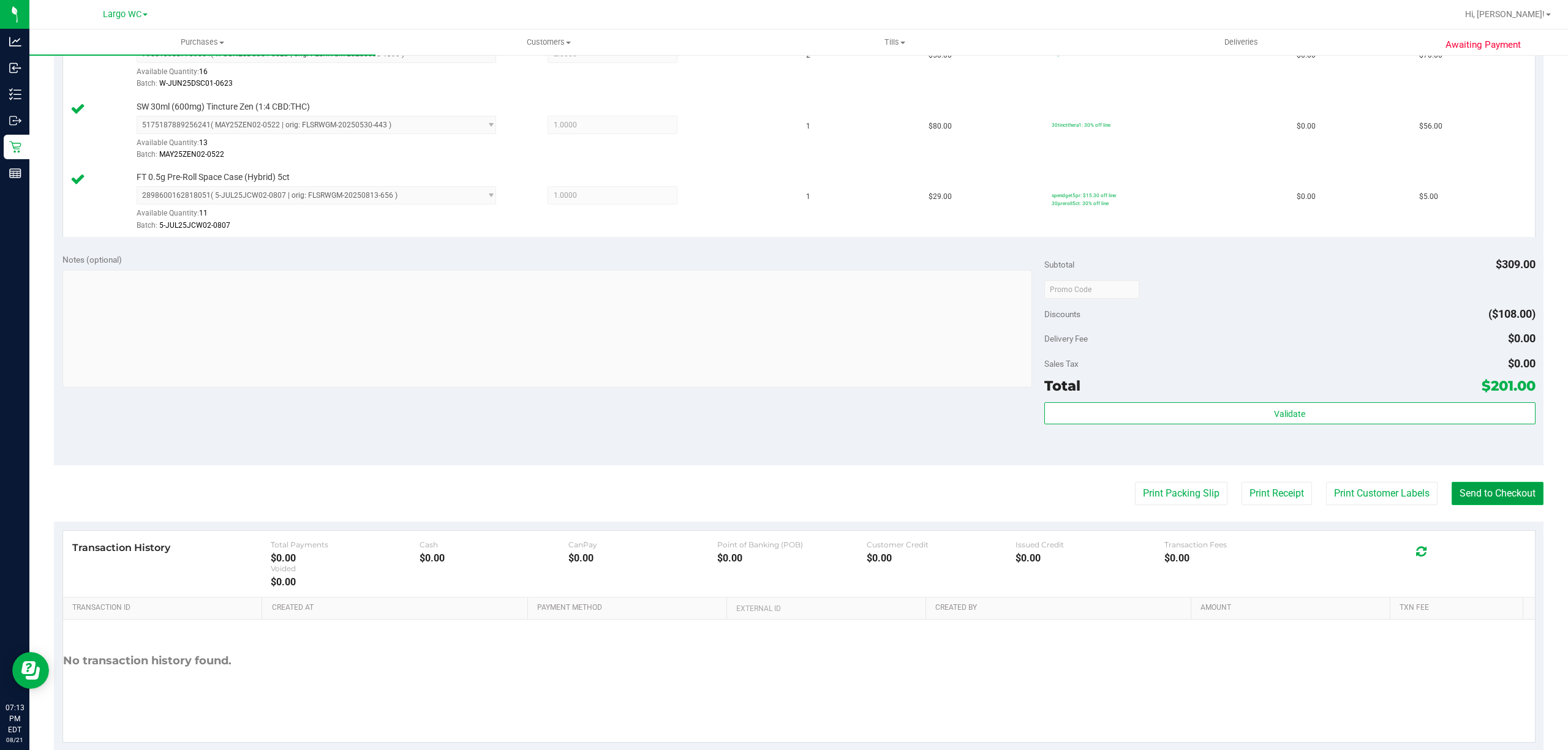
click at [1484, 493] on button "Send to Checkout" at bounding box center [1497, 494] width 92 height 23
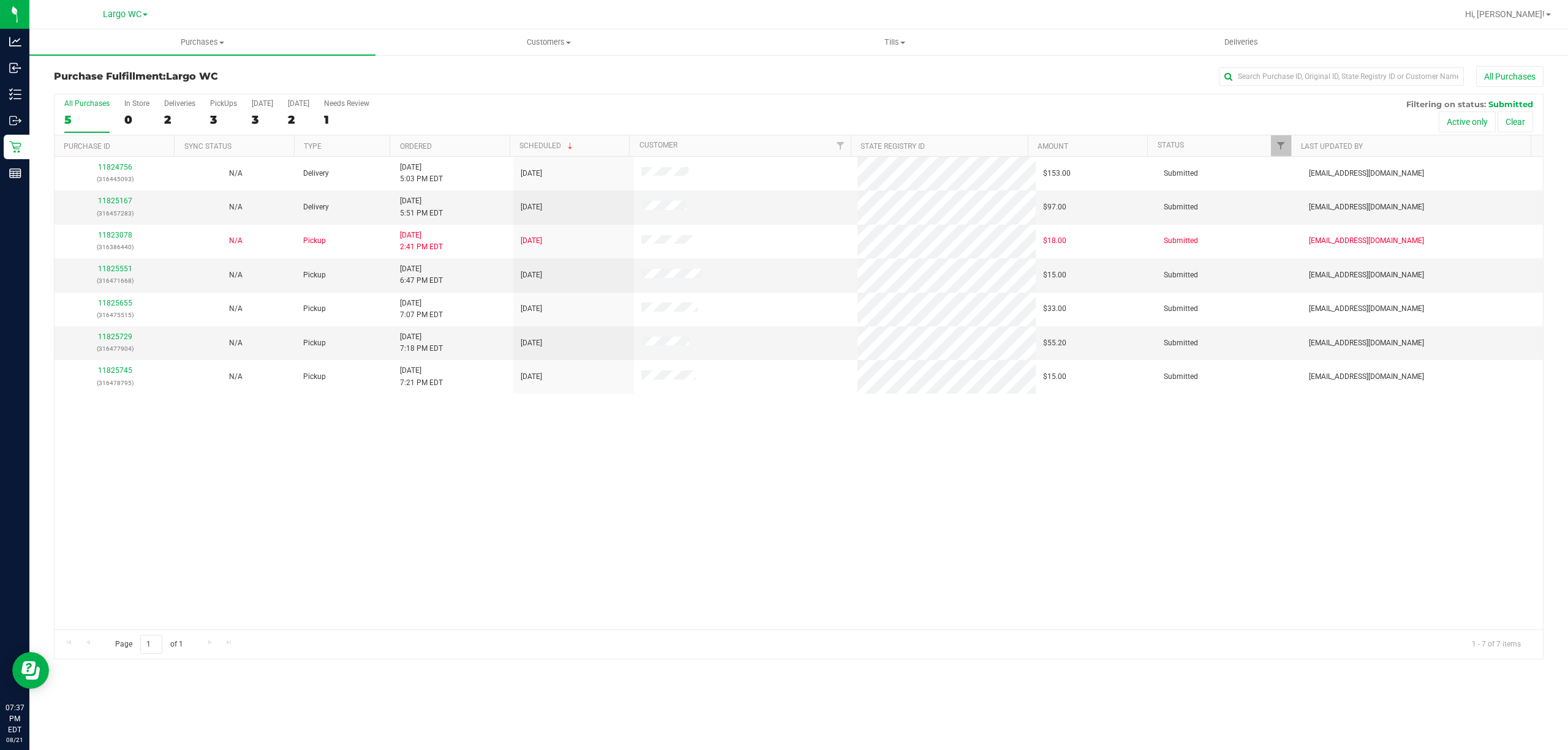
click at [376, 568] on div "11824756 (316445093) N/A Delivery 8/21/2025 5:03 PM EDT 8/22/2025 $153.00 Submi…" at bounding box center [798, 392] width 1488 height 473
click at [349, 508] on div "11824756 (316445093) N/A Delivery 8/21/2025 5:03 PM EDT 8/22/2025 $153.00 Submi…" at bounding box center [798, 392] width 1488 height 473
click at [121, 339] on link "11825729" at bounding box center [115, 337] width 34 height 9
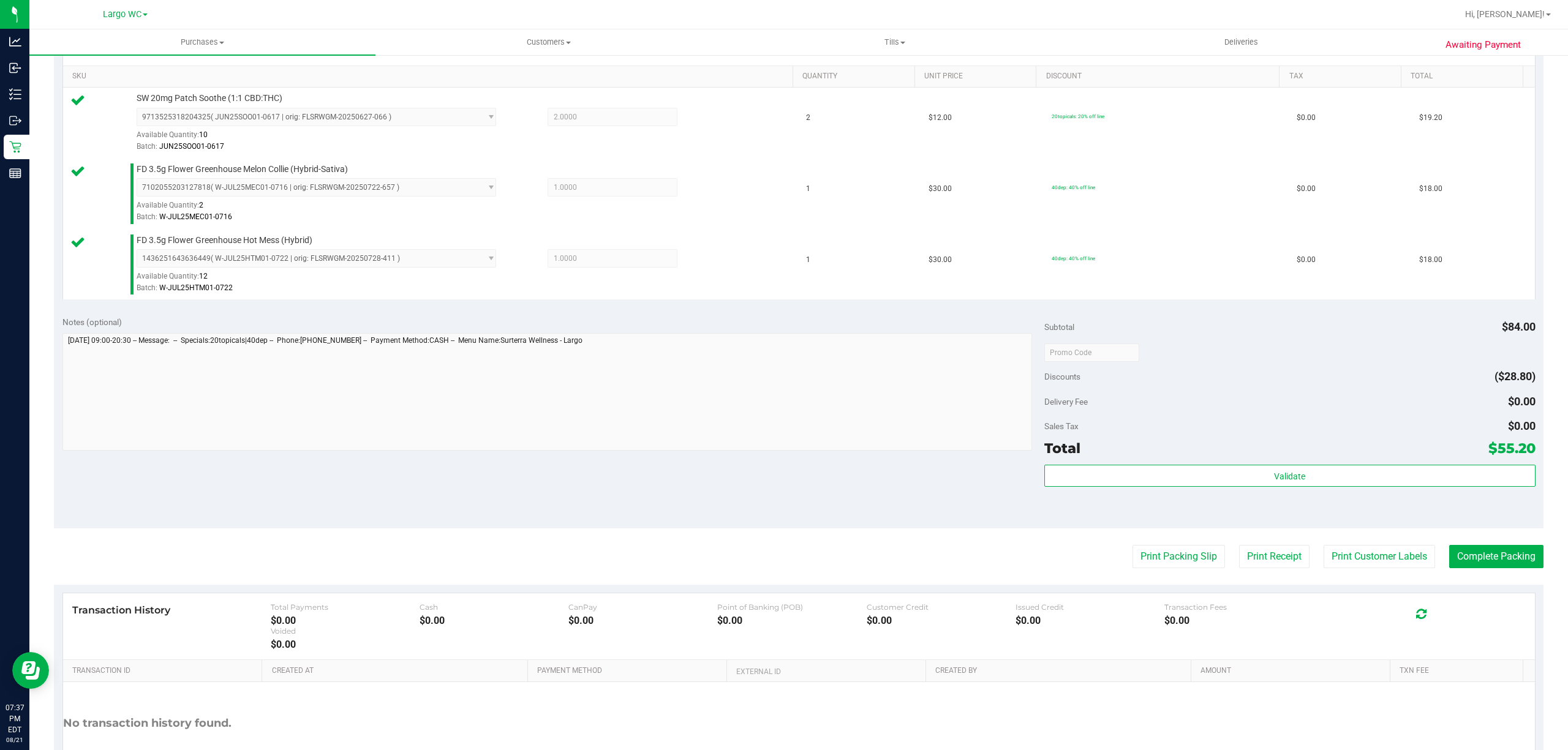
scroll to position [395, 0]
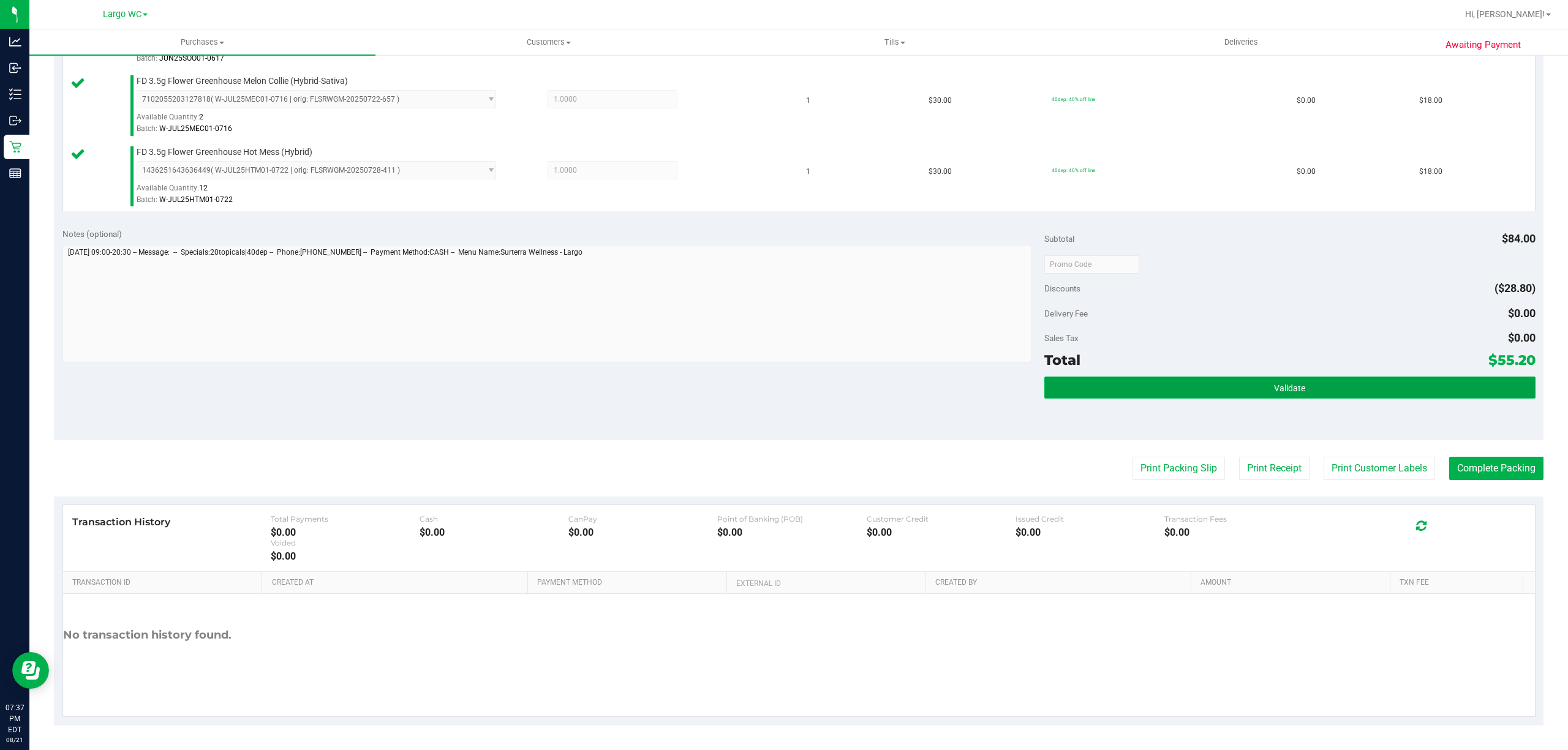
click at [1237, 390] on button "Validate" at bounding box center [1290, 387] width 491 height 22
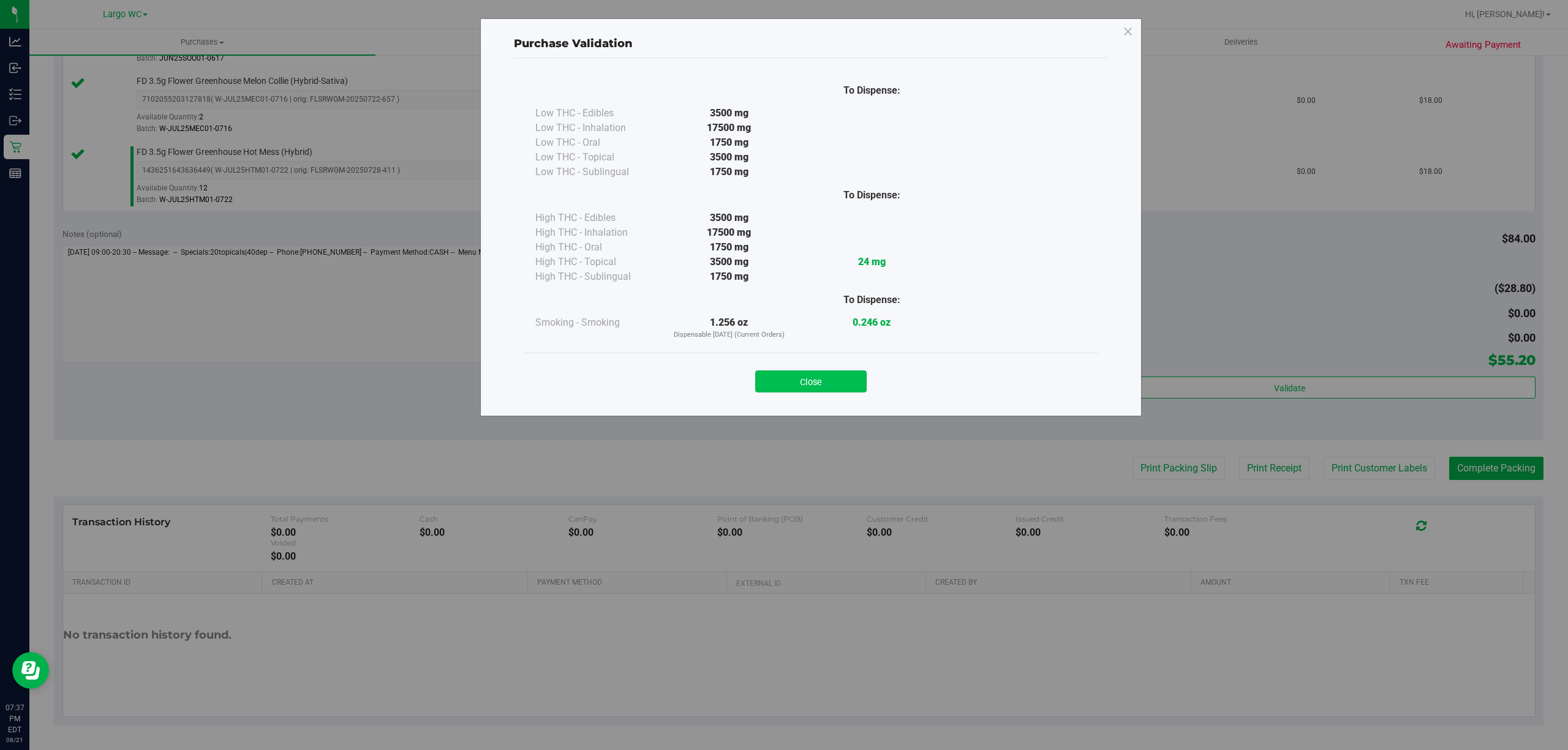
click at [819, 375] on button "Close" at bounding box center [811, 382] width 111 height 22
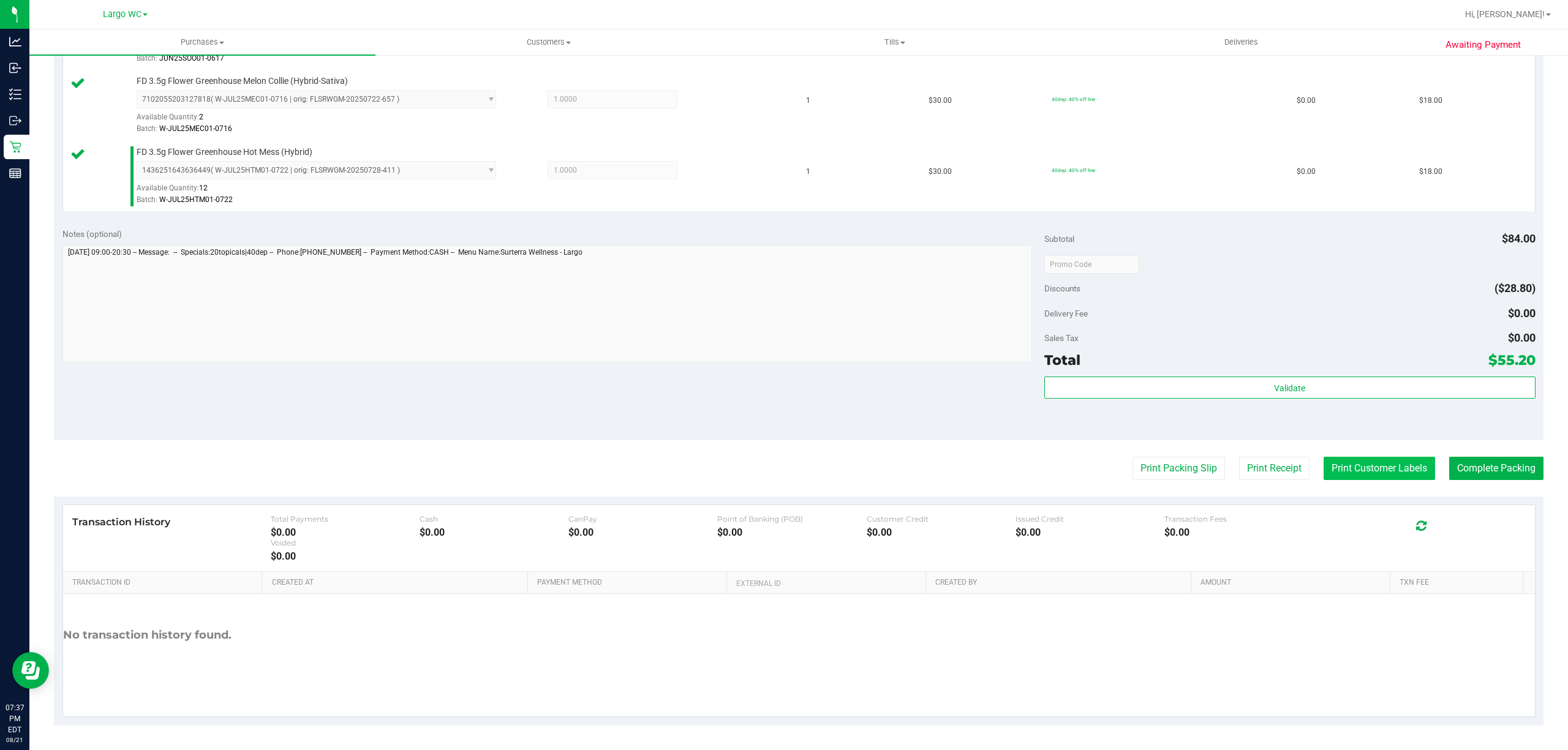
click at [1325, 459] on button "Print Customer Labels" at bounding box center [1379, 468] width 111 height 23
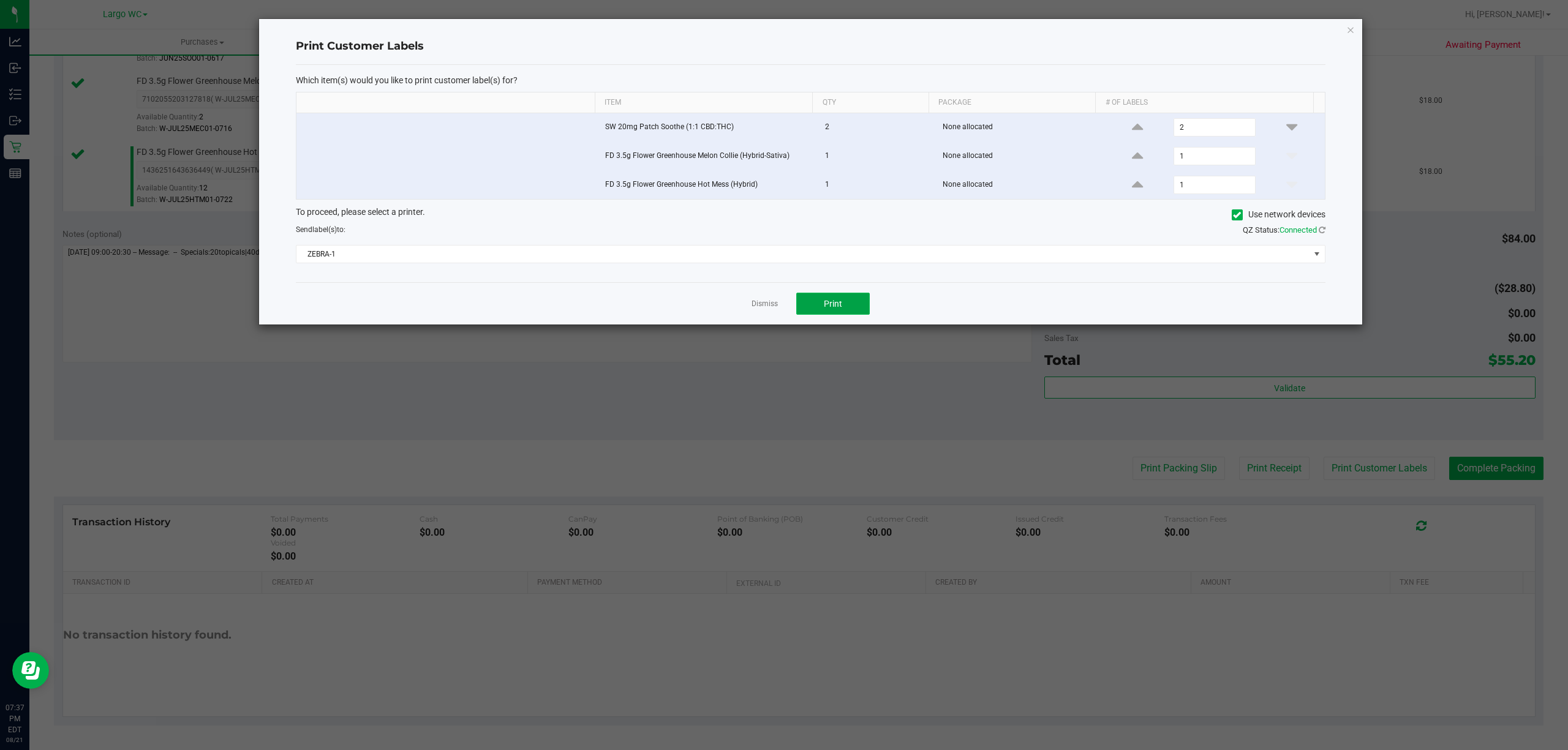
click at [850, 297] on button "Print" at bounding box center [832, 304] width 74 height 22
click at [1350, 28] on icon "button" at bounding box center [1350, 29] width 9 height 15
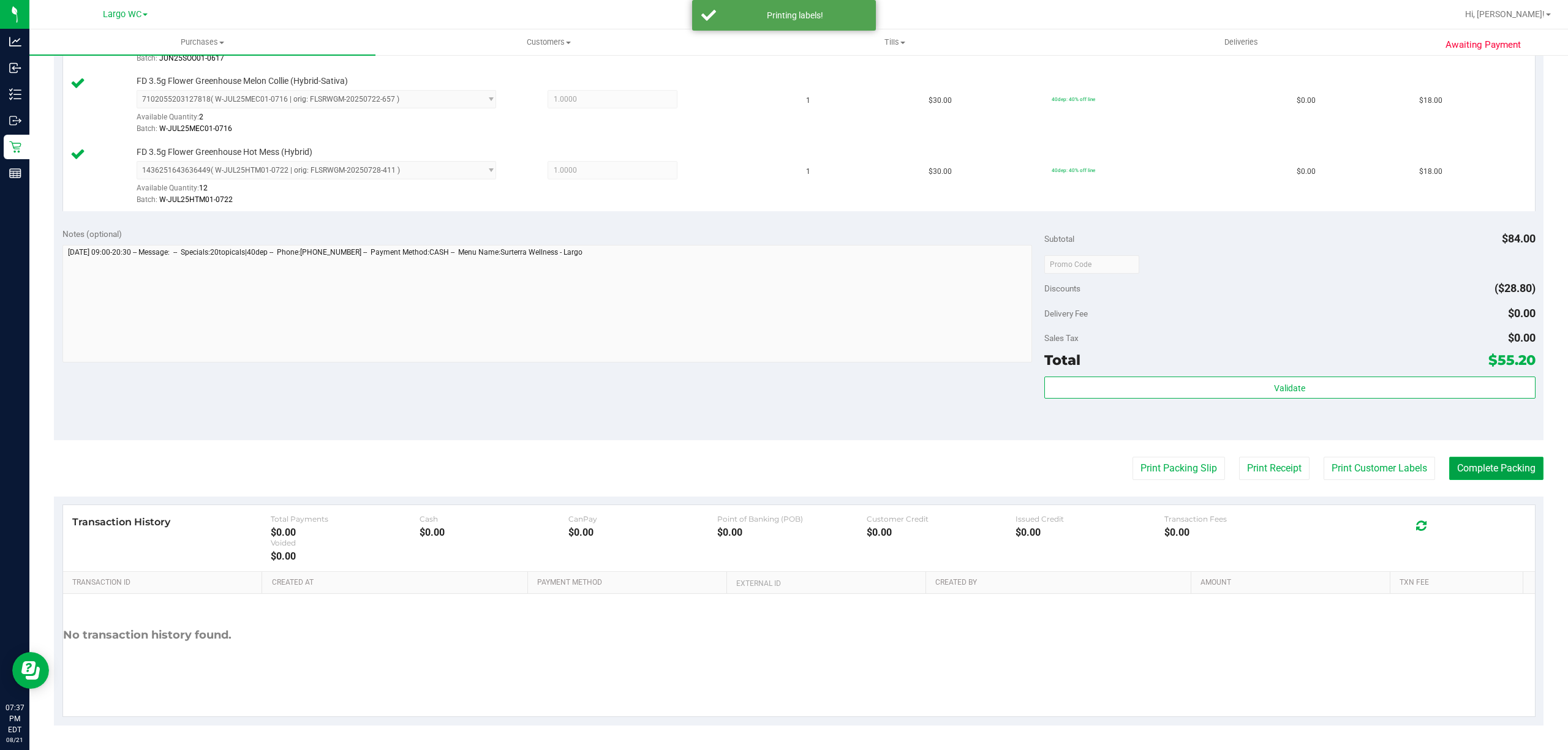
click at [1487, 466] on button "Complete Packing" at bounding box center [1495, 468] width 94 height 23
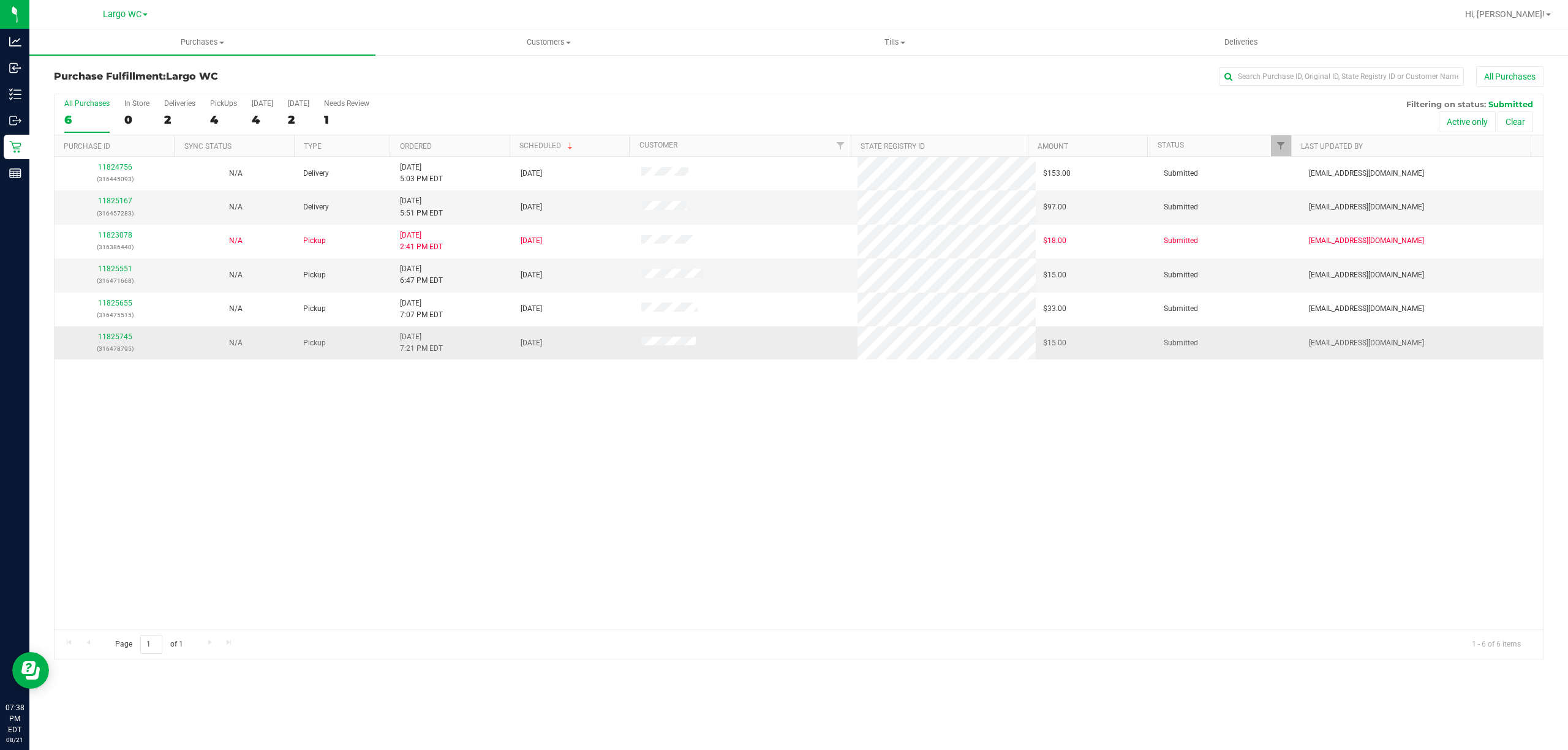
click at [124, 343] on div "11825745 (316478795)" at bounding box center [114, 343] width 106 height 23
click at [116, 341] on link "11825745" at bounding box center [115, 337] width 34 height 9
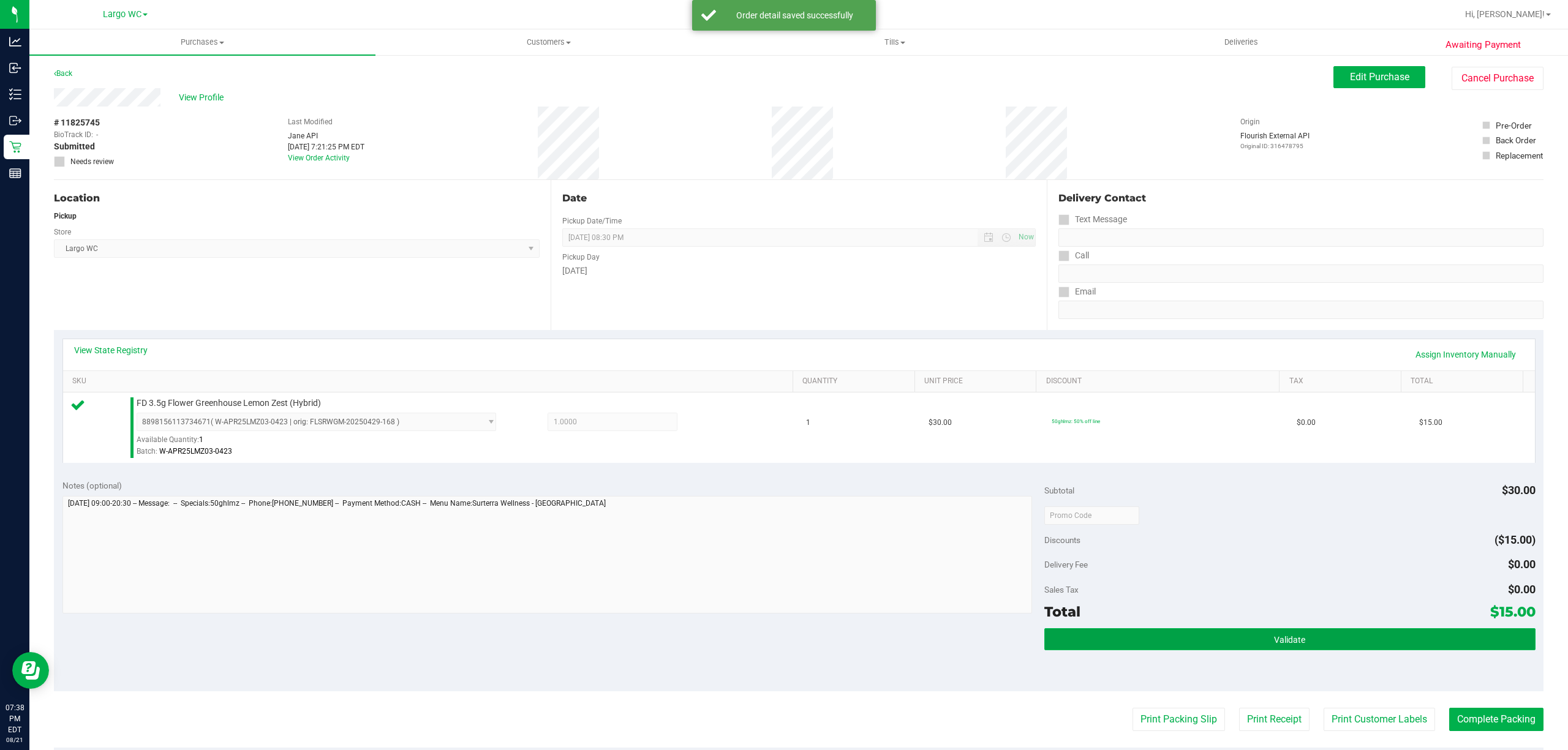
click at [1209, 649] on button "Validate" at bounding box center [1290, 639] width 491 height 22
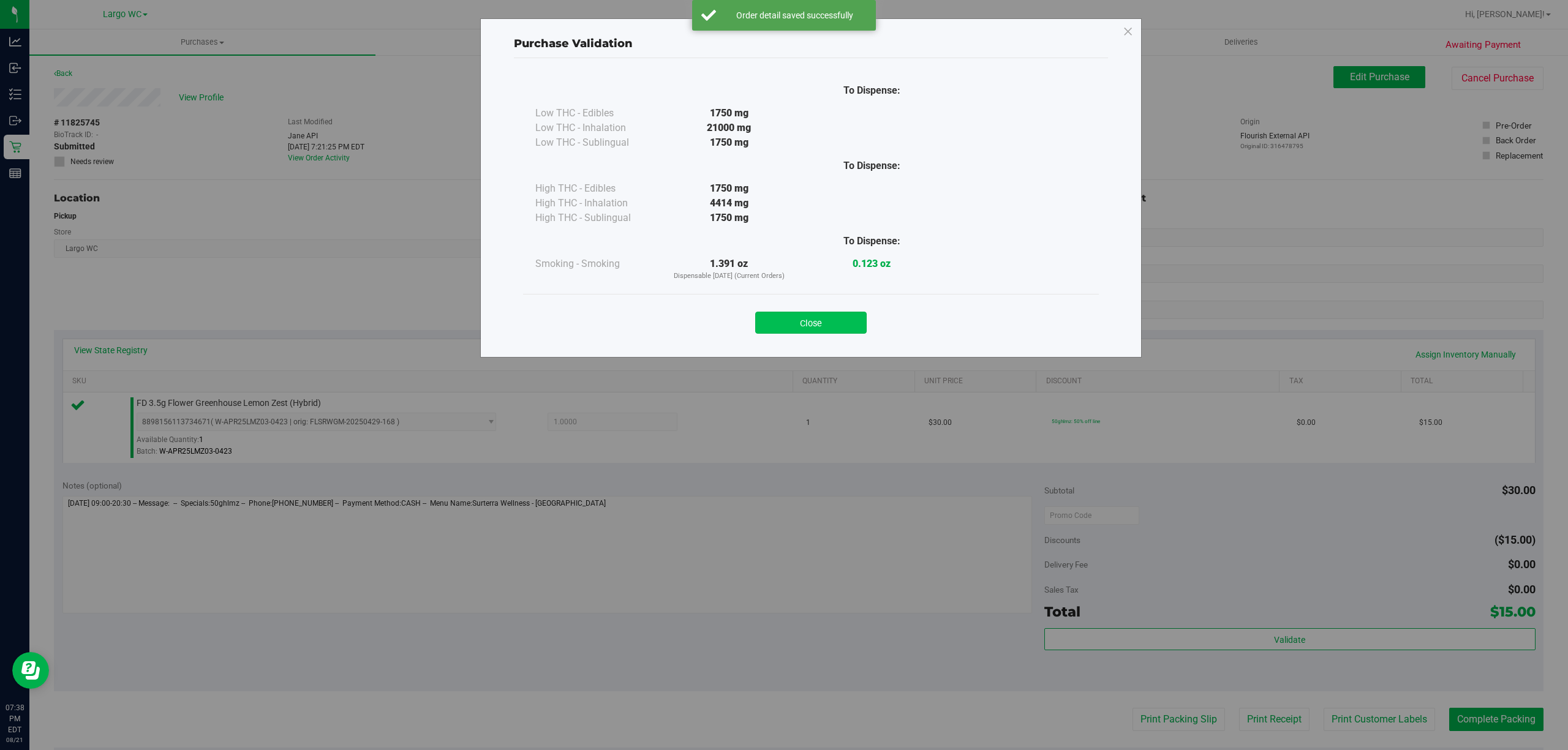
click at [851, 314] on button "Close" at bounding box center [811, 323] width 111 height 22
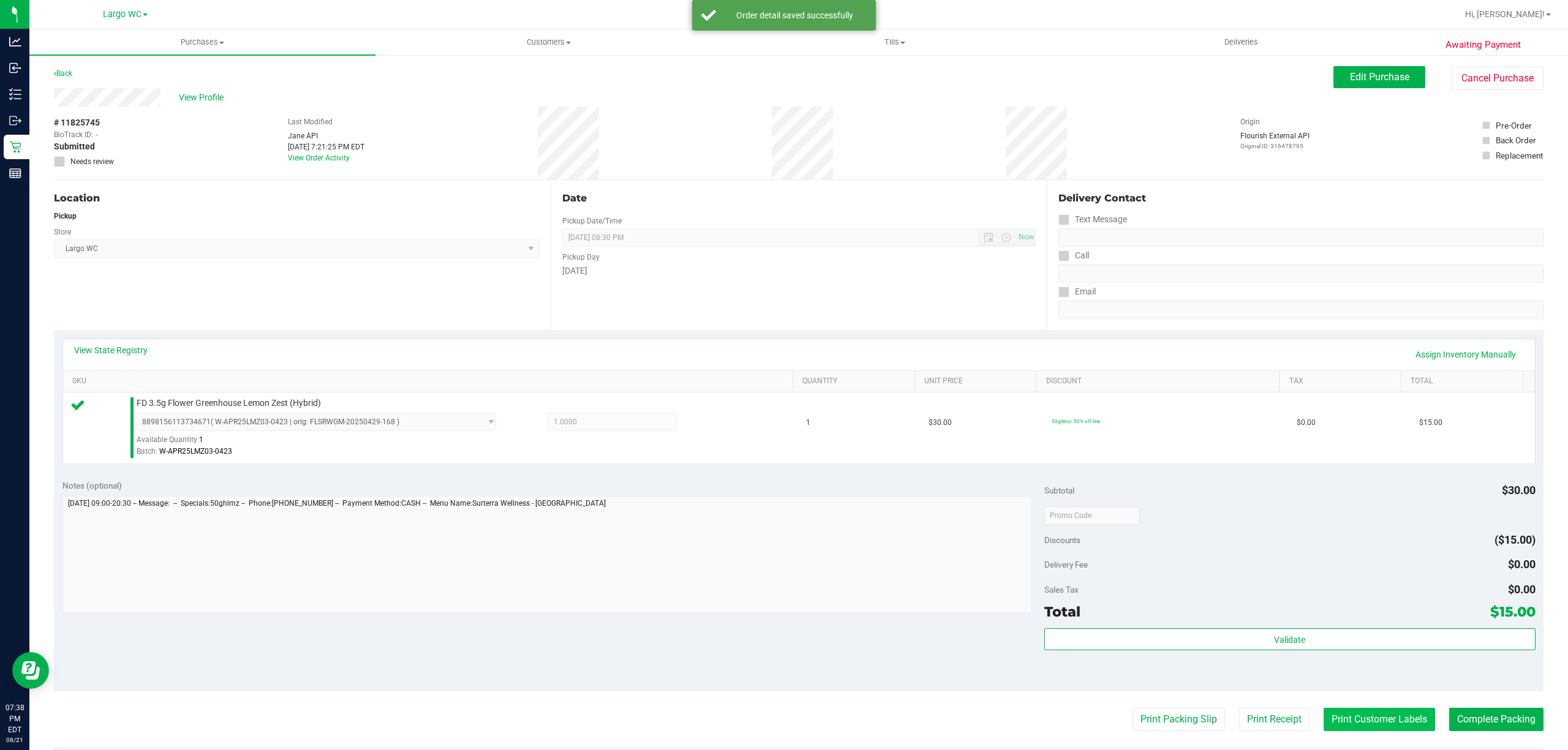
click at [1360, 721] on button "Print Customer Labels" at bounding box center [1379, 719] width 111 height 23
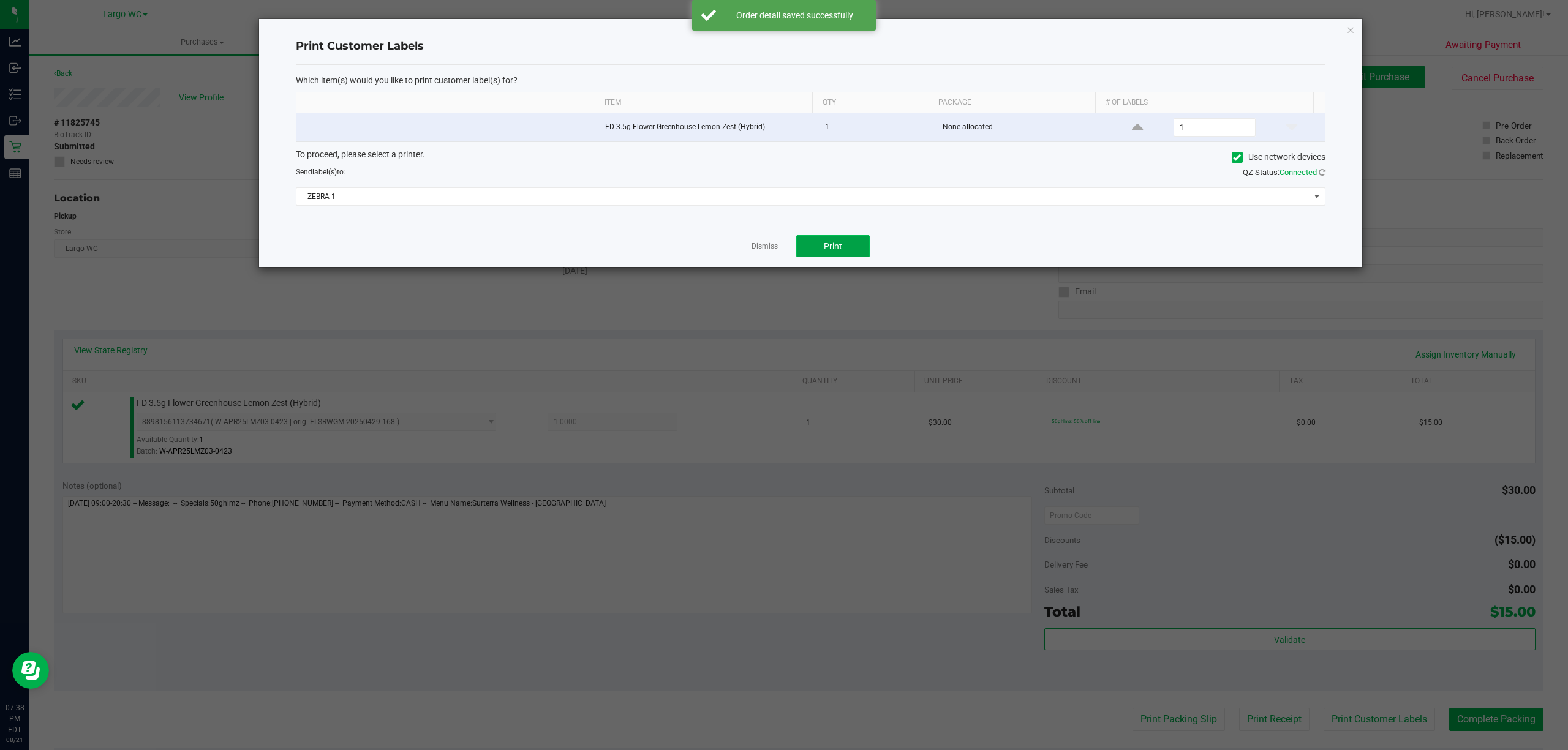
click at [841, 253] on button "Print" at bounding box center [832, 246] width 74 height 22
click at [771, 251] on link "Dismiss" at bounding box center [765, 246] width 26 height 10
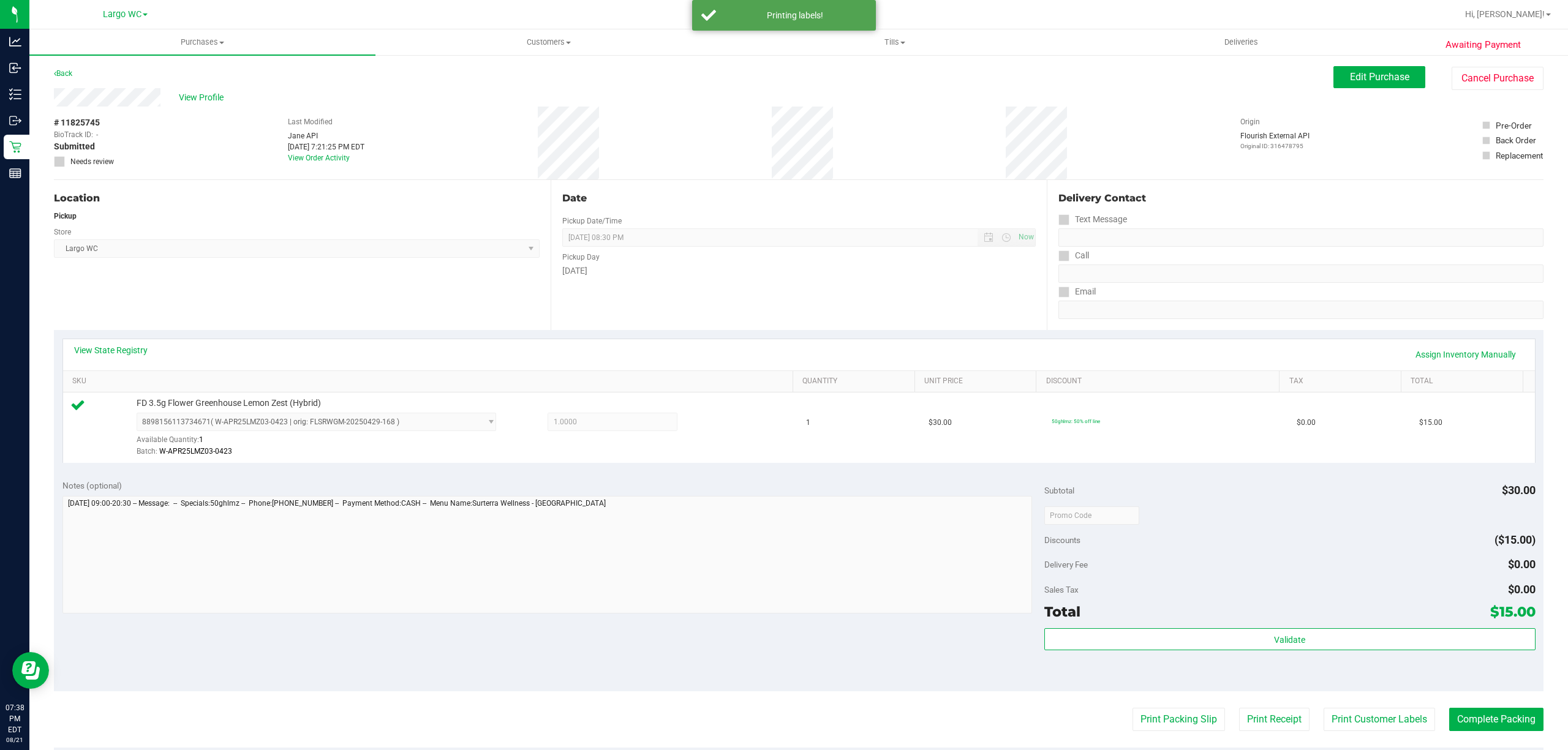
click at [916, 650] on div "Notes (optional) Subtotal $30.00 Discounts ($15.00) Delivery Fee $0.00 Sales Ta…" at bounding box center [798, 581] width 1489 height 221
click at [1487, 730] on button "Complete Packing" at bounding box center [1495, 719] width 94 height 23
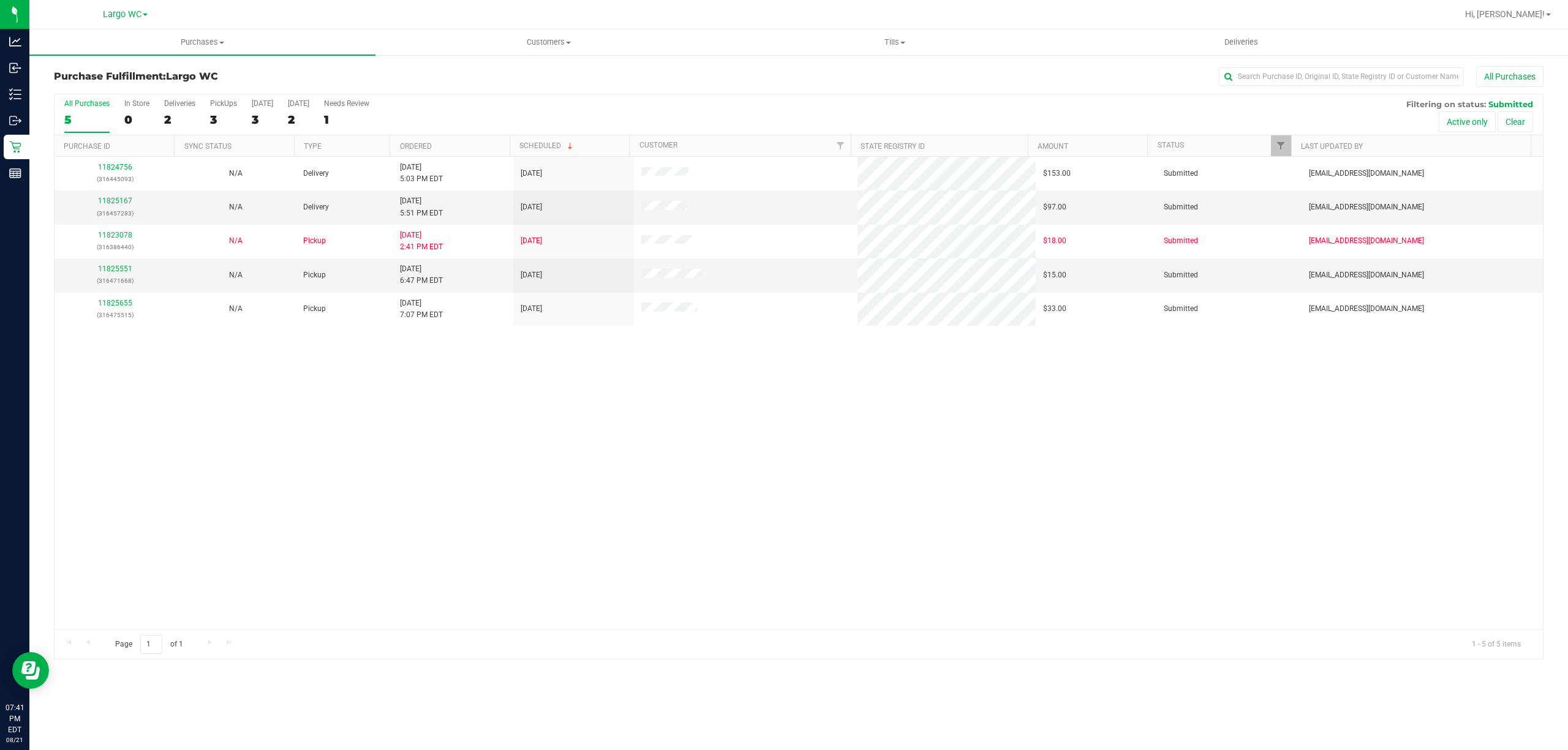
click at [67, 121] on div "5" at bounding box center [87, 119] width 45 height 14
click at [0, 0] on input "All Purchases 5" at bounding box center [0, 0] width 0 height 0
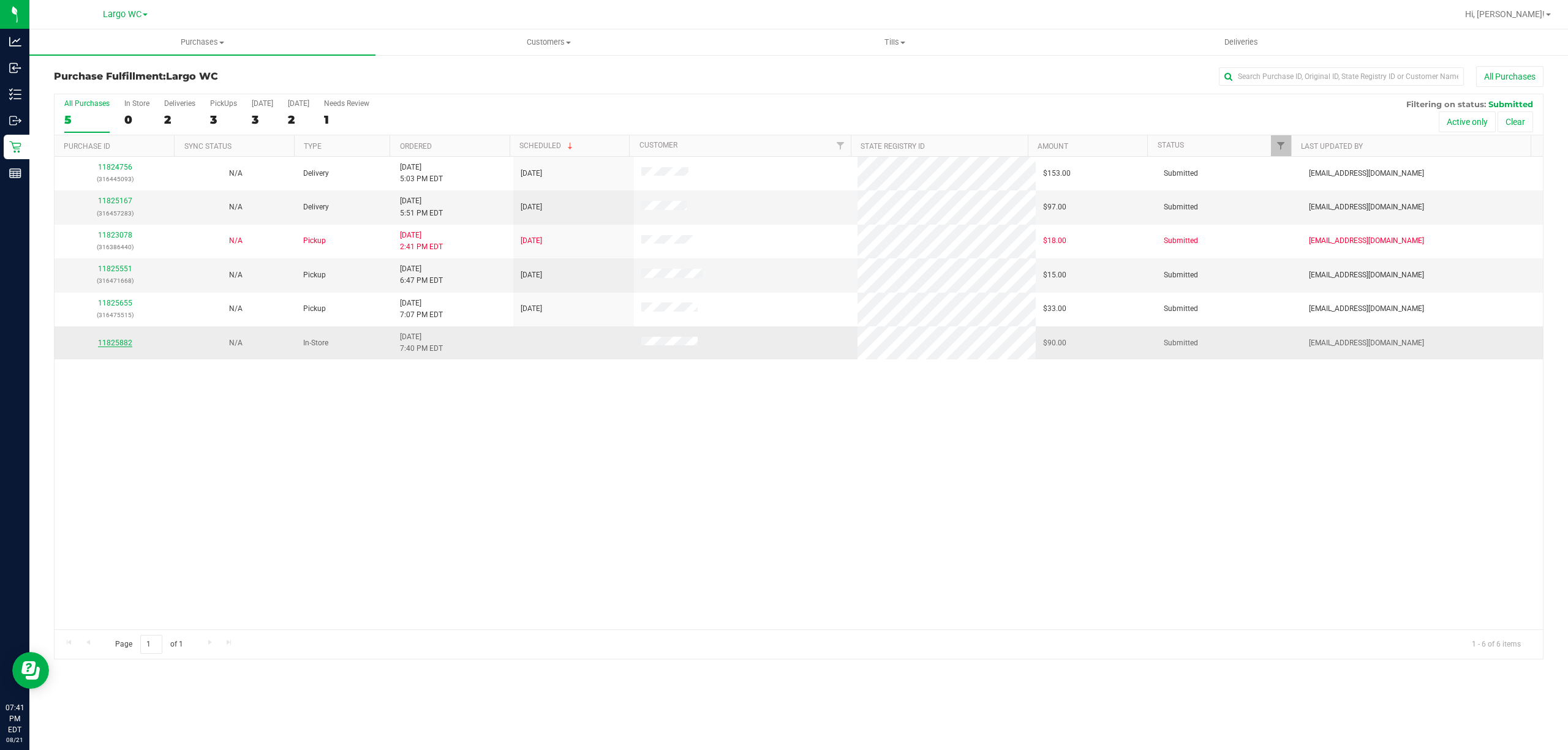
click at [109, 346] on link "11825882" at bounding box center [115, 343] width 34 height 9
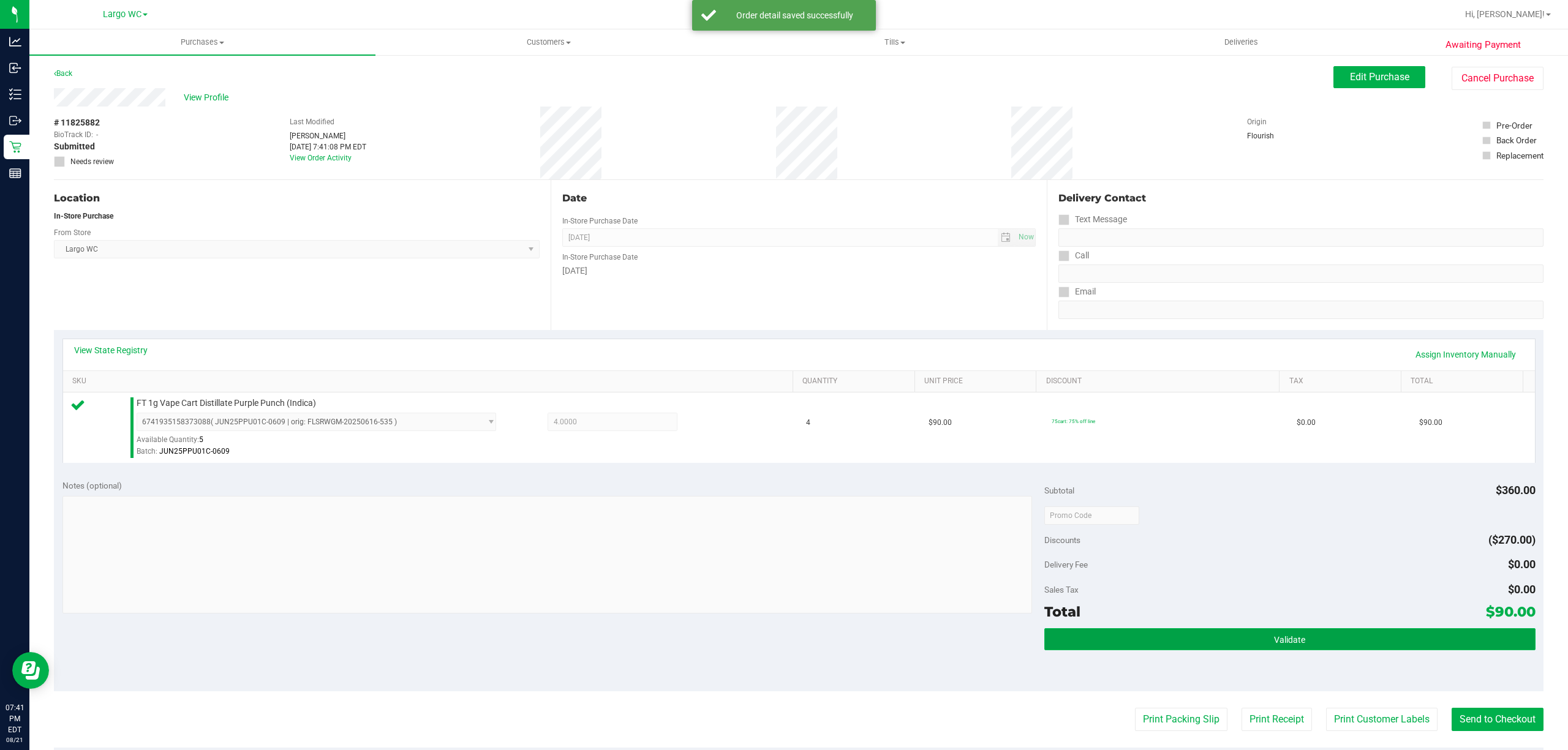
click at [1107, 645] on button "Validate" at bounding box center [1290, 639] width 491 height 22
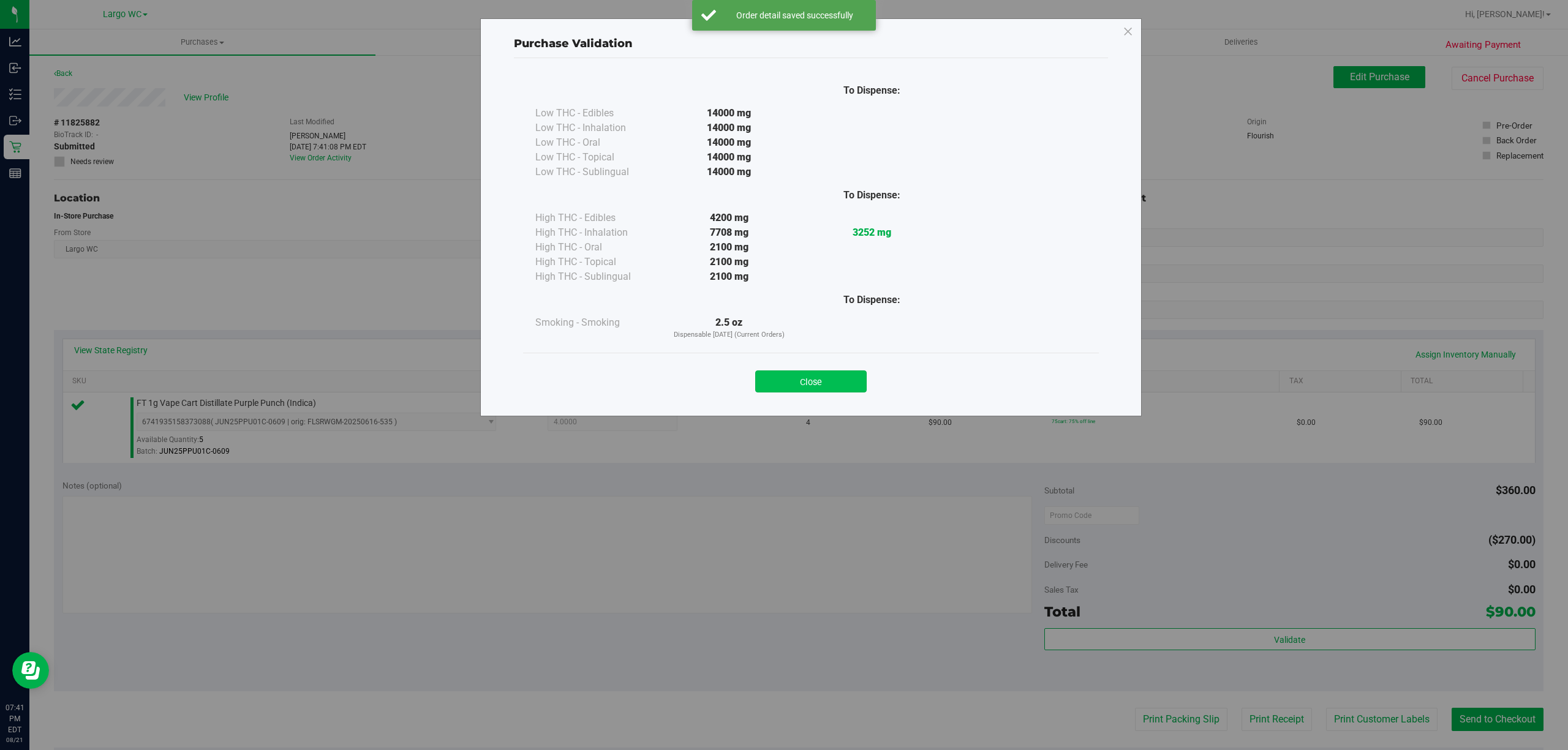
click at [789, 376] on button "Close" at bounding box center [811, 382] width 111 height 22
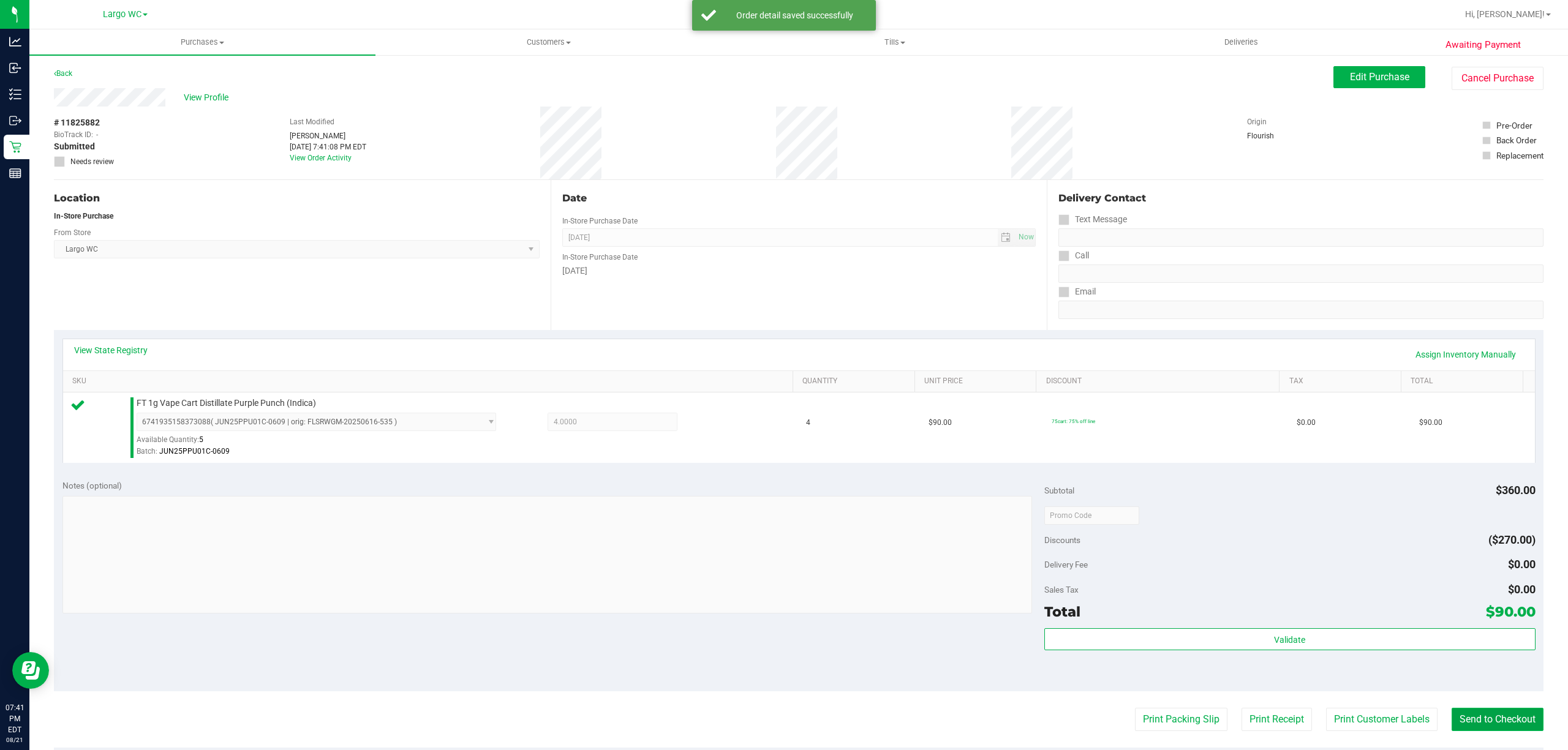
click at [1451, 717] on button "Send to Checkout" at bounding box center [1497, 719] width 92 height 23
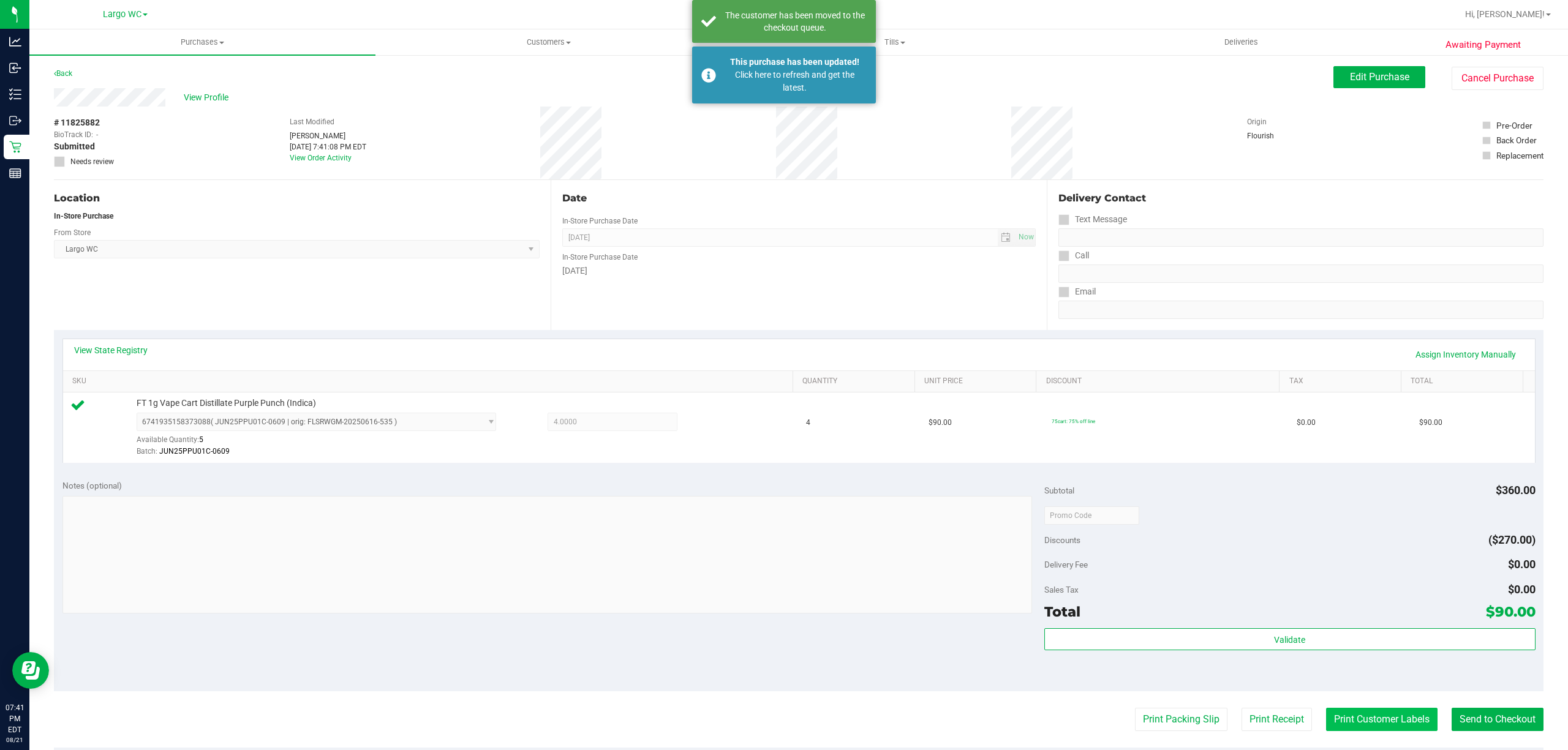
click at [1347, 711] on button "Print Customer Labels" at bounding box center [1381, 719] width 111 height 23
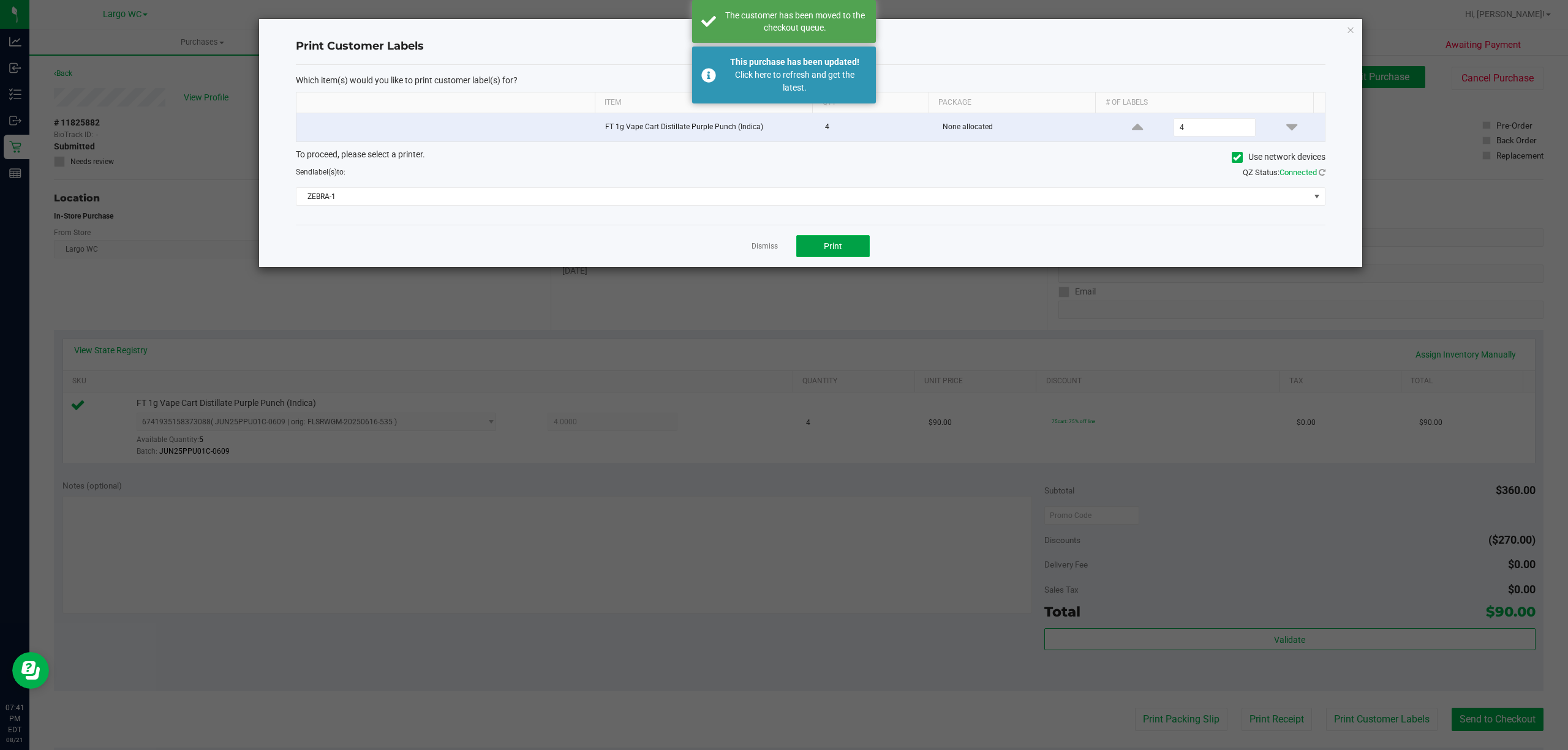
click at [826, 257] on button "Print" at bounding box center [832, 246] width 74 height 22
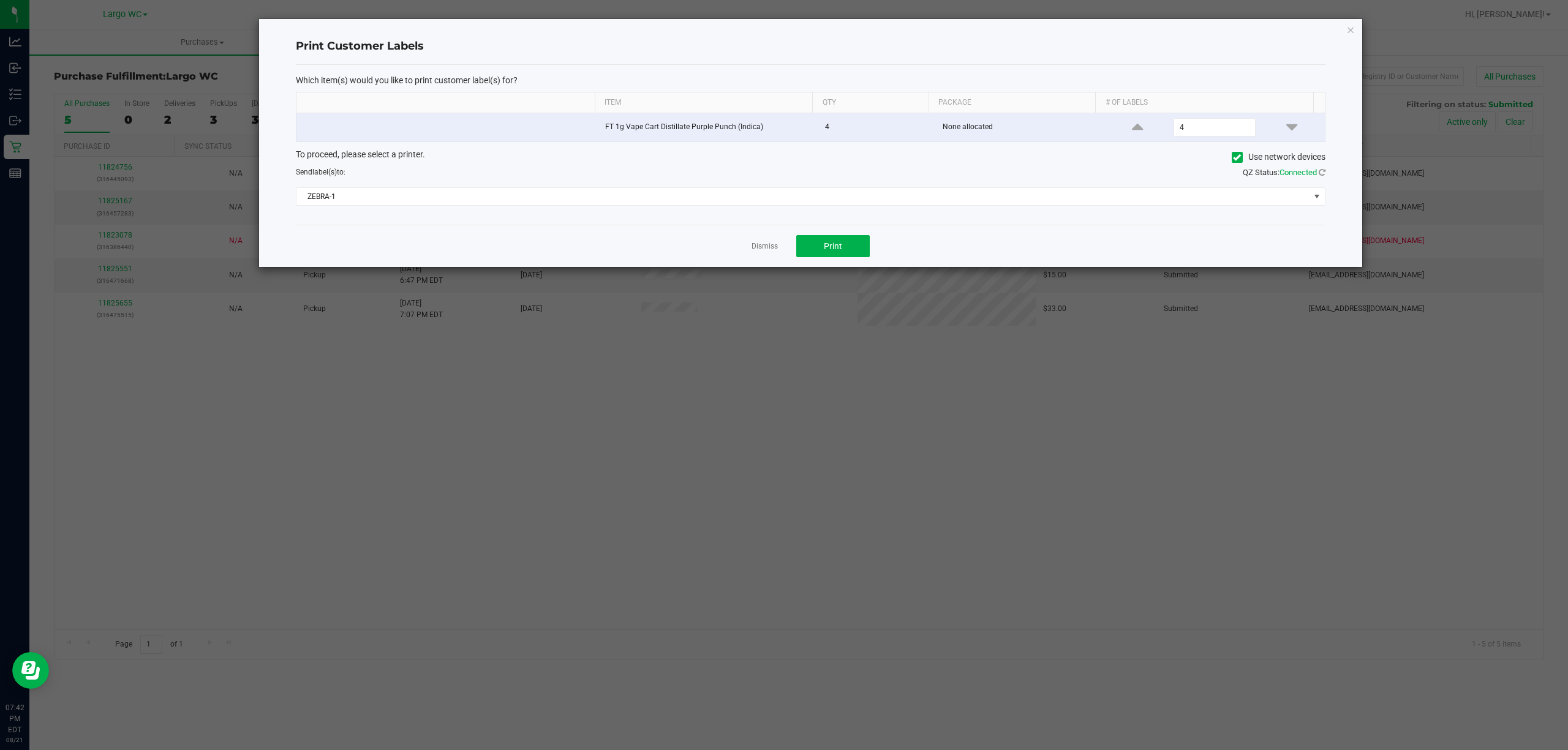
click at [763, 275] on ngb-modal-window "Print Customer Labels Which item(s) would you like to print customer label(s) f…" at bounding box center [788, 375] width 1577 height 750
click at [755, 248] on link "Dismiss" at bounding box center [765, 246] width 26 height 10
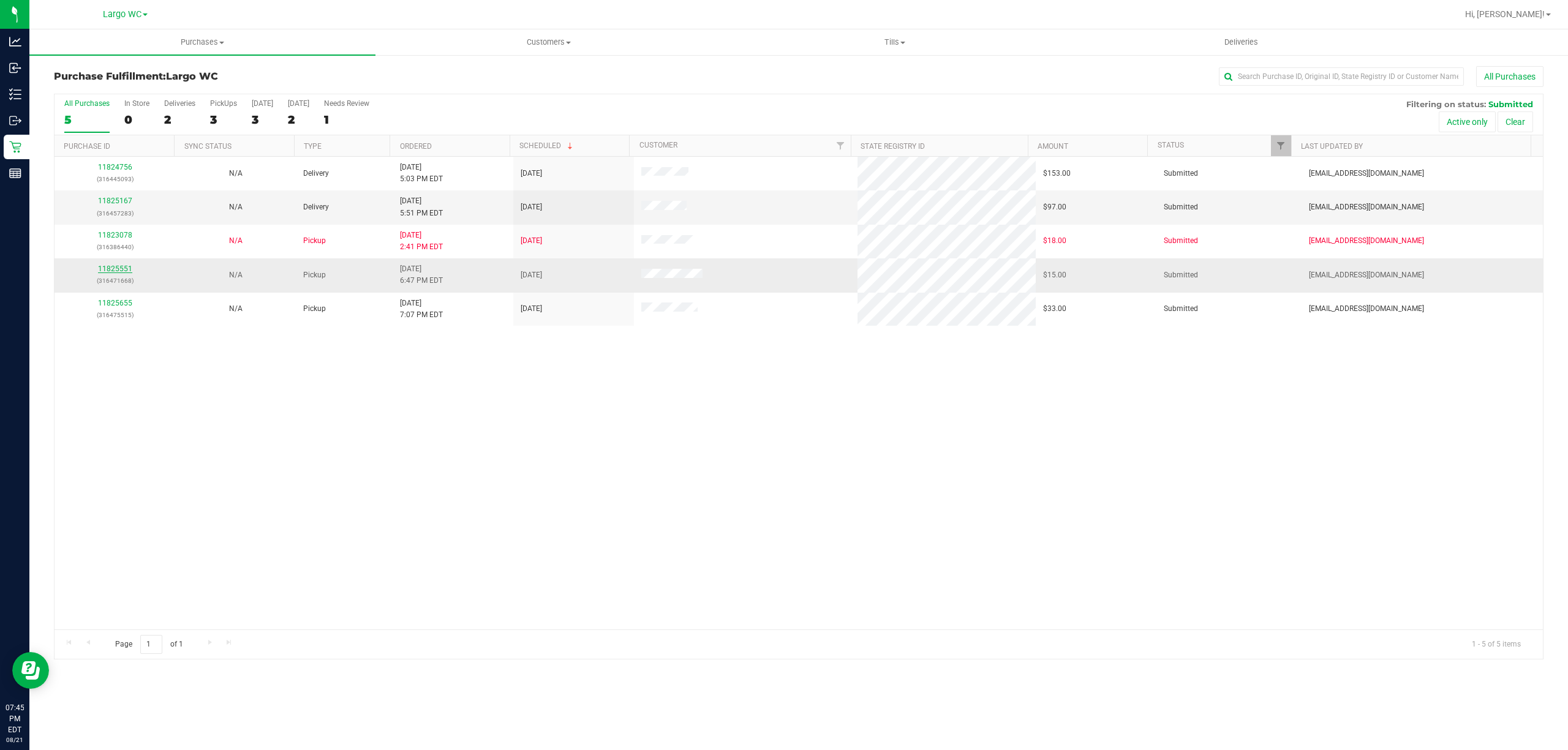
click at [117, 272] on link "11825551" at bounding box center [115, 269] width 34 height 9
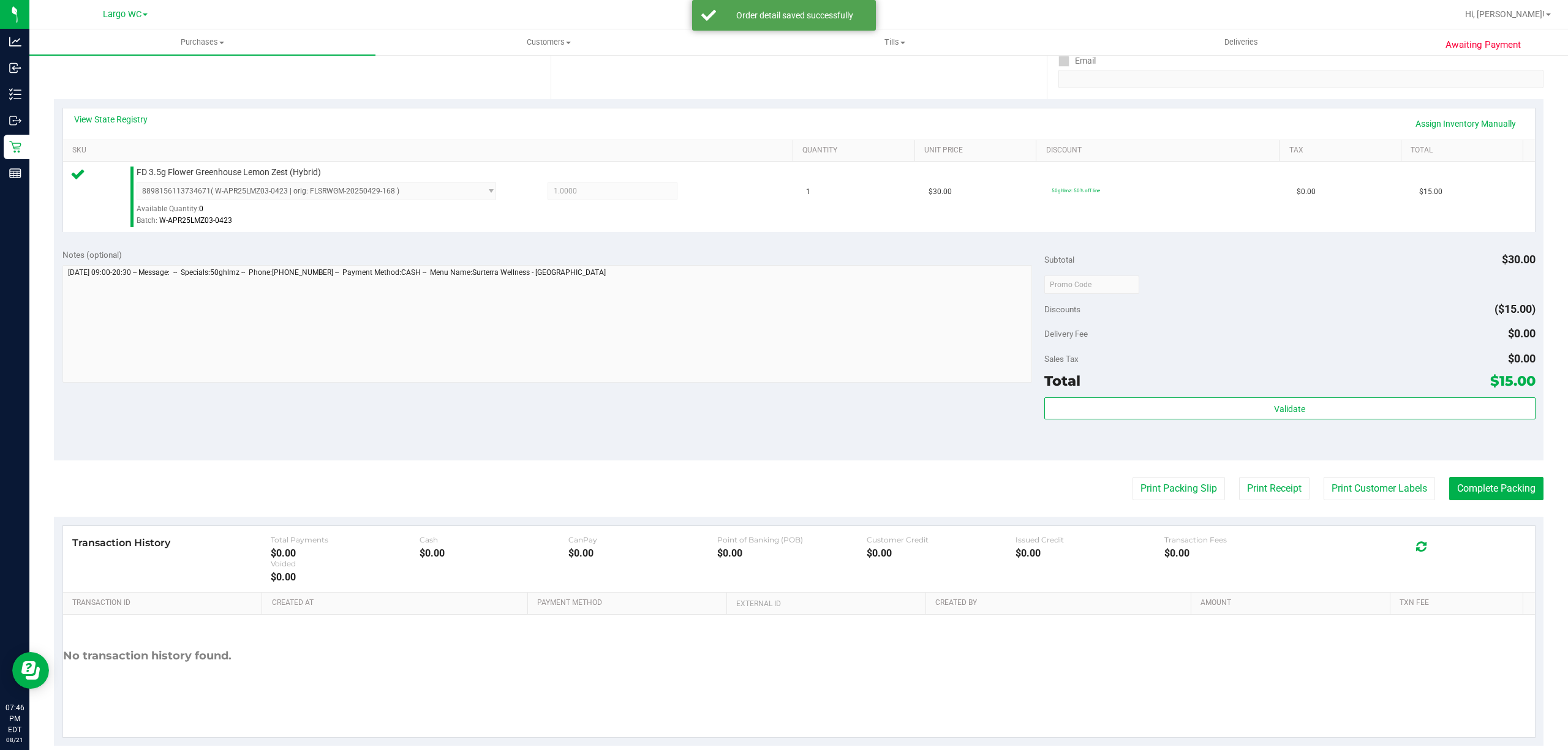
scroll to position [235, 0]
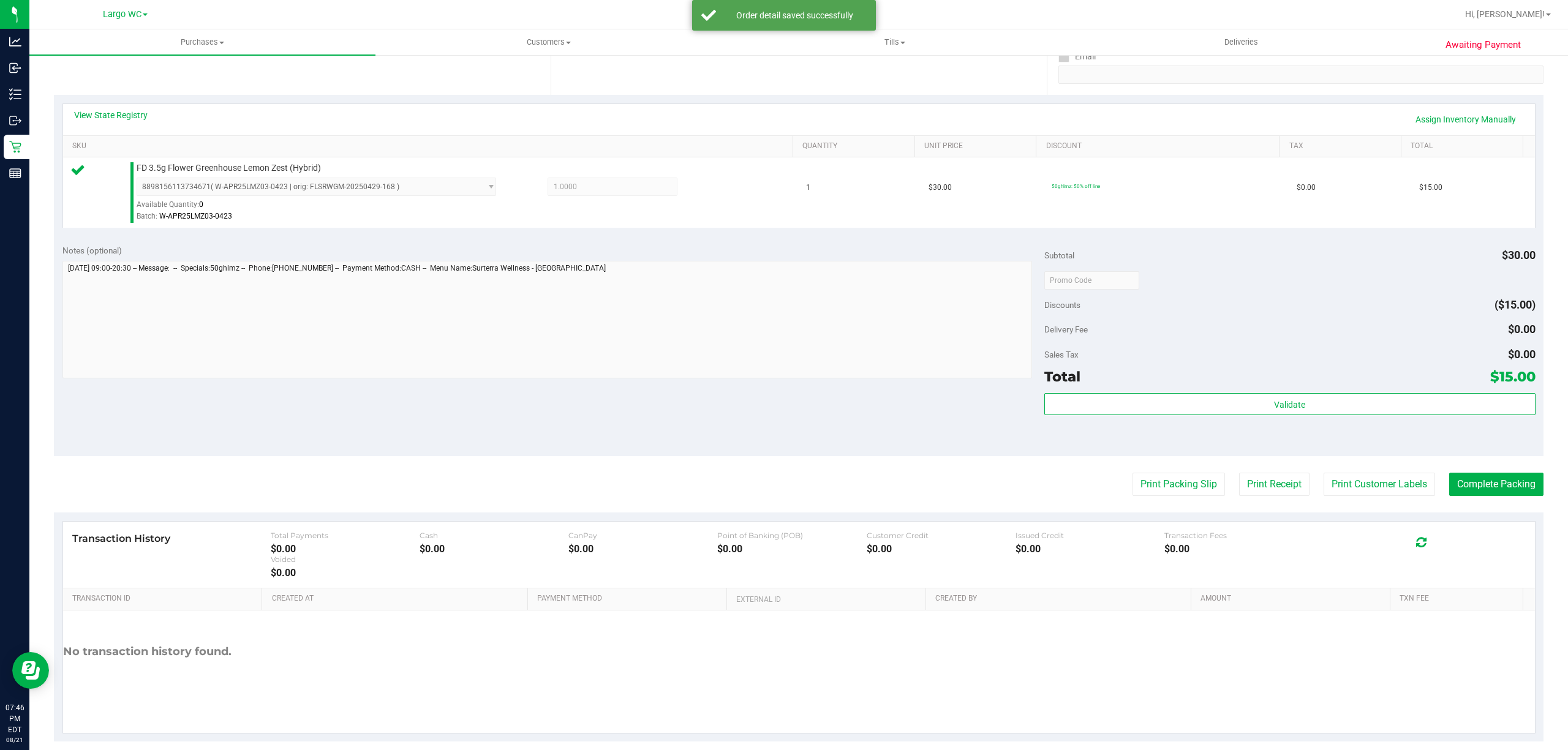
click at [1221, 379] on div "Total $15.00" at bounding box center [1290, 376] width 491 height 22
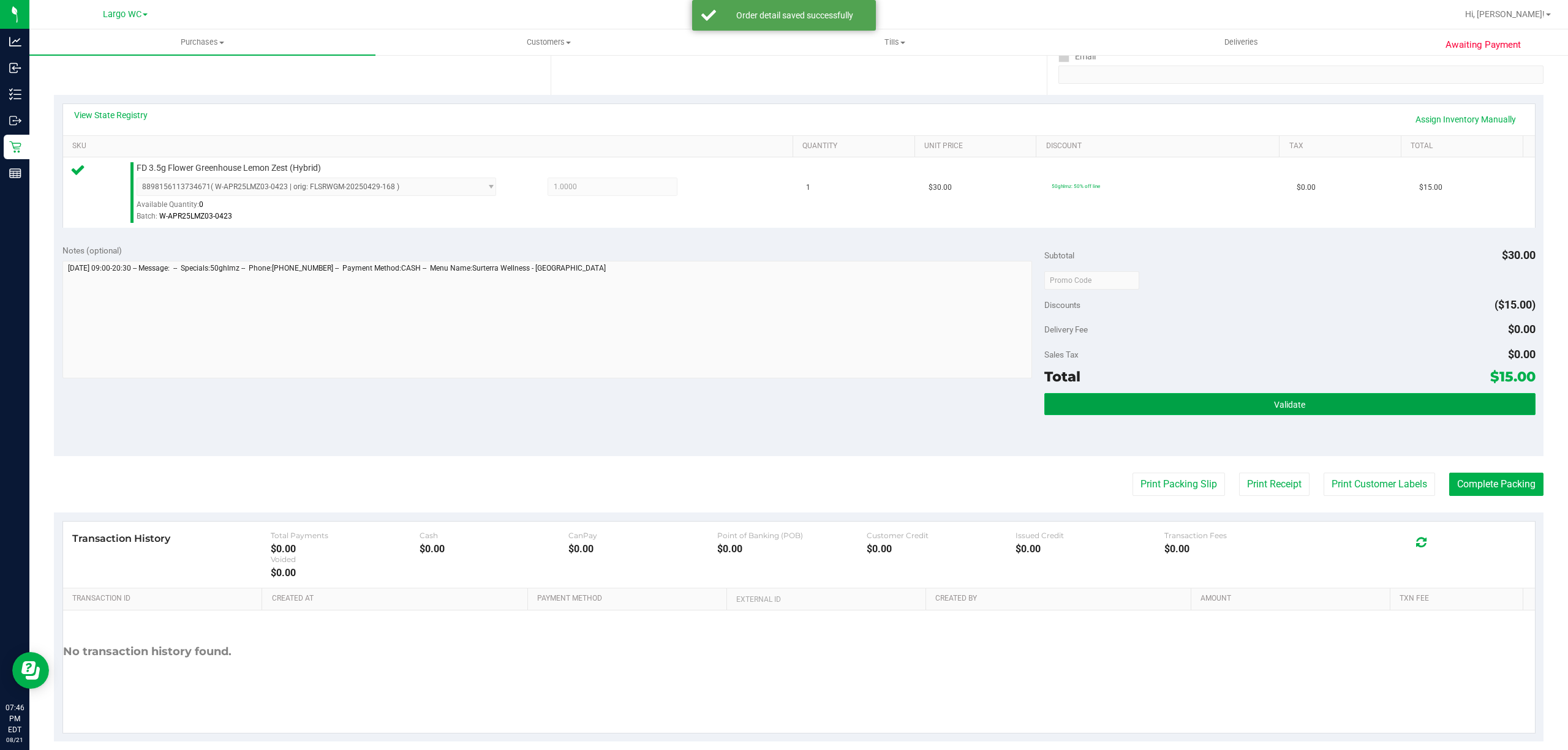
click at [1064, 398] on button "Validate" at bounding box center [1290, 404] width 491 height 22
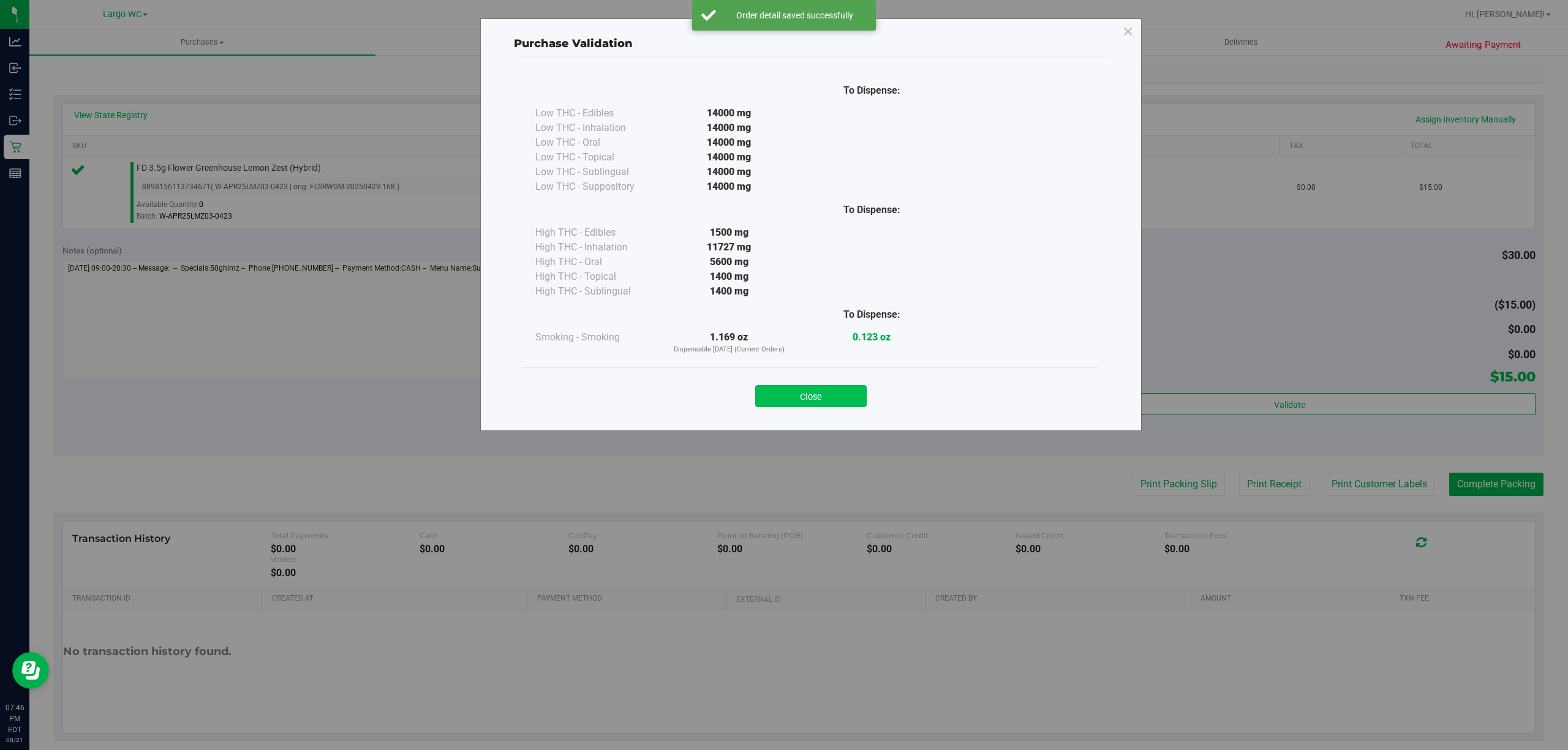
click at [795, 392] on button "Close" at bounding box center [811, 396] width 111 height 22
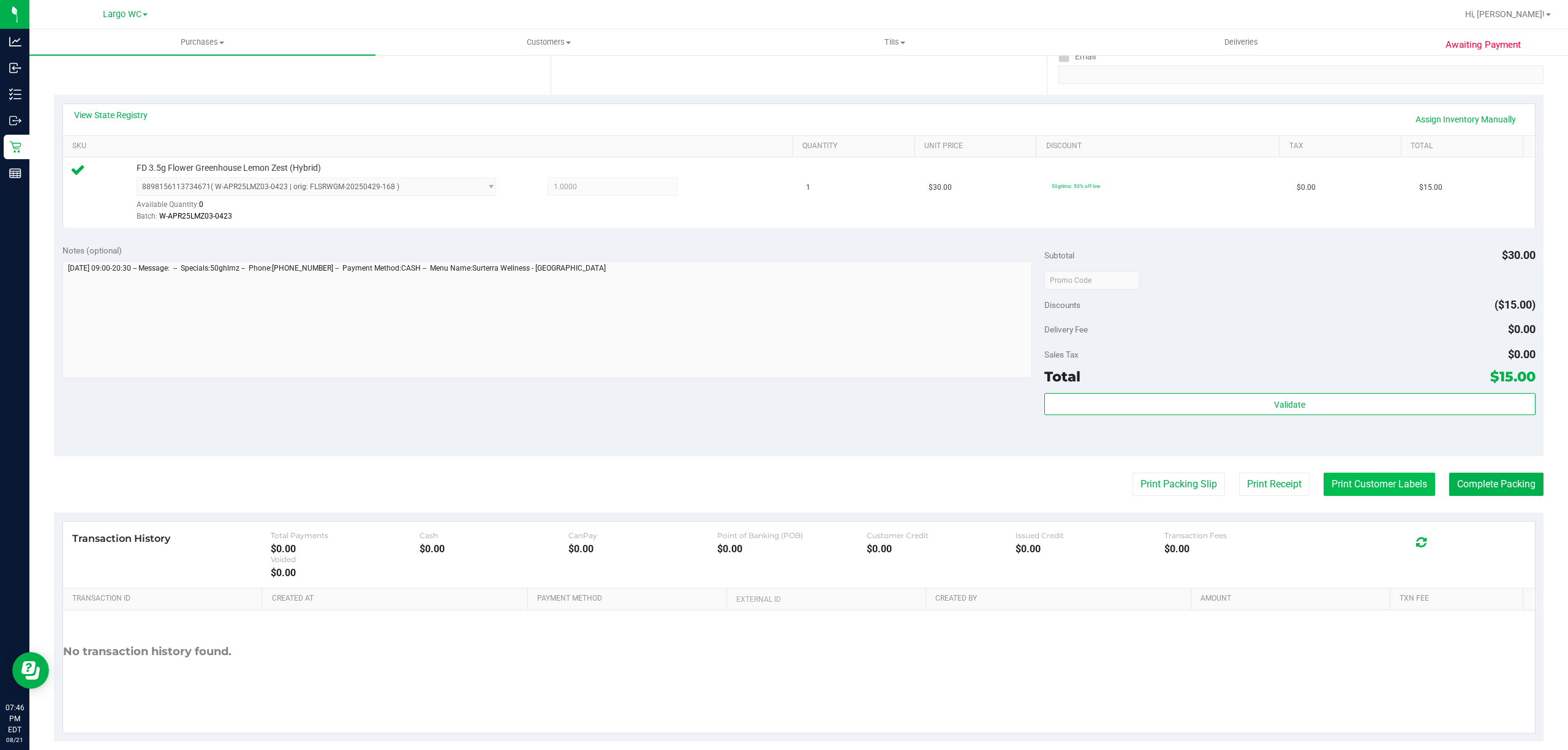
click at [1356, 491] on button "Print Customer Labels" at bounding box center [1379, 484] width 111 height 23
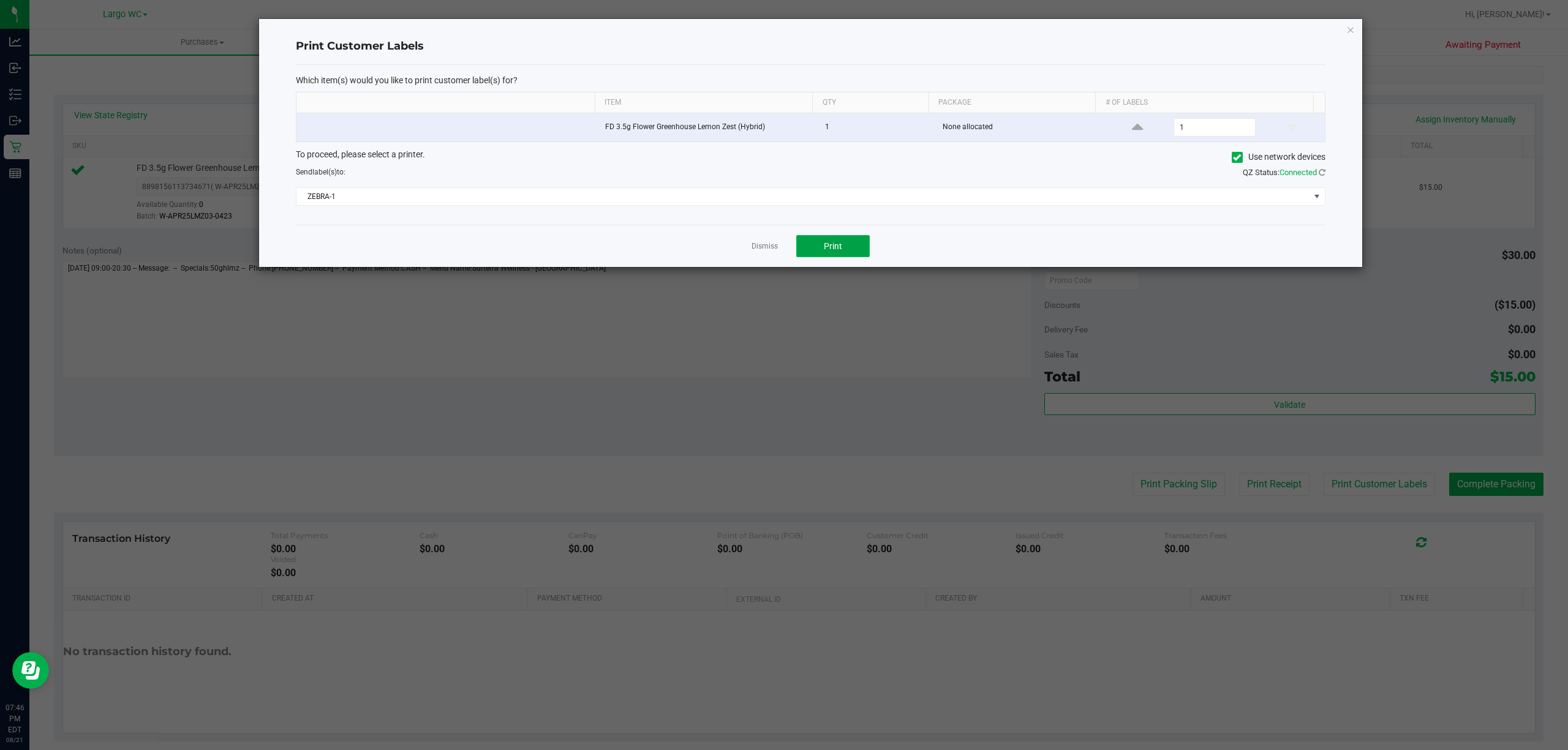
click at [845, 256] on button "Print" at bounding box center [832, 246] width 74 height 22
click at [1352, 25] on icon "button" at bounding box center [1350, 29] width 9 height 15
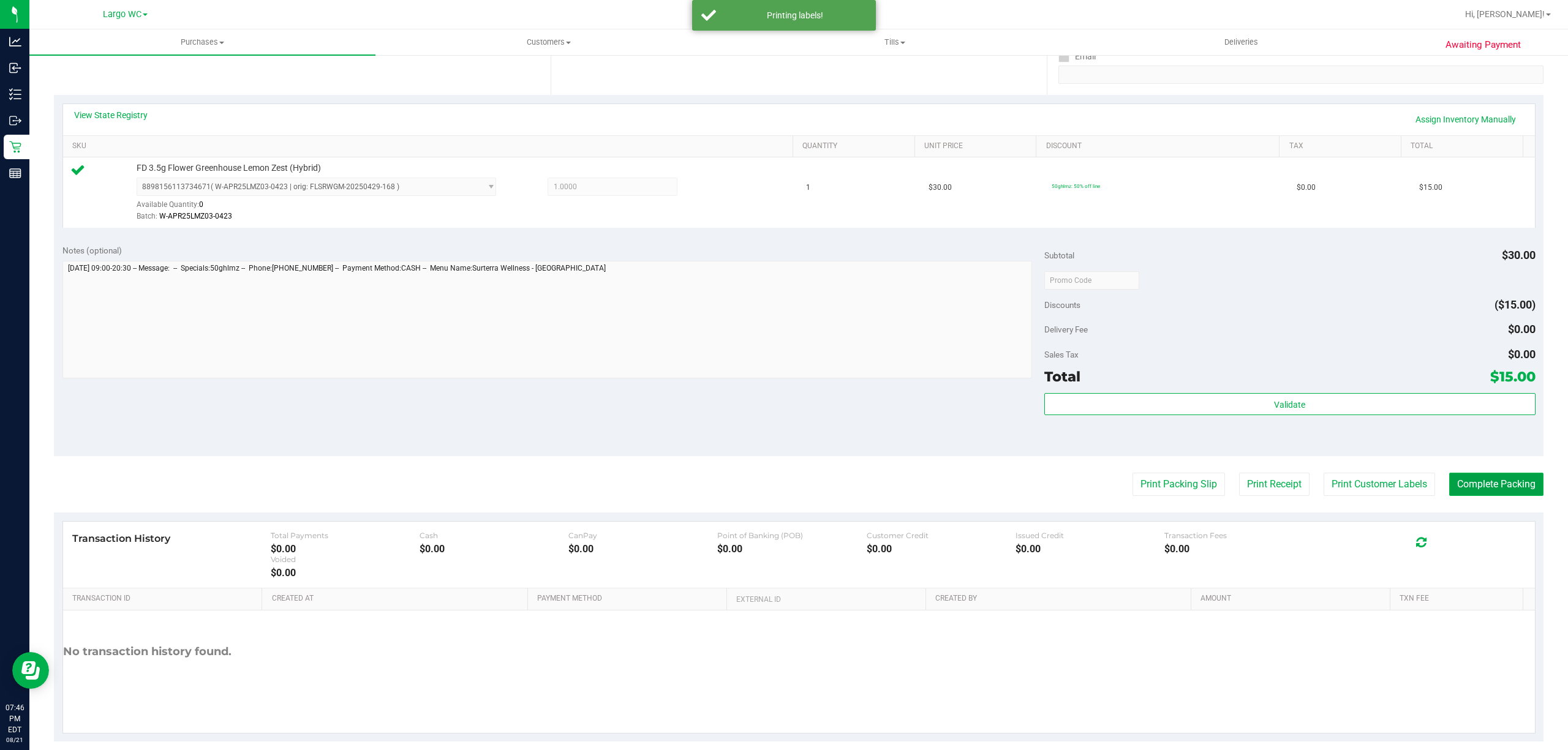
click at [1502, 486] on button "Complete Packing" at bounding box center [1495, 484] width 94 height 23
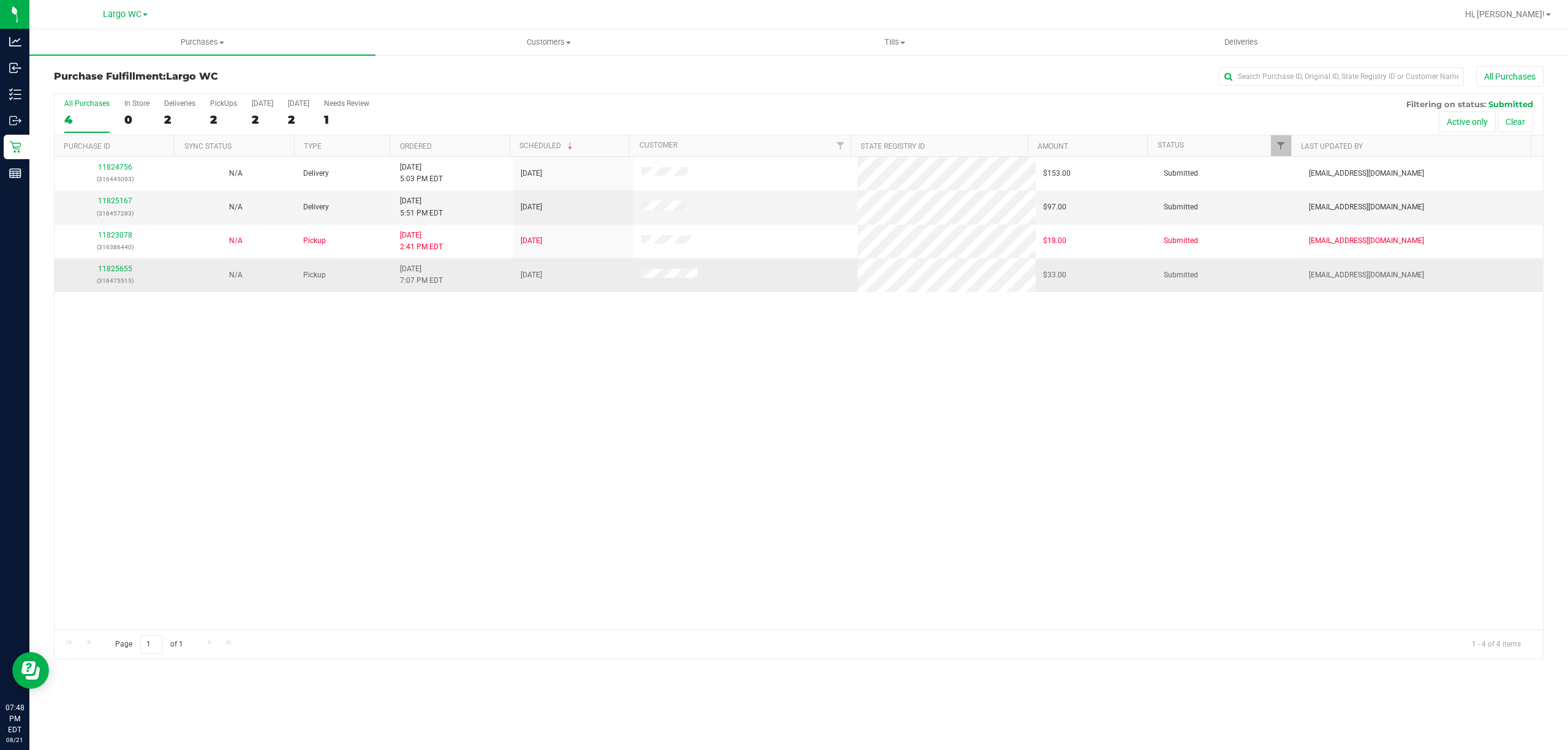
click at [98, 275] on div "11825655 (316475515)" at bounding box center [114, 275] width 106 height 23
click at [106, 270] on link "11825655" at bounding box center [115, 269] width 34 height 9
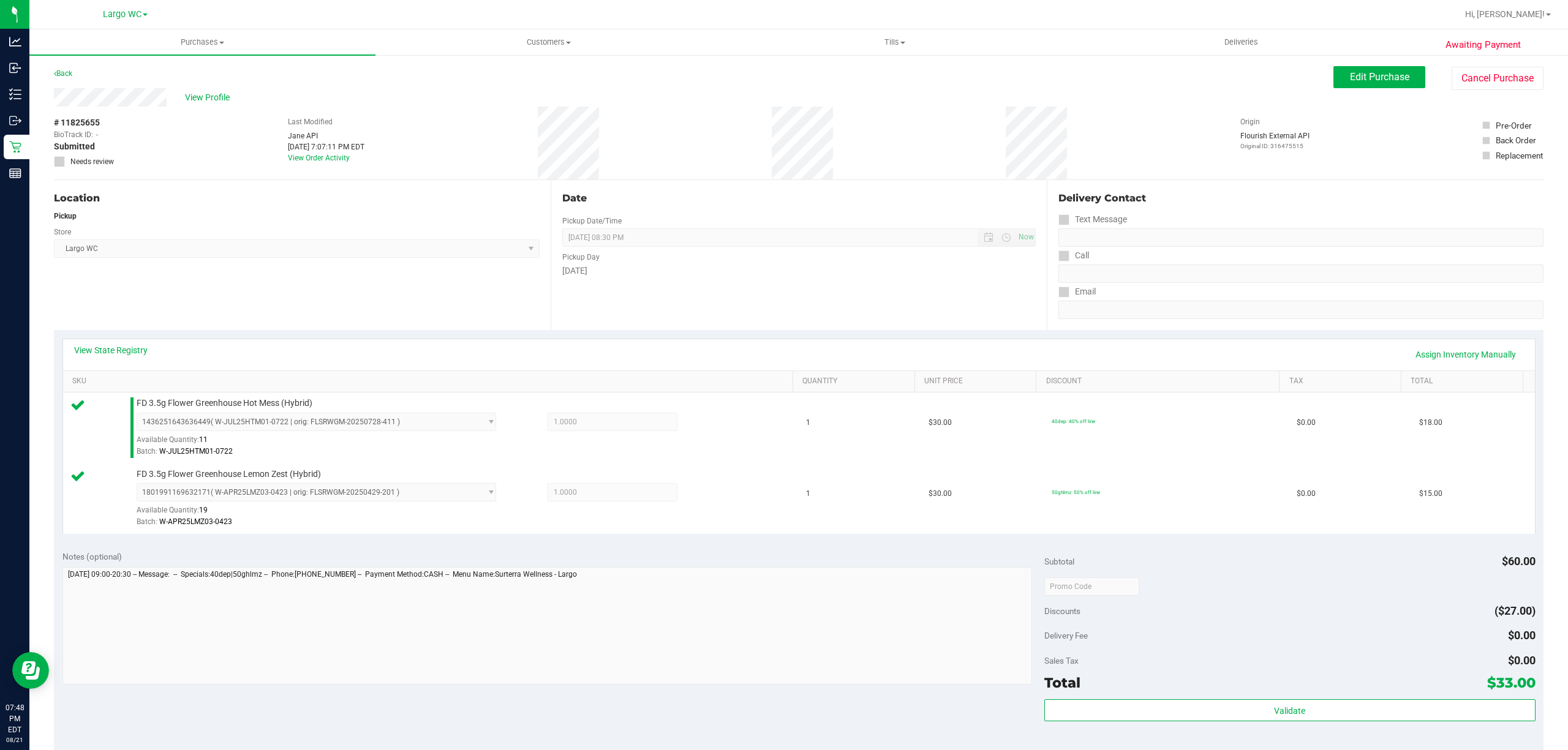
scroll to position [324, 0]
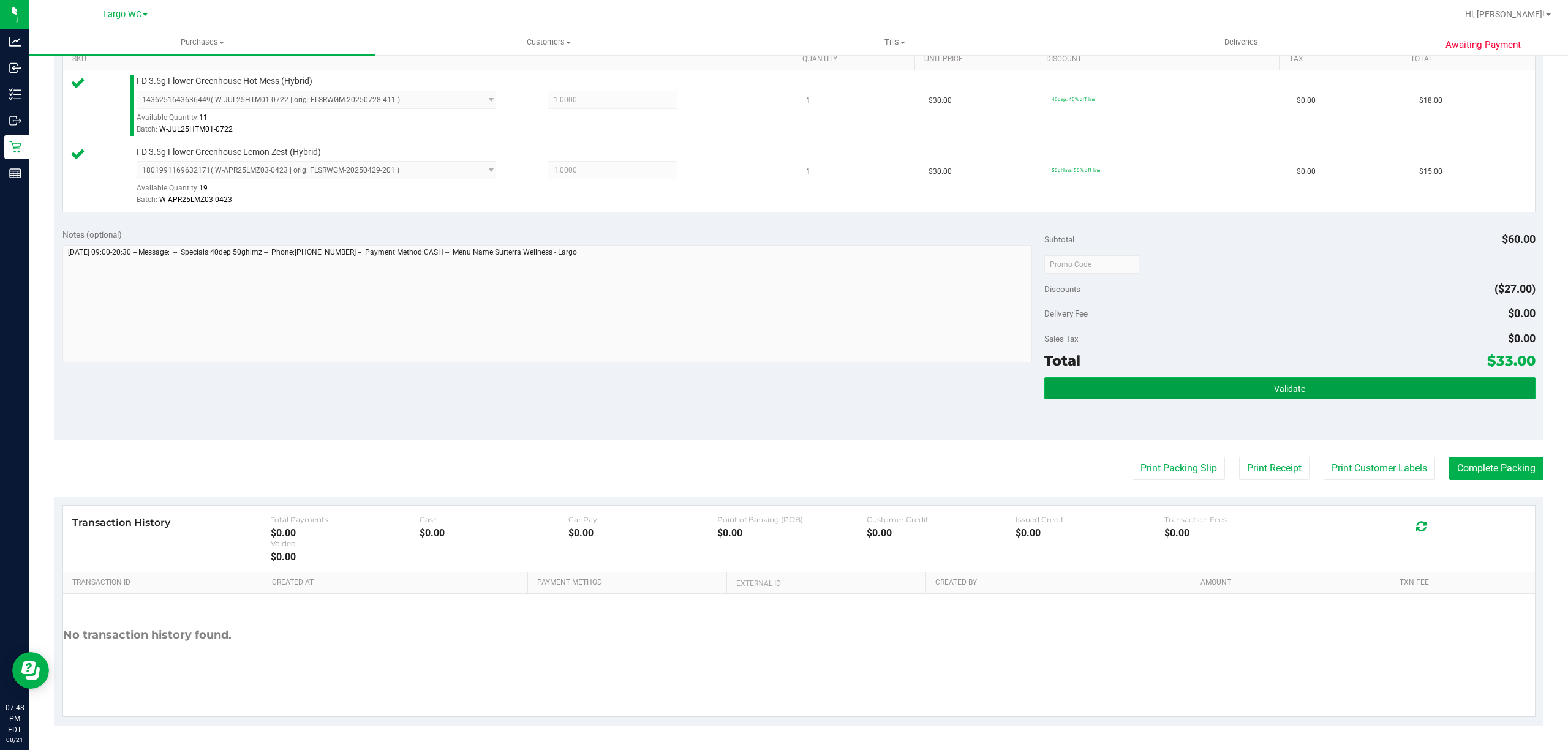
click at [1094, 377] on button "Validate" at bounding box center [1290, 388] width 491 height 22
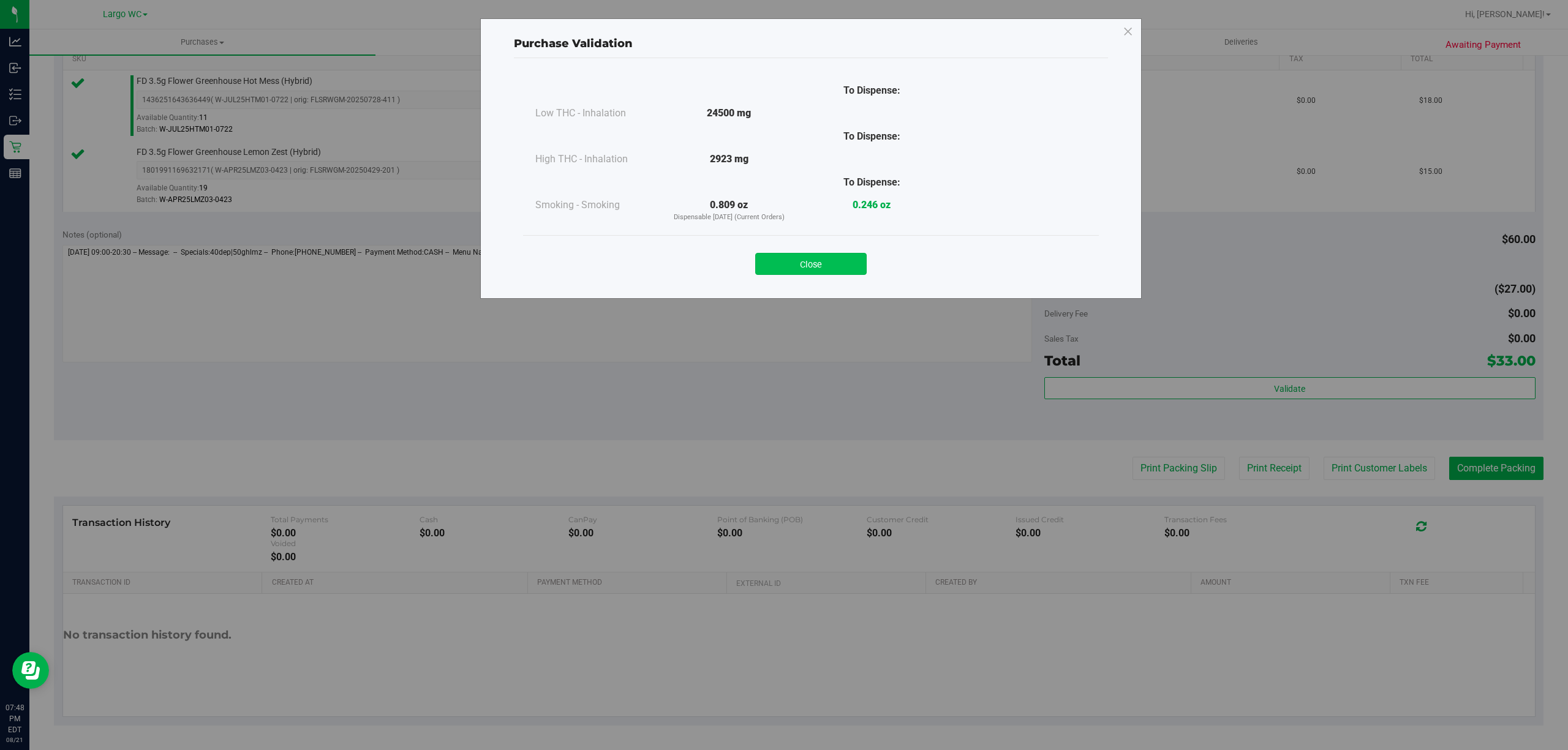
click at [789, 266] on button "Close" at bounding box center [811, 264] width 111 height 22
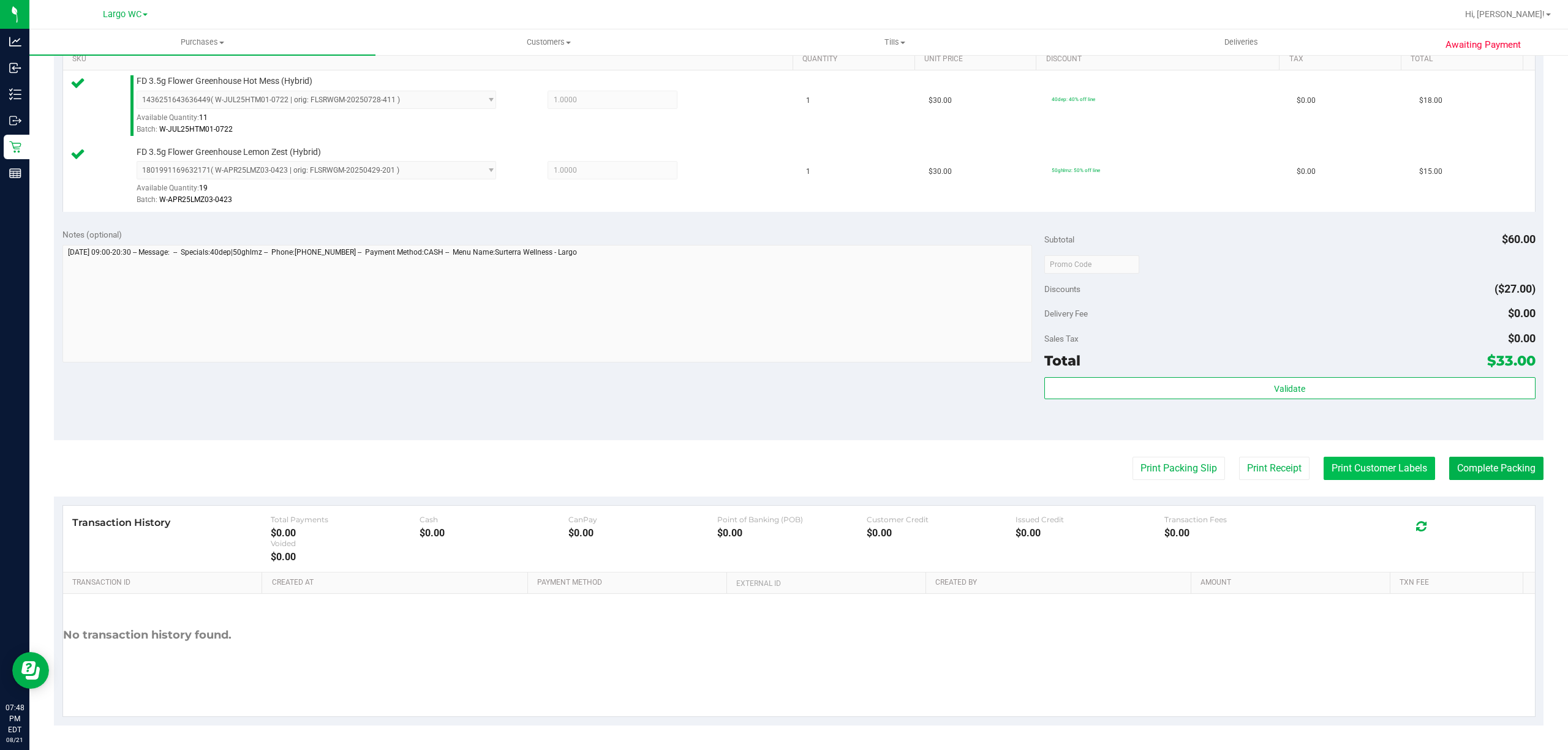
click at [1368, 467] on button "Print Customer Labels" at bounding box center [1379, 468] width 111 height 23
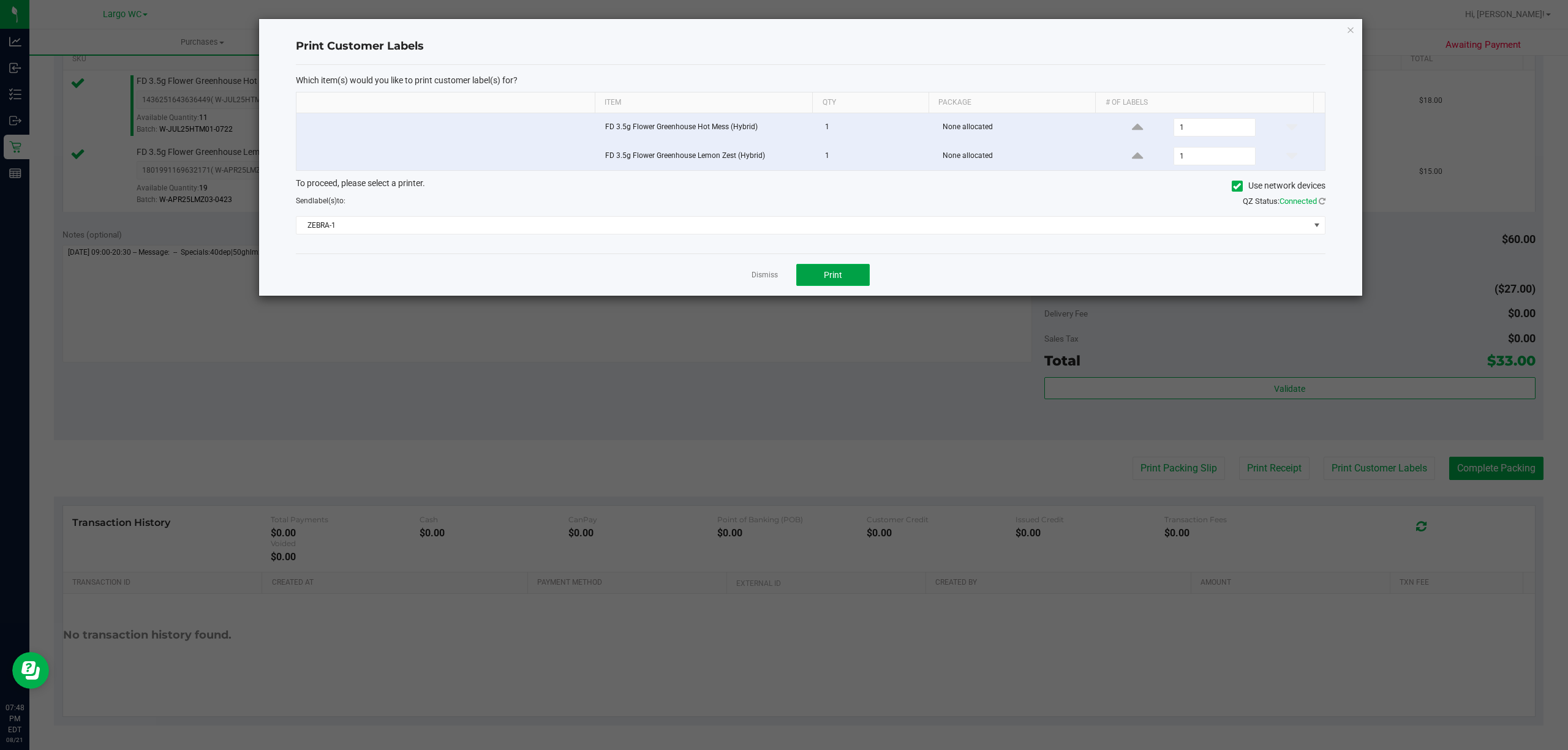
click at [824, 269] on button "Print" at bounding box center [832, 275] width 74 height 22
click at [1346, 28] on icon "button" at bounding box center [1350, 29] width 9 height 15
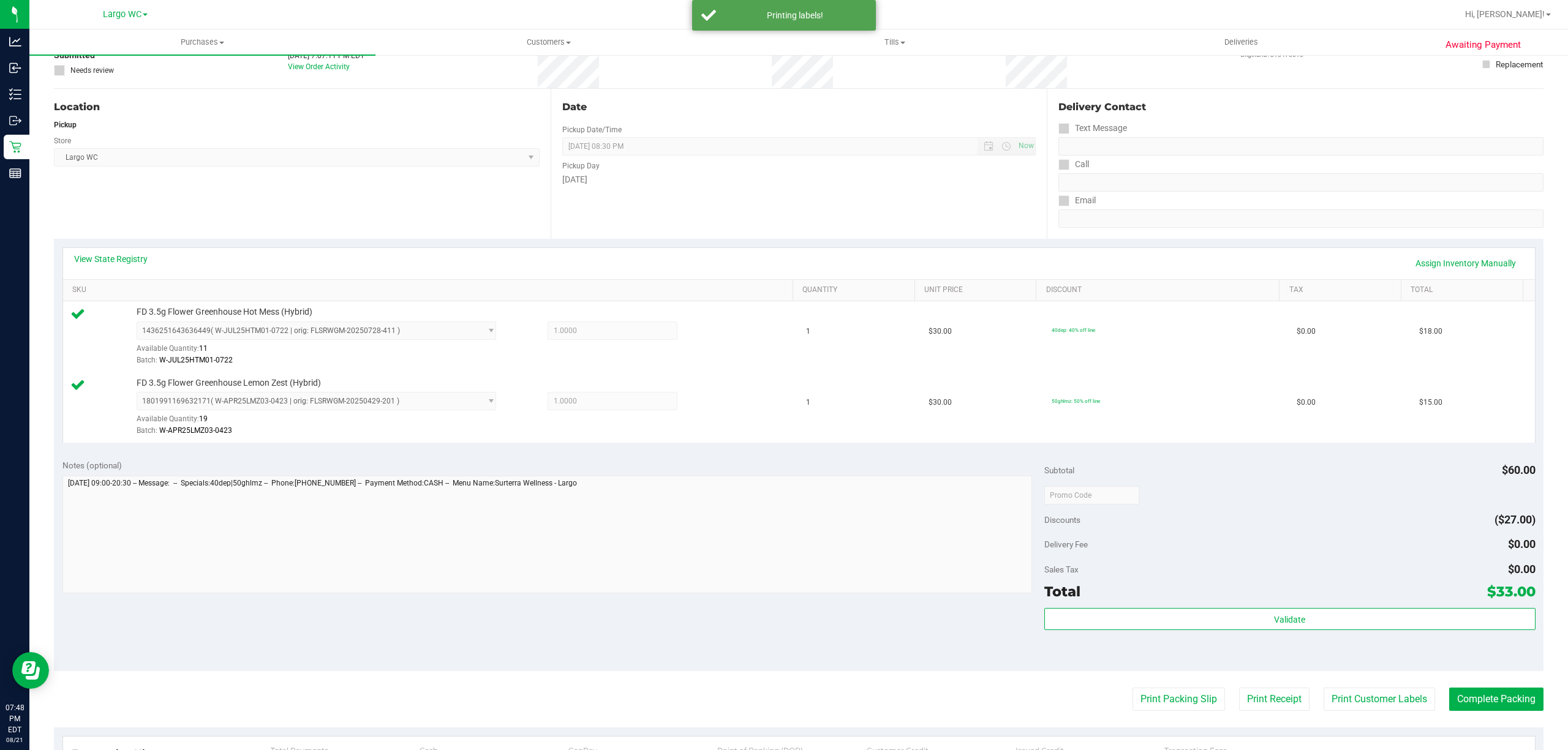
scroll to position [87, 0]
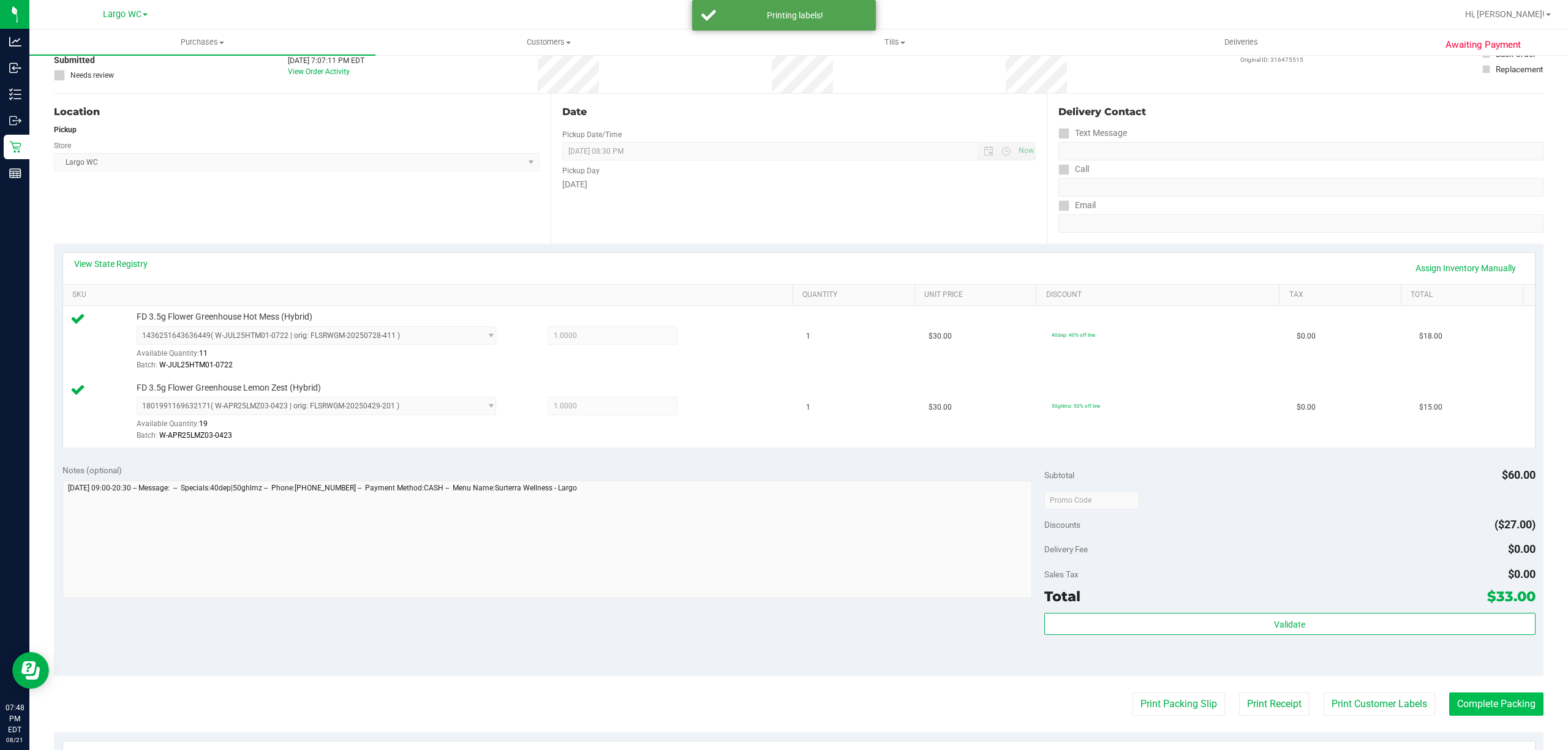
click at [1482, 706] on button "Complete Packing" at bounding box center [1495, 704] width 94 height 23
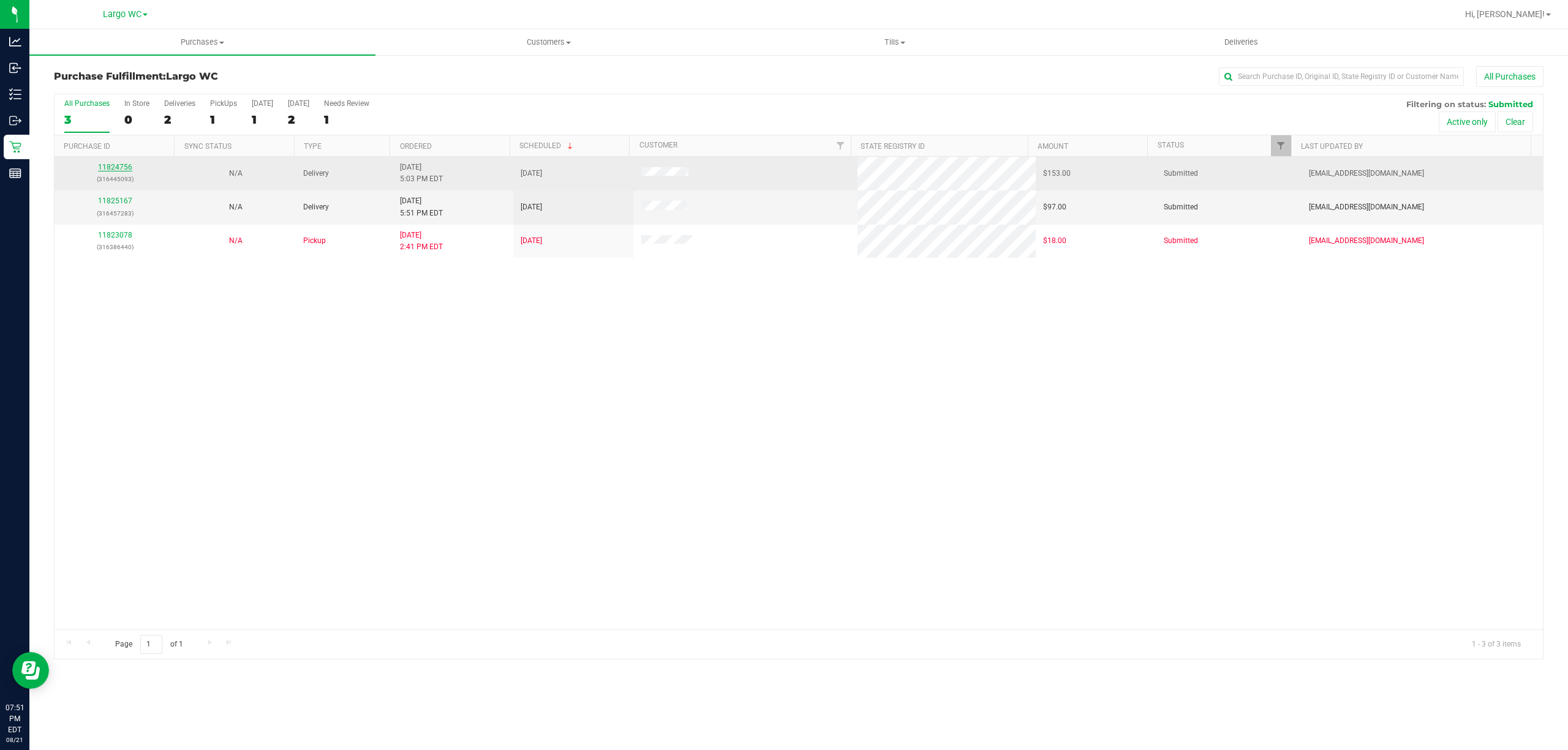
click at [126, 169] on link "11824756" at bounding box center [115, 167] width 34 height 9
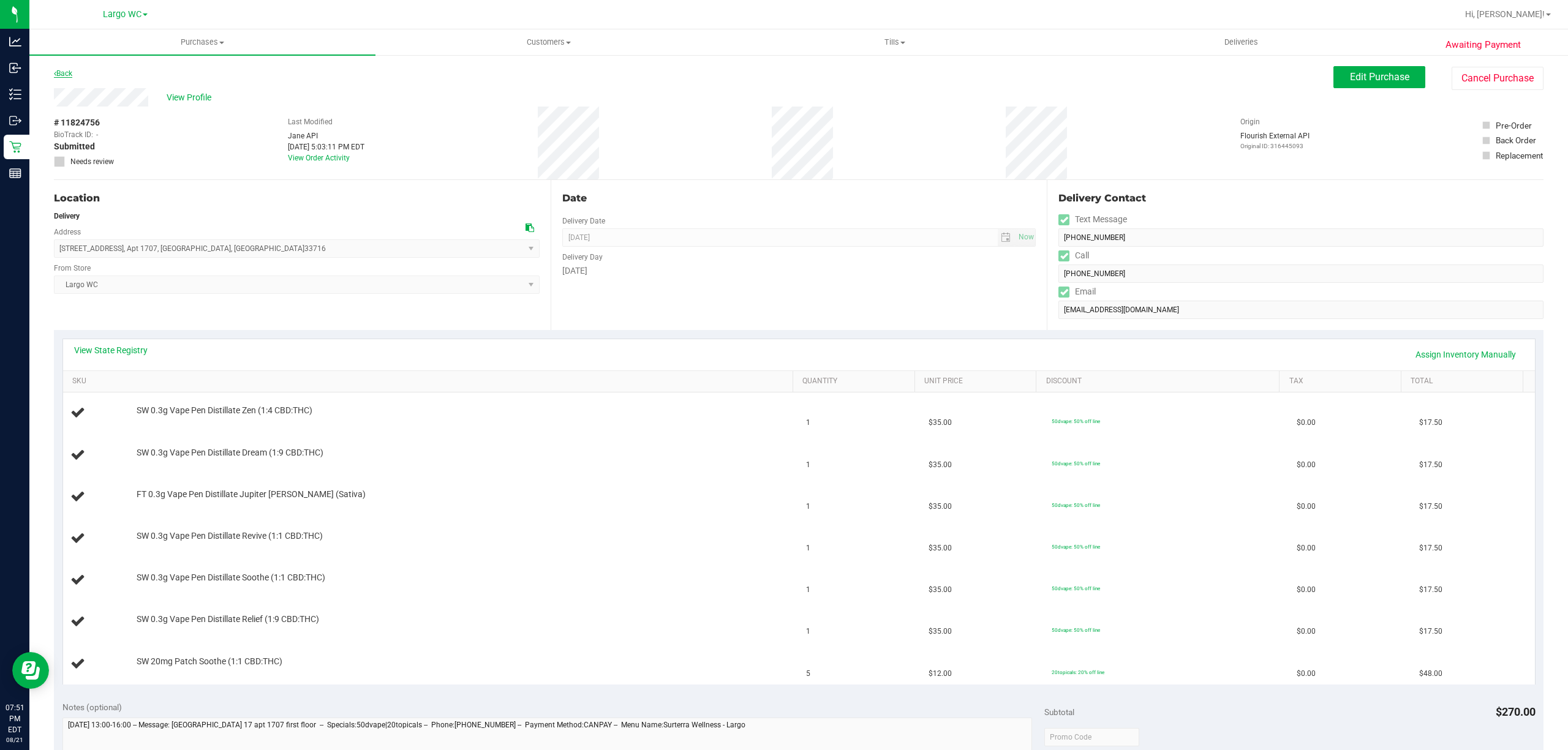
click at [55, 72] on icon at bounding box center [55, 74] width 2 height 7
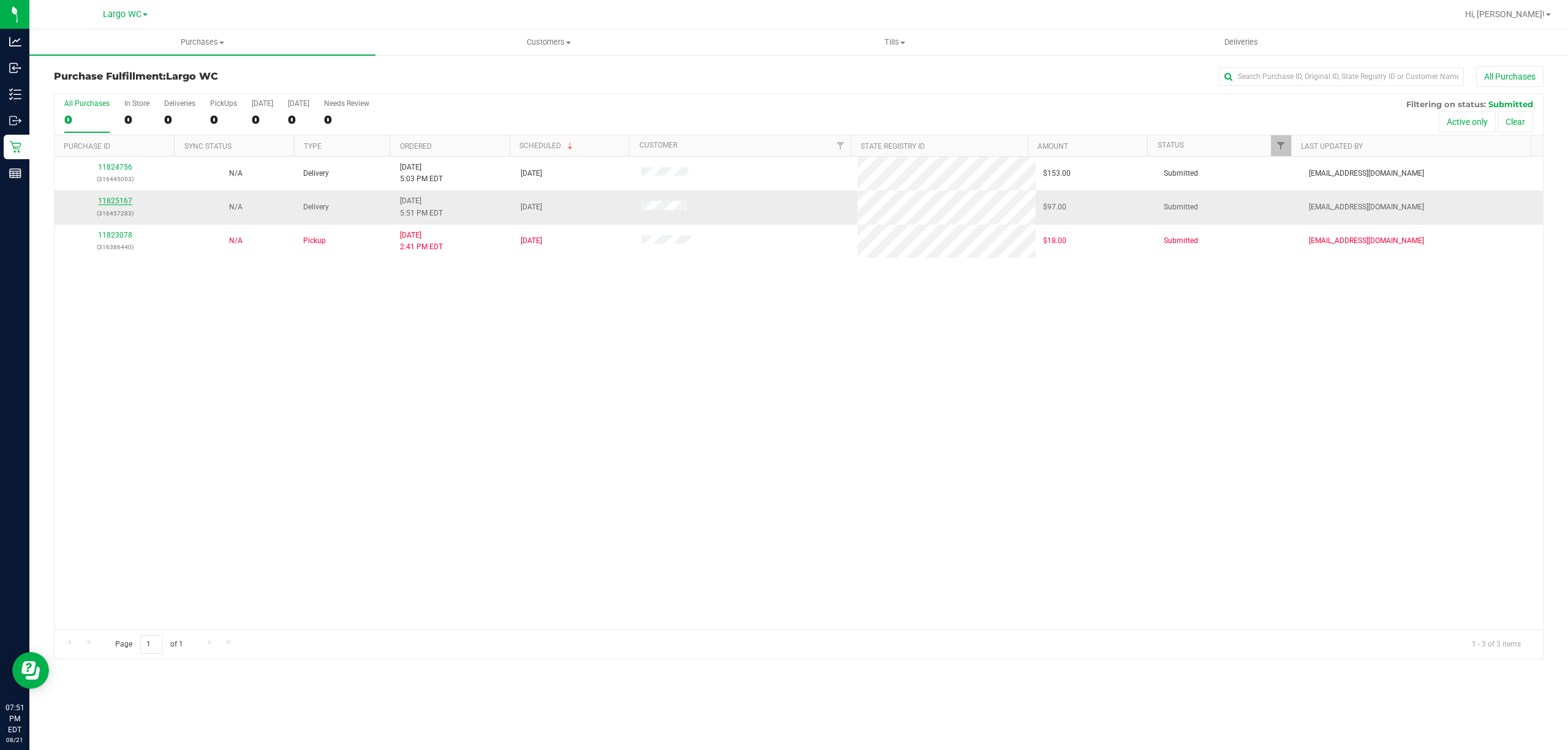
click at [108, 202] on link "11825167" at bounding box center [115, 201] width 34 height 9
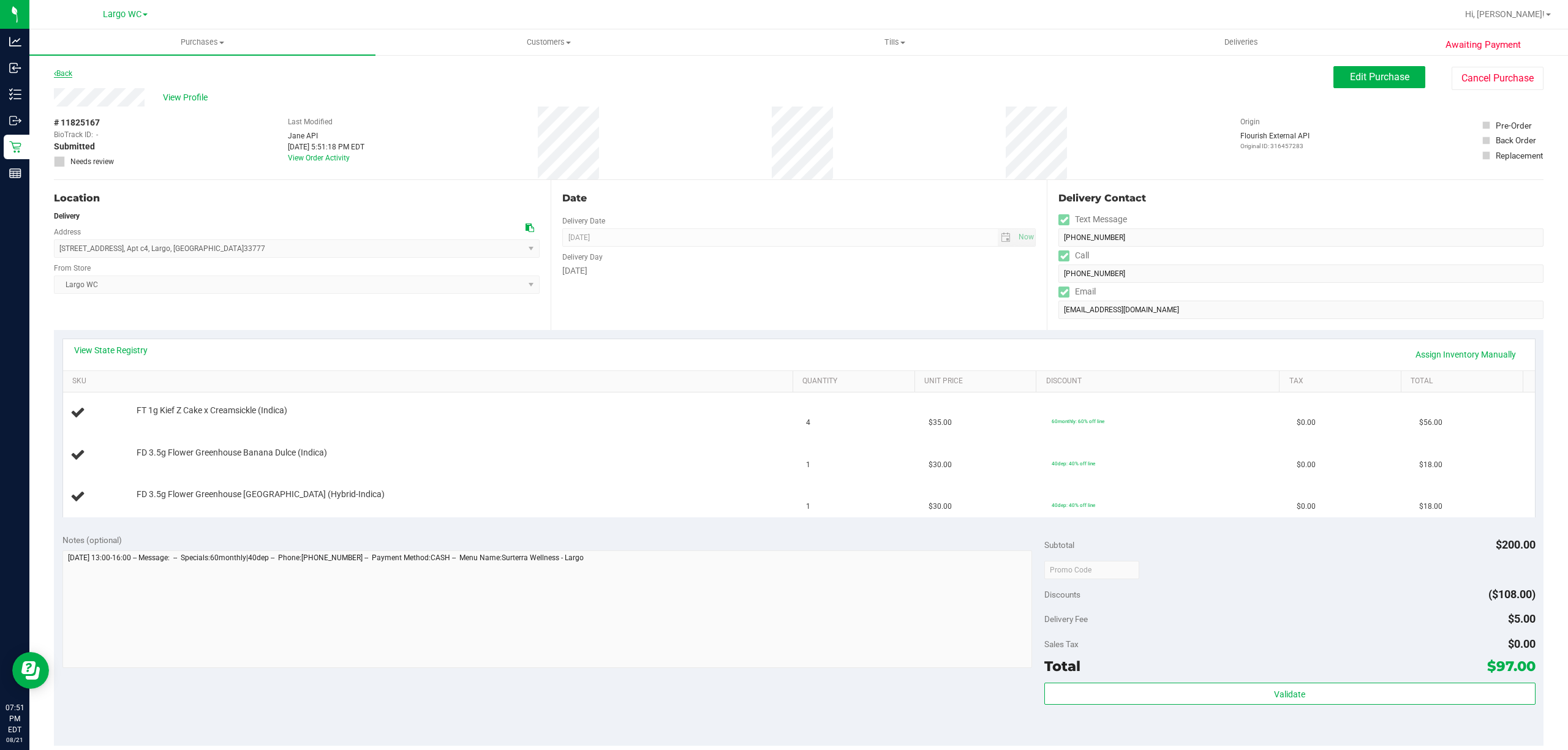
click at [55, 71] on icon at bounding box center [55, 74] width 2 height 7
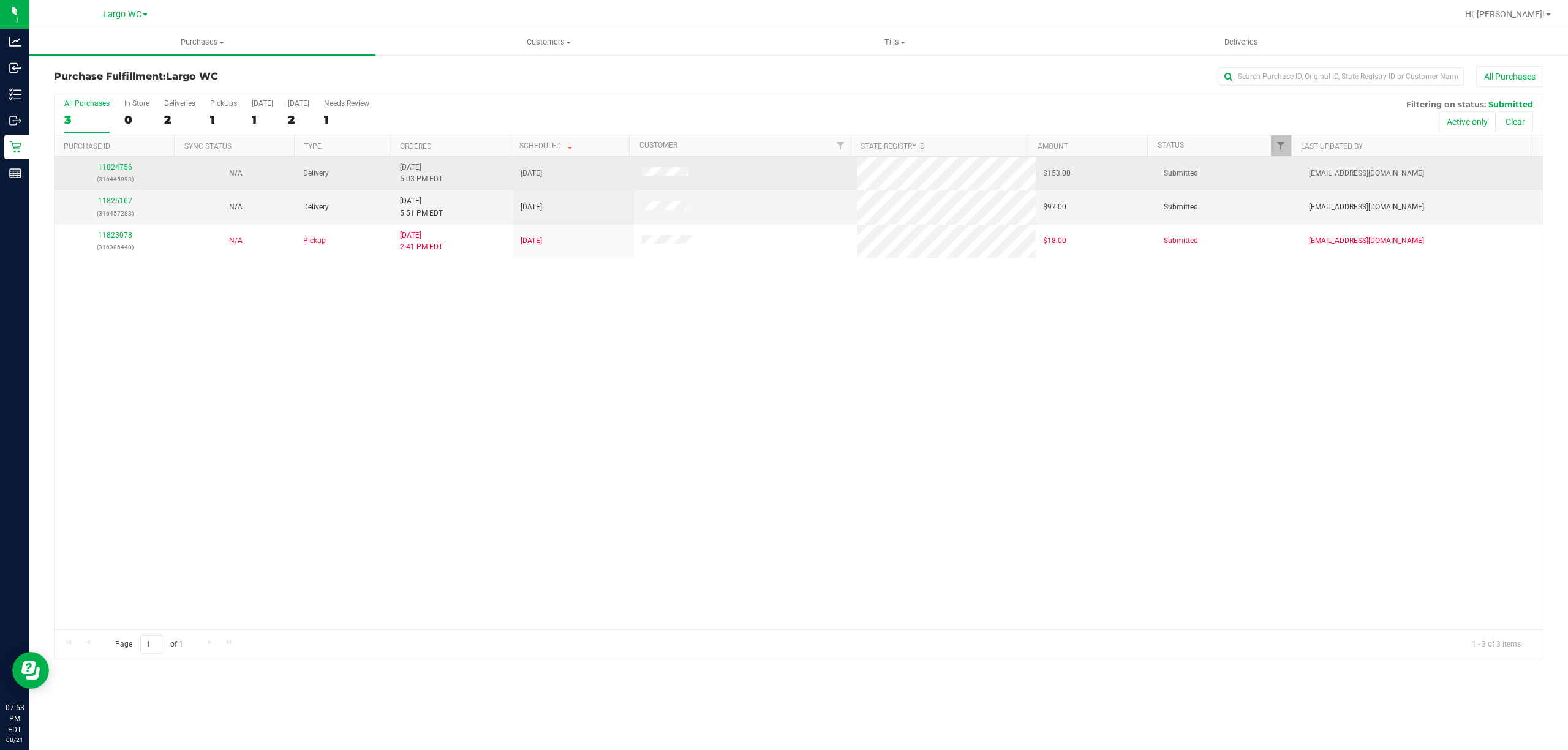
click at [130, 170] on link "11824756" at bounding box center [115, 167] width 34 height 9
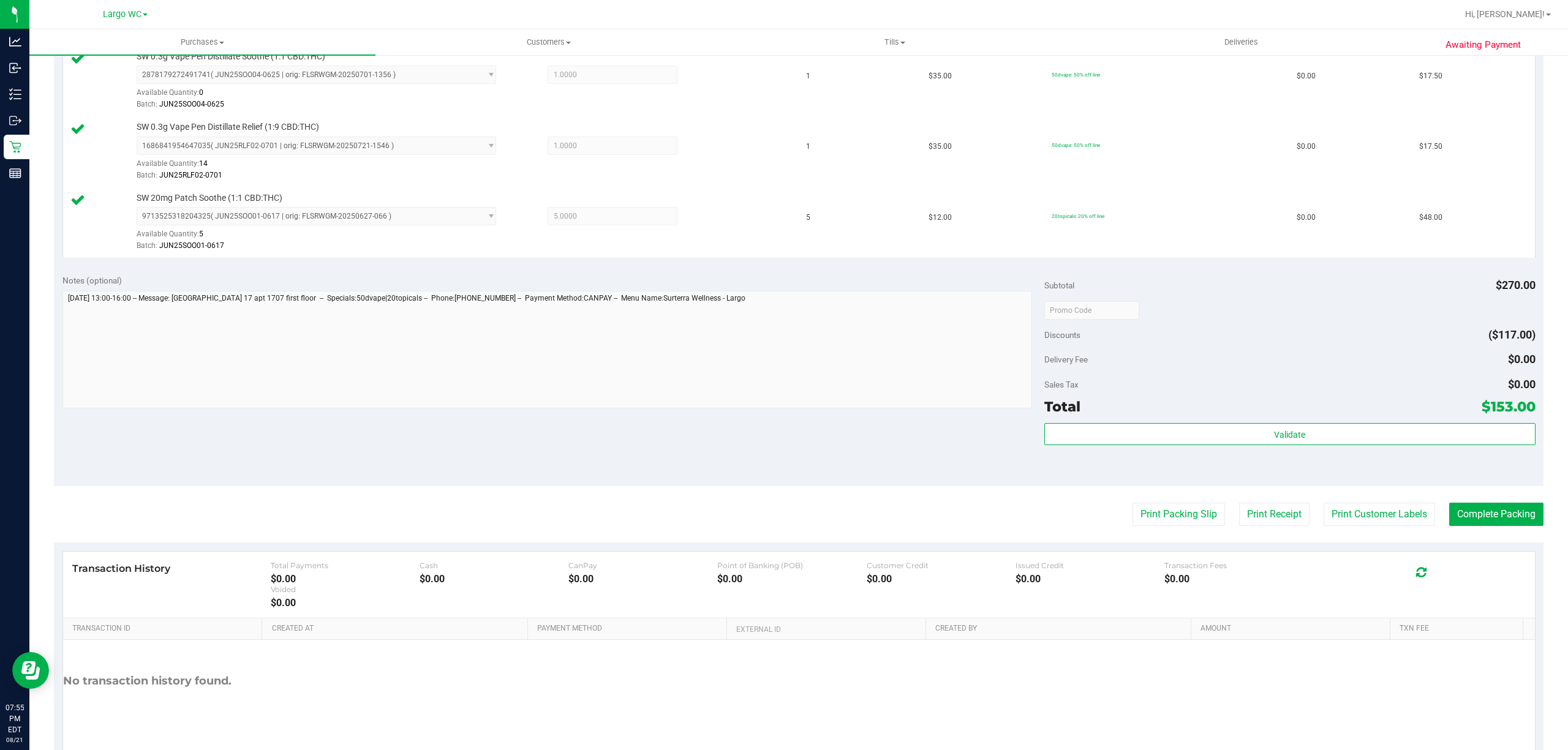
scroll to position [682, 0]
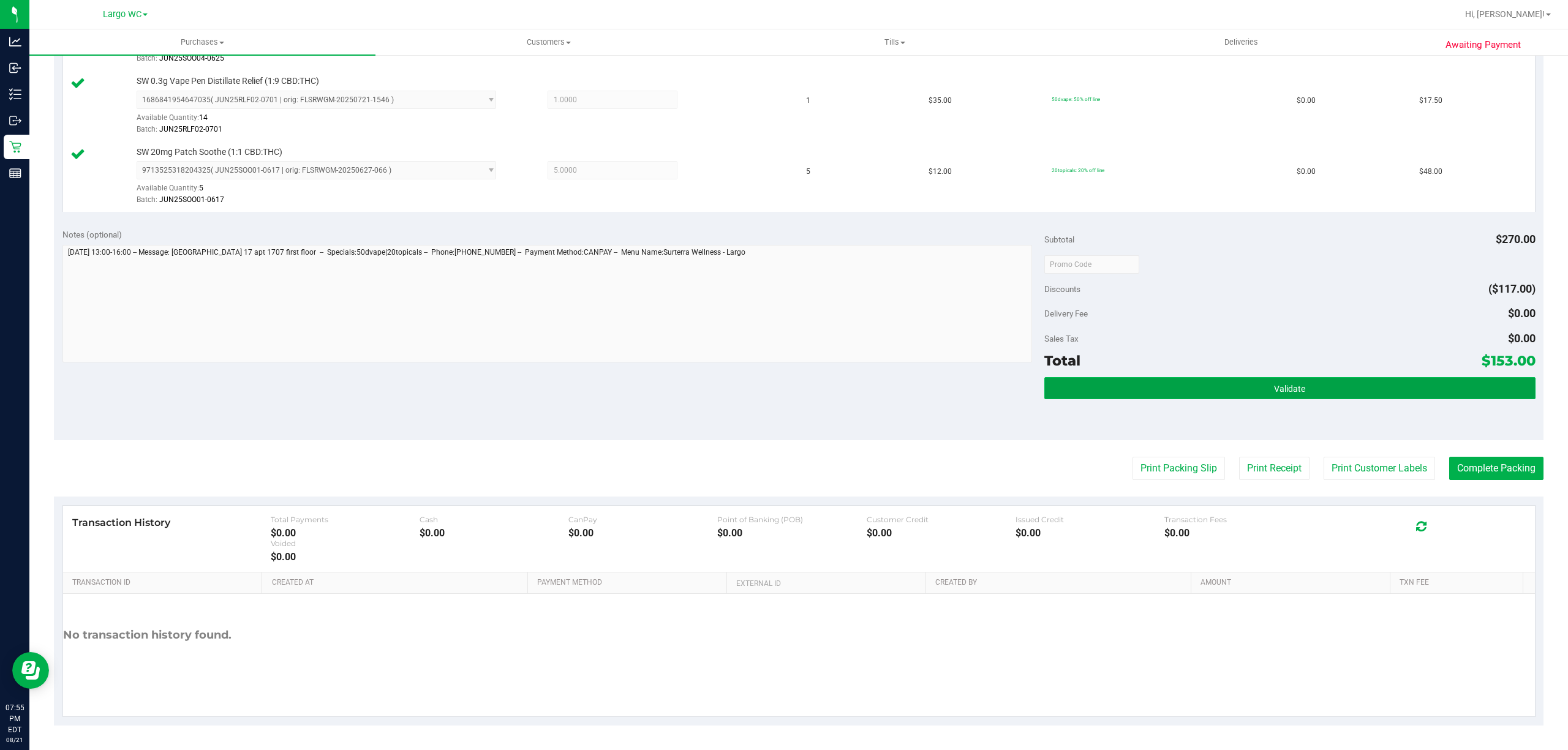
click at [1274, 379] on button "Validate" at bounding box center [1290, 388] width 491 height 22
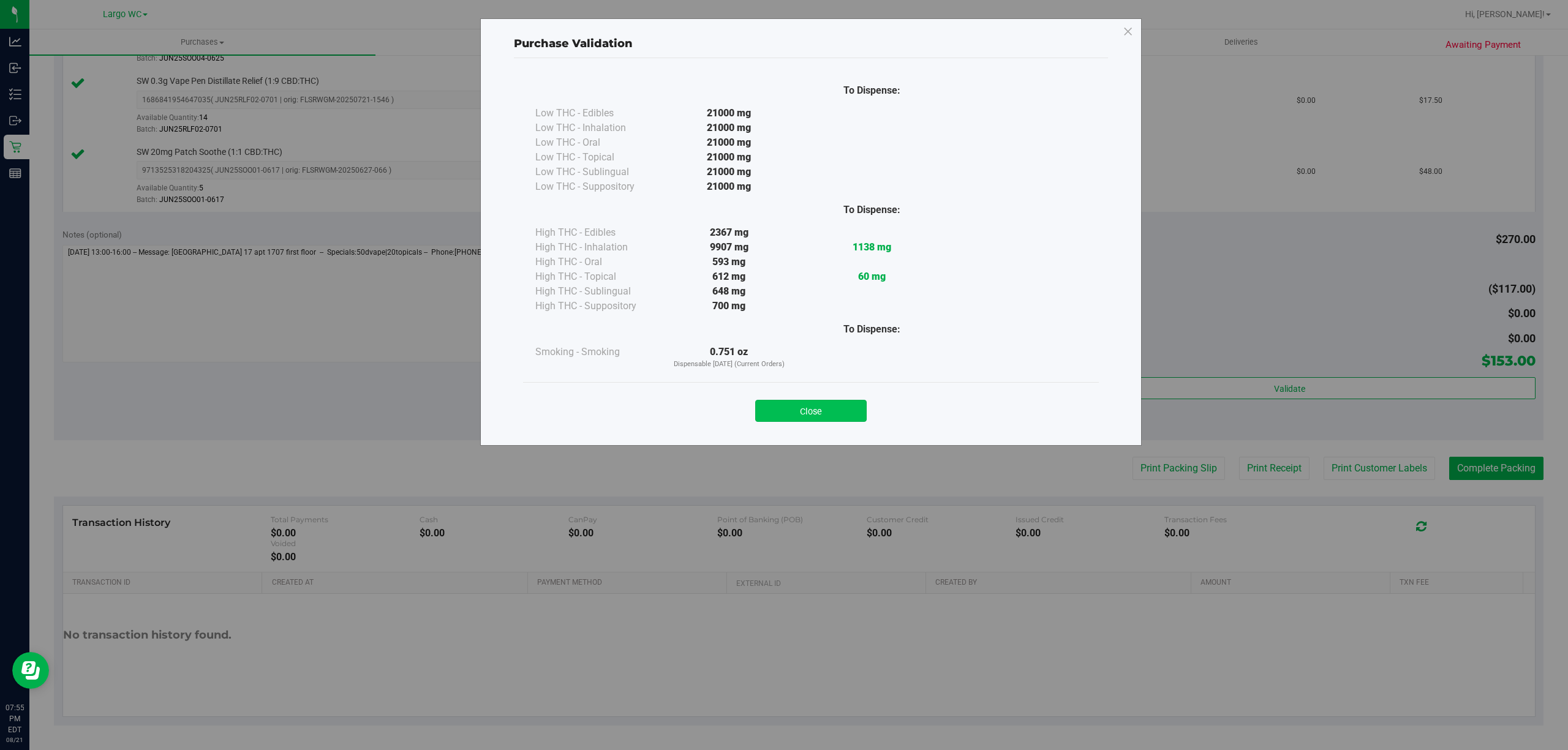
click at [833, 422] on button "Close" at bounding box center [811, 411] width 111 height 22
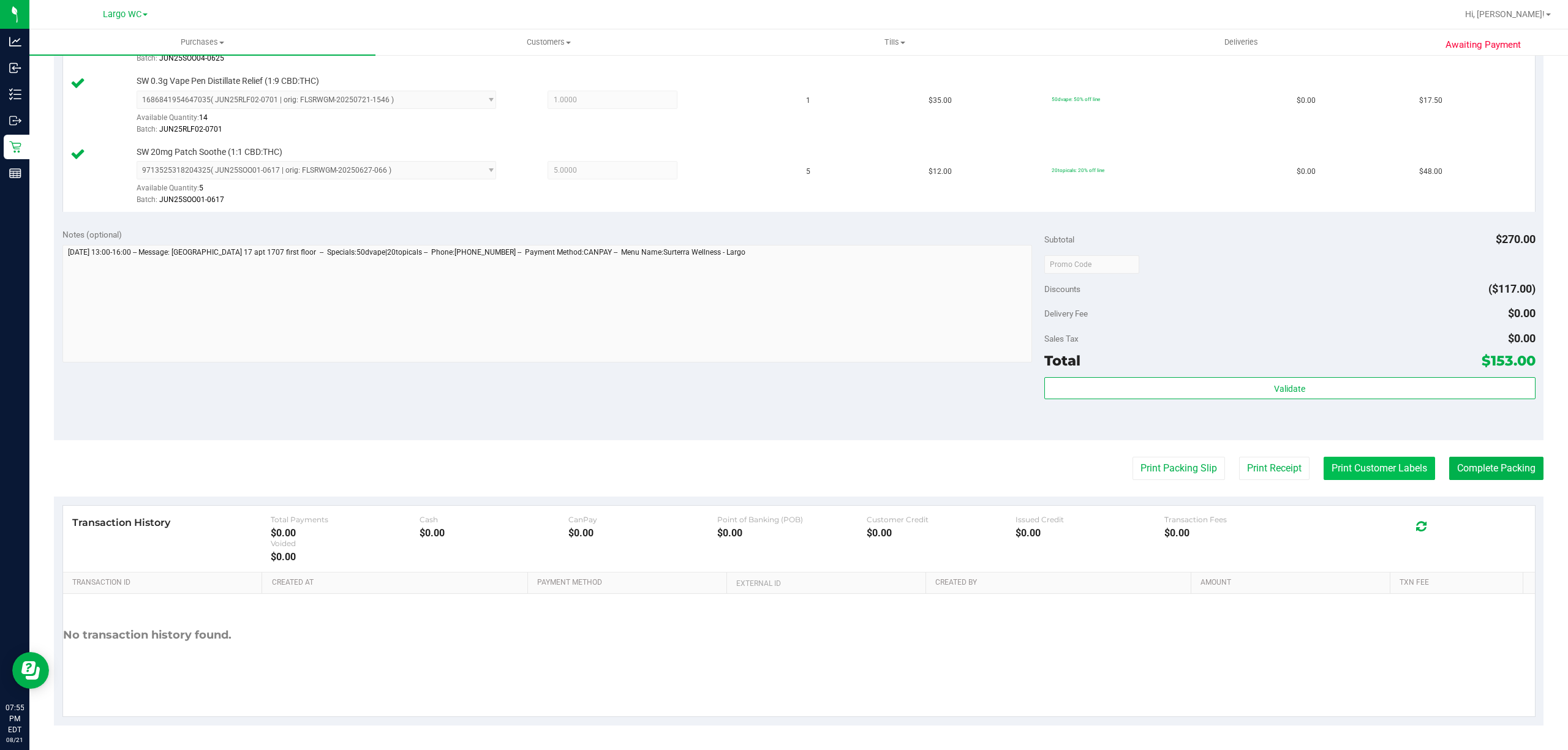
click at [1352, 464] on button "Print Customer Labels" at bounding box center [1379, 468] width 111 height 23
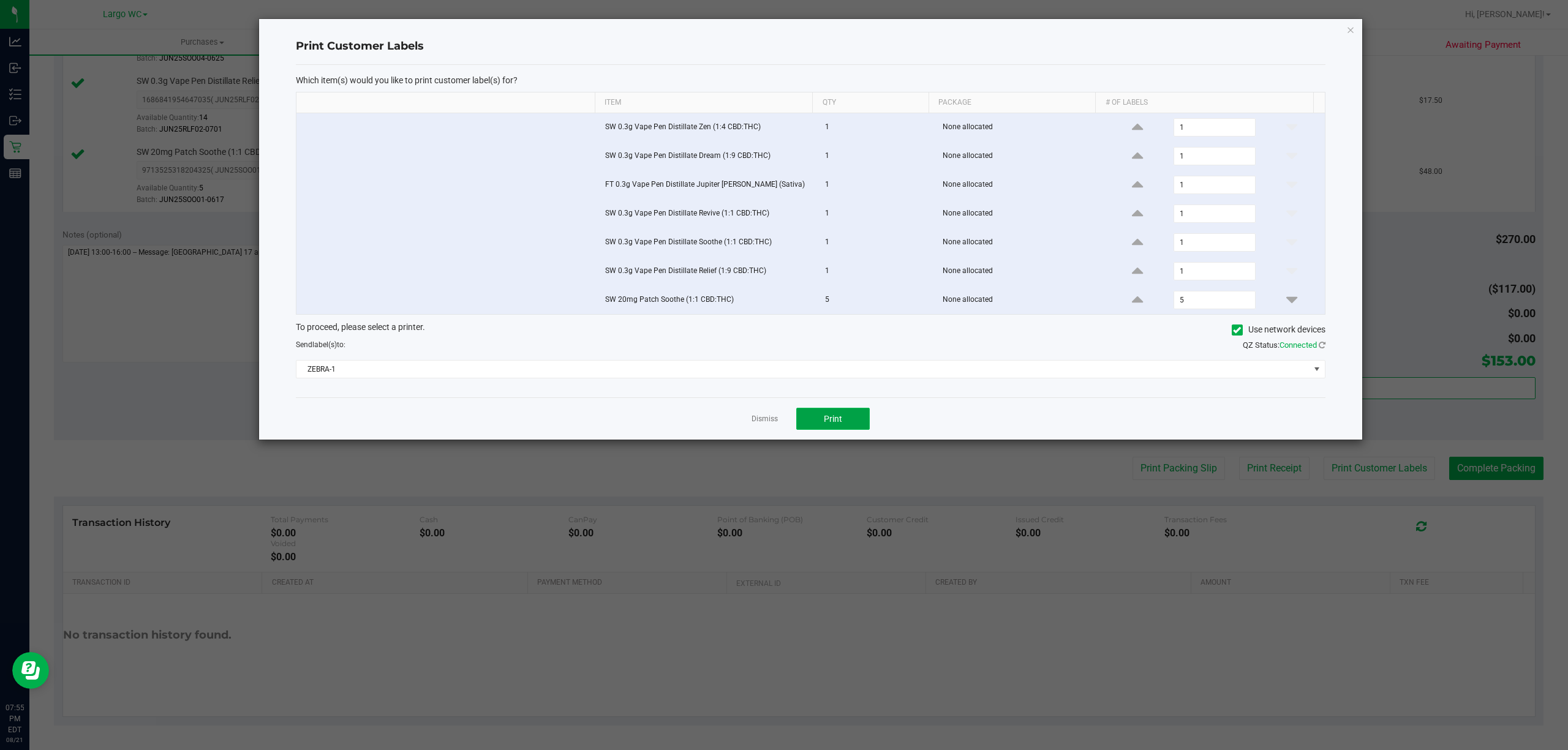
click at [822, 424] on button "Print" at bounding box center [832, 419] width 74 height 22
click at [1350, 28] on icon "button" at bounding box center [1350, 29] width 9 height 15
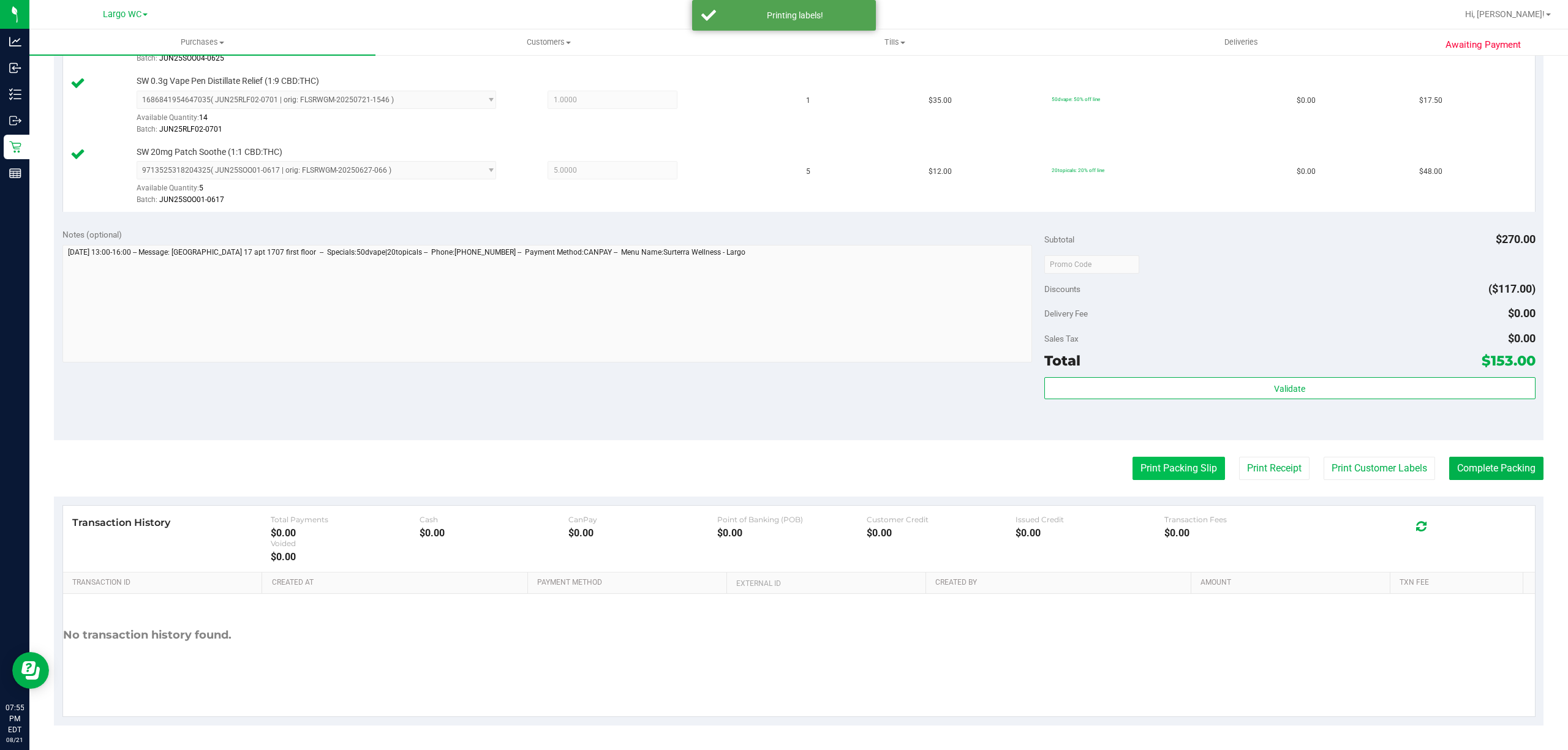
click at [1169, 473] on button "Print Packing Slip" at bounding box center [1178, 468] width 92 height 23
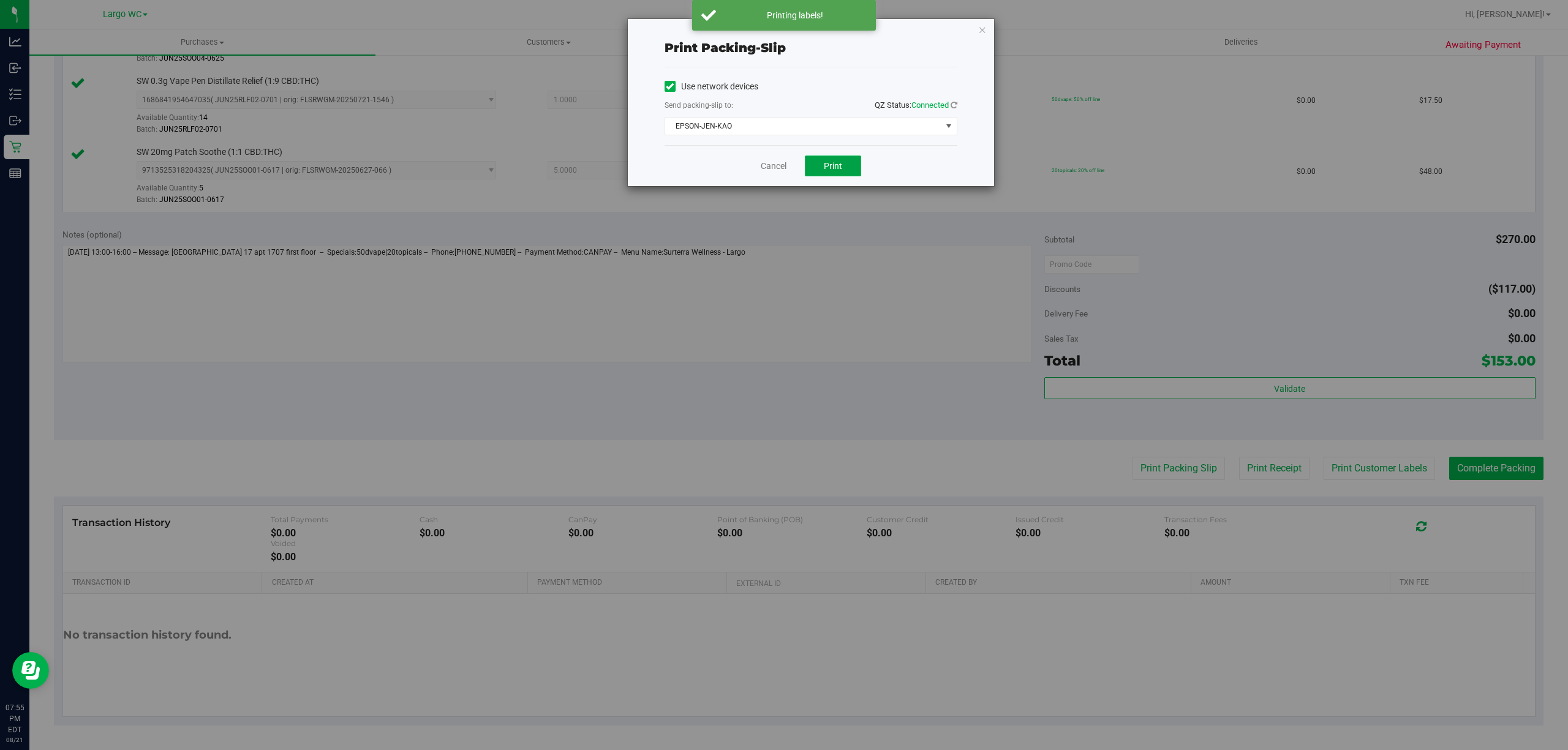
click at [843, 167] on button "Print" at bounding box center [832, 166] width 56 height 21
click at [851, 158] on button "Print" at bounding box center [832, 166] width 56 height 21
click at [983, 31] on icon "button" at bounding box center [982, 29] width 9 height 15
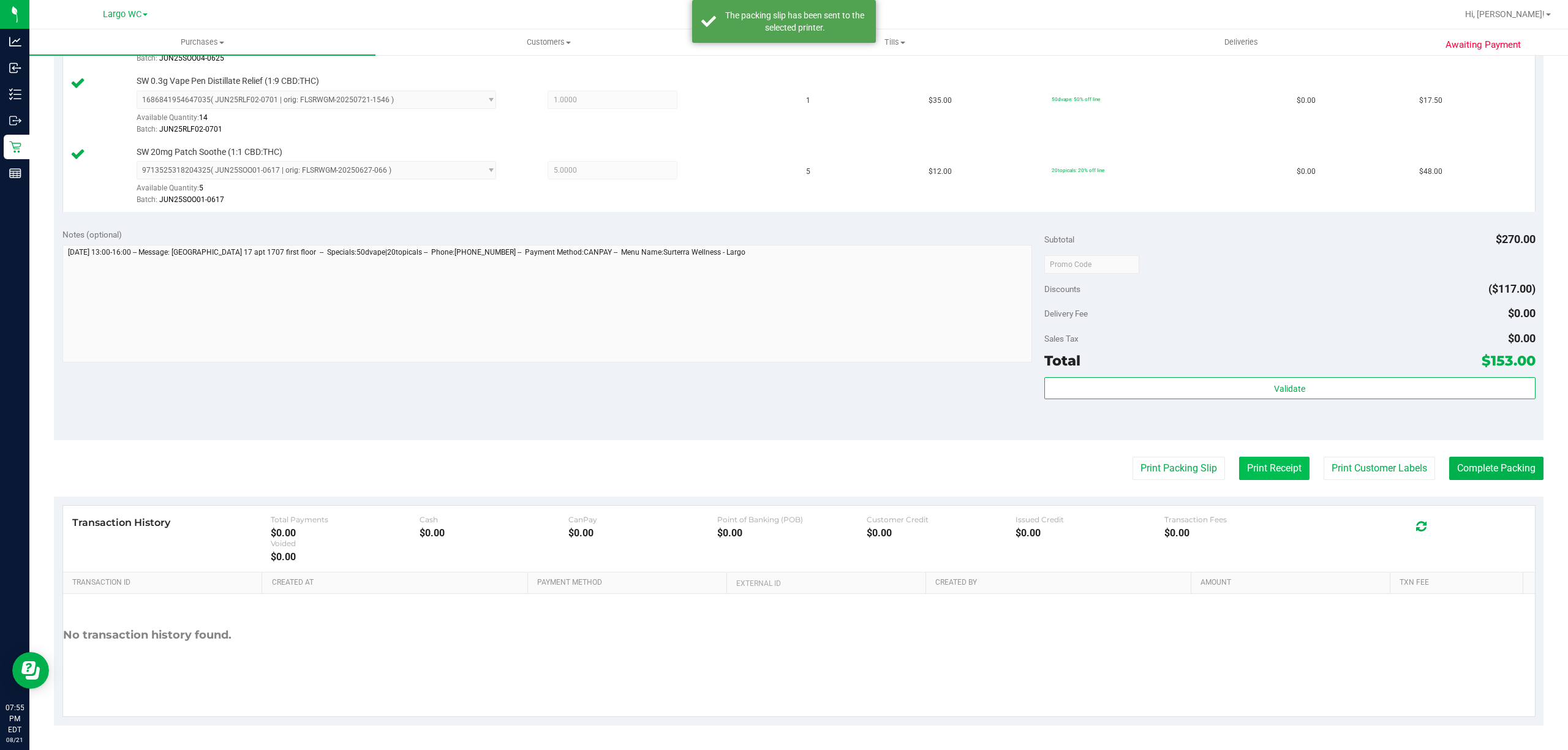
click at [1269, 462] on button "Print Receipt" at bounding box center [1274, 468] width 71 height 23
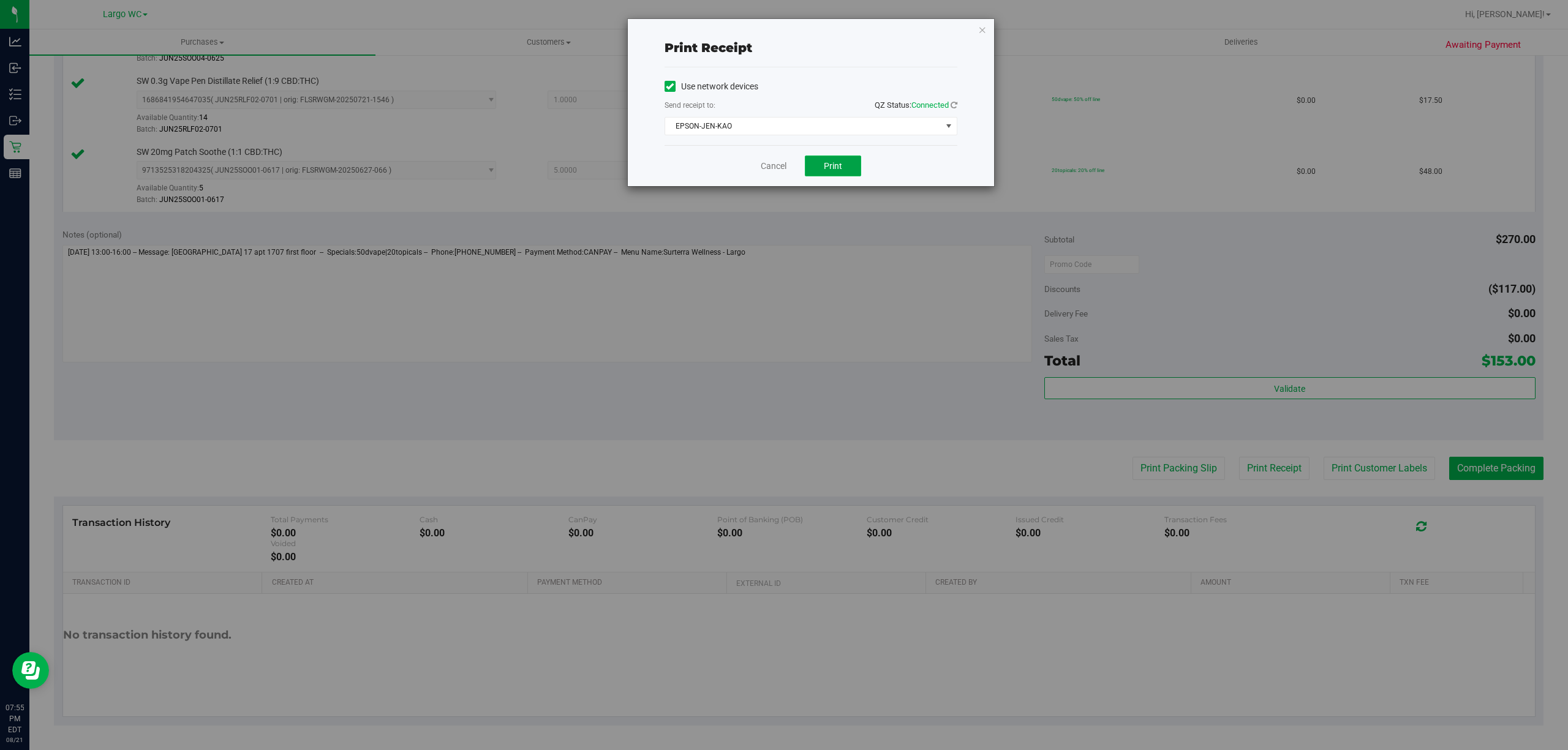
click at [840, 167] on span "Print" at bounding box center [832, 165] width 18 height 9
click at [983, 28] on icon "button" at bounding box center [982, 29] width 9 height 15
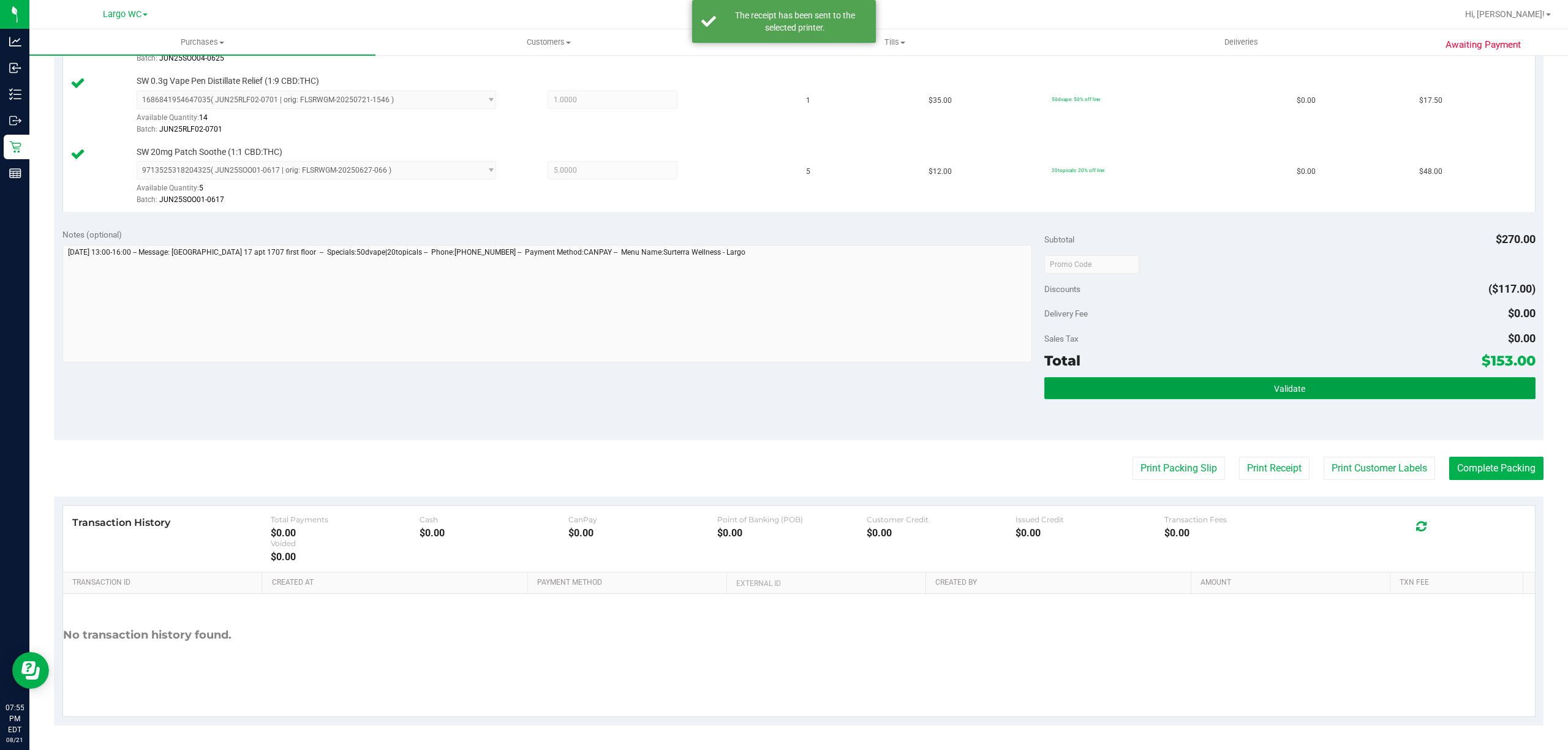
click at [1248, 390] on button "Validate" at bounding box center [1290, 388] width 491 height 22
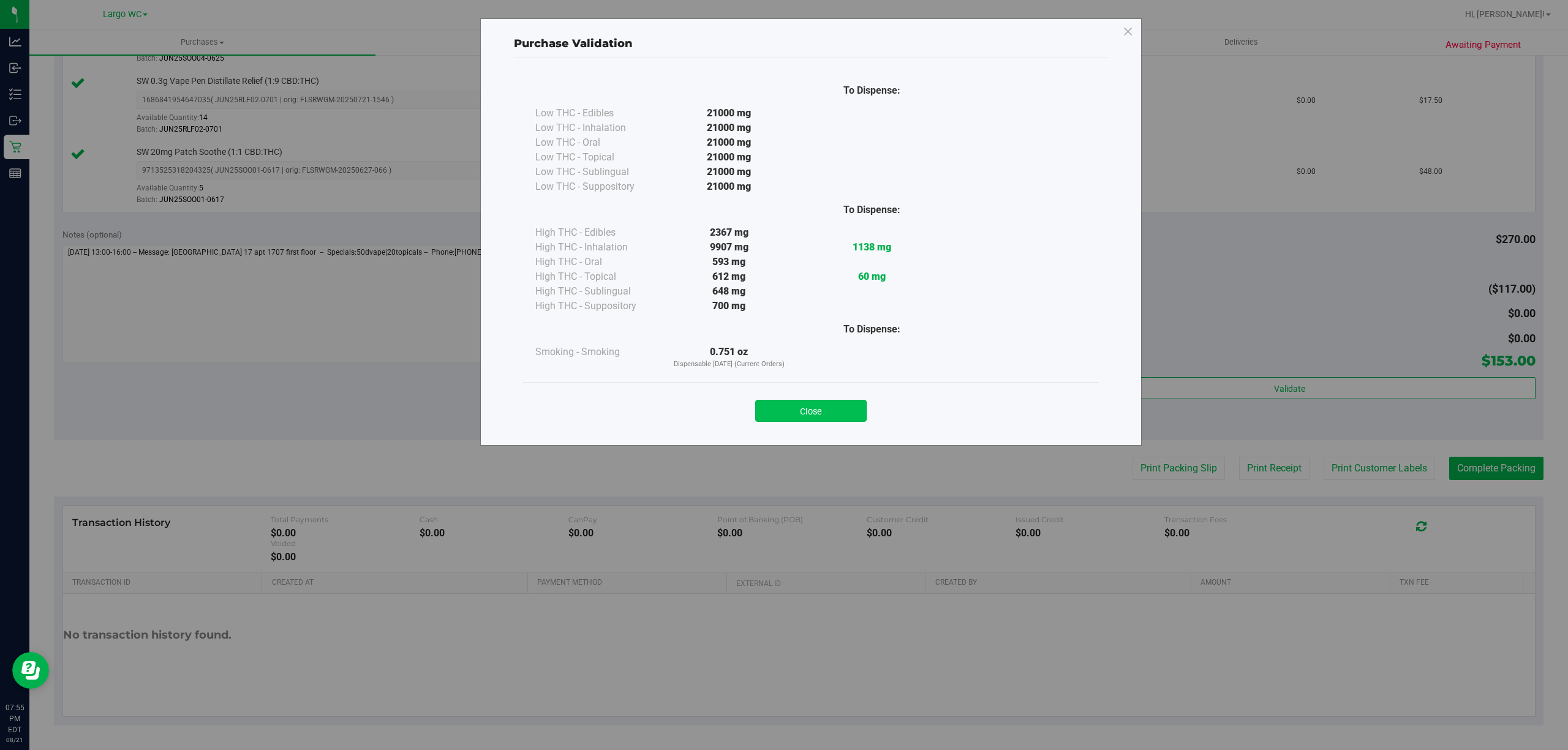
click at [784, 407] on button "Close" at bounding box center [811, 411] width 111 height 22
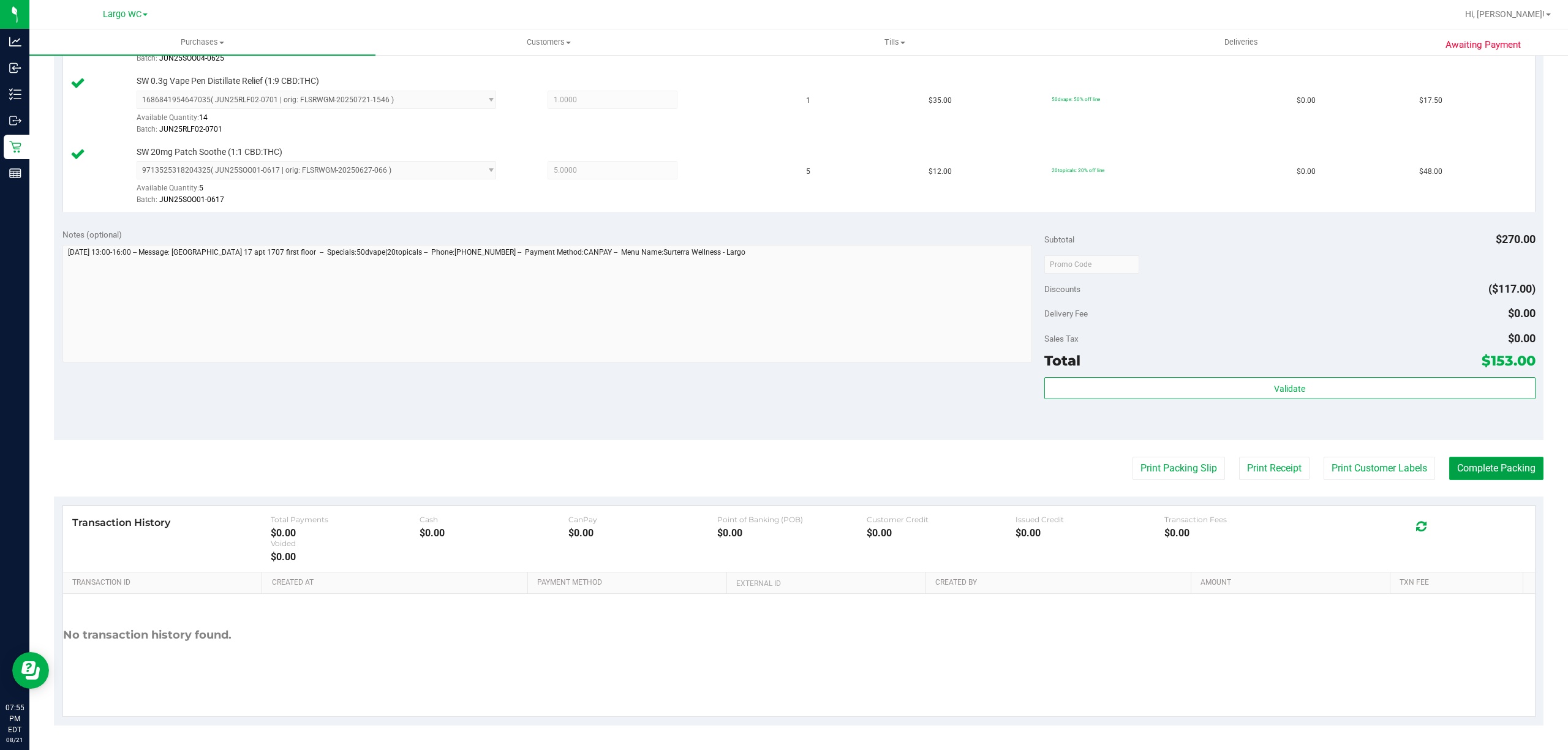
click at [1489, 470] on button "Complete Packing" at bounding box center [1495, 468] width 94 height 23
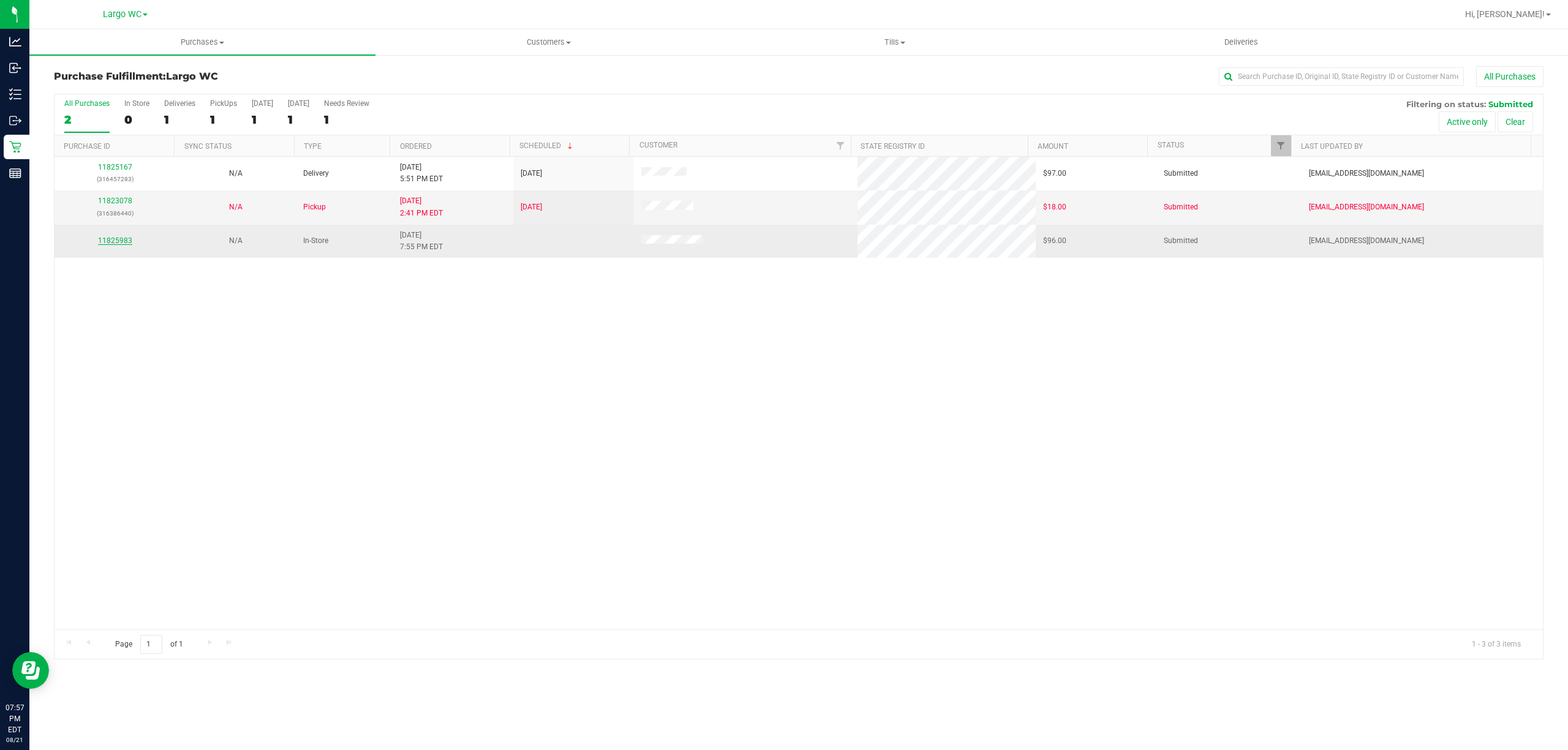
click at [102, 241] on link "11825983" at bounding box center [115, 241] width 34 height 9
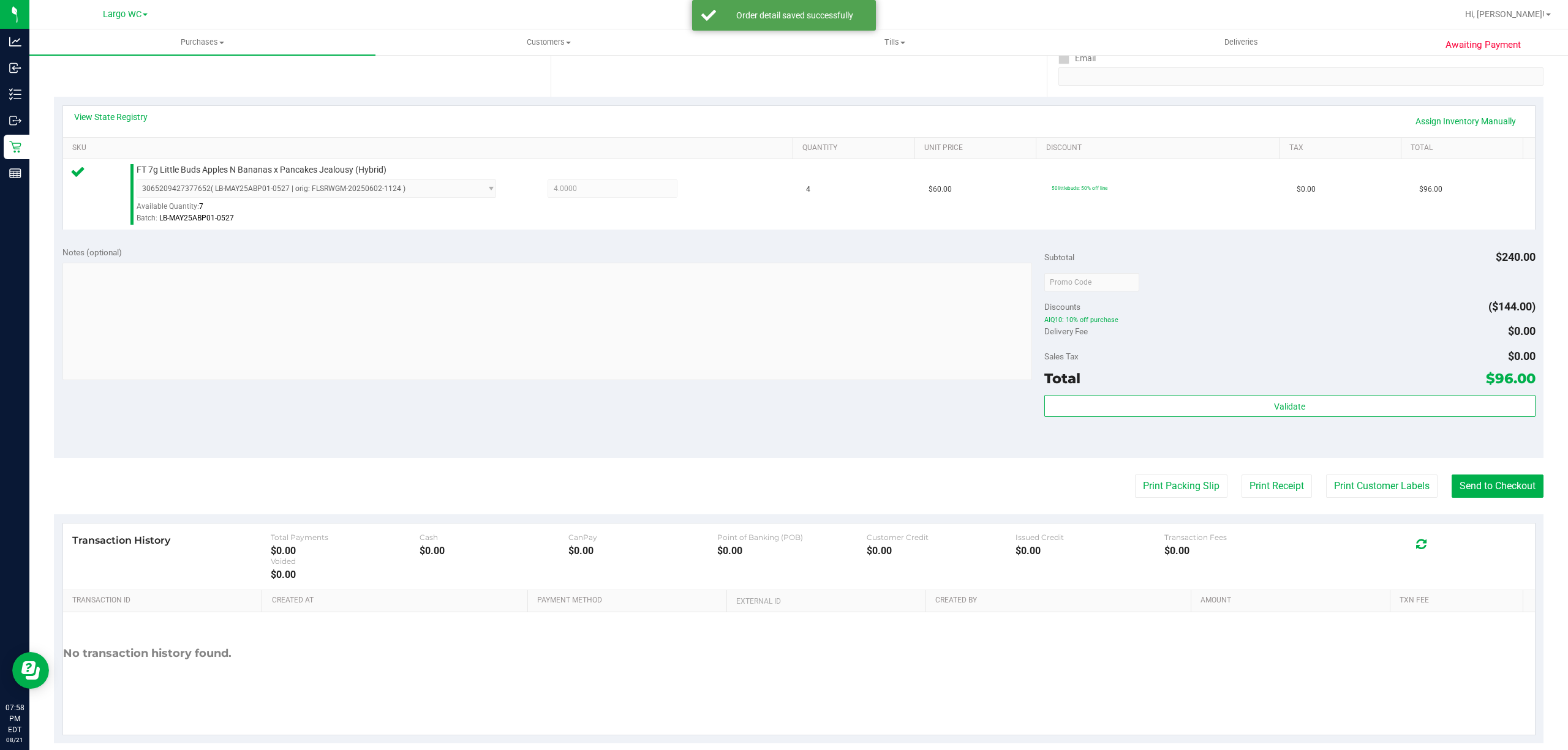
scroll to position [240, 0]
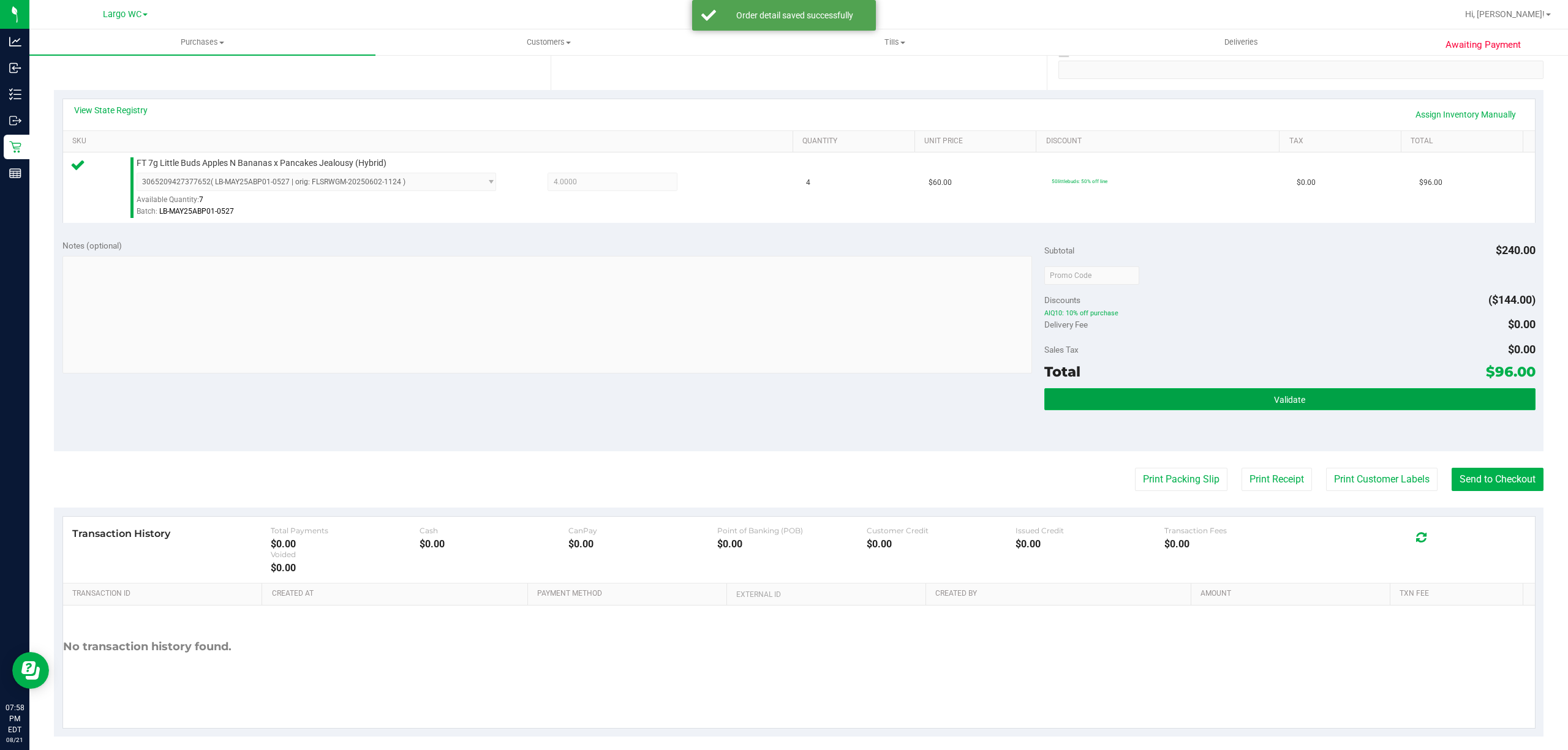
click at [1082, 395] on button "Validate" at bounding box center [1290, 399] width 491 height 22
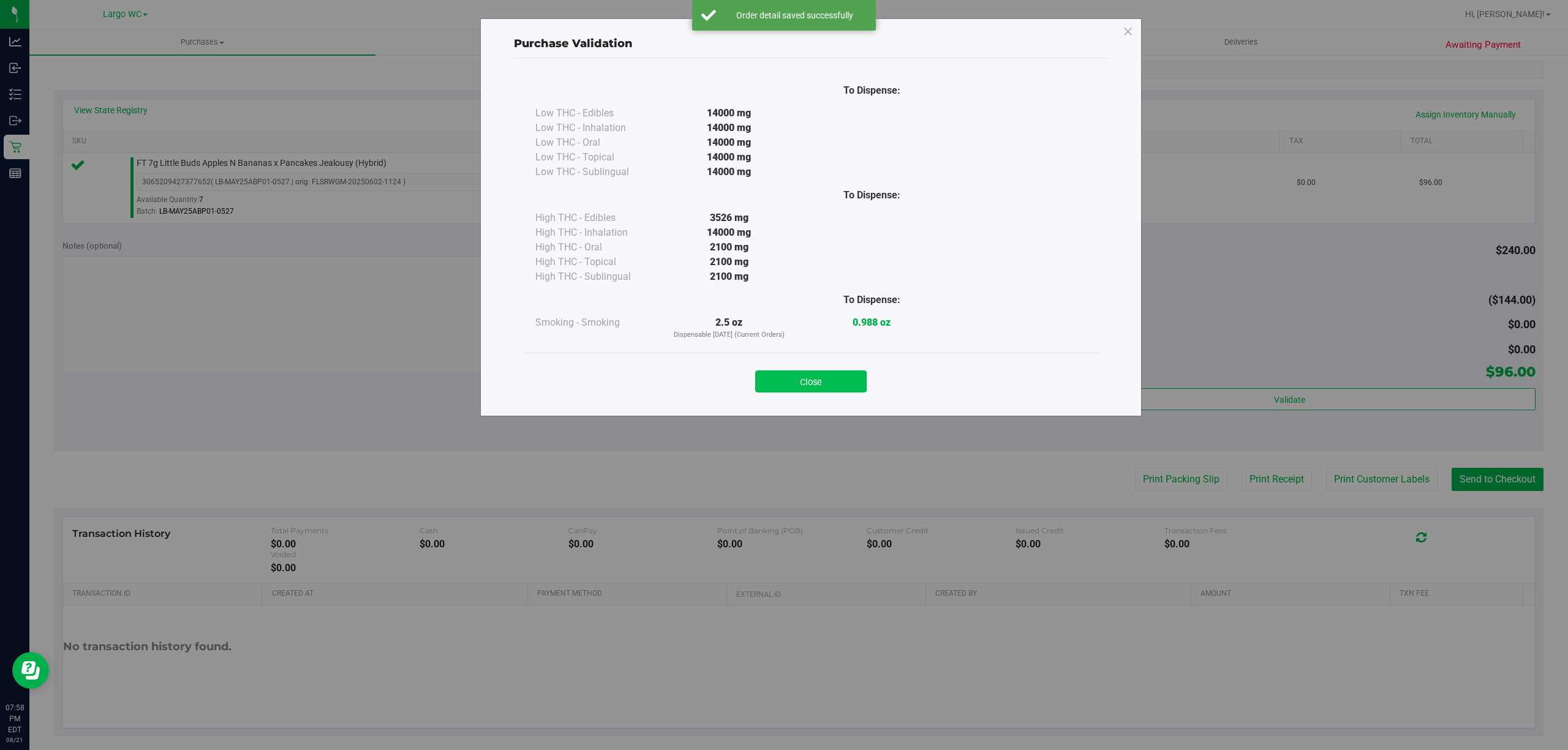
click at [824, 392] on button "Close" at bounding box center [811, 382] width 111 height 22
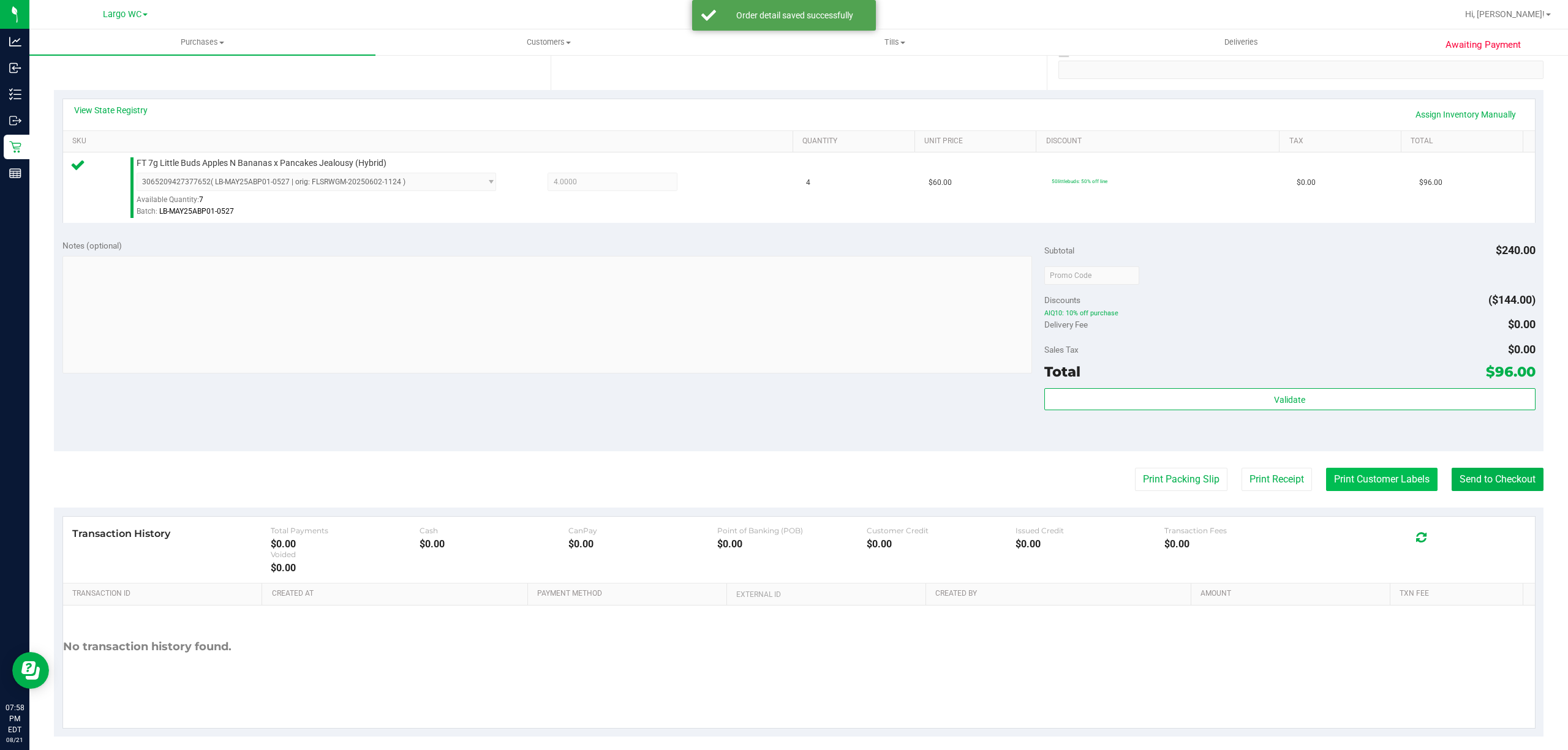
click at [1328, 471] on button "Print Customer Labels" at bounding box center [1381, 479] width 111 height 23
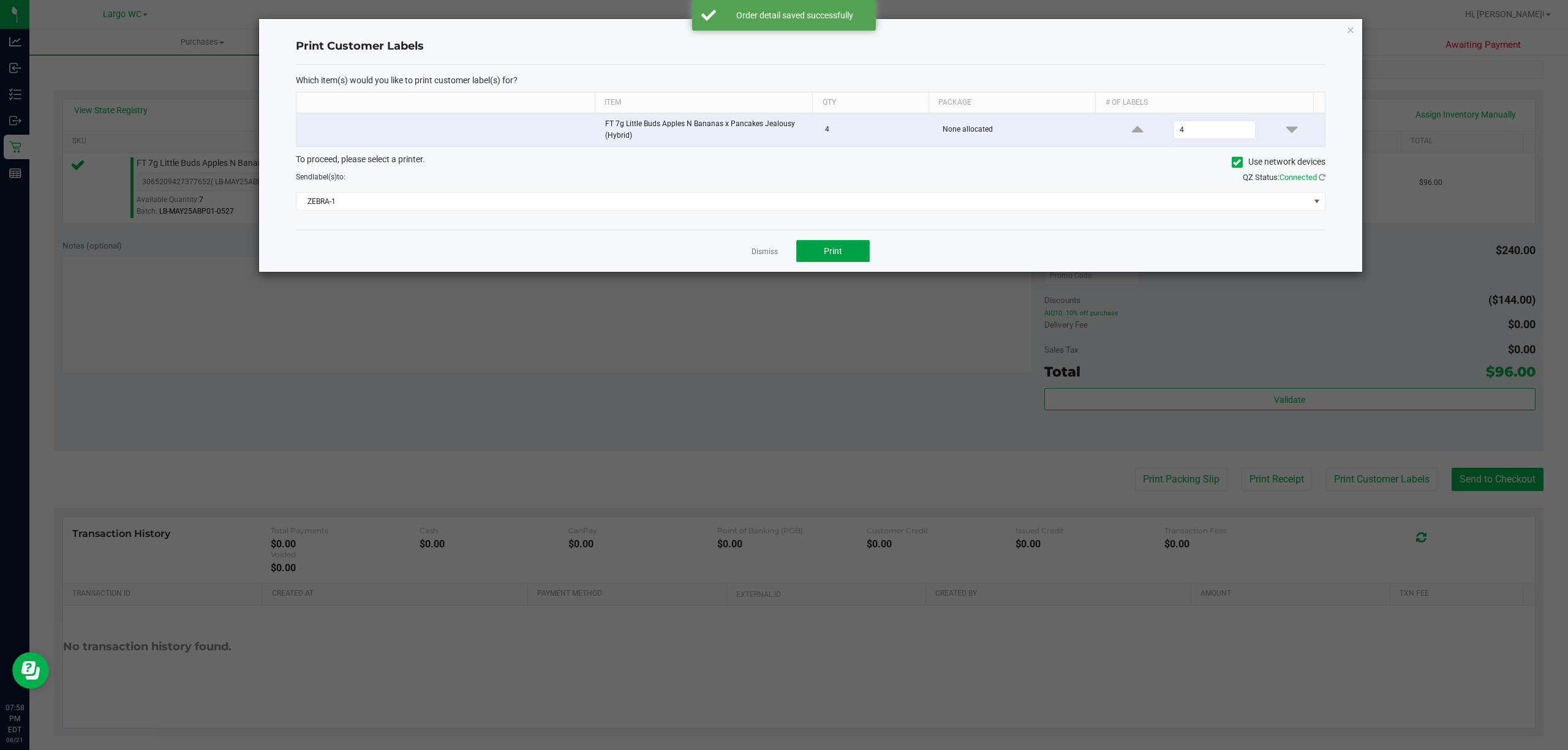
click at [862, 262] on button "Print" at bounding box center [832, 251] width 74 height 22
click at [1352, 28] on icon "button" at bounding box center [1350, 29] width 9 height 15
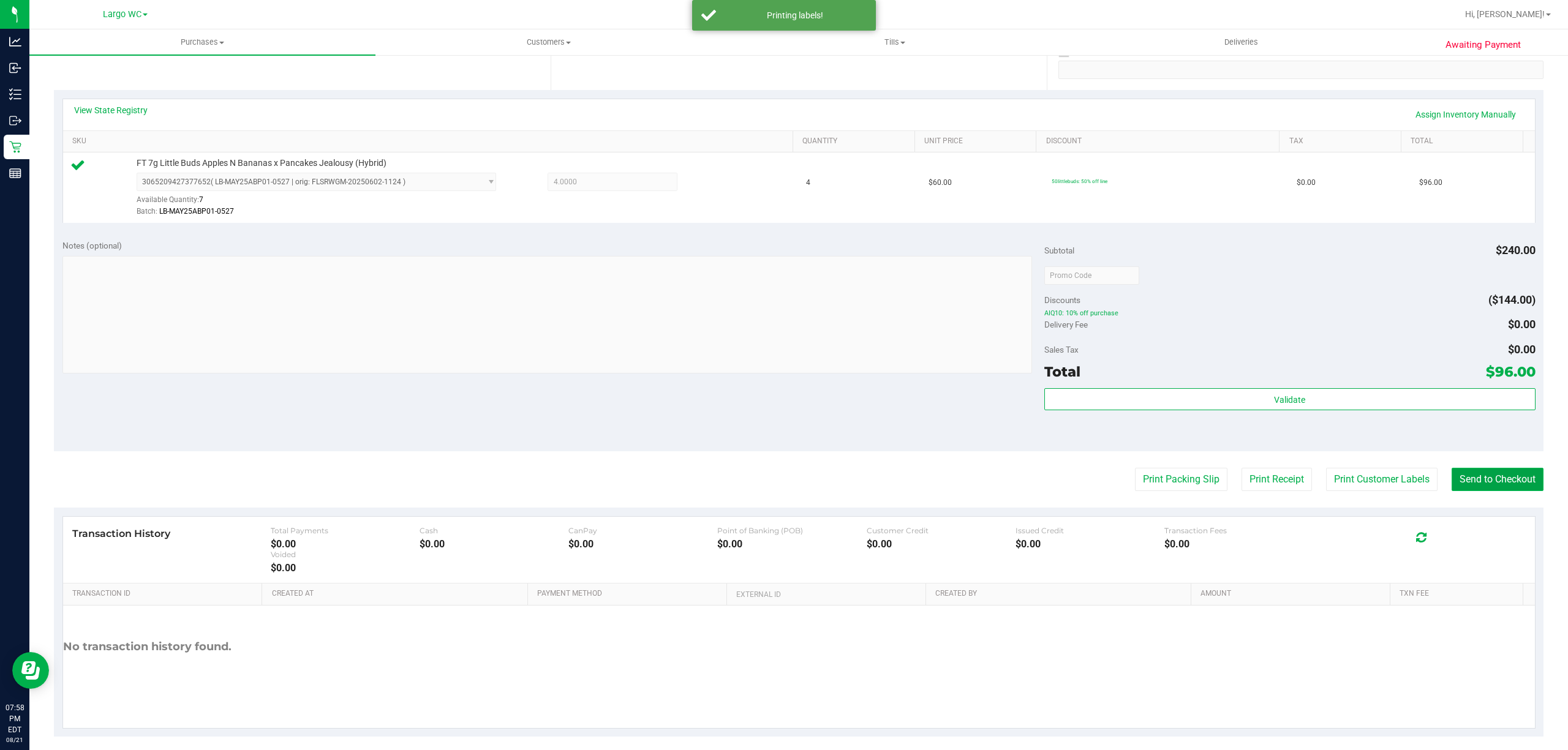
click at [1484, 481] on button "Send to Checkout" at bounding box center [1497, 479] width 92 height 23
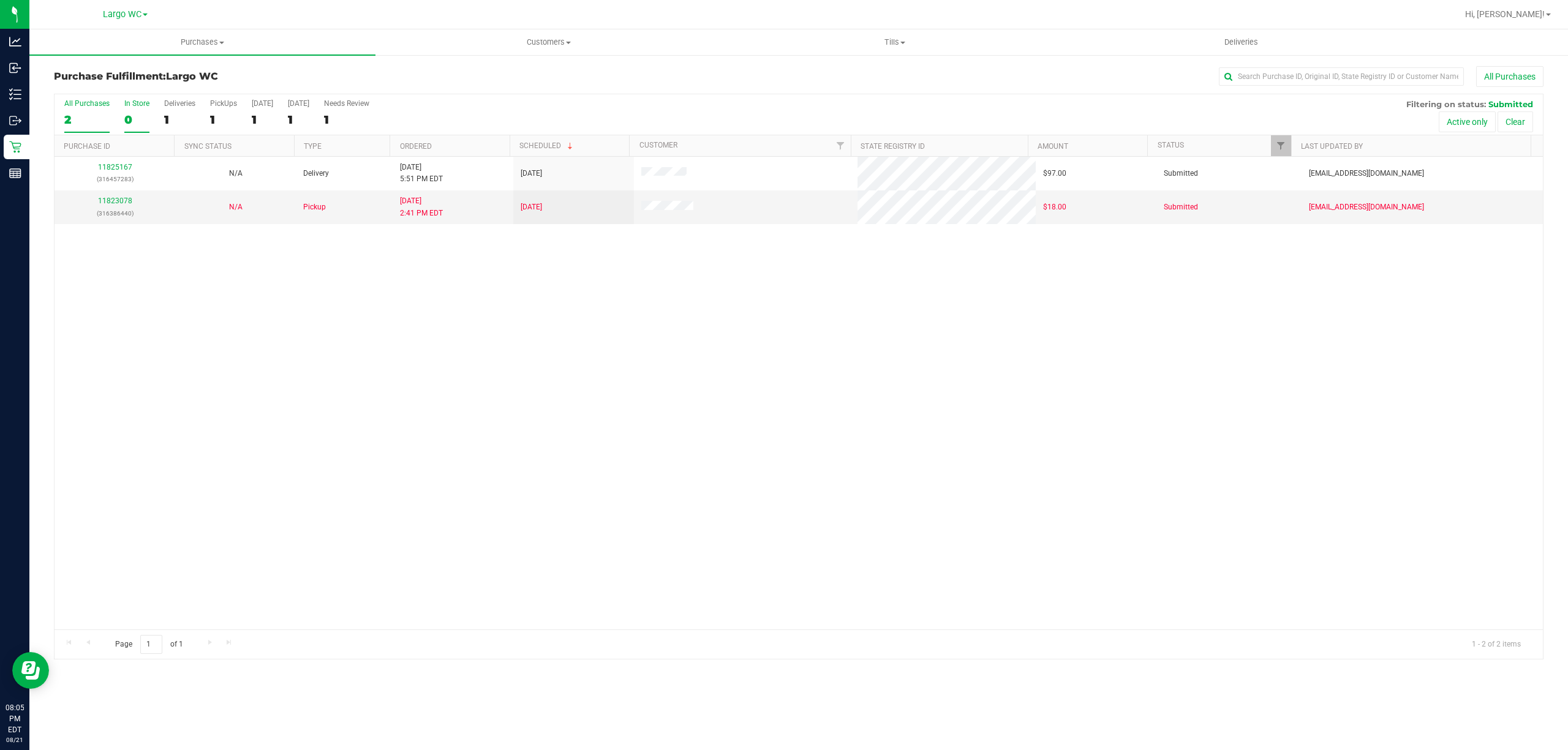
click at [133, 103] on div "In Store" at bounding box center [137, 103] width 25 height 9
click at [0, 0] on input "In Store 0" at bounding box center [0, 0] width 0 height 0
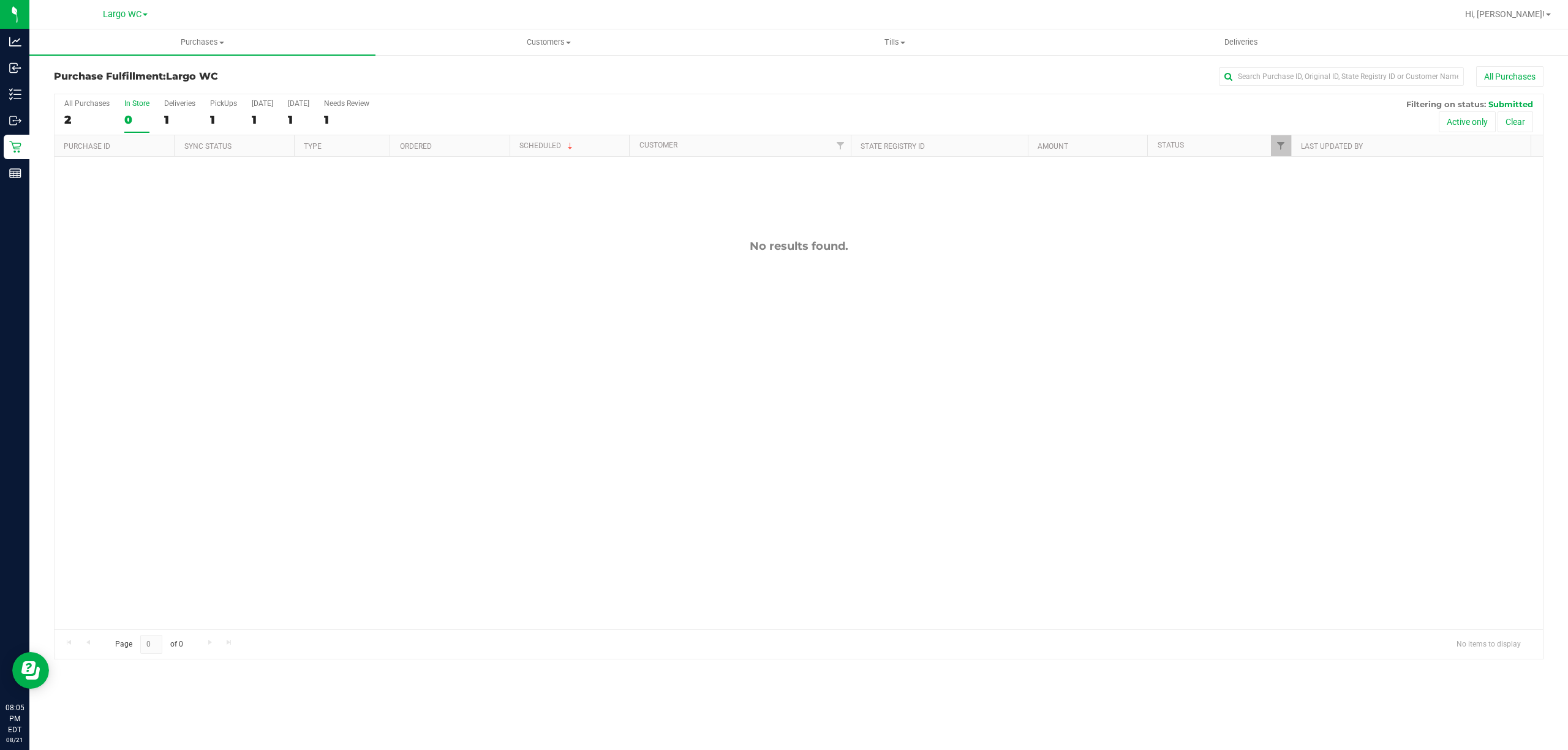
click at [137, 120] on div "0" at bounding box center [137, 119] width 25 height 14
click at [0, 0] on input "In Store 0" at bounding box center [0, 0] width 0 height 0
click at [126, 121] on div "0" at bounding box center [137, 119] width 25 height 14
click at [0, 0] on input "In Store 0" at bounding box center [0, 0] width 0 height 0
click at [126, 114] on div "0" at bounding box center [137, 119] width 25 height 14
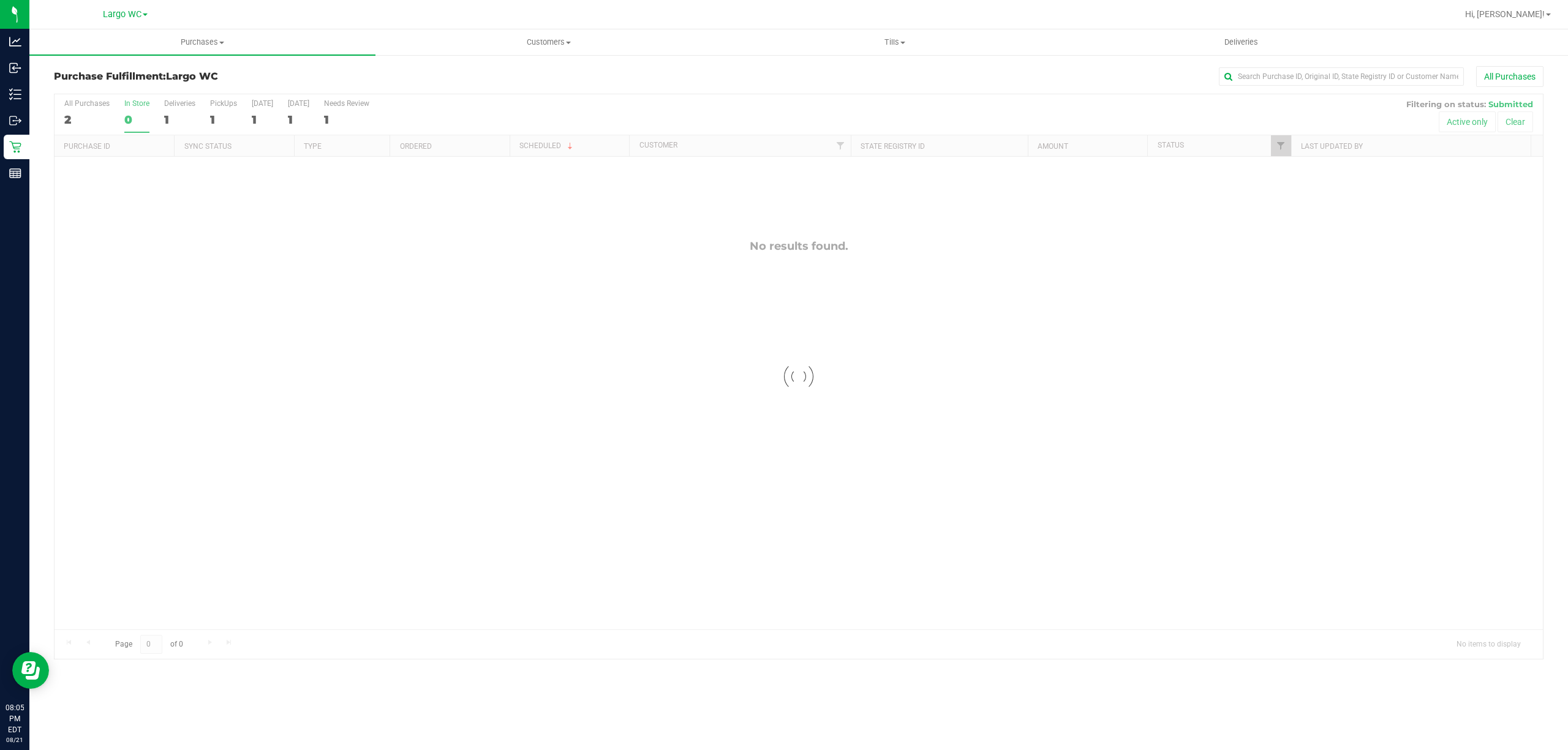
click at [0, 0] on input "In Store 0" at bounding box center [0, 0] width 0 height 0
click at [125, 118] on div "0" at bounding box center [137, 119] width 25 height 14
click at [0, 0] on input "In Store 0" at bounding box center [0, 0] width 0 height 0
click at [127, 121] on div "0" at bounding box center [137, 119] width 25 height 14
click at [0, 0] on input "In Store 0" at bounding box center [0, 0] width 0 height 0
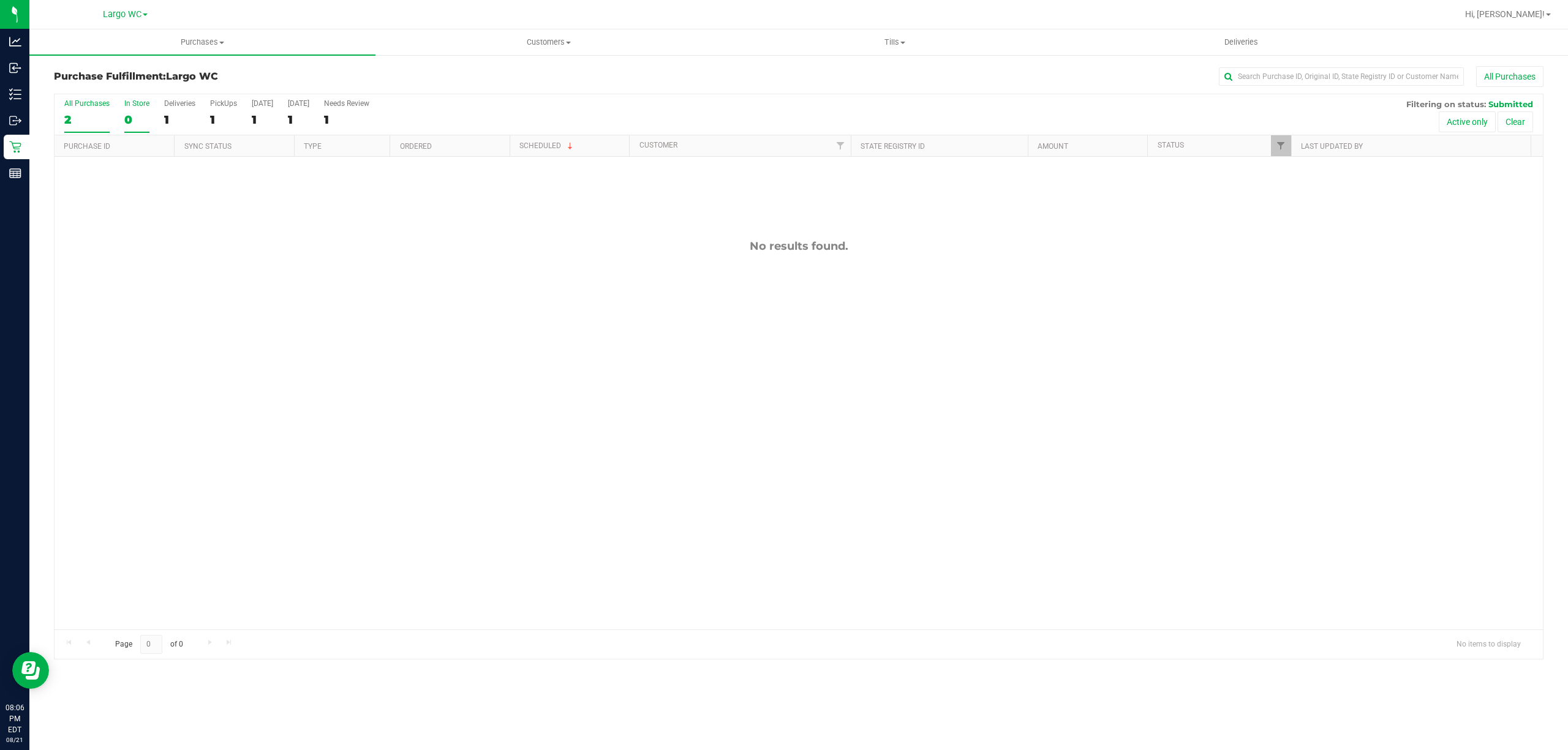
click at [81, 124] on div "2" at bounding box center [87, 119] width 45 height 14
click at [0, 0] on input "All Purchases 2" at bounding box center [0, 0] width 0 height 0
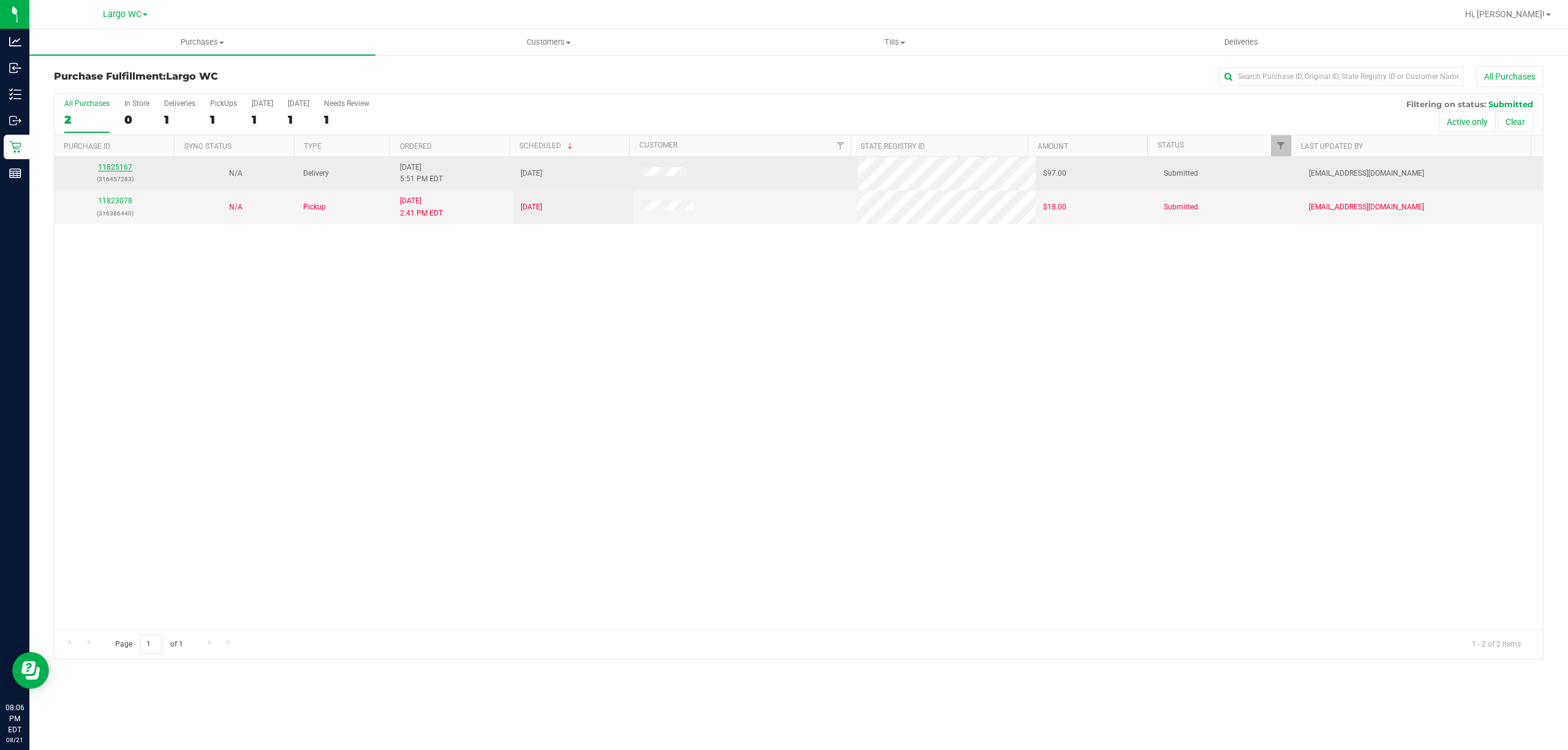
click at [106, 167] on link "11825167" at bounding box center [115, 167] width 34 height 9
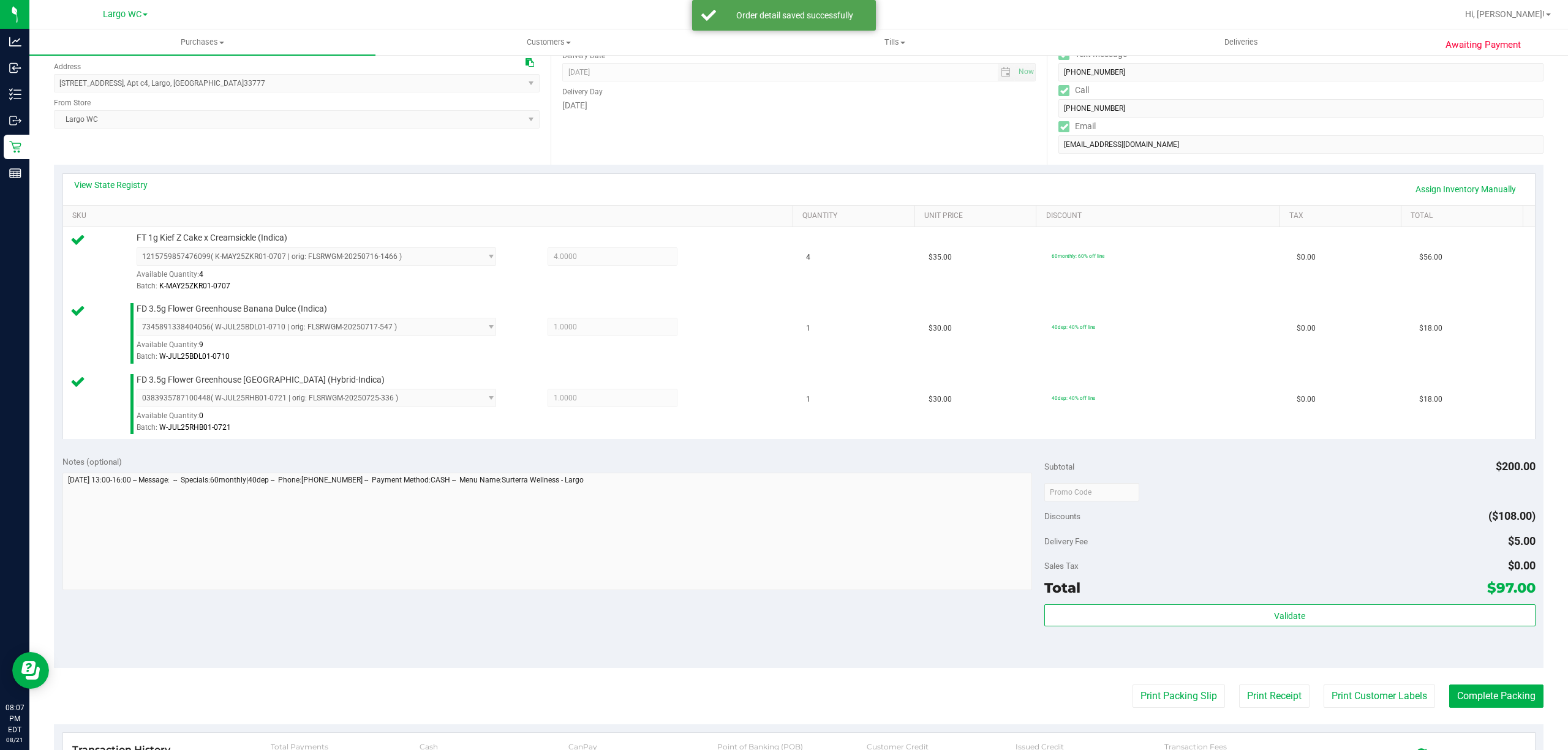
scroll to position [370, 0]
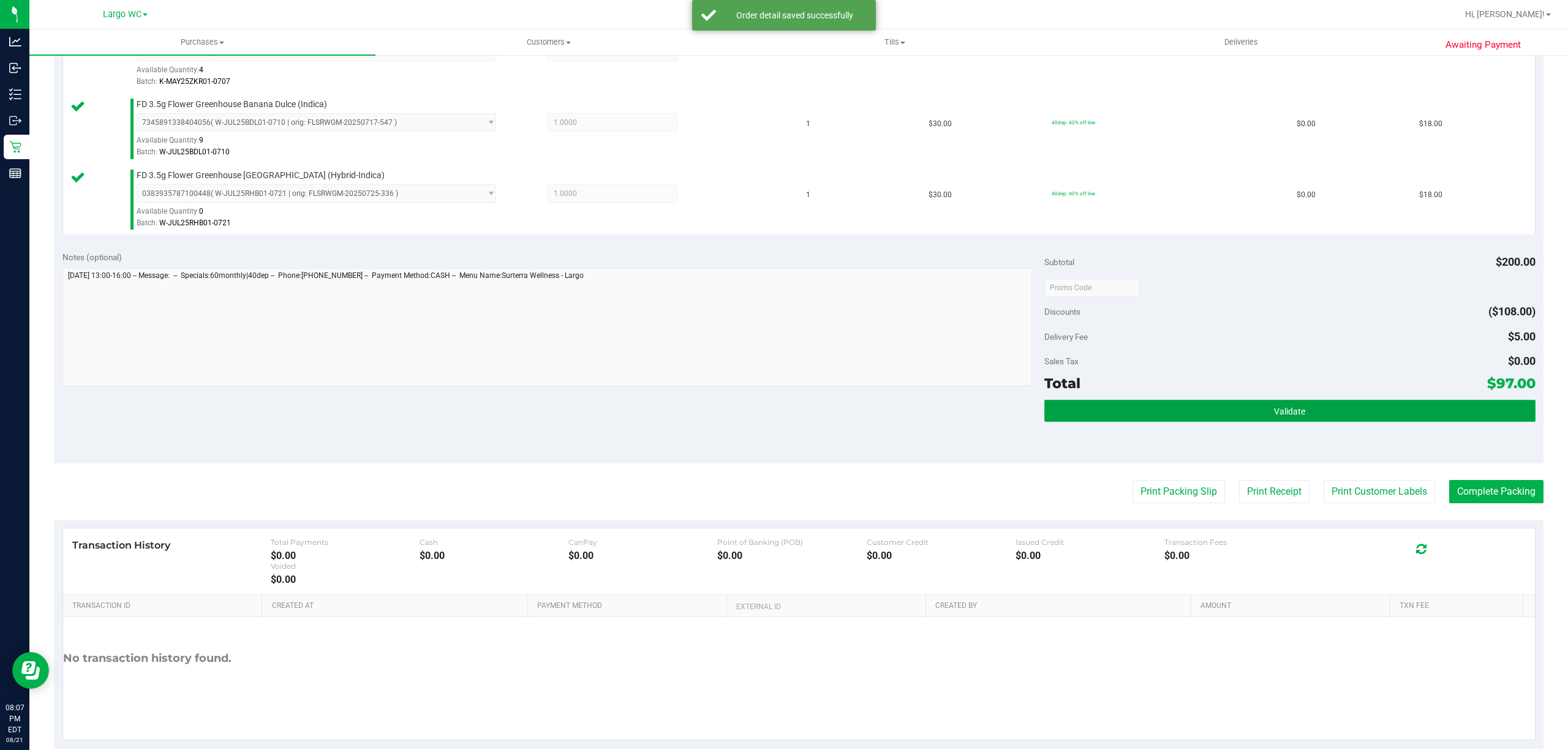
click at [1233, 420] on button "Validate" at bounding box center [1290, 411] width 491 height 22
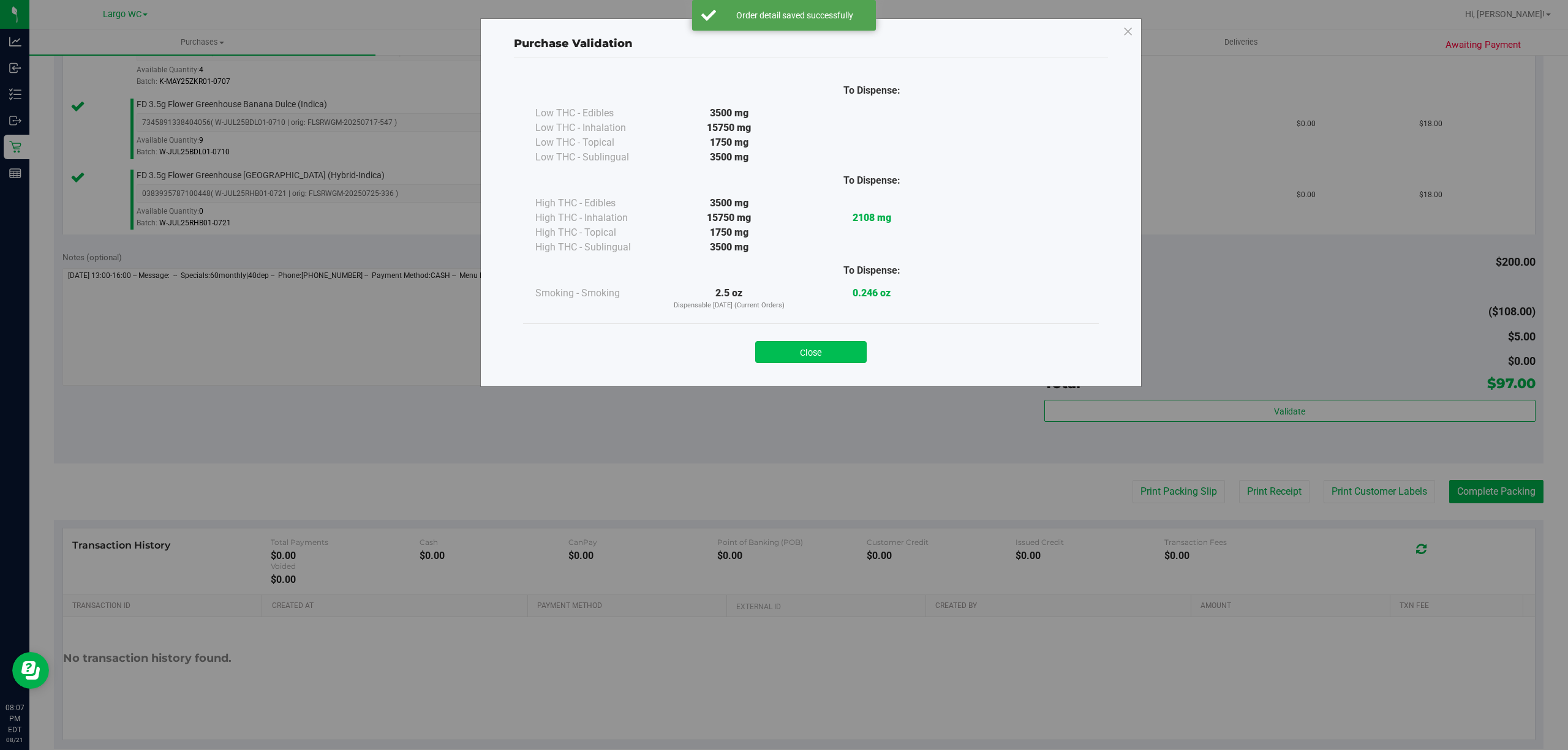
click at [813, 346] on button "Close" at bounding box center [811, 352] width 111 height 22
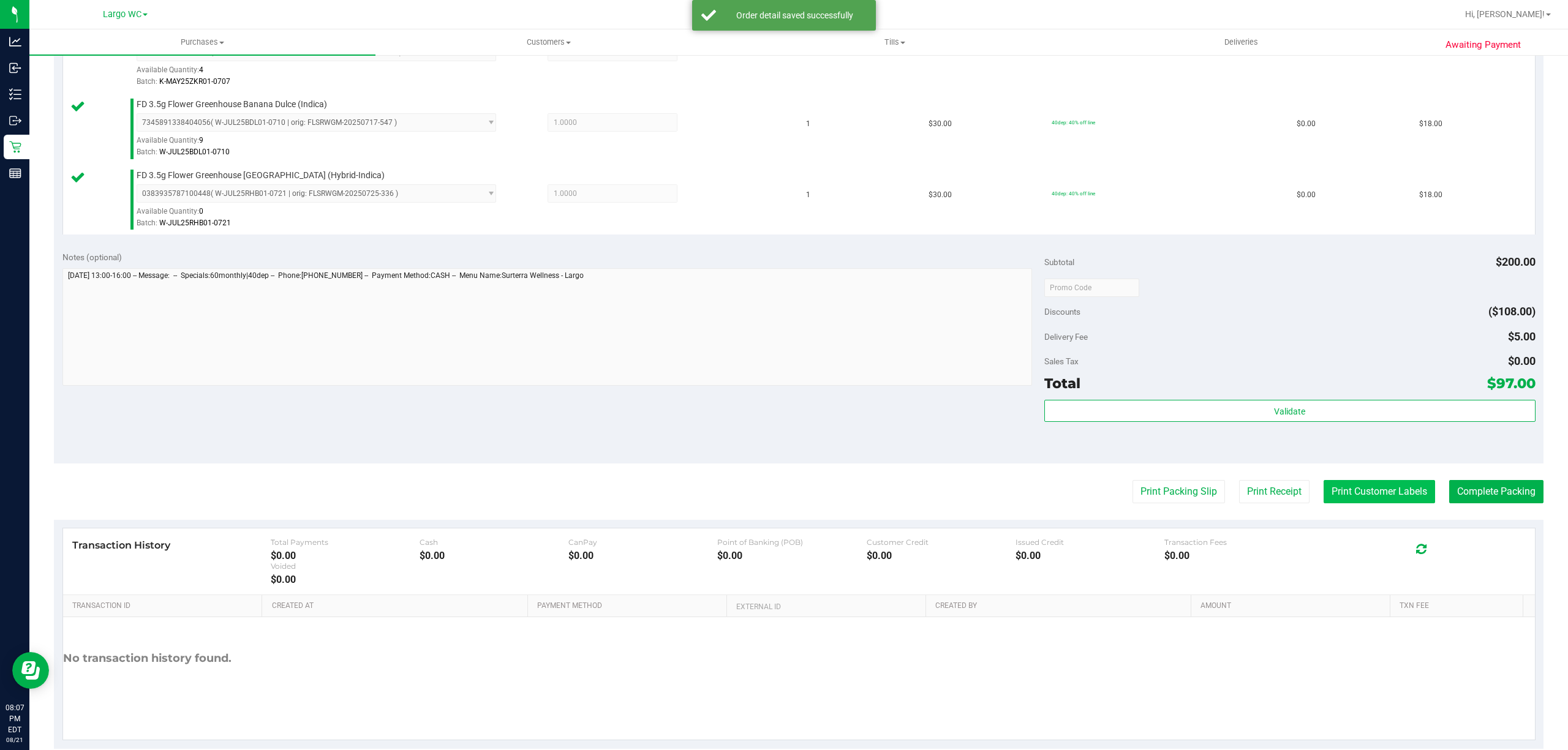
click at [1363, 494] on button "Print Customer Labels" at bounding box center [1379, 492] width 111 height 23
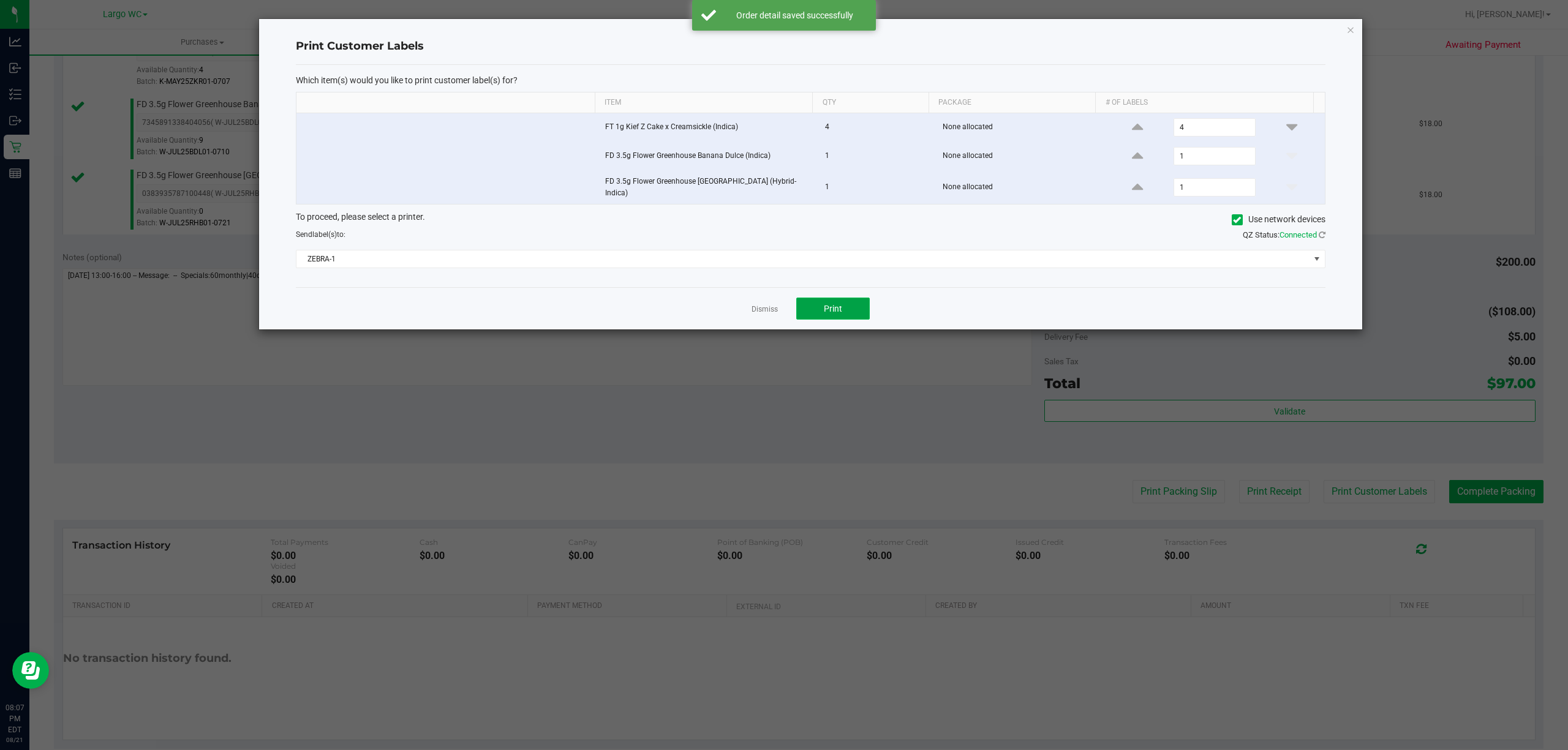
click at [841, 317] on button "Print" at bounding box center [832, 309] width 74 height 22
click at [1328, 40] on div "Print Customer Labels Which item(s) would you like to print customer label(s) f…" at bounding box center [811, 174] width 1103 height 310
click at [1350, 28] on icon "button" at bounding box center [1350, 29] width 9 height 15
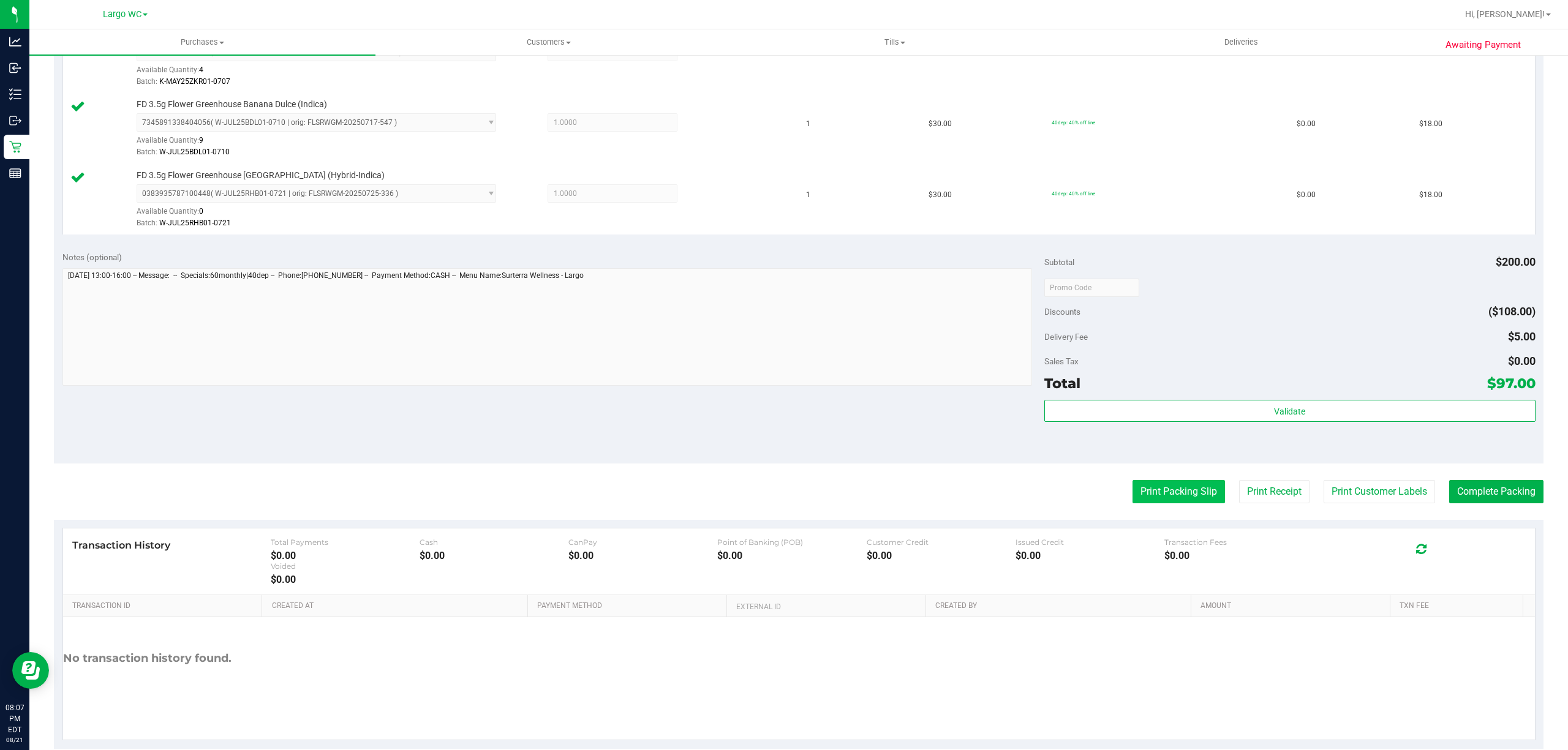
click at [1191, 485] on button "Print Packing Slip" at bounding box center [1178, 492] width 92 height 23
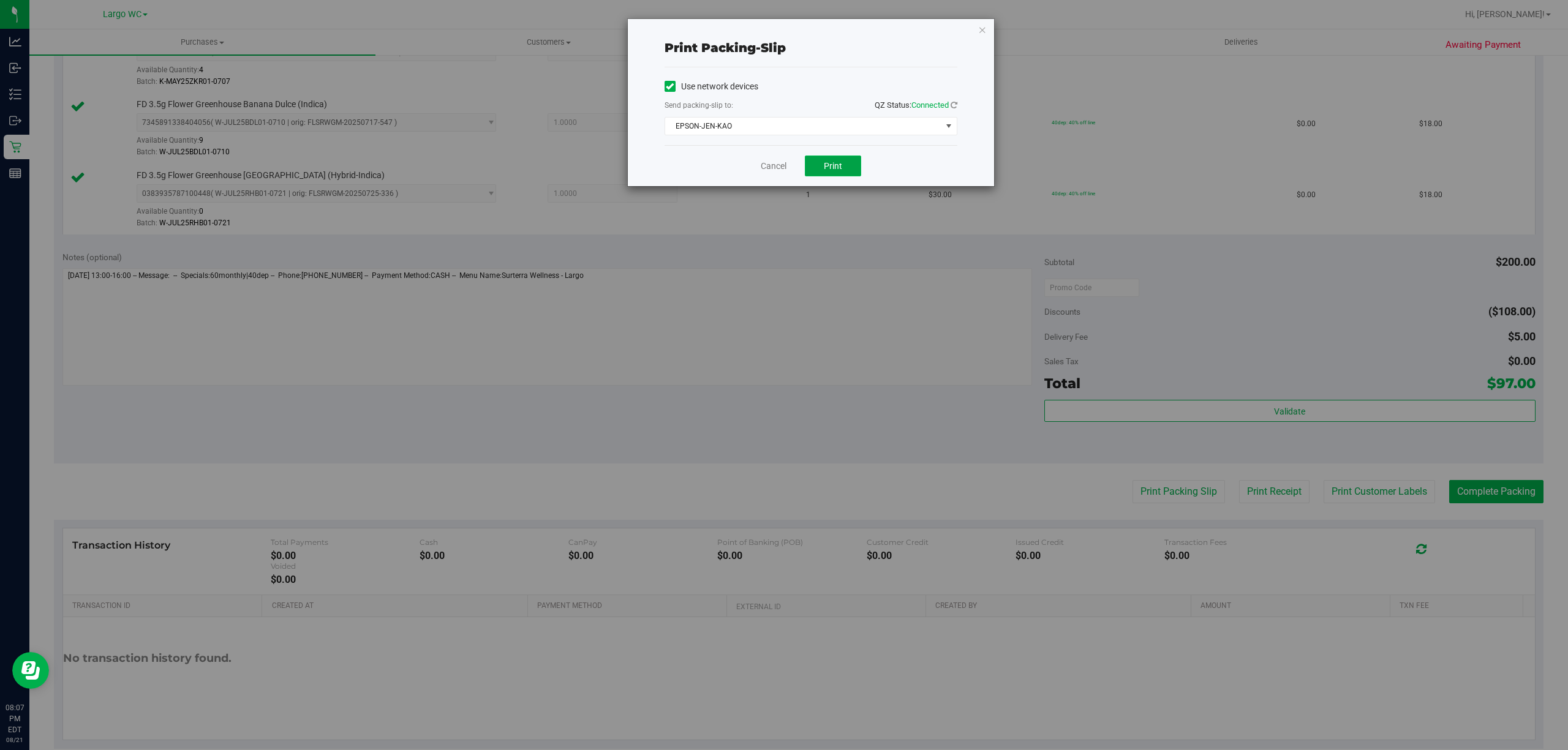
click at [831, 167] on span "Print" at bounding box center [832, 165] width 18 height 9
click at [840, 157] on button "Print" at bounding box center [832, 166] width 56 height 21
click at [985, 33] on icon "button" at bounding box center [982, 29] width 9 height 15
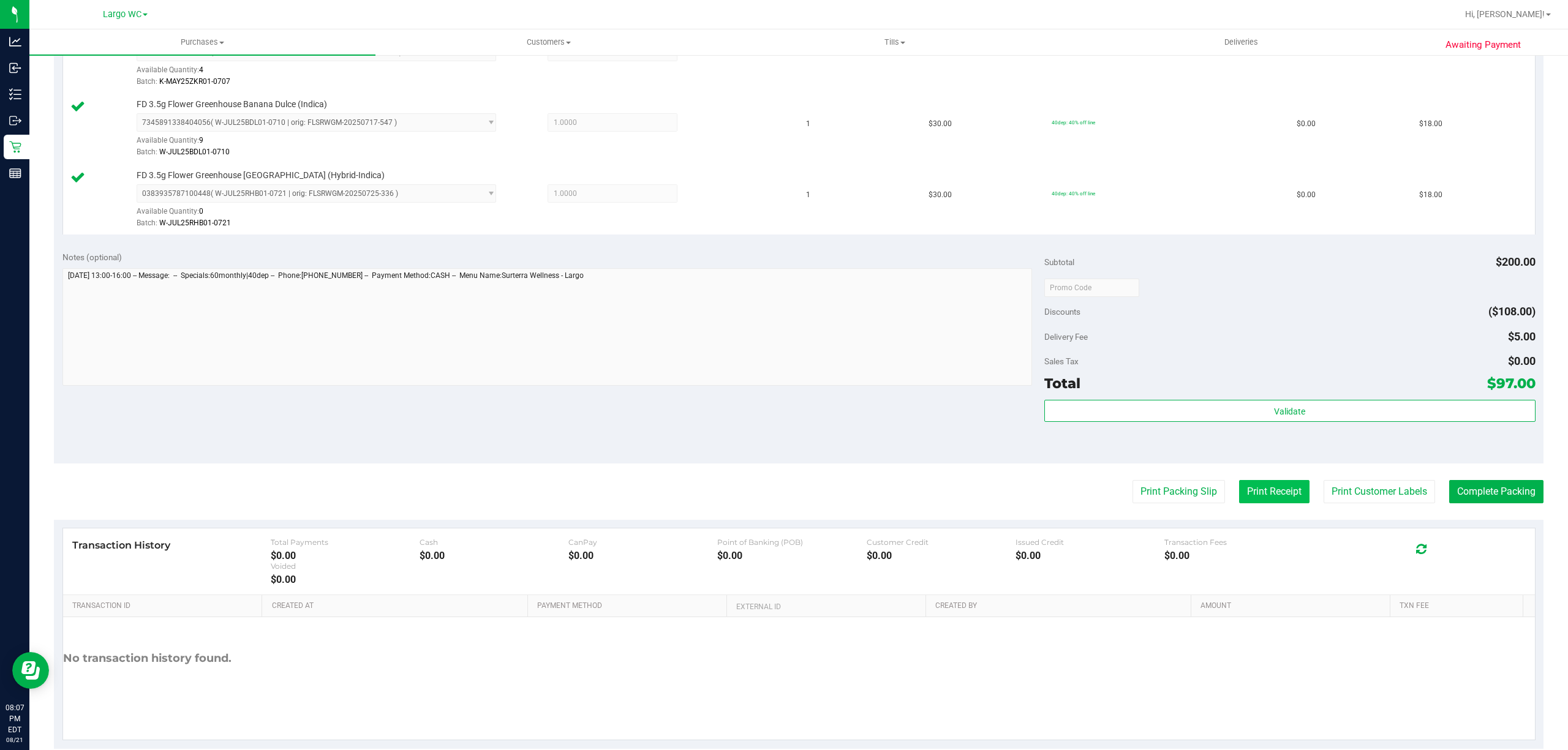
click at [1249, 490] on button "Print Receipt" at bounding box center [1274, 492] width 71 height 23
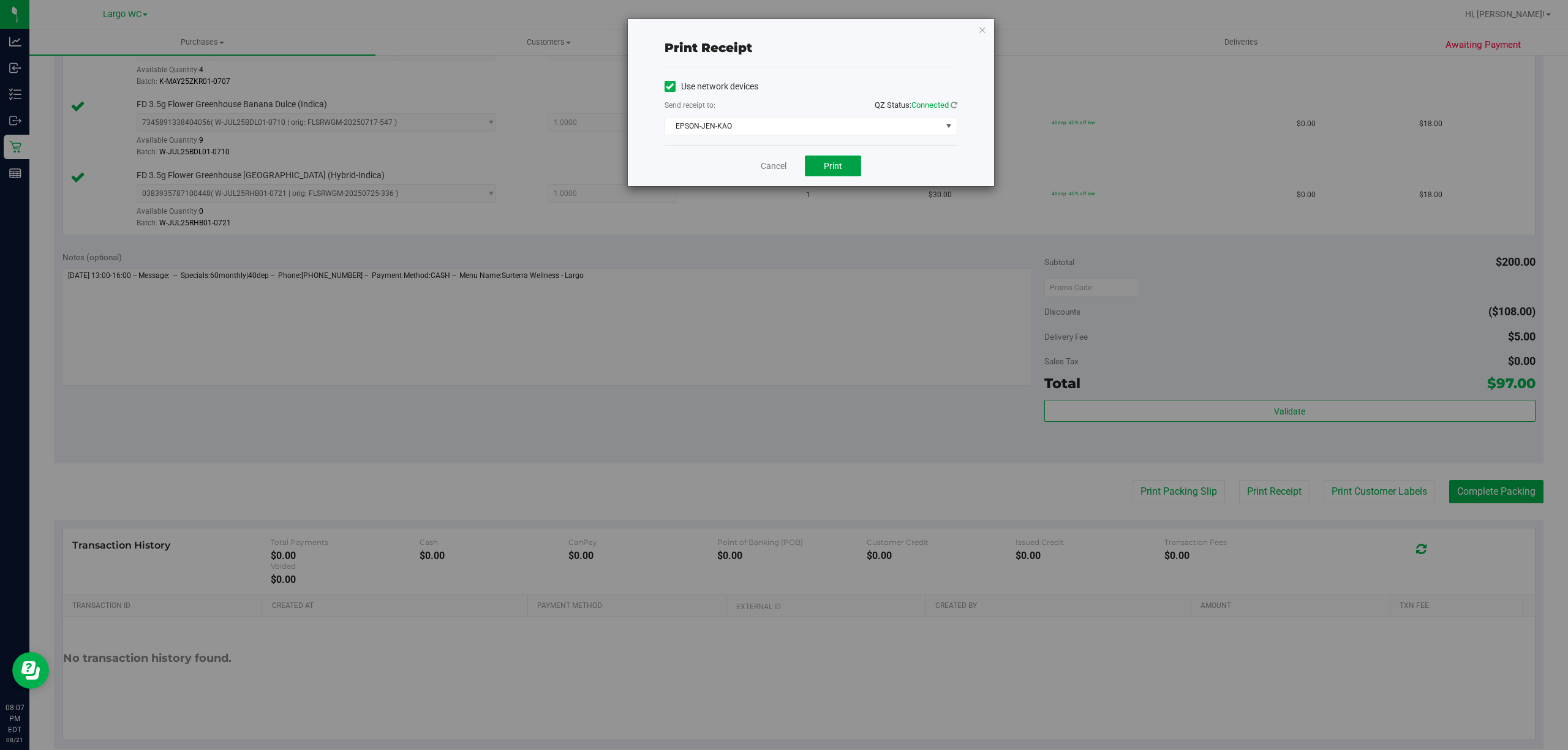
click at [846, 157] on button "Print" at bounding box center [832, 166] width 56 height 21
click at [983, 30] on icon "button" at bounding box center [982, 29] width 9 height 15
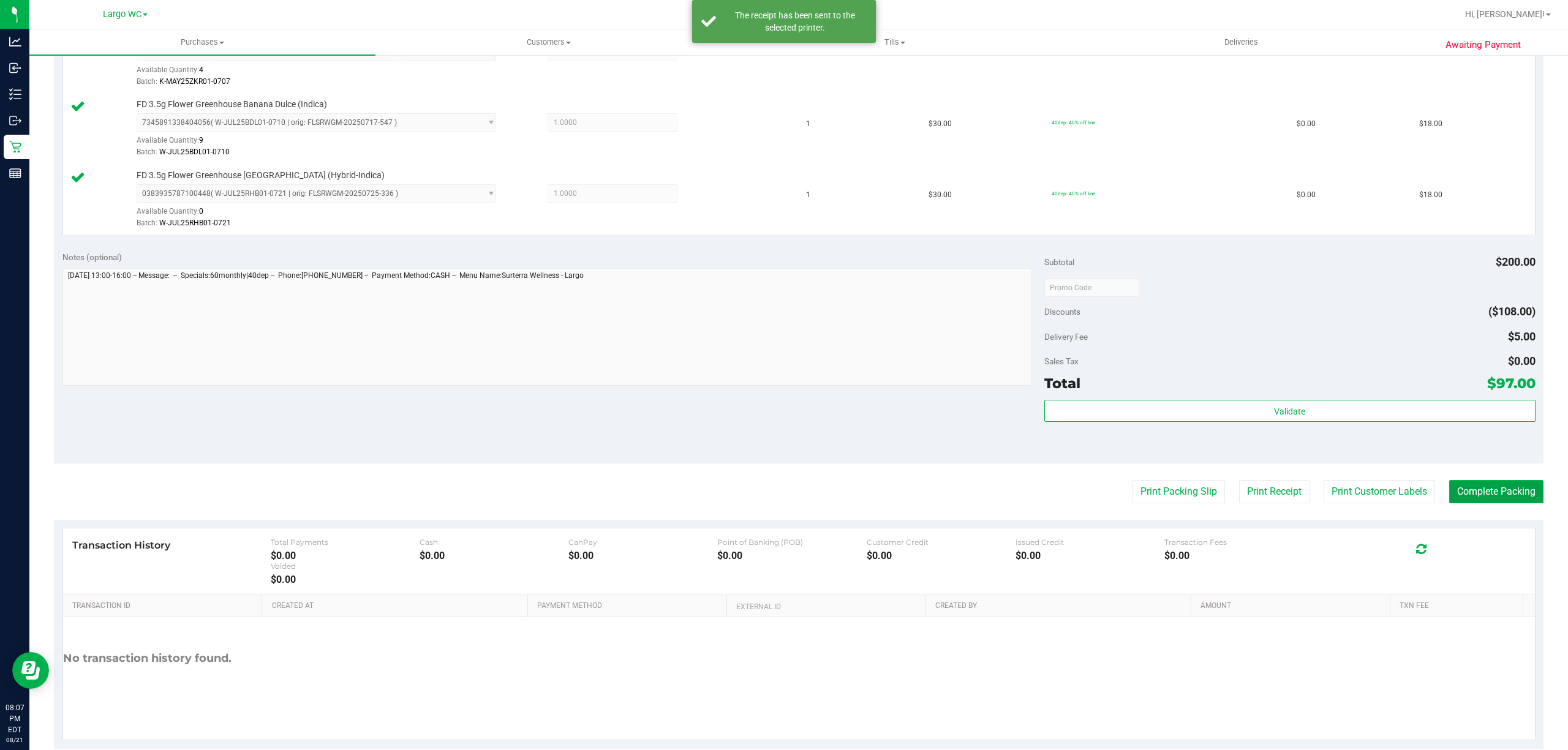
click at [1492, 500] on button "Complete Packing" at bounding box center [1495, 492] width 94 height 23
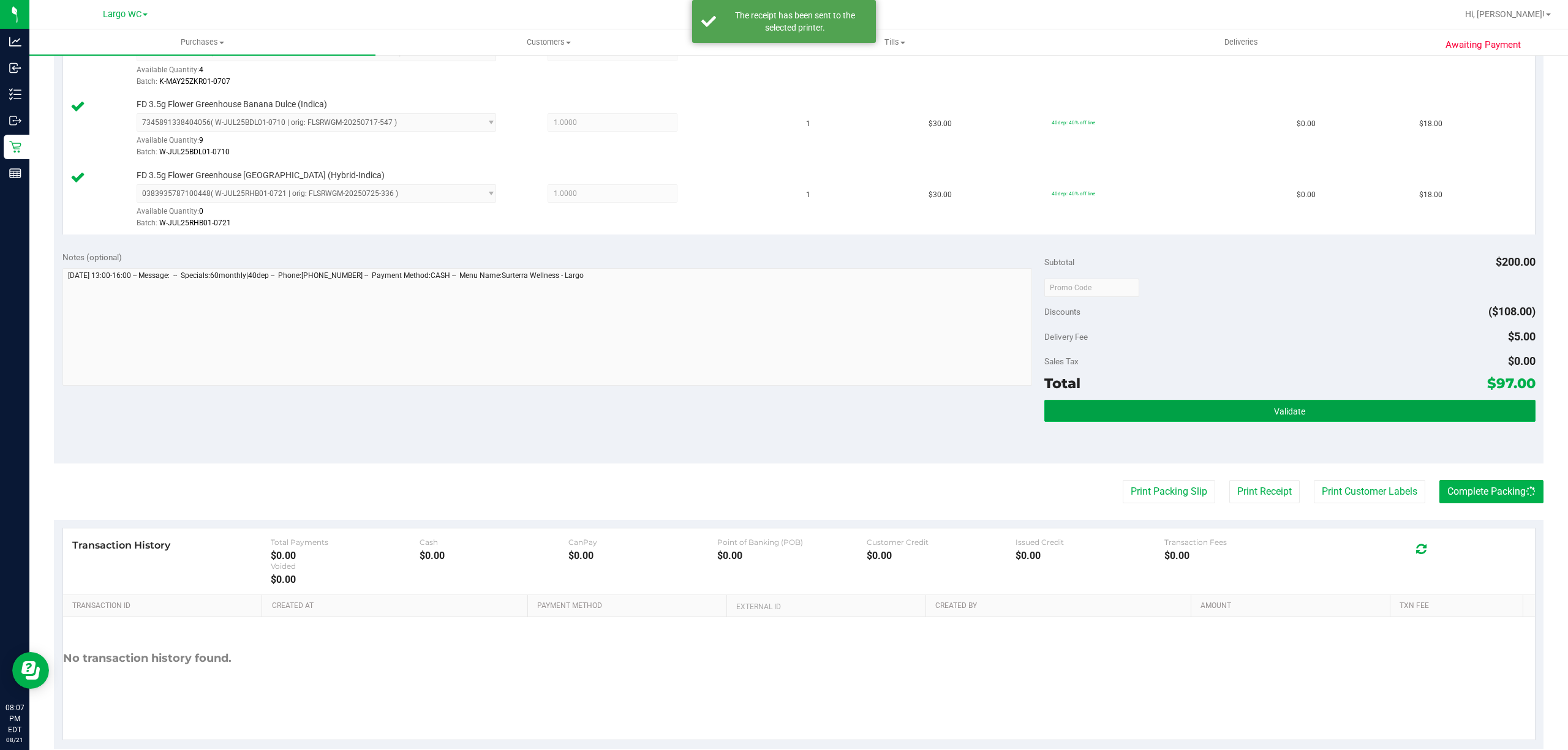
click at [1284, 412] on span "Validate" at bounding box center [1289, 411] width 31 height 9
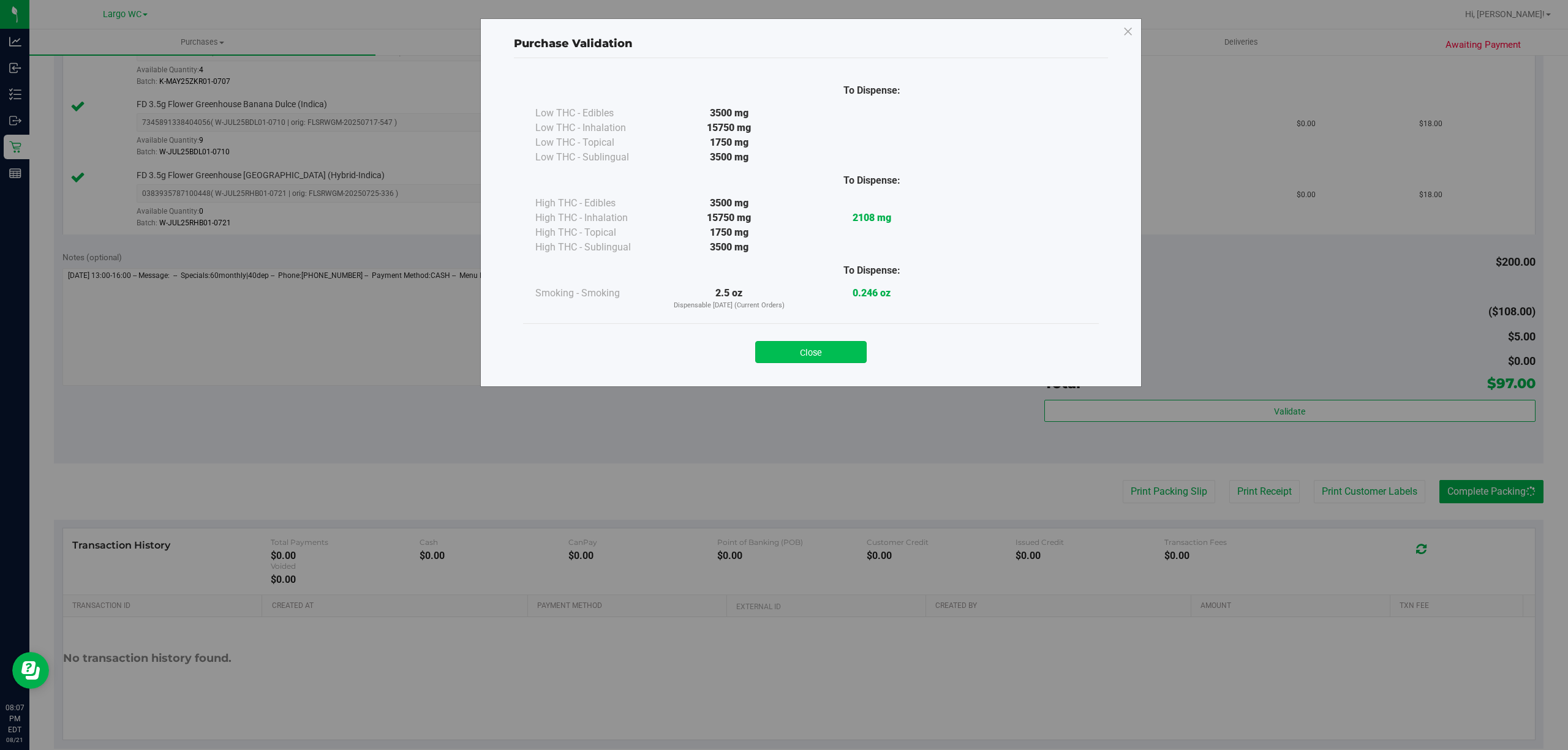
click at [811, 358] on button "Close" at bounding box center [811, 352] width 111 height 22
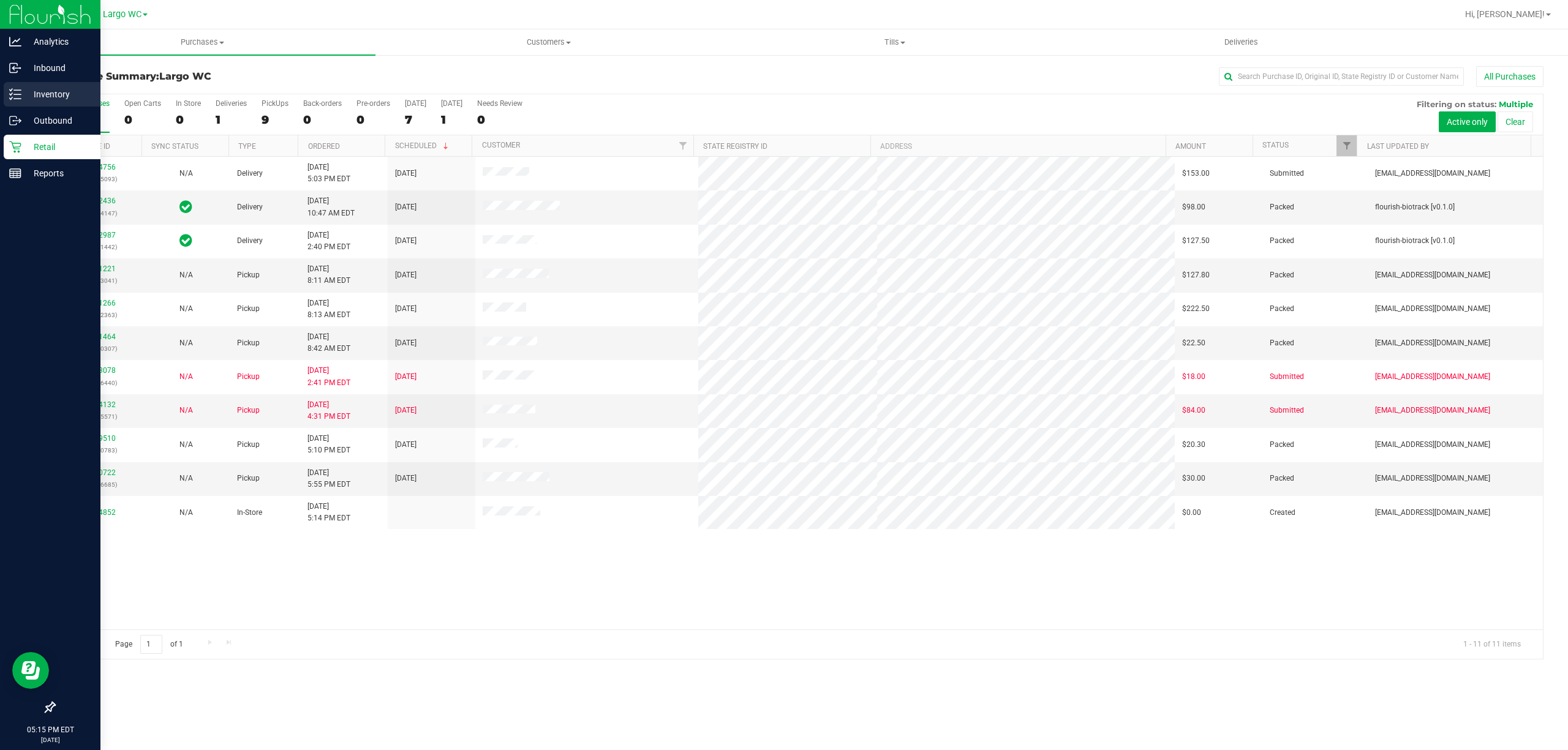
click at [54, 99] on p "Inventory" at bounding box center [58, 94] width 74 height 15
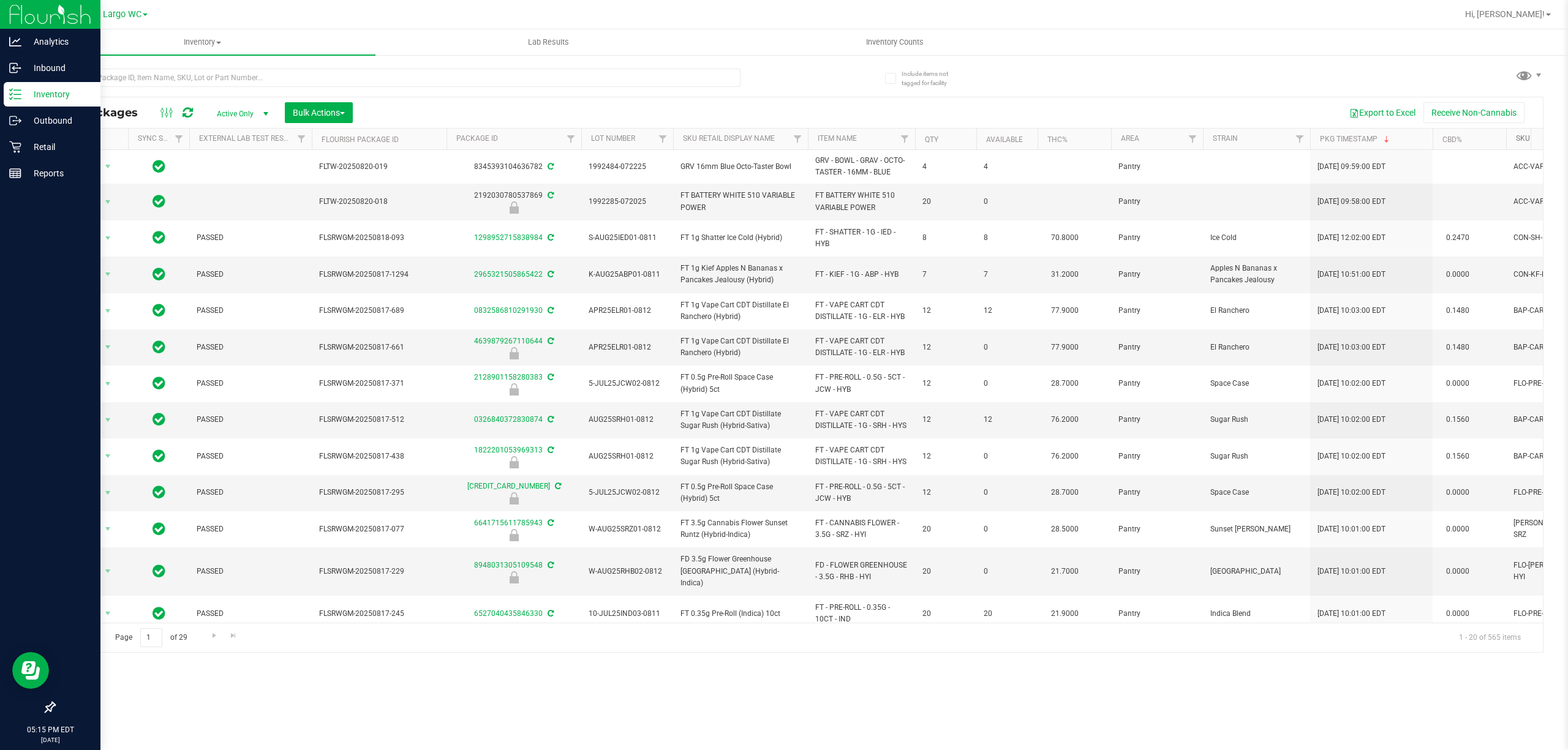
click at [1521, 134] on link "SKU" at bounding box center [1522, 138] width 14 height 9
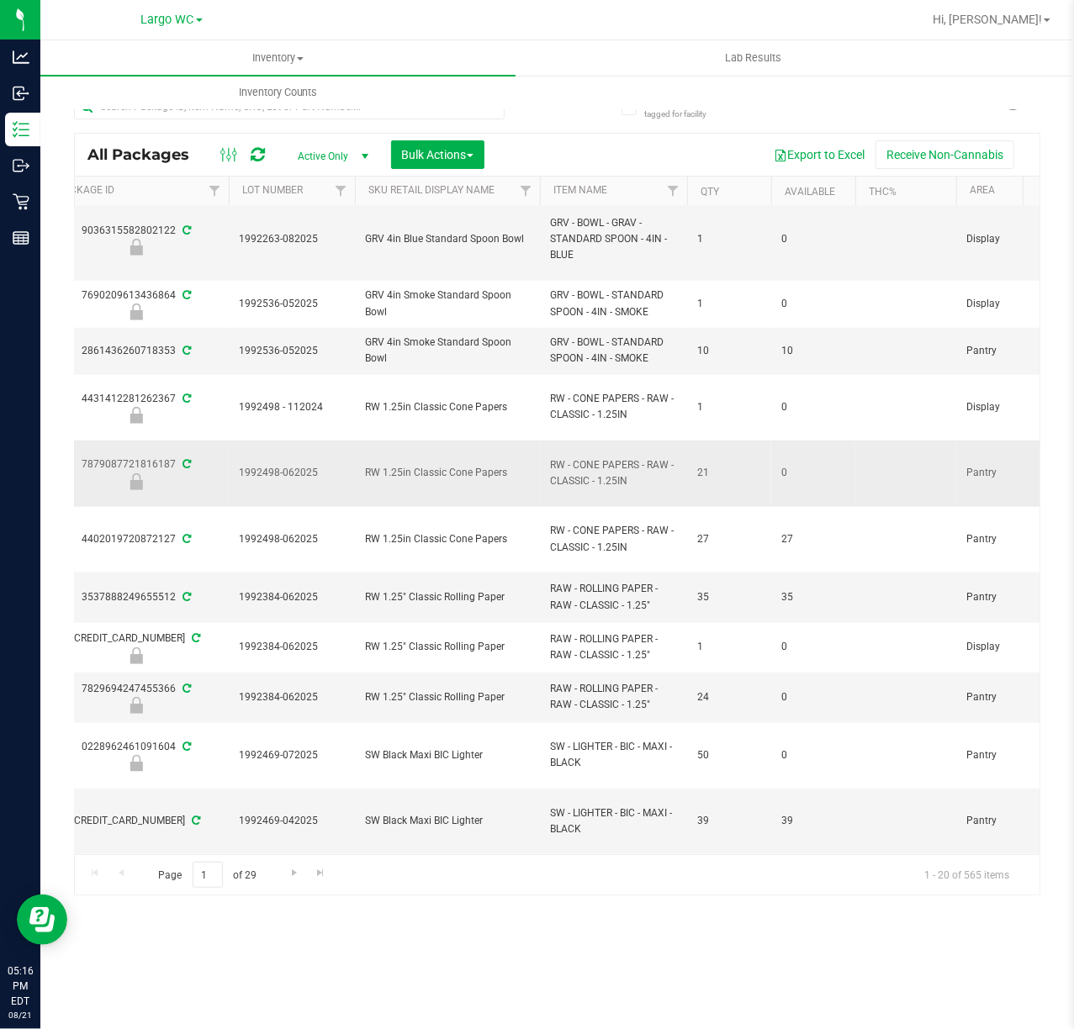
scroll to position [673, 569]
click at [283, 876] on link "Go to the next page" at bounding box center [294, 873] width 24 height 23
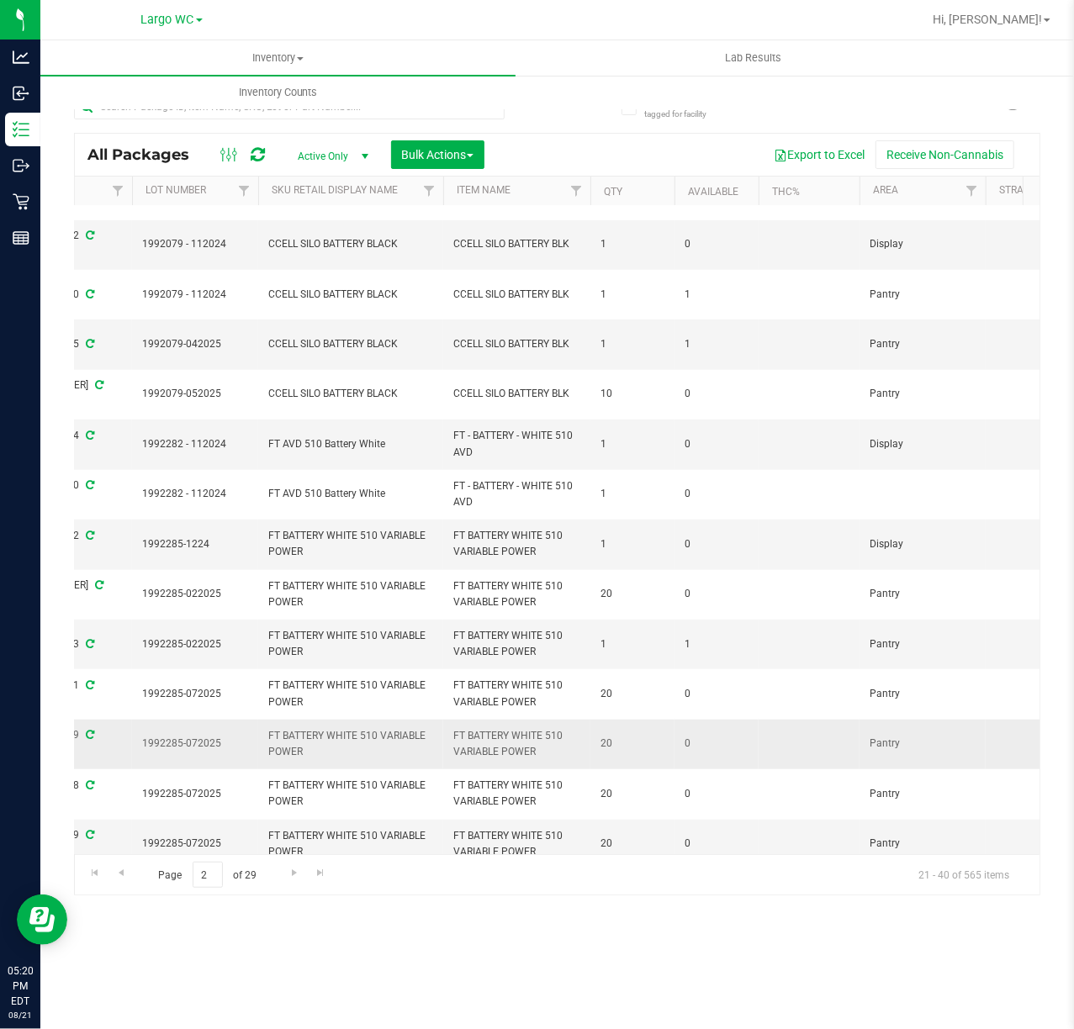
scroll to position [437, 666]
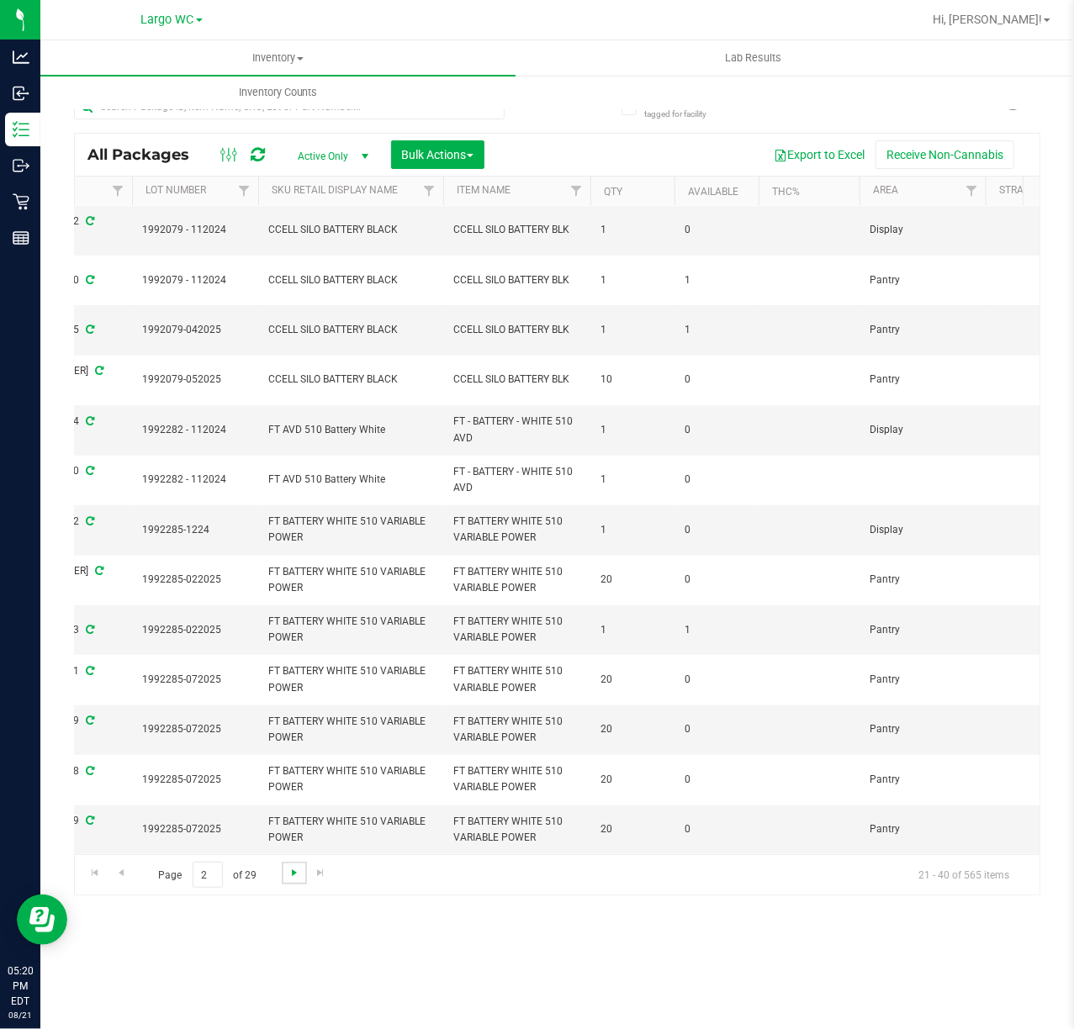
click at [290, 871] on span "Go to the next page" at bounding box center [294, 872] width 13 height 13
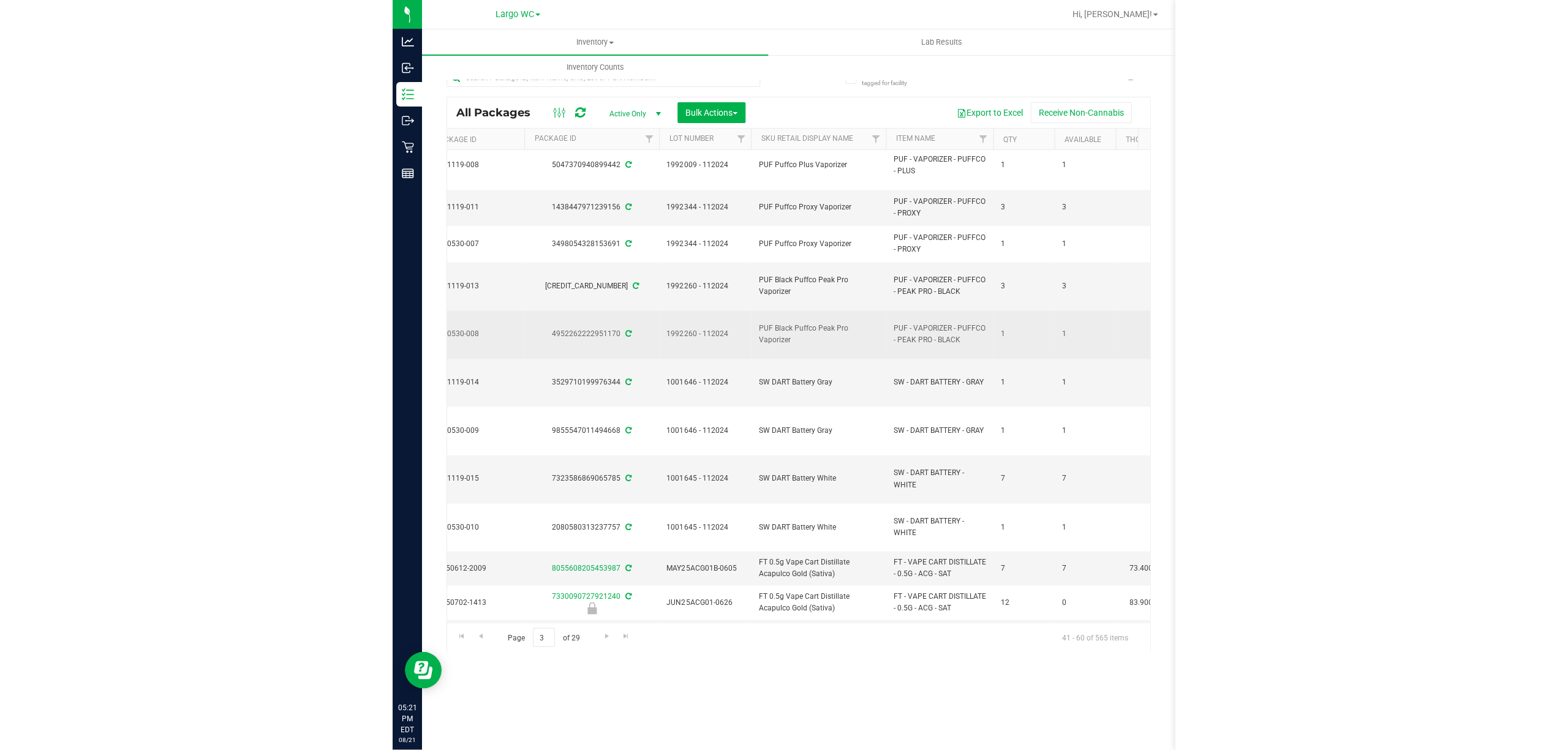
scroll to position [326, 315]
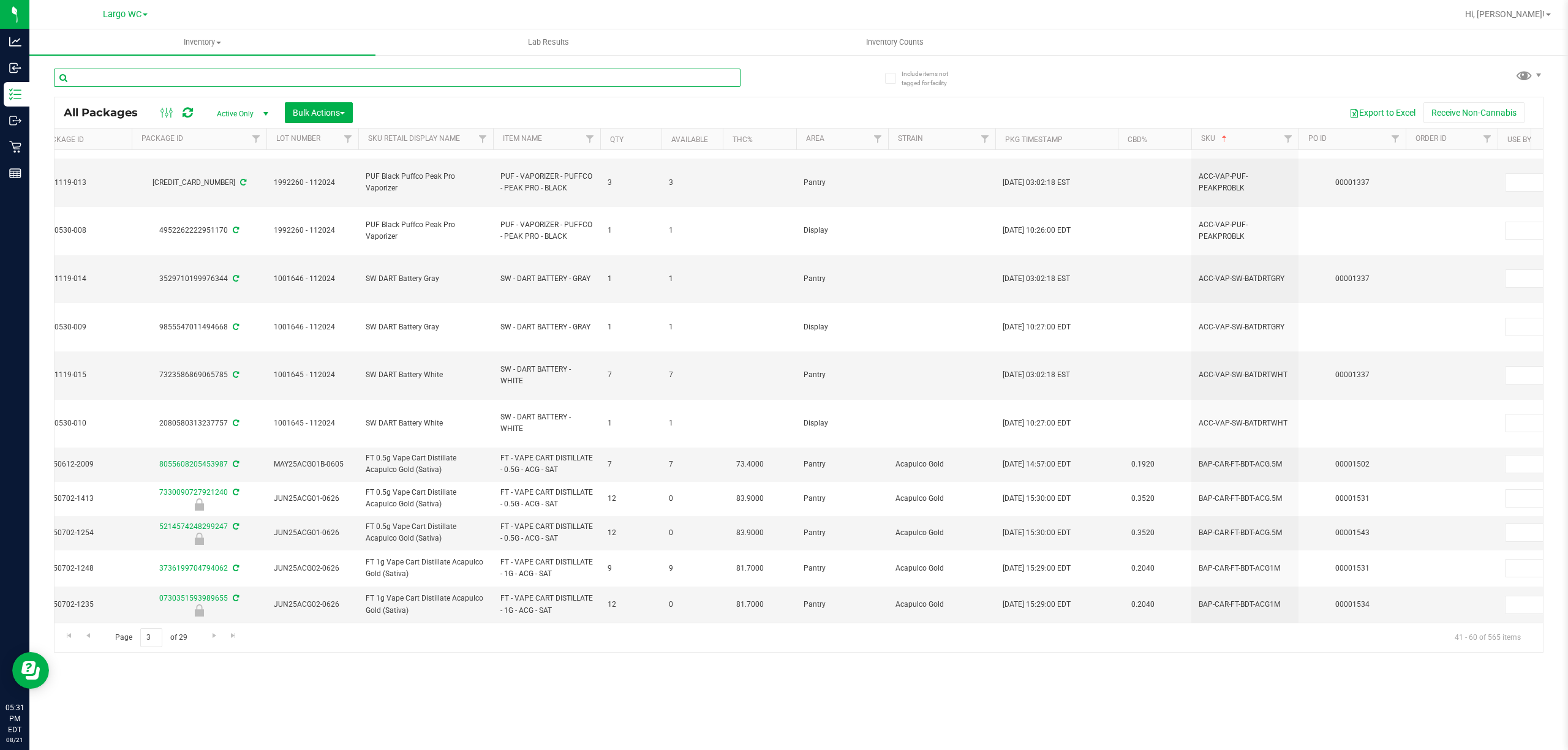
click at [98, 71] on input "text" at bounding box center [397, 77] width 687 height 18
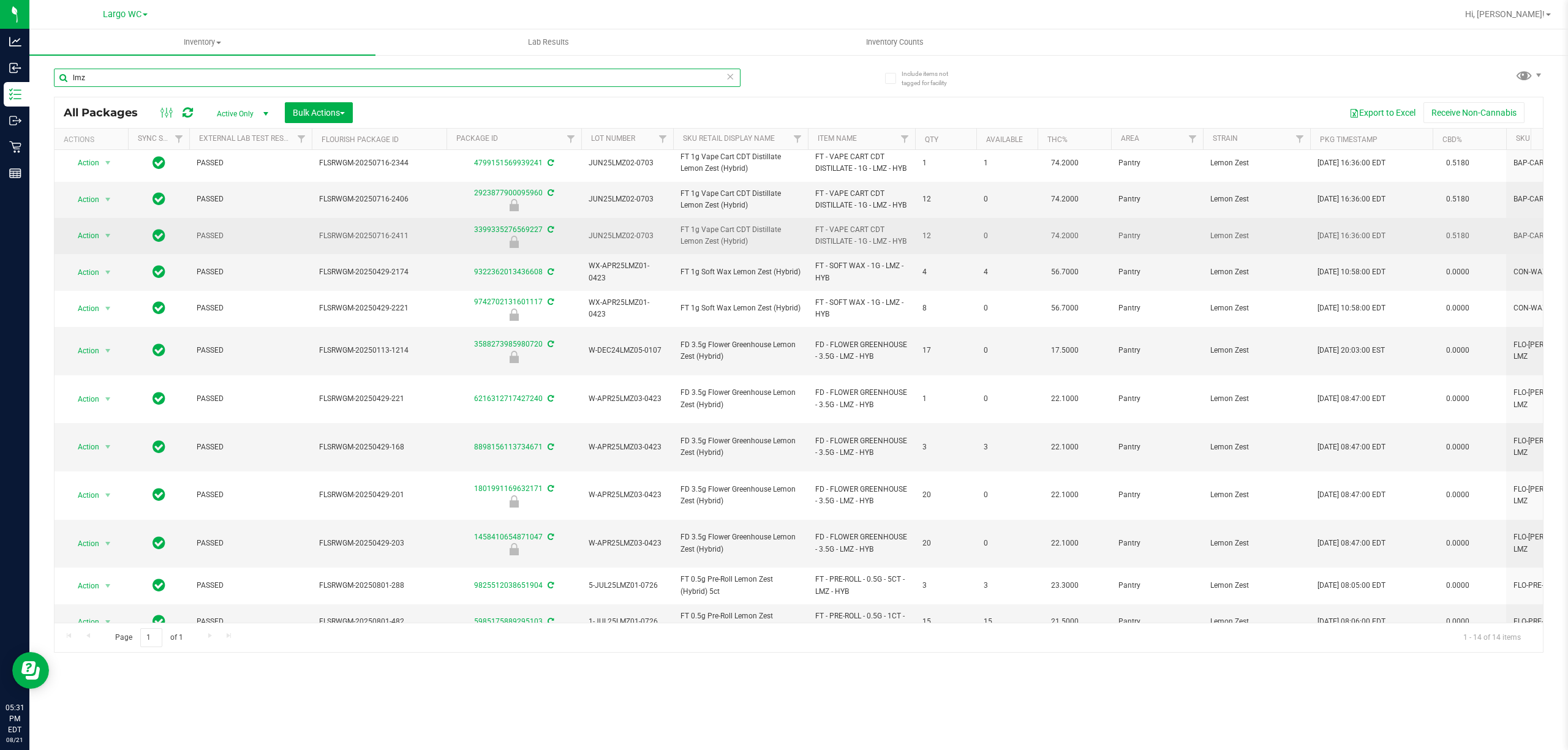
scroll to position [97, 0]
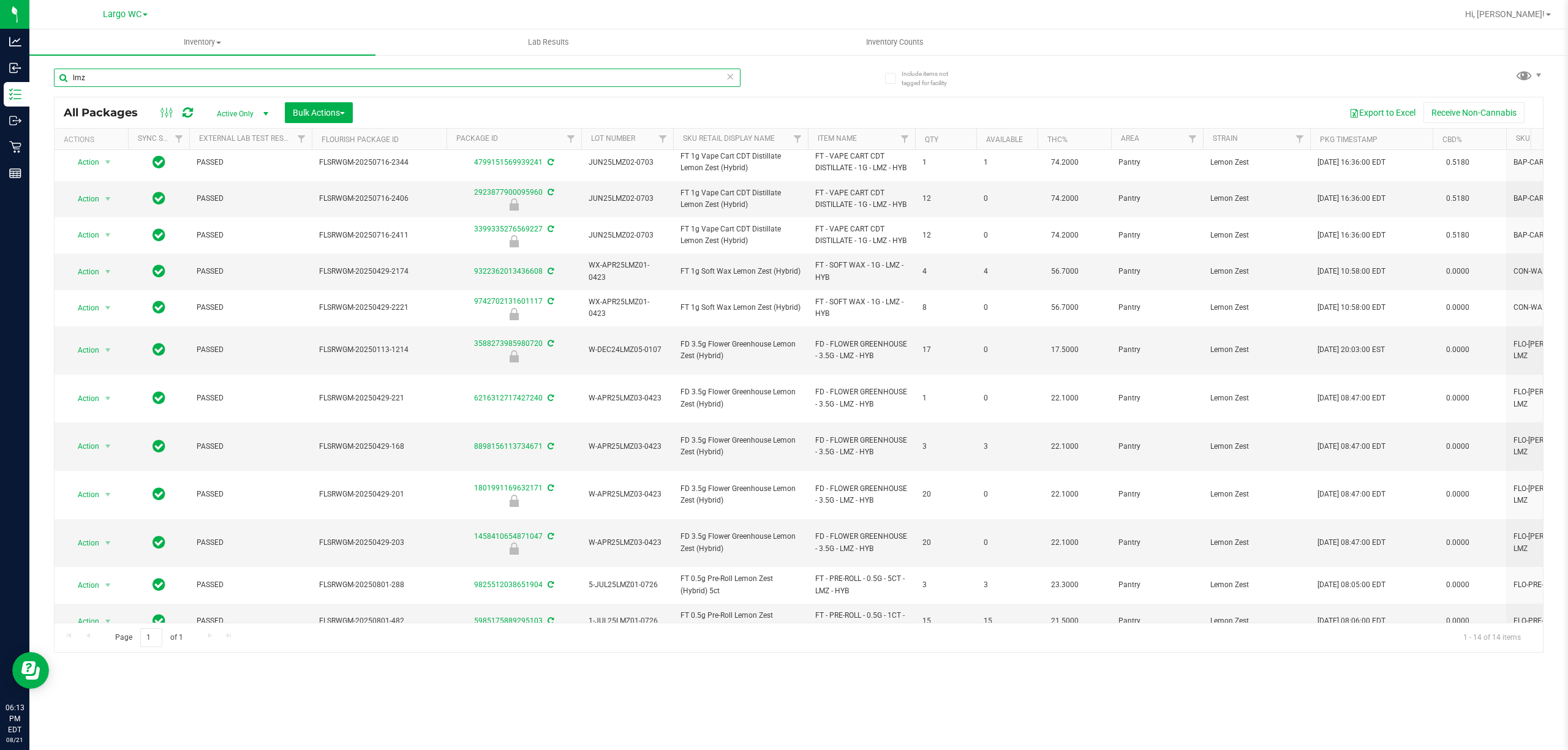
click at [241, 86] on input "lmz" at bounding box center [397, 77] width 687 height 18
paste input "3163534784126544"
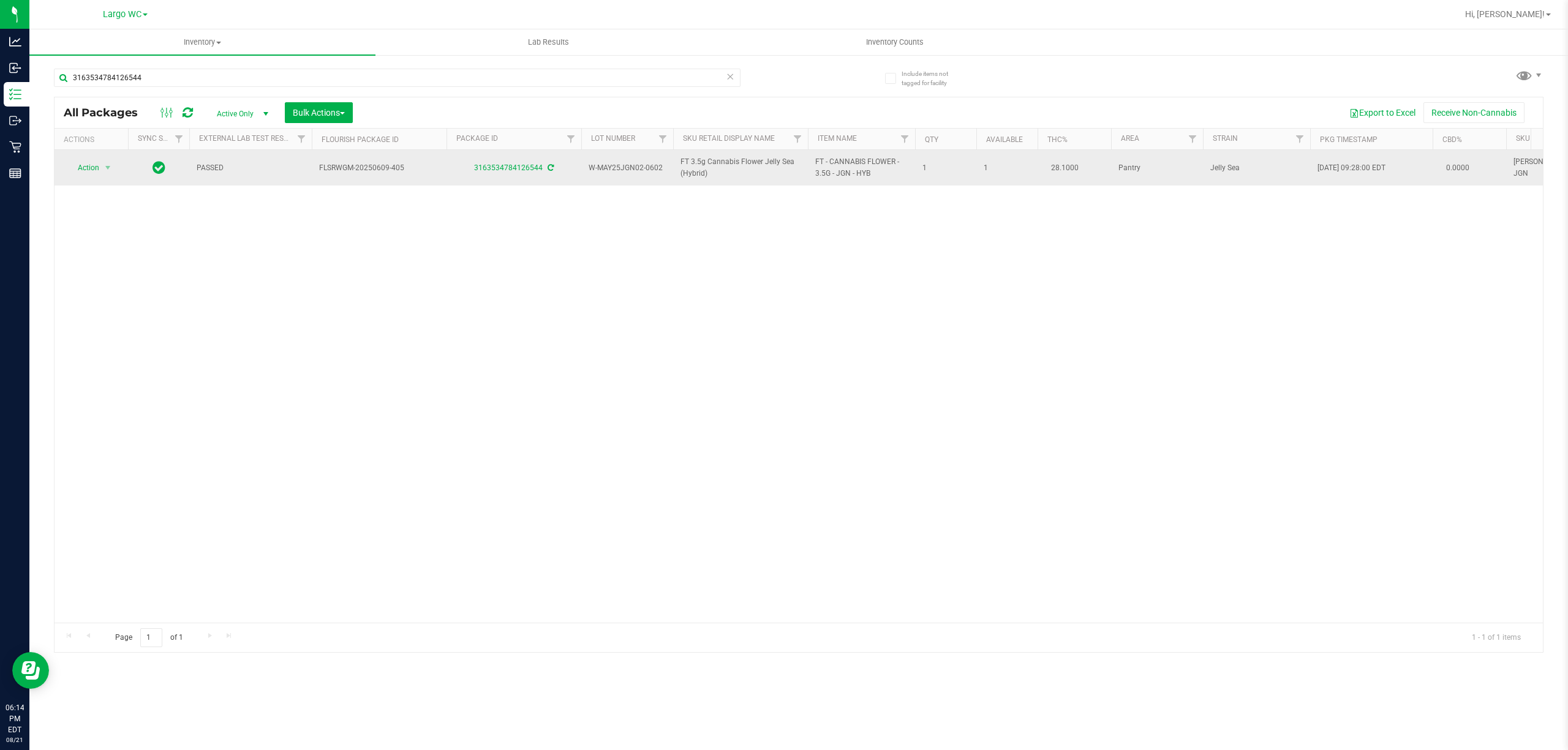
click at [552, 167] on icon at bounding box center [551, 167] width 6 height 7
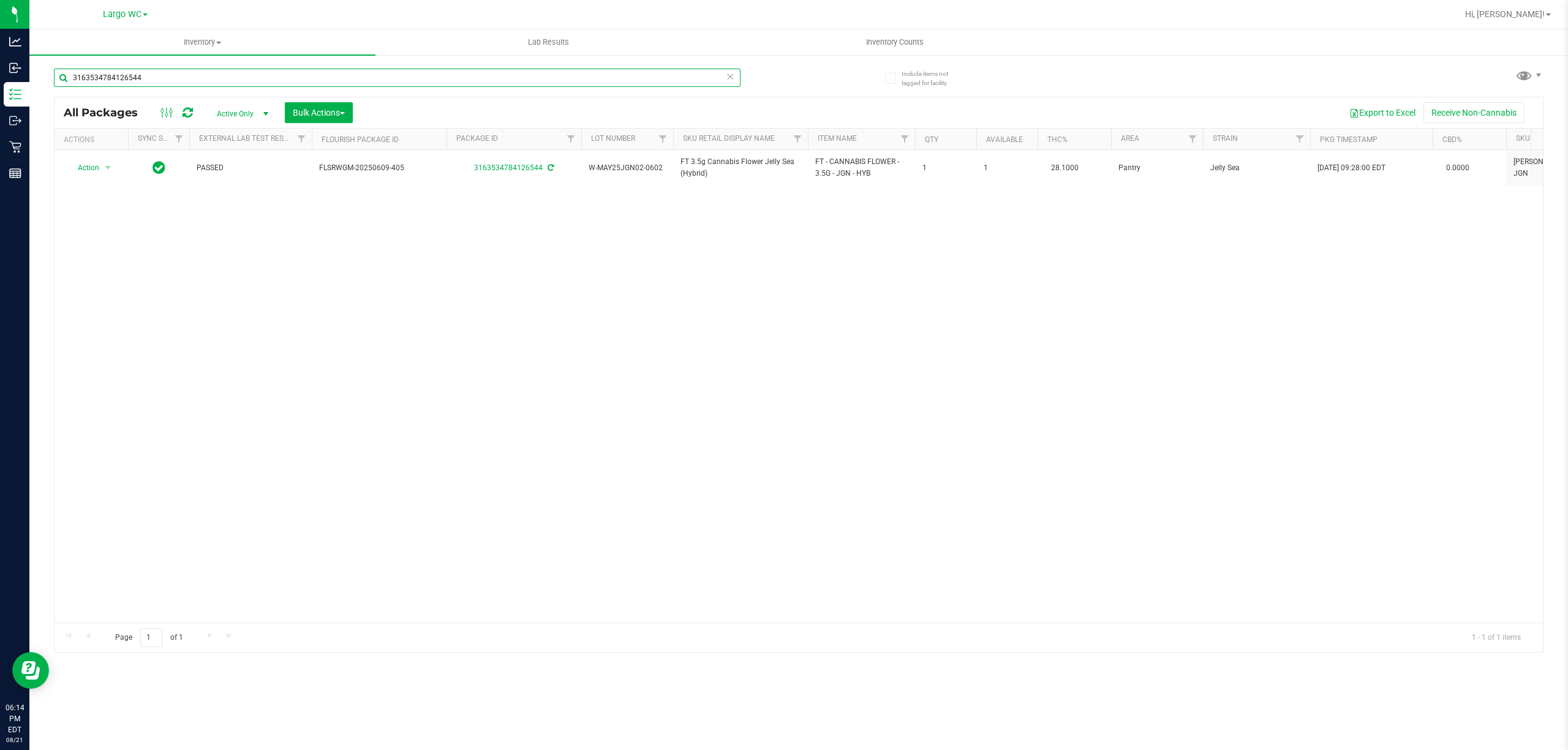
click at [312, 81] on input "3163534784126544" at bounding box center [397, 77] width 687 height 18
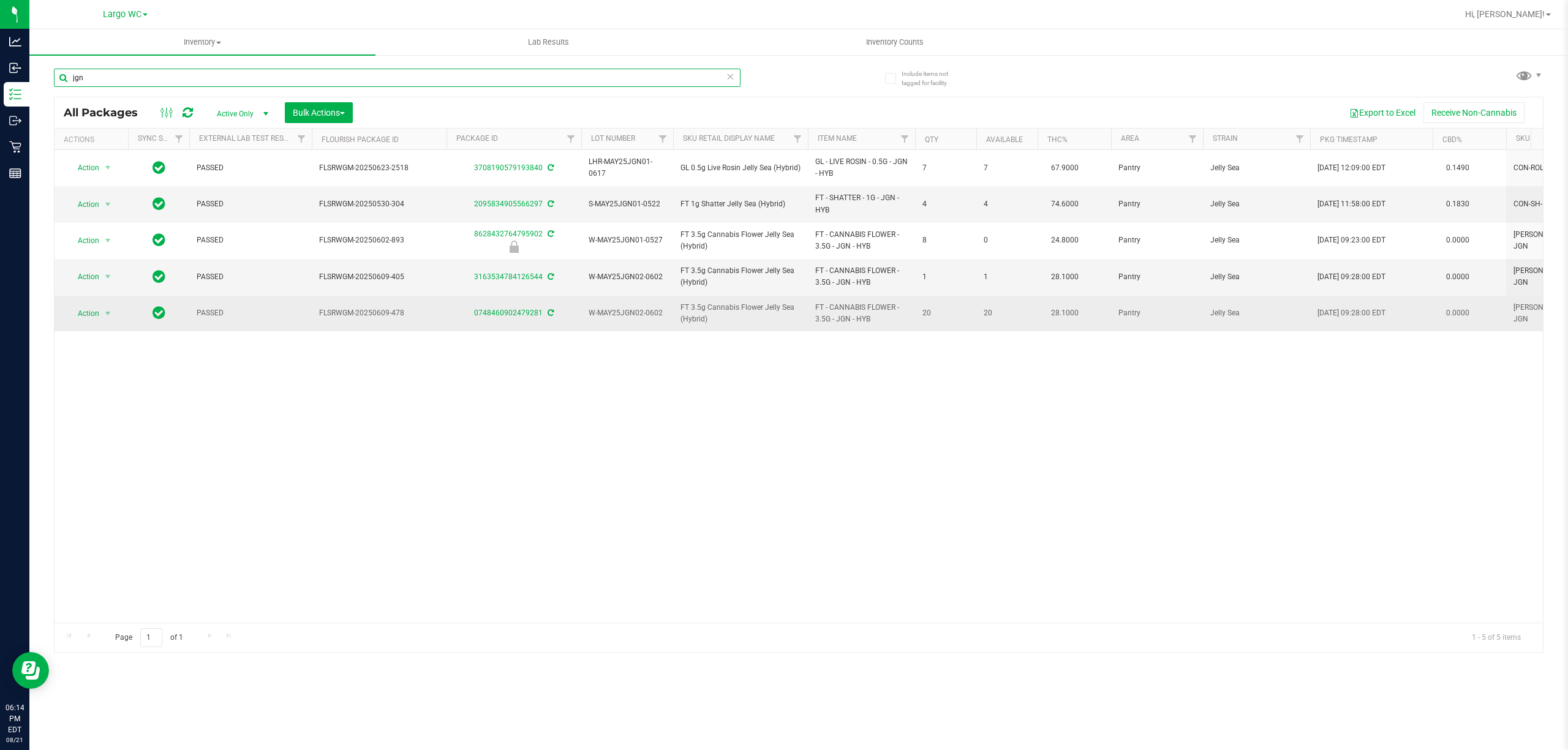
type input "jgn"
click at [551, 312] on icon at bounding box center [551, 313] width 6 height 7
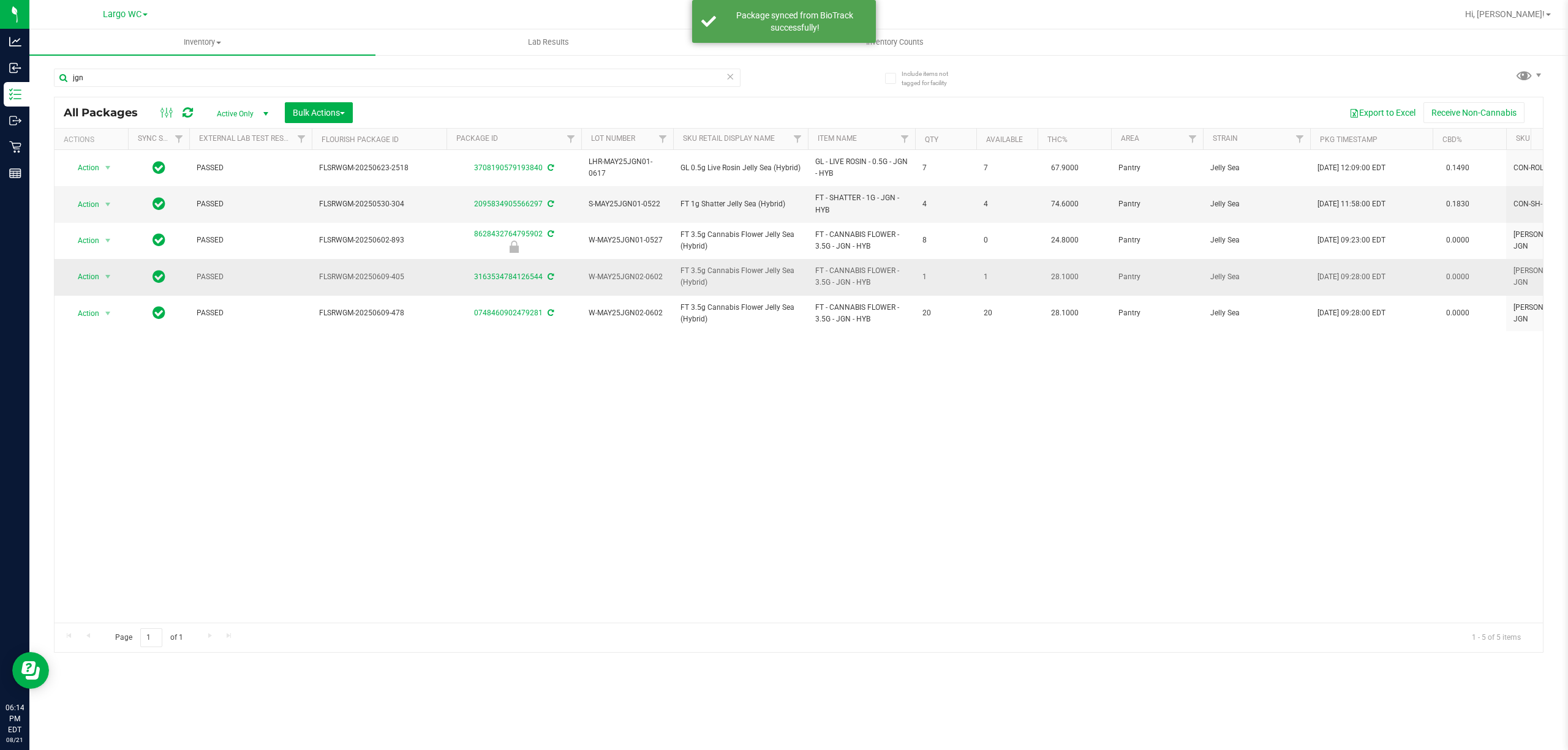
click at [551, 277] on icon at bounding box center [551, 277] width 6 height 7
click at [539, 278] on link "3163534784126544" at bounding box center [508, 277] width 68 height 9
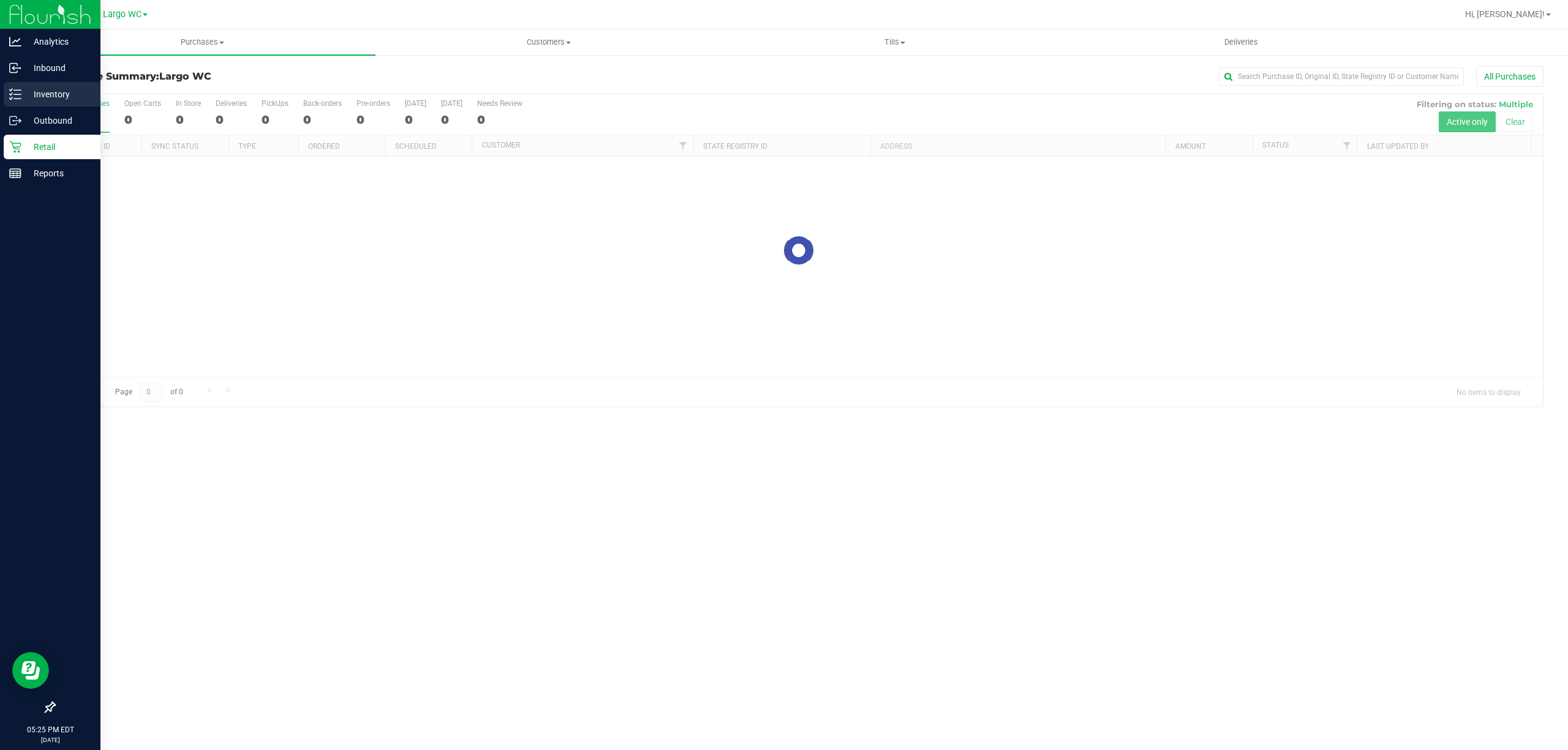
click at [15, 94] on icon at bounding box center [15, 94] width 12 height 12
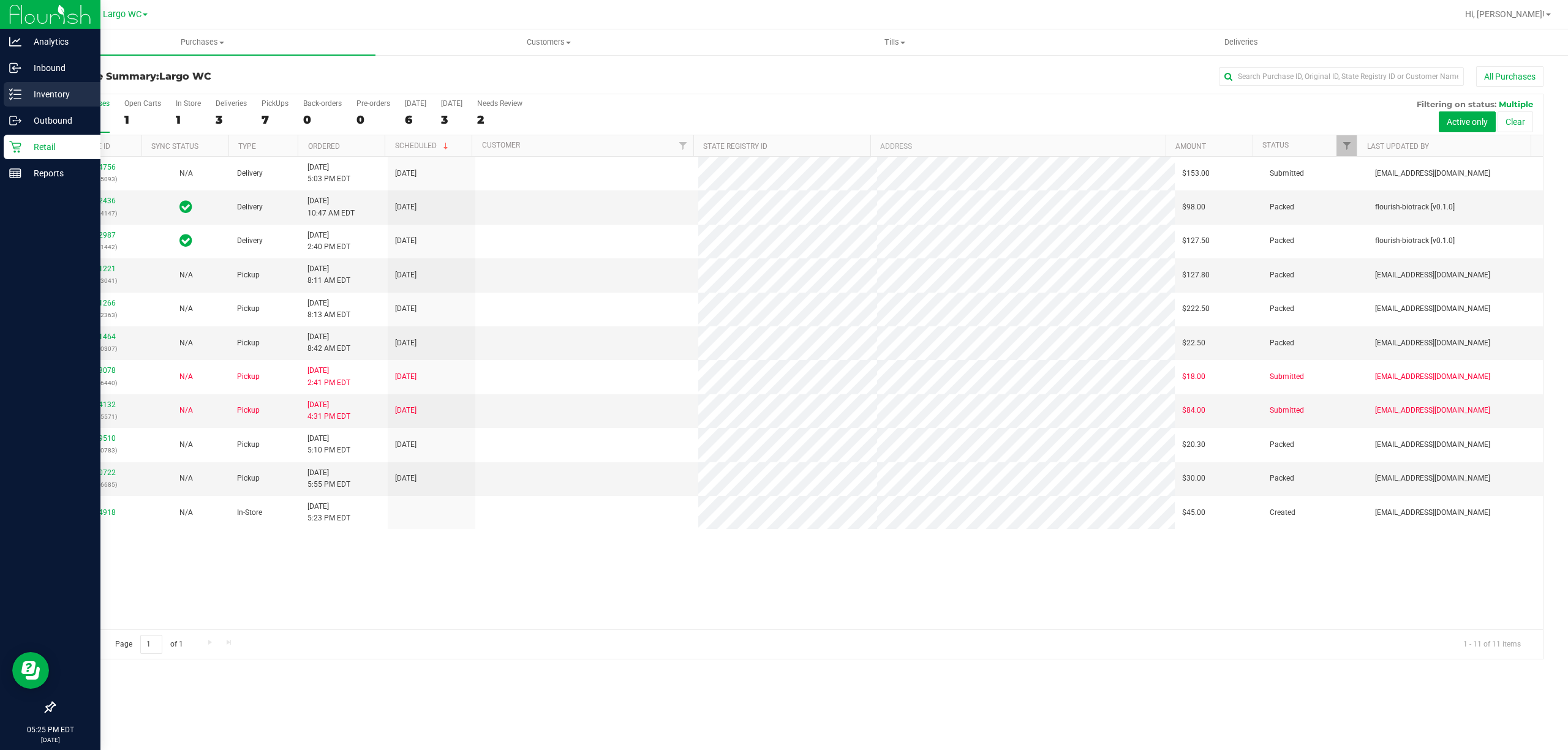
click at [40, 96] on p "Inventory" at bounding box center [58, 94] width 74 height 15
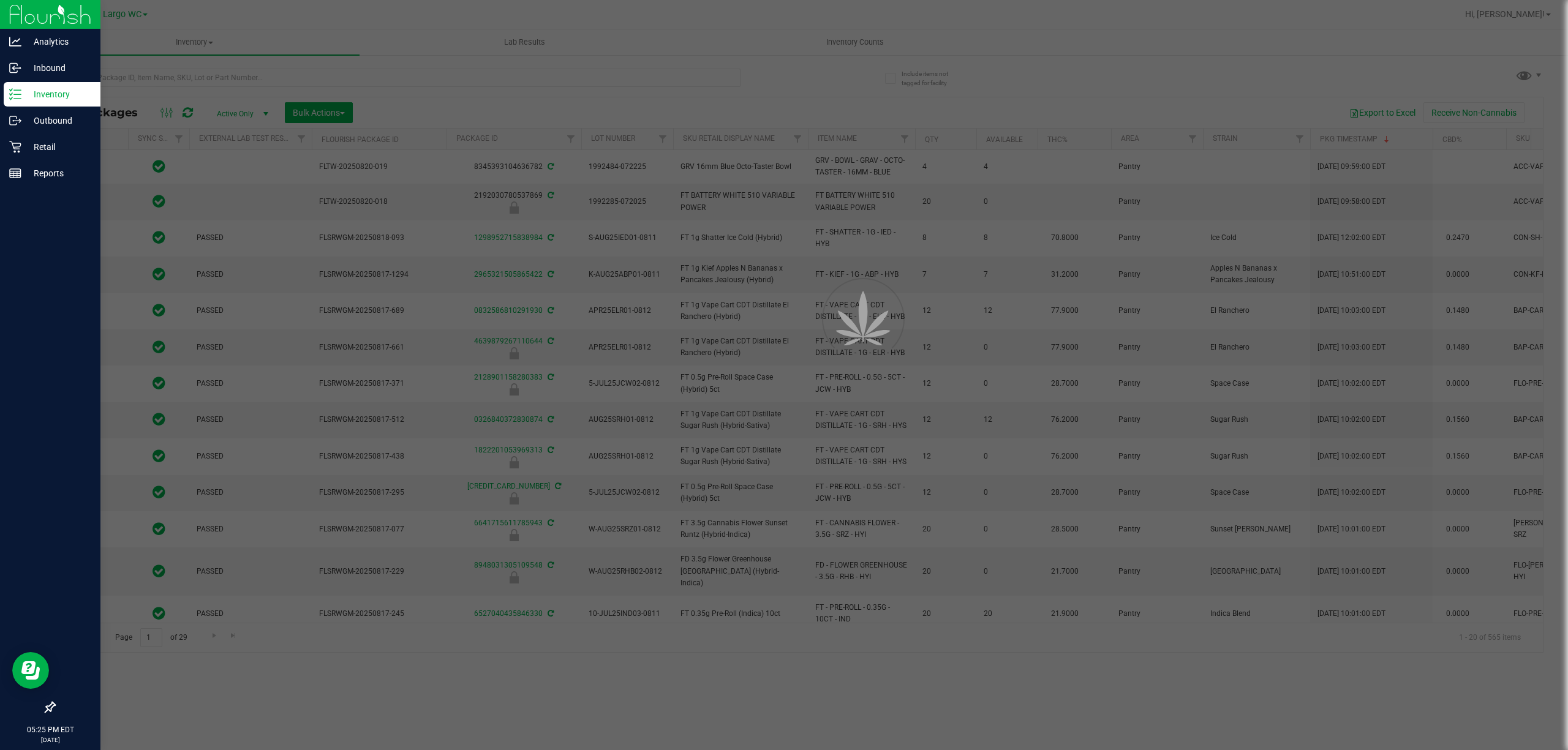
type input "[DATE]"
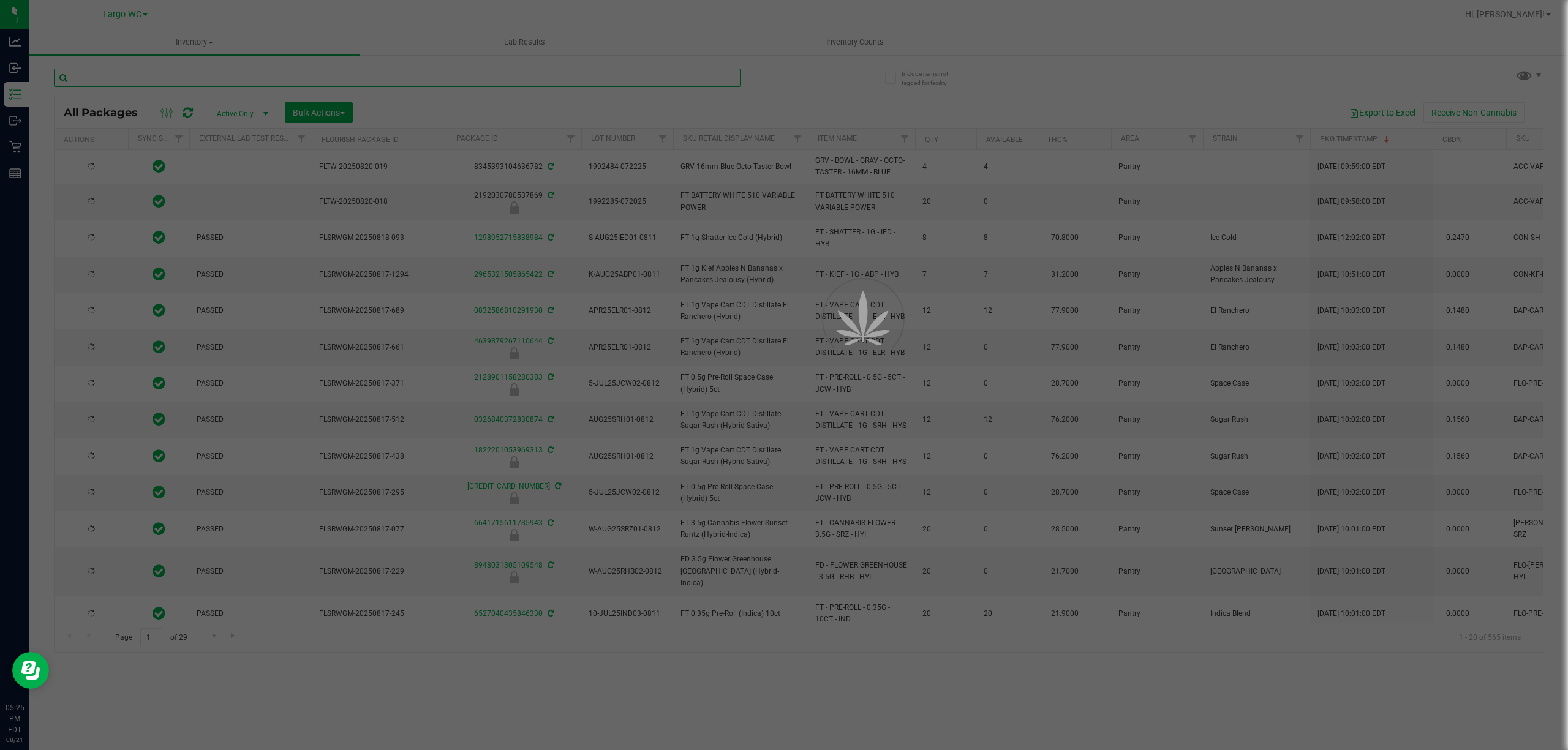
click at [256, 79] on input "text" at bounding box center [397, 77] width 687 height 18
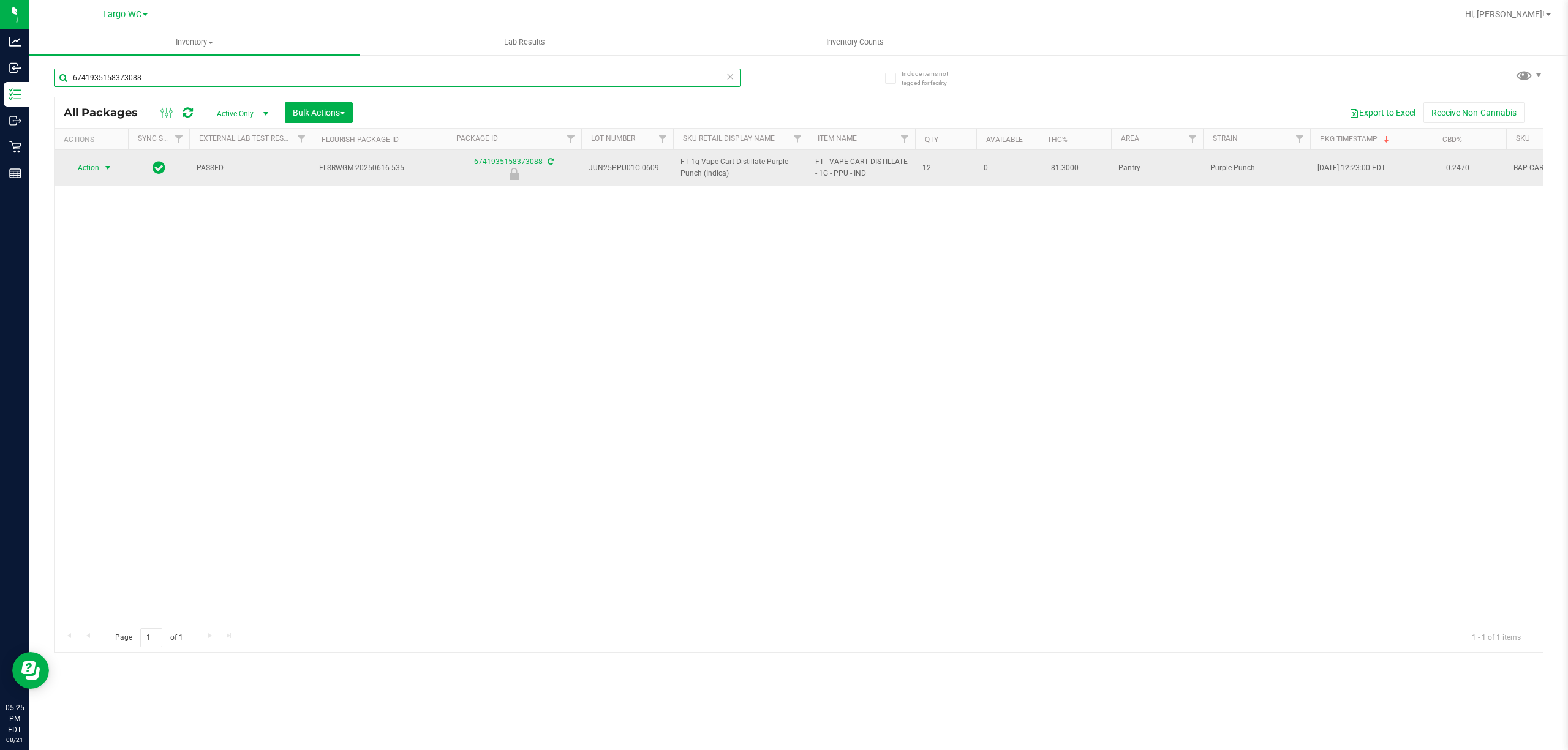
type input "6741935158373088"
click at [113, 167] on span "select" at bounding box center [107, 167] width 9 height 9
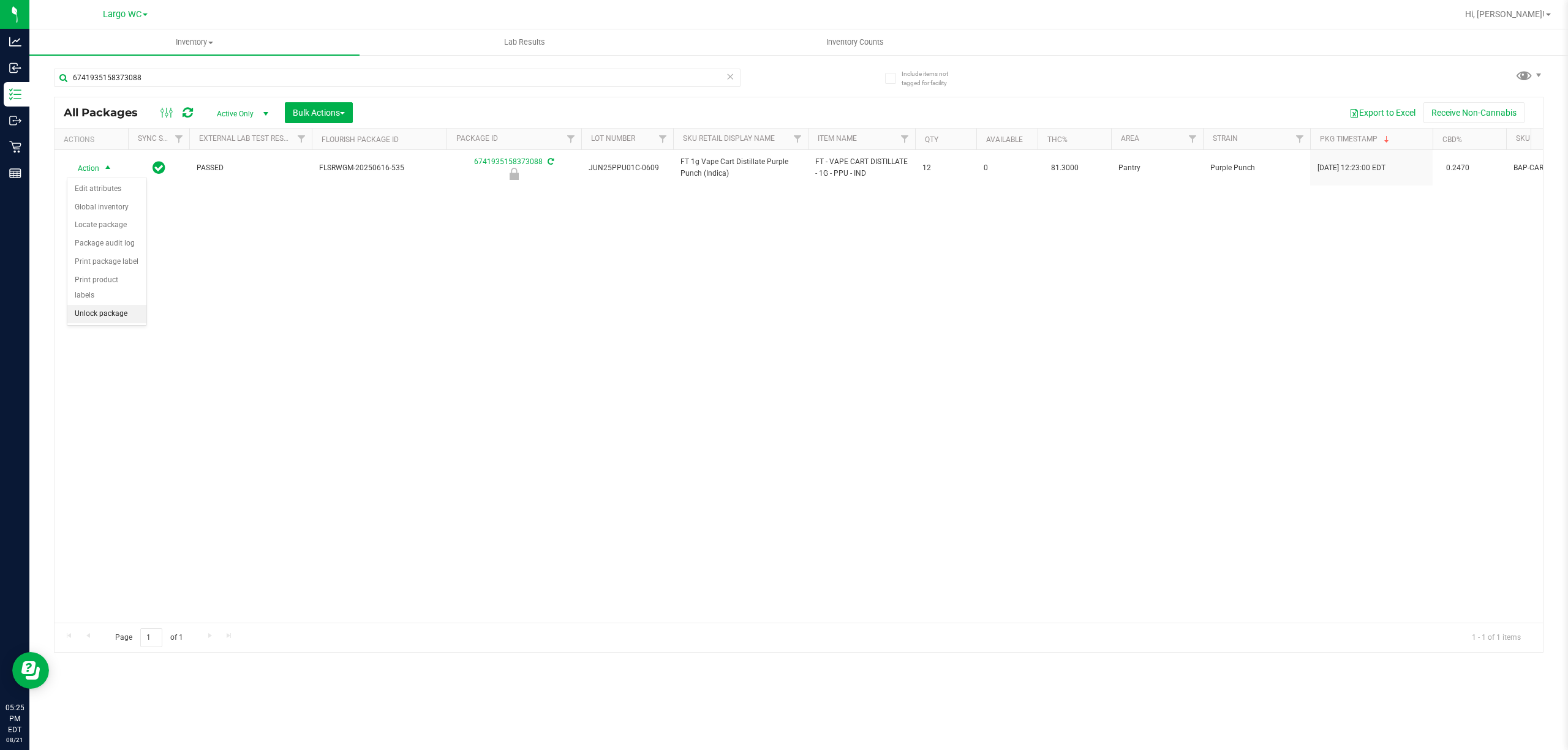
click at [90, 321] on li "Unlock package" at bounding box center [106, 314] width 79 height 18
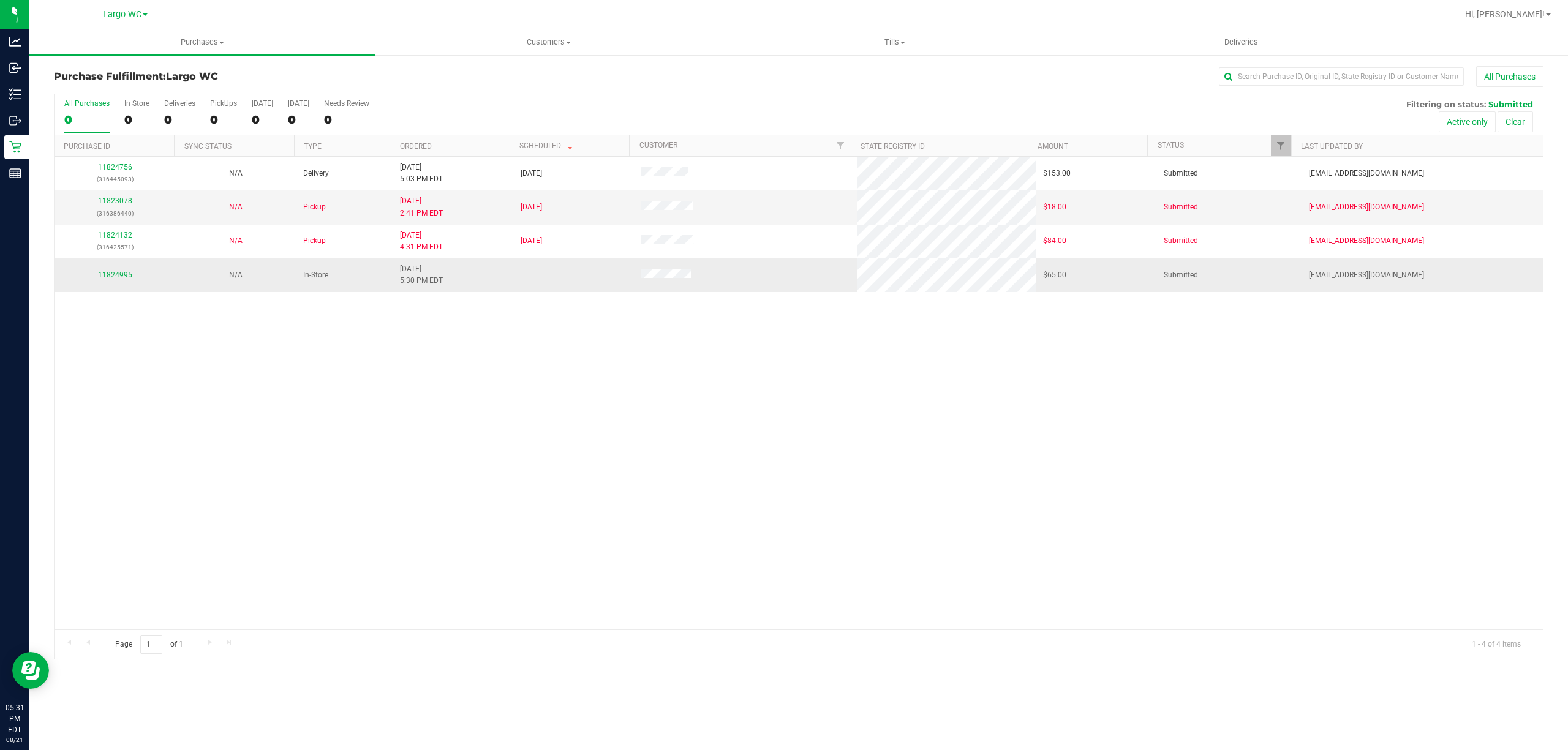
click at [117, 272] on link "11824995" at bounding box center [115, 275] width 34 height 9
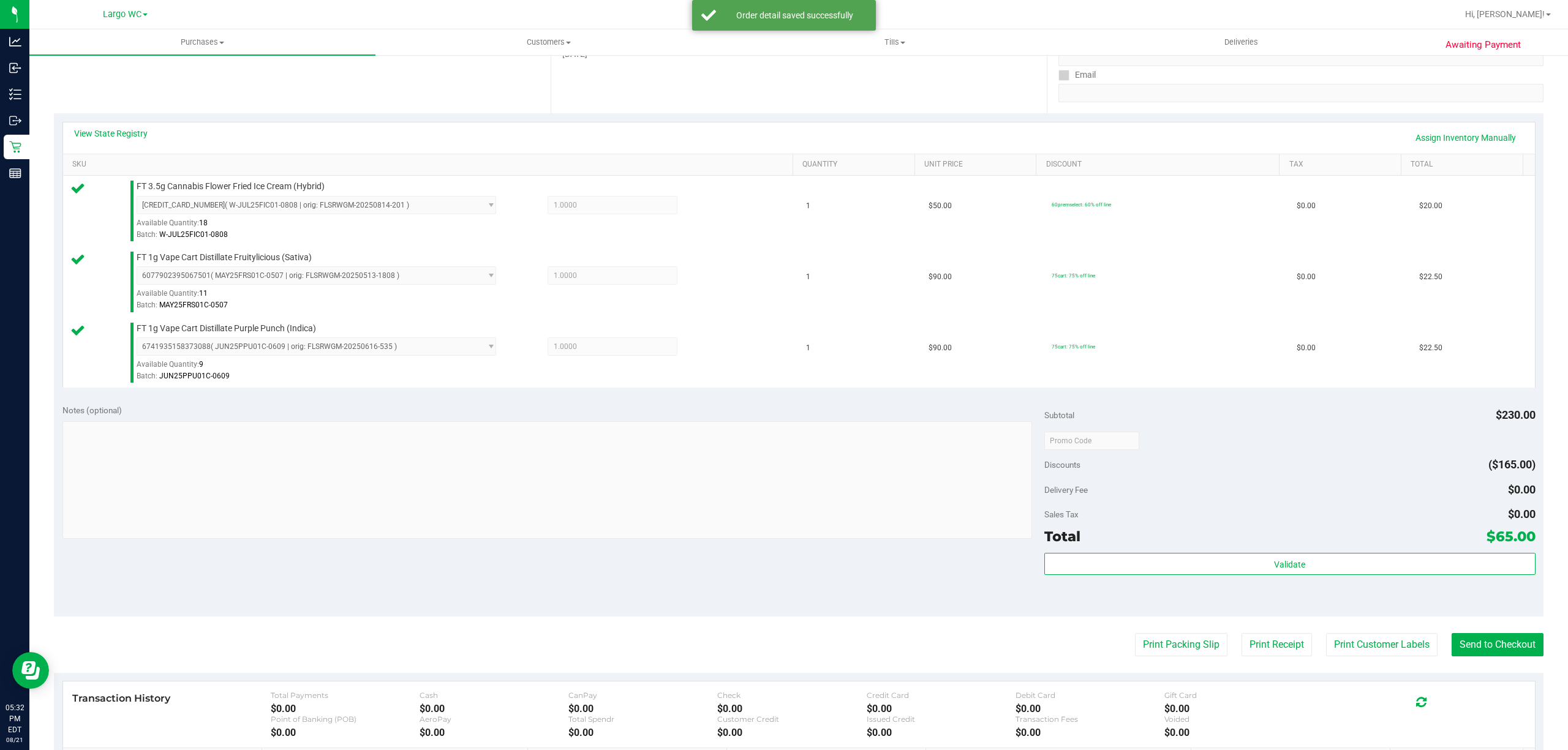
scroll to position [322, 0]
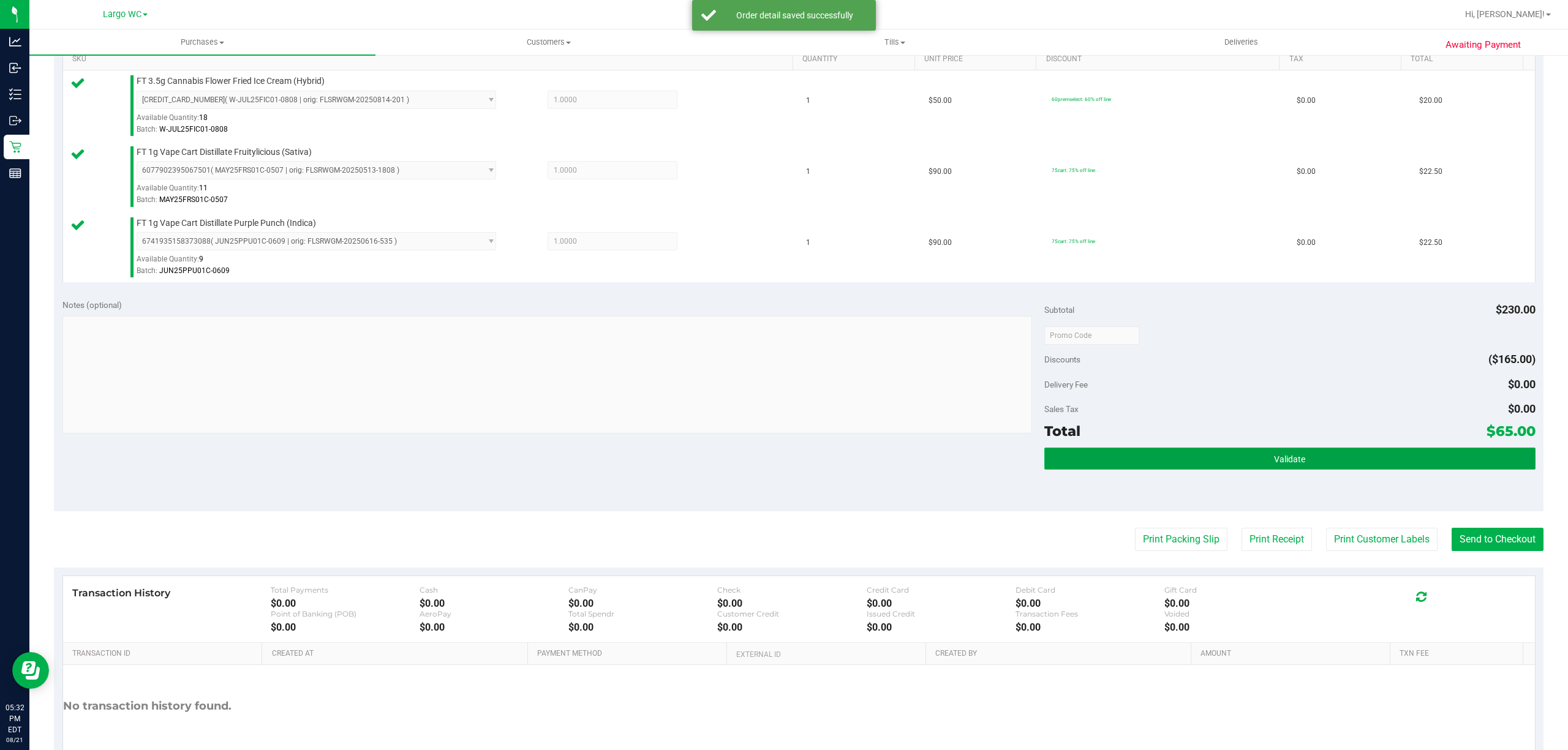
click at [1200, 463] on button "Validate" at bounding box center [1290, 459] width 491 height 22
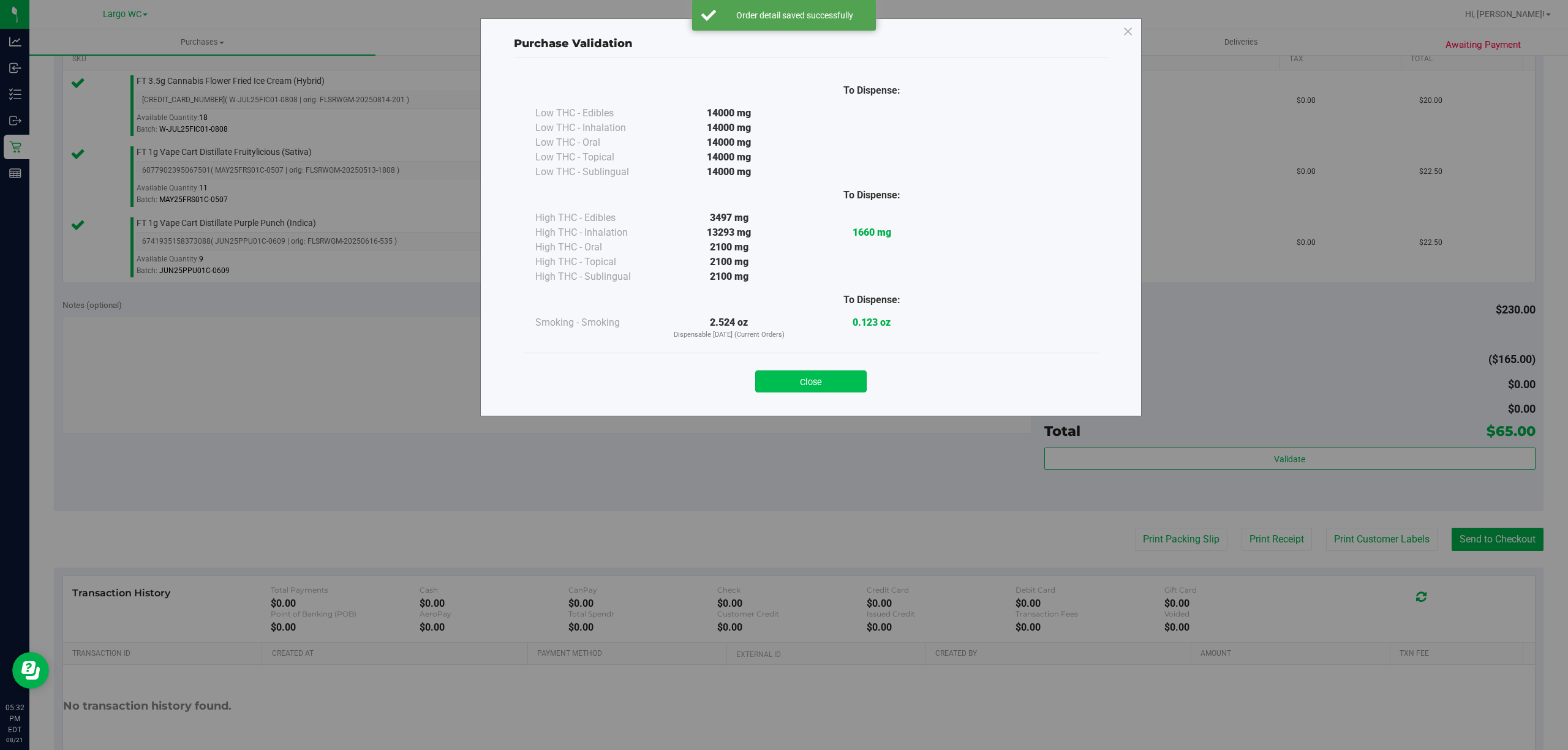
click at [833, 386] on button "Close" at bounding box center [811, 382] width 111 height 22
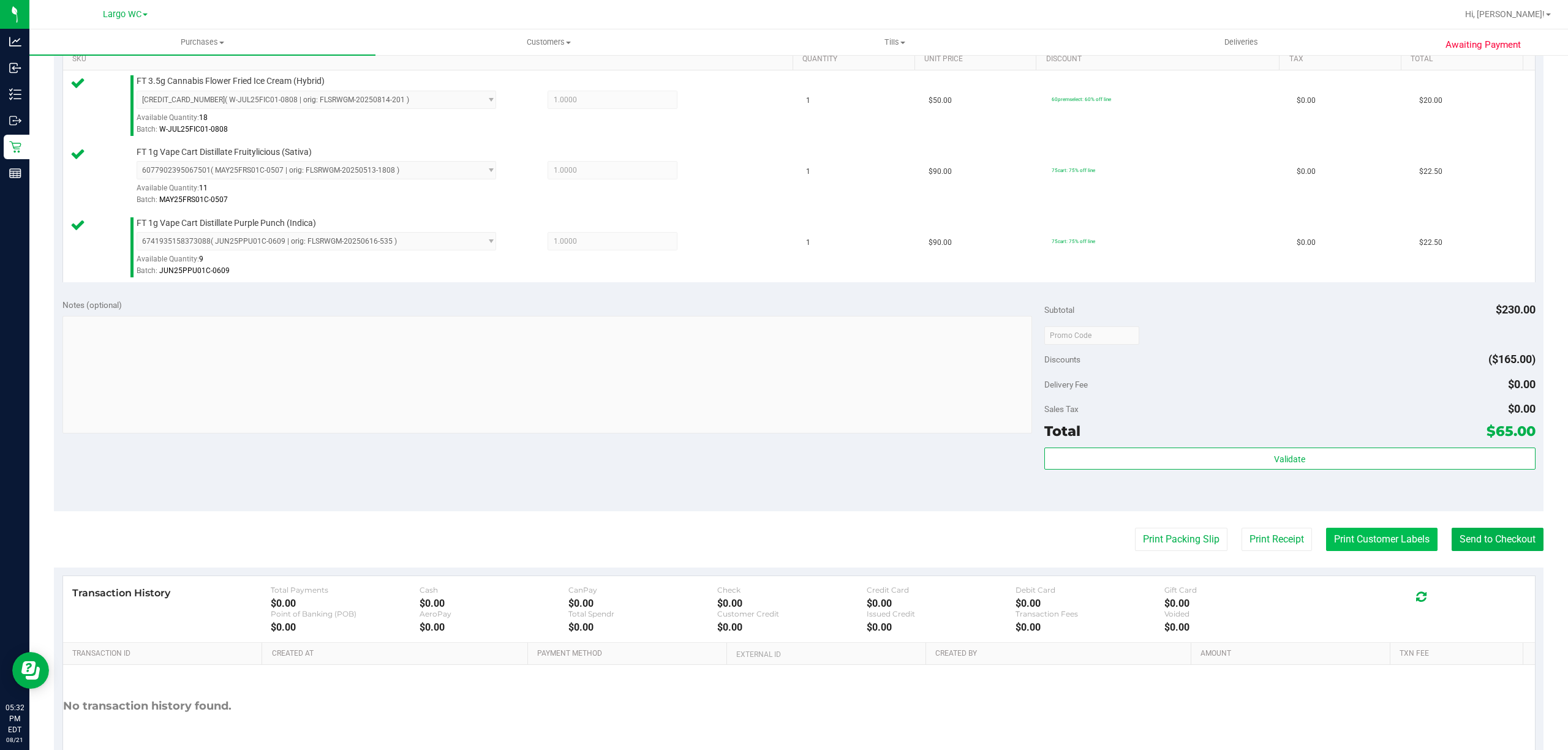
click at [1366, 541] on button "Print Customer Labels" at bounding box center [1381, 540] width 111 height 23
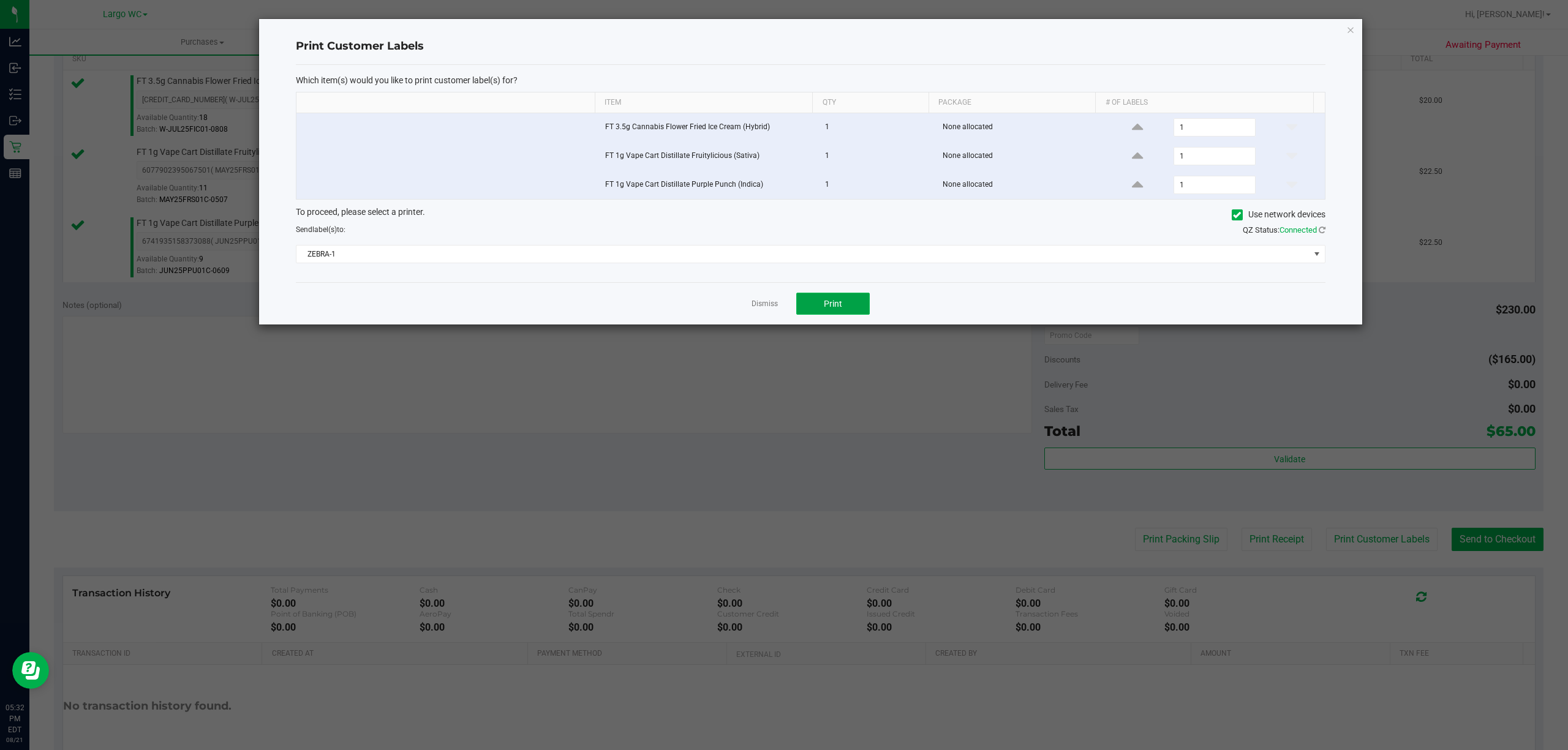
click at [816, 314] on button "Print" at bounding box center [832, 304] width 74 height 22
click at [1350, 33] on icon "button" at bounding box center [1350, 29] width 9 height 15
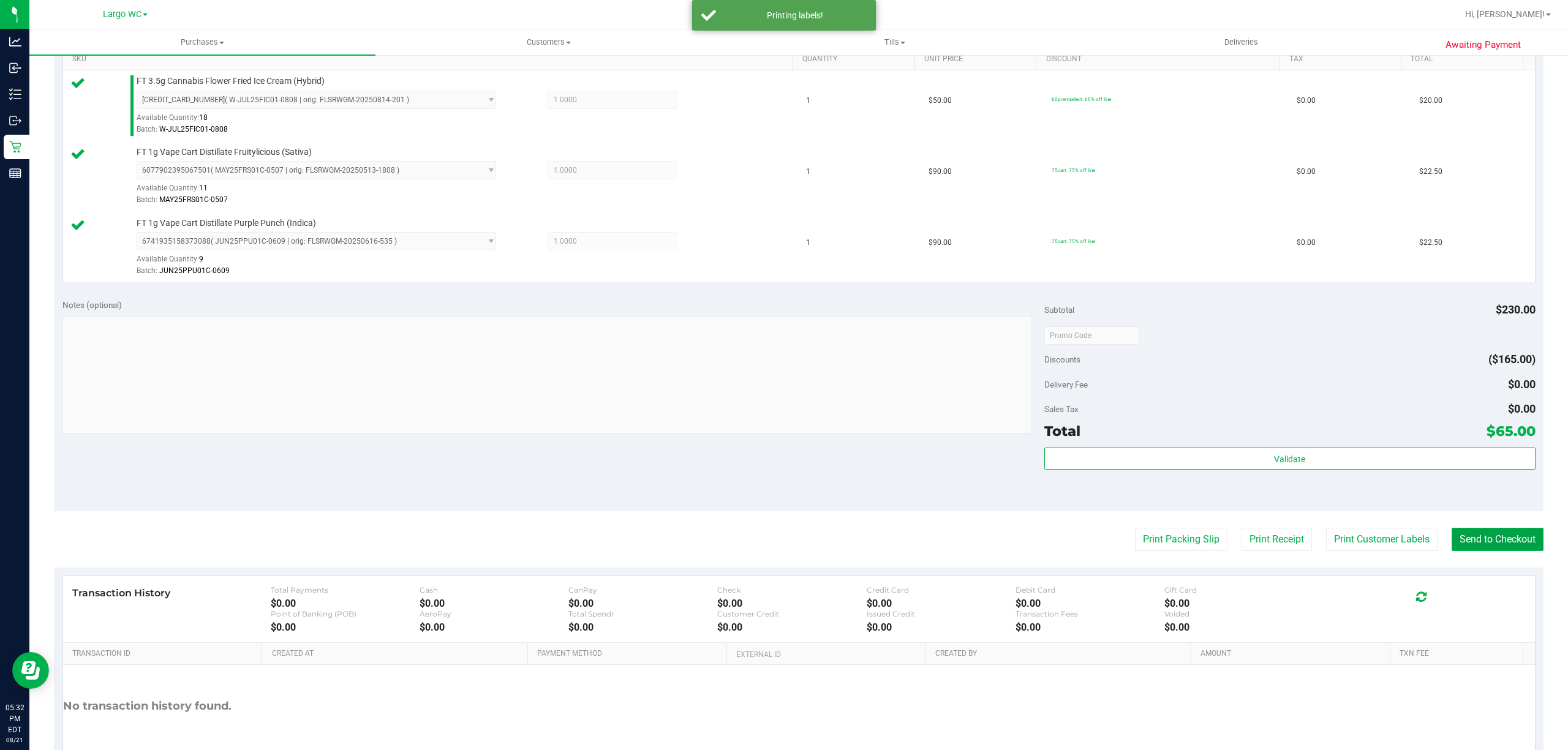
click at [1480, 540] on button "Send to Checkout" at bounding box center [1497, 540] width 92 height 23
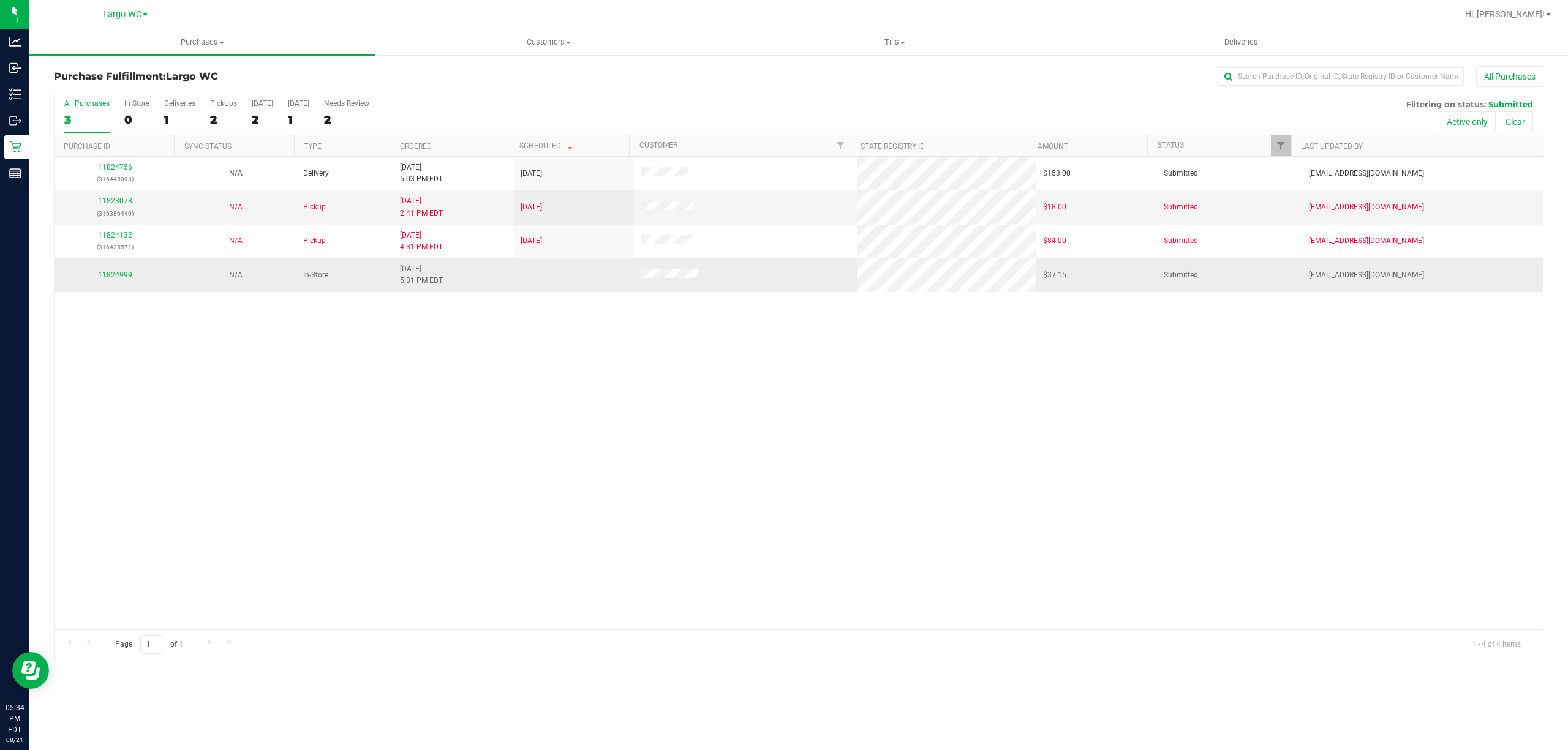
click at [108, 279] on link "11824999" at bounding box center [115, 275] width 34 height 9
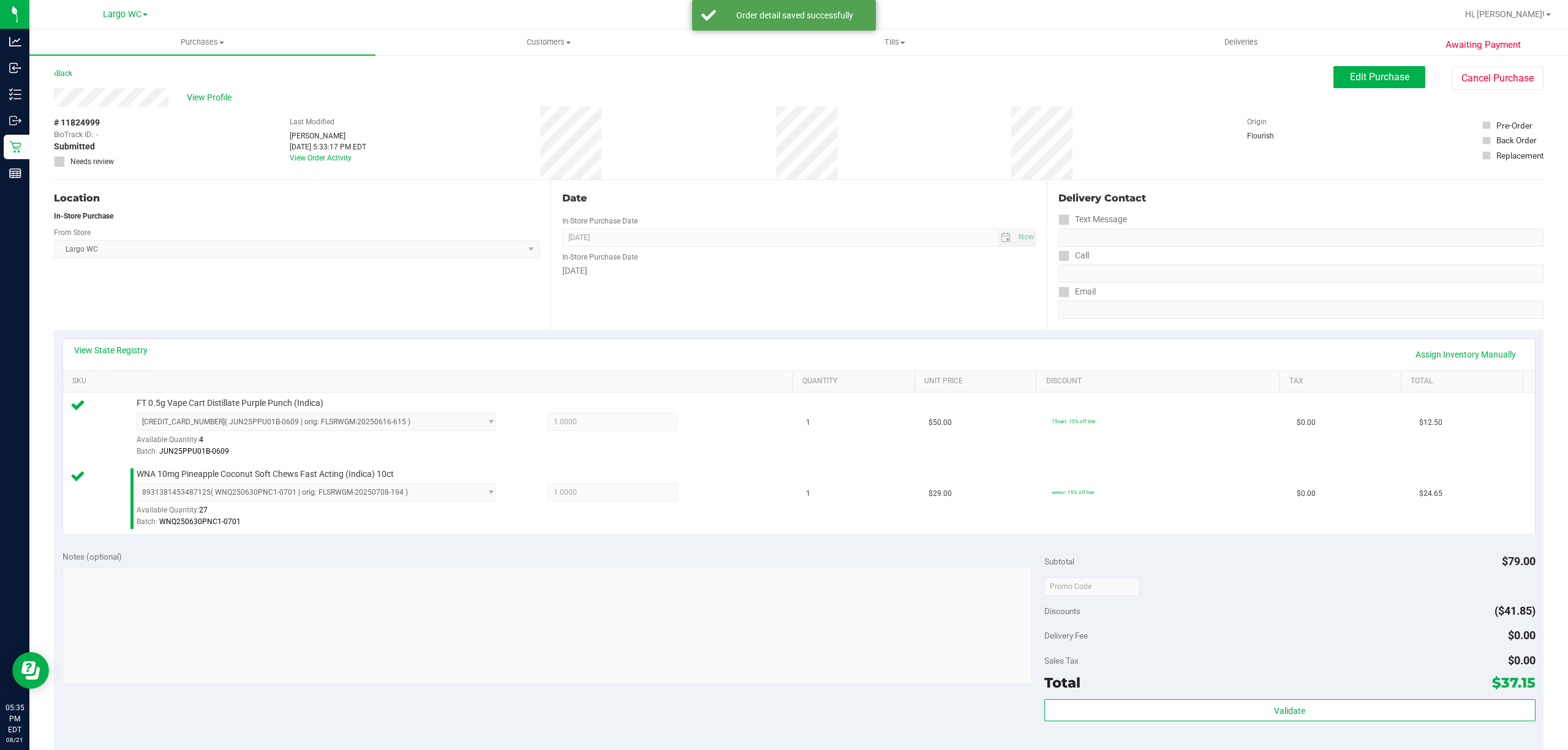
scroll to position [47, 0]
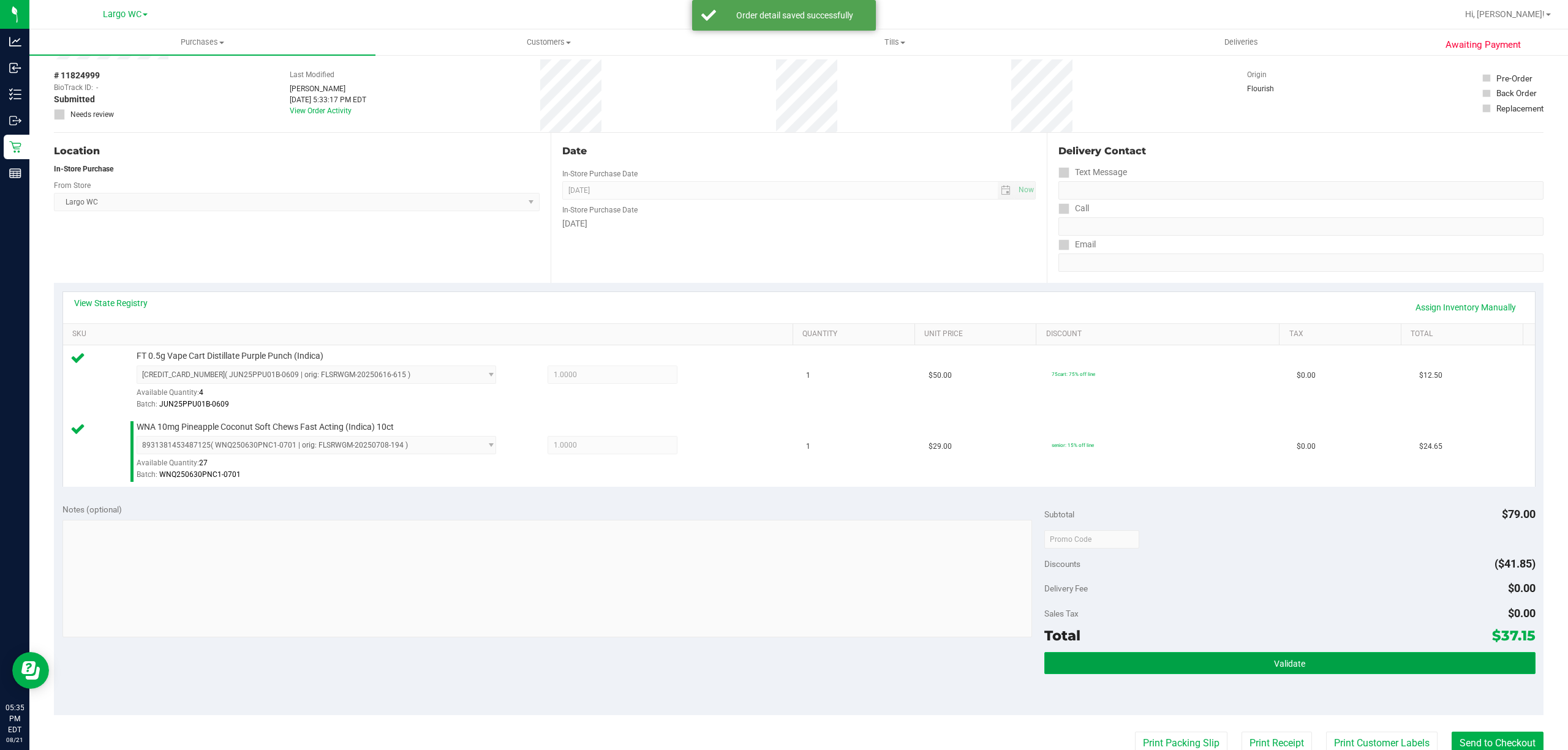
click at [1147, 674] on button "Validate" at bounding box center [1290, 663] width 491 height 22
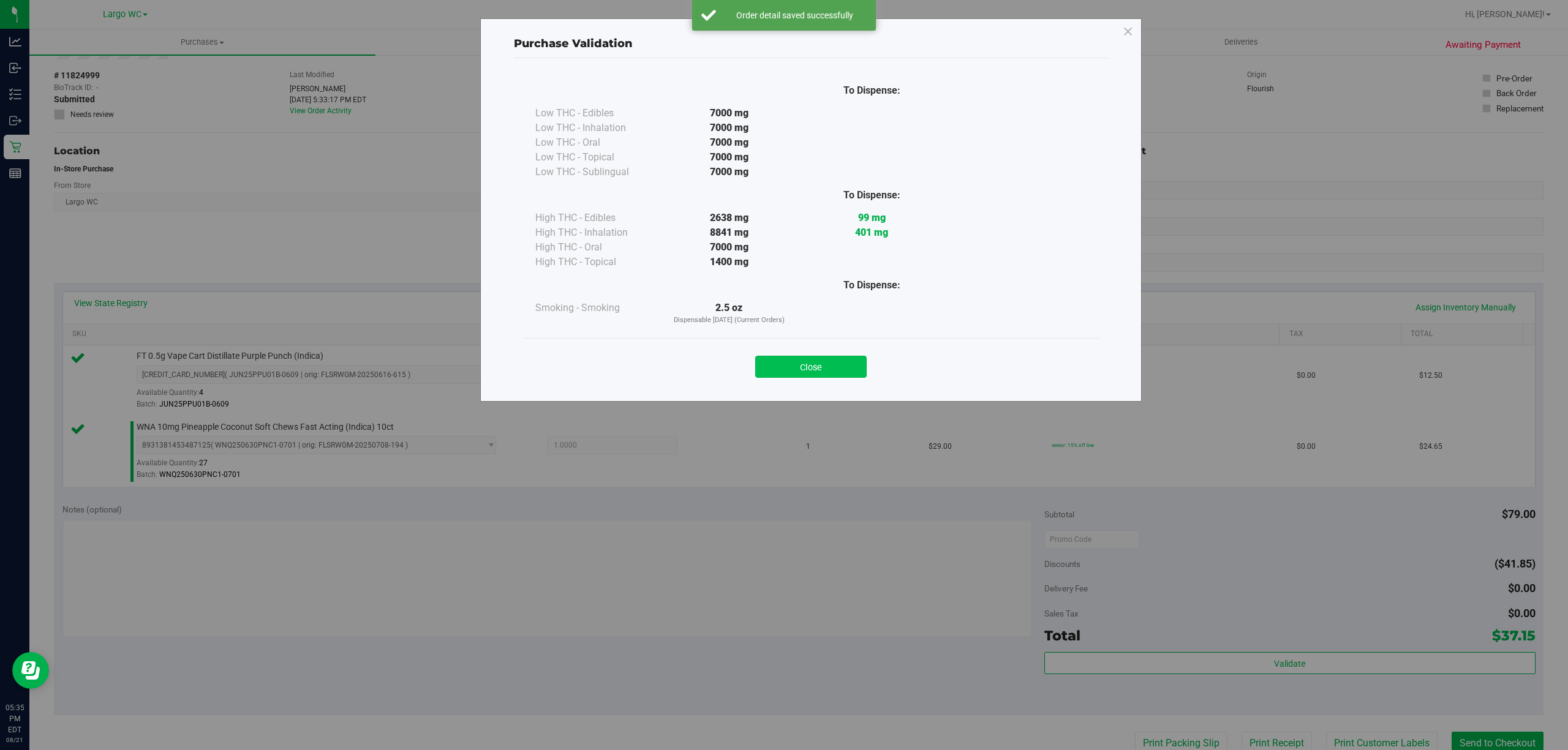
click at [811, 359] on button "Close" at bounding box center [811, 367] width 111 height 22
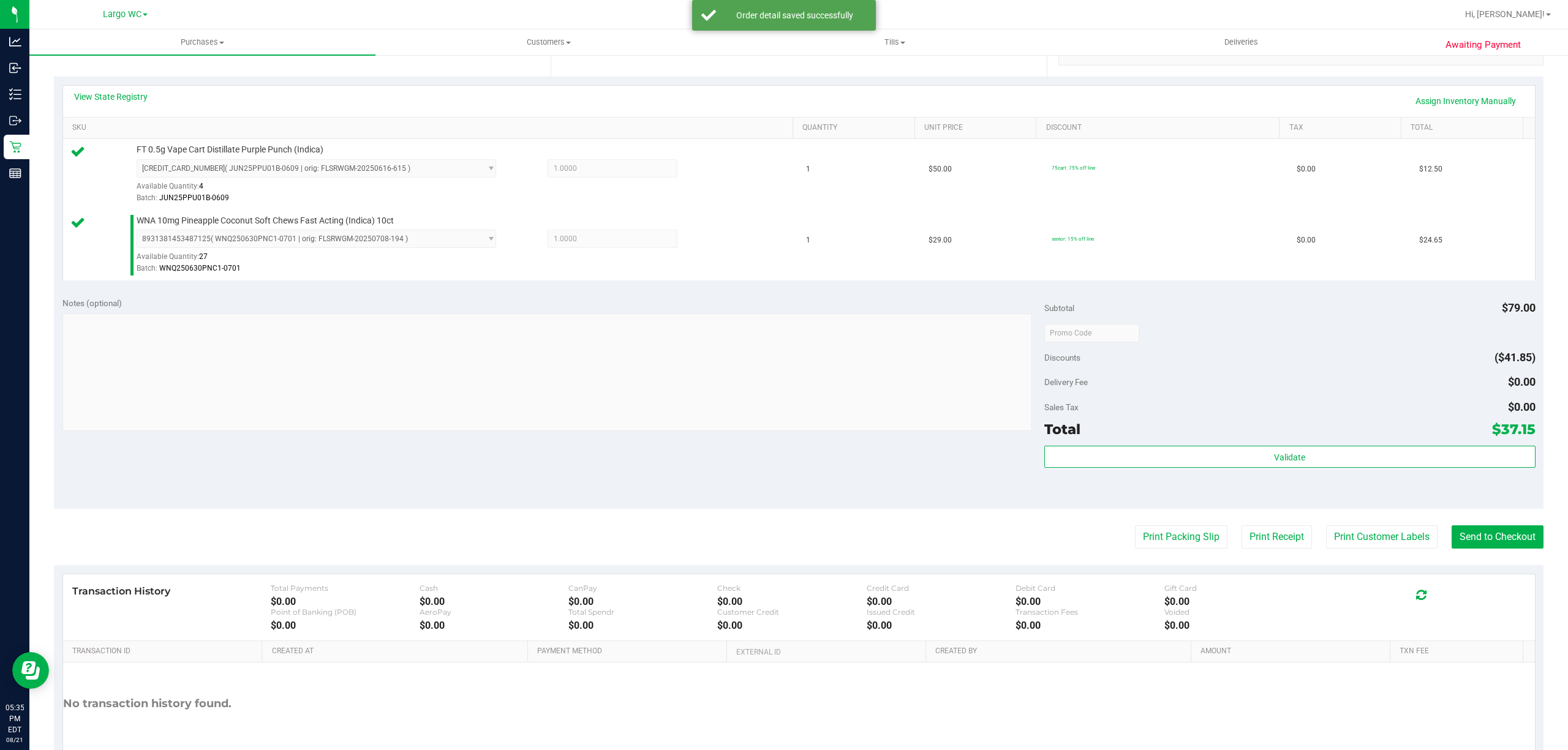
scroll to position [324, 0]
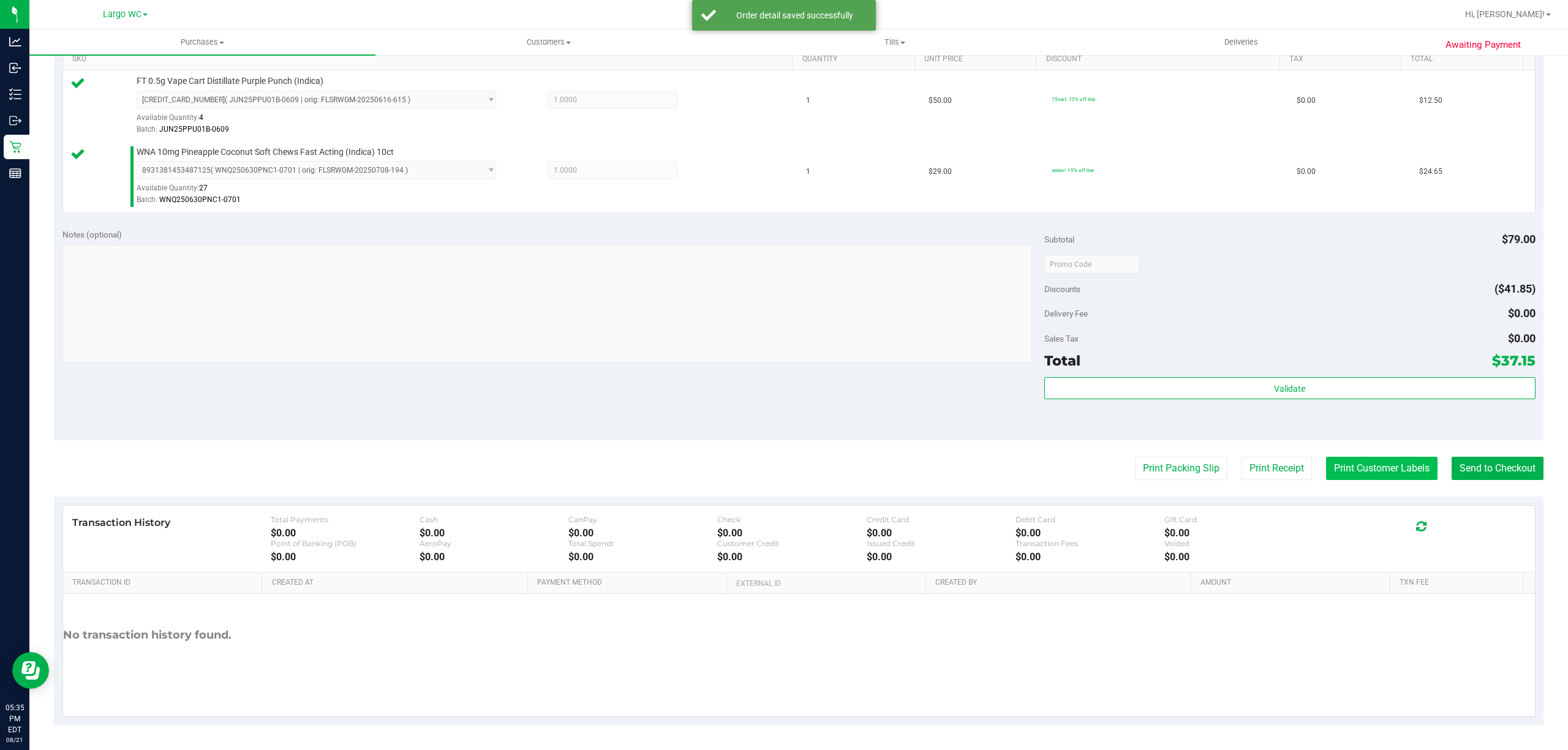
click at [1335, 474] on button "Print Customer Labels" at bounding box center [1381, 468] width 111 height 23
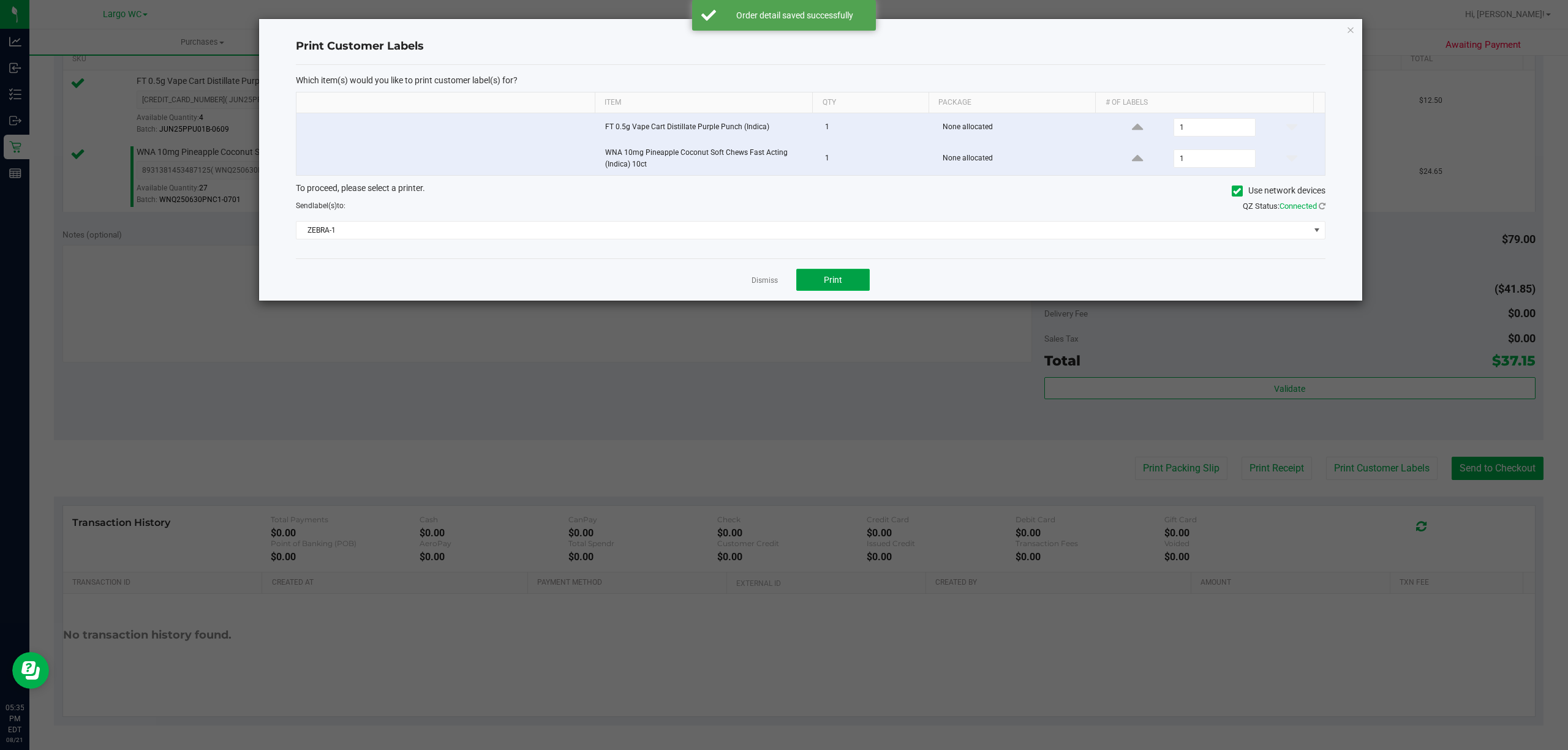
click at [844, 279] on button "Print" at bounding box center [832, 280] width 74 height 22
click at [1352, 23] on icon "button" at bounding box center [1350, 29] width 9 height 15
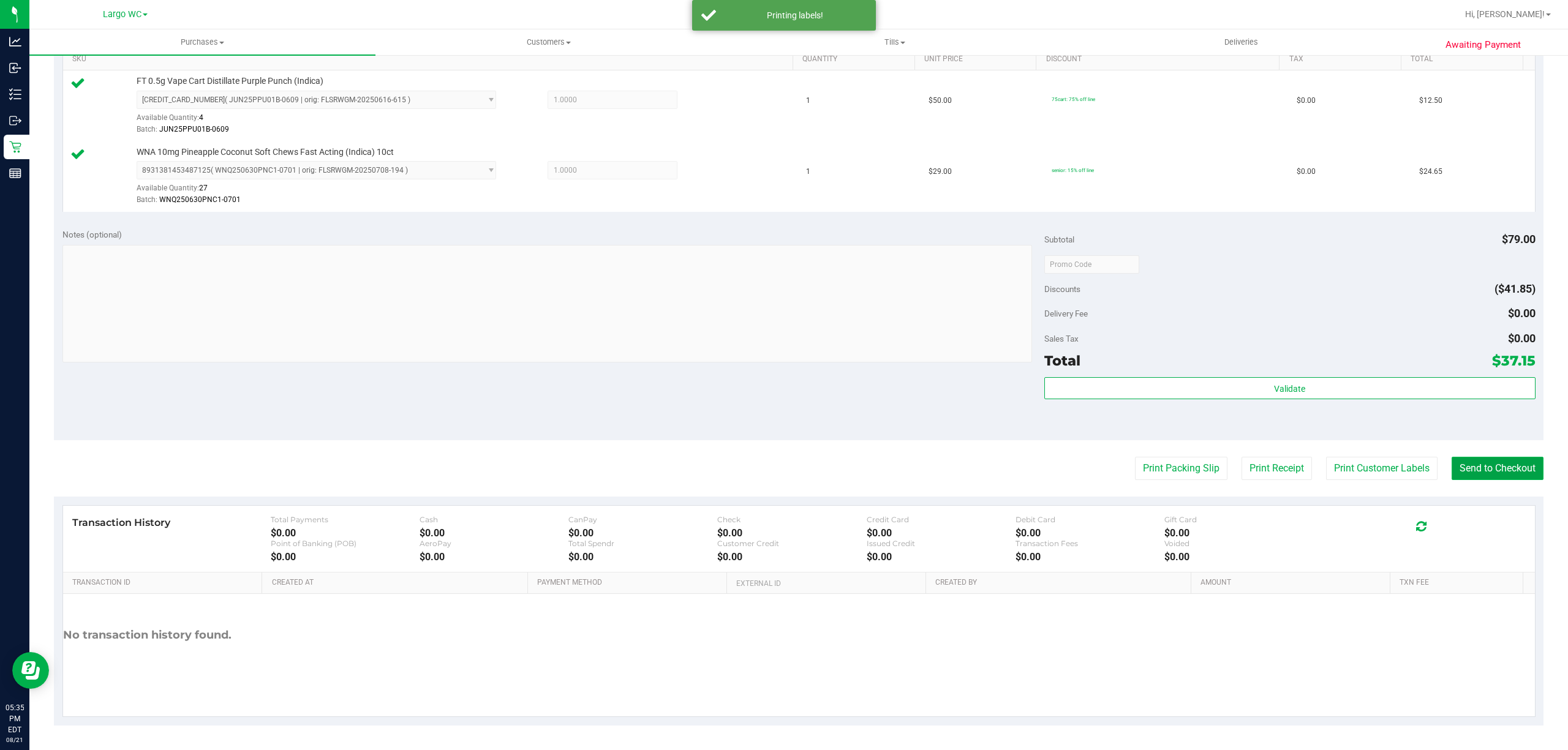
click at [1494, 474] on button "Send to Checkout" at bounding box center [1497, 468] width 92 height 23
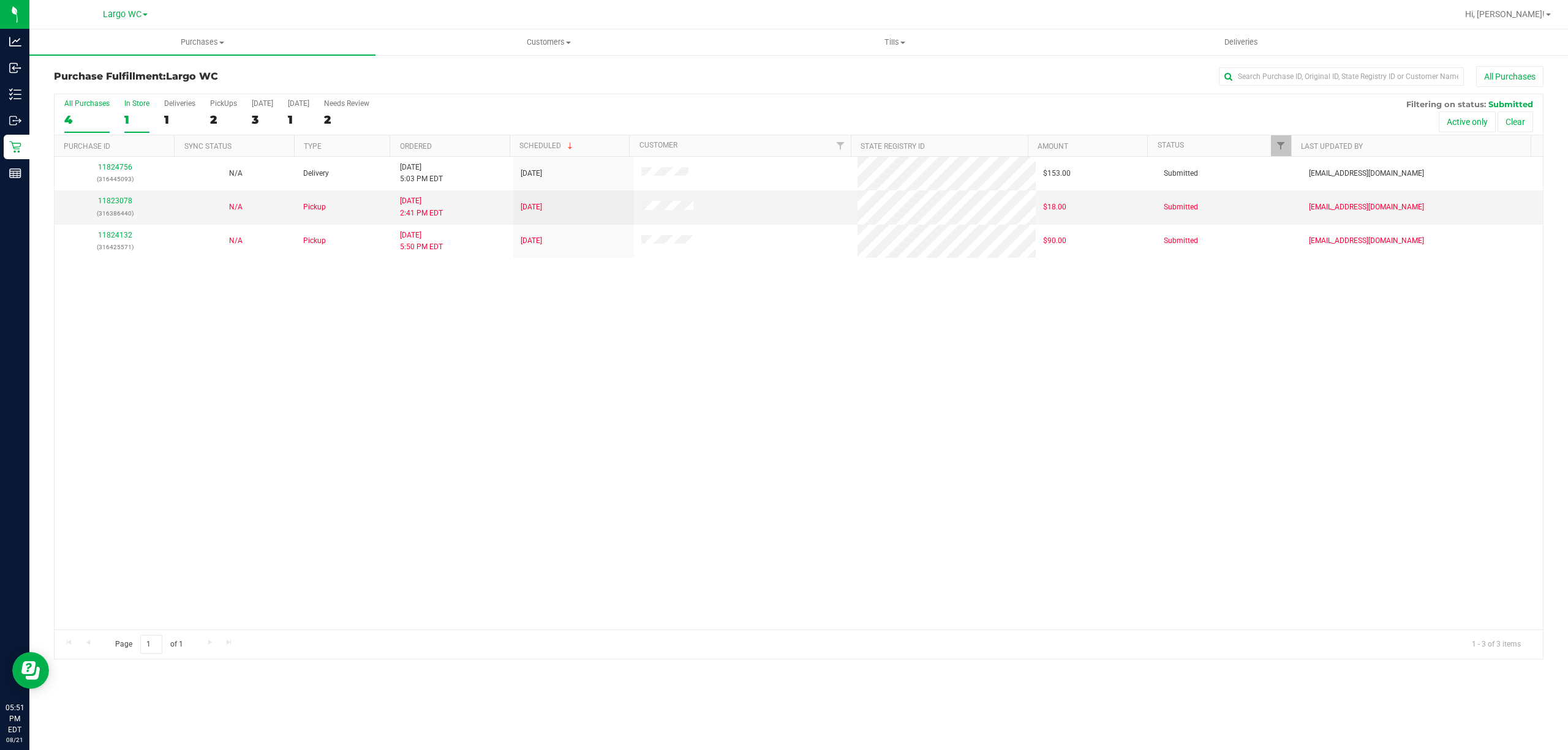
click at [138, 117] on div "1" at bounding box center [137, 119] width 25 height 14
click at [0, 0] on input "In Store 1" at bounding box center [0, 0] width 0 height 0
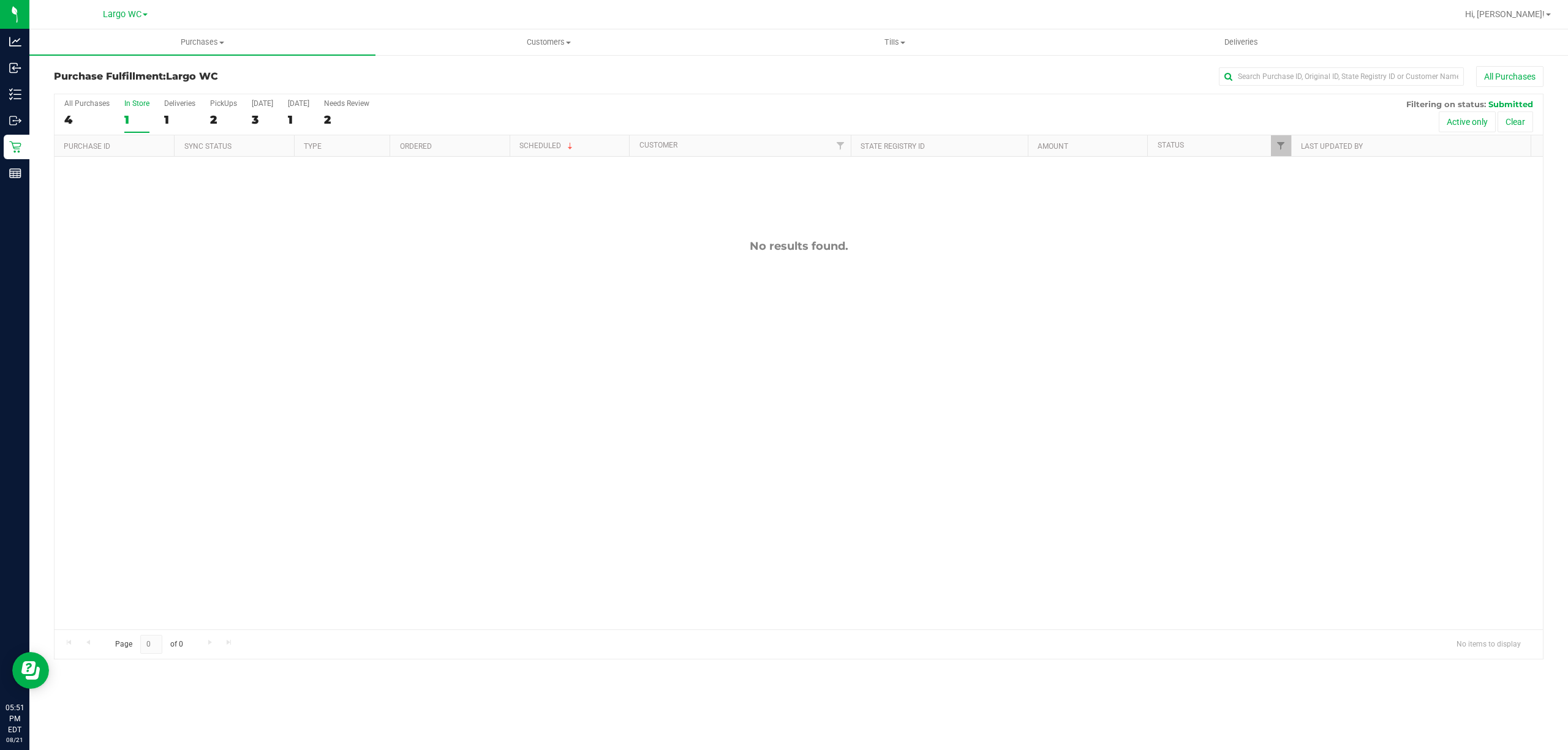
click at [148, 106] on div "In Store" at bounding box center [137, 103] width 25 height 9
click at [0, 0] on input "In Store 1" at bounding box center [0, 0] width 0 height 0
click at [175, 115] on div "2" at bounding box center [179, 119] width 31 height 14
click at [0, 0] on input "Deliveries 2" at bounding box center [0, 0] width 0 height 0
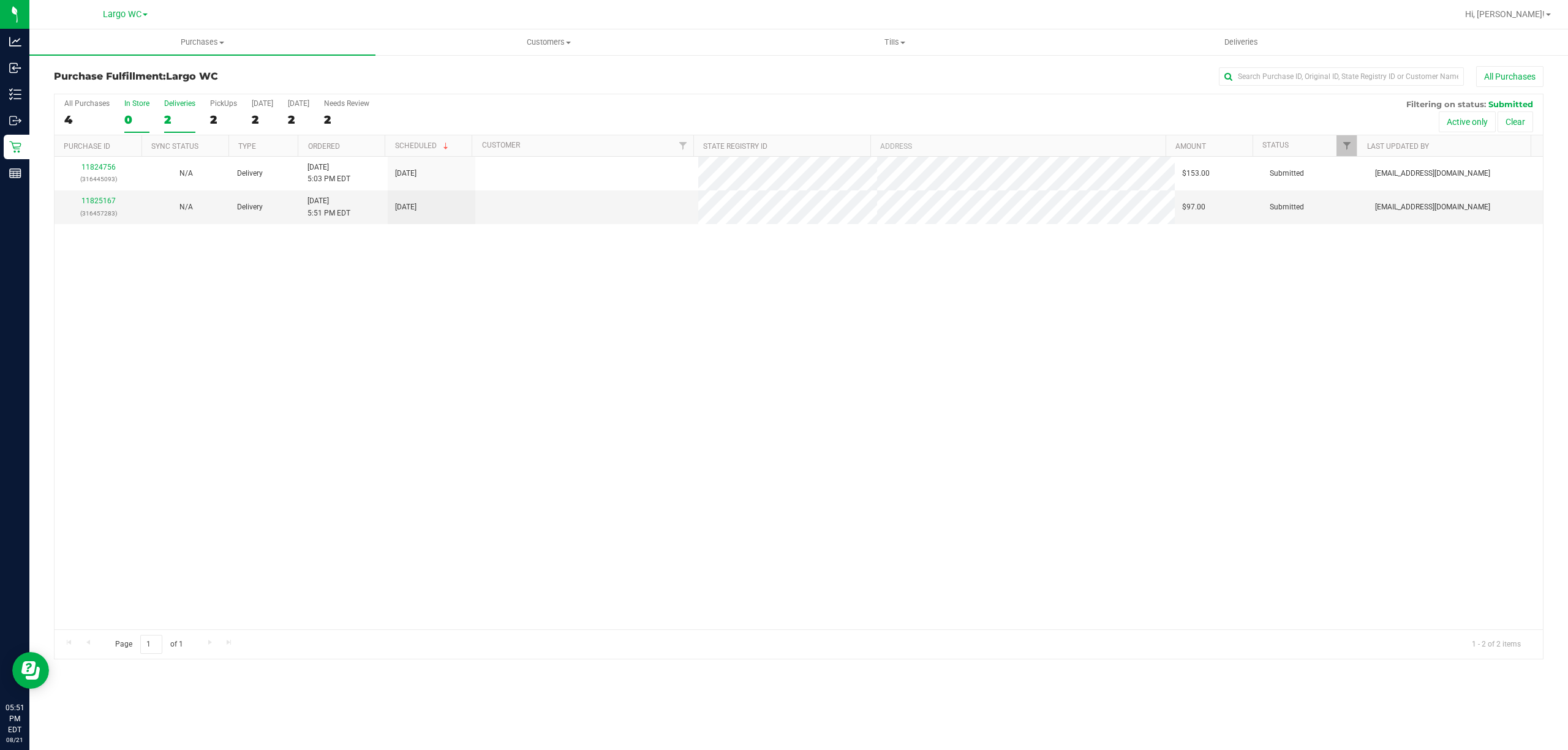
click at [131, 121] on div "0" at bounding box center [137, 119] width 25 height 14
click at [0, 0] on input "In Store 0" at bounding box center [0, 0] width 0 height 0
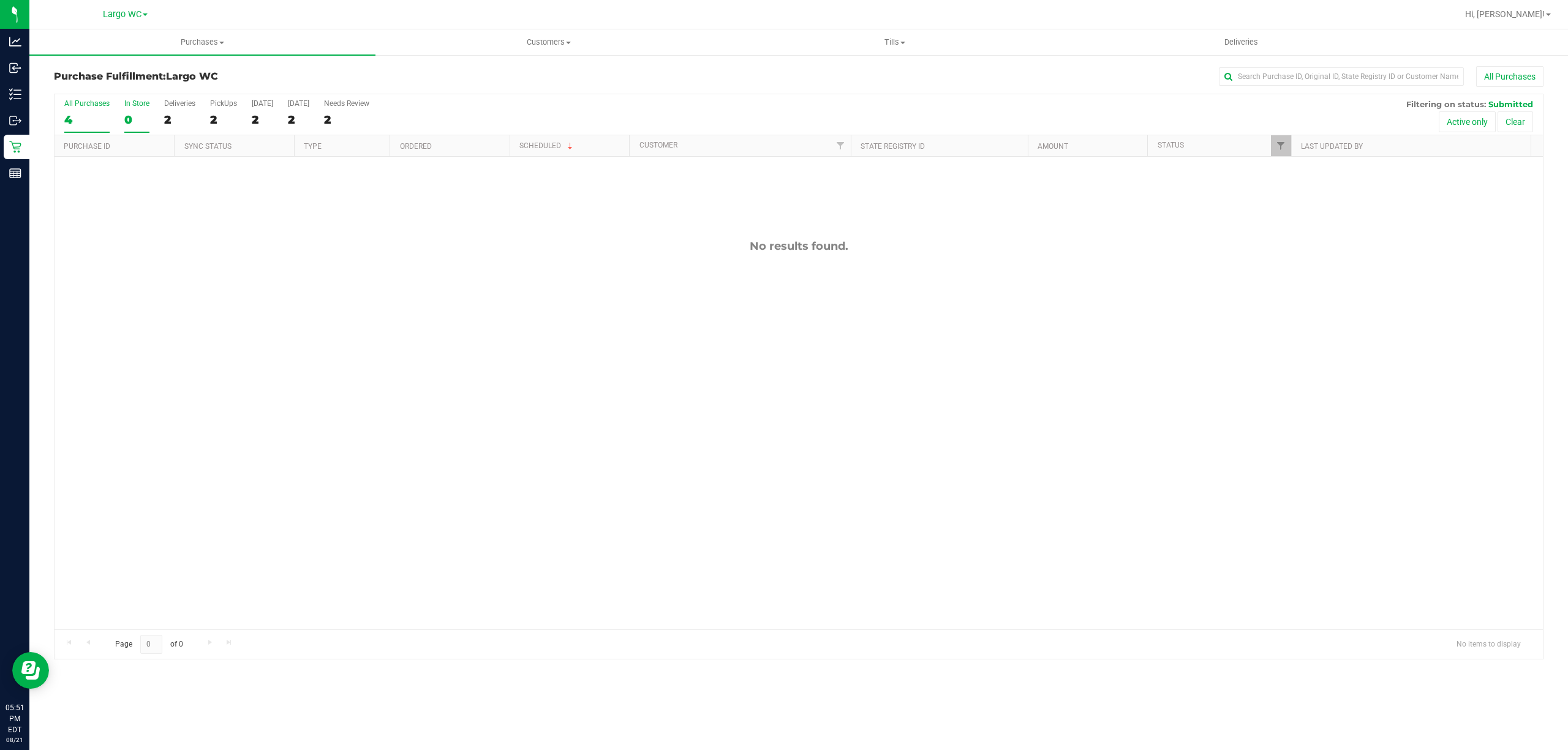
click at [77, 117] on div "4" at bounding box center [87, 119] width 45 height 14
click at [0, 0] on input "All Purchases 4" at bounding box center [0, 0] width 0 height 0
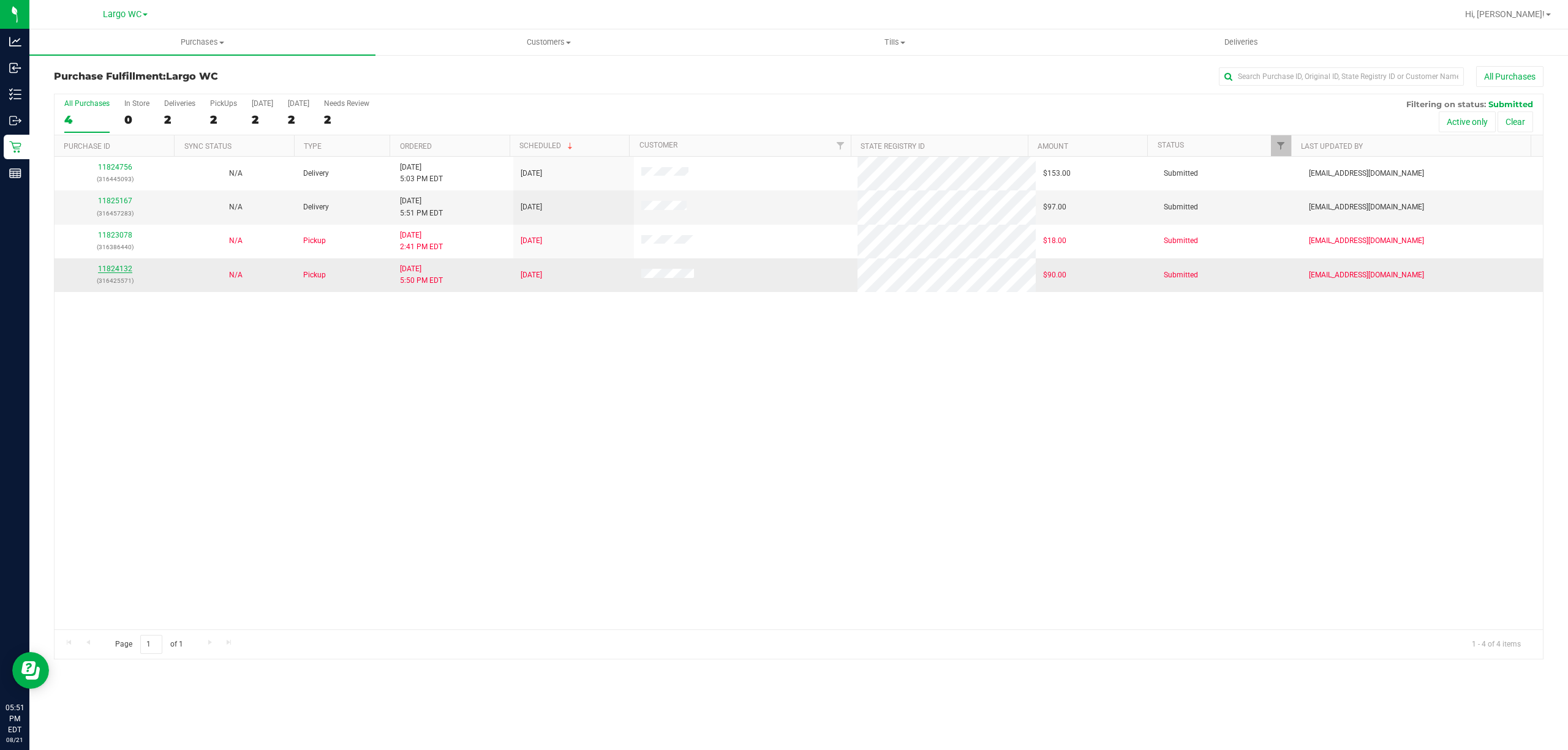
click at [109, 273] on link "11824132" at bounding box center [115, 269] width 34 height 9
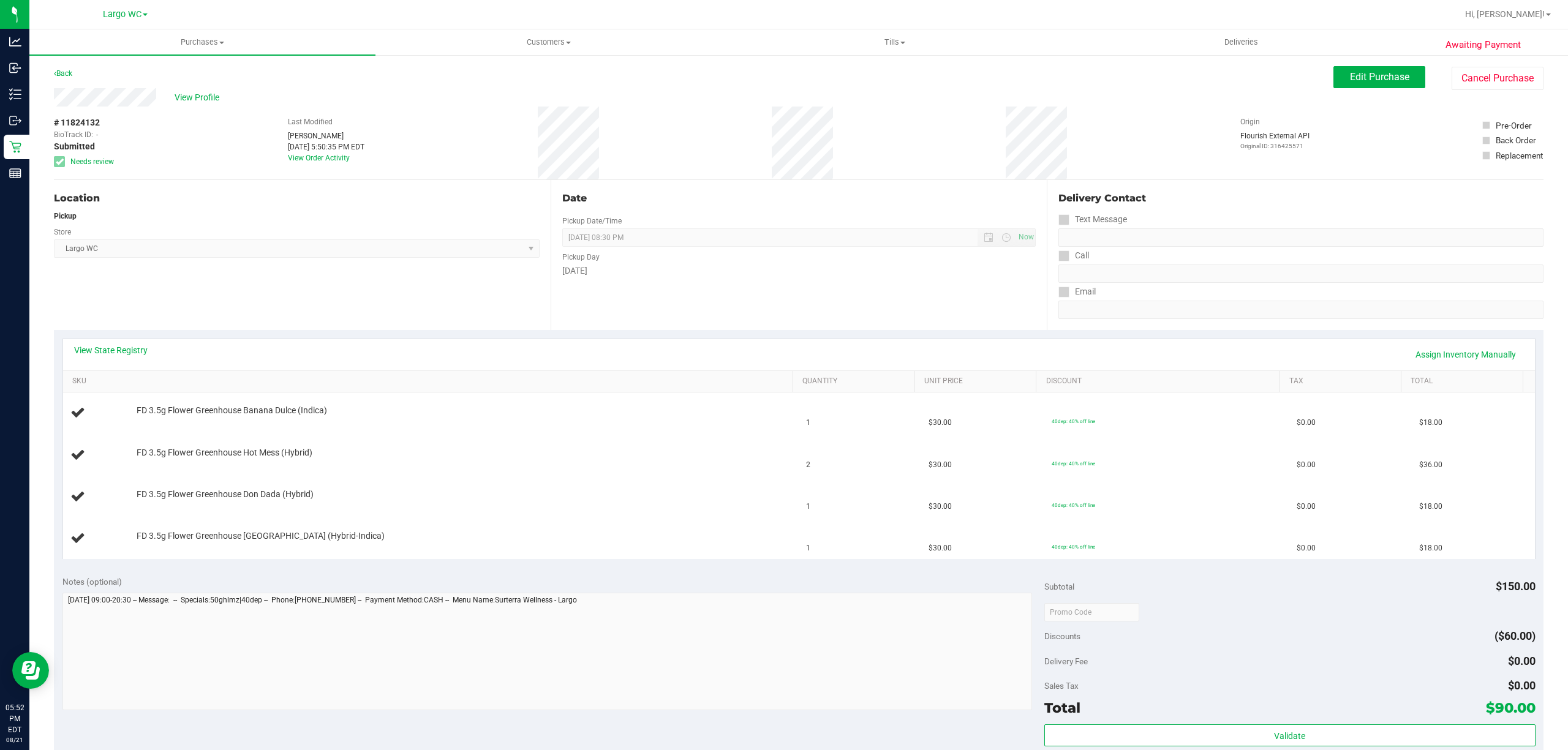
click at [318, 304] on div "Location Pickup Store Largo WC Select Store Bonita Springs WC Boynton Beach WC …" at bounding box center [302, 255] width 497 height 150
click at [771, 30] on div "Click here to refresh and get the latest." at bounding box center [795, 34] width 144 height 25
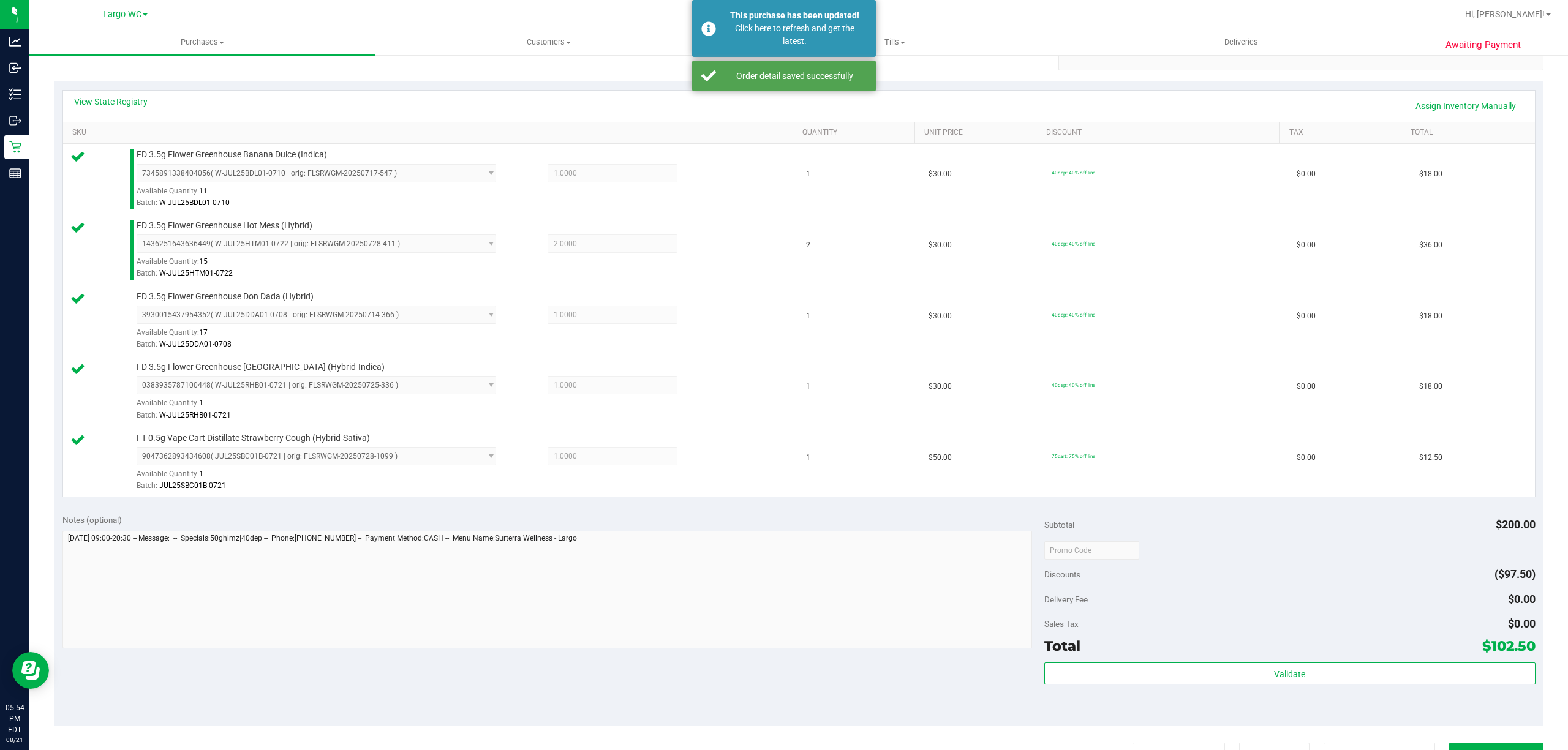
scroll to position [456, 0]
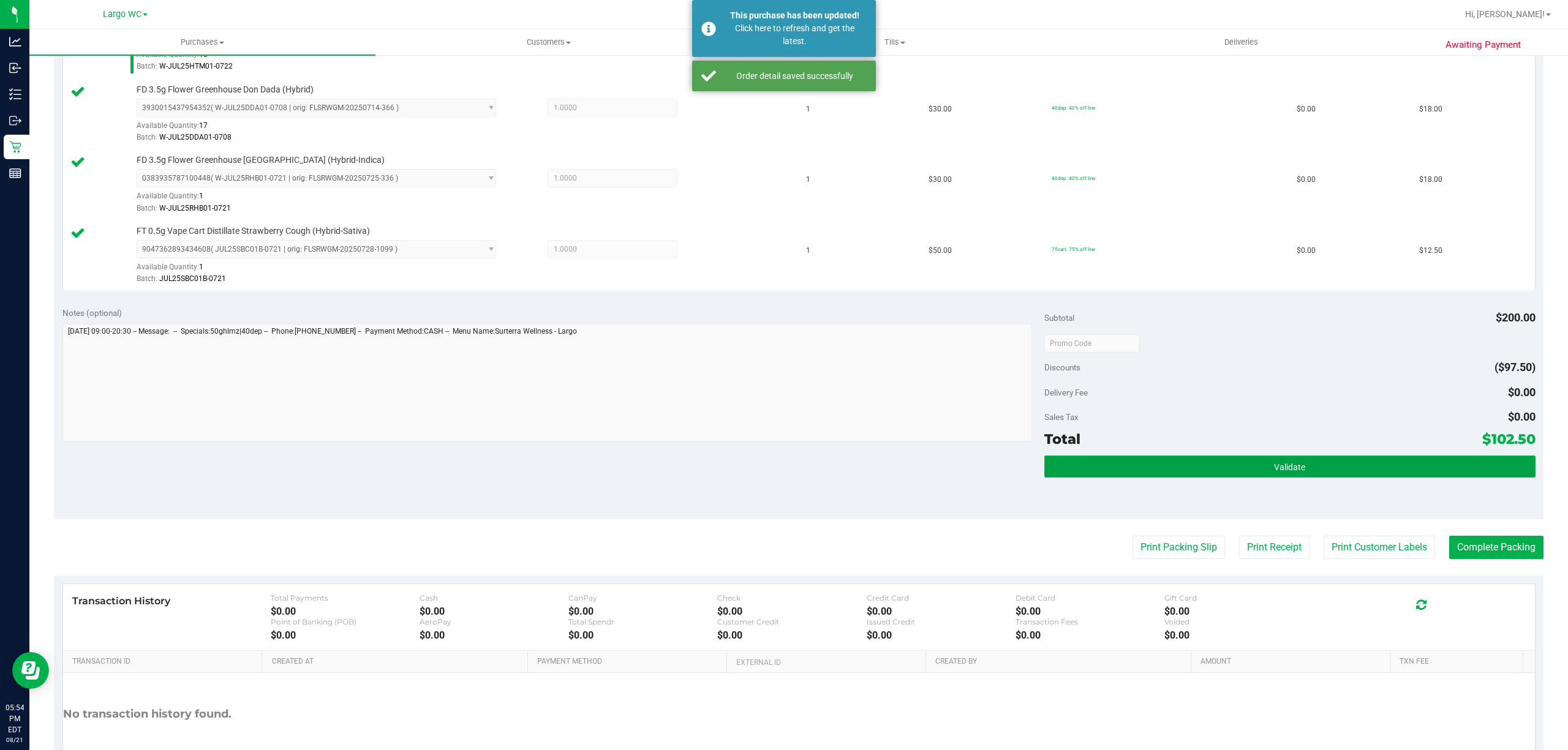
click at [1199, 478] on button "Validate" at bounding box center [1290, 467] width 491 height 22
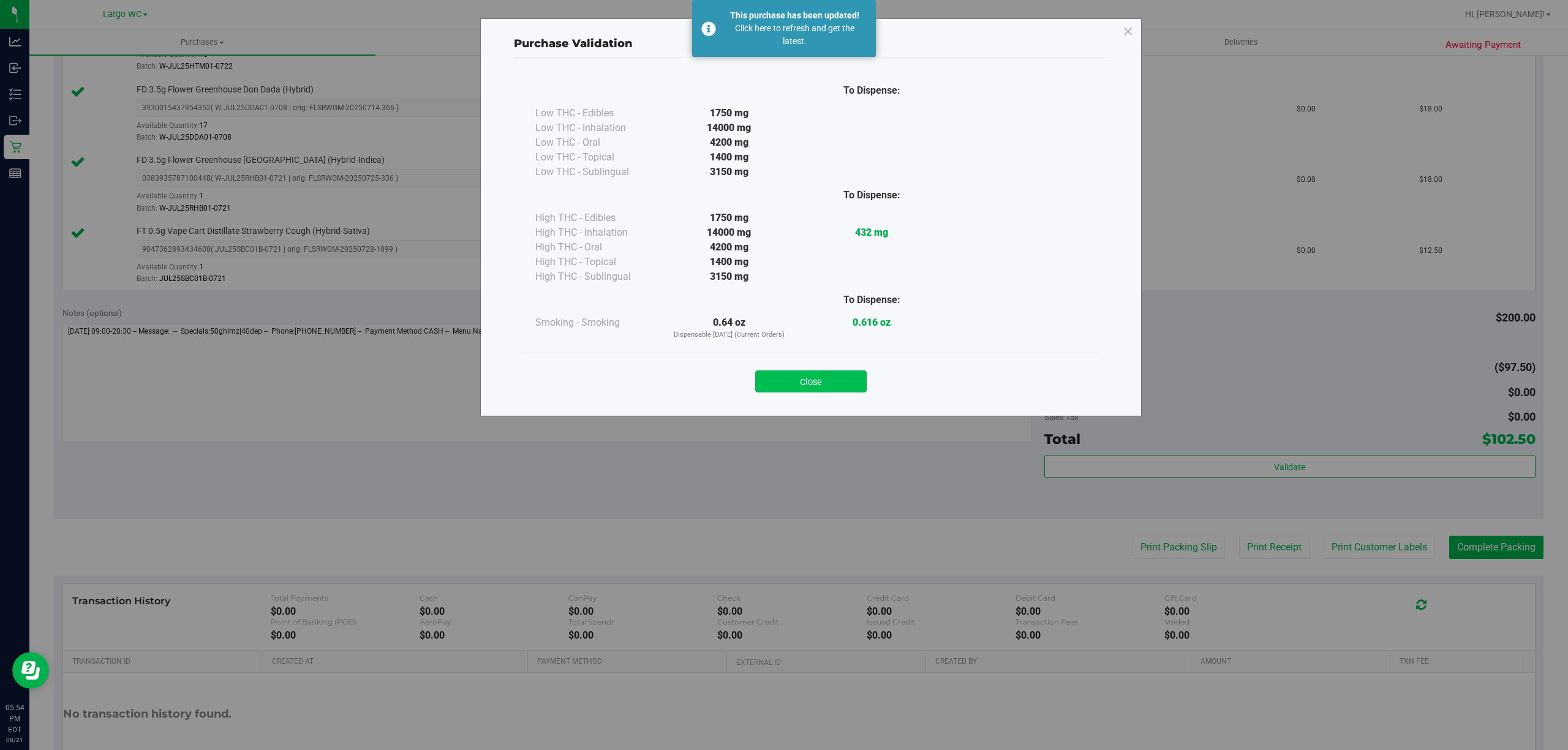
click at [830, 384] on button "Close" at bounding box center [811, 382] width 111 height 22
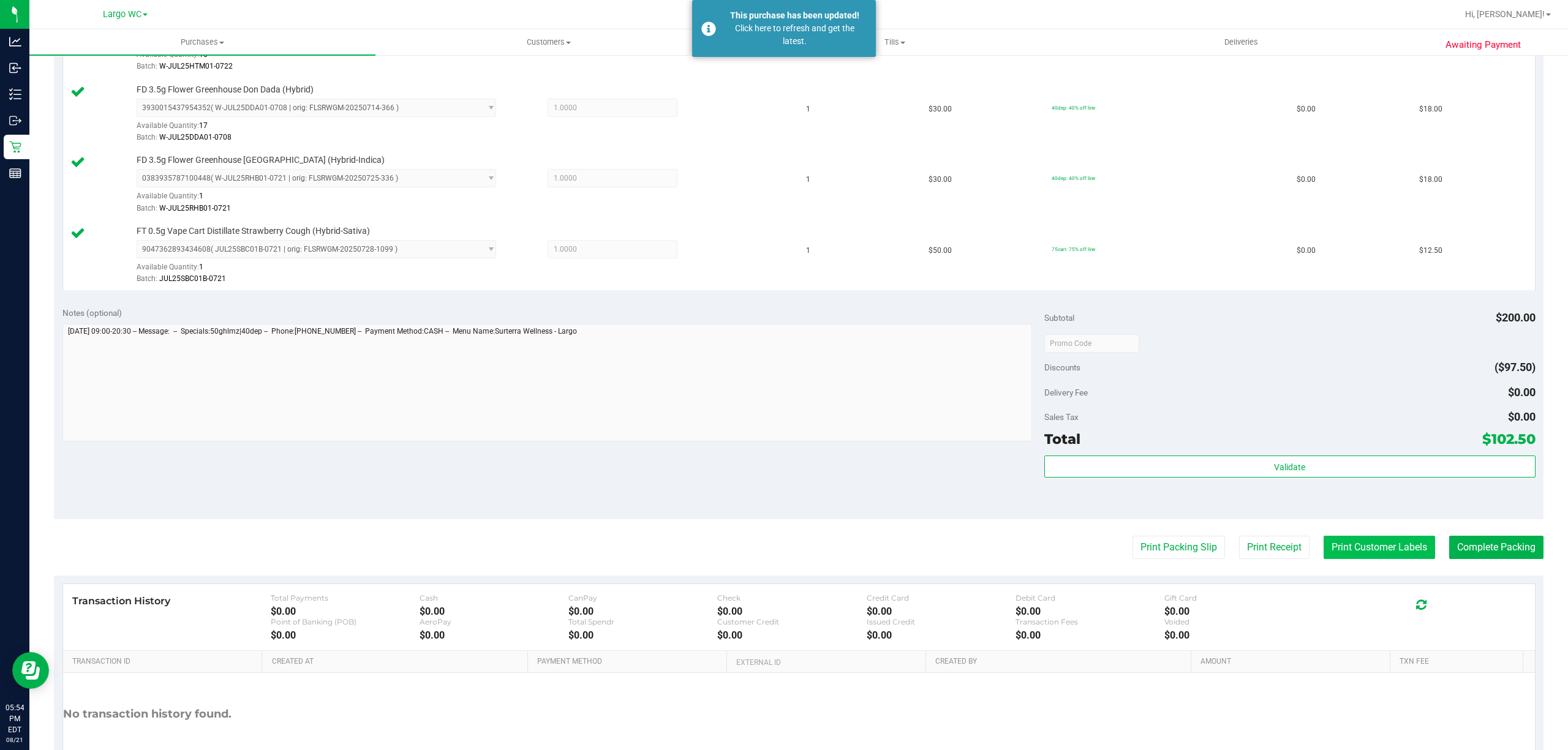
click at [1349, 556] on button "Print Customer Labels" at bounding box center [1379, 548] width 111 height 23
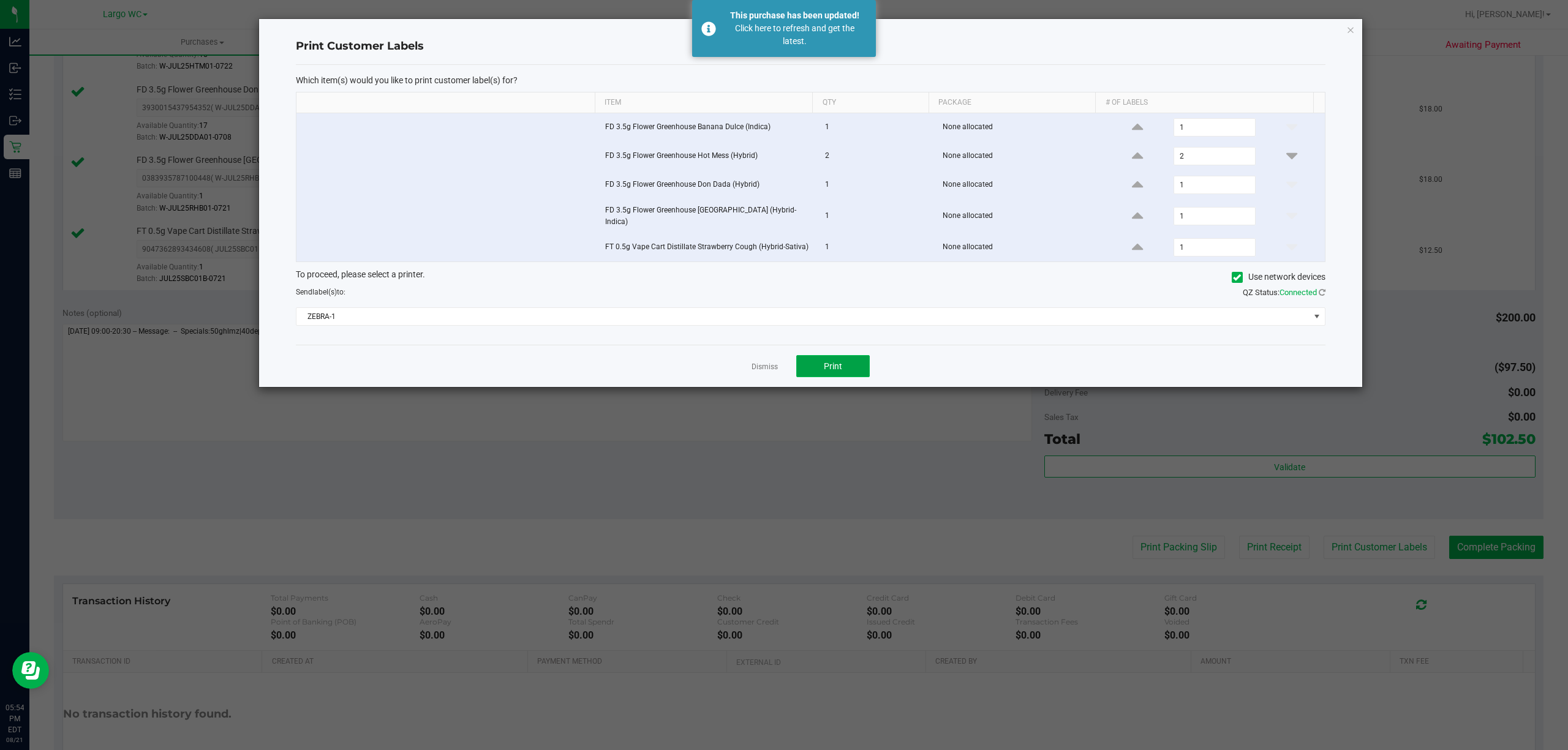
click at [854, 356] on button "Print" at bounding box center [832, 366] width 74 height 22
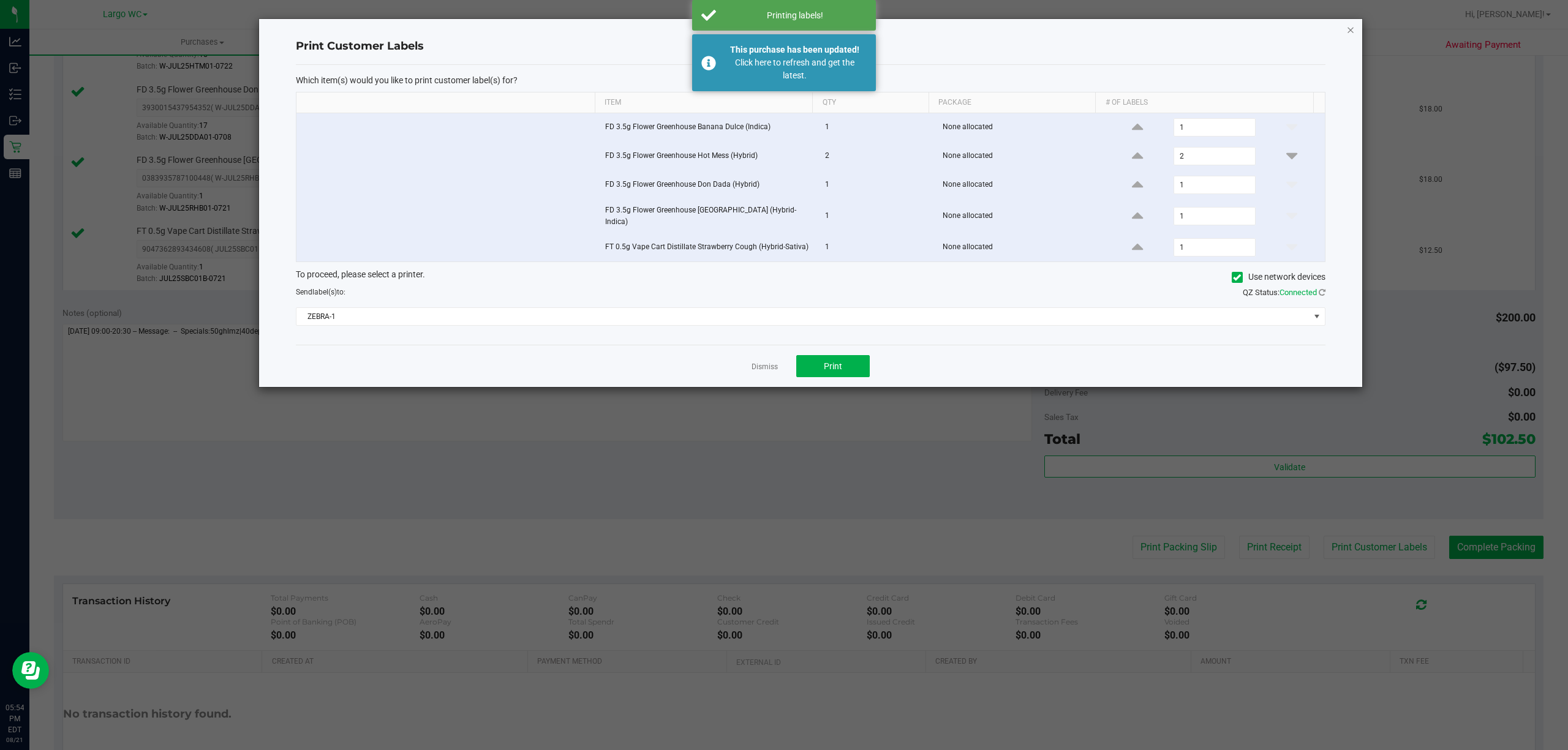
click at [1350, 30] on icon "button" at bounding box center [1350, 29] width 9 height 15
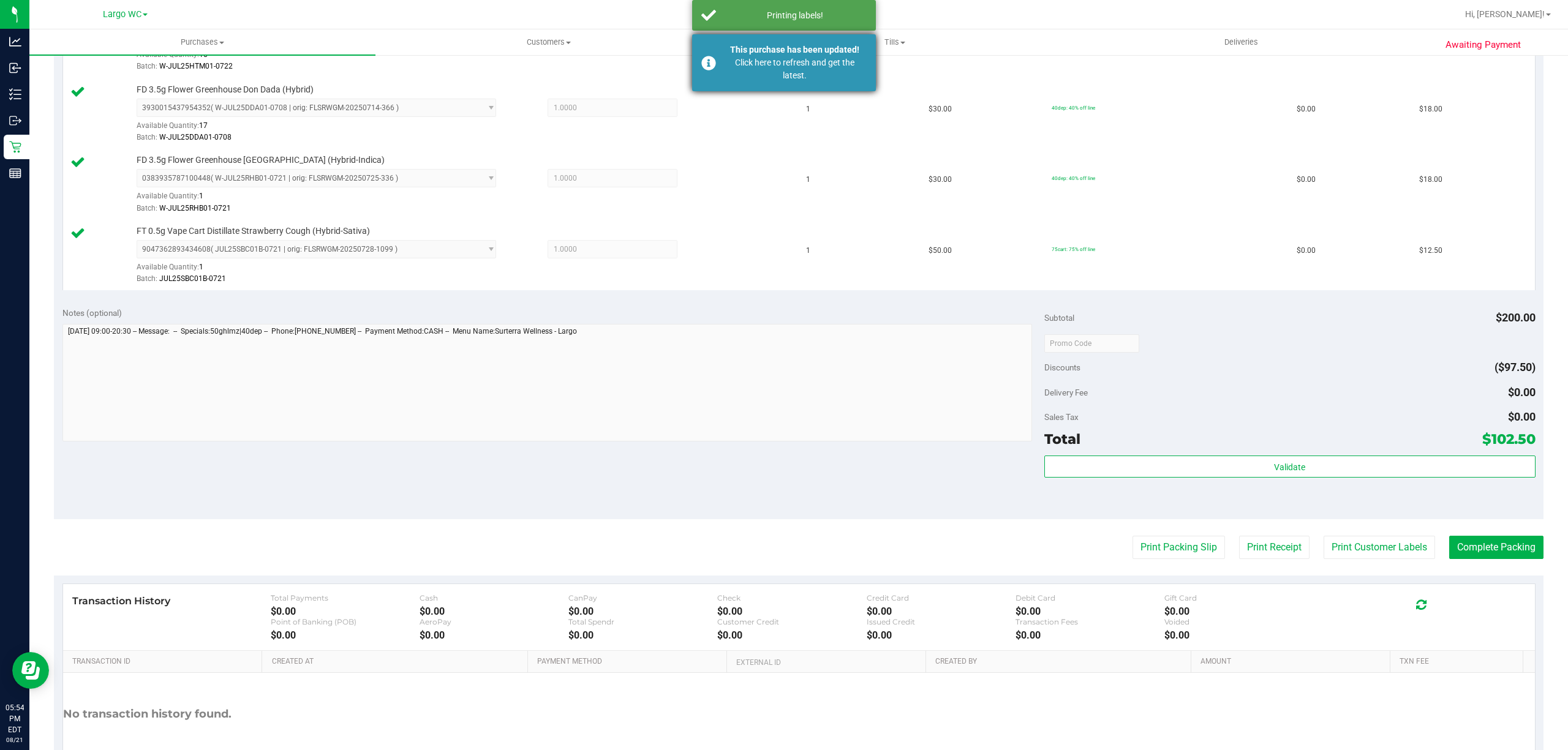
click at [846, 60] on div "Click here to refresh and get the latest." at bounding box center [795, 68] width 144 height 25
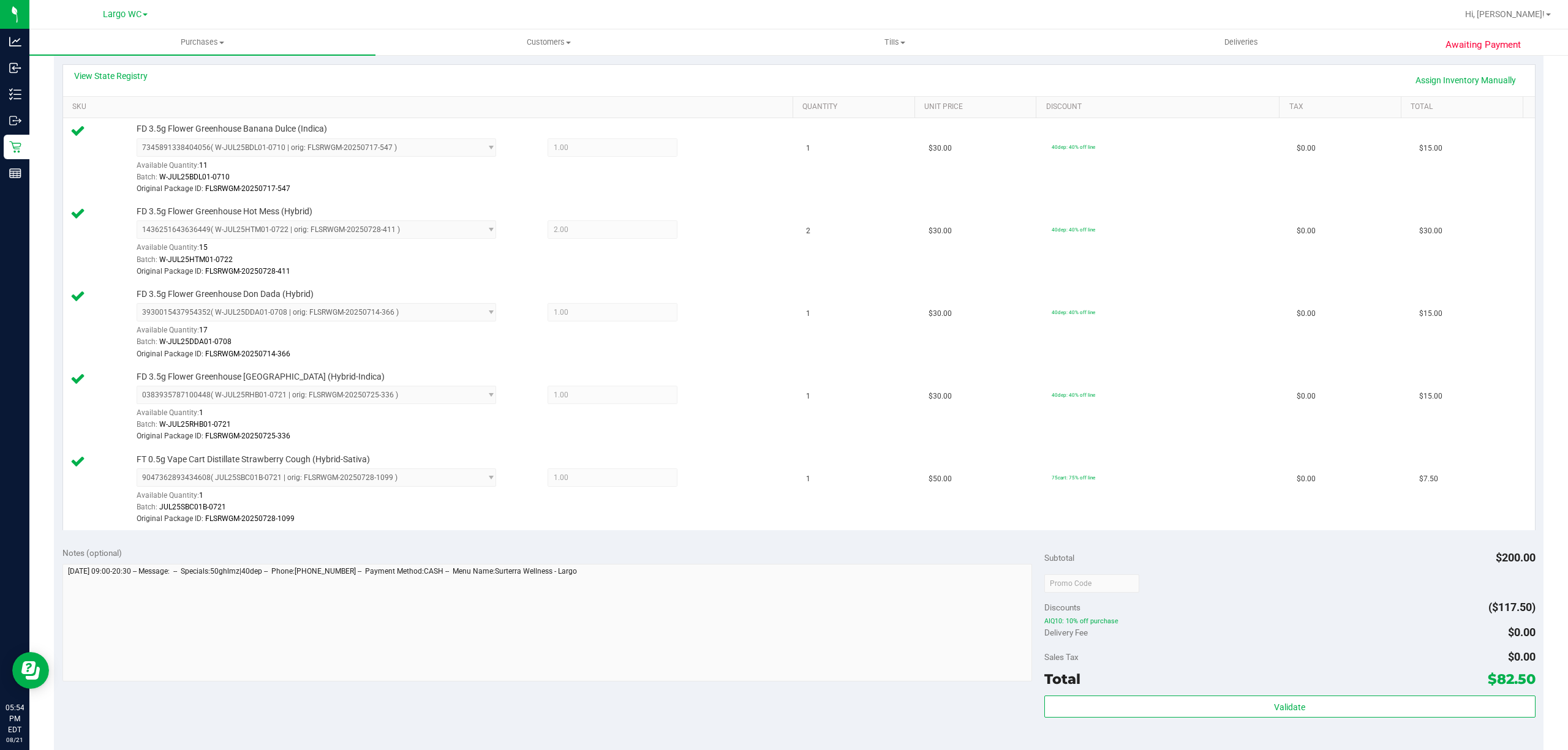
scroll to position [199, 0]
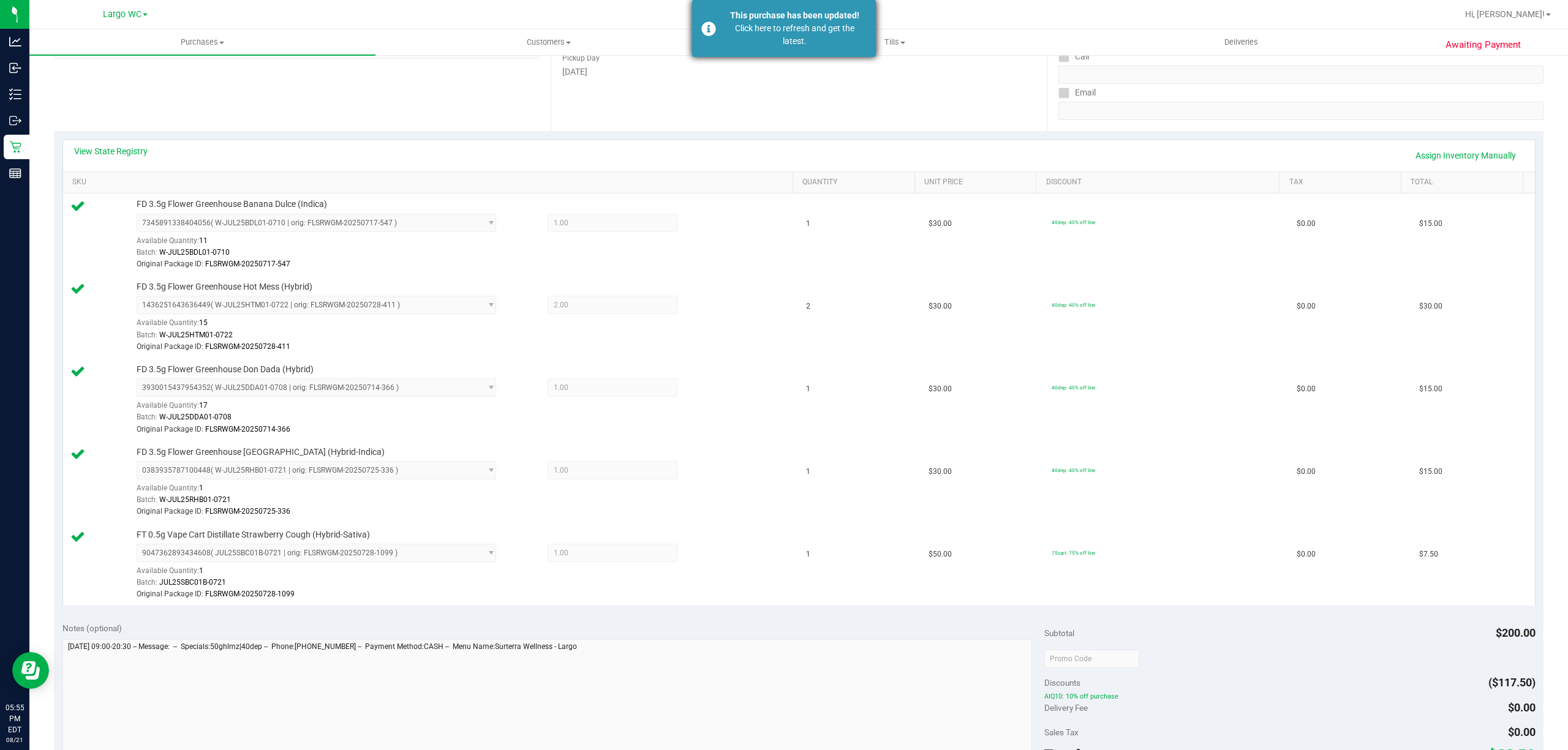
click at [758, 36] on div "Click here to refresh and get the latest." at bounding box center [795, 34] width 144 height 25
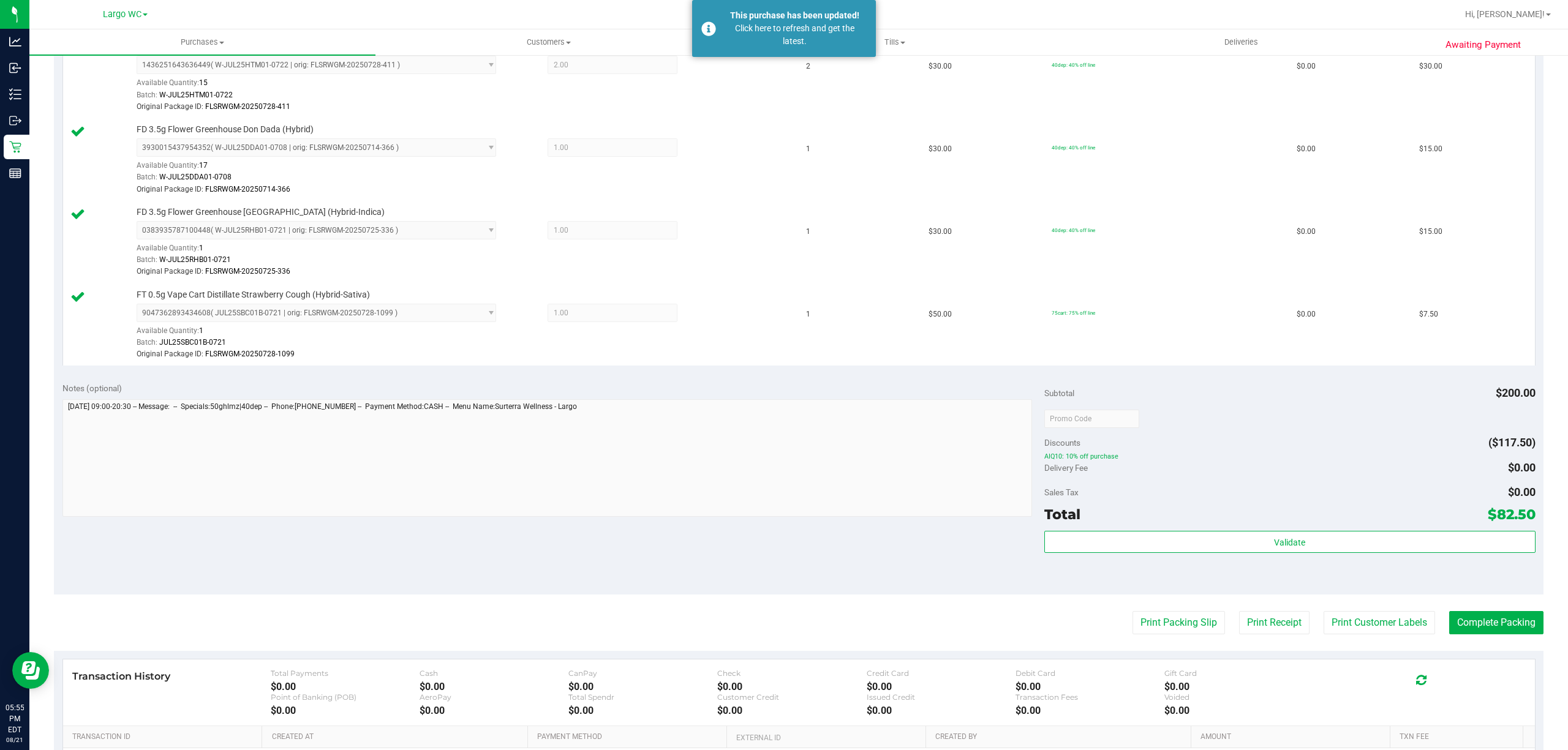
scroll to position [437, 0]
click at [762, 28] on div "Click here to refresh and get the latest." at bounding box center [795, 34] width 144 height 25
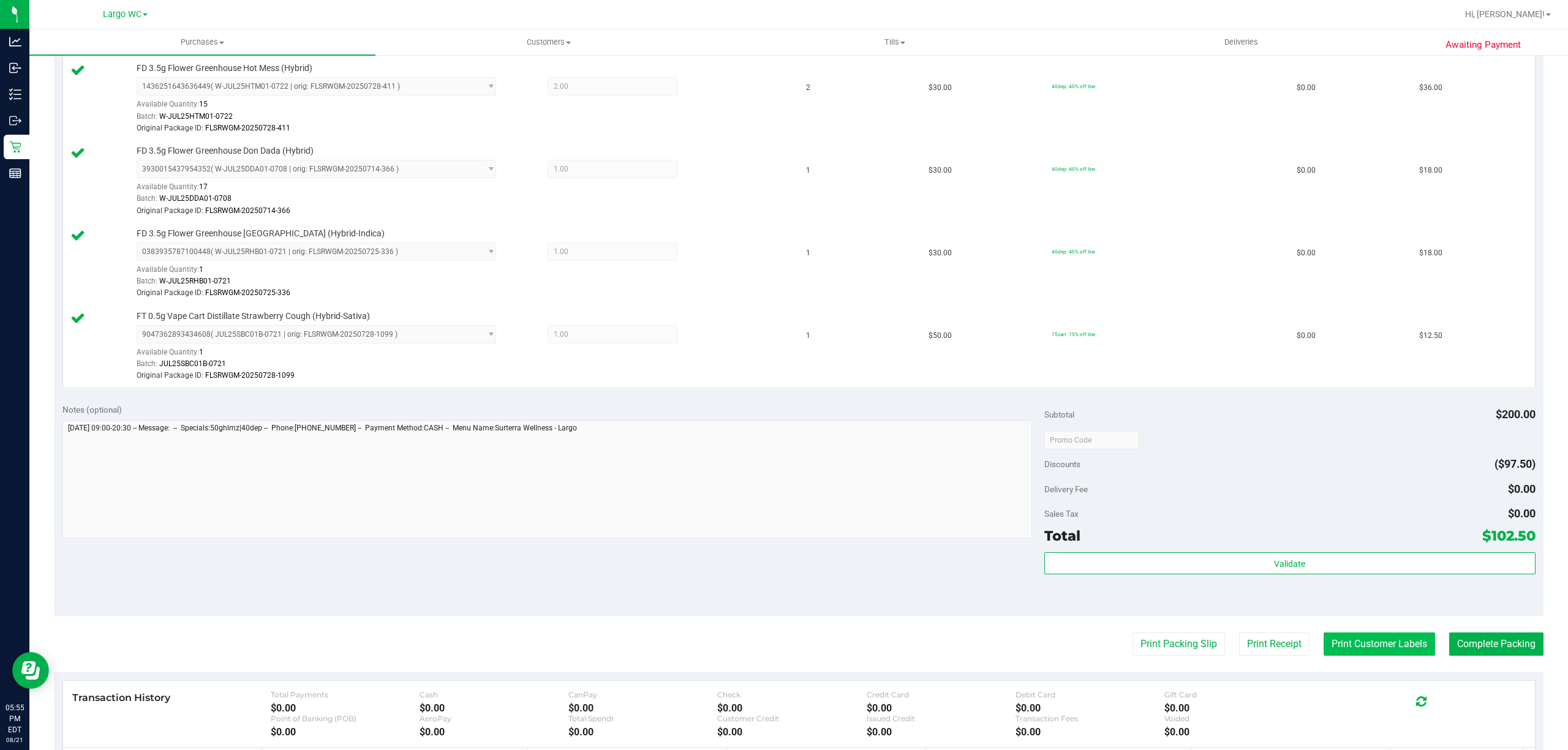
click at [1355, 643] on button "Print Customer Labels" at bounding box center [1379, 644] width 111 height 23
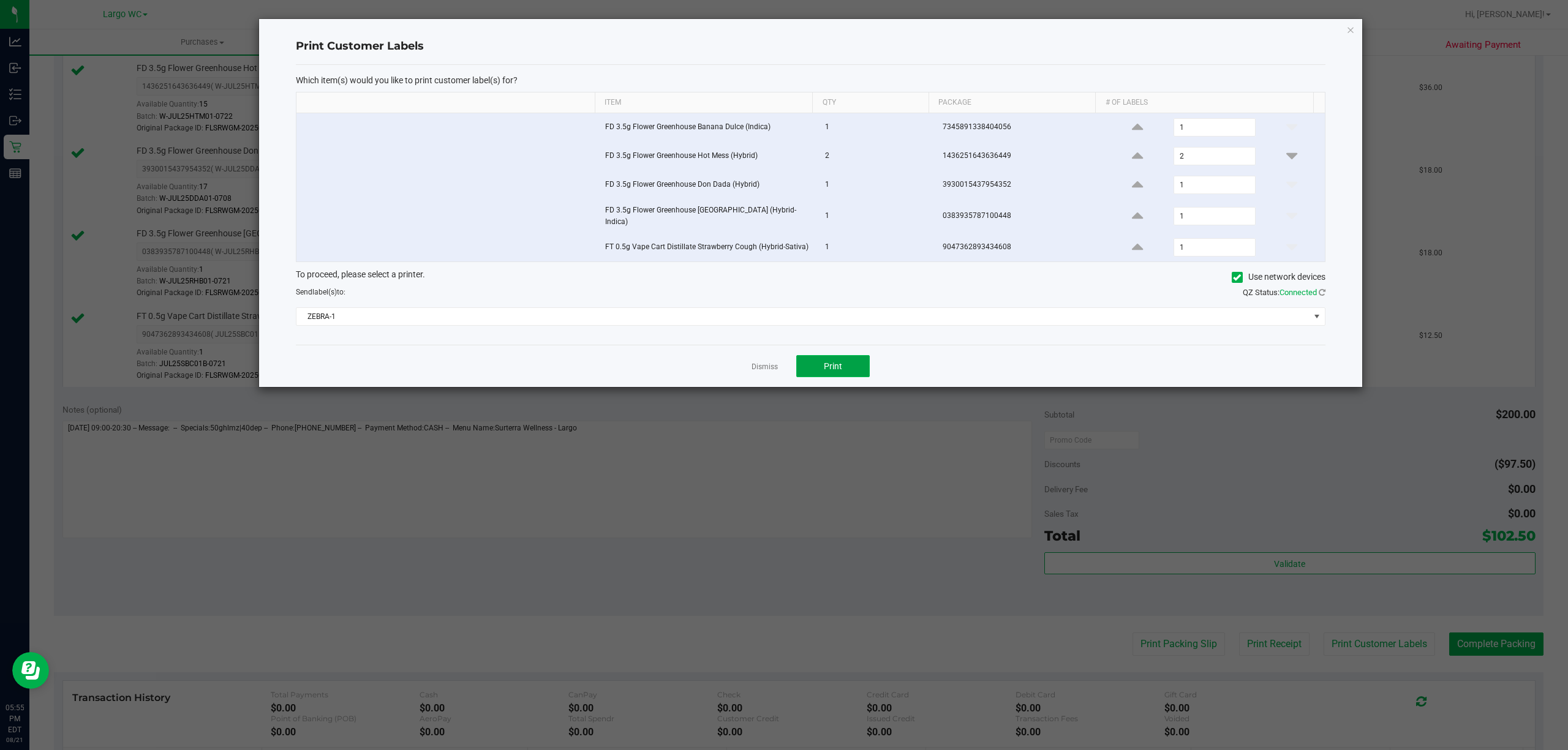
click at [838, 373] on button "Print" at bounding box center [832, 366] width 74 height 22
click at [1346, 22] on icon "button" at bounding box center [1350, 29] width 9 height 15
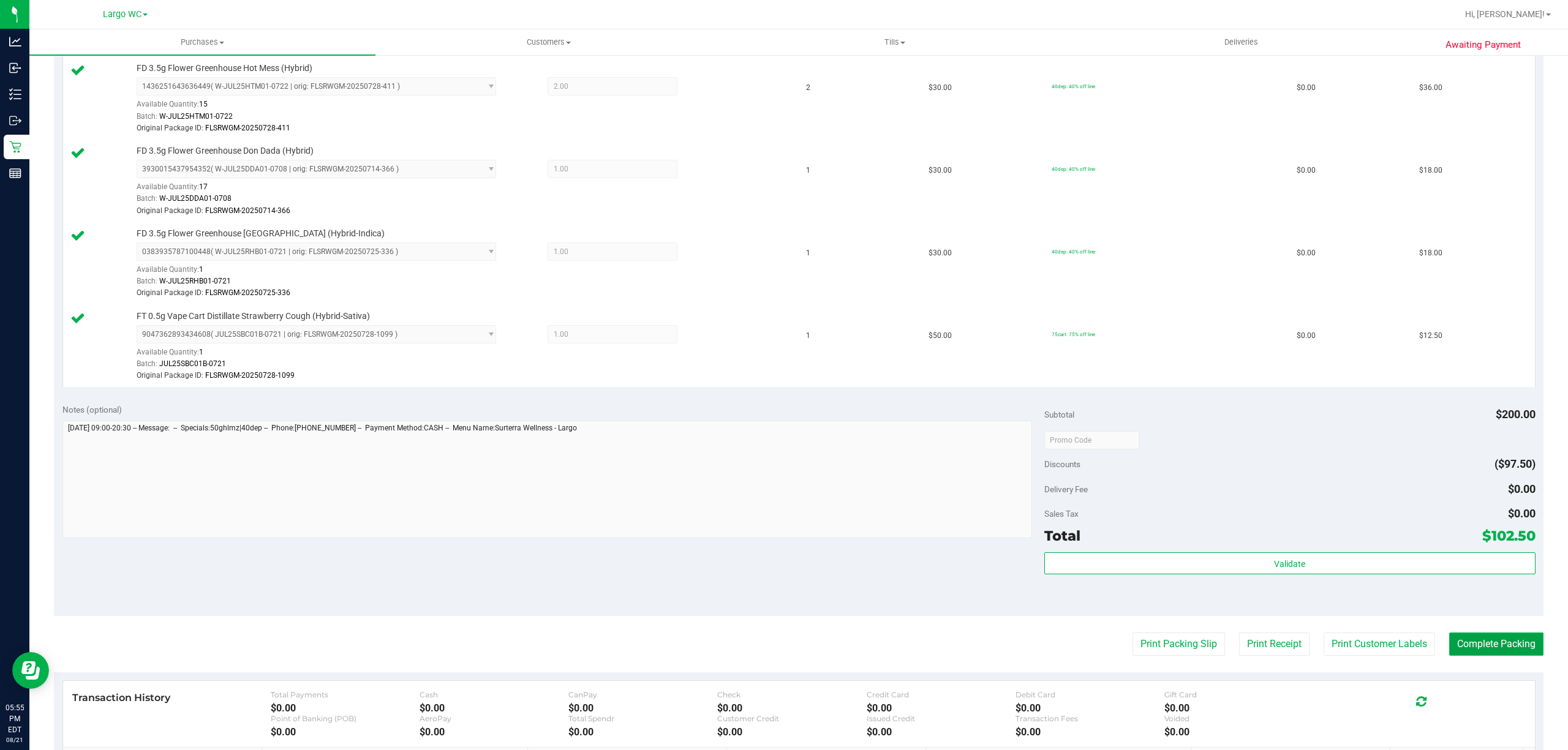
click at [1487, 655] on button "Complete Packing" at bounding box center [1495, 644] width 94 height 23
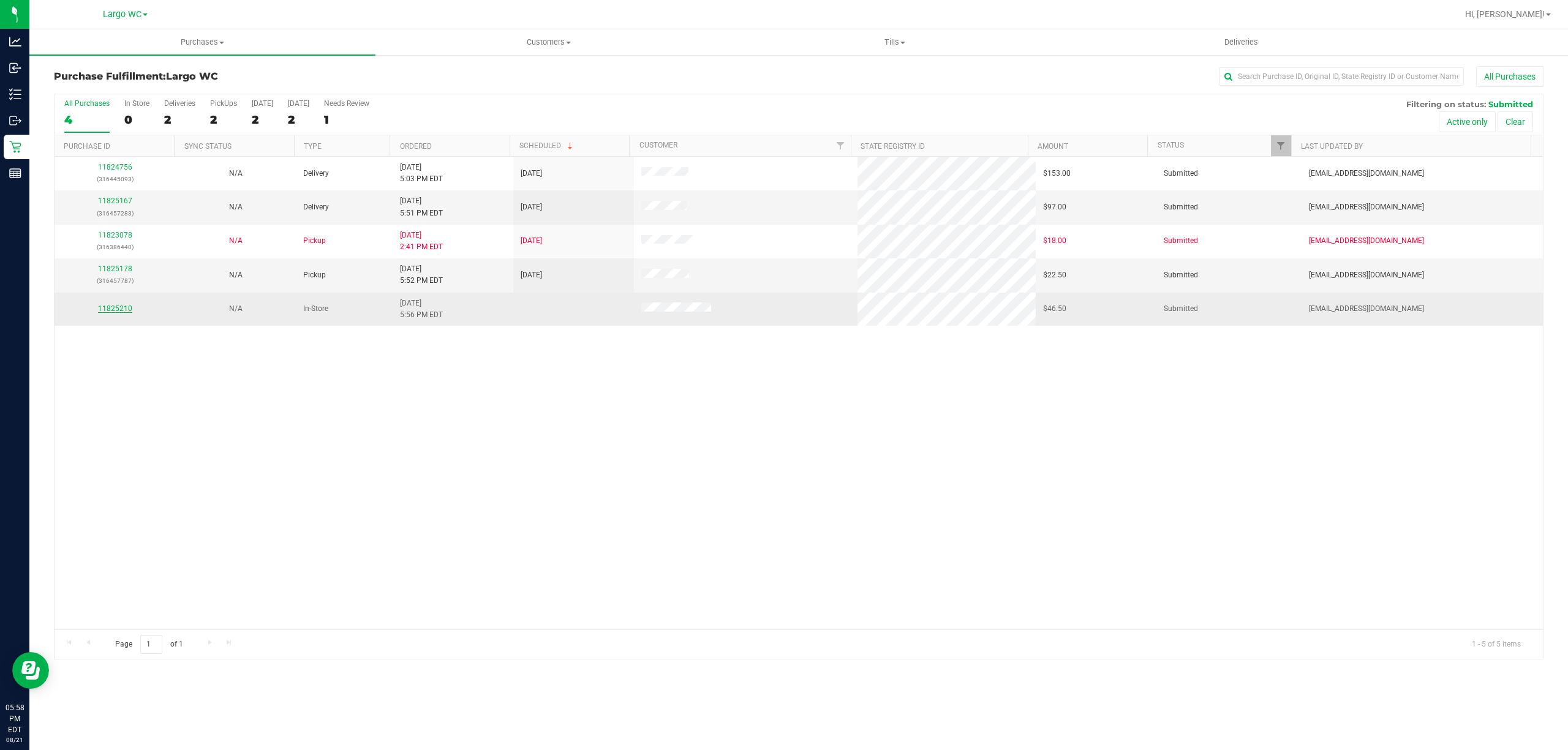
click at [103, 312] on link "11825210" at bounding box center [115, 309] width 34 height 9
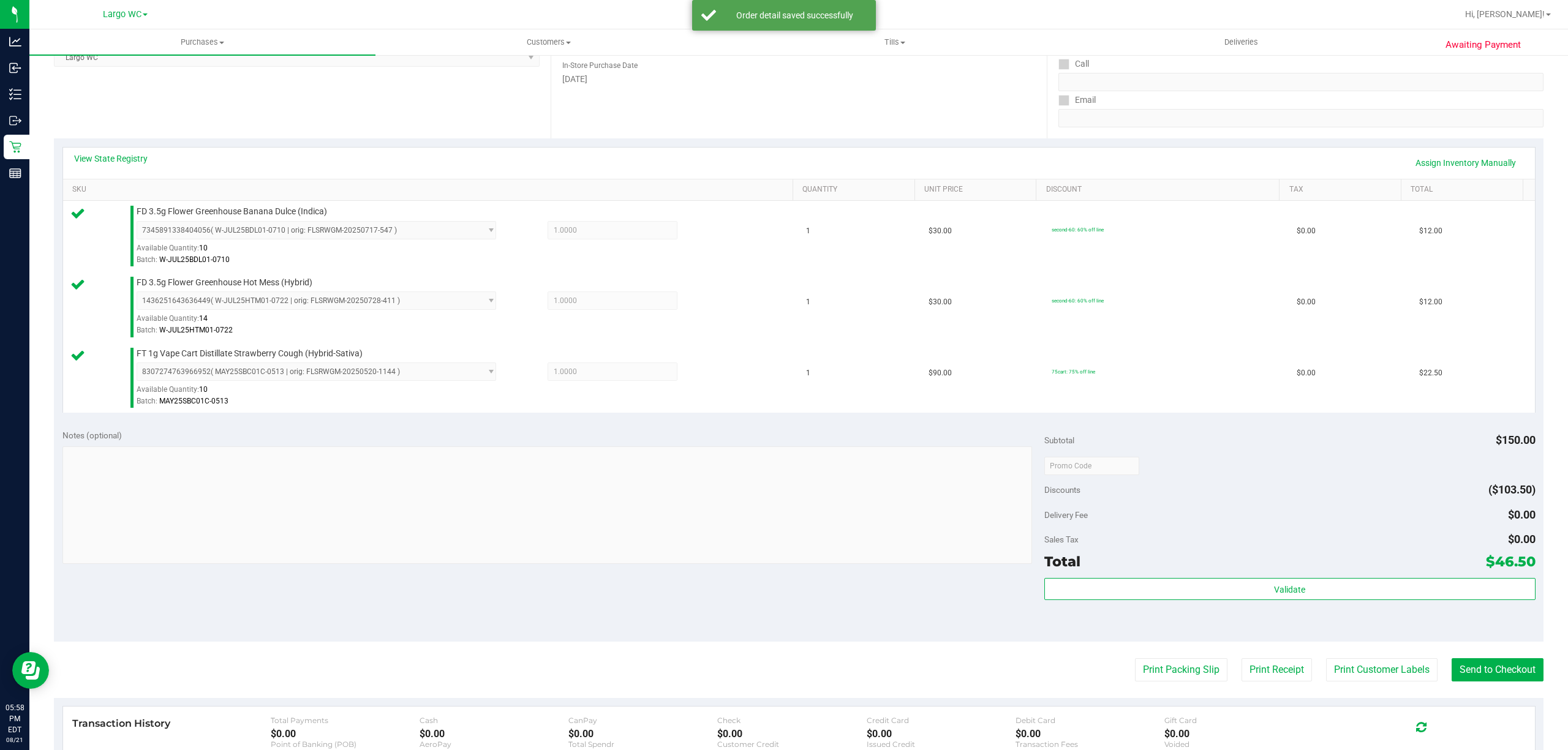
scroll to position [221, 0]
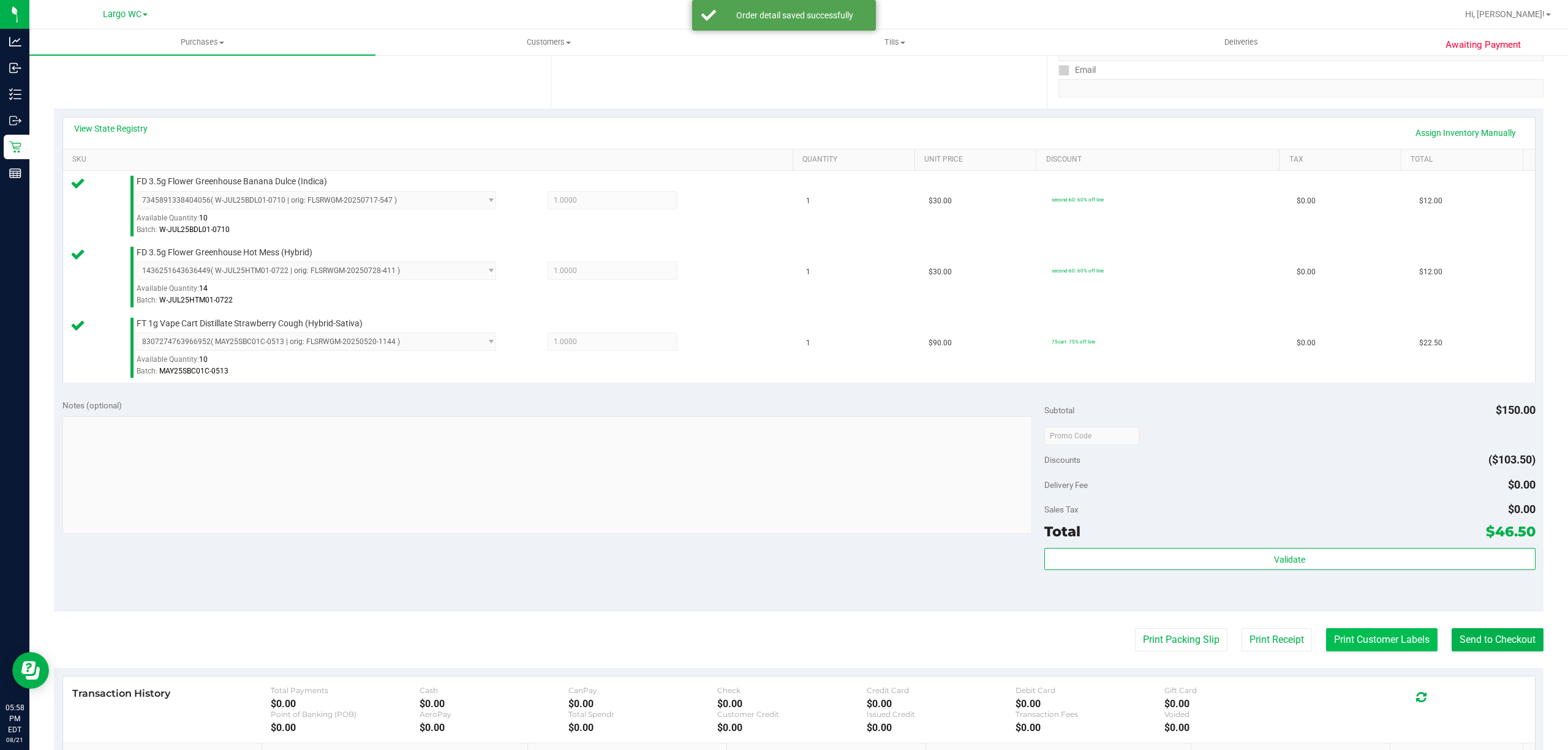
click at [1342, 641] on button "Print Customer Labels" at bounding box center [1381, 640] width 111 height 23
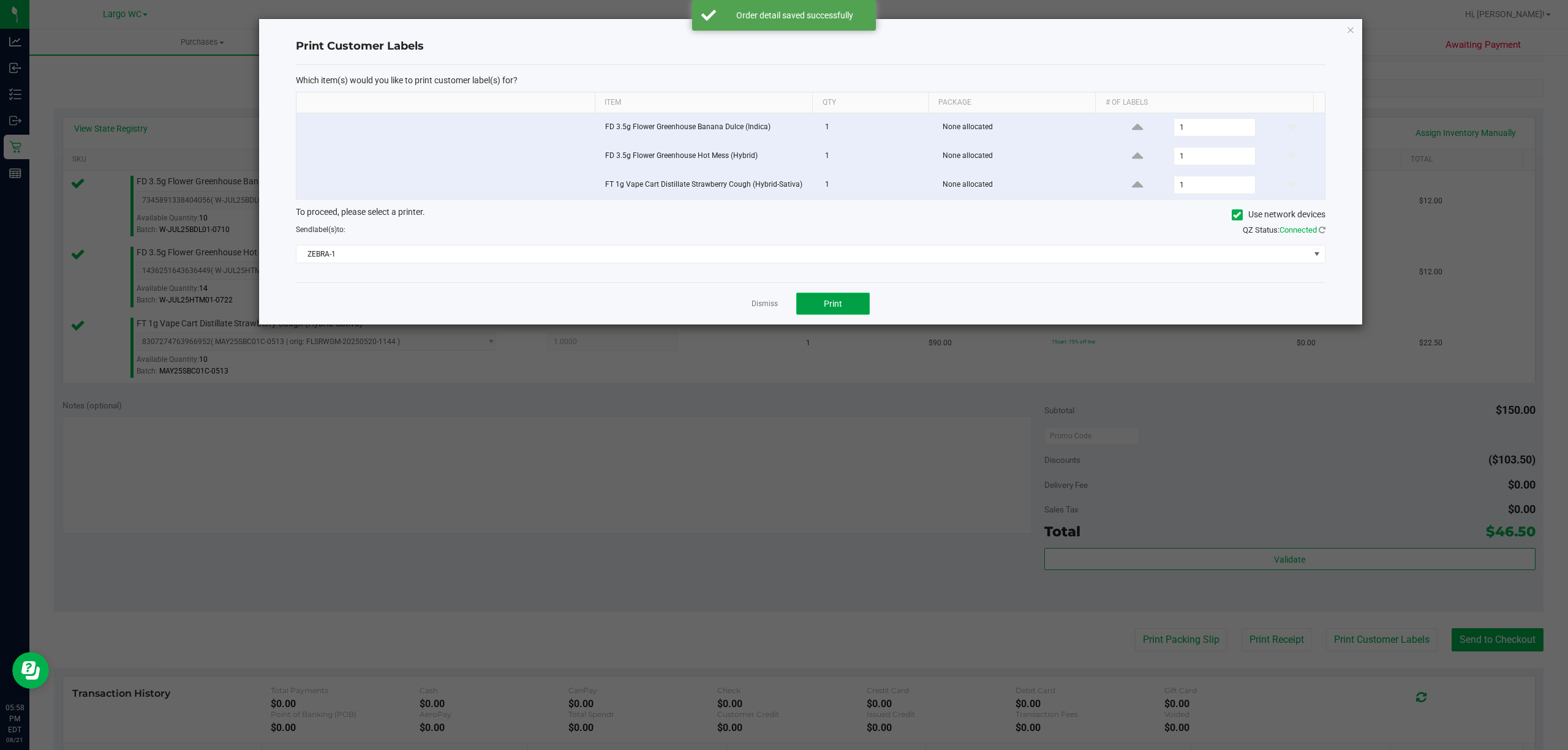
click at [834, 299] on button "Print" at bounding box center [832, 304] width 74 height 22
click at [760, 307] on link "Dismiss" at bounding box center [765, 304] width 26 height 10
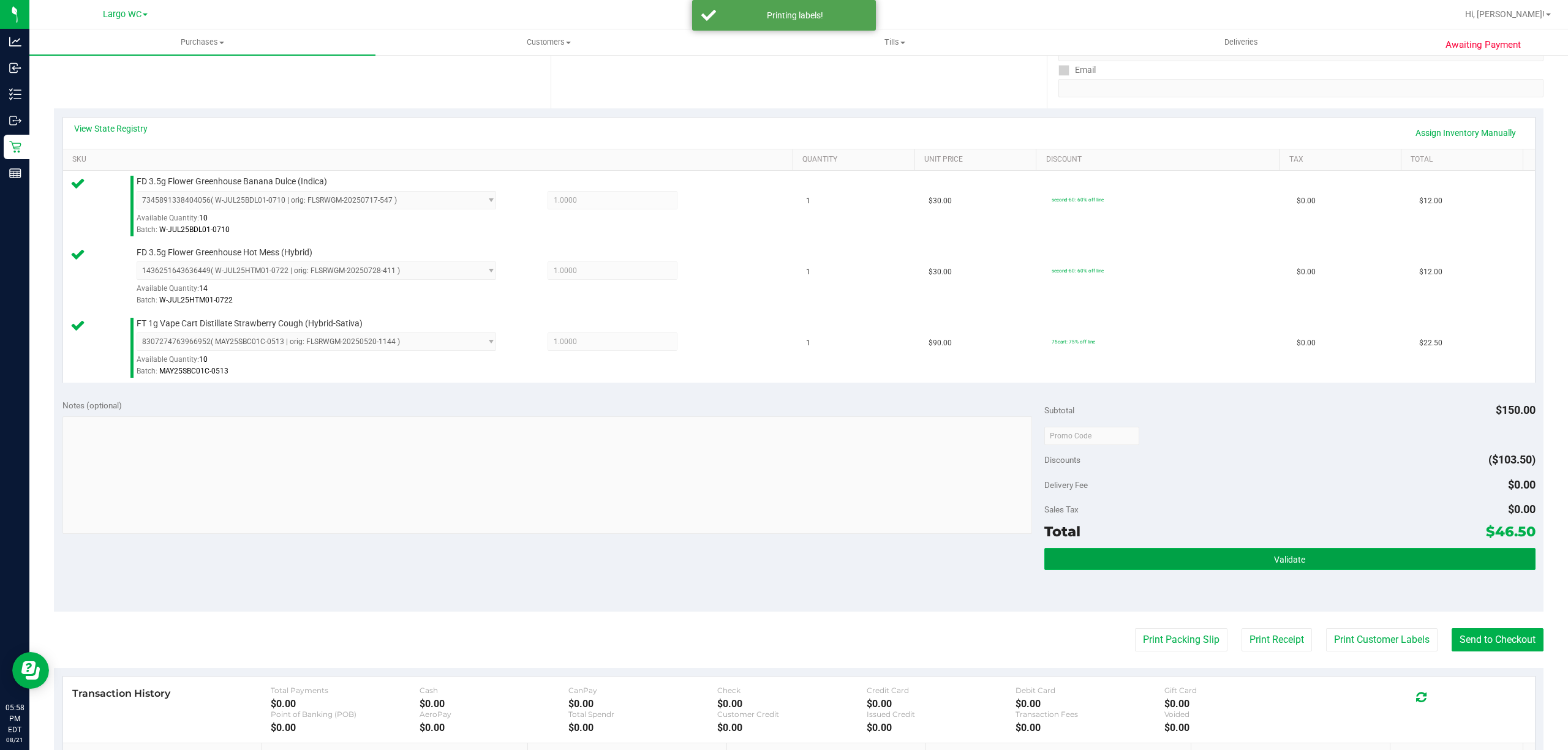
click at [1130, 567] on button "Validate" at bounding box center [1290, 559] width 491 height 22
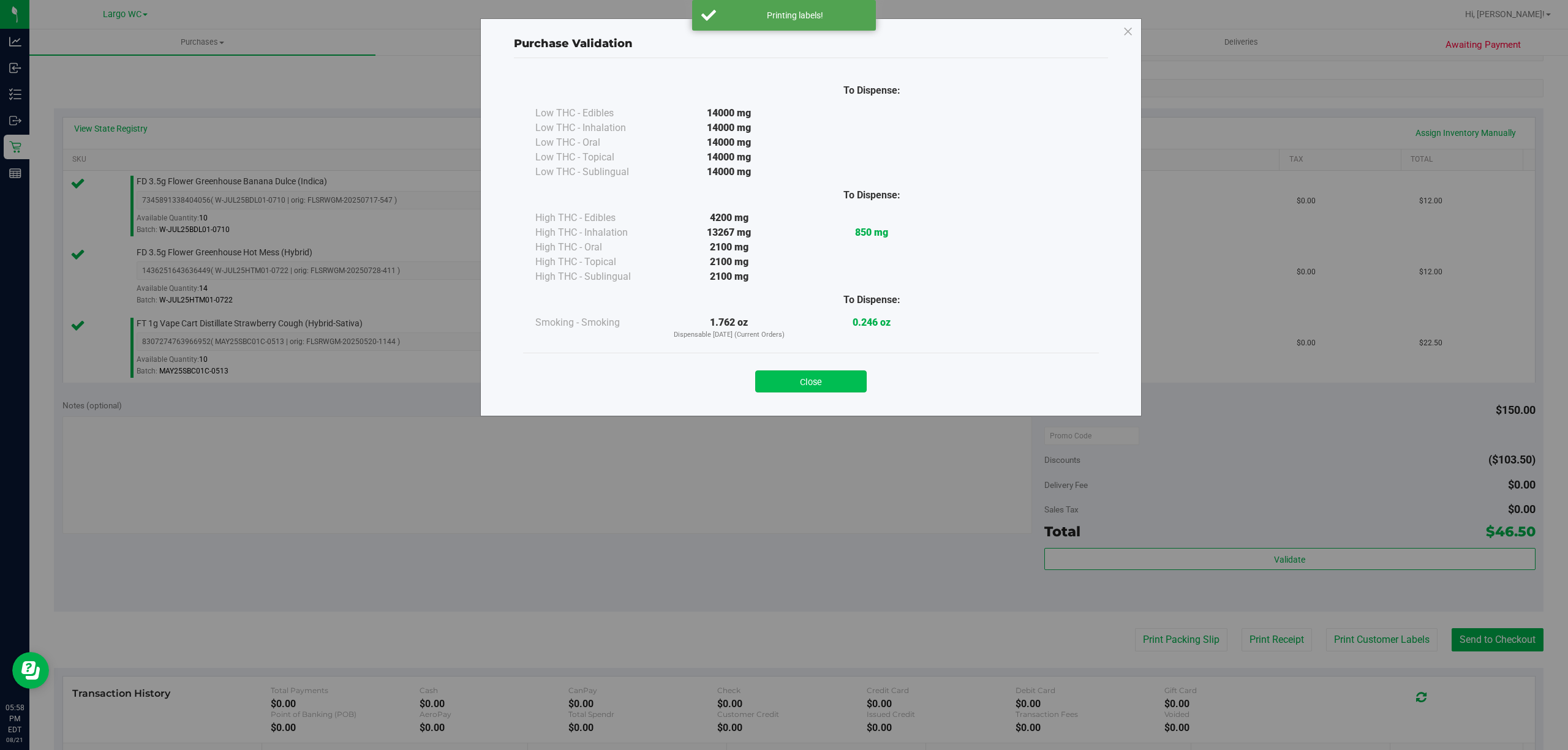
click at [826, 376] on button "Close" at bounding box center [811, 382] width 111 height 22
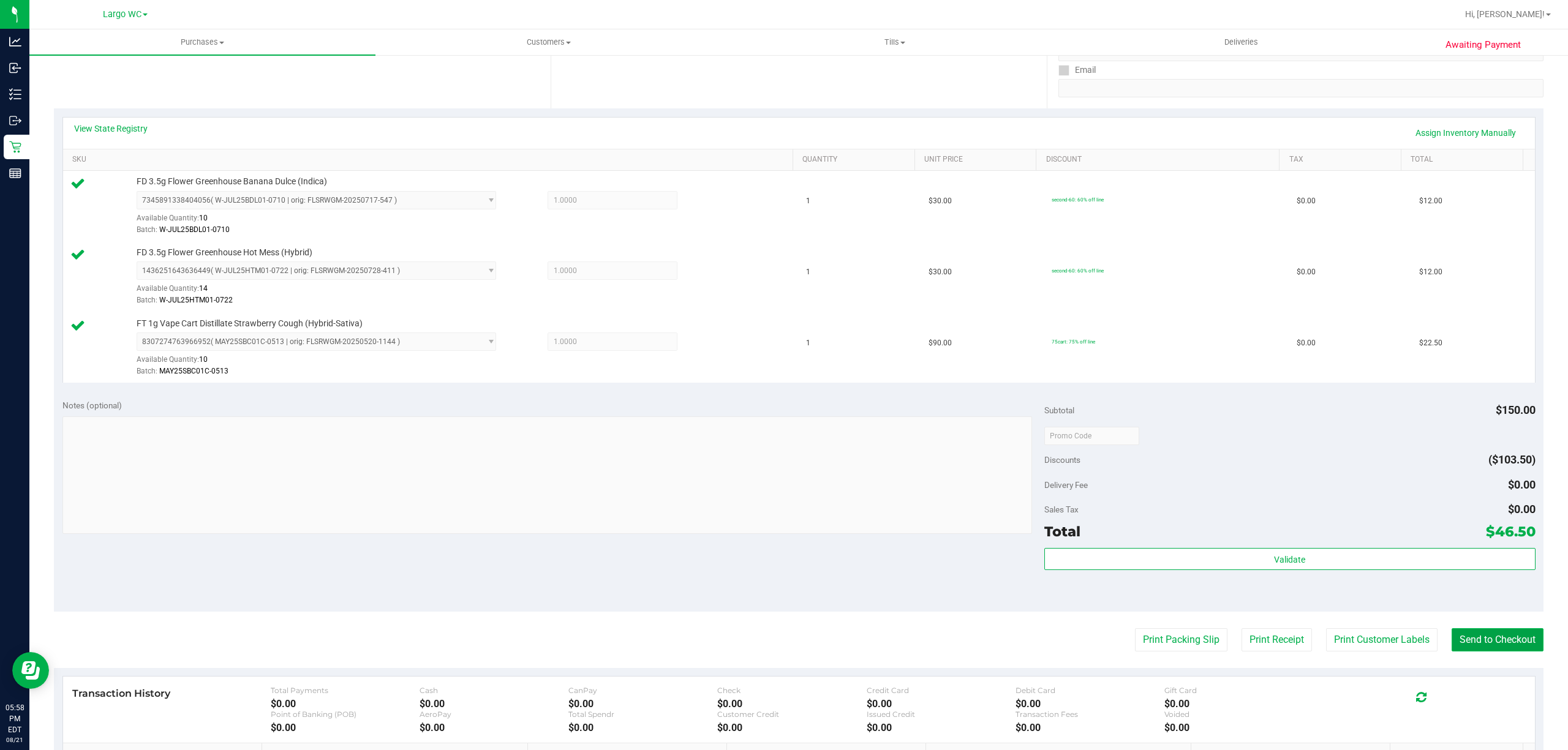
click at [1518, 639] on button "Send to Checkout" at bounding box center [1497, 640] width 92 height 23
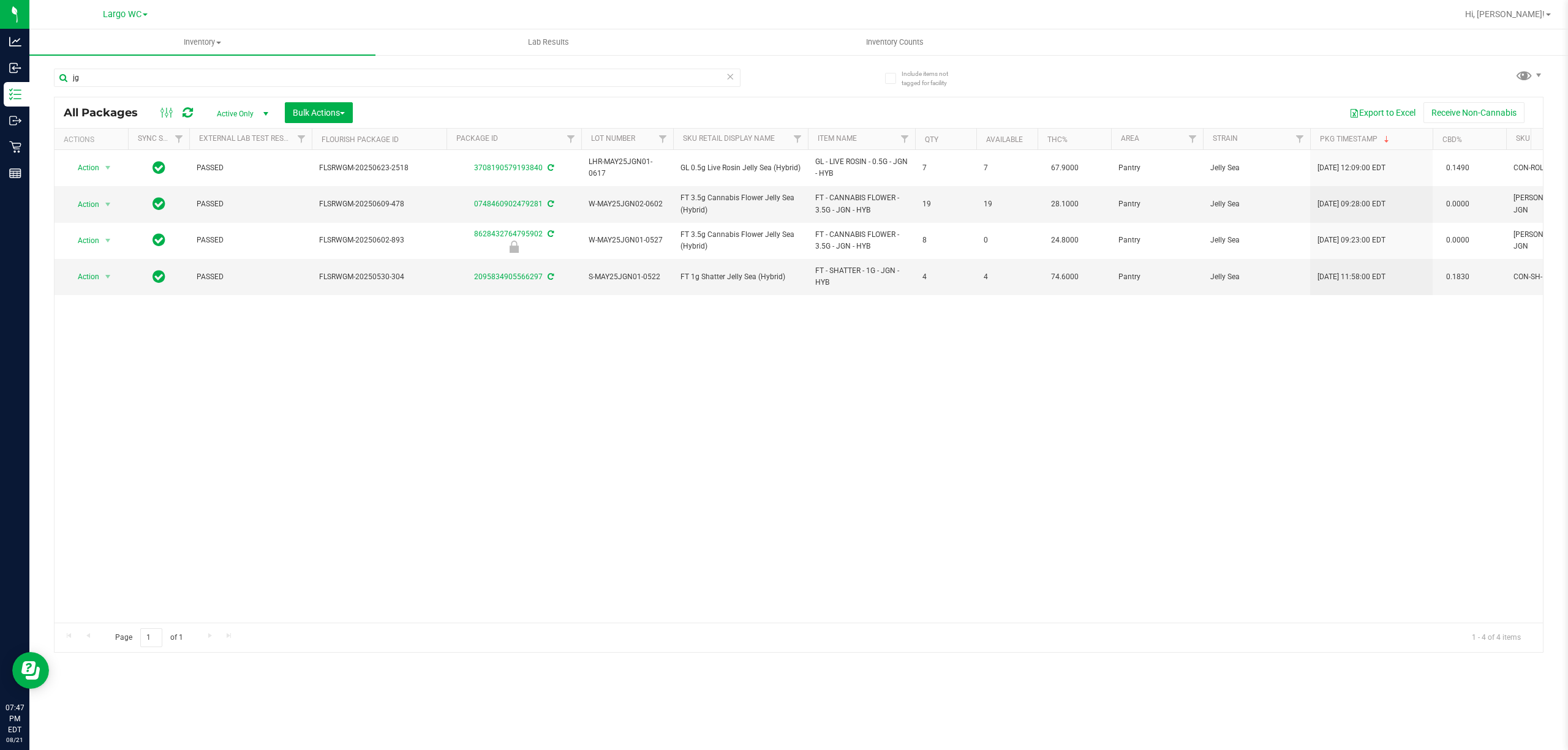
type input "j"
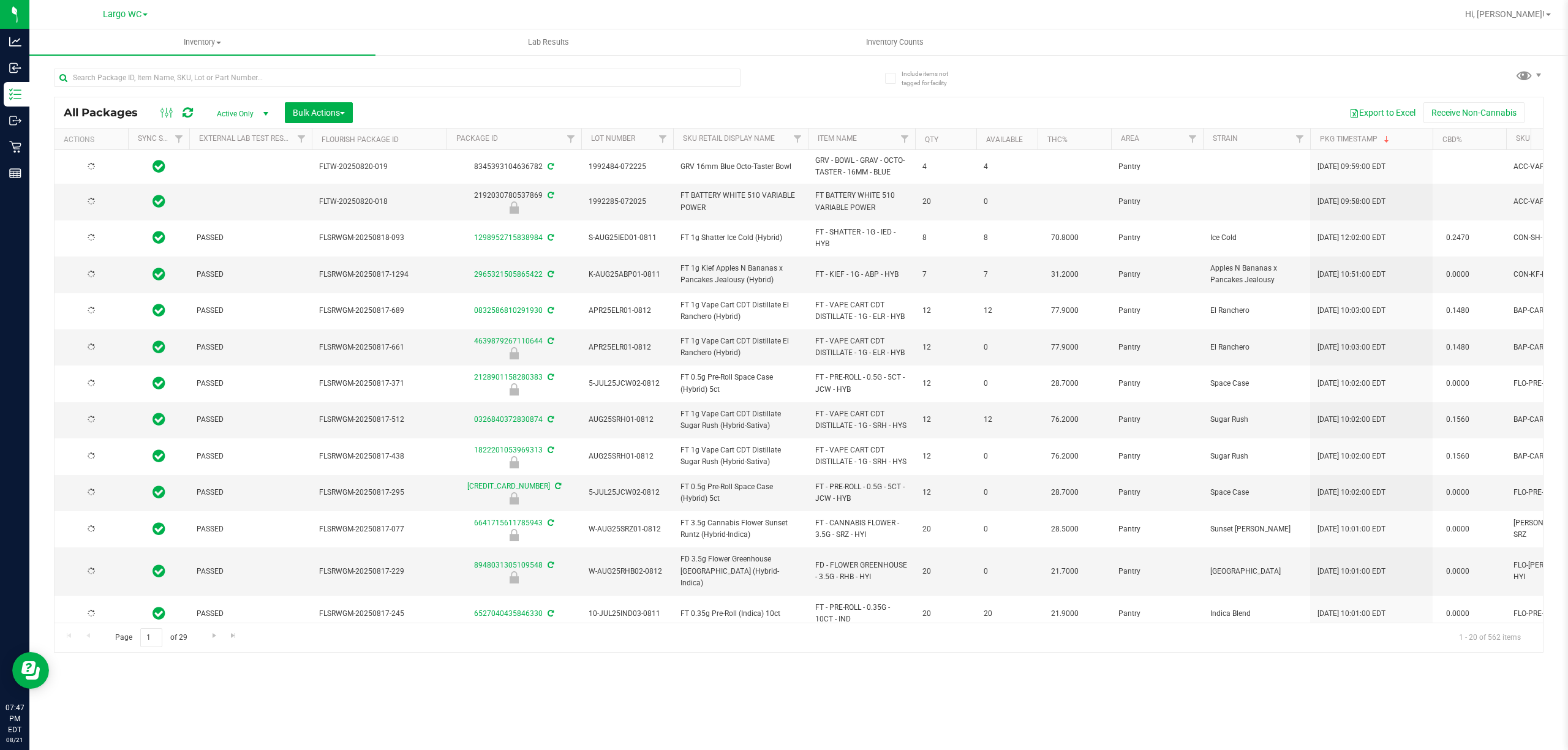
type input "[DATE]"
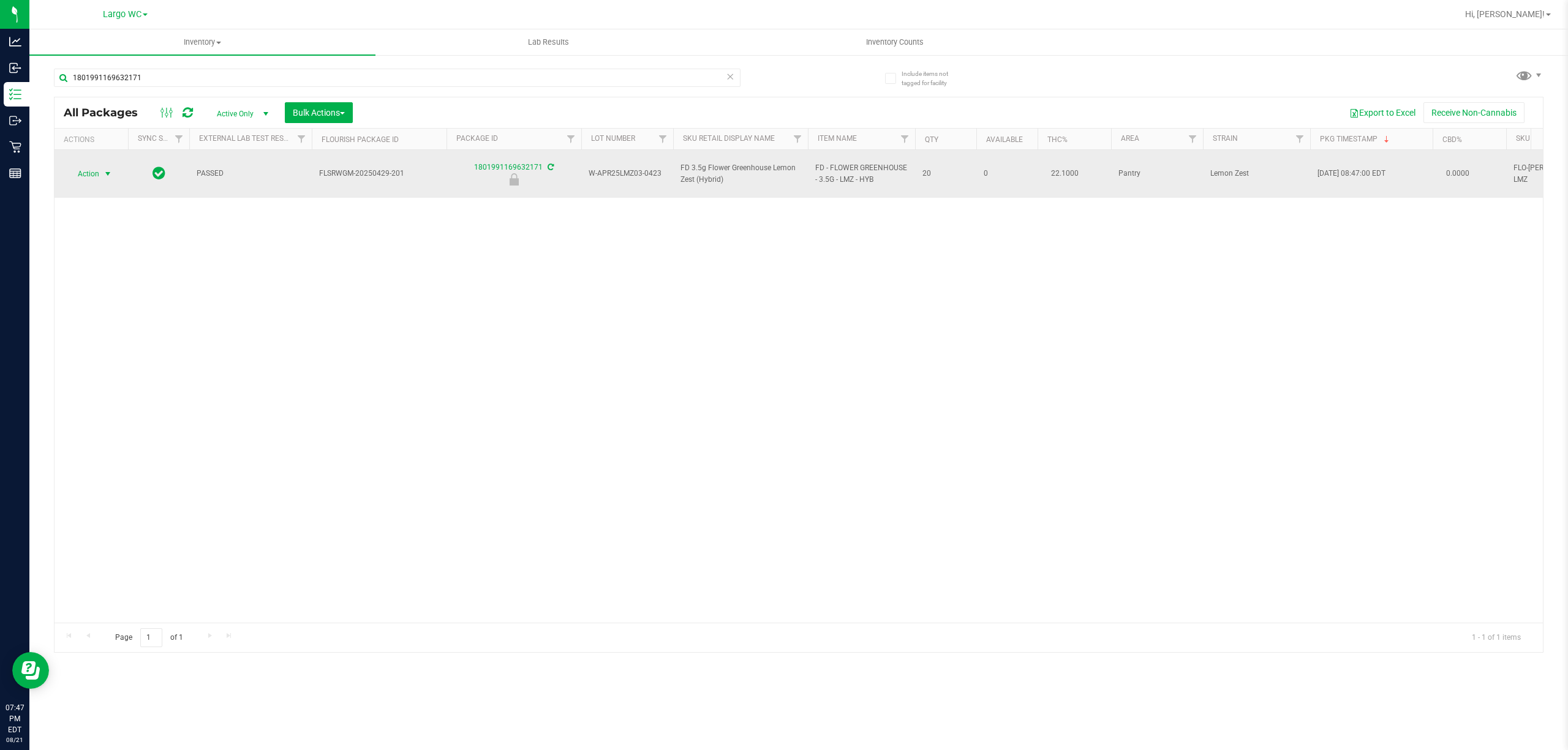
type input "1801991169632171"
click at [110, 169] on span "select" at bounding box center [107, 173] width 9 height 9
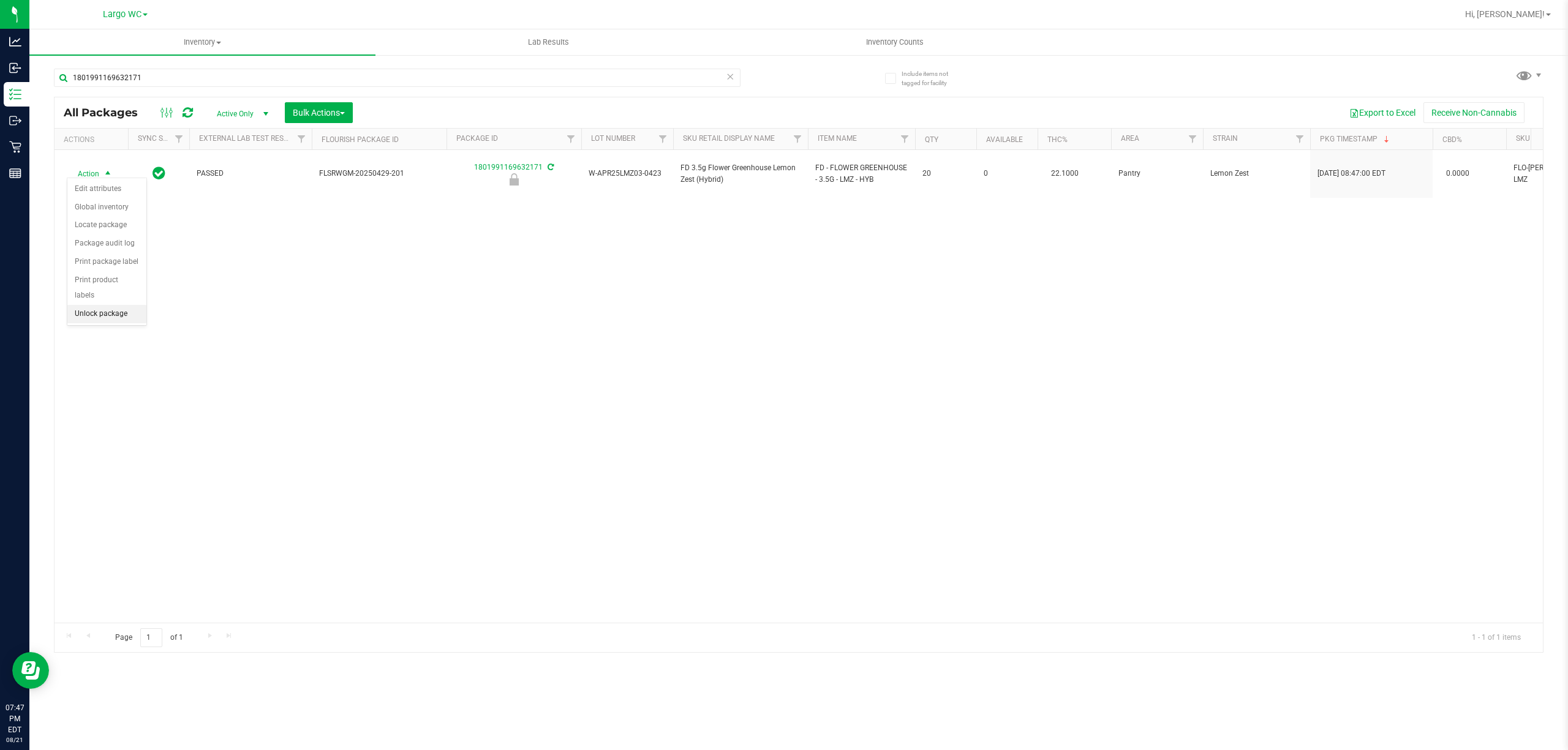
click at [124, 322] on li "Unlock package" at bounding box center [106, 314] width 79 height 18
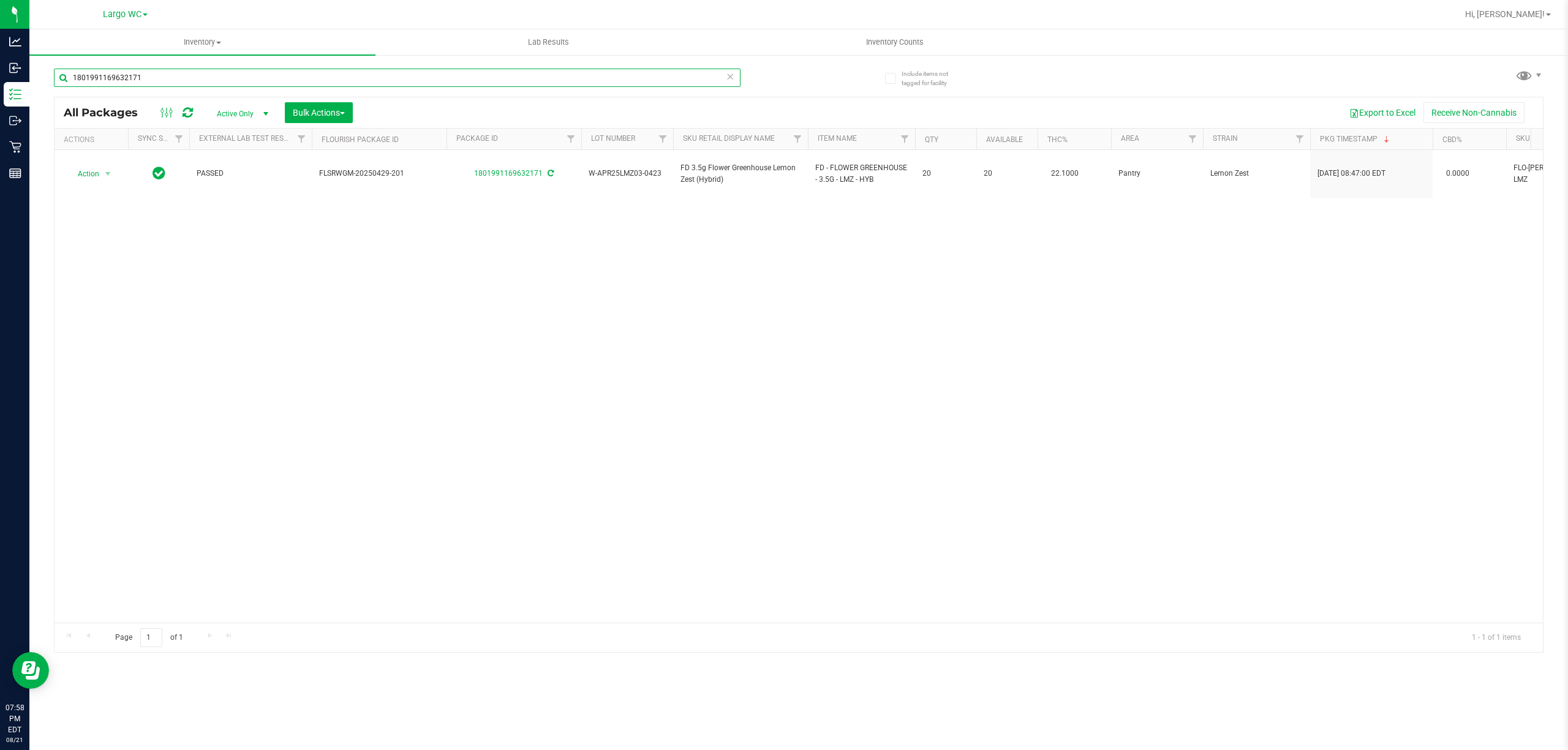
click at [329, 79] on input "1801991169632171" at bounding box center [397, 77] width 687 height 18
click at [240, 77] on input "1801991169632171" at bounding box center [397, 77] width 687 height 18
type input "1"
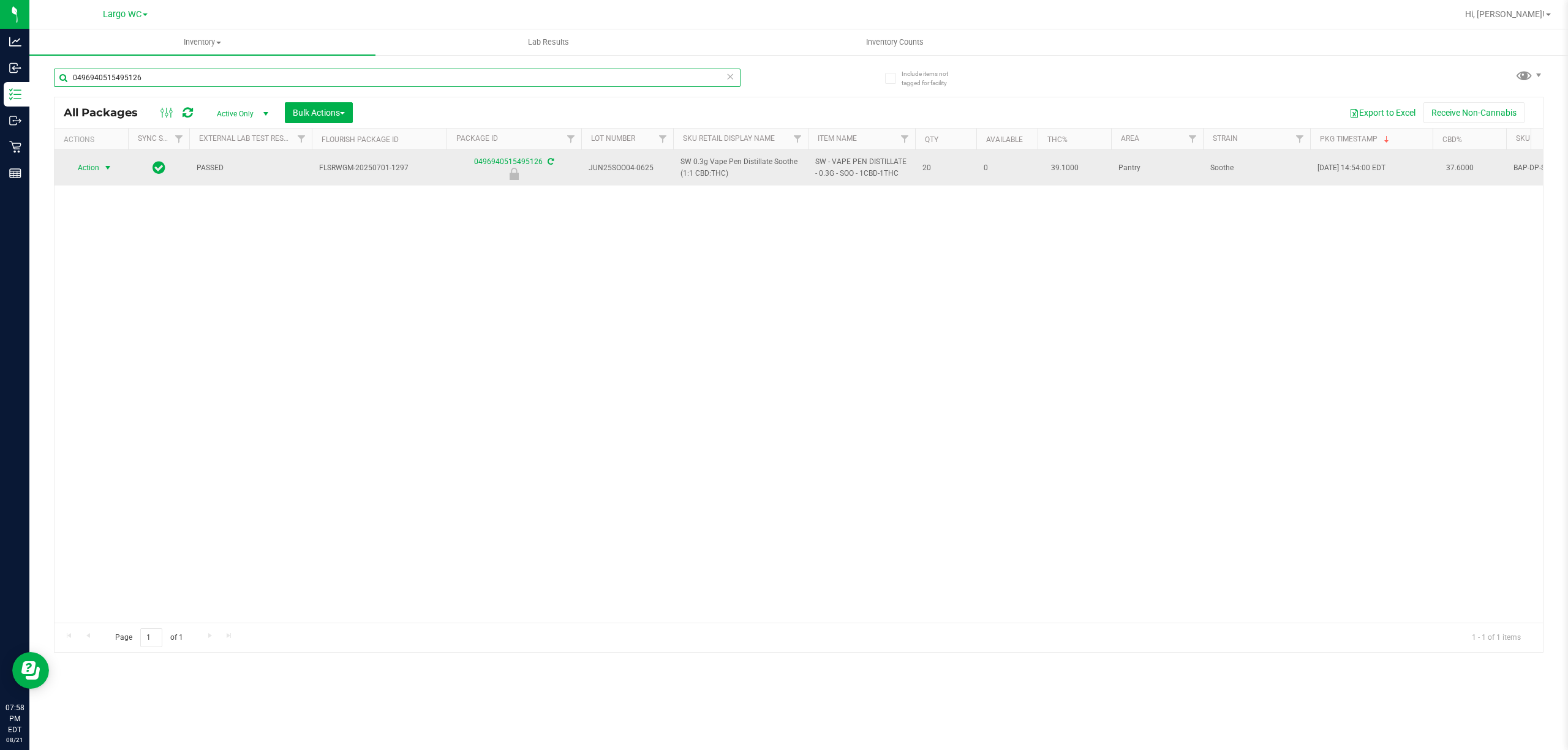
type input "0496940515495126"
click at [108, 167] on span "select" at bounding box center [107, 167] width 9 height 9
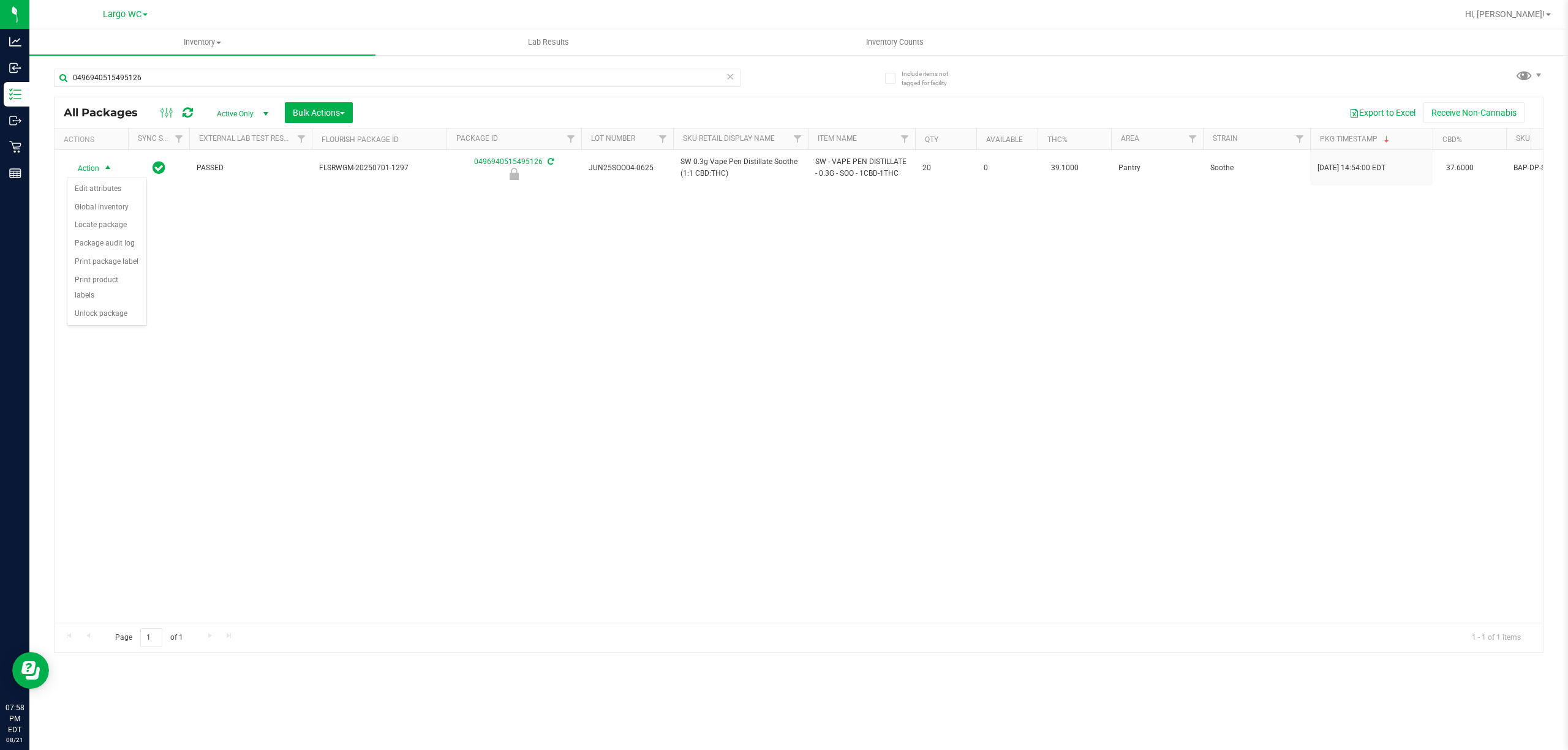
click at [114, 326] on div "Action Edit attributes Global inventory Locate package Package audit log Print …" at bounding box center [107, 252] width 80 height 149
click at [114, 317] on li "Unlock package" at bounding box center [106, 314] width 79 height 18
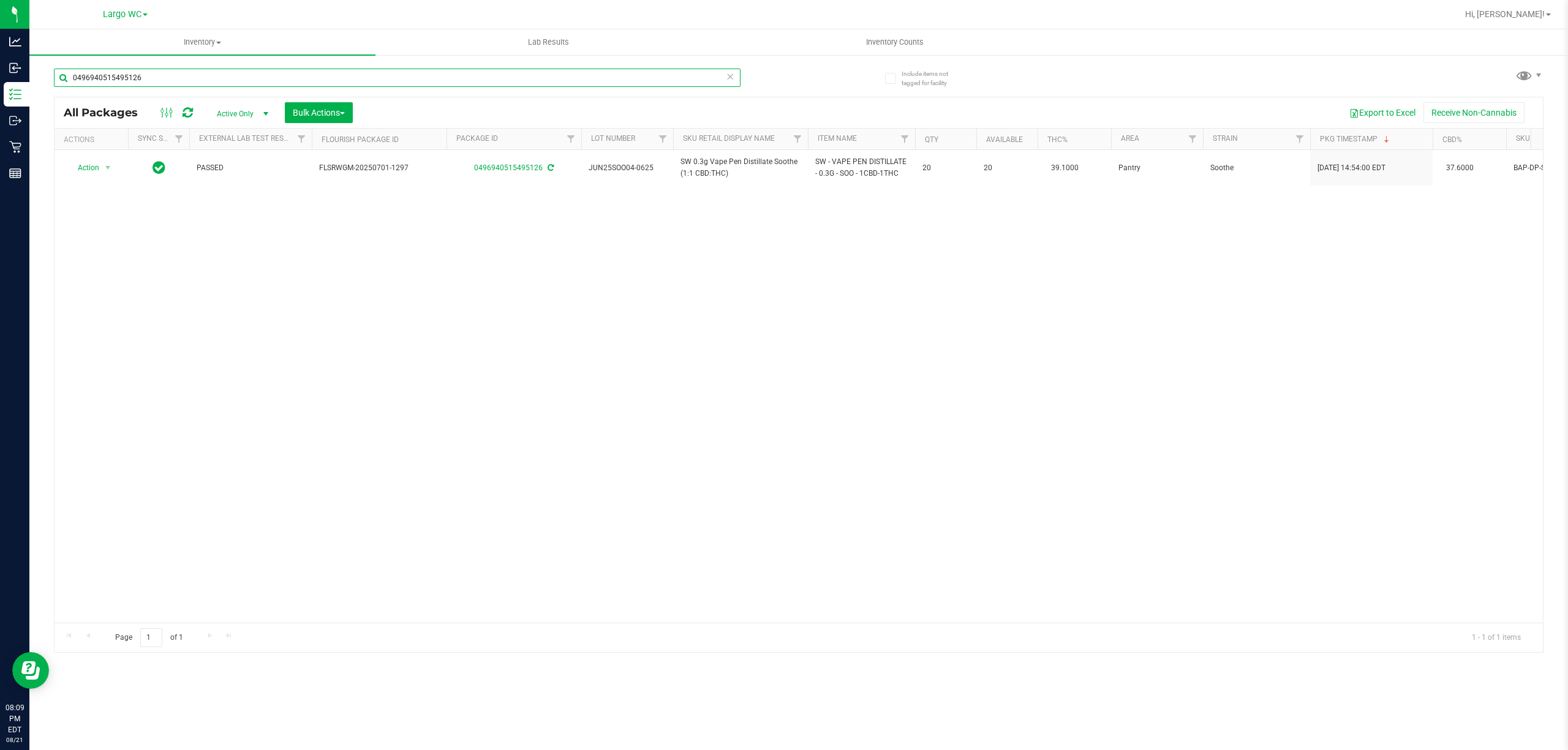
click at [368, 77] on input "0496940515495126" at bounding box center [397, 77] width 687 height 18
type input "0"
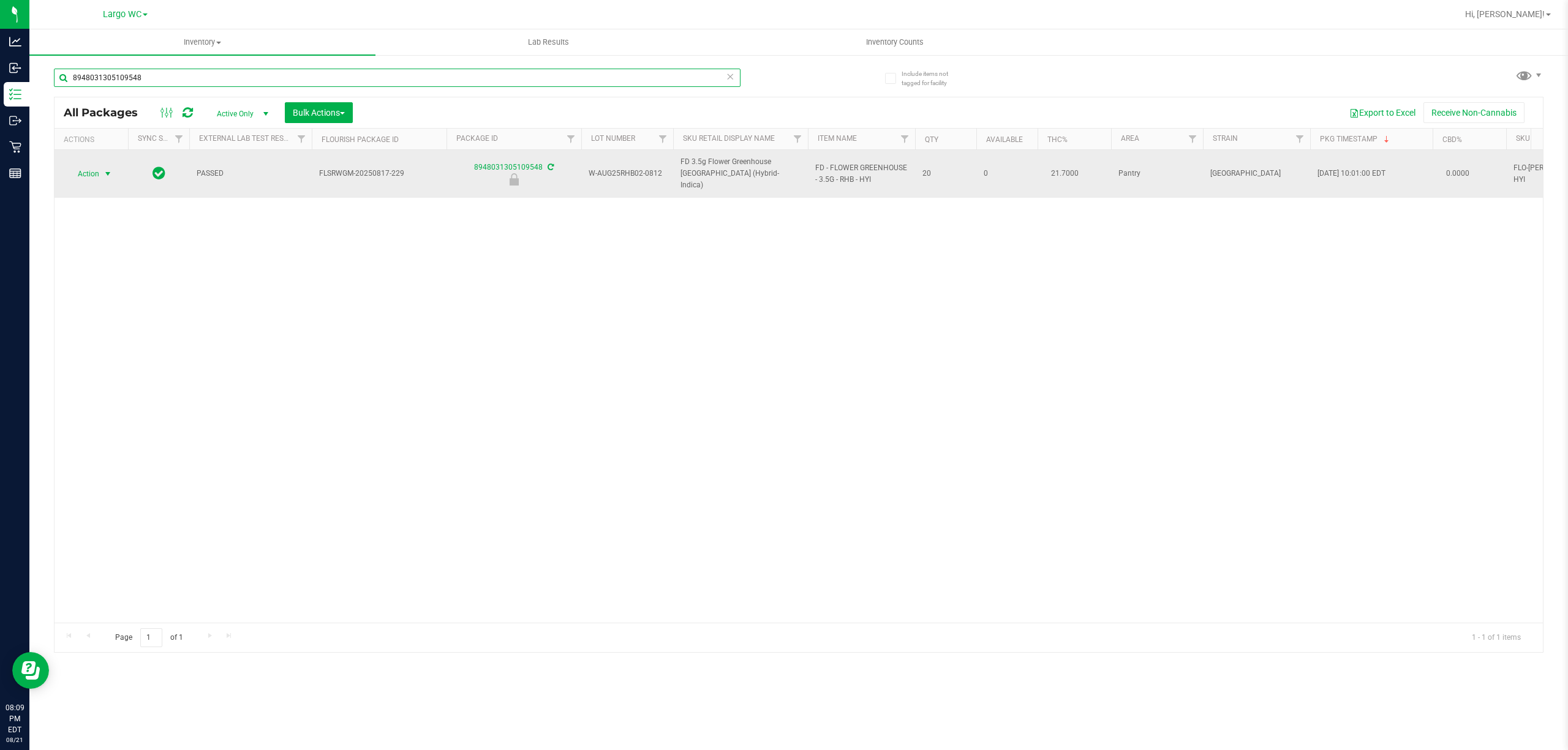
type input "8948031305109548"
click at [106, 171] on span "select" at bounding box center [107, 173] width 9 height 9
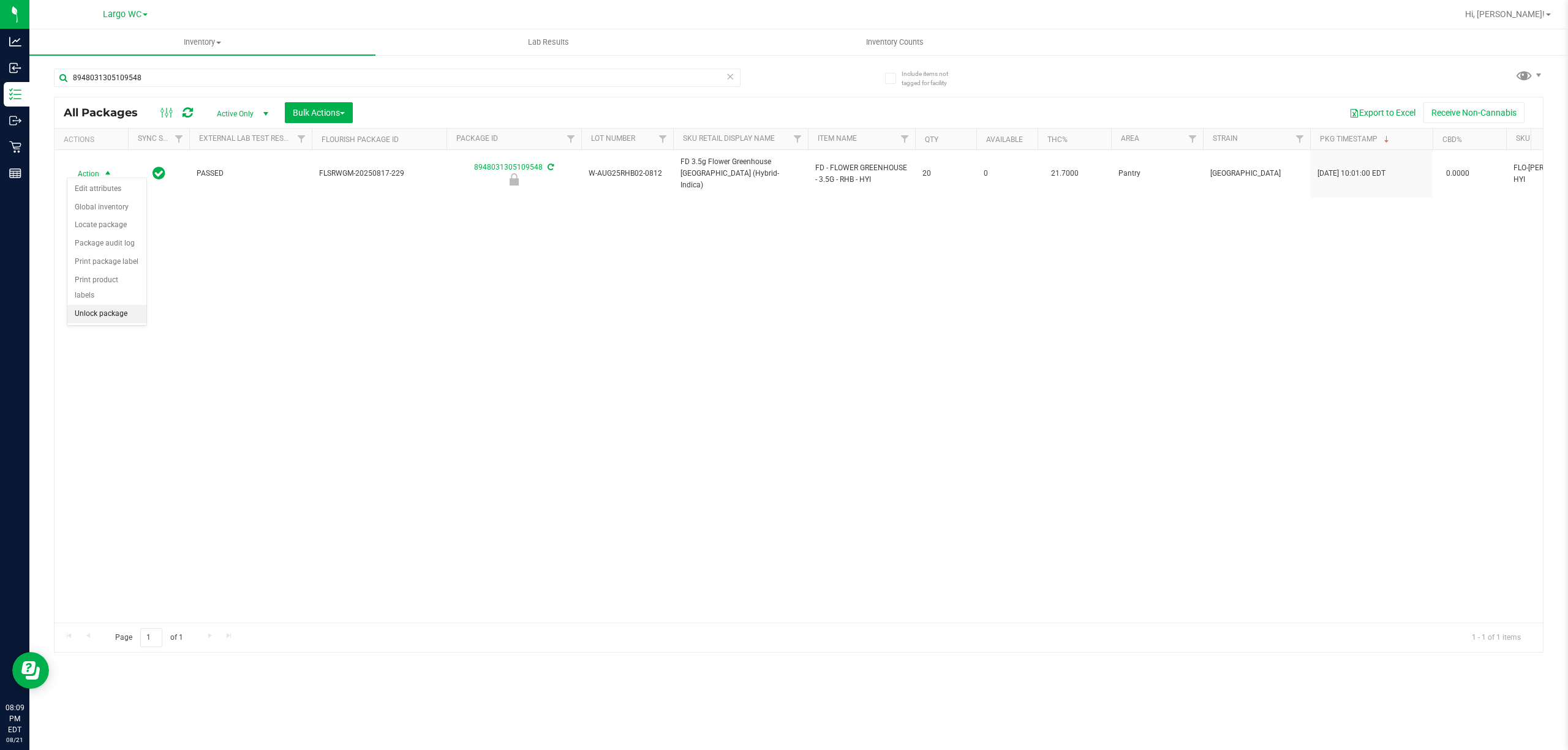
click at [106, 323] on li "Unlock package" at bounding box center [106, 314] width 79 height 18
